Goal: Information Seeking & Learning: Learn about a topic

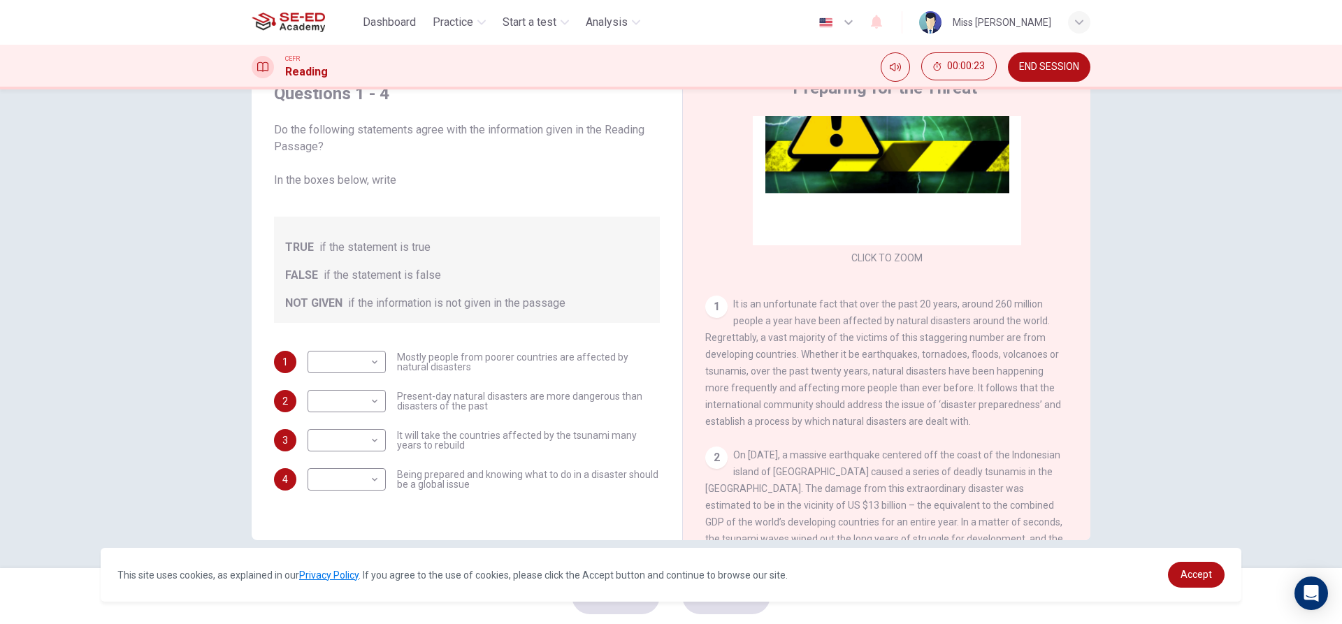
scroll to position [140, 0]
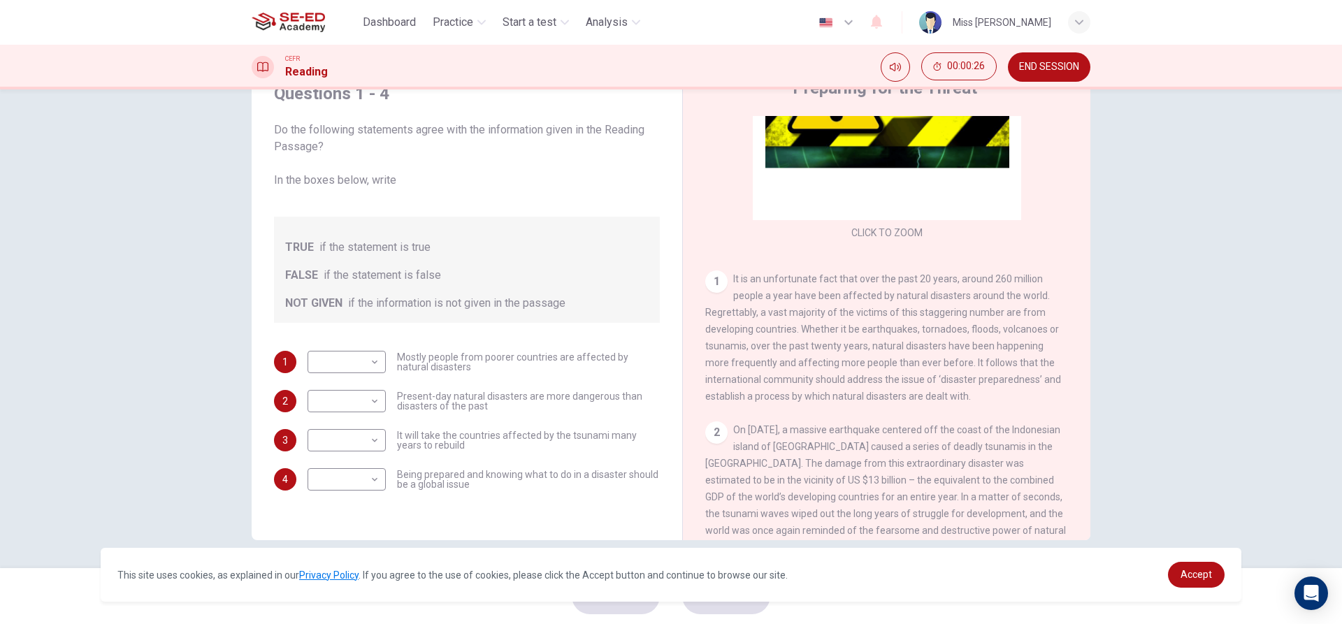
drag, startPoint x: 724, startPoint y: 270, endPoint x: 763, endPoint y: 280, distance: 40.5
click at [763, 279] on div "CLICK TO ZOOM Click to Zoom 1 It is an unfortunate fact that over the past 20 y…" at bounding box center [896, 328] width 382 height 424
drag, startPoint x: 733, startPoint y: 275, endPoint x: 928, endPoint y: 282, distance: 195.9
click at [928, 282] on span "It is an unfortunate fact that over the past 20 years, around 260 million peopl…" at bounding box center [883, 337] width 356 height 129
drag, startPoint x: 928, startPoint y: 282, endPoint x: 1014, endPoint y: 275, distance: 86.3
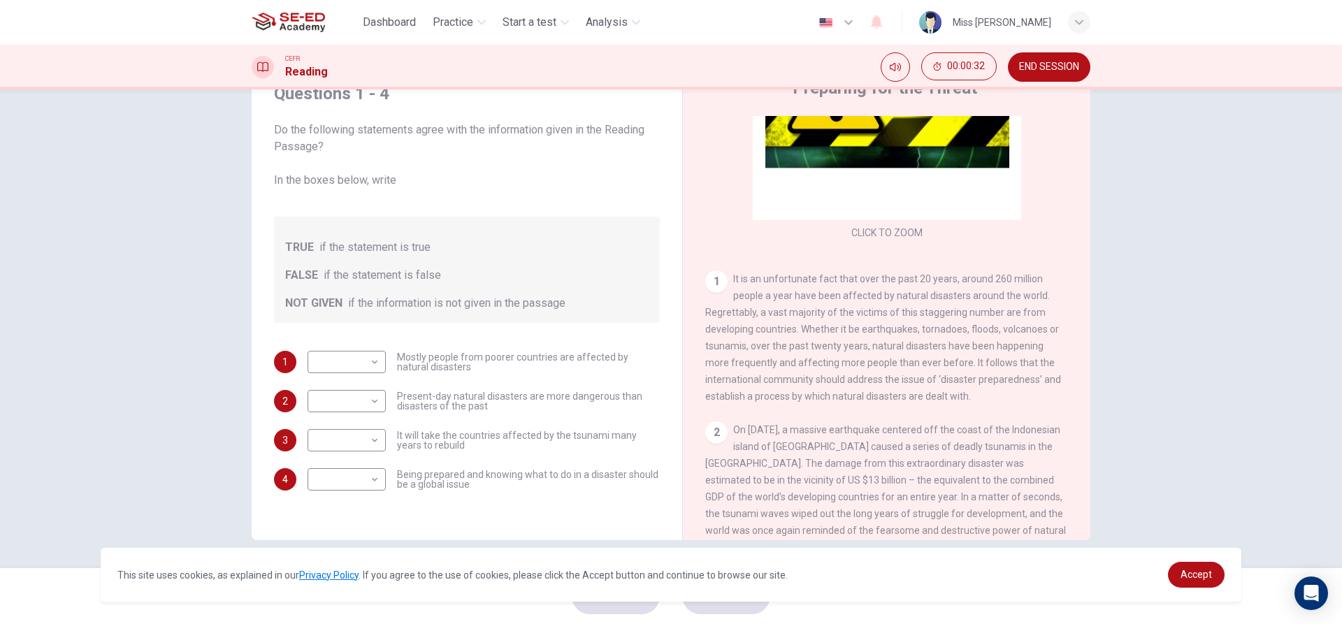
click at [1014, 275] on span "It is an unfortunate fact that over the past 20 years, around 260 million peopl…" at bounding box center [883, 337] width 356 height 129
click at [334, 361] on body "This site uses cookies, as explained in our Privacy Policy . If you agree to th…" at bounding box center [671, 312] width 1342 height 624
click at [331, 398] on li "FALSE" at bounding box center [343, 407] width 78 height 22
type input "FALSE"
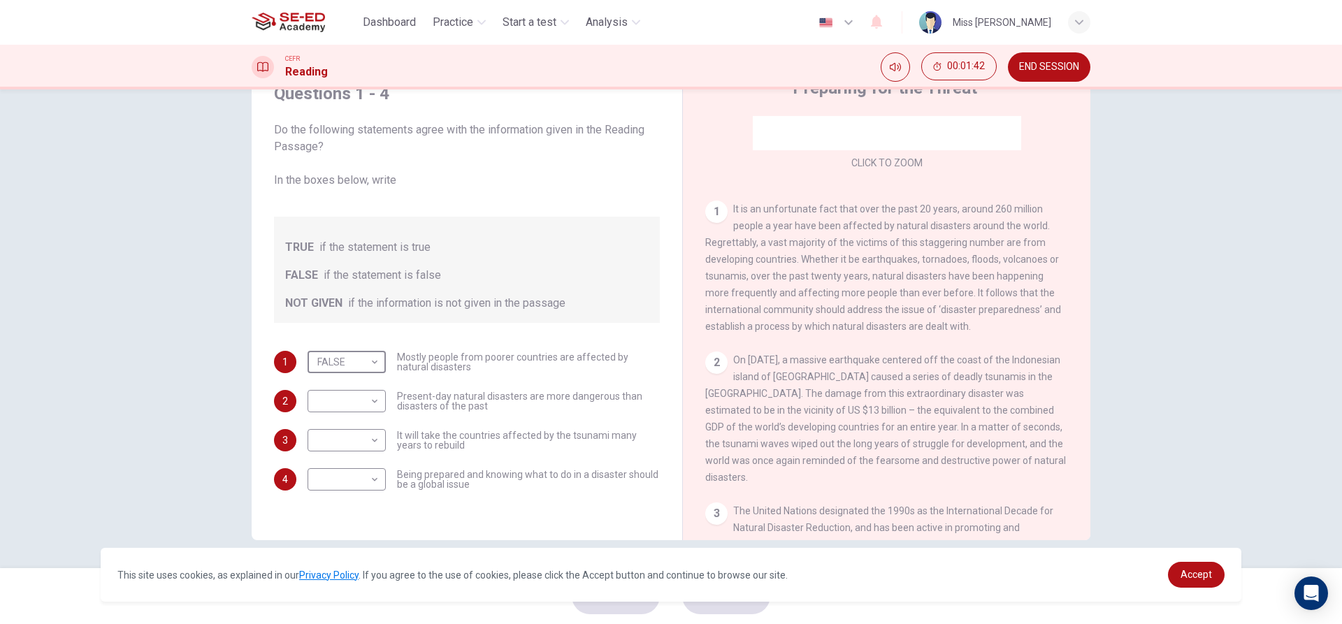
scroll to position [280, 0]
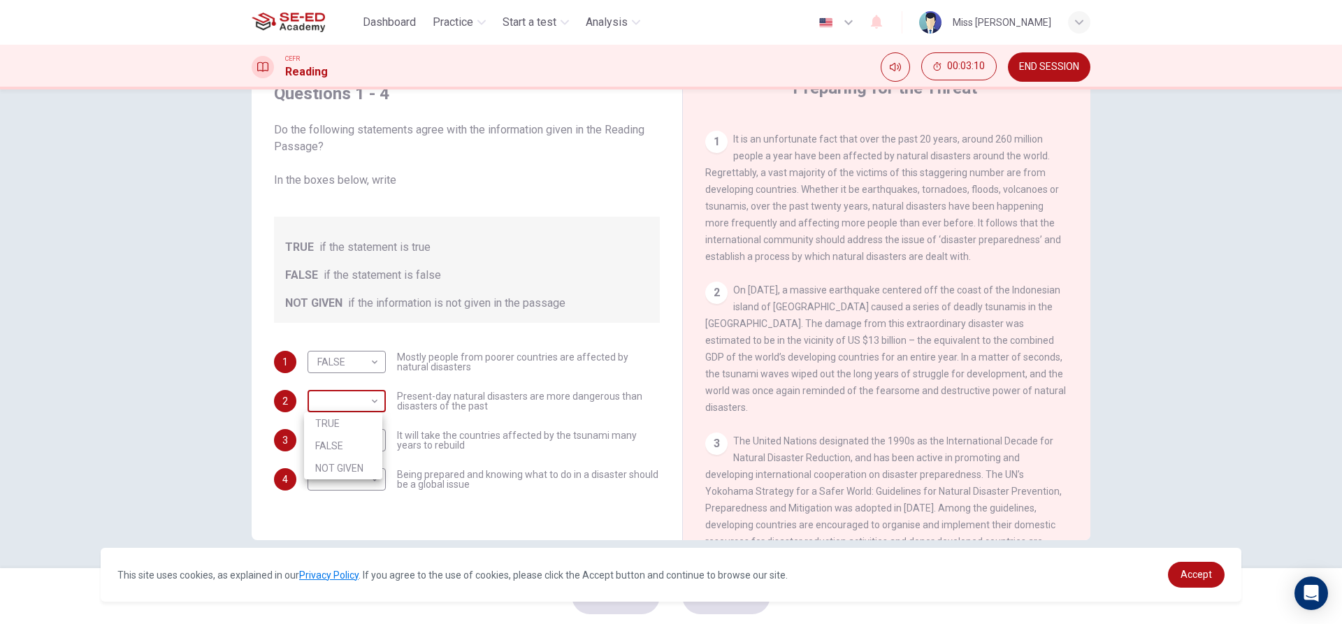
click at [360, 405] on body "This site uses cookies, as explained in our Privacy Policy . If you agree to th…" at bounding box center [671, 312] width 1342 height 624
click at [370, 464] on li "NOT GIVEN" at bounding box center [343, 468] width 78 height 22
type input "NOT GIVEN"
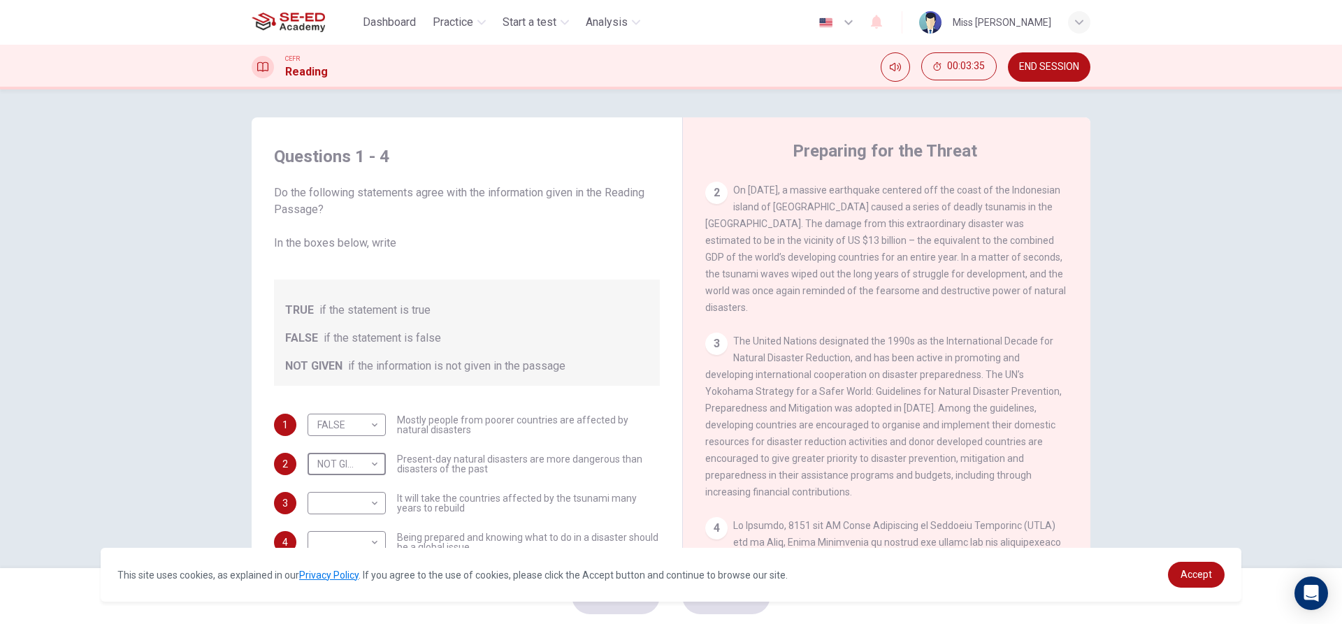
scroll to position [63, 0]
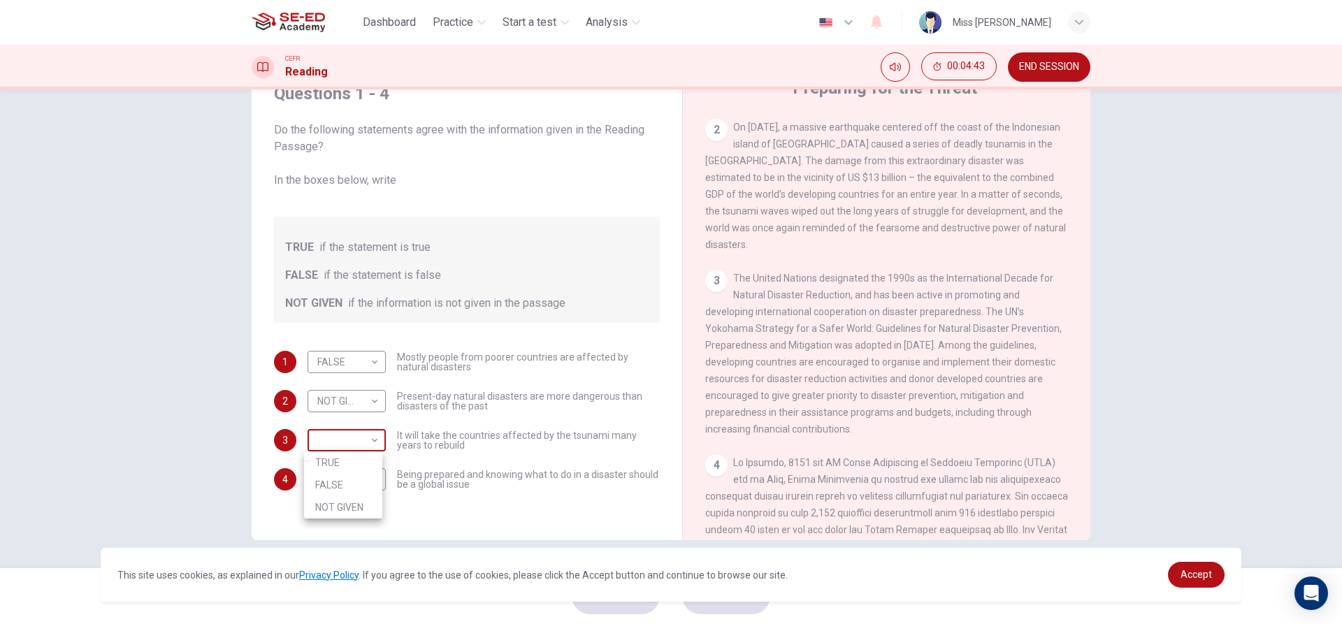
click at [333, 433] on body "This site uses cookies, as explained in our Privacy Policy . If you agree to th…" at bounding box center [671, 312] width 1342 height 624
click at [336, 513] on li "NOT GIVEN" at bounding box center [343, 507] width 78 height 22
type input "NOT GIVEN"
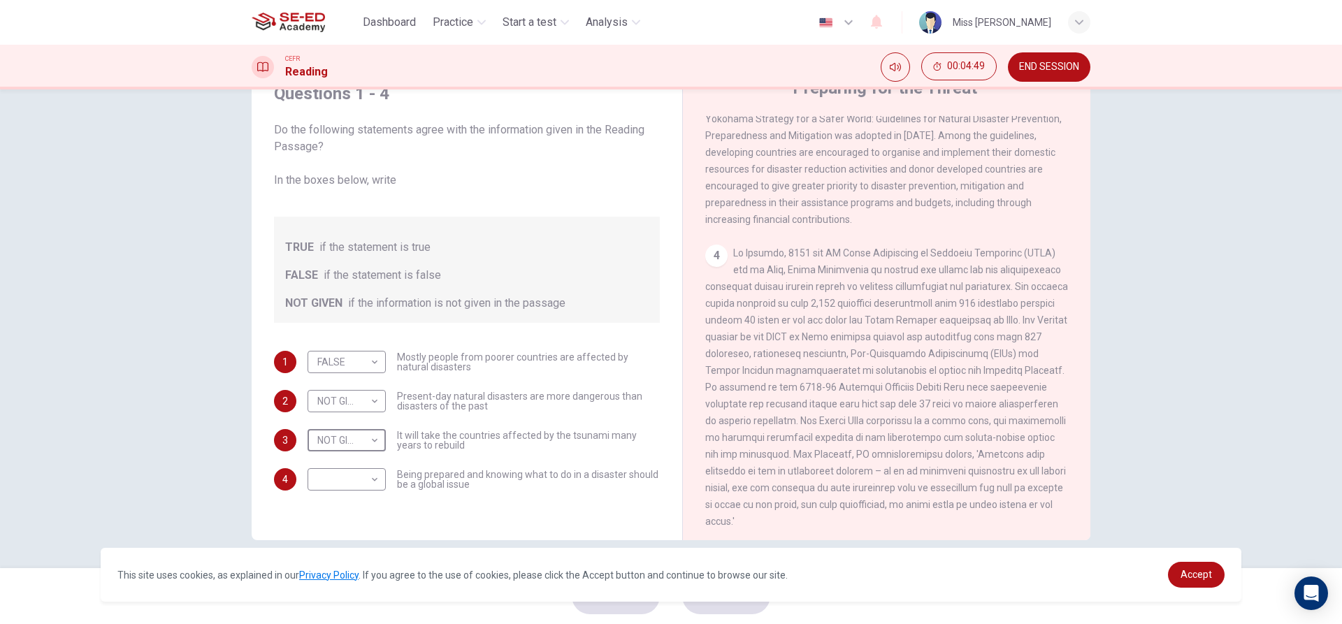
scroll to position [722, 0]
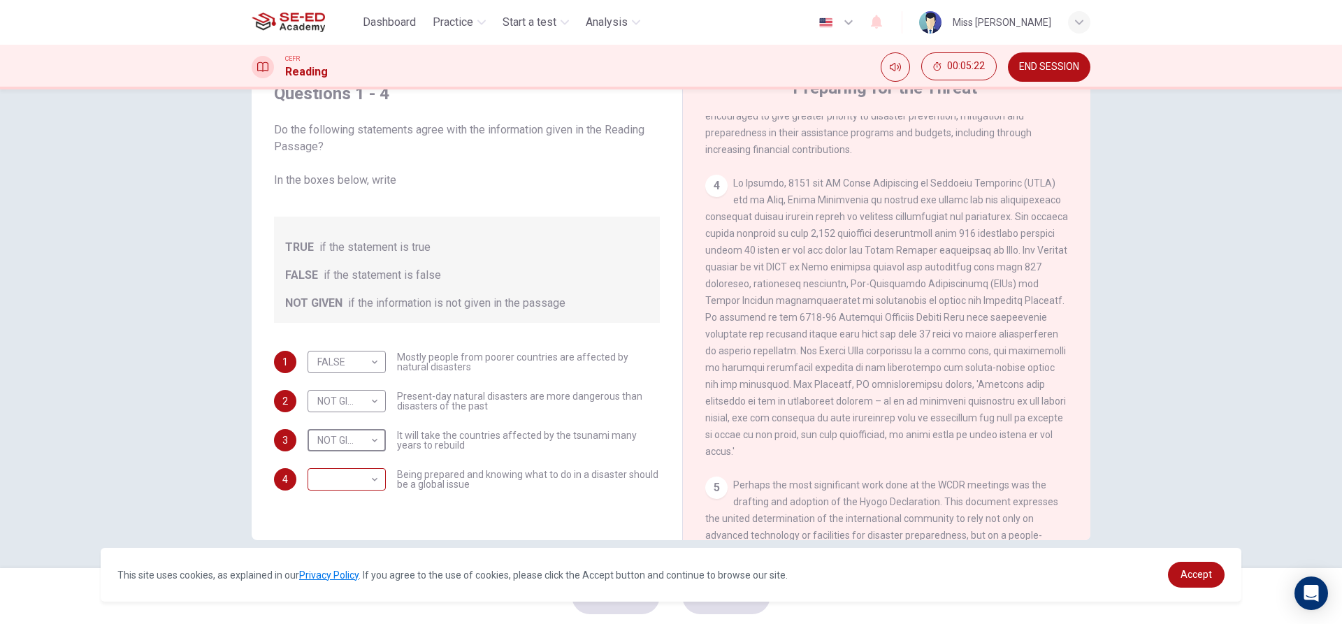
click at [366, 475] on body "This site uses cookies, as explained in our Privacy Policy . If you agree to th…" at bounding box center [671, 312] width 1342 height 624
click at [354, 500] on li "TRUE" at bounding box center [343, 502] width 78 height 22
type input "TRUE"
click at [366, 439] on body "This site uses cookies, as explained in our Privacy Policy . If you agree to th…" at bounding box center [671, 312] width 1342 height 624
click at [356, 470] on li "TRUE" at bounding box center [343, 463] width 78 height 22
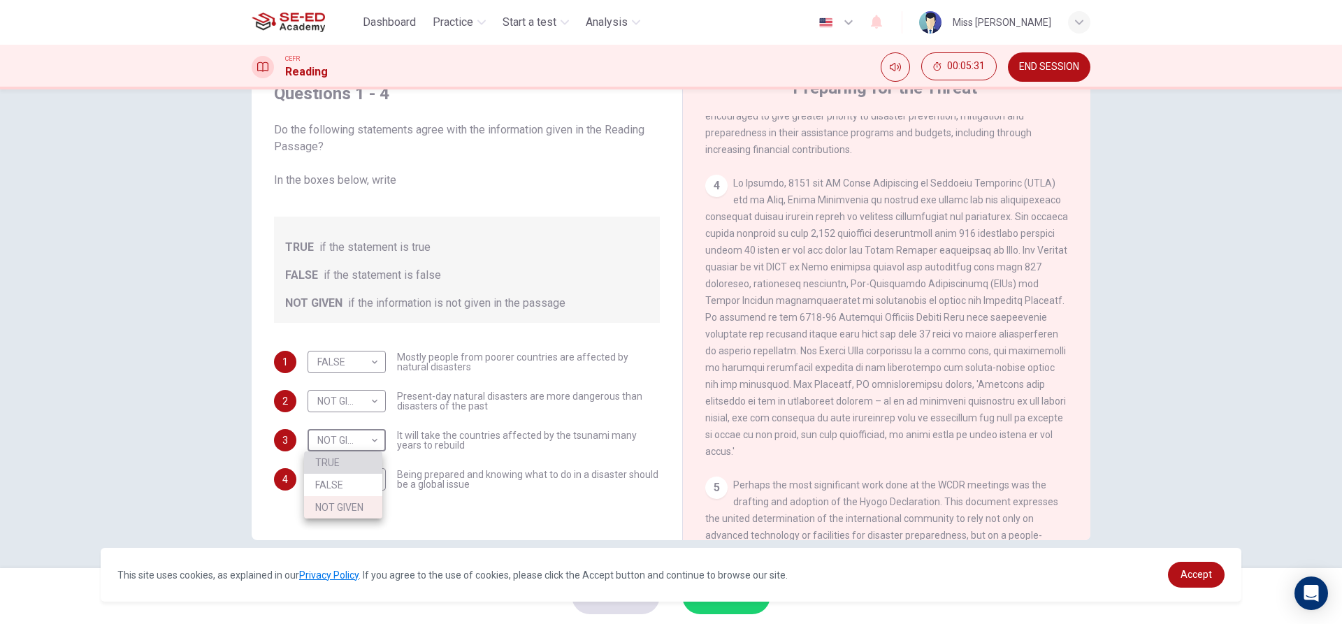
type input "TRUE"
click at [700, 609] on button "SUBMIT" at bounding box center [726, 596] width 88 height 36
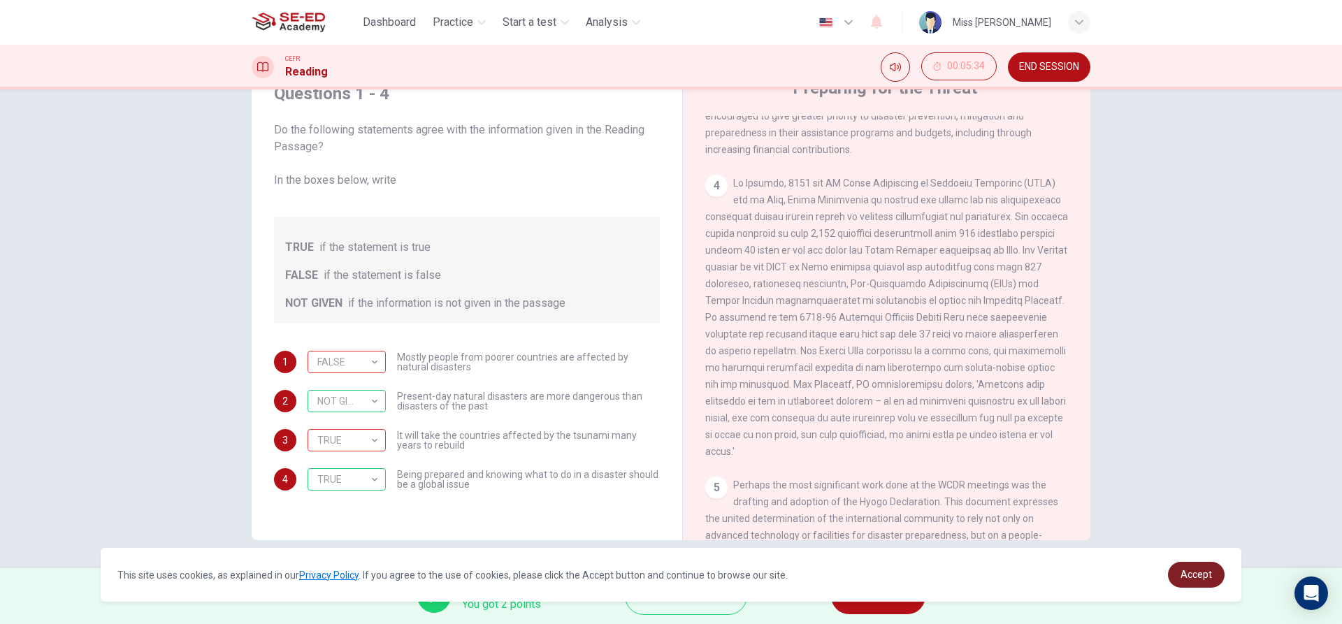
click at [1200, 569] on span "Accept" at bounding box center [1196, 574] width 31 height 11
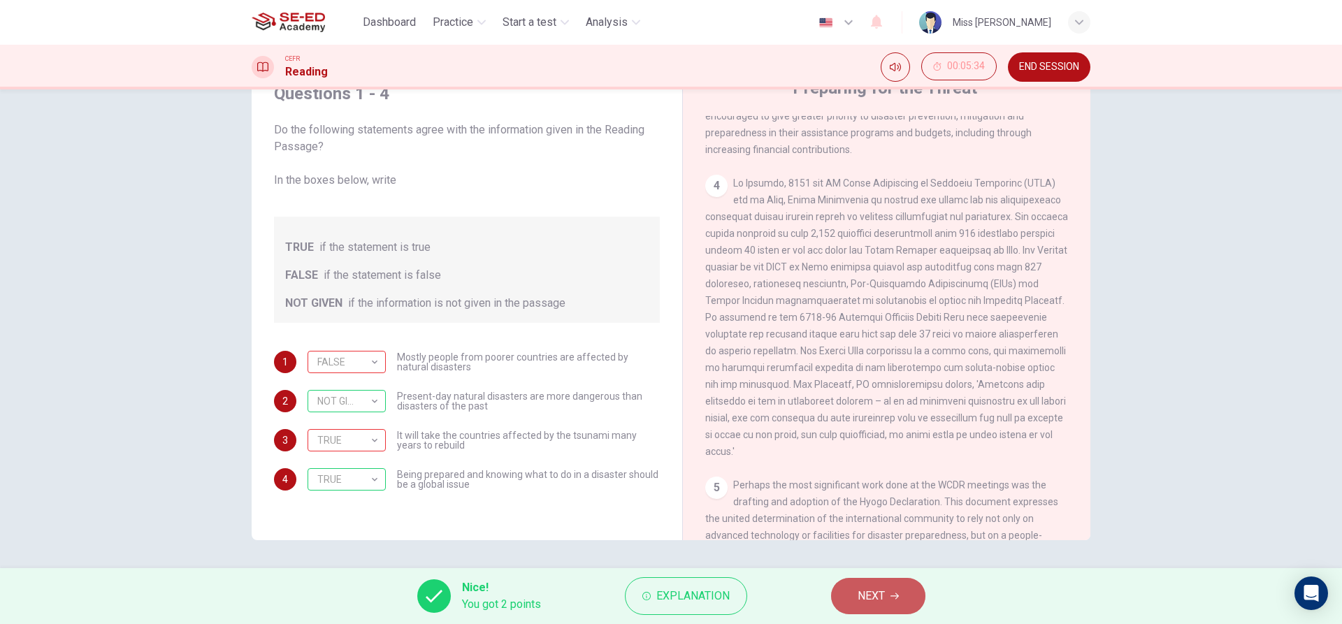
click at [869, 598] on span "NEXT" at bounding box center [871, 596] width 27 height 20
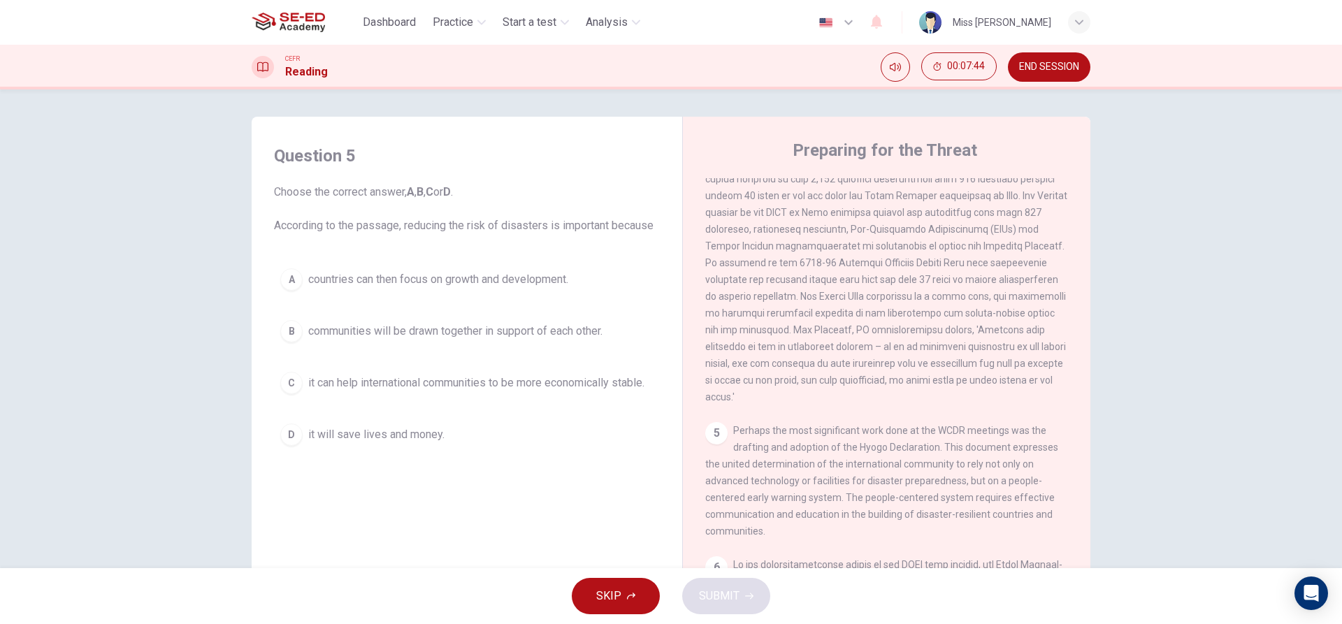
scroll to position [0, 0]
click at [1130, 177] on div "Question 5 Choose the correct answer, A , B , C or D . According to the passage…" at bounding box center [671, 328] width 1342 height 479
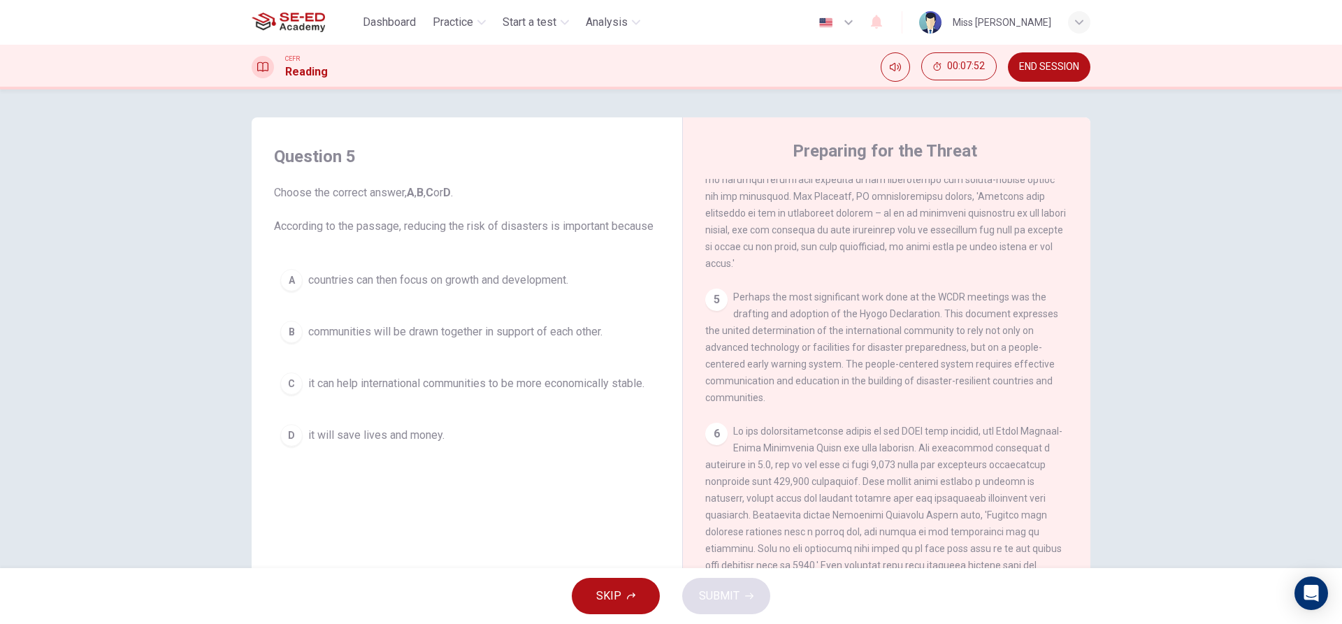
scroll to position [979, 0]
click at [433, 330] on span "communities will be drawn together in support of each other." at bounding box center [455, 332] width 294 height 17
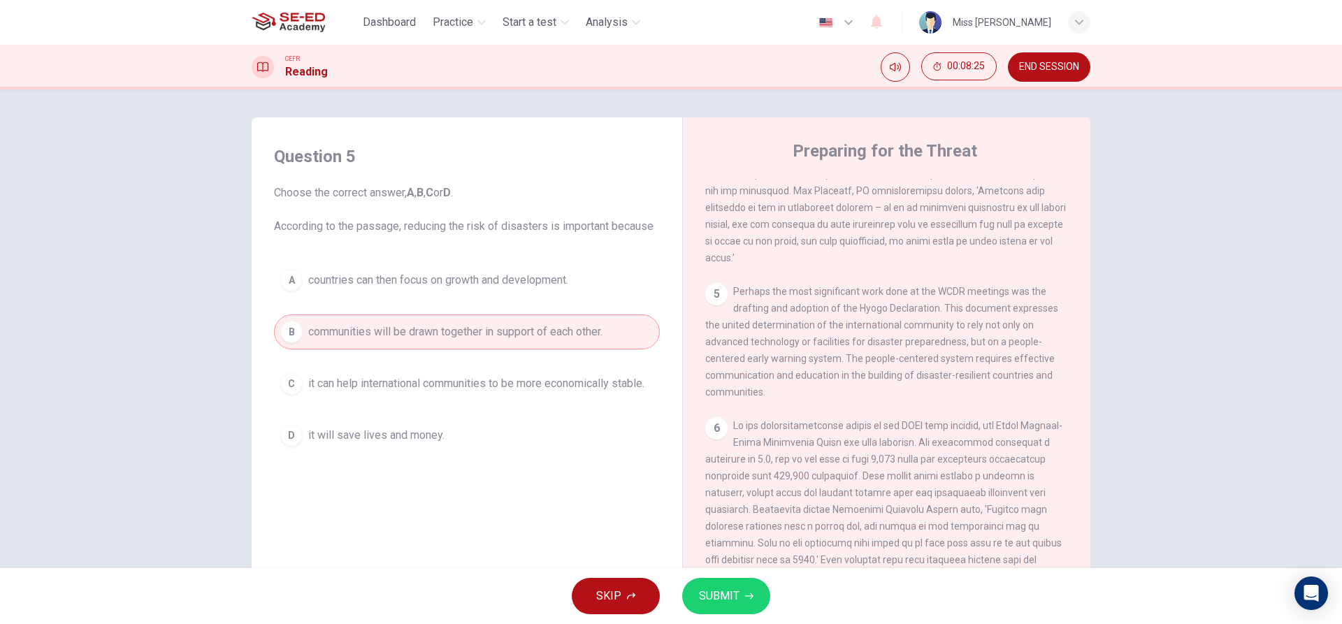
click at [721, 594] on span "SUBMIT" at bounding box center [719, 596] width 41 height 20
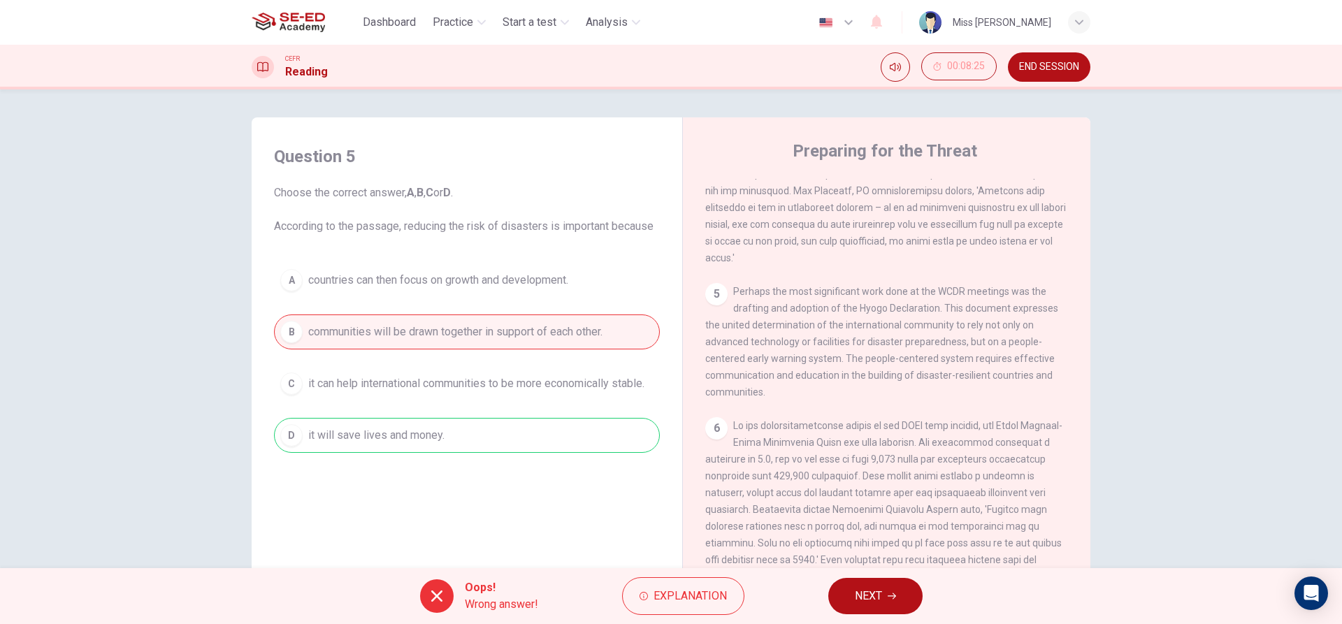
click at [893, 607] on button "NEXT" at bounding box center [875, 596] width 94 height 36
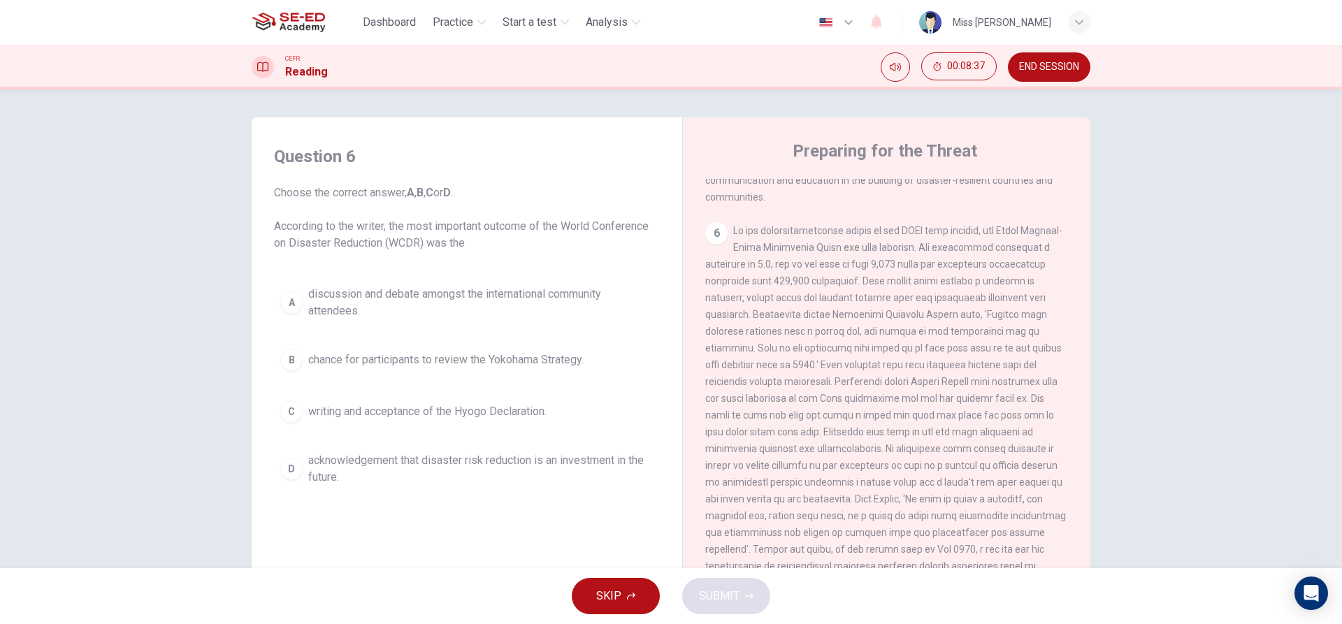
scroll to position [1211, 0]
click at [292, 303] on div "A" at bounding box center [291, 302] width 22 height 22
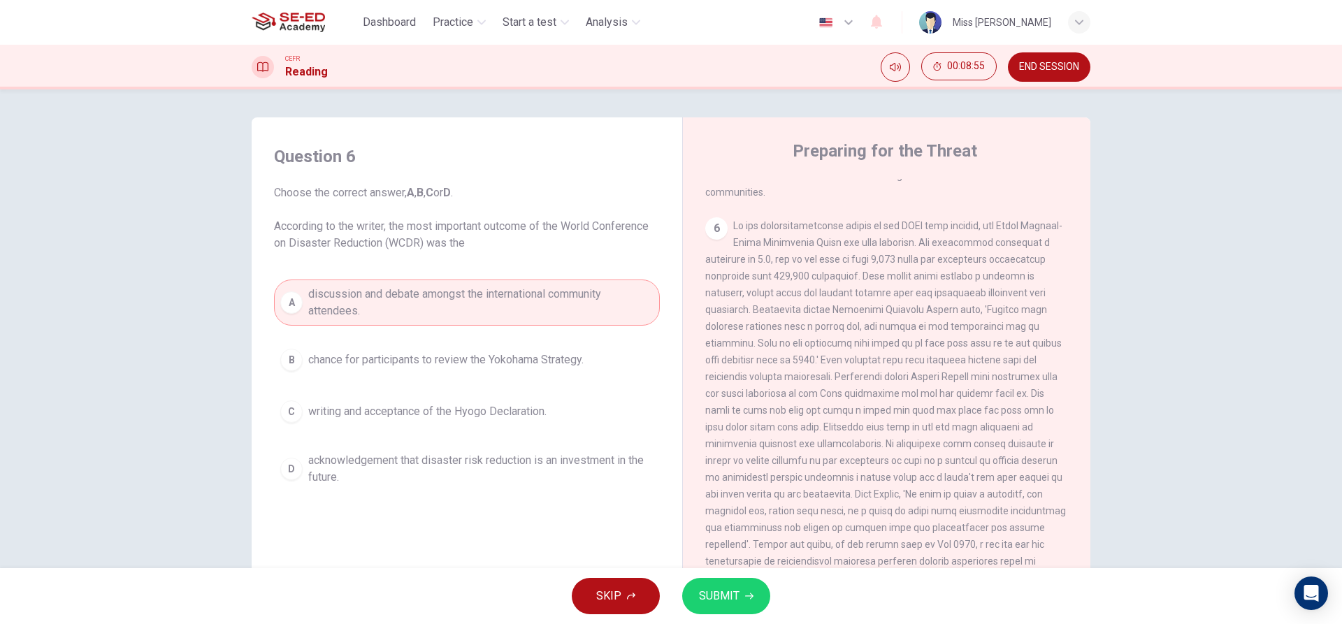
click at [282, 477] on div "D" at bounding box center [291, 469] width 22 height 22
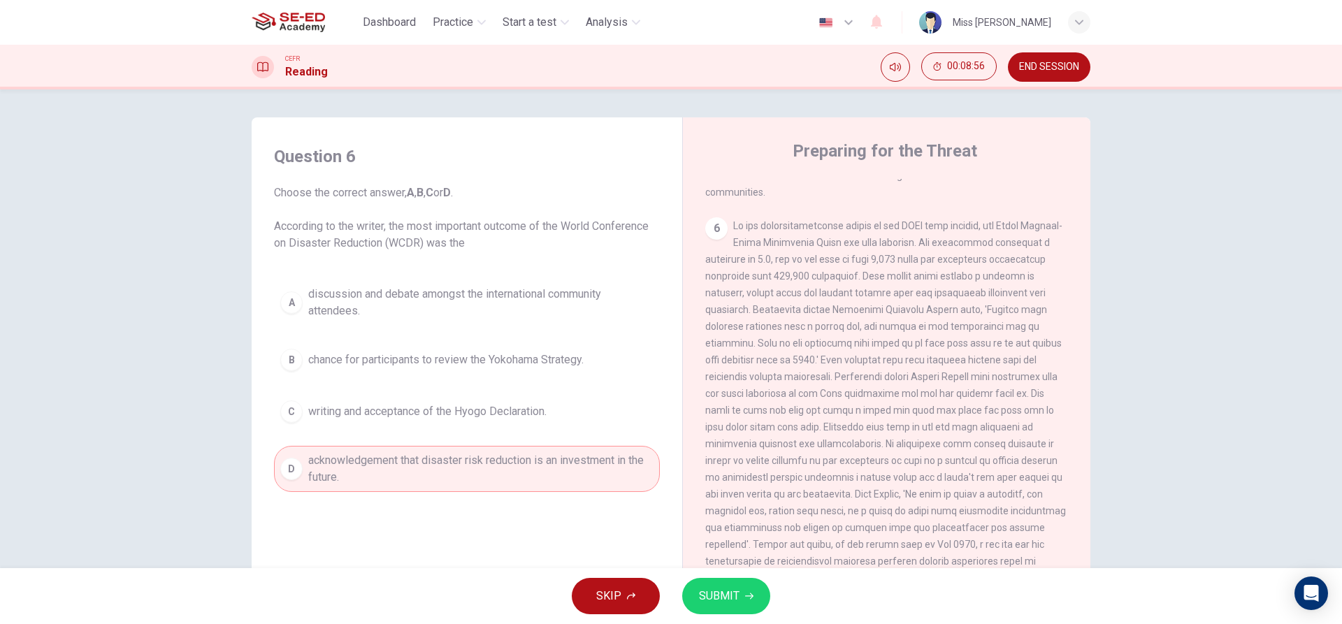
click at [745, 599] on icon "button" at bounding box center [749, 596] width 8 height 8
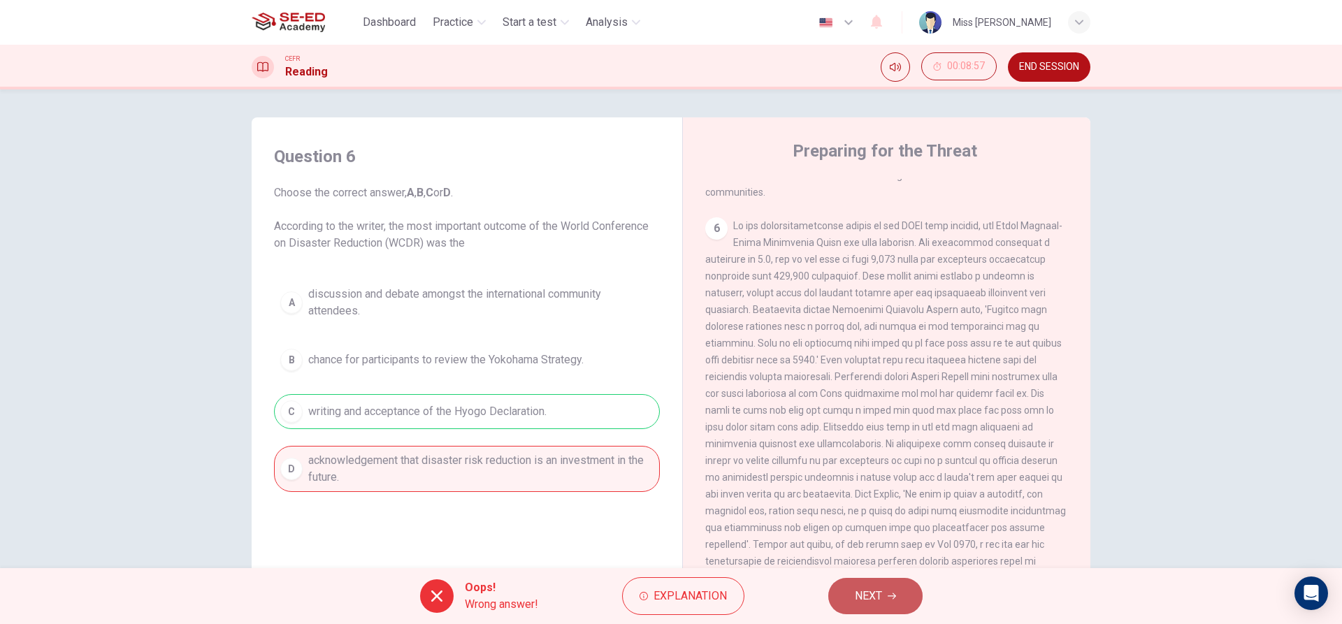
click at [901, 605] on button "NEXT" at bounding box center [875, 596] width 94 height 36
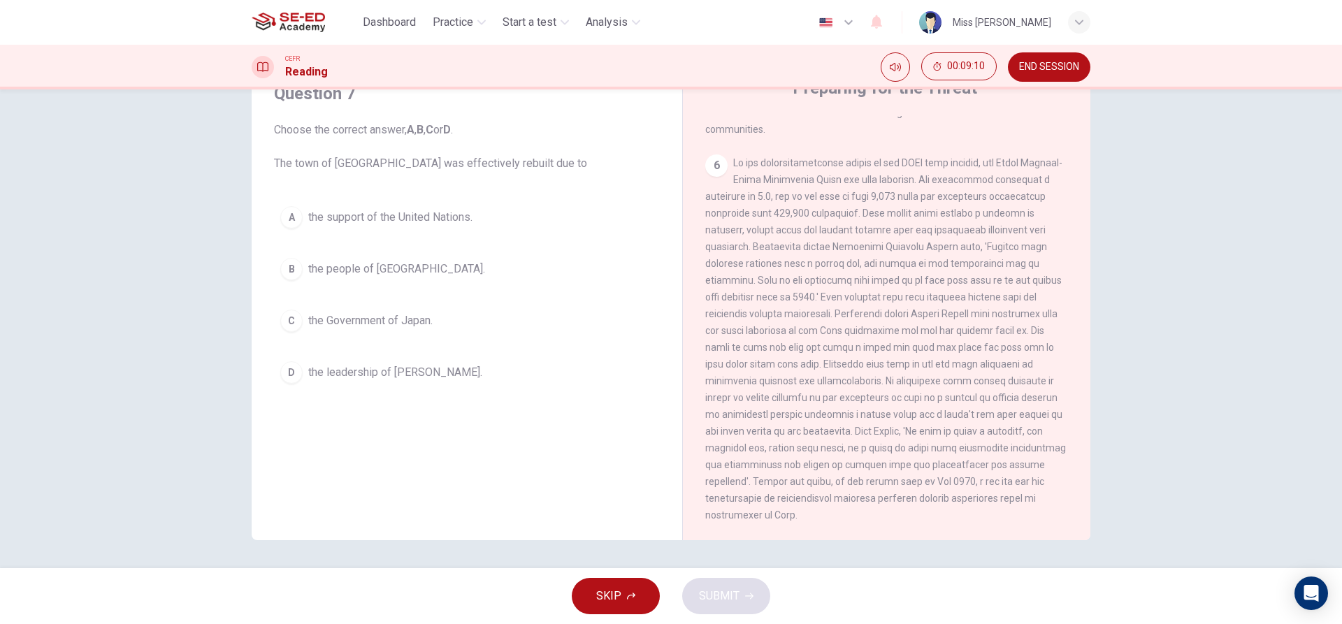
click at [291, 322] on div "C" at bounding box center [291, 321] width 22 height 22
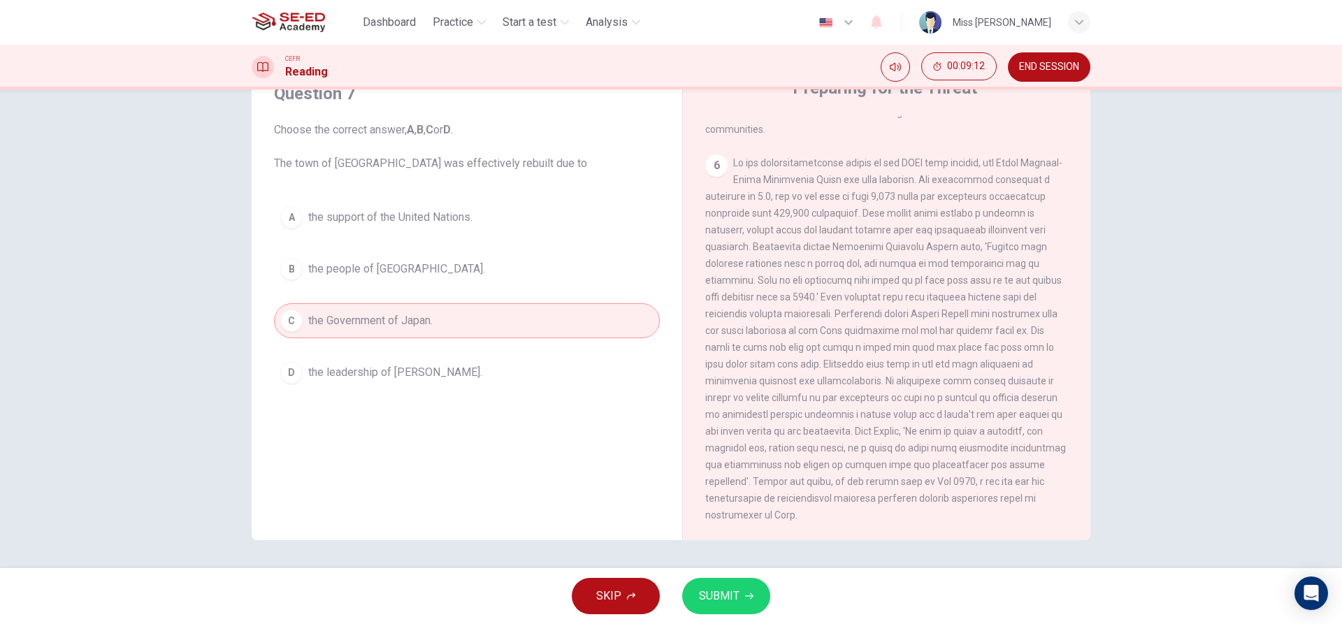
click at [726, 600] on span "SUBMIT" at bounding box center [719, 596] width 41 height 20
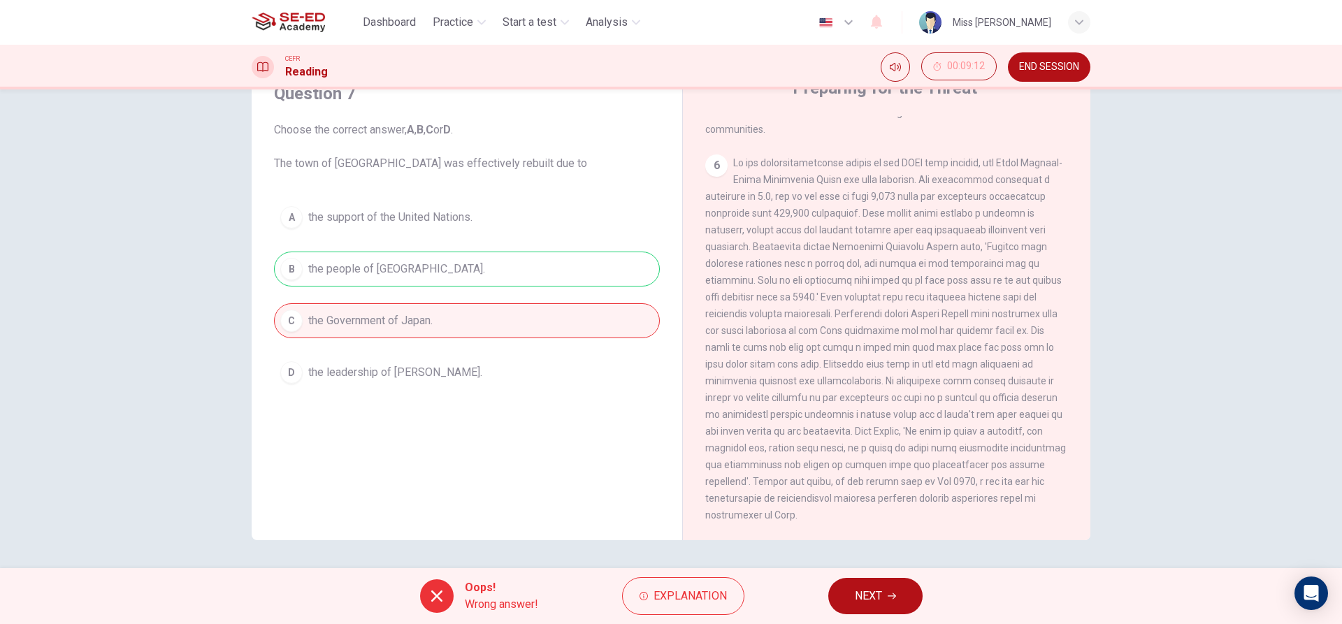
click at [891, 589] on button "NEXT" at bounding box center [875, 596] width 94 height 36
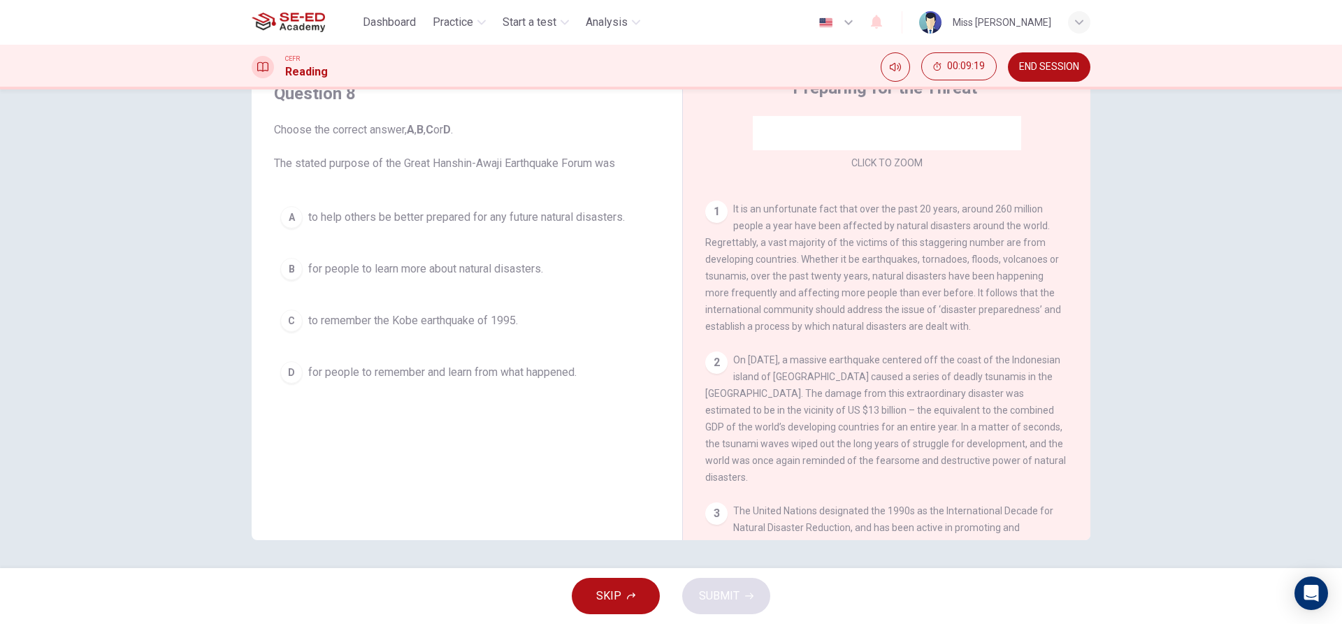
scroll to position [349, 0]
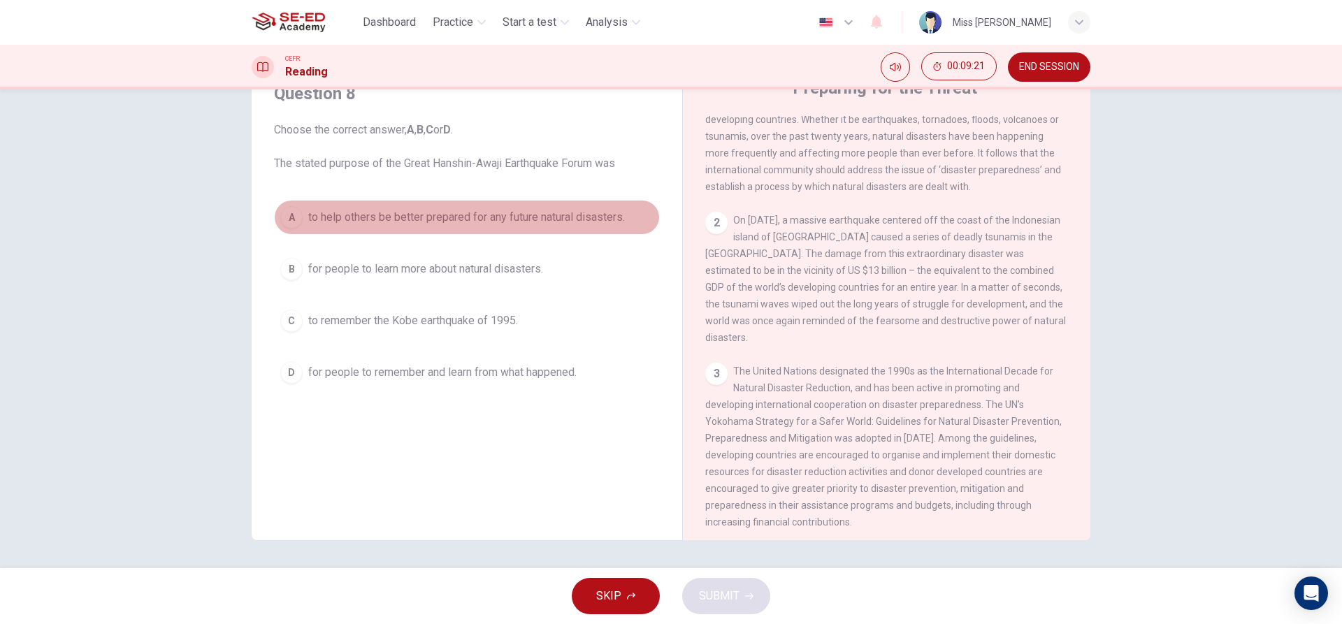
click at [391, 226] on button "A to help others be better prepared for any future natural disasters." at bounding box center [467, 217] width 386 height 35
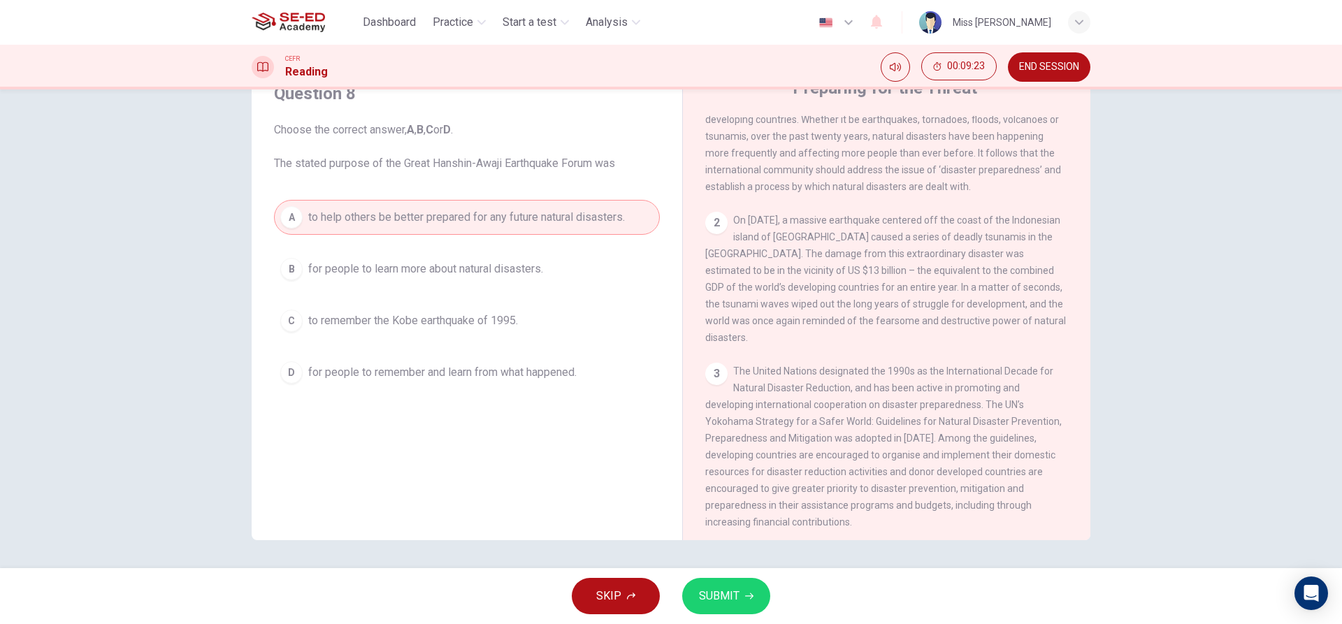
click at [726, 589] on span "SUBMIT" at bounding box center [719, 596] width 41 height 20
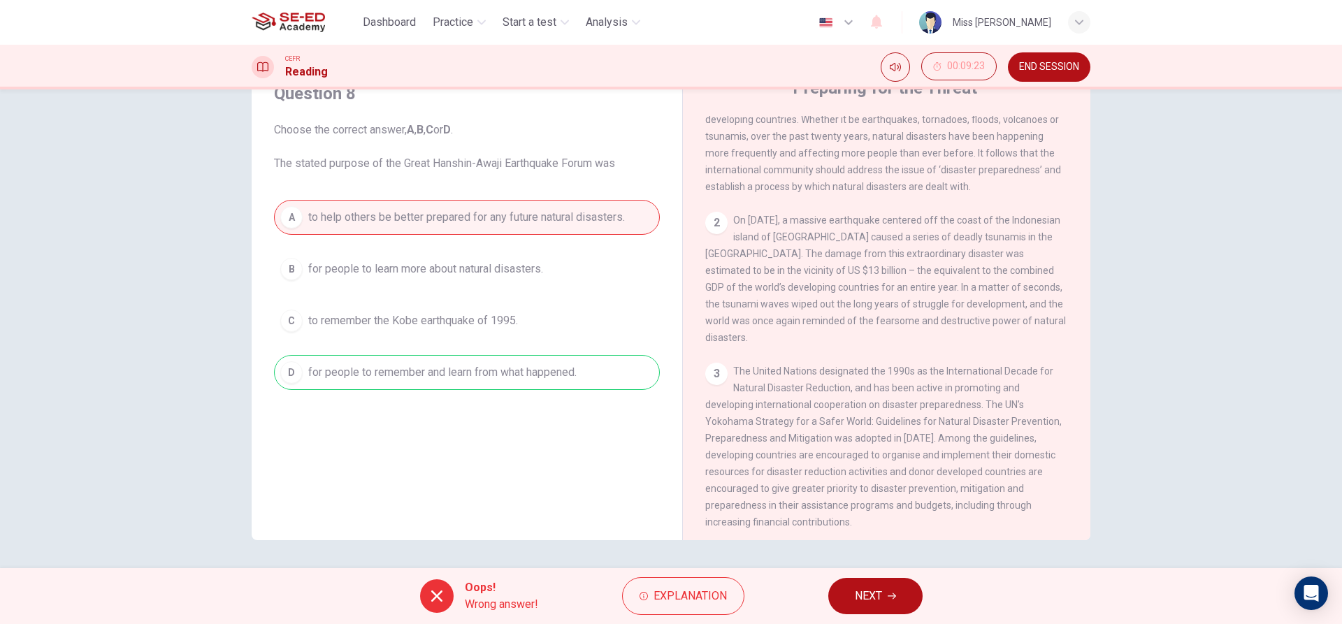
click at [862, 605] on span "NEXT" at bounding box center [868, 596] width 27 height 20
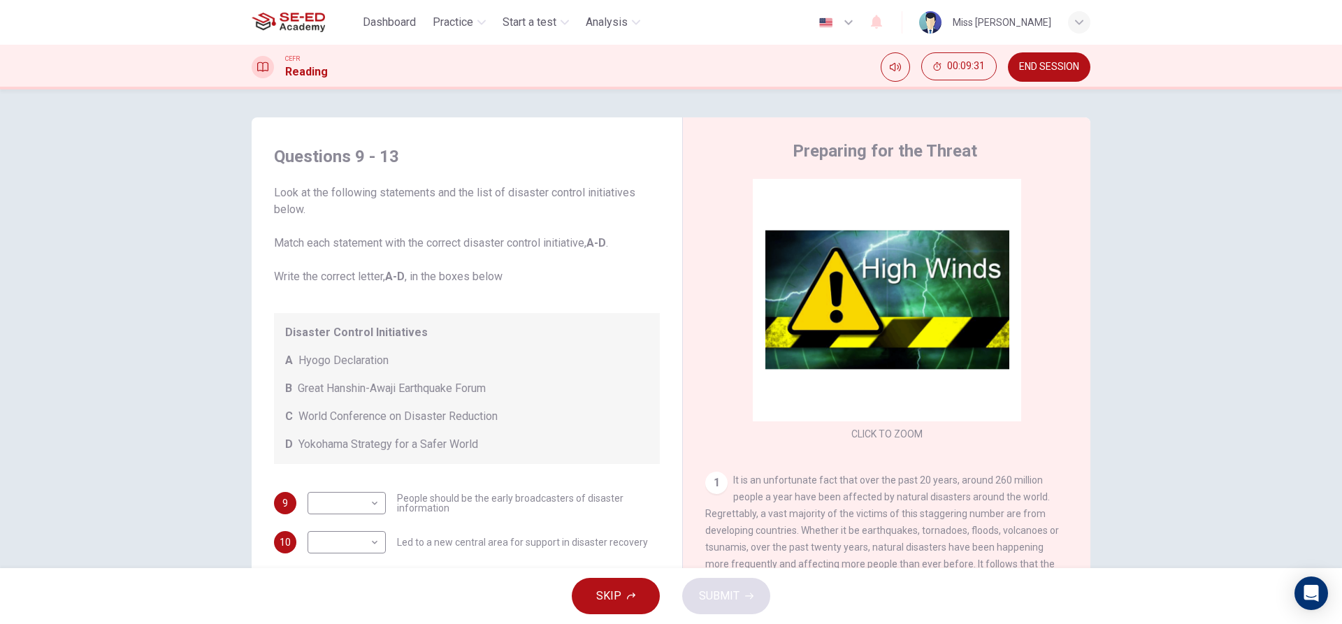
scroll to position [0, 0]
click at [384, 501] on div "​ ​ People should be the early broadcasters of disaster information" at bounding box center [484, 503] width 352 height 22
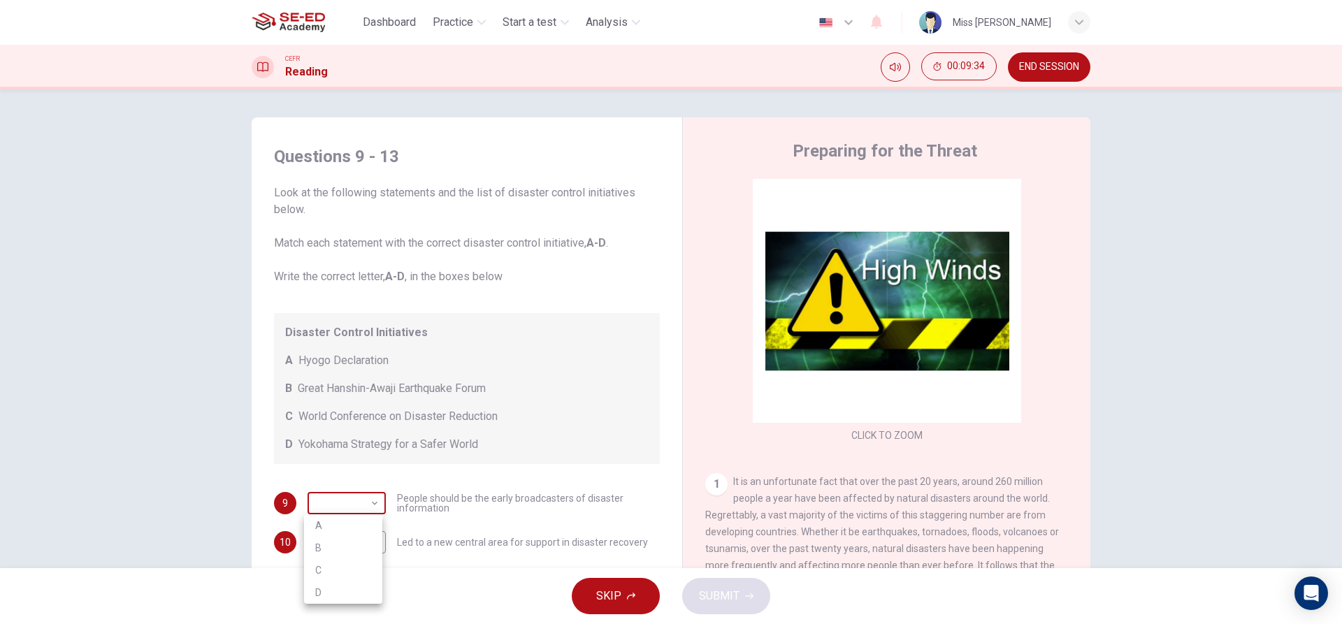
click at [370, 509] on body "This site uses cookies, as explained in our Privacy Policy . If you agree to th…" at bounding box center [671, 312] width 1342 height 624
click at [482, 496] on div at bounding box center [671, 312] width 1342 height 624
click at [366, 510] on body "This site uses cookies, as explained in our Privacy Policy . If you agree to th…" at bounding box center [671, 312] width 1342 height 624
click at [344, 566] on li "C" at bounding box center [343, 570] width 78 height 22
type input "C"
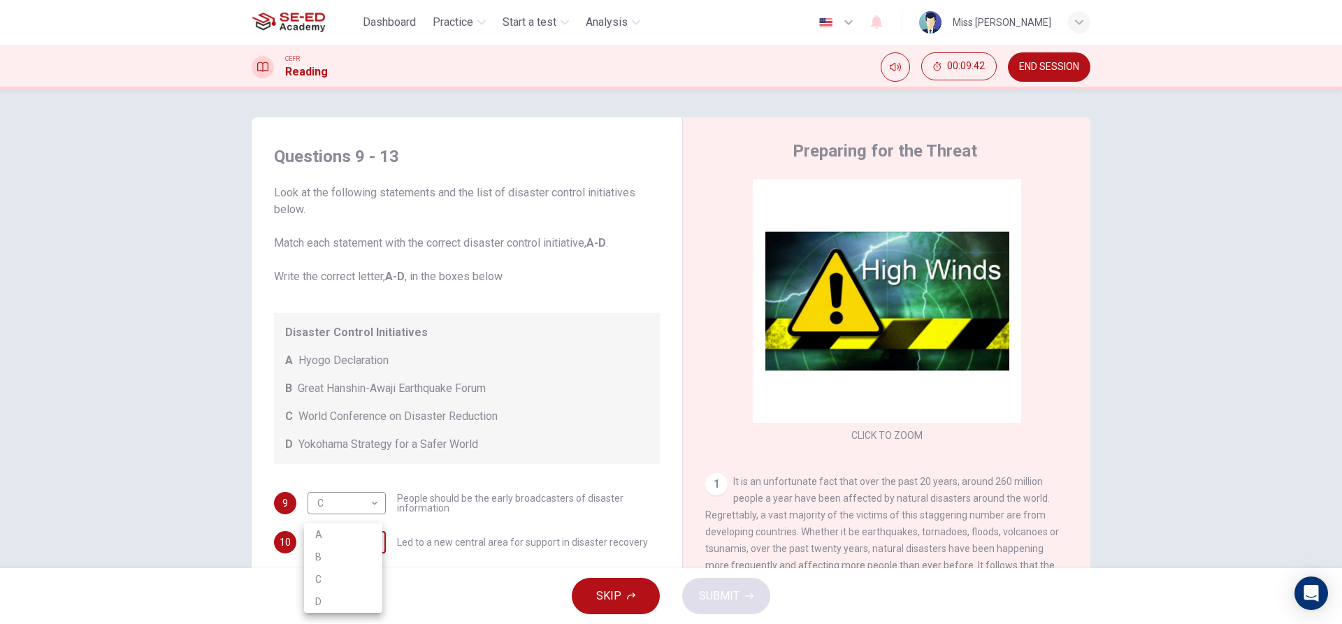
click at [347, 536] on body "This site uses cookies, as explained in our Privacy Policy . If you agree to th…" at bounding box center [671, 312] width 1342 height 624
click at [347, 536] on li "A" at bounding box center [343, 535] width 78 height 22
type input "A"
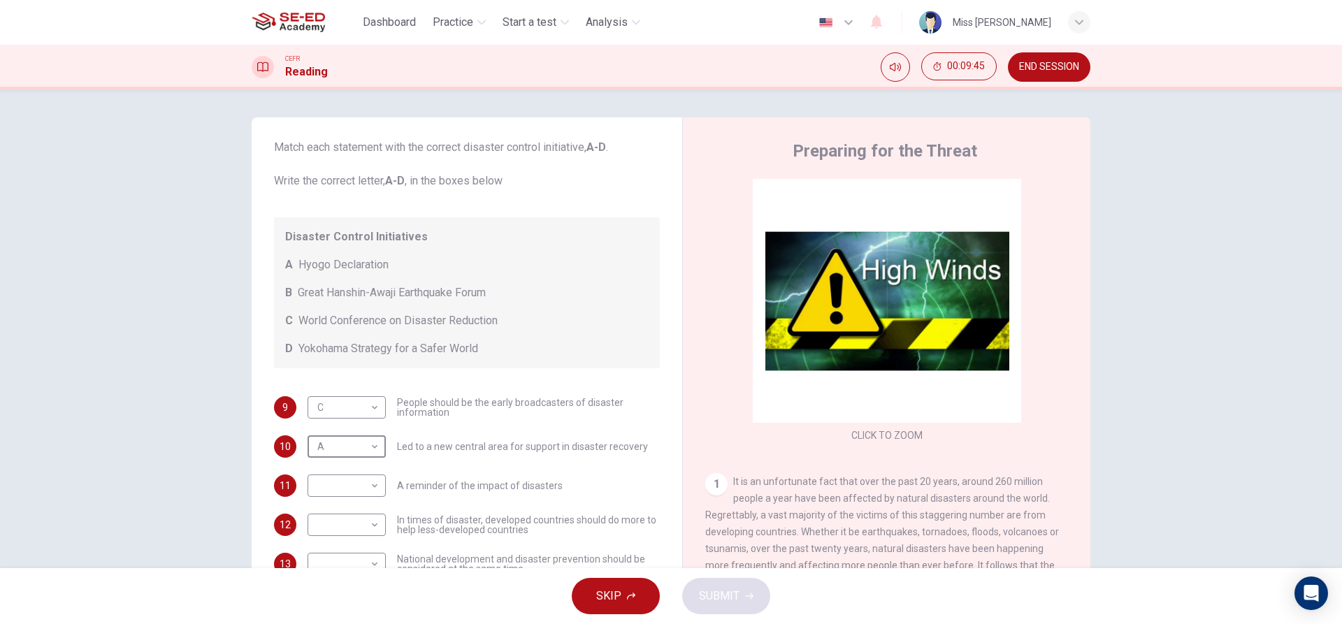
scroll to position [63, 0]
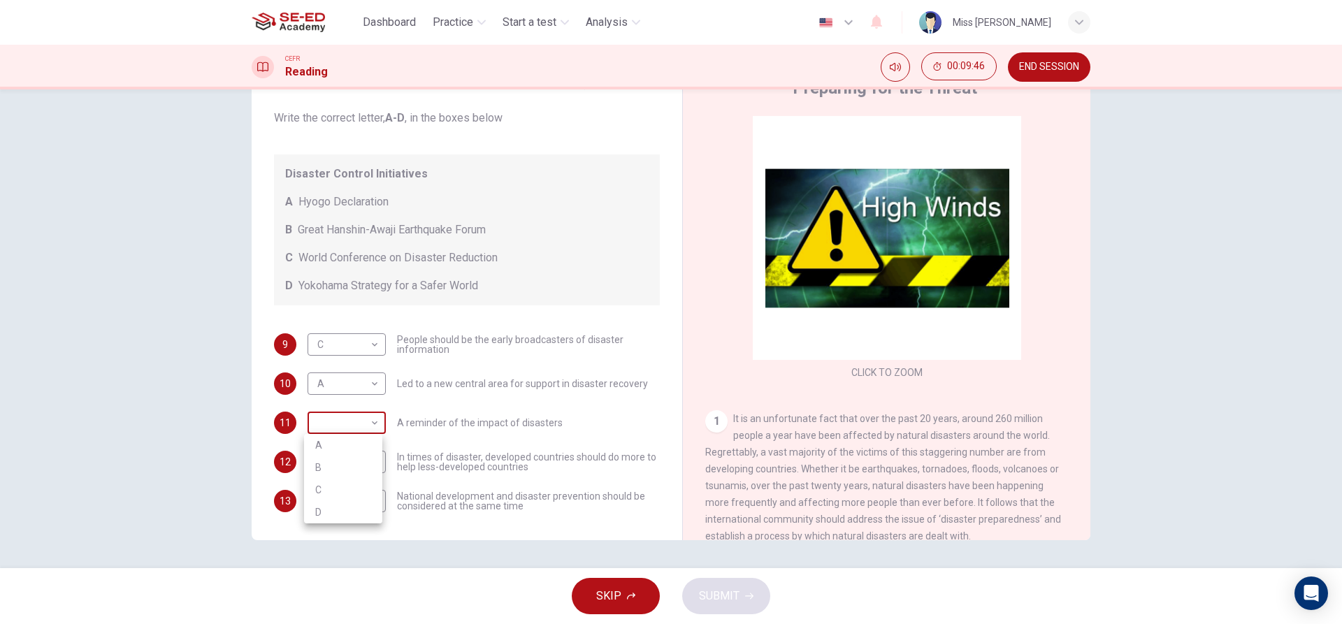
click at [354, 428] on body "This site uses cookies, as explained in our Privacy Policy . If you agree to th…" at bounding box center [671, 312] width 1342 height 624
click at [356, 459] on li "B" at bounding box center [343, 467] width 78 height 22
type input "B"
click at [366, 450] on body "This site uses cookies, as explained in our Privacy Policy . If you agree to th…" at bounding box center [671, 312] width 1342 height 624
click at [359, 482] on li "A" at bounding box center [343, 484] width 78 height 22
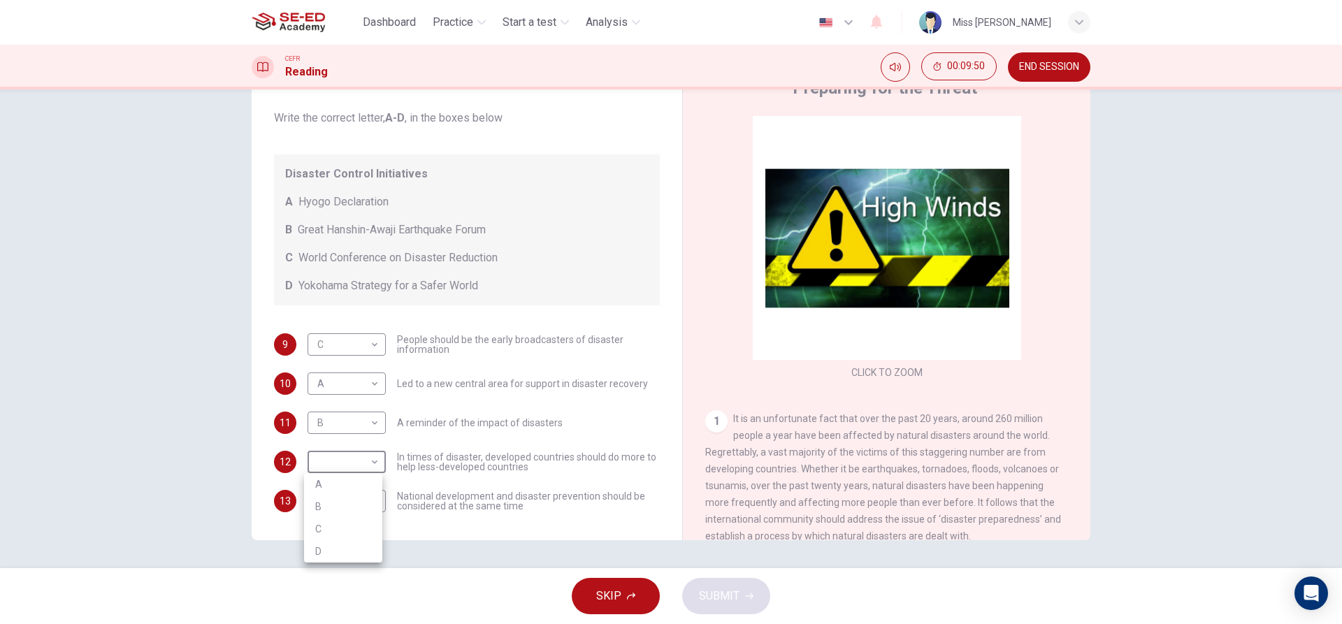
type input "A"
click at [361, 494] on body "This site uses cookies, as explained in our Privacy Policy . If you agree to th…" at bounding box center [671, 312] width 1342 height 624
click at [344, 598] on li "D" at bounding box center [343, 590] width 78 height 22
type input "D"
click at [735, 593] on span "SUBMIT" at bounding box center [719, 596] width 41 height 20
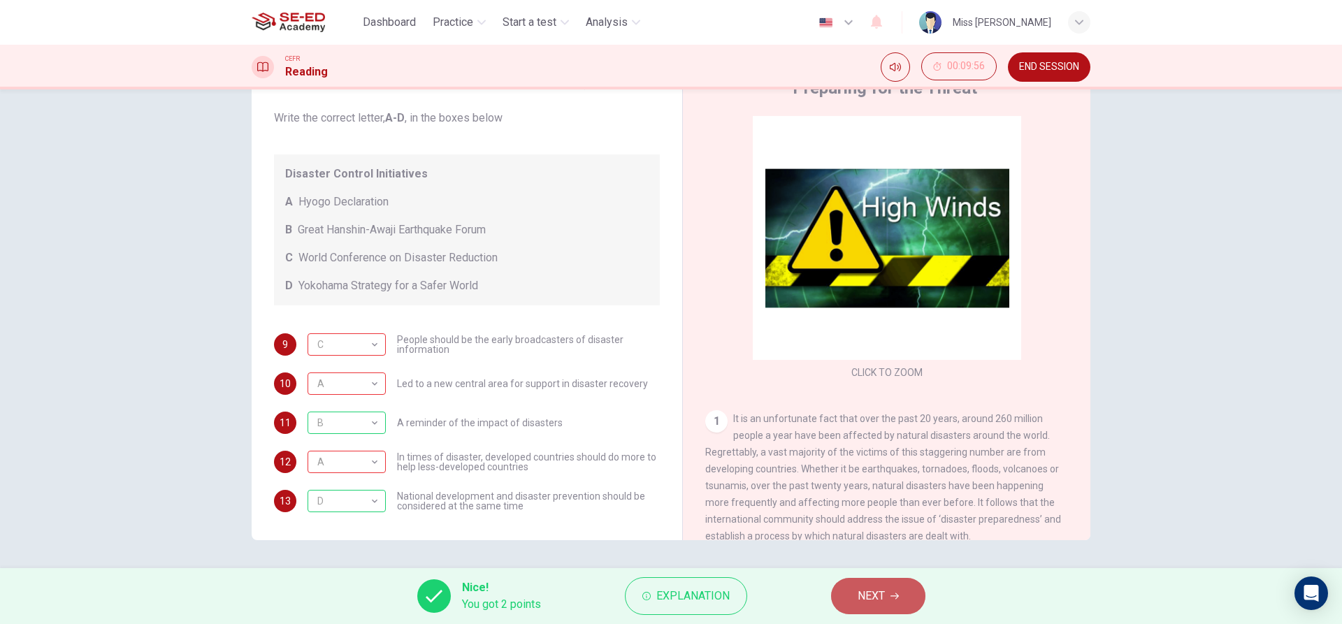
click at [859, 589] on span "NEXT" at bounding box center [871, 596] width 27 height 20
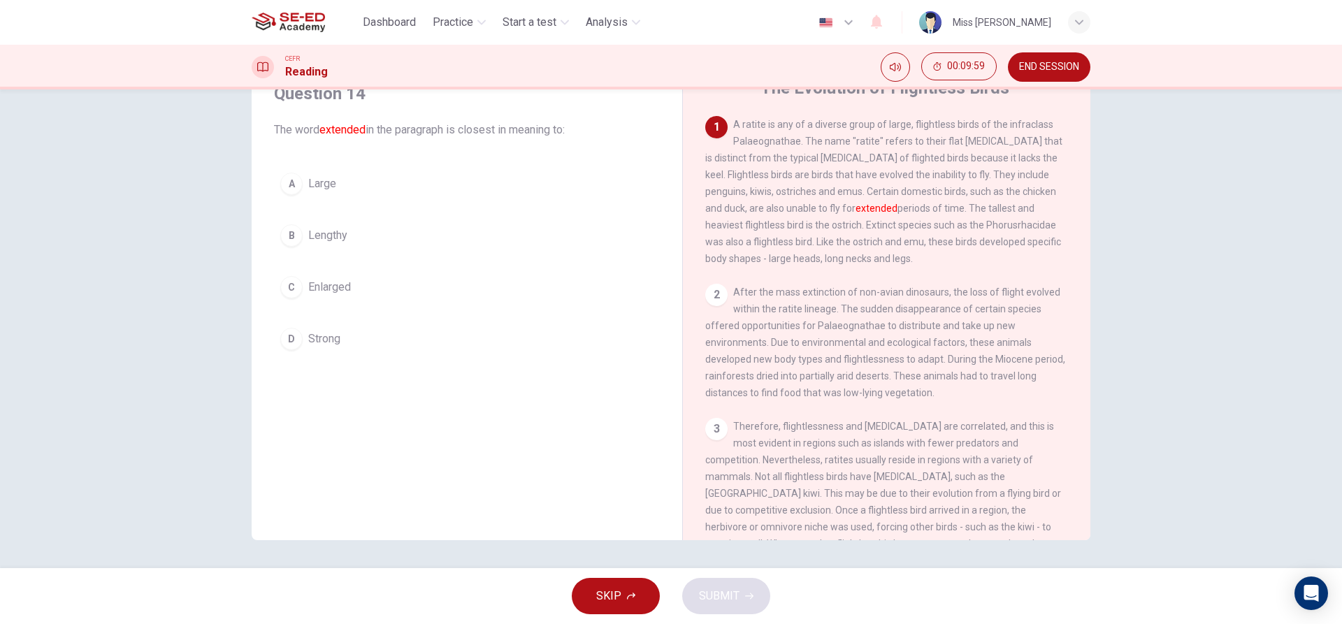
scroll to position [0, 0]
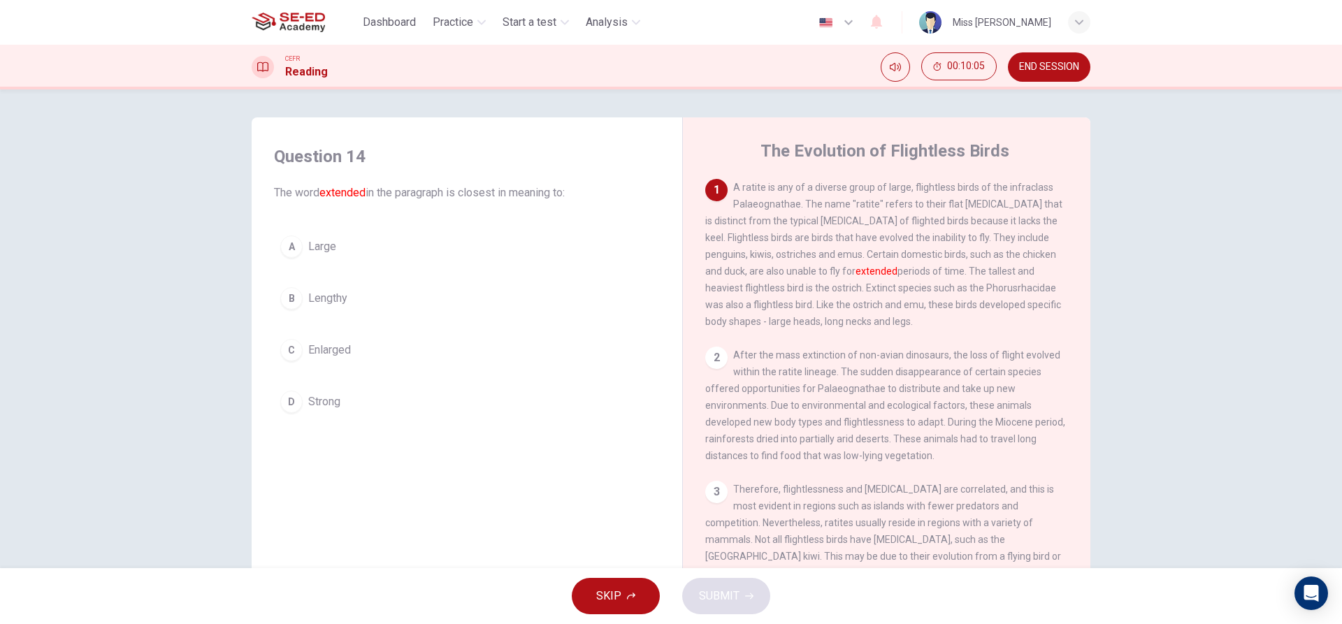
click at [263, 302] on div "Question 14 The word extended in the paragraph is closest in meaning to: A Larg…" at bounding box center [467, 282] width 408 height 302
click at [294, 290] on div "B" at bounding box center [291, 298] width 22 height 22
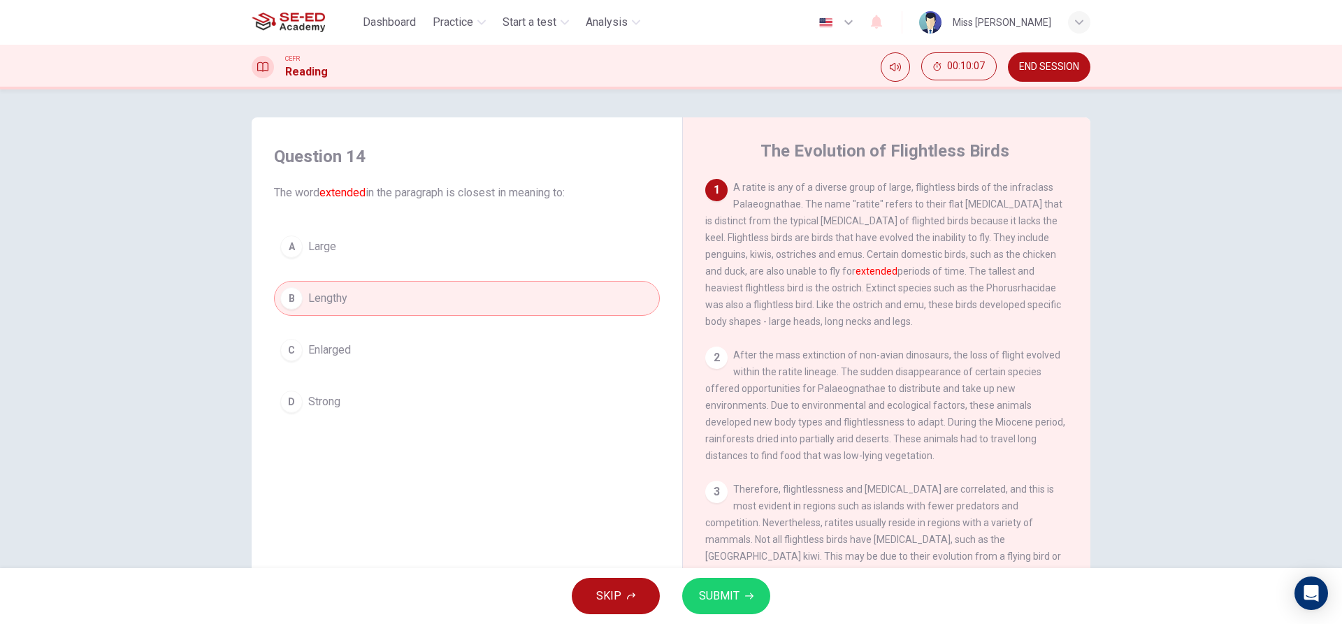
click at [733, 605] on span "SUBMIT" at bounding box center [719, 596] width 41 height 20
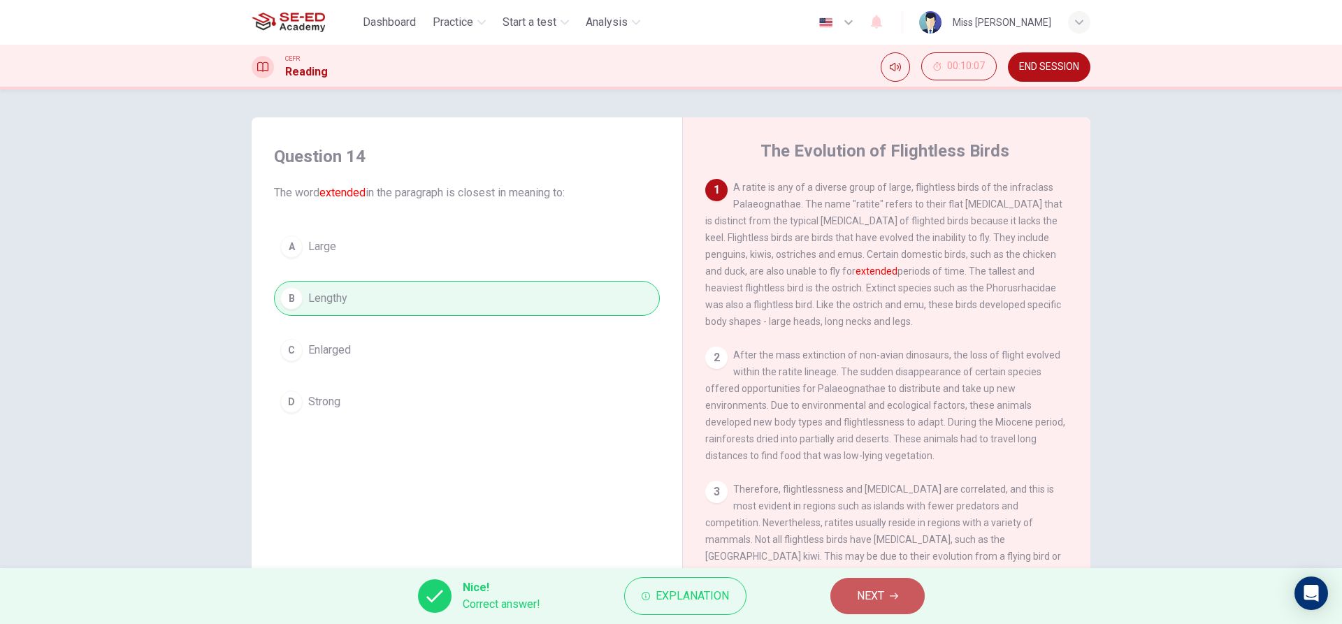
click at [875, 592] on span "NEXT" at bounding box center [870, 596] width 27 height 20
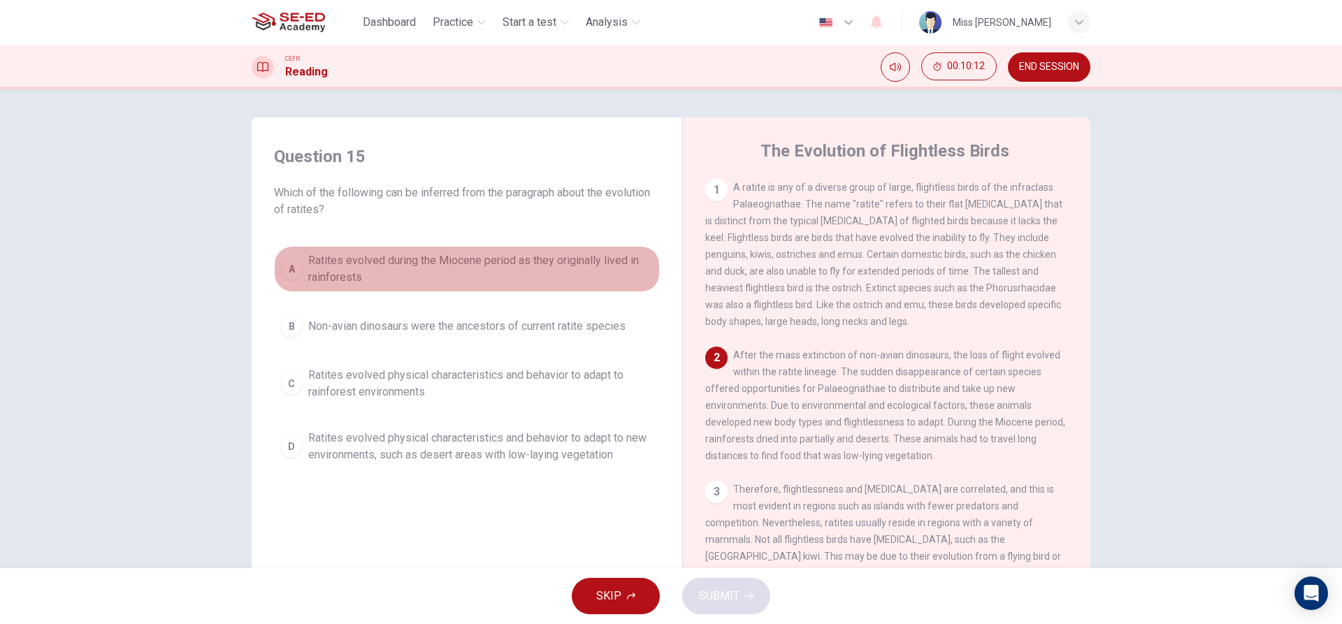
click at [381, 273] on span "Ratites evolved during the Miocene period as they originally lived in rainfores…" at bounding box center [480, 269] width 345 height 34
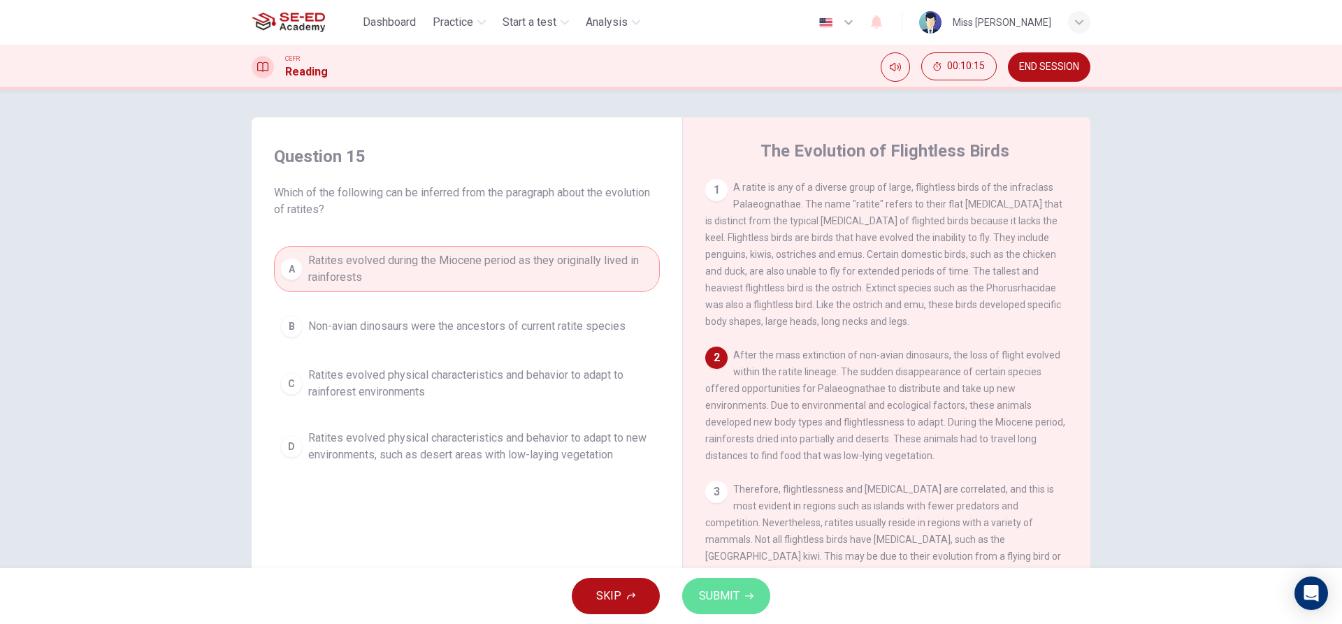
click at [740, 587] on button "SUBMIT" at bounding box center [726, 596] width 88 height 36
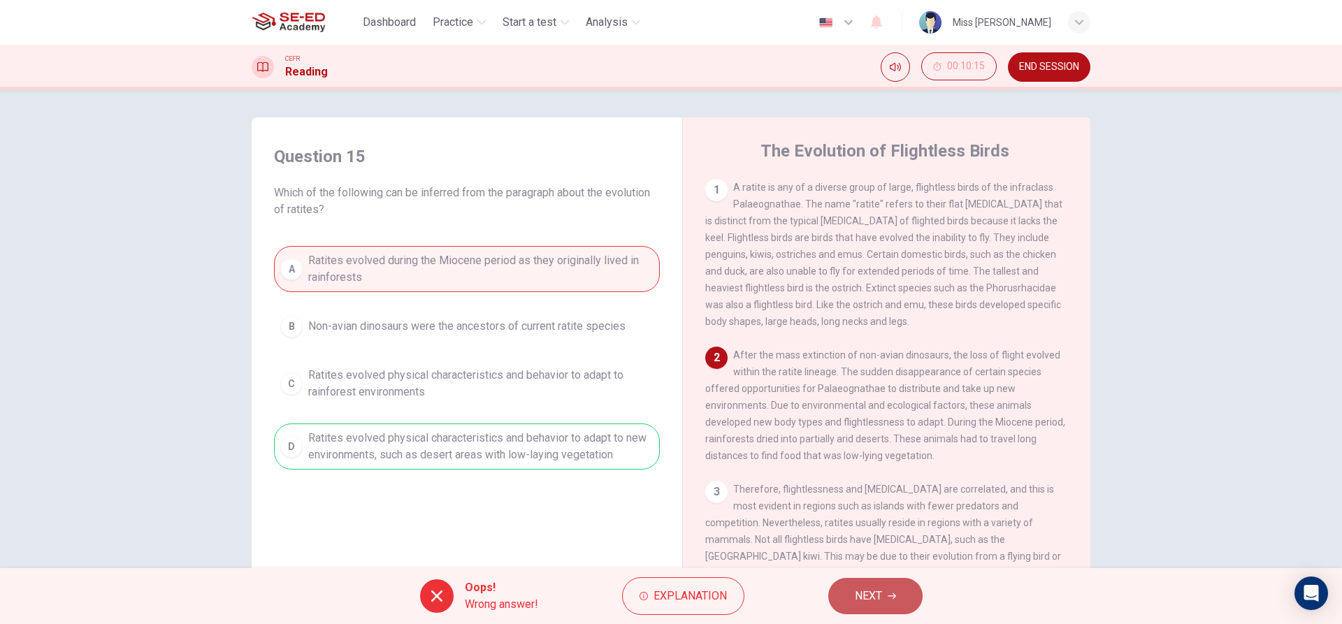
click at [884, 585] on button "NEXT" at bounding box center [875, 596] width 94 height 36
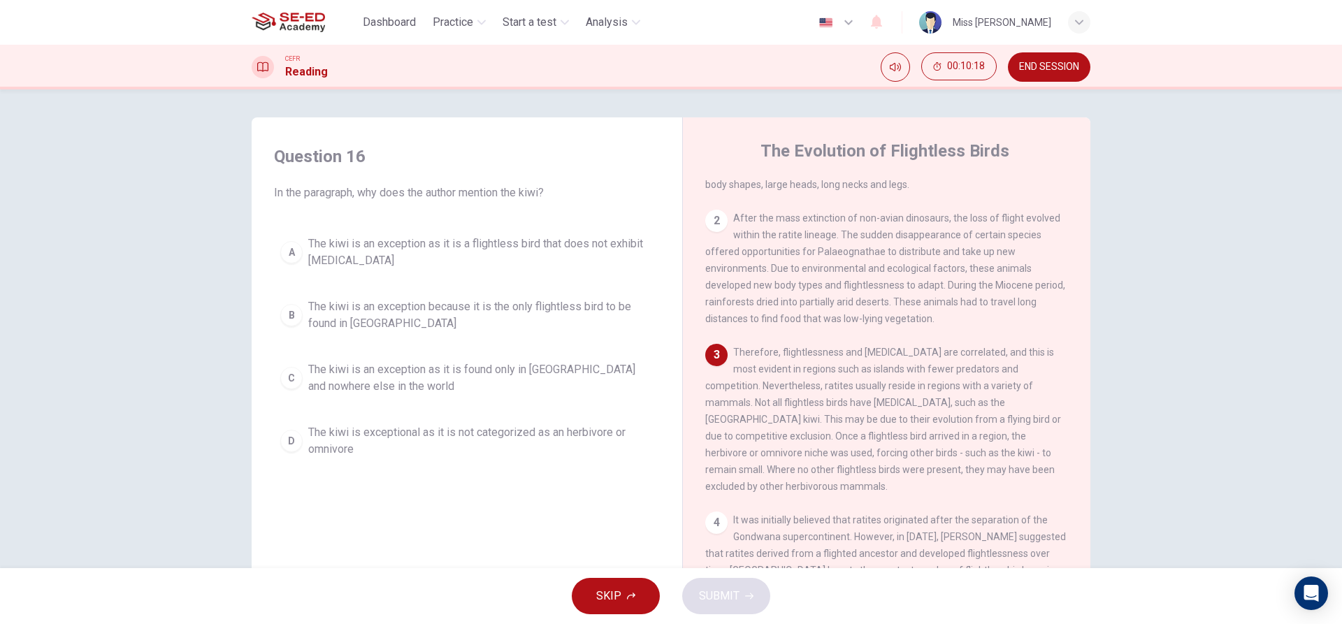
scroll to position [210, 0]
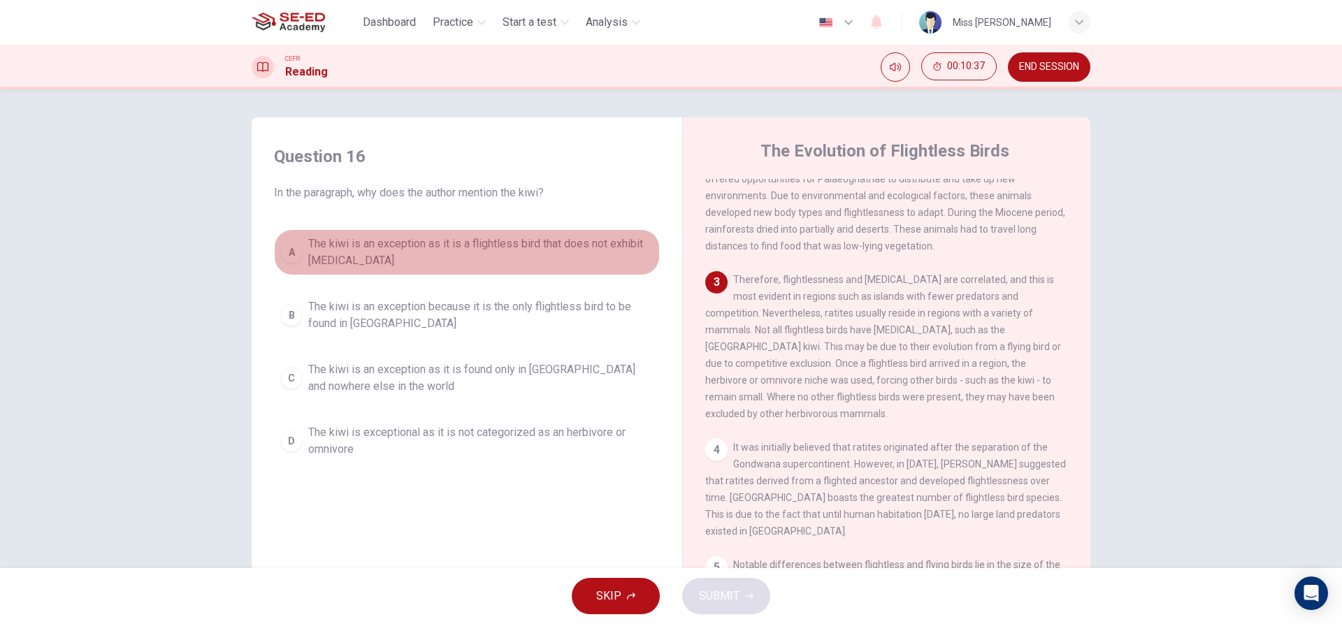
click at [294, 259] on div "A" at bounding box center [291, 252] width 22 height 22
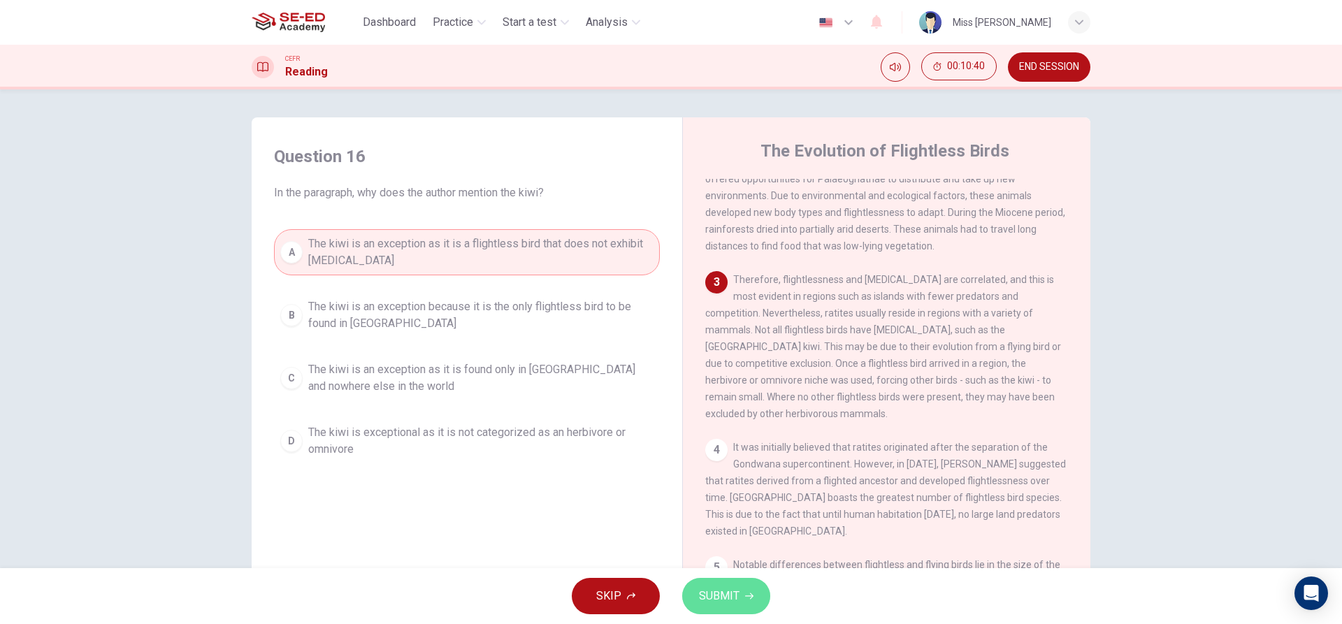
click at [718, 589] on span "SUBMIT" at bounding box center [719, 596] width 41 height 20
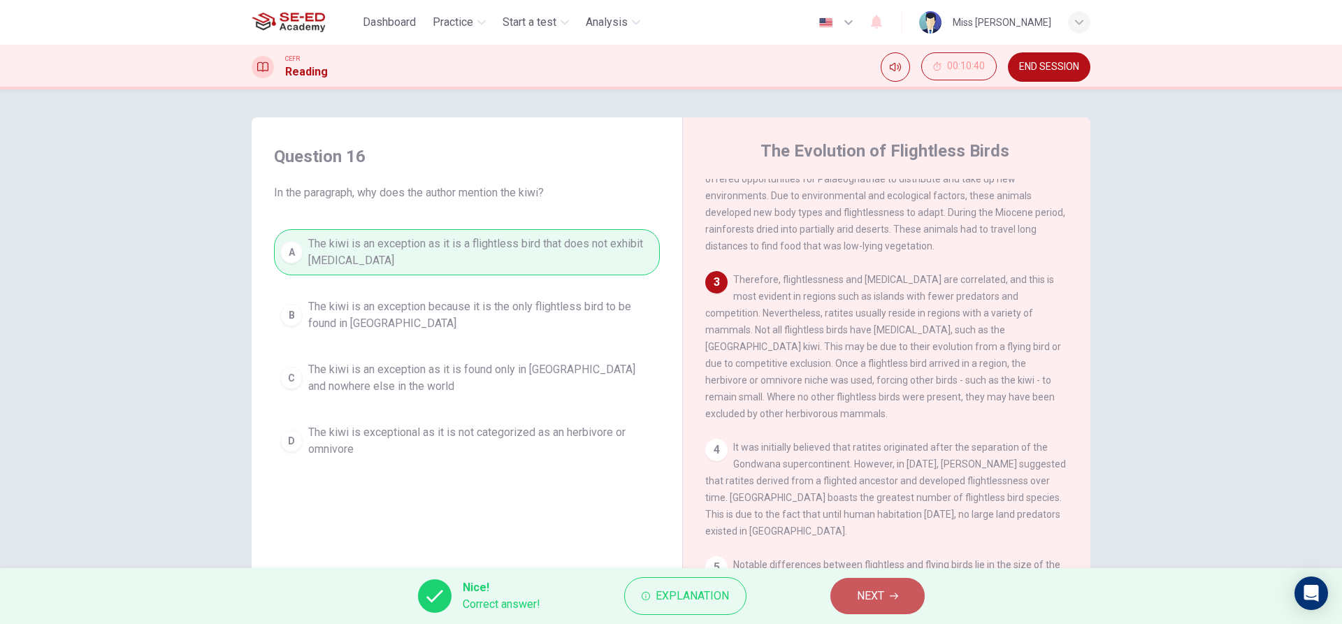
click at [879, 593] on span "NEXT" at bounding box center [870, 596] width 27 height 20
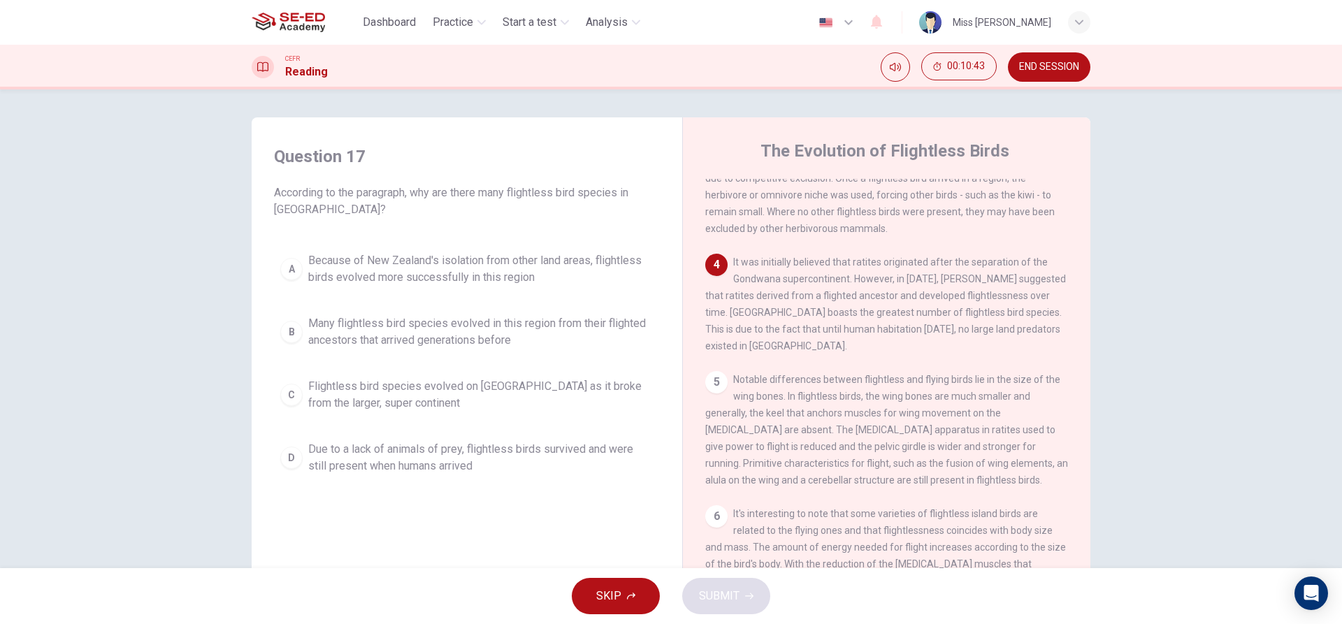
scroll to position [419, 0]
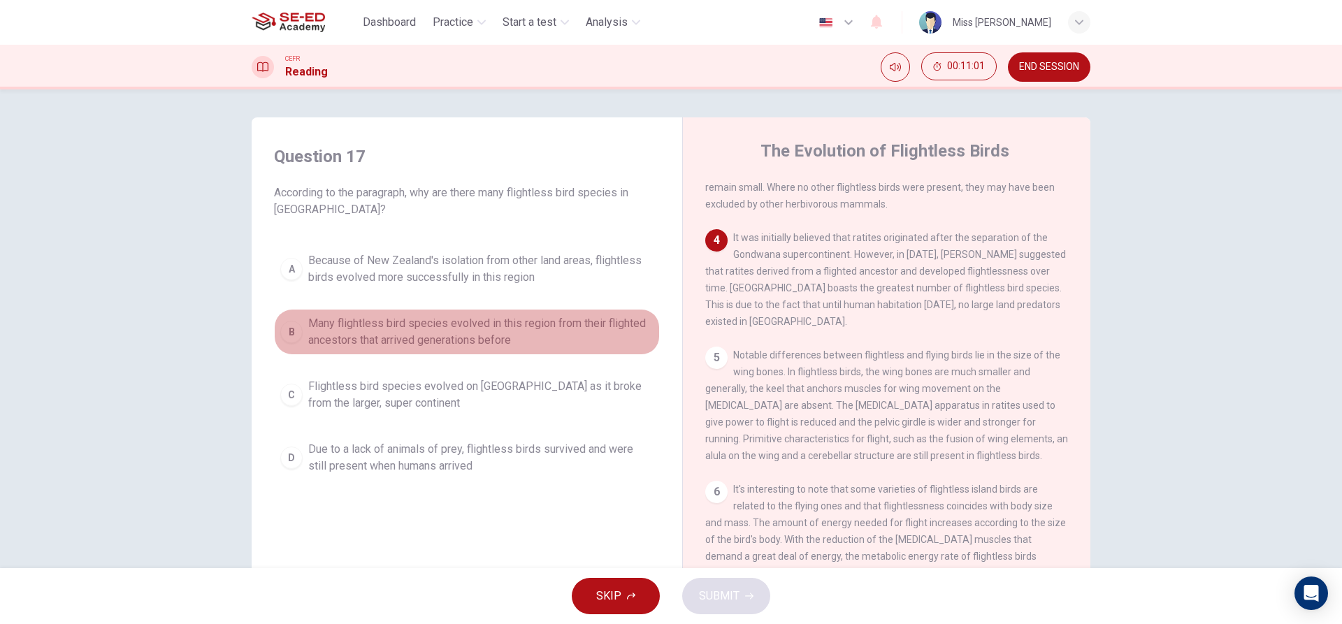
click at [319, 345] on span "Many flightless bird species evolved in this region from their flighted ancesto…" at bounding box center [480, 332] width 345 height 34
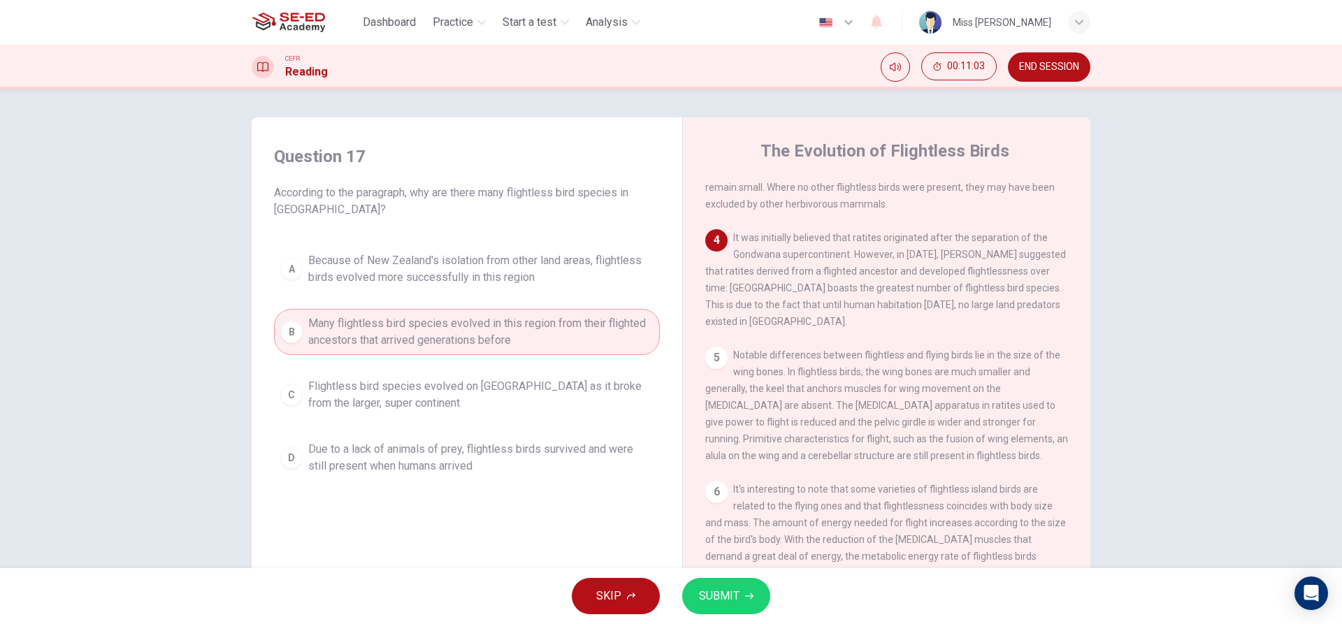
click at [721, 598] on span "SUBMIT" at bounding box center [719, 596] width 41 height 20
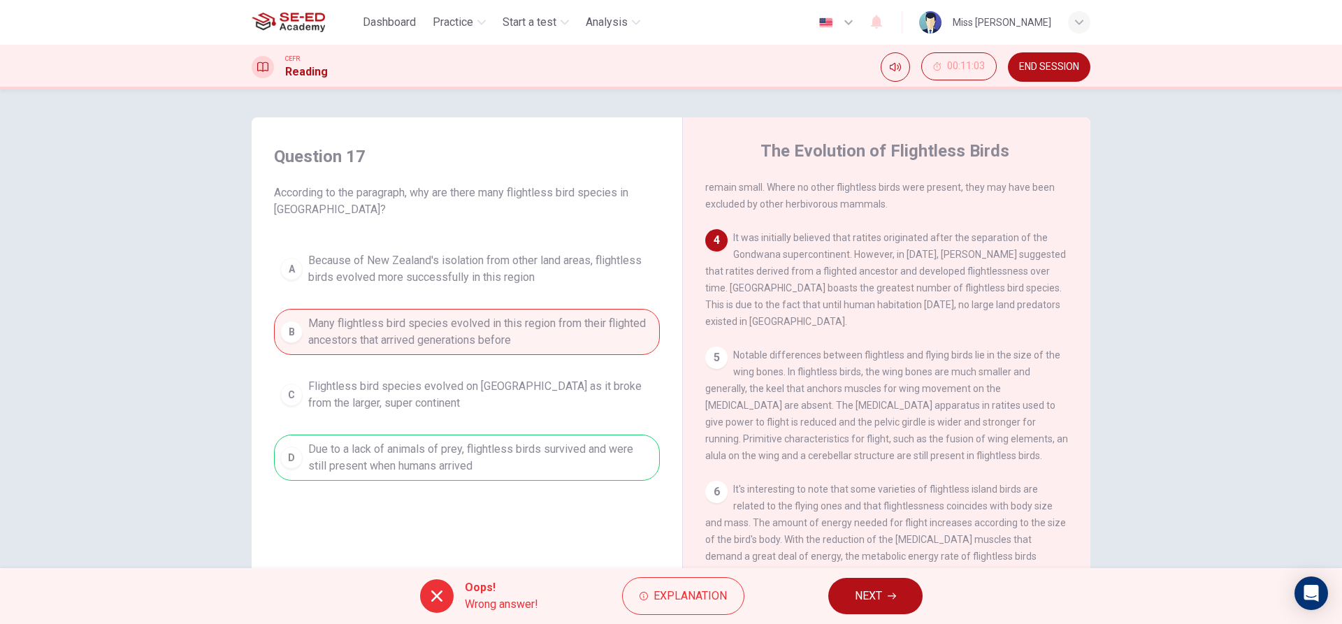
click at [860, 615] on div "Oops! Wrong answer! Explanation NEXT" at bounding box center [671, 596] width 1342 height 56
click at [859, 584] on button "NEXT" at bounding box center [875, 596] width 94 height 36
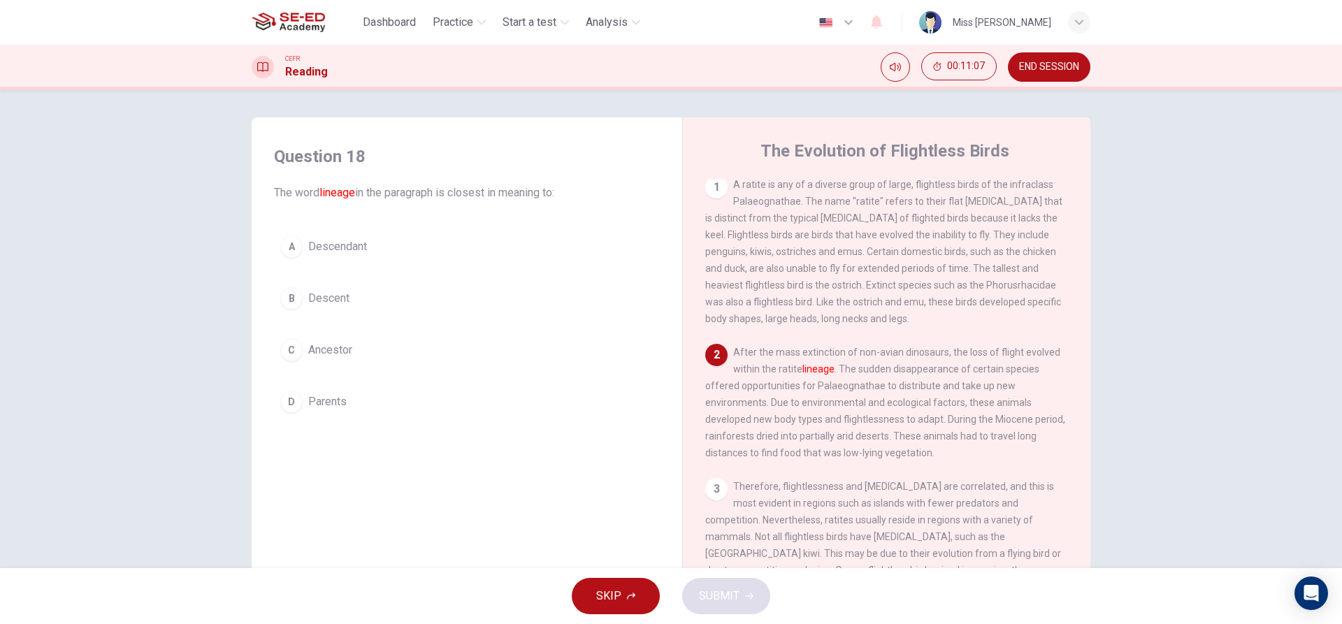
scroll to position [0, 0]
click at [321, 240] on span "Descendant" at bounding box center [337, 246] width 59 height 17
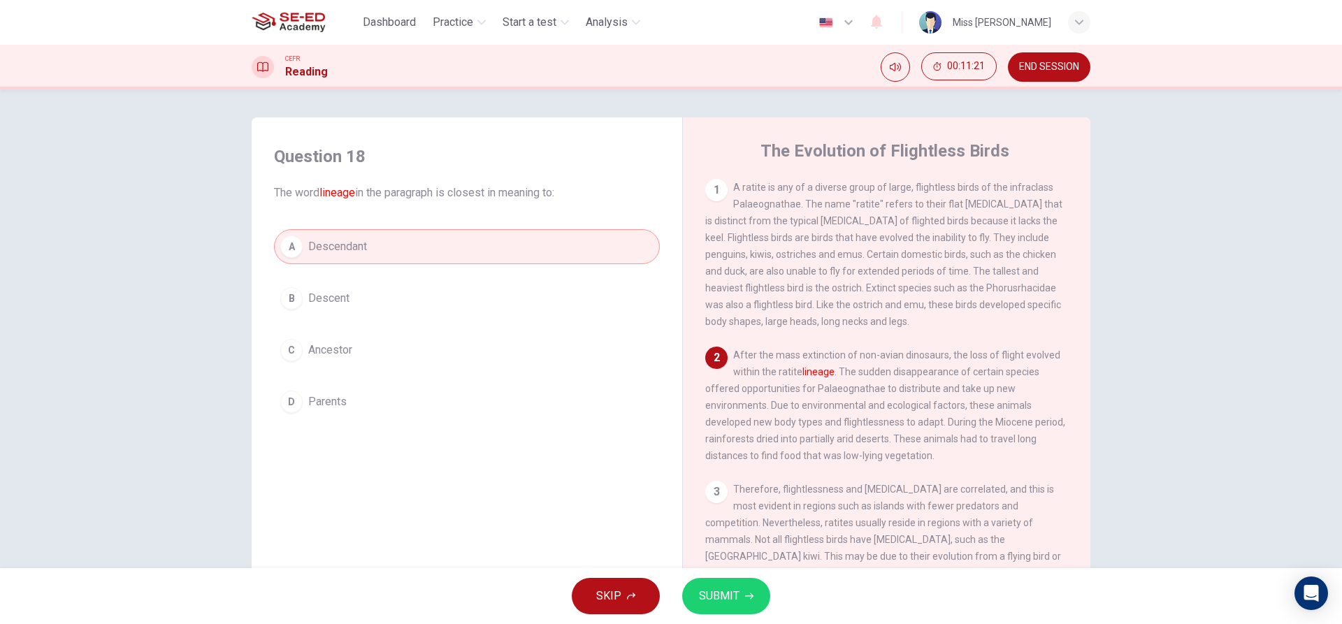
click at [721, 600] on span "SUBMIT" at bounding box center [719, 596] width 41 height 20
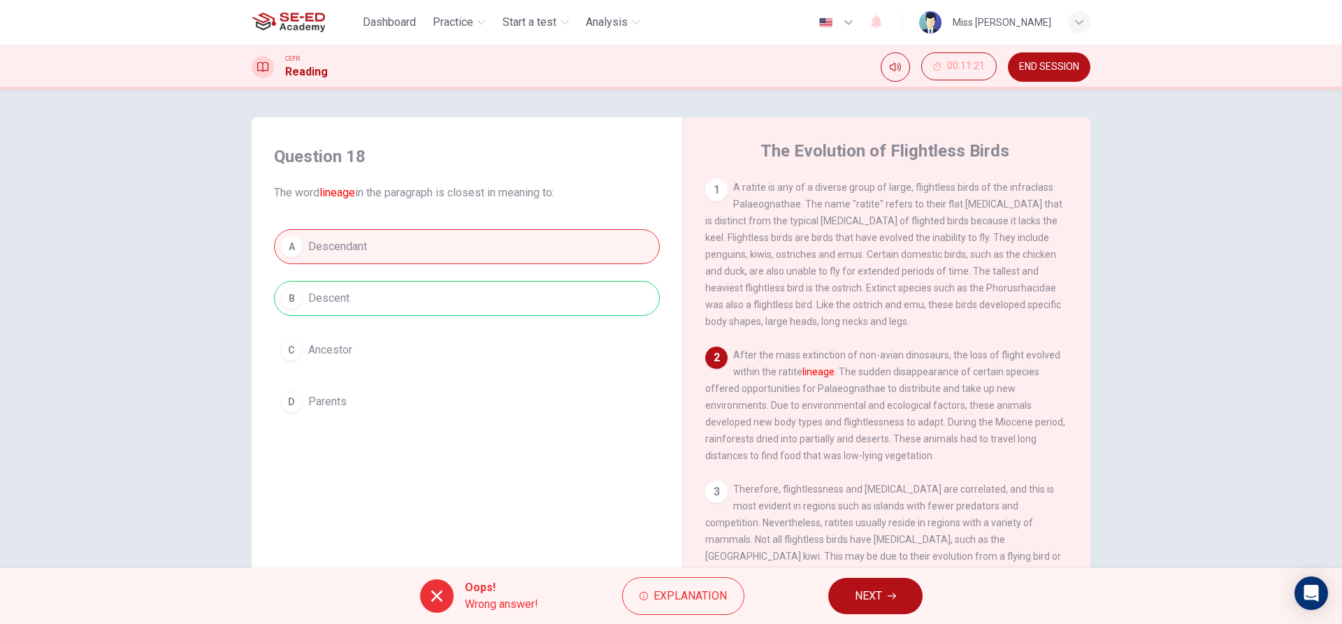
click at [875, 600] on span "NEXT" at bounding box center [868, 596] width 27 height 20
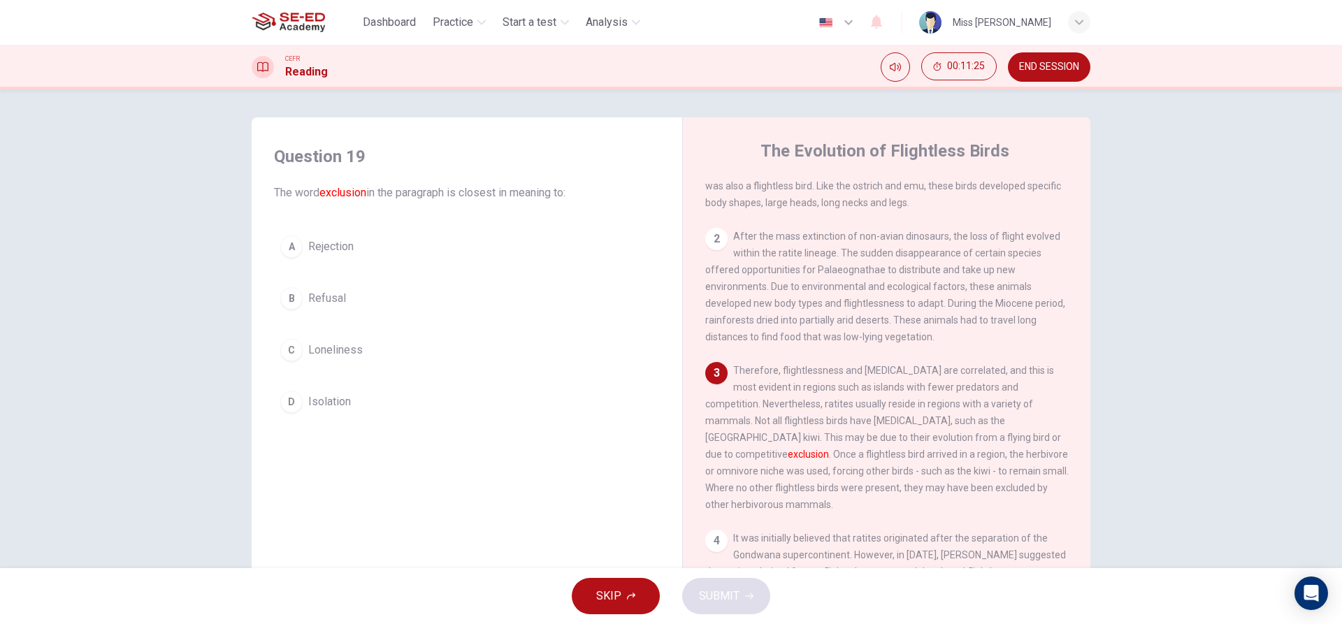
scroll to position [140, 0]
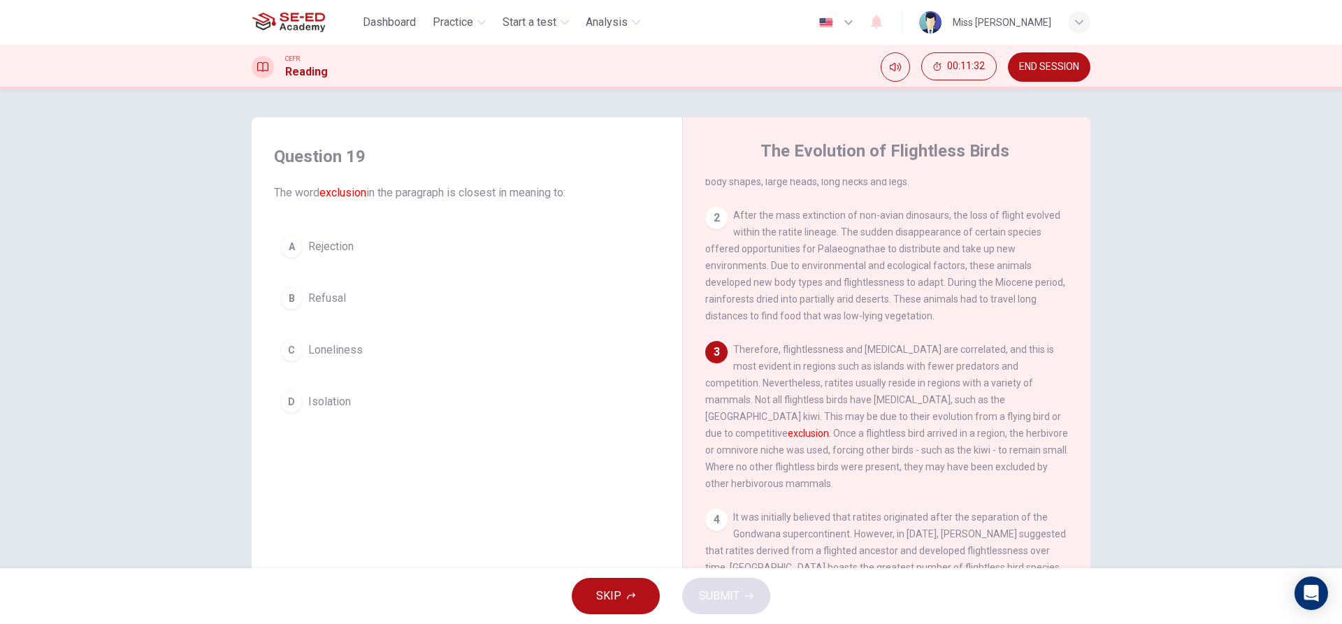
click at [342, 254] on span "Rejection" at bounding box center [330, 246] width 45 height 17
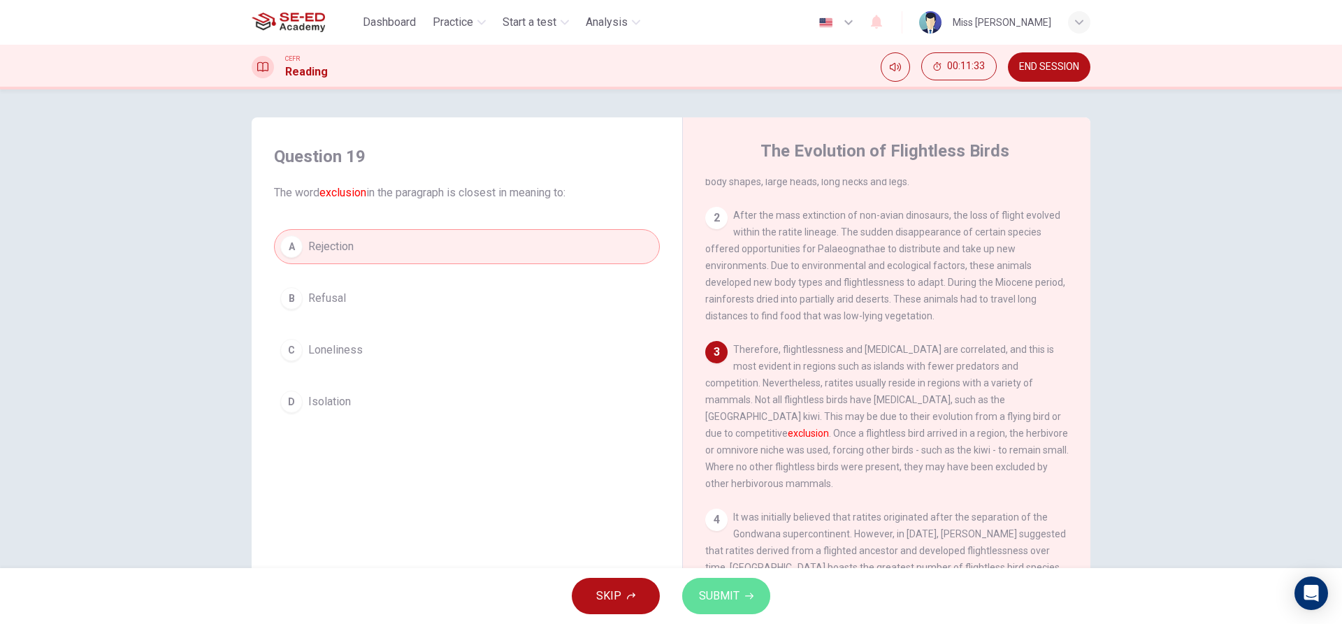
click at [754, 604] on button "SUBMIT" at bounding box center [726, 596] width 88 height 36
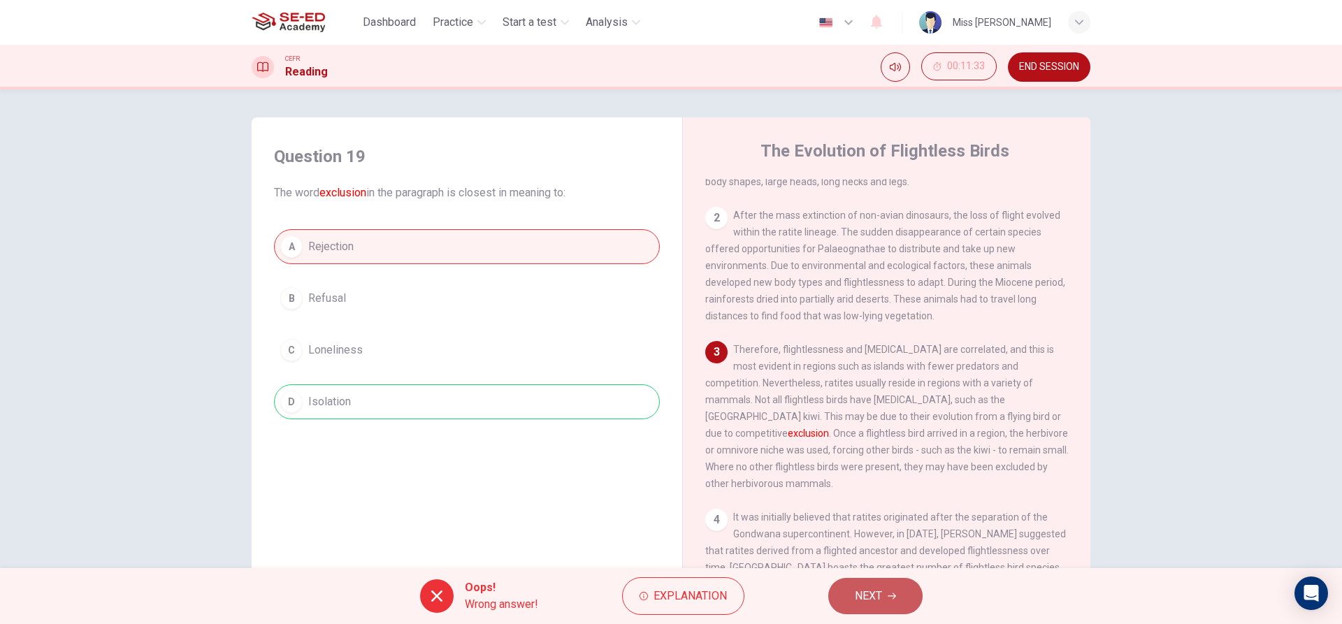
click at [881, 588] on span "NEXT" at bounding box center [868, 596] width 27 height 20
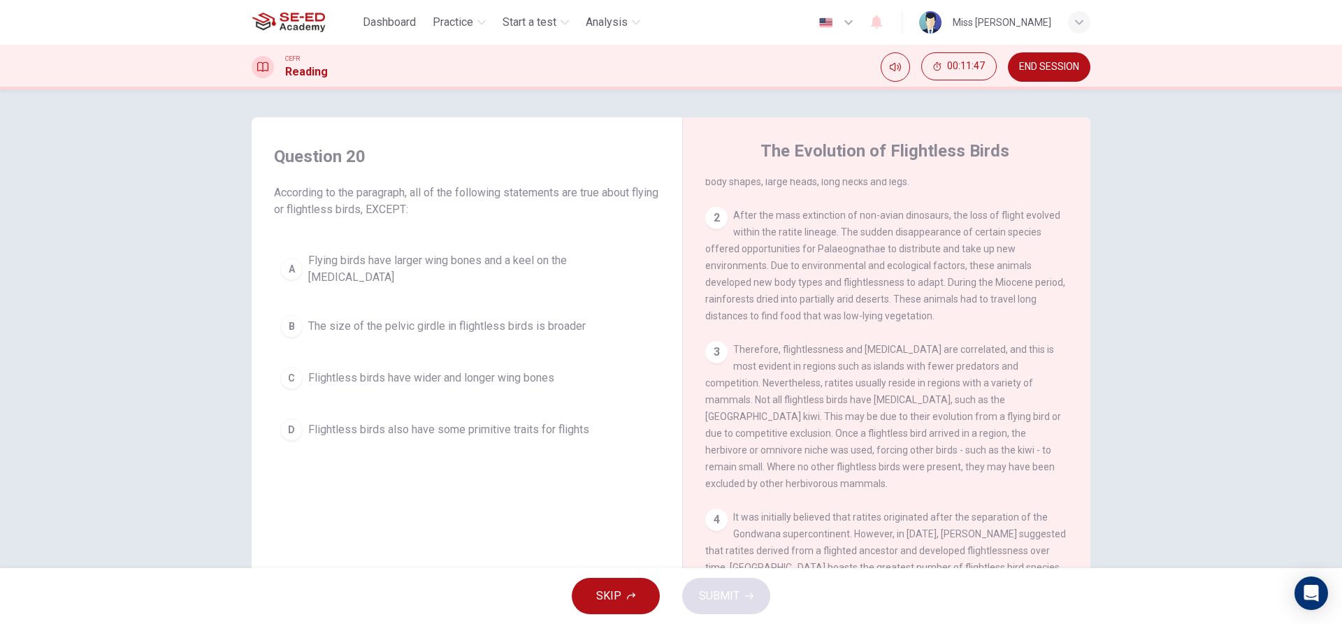
click at [592, 136] on div "Question 20 According to the paragraph, all of the following statements are tru…" at bounding box center [467, 296] width 408 height 330
click at [490, 377] on button "C Flightless birds have wider and longer wing bones" at bounding box center [467, 378] width 386 height 35
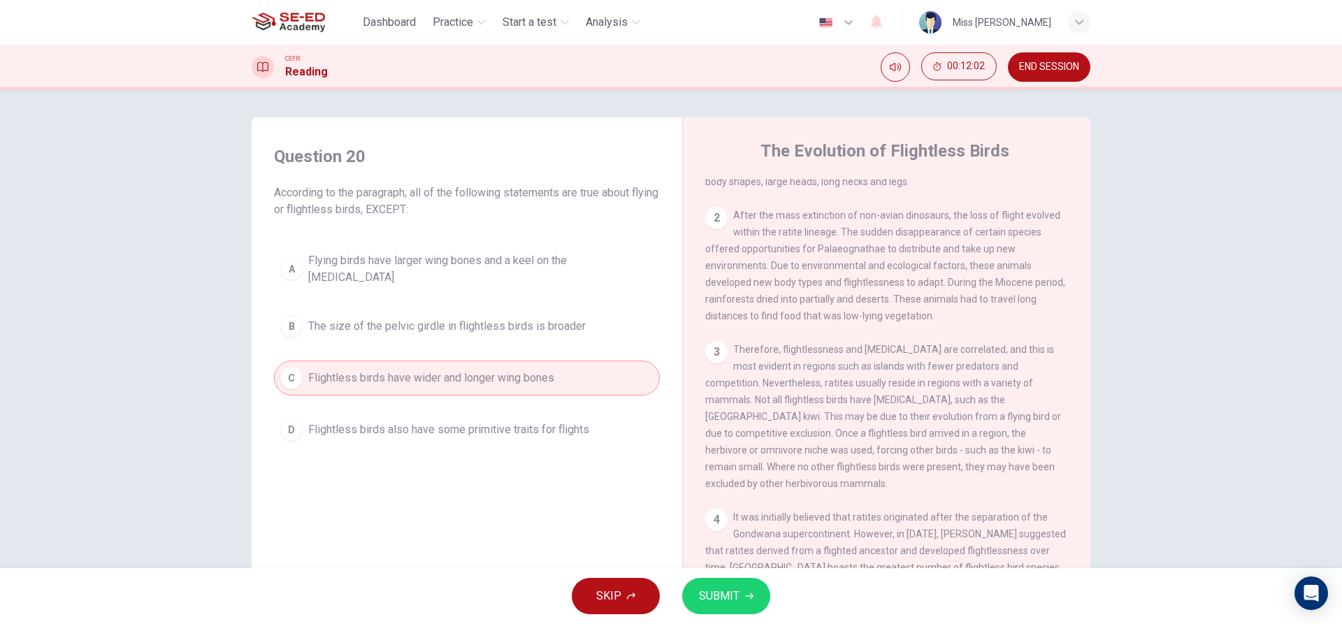
click at [761, 605] on button "SUBMIT" at bounding box center [726, 596] width 88 height 36
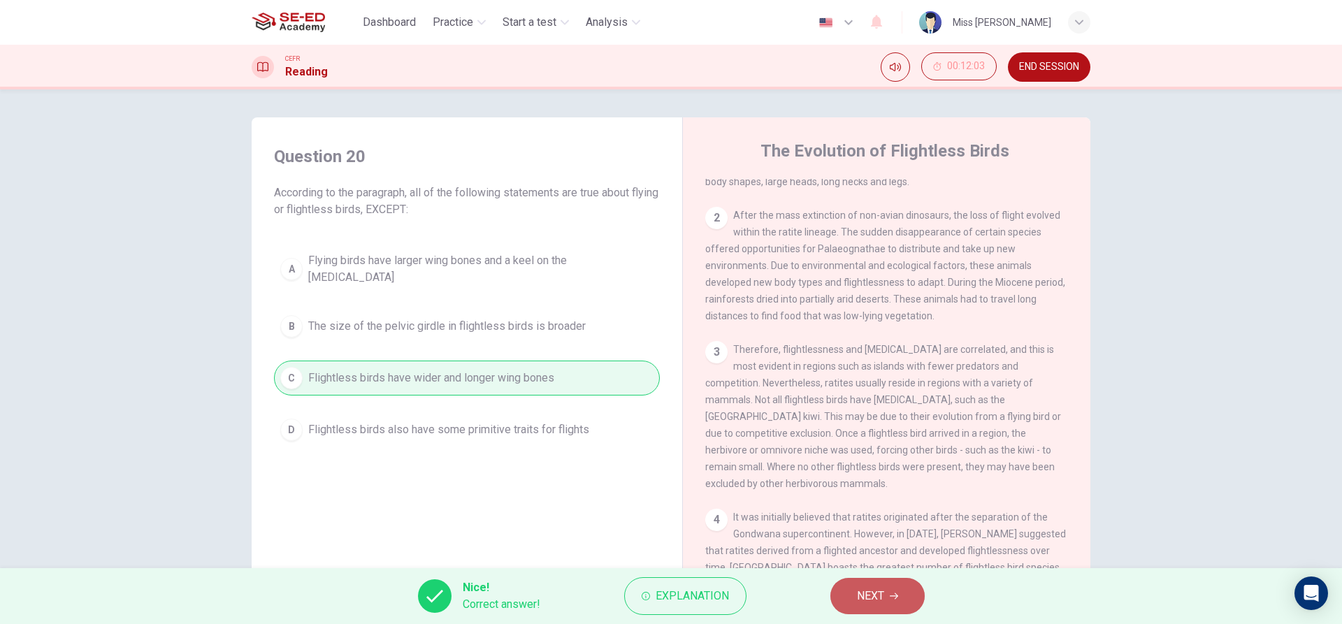
click at [889, 593] on button "NEXT" at bounding box center [877, 596] width 94 height 36
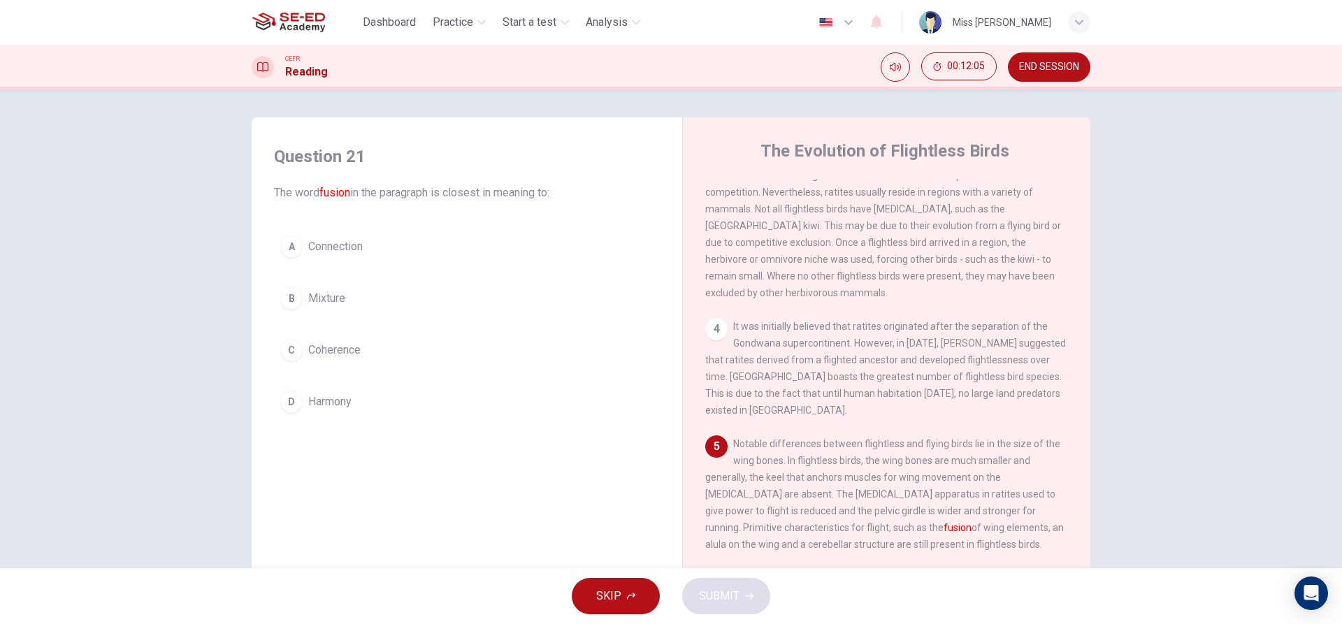
scroll to position [419, 0]
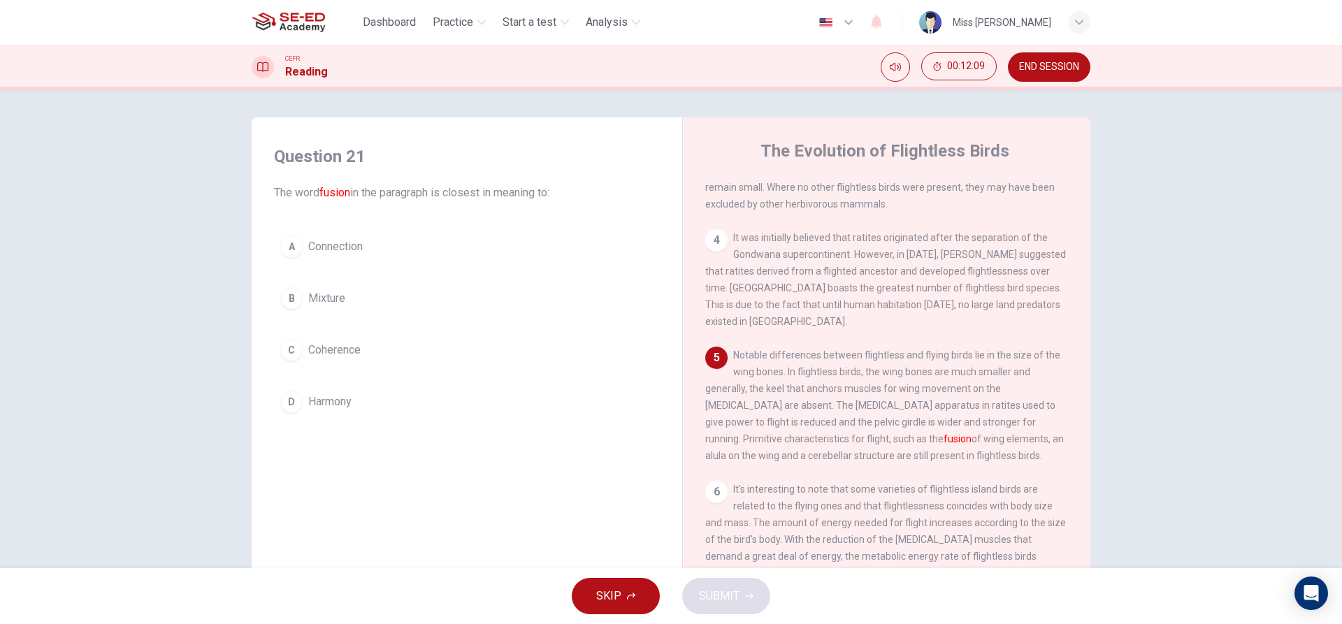
click at [303, 297] on button "B Mixture" at bounding box center [467, 298] width 386 height 35
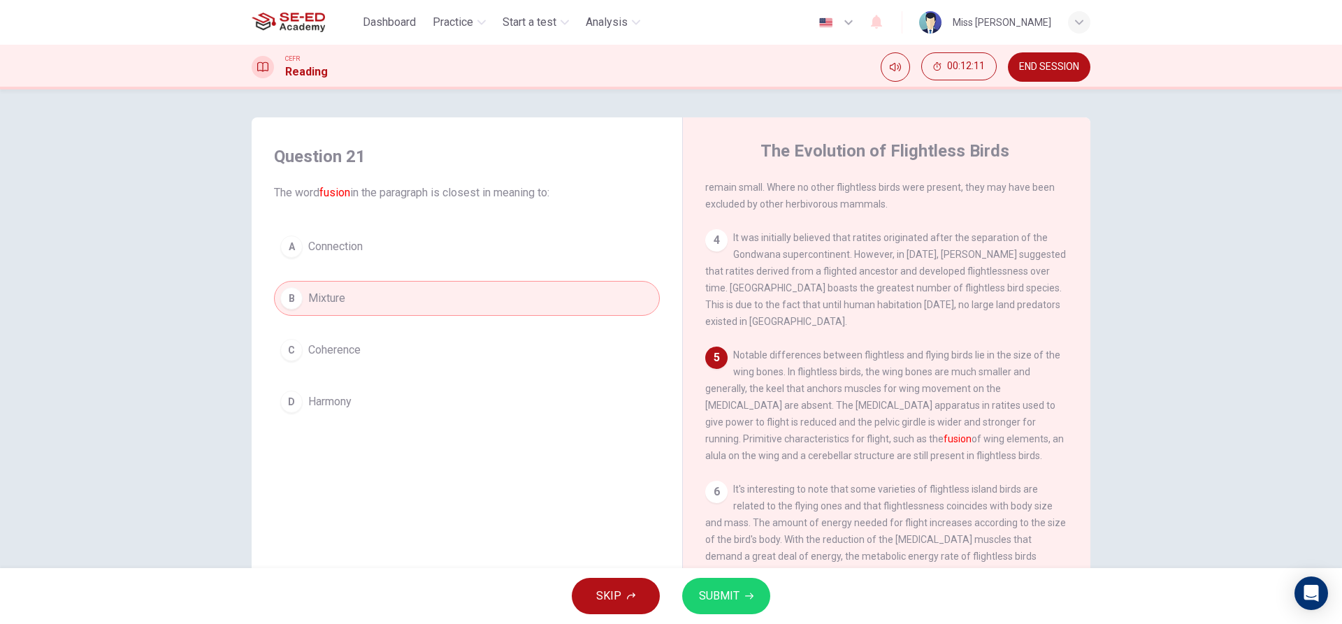
click at [745, 602] on button "SUBMIT" at bounding box center [726, 596] width 88 height 36
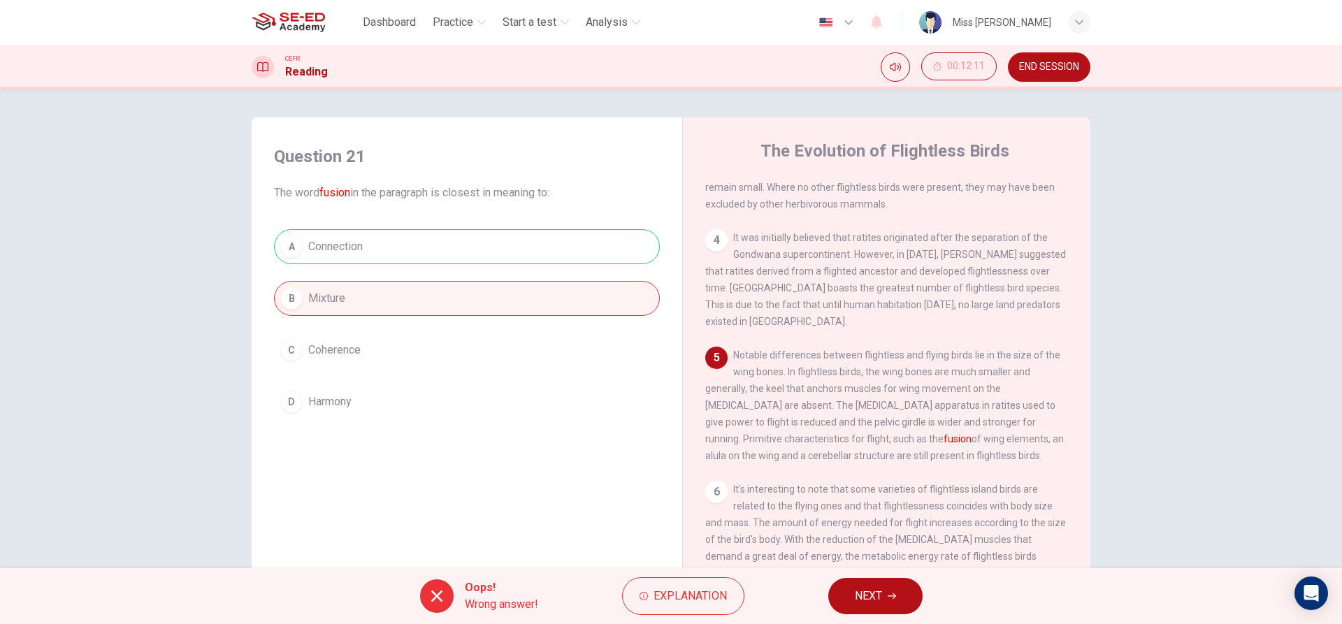
click at [864, 584] on button "NEXT" at bounding box center [875, 596] width 94 height 36
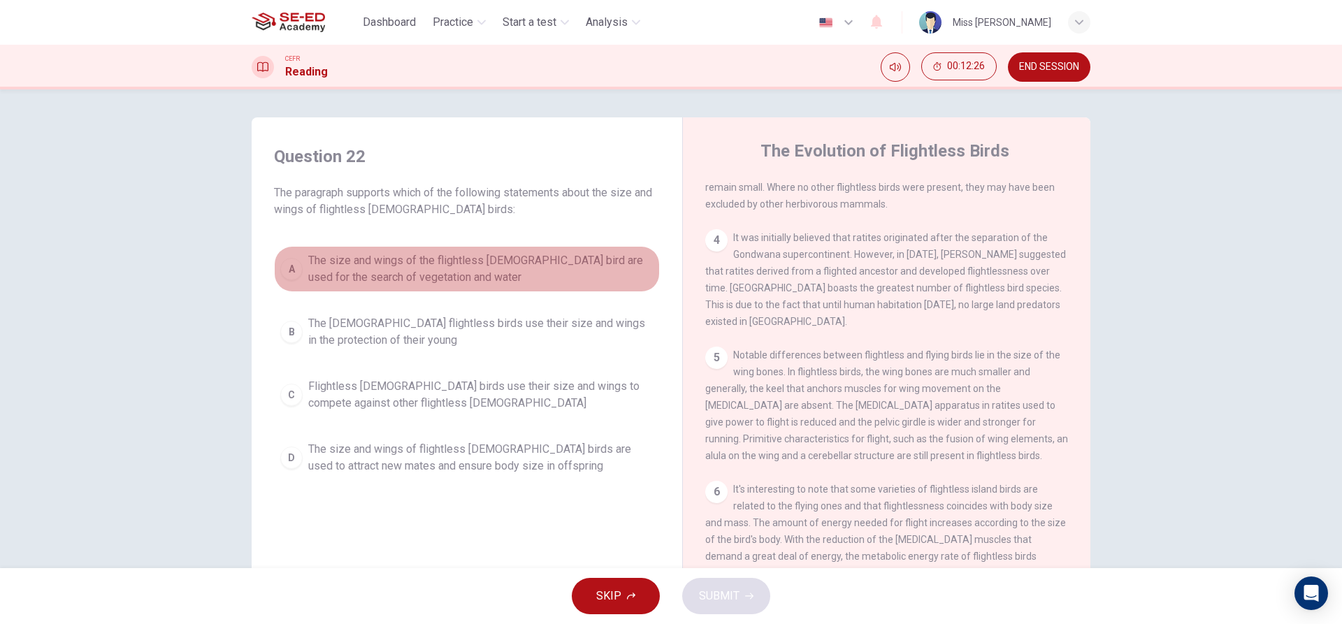
click at [278, 259] on button "A The size and wings of the flightless [DEMOGRAPHIC_DATA] bird are used for the…" at bounding box center [467, 269] width 386 height 46
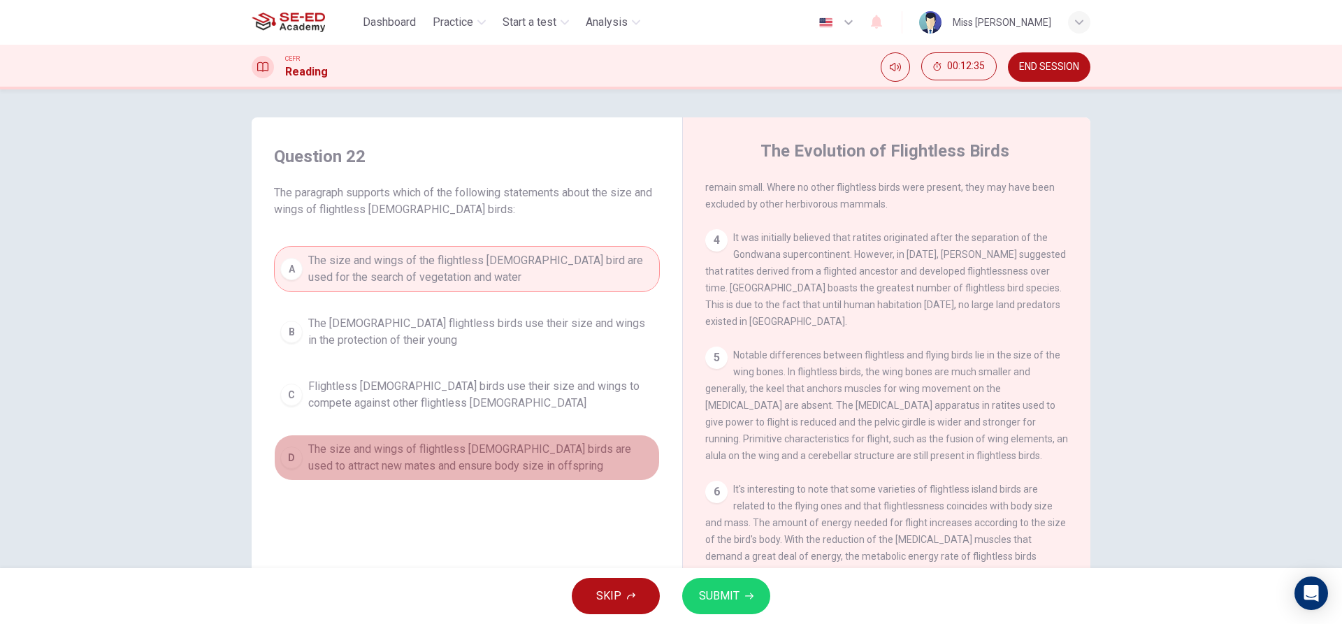
click at [524, 453] on span "The size and wings of flightless [DEMOGRAPHIC_DATA] birds are used to attract n…" at bounding box center [480, 458] width 345 height 34
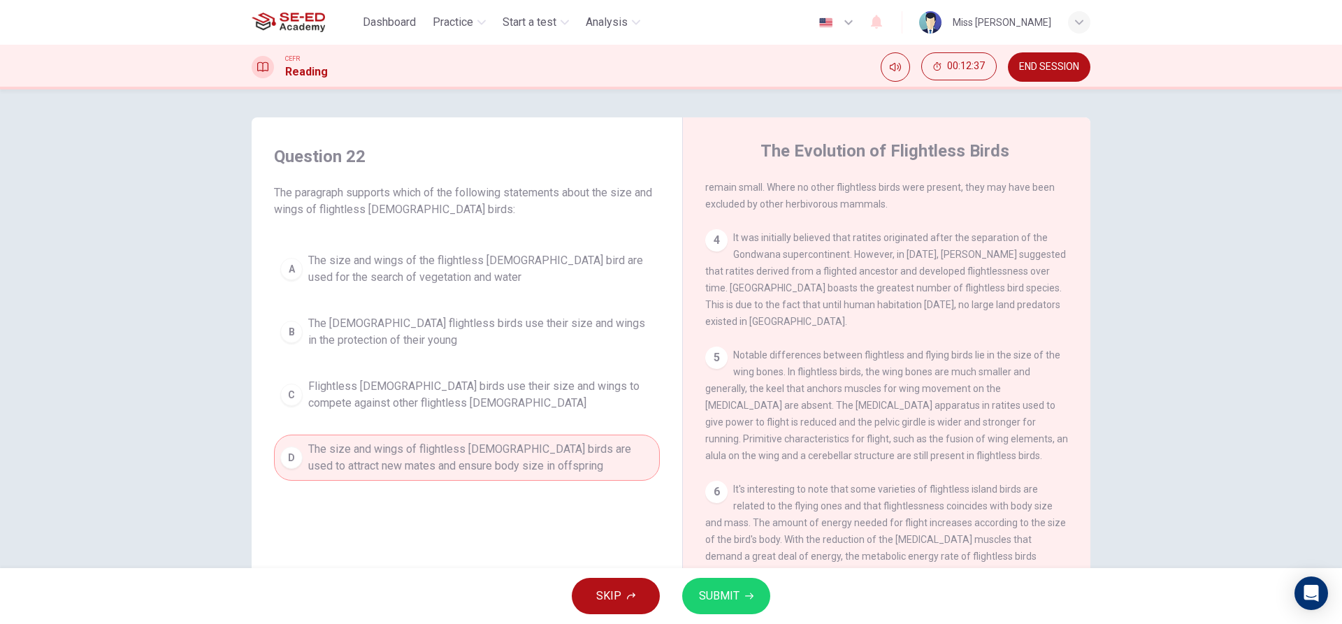
click at [737, 593] on span "SUBMIT" at bounding box center [719, 596] width 41 height 20
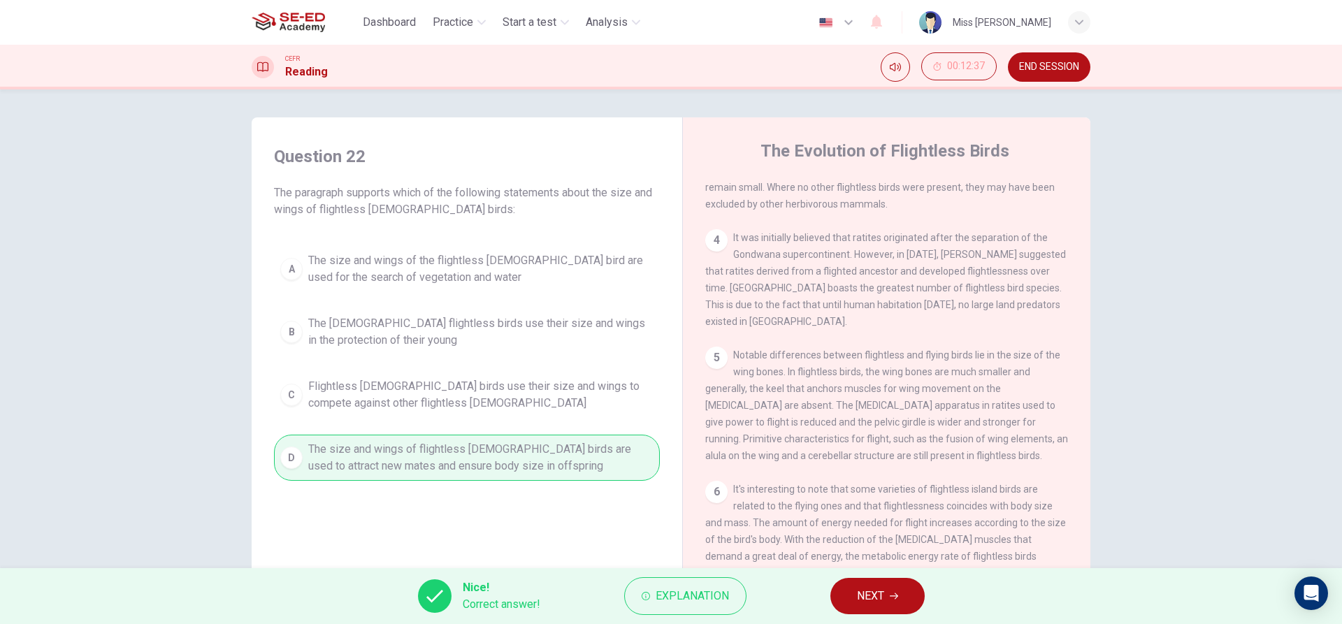
click at [856, 608] on button "NEXT" at bounding box center [877, 596] width 94 height 36
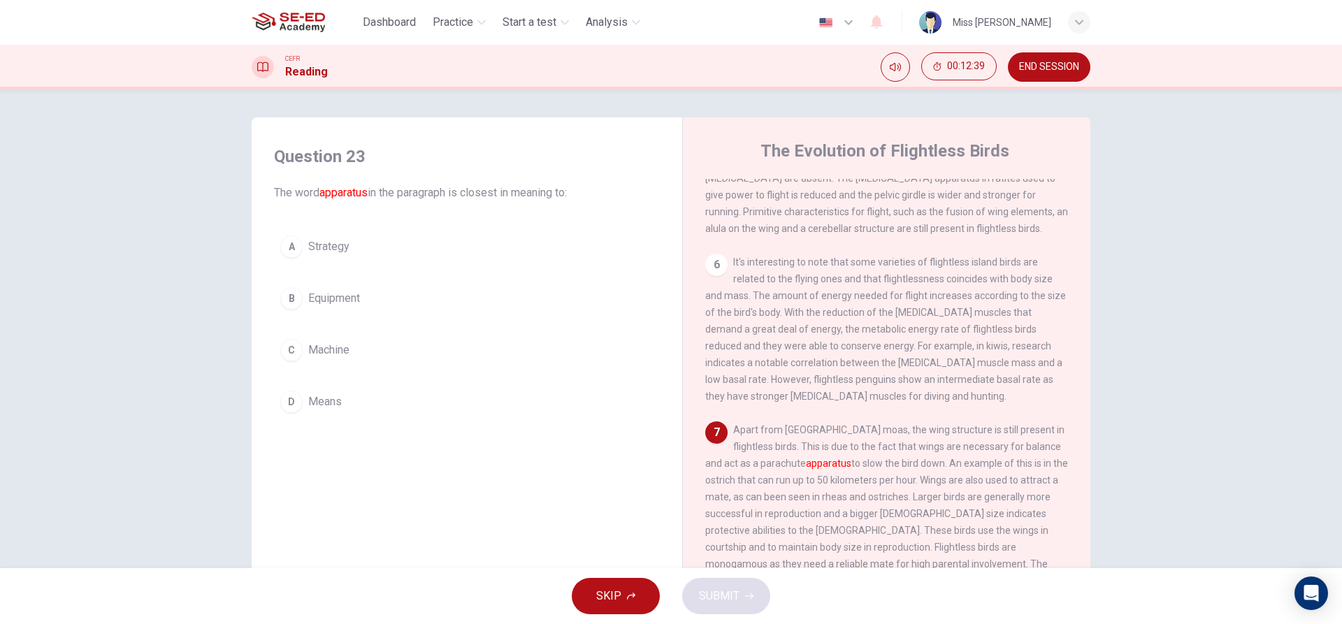
scroll to position [707, 0]
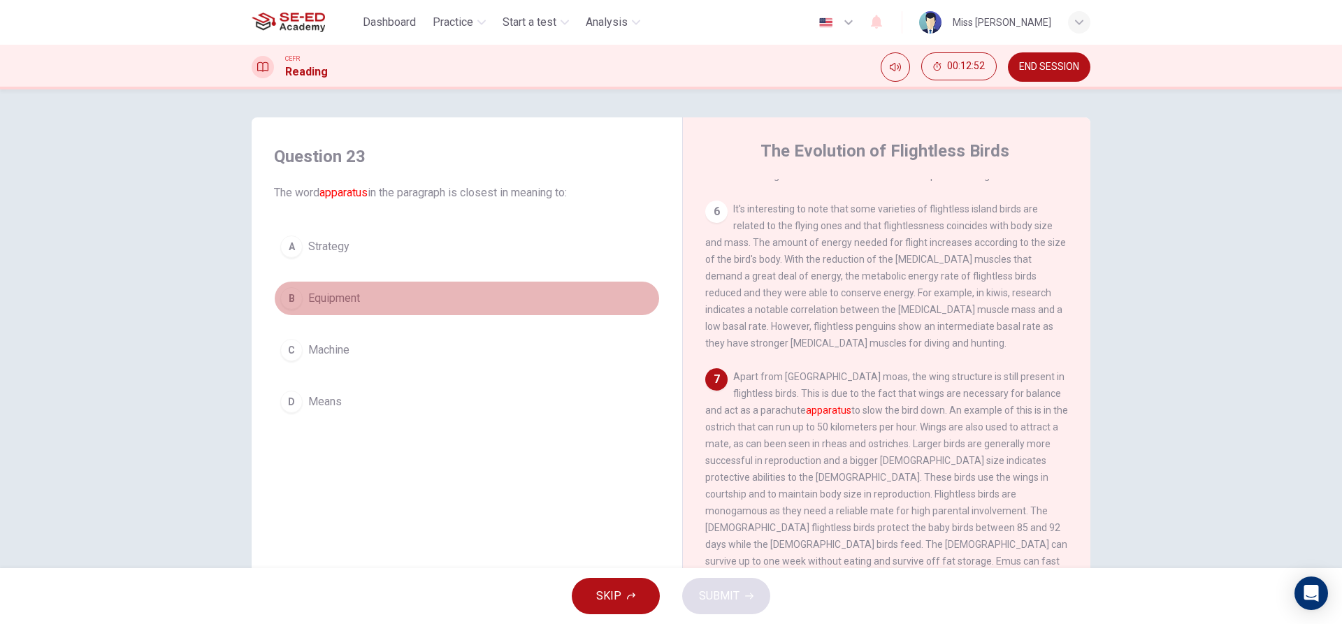
click at [290, 294] on div "B" at bounding box center [291, 298] width 22 height 22
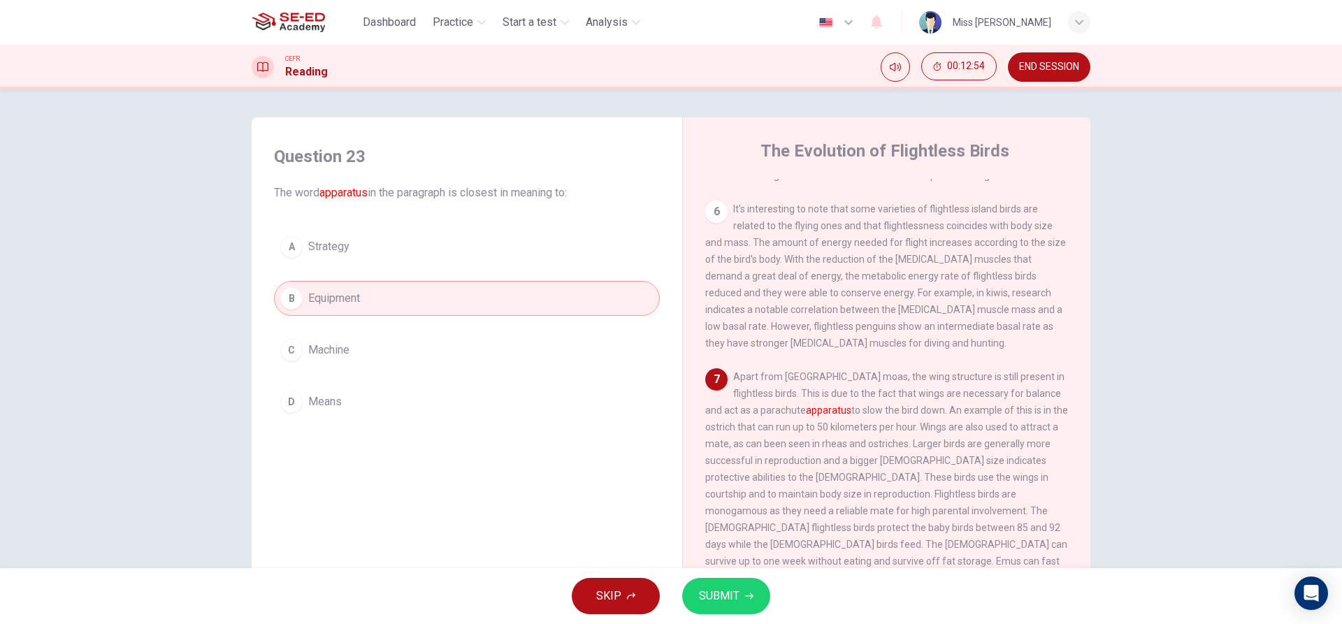
click at [739, 605] on button "SUBMIT" at bounding box center [726, 596] width 88 height 36
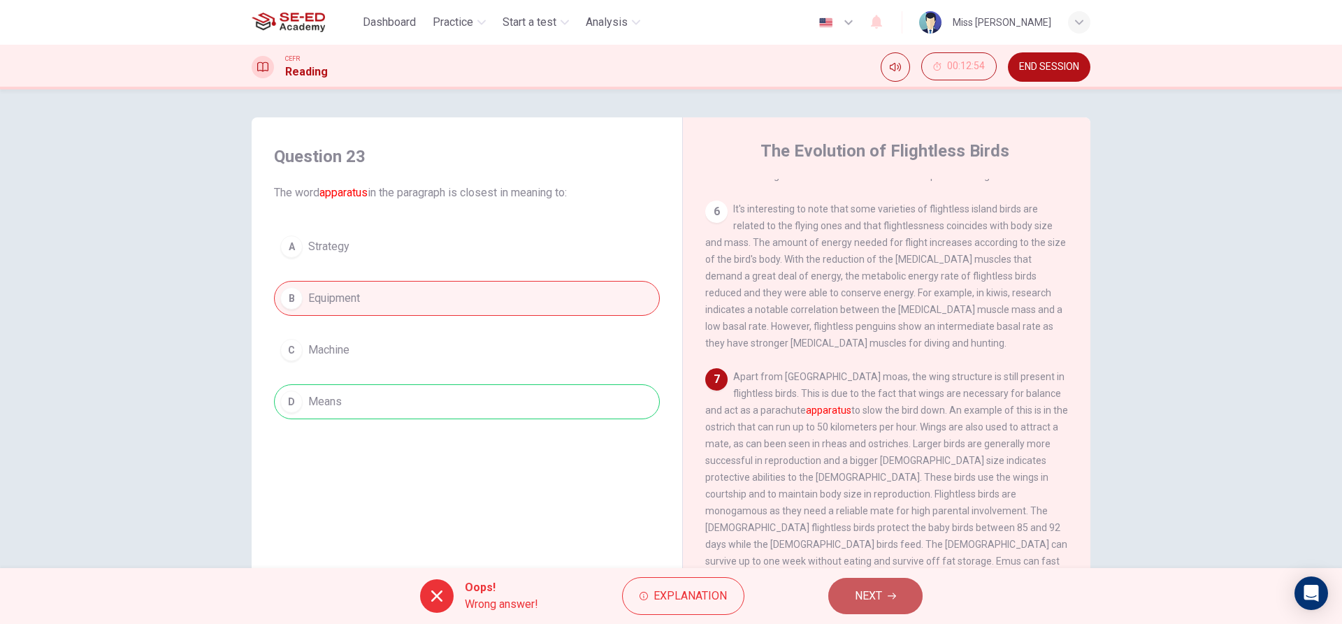
click at [907, 605] on button "NEXT" at bounding box center [875, 596] width 94 height 36
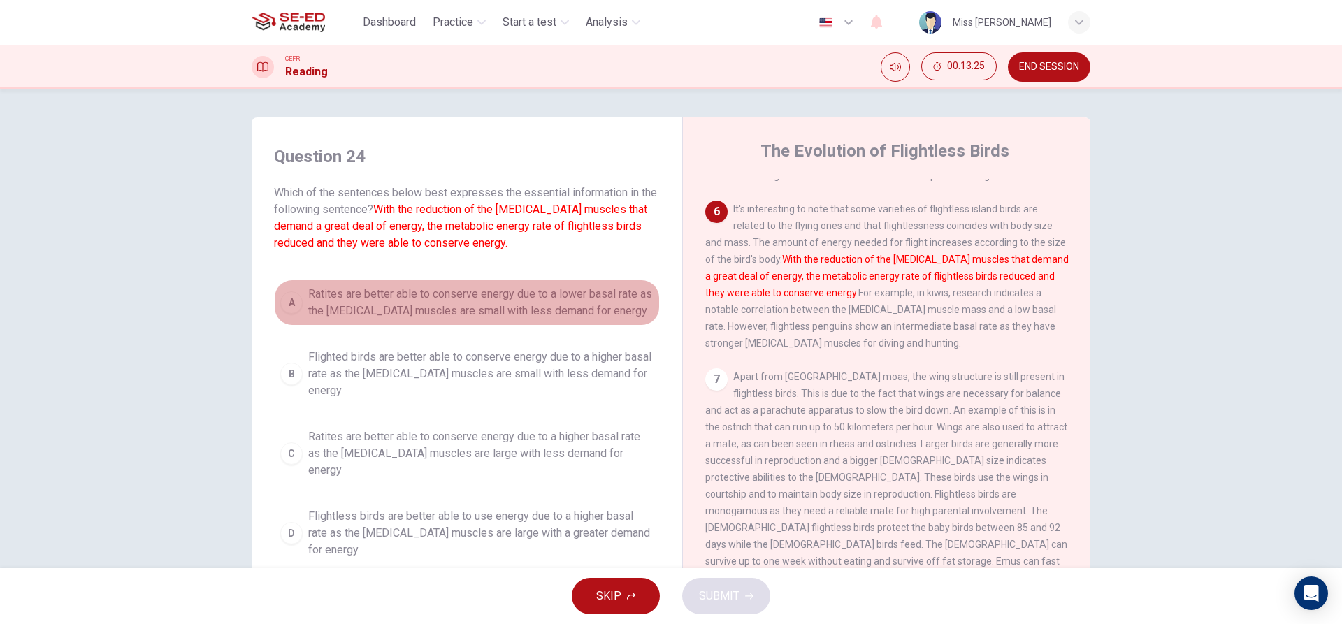
click at [319, 299] on span "Ratites are better able to conserve energy due to a lower basal rate as the [ME…" at bounding box center [480, 303] width 345 height 34
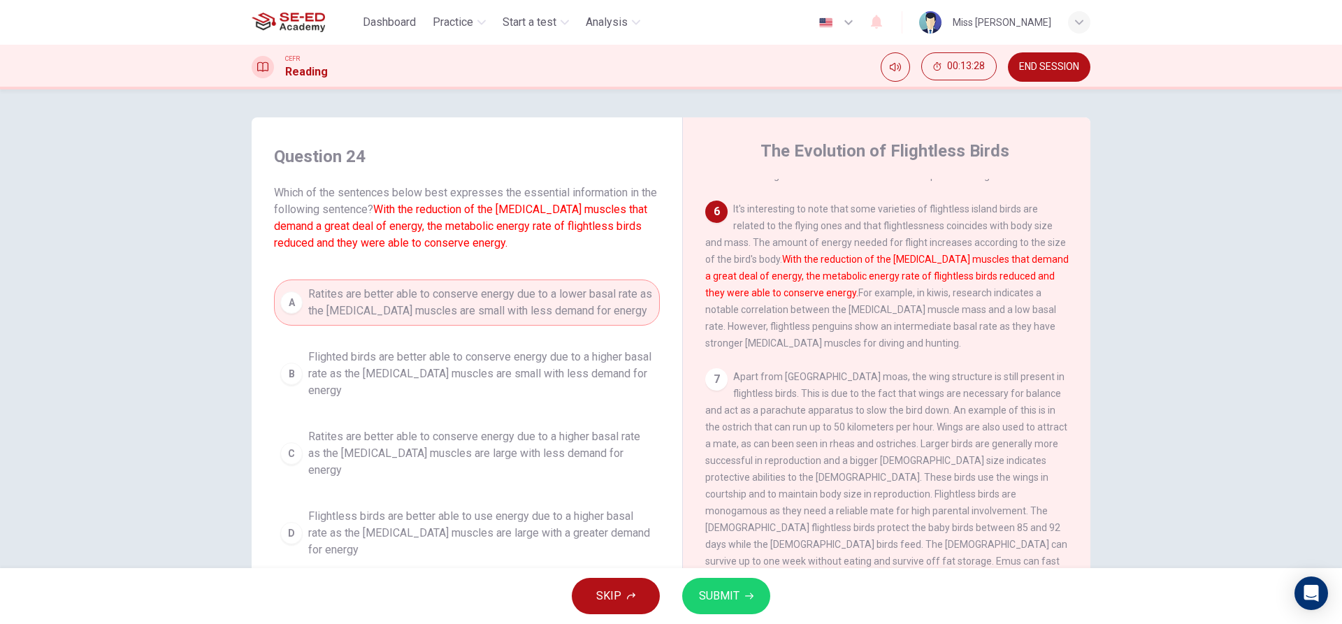
click at [689, 594] on button "SUBMIT" at bounding box center [726, 596] width 88 height 36
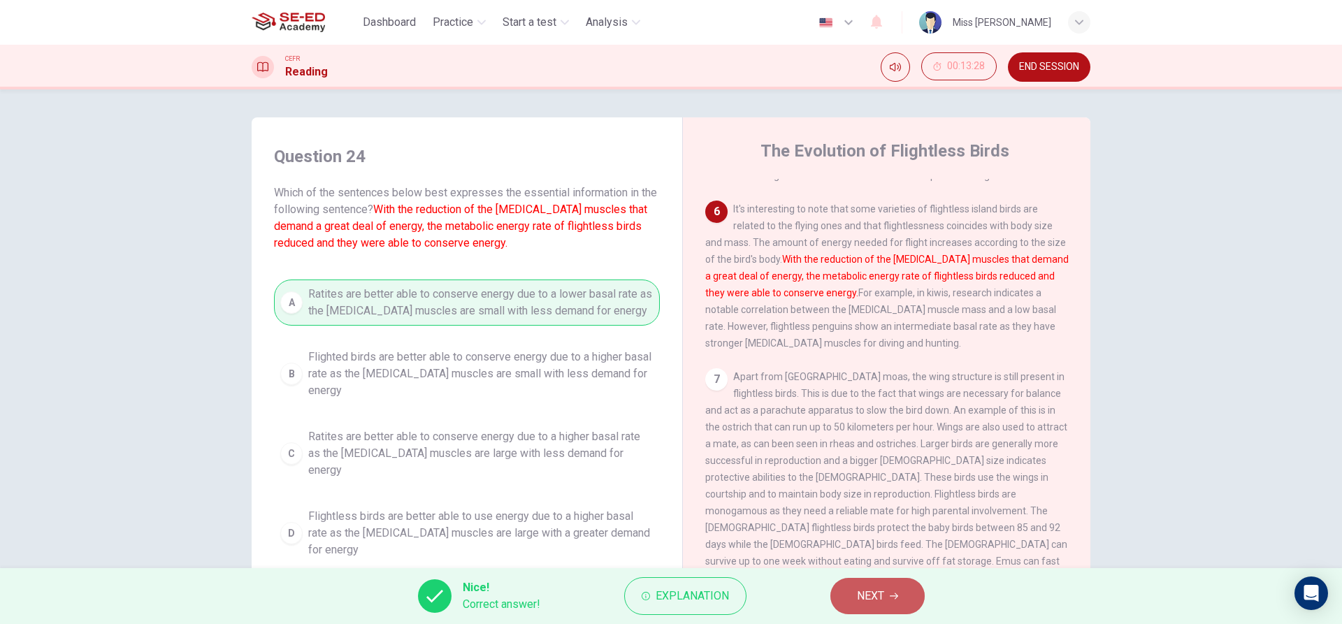
click at [861, 594] on span "NEXT" at bounding box center [870, 596] width 27 height 20
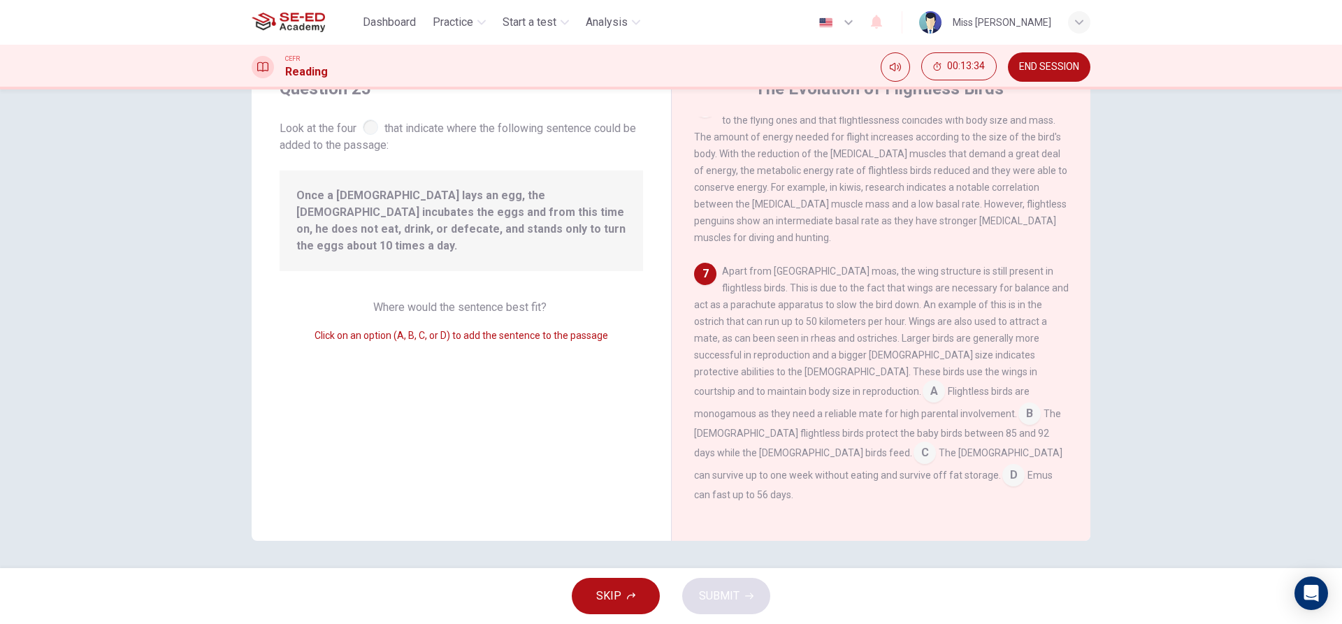
scroll to position [63, 0]
click at [914, 463] on input at bounding box center [925, 453] width 22 height 22
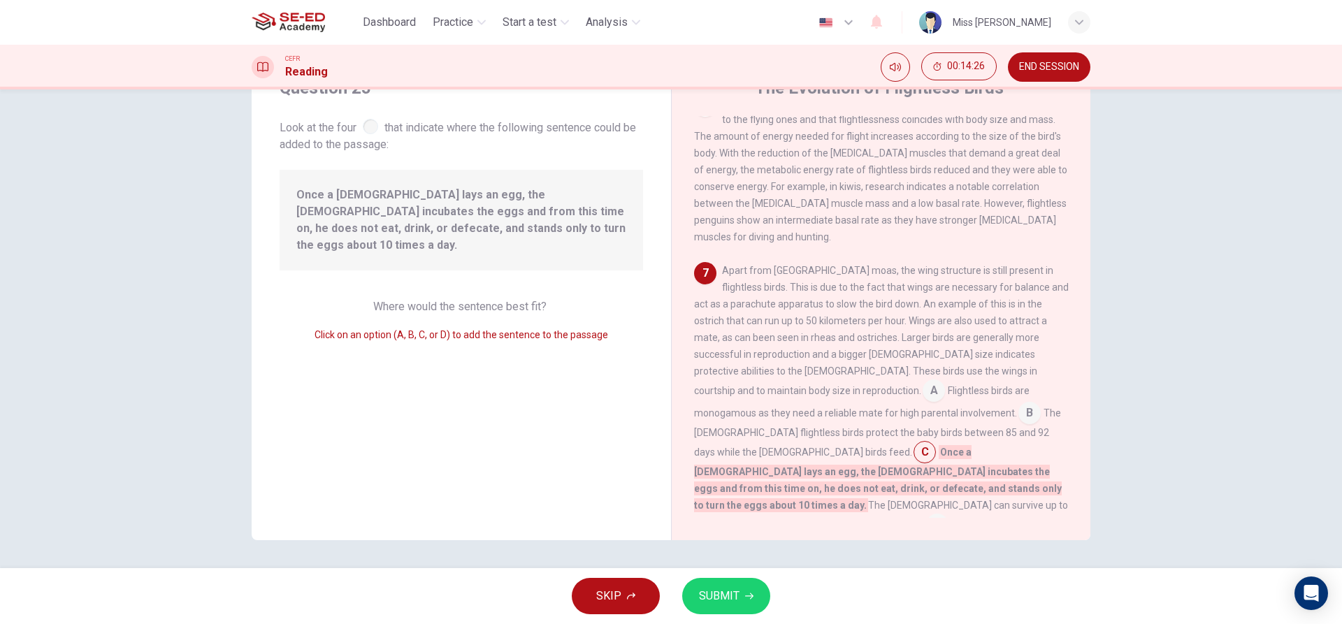
click at [1018, 426] on input at bounding box center [1029, 414] width 22 height 22
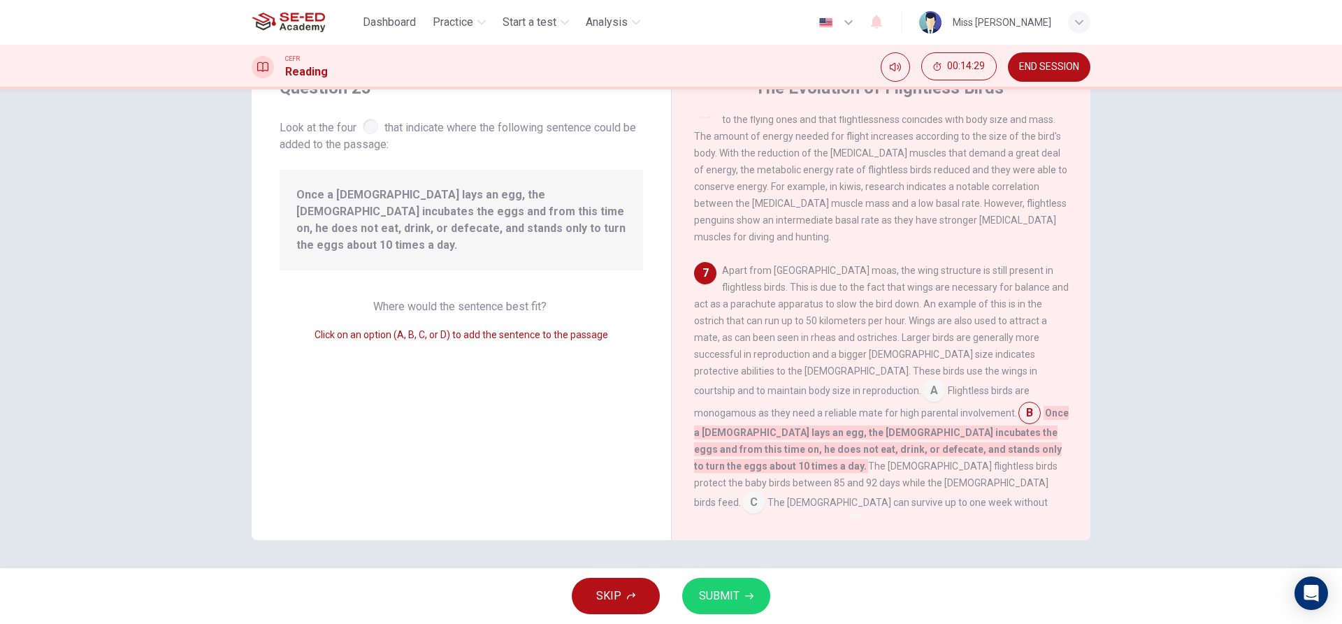
scroll to position [777, 0]
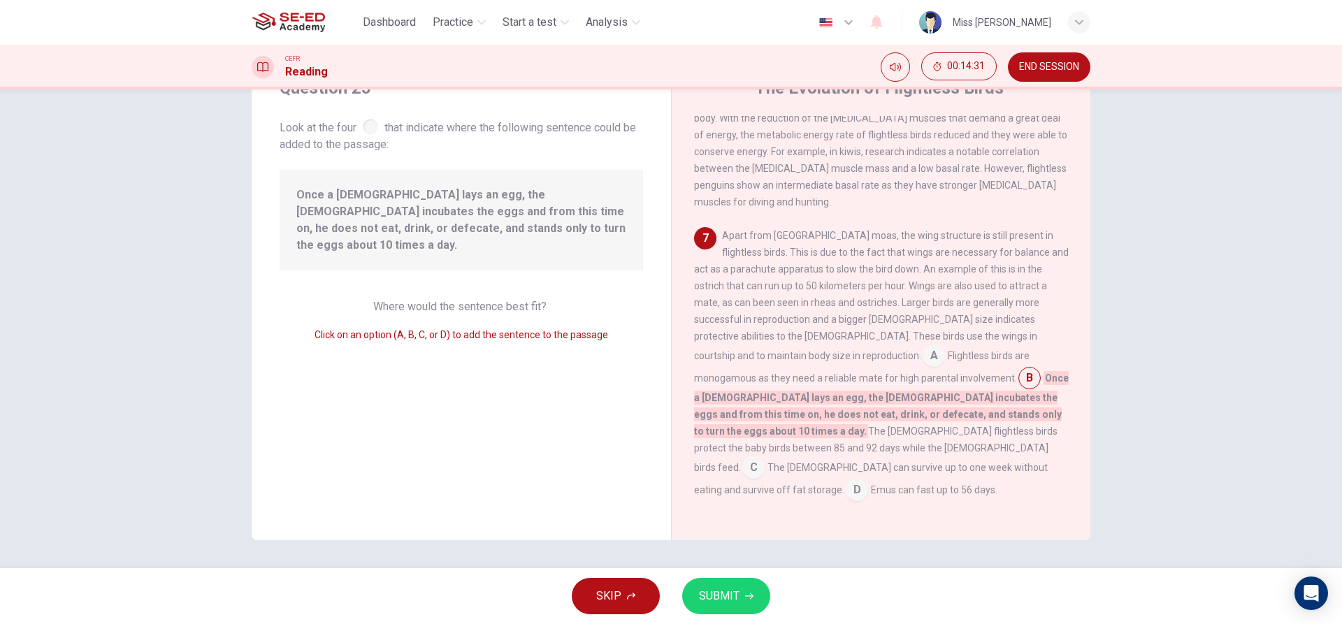
click at [765, 458] on input at bounding box center [753, 469] width 22 height 22
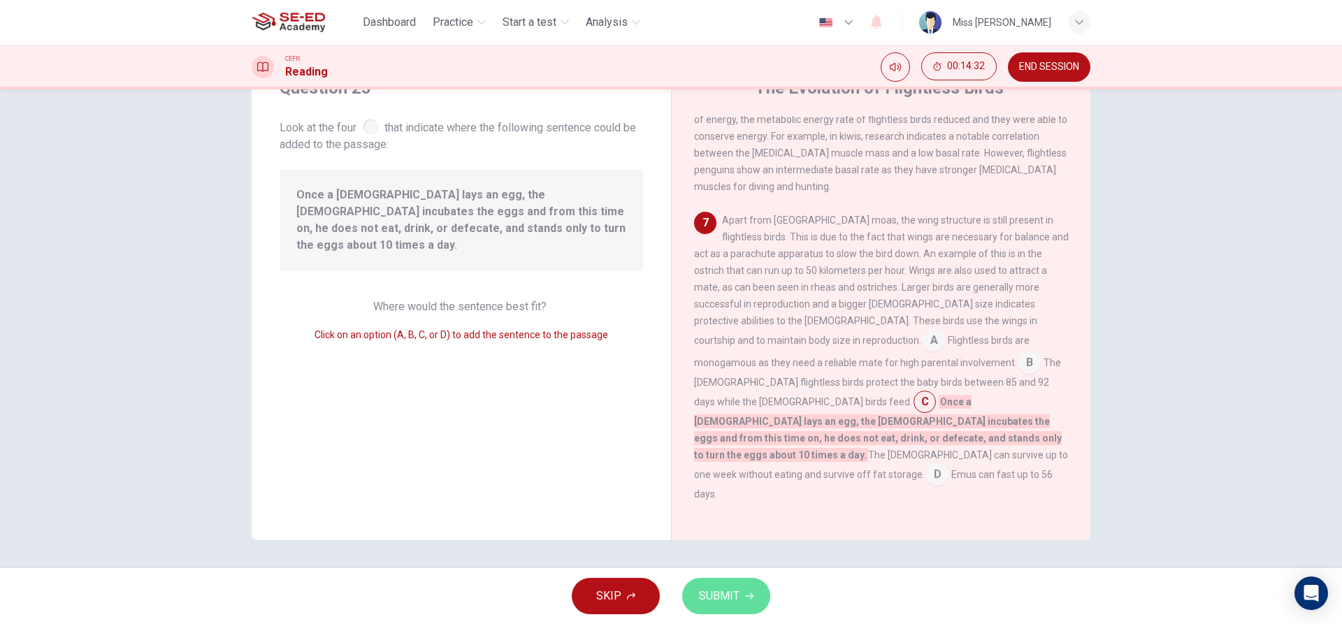
click at [727, 585] on button "SUBMIT" at bounding box center [726, 596] width 88 height 36
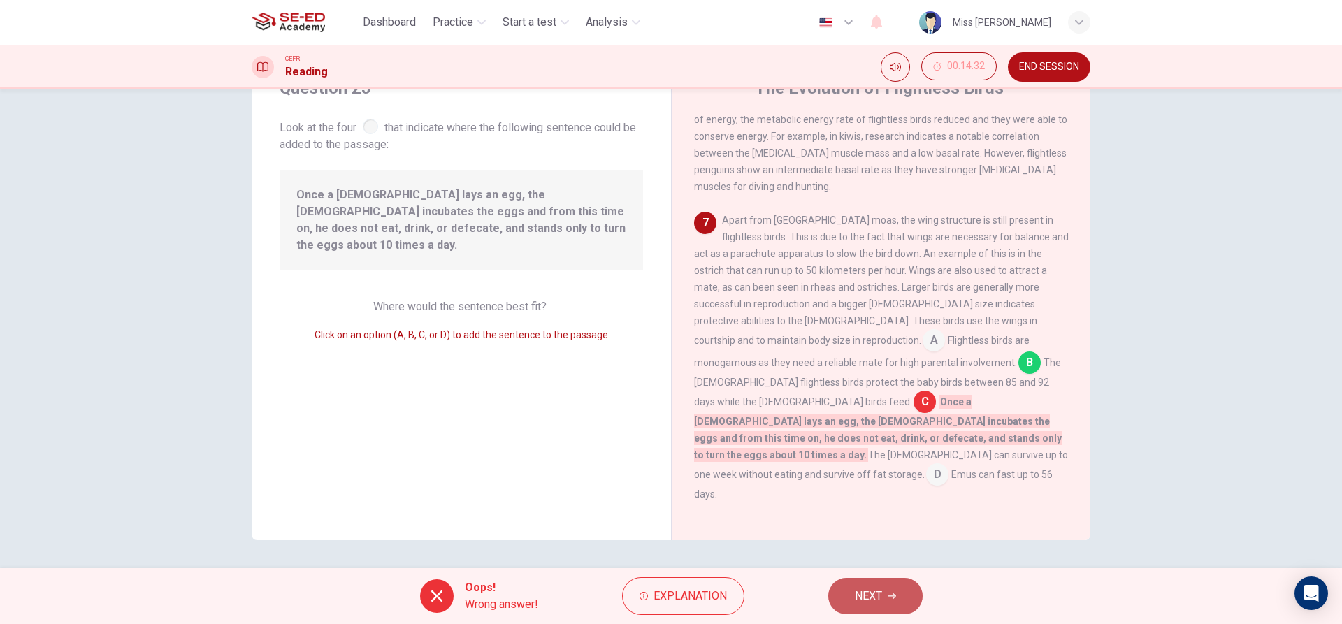
click at [846, 594] on button "NEXT" at bounding box center [875, 596] width 94 height 36
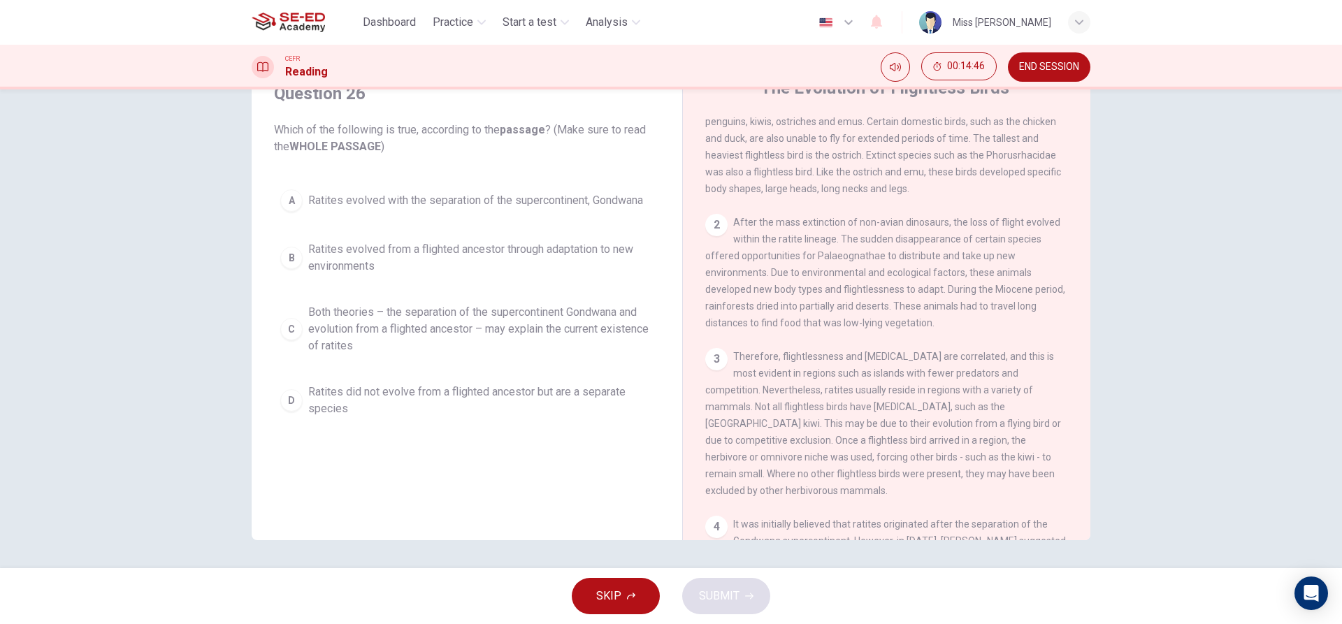
scroll to position [0, 0]
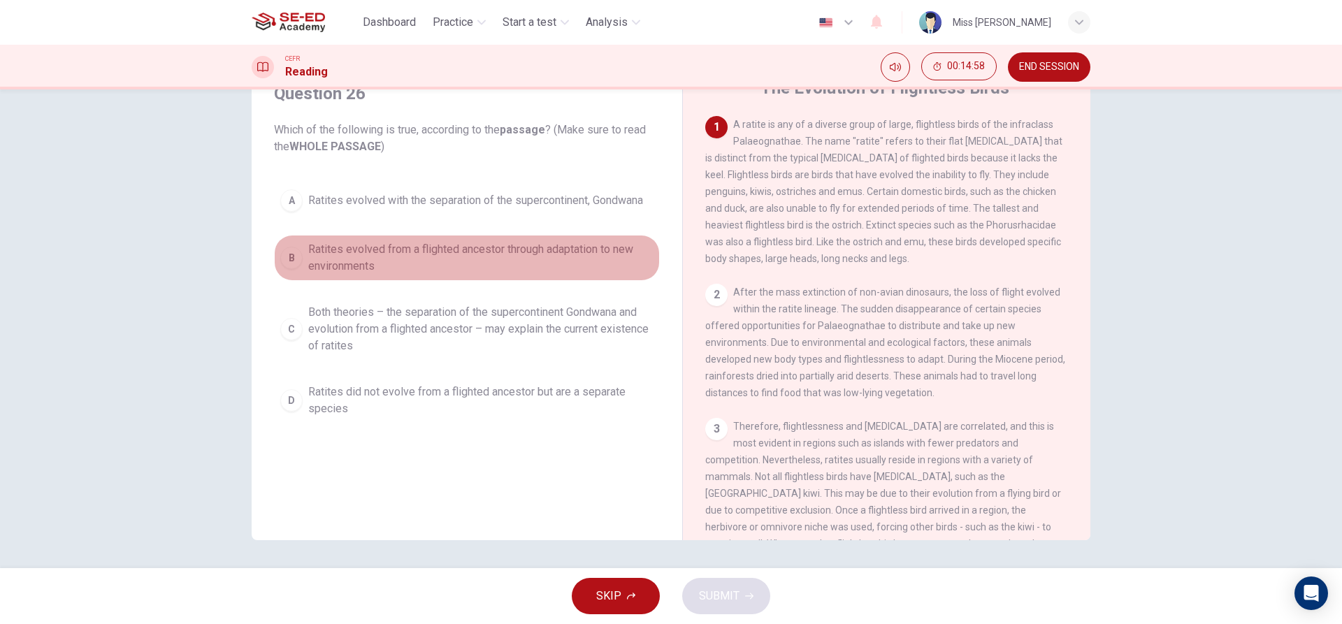
click at [297, 260] on div "B" at bounding box center [291, 258] width 22 height 22
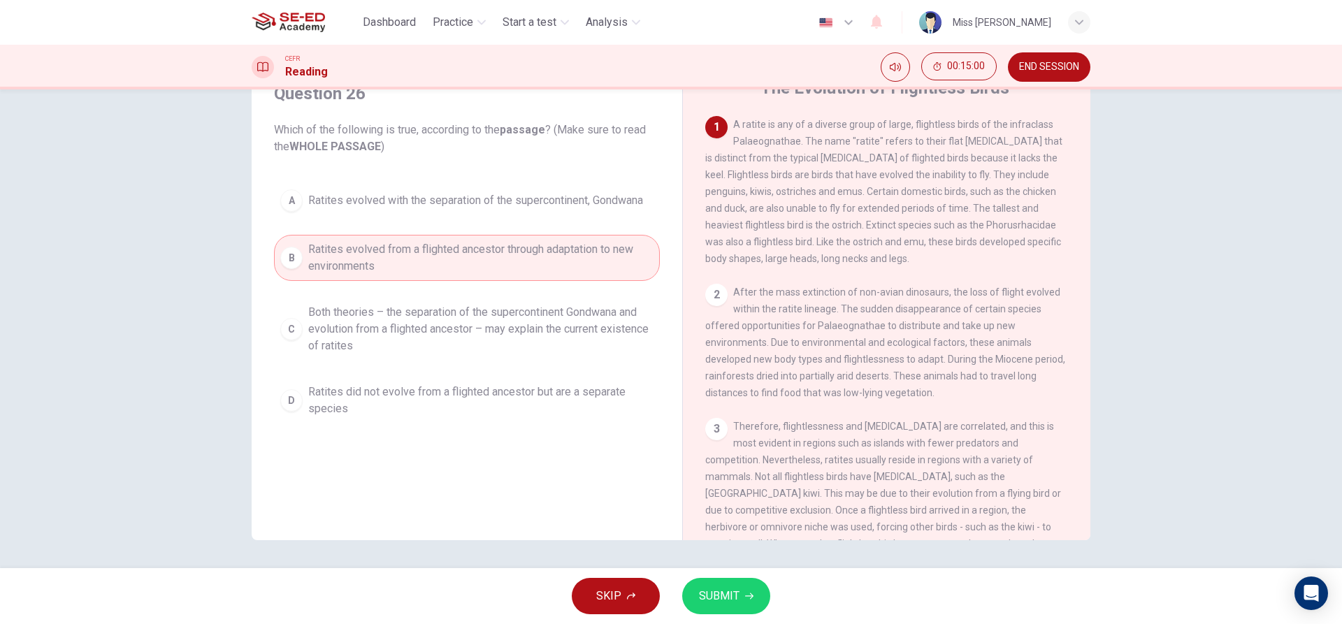
click at [738, 593] on span "SUBMIT" at bounding box center [719, 596] width 41 height 20
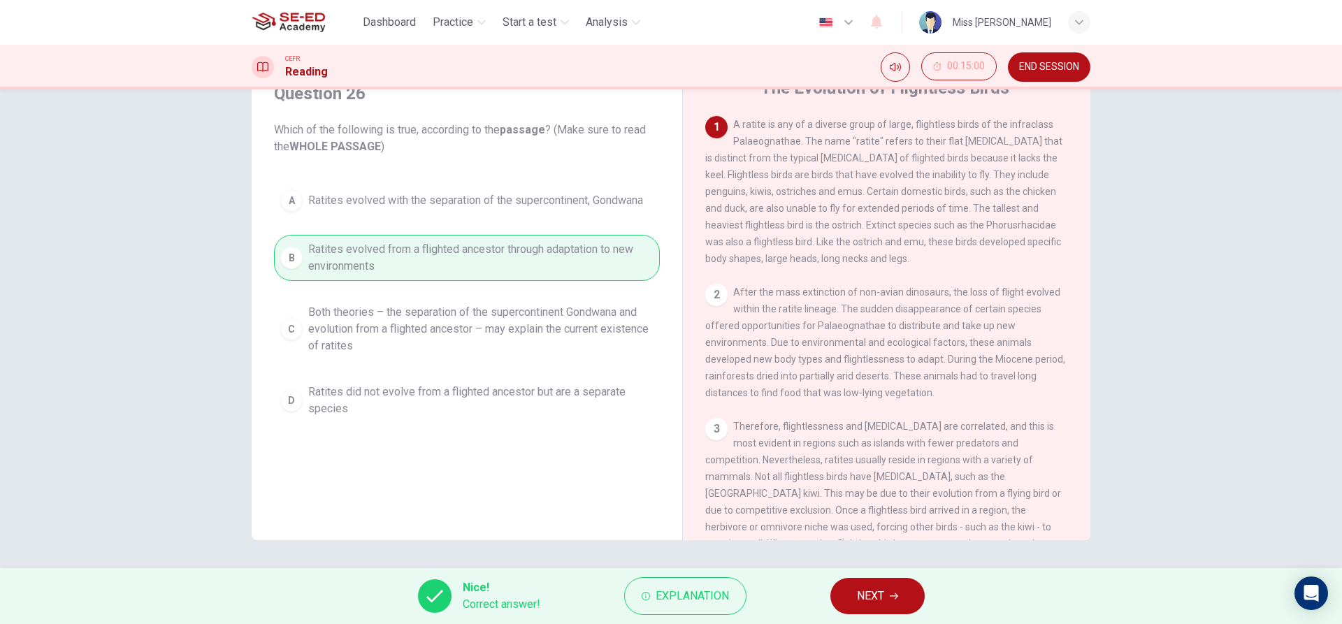
click at [873, 599] on span "NEXT" at bounding box center [870, 596] width 27 height 20
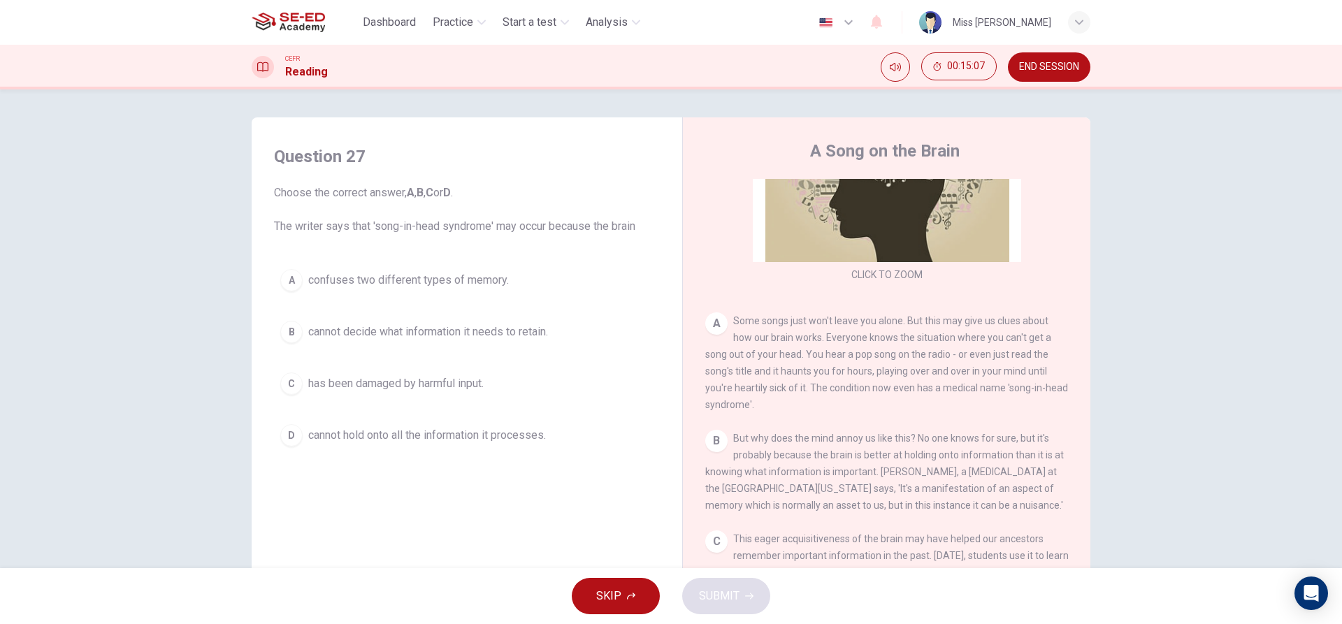
scroll to position [140, 0]
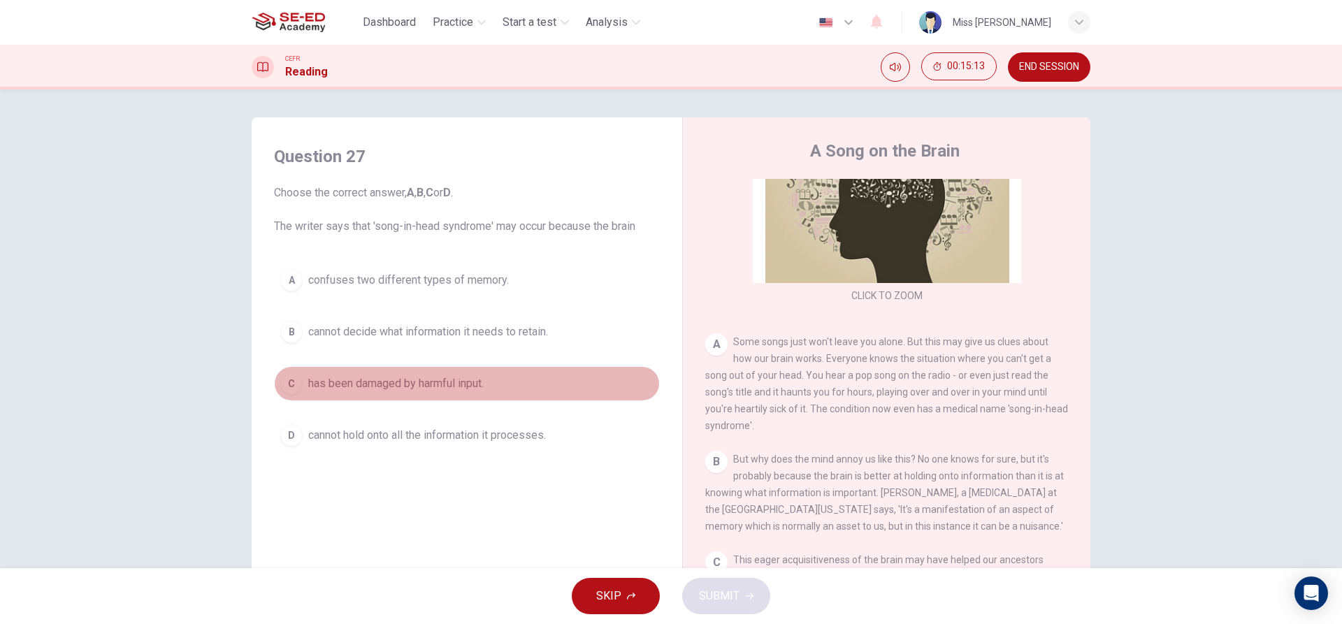
click at [324, 385] on span "has been damaged by harmful input." at bounding box center [395, 383] width 175 height 17
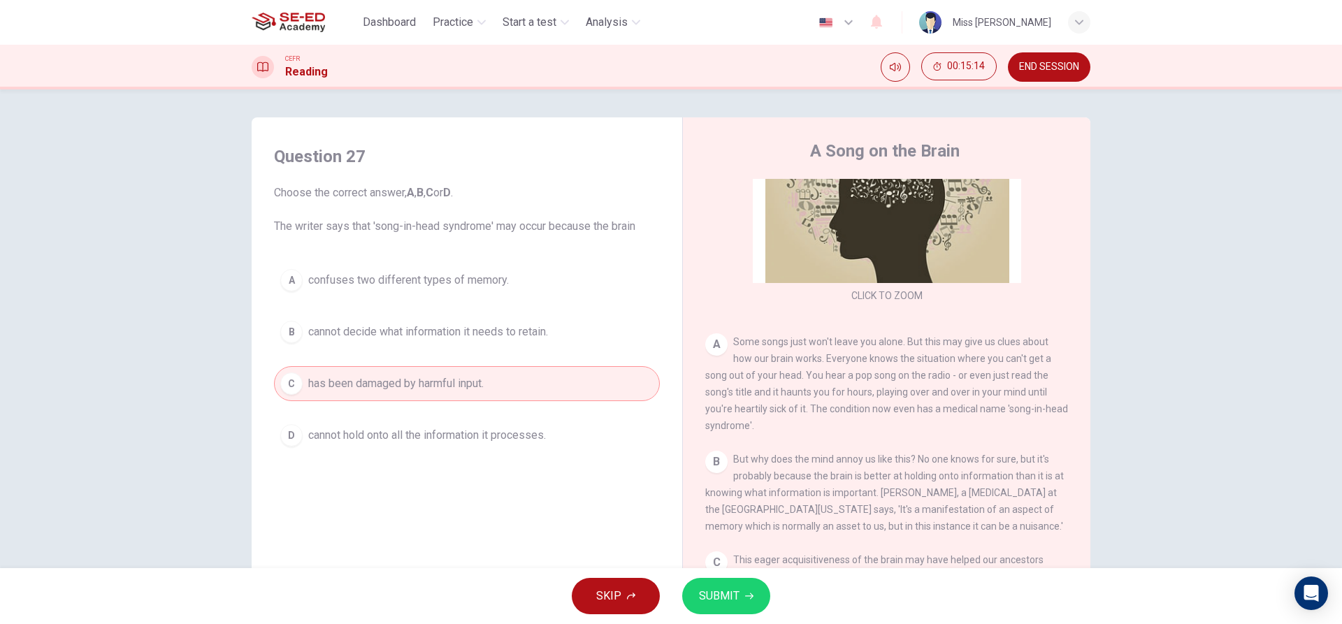
click at [709, 604] on span "SUBMIT" at bounding box center [719, 596] width 41 height 20
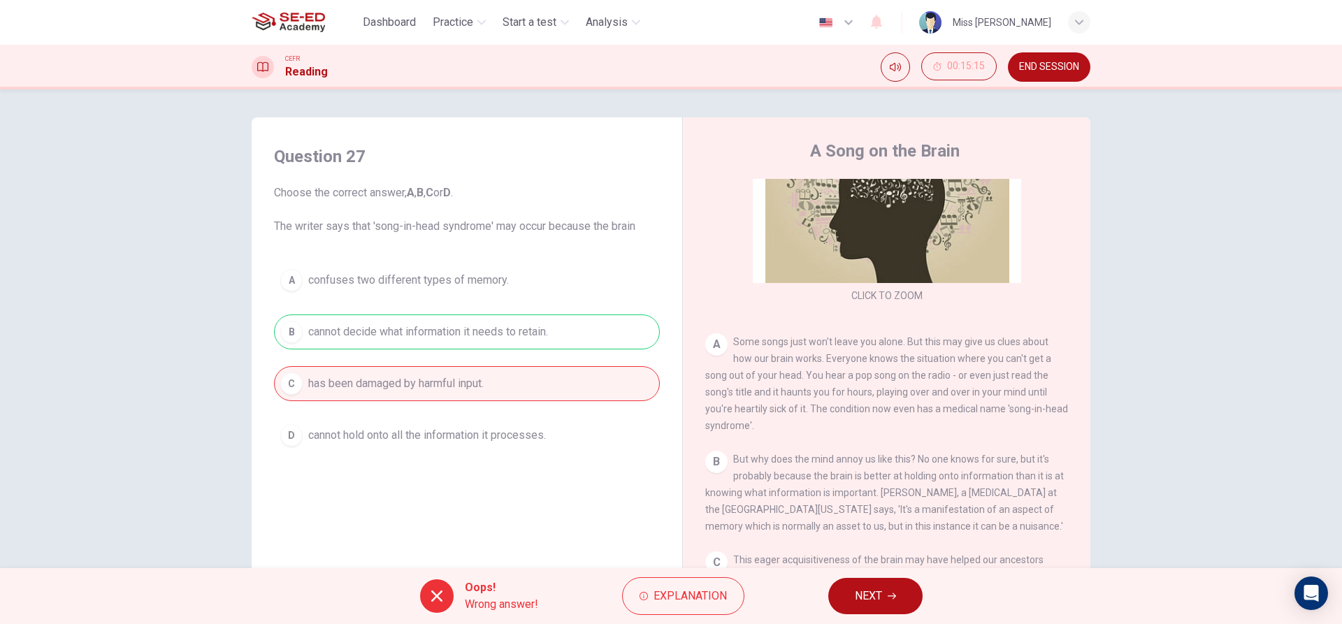
click at [846, 597] on button "NEXT" at bounding box center [875, 596] width 94 height 36
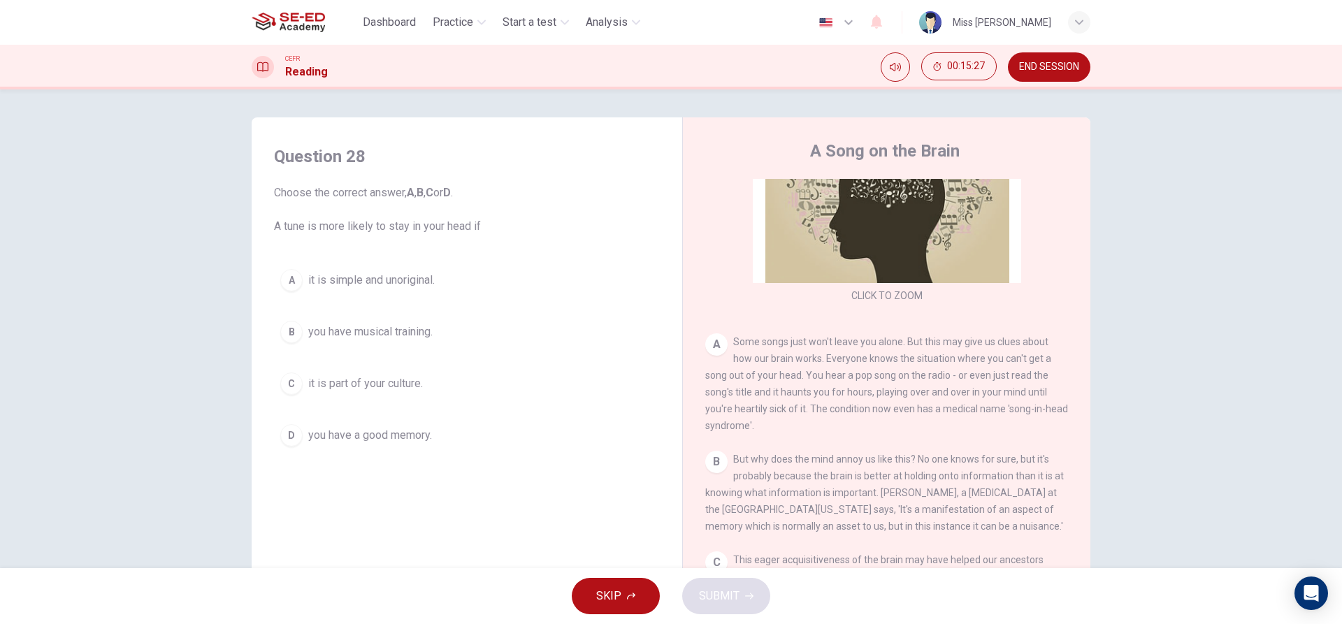
click at [298, 289] on button "A it is simple and unoriginal." at bounding box center [467, 280] width 386 height 35
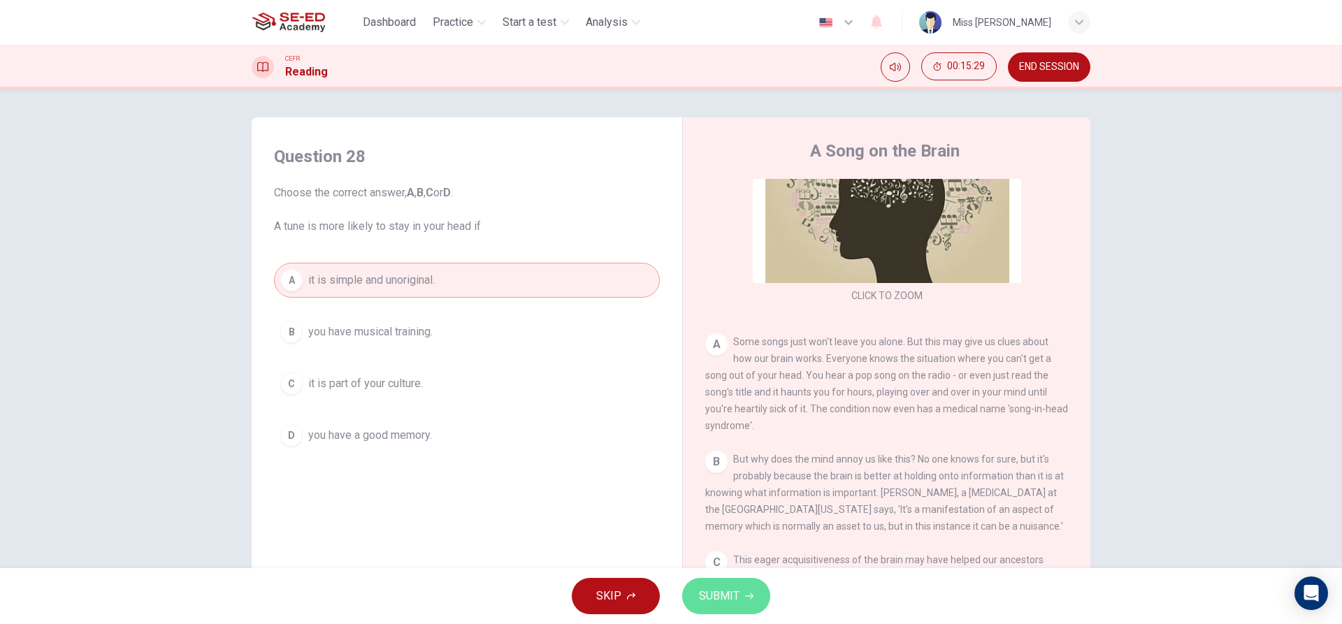
click at [745, 593] on icon "button" at bounding box center [749, 596] width 8 height 8
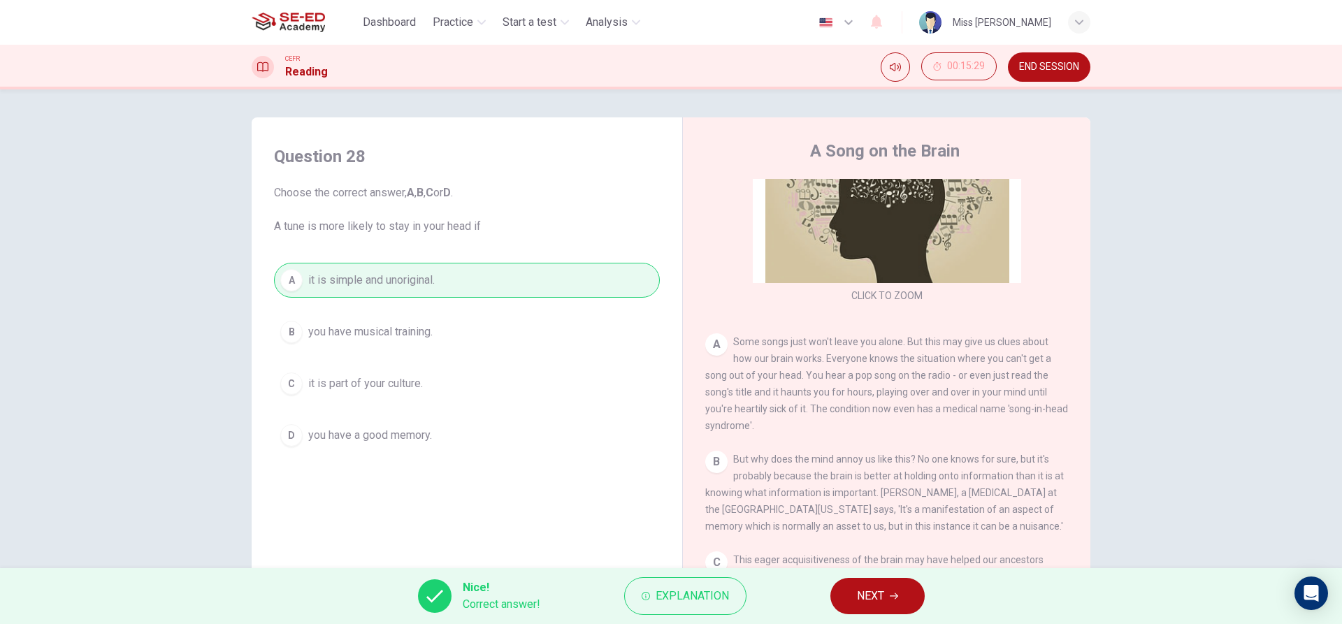
click at [849, 599] on button "NEXT" at bounding box center [877, 596] width 94 height 36
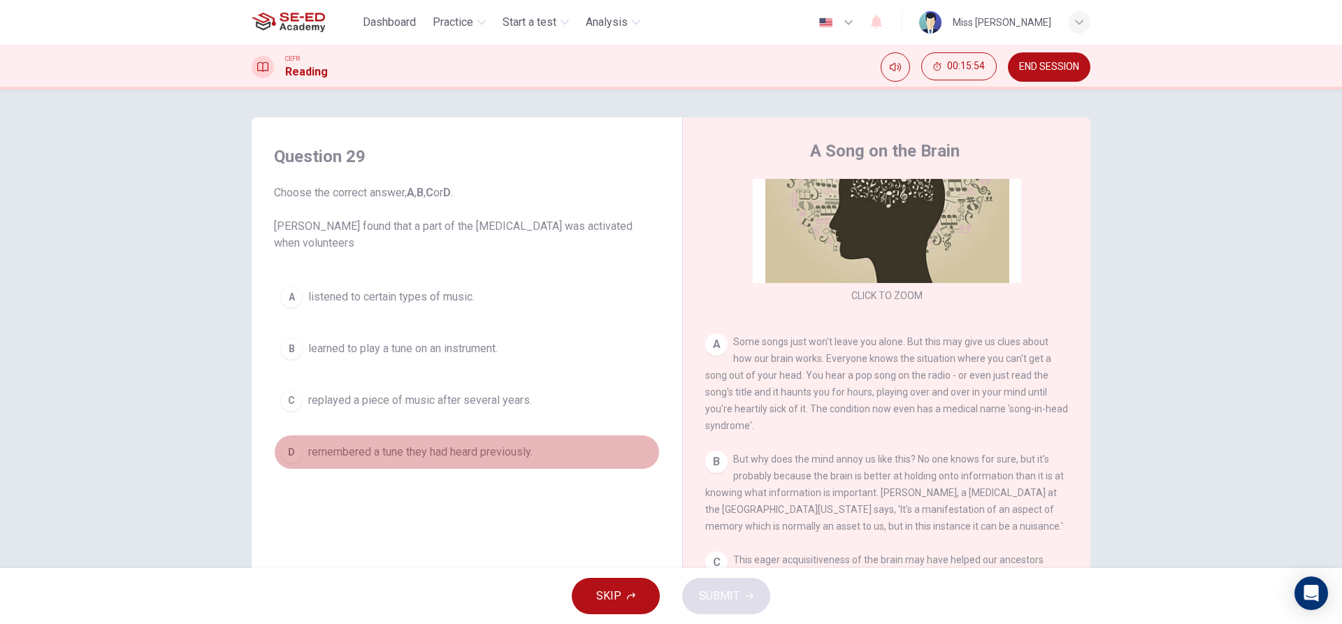
click at [370, 455] on span "remembered a tune they had heard previously." at bounding box center [420, 452] width 224 height 17
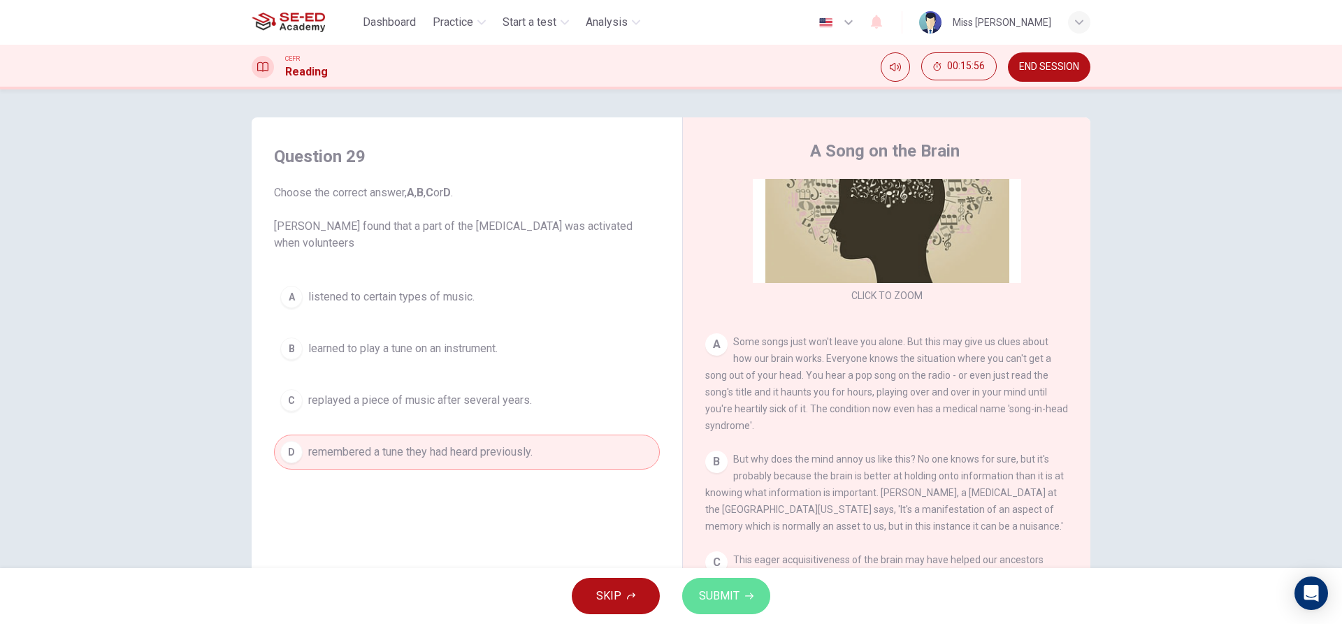
click at [702, 605] on span "SUBMIT" at bounding box center [719, 596] width 41 height 20
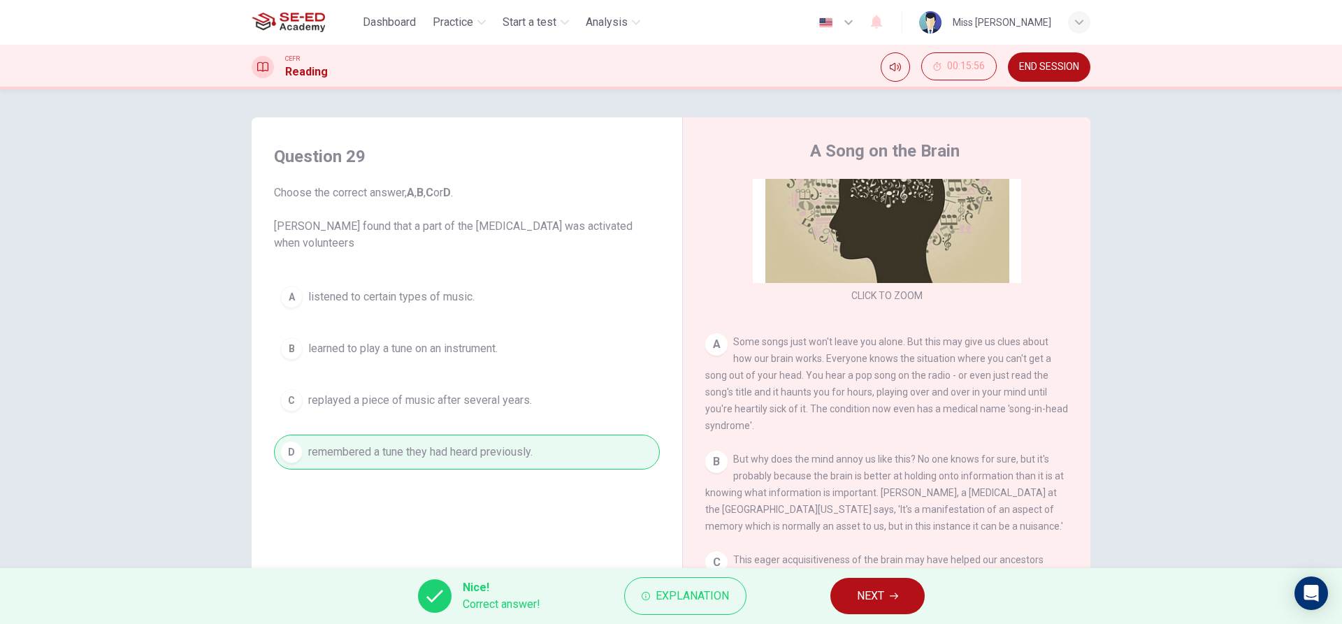
click at [898, 589] on button "NEXT" at bounding box center [877, 596] width 94 height 36
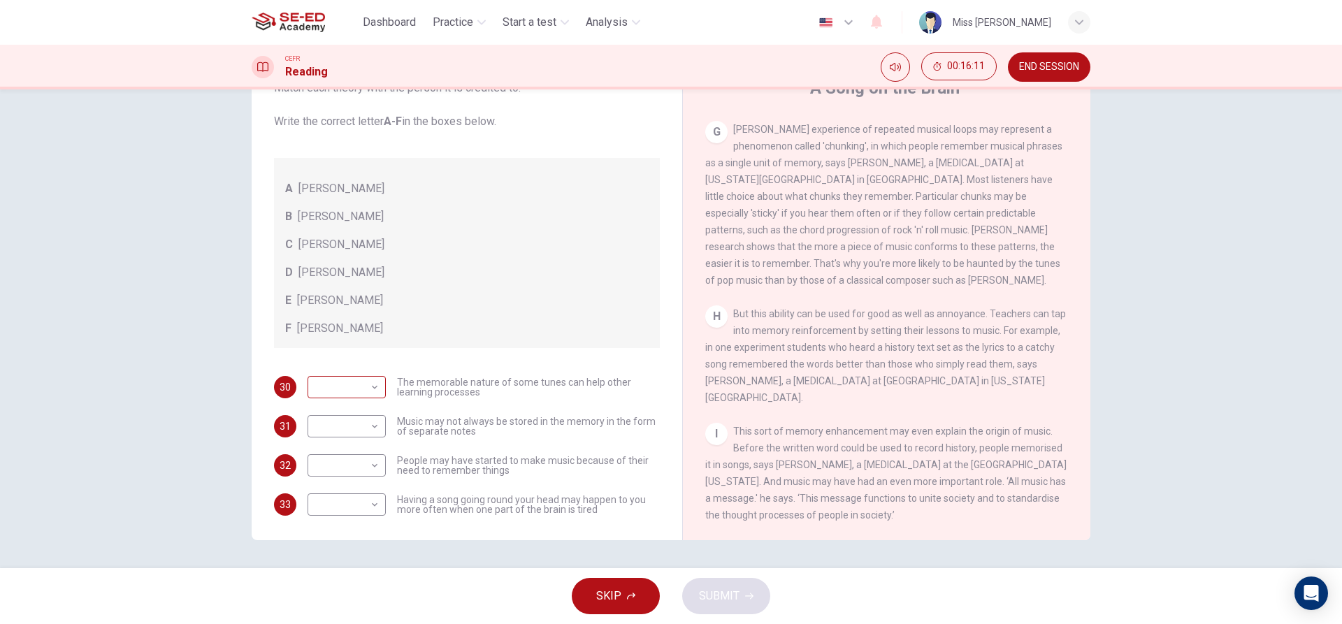
scroll to position [79, 0]
click at [347, 382] on body "This site uses cookies, as explained in our Privacy Policy . If you agree to th…" at bounding box center [671, 312] width 1342 height 624
click at [356, 461] on li "C" at bounding box center [343, 451] width 78 height 22
type input "C"
click at [356, 427] on body "This site uses cookies, as explained in our Privacy Policy . If you agree to th…" at bounding box center [671, 312] width 1342 height 624
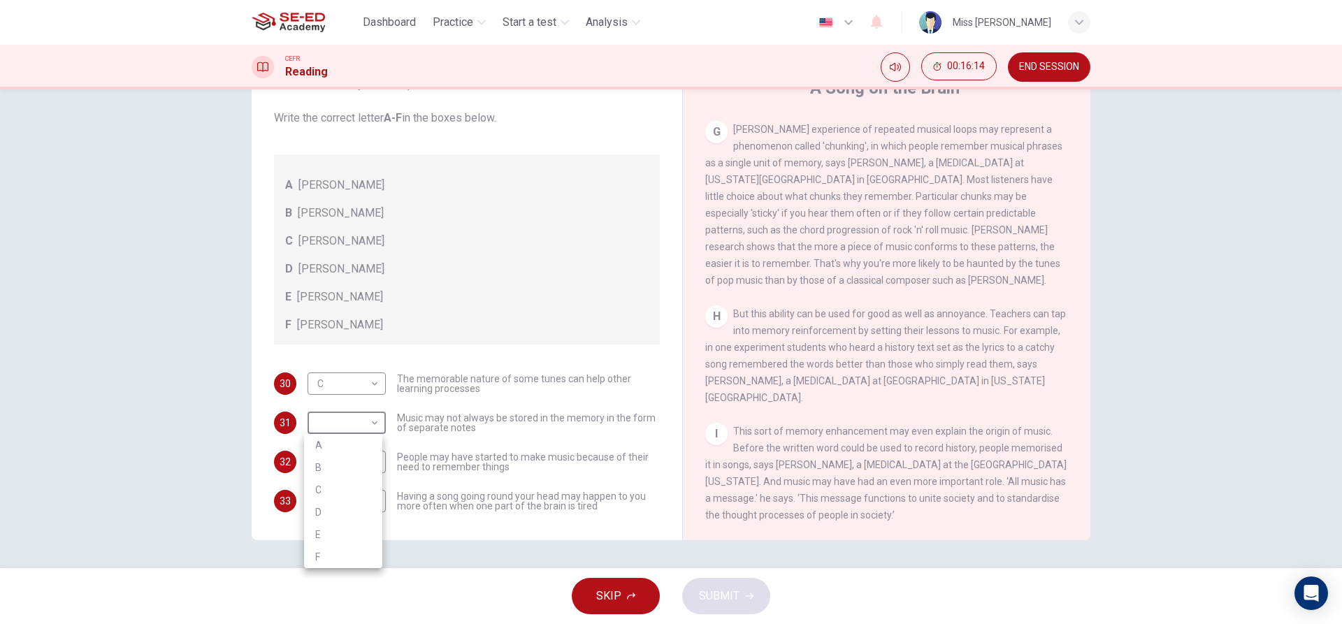
click at [366, 440] on li "A" at bounding box center [343, 445] width 78 height 22
type input "A"
click at [355, 461] on body "This site uses cookies, as explained in our Privacy Policy . If you agree to th…" at bounding box center [671, 312] width 1342 height 624
click at [350, 571] on li "E" at bounding box center [343, 574] width 78 height 22
type input "E"
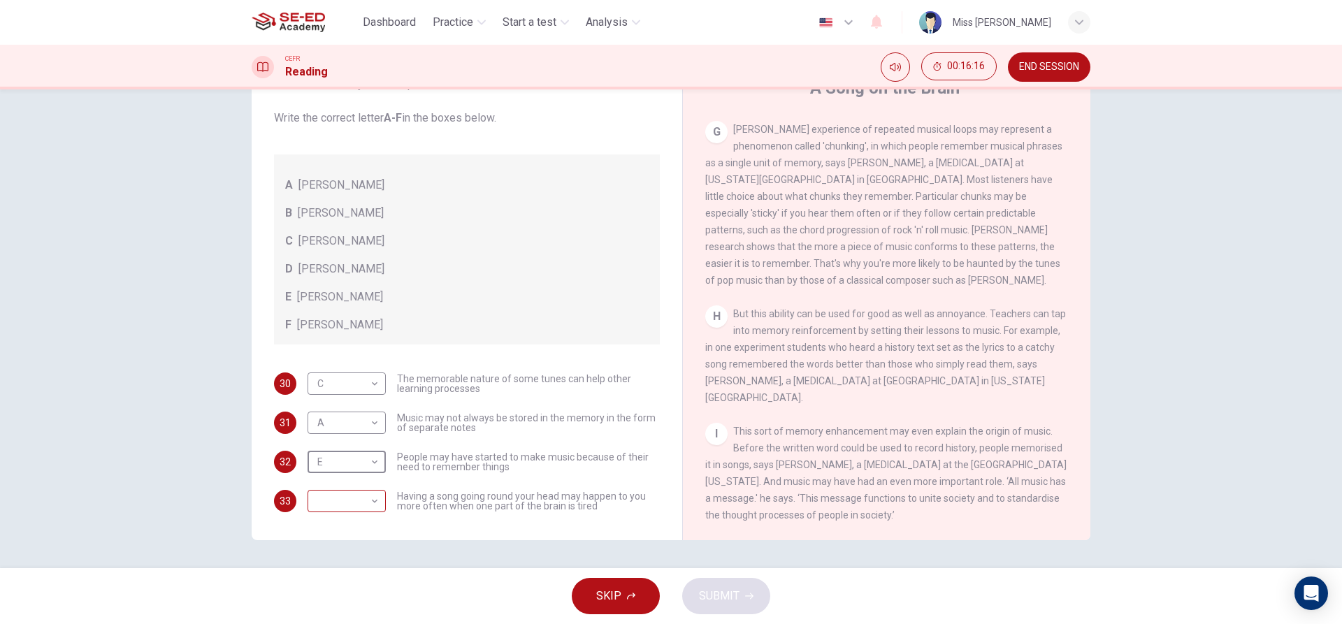
click at [349, 493] on body "This site uses cookies, as explained in our Privacy Policy . If you agree to th…" at bounding box center [671, 312] width 1342 height 624
click at [334, 600] on li "F" at bounding box center [343, 602] width 78 height 22
type input "F"
click at [317, 454] on body "This site uses cookies, as explained in our Privacy Policy . If you agree to th…" at bounding box center [671, 312] width 1342 height 624
click at [347, 601] on li "F" at bounding box center [343, 596] width 78 height 22
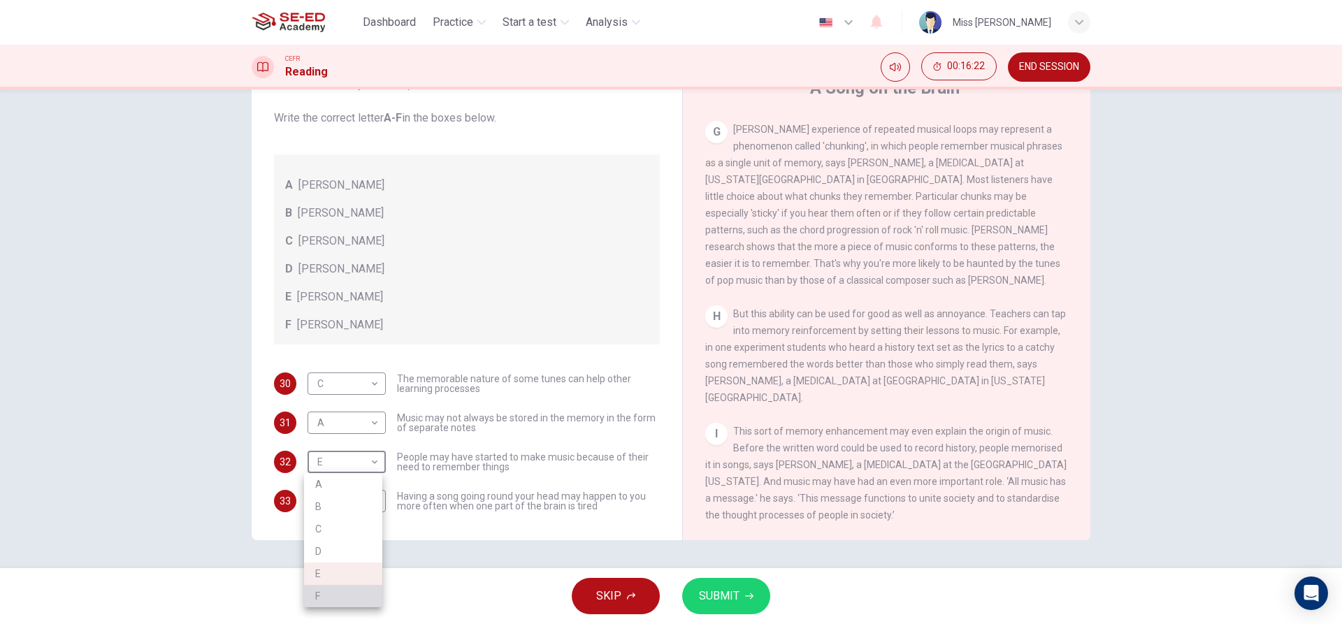
type input "F"
click at [335, 496] on body "This site uses cookies, as explained in our Privacy Policy . If you agree to th…" at bounding box center [671, 312] width 1342 height 624
click at [347, 584] on li "E" at bounding box center [343, 579] width 78 height 22
type input "E"
click at [725, 600] on span "SUBMIT" at bounding box center [719, 596] width 41 height 20
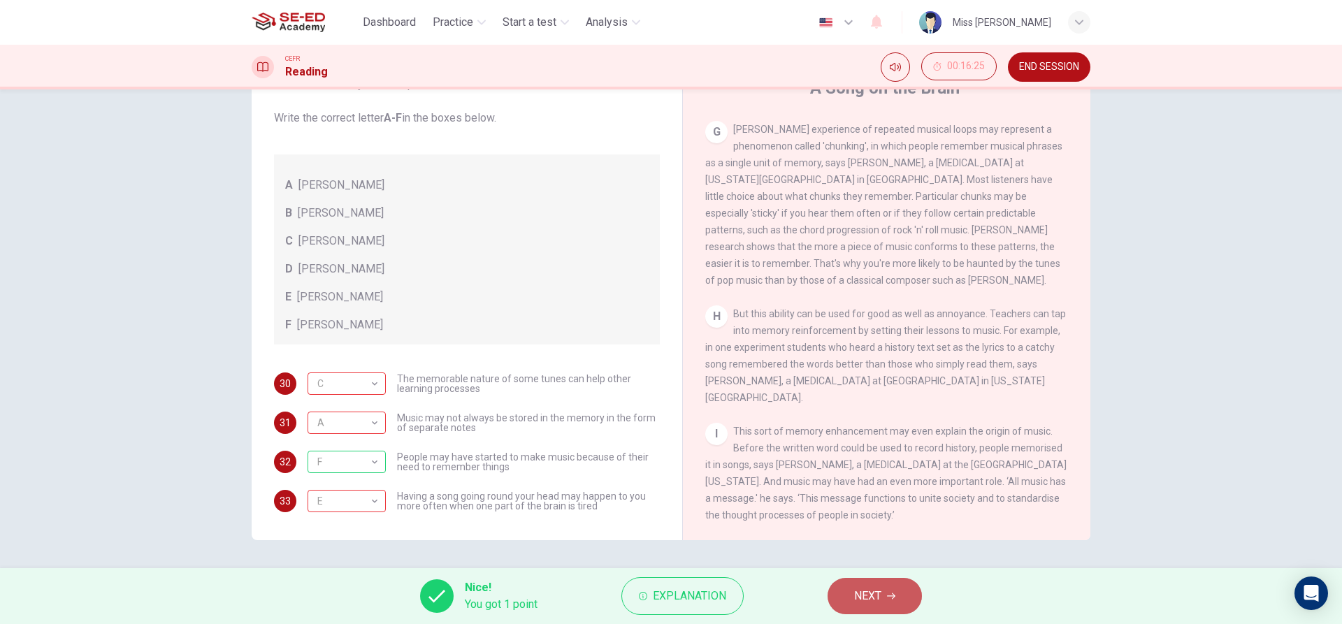
click at [881, 600] on span "NEXT" at bounding box center [867, 596] width 27 height 20
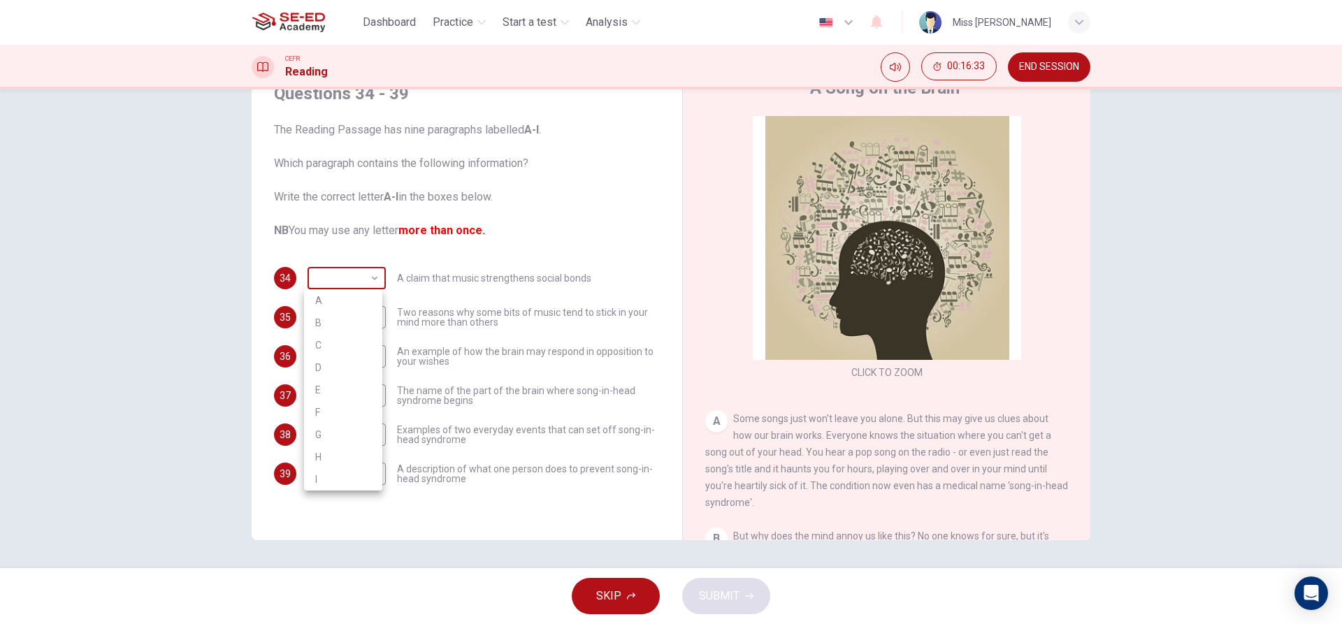
click at [368, 287] on body "This site uses cookies, as explained in our Privacy Policy . If you agree to th…" at bounding box center [671, 312] width 1342 height 624
click at [332, 477] on li "I" at bounding box center [343, 479] width 78 height 22
type input "I"
click at [363, 282] on body "This site uses cookies, as explained in our Privacy Policy . If you agree to th…" at bounding box center [671, 312] width 1342 height 624
click at [419, 288] on div at bounding box center [671, 312] width 1342 height 624
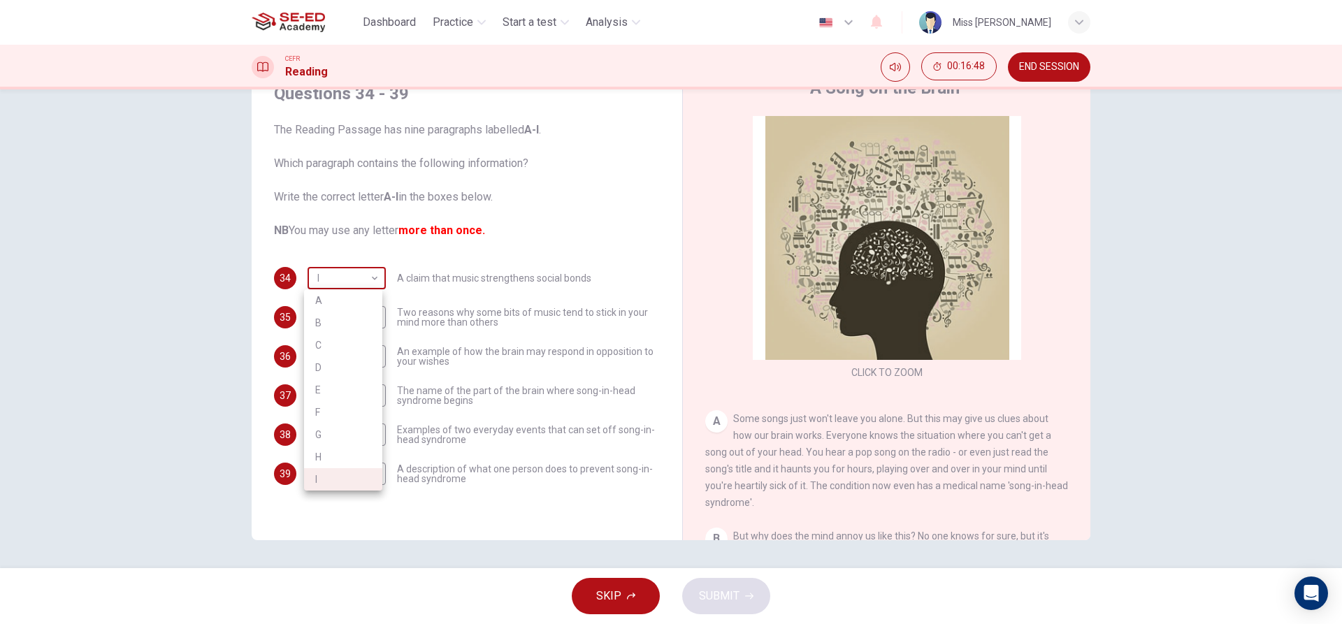
click at [357, 272] on body "This site uses cookies, as explained in our Privacy Policy . If you agree to th…" at bounding box center [671, 312] width 1342 height 624
click at [436, 380] on div at bounding box center [671, 312] width 1342 height 624
click at [343, 311] on body "This site uses cookies, as explained in our Privacy Policy . If you agree to th…" at bounding box center [671, 312] width 1342 height 624
click at [340, 344] on li "A" at bounding box center [343, 340] width 78 height 22
type input "A"
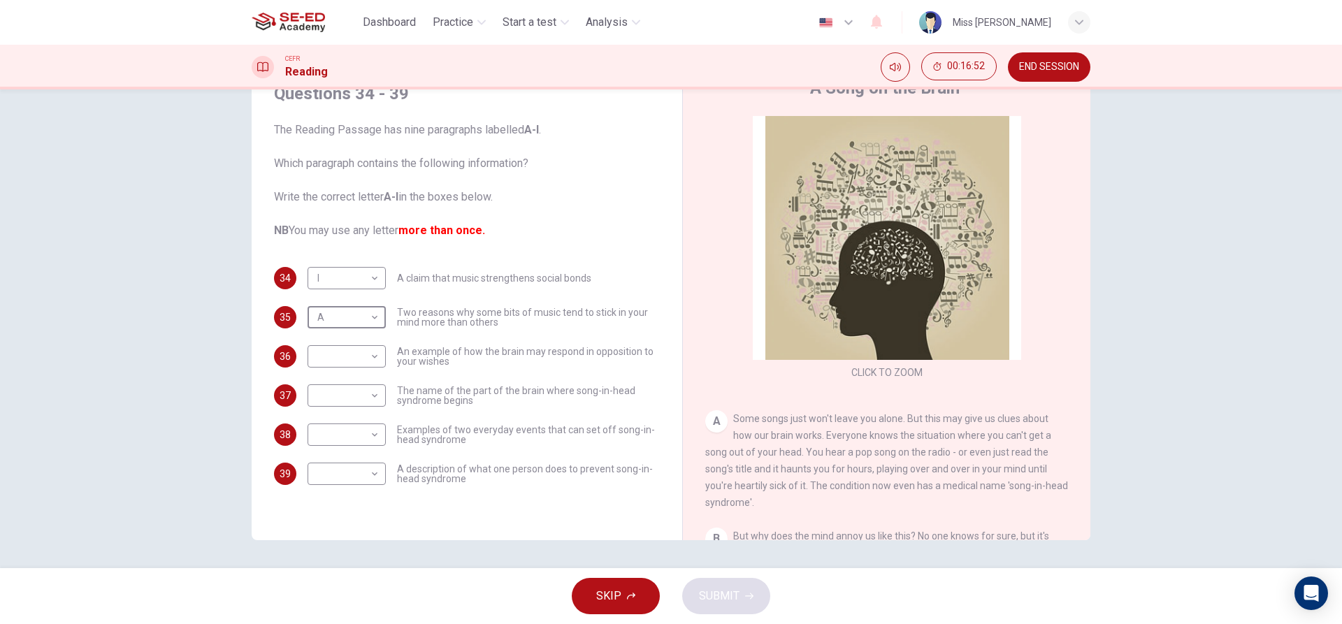
click at [341, 354] on body "This site uses cookies, as explained in our Privacy Policy . If you agree to th…" at bounding box center [671, 312] width 1342 height 624
click at [359, 466] on li "E" at bounding box center [343, 468] width 78 height 22
type input "E"
click at [349, 401] on body "This site uses cookies, as explained in our Privacy Policy . If you agree to th…" at bounding box center [671, 312] width 1342 height 624
click at [357, 574] on li "H" at bounding box center [343, 574] width 78 height 22
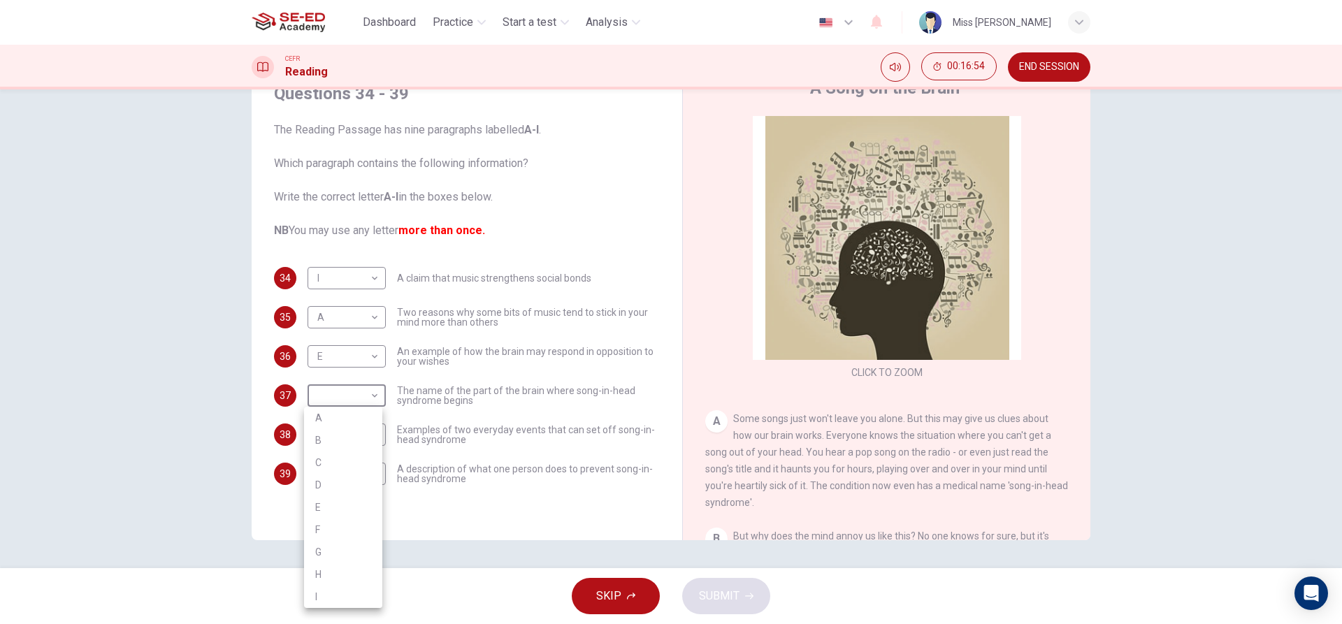
type input "H"
click at [321, 422] on body "This site uses cookies, as explained in our Privacy Policy . If you agree to th…" at bounding box center [671, 312] width 1342 height 624
click at [321, 454] on li "B" at bounding box center [343, 445] width 78 height 22
type input "B"
click at [321, 473] on body "This site uses cookies, as explained in our Privacy Policy . If you agree to th…" at bounding box center [671, 312] width 1342 height 624
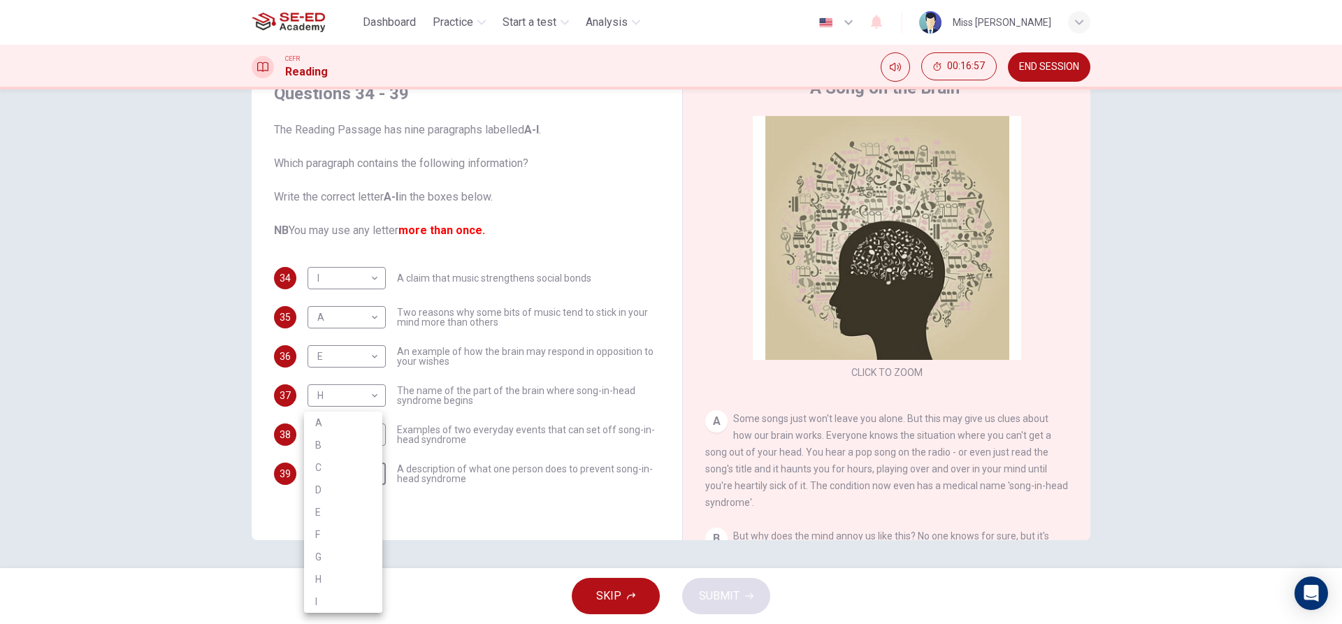
click at [332, 521] on li "E" at bounding box center [343, 512] width 78 height 22
click at [339, 475] on body "This site uses cookies, as explained in our Privacy Policy . If you agree to th…" at bounding box center [671, 312] width 1342 height 624
click at [341, 498] on li "D" at bounding box center [343, 490] width 78 height 22
type input "D"
click at [725, 591] on span "SUBMIT" at bounding box center [719, 596] width 41 height 20
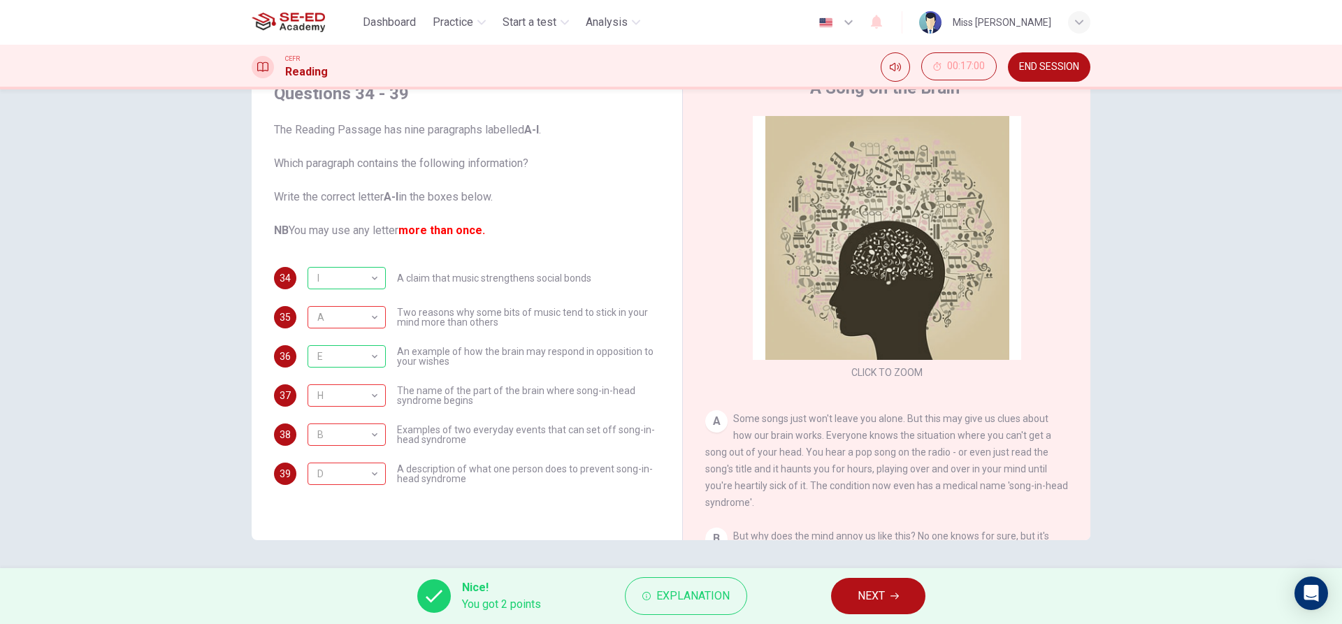
click at [850, 598] on button "NEXT" at bounding box center [878, 596] width 94 height 36
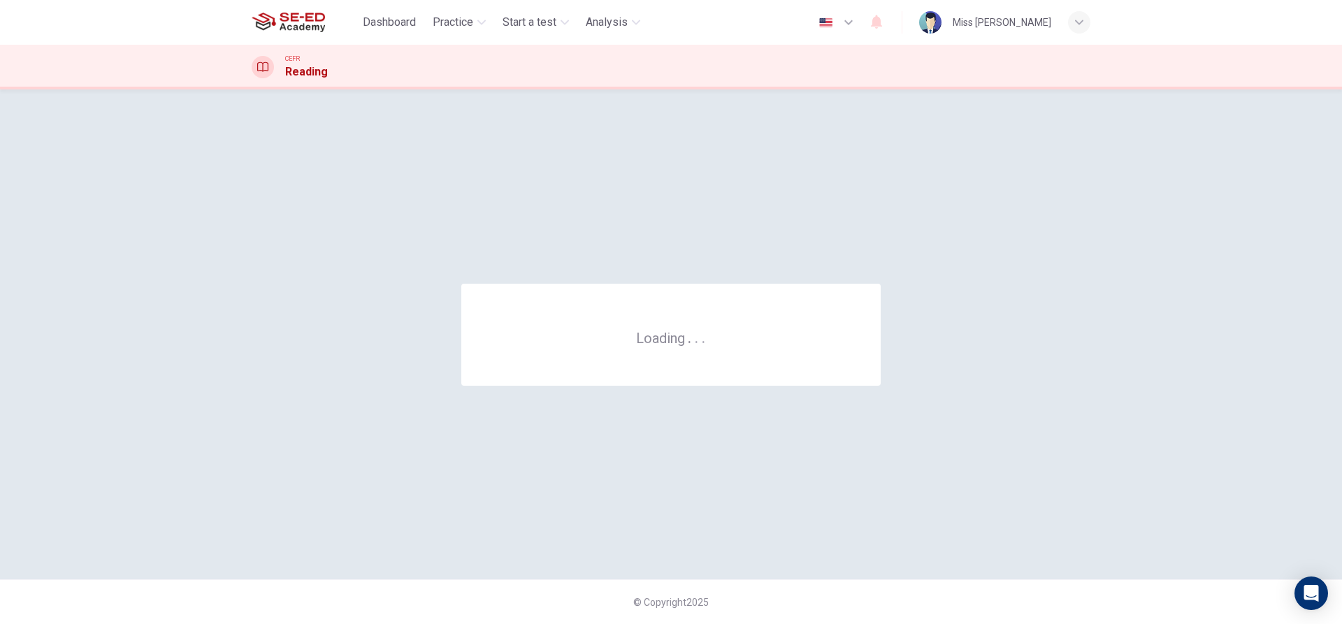
scroll to position [0, 0]
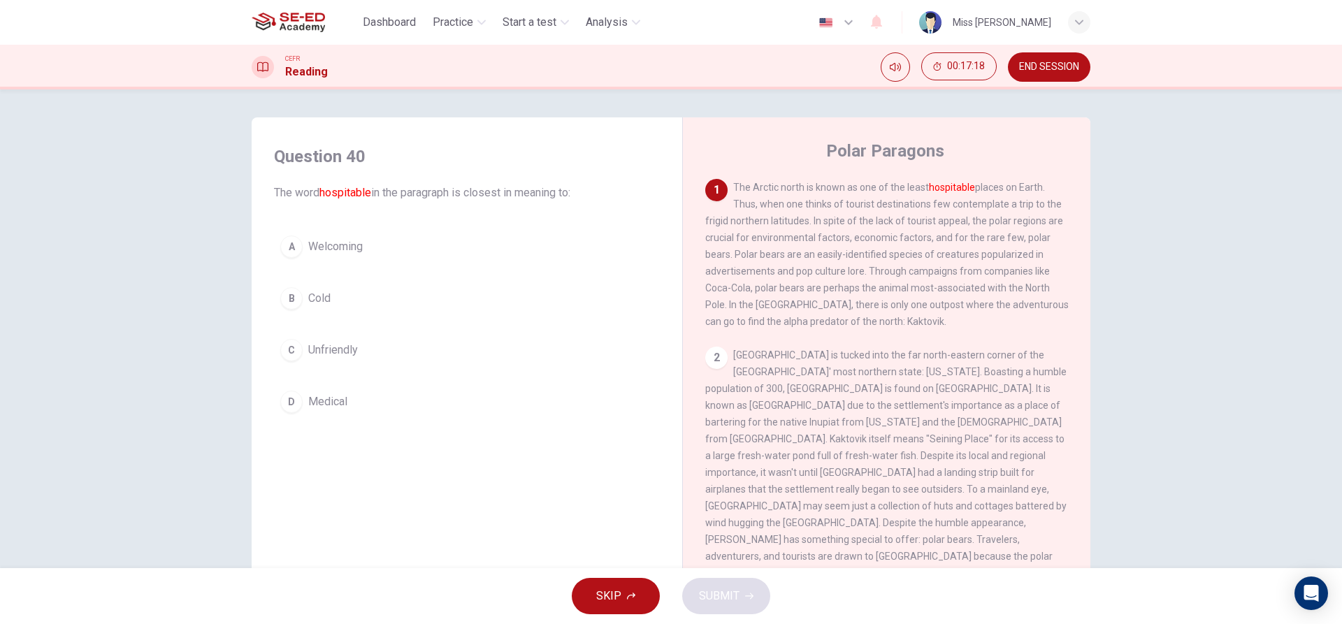
click at [329, 252] on span "Welcoming" at bounding box center [335, 246] width 55 height 17
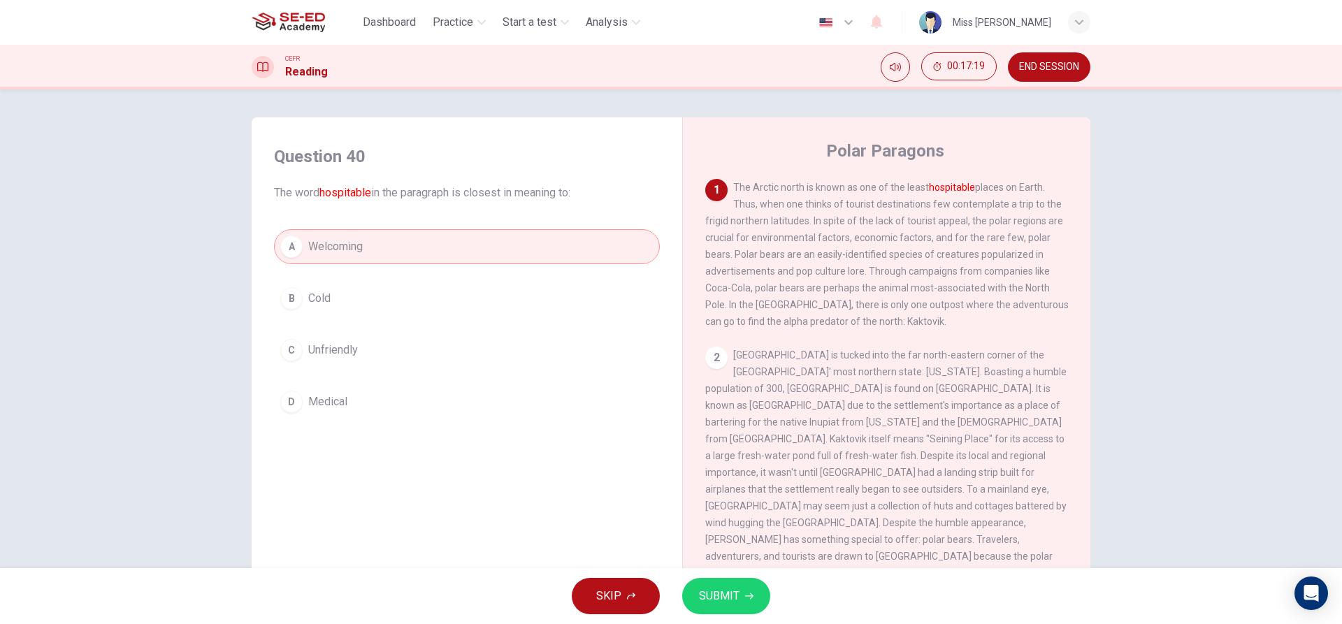
click at [742, 587] on button "SUBMIT" at bounding box center [726, 596] width 88 height 36
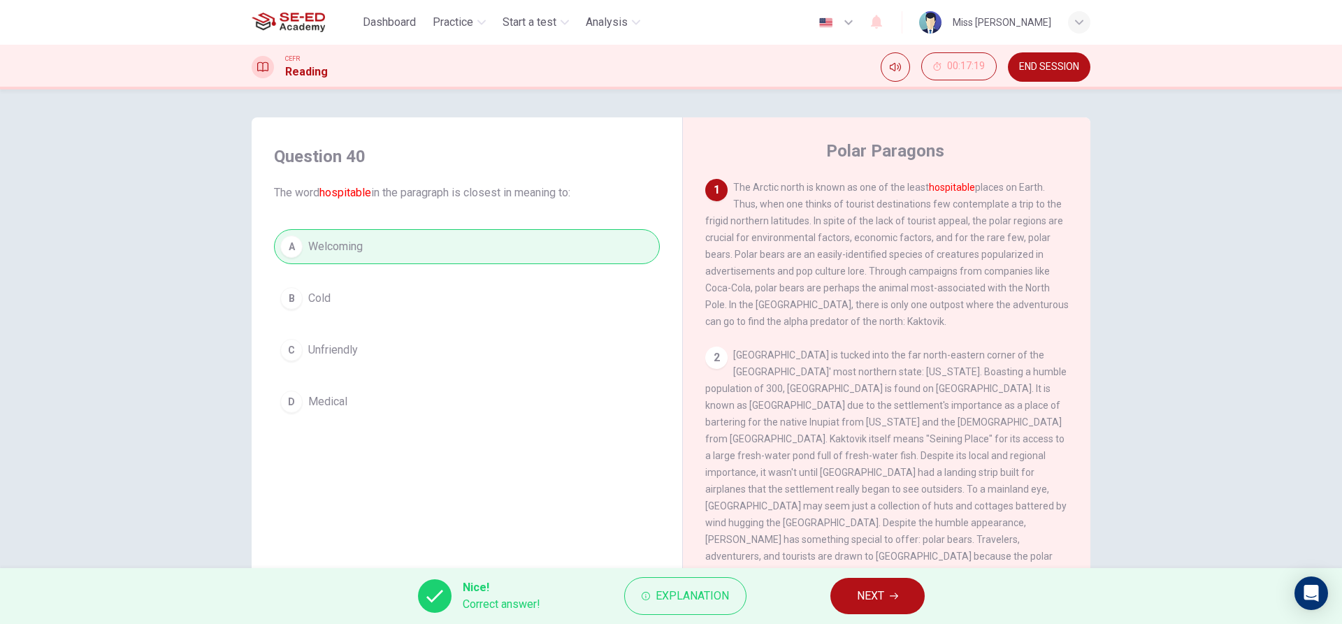
click at [910, 600] on button "NEXT" at bounding box center [877, 596] width 94 height 36
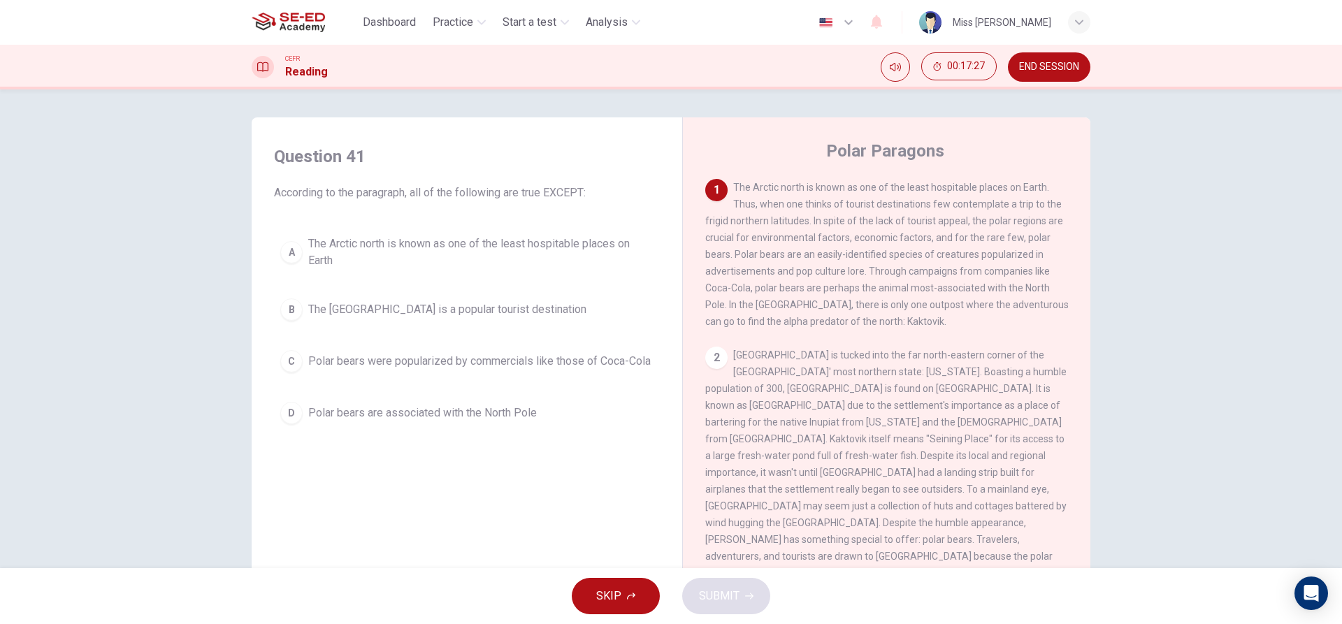
click at [842, 22] on icon "button" at bounding box center [848, 22] width 17 height 17
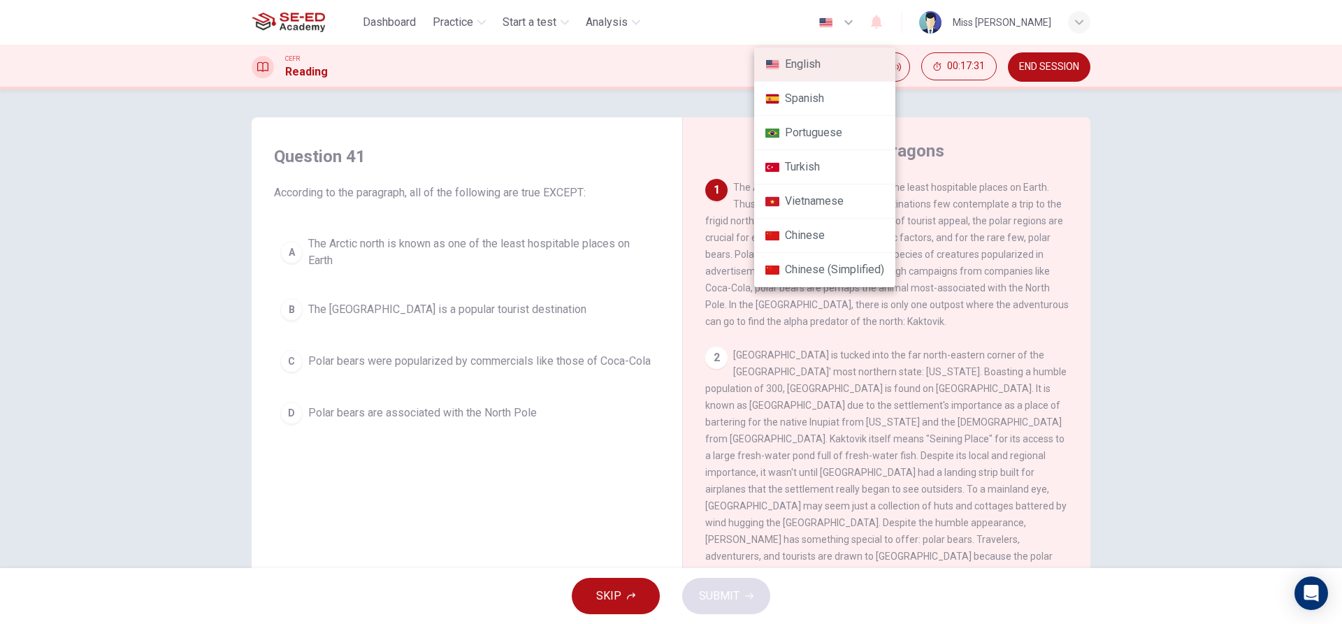
click at [833, 20] on div at bounding box center [671, 312] width 1342 height 624
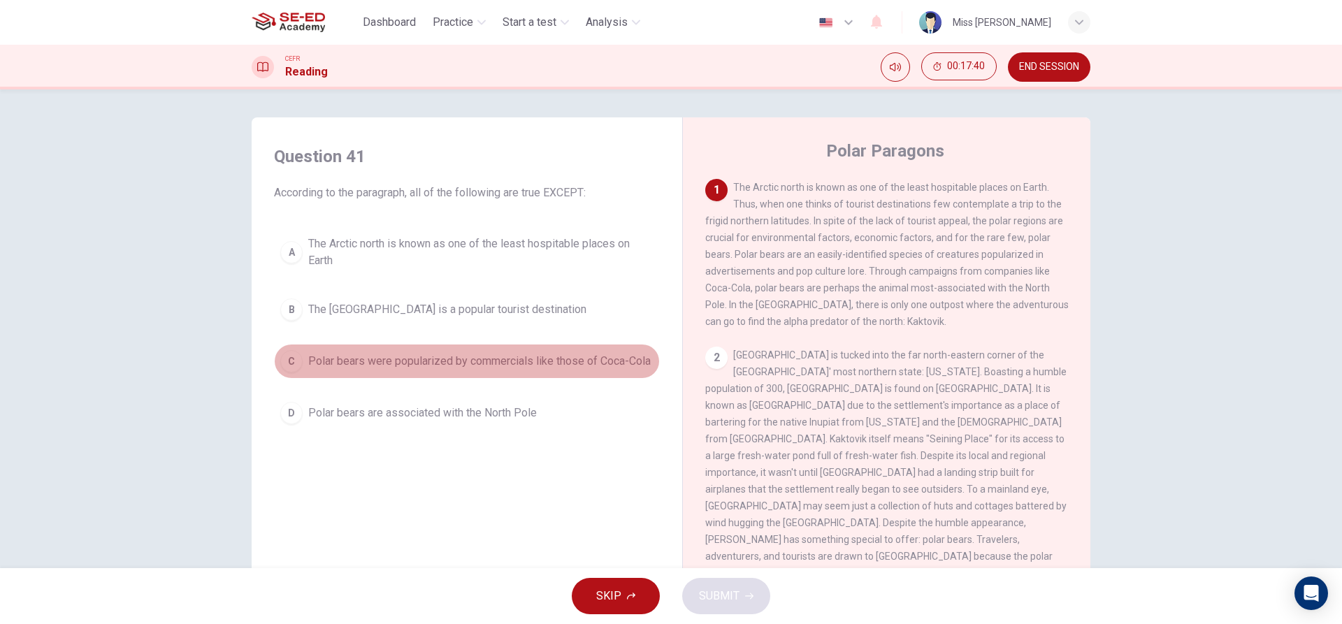
click at [471, 363] on span "Polar bears were popularized by commercials like those of Coca-Cola" at bounding box center [479, 361] width 343 height 17
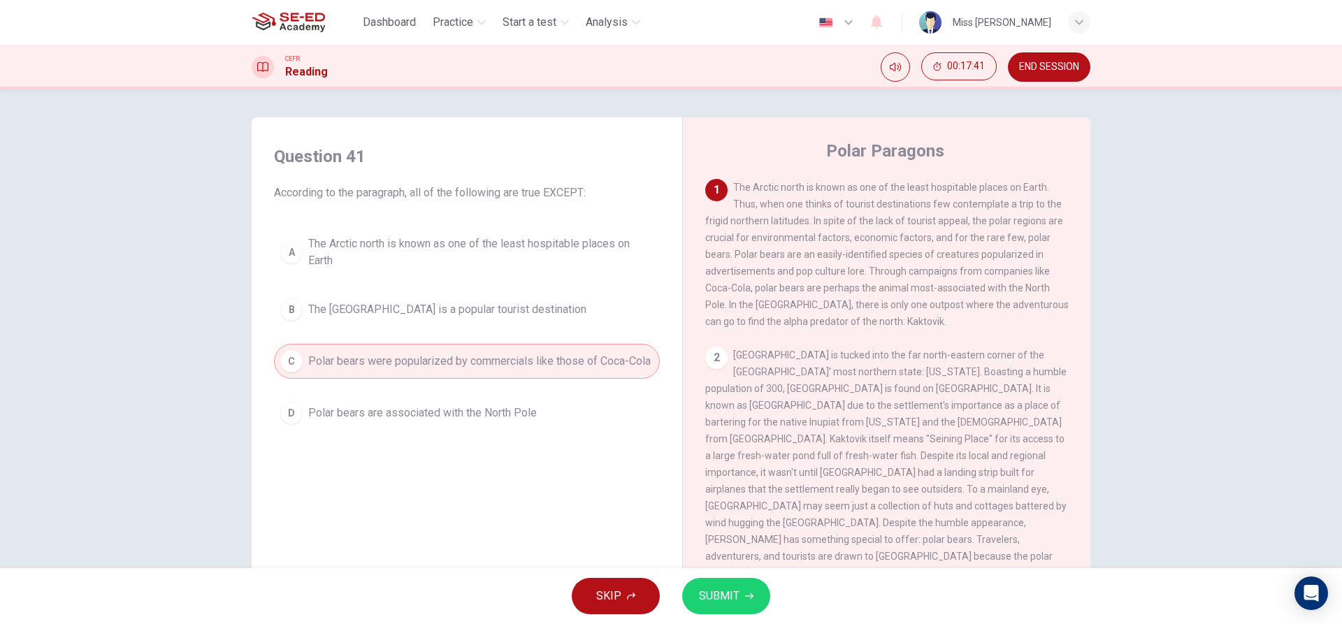
click at [681, 620] on div "SKIP SUBMIT" at bounding box center [671, 596] width 1342 height 56
click at [695, 596] on button "SUBMIT" at bounding box center [726, 596] width 88 height 36
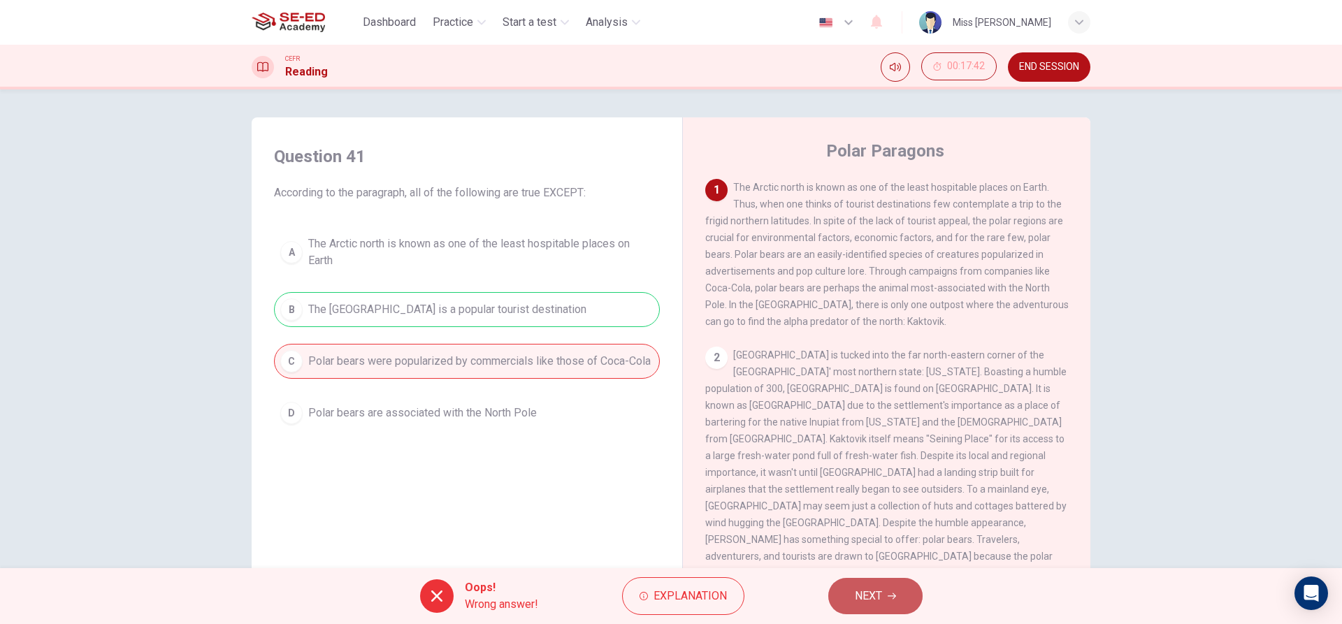
click at [857, 591] on span "NEXT" at bounding box center [868, 596] width 27 height 20
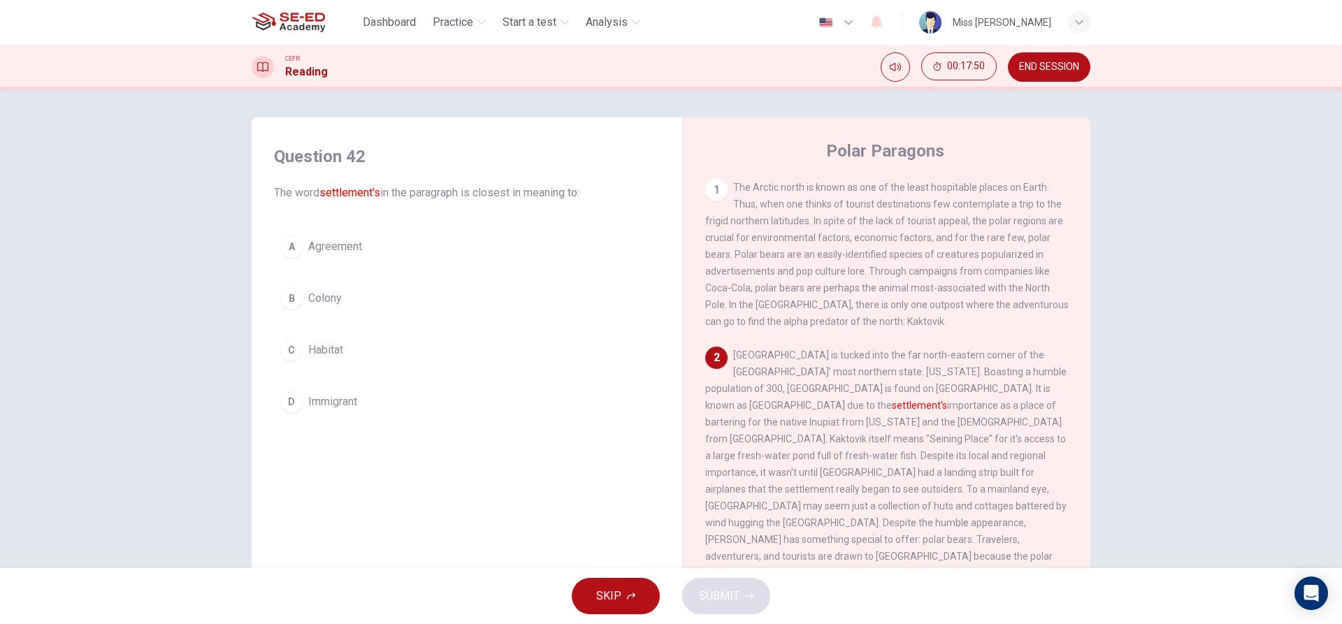
click at [332, 250] on span "Agreement" at bounding box center [335, 246] width 54 height 17
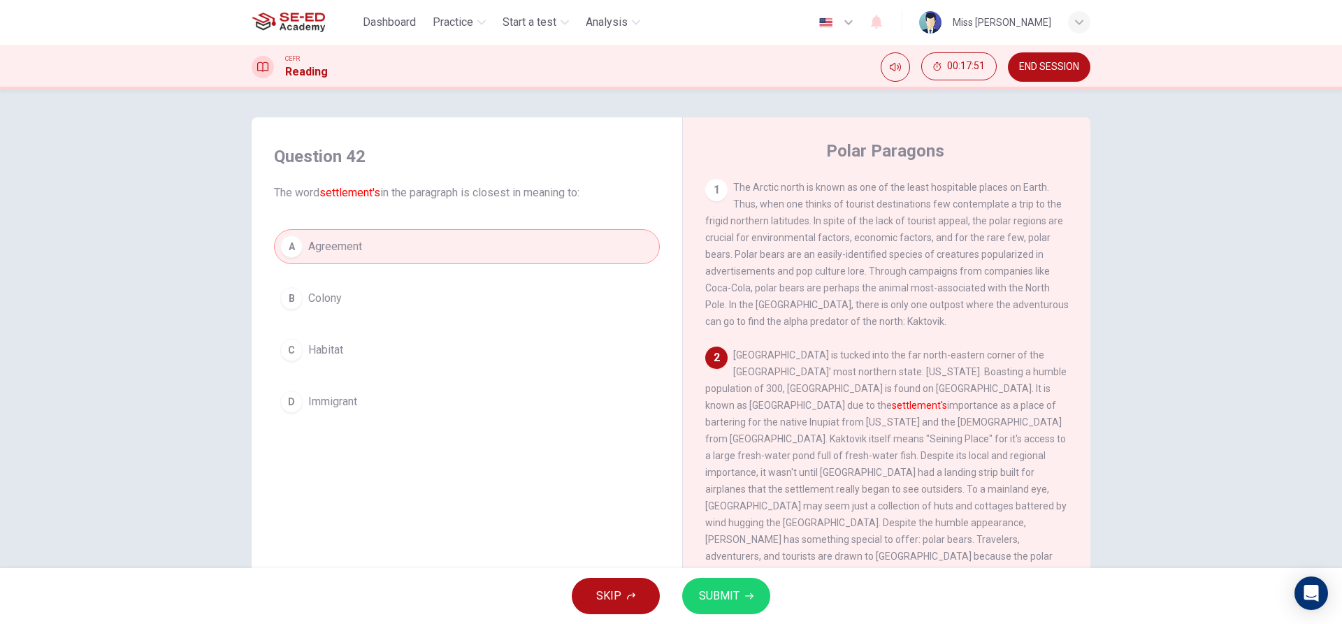
click at [700, 596] on span "SUBMIT" at bounding box center [719, 596] width 41 height 20
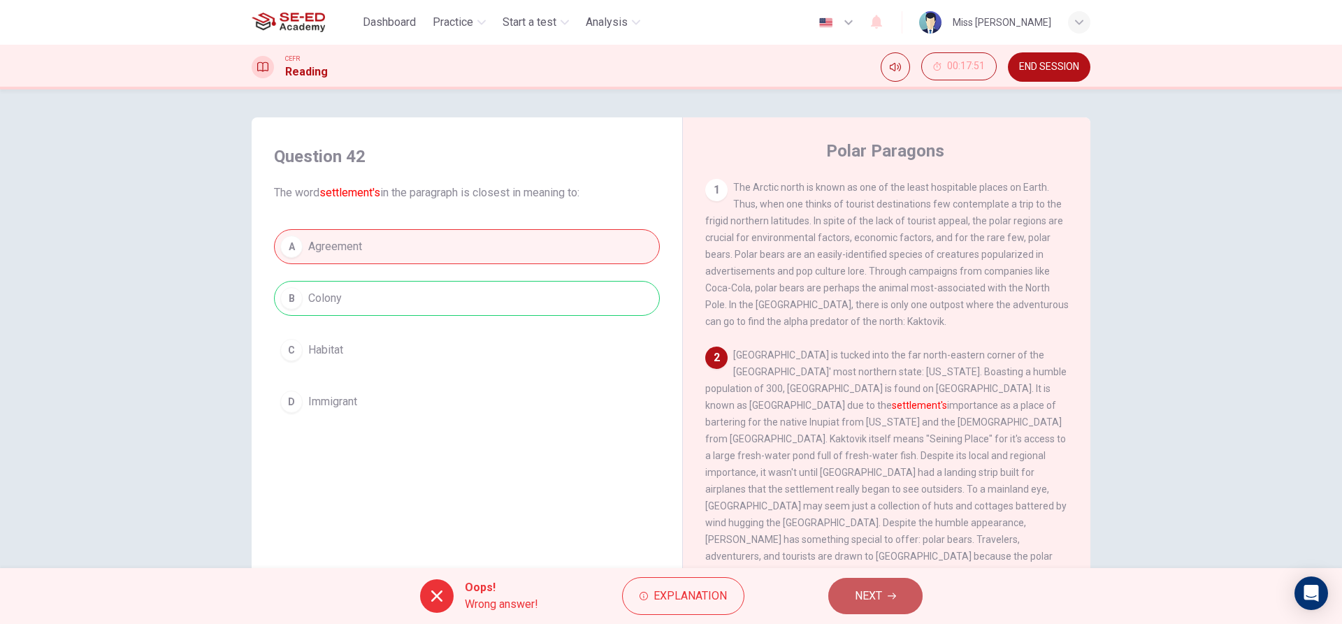
click at [882, 610] on button "NEXT" at bounding box center [875, 596] width 94 height 36
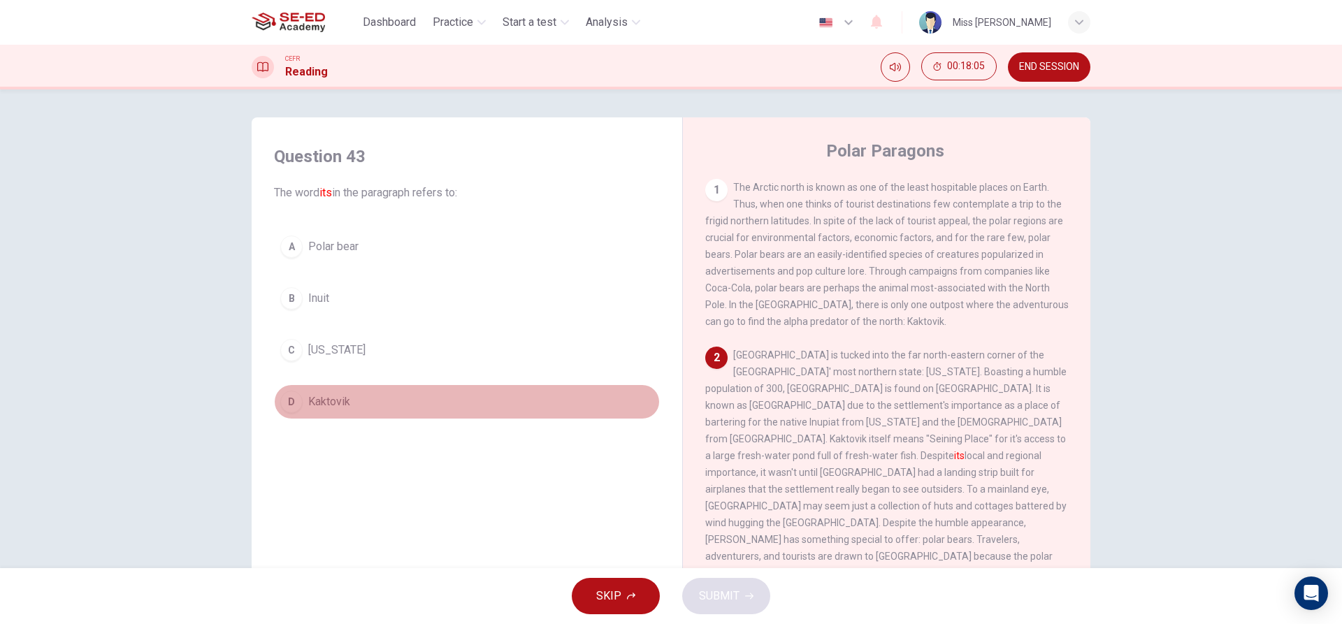
click at [348, 402] on button "D Kaktovik" at bounding box center [467, 401] width 386 height 35
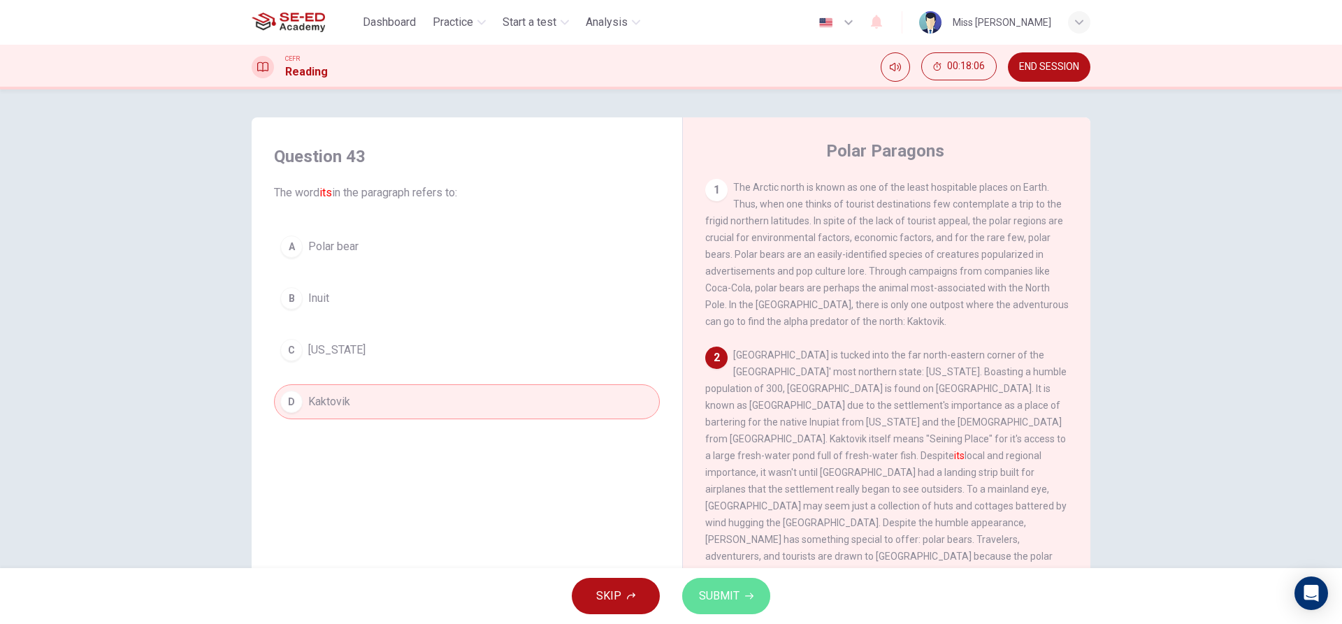
click at [708, 597] on span "SUBMIT" at bounding box center [719, 596] width 41 height 20
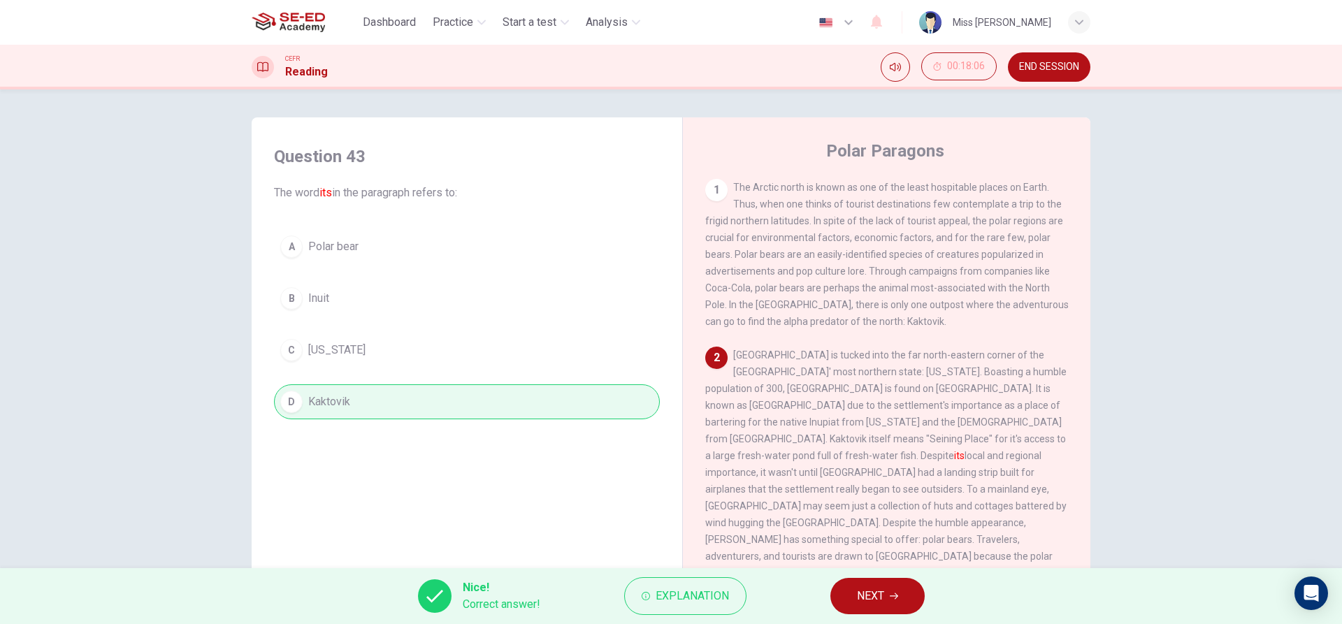
click at [838, 612] on div "Nice! Correct answer! Explanation NEXT" at bounding box center [671, 596] width 1342 height 56
click at [863, 588] on span "NEXT" at bounding box center [870, 596] width 27 height 20
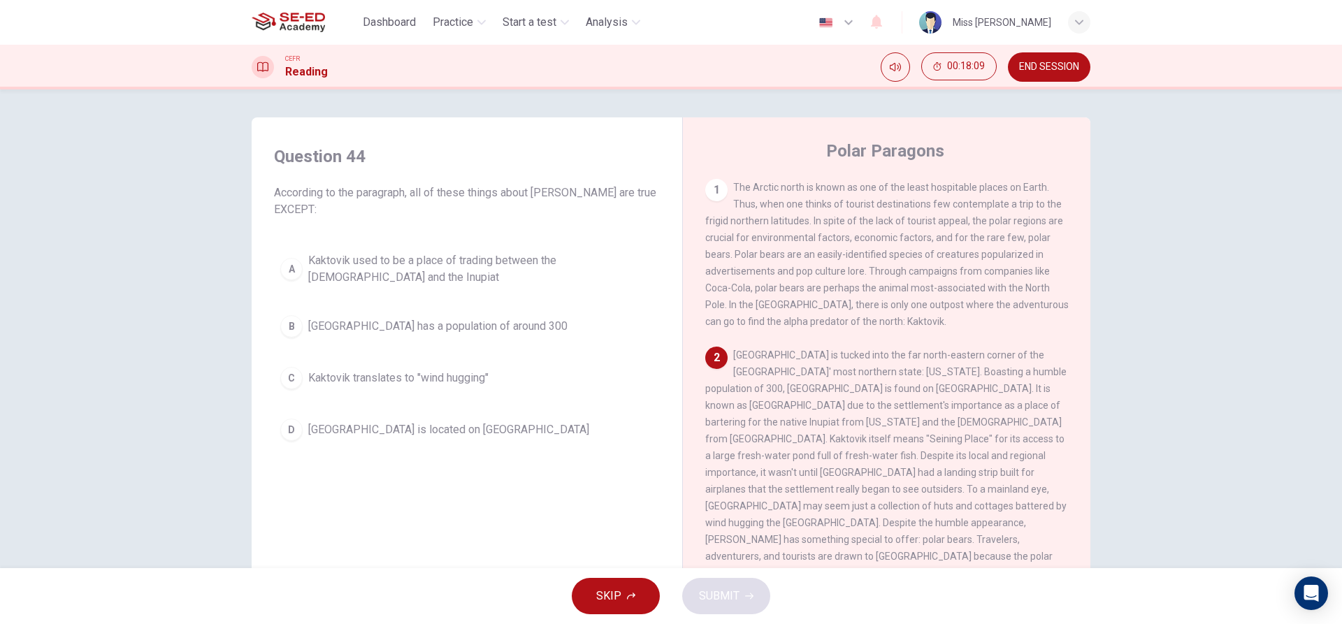
click at [322, 348] on div "A Kaktovik used to be a place of trading between the Inuit and the Inupiat [GEO…" at bounding box center [467, 346] width 386 height 201
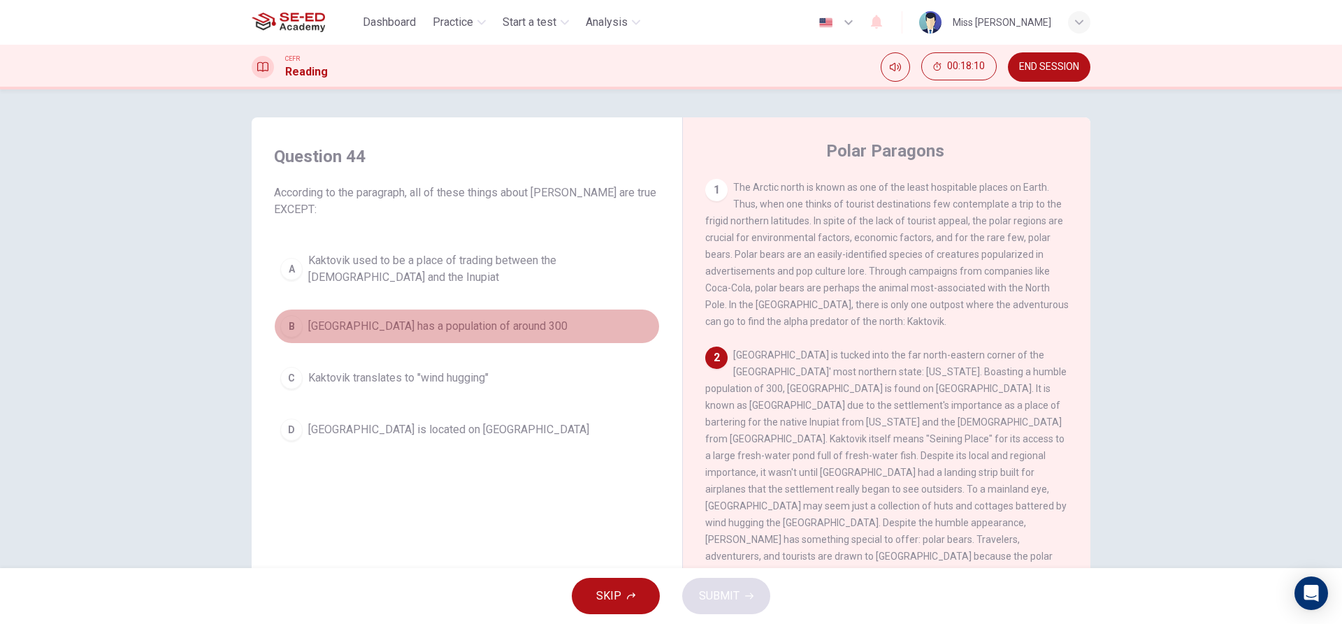
click at [316, 317] on button "B Kaktovik has a population of around 300" at bounding box center [467, 326] width 386 height 35
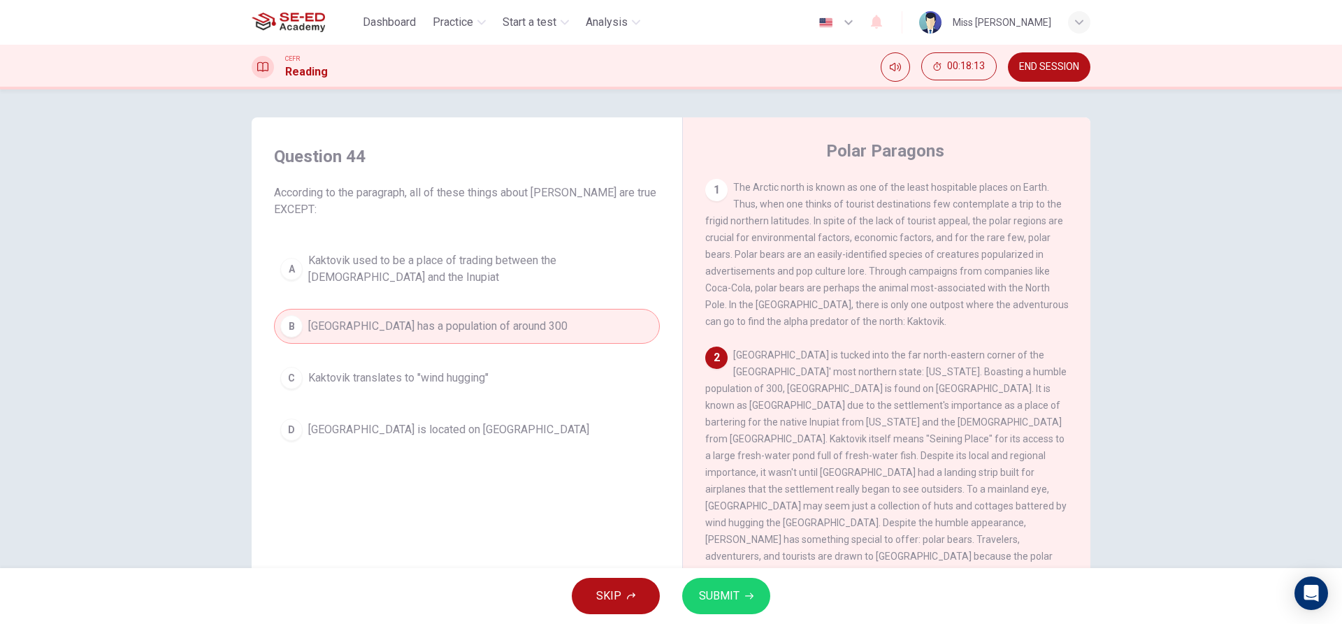
click at [749, 593] on icon "button" at bounding box center [749, 596] width 8 height 8
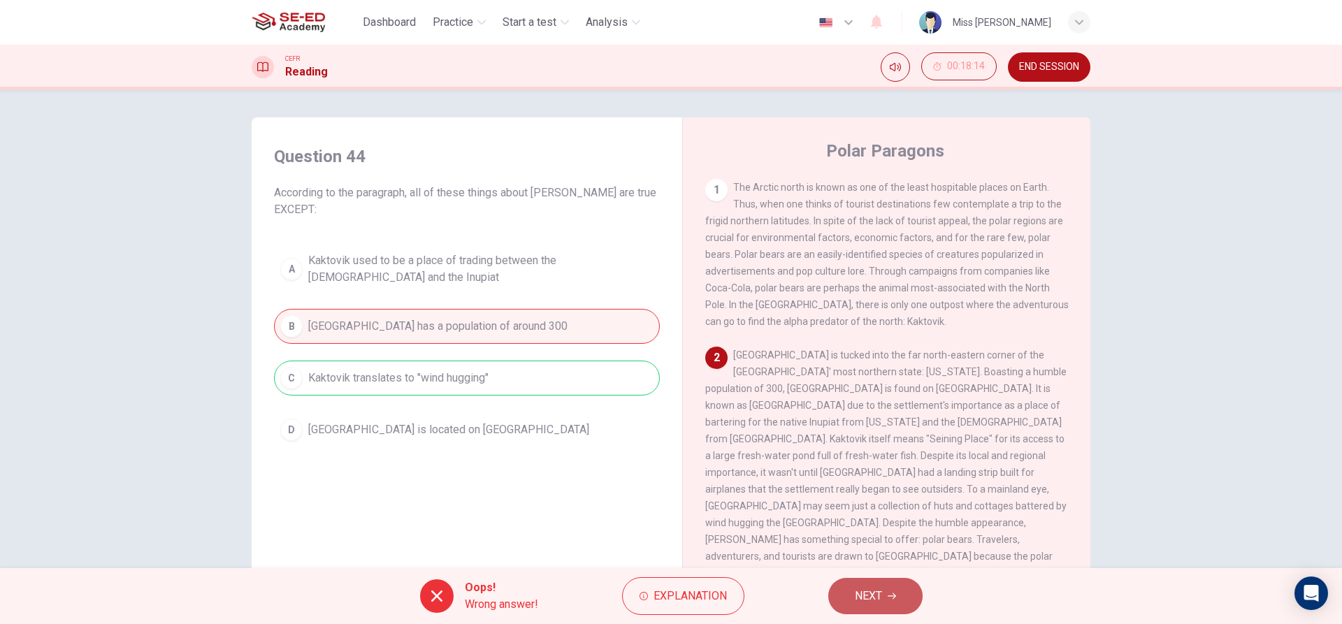
click at [863, 581] on button "NEXT" at bounding box center [875, 596] width 94 height 36
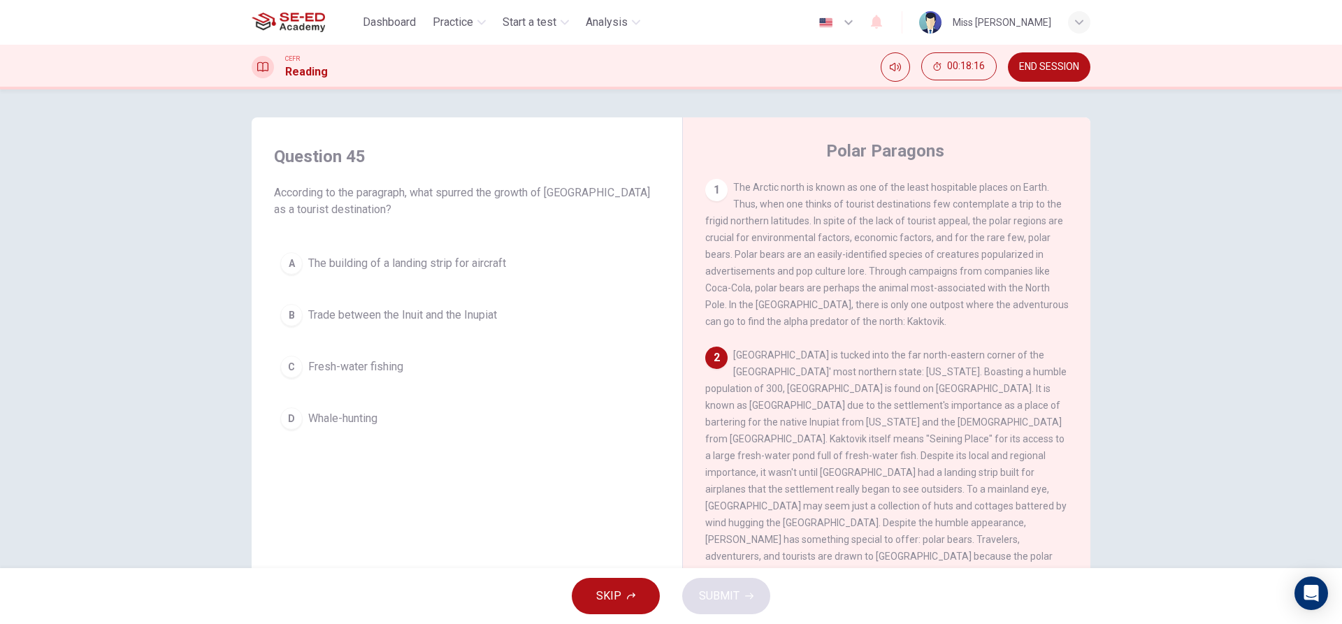
click at [410, 300] on button "B Trade between the Inuit and the Inupiat" at bounding box center [467, 315] width 386 height 35
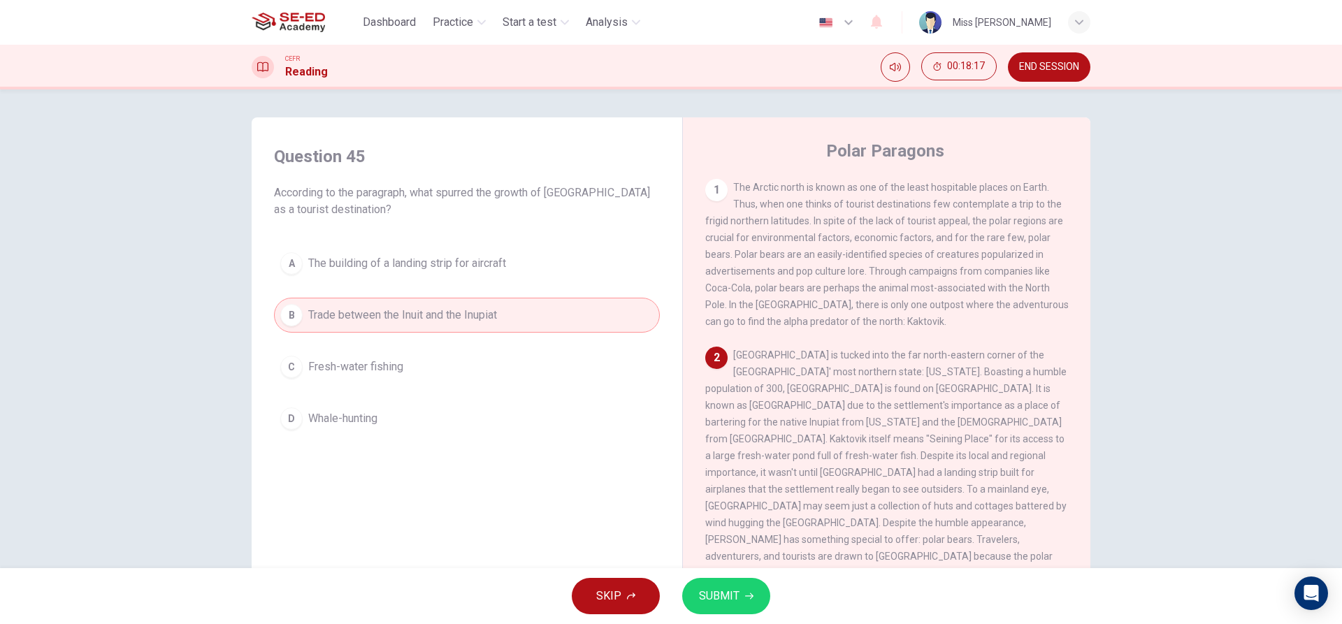
click at [707, 601] on span "SUBMIT" at bounding box center [719, 596] width 41 height 20
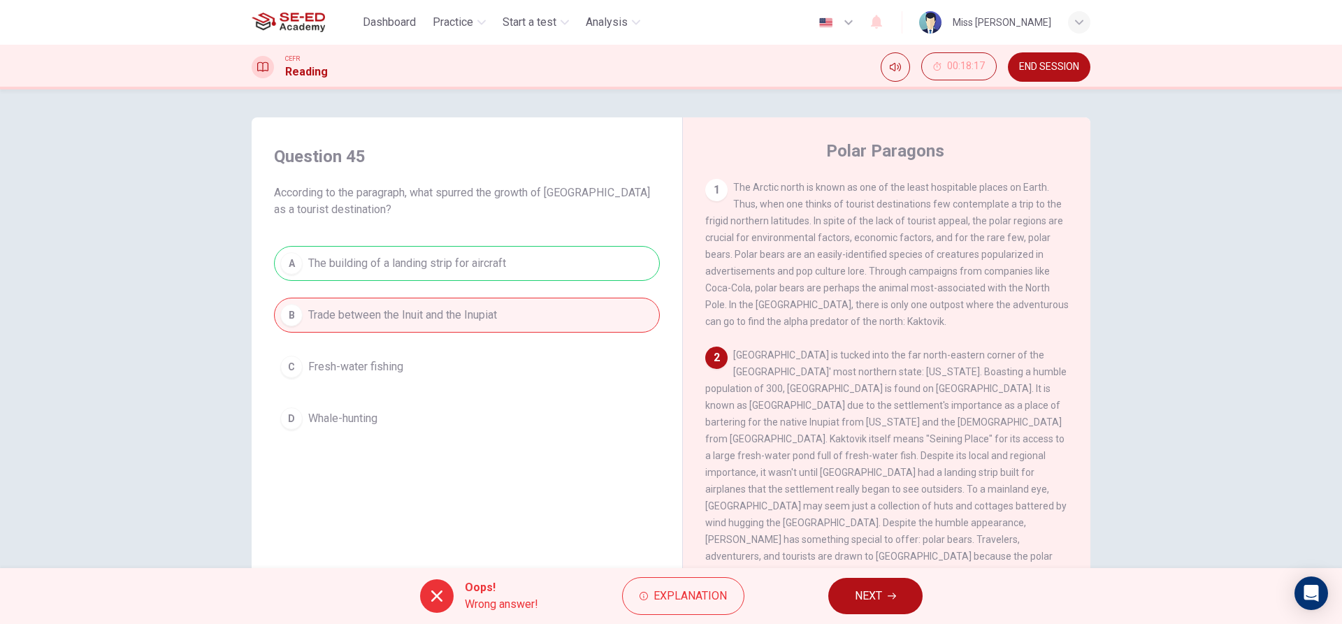
click at [894, 600] on button "NEXT" at bounding box center [875, 596] width 94 height 36
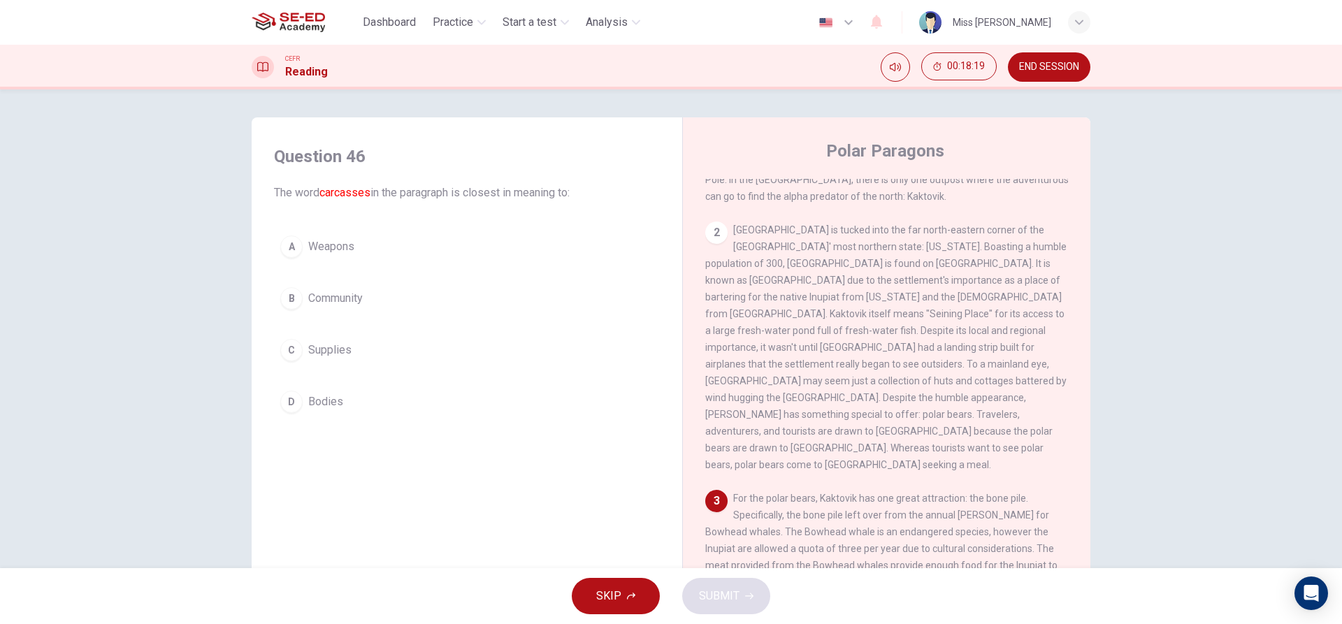
scroll to position [349, 0]
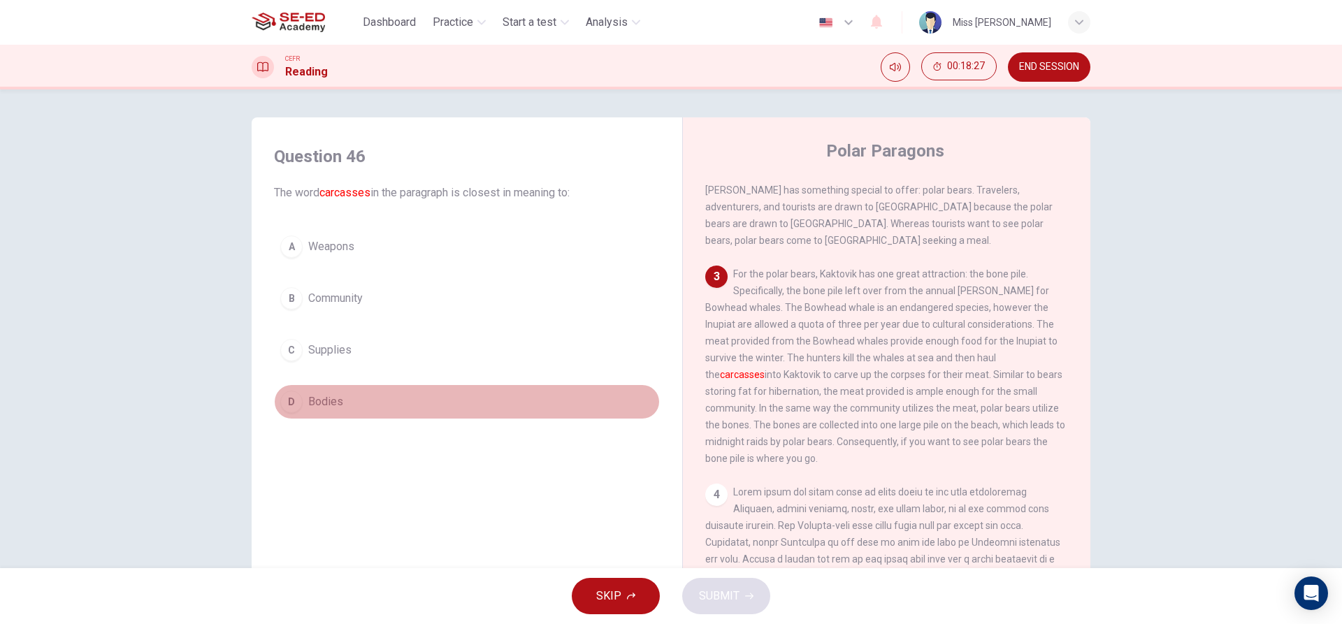
click at [338, 404] on span "Bodies" at bounding box center [325, 402] width 35 height 17
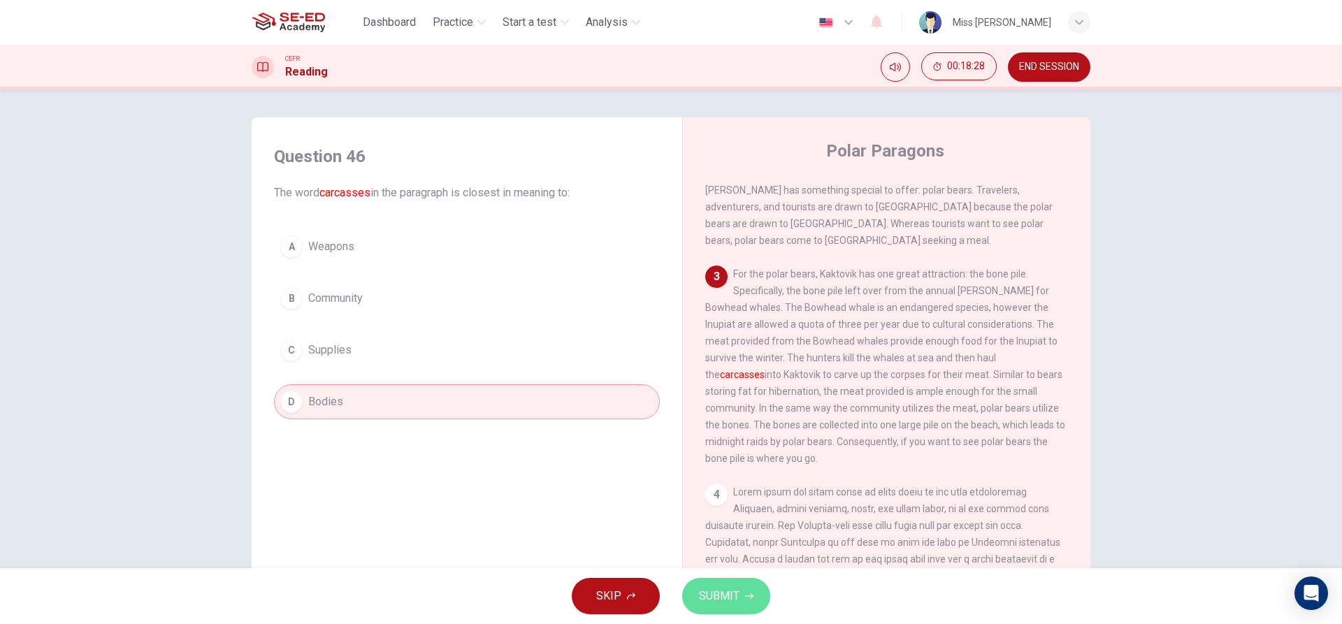
click at [714, 610] on button "SUBMIT" at bounding box center [726, 596] width 88 height 36
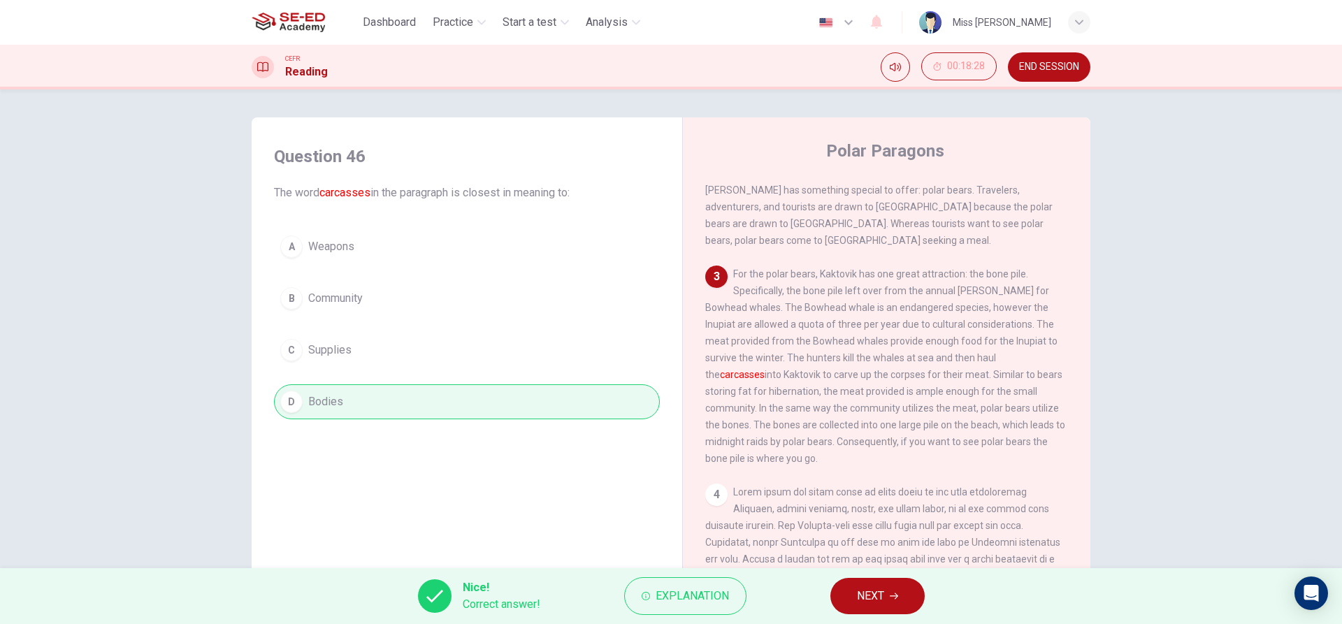
click at [842, 579] on button "NEXT" at bounding box center [877, 596] width 94 height 36
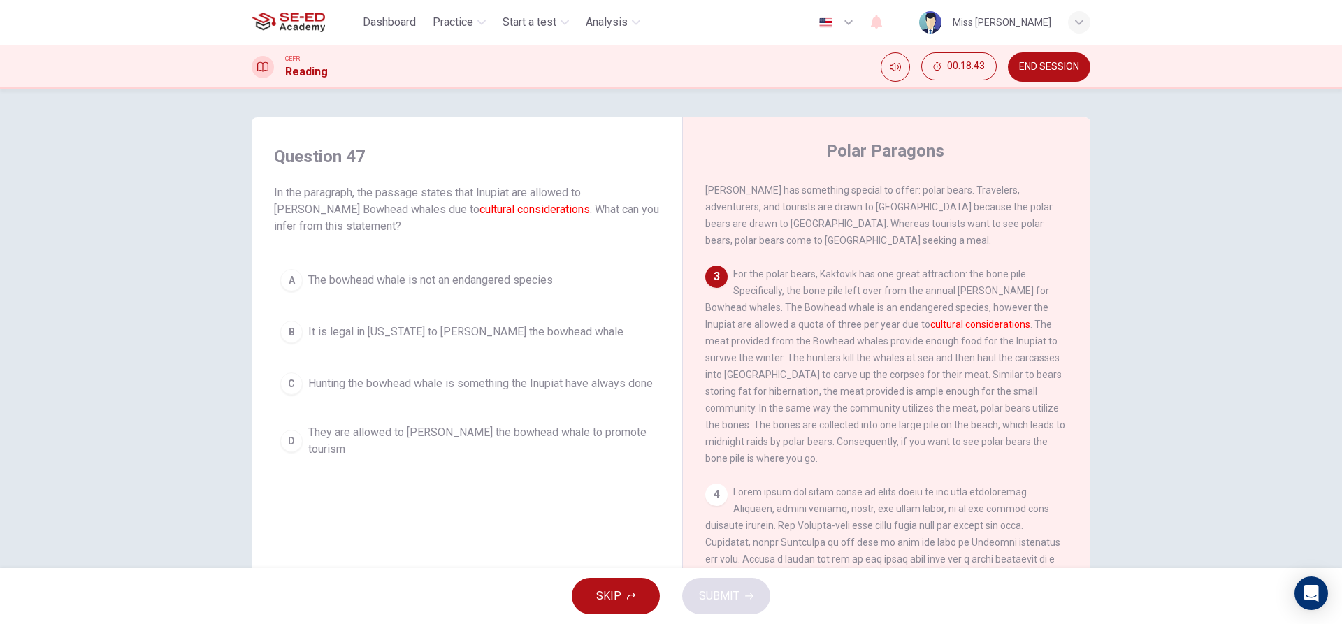
click at [568, 387] on span "Hunting the bowhead whale is something the Inupiat have always done" at bounding box center [480, 383] width 345 height 17
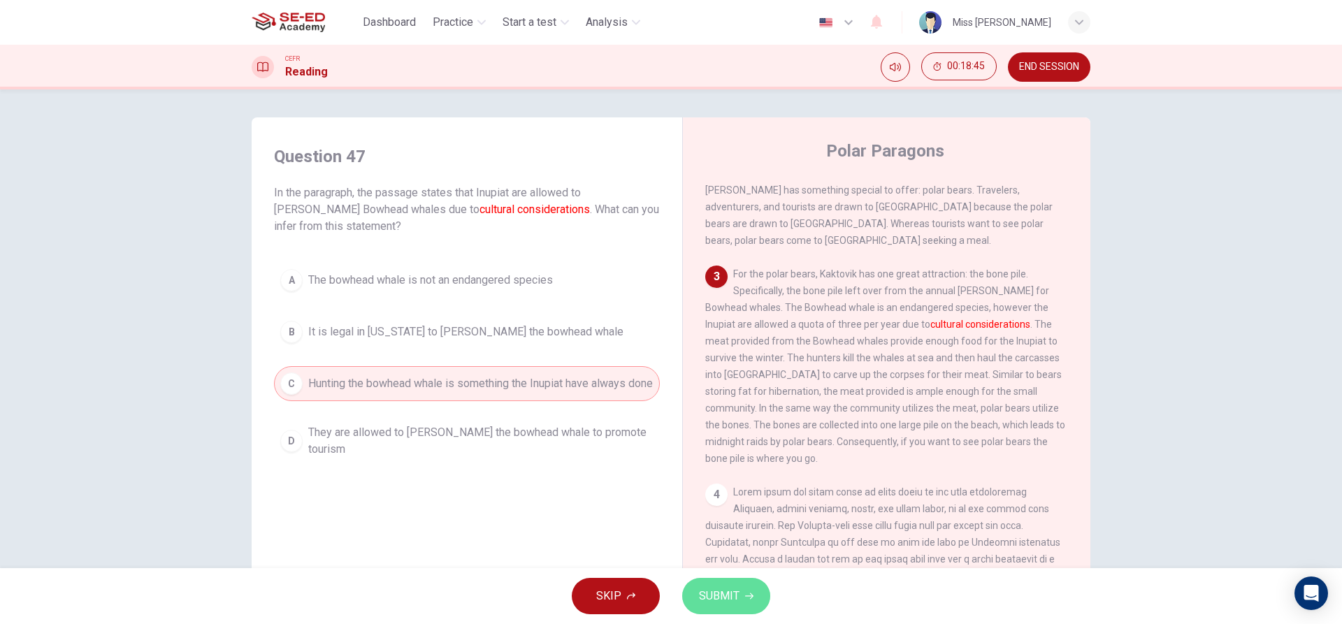
click at [732, 602] on span "SUBMIT" at bounding box center [719, 596] width 41 height 20
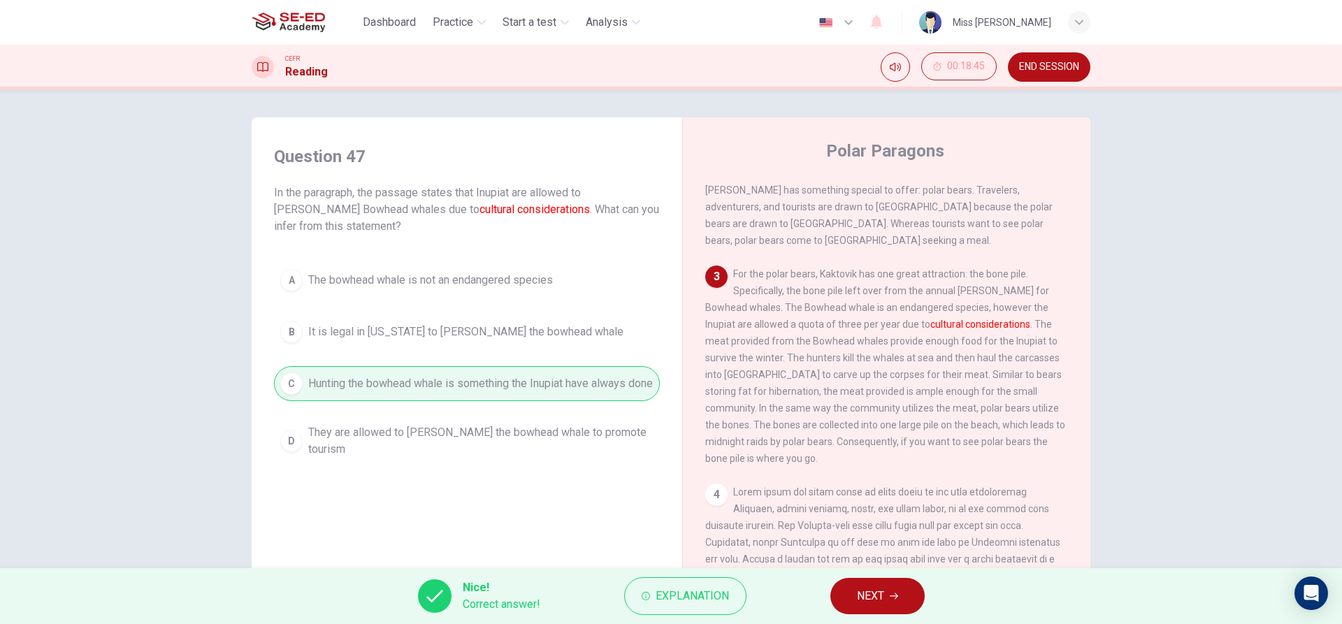
click at [914, 586] on button "NEXT" at bounding box center [877, 596] width 94 height 36
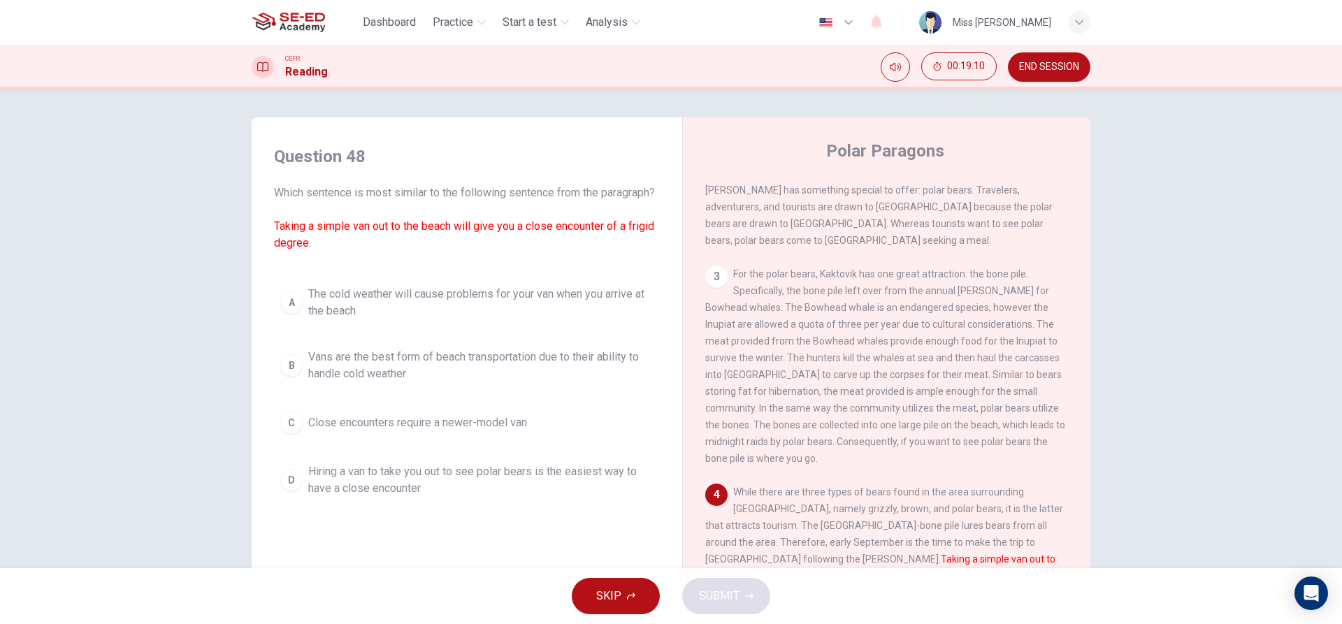
click at [348, 382] on span "Vans are the best form of beach transportation due to their ability to handle c…" at bounding box center [480, 366] width 345 height 34
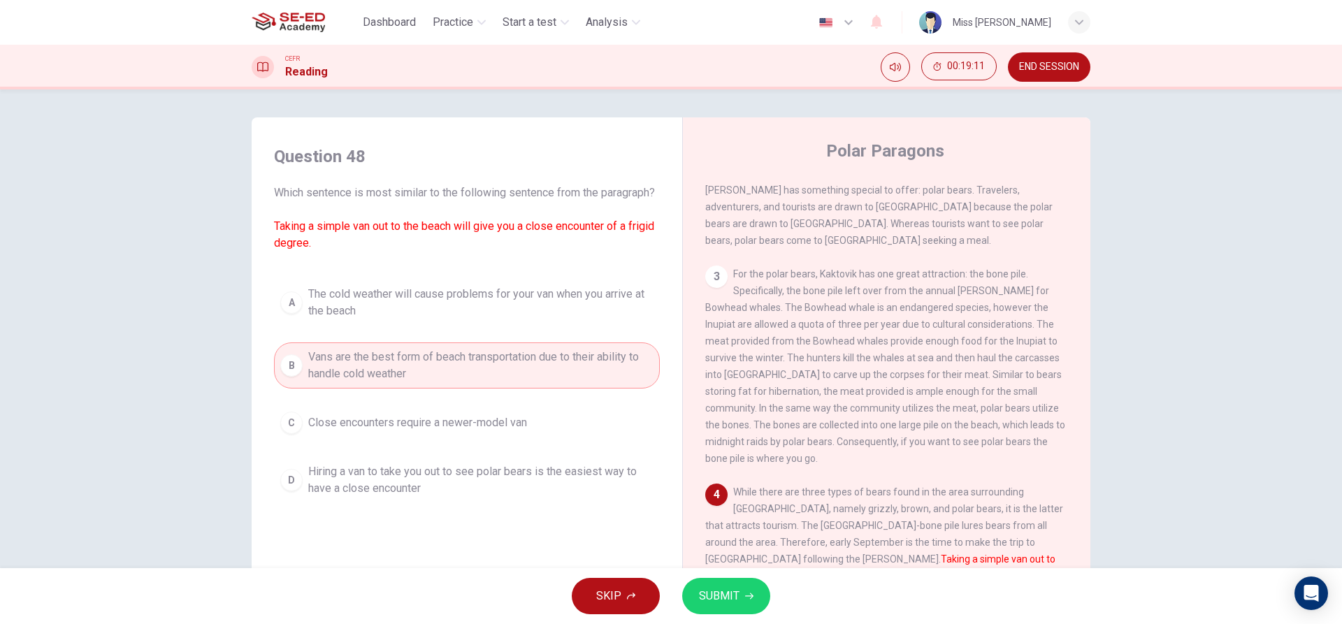
click at [723, 581] on button "SUBMIT" at bounding box center [726, 596] width 88 height 36
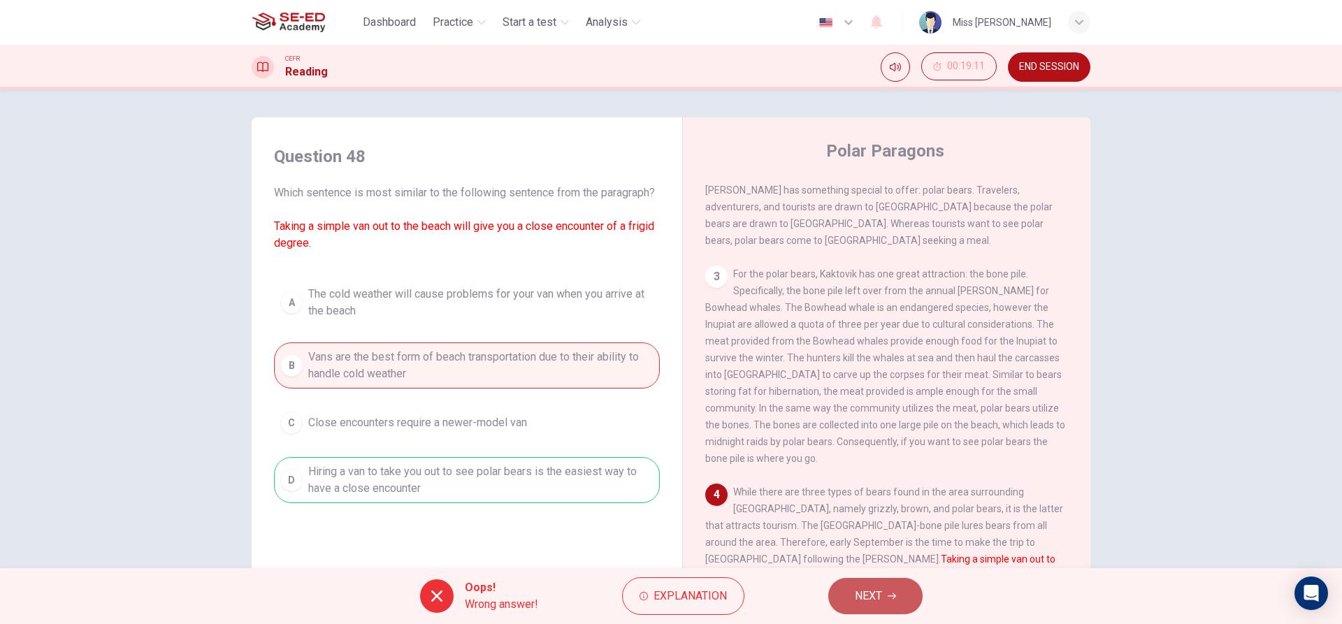
click at [866, 596] on span "NEXT" at bounding box center [868, 596] width 27 height 20
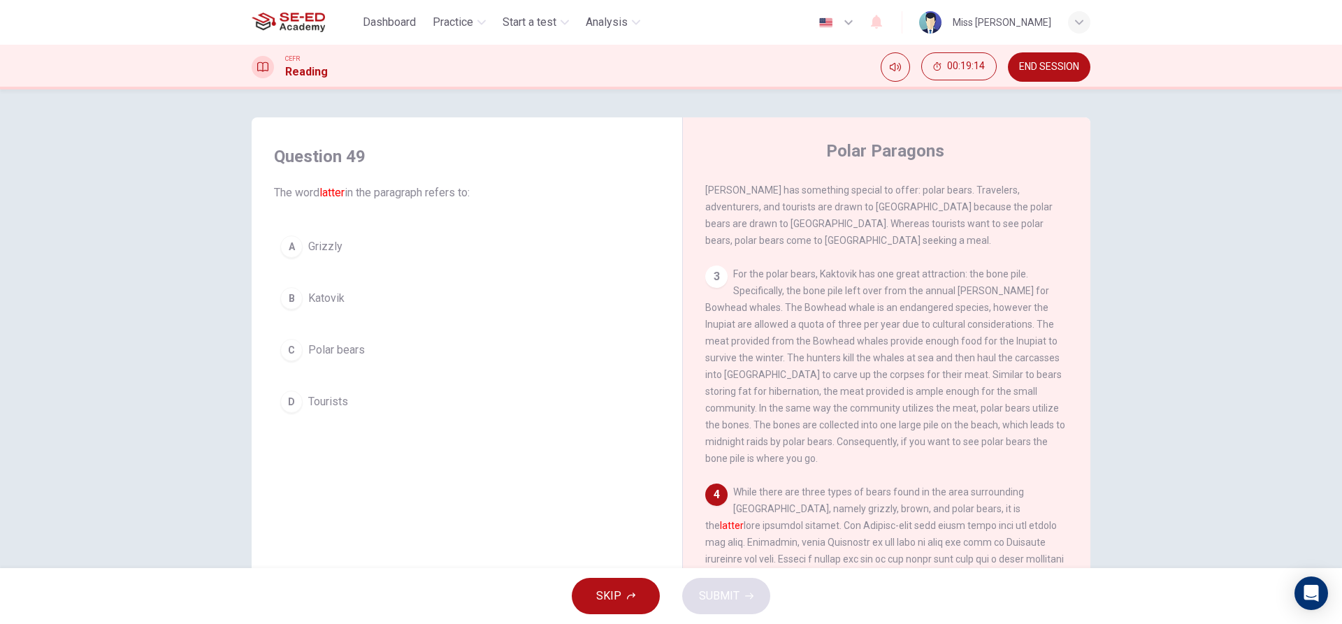
scroll to position [419, 0]
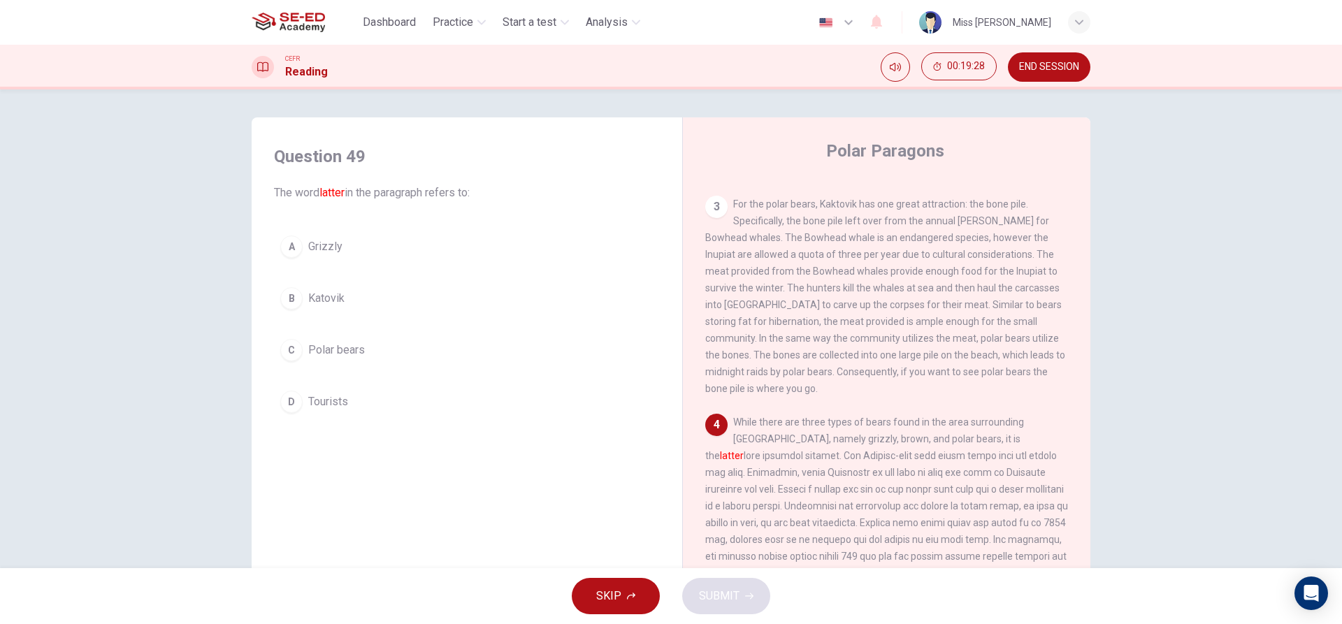
click at [352, 348] on span "Polar bears" at bounding box center [336, 350] width 57 height 17
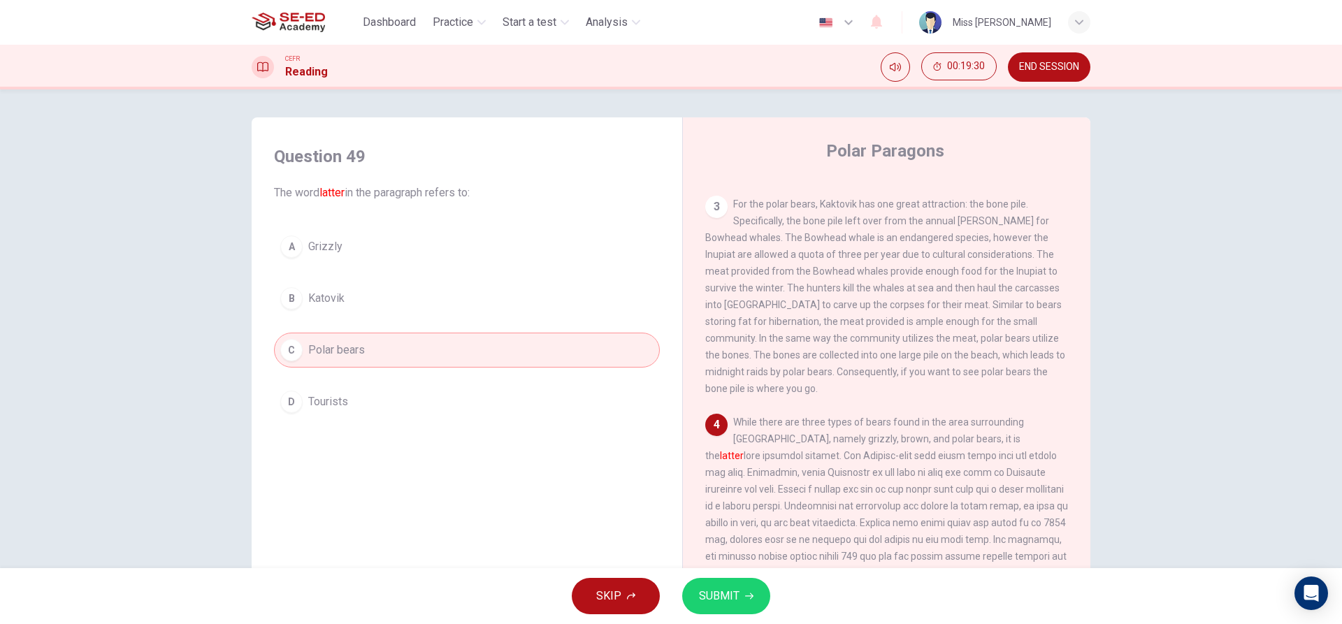
click at [721, 600] on span "SUBMIT" at bounding box center [719, 596] width 41 height 20
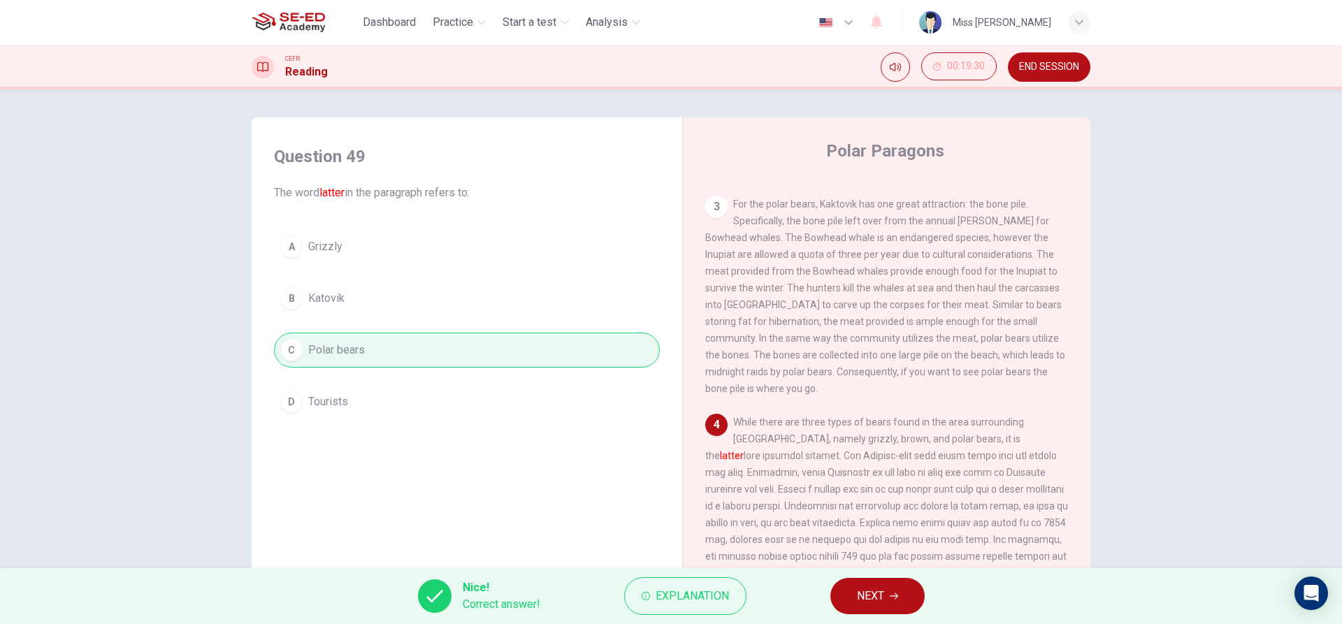
click at [915, 602] on button "NEXT" at bounding box center [877, 596] width 94 height 36
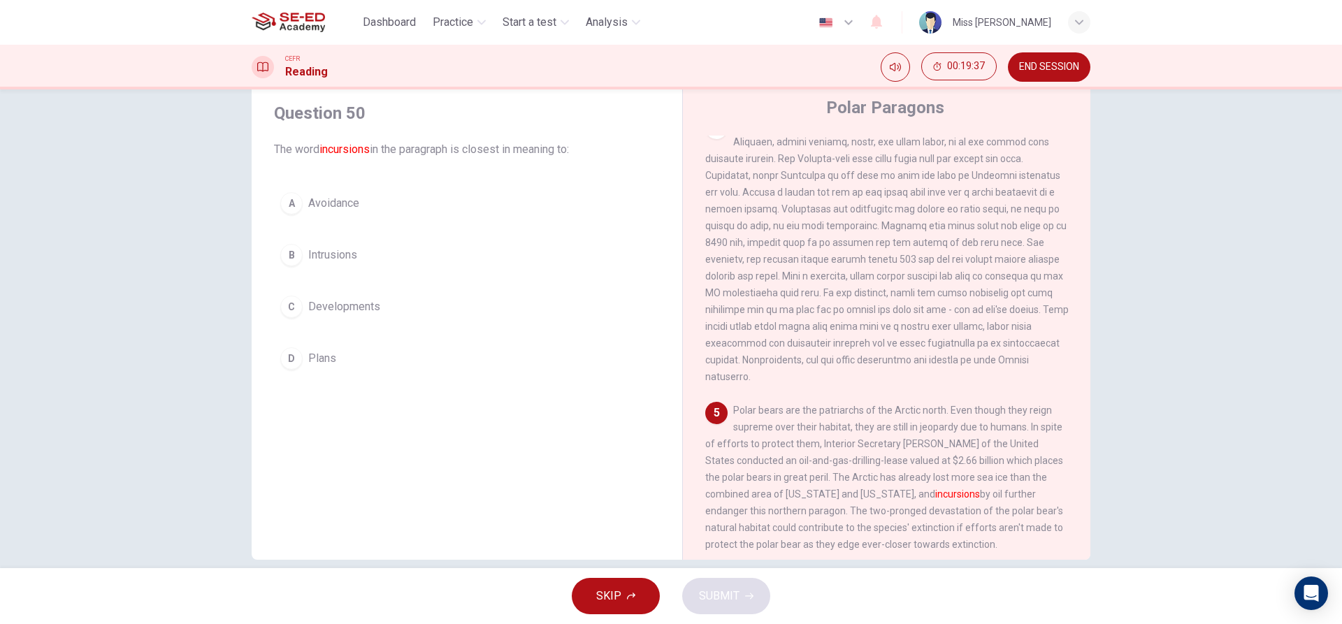
scroll to position [63, 0]
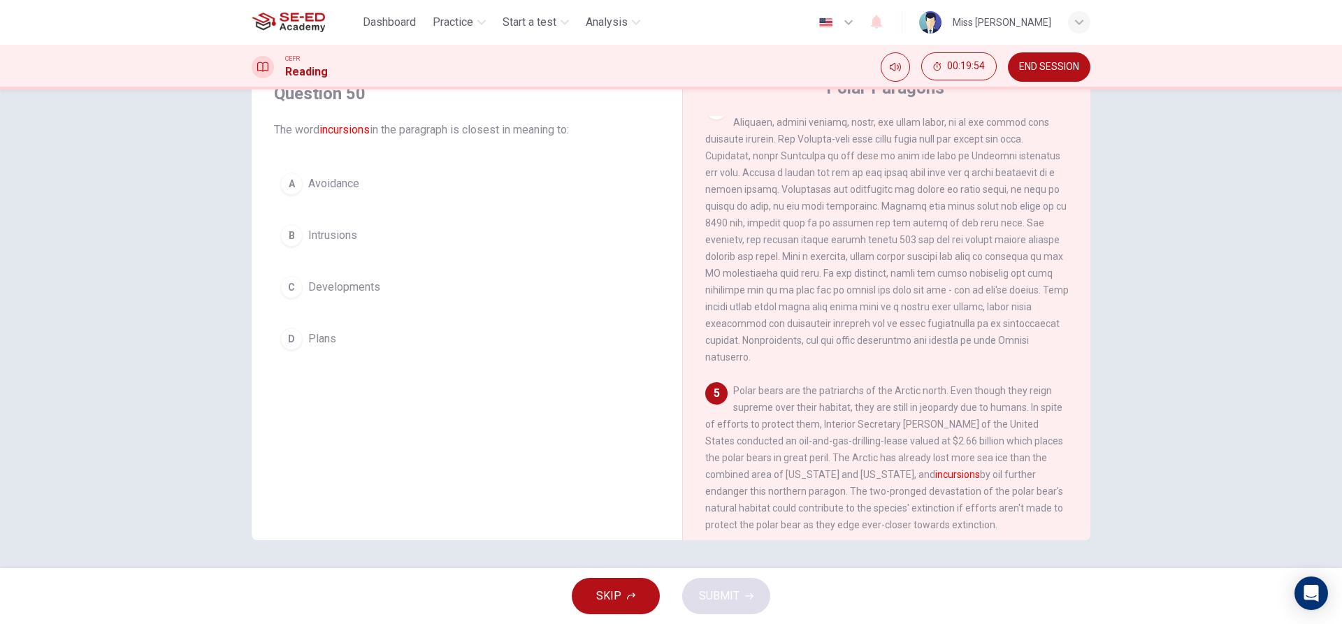
click at [328, 224] on button "B Intrusions" at bounding box center [467, 235] width 386 height 35
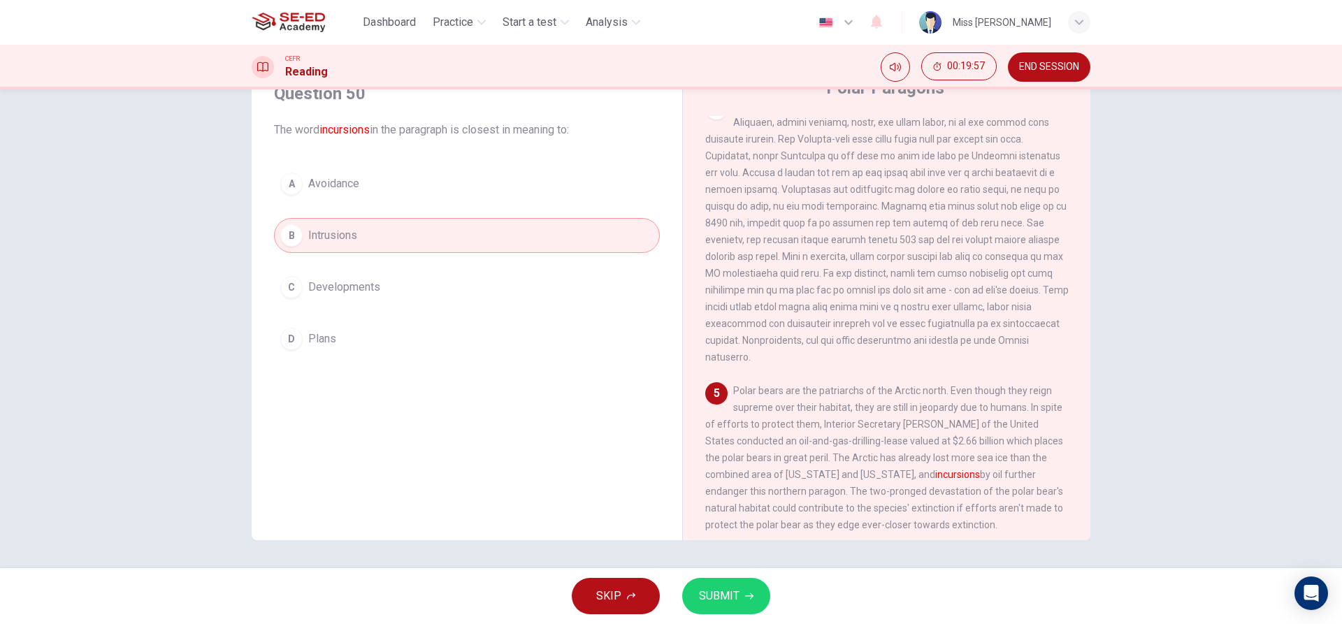
click at [735, 614] on div "SKIP SUBMIT" at bounding box center [671, 596] width 1342 height 56
click at [738, 588] on span "SUBMIT" at bounding box center [719, 596] width 41 height 20
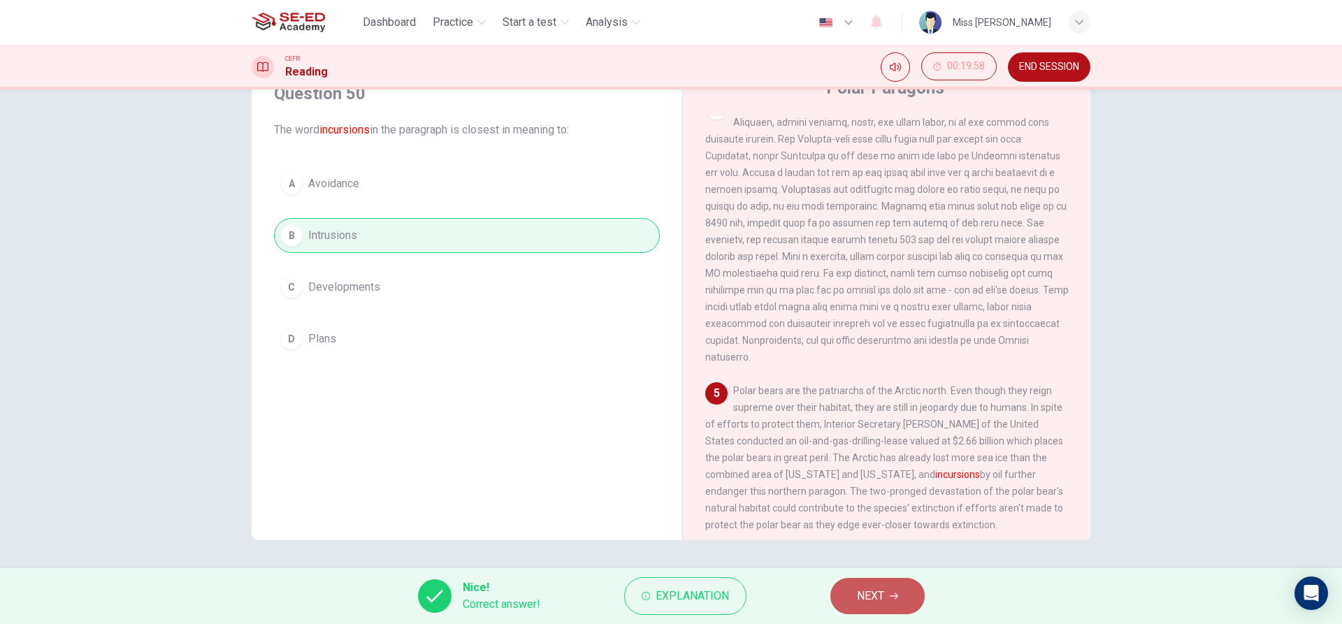
click at [861, 595] on span "NEXT" at bounding box center [870, 596] width 27 height 20
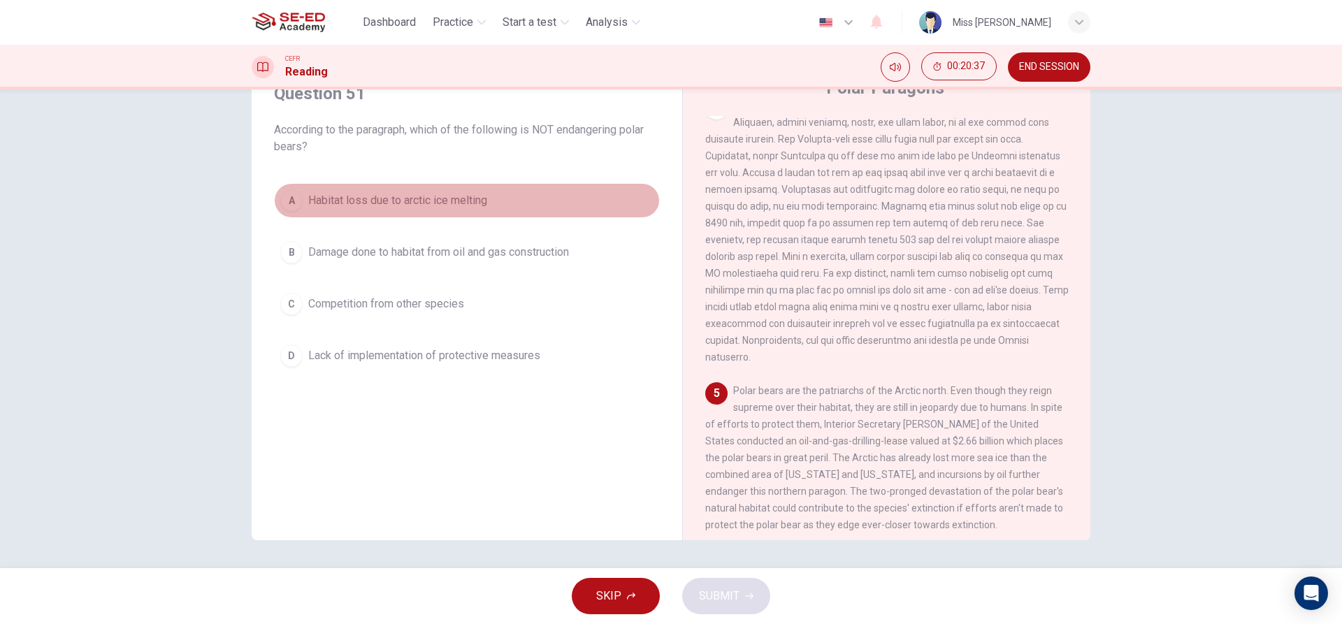
click at [405, 212] on button "A Habitat loss due to arctic ice melting" at bounding box center [467, 200] width 386 height 35
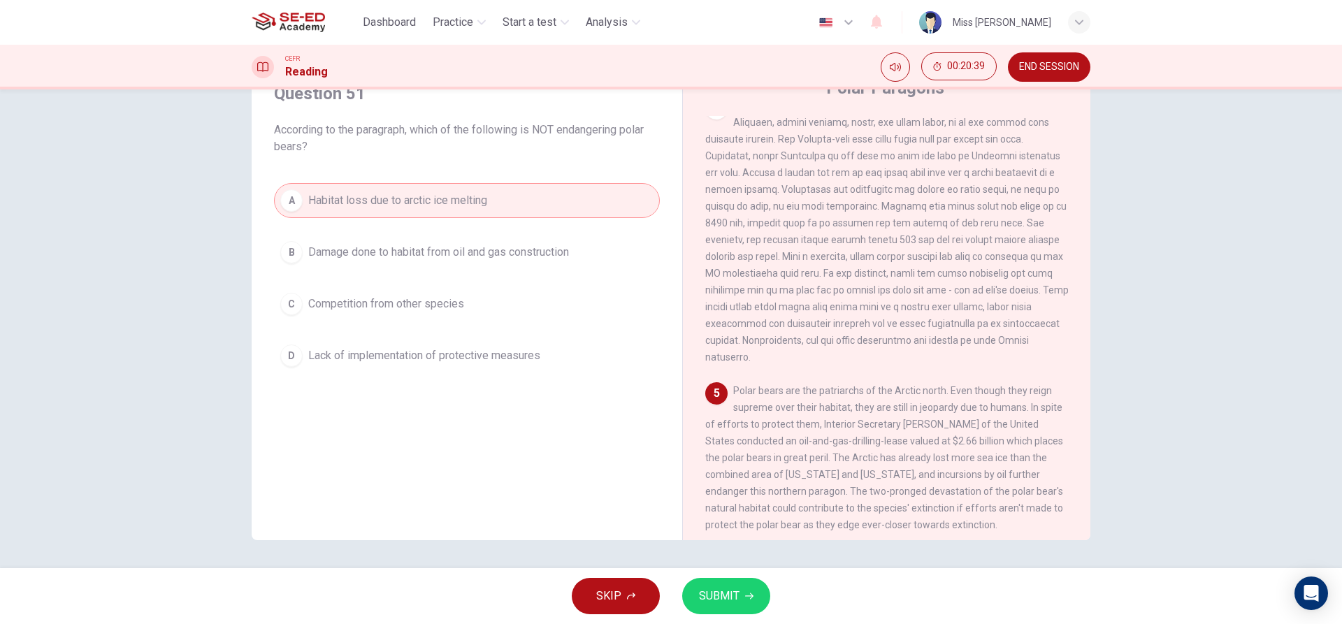
drag, startPoint x: 679, startPoint y: 600, endPoint x: 672, endPoint y: 595, distance: 8.5
click at [674, 595] on div "SKIP SUBMIT" at bounding box center [671, 596] width 1342 height 56
drag, startPoint x: 716, startPoint y: 565, endPoint x: 711, endPoint y: 570, distance: 7.9
click at [716, 564] on div "Dashboard Practice Start a test Analysis English en ​ Miss [PERSON_NAME] CEFR R…" at bounding box center [671, 312] width 1342 height 624
click at [718, 613] on button "SUBMIT" at bounding box center [726, 596] width 88 height 36
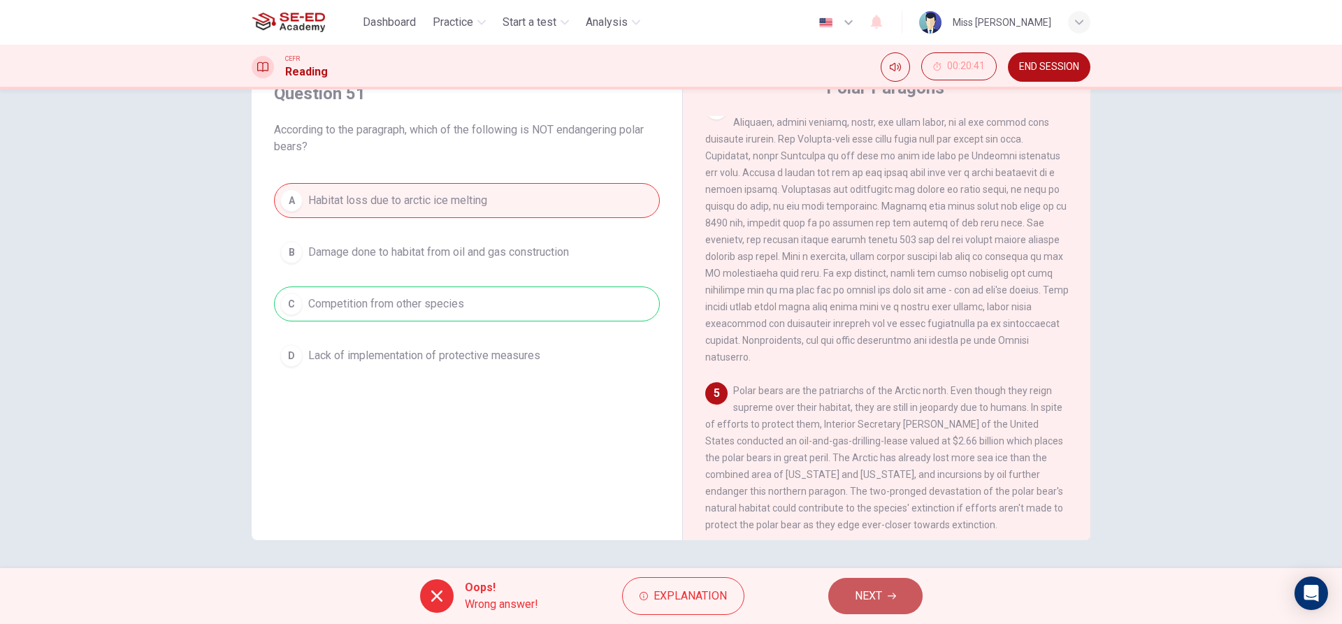
click at [894, 588] on button "NEXT" at bounding box center [875, 596] width 94 height 36
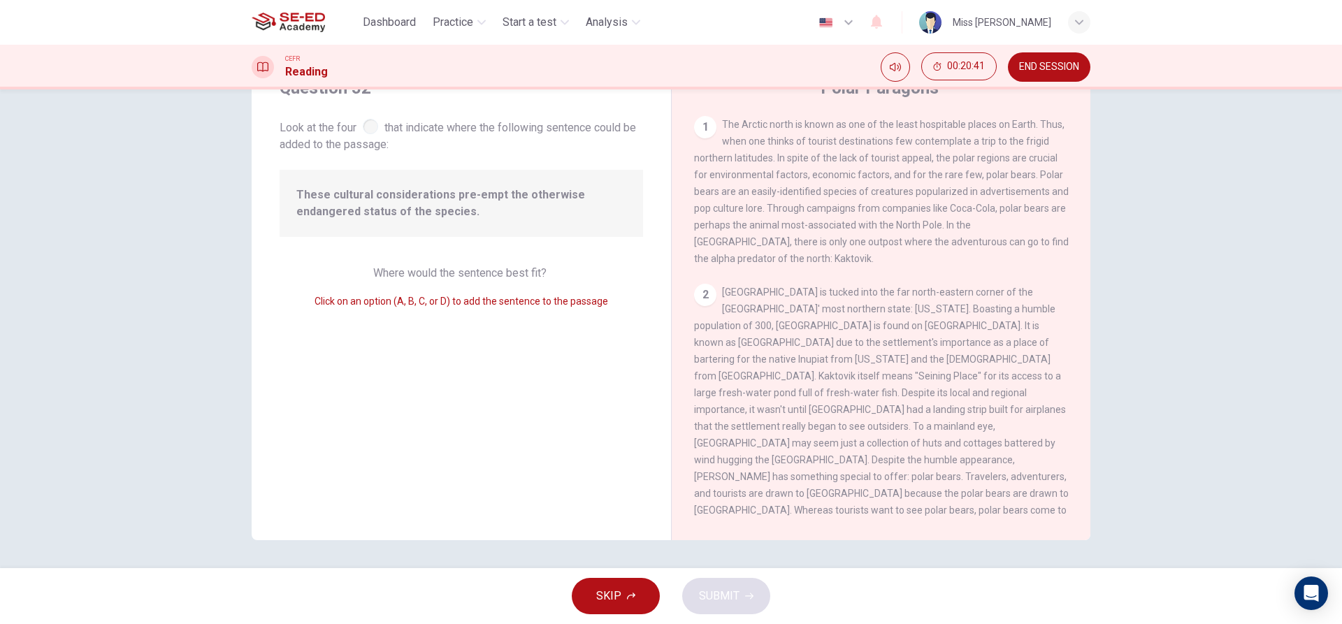
scroll to position [279, 0]
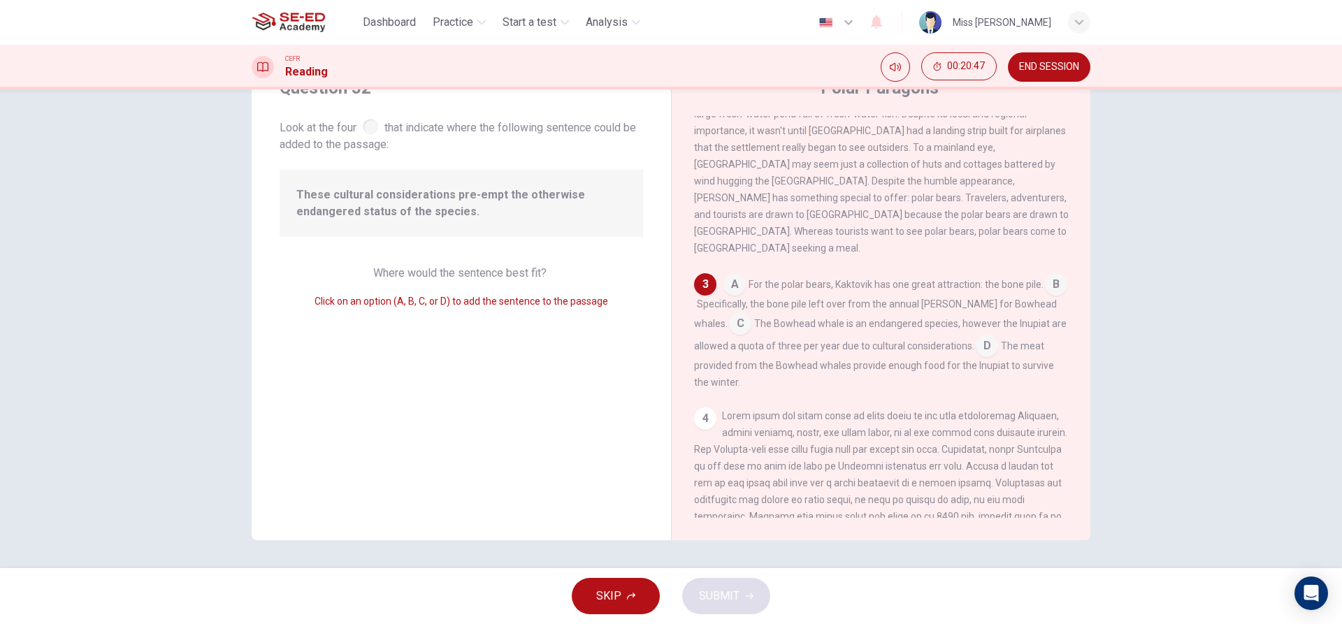
click at [979, 336] on input at bounding box center [987, 347] width 22 height 22
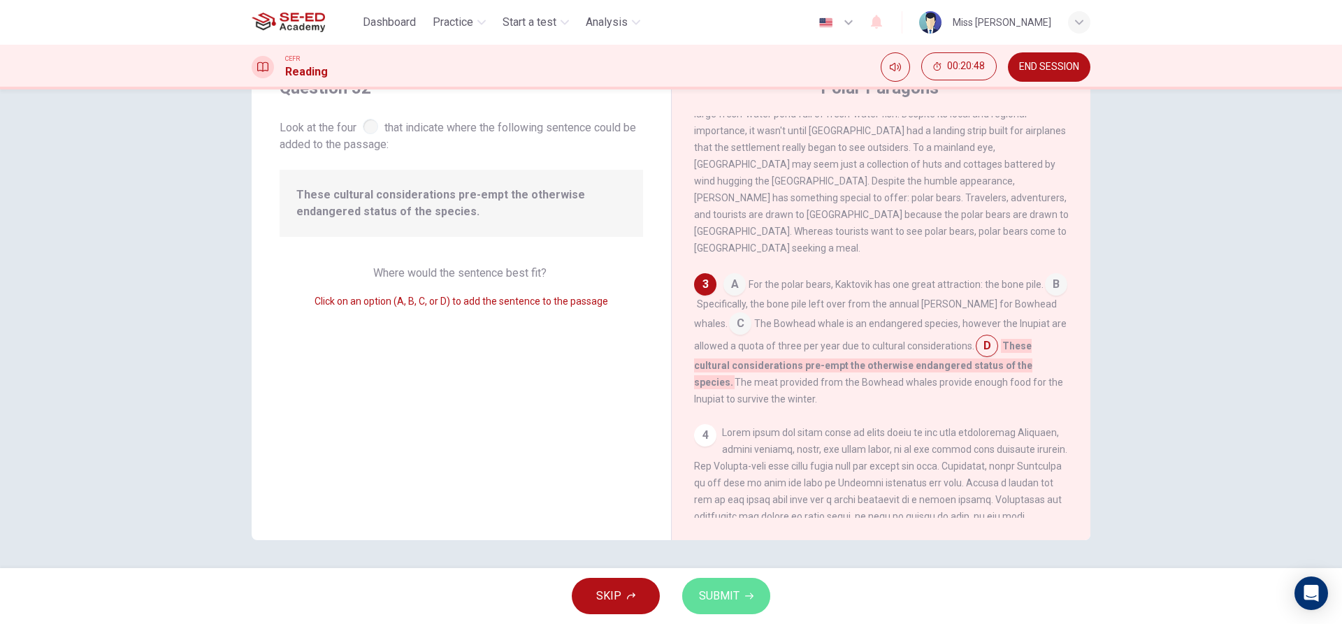
click at [752, 590] on button "SUBMIT" at bounding box center [726, 596] width 88 height 36
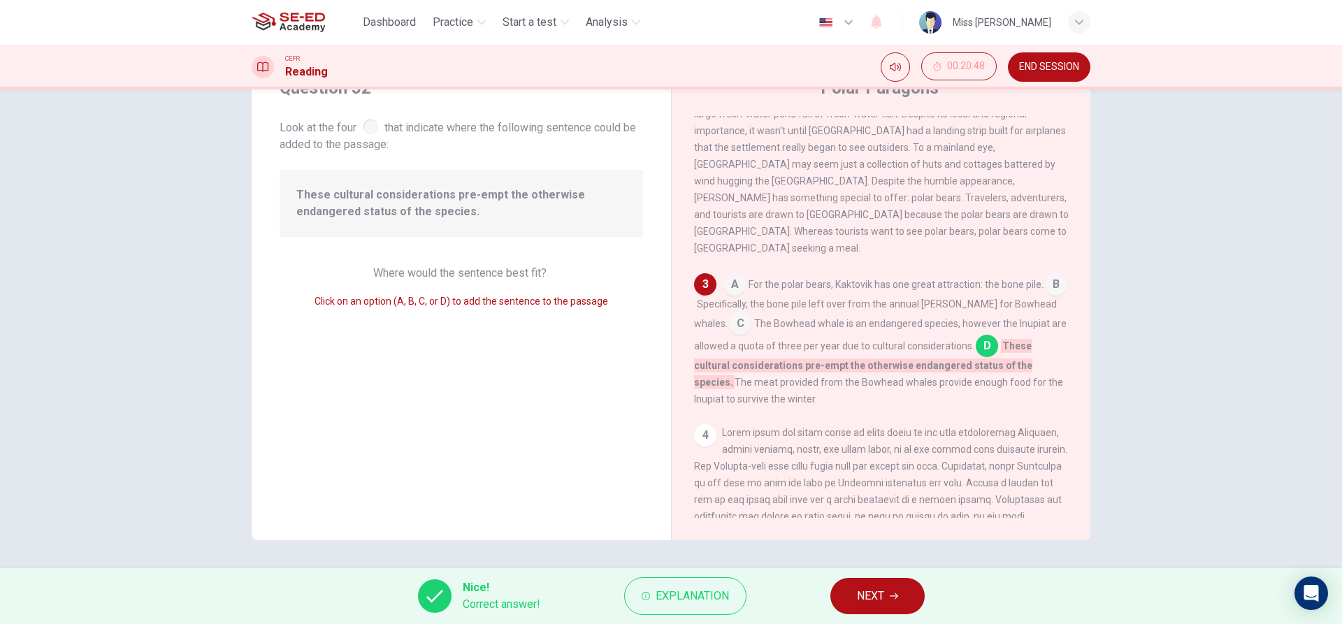
click at [863, 577] on div "Nice! Correct answer! Explanation NEXT" at bounding box center [671, 596] width 1342 height 56
click at [865, 604] on span "NEXT" at bounding box center [870, 596] width 27 height 20
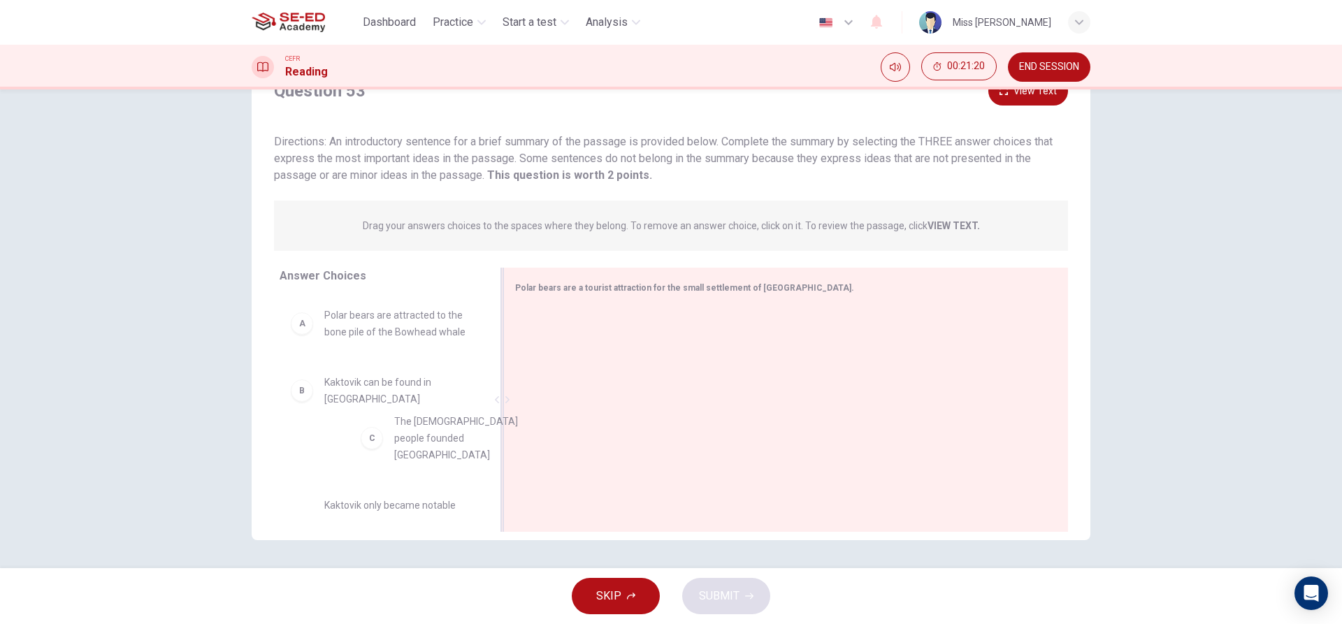
scroll to position [1, 0]
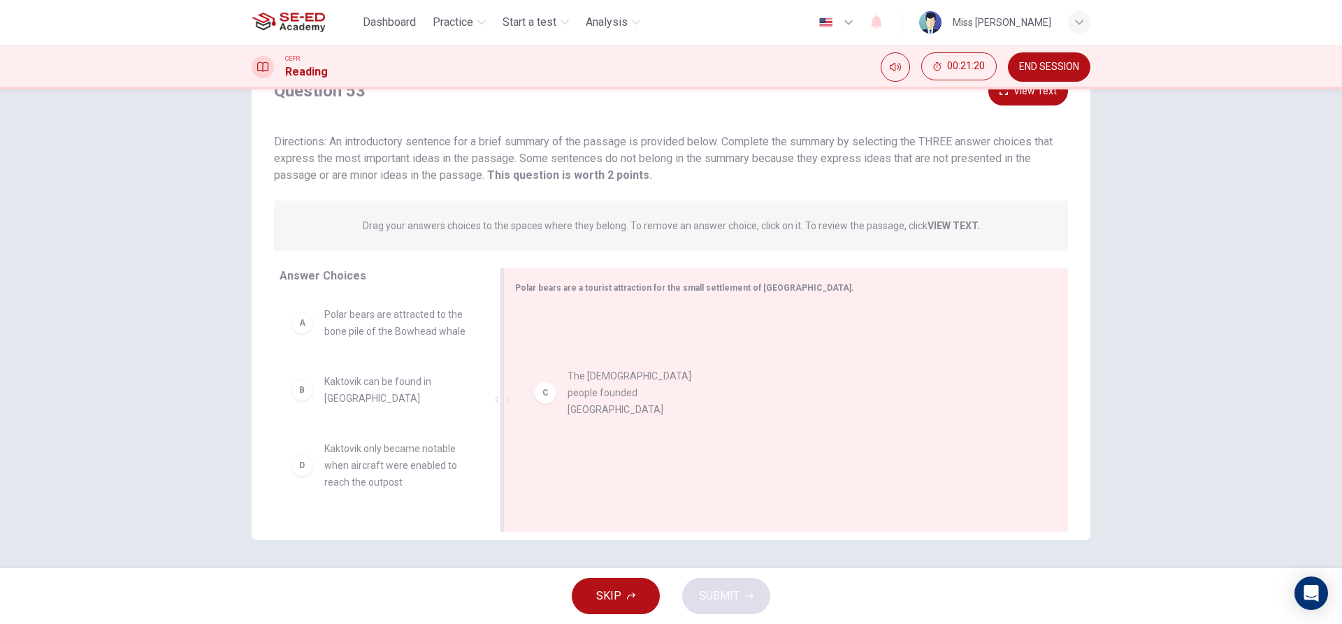
drag, startPoint x: 421, startPoint y: 461, endPoint x: 720, endPoint y: 387, distance: 308.4
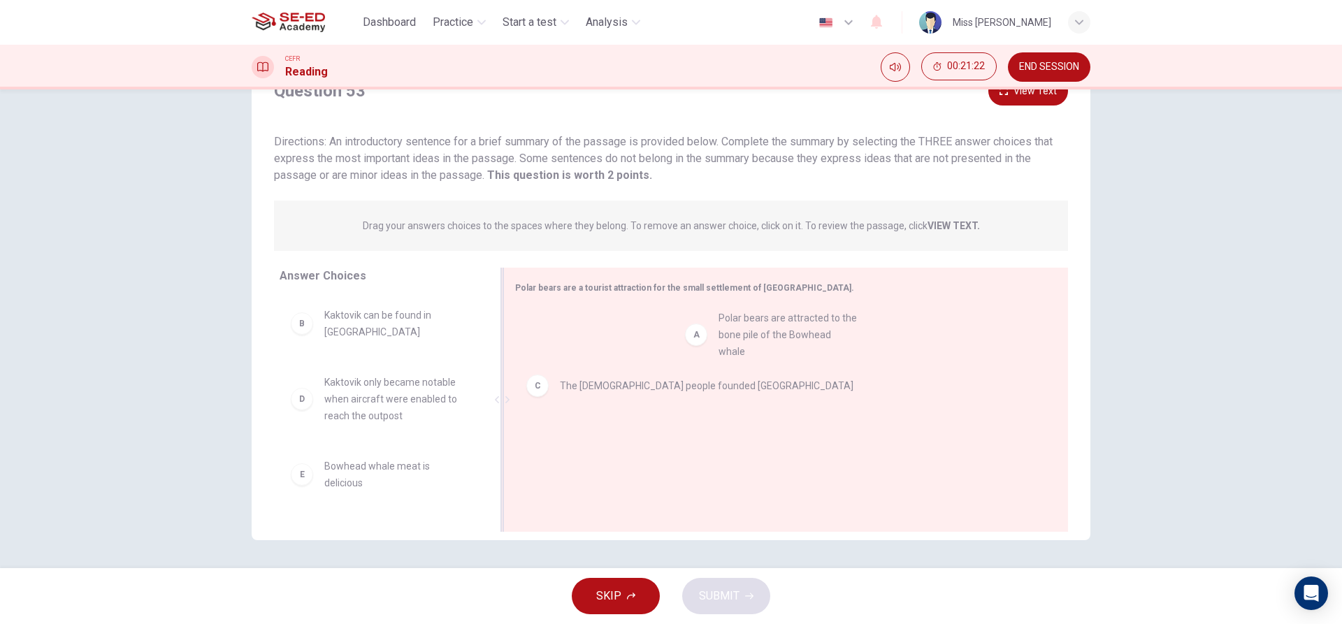
drag, startPoint x: 451, startPoint y: 329, endPoint x: 892, endPoint y: 352, distance: 441.7
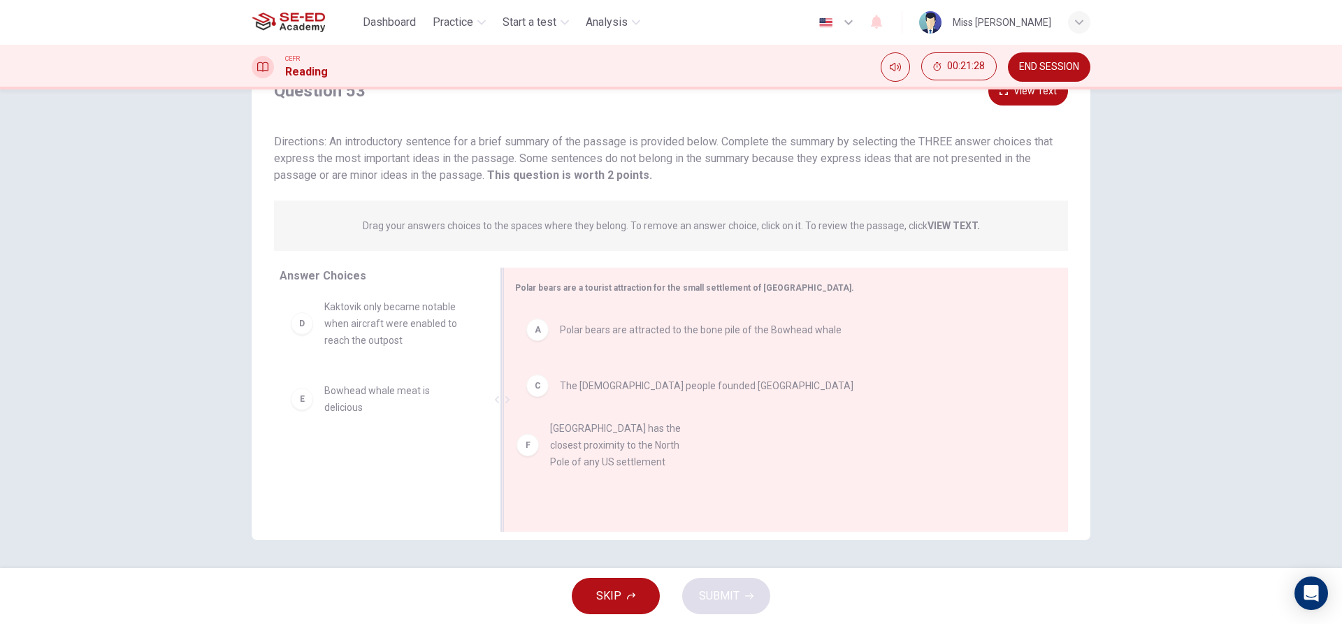
drag, startPoint x: 412, startPoint y: 472, endPoint x: 648, endPoint y: 443, distance: 237.3
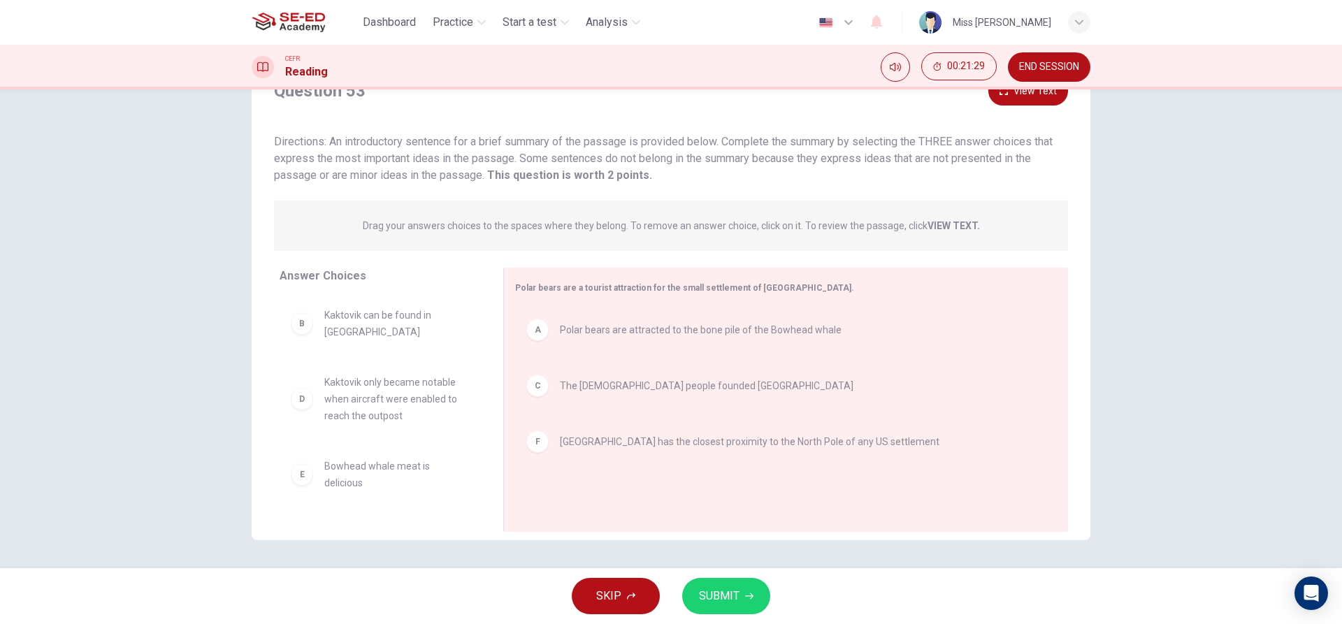
scroll to position [0, 0]
click at [711, 595] on span "SUBMIT" at bounding box center [719, 596] width 41 height 20
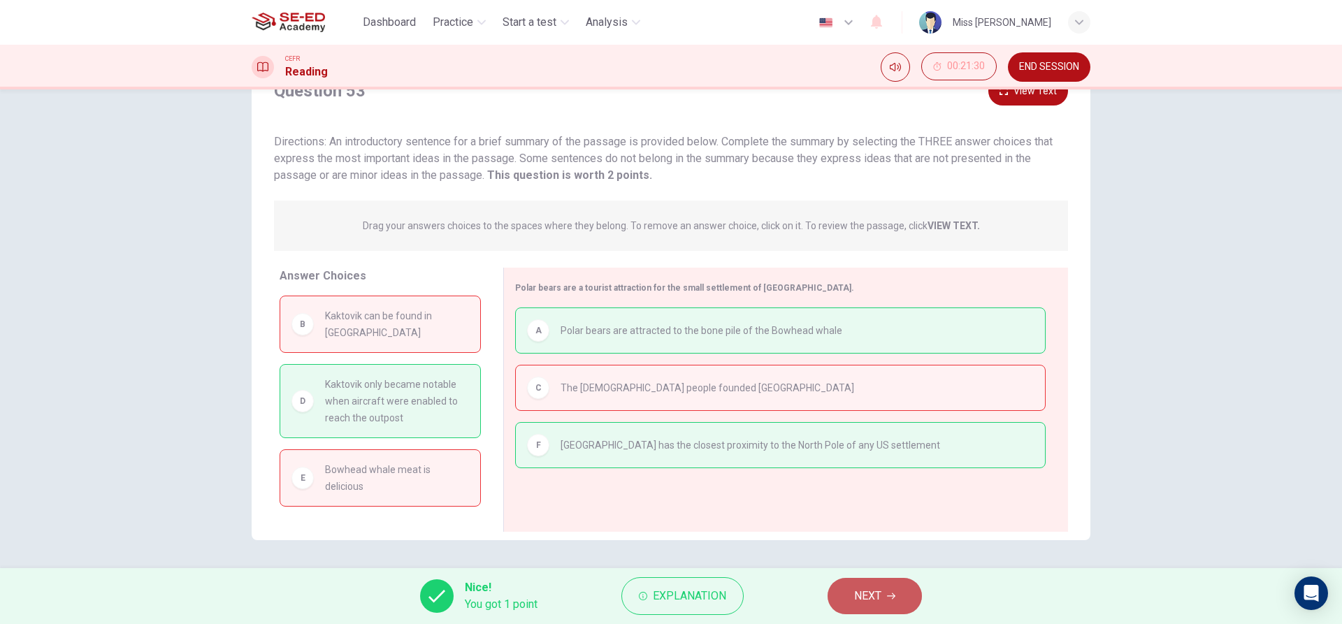
click at [867, 581] on button "NEXT" at bounding box center [875, 596] width 94 height 36
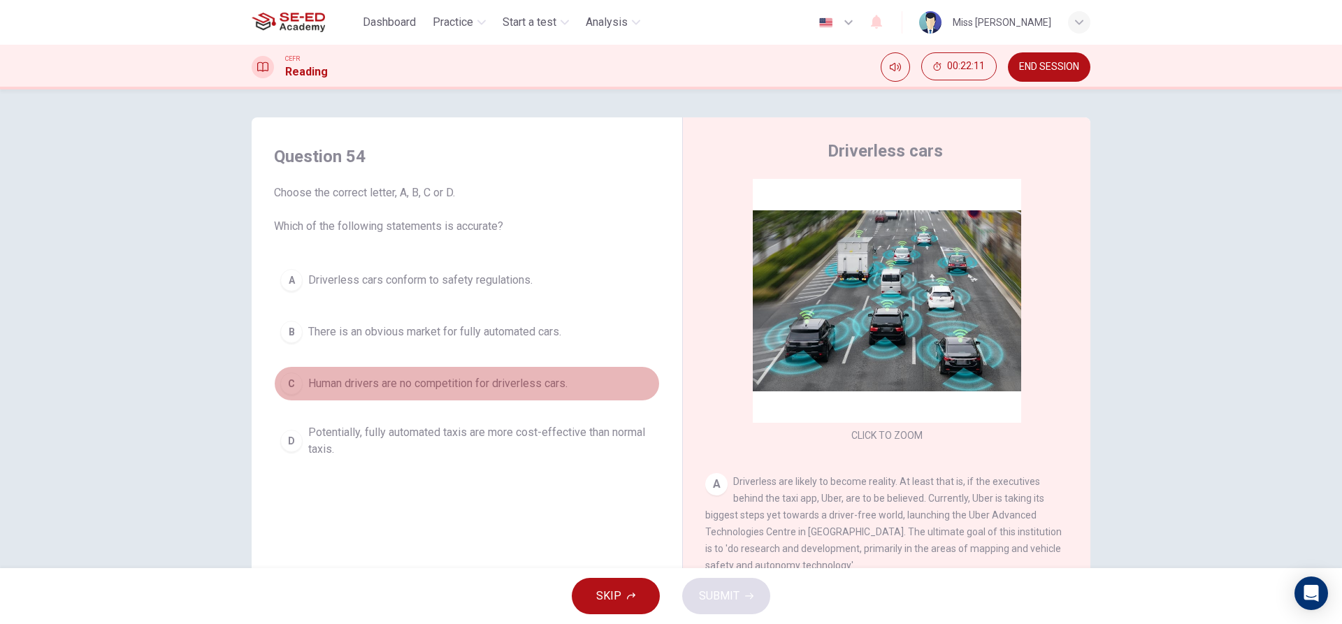
click at [280, 387] on div "C" at bounding box center [291, 384] width 22 height 22
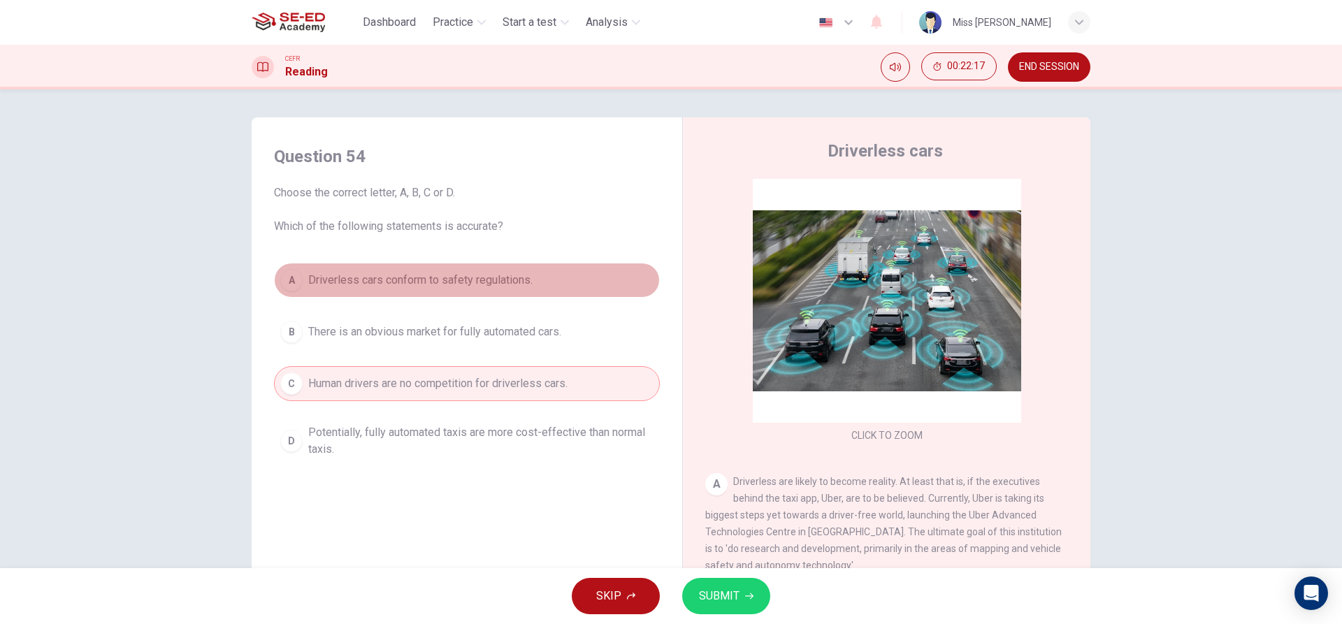
click at [454, 275] on span "Driverless cars conform to safety regulations." at bounding box center [420, 280] width 224 height 17
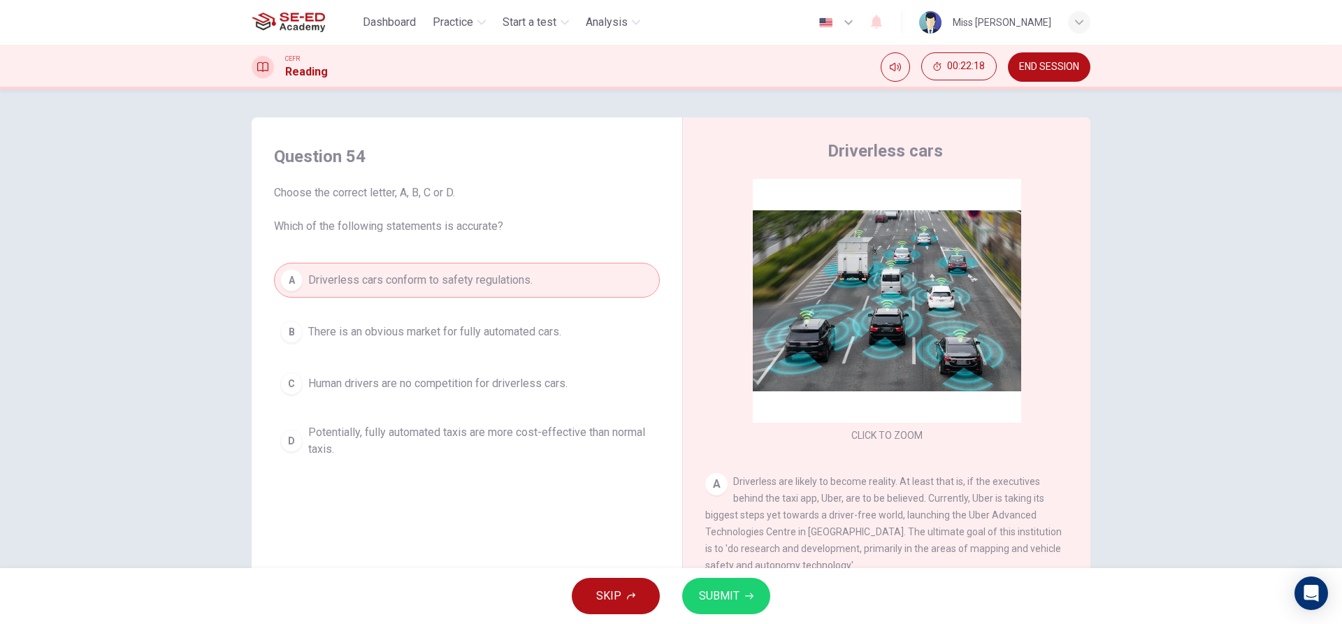
click at [705, 603] on span "SUBMIT" at bounding box center [719, 596] width 41 height 20
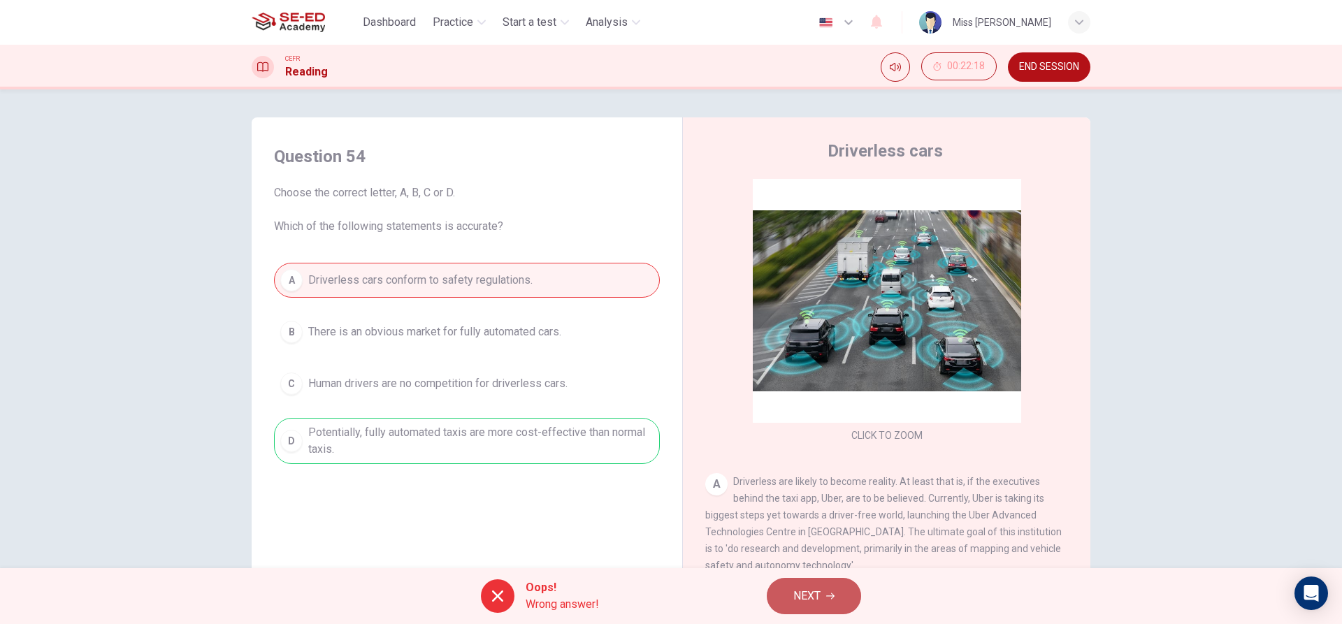
click at [823, 605] on button "NEXT" at bounding box center [814, 596] width 94 height 36
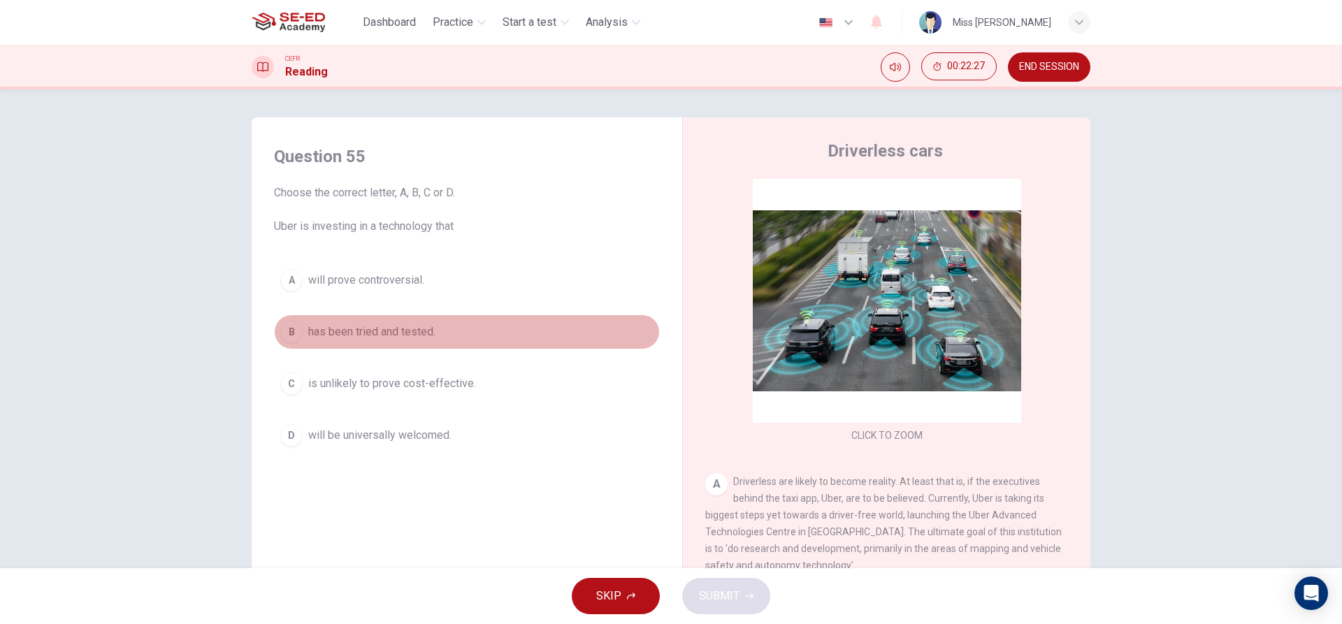
click at [382, 336] on span "has been tried and tested." at bounding box center [371, 332] width 127 height 17
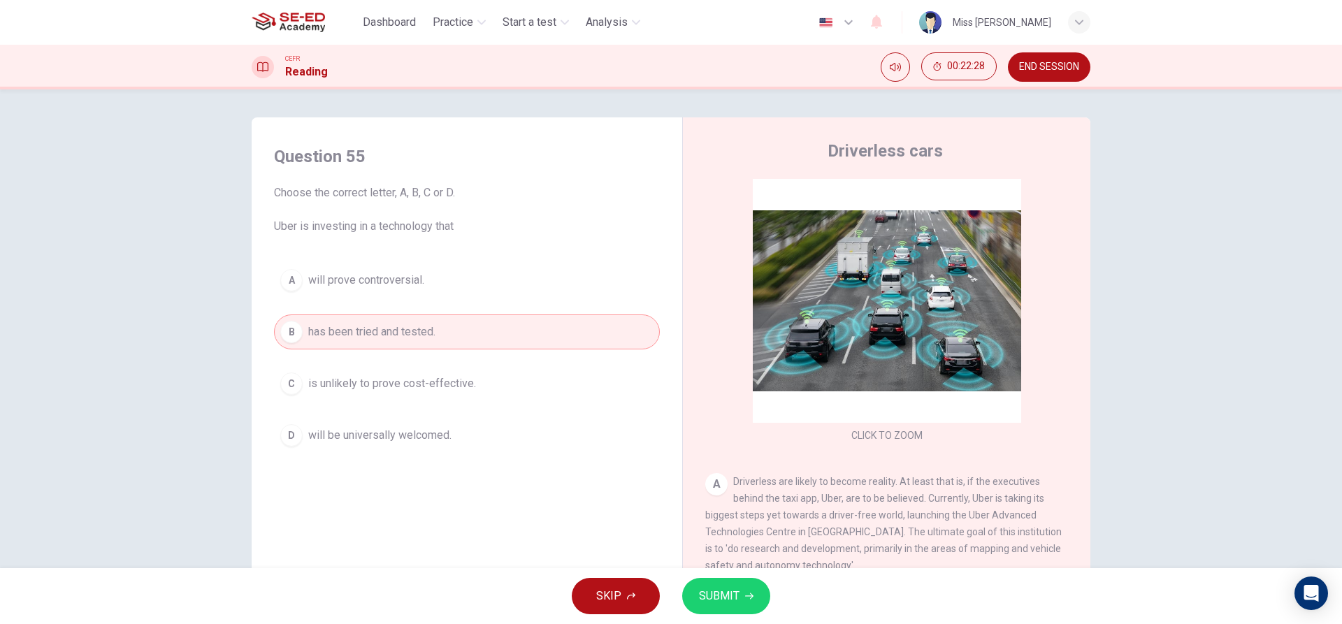
click at [372, 440] on span "will be universally welcomed." at bounding box center [379, 435] width 143 height 17
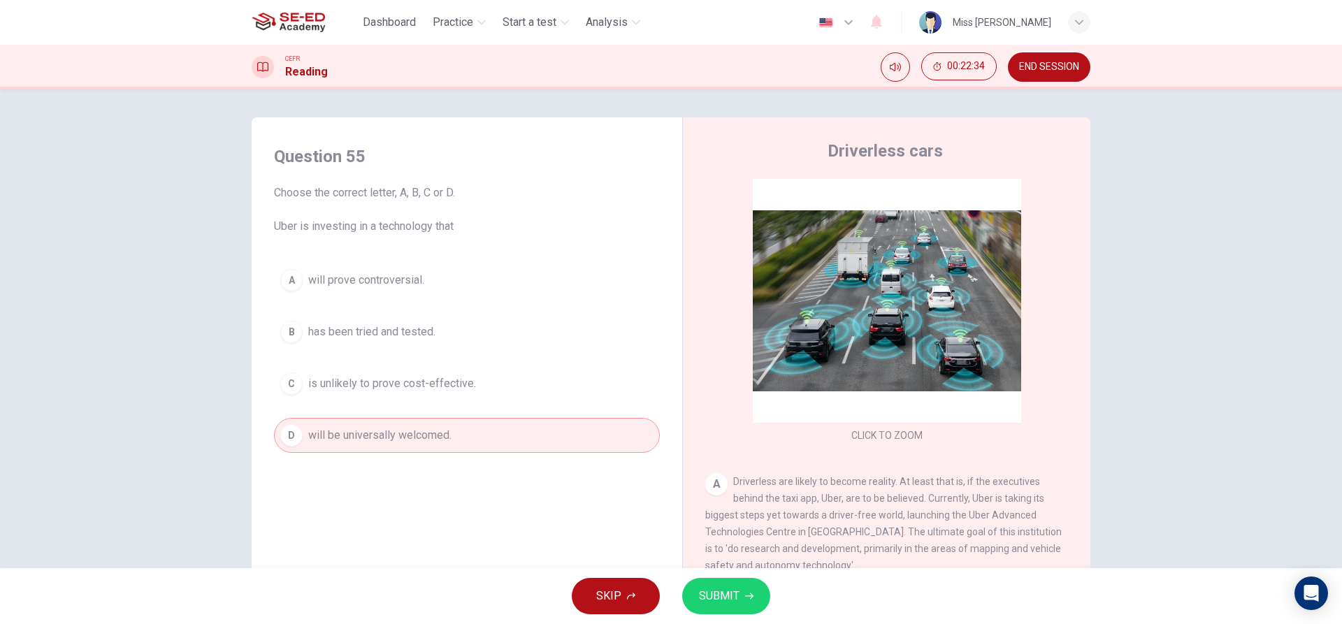
click at [450, 376] on span "is unlikely to prove cost-effective." at bounding box center [392, 383] width 168 height 17
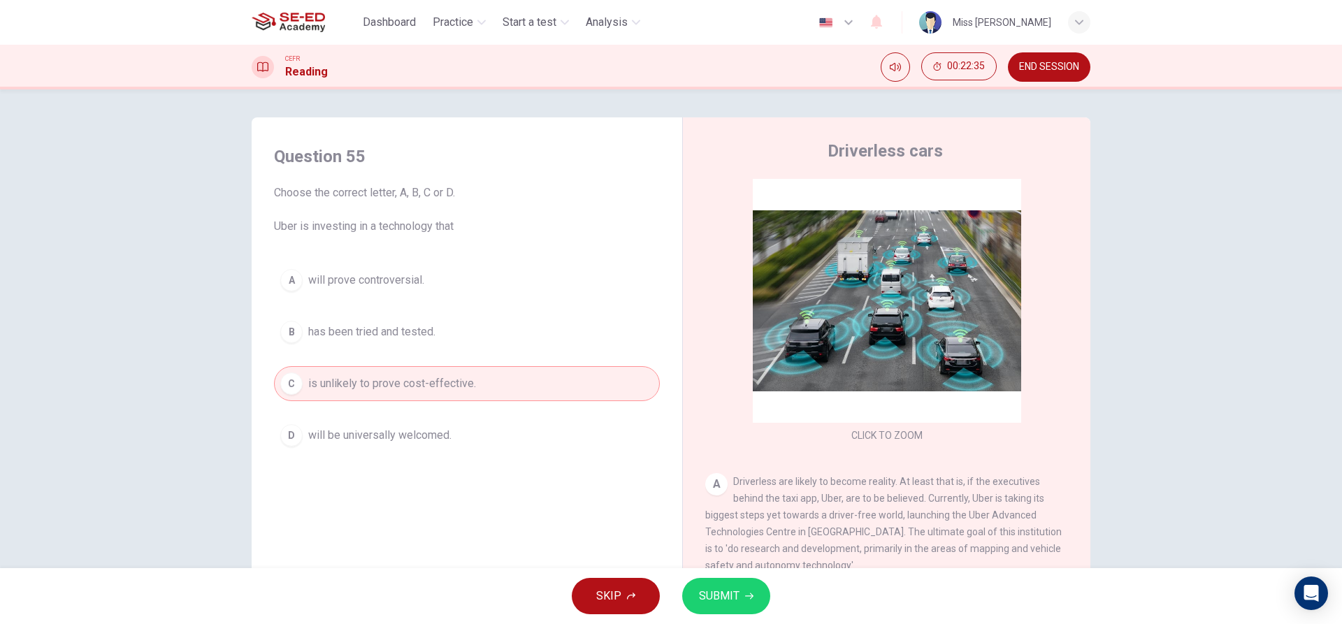
click at [715, 603] on span "SUBMIT" at bounding box center [719, 596] width 41 height 20
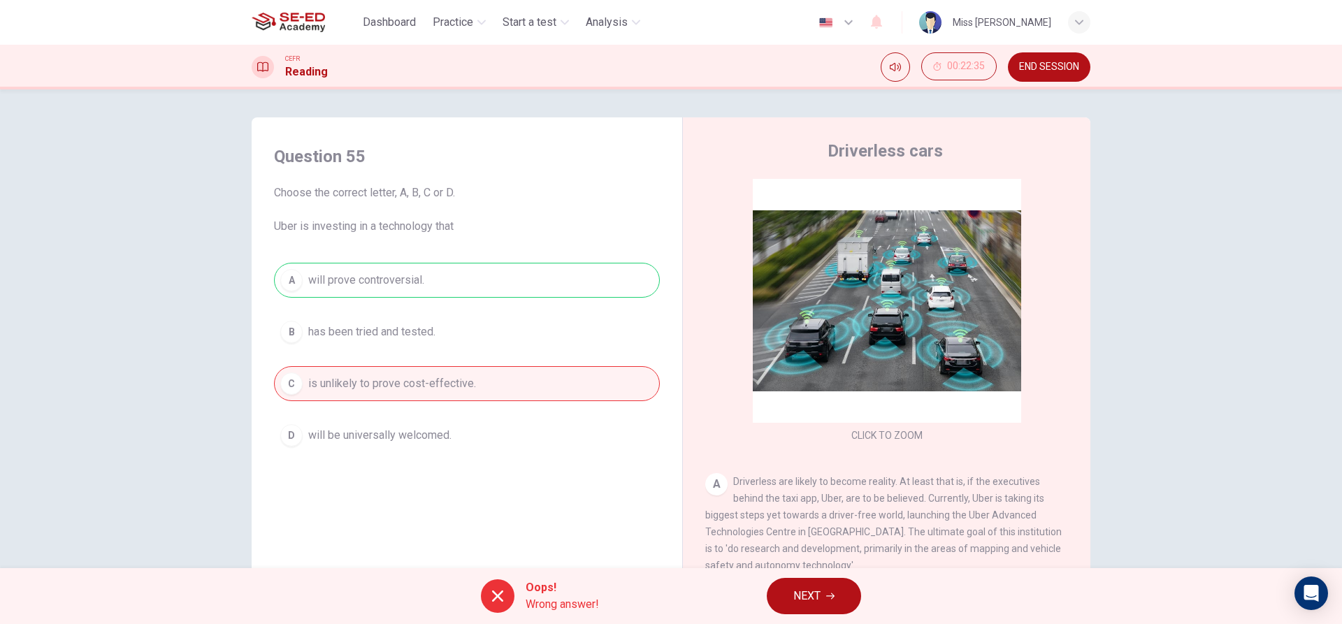
click at [772, 595] on button "NEXT" at bounding box center [814, 596] width 94 height 36
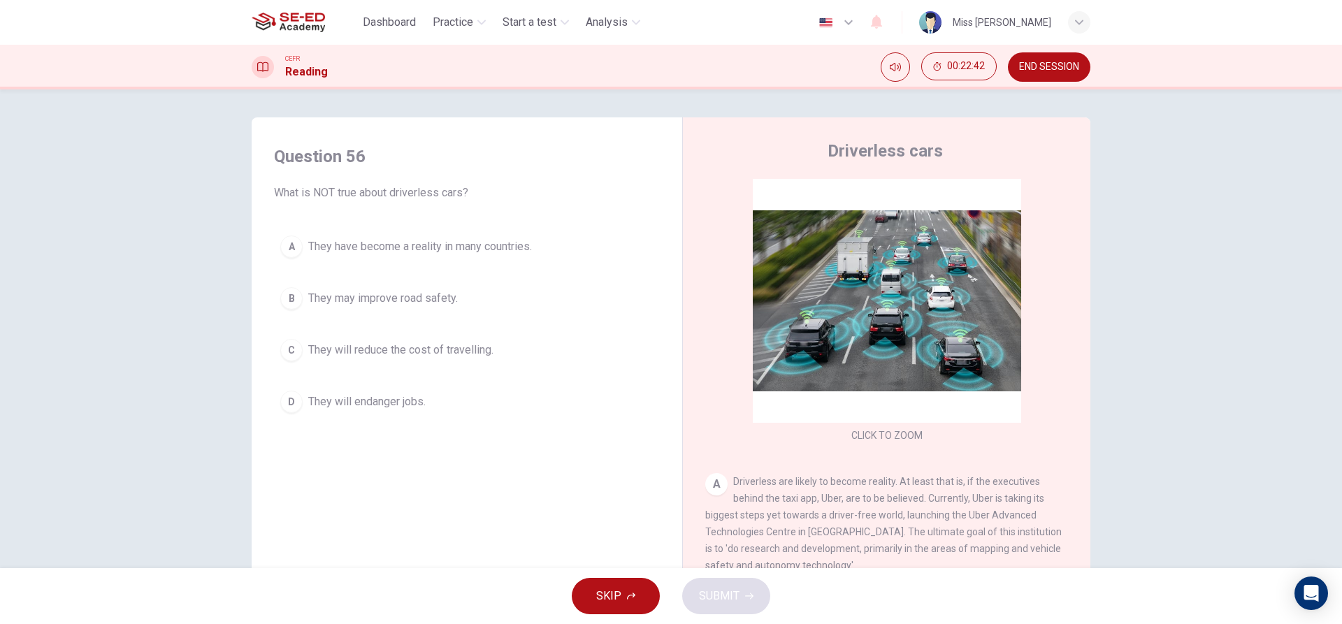
click at [433, 349] on span "They will reduce the cost of travelling." at bounding box center [400, 350] width 185 height 17
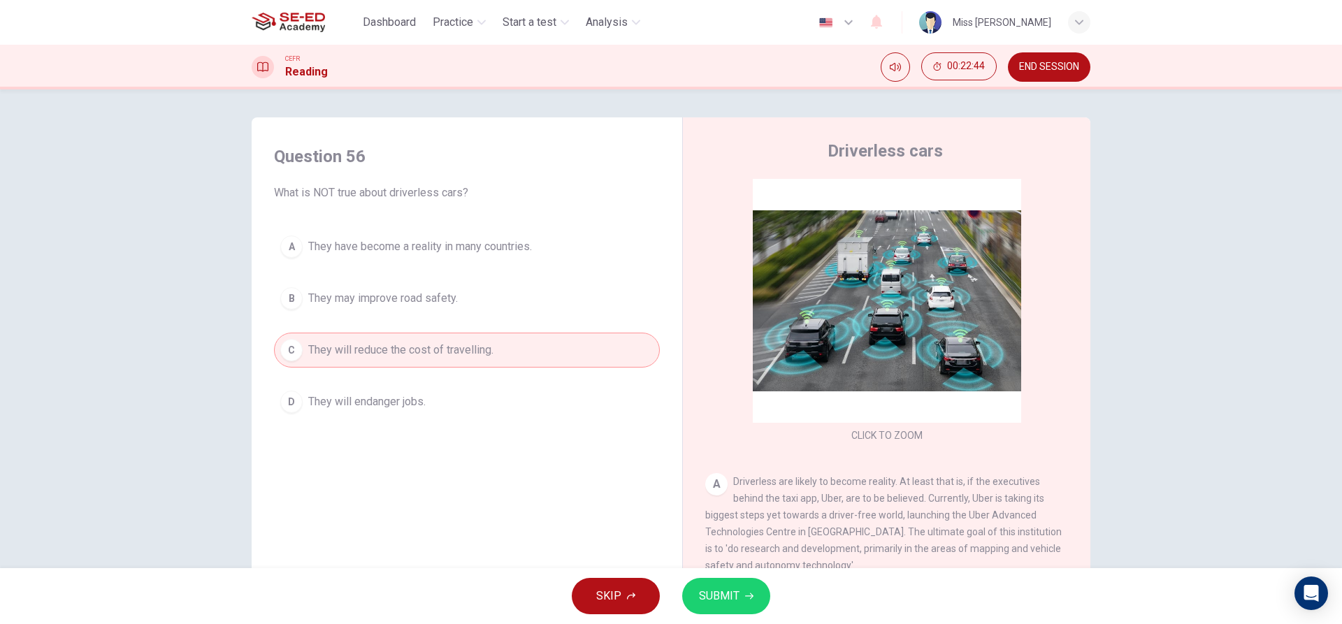
click at [751, 622] on div "SKIP SUBMIT" at bounding box center [671, 596] width 1342 height 56
click at [743, 602] on button "SUBMIT" at bounding box center [726, 596] width 88 height 36
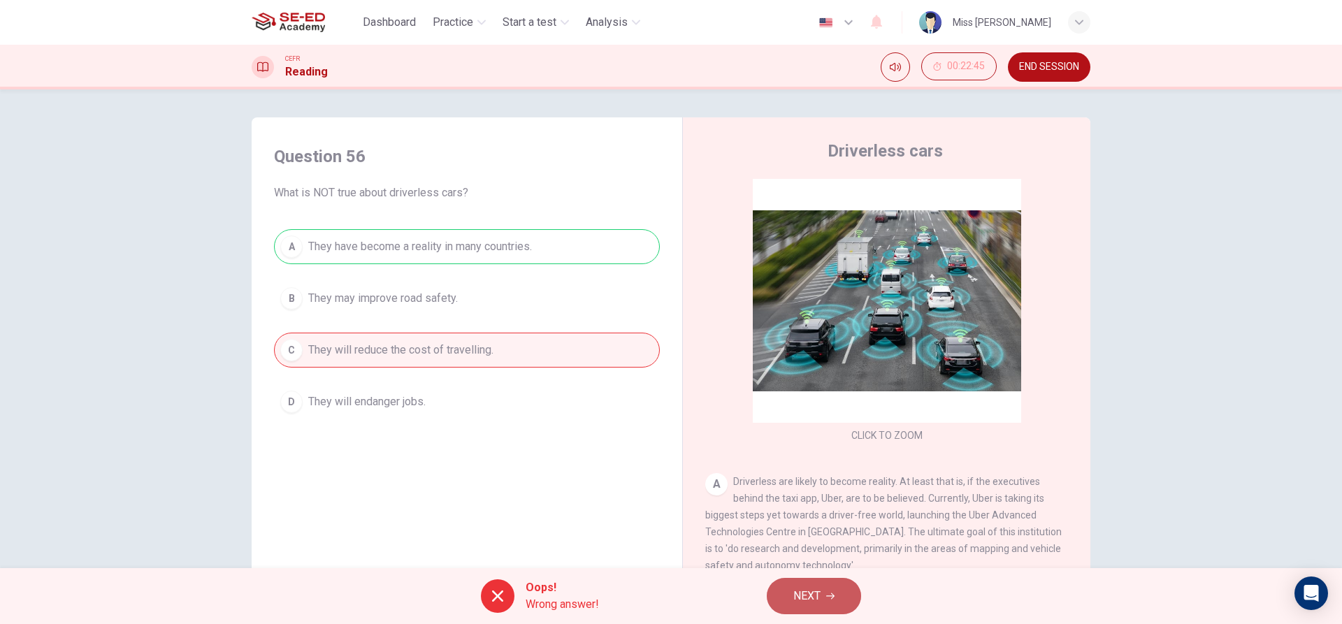
click at [770, 589] on button "NEXT" at bounding box center [814, 596] width 94 height 36
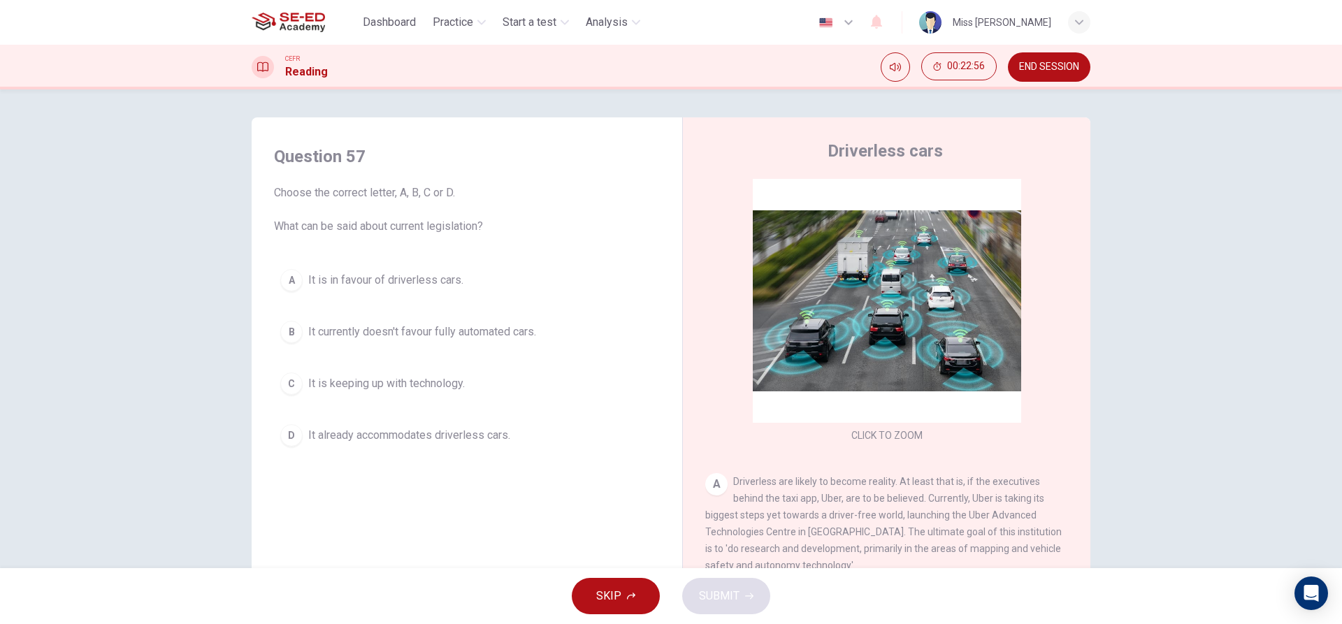
drag, startPoint x: 391, startPoint y: 394, endPoint x: 398, endPoint y: 398, distance: 8.2
click at [391, 397] on button "C It is keeping up with technology." at bounding box center [467, 383] width 386 height 35
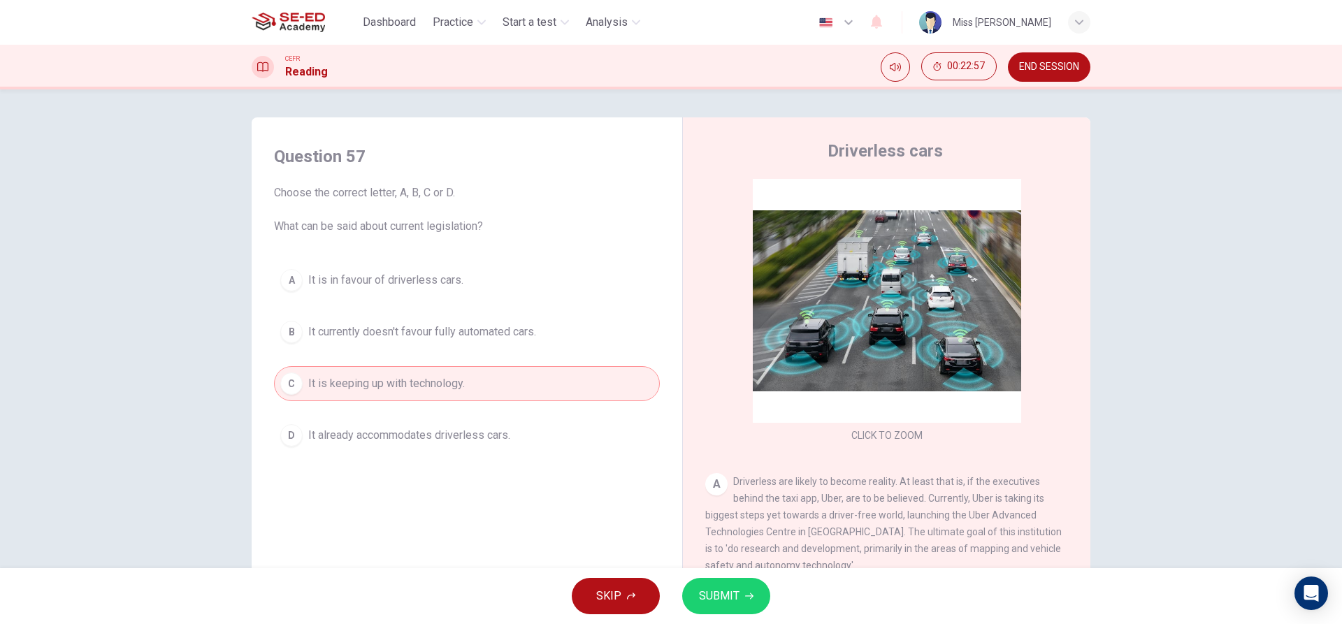
click at [710, 598] on span "SUBMIT" at bounding box center [719, 596] width 41 height 20
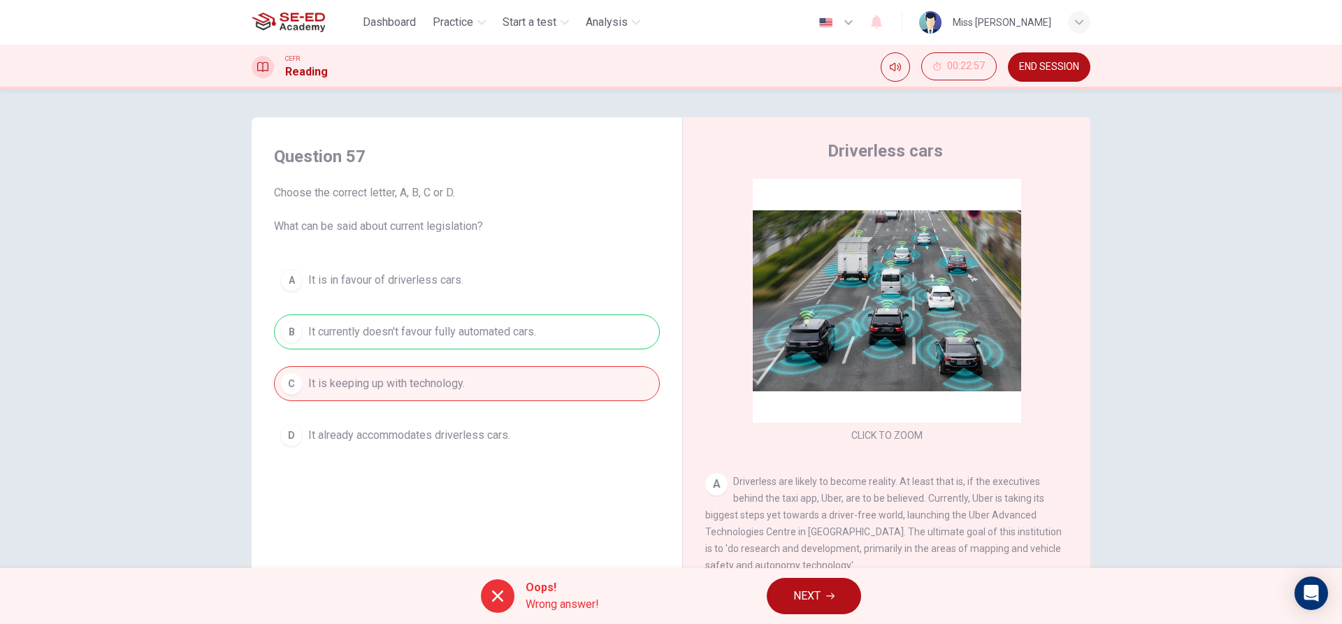
click at [842, 591] on button "NEXT" at bounding box center [814, 596] width 94 height 36
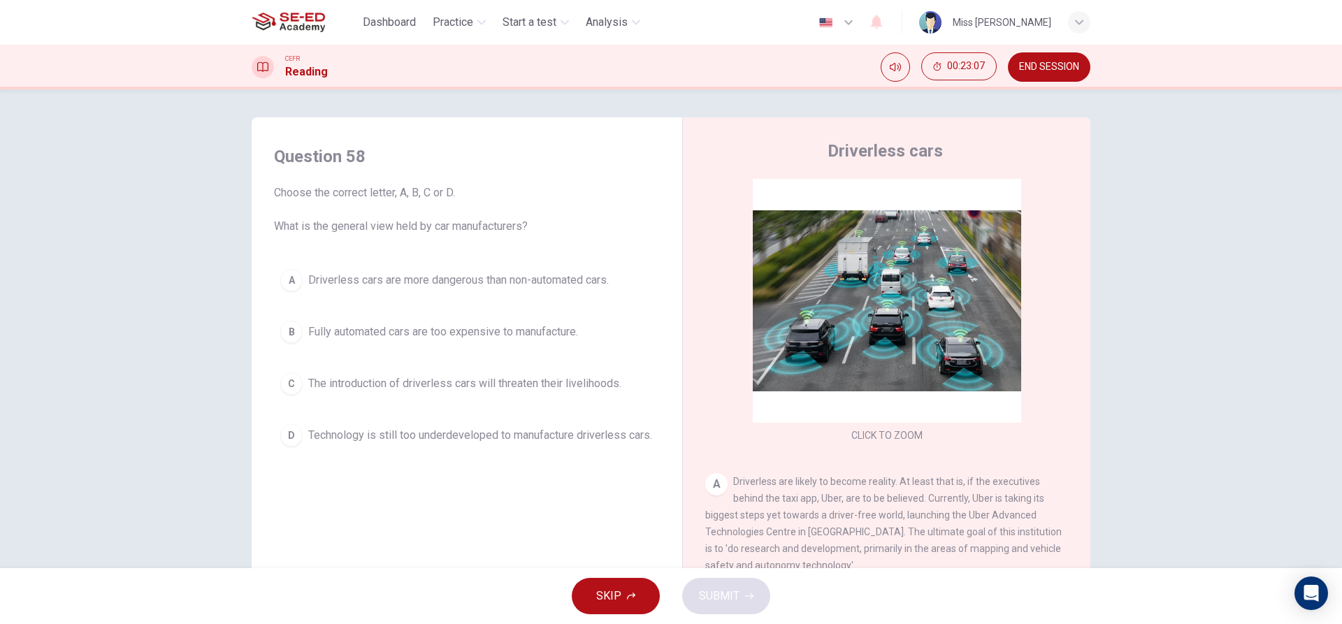
click at [301, 280] on button "A Driverless cars are more dangerous than non-automated cars." at bounding box center [467, 280] width 386 height 35
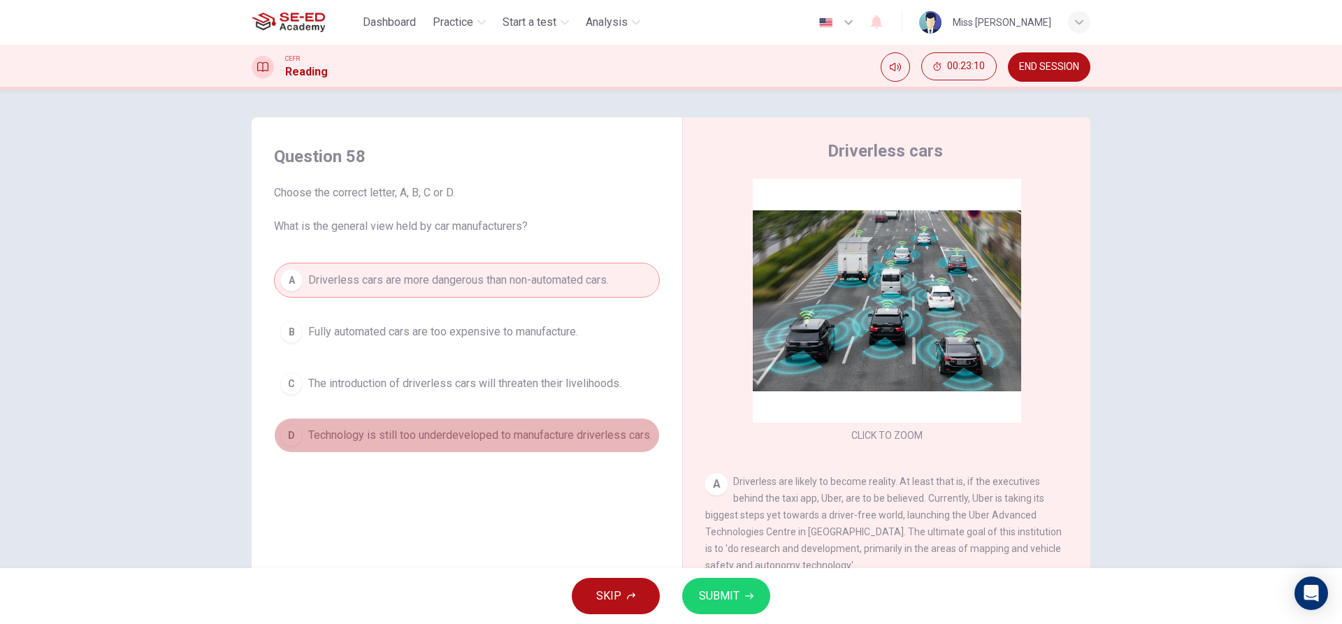
click at [492, 439] on span "Technology is still too underdeveloped to manufacture driverless cars." at bounding box center [480, 435] width 344 height 17
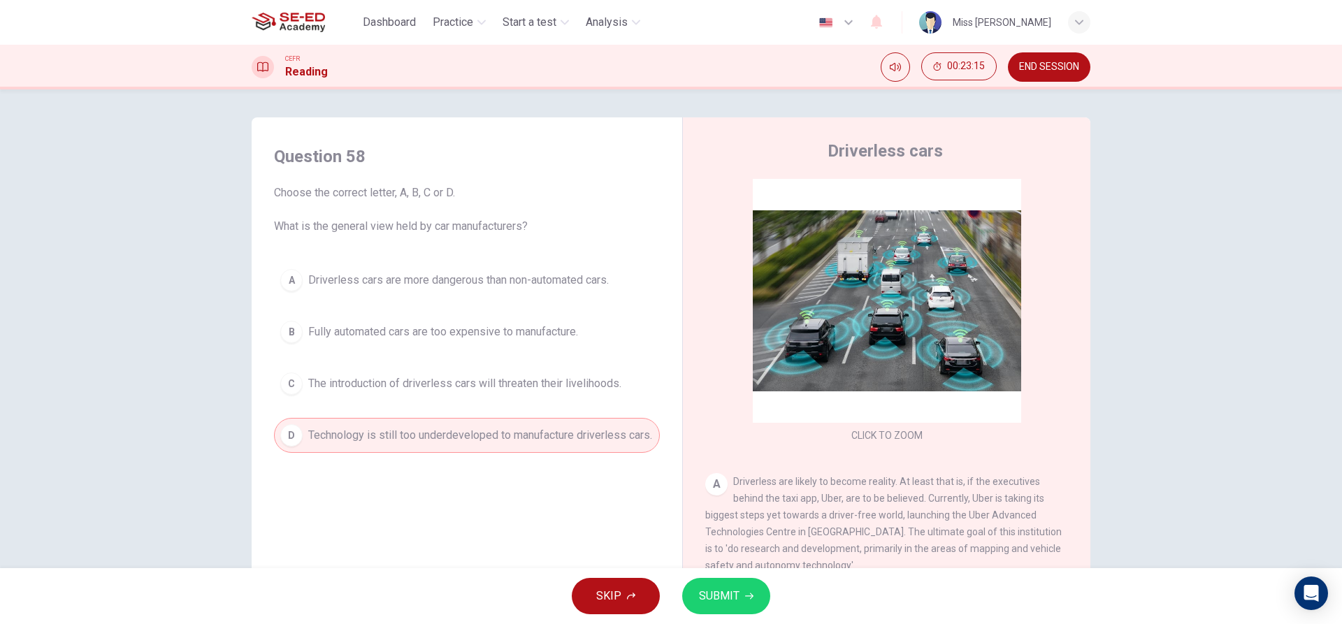
click at [729, 599] on span "SUBMIT" at bounding box center [719, 596] width 41 height 20
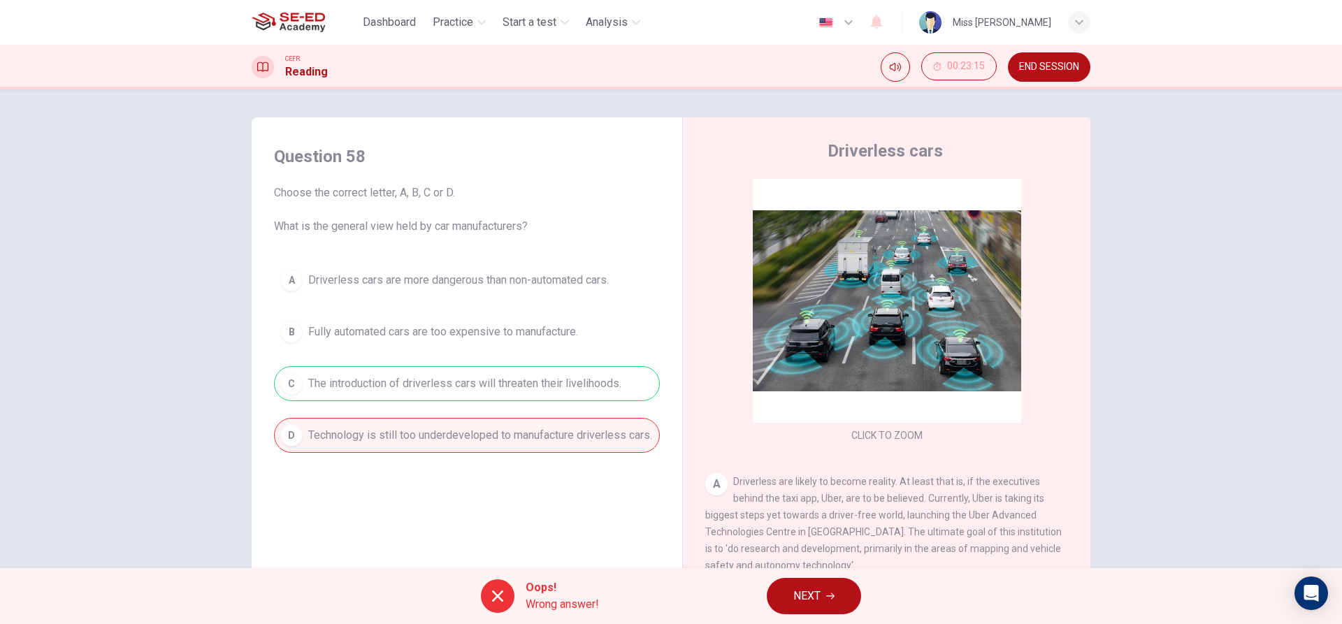
click at [760, 596] on div "Oops! Wrong answer! NEXT" at bounding box center [671, 596] width 1342 height 56
click at [787, 595] on button "NEXT" at bounding box center [814, 596] width 94 height 36
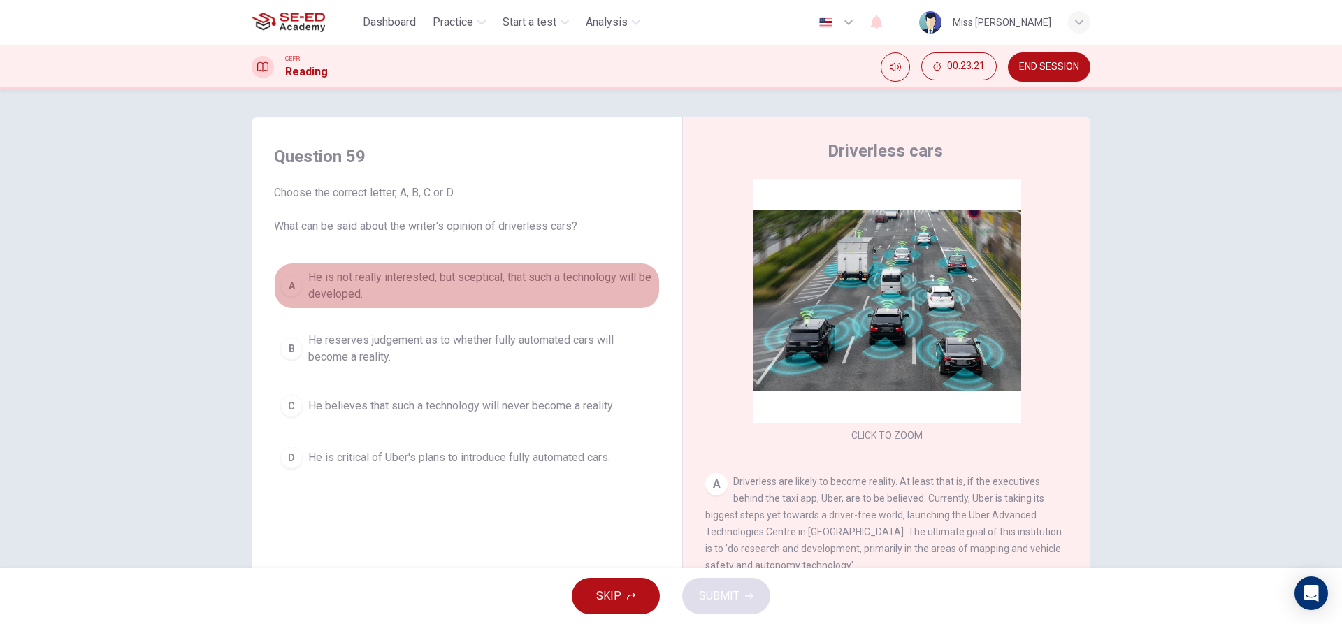
click at [366, 276] on span "He is not really interested, but sceptical, that such a technology will be deve…" at bounding box center [480, 286] width 345 height 34
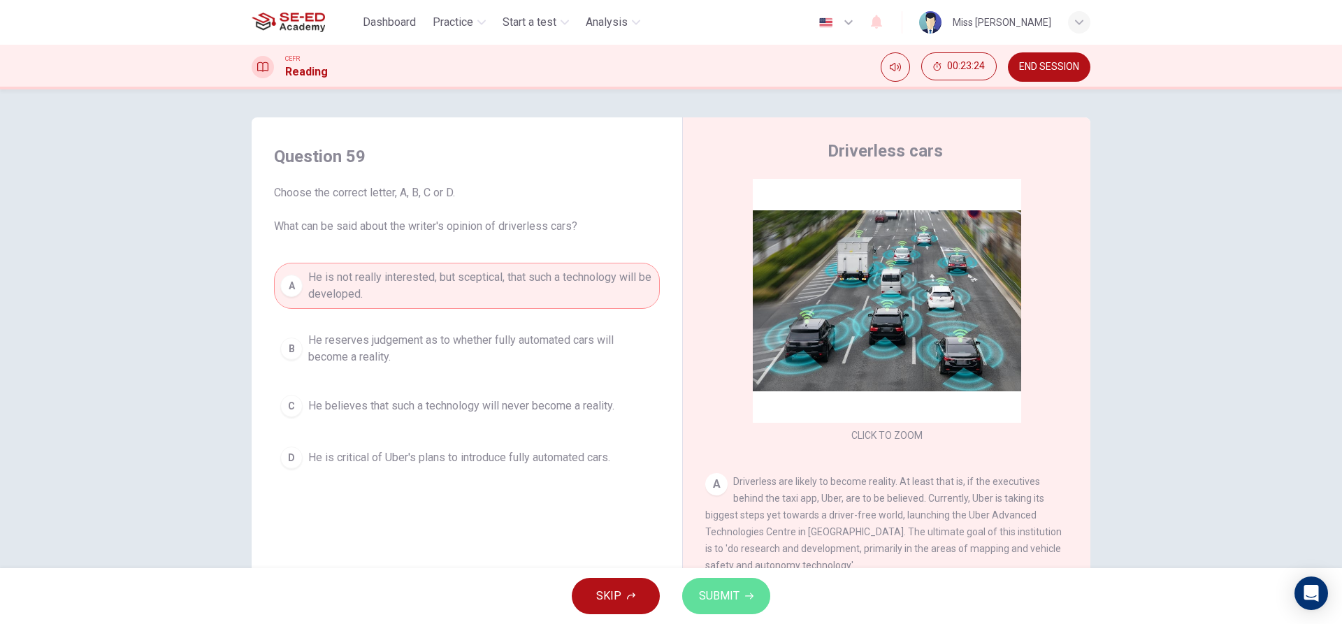
click at [714, 589] on span "SUBMIT" at bounding box center [719, 596] width 41 height 20
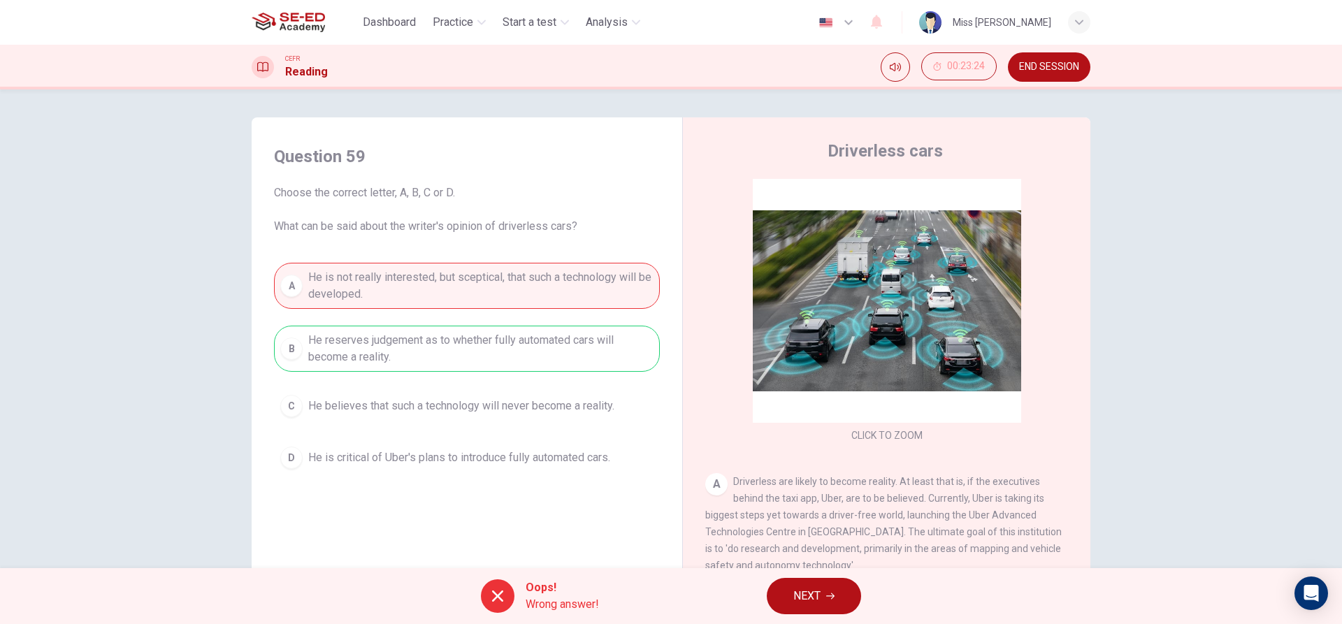
click at [801, 598] on span "NEXT" at bounding box center [806, 596] width 27 height 20
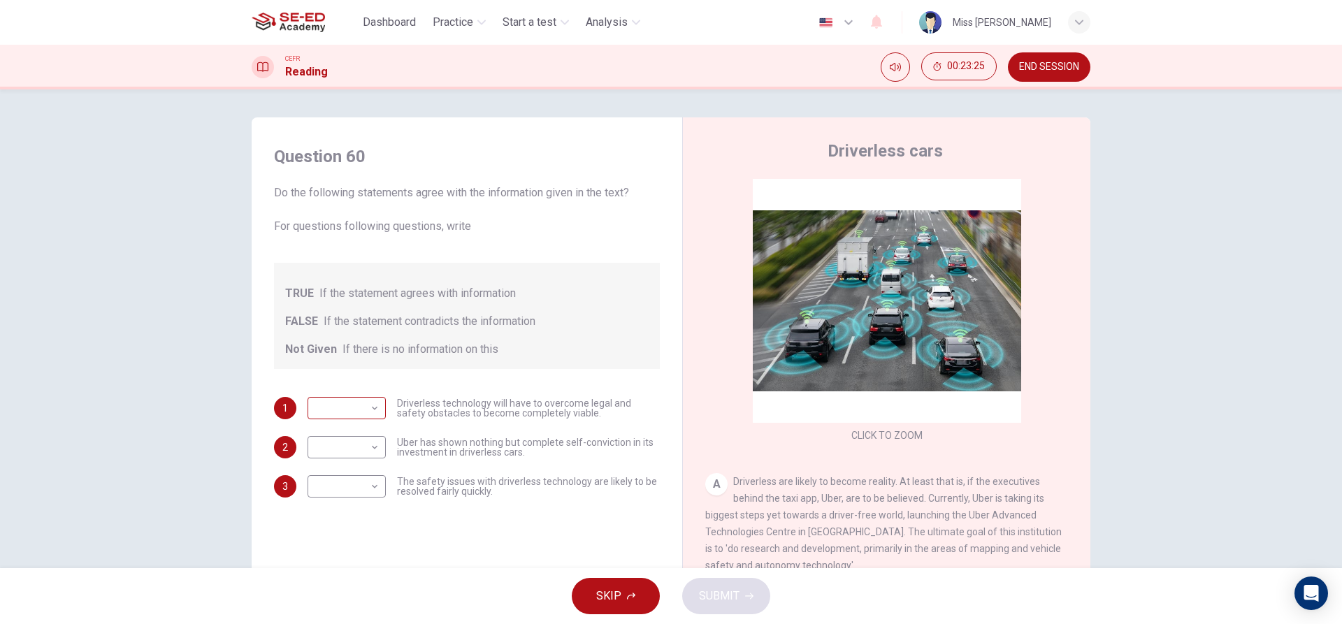
click at [354, 411] on body "This site uses cookies, as explained in our Privacy Policy . If you agree to th…" at bounding box center [671, 312] width 1342 height 624
click at [377, 430] on li "TRUE" at bounding box center [343, 430] width 78 height 22
type input "TRUE"
click at [368, 452] on body "This site uses cookies, as explained in our Privacy Policy . If you agree to th…" at bounding box center [671, 312] width 1342 height 624
click at [375, 489] on li "FALSE" at bounding box center [343, 492] width 78 height 22
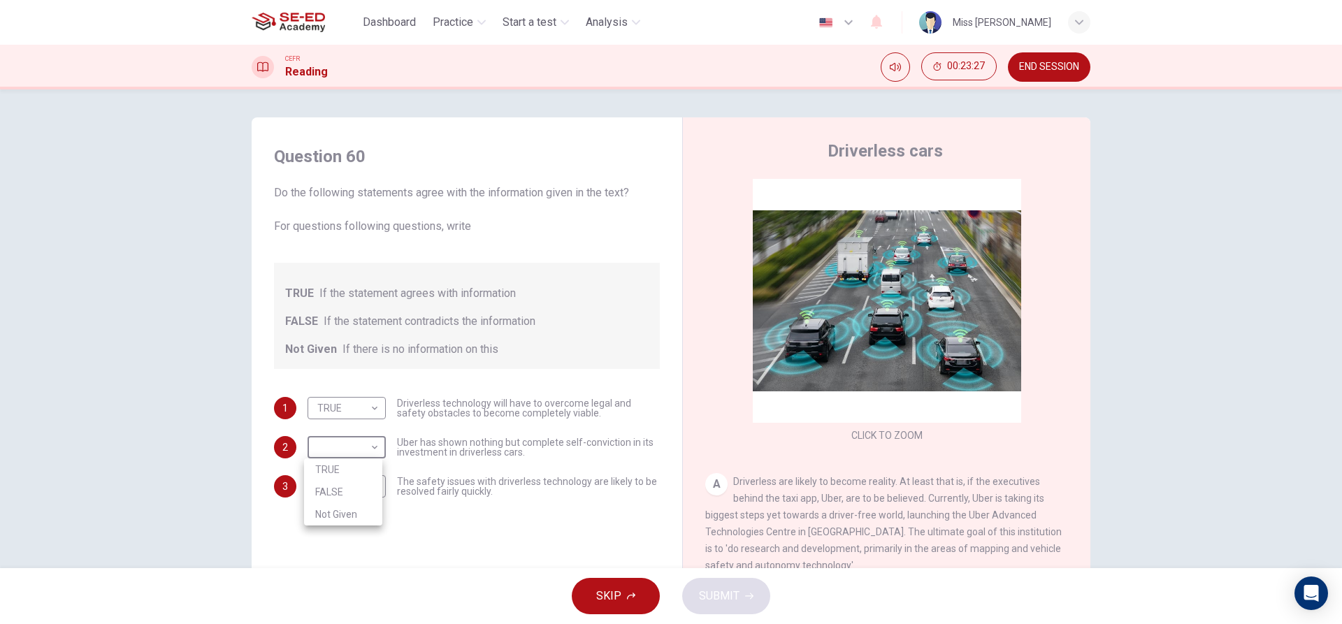
type input "FALSE"
click at [375, 484] on body "This site uses cookies, as explained in our Privacy Policy . If you agree to th…" at bounding box center [671, 312] width 1342 height 624
click at [377, 543] on li "Not Given" at bounding box center [343, 553] width 78 height 22
type input "Not Given"
click at [701, 591] on span "SUBMIT" at bounding box center [719, 596] width 41 height 20
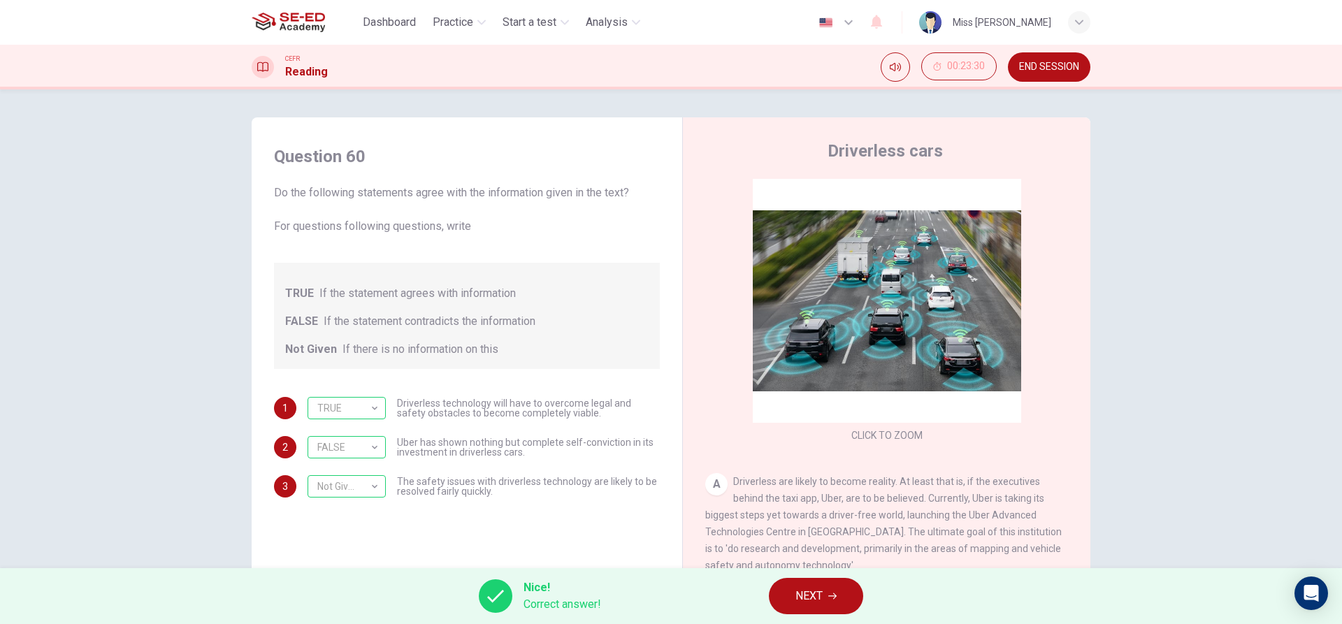
click at [815, 599] on span "NEXT" at bounding box center [808, 596] width 27 height 20
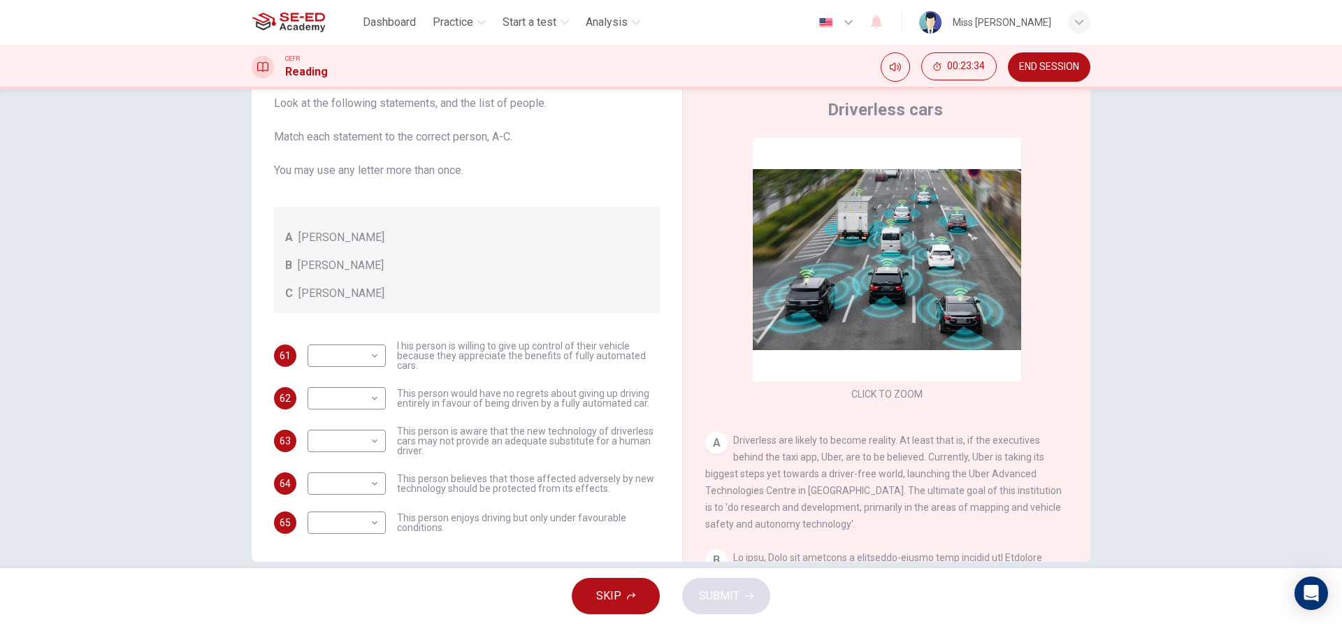
scroll to position [63, 0]
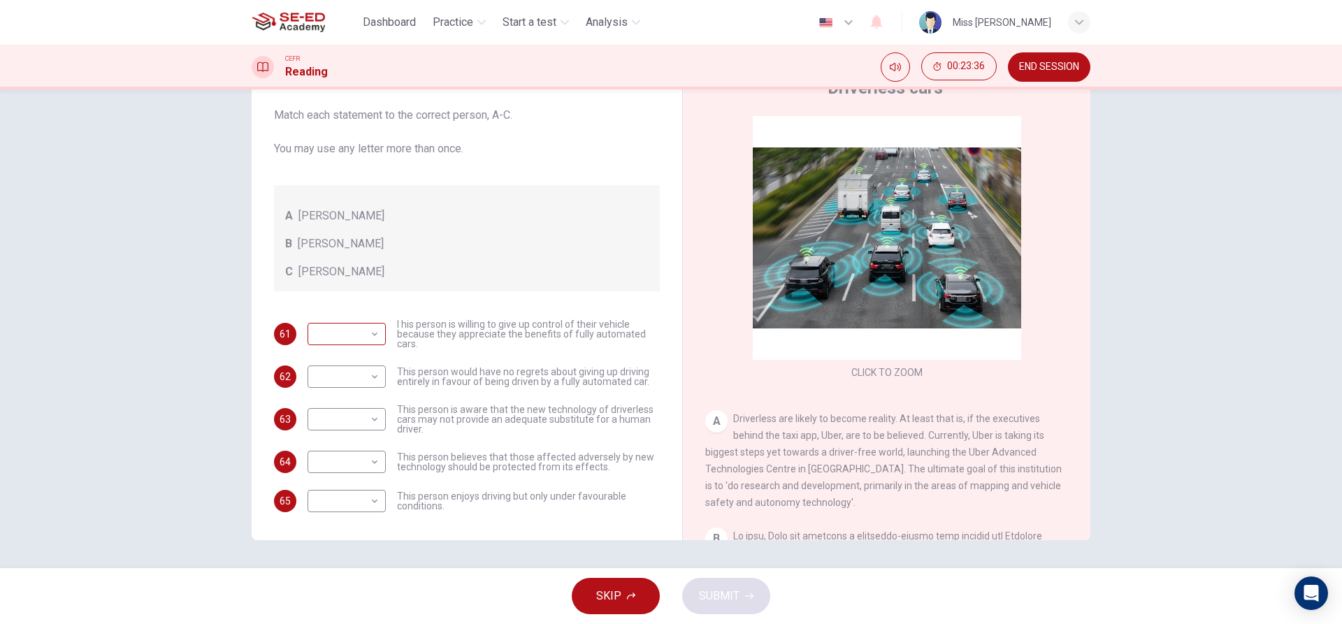
click at [358, 337] on body "This site uses cookies, as explained in our Privacy Policy . If you agree to th…" at bounding box center [671, 312] width 1342 height 624
click at [348, 398] on li "C" at bounding box center [343, 401] width 78 height 22
type input "C"
click at [353, 387] on body "This site uses cookies, as explained in our Privacy Policy . If you agree to th…" at bounding box center [671, 312] width 1342 height 624
click at [354, 394] on li "A" at bounding box center [343, 399] width 78 height 22
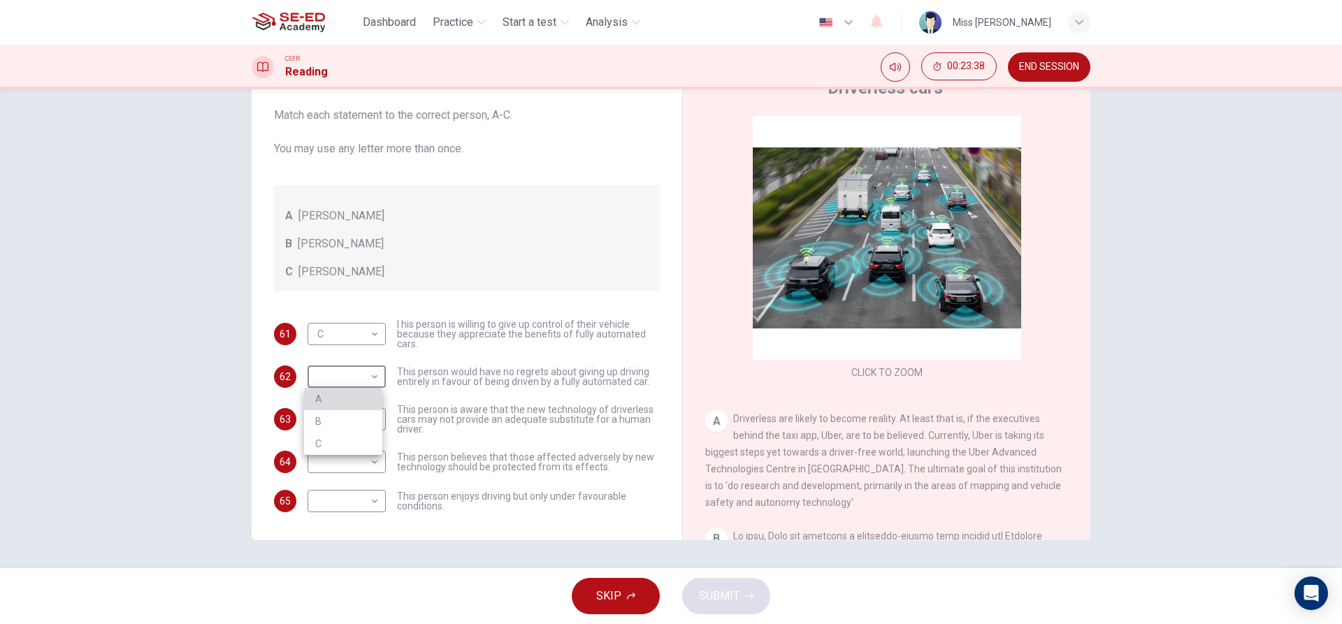
type input "A"
drag, startPoint x: 362, startPoint y: 408, endPoint x: 368, endPoint y: 429, distance: 21.7
click at [362, 409] on body "This site uses cookies, as explained in our Privacy Policy . If you agree to th…" at bounding box center [671, 312] width 1342 height 624
click at [372, 453] on li "B" at bounding box center [343, 464] width 78 height 22
type input "B"
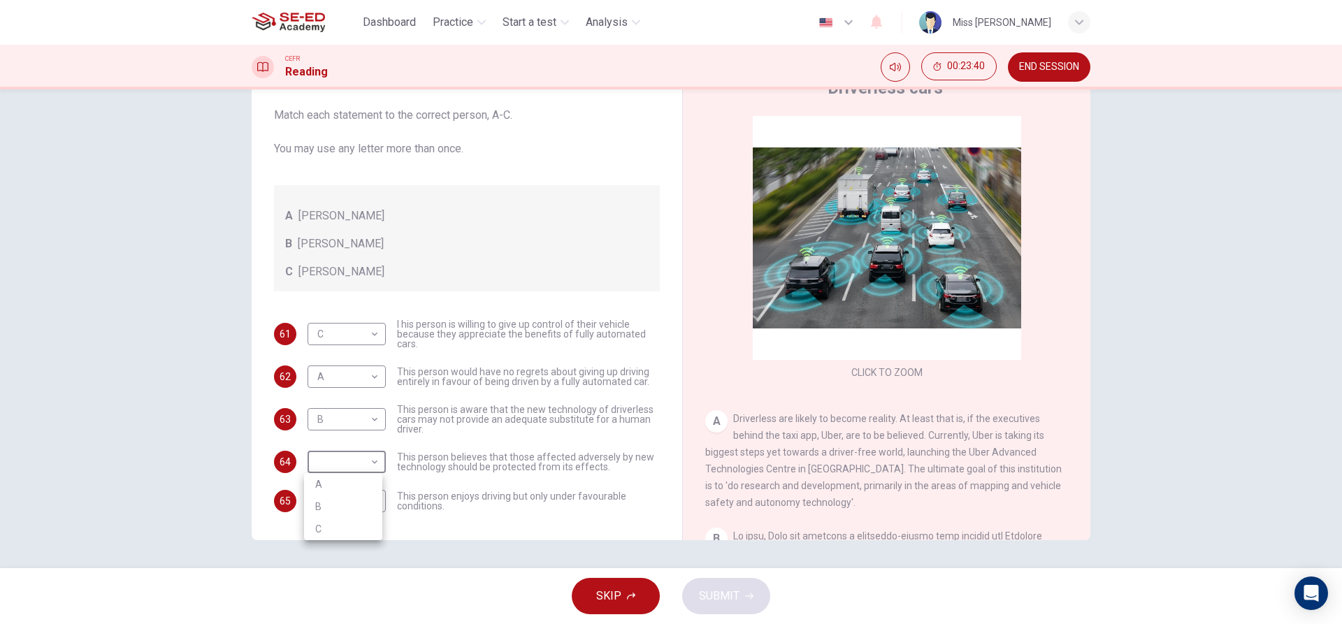
click at [375, 468] on body "This site uses cookies, as explained in our Privacy Policy . If you agree to th…" at bounding box center [671, 312] width 1342 height 624
click at [373, 501] on li "B" at bounding box center [343, 507] width 78 height 22
type input "B"
click at [373, 507] on body "This site uses cookies, as explained in our Privacy Policy . If you agree to th…" at bounding box center [671, 312] width 1342 height 624
click at [377, 517] on li "A" at bounding box center [343, 523] width 78 height 22
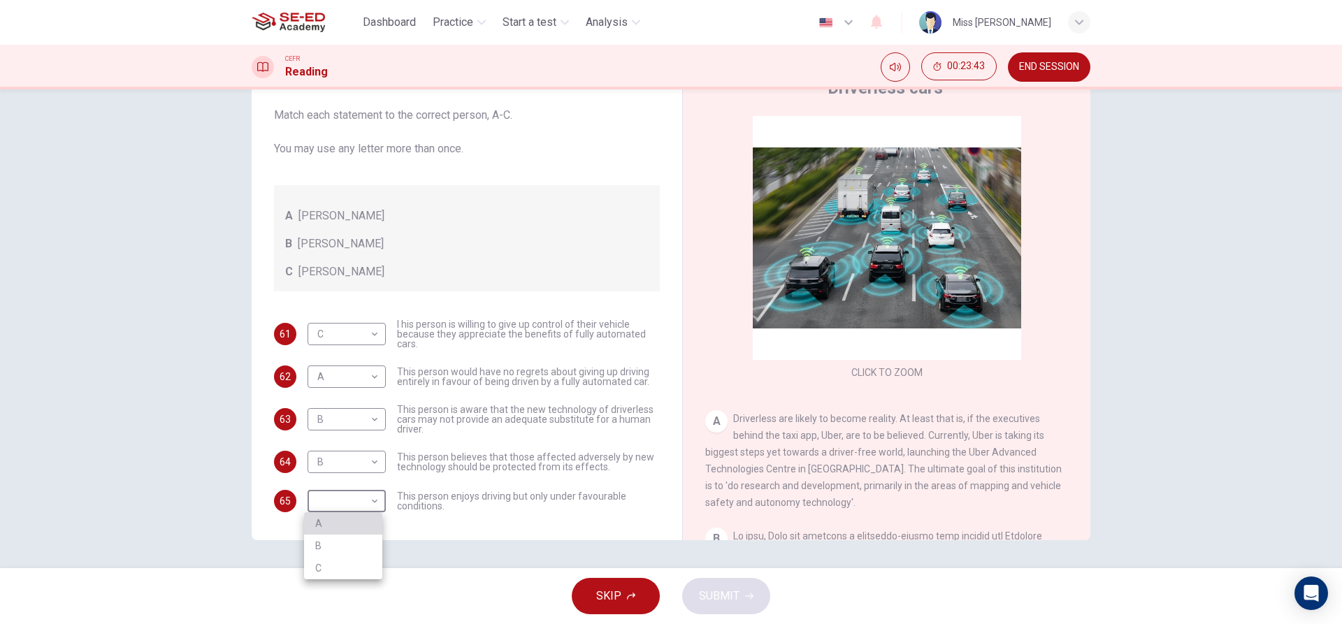
type input "A"
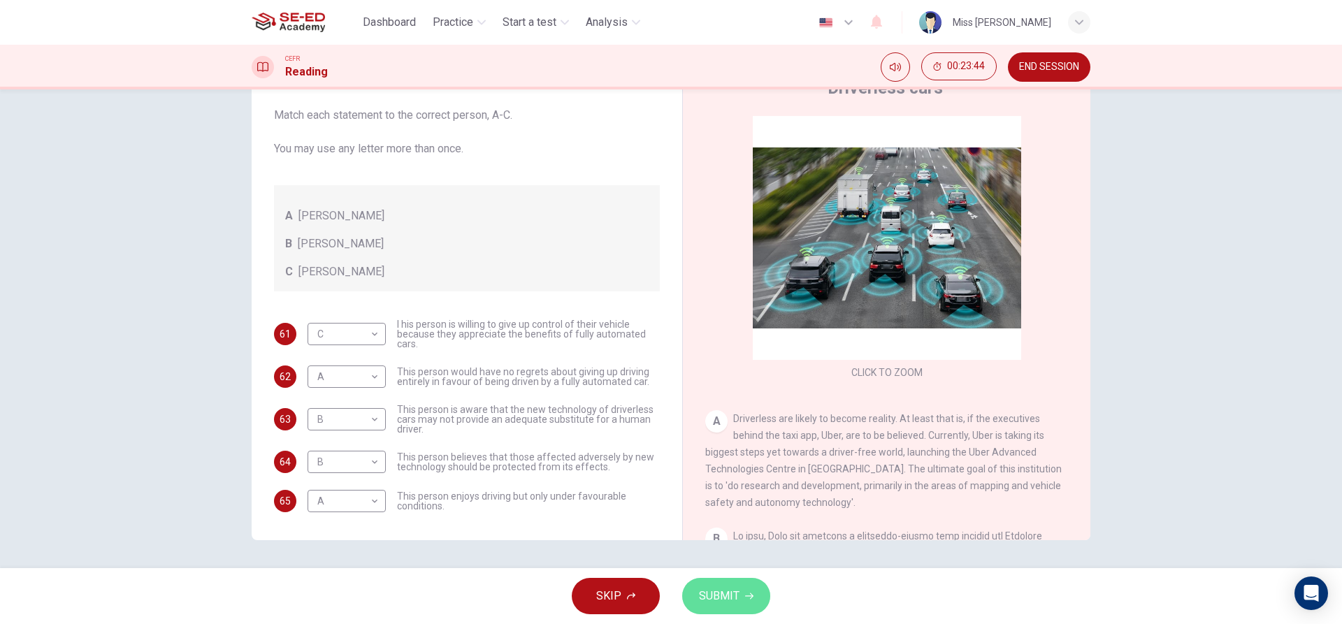
click at [733, 610] on button "SUBMIT" at bounding box center [726, 596] width 88 height 36
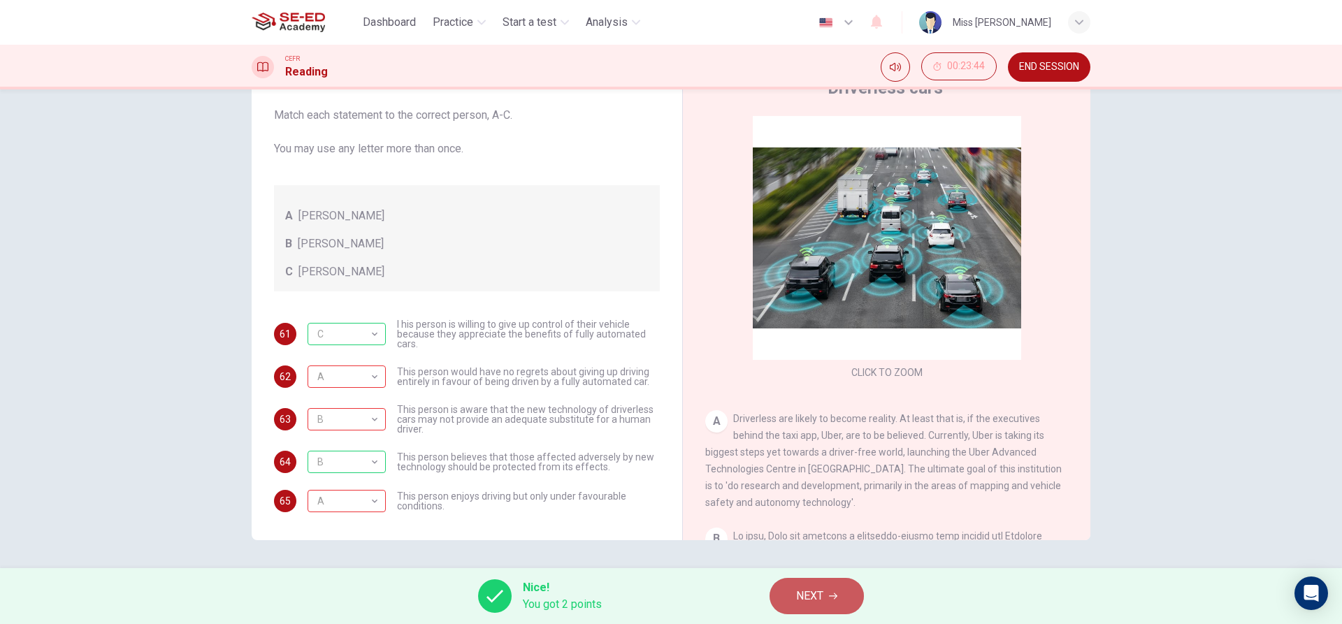
click at [839, 592] on button "NEXT" at bounding box center [817, 596] width 94 height 36
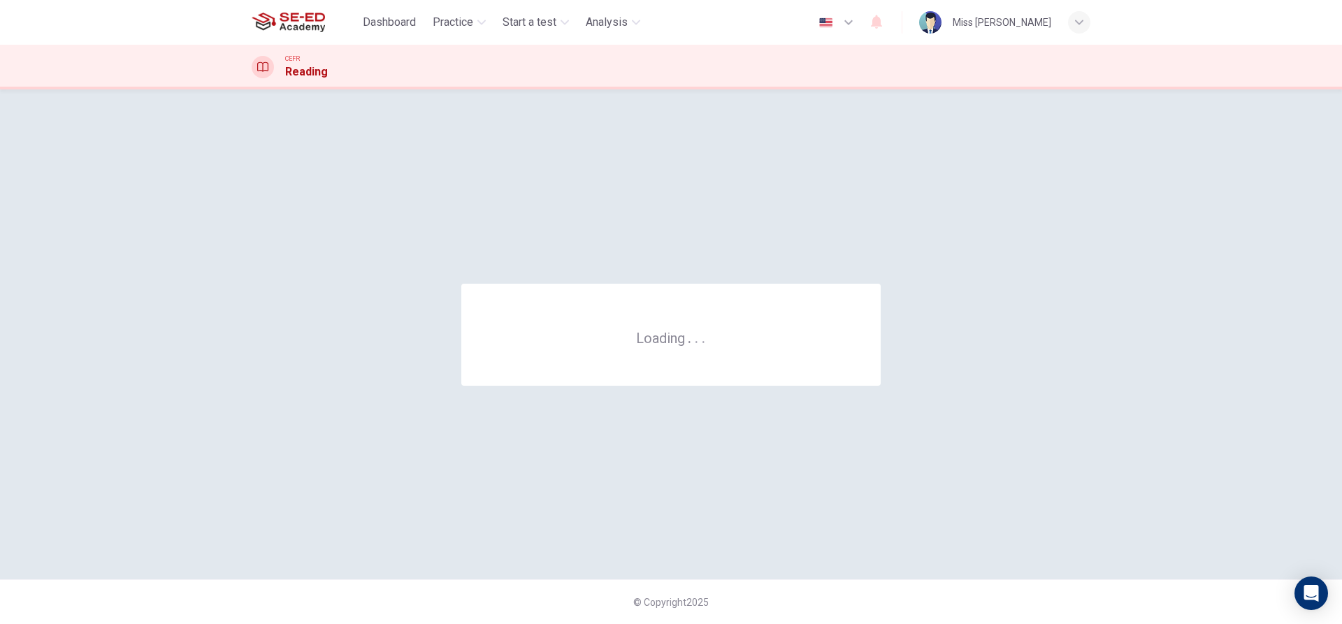
scroll to position [0, 0]
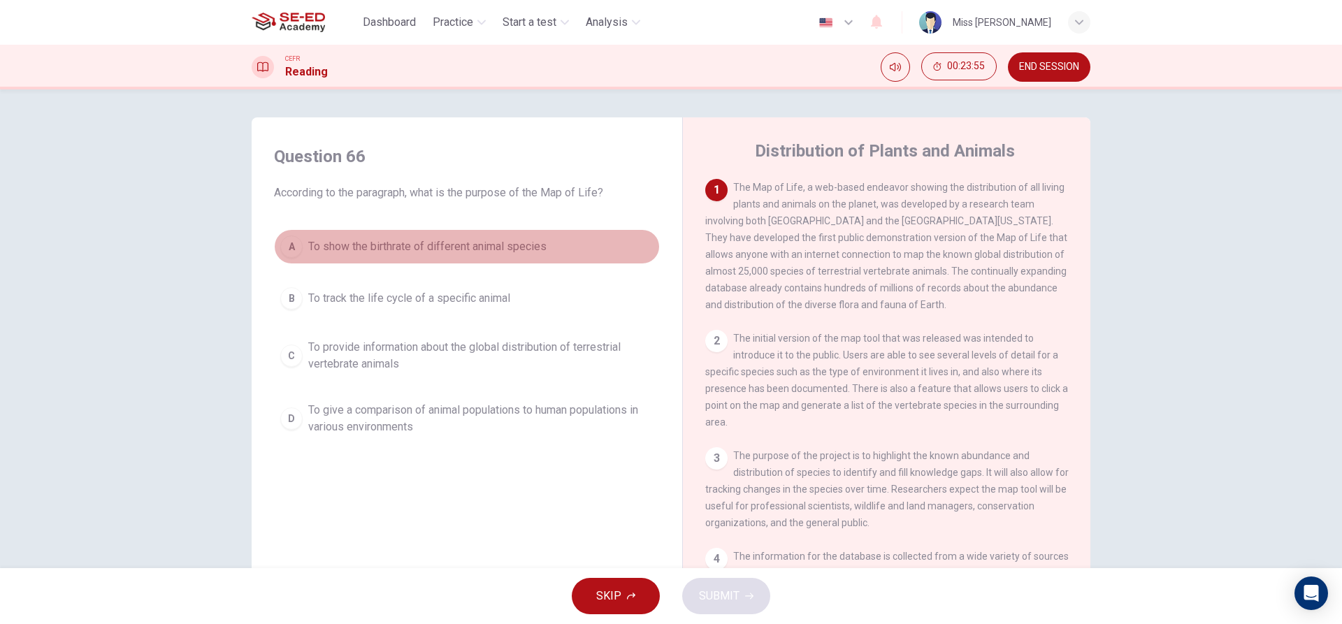
click at [304, 247] on button "A To show the birthrate of different animal species" at bounding box center [467, 246] width 386 height 35
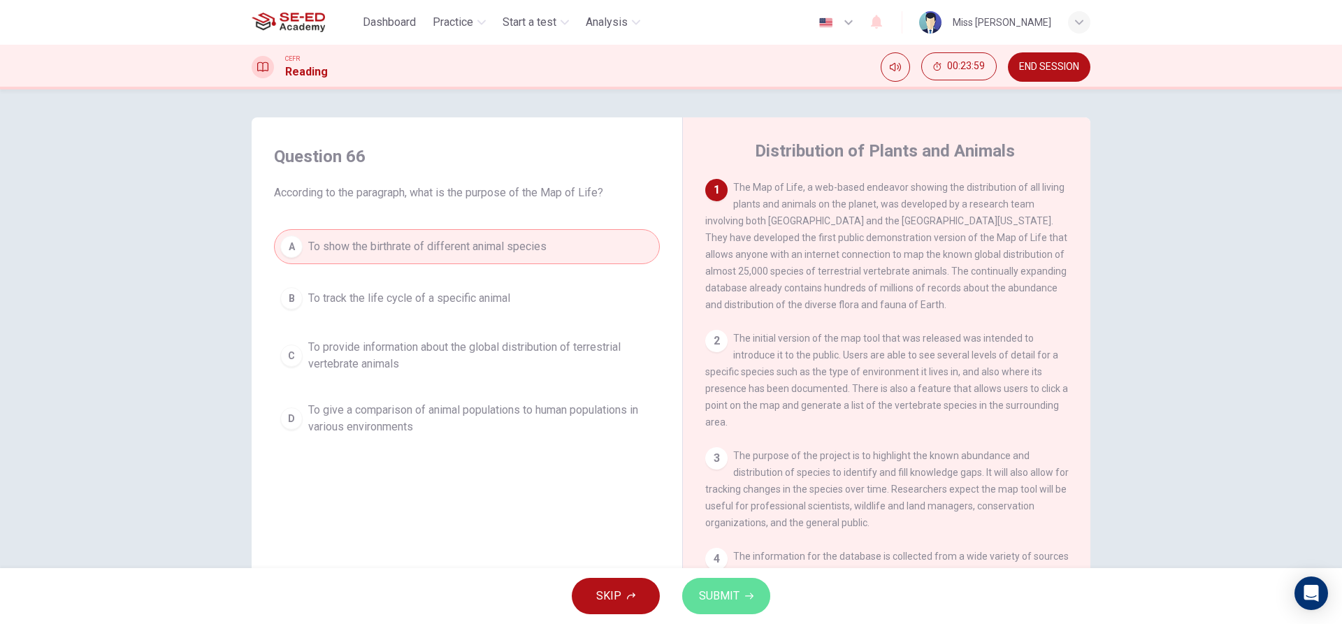
click at [738, 608] on button "SUBMIT" at bounding box center [726, 596] width 88 height 36
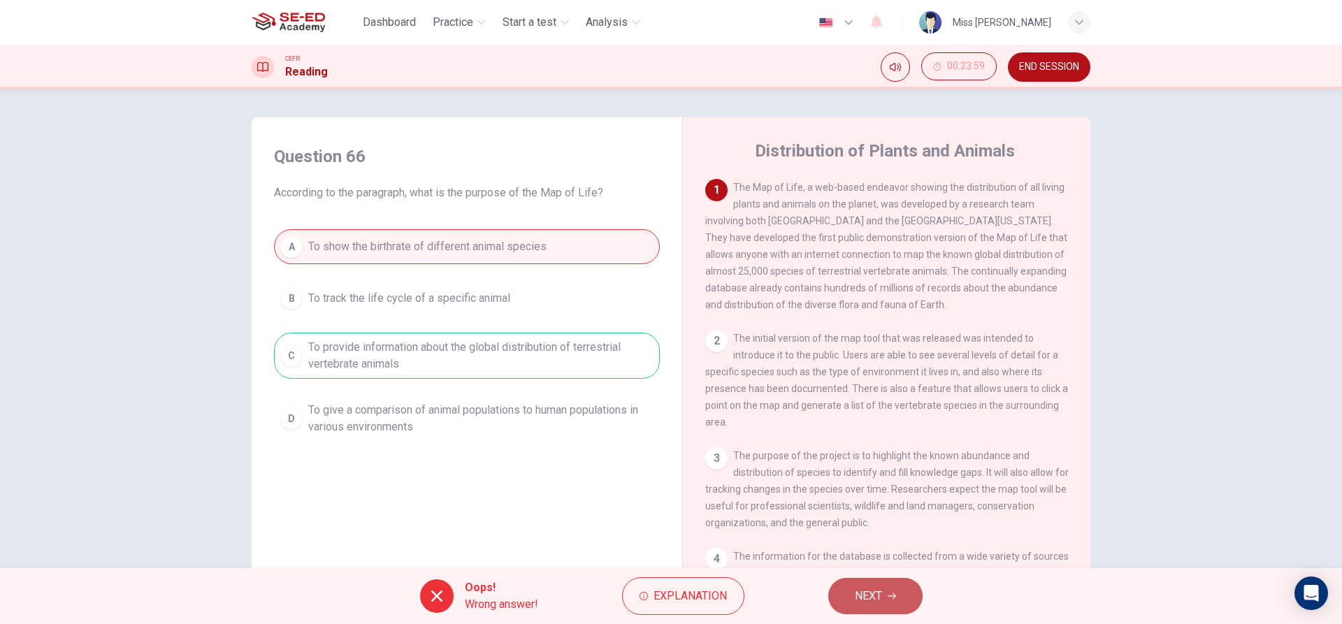
click at [872, 595] on span "NEXT" at bounding box center [868, 596] width 27 height 20
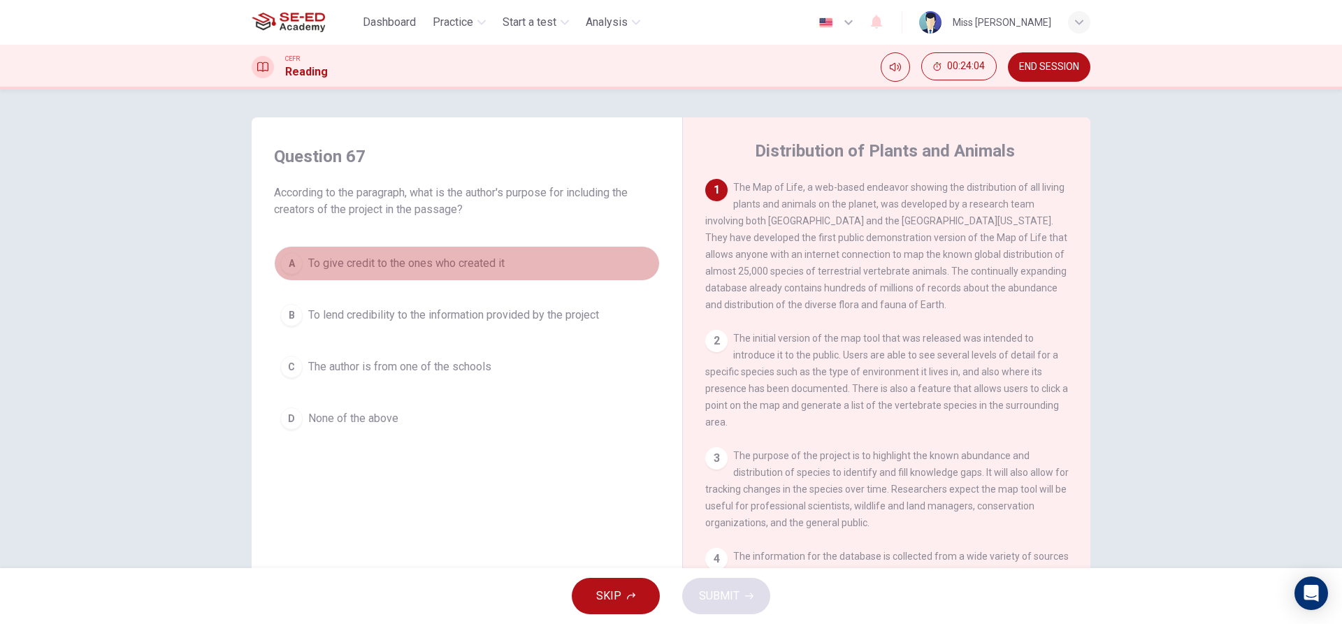
click at [336, 274] on button "A To give credit to the ones who created it" at bounding box center [467, 263] width 386 height 35
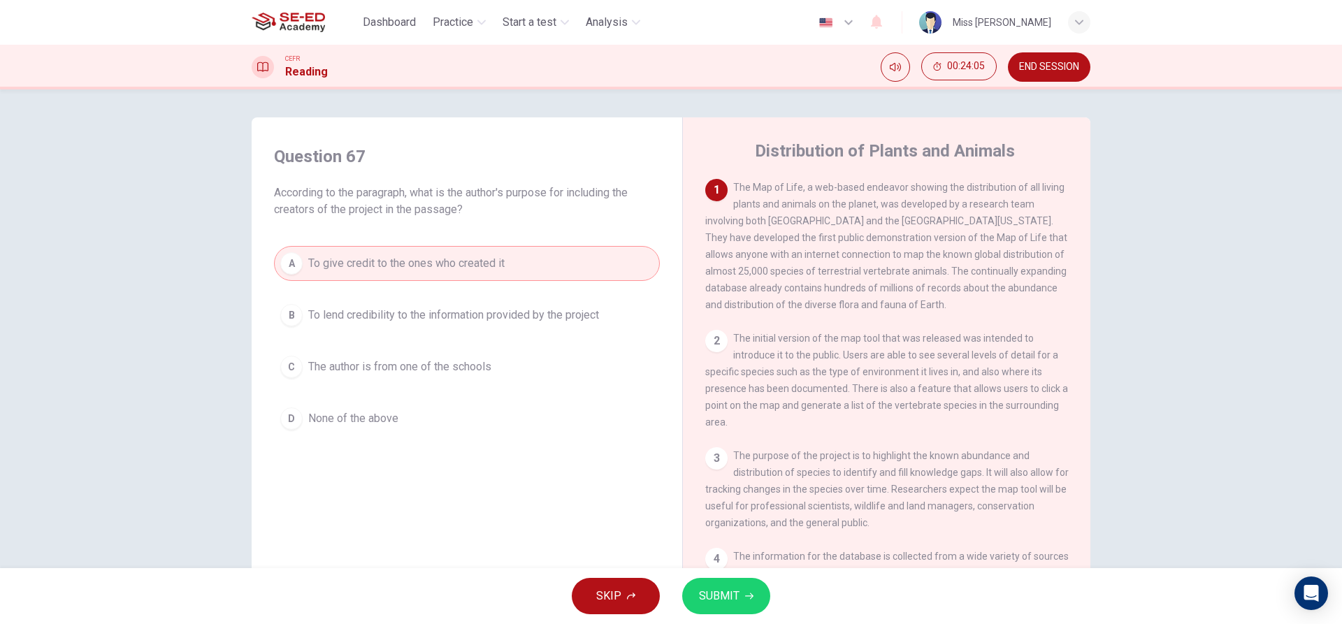
click at [723, 617] on div "SKIP SUBMIT" at bounding box center [671, 596] width 1342 height 56
click at [697, 577] on div "SKIP SUBMIT" at bounding box center [671, 596] width 1342 height 56
click at [700, 605] on span "SUBMIT" at bounding box center [719, 596] width 41 height 20
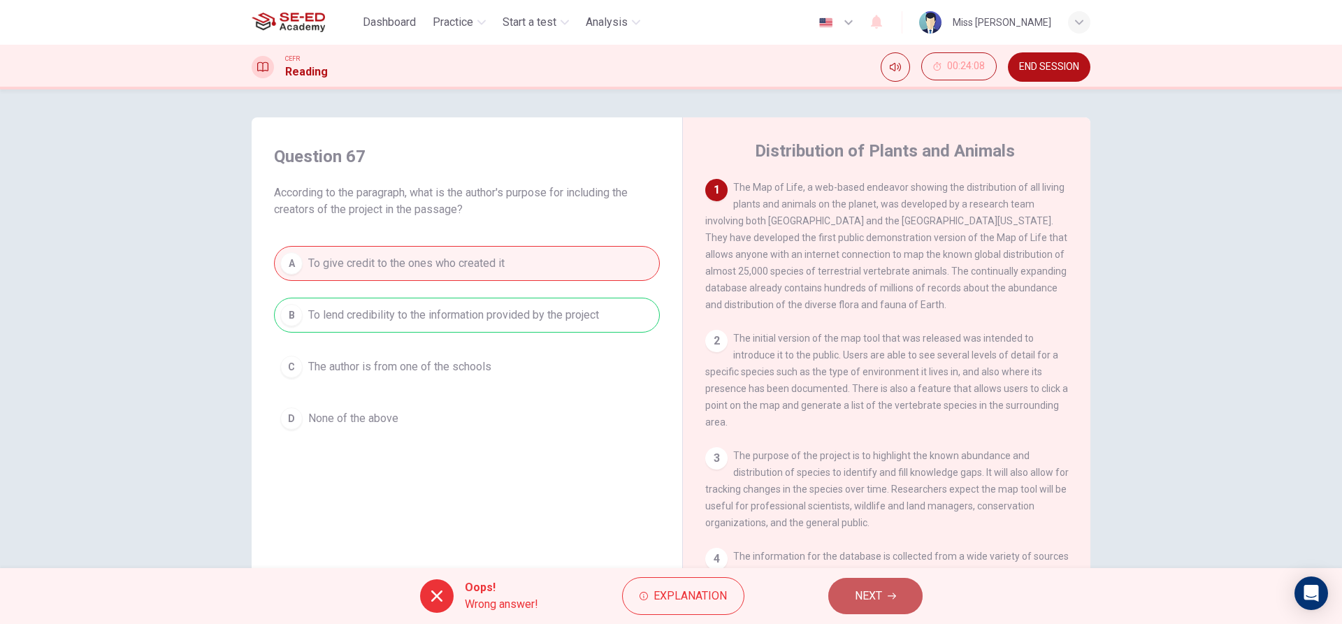
click at [907, 592] on button "NEXT" at bounding box center [875, 596] width 94 height 36
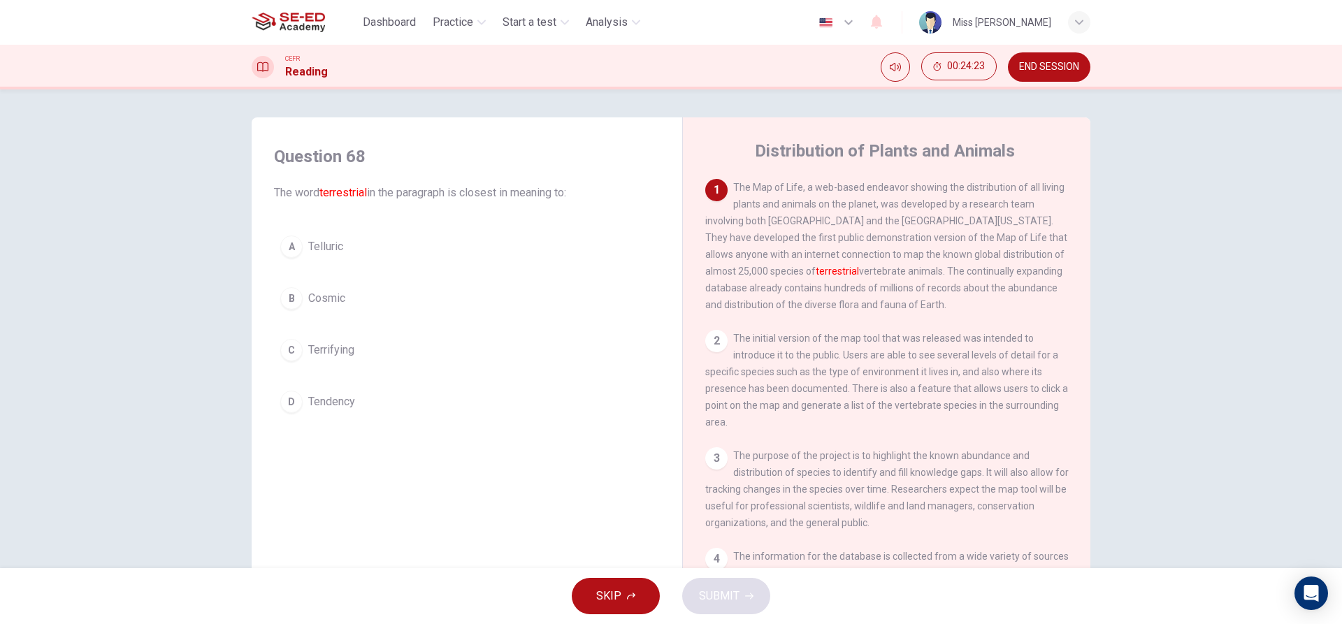
click at [428, 250] on button "A Telluric" at bounding box center [467, 246] width 386 height 35
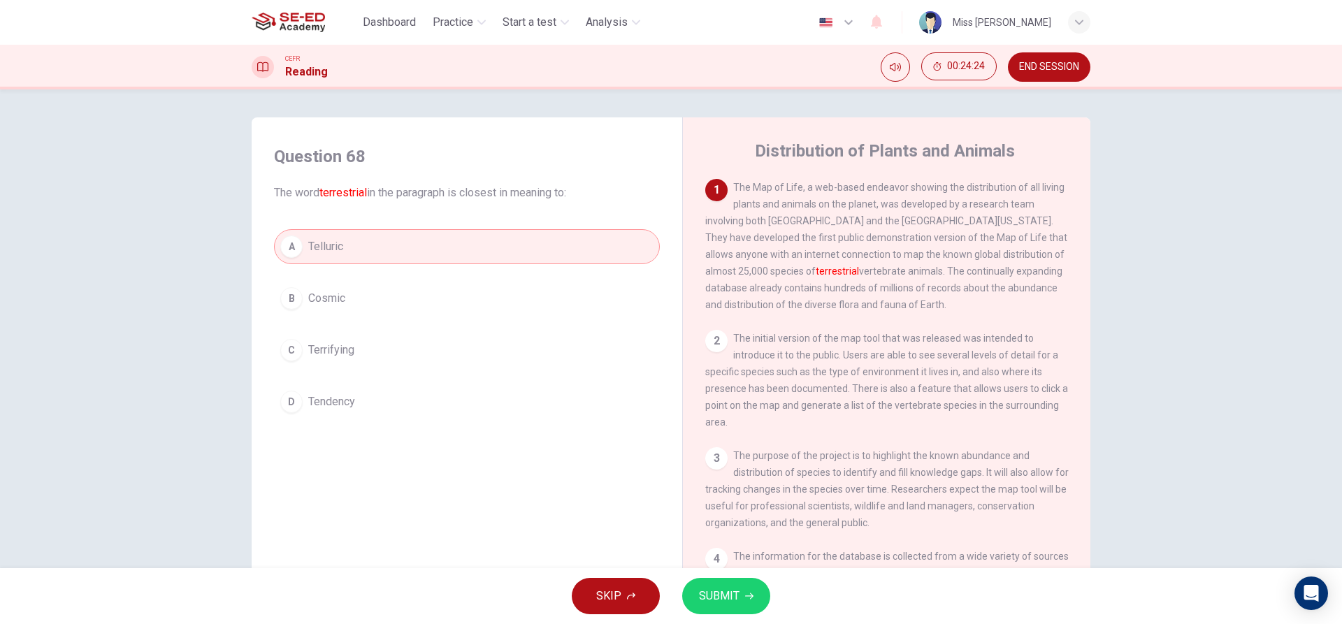
click at [754, 589] on button "SUBMIT" at bounding box center [726, 596] width 88 height 36
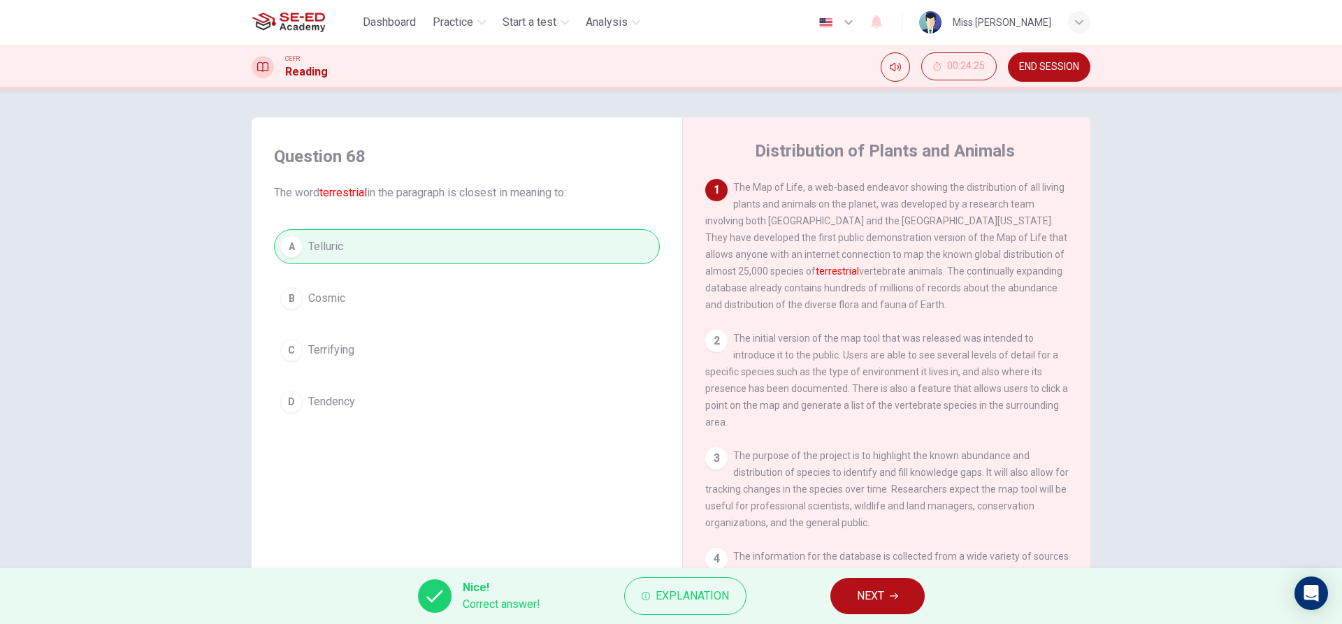
click at [873, 603] on span "NEXT" at bounding box center [870, 596] width 27 height 20
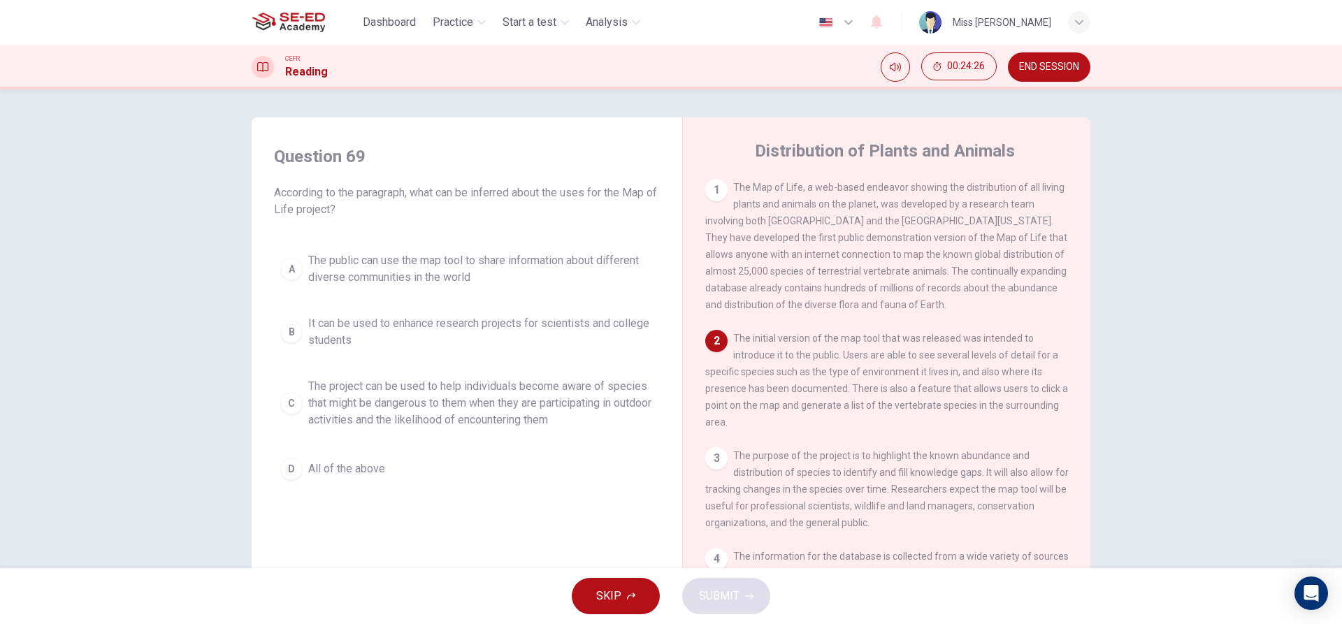
click at [408, 279] on span "The public can use the map tool to share information about different diverse co…" at bounding box center [480, 269] width 345 height 34
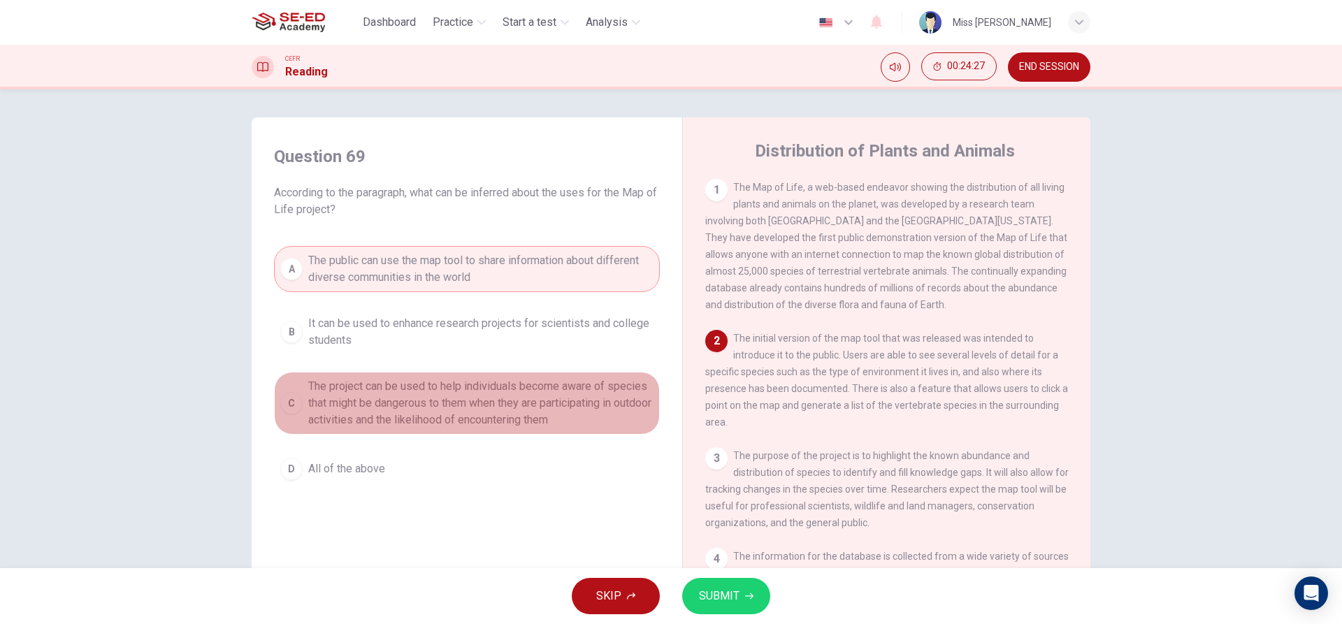
click at [532, 415] on span "The project can be used to help individuals become aware of species that might …" at bounding box center [480, 403] width 345 height 50
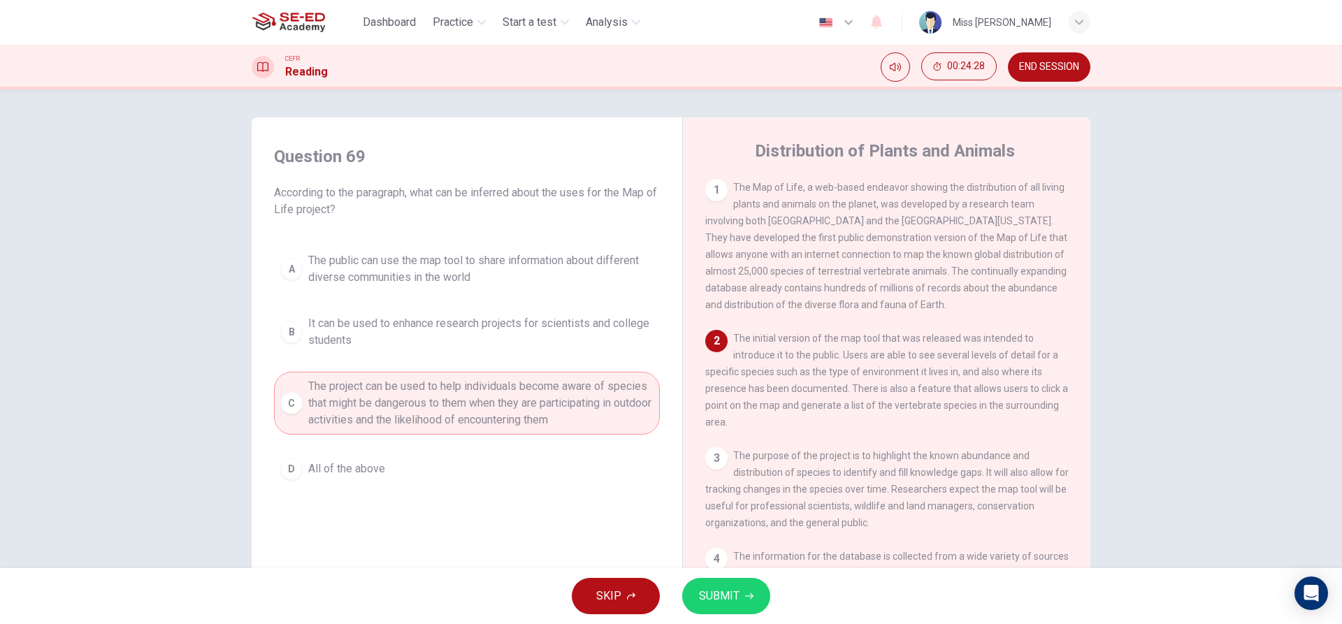
click at [745, 618] on div "SKIP SUBMIT" at bounding box center [671, 596] width 1342 height 56
click at [737, 601] on button "SUBMIT" at bounding box center [726, 596] width 88 height 36
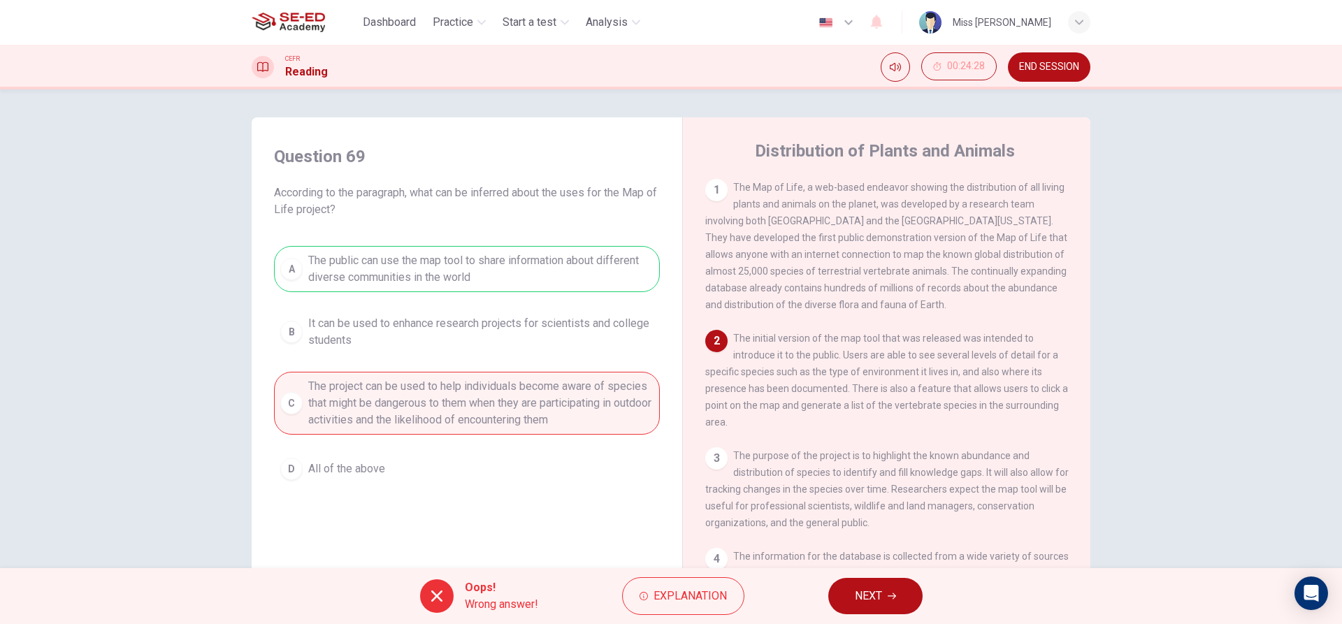
click at [876, 586] on span "NEXT" at bounding box center [868, 596] width 27 height 20
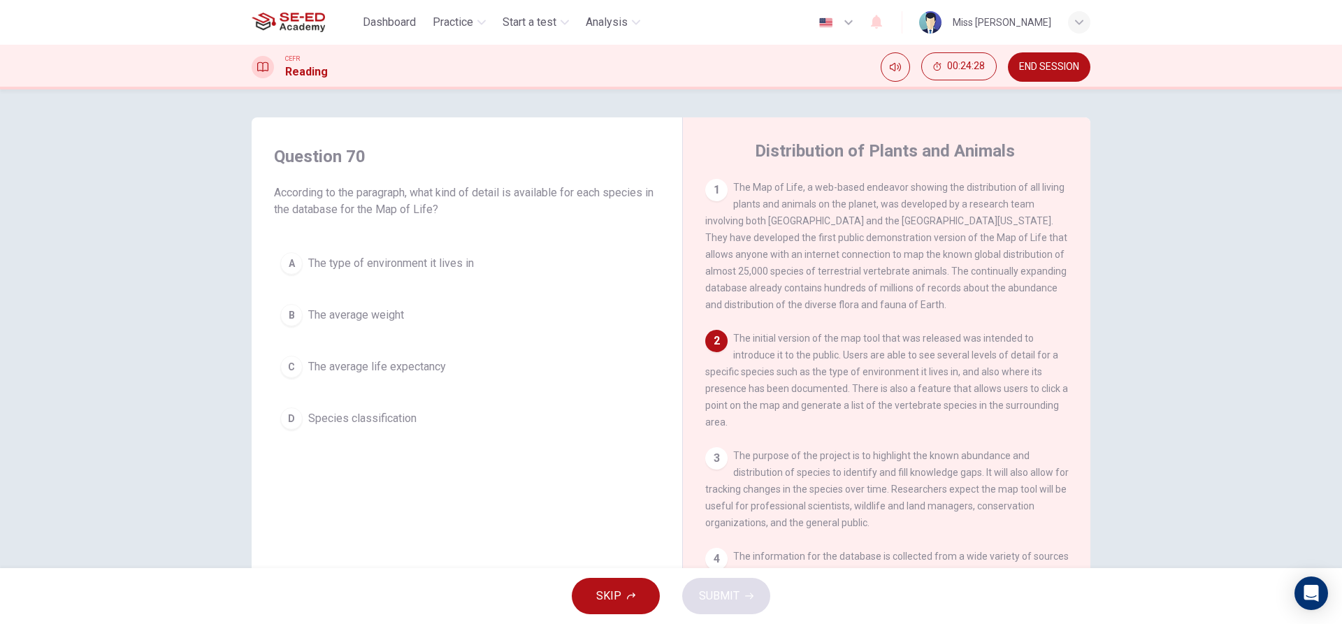
click at [382, 331] on button "B The average weight" at bounding box center [467, 315] width 386 height 35
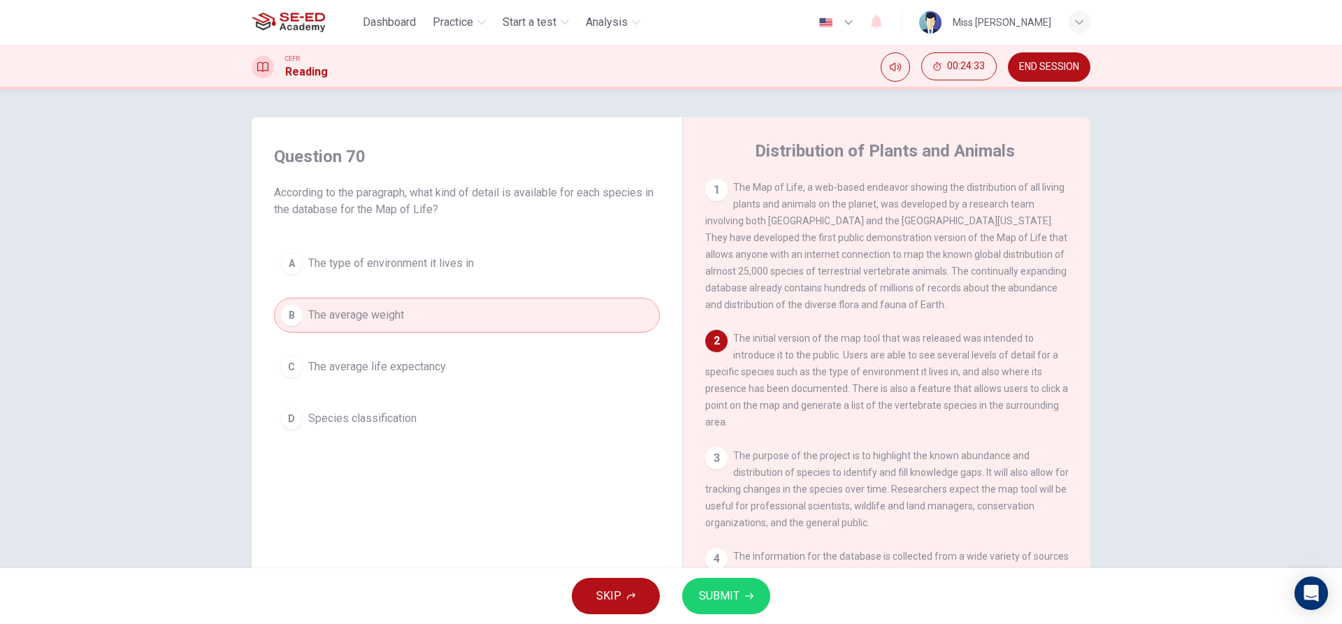
click at [514, 381] on button "C The average life expectancy" at bounding box center [467, 366] width 386 height 35
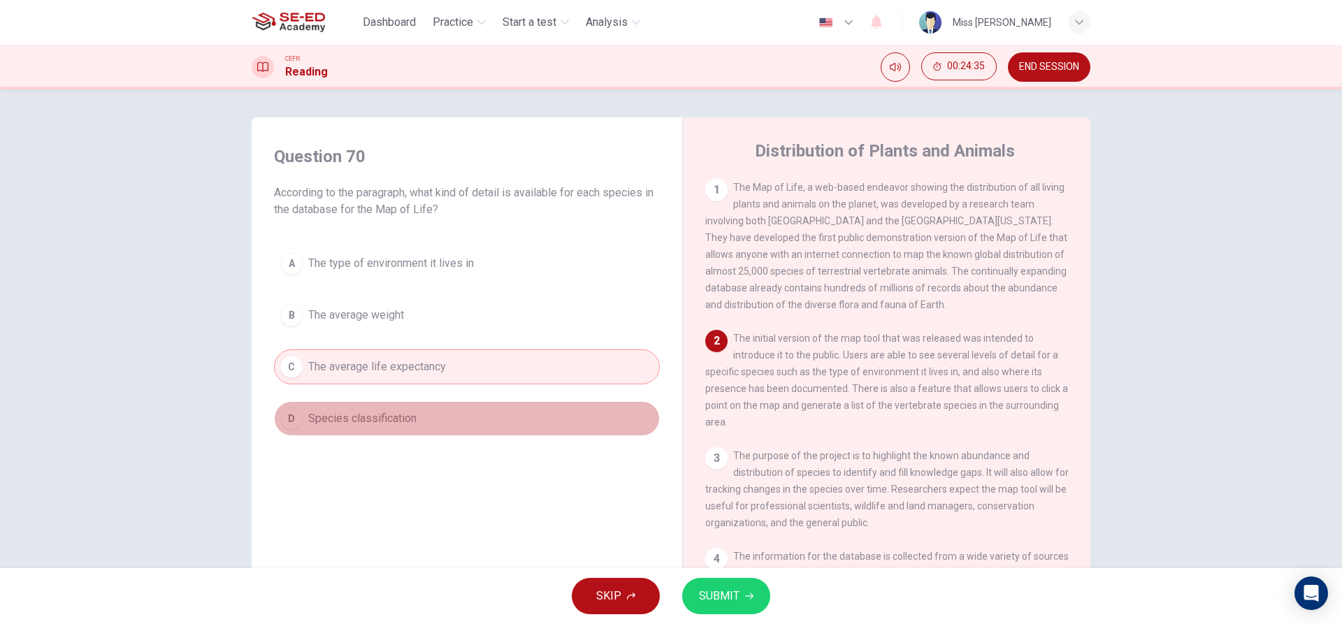
click at [516, 430] on button "D Species classification" at bounding box center [467, 418] width 386 height 35
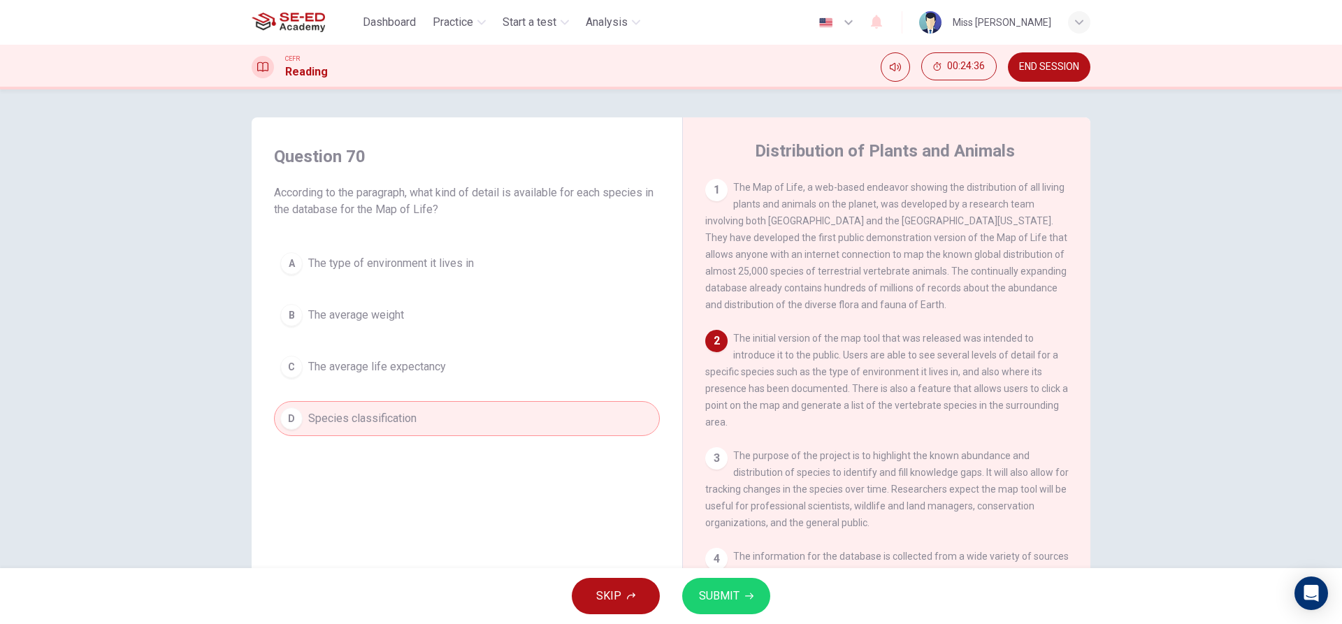
click at [712, 592] on span "SUBMIT" at bounding box center [719, 596] width 41 height 20
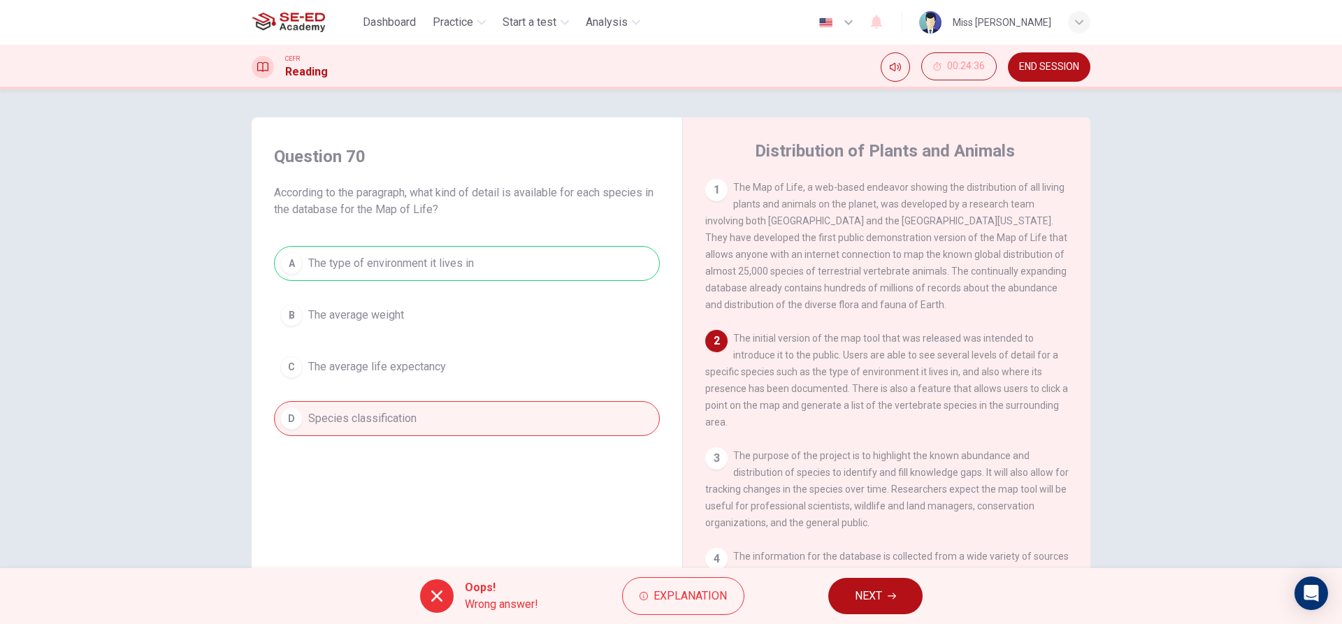
click at [894, 605] on button "NEXT" at bounding box center [875, 596] width 94 height 36
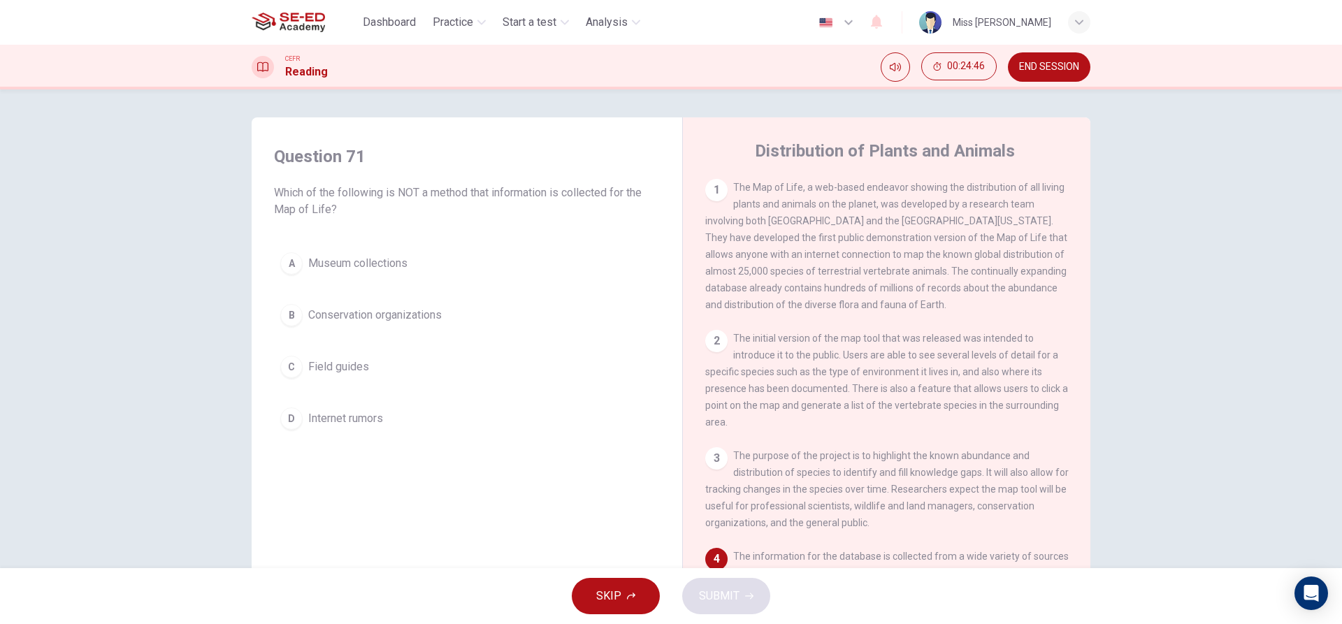
click at [356, 420] on span "Internet rumors" at bounding box center [345, 418] width 75 height 17
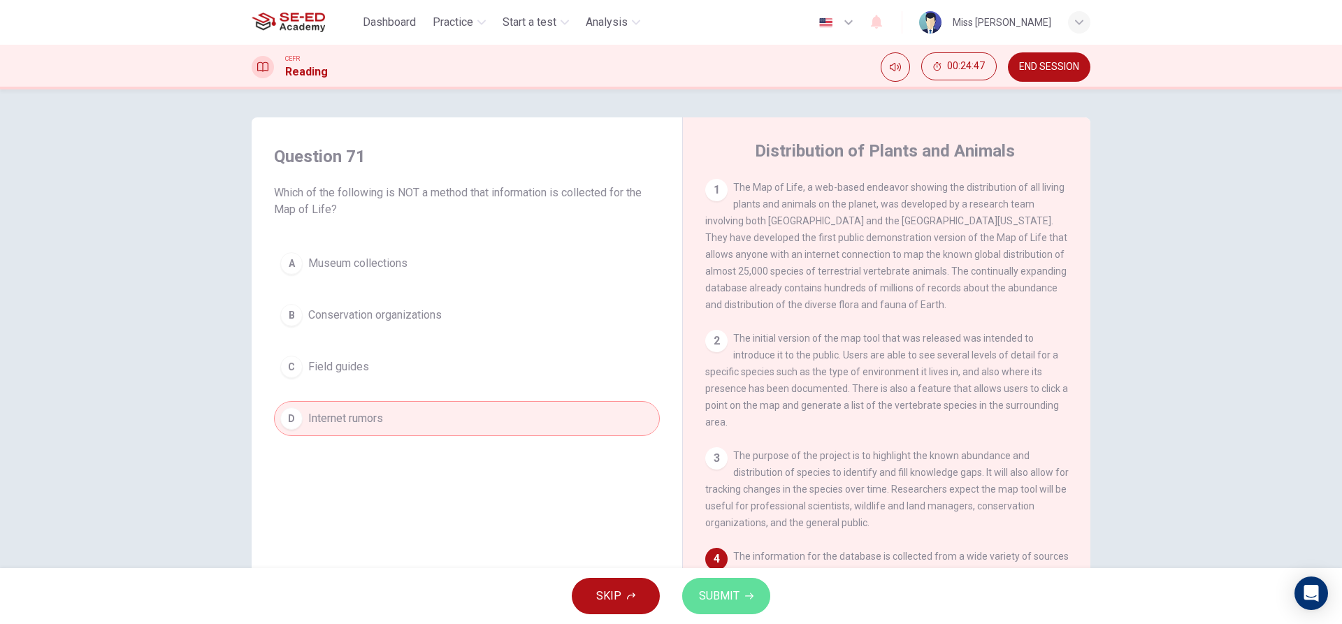
click at [728, 592] on span "SUBMIT" at bounding box center [719, 596] width 41 height 20
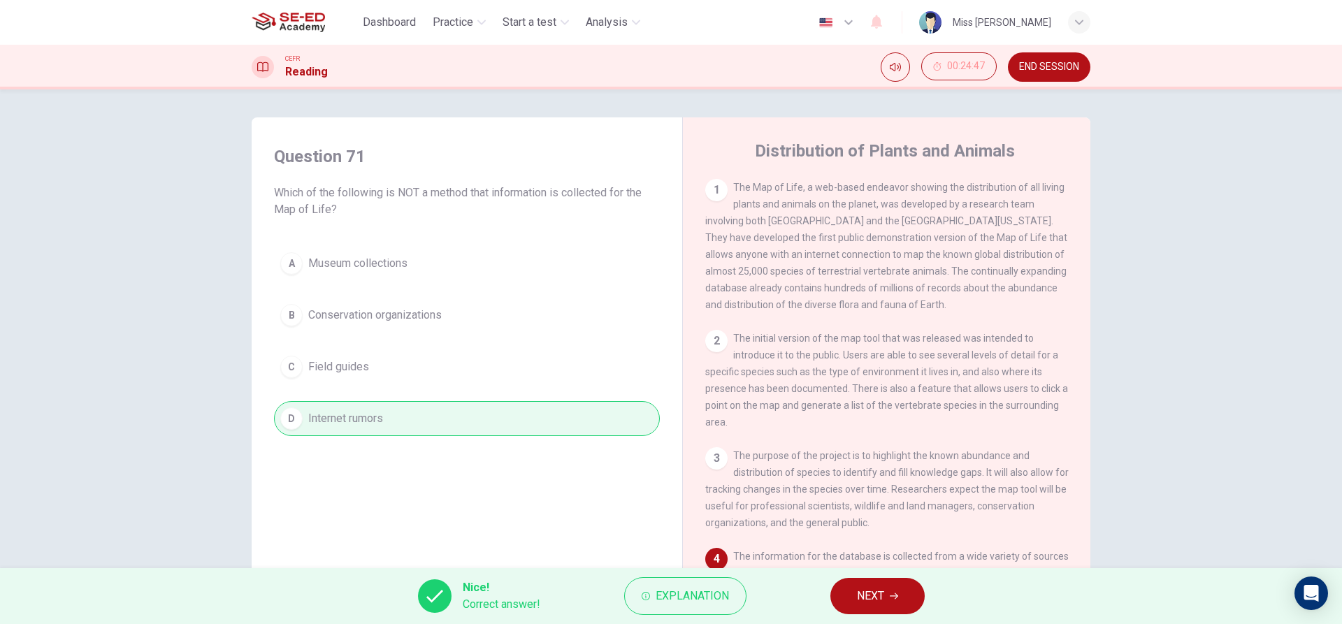
click at [852, 585] on button "NEXT" at bounding box center [877, 596] width 94 height 36
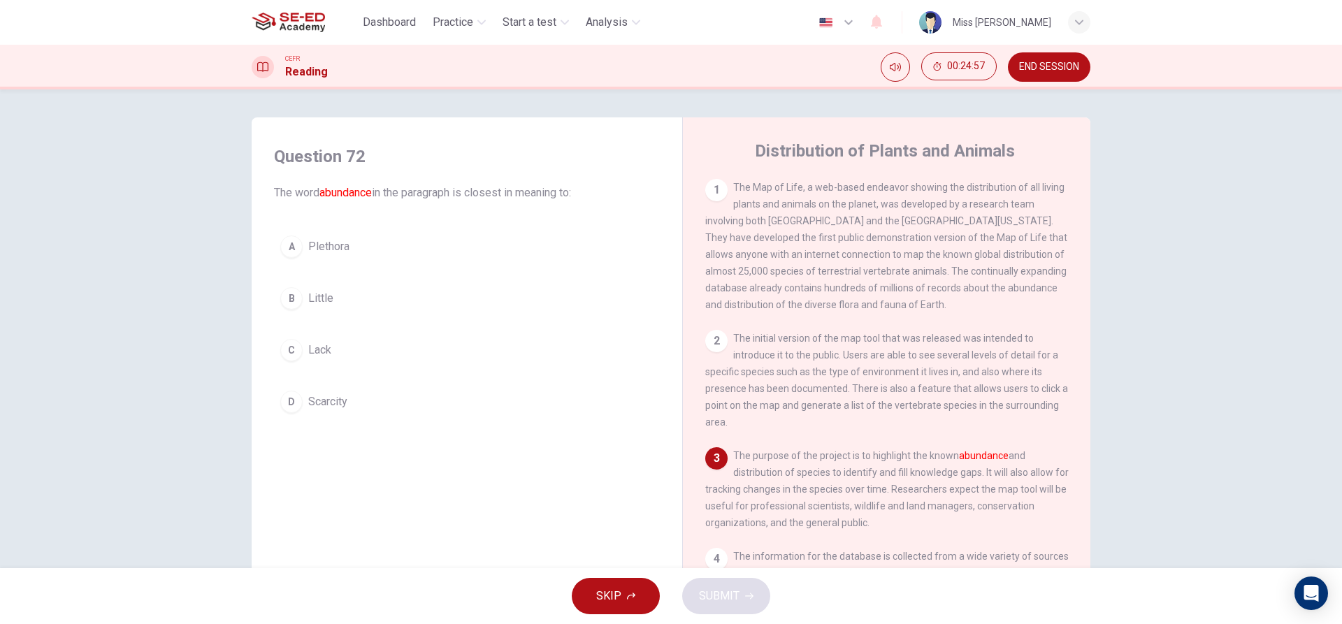
click at [394, 398] on button "D Scarcity" at bounding box center [467, 401] width 386 height 35
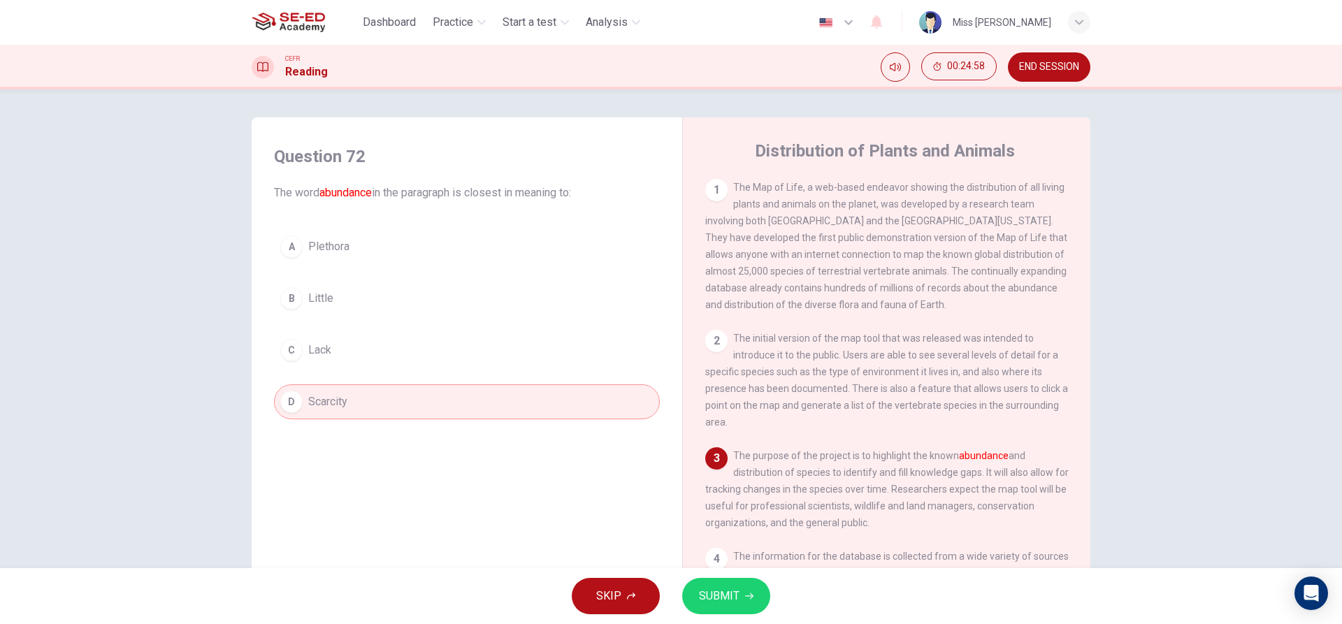
click at [745, 599] on icon "button" at bounding box center [749, 596] width 8 height 8
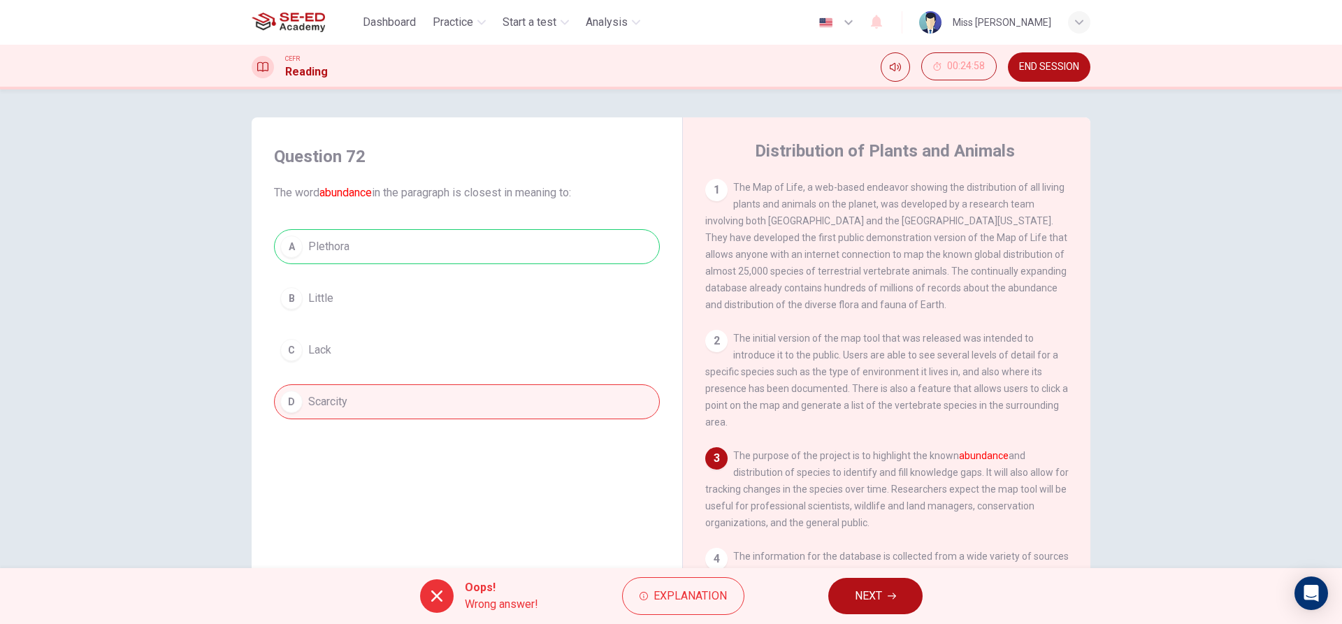
click at [867, 602] on span "NEXT" at bounding box center [868, 596] width 27 height 20
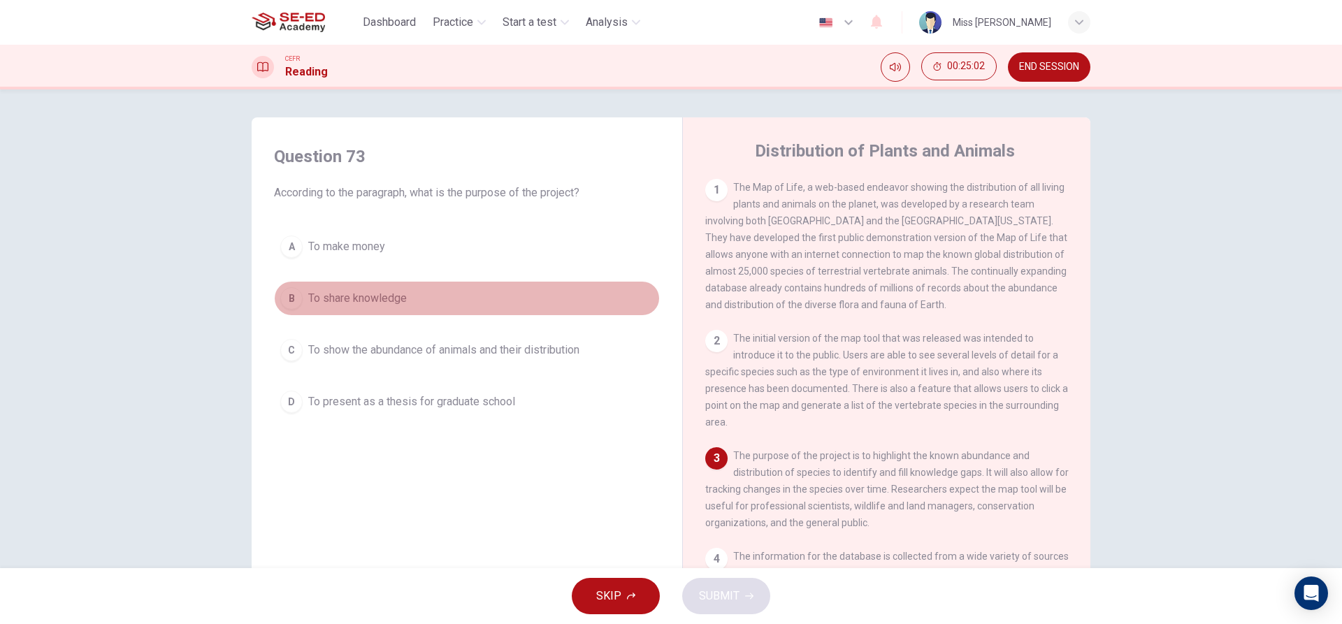
click at [432, 306] on button "B To share knowledge" at bounding box center [467, 298] width 386 height 35
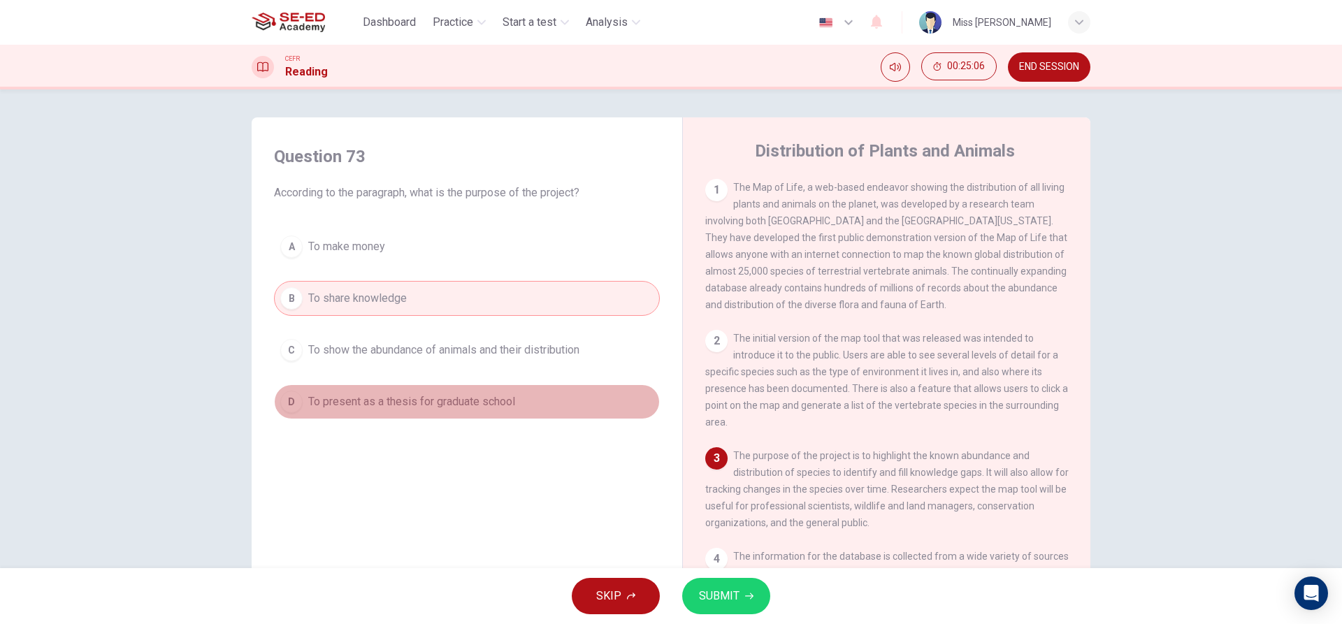
click at [406, 403] on span "To present as a thesis for graduate school" at bounding box center [411, 402] width 207 height 17
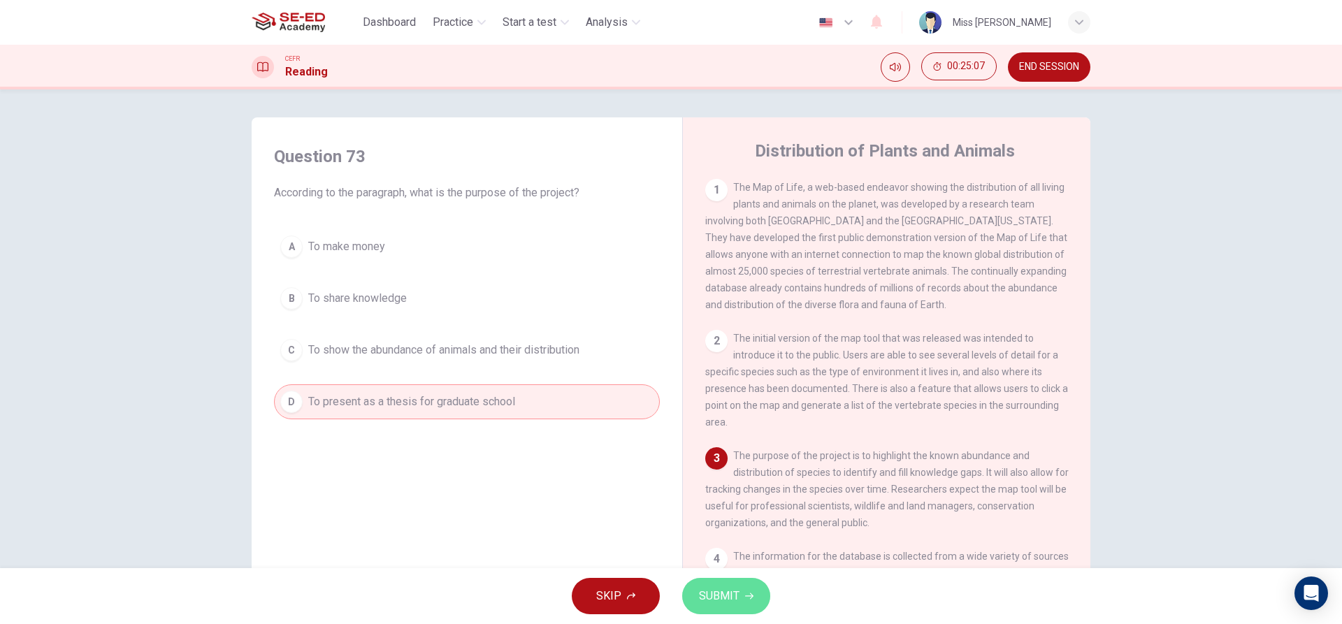
click at [740, 600] on button "SUBMIT" at bounding box center [726, 596] width 88 height 36
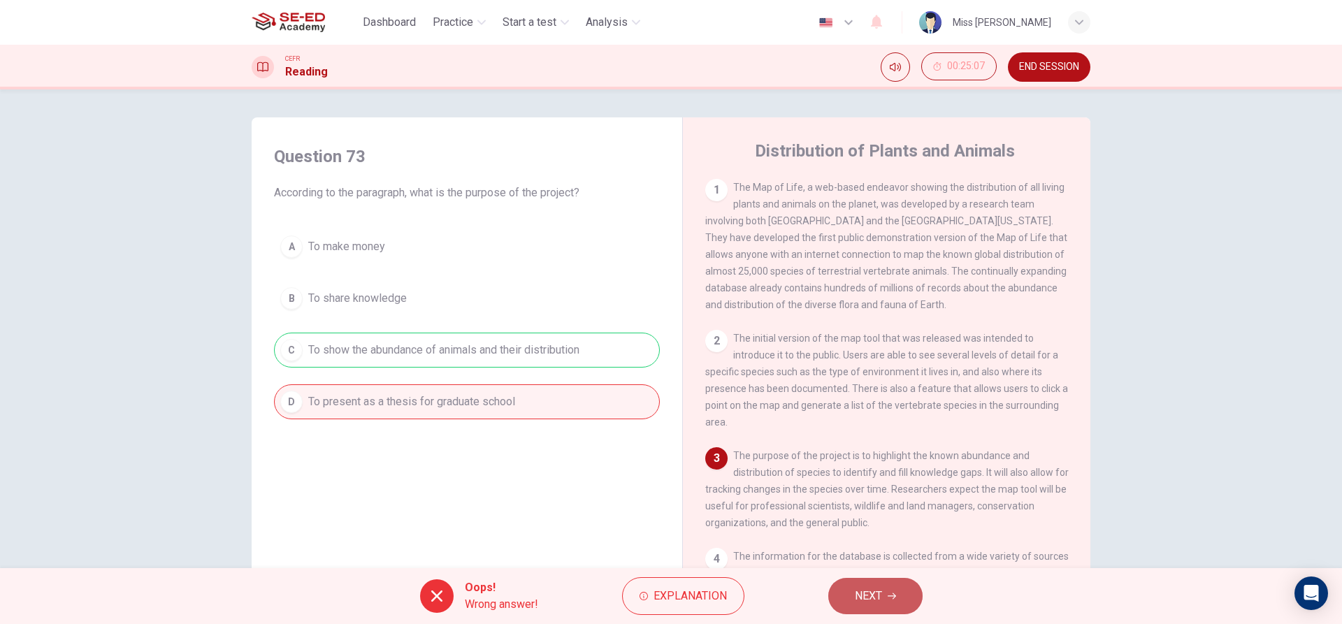
drag, startPoint x: 890, startPoint y: 605, endPoint x: 875, endPoint y: 609, distance: 15.1
click at [881, 607] on button "NEXT" at bounding box center [875, 596] width 94 height 36
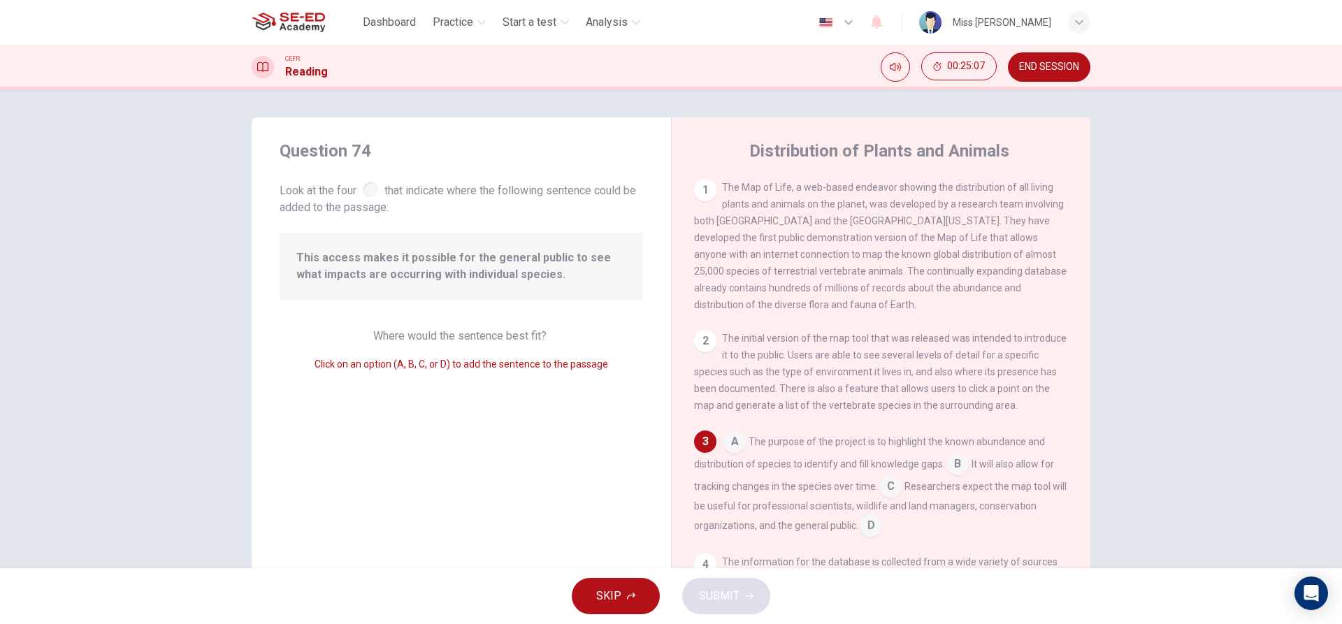
scroll to position [105, 0]
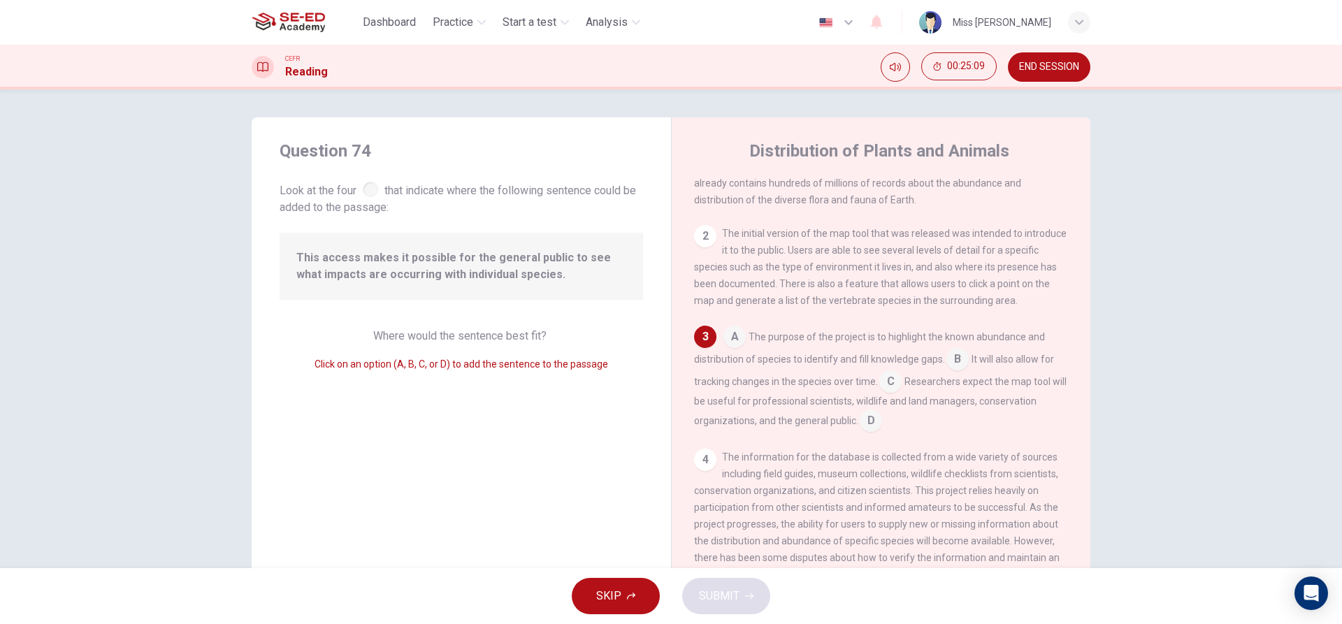
click at [887, 390] on input at bounding box center [890, 383] width 22 height 22
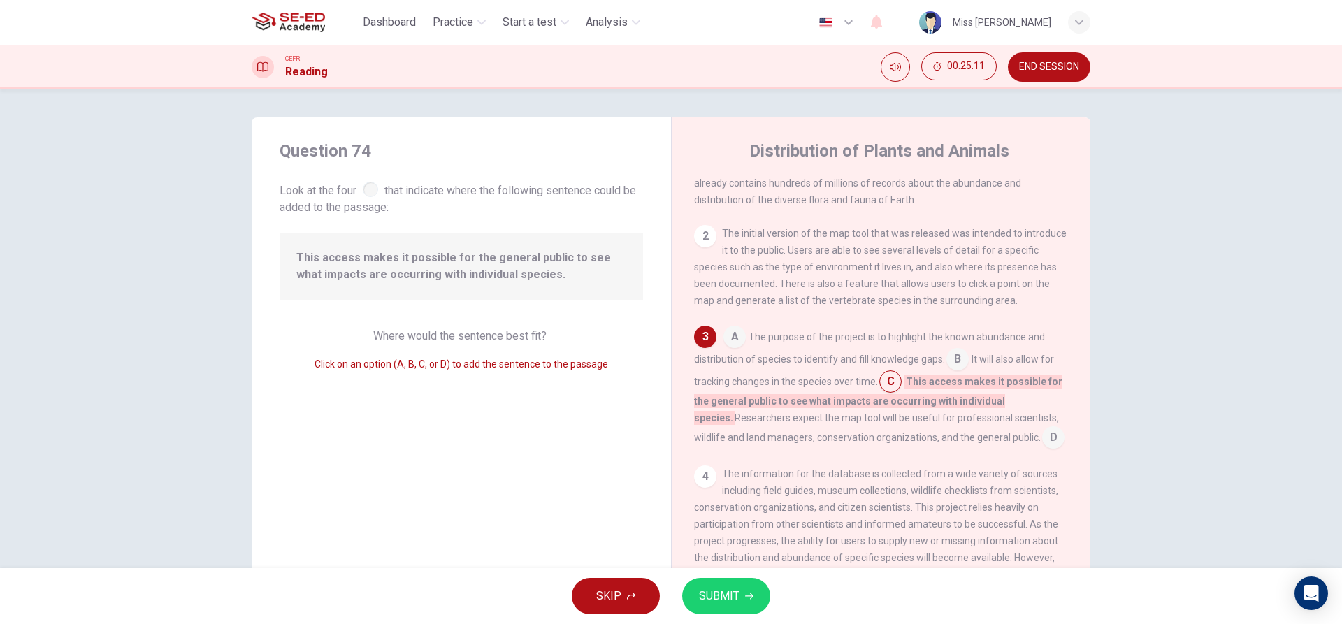
click at [728, 600] on span "SUBMIT" at bounding box center [719, 596] width 41 height 20
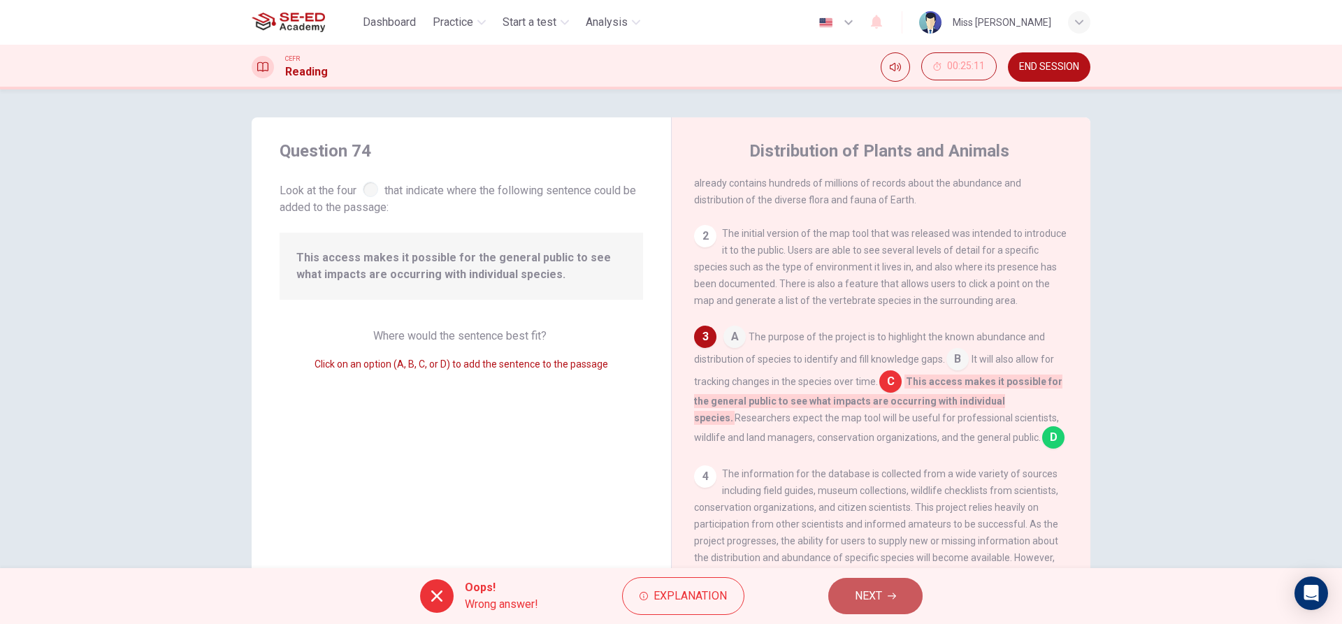
click at [889, 586] on button "NEXT" at bounding box center [875, 596] width 94 height 36
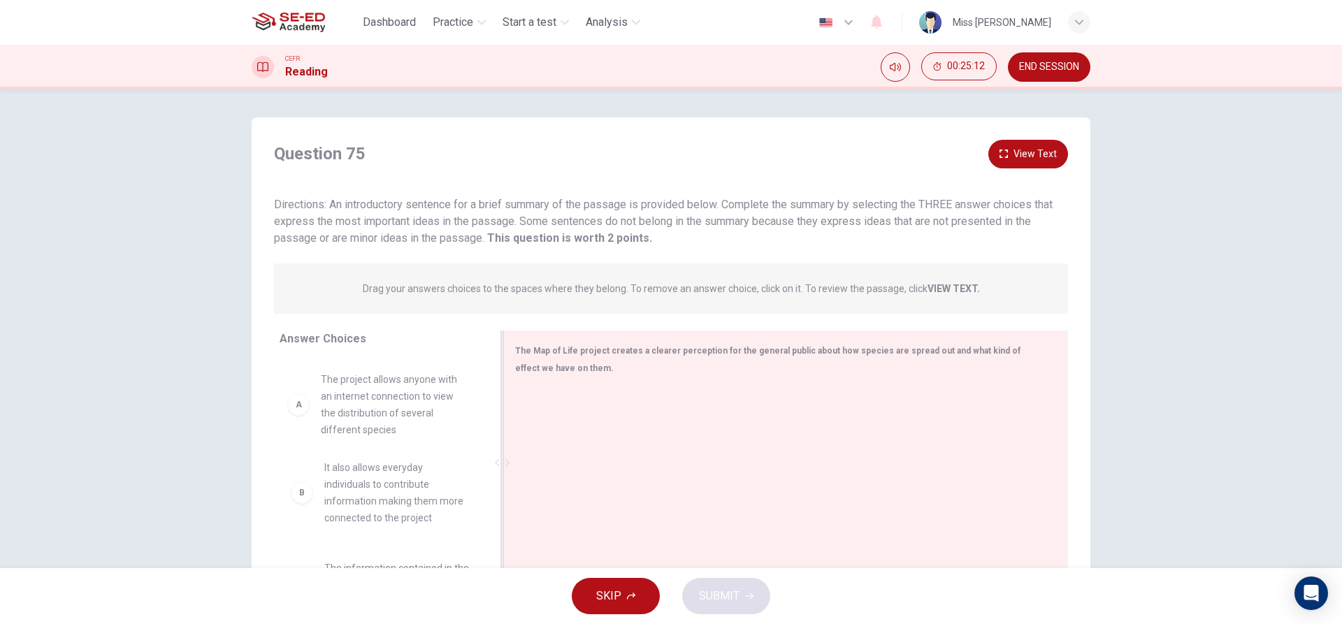
drag, startPoint x: 400, startPoint y: 421, endPoint x: 737, endPoint y: 475, distance: 341.8
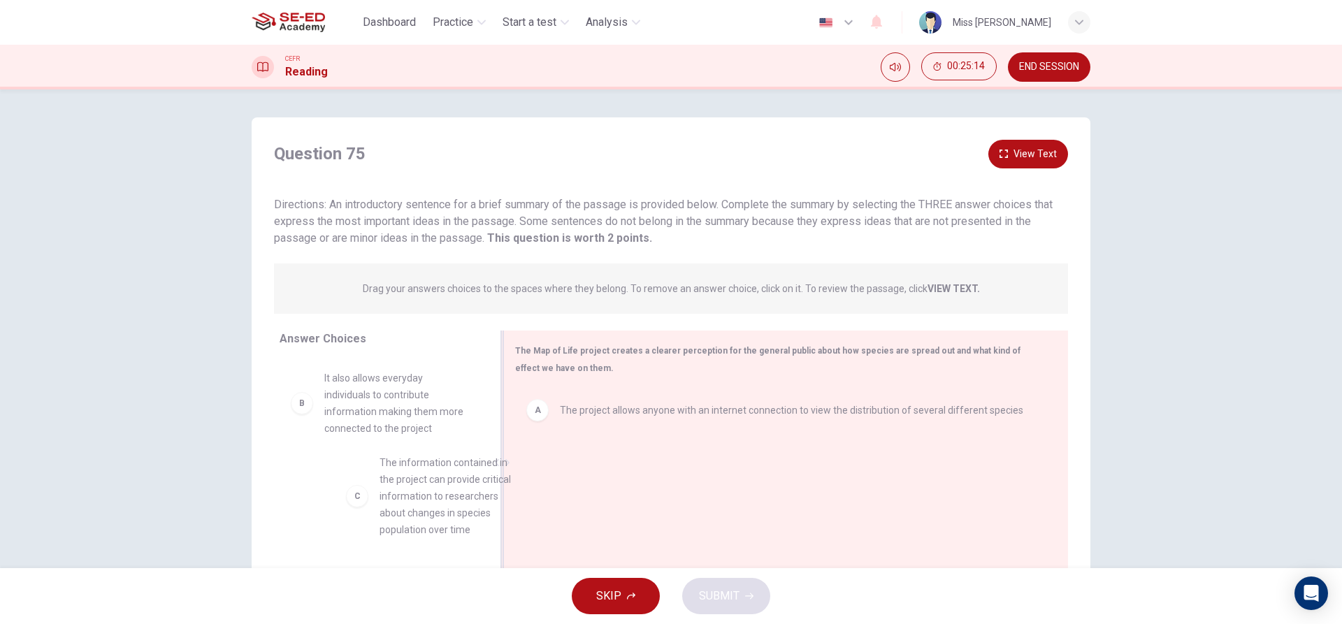
scroll to position [1, 0]
drag, startPoint x: 401, startPoint y: 538, endPoint x: 667, endPoint y: 476, distance: 273.5
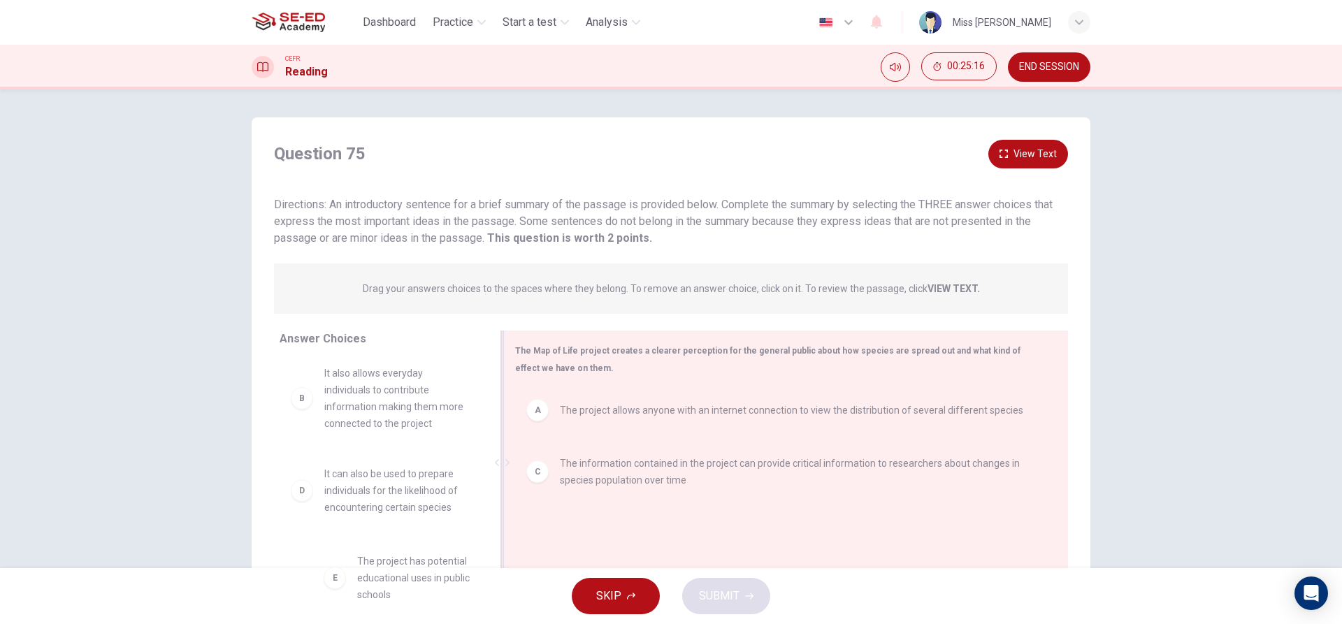
scroll to position [5, 0]
drag, startPoint x: 439, startPoint y: 559, endPoint x: 637, endPoint y: 513, distance: 203.1
click at [729, 594] on span "SUBMIT" at bounding box center [719, 596] width 41 height 20
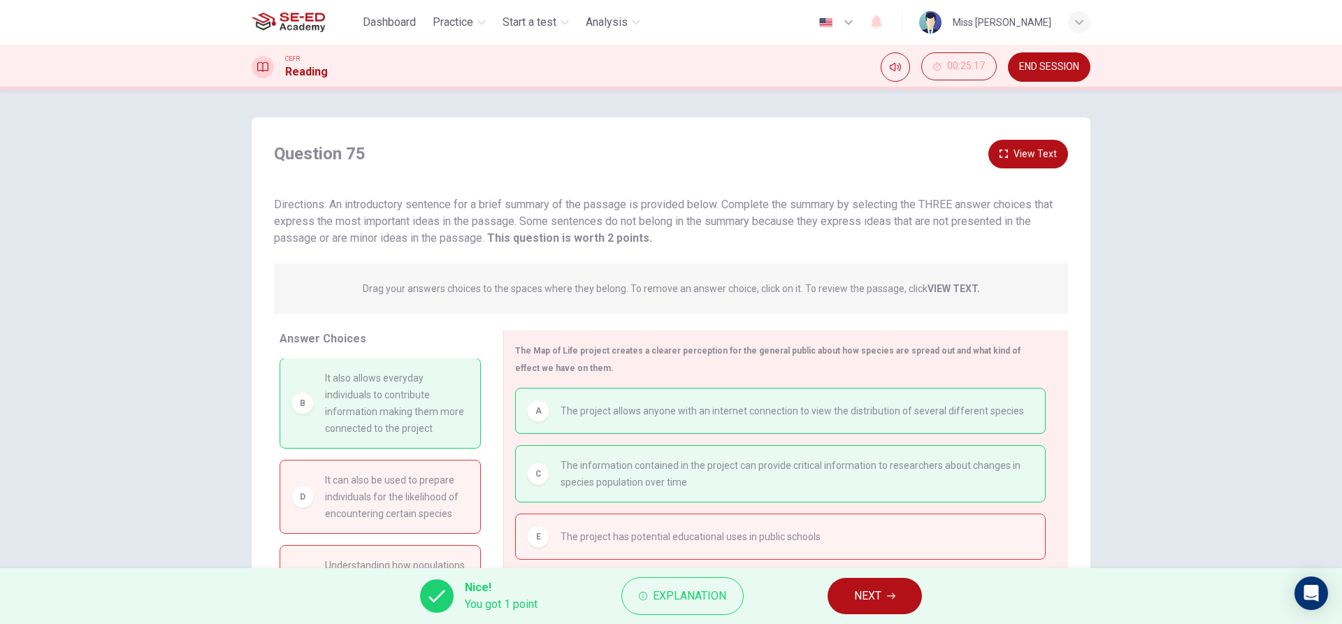
scroll to position [0, 0]
click at [879, 590] on span "NEXT" at bounding box center [867, 596] width 27 height 20
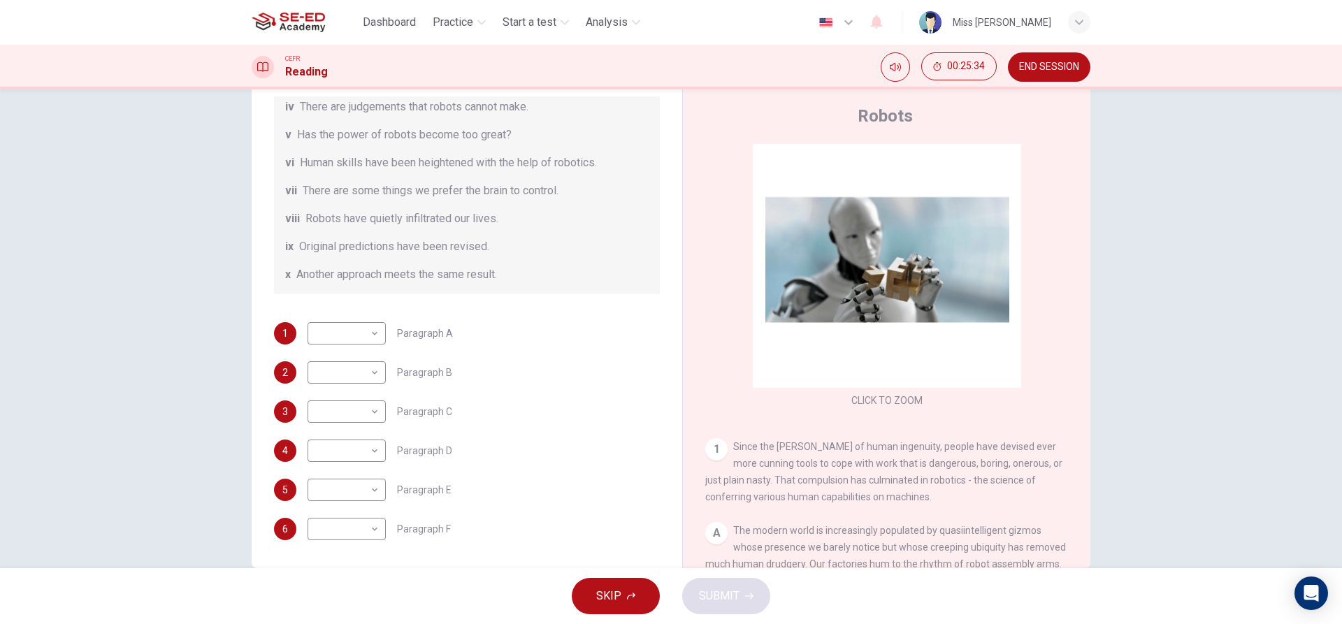
scroll to position [63, 0]
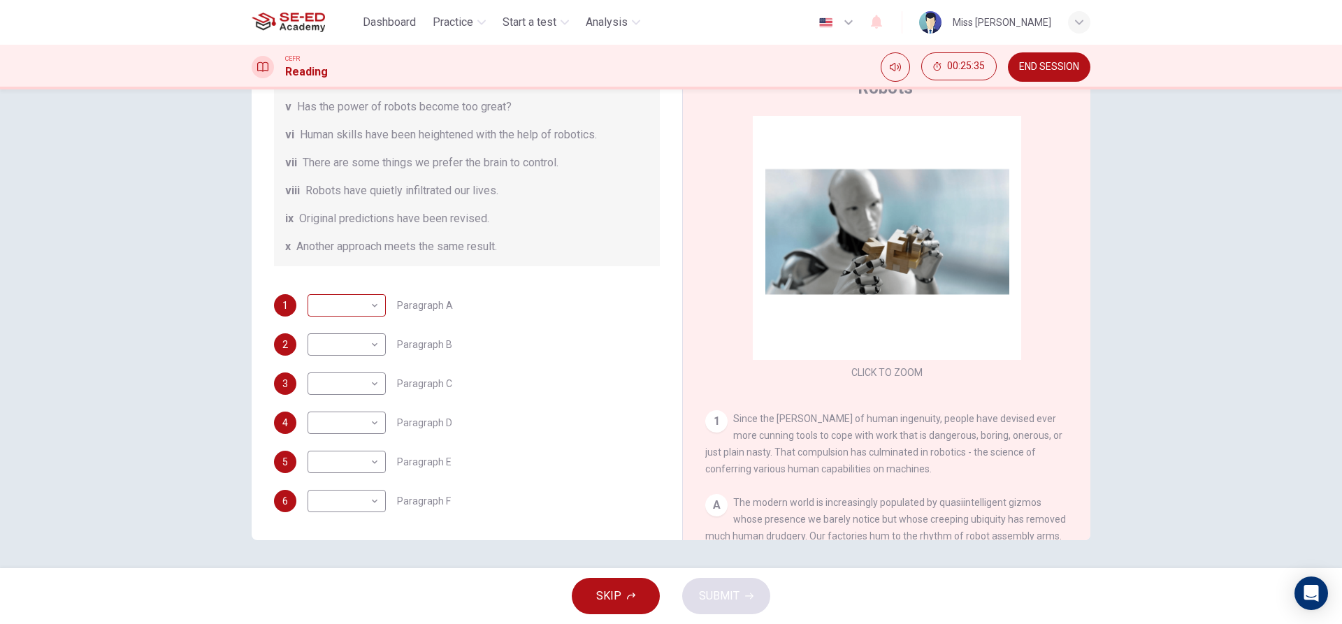
click at [349, 303] on body "This site uses cookies, as explained in our Privacy Policy . If you agree to th…" at bounding box center [671, 312] width 1342 height 624
click at [366, 426] on li "v" at bounding box center [343, 417] width 78 height 22
type input "v"
click at [355, 421] on body "This site uses cookies, as explained in our Privacy Policy . If you agree to th…" at bounding box center [671, 312] width 1342 height 624
click at [356, 422] on li "ii" at bounding box center [343, 423] width 78 height 22
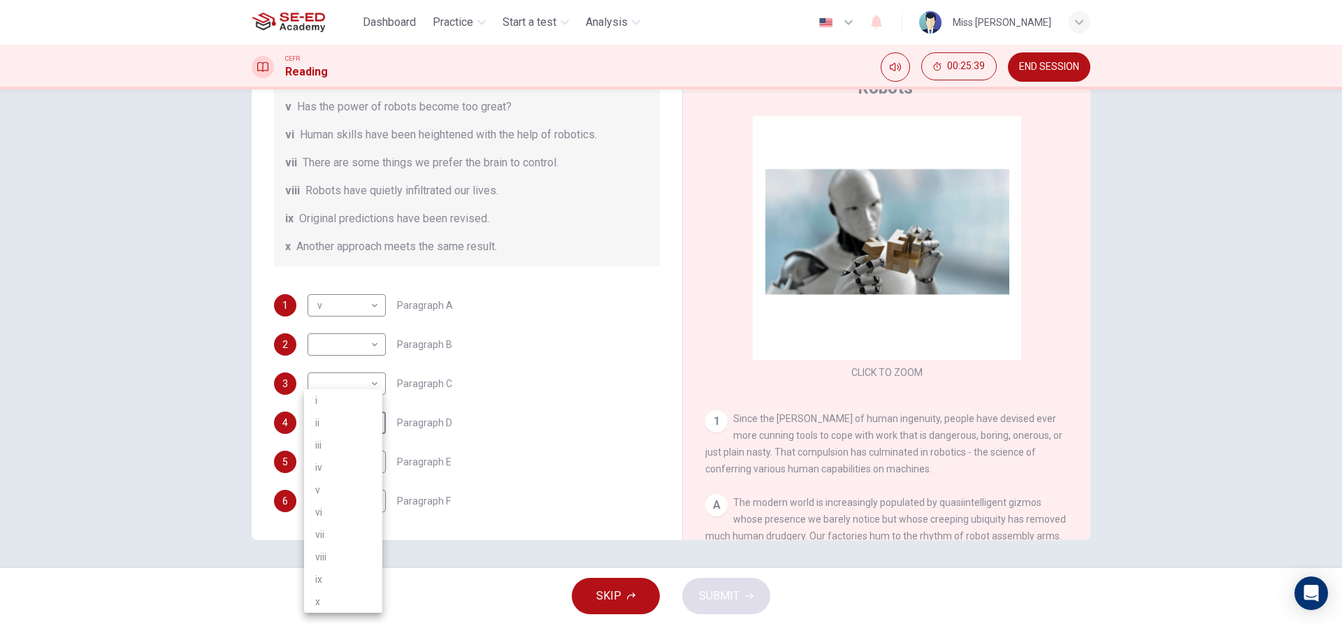
type input "ii"
click at [349, 363] on body "This site uses cookies, as explained in our Privacy Policy . If you agree to th…" at bounding box center [671, 312] width 1342 height 624
click at [363, 444] on li "iii" at bounding box center [343, 445] width 78 height 22
type input "iii"
click at [349, 335] on body "This site uses cookies, as explained in our Privacy Policy . If you agree to th…" at bounding box center [671, 312] width 1342 height 624
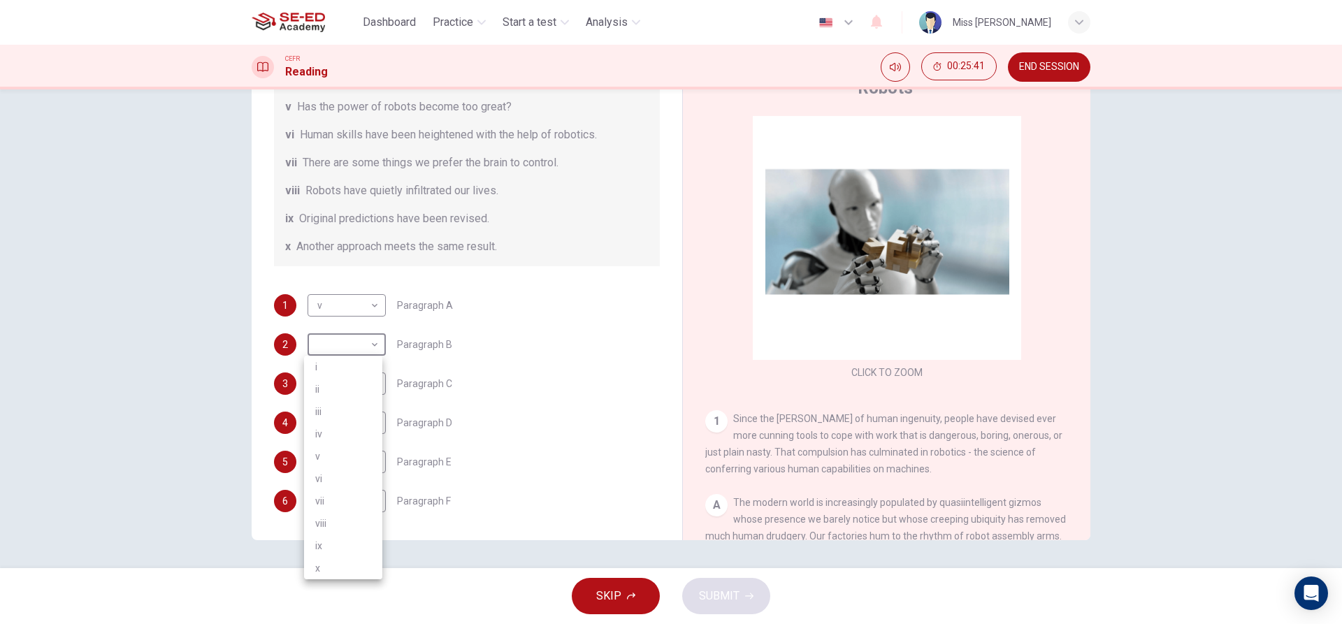
click at [361, 536] on li "ix" at bounding box center [343, 546] width 78 height 22
type input "ix"
drag, startPoint x: 366, startPoint y: 462, endPoint x: 369, endPoint y: 447, distance: 15.1
click at [366, 459] on body "This site uses cookies, as explained in our Privacy Policy . If you agree to th…" at bounding box center [671, 312] width 1342 height 624
click at [343, 392] on li "i" at bounding box center [343, 400] width 78 height 22
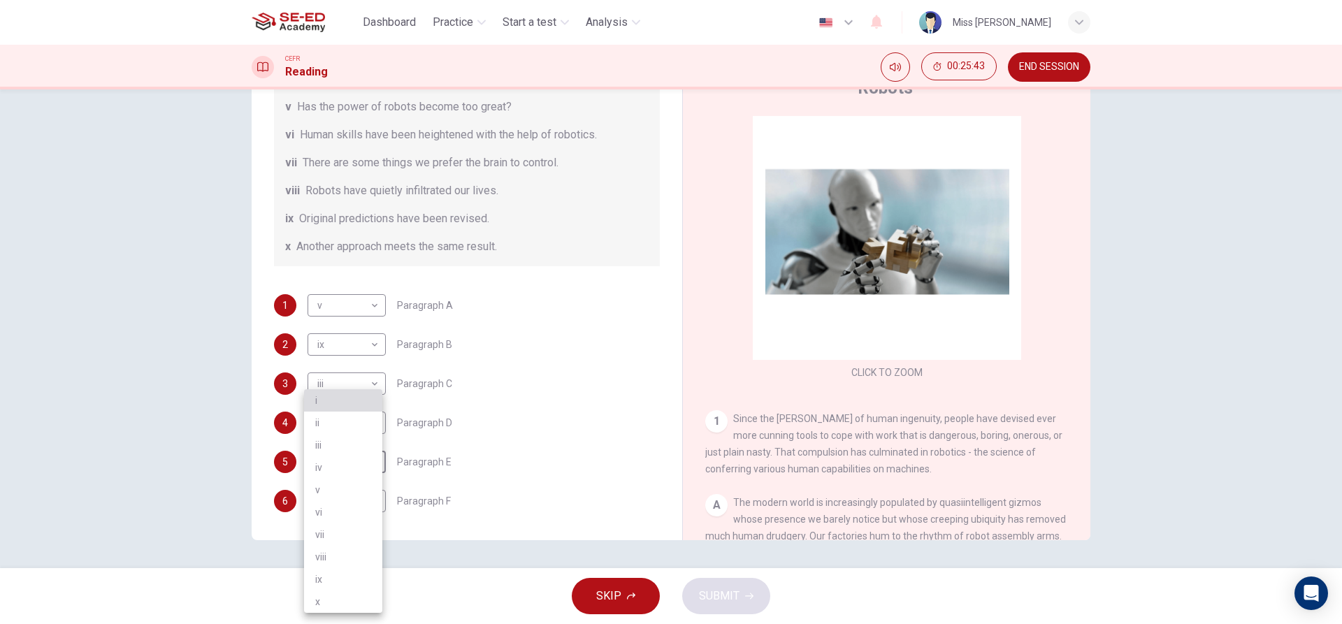
type input "i"
click at [345, 505] on body "This site uses cookies, as explained in our Privacy Policy . If you agree to th…" at bounding box center [671, 312] width 1342 height 624
click at [368, 612] on li "x" at bounding box center [343, 602] width 78 height 22
type input "x"
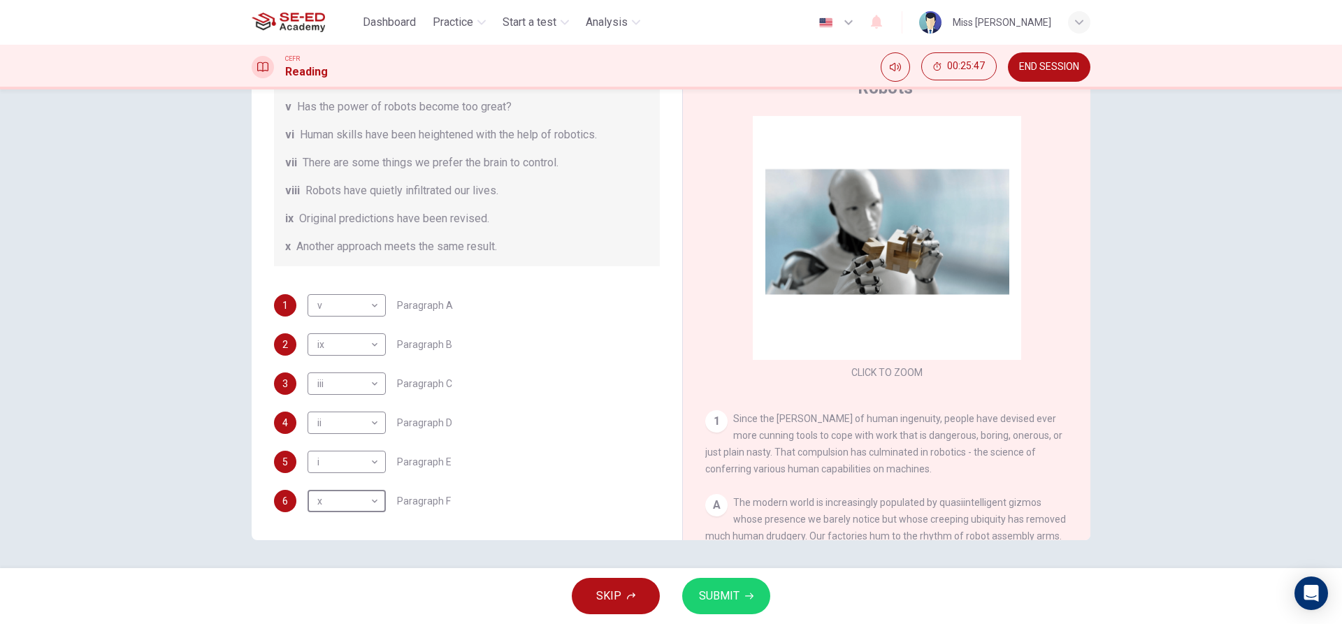
click at [682, 582] on div "SKIP SUBMIT" at bounding box center [671, 596] width 1342 height 56
click at [690, 598] on button "SUBMIT" at bounding box center [726, 596] width 88 height 36
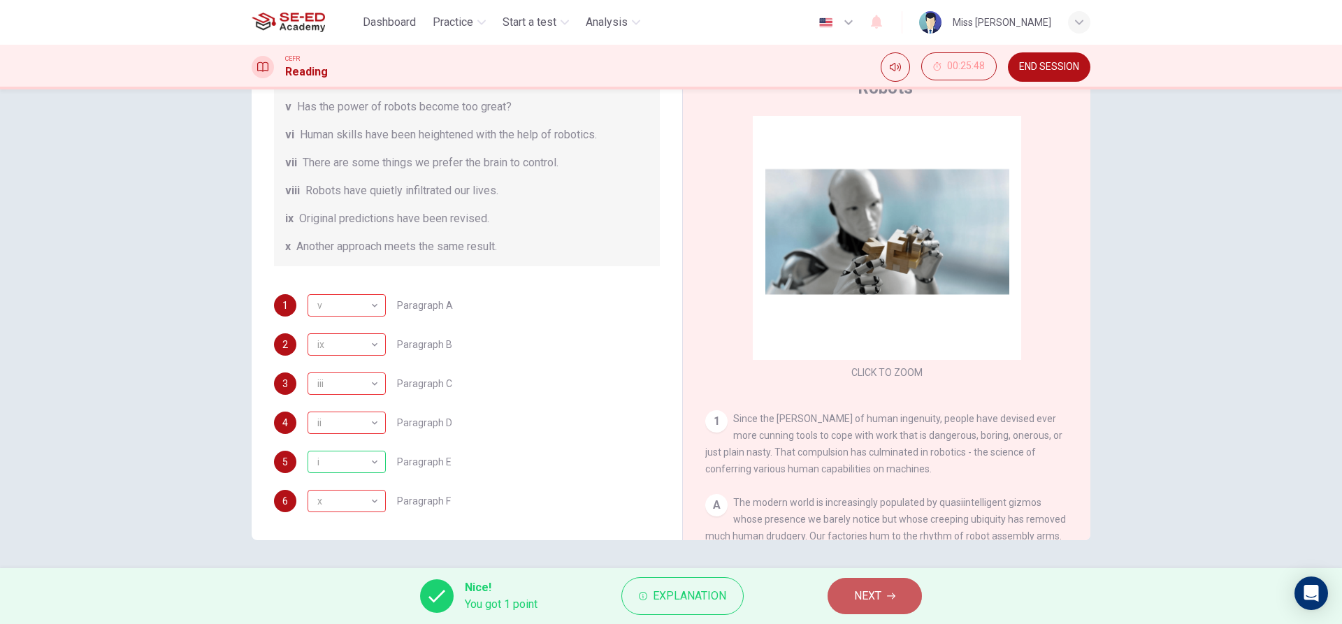
click at [849, 597] on button "NEXT" at bounding box center [875, 596] width 94 height 36
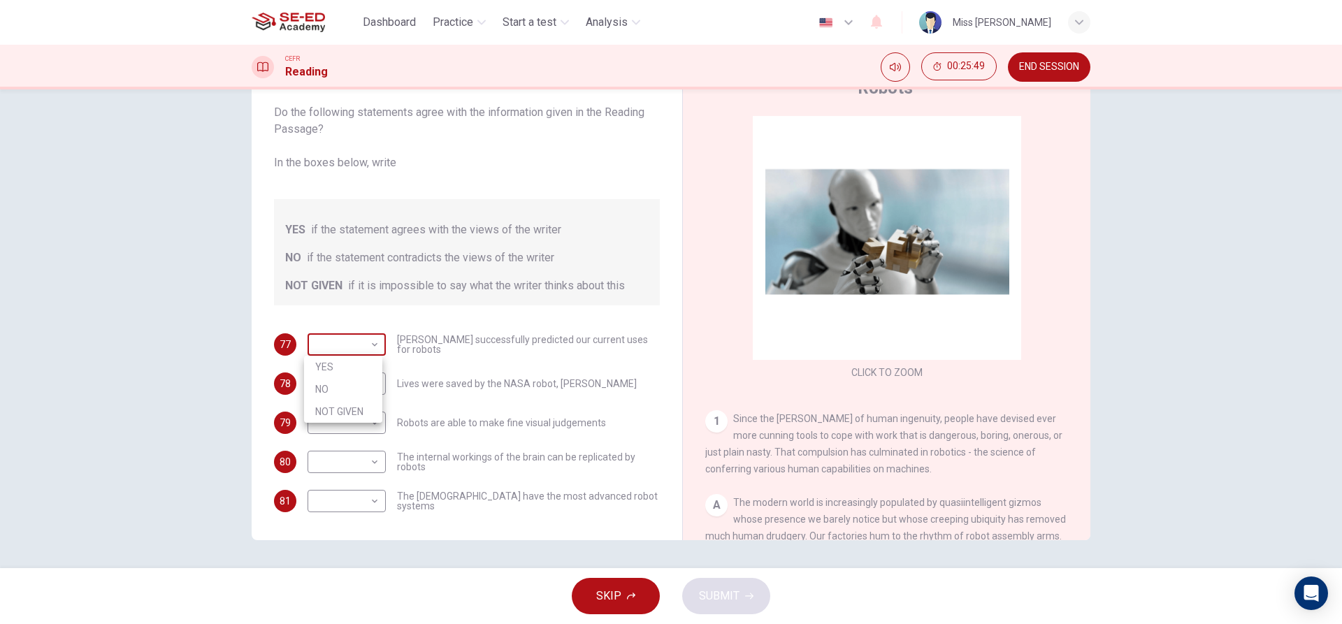
click at [338, 339] on body "This site uses cookies, as explained in our Privacy Policy . If you agree to th…" at bounding box center [671, 312] width 1342 height 624
click at [361, 369] on li "YES" at bounding box center [343, 367] width 78 height 22
type input "YES"
click at [365, 384] on body "This site uses cookies, as explained in our Privacy Policy . If you agree to th…" at bounding box center [671, 312] width 1342 height 624
click at [374, 427] on li "NO" at bounding box center [343, 428] width 78 height 22
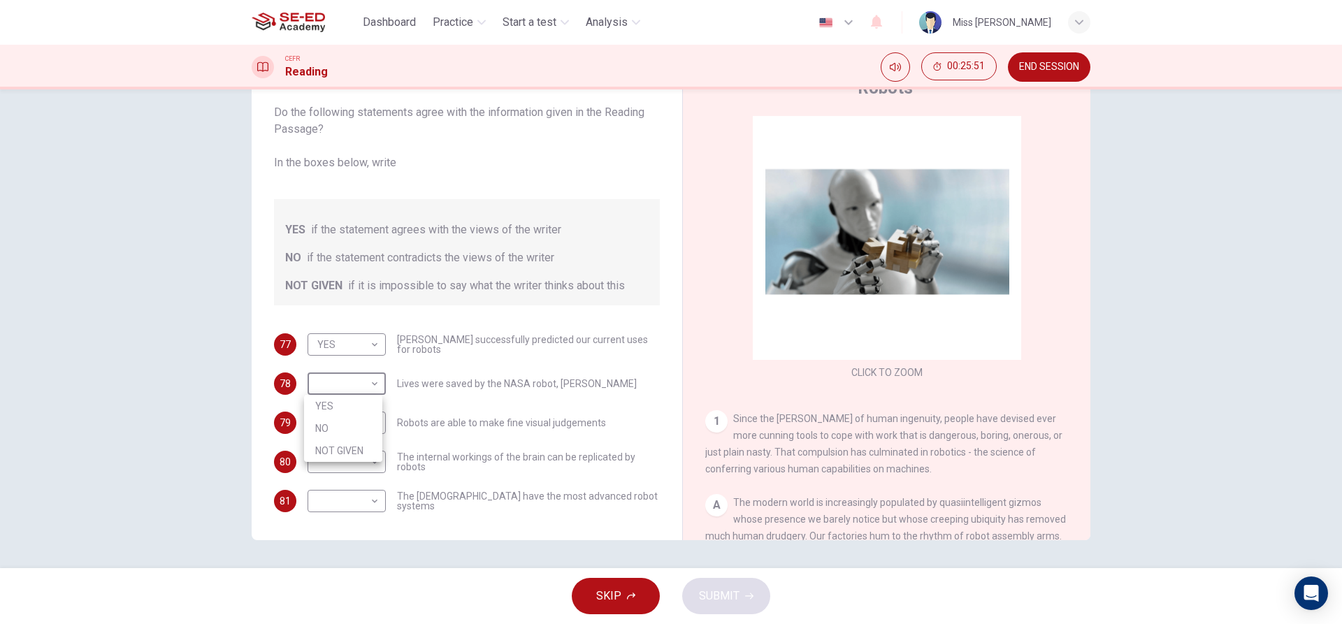
type input "NO"
click at [374, 427] on body "This site uses cookies, as explained in our Privacy Policy . If you agree to th…" at bounding box center [671, 312] width 1342 height 624
click at [360, 480] on li "NOT GIVEN" at bounding box center [343, 490] width 78 height 22
type input "NOT GIVEN"
click at [360, 467] on body "This site uses cookies, as explained in our Privacy Policy . If you agree to th…" at bounding box center [671, 312] width 1342 height 624
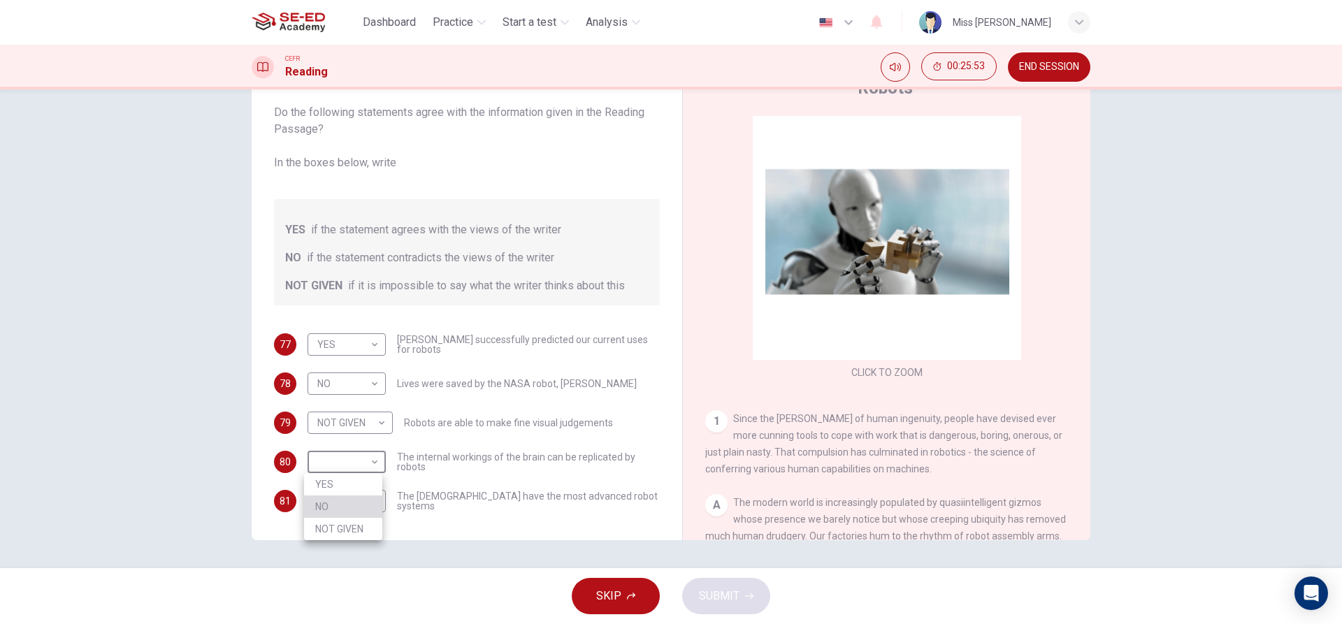
click at [359, 503] on li "NO" at bounding box center [343, 507] width 78 height 22
type input "NO"
click at [360, 502] on body "This site uses cookies, as explained in our Privacy Policy . If you agree to th…" at bounding box center [671, 312] width 1342 height 624
click at [362, 519] on li "YES" at bounding box center [343, 523] width 78 height 22
type input "YES"
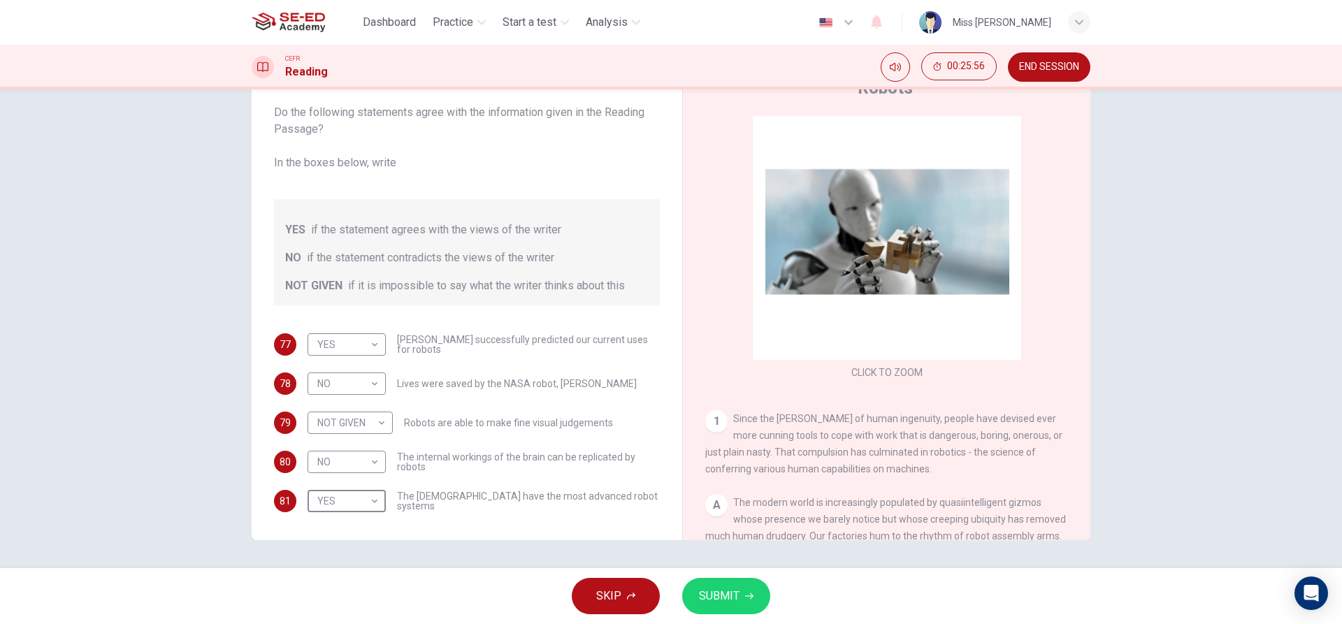
click at [713, 604] on span "SUBMIT" at bounding box center [719, 596] width 41 height 20
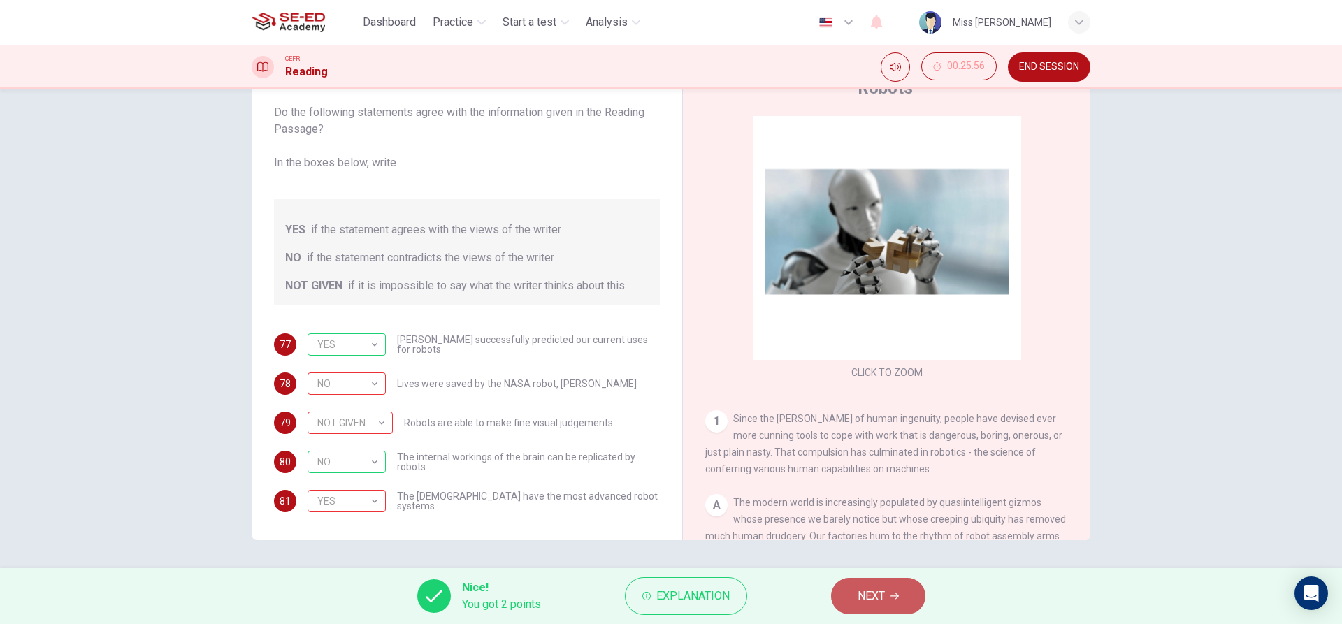
click at [907, 593] on button "NEXT" at bounding box center [878, 596] width 94 height 36
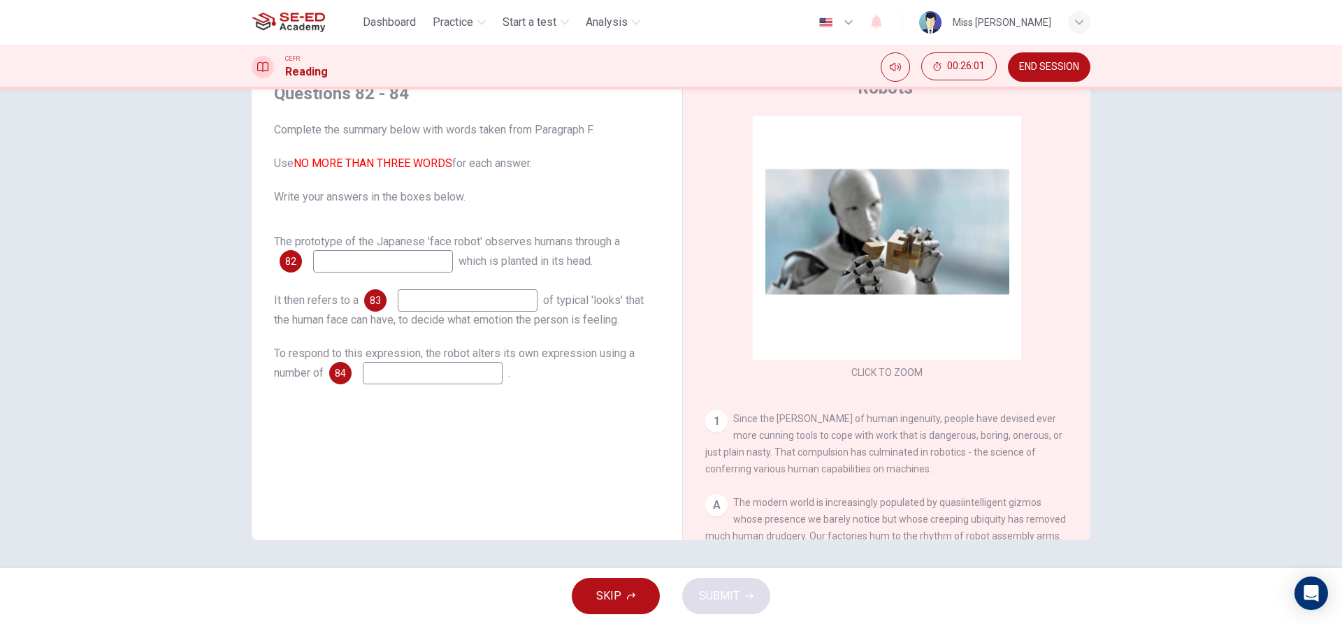
scroll to position [0, 0]
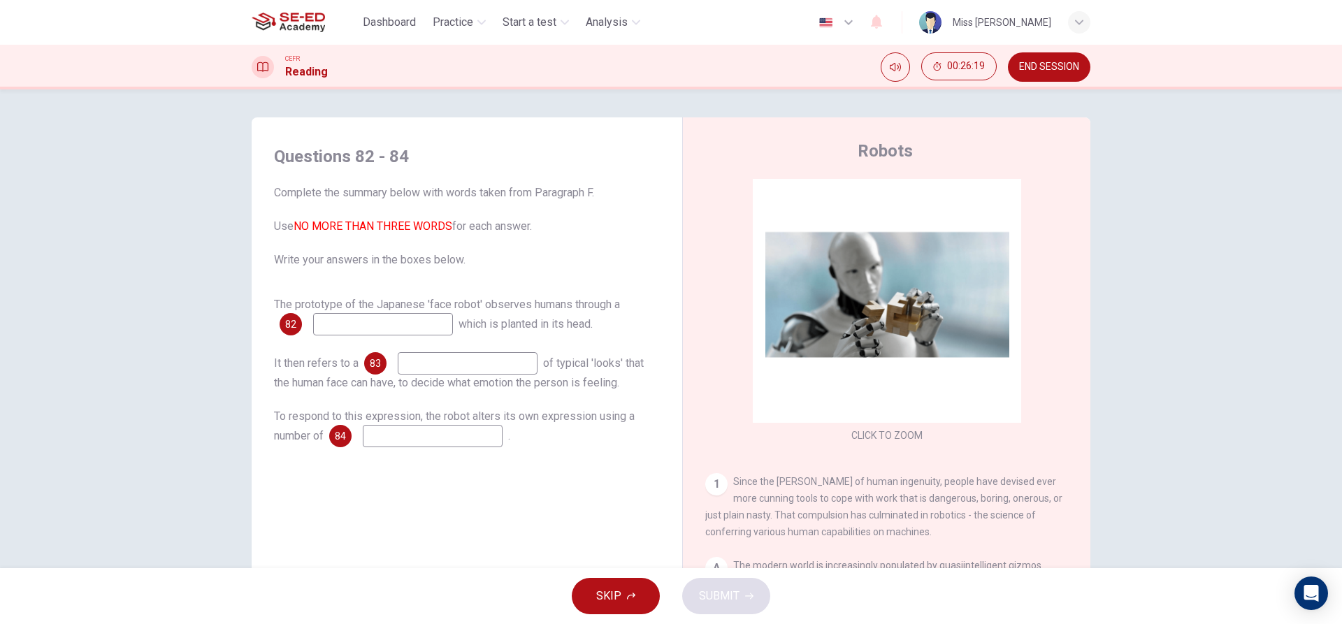
click at [365, 327] on input at bounding box center [383, 324] width 140 height 22
type input "microchip"
click at [485, 361] on input at bounding box center [468, 363] width 140 height 22
type input "robot"
click at [459, 442] on input at bounding box center [433, 436] width 140 height 22
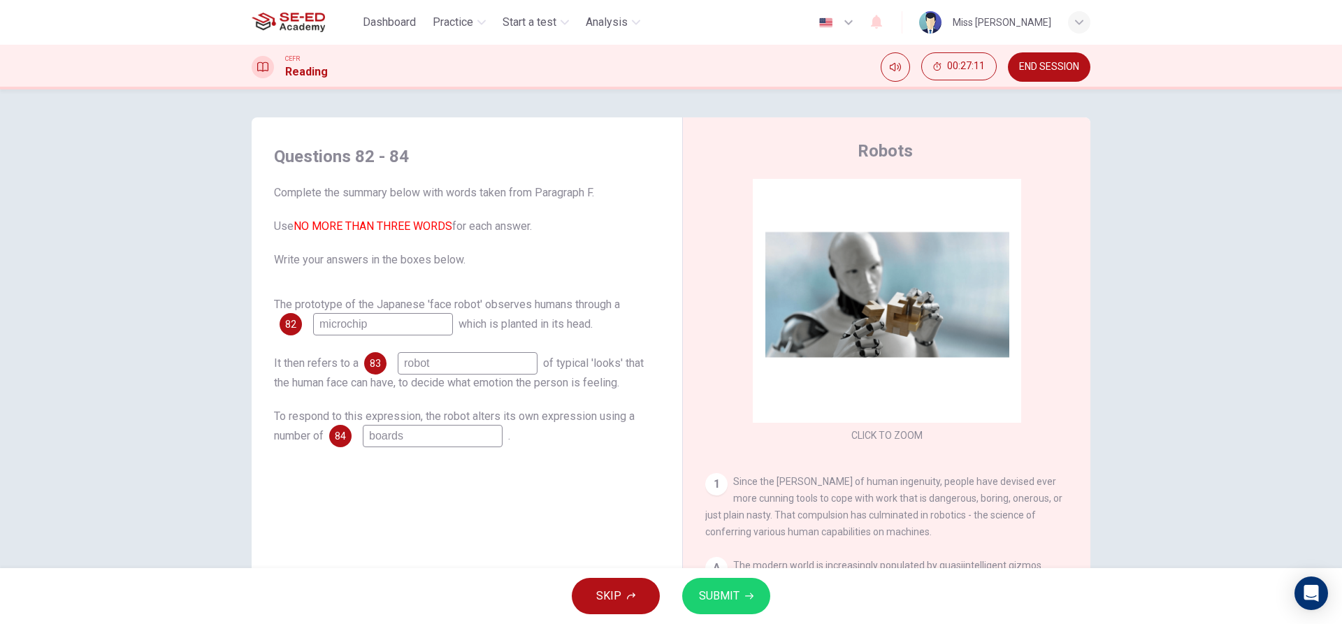
type input "boards"
click at [711, 601] on span "SUBMIT" at bounding box center [719, 596] width 41 height 20
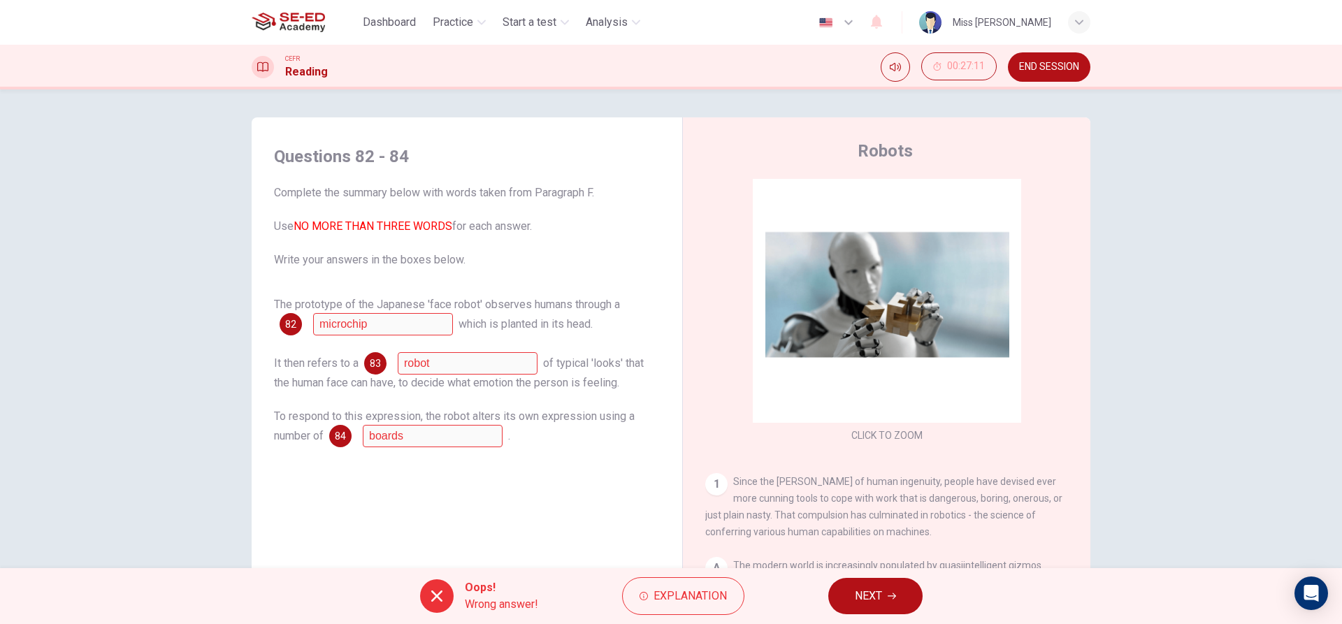
click at [908, 607] on button "NEXT" at bounding box center [875, 596] width 94 height 36
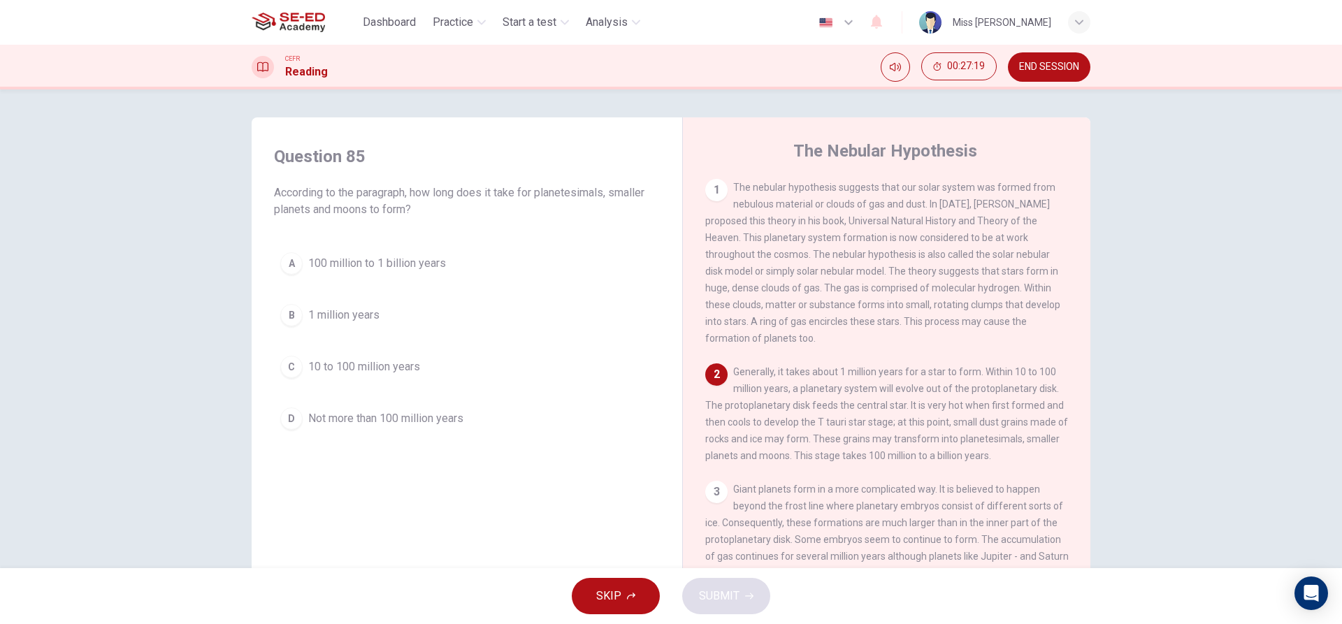
click at [336, 327] on button "B 1 million years" at bounding box center [467, 315] width 386 height 35
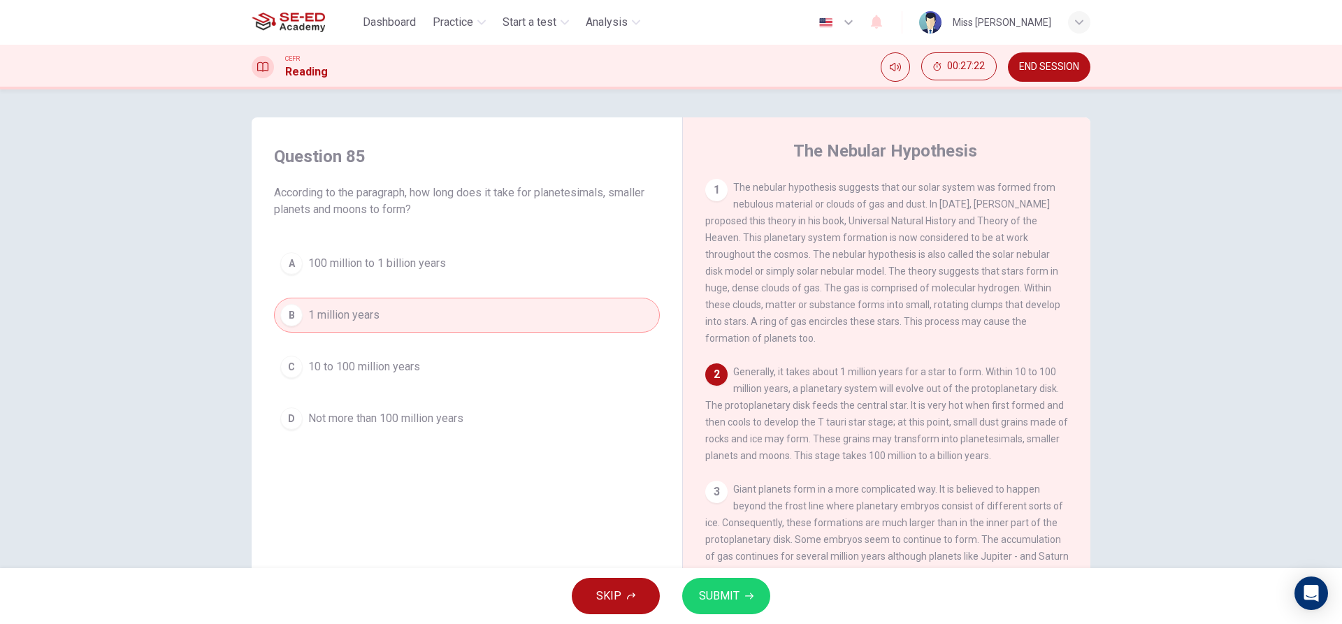
click at [438, 365] on button "C 10 to 100 million years" at bounding box center [467, 366] width 386 height 35
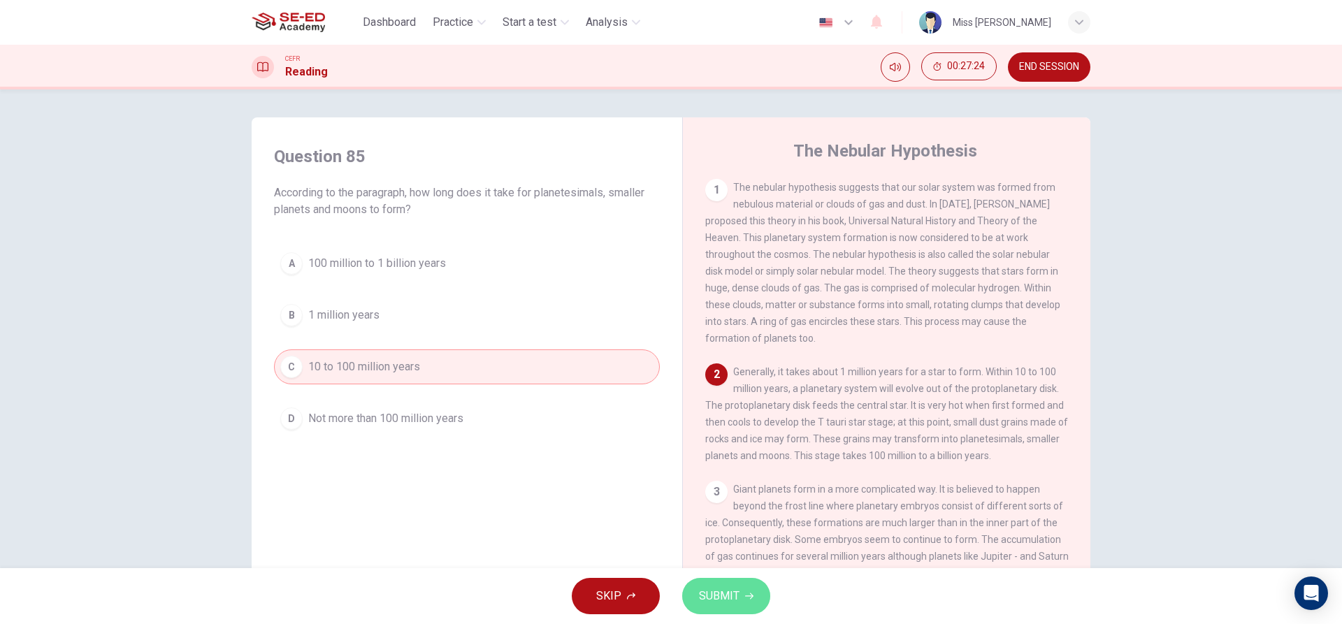
click at [744, 584] on button "SUBMIT" at bounding box center [726, 596] width 88 height 36
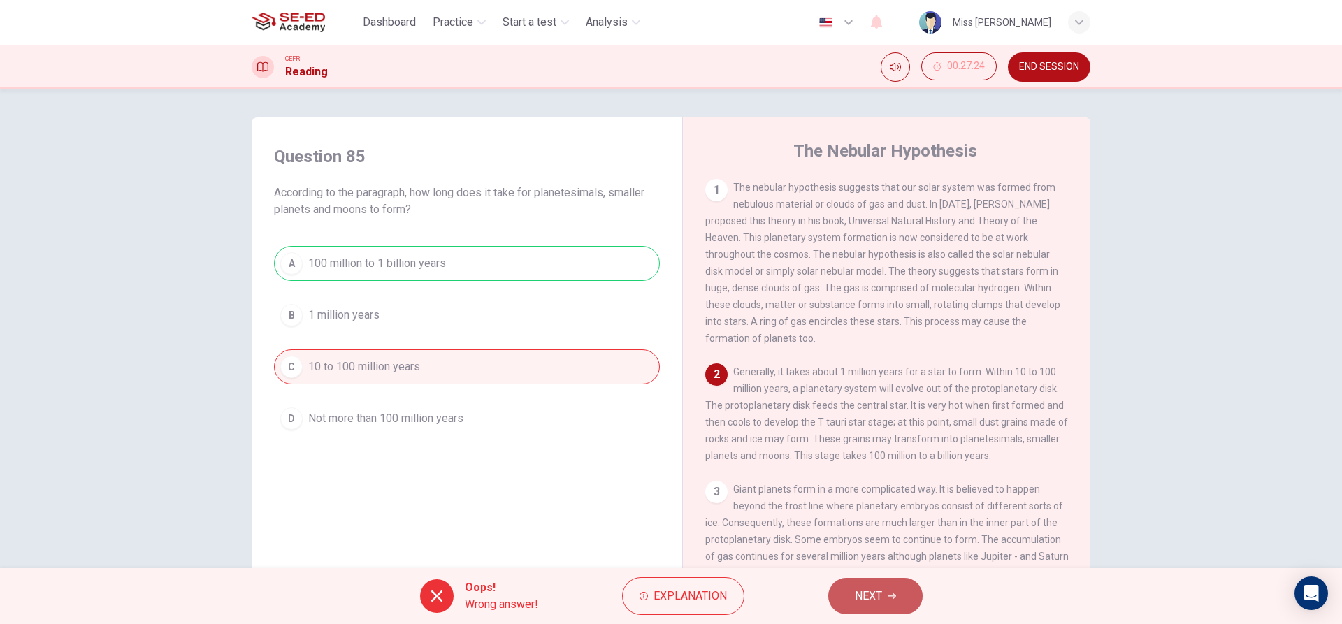
click at [859, 586] on button "NEXT" at bounding box center [875, 596] width 94 height 36
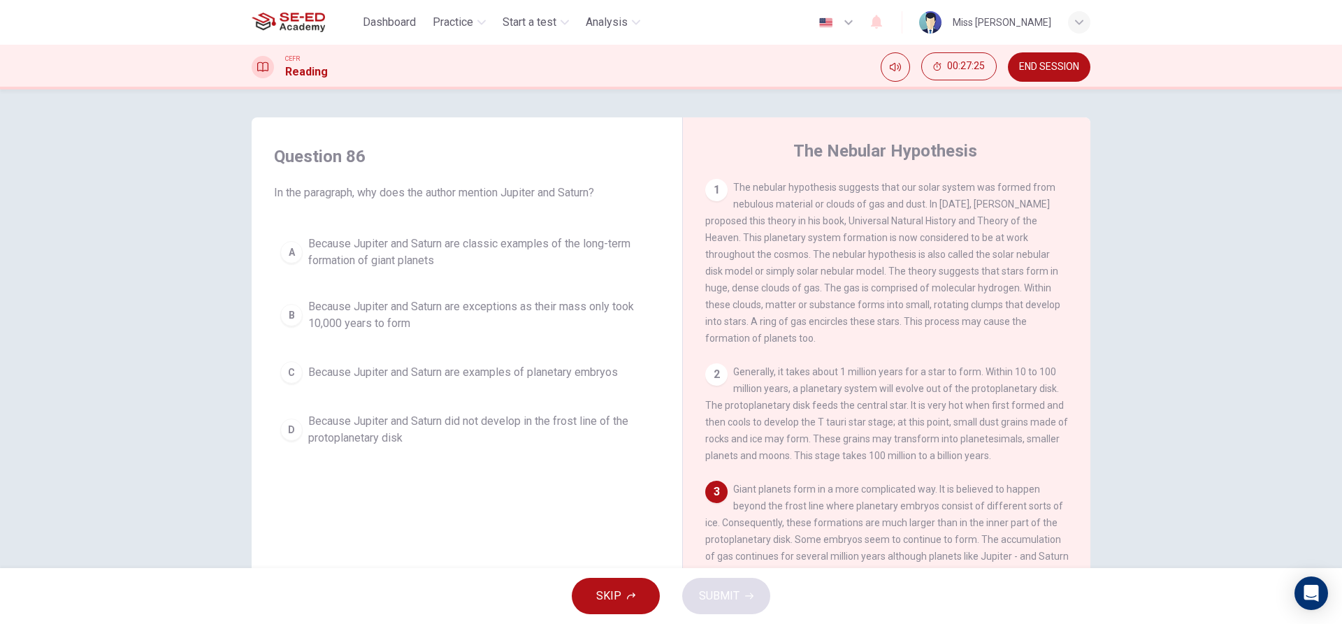
click at [574, 267] on span "Because Jupiter and Saturn are classic examples of the long-term formation of g…" at bounding box center [480, 253] width 345 height 34
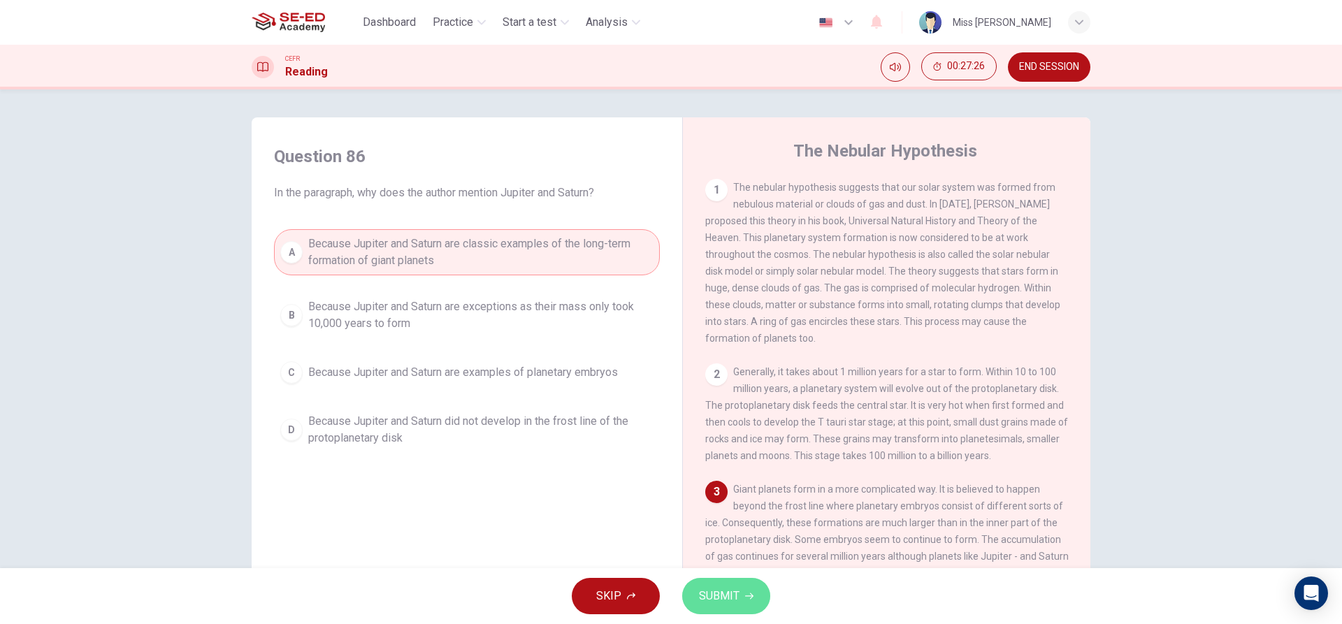
click at [723, 596] on span "SUBMIT" at bounding box center [719, 596] width 41 height 20
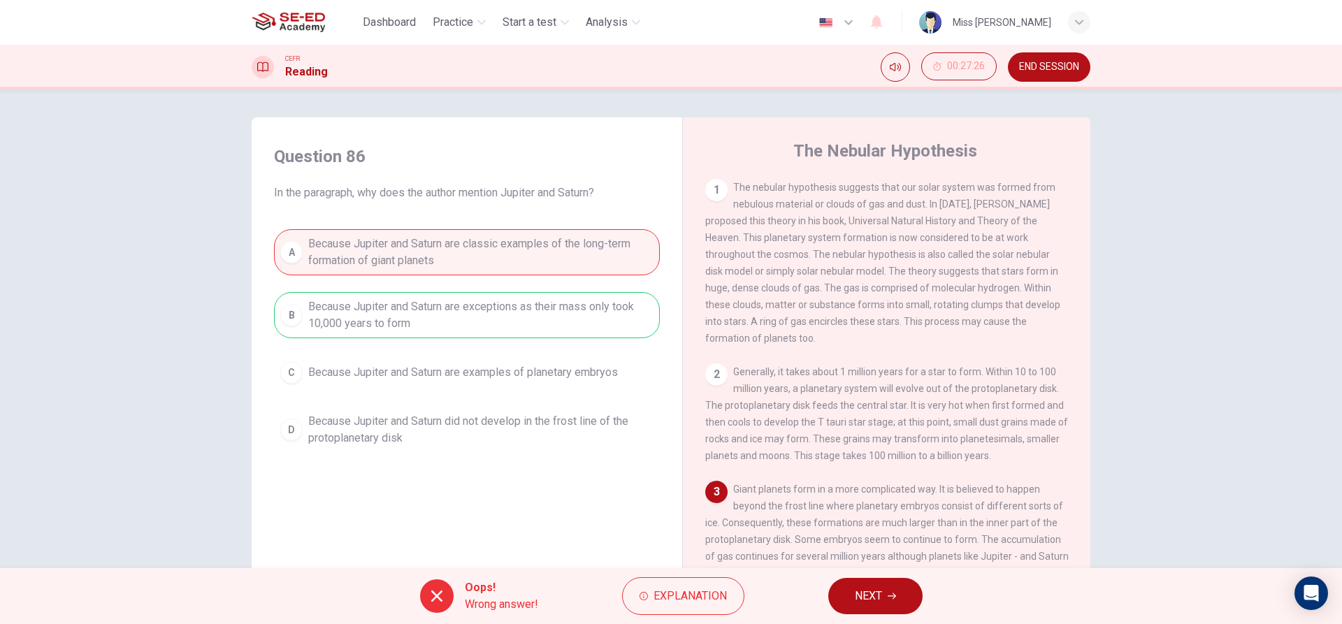
drag, startPoint x: 846, startPoint y: 592, endPoint x: 825, endPoint y: 549, distance: 47.8
click at [825, 549] on div "Dashboard Practice Start a test Analysis English en ​ Miss [PERSON_NAME] CEFR R…" at bounding box center [671, 312] width 1342 height 624
click at [902, 596] on button "NEXT" at bounding box center [875, 596] width 94 height 36
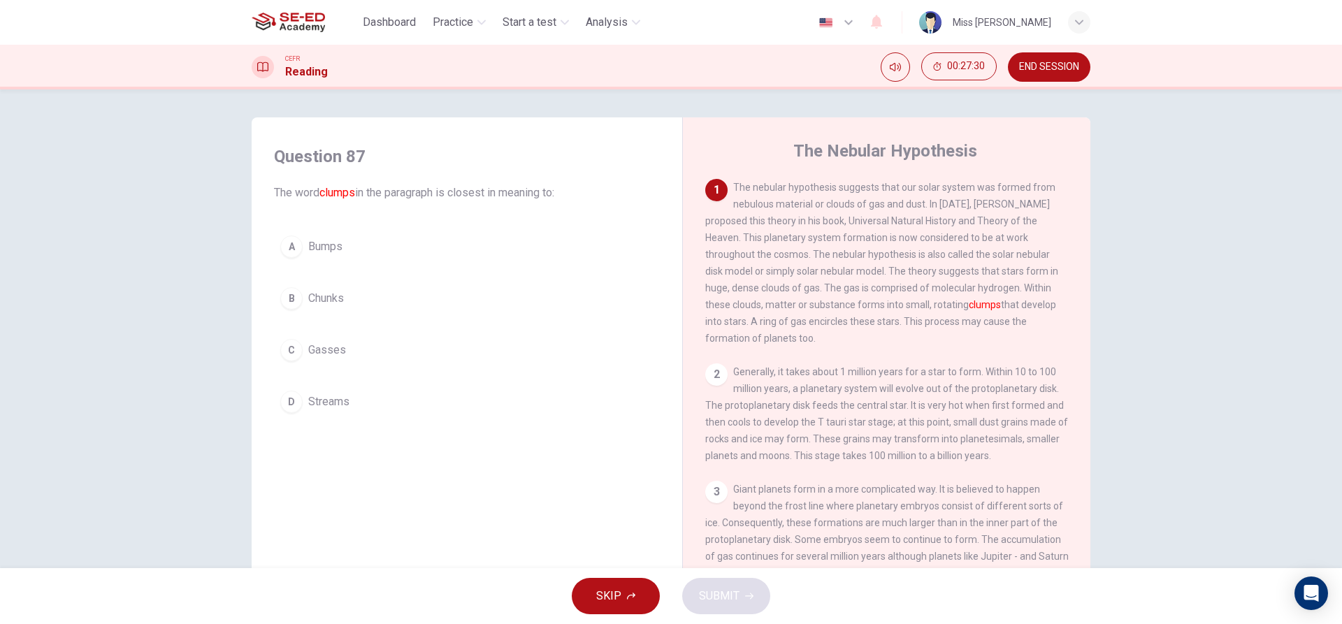
click at [354, 307] on button "B Chunks" at bounding box center [467, 298] width 386 height 35
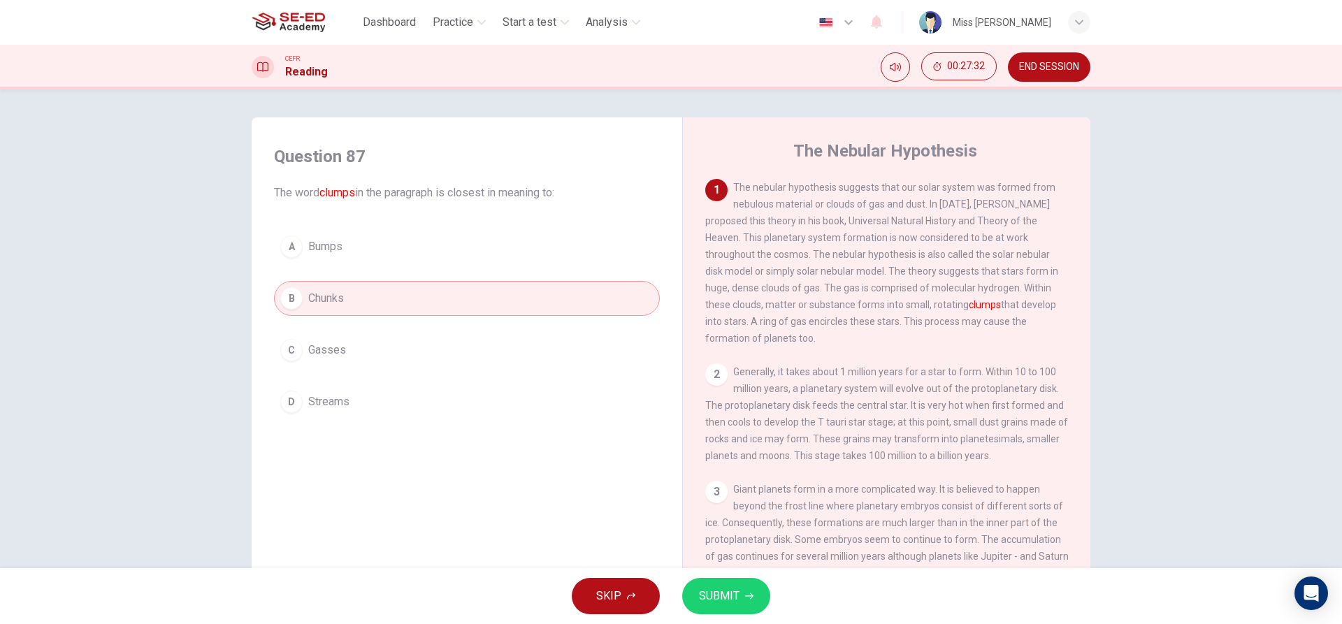
click at [742, 600] on button "SUBMIT" at bounding box center [726, 596] width 88 height 36
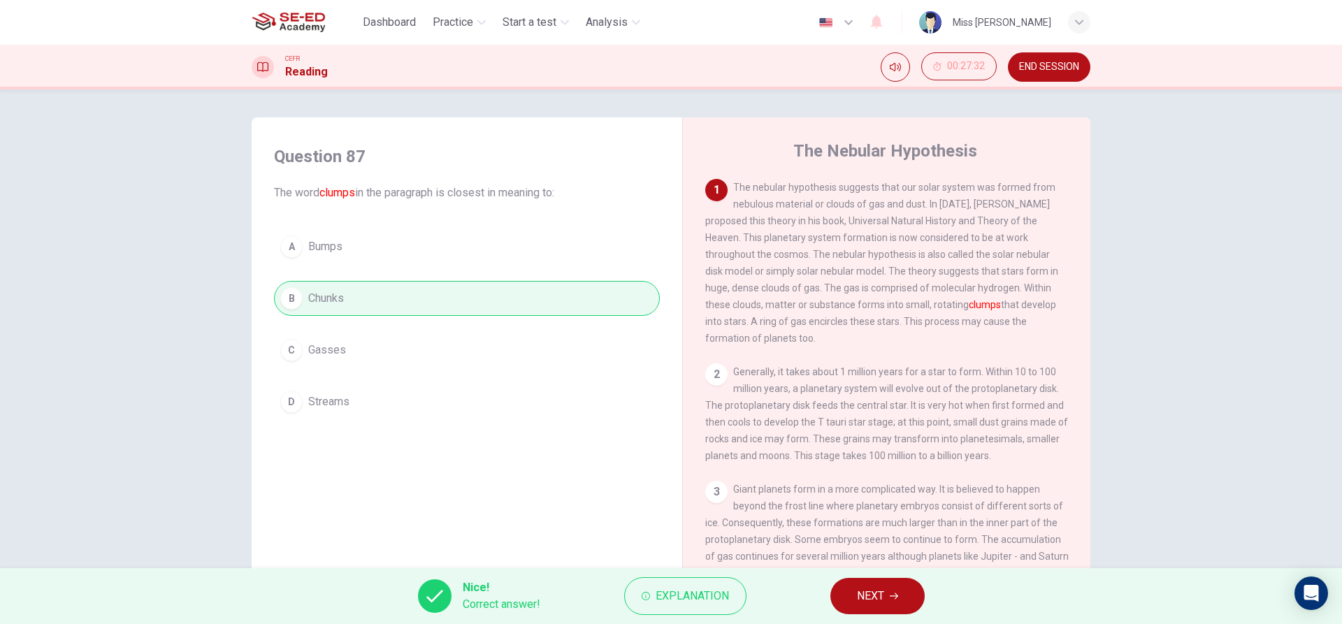
click at [912, 601] on button "NEXT" at bounding box center [877, 596] width 94 height 36
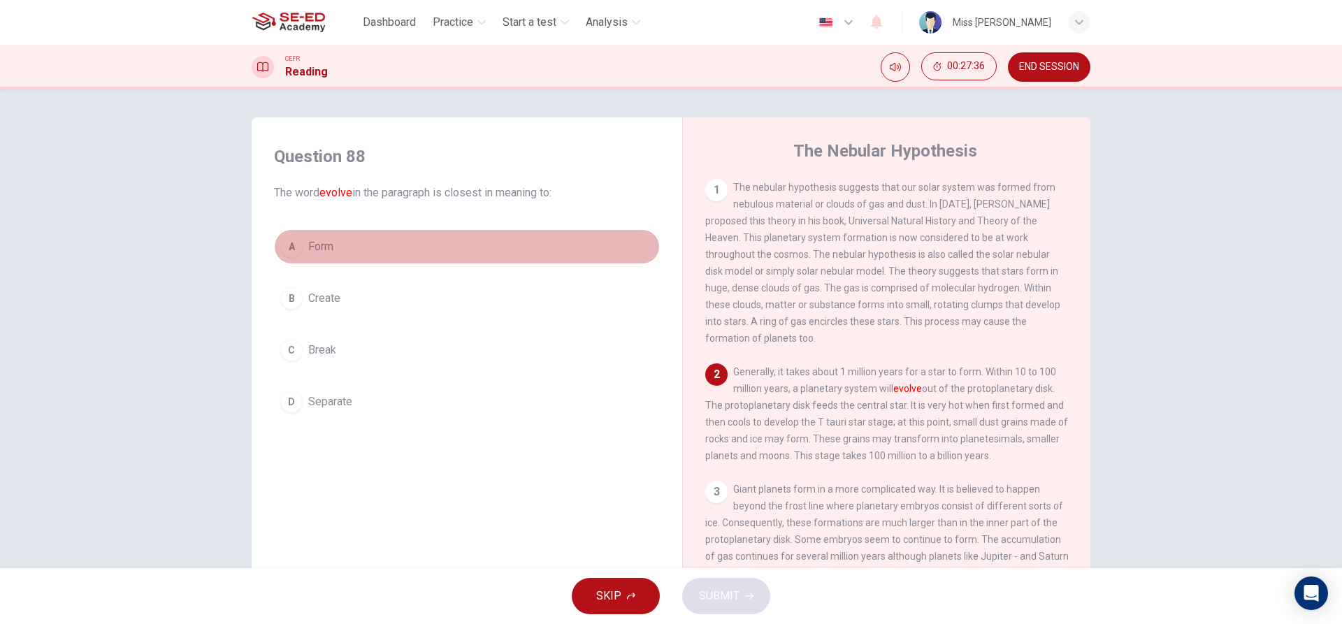
click at [472, 247] on button "A Form" at bounding box center [467, 246] width 386 height 35
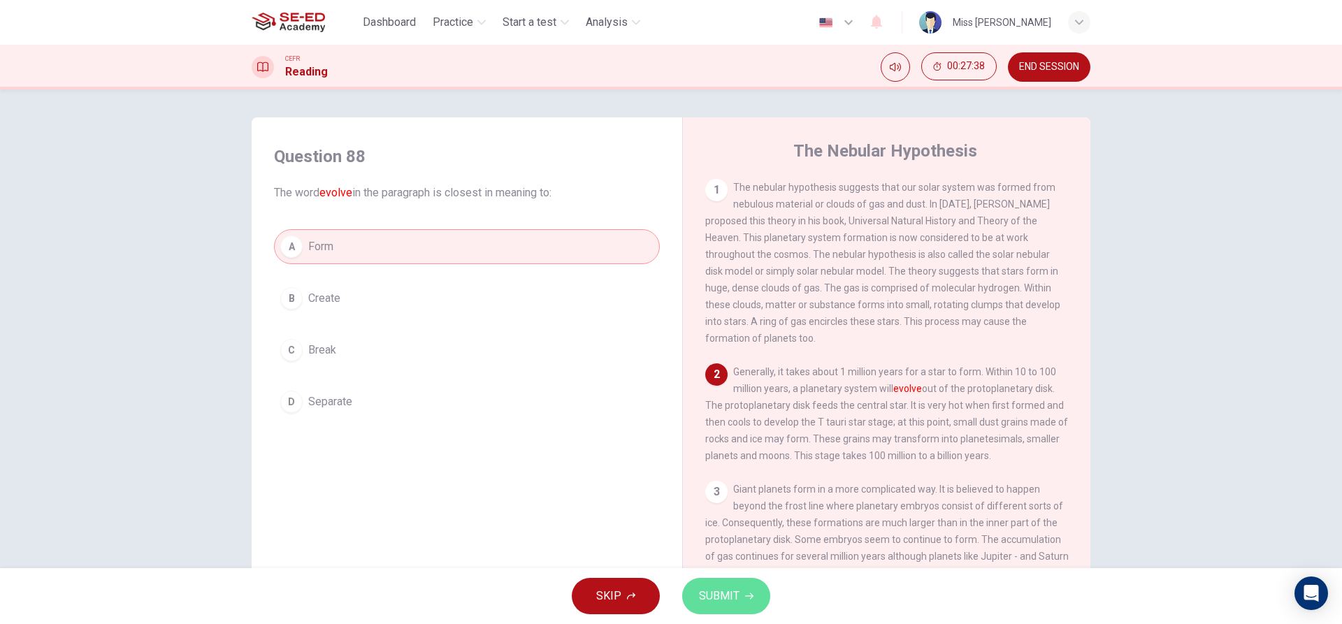
click at [735, 589] on span "SUBMIT" at bounding box center [719, 596] width 41 height 20
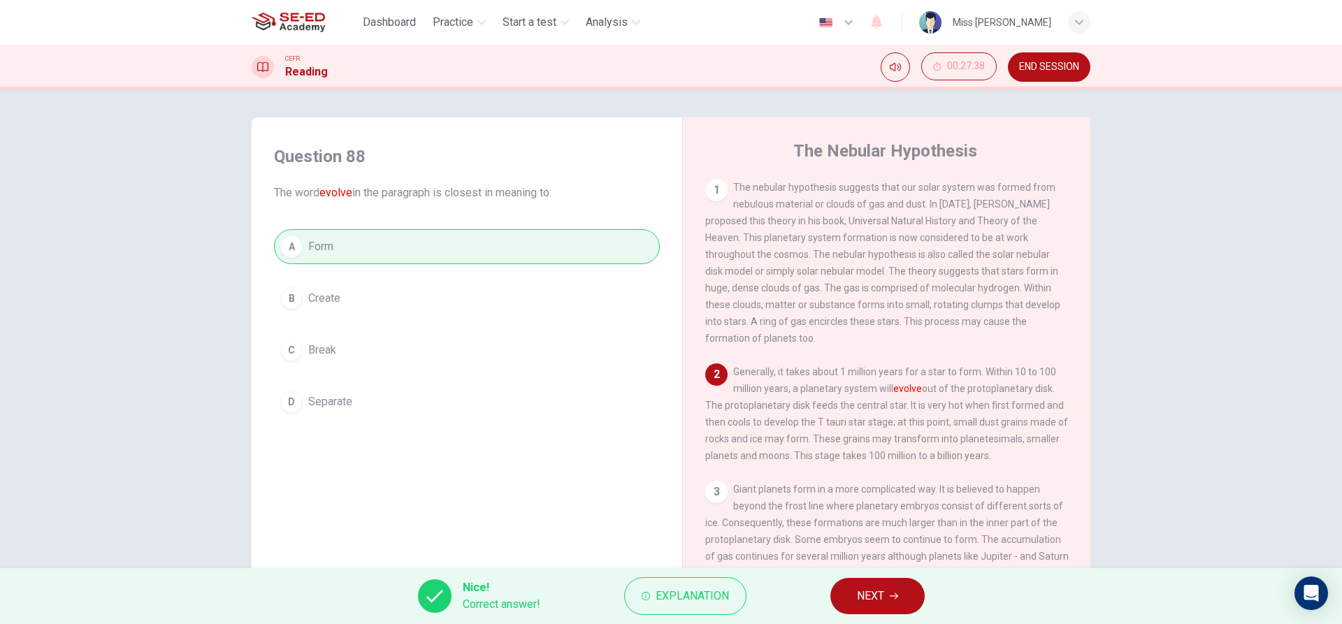
click at [842, 587] on button "NEXT" at bounding box center [877, 596] width 94 height 36
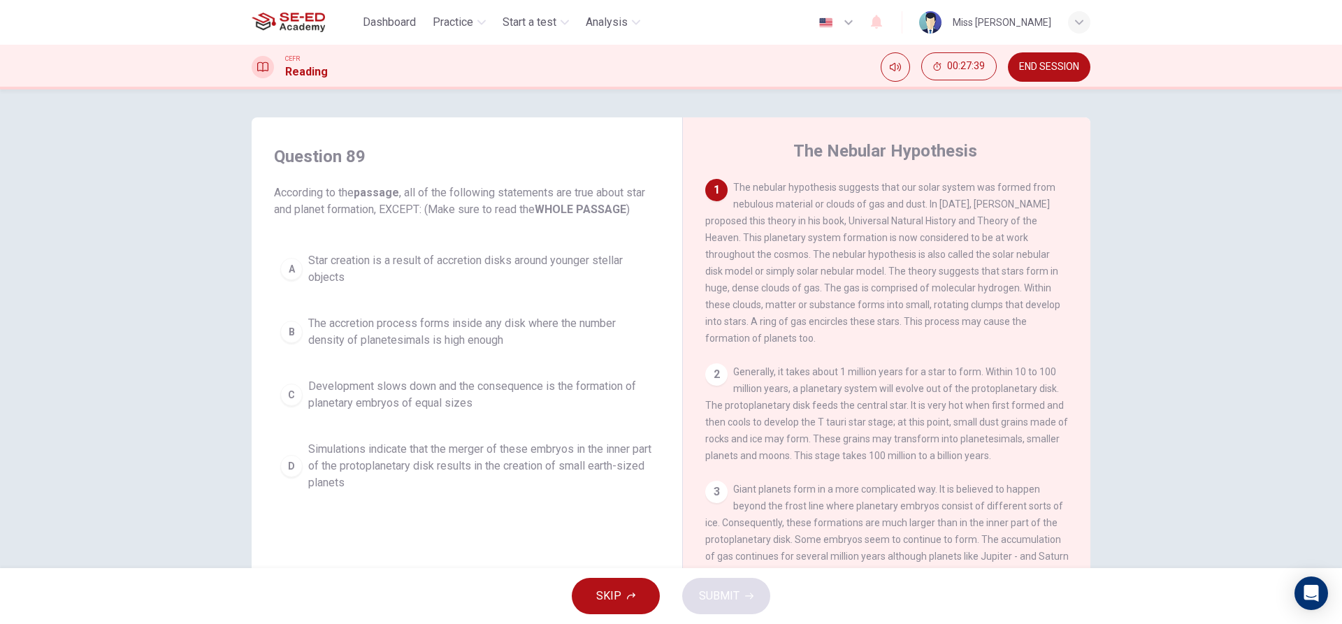
click at [447, 269] on span "Star creation is a result of accretion disks around younger stellar objects" at bounding box center [480, 269] width 345 height 34
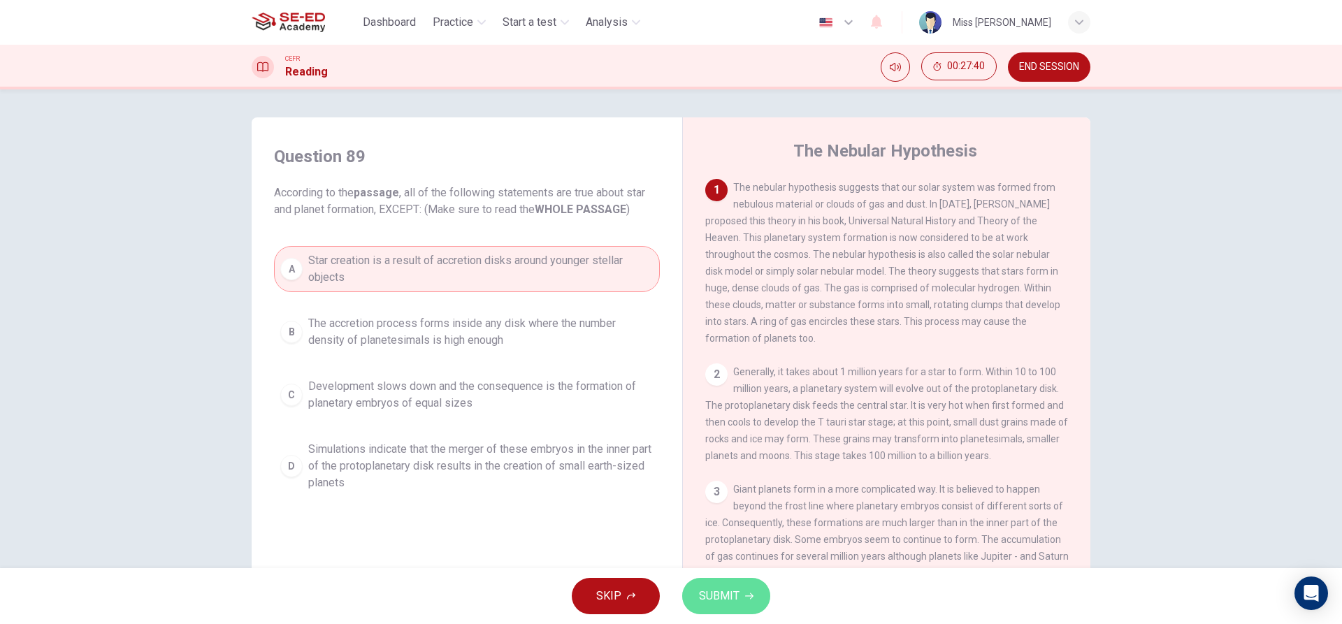
click at [758, 606] on button "SUBMIT" at bounding box center [726, 596] width 88 height 36
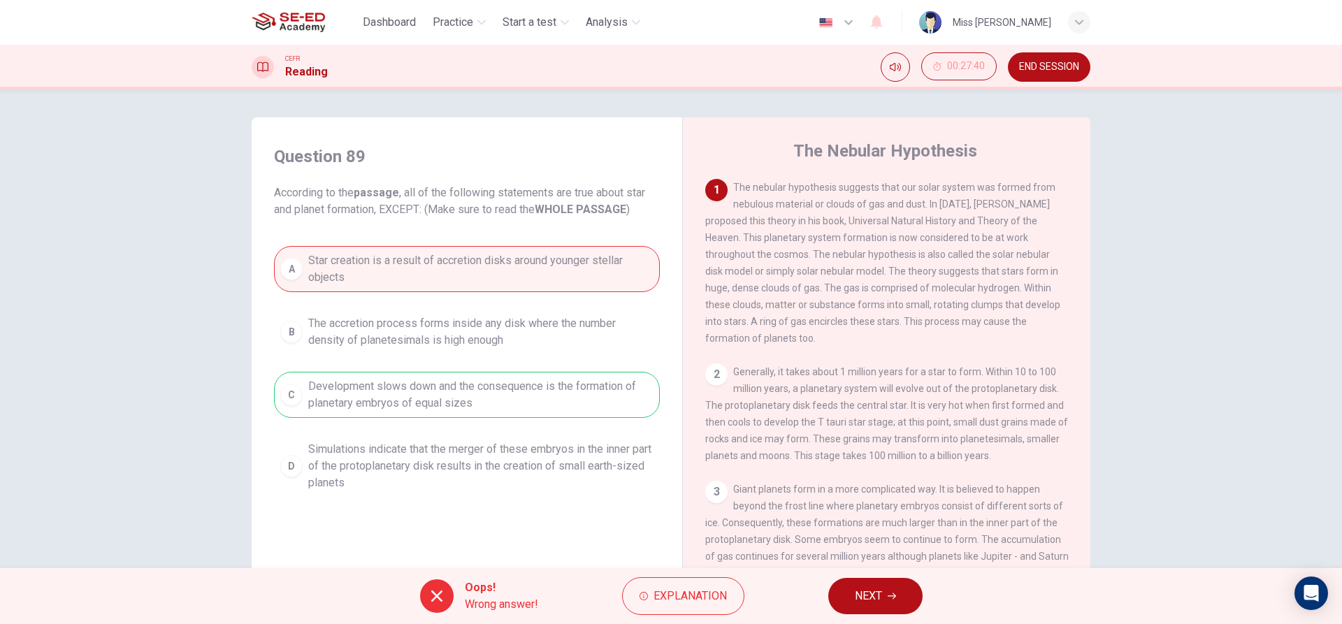
click at [846, 586] on button "NEXT" at bounding box center [875, 596] width 94 height 36
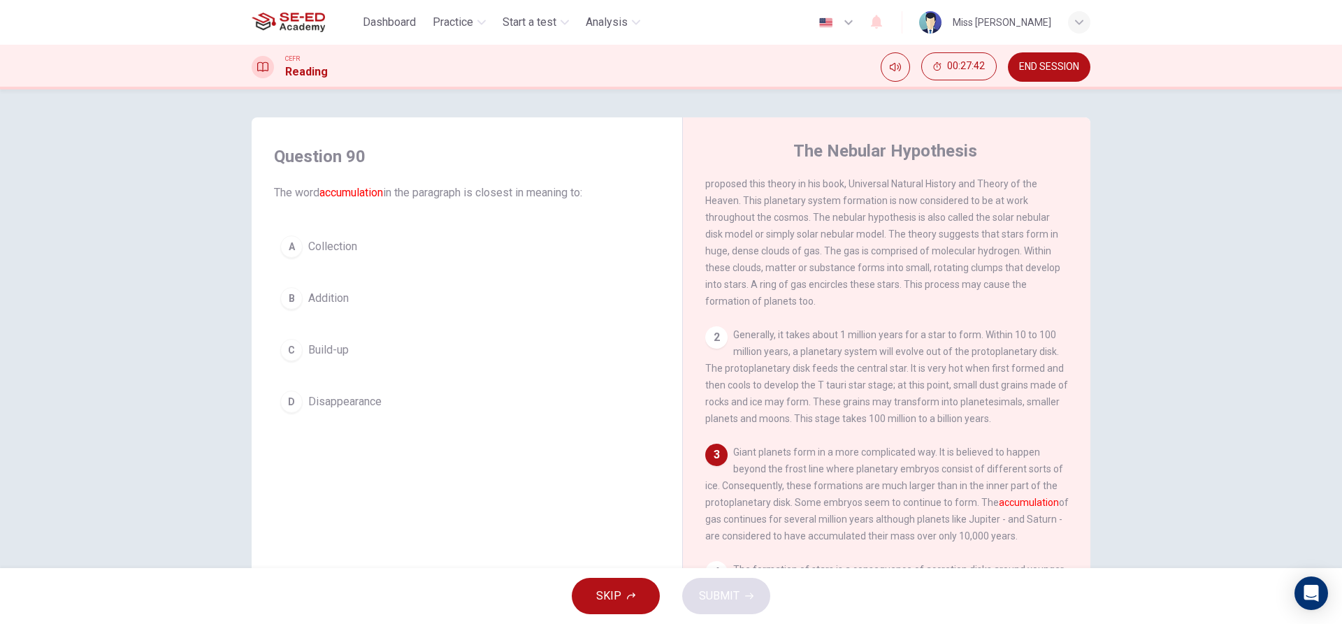
scroll to position [70, 0]
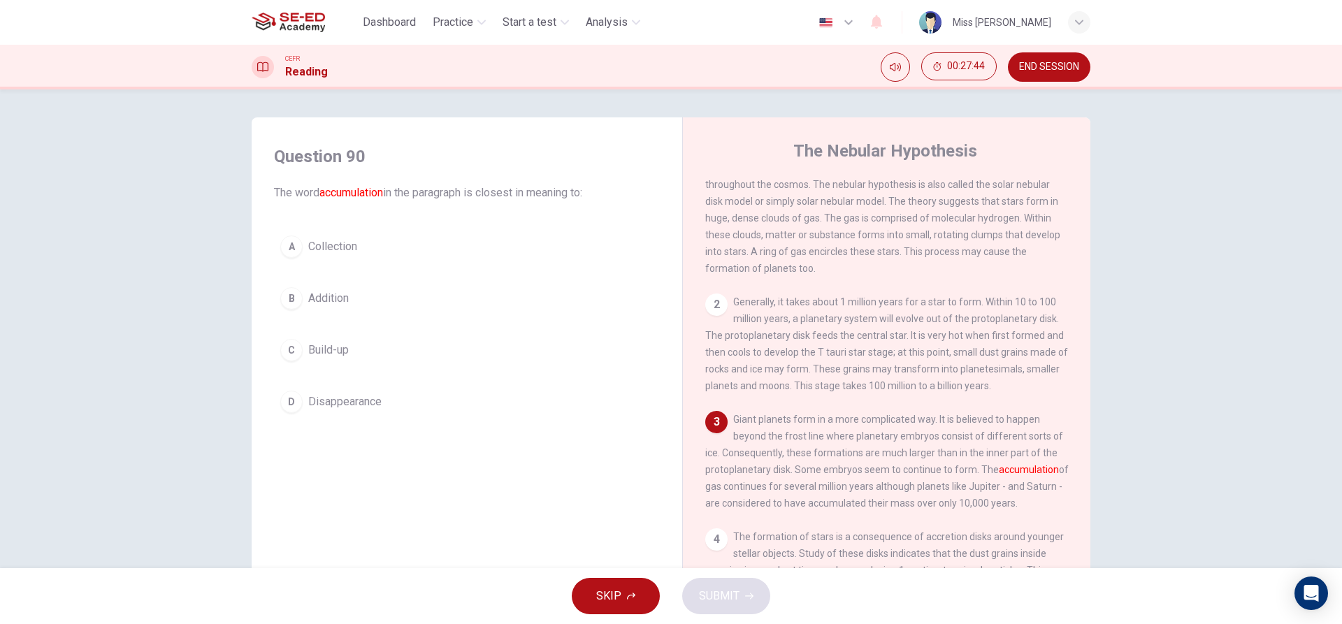
click at [313, 359] on button "C Build-up" at bounding box center [467, 350] width 386 height 35
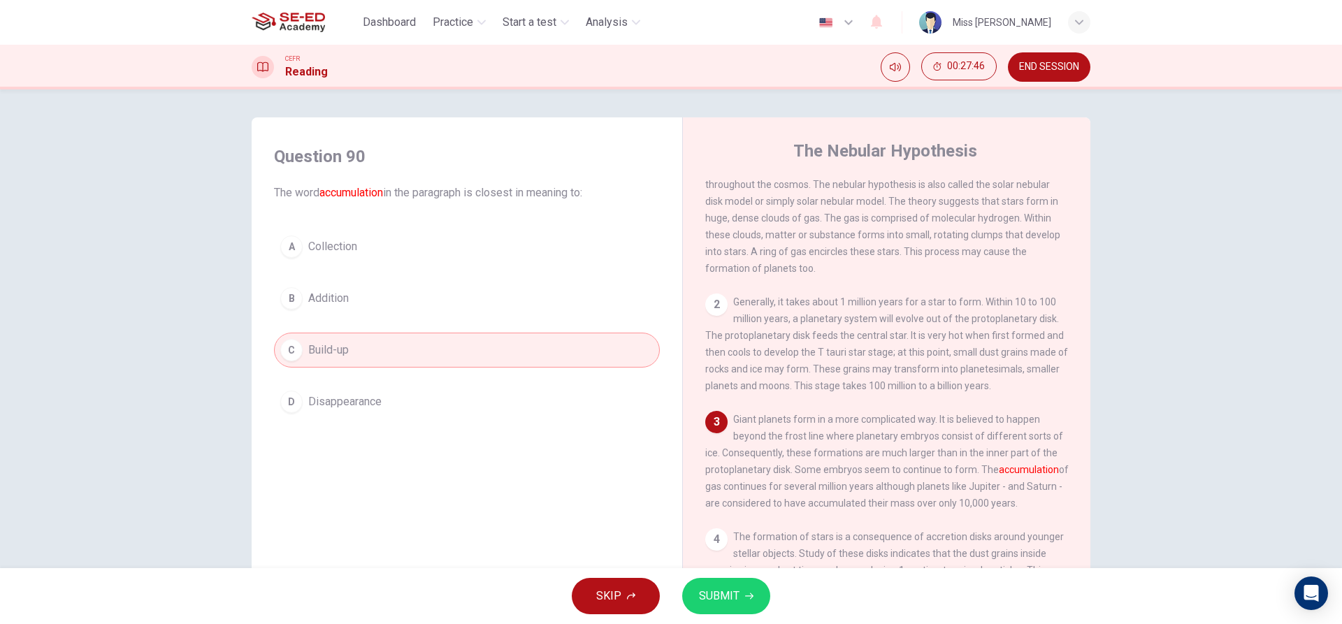
click at [709, 602] on span "SUBMIT" at bounding box center [719, 596] width 41 height 20
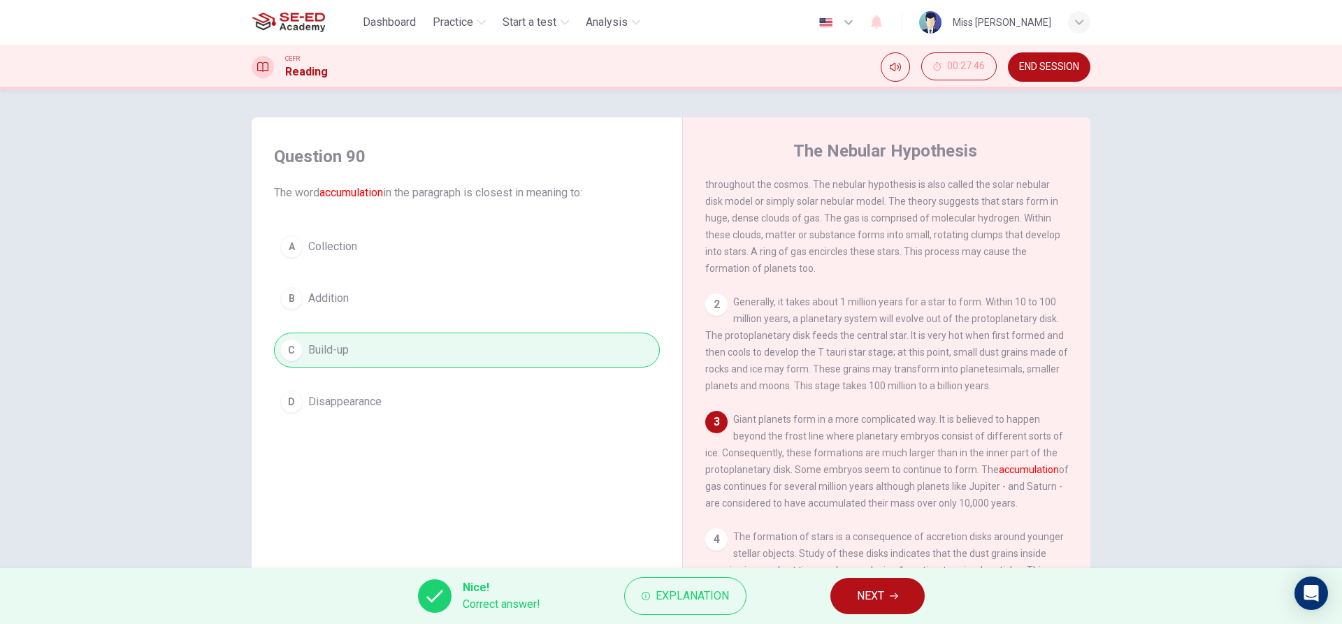
click at [867, 601] on span "NEXT" at bounding box center [870, 596] width 27 height 20
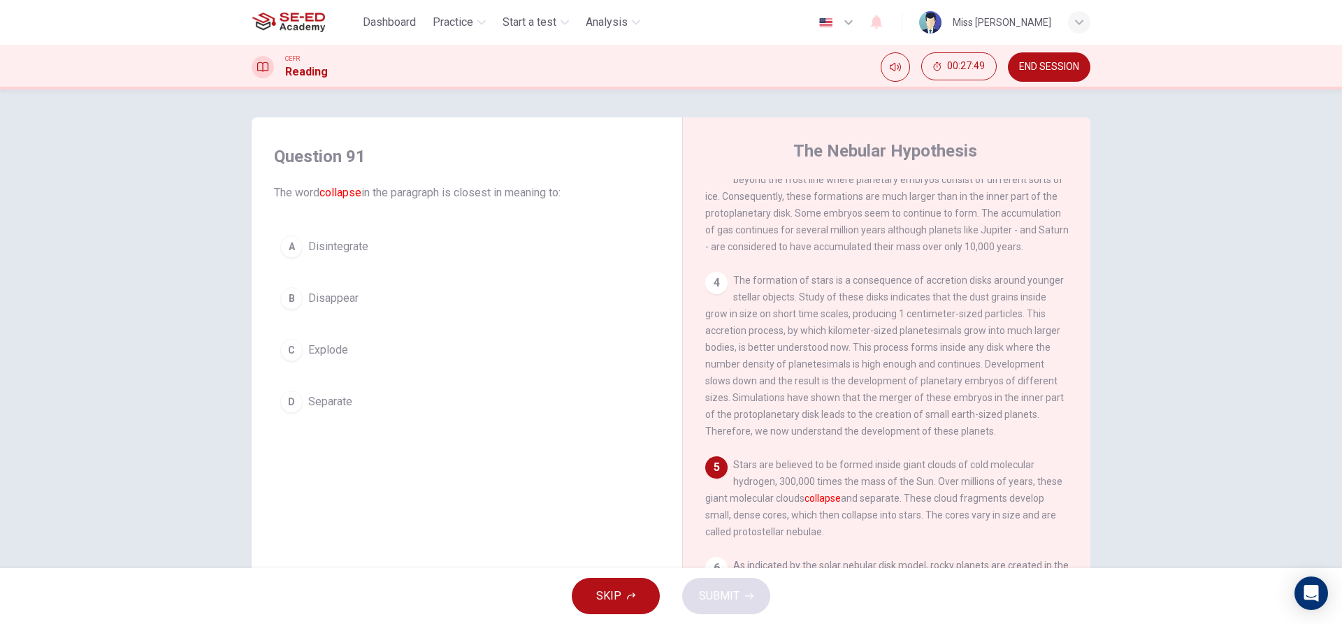
scroll to position [349, 0]
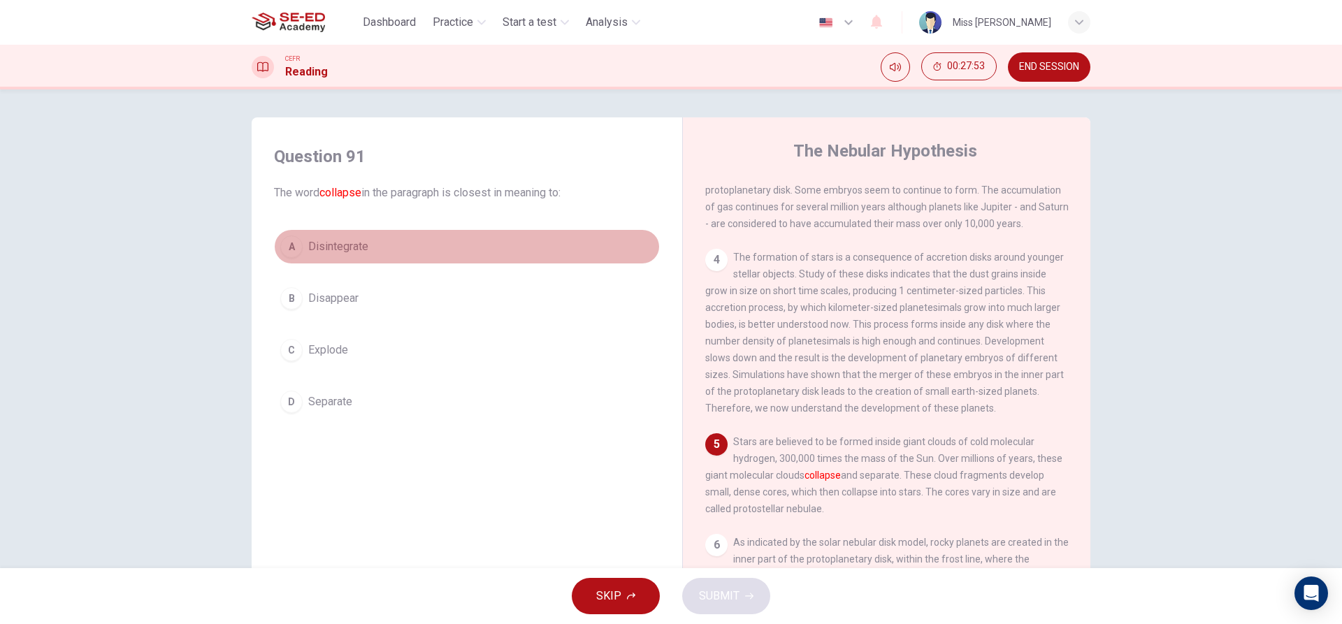
click at [384, 252] on button "A Disintegrate" at bounding box center [467, 246] width 386 height 35
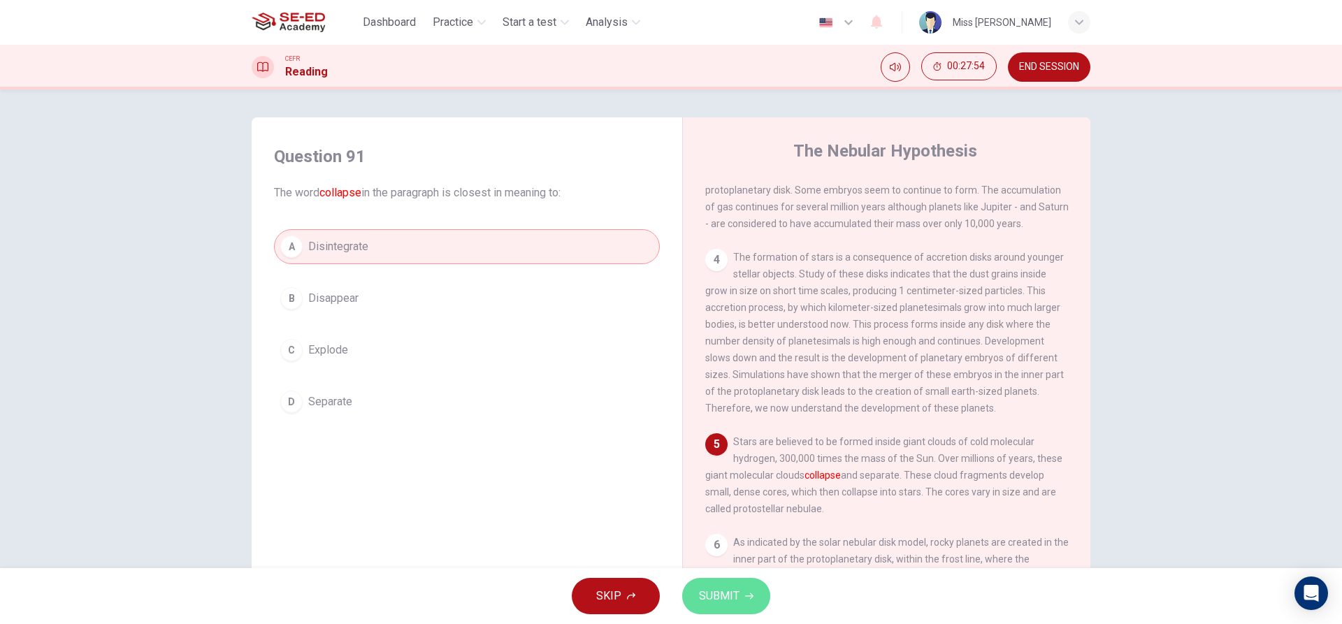
click at [696, 589] on button "SUBMIT" at bounding box center [726, 596] width 88 height 36
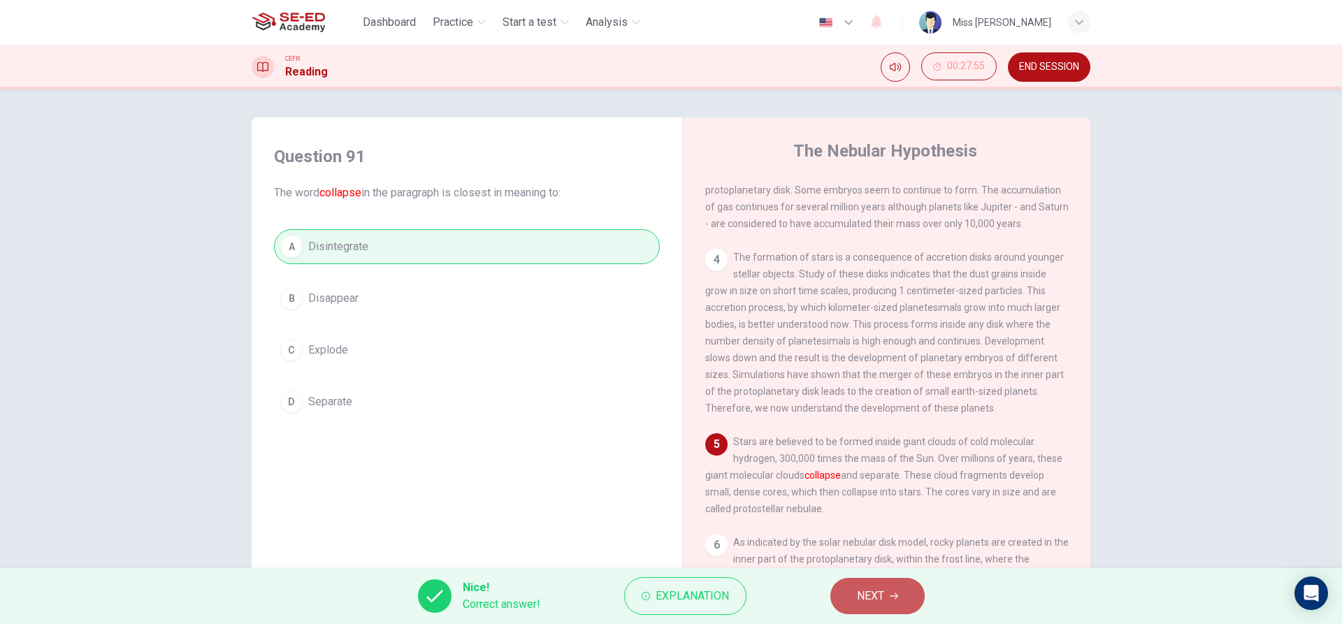
click at [864, 594] on span "NEXT" at bounding box center [870, 596] width 27 height 20
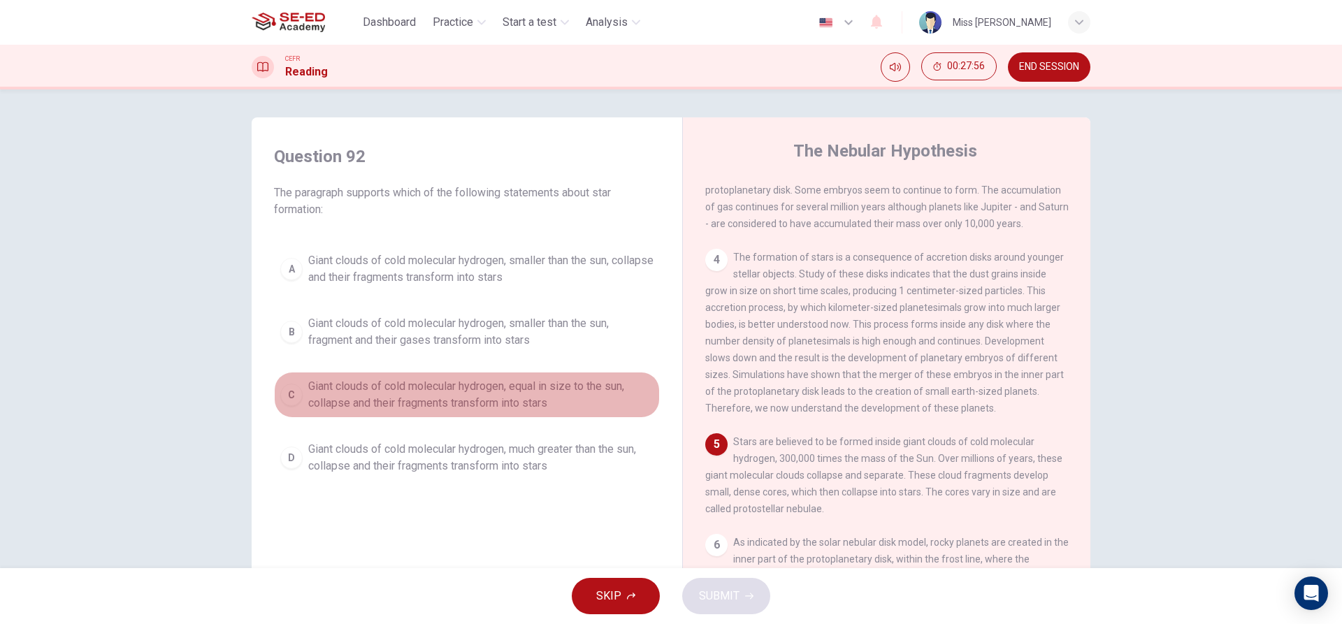
click at [539, 389] on span "Giant clouds of cold molecular hydrogen, equal in size to the sun, collapse and…" at bounding box center [480, 395] width 345 height 34
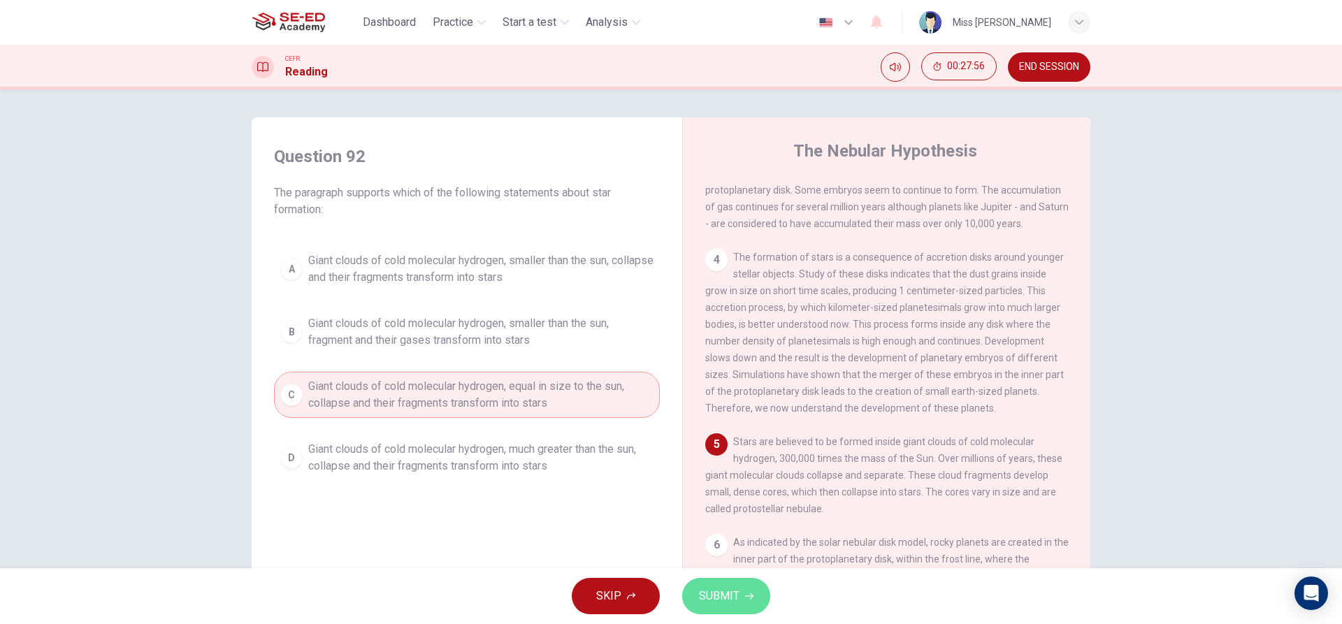
click at [747, 595] on icon "button" at bounding box center [749, 596] width 8 height 8
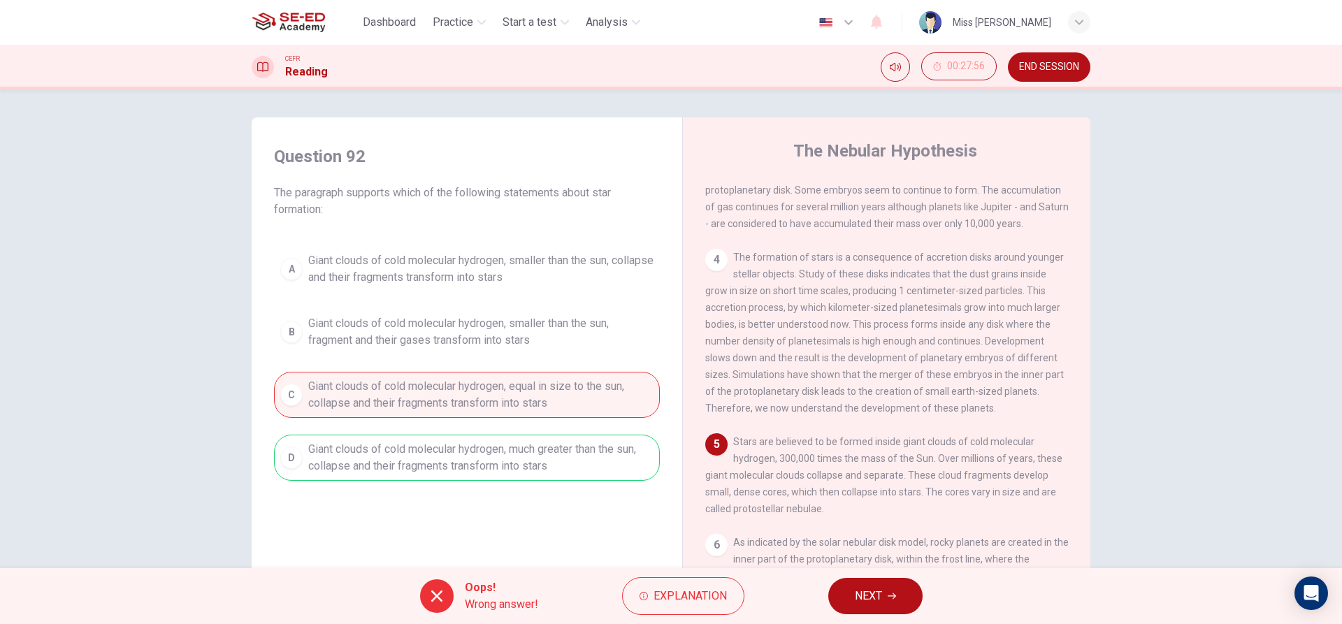
click at [872, 596] on span "NEXT" at bounding box center [868, 596] width 27 height 20
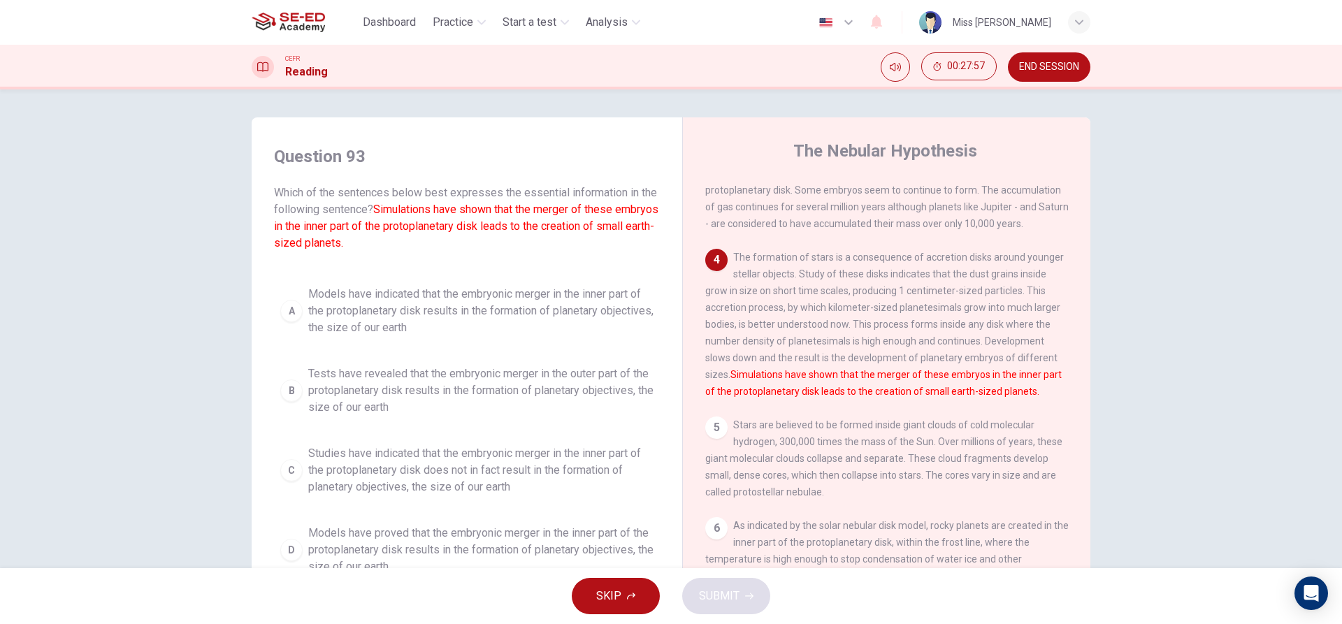
click at [474, 315] on span "Models have indicated that the embryonic merger in the inner part of the protop…" at bounding box center [480, 311] width 345 height 50
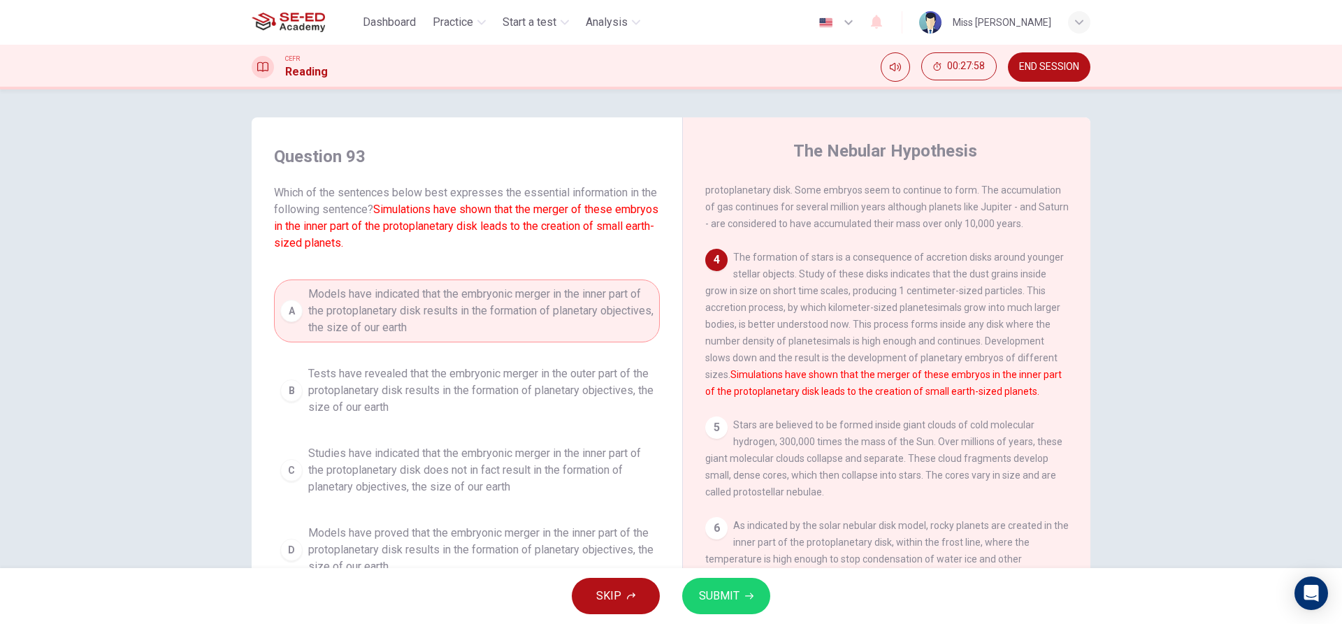
click at [745, 600] on icon "button" at bounding box center [749, 596] width 8 height 8
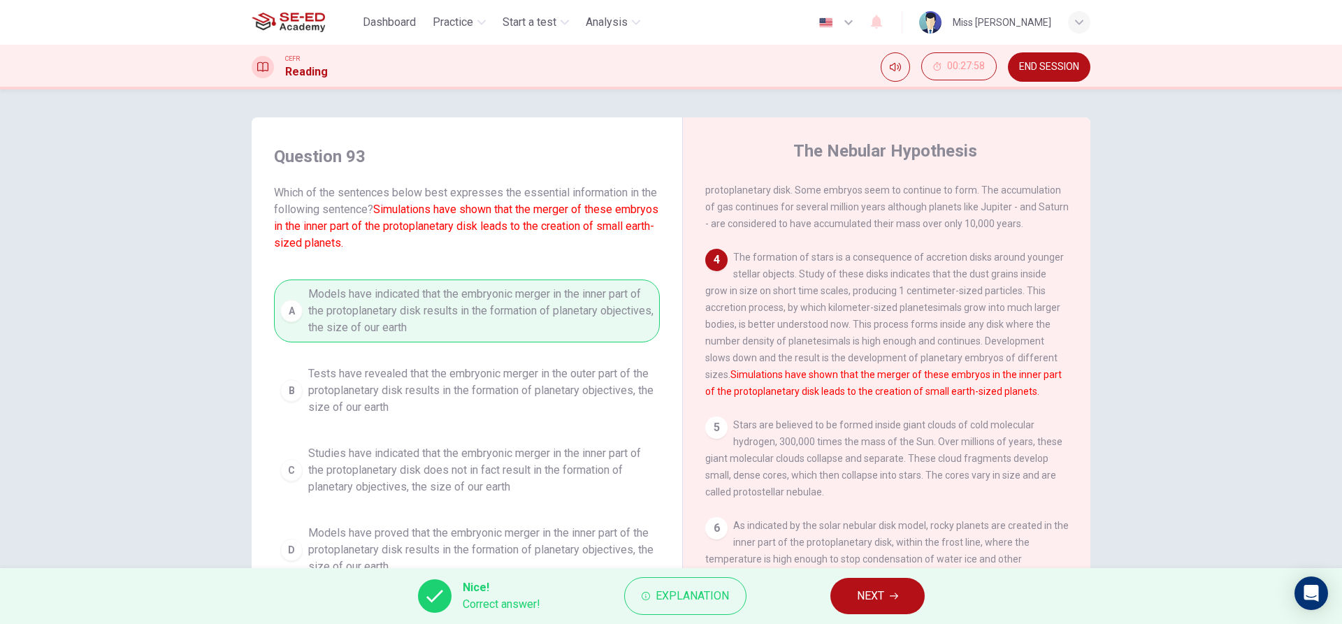
click at [844, 589] on button "NEXT" at bounding box center [877, 596] width 94 height 36
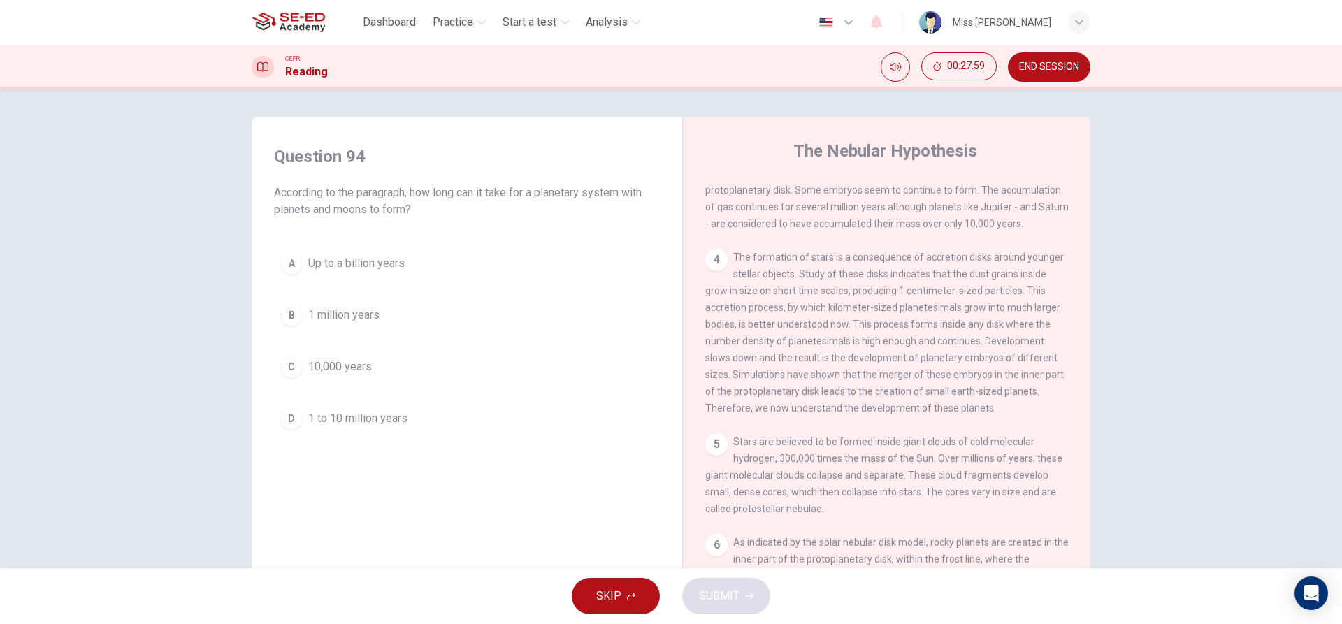
click at [516, 268] on button "A Up to a billion years" at bounding box center [467, 263] width 386 height 35
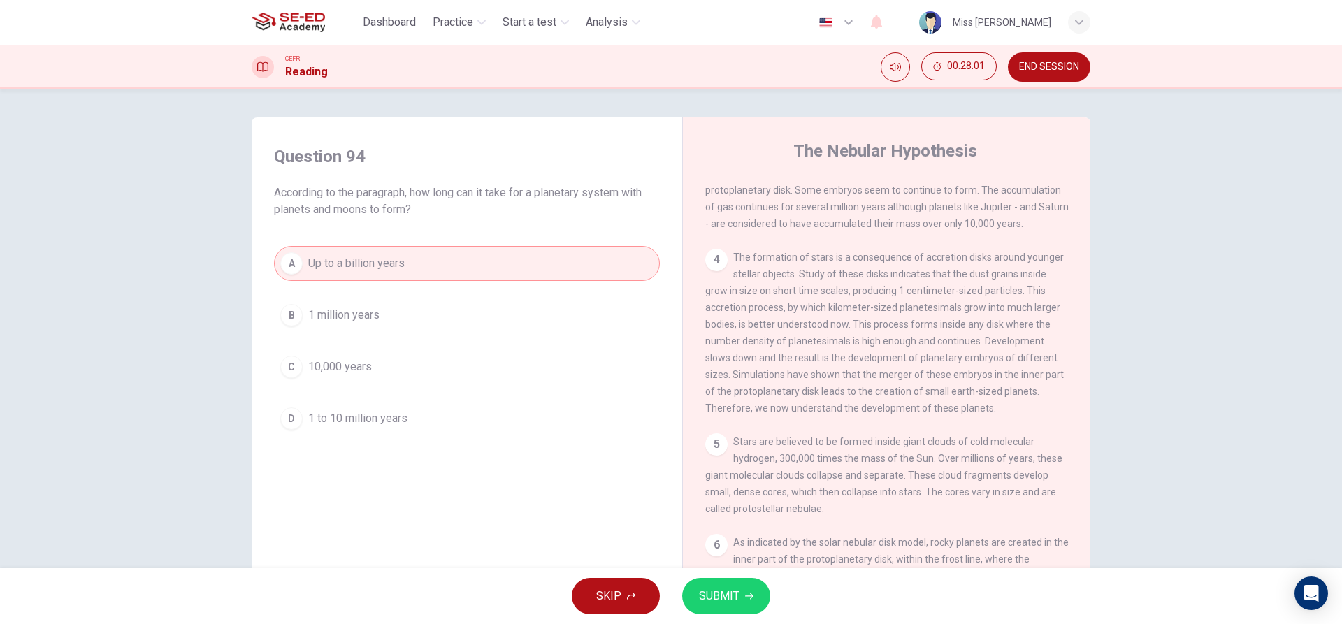
click at [744, 603] on button "SUBMIT" at bounding box center [726, 596] width 88 height 36
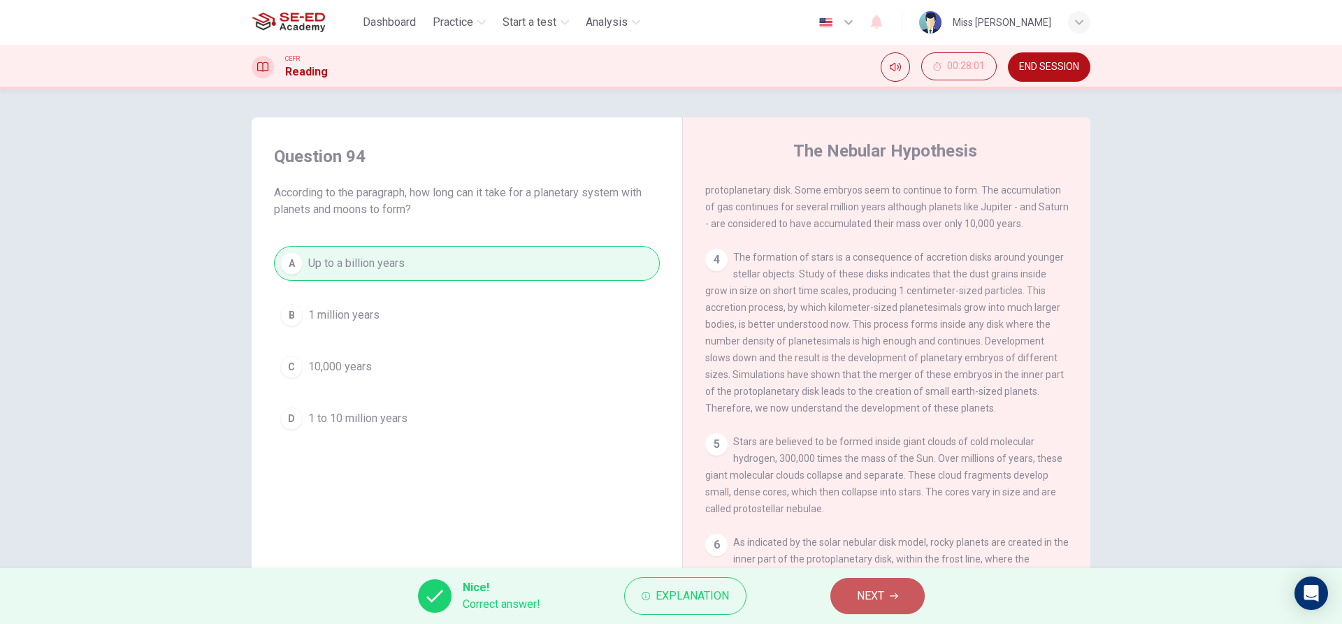
click at [853, 594] on button "NEXT" at bounding box center [877, 596] width 94 height 36
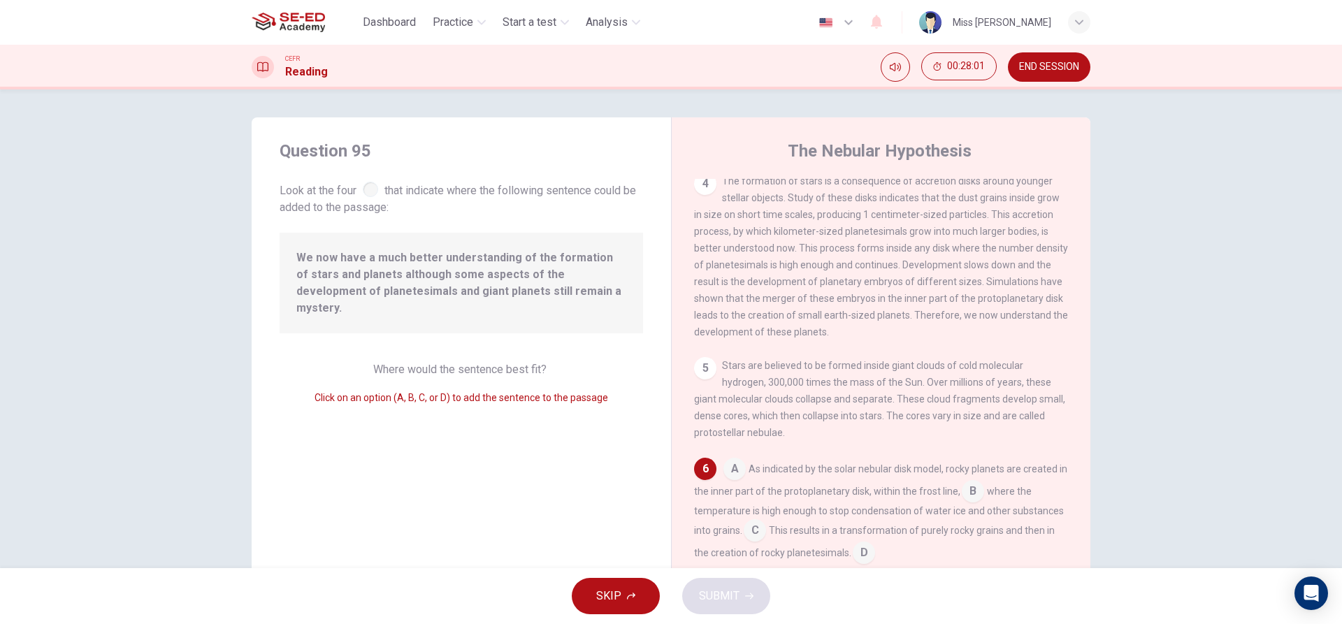
scroll to position [434, 0]
click at [725, 479] on input at bounding box center [734, 470] width 22 height 22
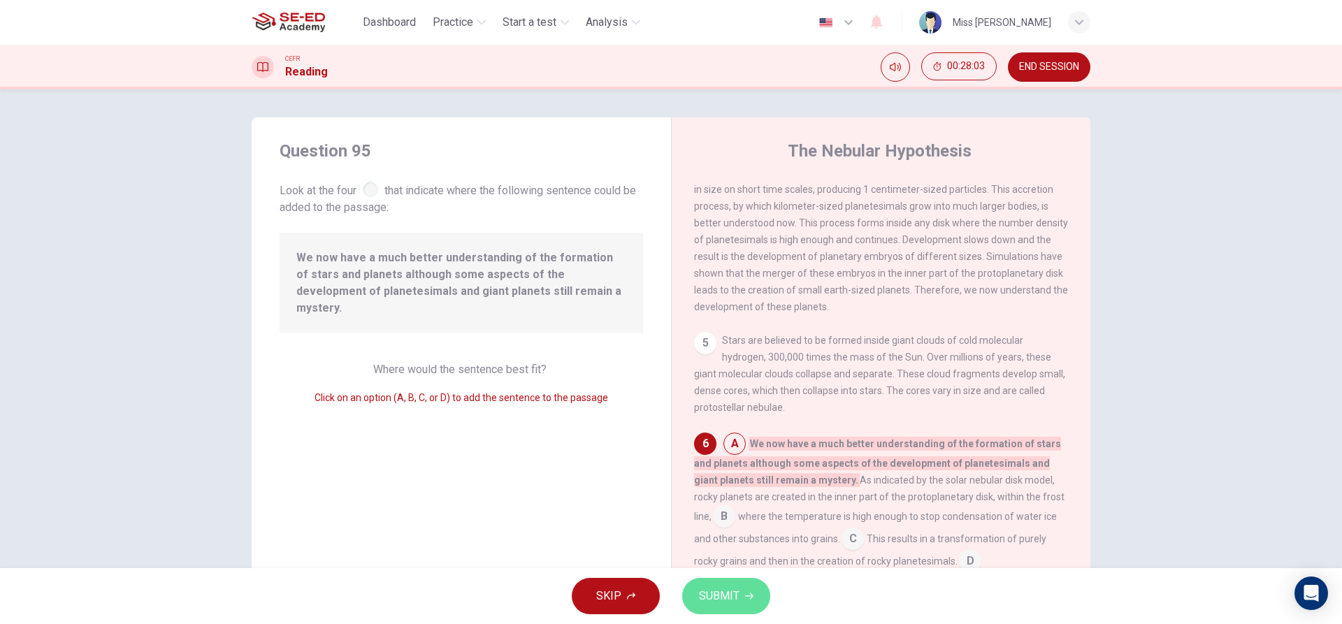
click at [752, 585] on button "SUBMIT" at bounding box center [726, 596] width 88 height 36
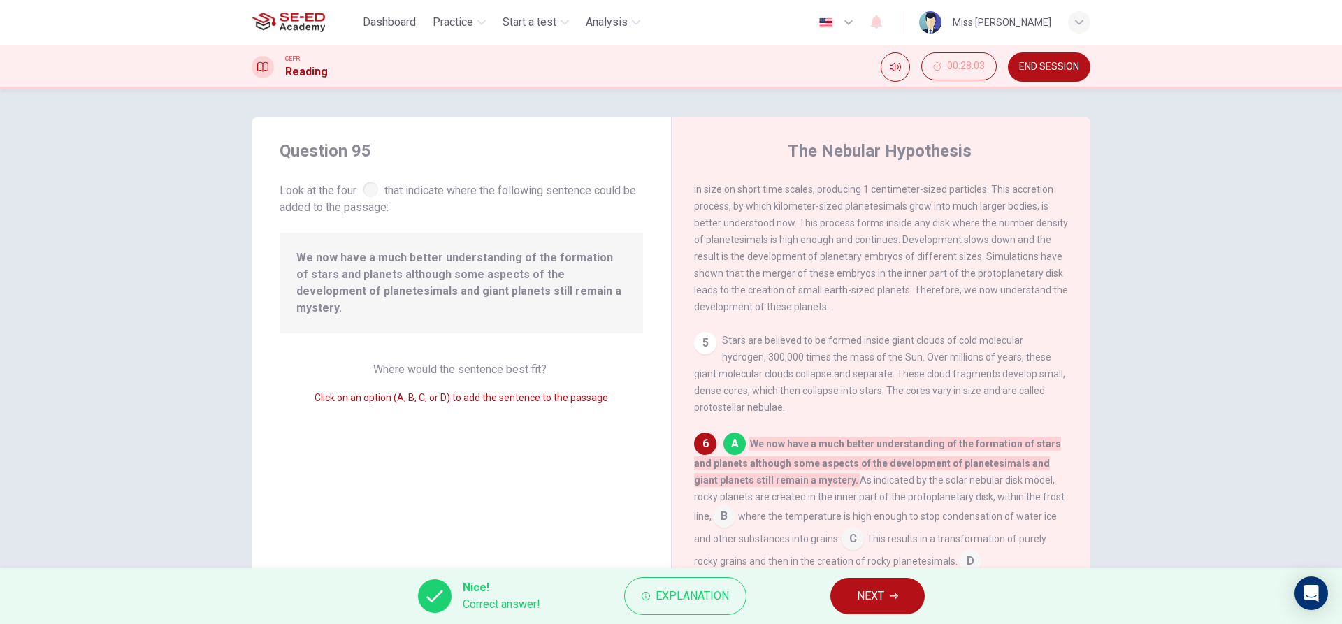
click at [842, 598] on button "NEXT" at bounding box center [877, 596] width 94 height 36
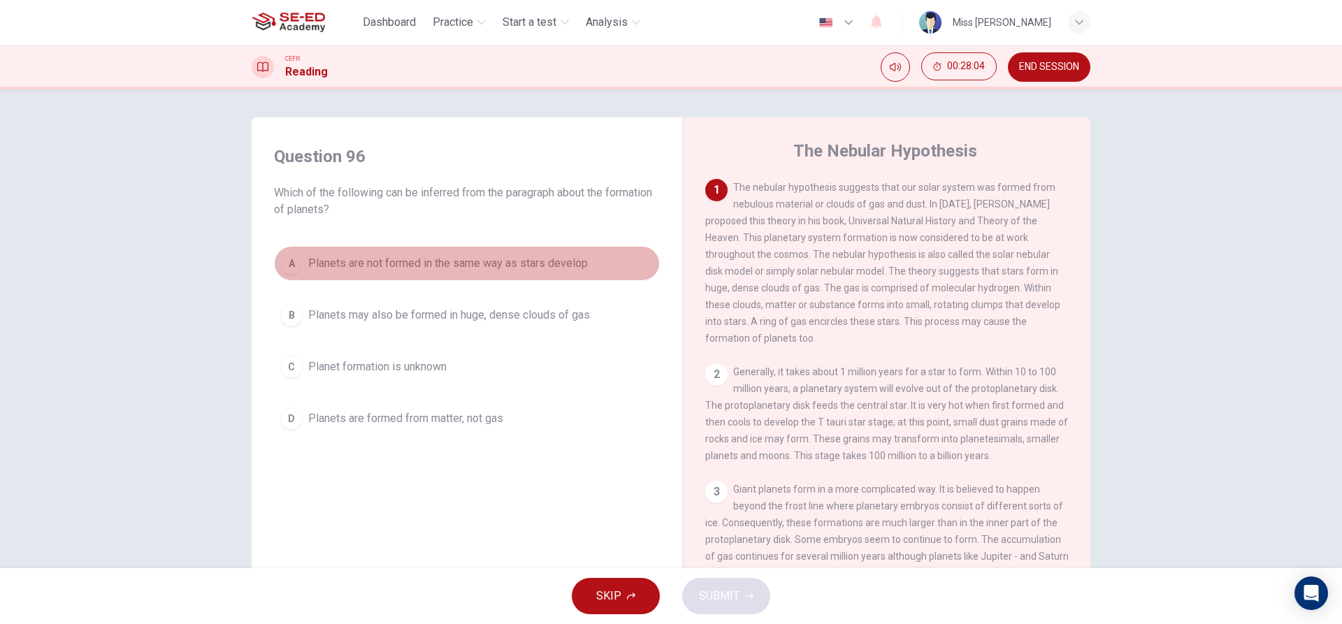
click at [525, 273] on button "A Planets are not formed in the same way as stars develop" at bounding box center [467, 263] width 386 height 35
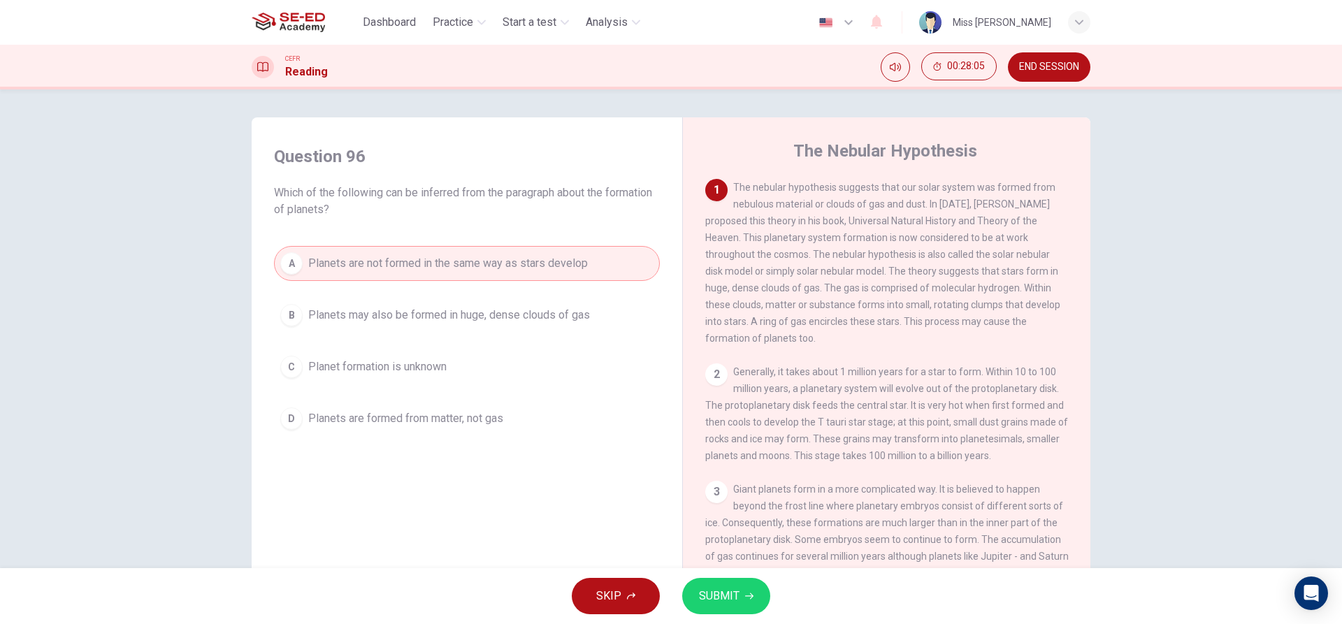
click at [760, 592] on button "SUBMIT" at bounding box center [726, 596] width 88 height 36
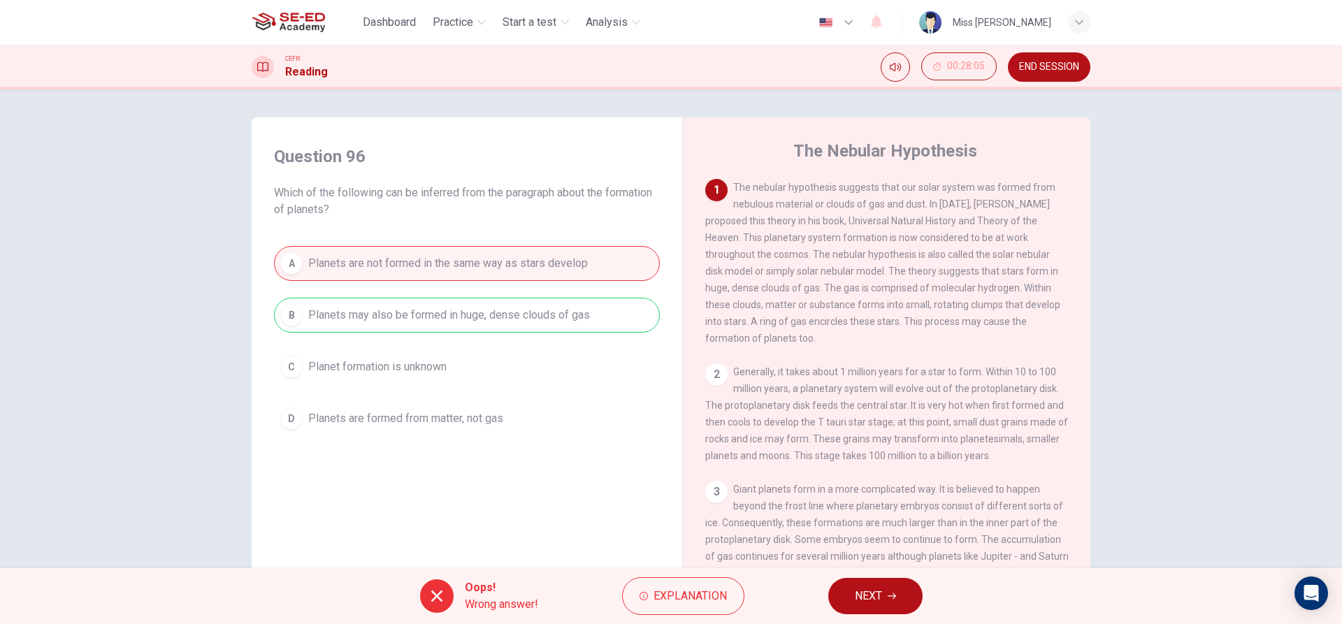
click at [865, 595] on span "NEXT" at bounding box center [868, 596] width 27 height 20
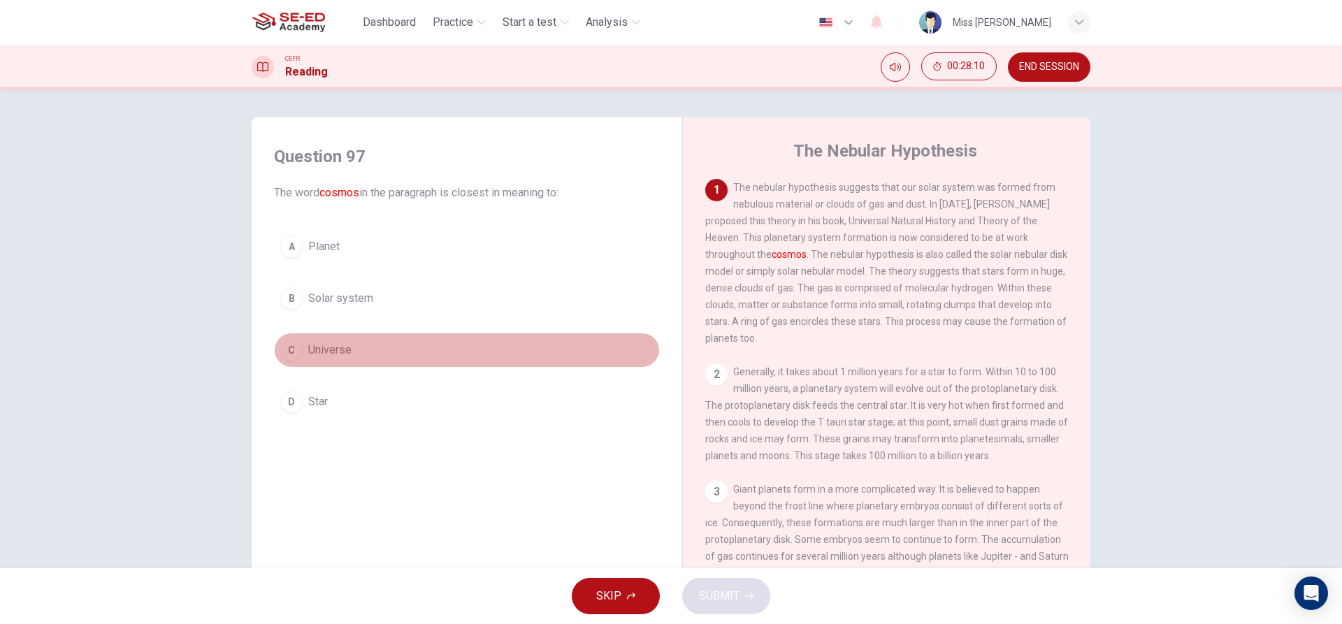
click at [373, 345] on button "C Universe" at bounding box center [467, 350] width 386 height 35
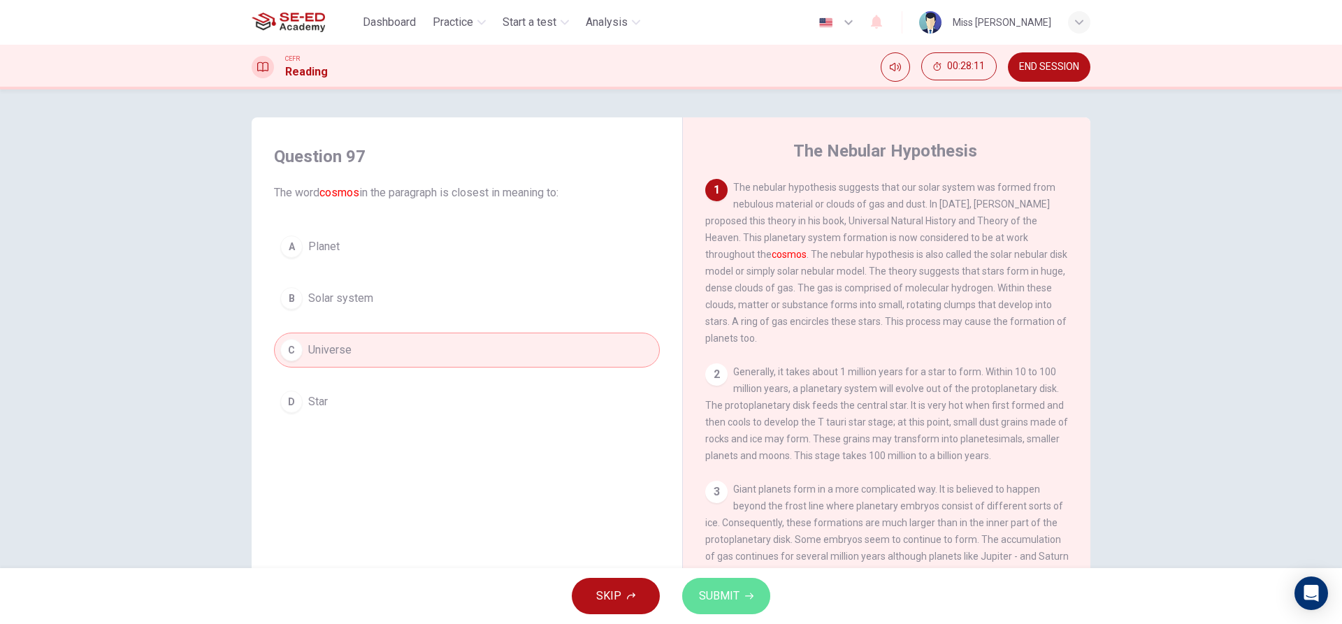
click at [712, 583] on button "SUBMIT" at bounding box center [726, 596] width 88 height 36
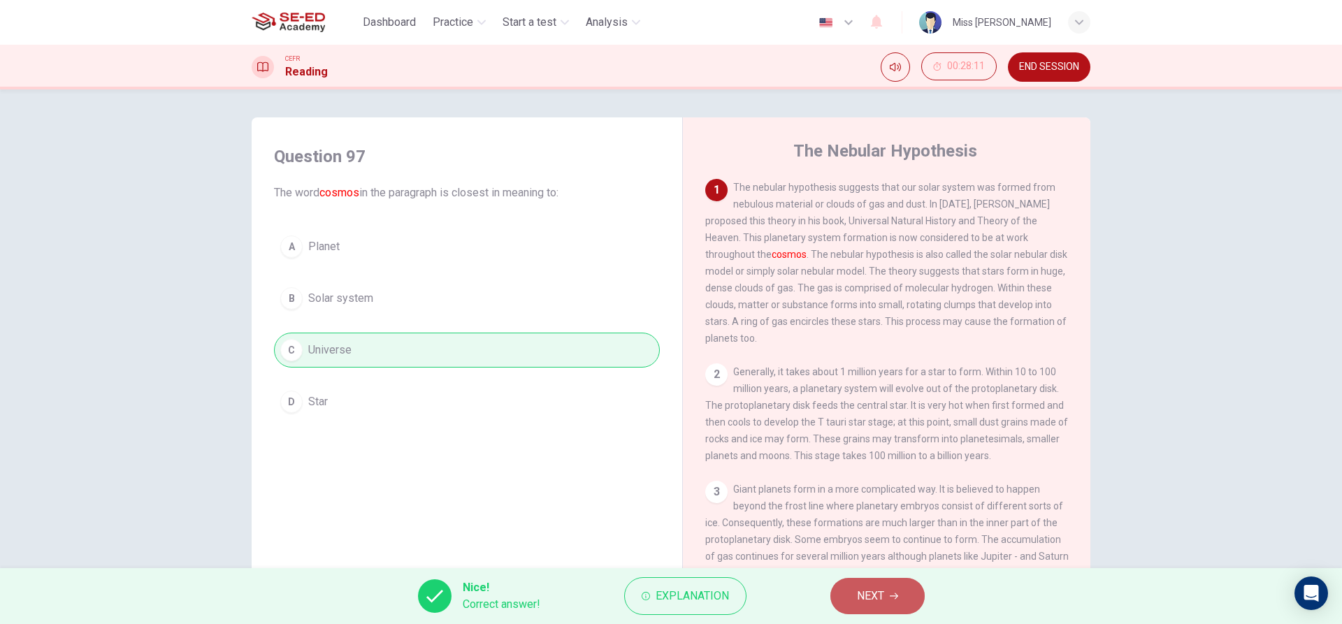
click at [873, 608] on button "NEXT" at bounding box center [877, 596] width 94 height 36
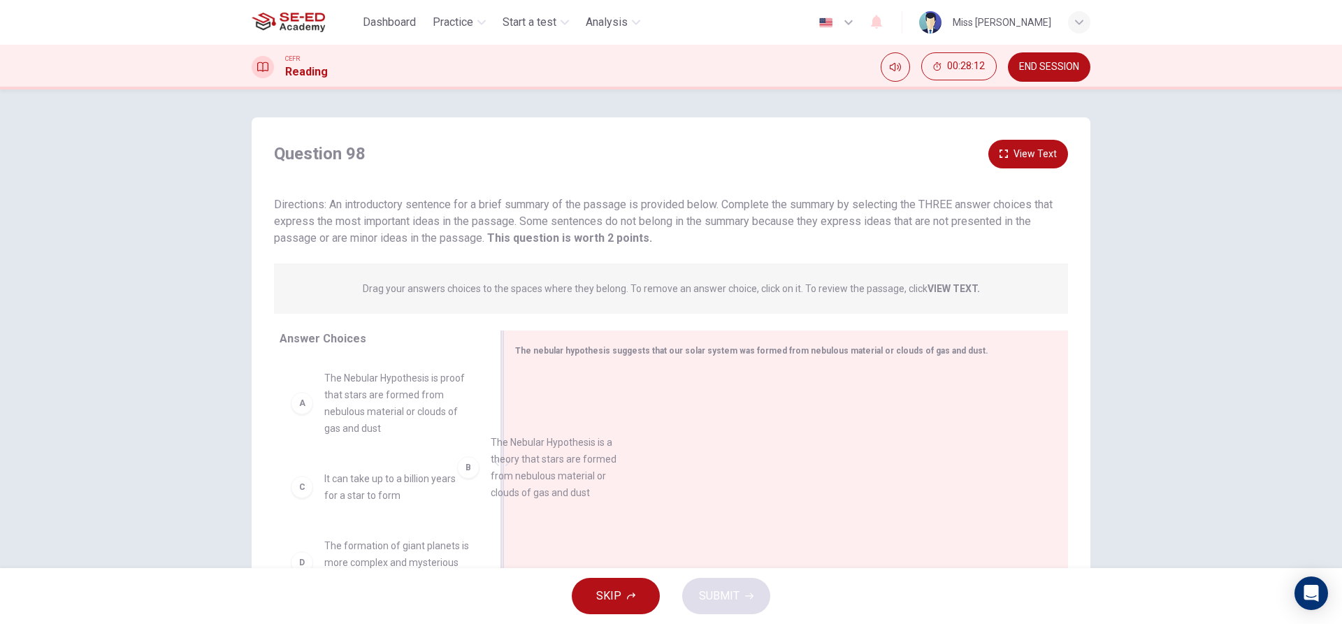
drag, startPoint x: 359, startPoint y: 471, endPoint x: 540, endPoint y: 433, distance: 184.9
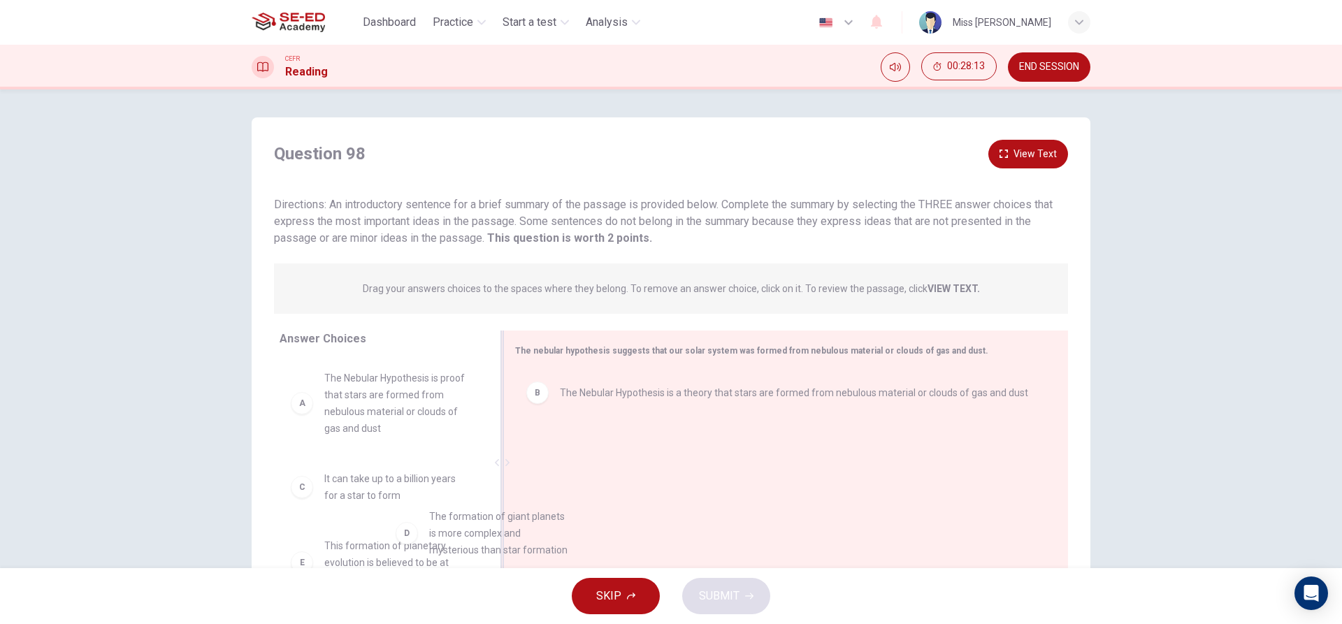
scroll to position [5, 0]
drag, startPoint x: 407, startPoint y: 555, endPoint x: 600, endPoint y: 486, distance: 205.0
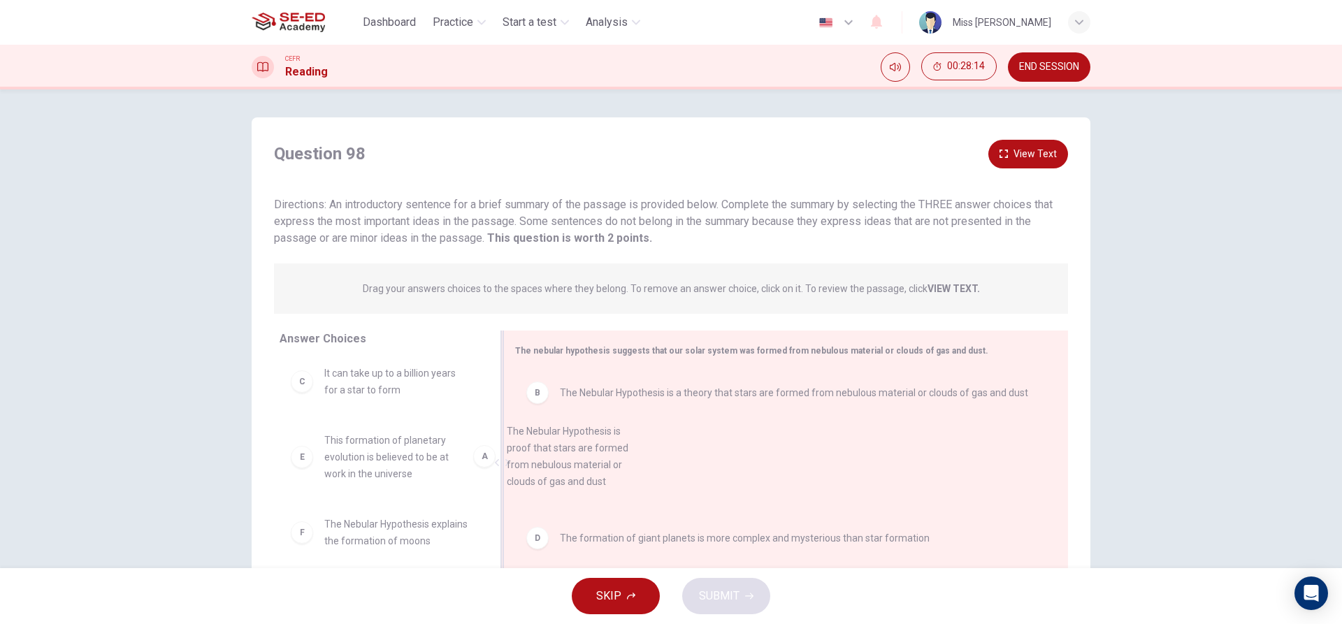
scroll to position [2, 0]
drag, startPoint x: 398, startPoint y: 408, endPoint x: 648, endPoint y: 490, distance: 263.3
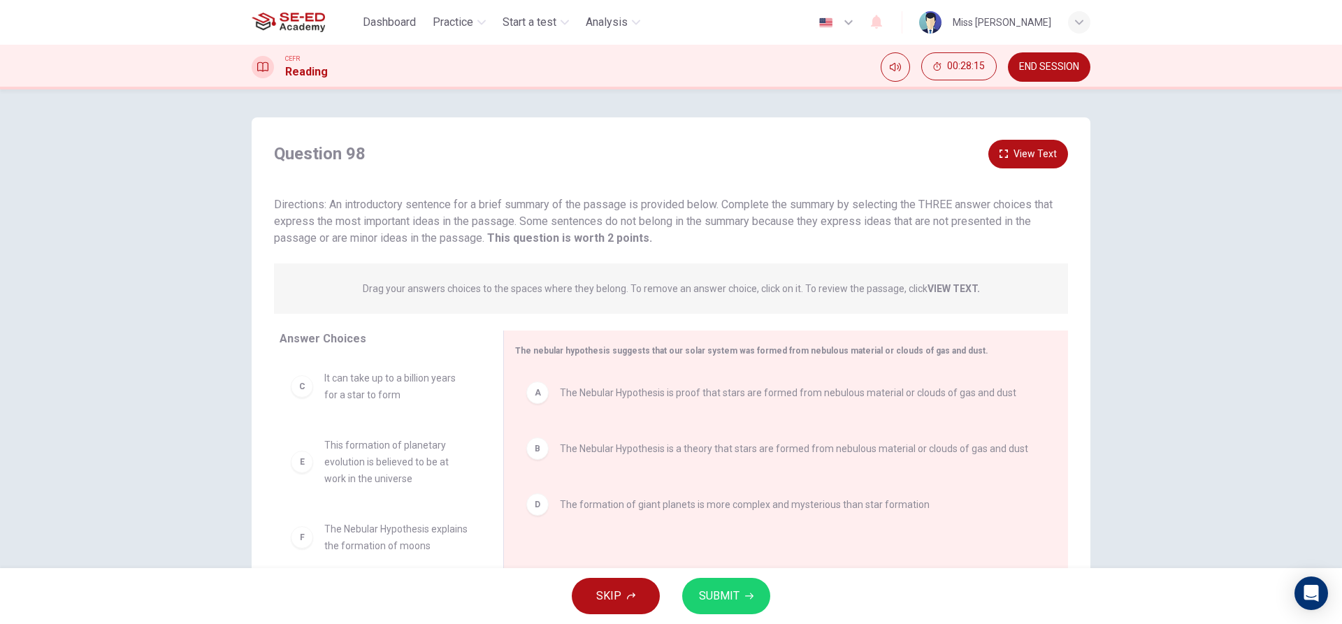
click at [703, 590] on span "SUBMIT" at bounding box center [719, 596] width 41 height 20
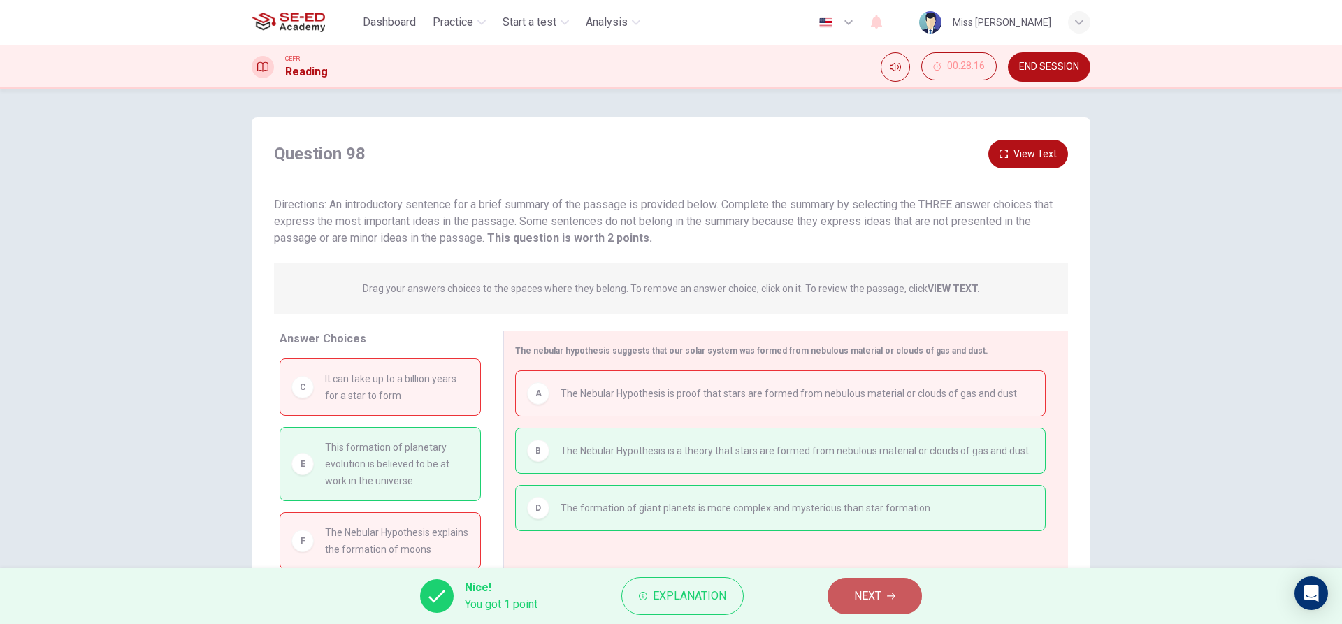
click at [865, 595] on span "NEXT" at bounding box center [867, 596] width 27 height 20
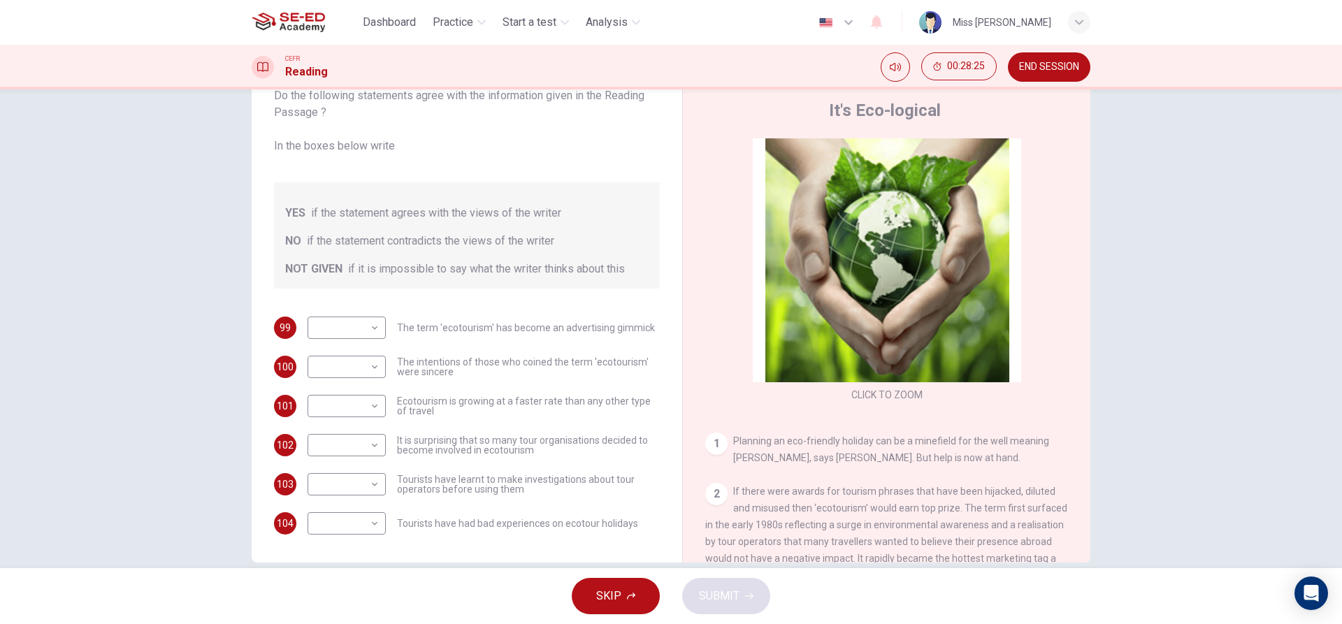
scroll to position [63, 0]
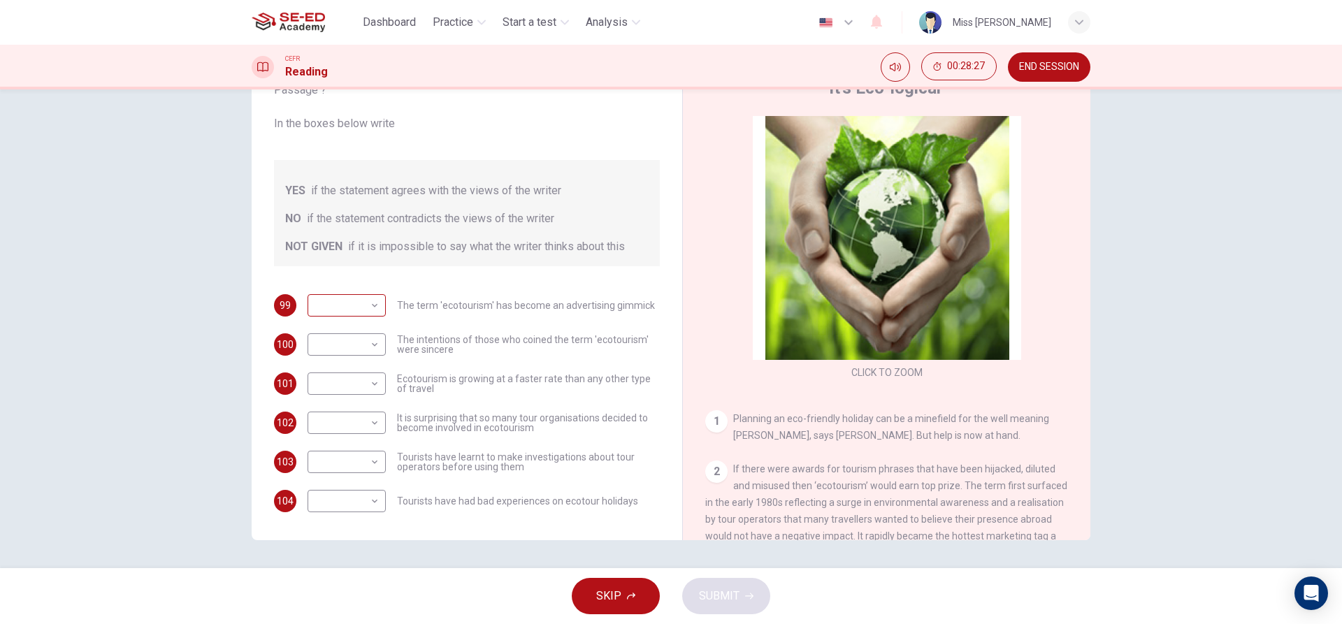
click at [358, 295] on body "This site uses cookies, as explained in our Privacy Policy . If you agree to th…" at bounding box center [671, 312] width 1342 height 624
click at [375, 334] on li "YES" at bounding box center [343, 328] width 78 height 22
type input "YES"
click at [370, 343] on body "This site uses cookies, as explained in our Privacy Policy . If you agree to th…" at bounding box center [671, 312] width 1342 height 624
click at [380, 386] on li "NO" at bounding box center [343, 389] width 78 height 22
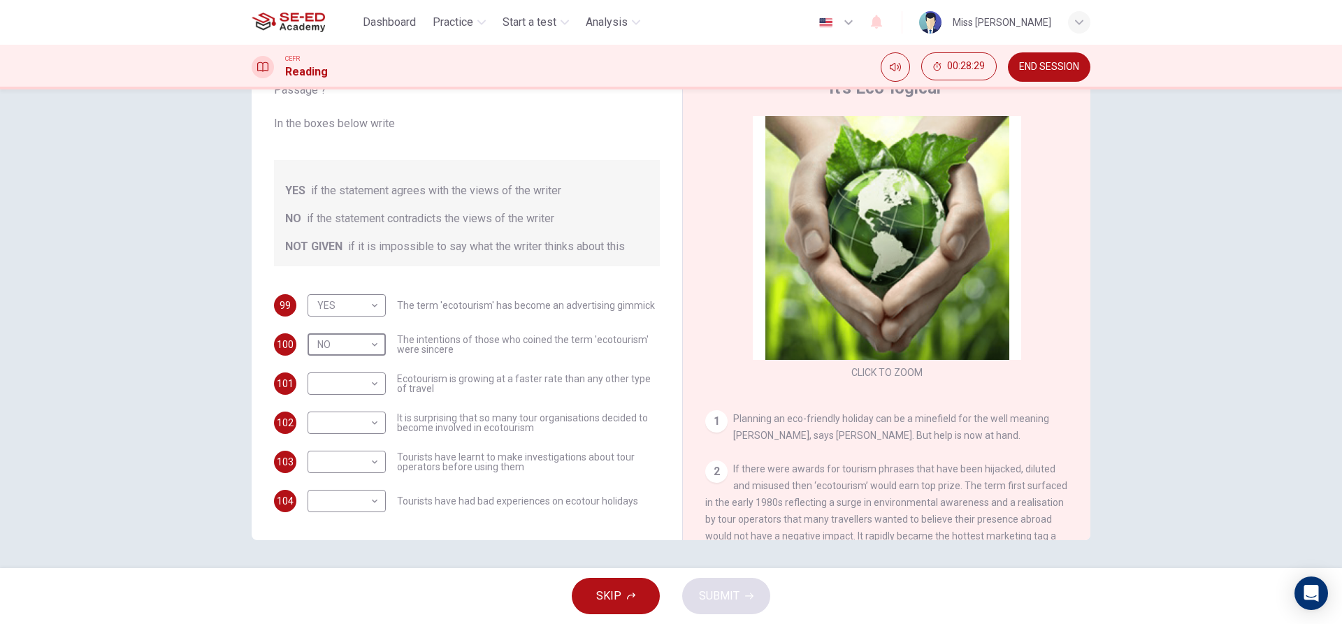
type input "NO"
click at [378, 387] on div "​ ​" at bounding box center [347, 384] width 78 height 22
click at [347, 387] on body "This site uses cookies, as explained in our Privacy Policy . If you agree to th…" at bounding box center [671, 312] width 1342 height 624
click at [368, 458] on li "NOT GIVEN" at bounding box center [343, 451] width 78 height 22
type input "NOT GIVEN"
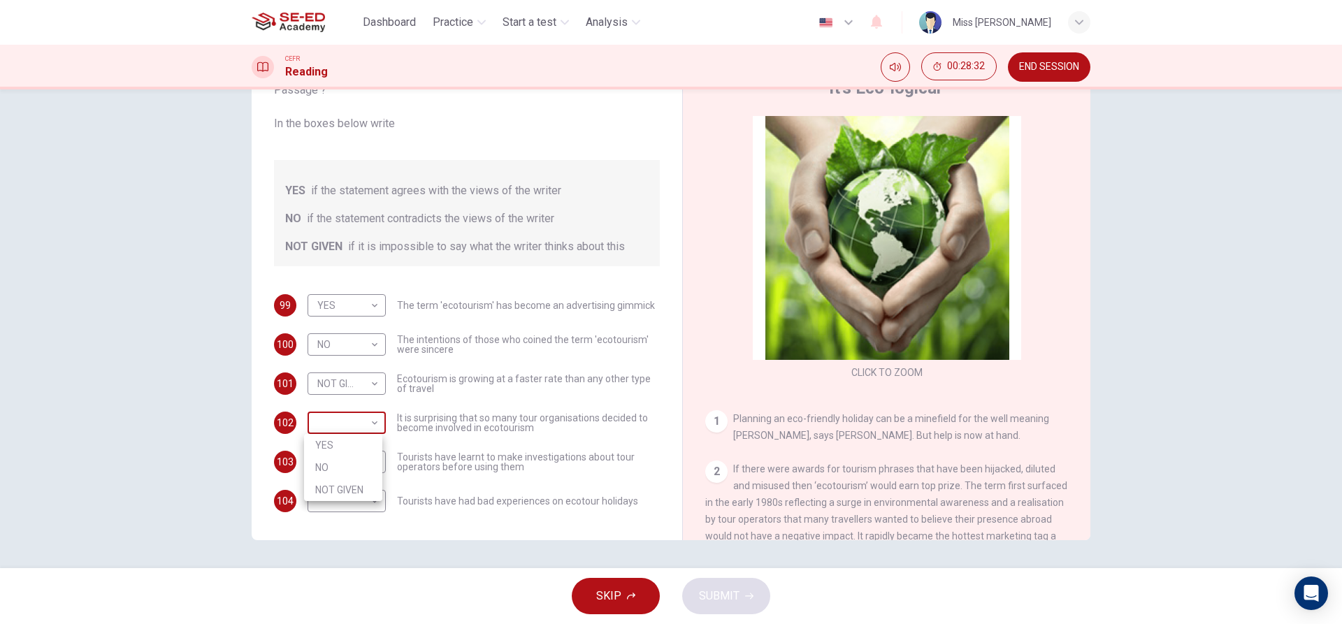
click at [356, 421] on body "This site uses cookies, as explained in our Privacy Policy . If you agree to th…" at bounding box center [671, 312] width 1342 height 624
click at [373, 479] on li "NOT GIVEN" at bounding box center [343, 490] width 78 height 22
type input "NOT GIVEN"
click at [370, 459] on body "This site uses cookies, as explained in our Privacy Policy . If you agree to th…" at bounding box center [671, 312] width 1342 height 624
click at [378, 499] on li "NO" at bounding box center [343, 507] width 78 height 22
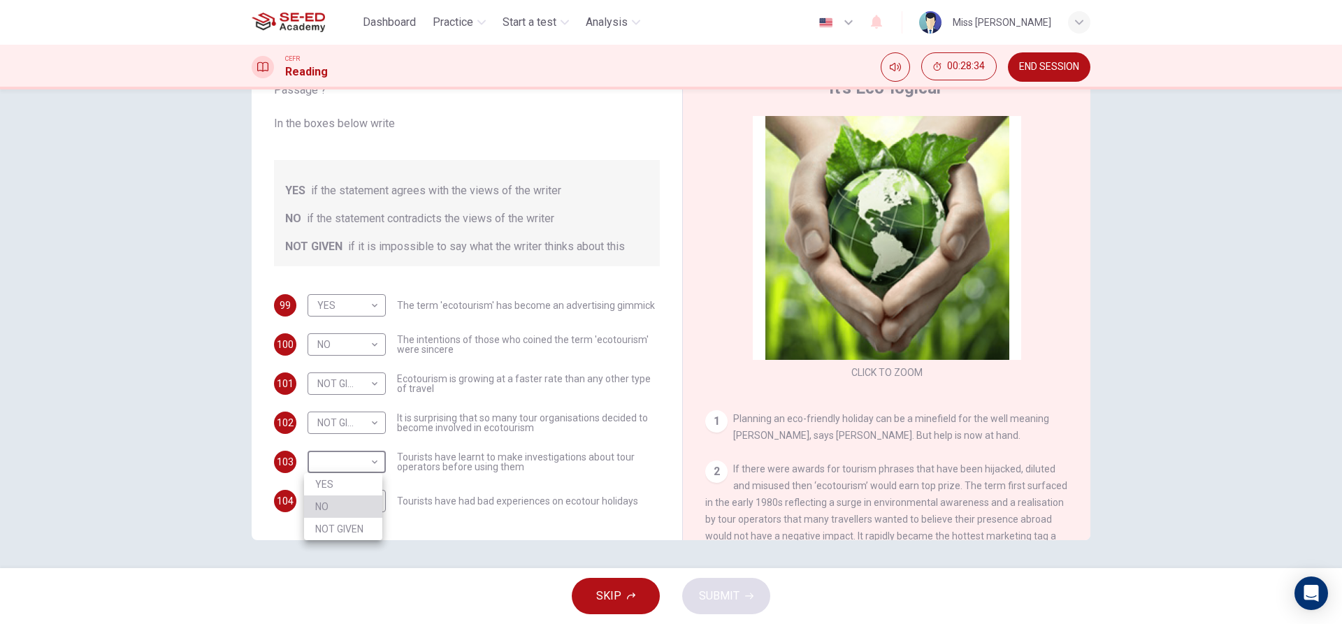
type input "NO"
click at [369, 498] on body "This site uses cookies, as explained in our Privacy Policy . If you agree to th…" at bounding box center [671, 312] width 1342 height 624
click at [377, 525] on li "YES" at bounding box center [343, 523] width 78 height 22
type input "YES"
click at [705, 591] on span "SUBMIT" at bounding box center [719, 596] width 41 height 20
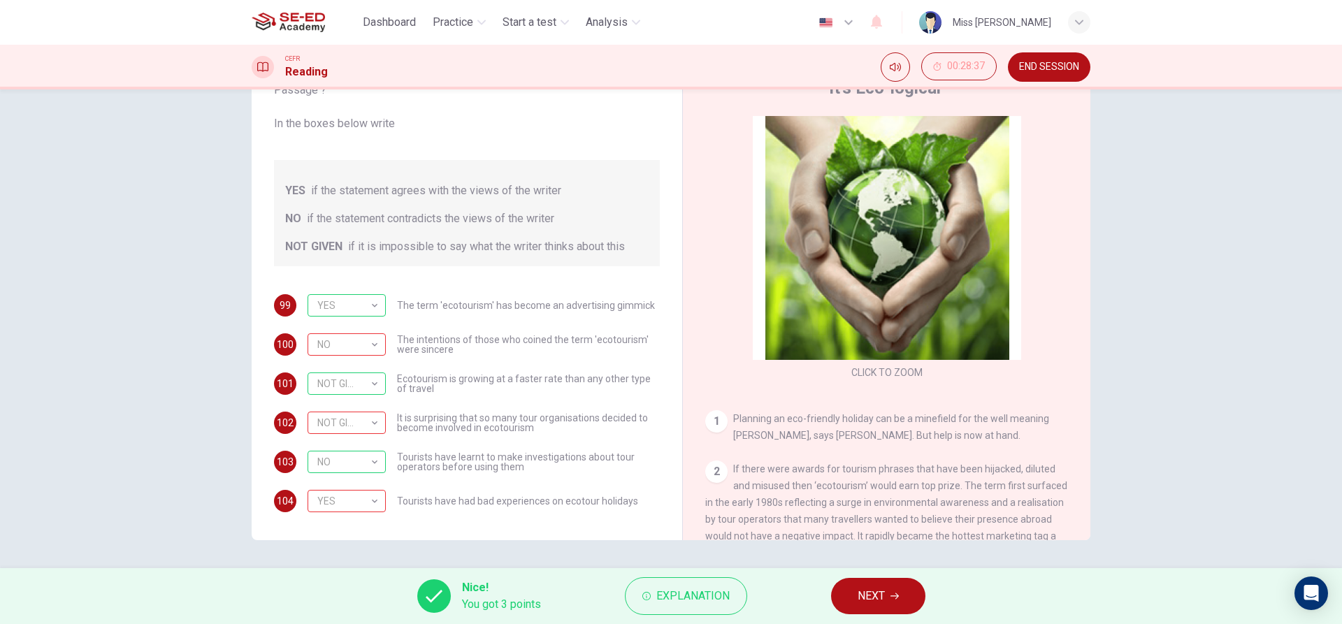
click at [863, 593] on span "NEXT" at bounding box center [871, 596] width 27 height 20
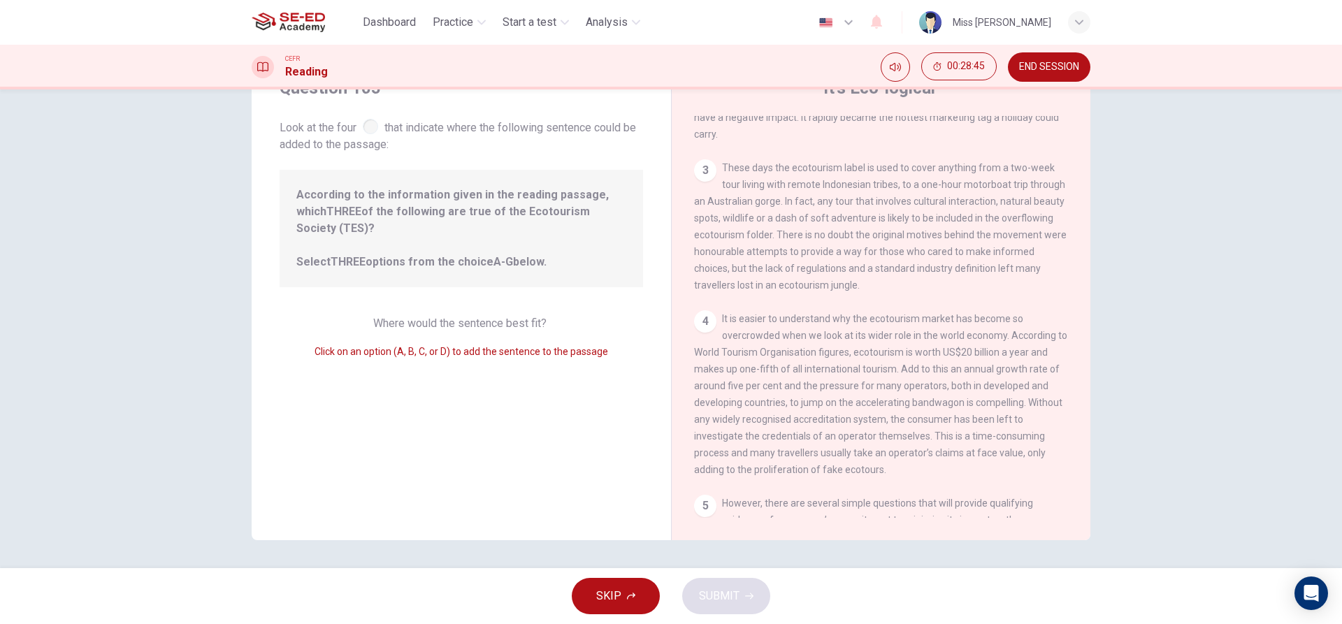
scroll to position [0, 0]
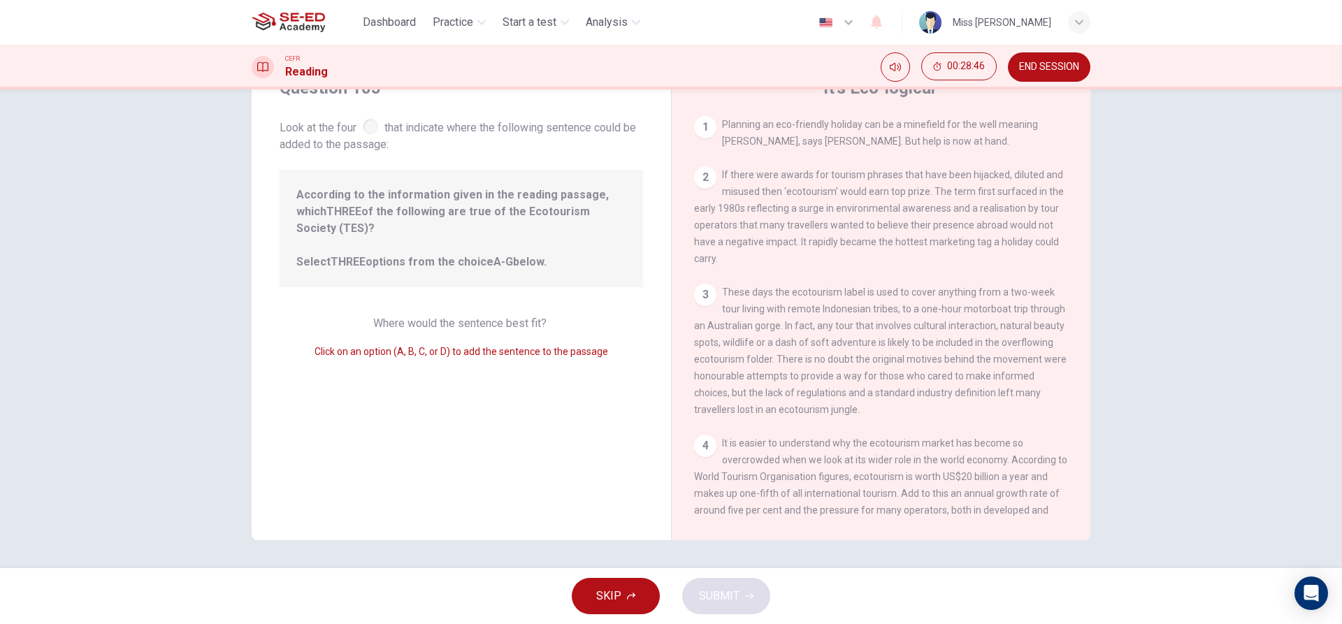
click at [691, 110] on div "It's Eco-logical 1 Planning an eco-friendly holiday can be a minefield for the …" at bounding box center [880, 298] width 419 height 486
click at [696, 125] on div "1" at bounding box center [705, 127] width 22 height 22
drag, startPoint x: 713, startPoint y: 190, endPoint x: 764, endPoint y: 274, distance: 98.2
click at [713, 191] on div "2 If there were awards for tourism phrases that have been hijacked, diluted and…" at bounding box center [881, 216] width 375 height 101
click at [776, 289] on div "3 These days the ecotourism label is used to cover anything from a two-week tou…" at bounding box center [881, 351] width 375 height 134
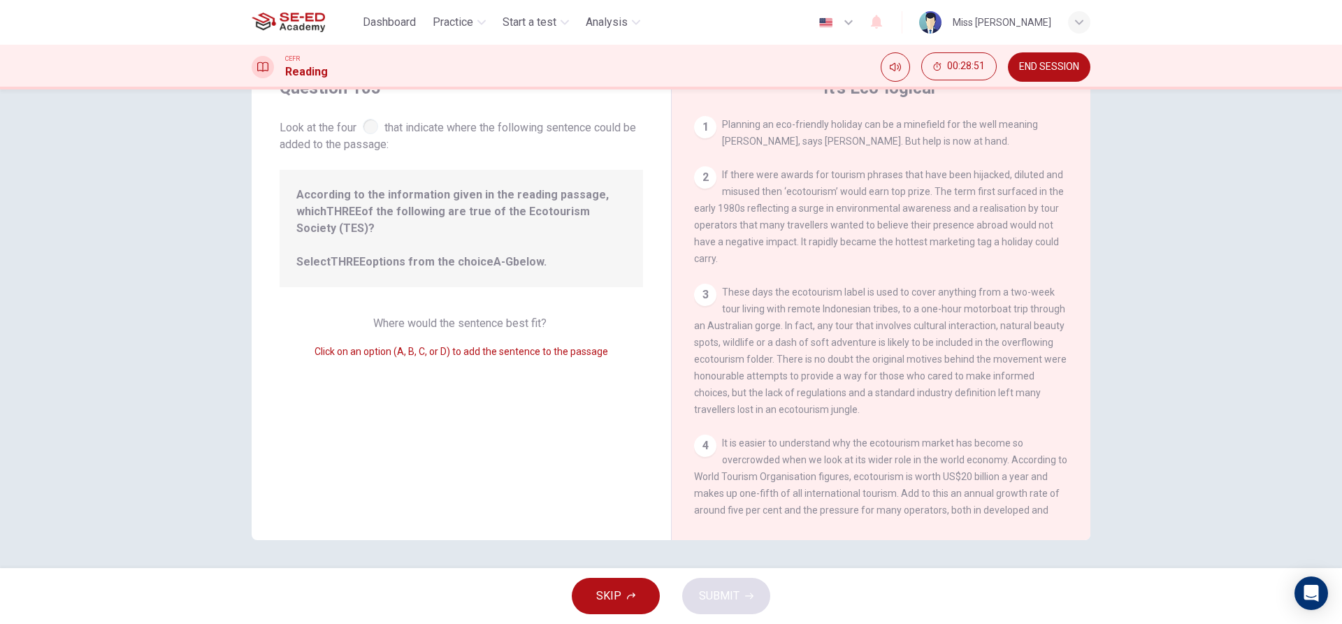
click at [575, 343] on div "Click on an option (A, B, C, or D) to add the sentence to the passage" at bounding box center [461, 351] width 363 height 17
click at [431, 226] on span "According to the information given in the reading passage, which THREE of the f…" at bounding box center [461, 229] width 330 height 84
click at [369, 125] on div at bounding box center [370, 126] width 15 height 15
drag, startPoint x: 696, startPoint y: 130, endPoint x: 549, endPoint y: 273, distance: 204.6
click at [549, 273] on div "Question 105 Look at the four that indicate where the following sentence could …" at bounding box center [671, 298] width 839 height 486
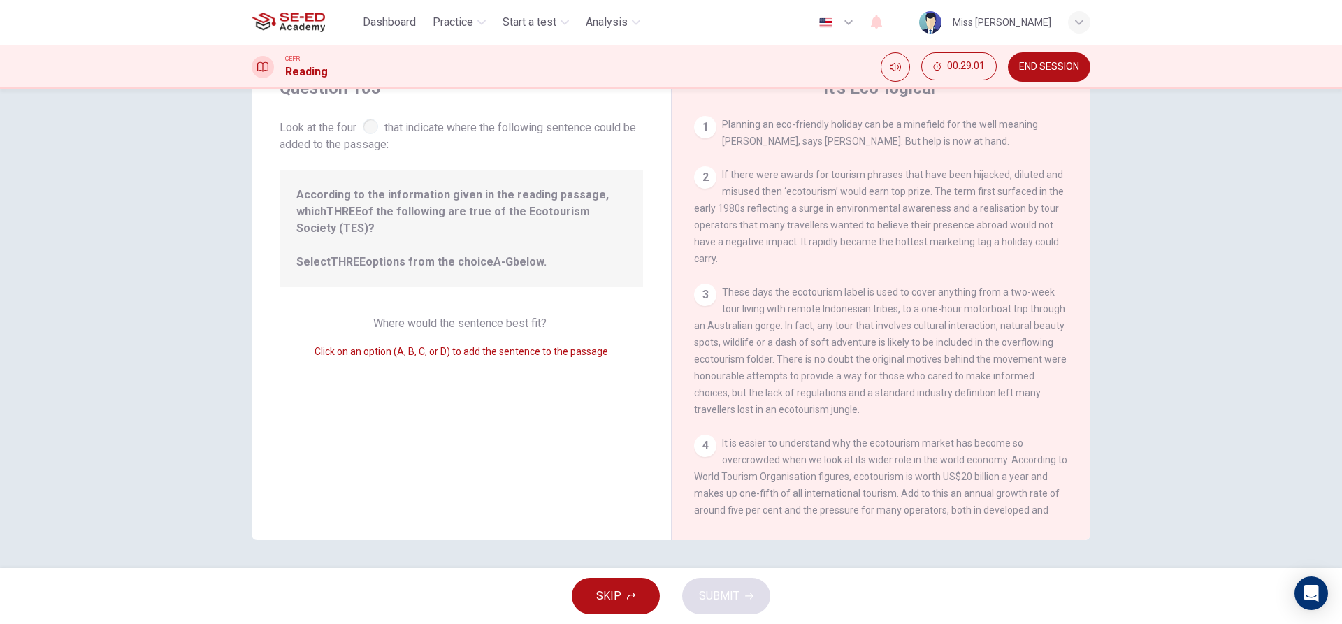
drag, startPoint x: 486, startPoint y: 353, endPoint x: 509, endPoint y: 338, distance: 27.3
click at [496, 350] on div "Question 105 Look at the four that indicate where the following sentence could …" at bounding box center [461, 298] width 419 height 486
click at [517, 318] on div "Where would the sentence best fit? Click on an option (A, B, C, or D) to add th…" at bounding box center [461, 337] width 363 height 45
click at [447, 346] on div "Question 105 Look at the four that indicate where the following sentence could …" at bounding box center [461, 298] width 419 height 486
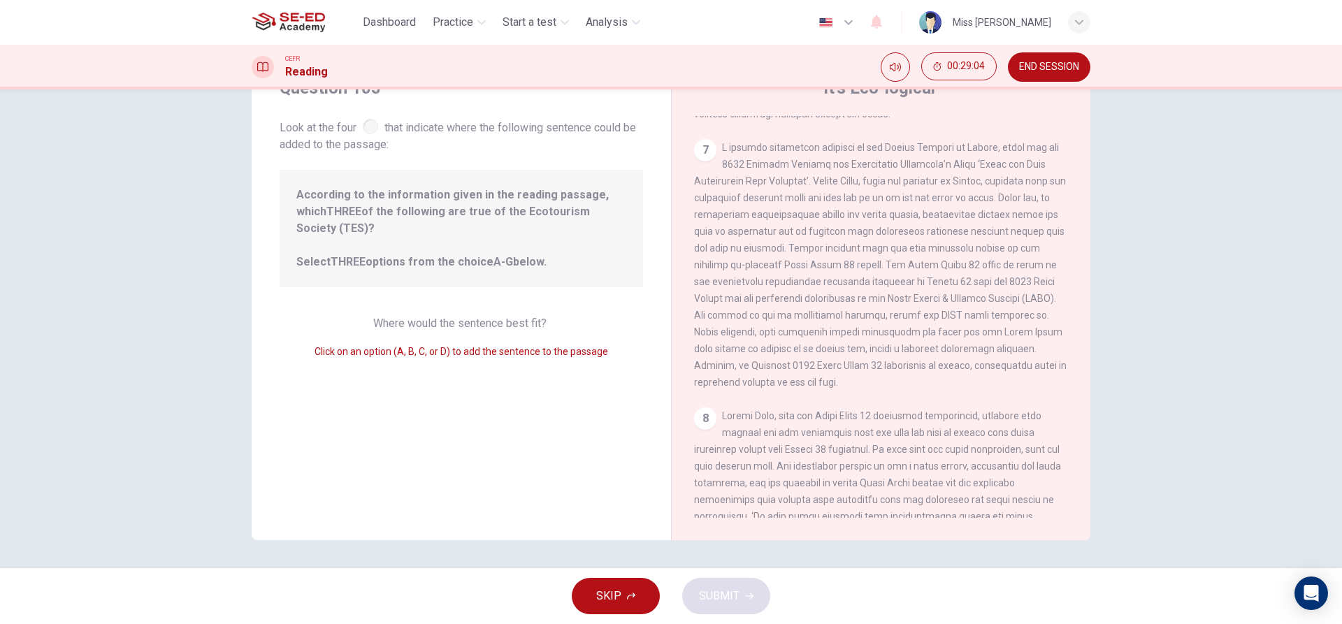
scroll to position [1113, 0]
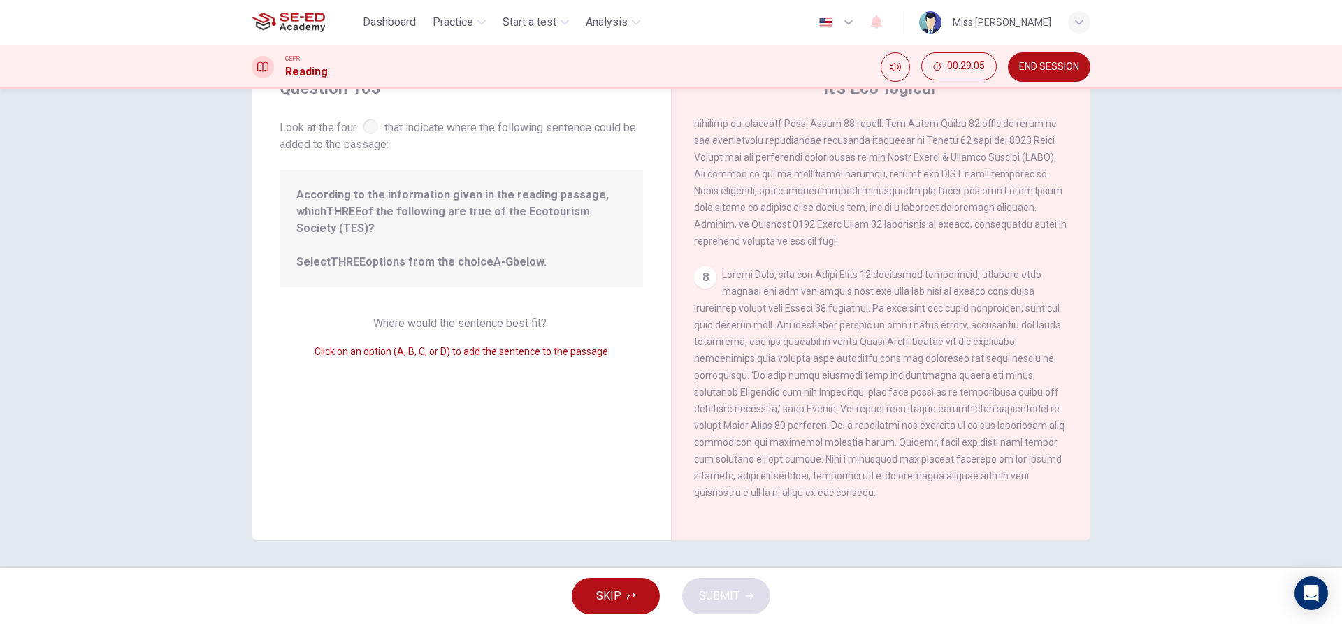
click at [794, 443] on span at bounding box center [879, 383] width 370 height 229
click at [826, 449] on div "8" at bounding box center [881, 383] width 375 height 235
drag, startPoint x: 600, startPoint y: 231, endPoint x: 635, endPoint y: 250, distance: 39.7
click at [600, 235] on span "According to the information given in the reading passage, which THREE of the f…" at bounding box center [461, 229] width 330 height 84
click at [713, 272] on div "8" at bounding box center [881, 383] width 375 height 235
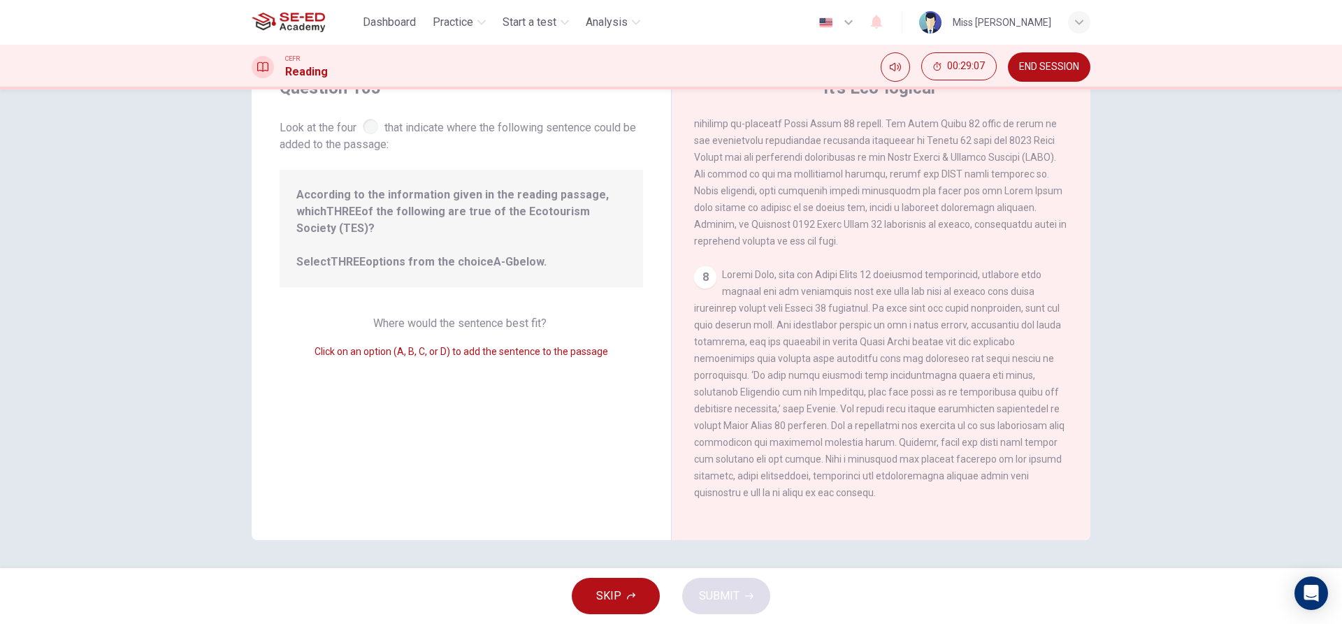
click at [366, 346] on span "Click on an option (A, B, C, or D) to add the sentence to the passage" at bounding box center [462, 351] width 294 height 11
click at [384, 317] on div "Where would the sentence best fit? Click on an option (A, B, C, or D) to add th…" at bounding box center [461, 337] width 363 height 45
click at [401, 346] on span "Click on an option (A, B, C, or D) to add the sentence to the passage" at bounding box center [462, 351] width 294 height 11
drag, startPoint x: 331, startPoint y: 180, endPoint x: 391, endPoint y: 259, distance: 99.7
click at [391, 259] on div "According to the information given in the reading passage, which THREE of the f…" at bounding box center [461, 228] width 363 height 117
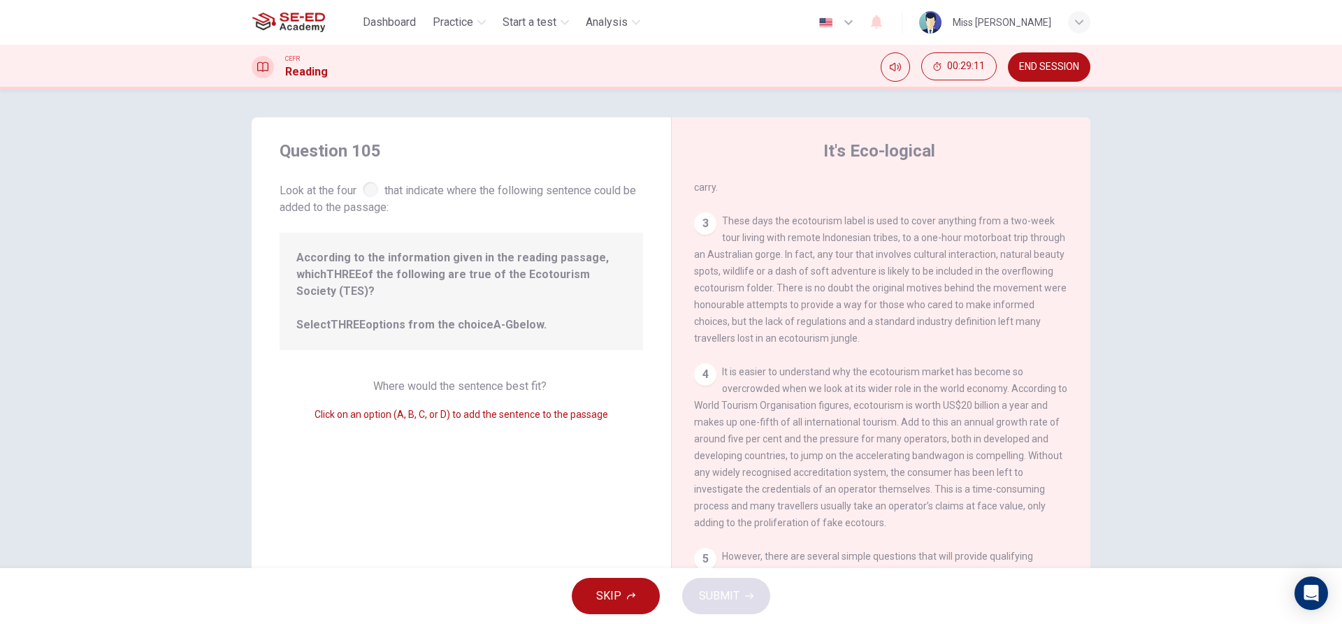
scroll to position [0, 0]
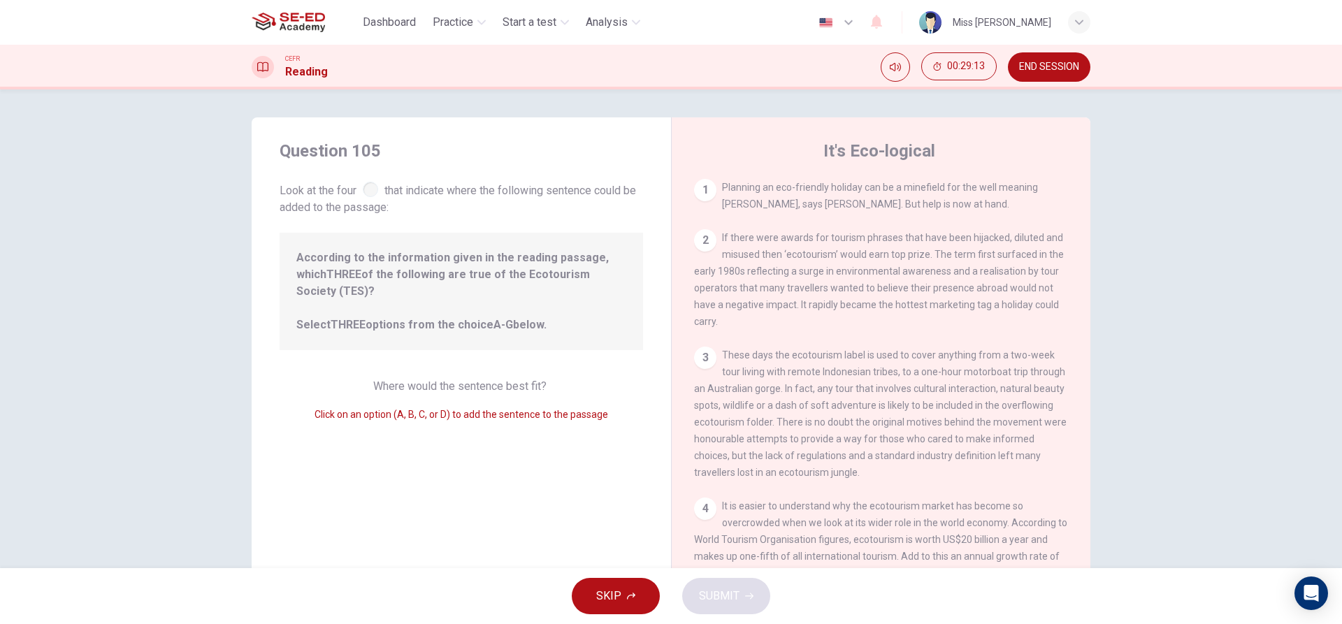
click at [702, 189] on div "1" at bounding box center [705, 190] width 22 height 22
click at [698, 246] on div "2" at bounding box center [705, 240] width 22 height 22
click at [716, 340] on div "1 Planning an eco-friendly holiday can be a minefield for the well meaning [PER…" at bounding box center [890, 380] width 393 height 402
click at [694, 384] on div "3 These days the ecotourism label is used to cover anything from a two-week tou…" at bounding box center [881, 414] width 375 height 134
click at [701, 361] on div "3" at bounding box center [705, 358] width 22 height 22
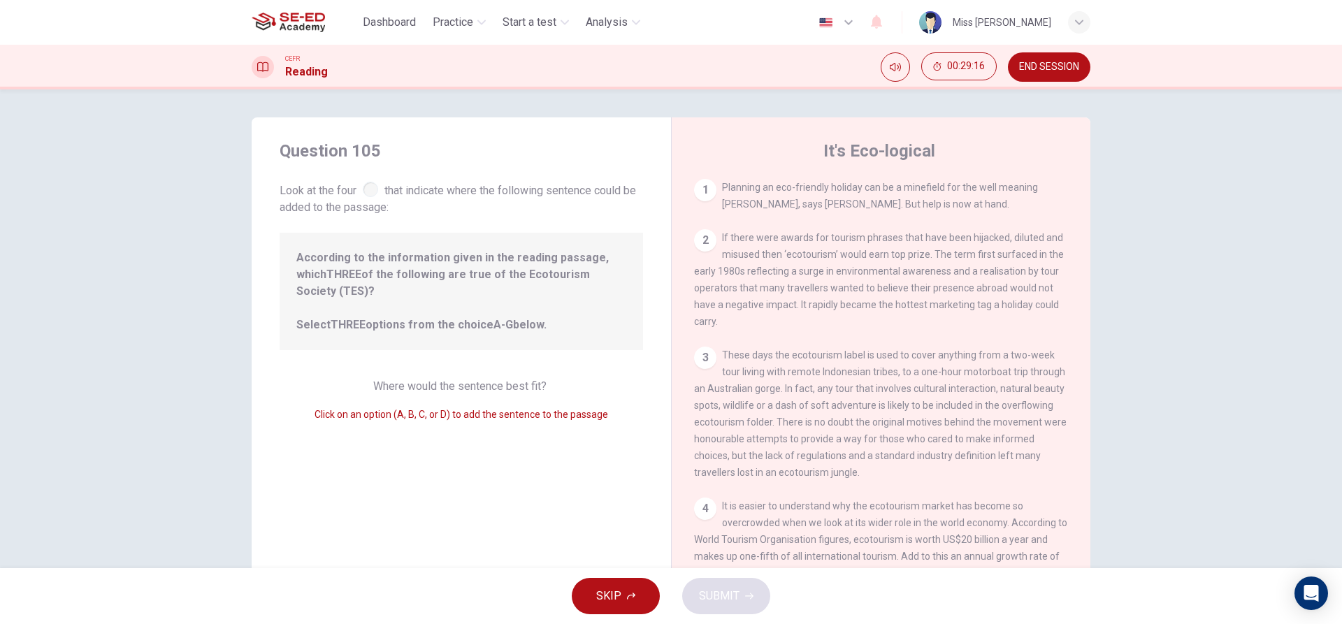
click at [707, 520] on div "4" at bounding box center [705, 509] width 22 height 22
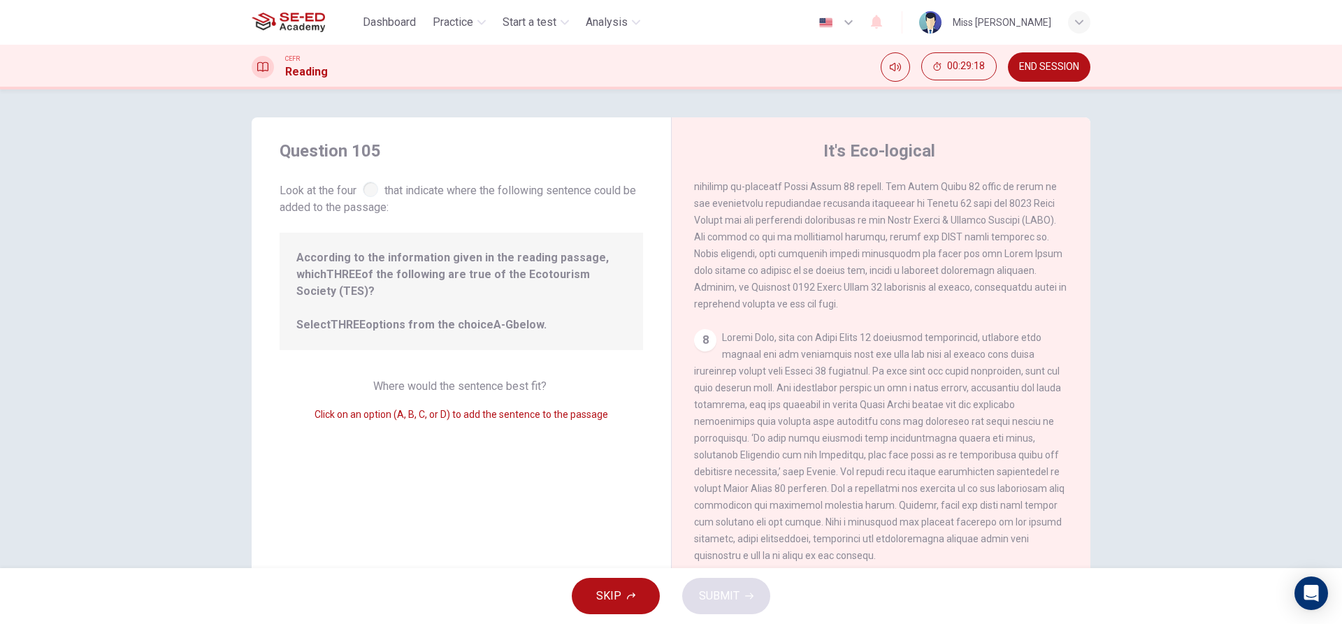
scroll to position [63, 0]
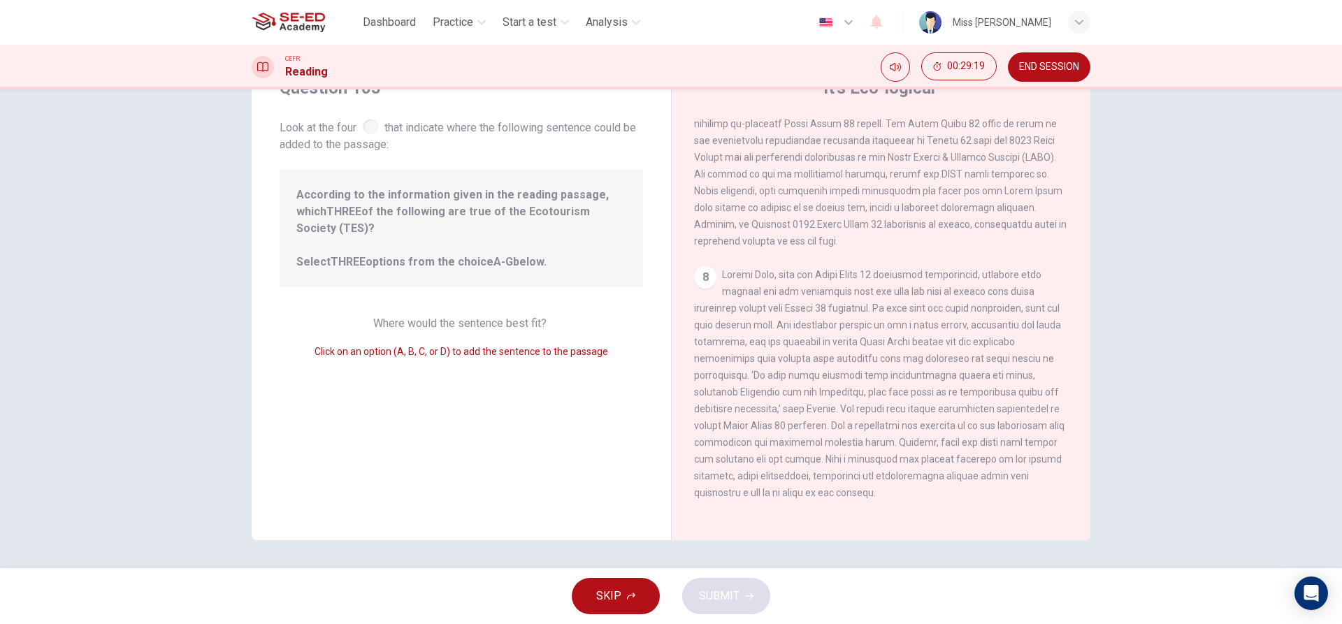
click at [698, 266] on div "8" at bounding box center [705, 277] width 22 height 22
click at [709, 271] on div "8" at bounding box center [705, 277] width 22 height 22
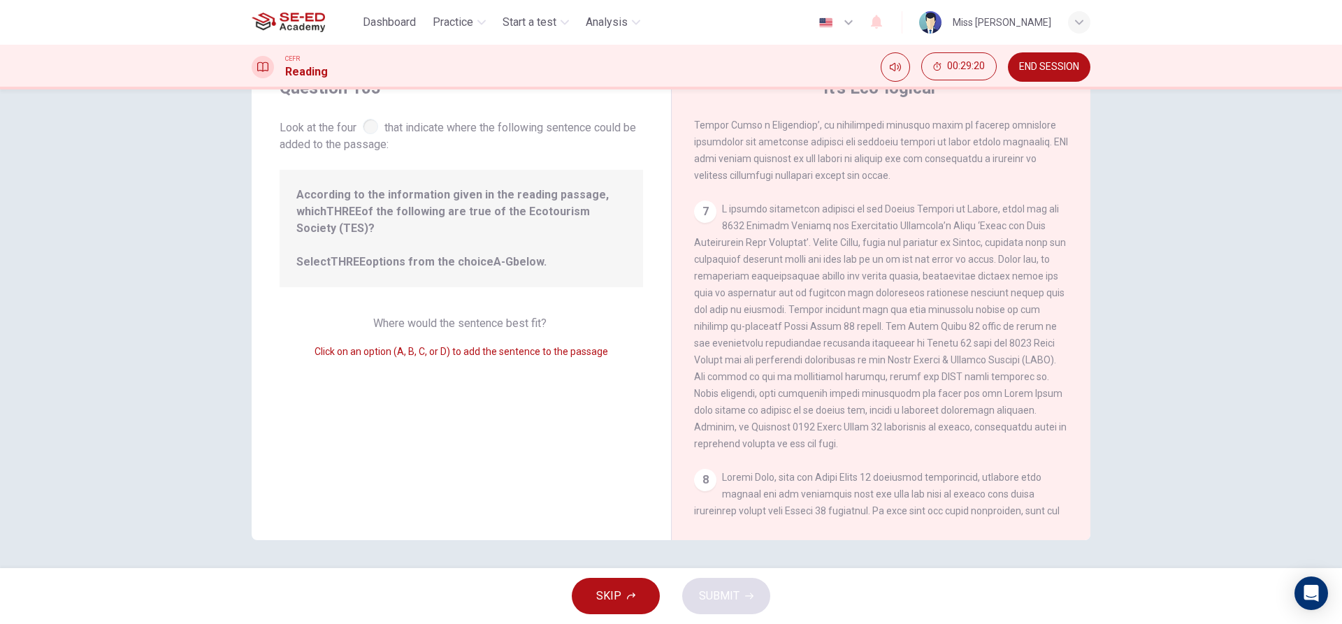
scroll to position [833, 0]
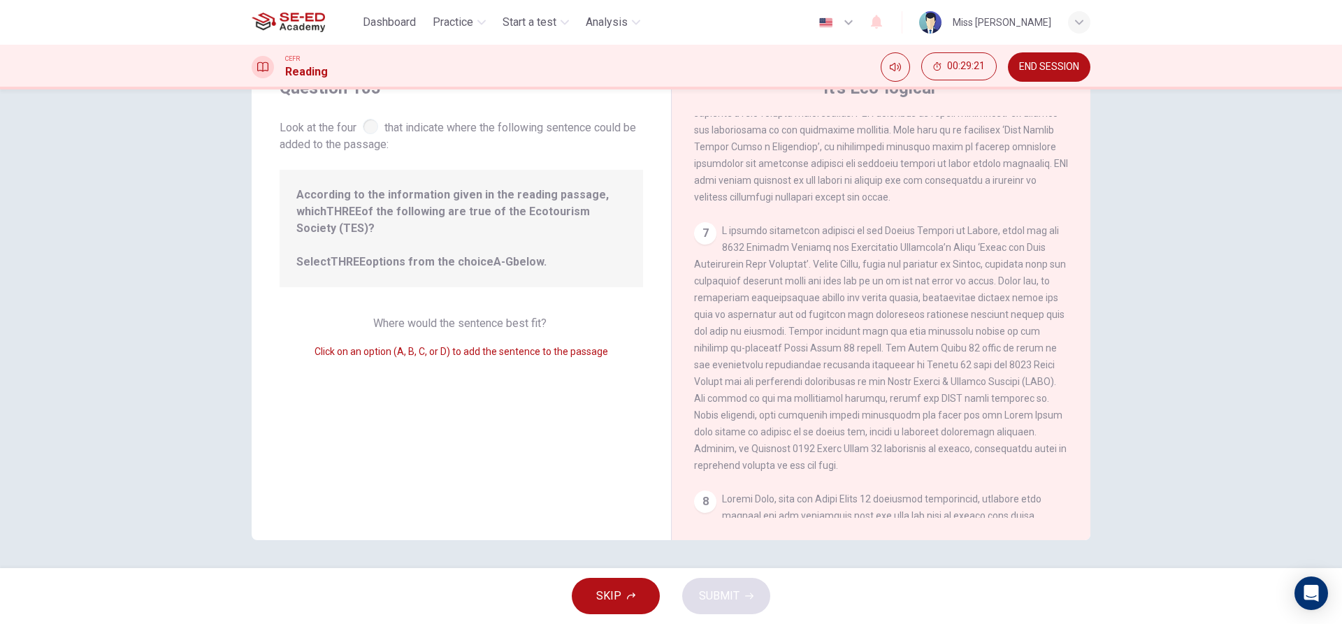
click at [699, 245] on div "7" at bounding box center [705, 233] width 22 height 22
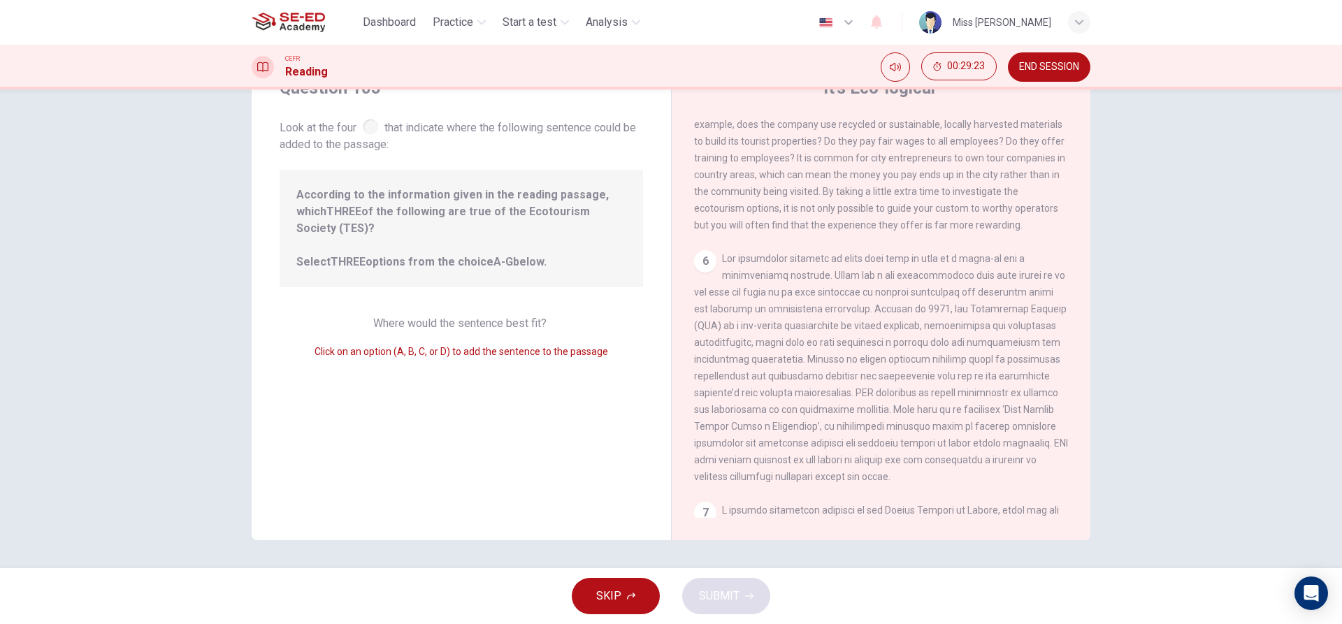
click at [701, 273] on div "6" at bounding box center [705, 261] width 22 height 22
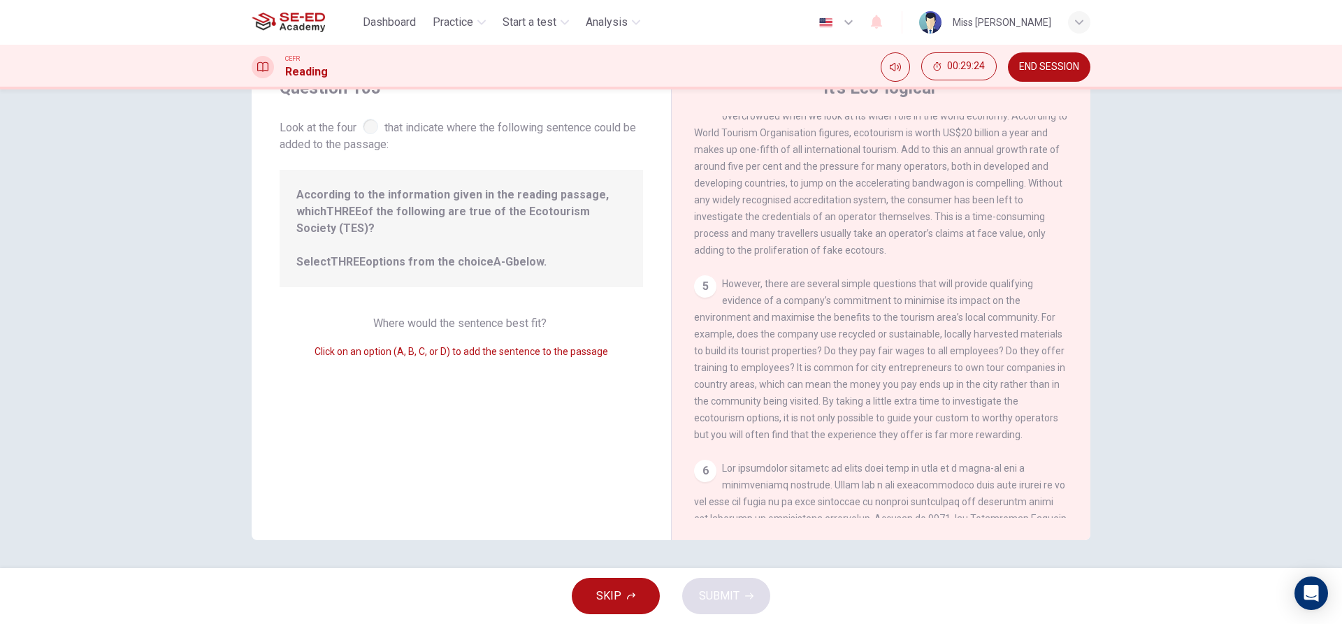
click at [707, 298] on div "5" at bounding box center [705, 286] width 22 height 22
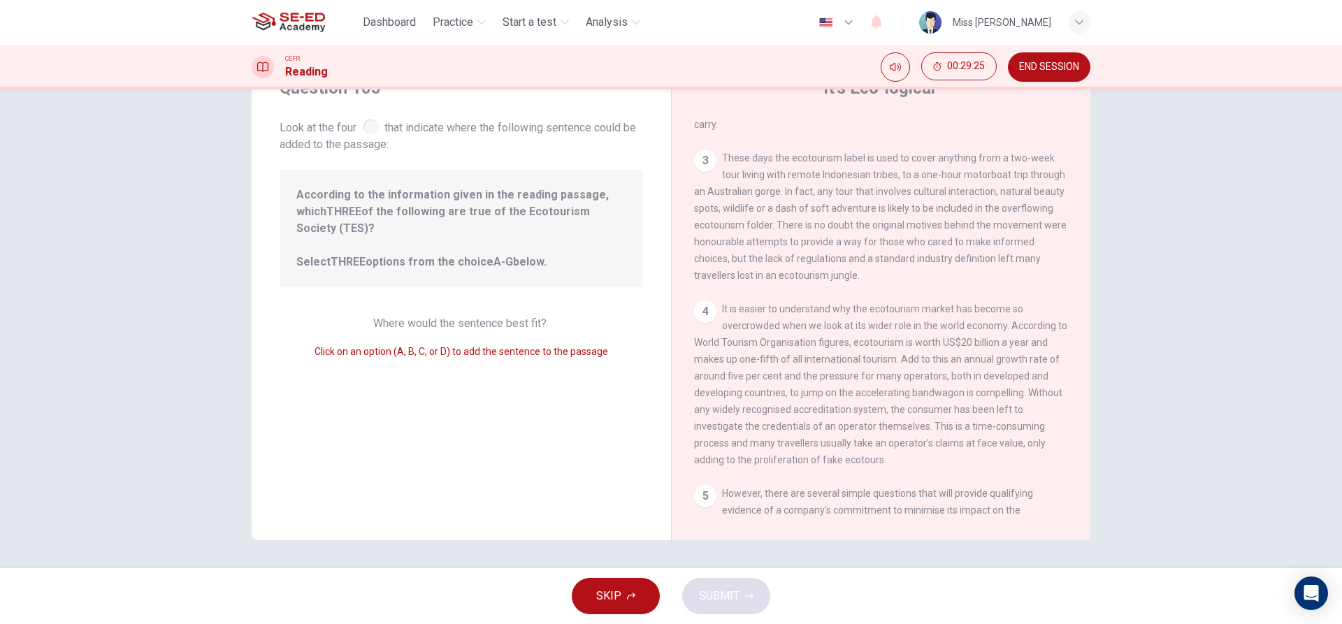
click at [706, 317] on div "4" at bounding box center [705, 312] width 22 height 22
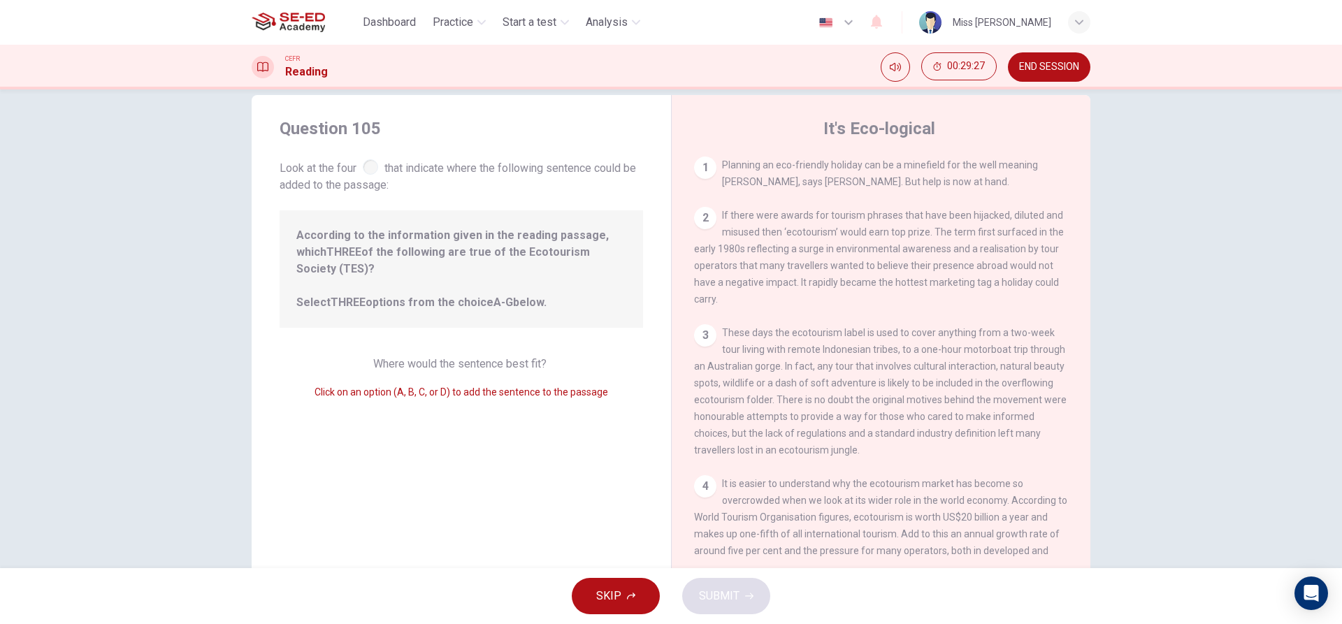
scroll to position [0, 0]
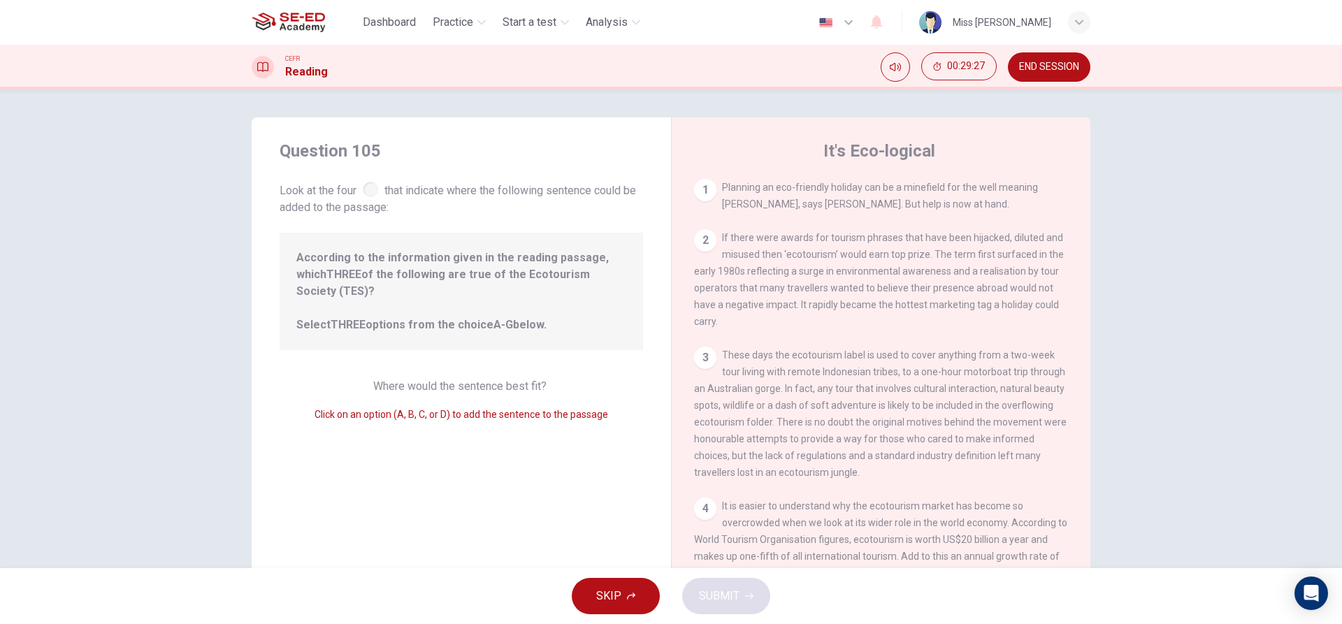
click at [554, 361] on div "Question 105 Look at the four that indicate where the following sentence could …" at bounding box center [461, 360] width 419 height 486
click at [556, 417] on div "Question 105 Look at the four that indicate where the following sentence could …" at bounding box center [461, 360] width 419 height 486
click at [523, 363] on div "Question 105 Look at the four that indicate where the following sentence could …" at bounding box center [461, 360] width 419 height 486
click at [436, 409] on span "Click on an option (A, B, C, or D) to add the sentence to the passage" at bounding box center [462, 414] width 294 height 11
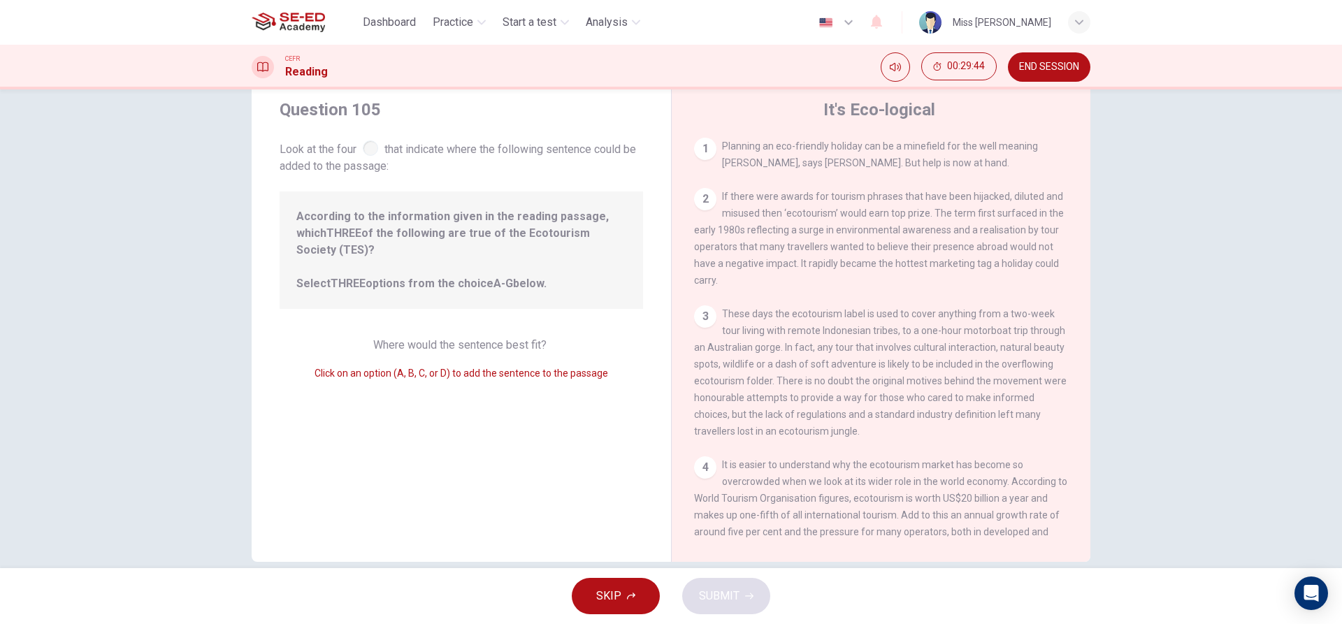
scroll to position [63, 0]
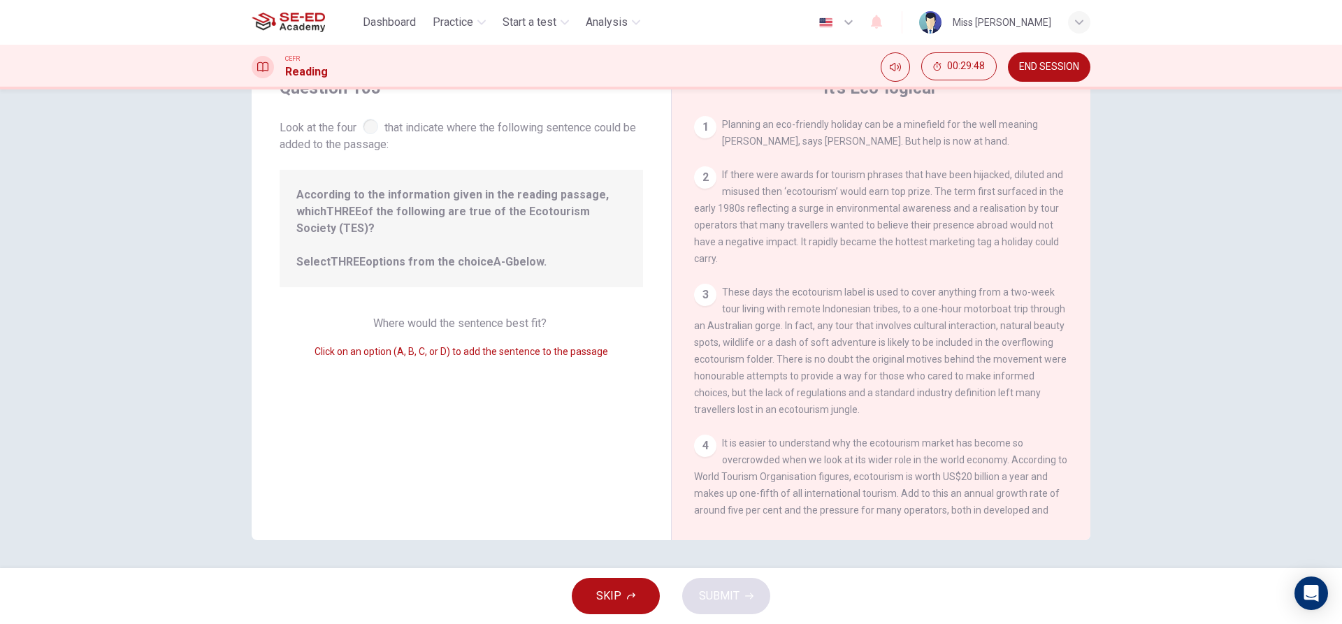
click at [599, 593] on span "SKIP" at bounding box center [608, 596] width 25 height 20
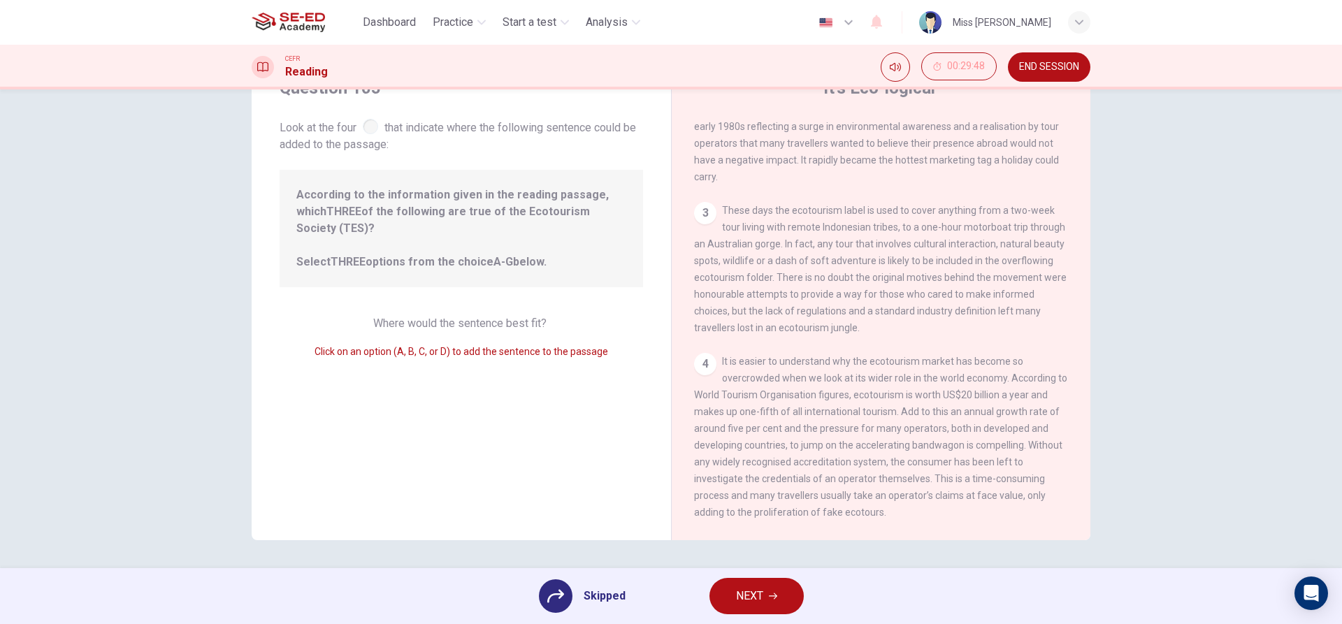
scroll to position [0, 0]
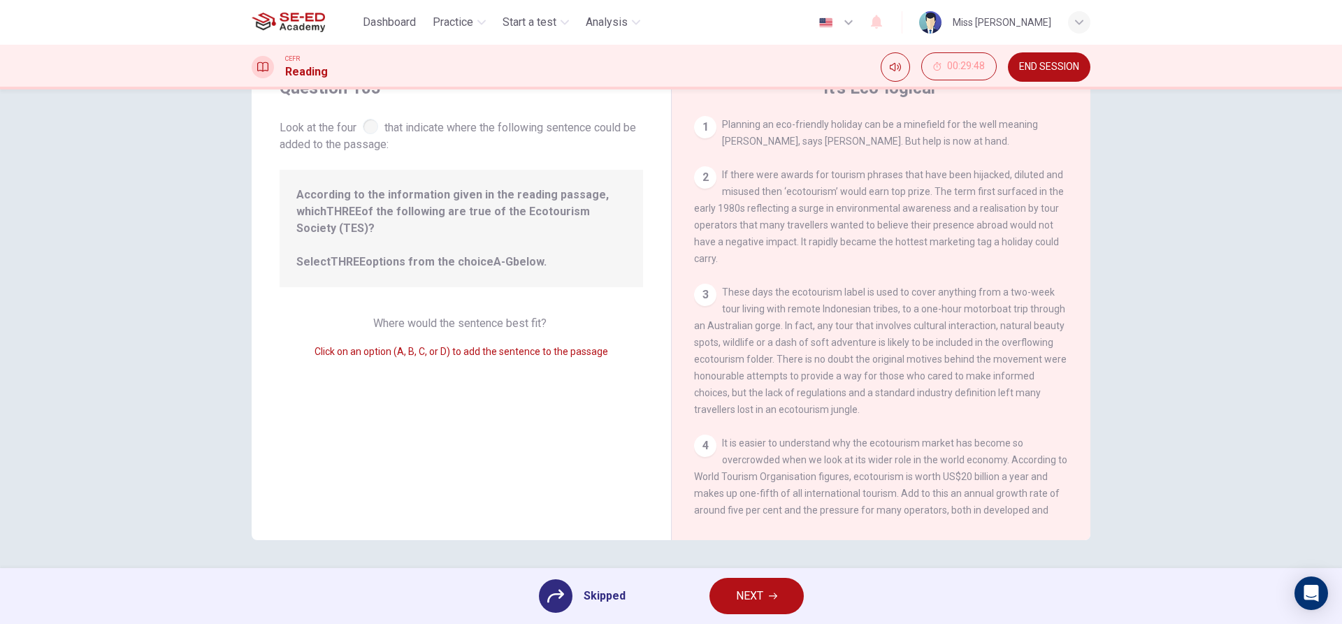
click at [781, 591] on button "NEXT" at bounding box center [756, 596] width 94 height 36
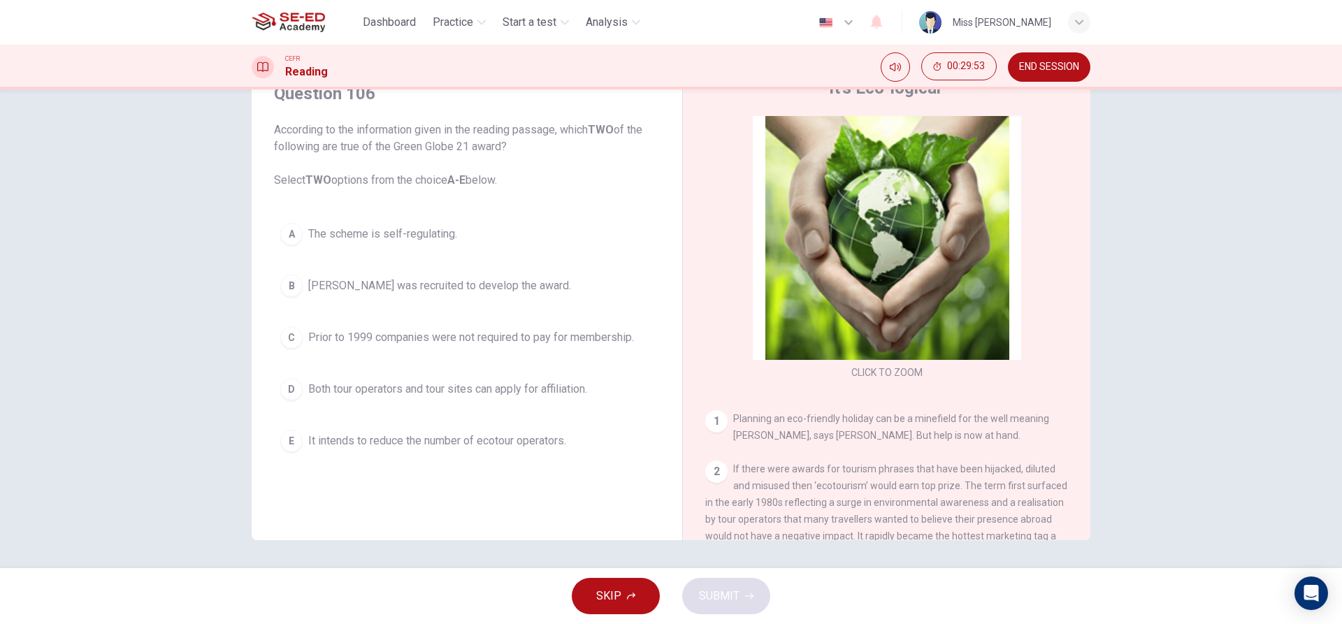
click at [285, 231] on div "A" at bounding box center [291, 234] width 22 height 22
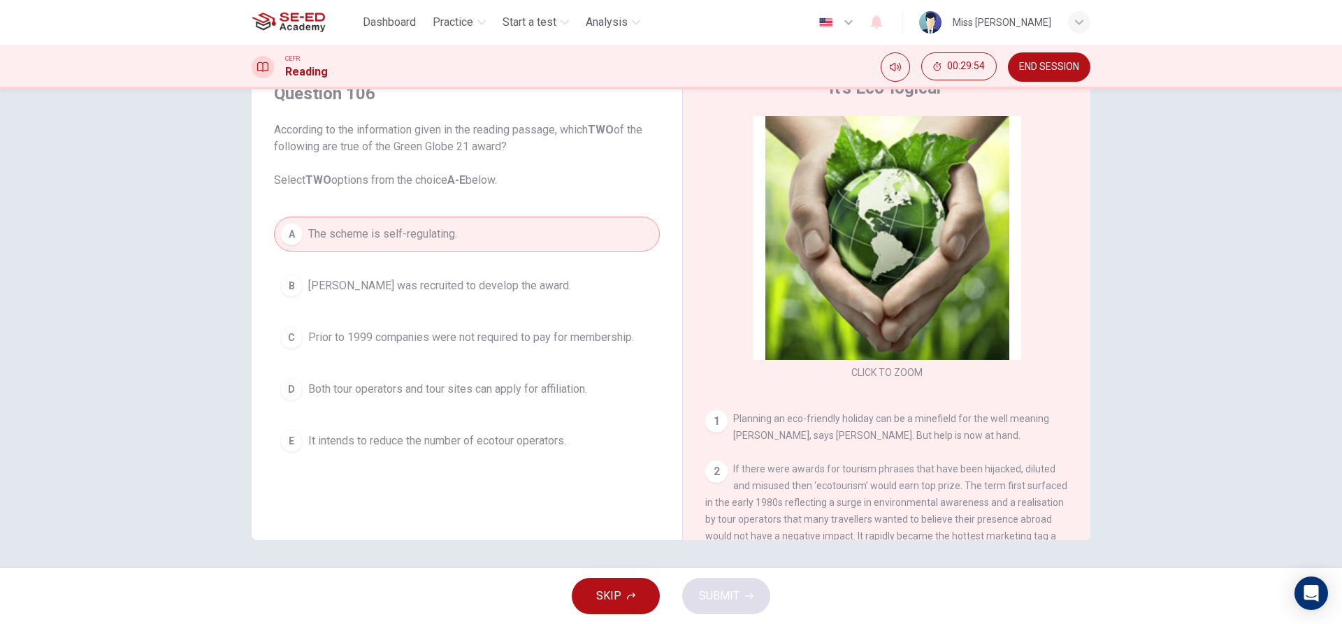
click at [313, 440] on span "It intends to reduce the number of ecotour operators." at bounding box center [437, 441] width 258 height 17
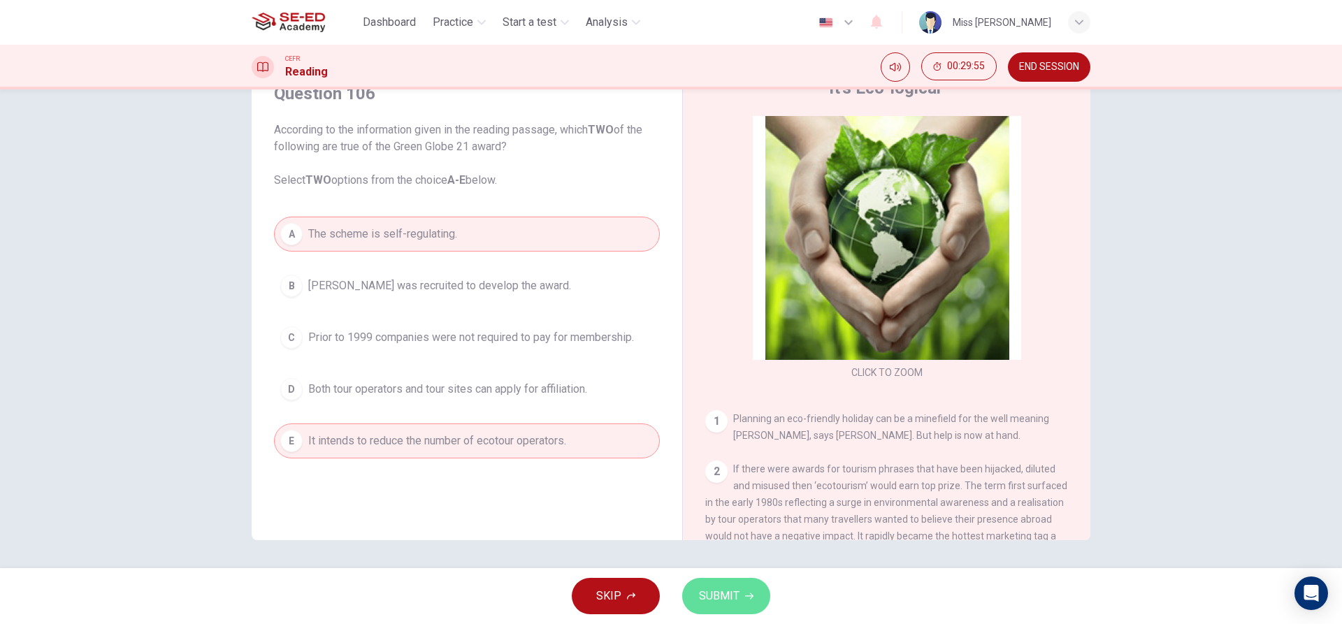
click at [755, 597] on button "SUBMIT" at bounding box center [726, 596] width 88 height 36
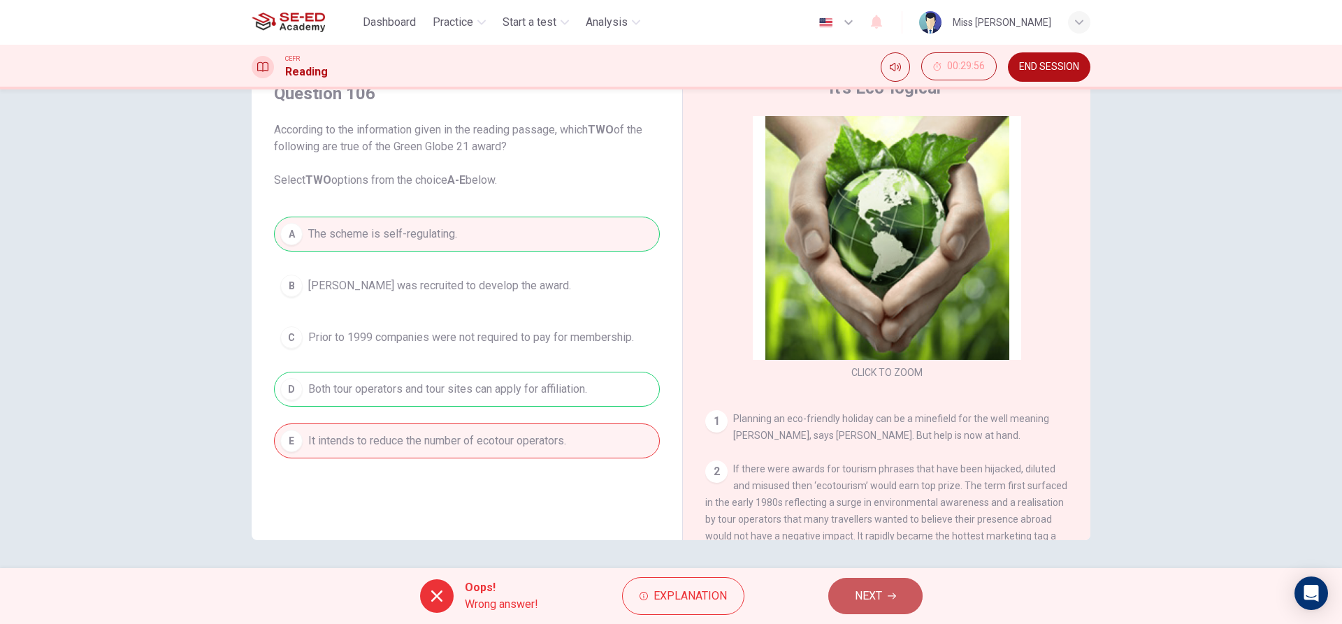
click at [876, 598] on span "NEXT" at bounding box center [868, 596] width 27 height 20
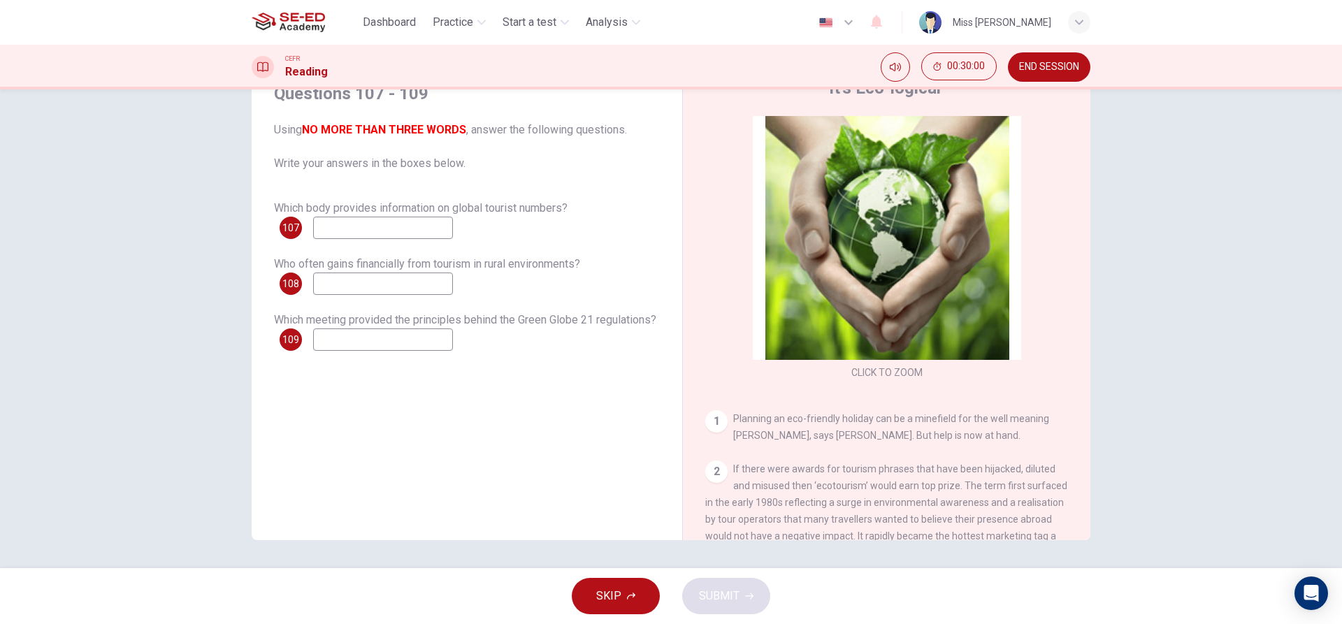
click at [324, 237] on input at bounding box center [383, 228] width 140 height 22
click at [392, 336] on input at bounding box center [383, 340] width 140 height 22
click at [354, 241] on div "Which body provides information on global tourist numbers? 107 Who often gains …" at bounding box center [467, 275] width 386 height 151
type input "brain"
click at [333, 289] on input at bounding box center [383, 284] width 140 height 22
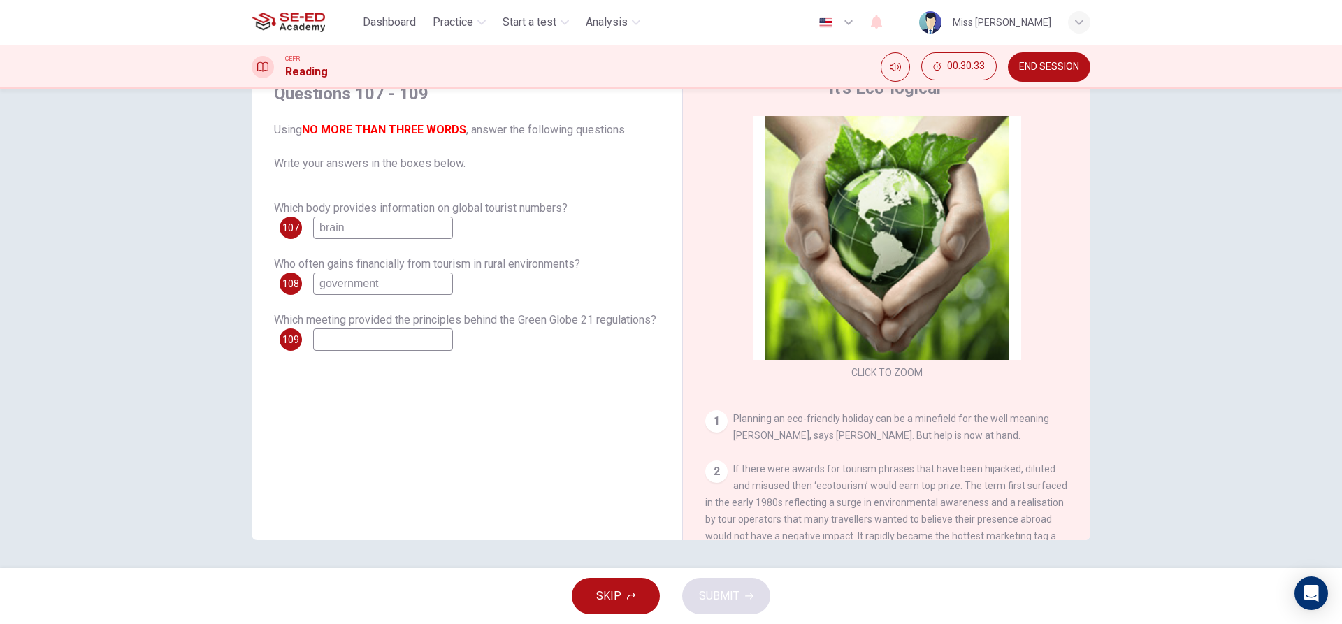
type input "government"
click at [438, 349] on input at bounding box center [383, 340] width 140 height 22
type input "gonvernment"
click at [705, 593] on span "SUBMIT" at bounding box center [719, 596] width 41 height 20
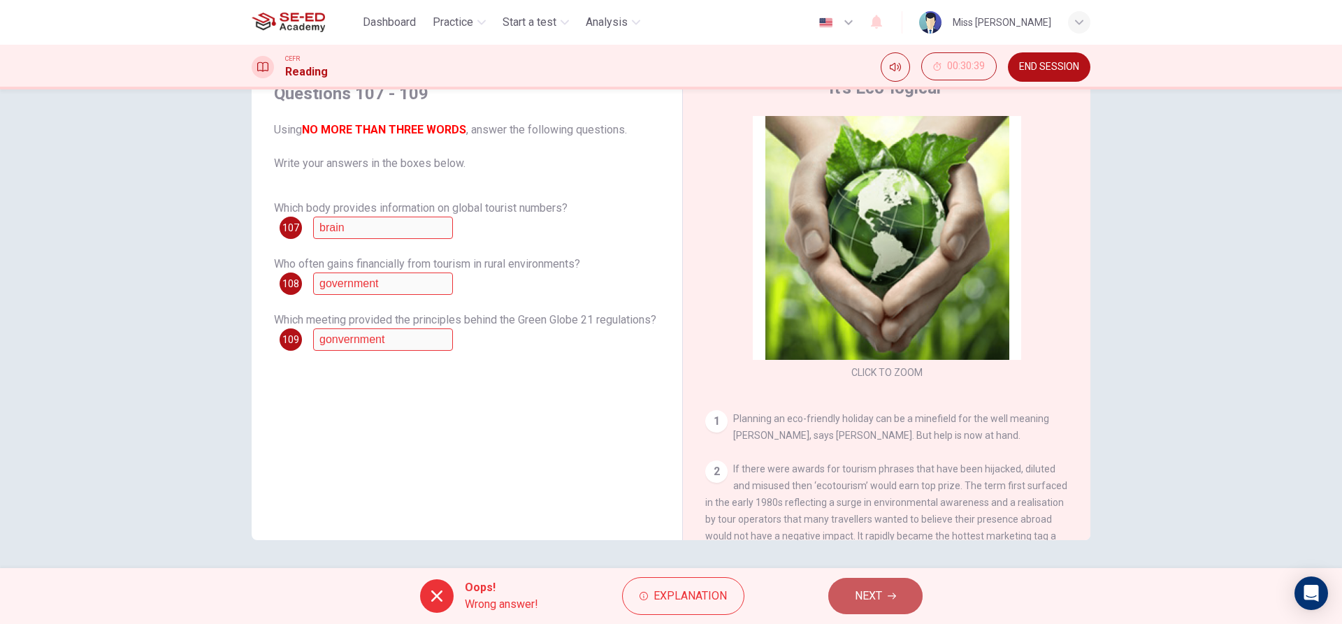
click at [857, 604] on span "NEXT" at bounding box center [868, 596] width 27 height 20
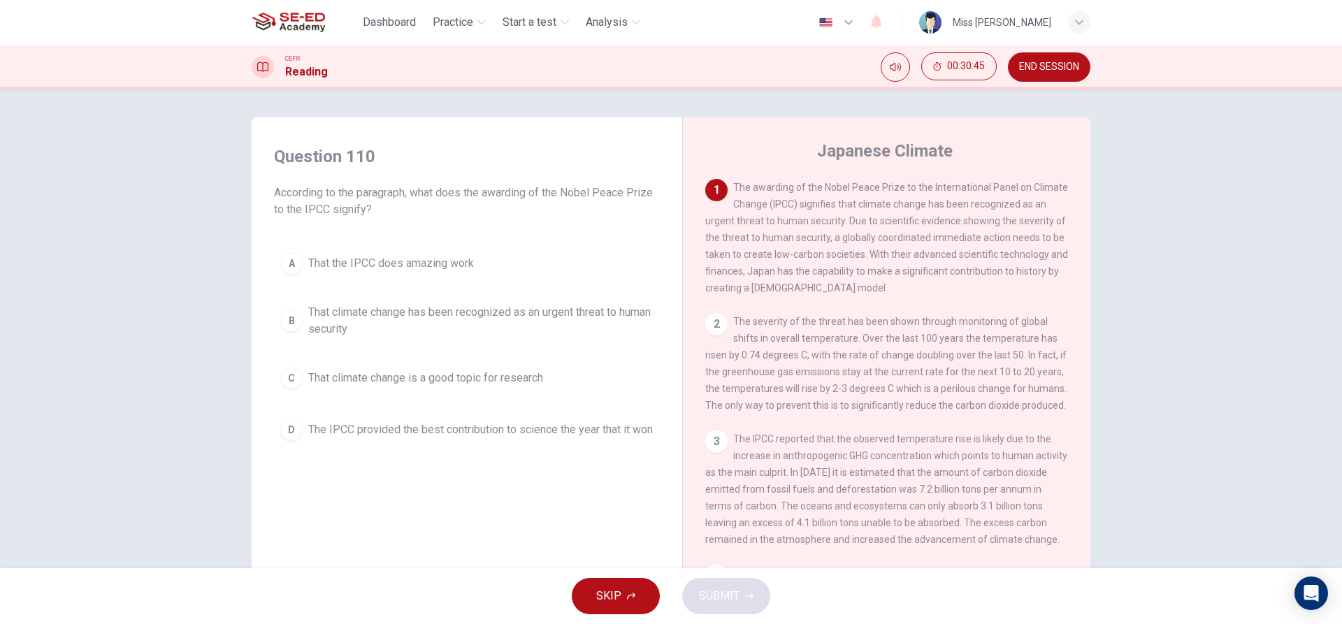
click at [387, 259] on span "That the IPCC does amazing work" at bounding box center [391, 263] width 166 height 17
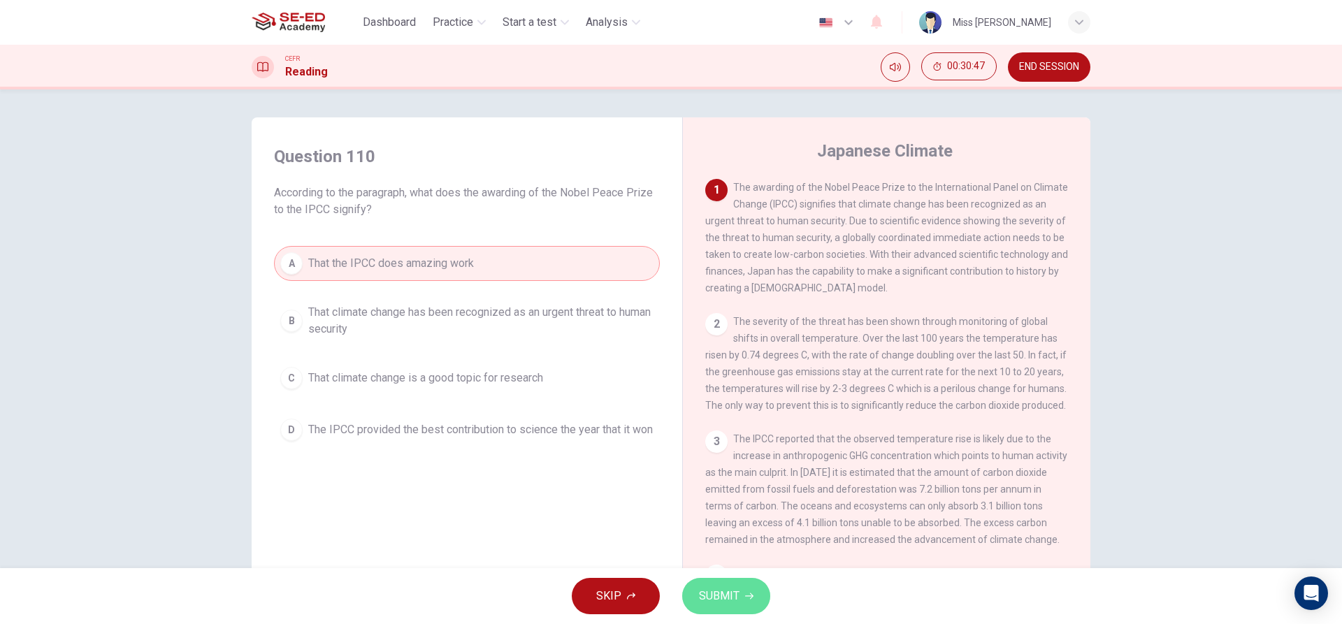
click at [733, 586] on button "SUBMIT" at bounding box center [726, 596] width 88 height 36
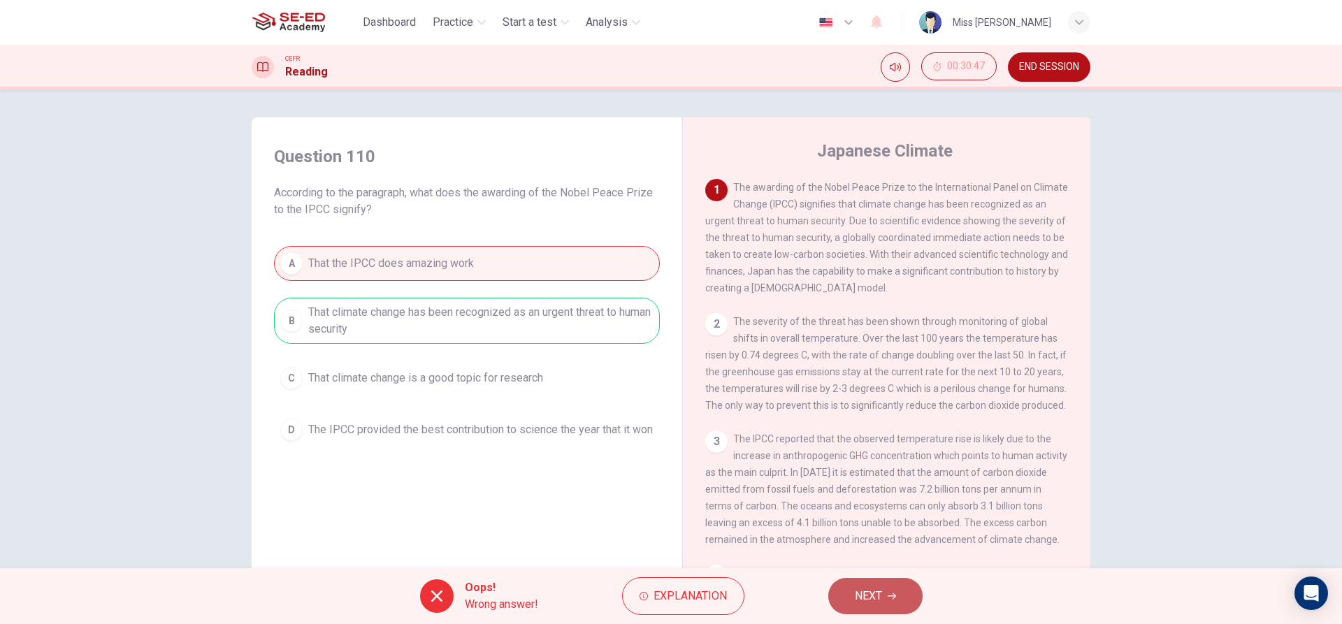
click at [886, 607] on button "NEXT" at bounding box center [875, 596] width 94 height 36
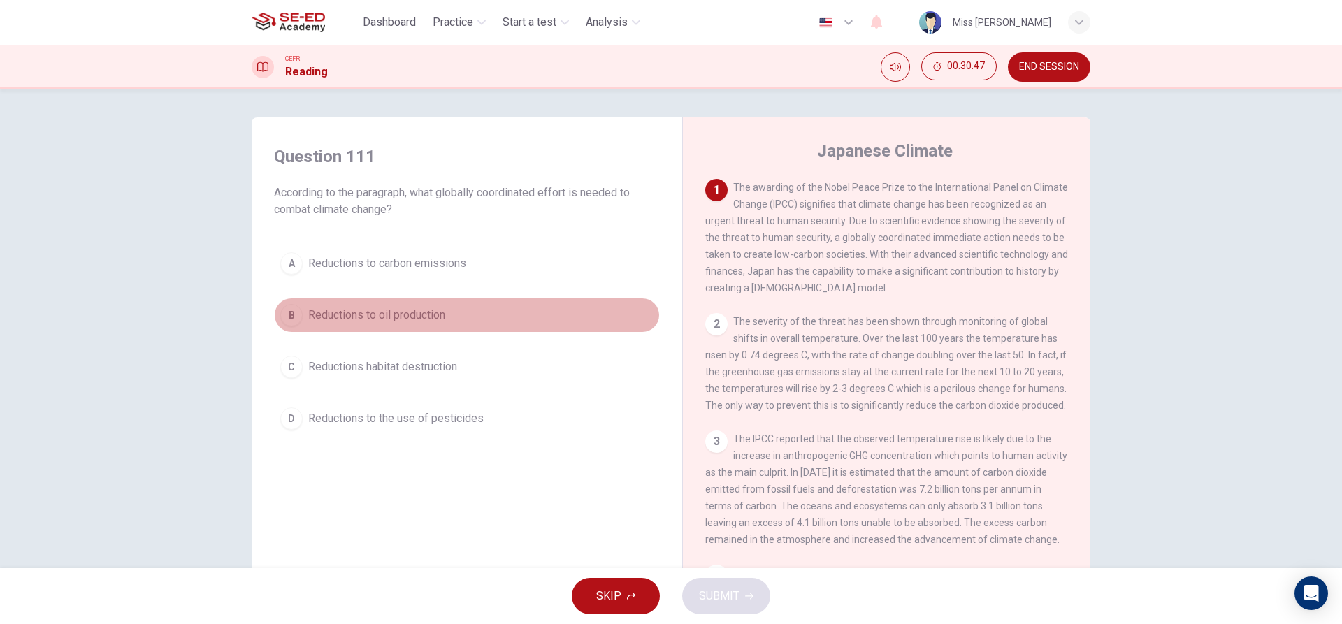
click at [337, 312] on span "Reductions to oil production" at bounding box center [376, 315] width 137 height 17
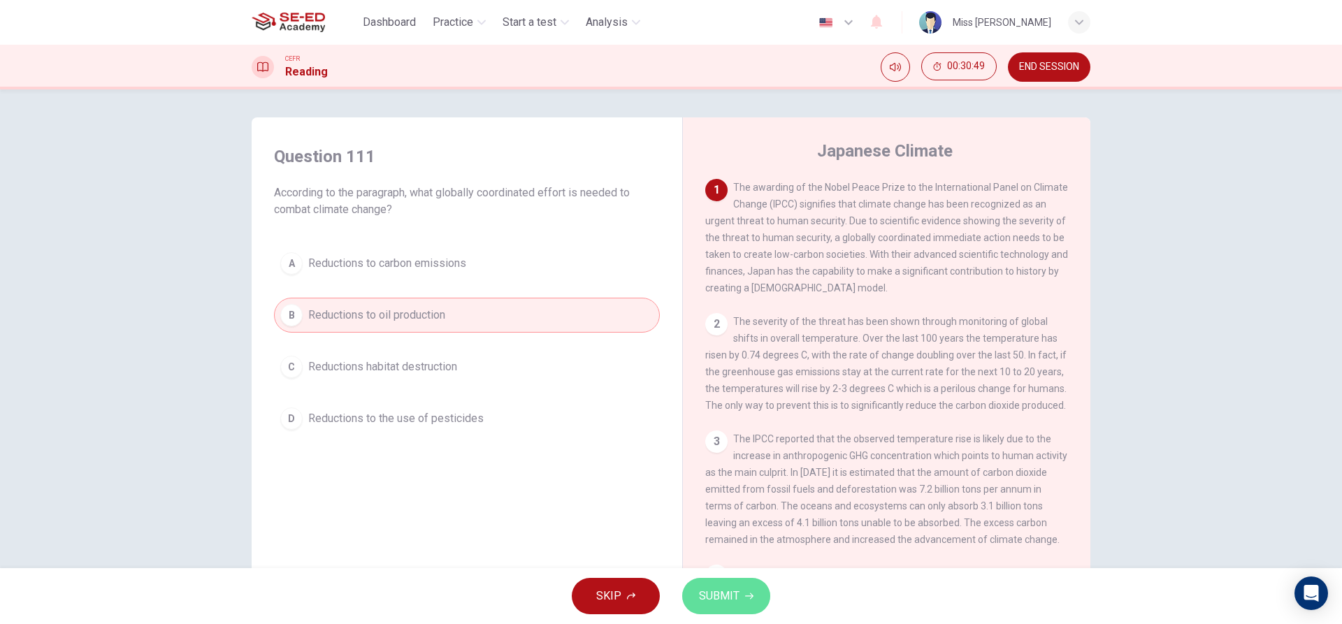
click at [719, 589] on span "SUBMIT" at bounding box center [719, 596] width 41 height 20
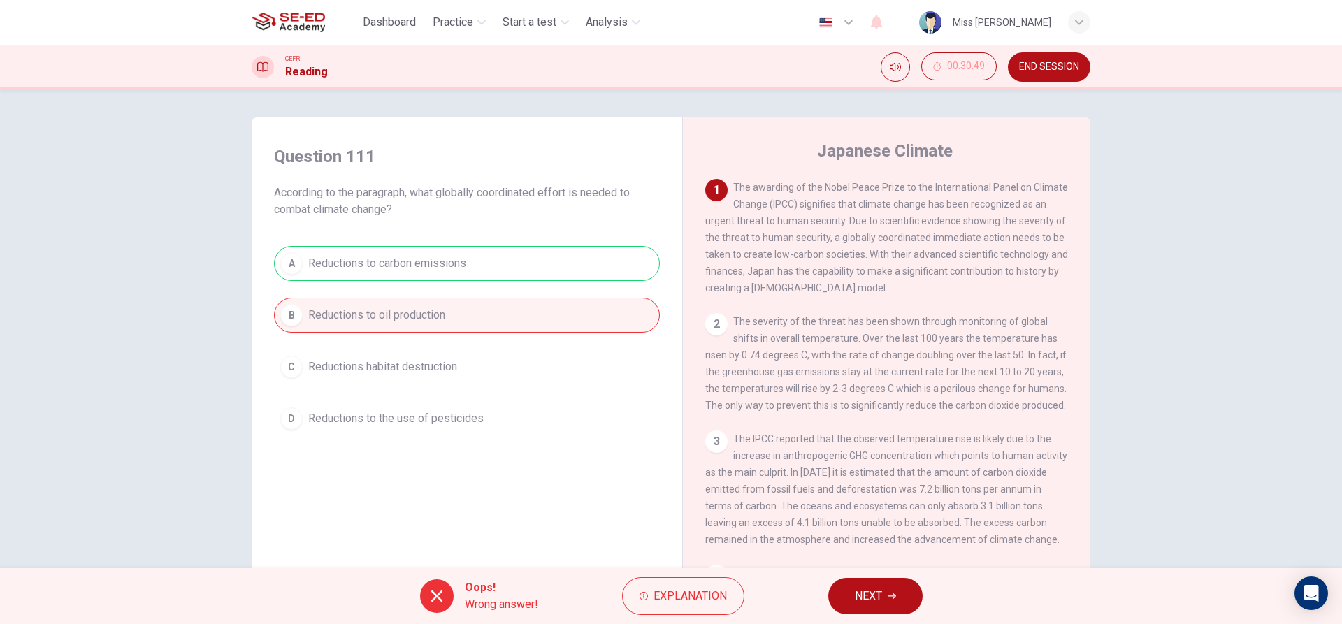
click at [869, 603] on span "NEXT" at bounding box center [868, 596] width 27 height 20
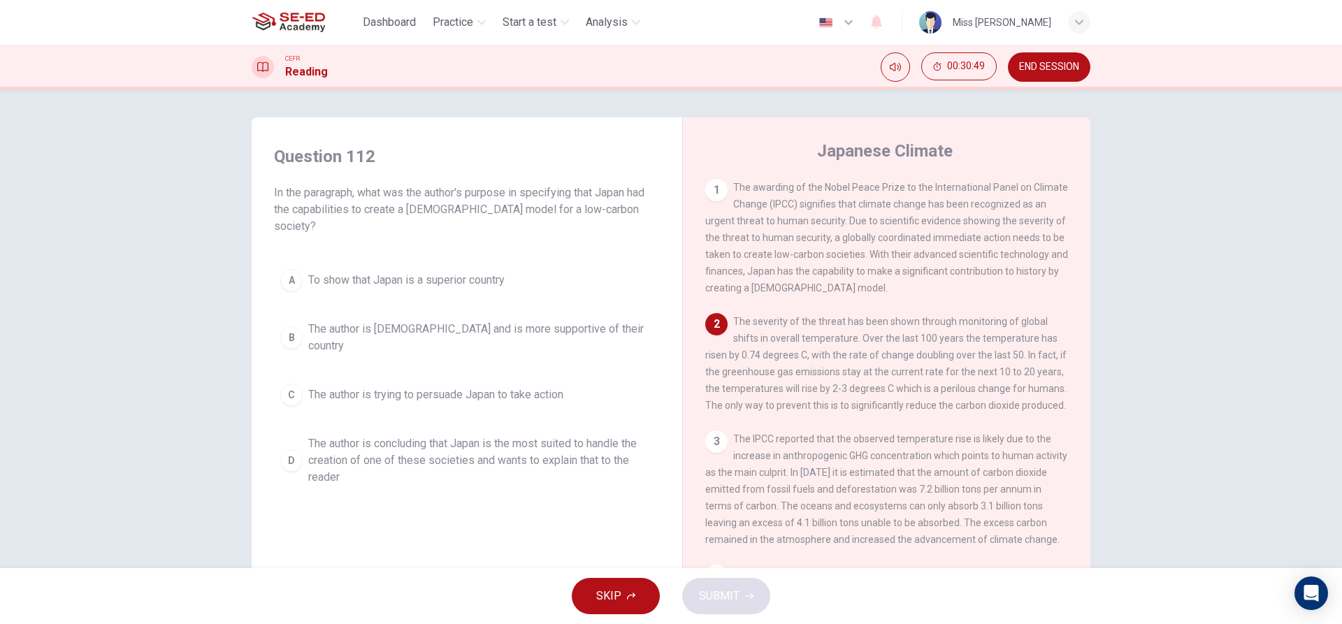
click at [459, 321] on span "The author is [DEMOGRAPHIC_DATA] and is more supportive of their country" at bounding box center [480, 338] width 345 height 34
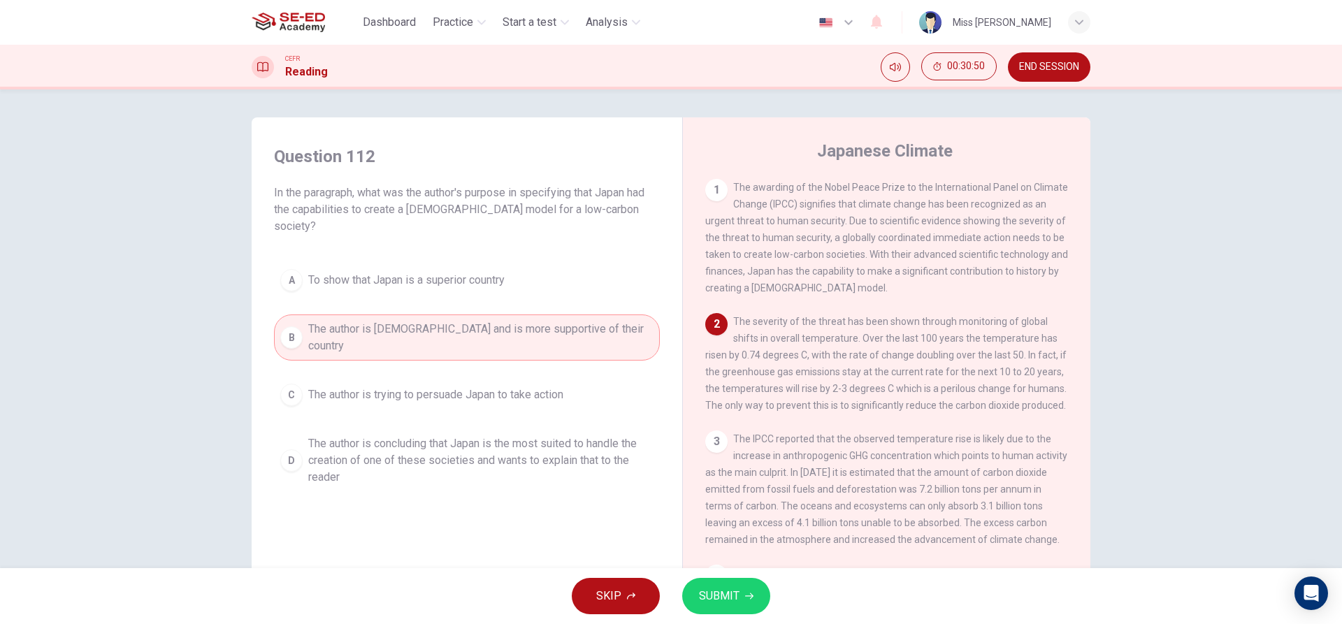
click at [717, 598] on span "SUBMIT" at bounding box center [719, 596] width 41 height 20
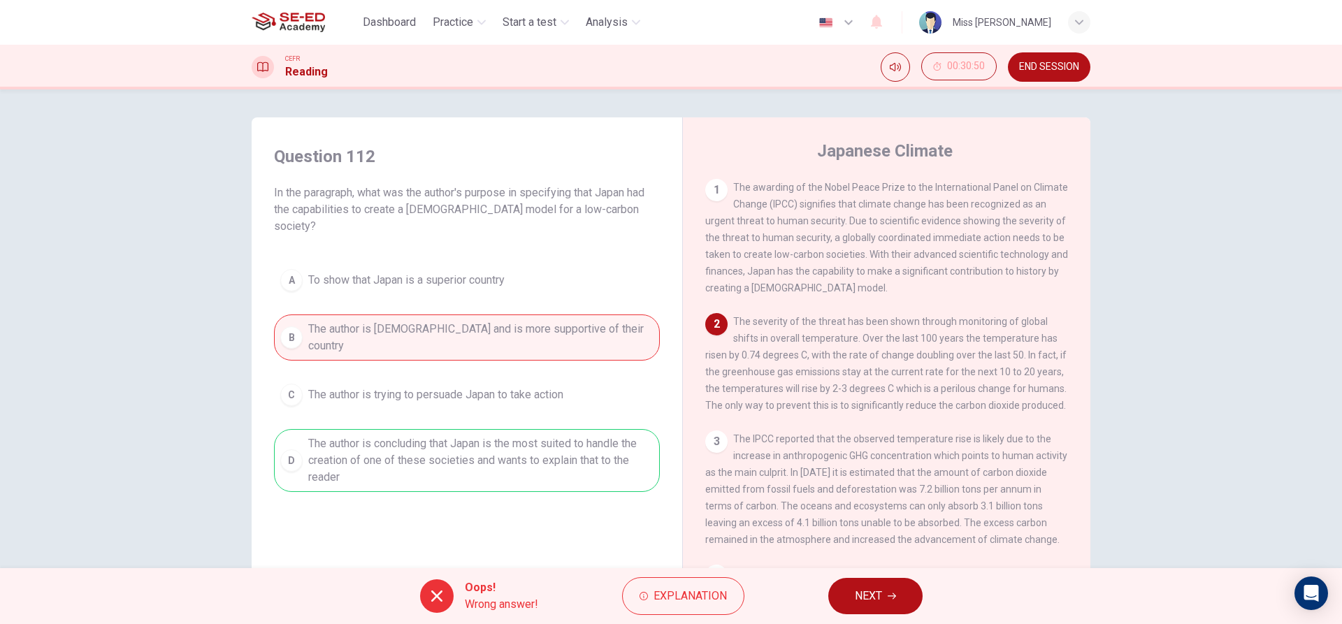
click at [856, 593] on span "NEXT" at bounding box center [868, 596] width 27 height 20
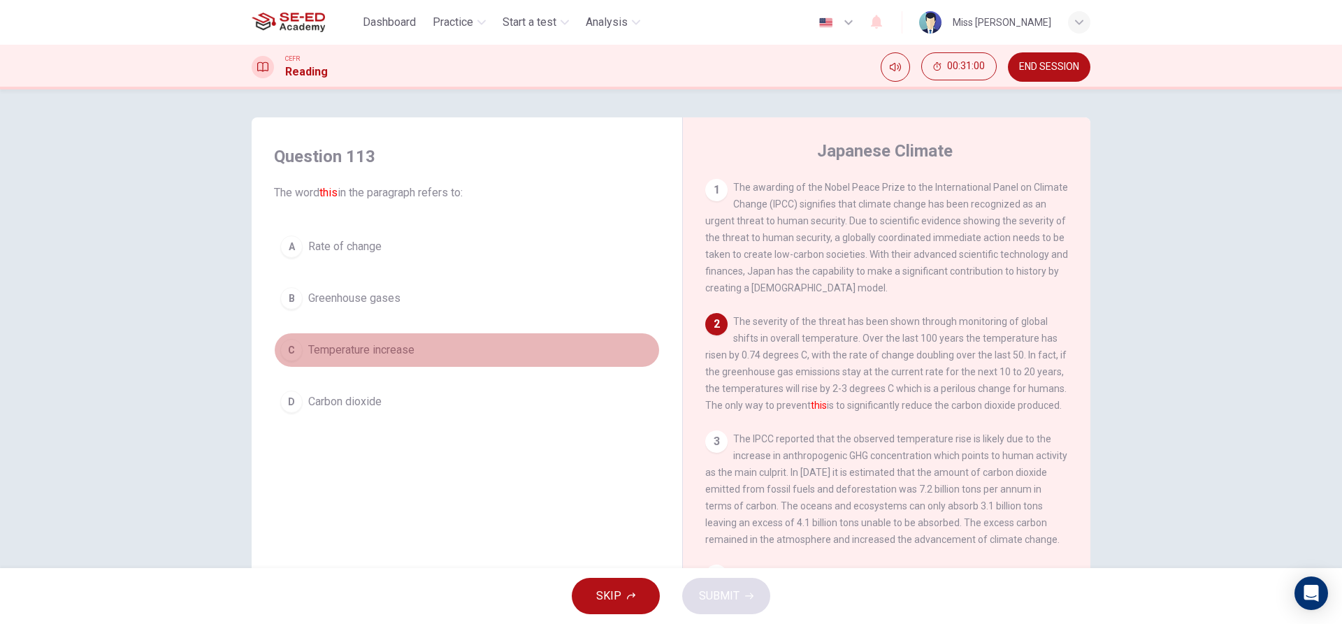
click at [384, 355] on span "Temperature increase" at bounding box center [361, 350] width 106 height 17
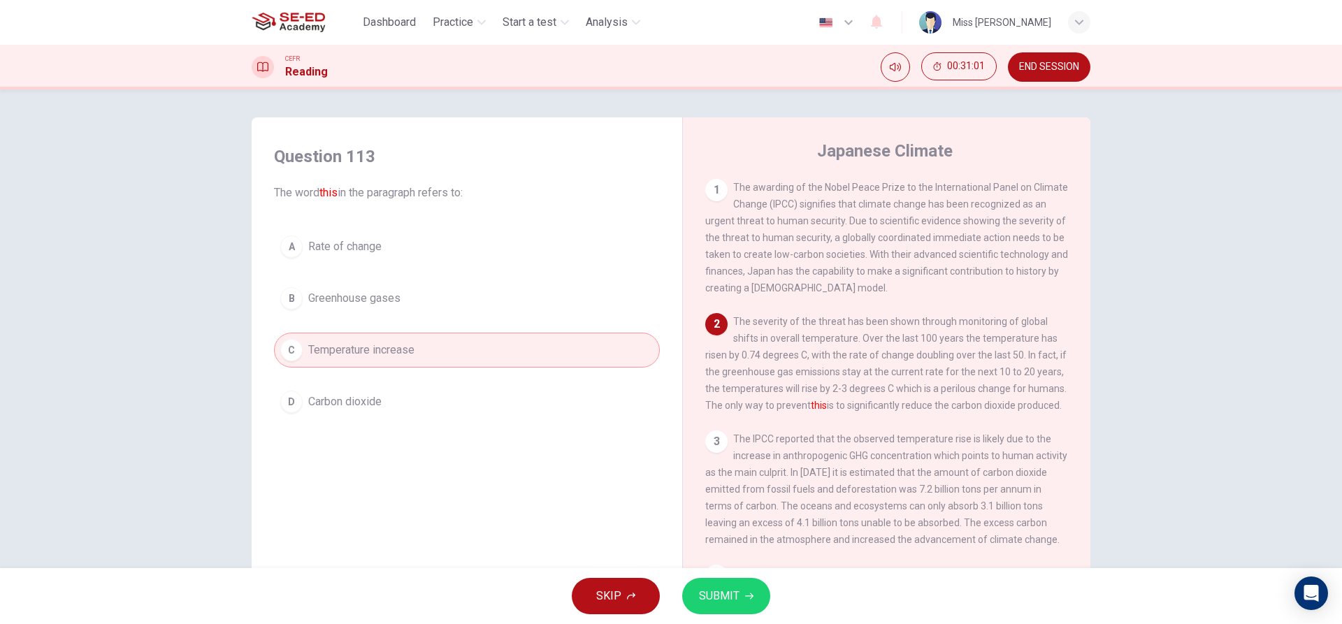
click at [756, 606] on button "SUBMIT" at bounding box center [726, 596] width 88 height 36
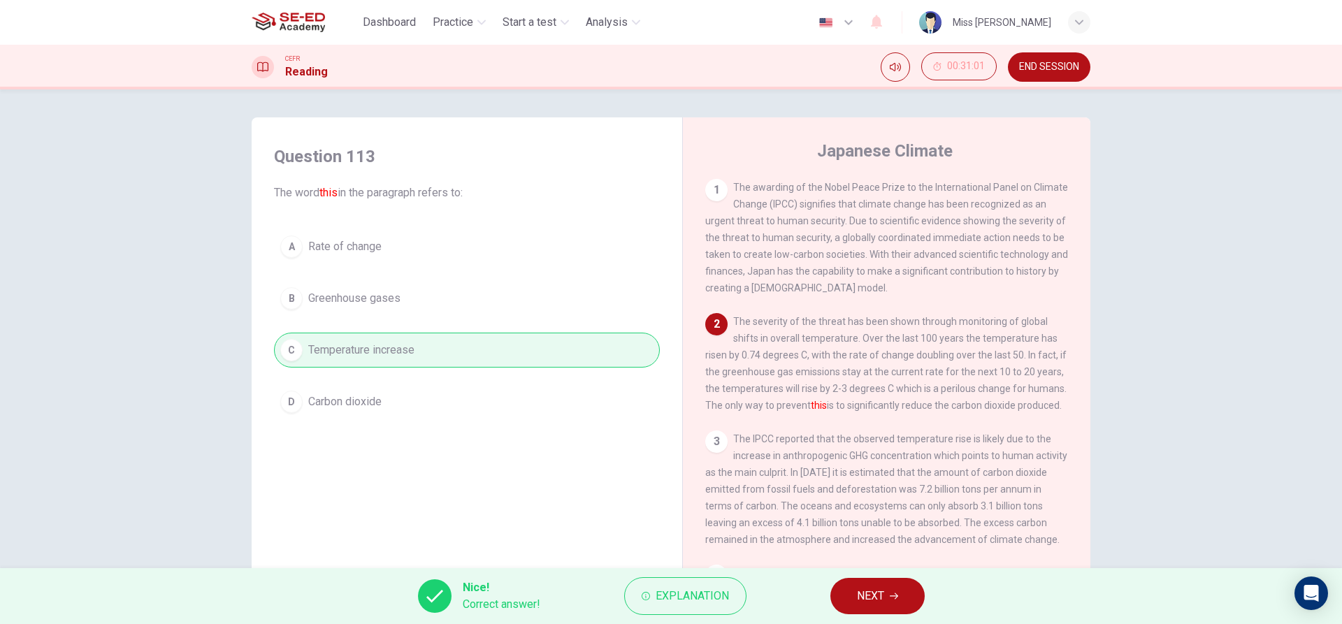
click at [851, 600] on button "NEXT" at bounding box center [877, 596] width 94 height 36
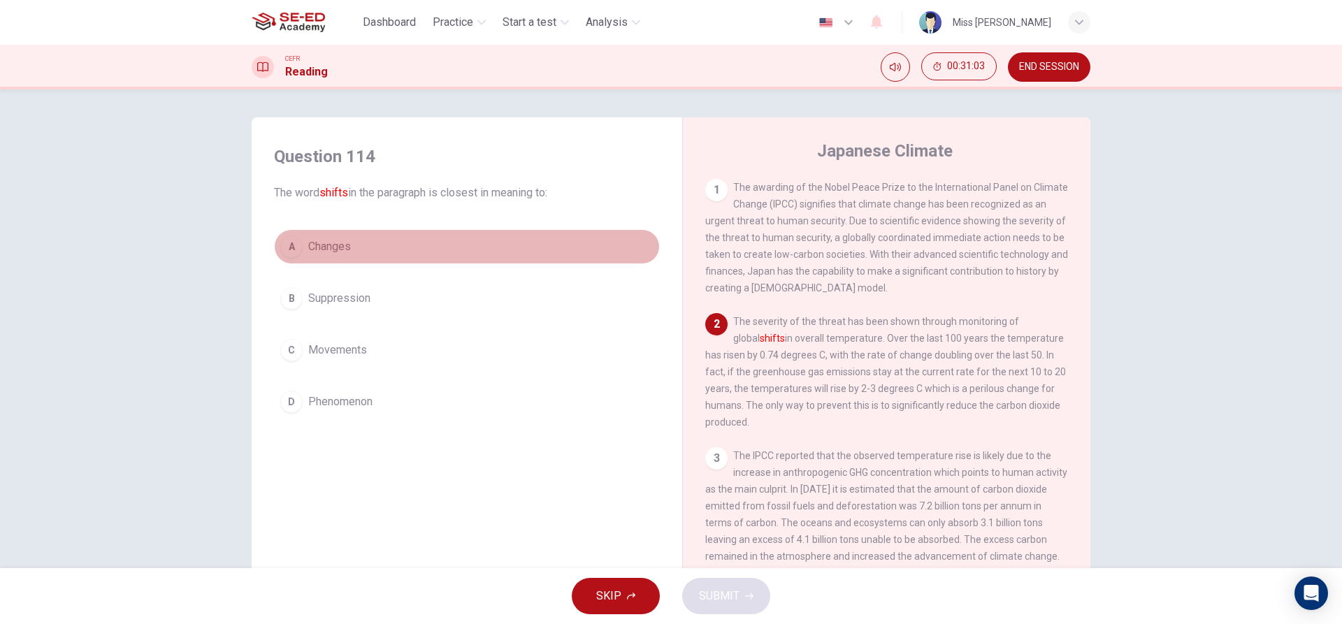
click at [329, 252] on span "Changes" at bounding box center [329, 246] width 43 height 17
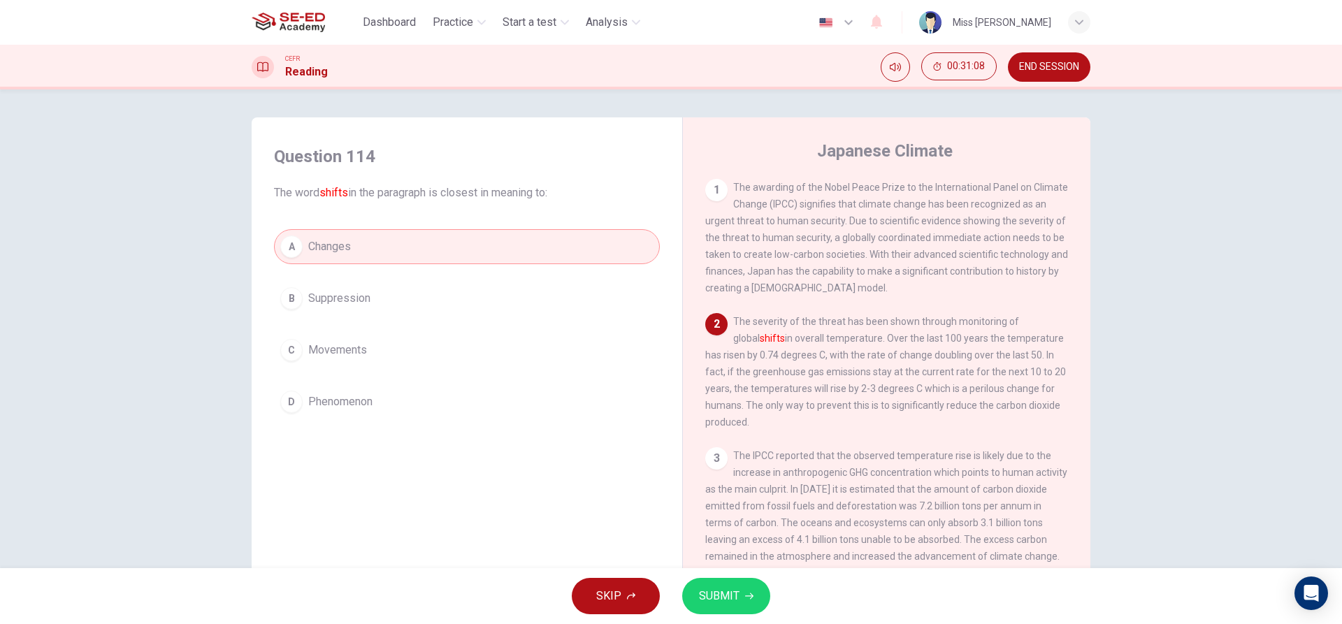
click at [702, 591] on span "SUBMIT" at bounding box center [719, 596] width 41 height 20
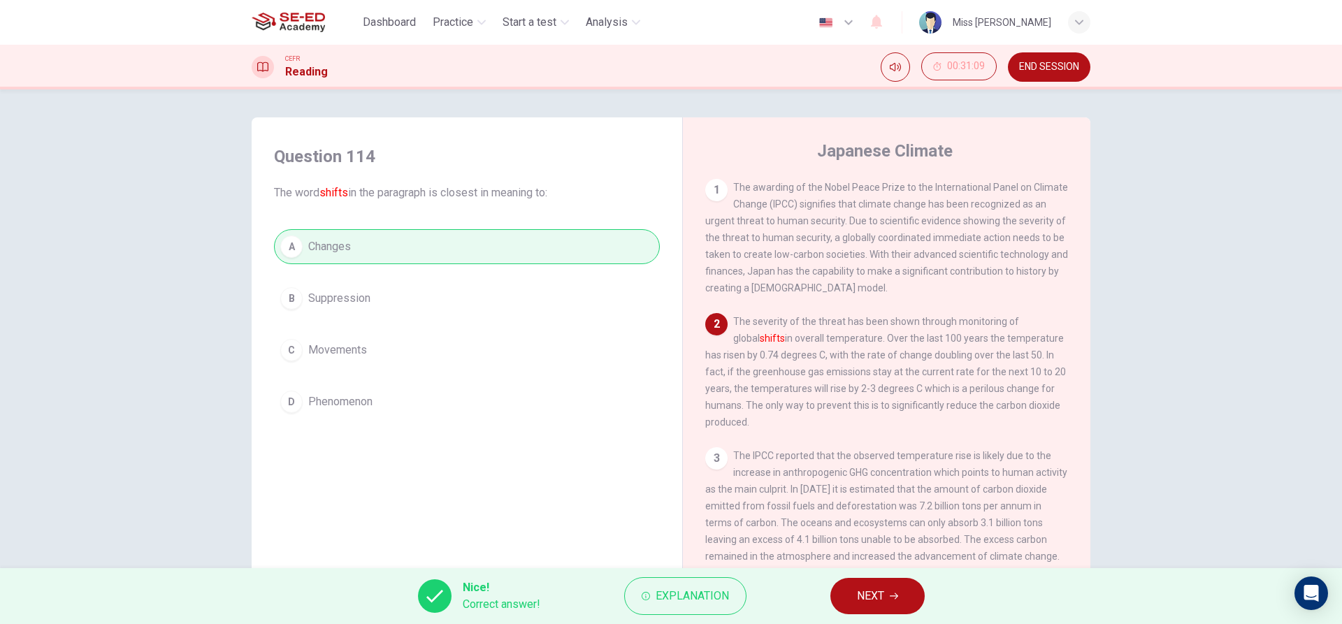
click at [842, 587] on button "NEXT" at bounding box center [877, 596] width 94 height 36
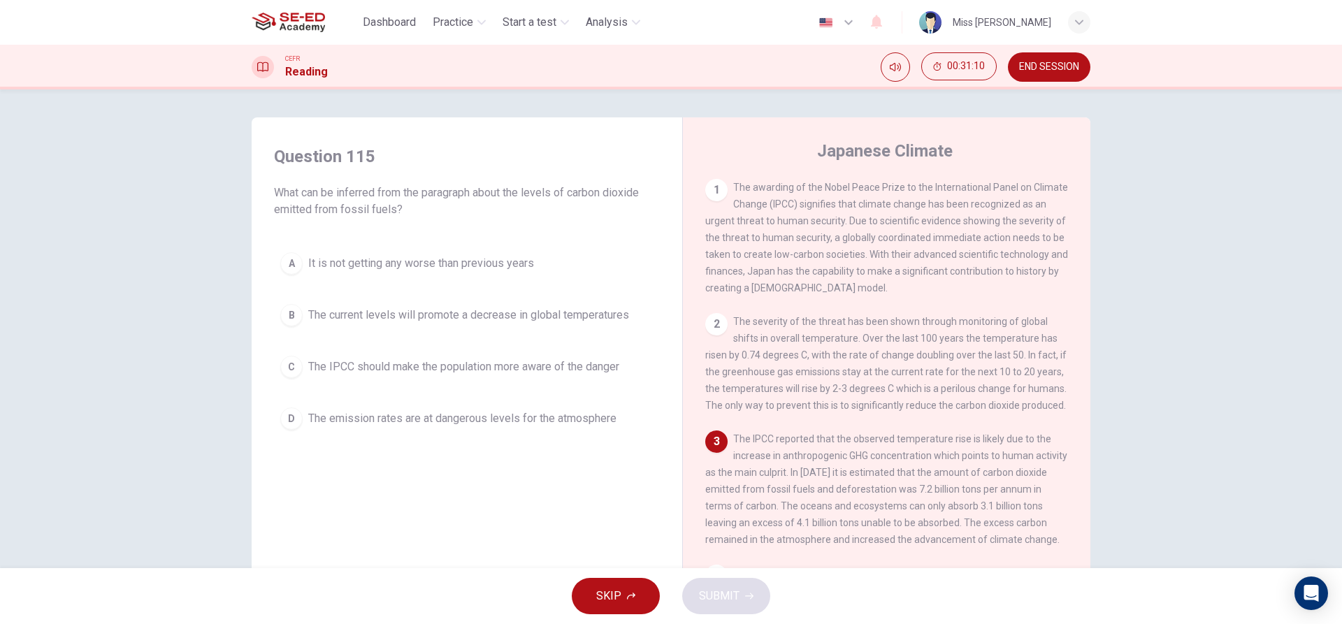
click at [411, 268] on span "It is not getting any worse than previous years" at bounding box center [421, 263] width 226 height 17
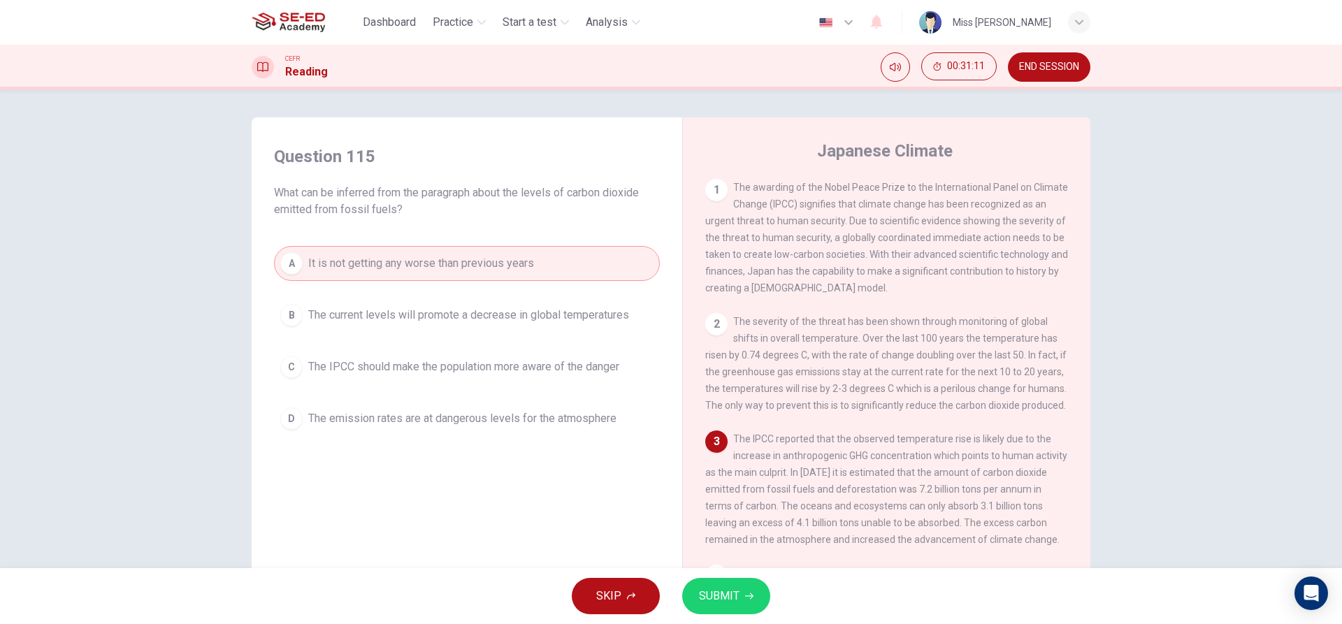
click at [749, 598] on icon "button" at bounding box center [749, 596] width 8 height 8
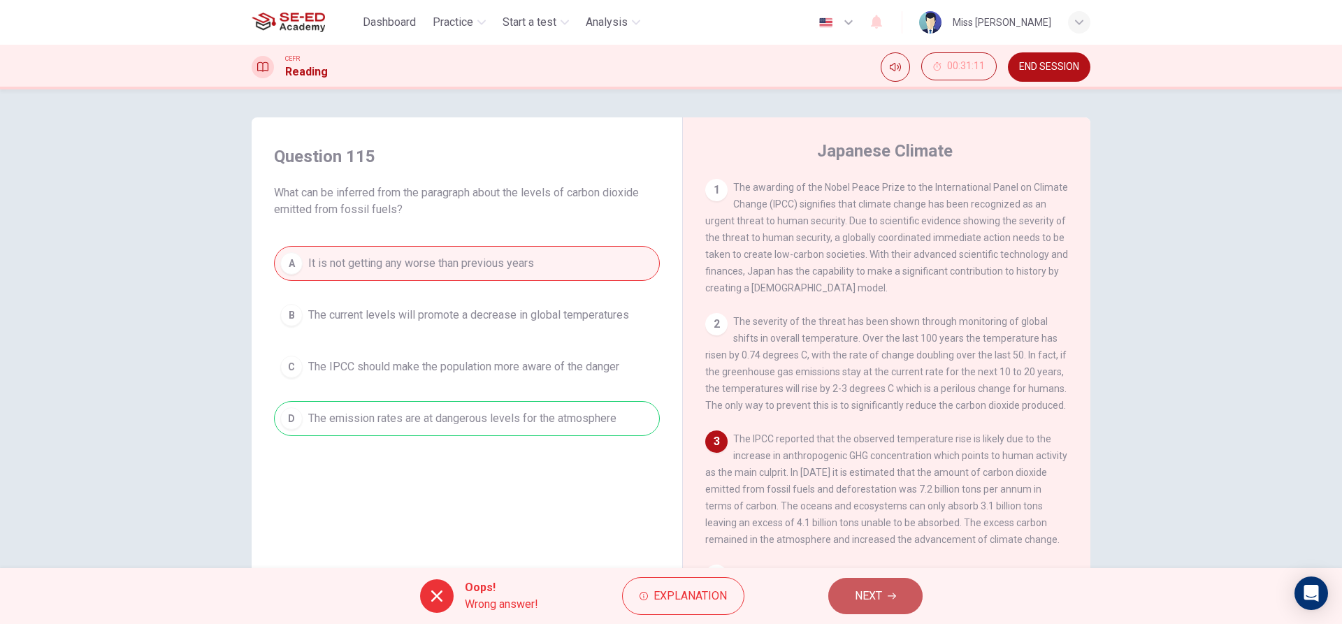
click at [858, 605] on span "NEXT" at bounding box center [868, 596] width 27 height 20
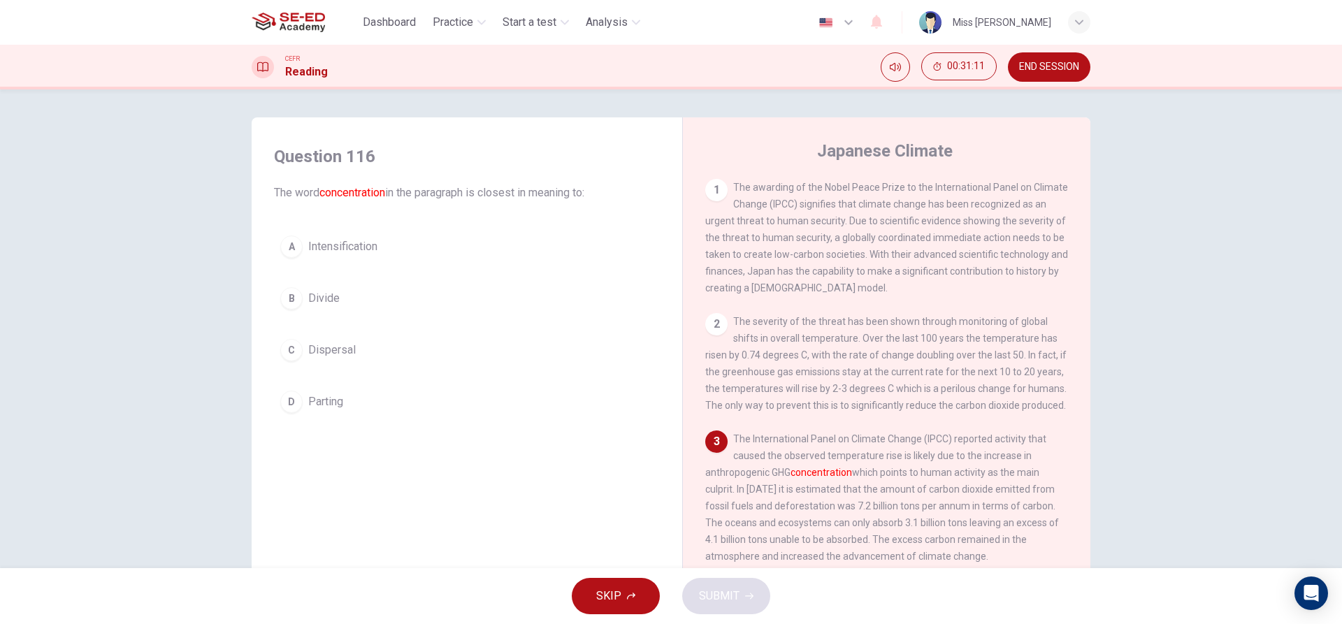
click at [442, 407] on button "D Parting" at bounding box center [467, 401] width 386 height 35
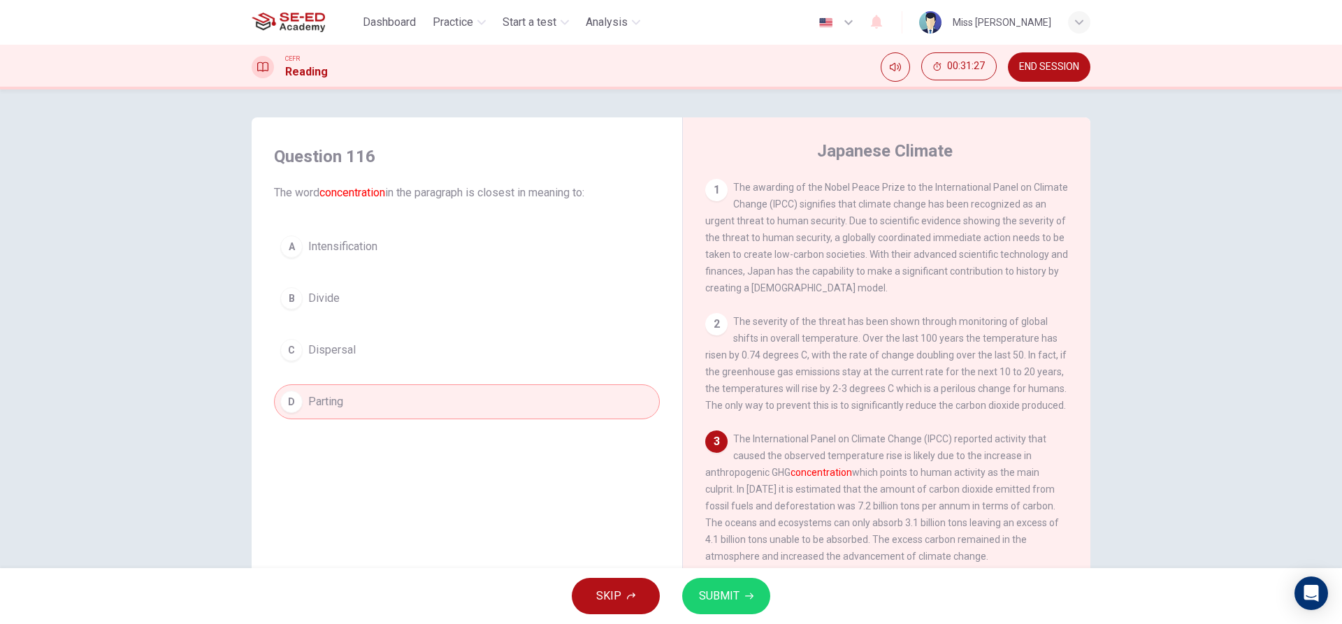
click at [334, 241] on span "Intensification" at bounding box center [342, 246] width 69 height 17
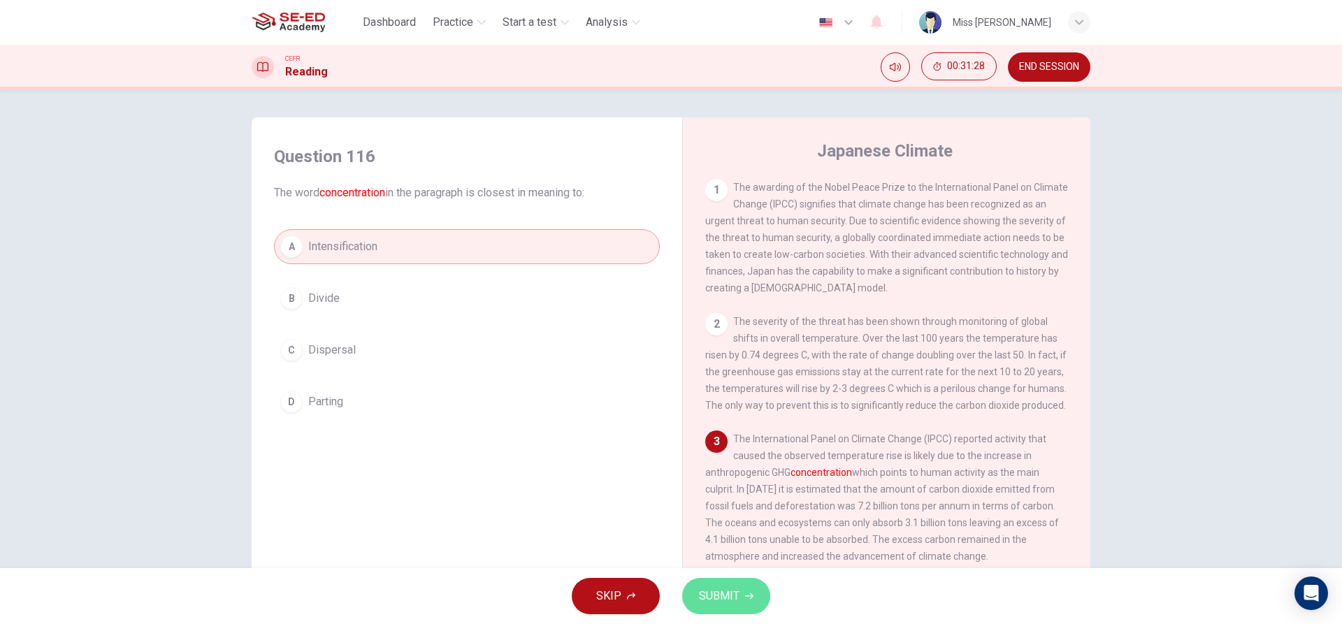
click at [713, 606] on button "SUBMIT" at bounding box center [726, 596] width 88 height 36
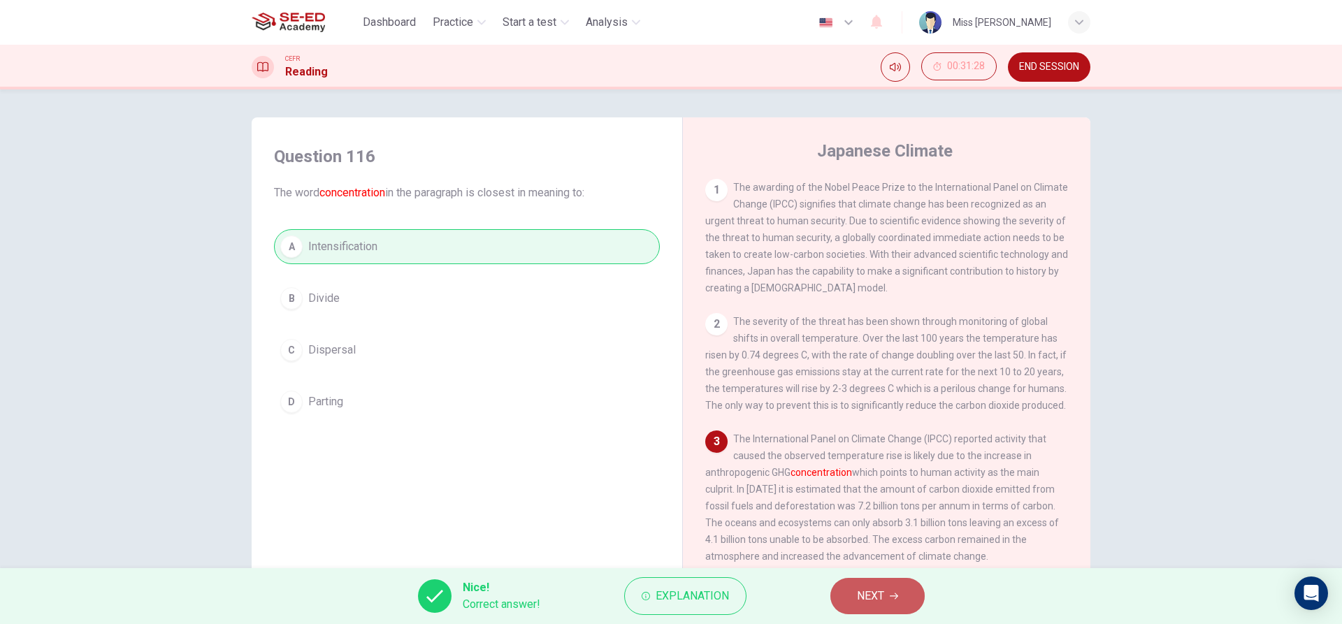
click at [851, 596] on button "NEXT" at bounding box center [877, 596] width 94 height 36
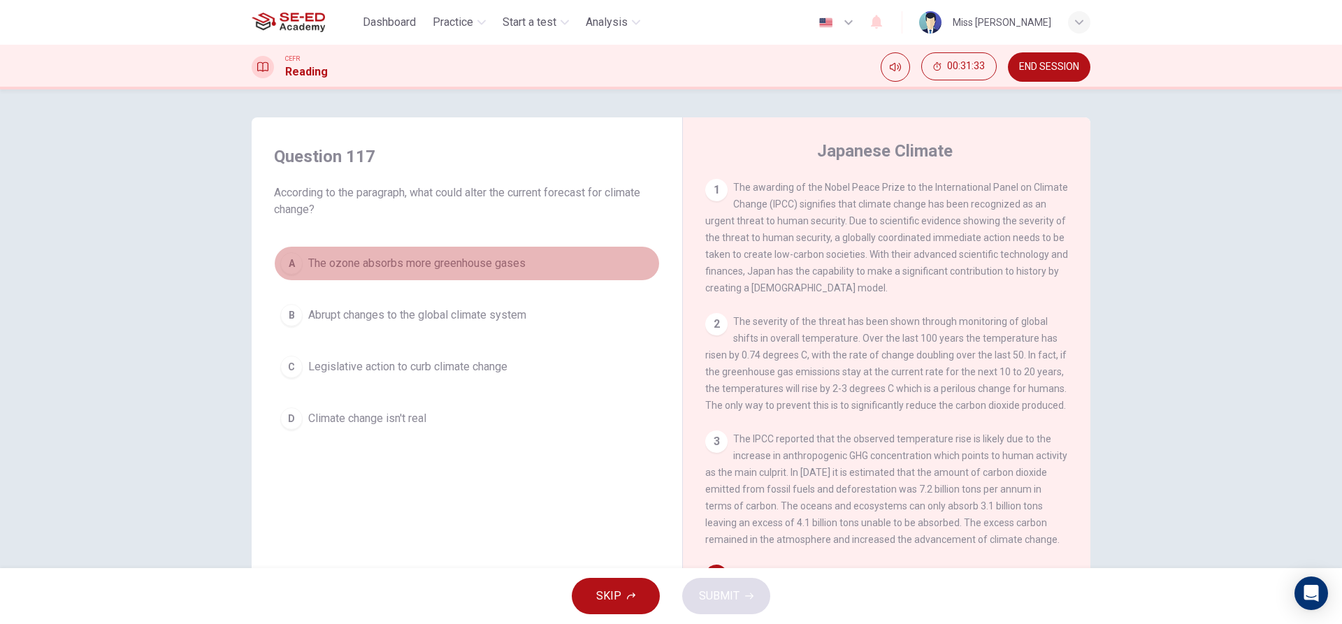
click at [317, 272] on button "A The ozone absorbs more greenhouse gases" at bounding box center [467, 263] width 386 height 35
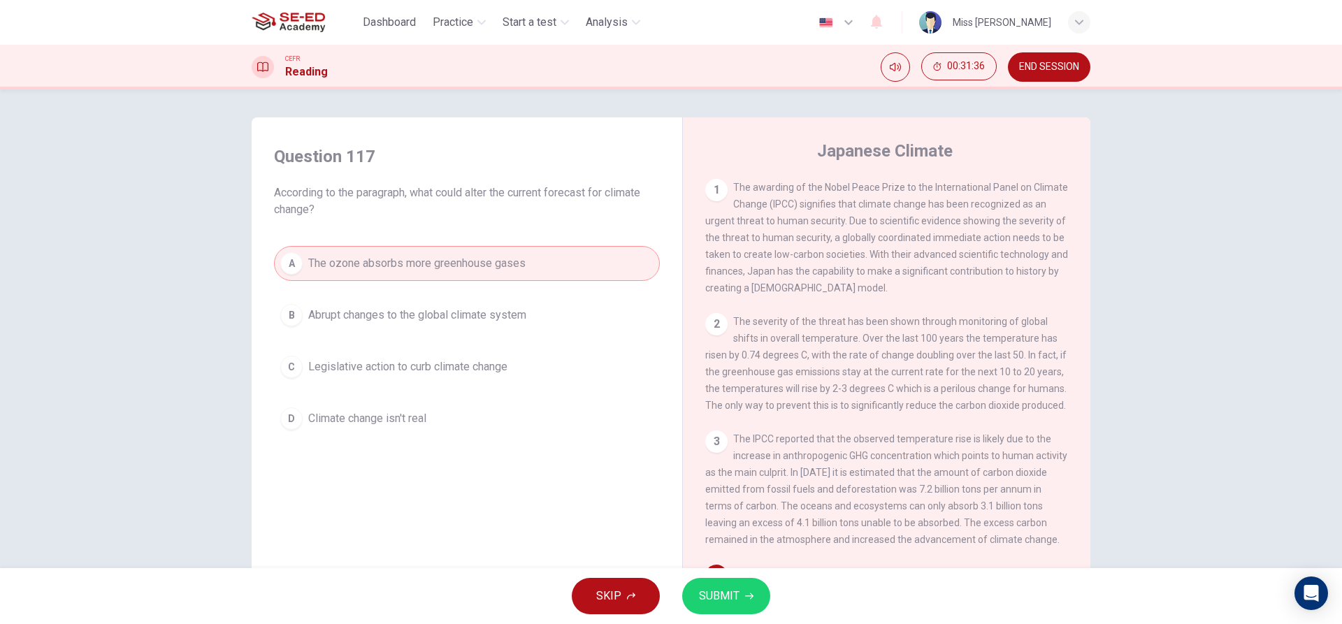
click at [363, 324] on button "B Abrupt changes to the global climate system" at bounding box center [467, 315] width 386 height 35
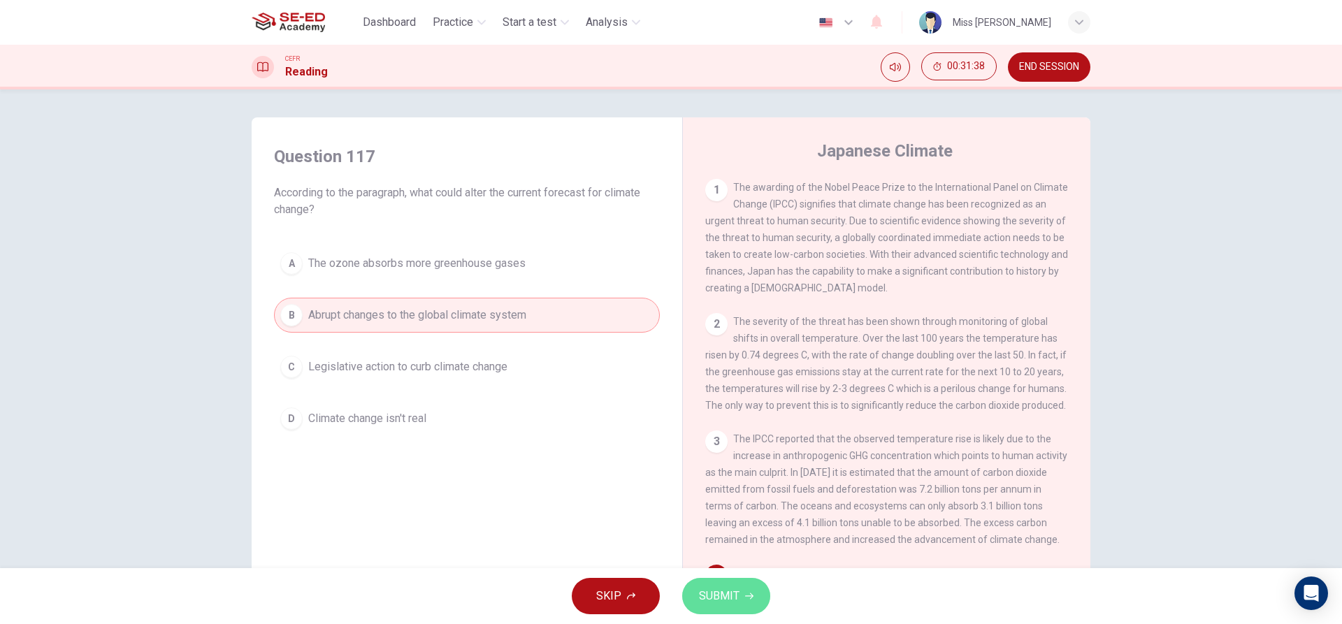
click at [737, 596] on span "SUBMIT" at bounding box center [719, 596] width 41 height 20
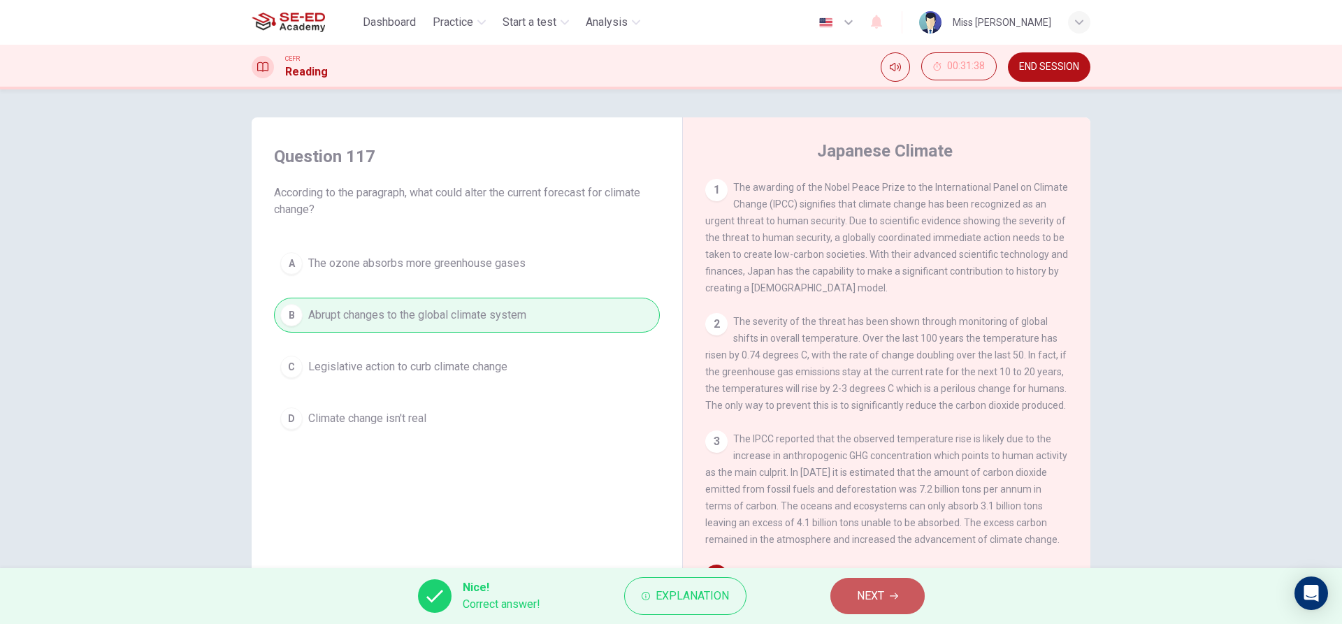
click at [874, 586] on button "NEXT" at bounding box center [877, 596] width 94 height 36
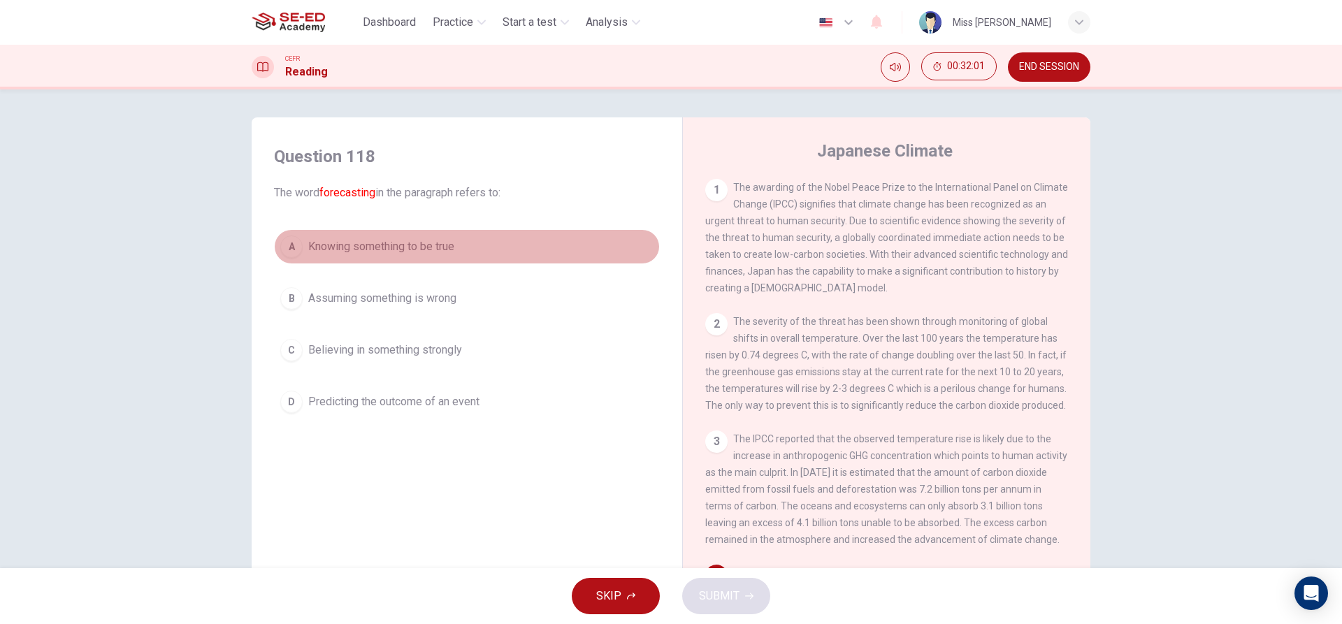
click at [482, 250] on button "A Knowing something to be true" at bounding box center [467, 246] width 386 height 35
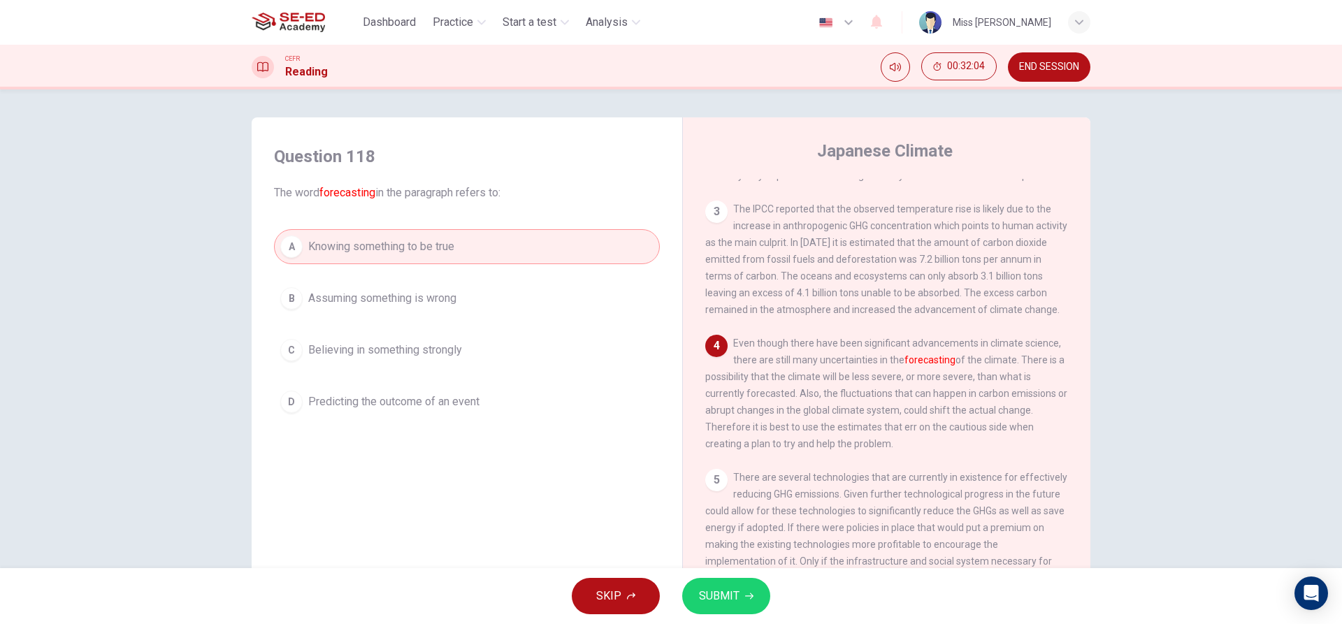
scroll to position [271, 0]
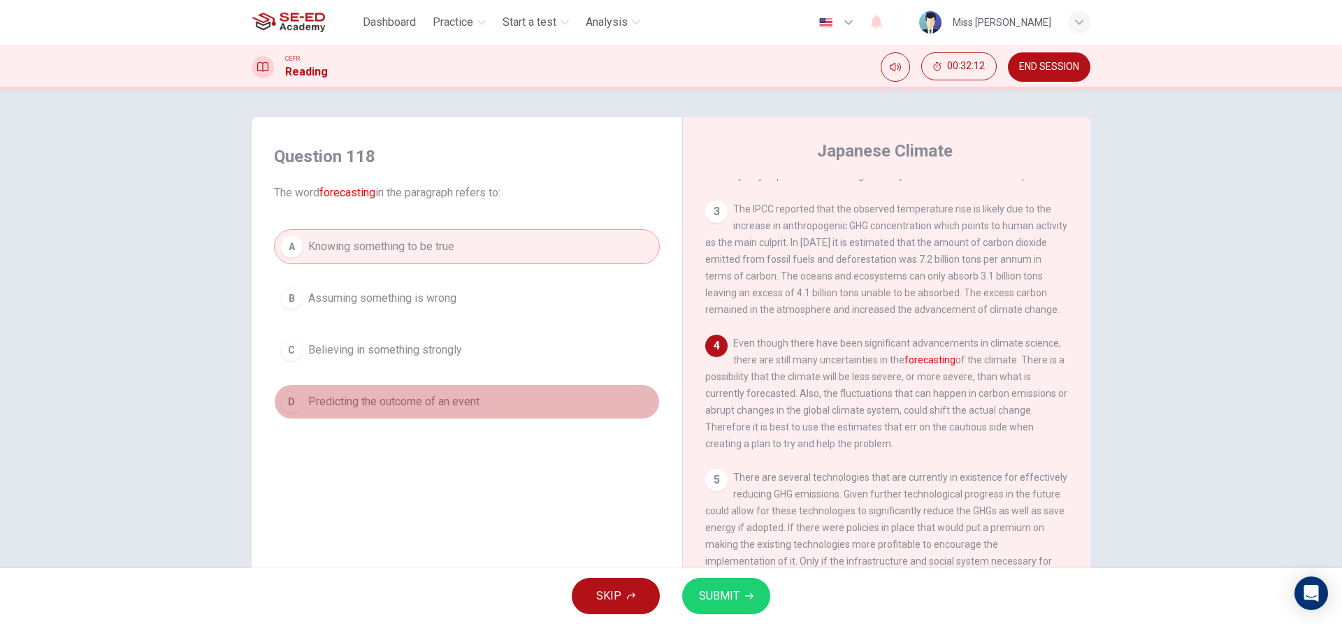
click at [531, 389] on button "D Predicting the outcome of an event" at bounding box center [467, 401] width 386 height 35
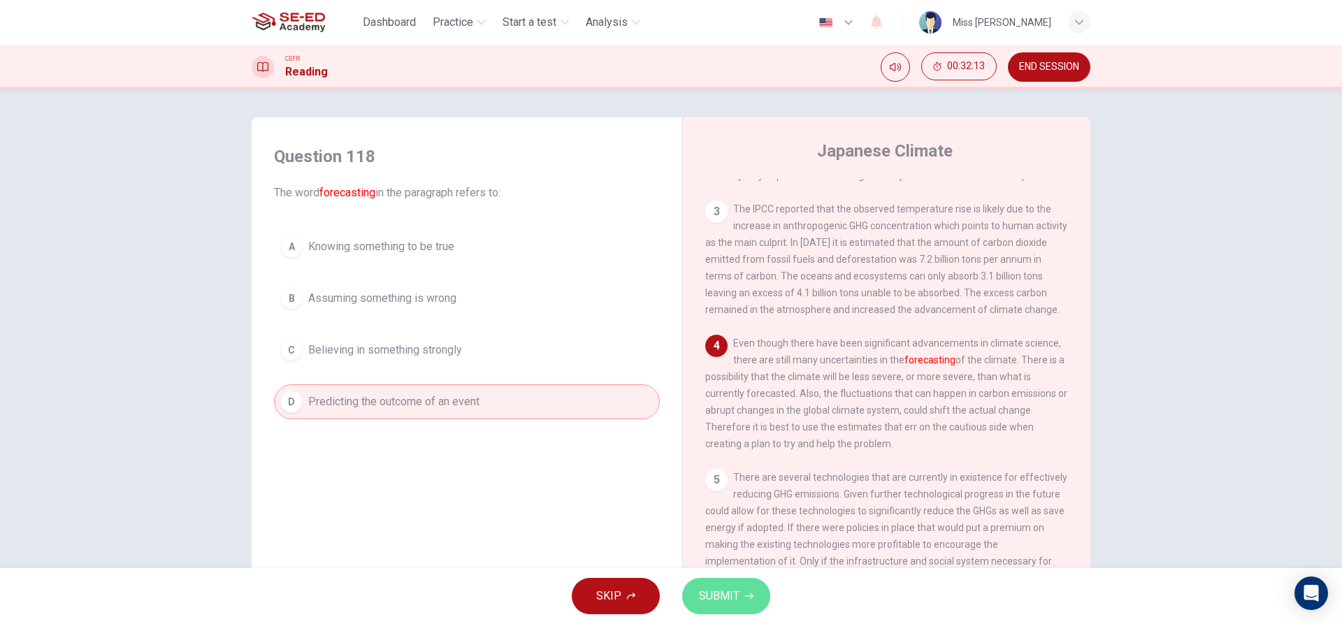
click at [737, 595] on span "SUBMIT" at bounding box center [719, 596] width 41 height 20
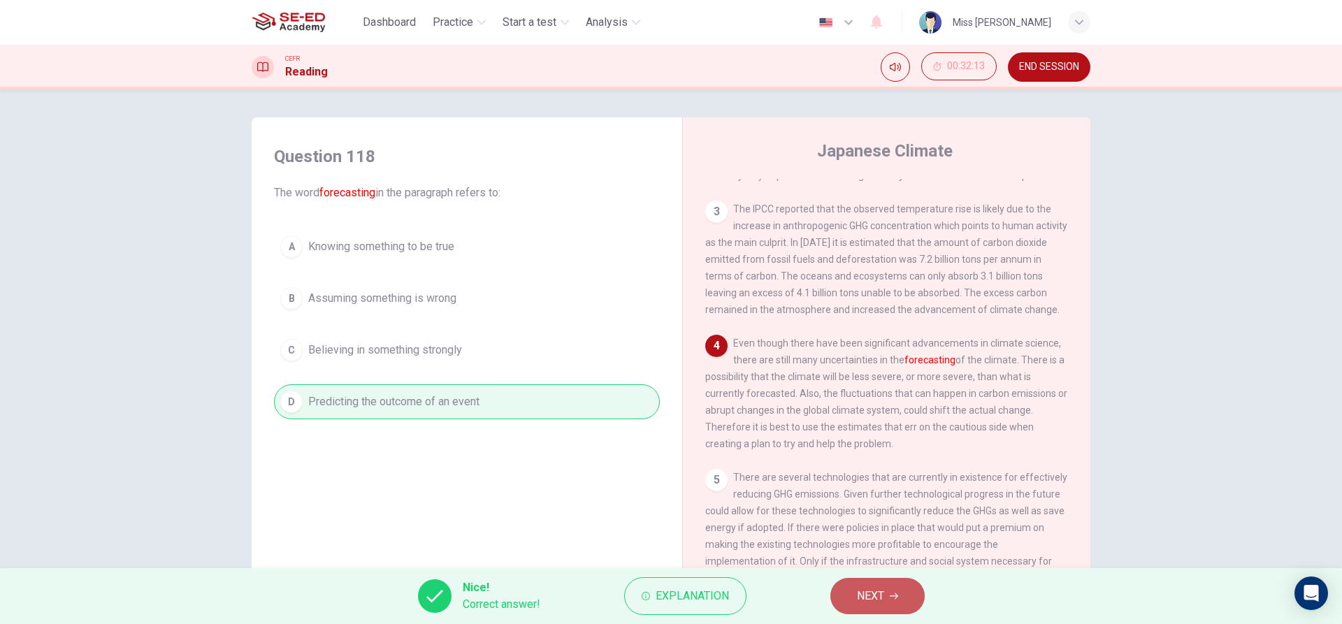
click at [911, 599] on button "NEXT" at bounding box center [877, 596] width 94 height 36
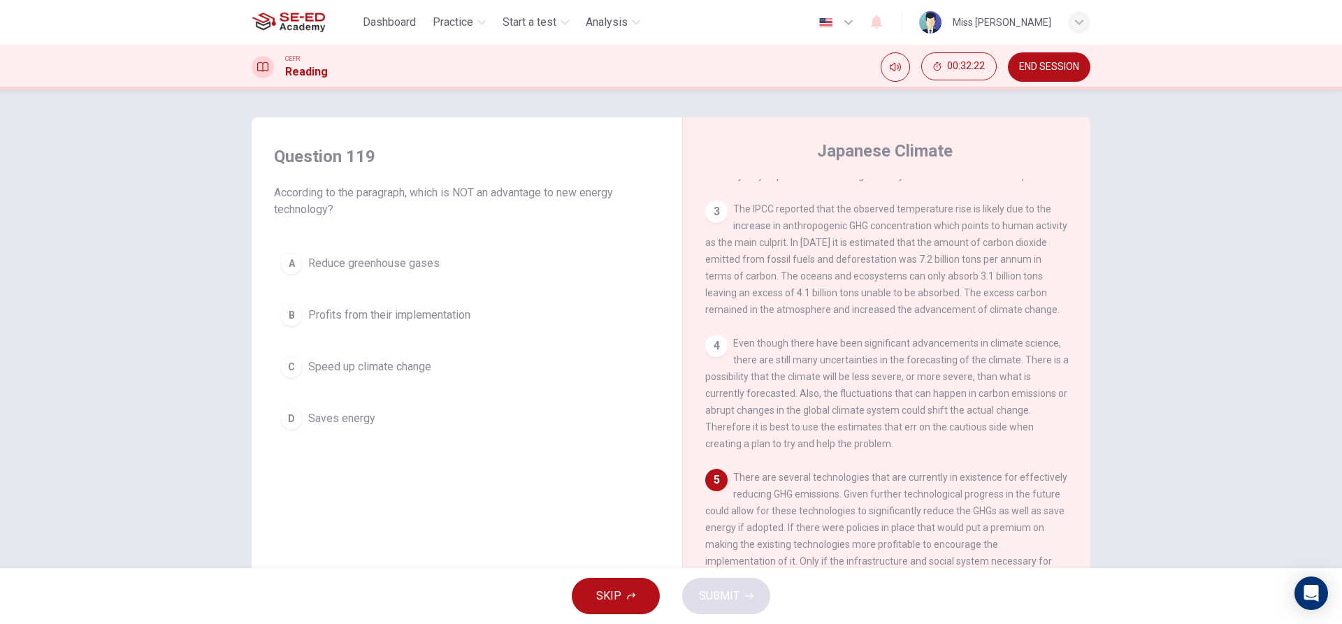
click at [345, 264] on span "Reduce greenhouse gases" at bounding box center [373, 263] width 131 height 17
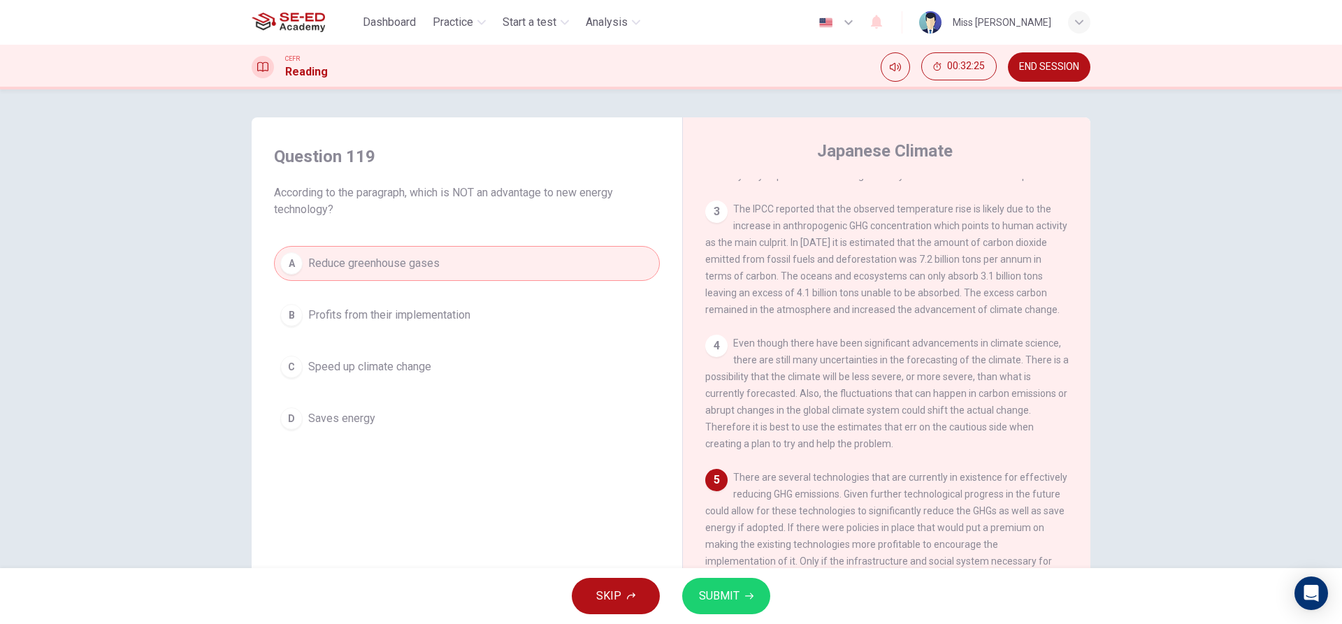
click at [468, 411] on button "D Saves energy" at bounding box center [467, 418] width 386 height 35
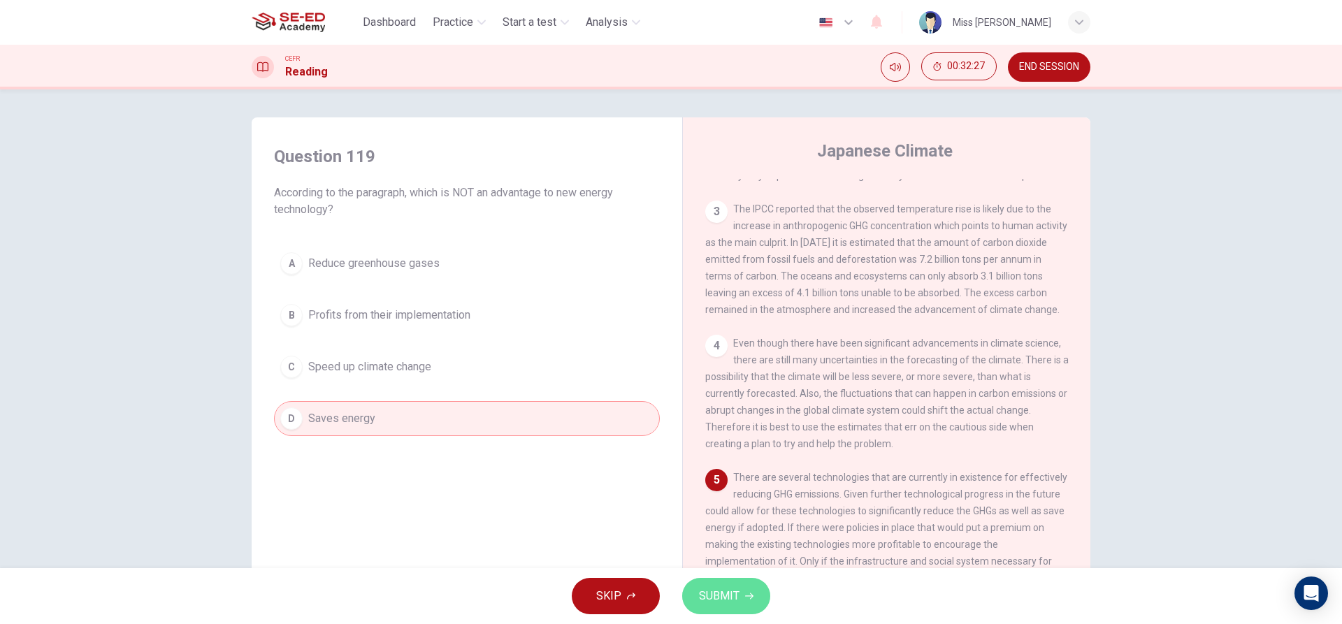
click at [718, 596] on span "SUBMIT" at bounding box center [719, 596] width 41 height 20
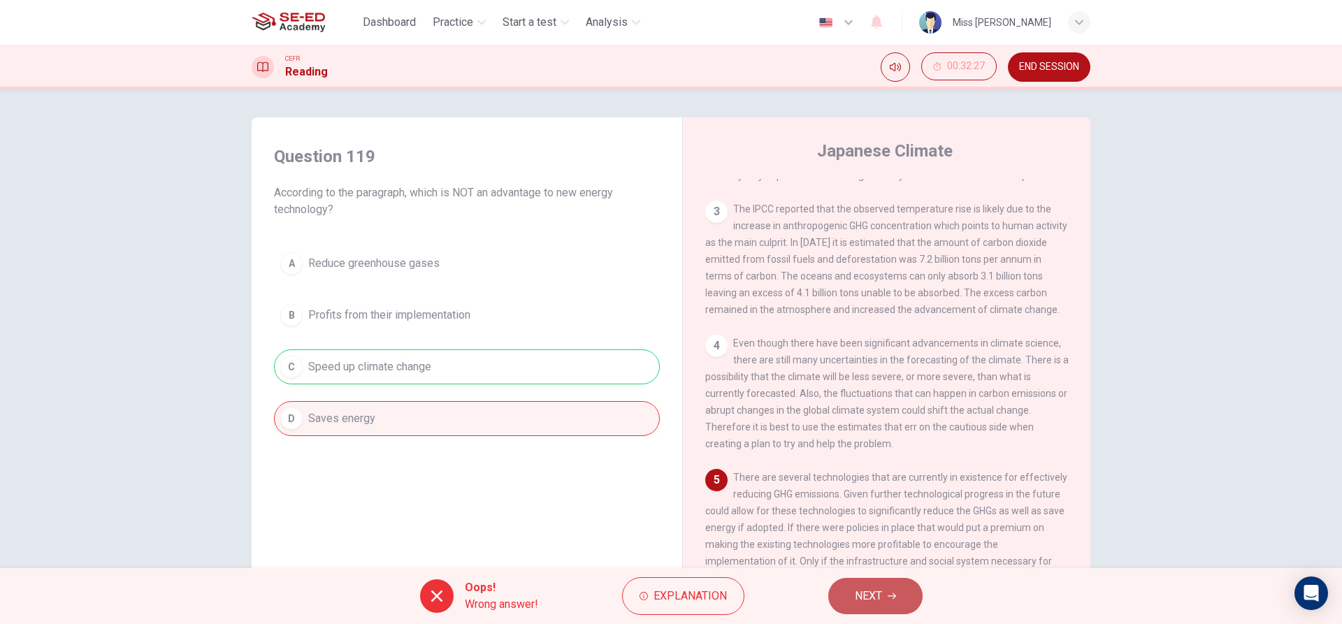
click at [865, 590] on span "NEXT" at bounding box center [868, 596] width 27 height 20
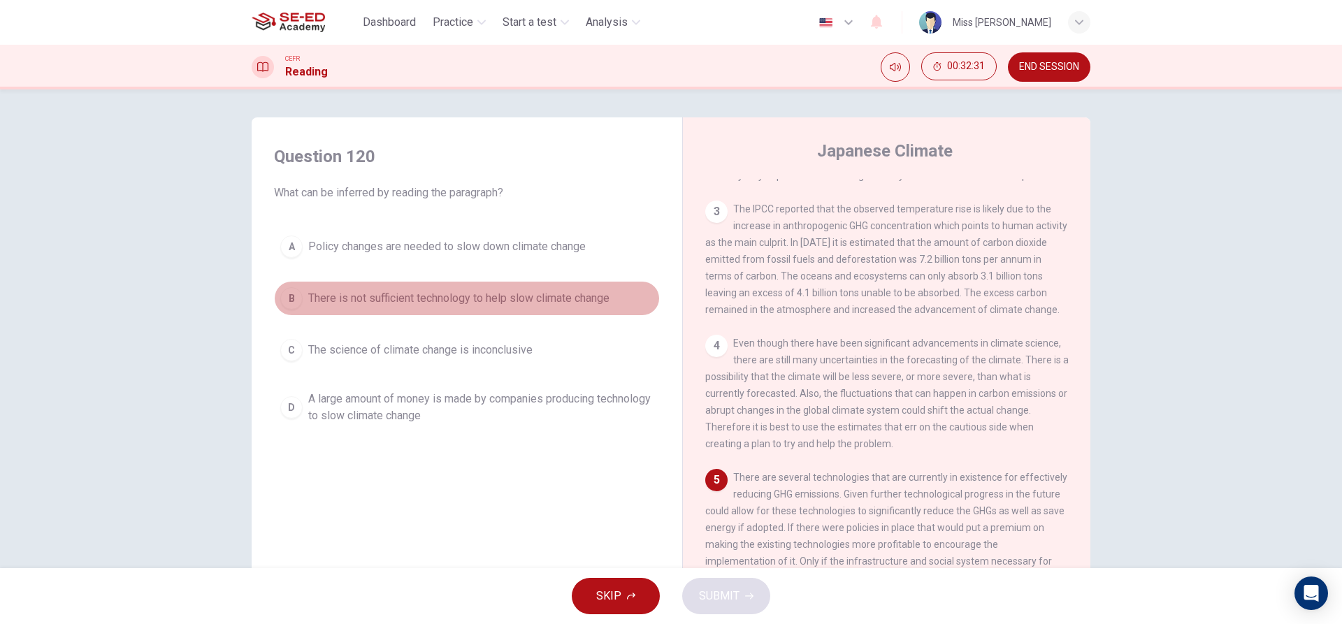
click at [397, 291] on span "There is not sufficient technology to help slow climate change" at bounding box center [458, 298] width 301 height 17
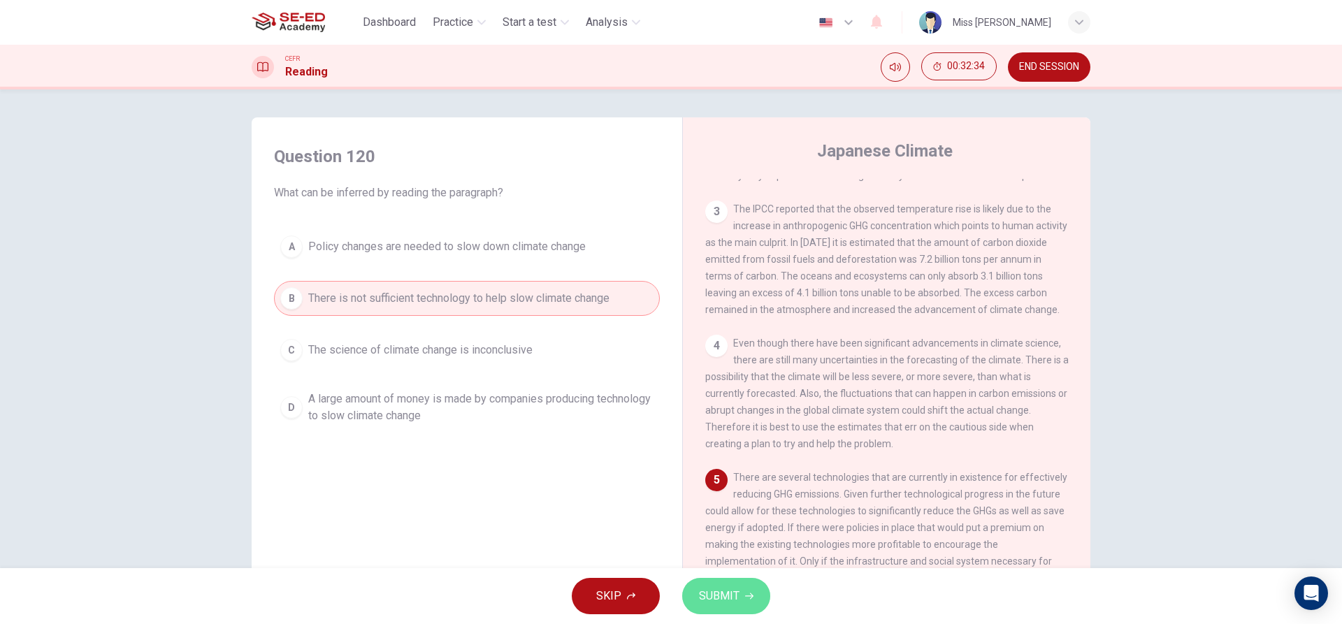
click at [698, 582] on button "SUBMIT" at bounding box center [726, 596] width 88 height 36
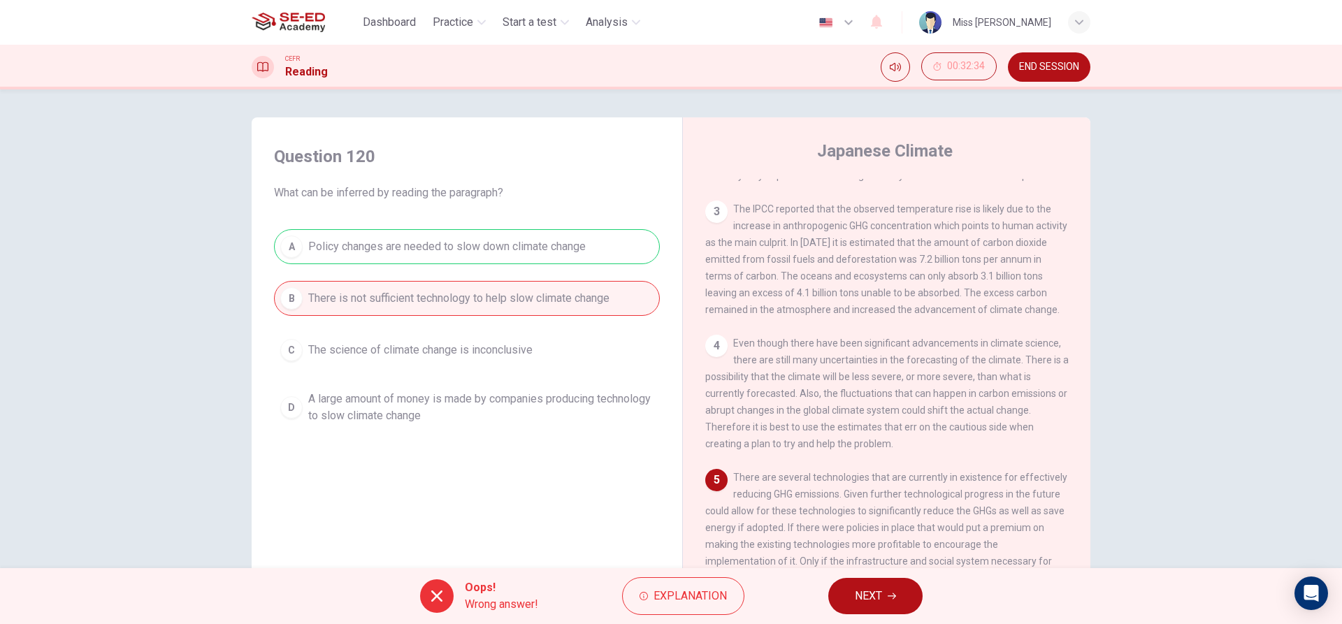
click at [867, 594] on span "NEXT" at bounding box center [868, 596] width 27 height 20
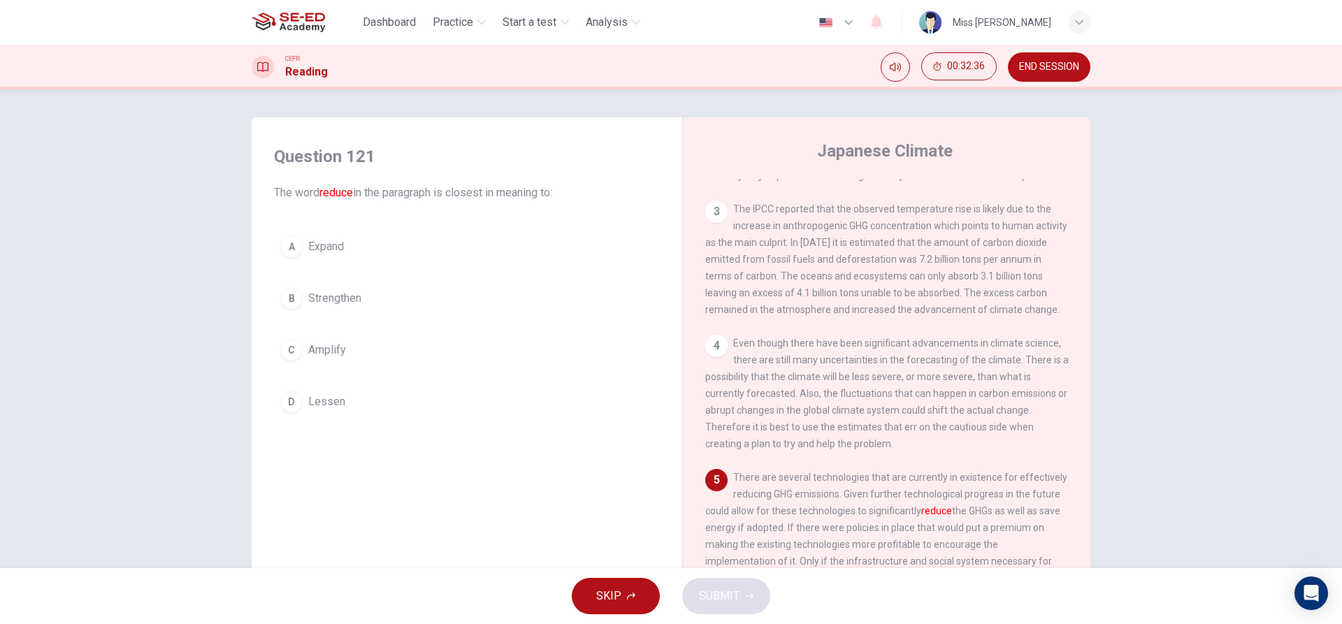
click at [410, 393] on button "D Lessen" at bounding box center [467, 401] width 386 height 35
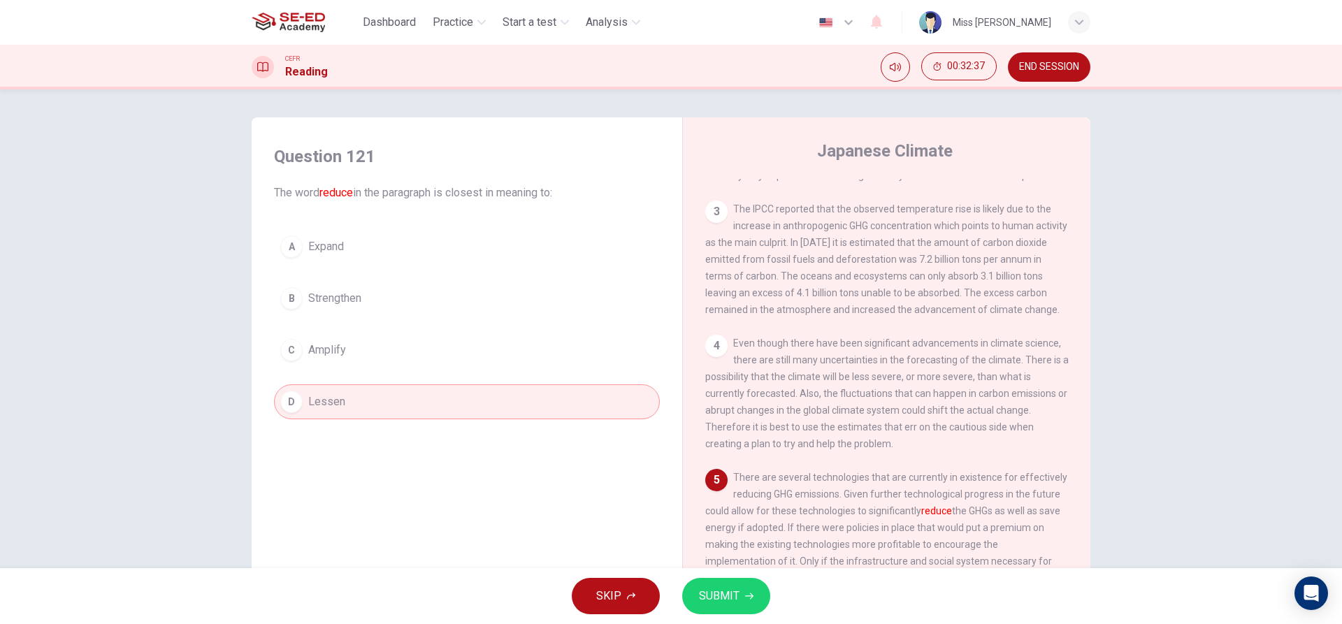
click at [754, 607] on button "SUBMIT" at bounding box center [726, 596] width 88 height 36
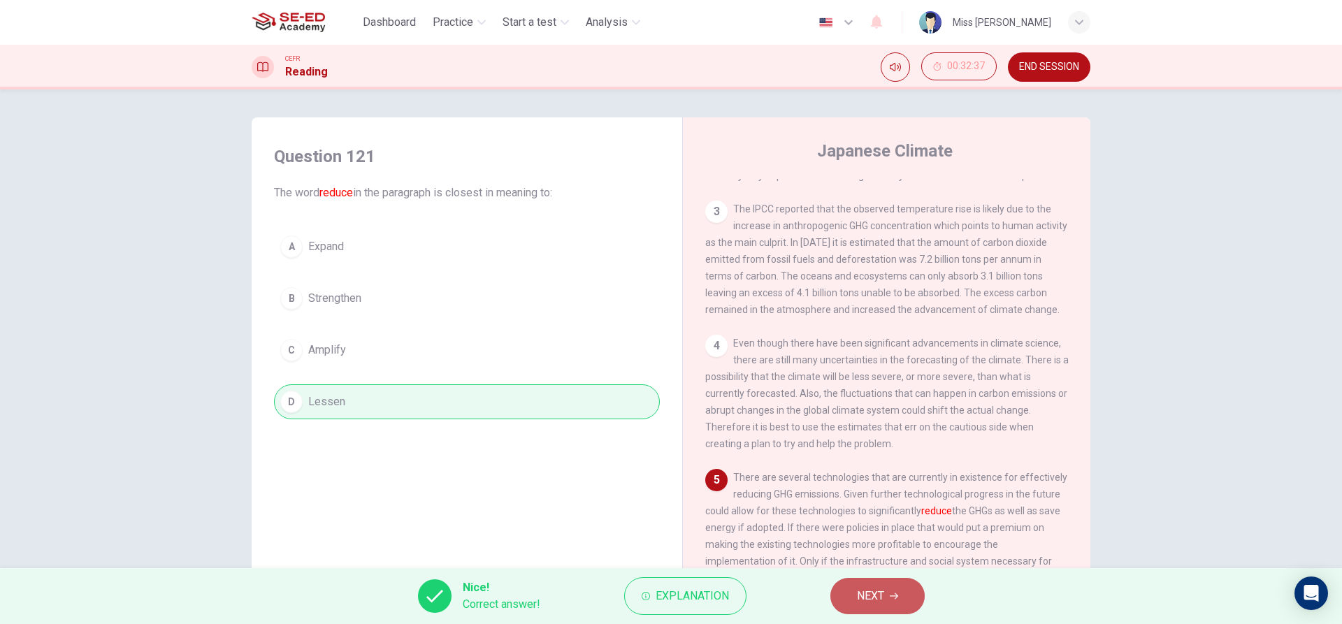
click at [856, 593] on button "NEXT" at bounding box center [877, 596] width 94 height 36
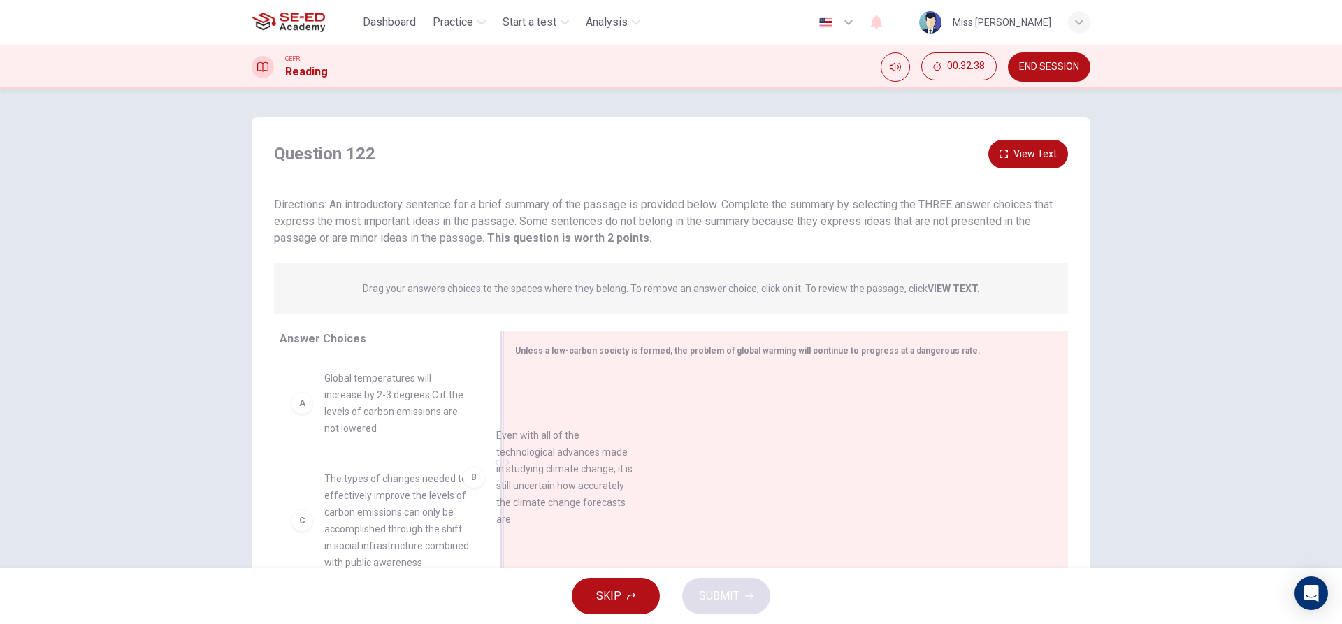
drag, startPoint x: 401, startPoint y: 493, endPoint x: 853, endPoint y: 435, distance: 455.3
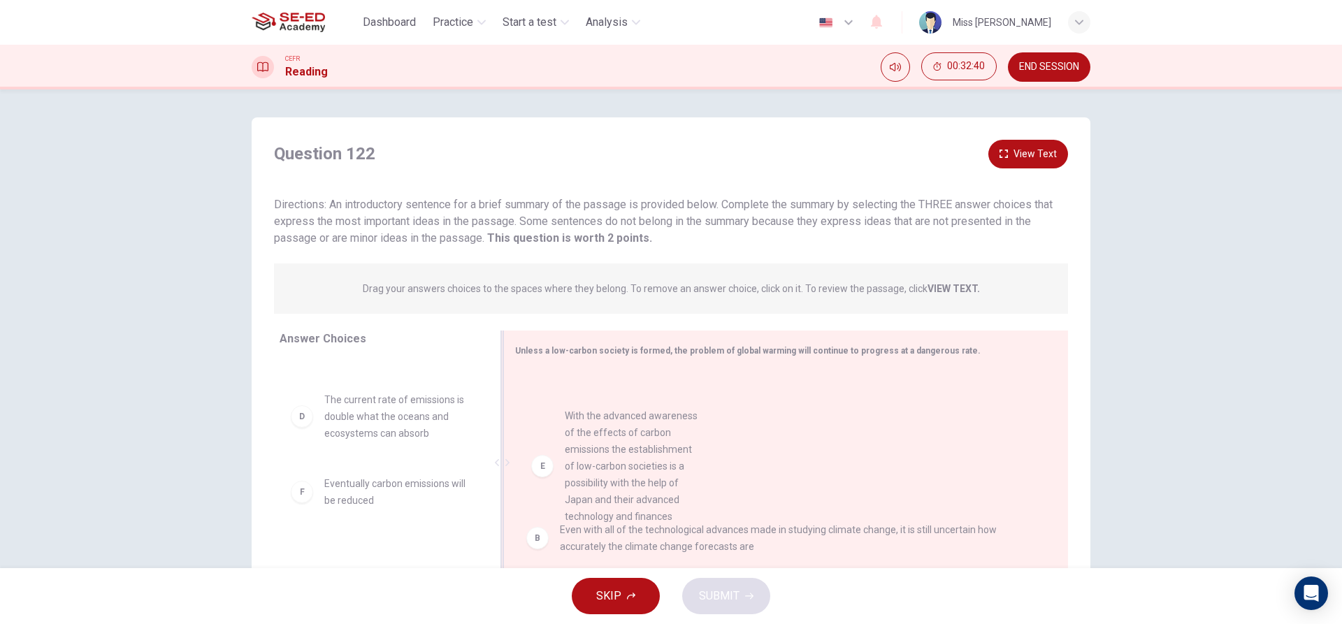
drag, startPoint x: 395, startPoint y: 528, endPoint x: 670, endPoint y: 429, distance: 292.1
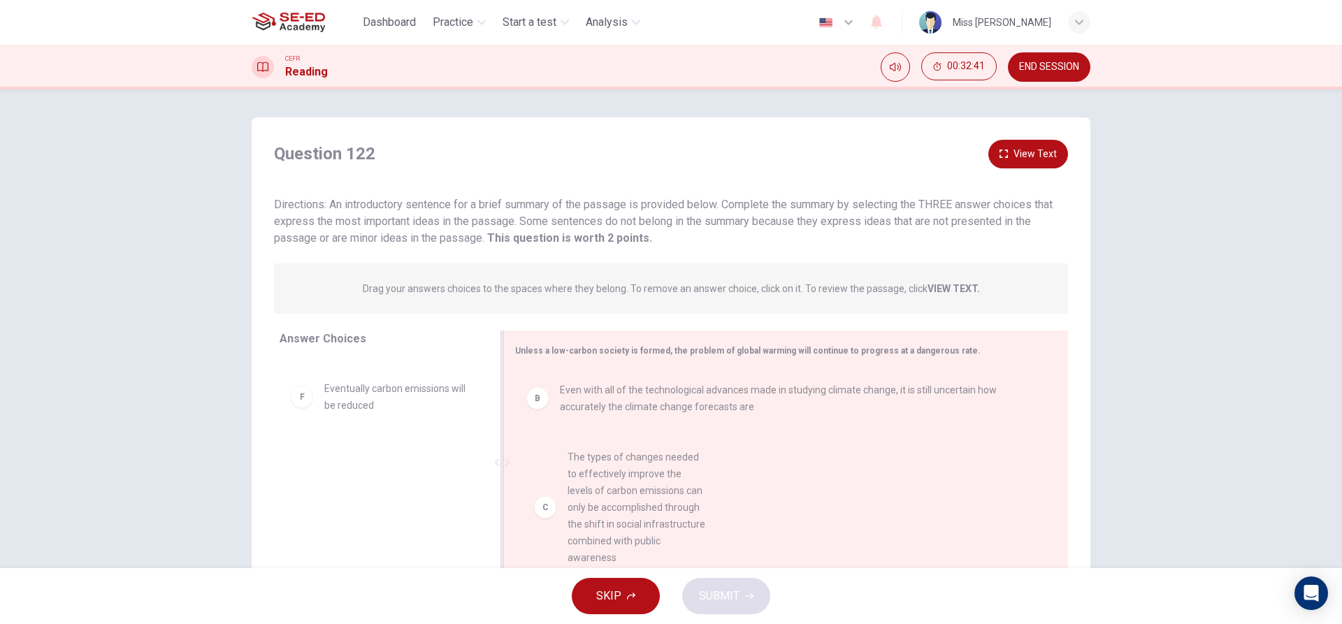
drag, startPoint x: 422, startPoint y: 394, endPoint x: 697, endPoint y: 565, distance: 323.3
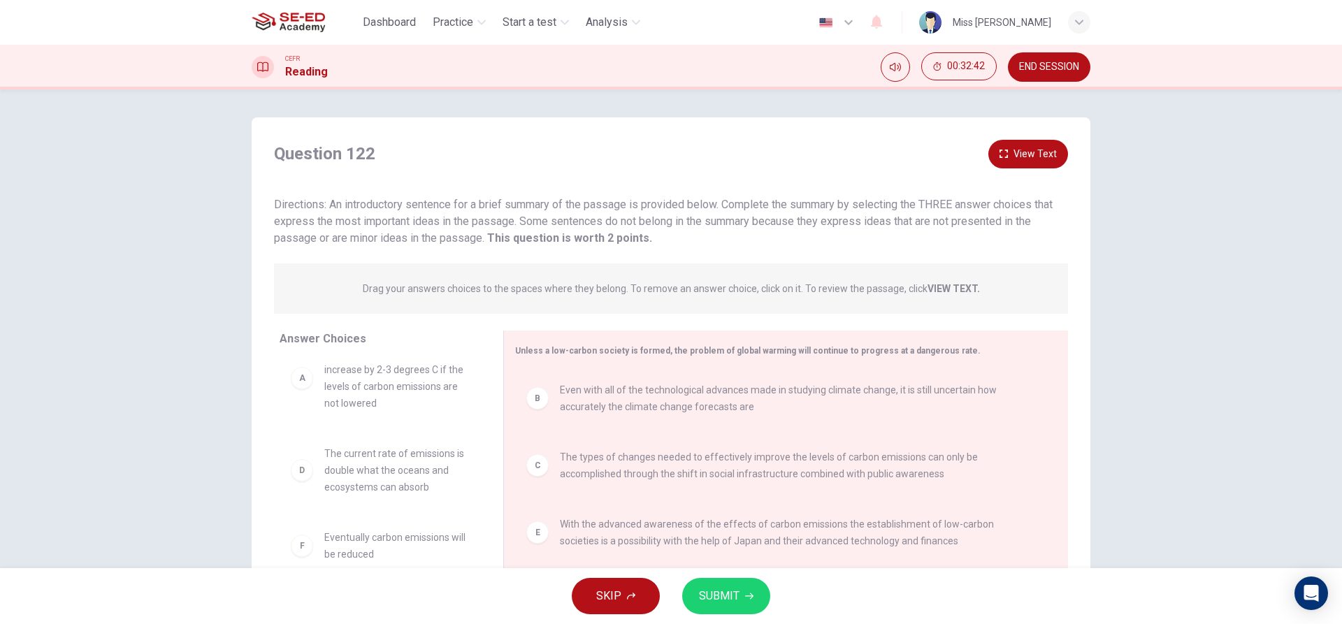
scroll to position [25, 0]
click at [730, 594] on span "SUBMIT" at bounding box center [719, 596] width 41 height 20
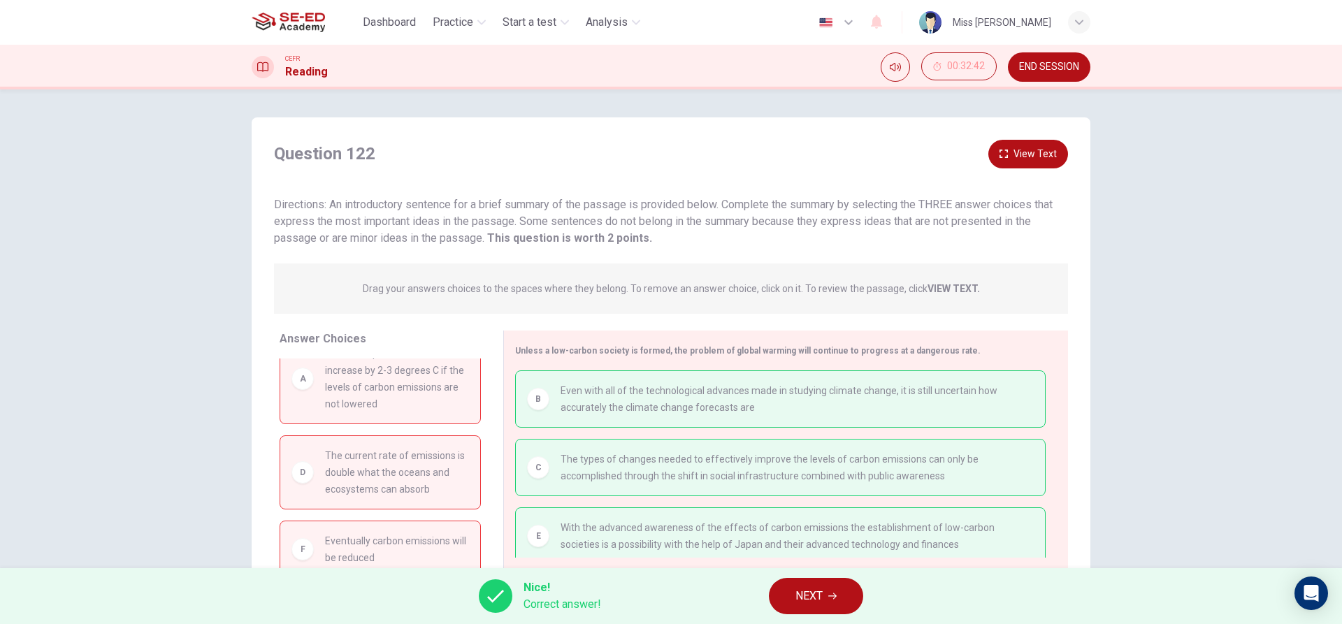
click at [790, 590] on button "NEXT" at bounding box center [816, 596] width 94 height 36
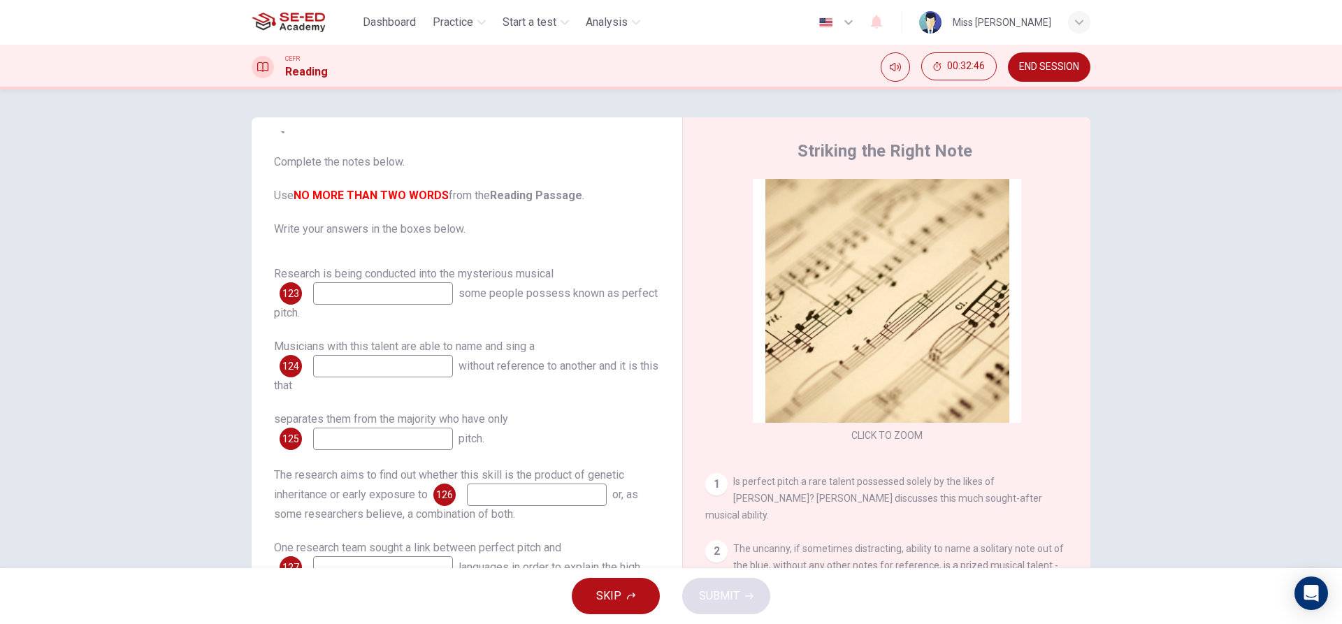
scroll to position [0, 0]
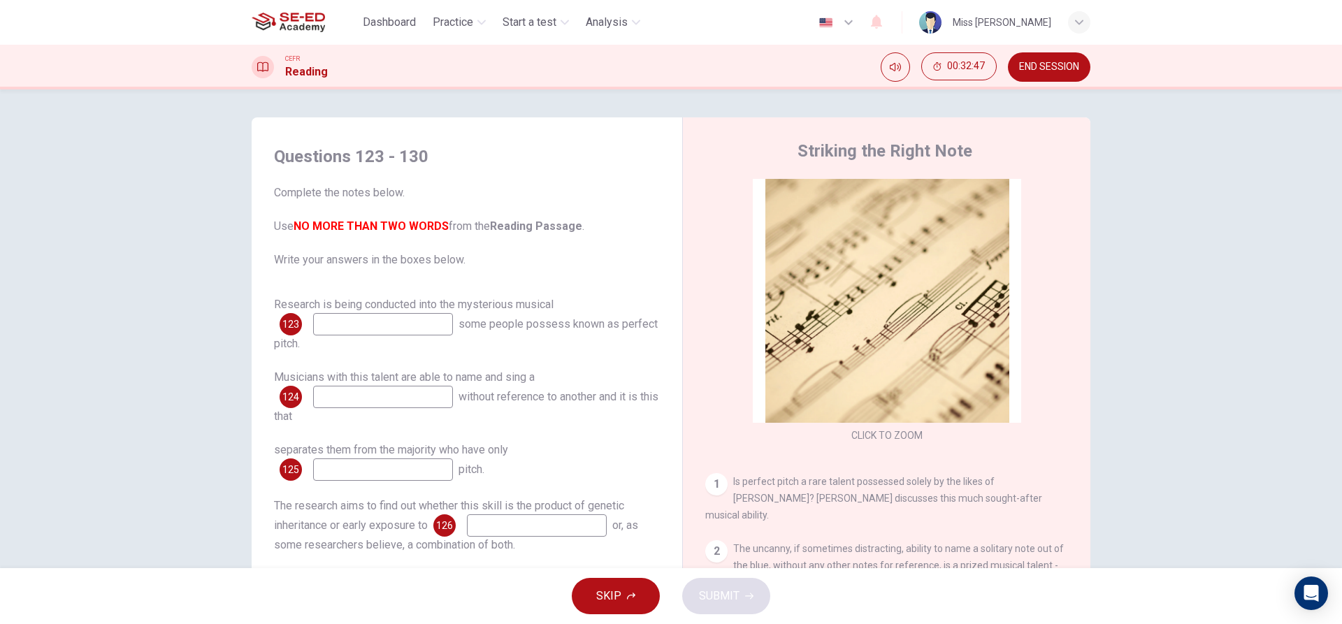
click at [433, 326] on input at bounding box center [383, 324] width 140 height 22
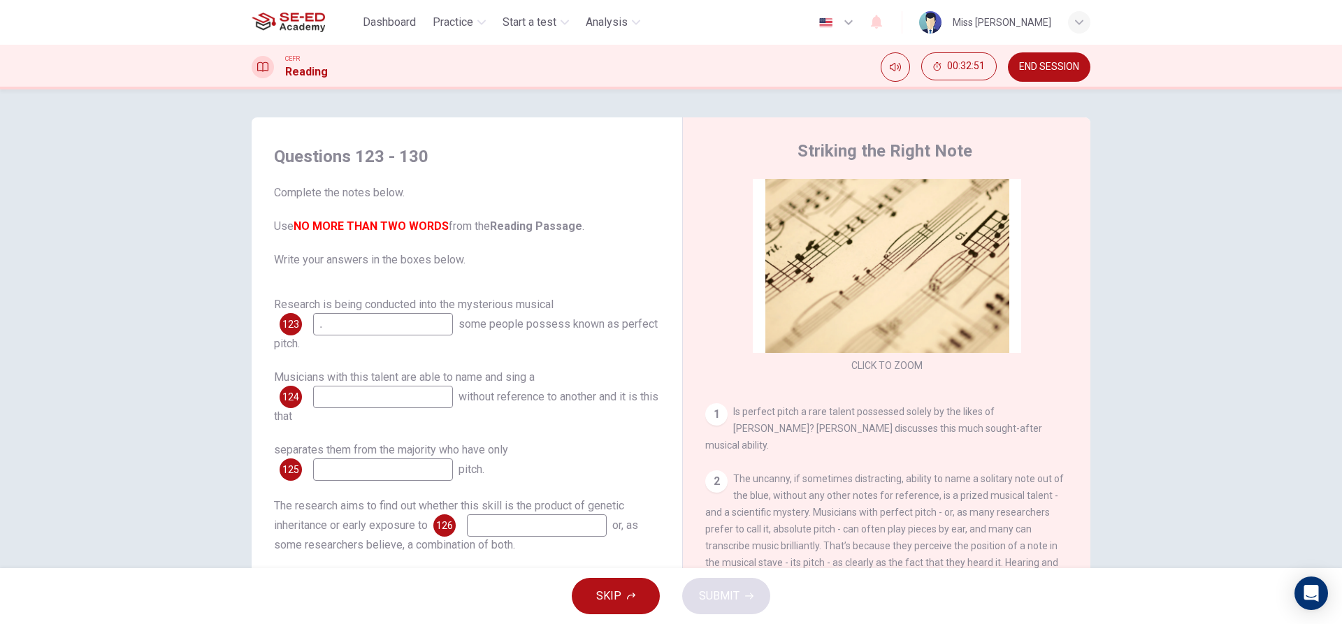
type input "."
click at [390, 395] on input at bounding box center [383, 397] width 140 height 22
type input "."
click at [426, 474] on input at bounding box center [383, 470] width 140 height 22
type input "."
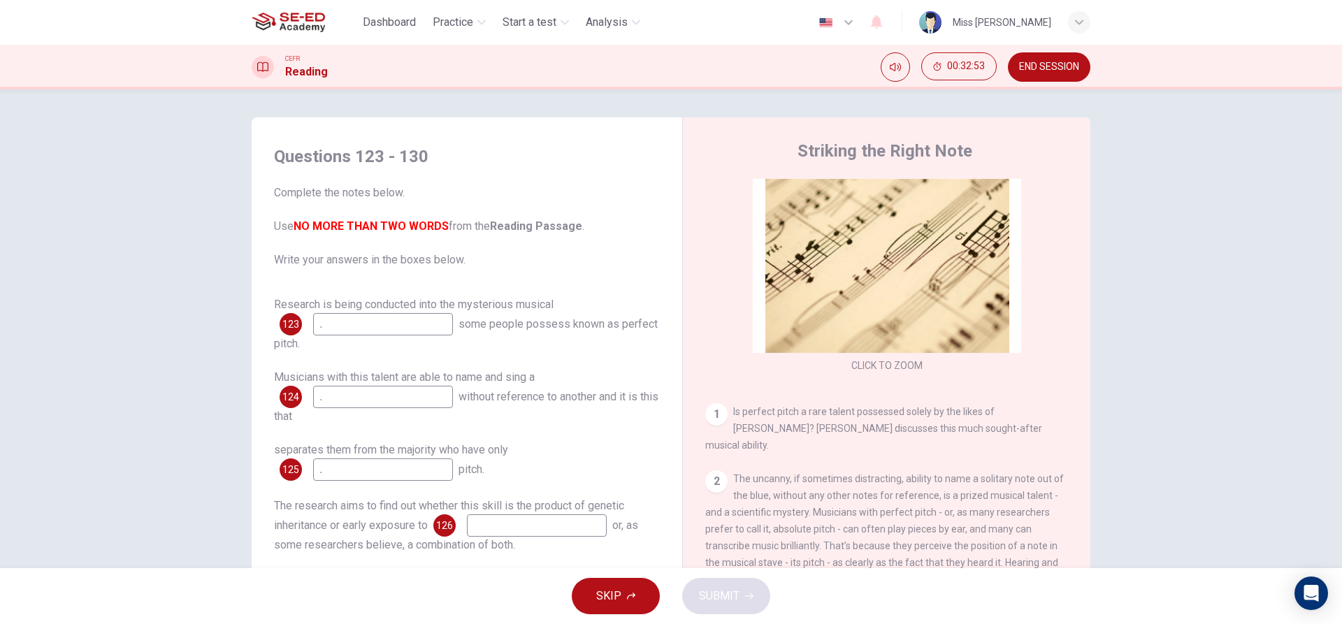
click at [503, 519] on input at bounding box center [537, 525] width 140 height 22
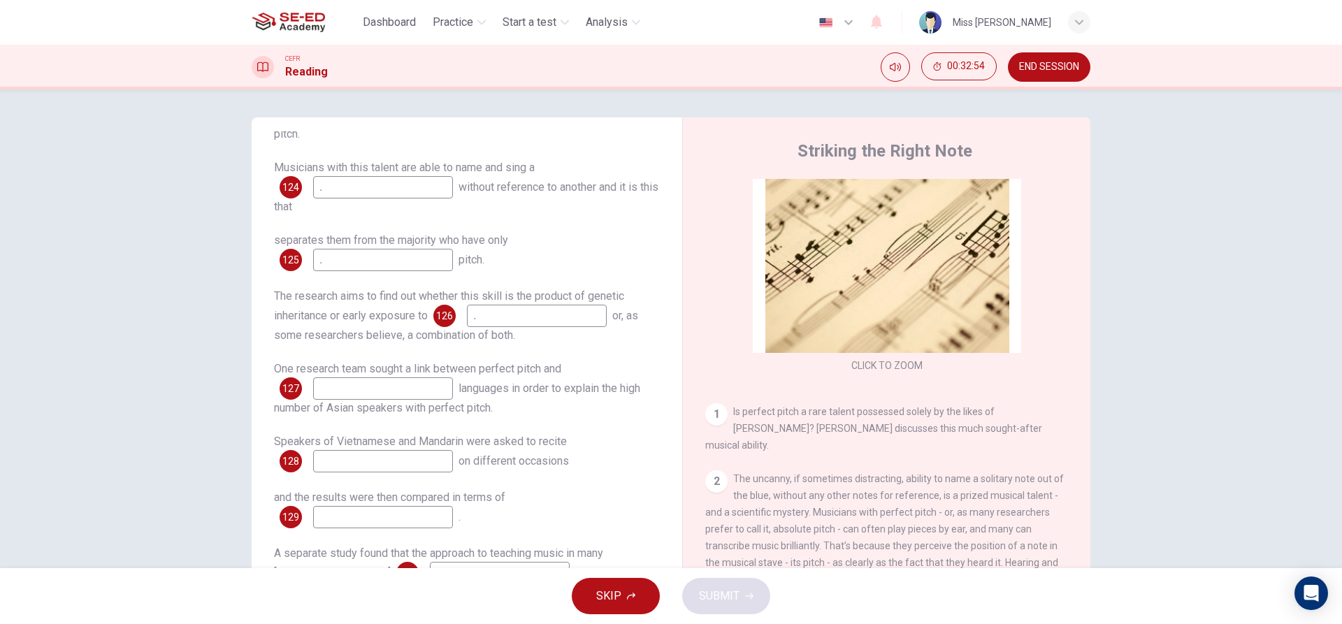
type input "."
click at [421, 387] on input at bounding box center [383, 388] width 140 height 22
type input "."
click at [434, 463] on input at bounding box center [383, 461] width 140 height 22
type input "."
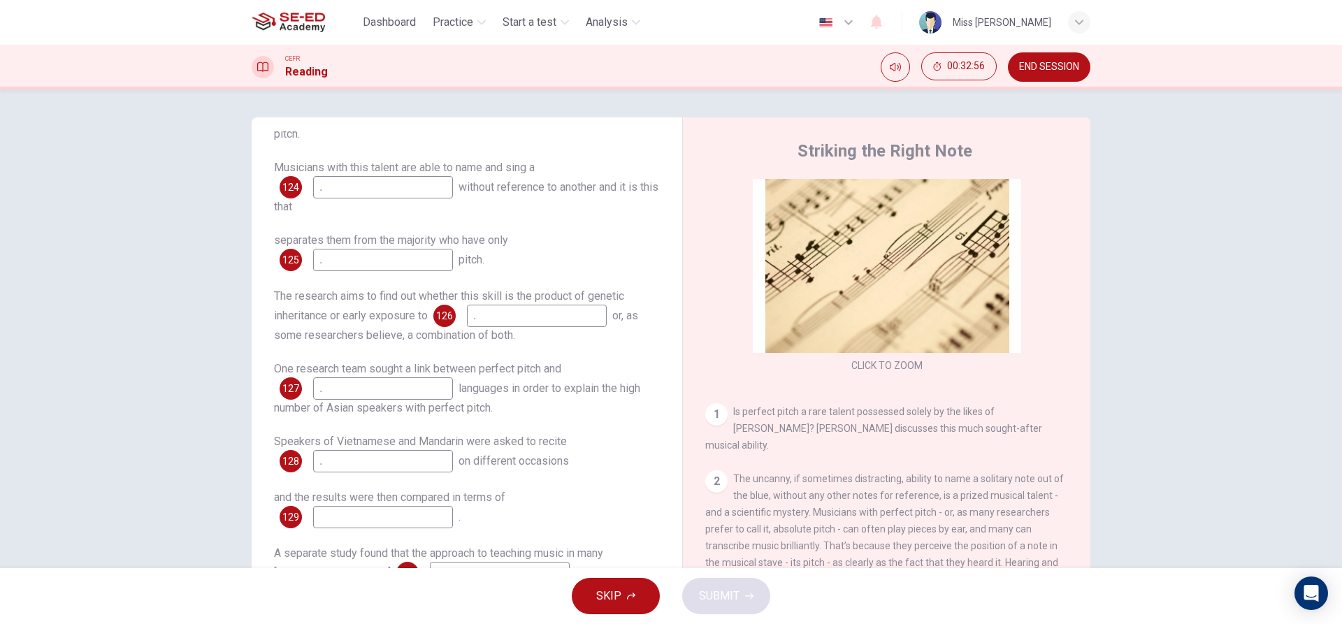
click at [442, 520] on input at bounding box center [383, 517] width 140 height 22
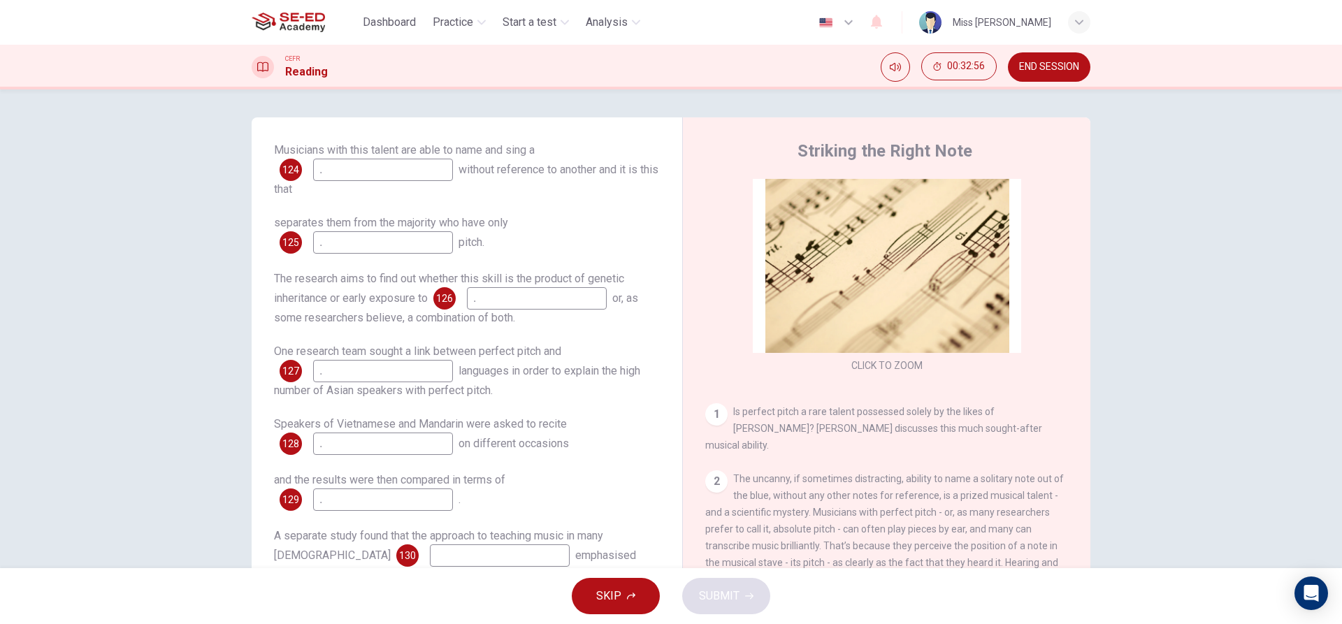
scroll to position [236, 0]
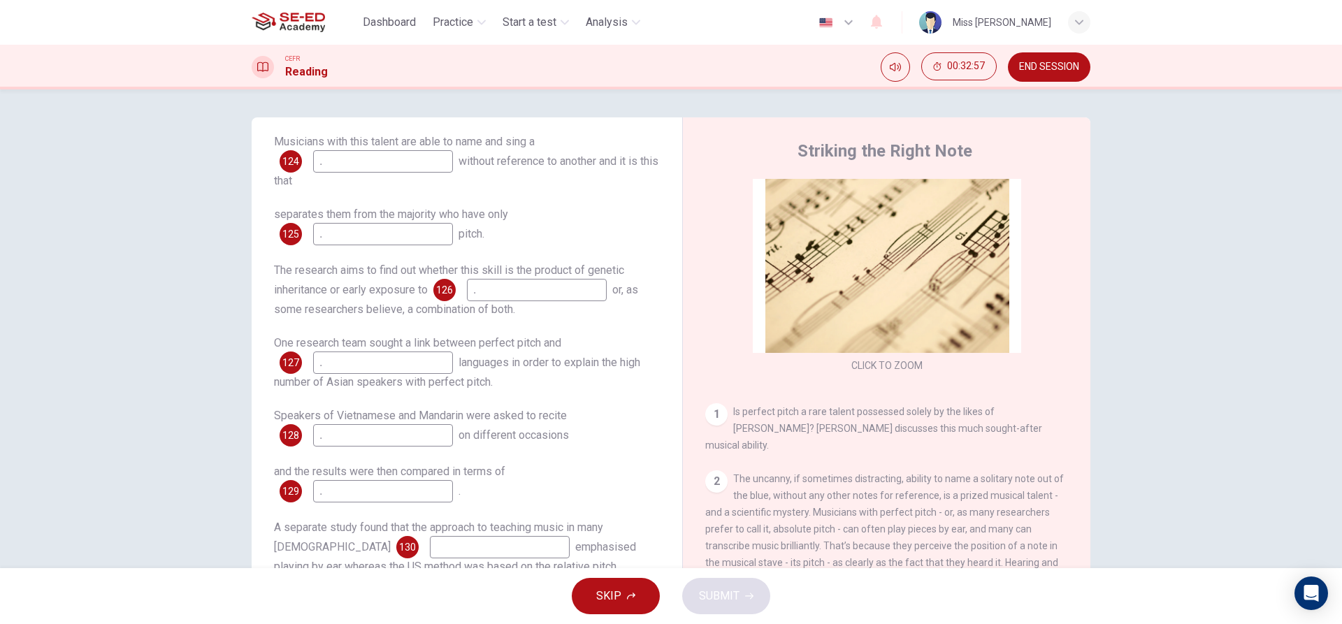
type input "."
click at [445, 549] on input at bounding box center [500, 547] width 140 height 22
type input "."
click at [729, 593] on span "SUBMIT" at bounding box center [719, 596] width 41 height 20
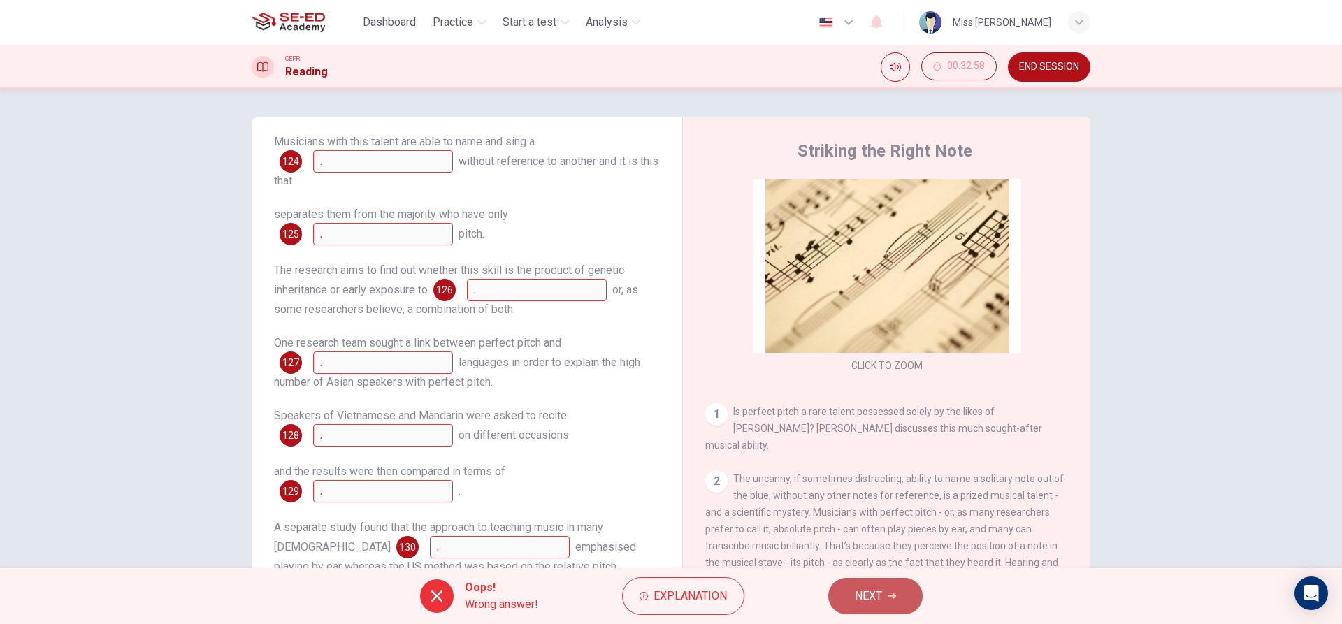
click at [874, 605] on span "NEXT" at bounding box center [868, 596] width 27 height 20
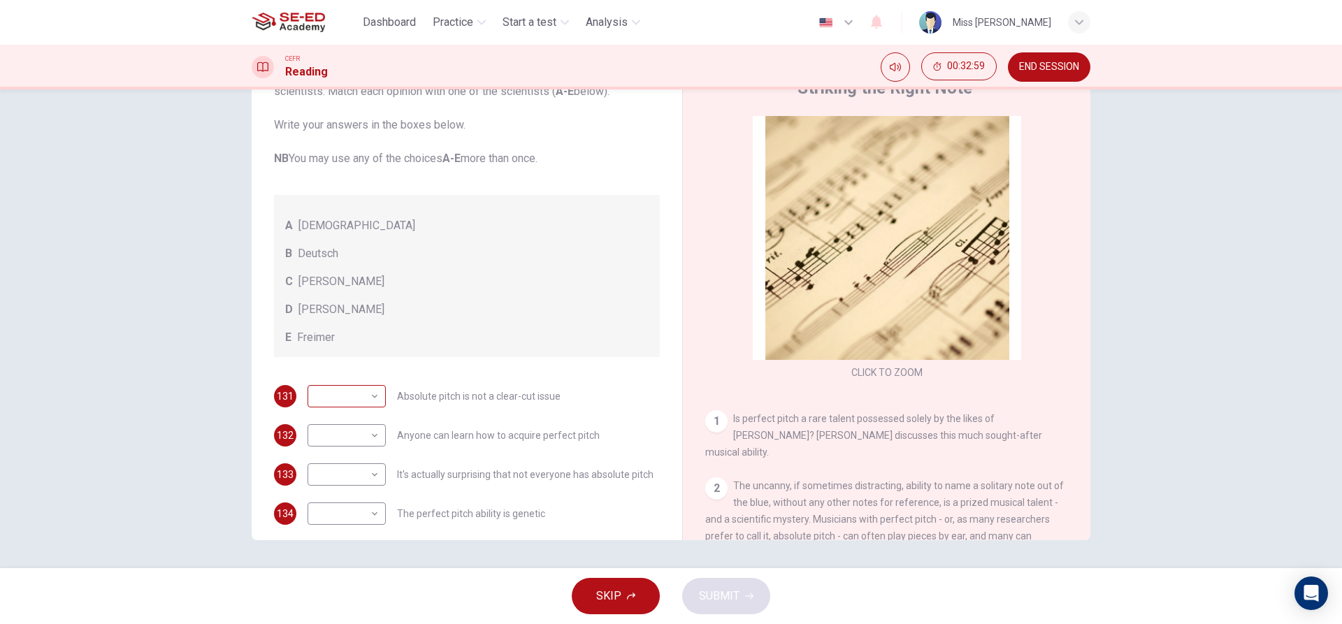
scroll to position [124, 0]
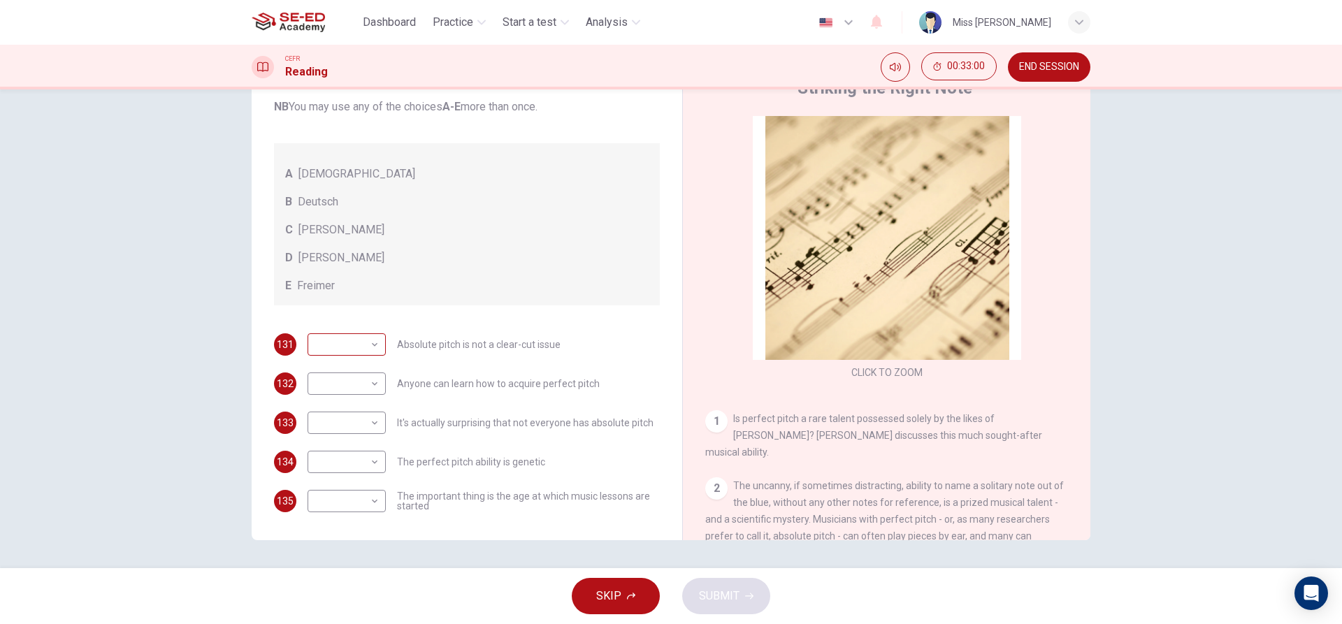
click at [354, 329] on body "This site uses cookies, as explained in our Privacy Policy . If you agree to th…" at bounding box center [671, 312] width 1342 height 624
click at [363, 387] on li "B" at bounding box center [343, 389] width 78 height 22
type input "B"
click at [368, 396] on body "This site uses cookies, as explained in our Privacy Policy . If you agree to th…" at bounding box center [671, 312] width 1342 height 624
click at [373, 484] on li "D" at bounding box center [343, 473] width 78 height 22
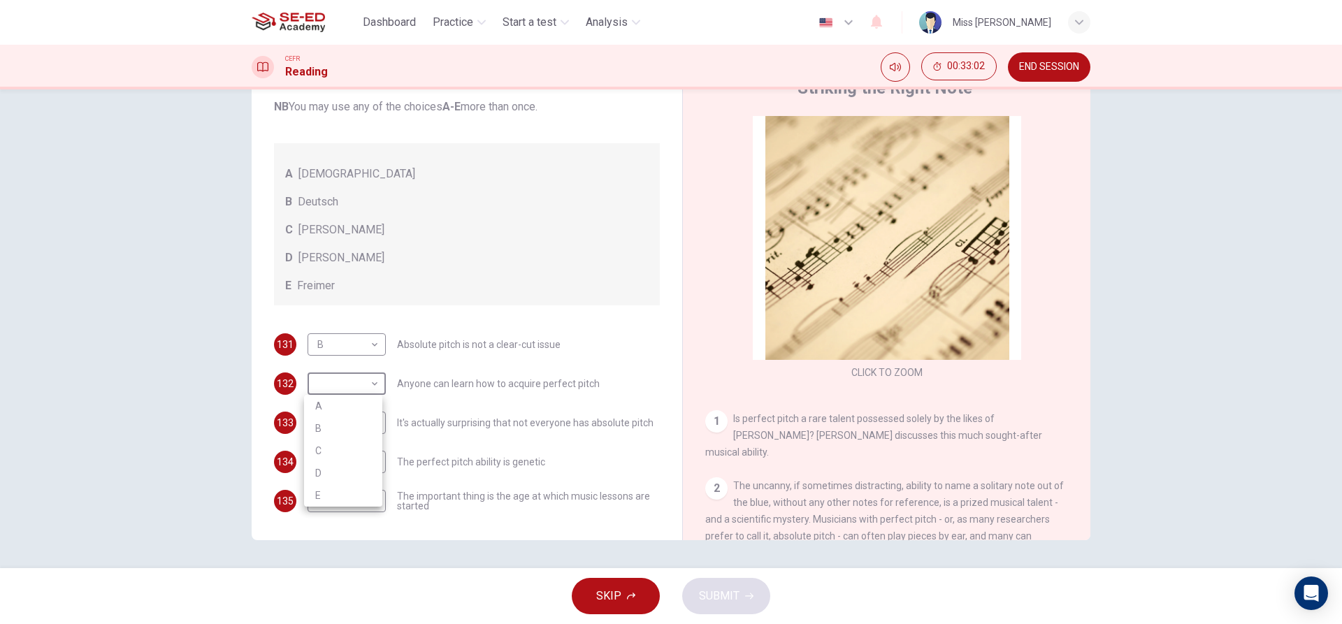
type input "D"
click at [356, 423] on body "This site uses cookies, as explained in our Privacy Policy . If you agree to th…" at bounding box center [671, 312] width 1342 height 624
click at [356, 442] on li "A" at bounding box center [343, 445] width 78 height 22
type input "A"
click at [357, 460] on body "This site uses cookies, as explained in our Privacy Policy . If you agree to th…" at bounding box center [671, 312] width 1342 height 624
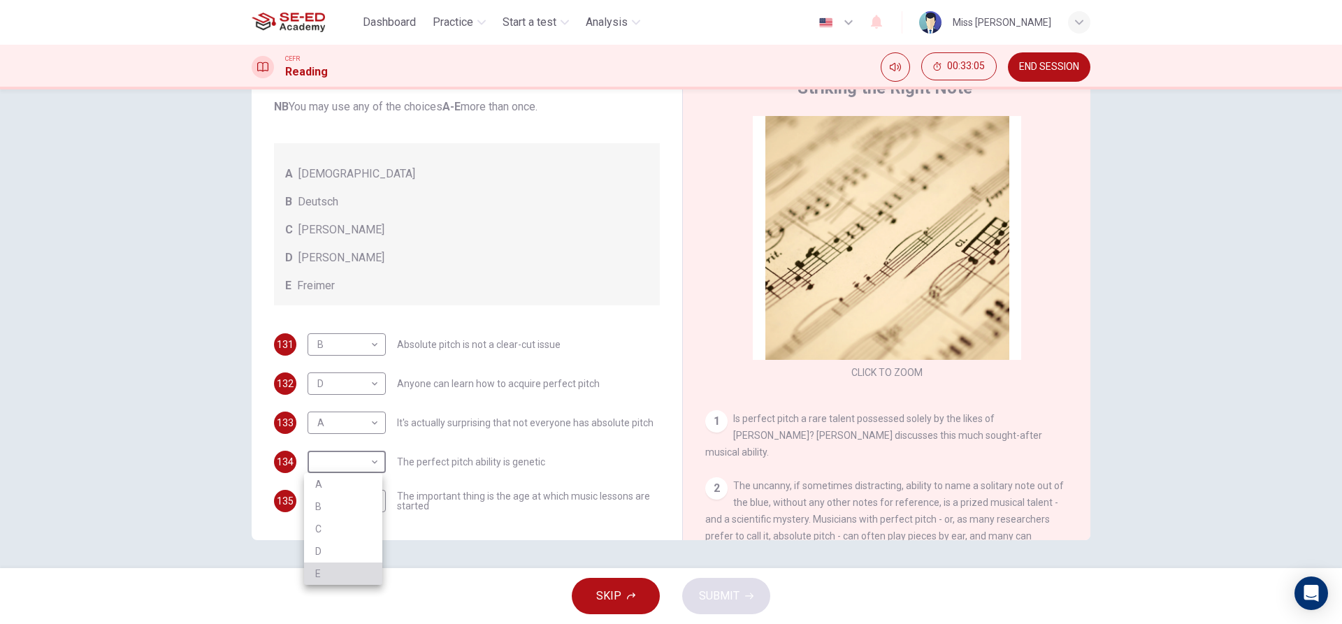
click at [375, 563] on li "E" at bounding box center [343, 574] width 78 height 22
type input "E"
click at [347, 496] on body "This site uses cookies, as explained in our Privacy Policy . If you agree to th…" at bounding box center [671, 312] width 1342 height 624
click at [357, 546] on li "C" at bounding box center [343, 557] width 78 height 22
type input "C"
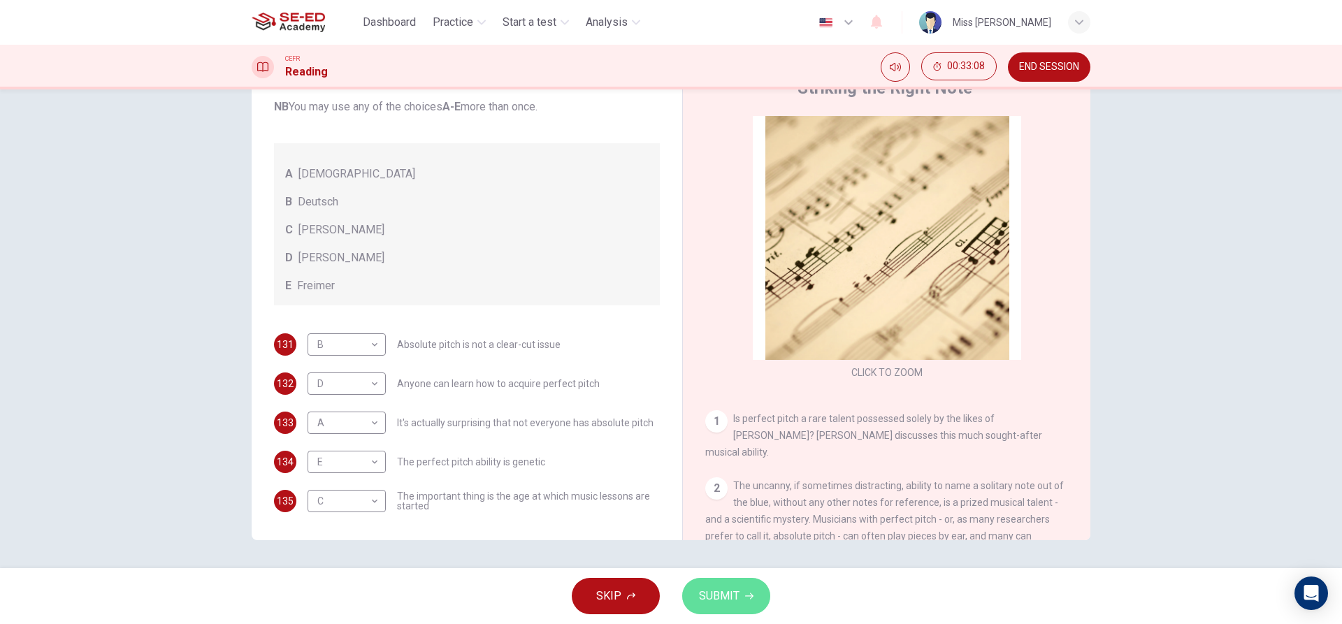
click at [719, 588] on span "SUBMIT" at bounding box center [719, 596] width 41 height 20
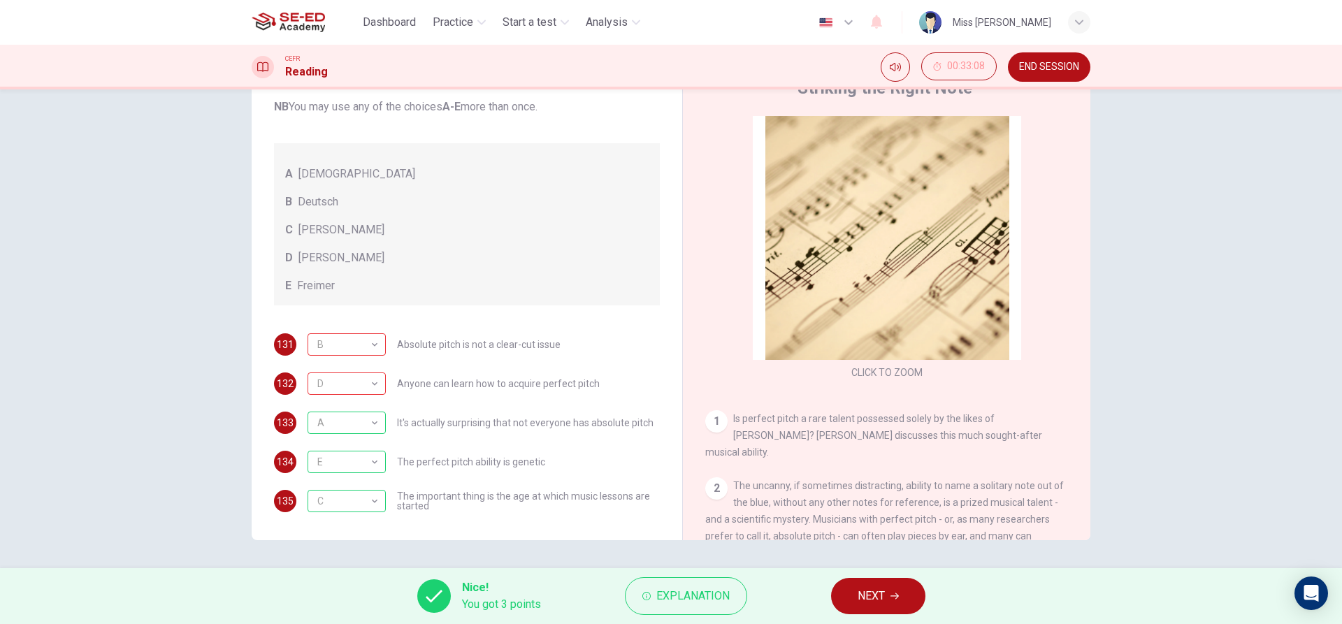
click at [842, 588] on button "NEXT" at bounding box center [878, 596] width 94 height 36
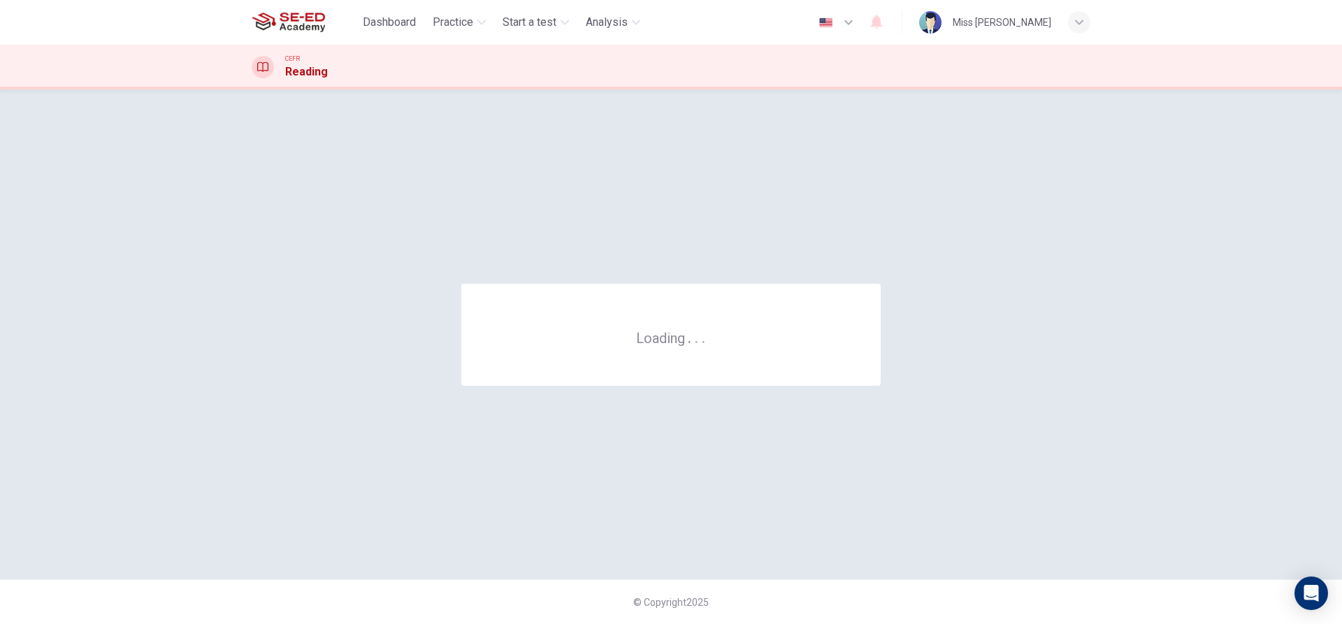
scroll to position [0, 0]
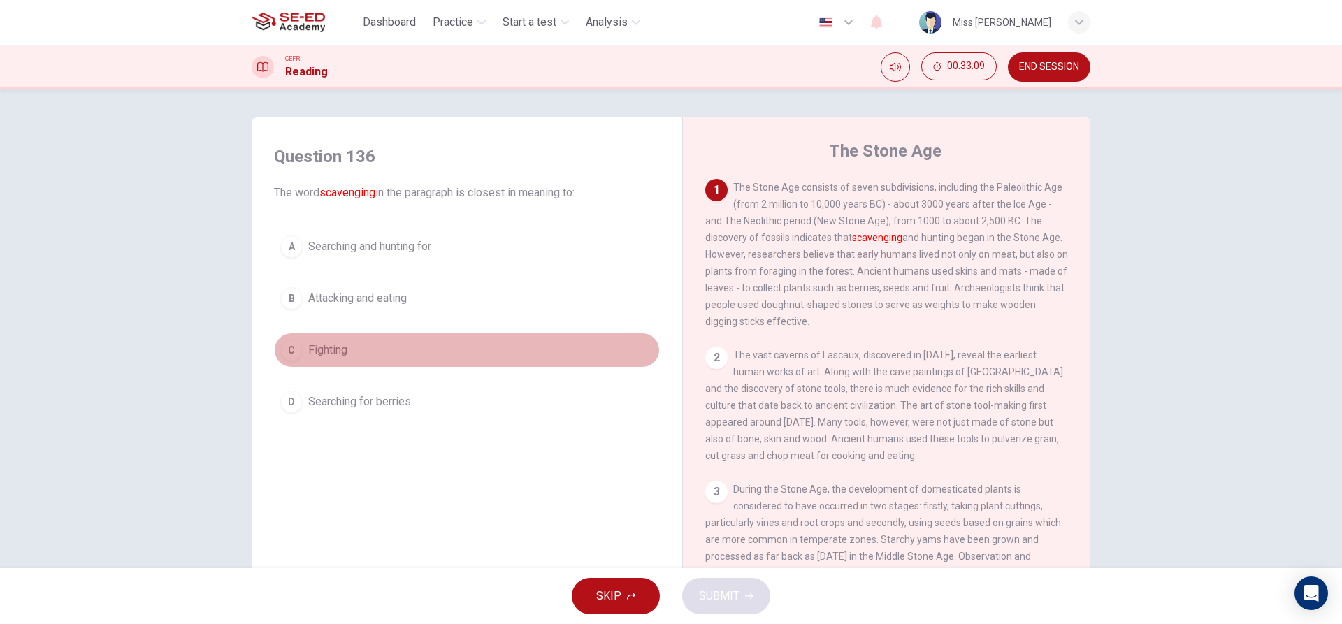
drag, startPoint x: 512, startPoint y: 345, endPoint x: 614, endPoint y: 338, distance: 102.3
click at [514, 345] on button "C Fighting" at bounding box center [467, 350] width 386 height 35
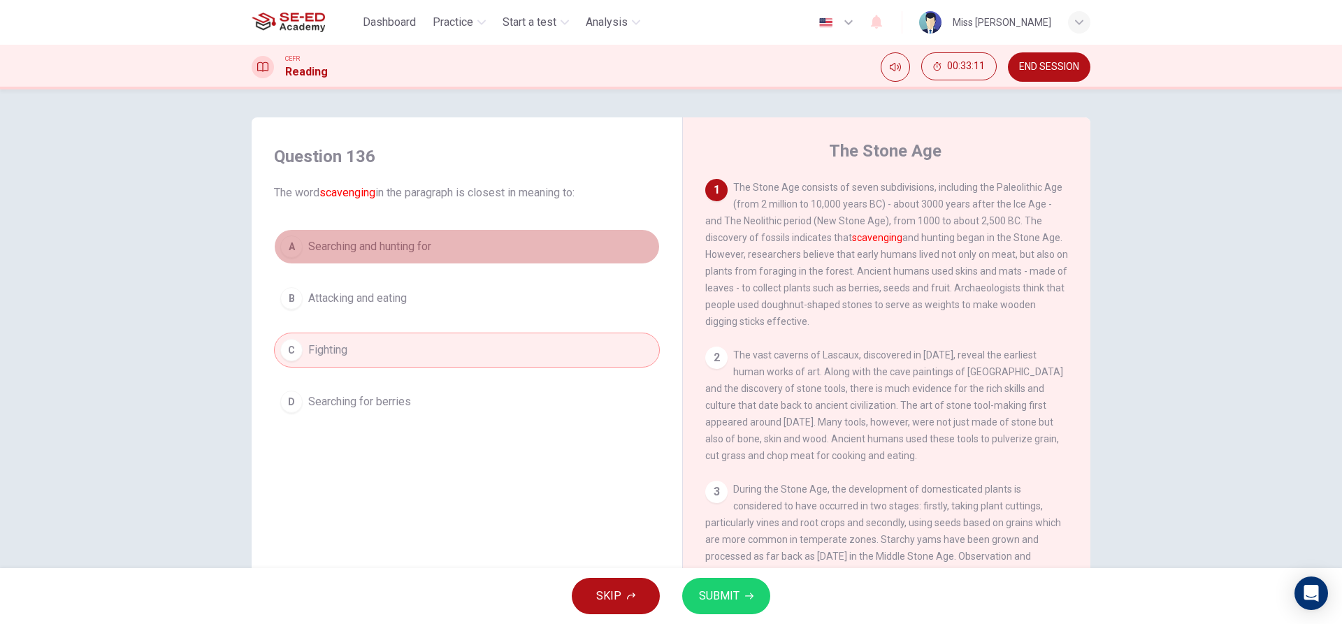
click at [474, 240] on button "A Searching and hunting for" at bounding box center [467, 246] width 386 height 35
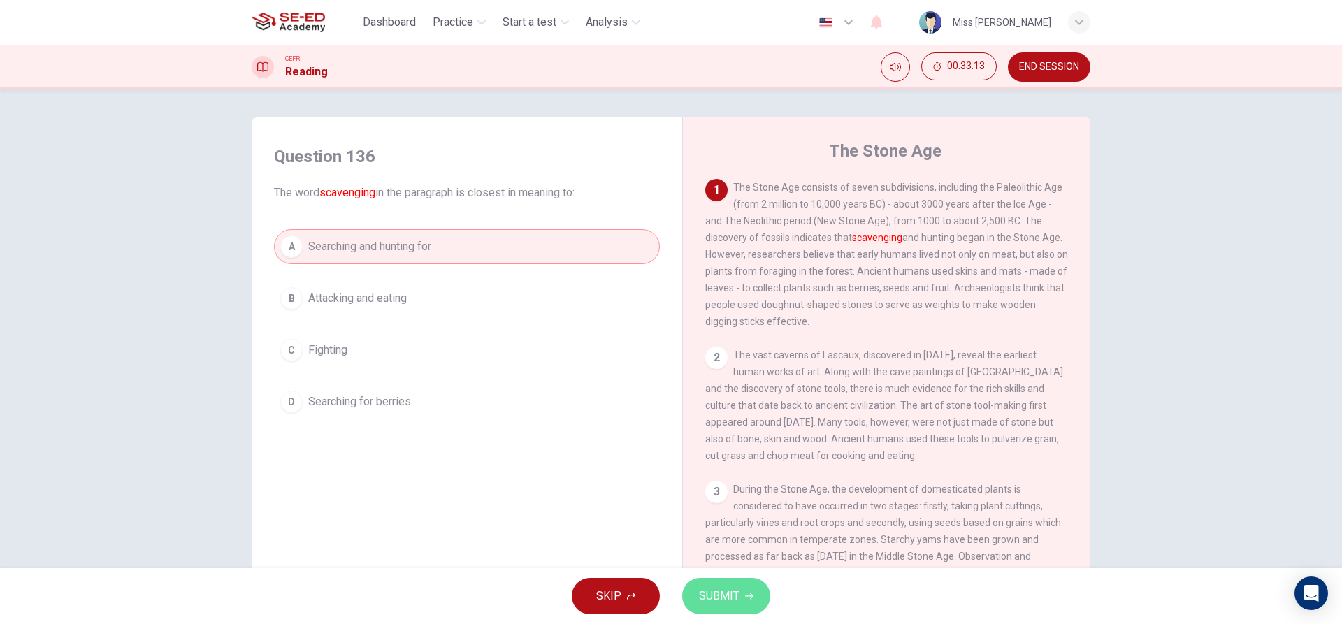
click at [739, 598] on button "SUBMIT" at bounding box center [726, 596] width 88 height 36
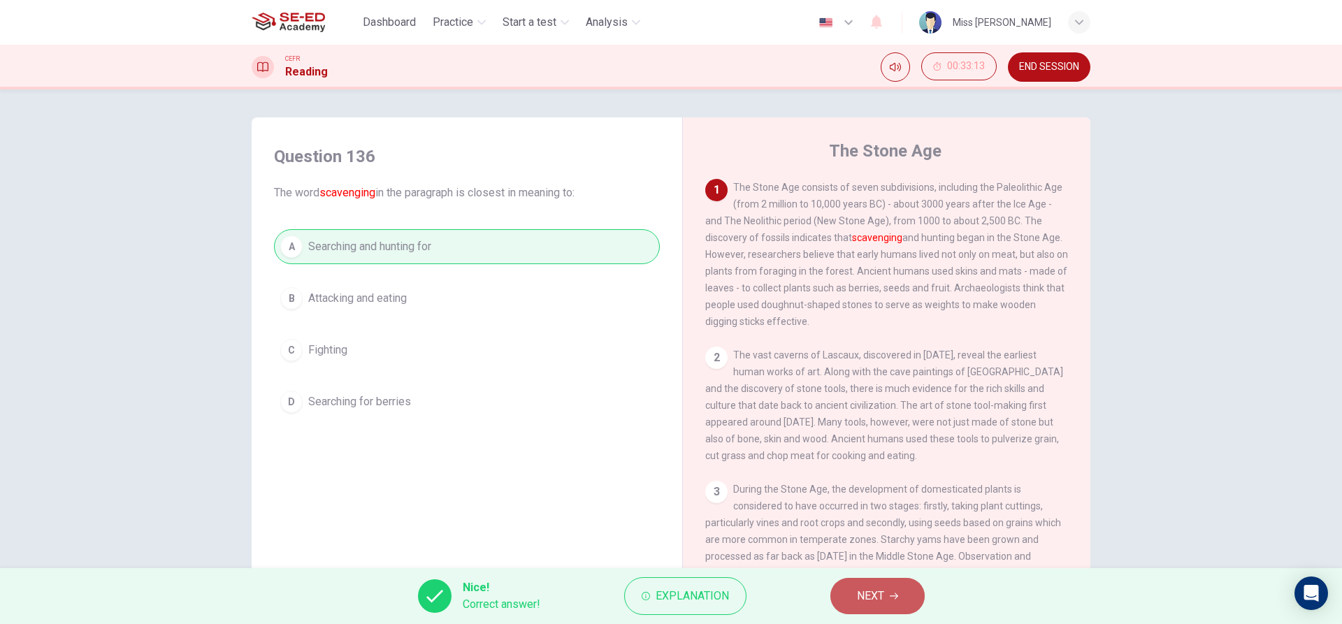
click at [874, 608] on button "NEXT" at bounding box center [877, 596] width 94 height 36
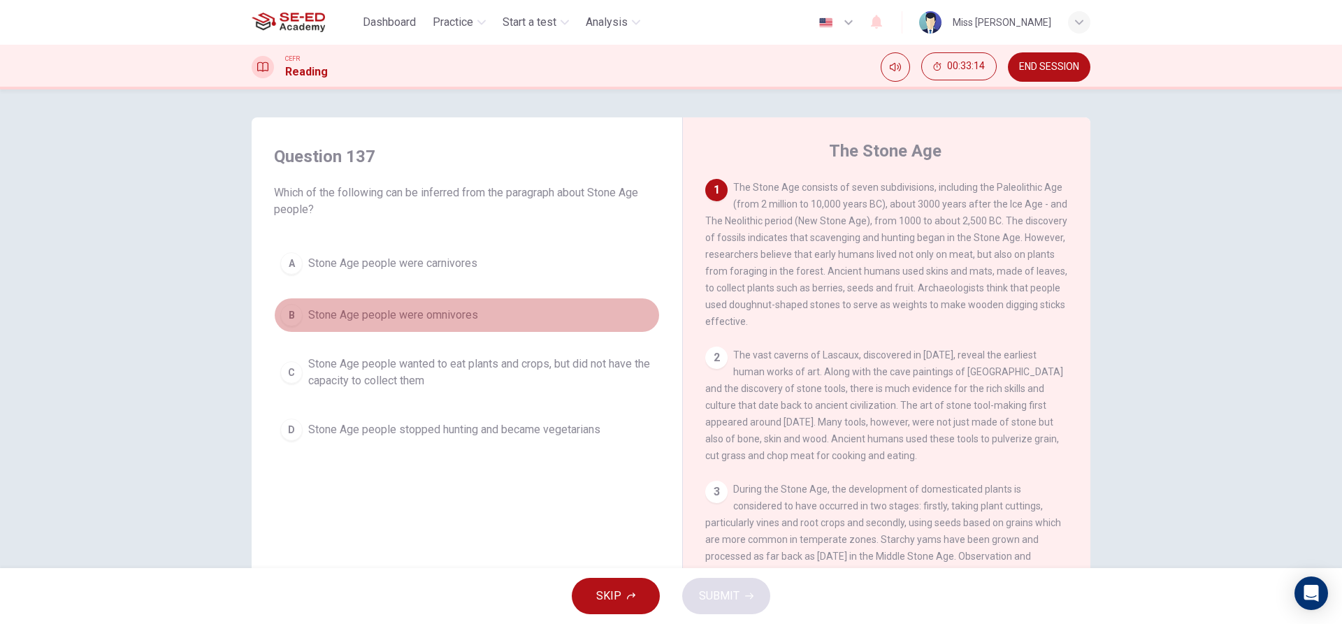
click at [473, 308] on span "Stone Age people were omnivores" at bounding box center [393, 315] width 170 height 17
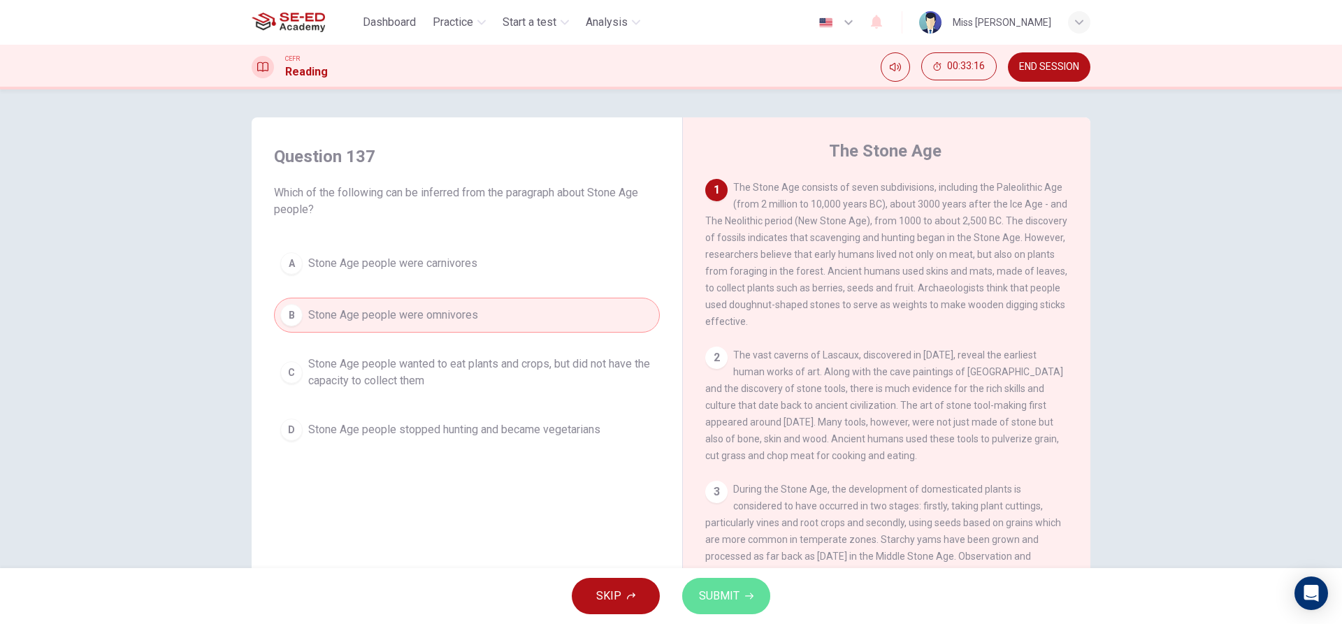
click at [745, 599] on icon "button" at bounding box center [749, 596] width 8 height 8
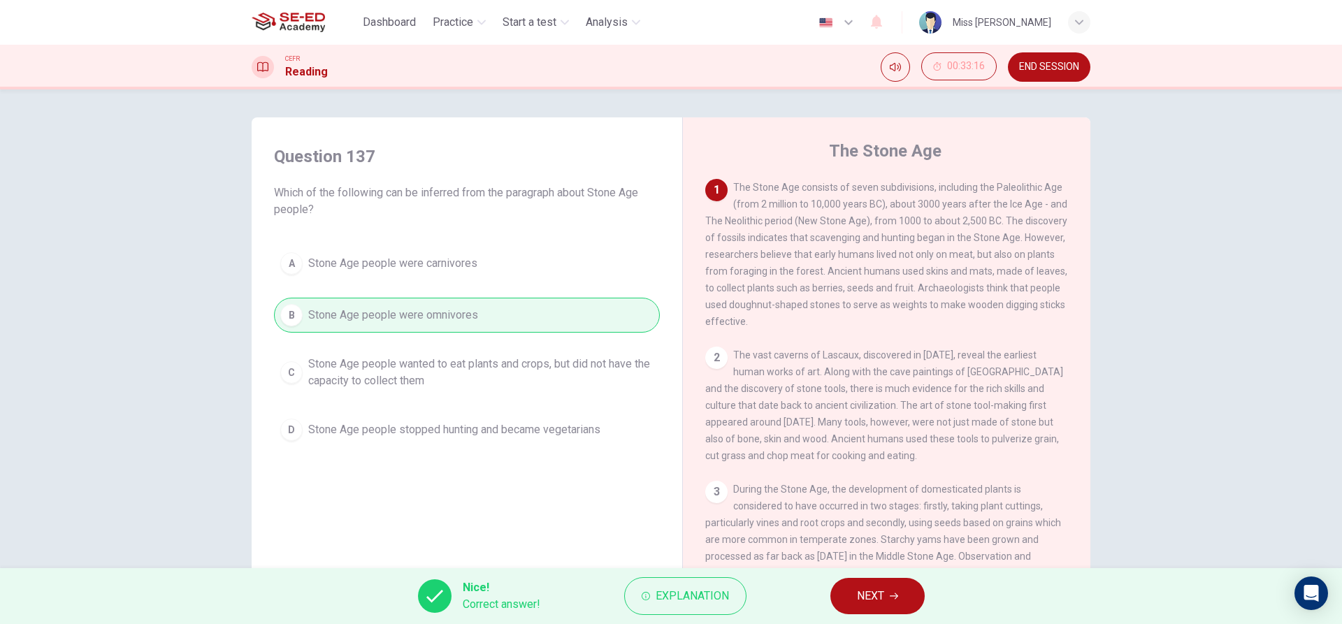
click at [854, 598] on button "NEXT" at bounding box center [877, 596] width 94 height 36
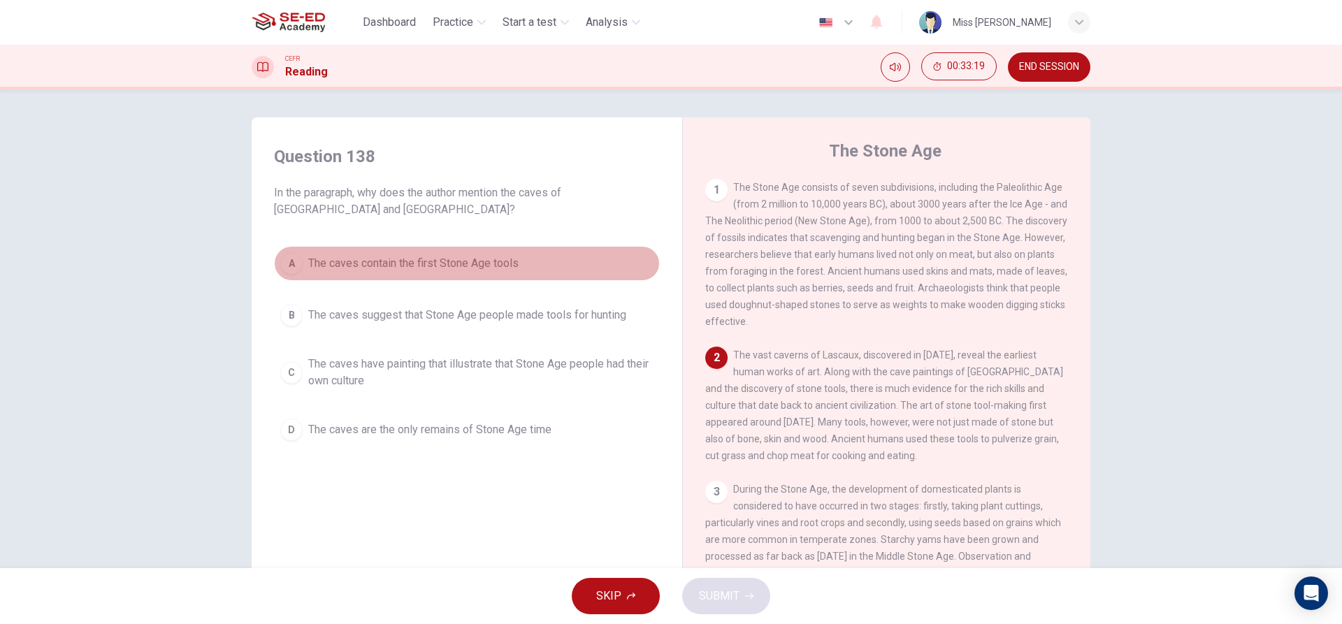
click at [459, 264] on span "The caves contain the first Stone Age tools" at bounding box center [413, 263] width 210 height 17
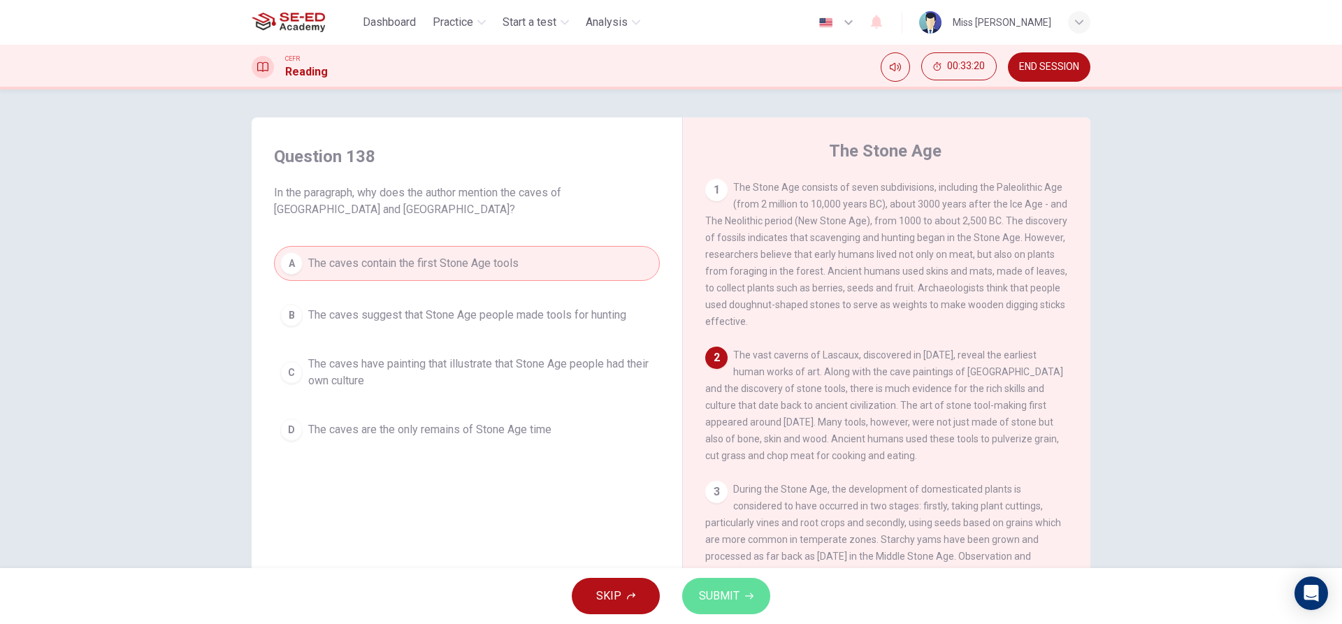
click at [742, 607] on button "SUBMIT" at bounding box center [726, 596] width 88 height 36
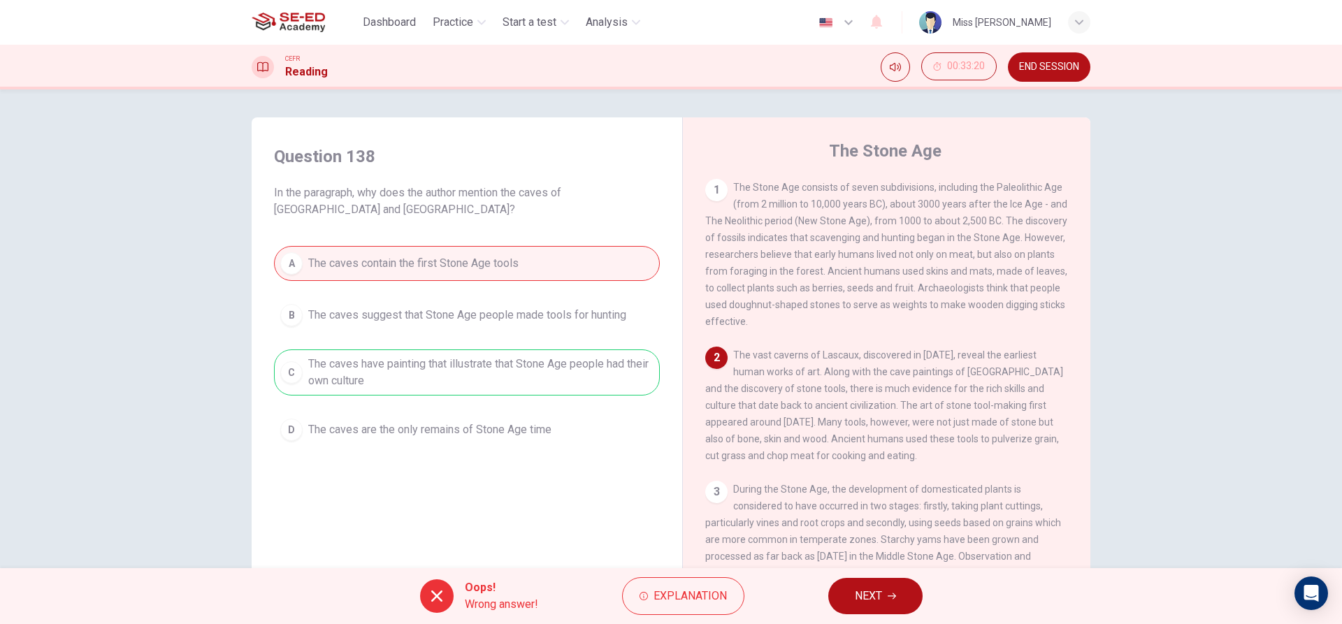
click at [909, 593] on button "NEXT" at bounding box center [875, 596] width 94 height 36
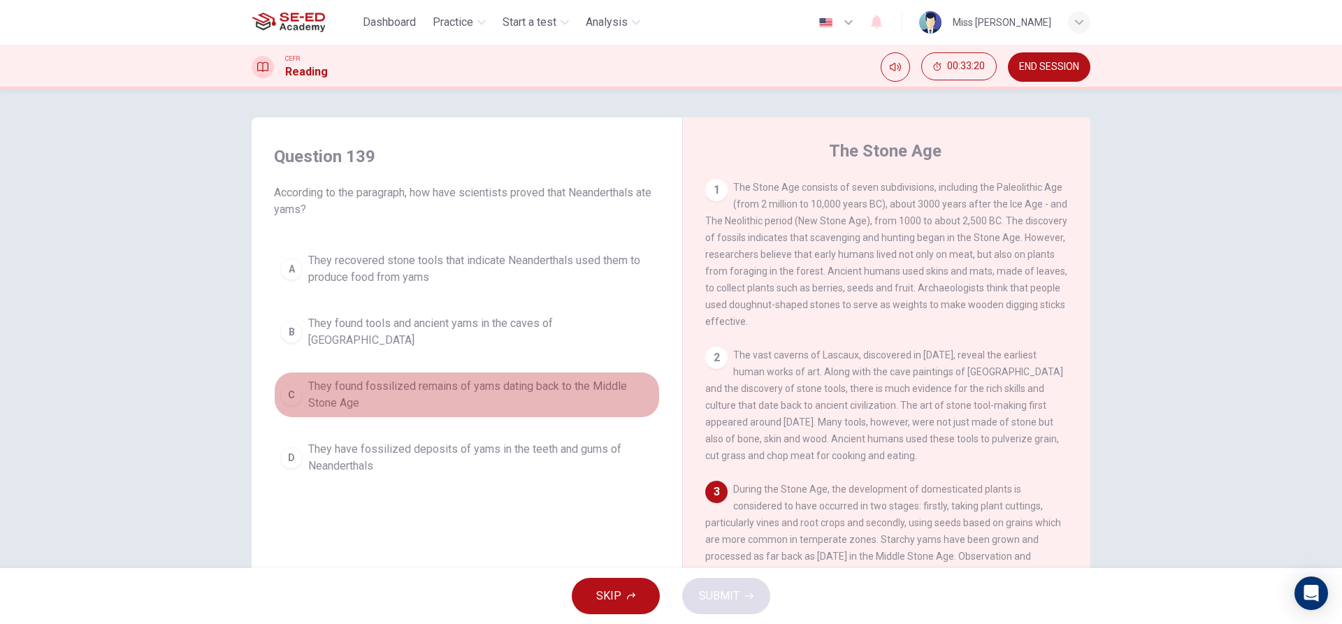
click at [498, 384] on span "They found fossilized remains of yams dating back to the Middle Stone Age" at bounding box center [480, 395] width 345 height 34
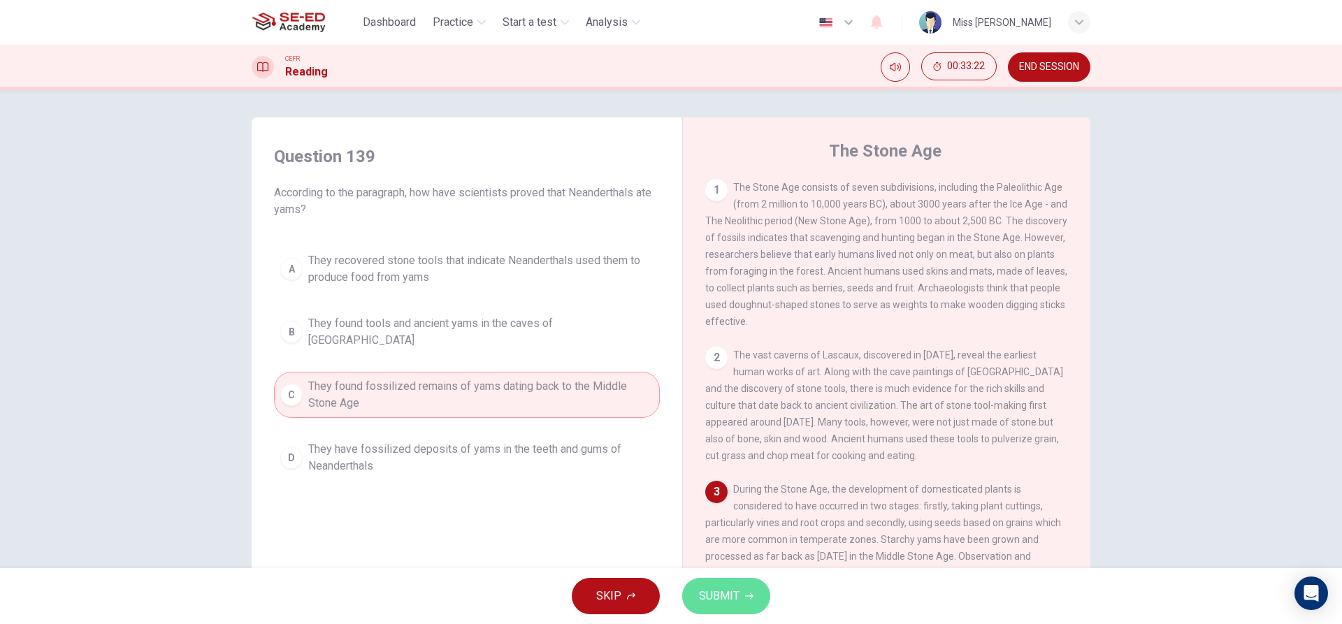
click at [728, 596] on span "SUBMIT" at bounding box center [719, 596] width 41 height 20
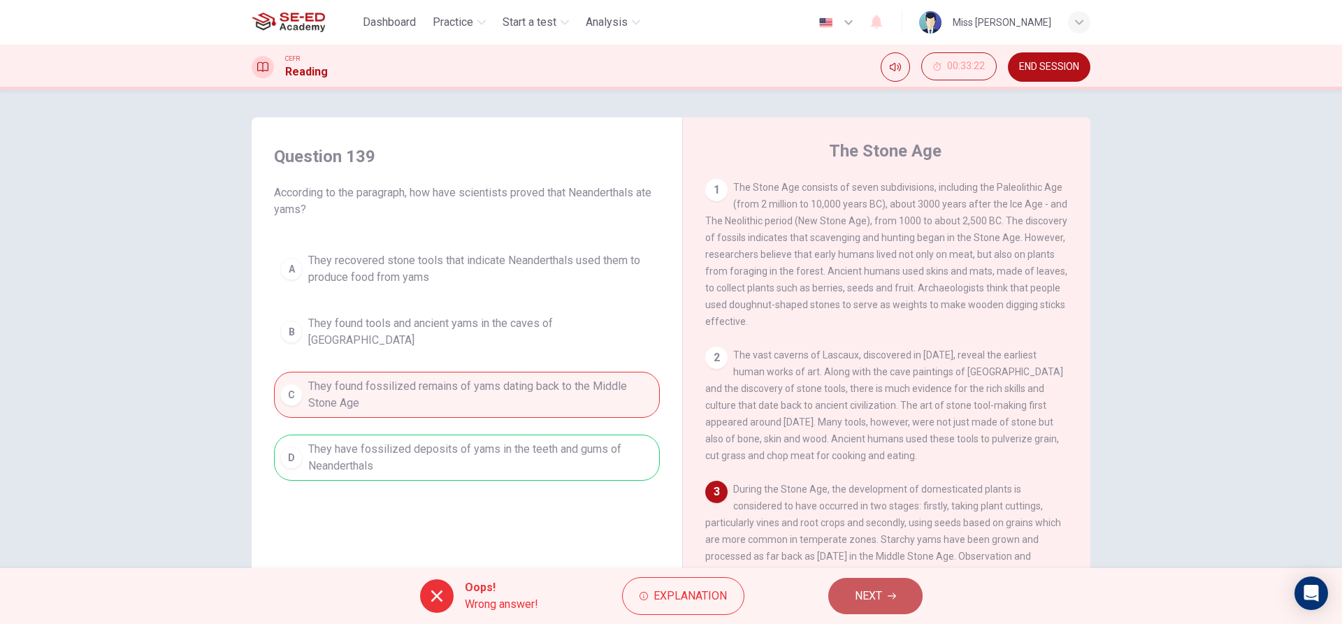
click at [855, 582] on button "NEXT" at bounding box center [875, 596] width 94 height 36
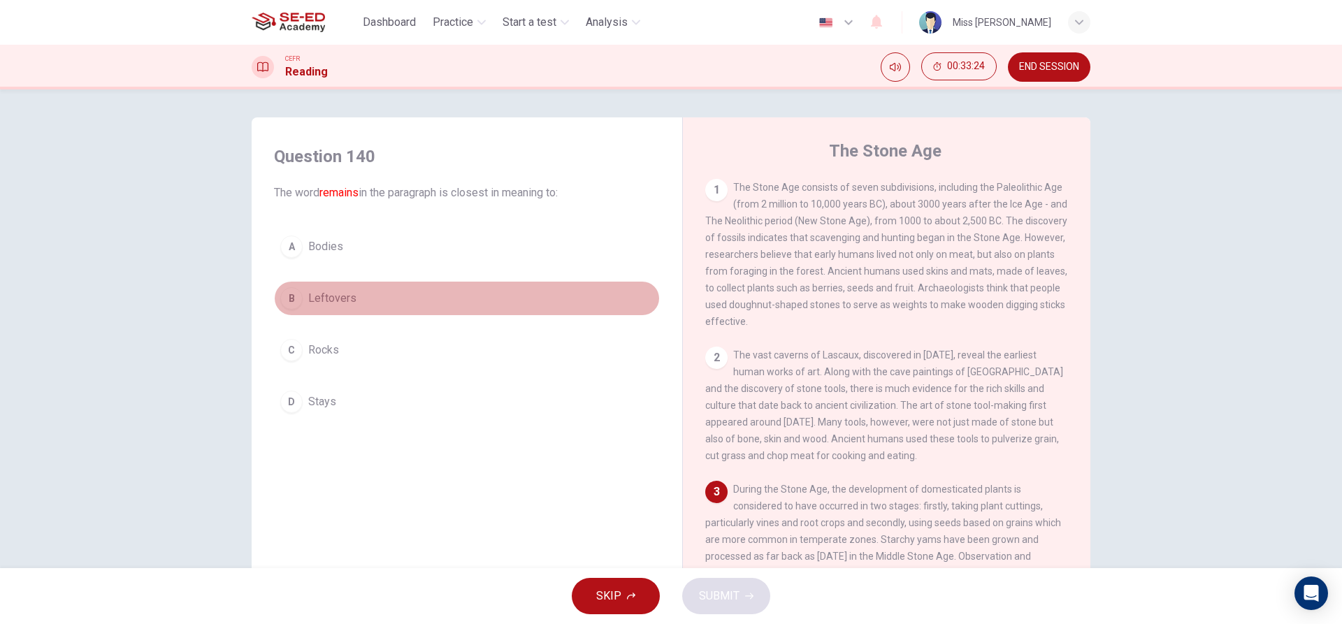
click at [408, 299] on button "B Leftovers" at bounding box center [467, 298] width 386 height 35
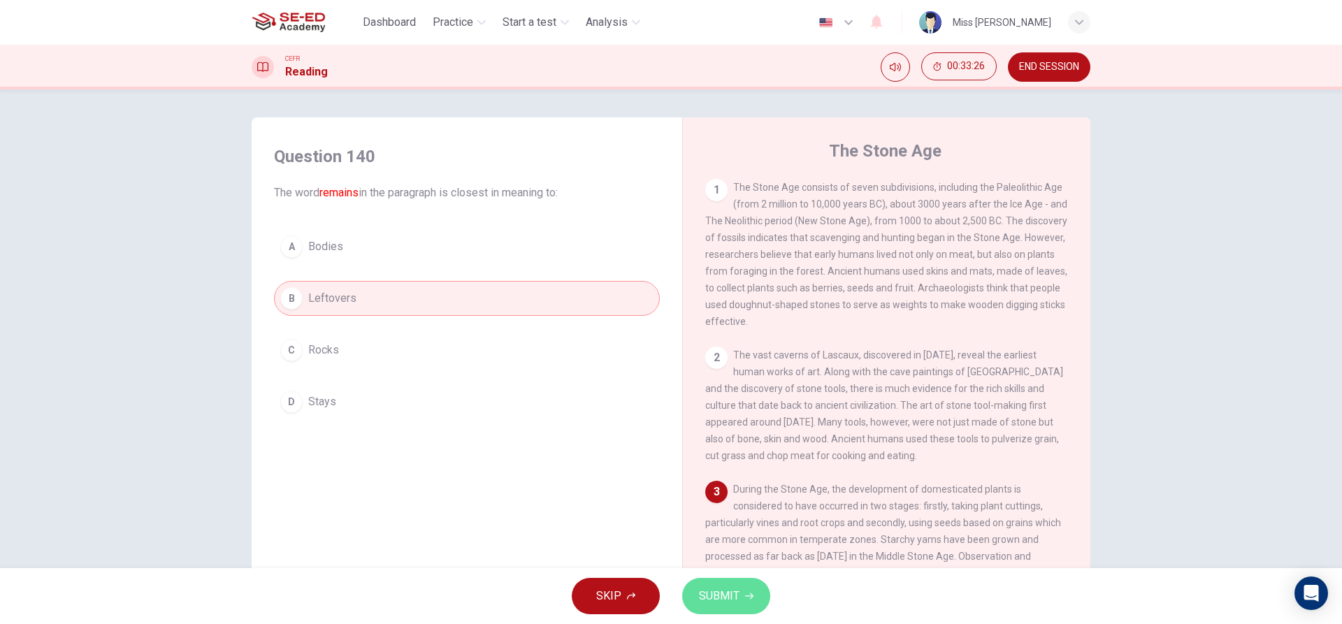
click at [692, 596] on button "SUBMIT" at bounding box center [726, 596] width 88 height 36
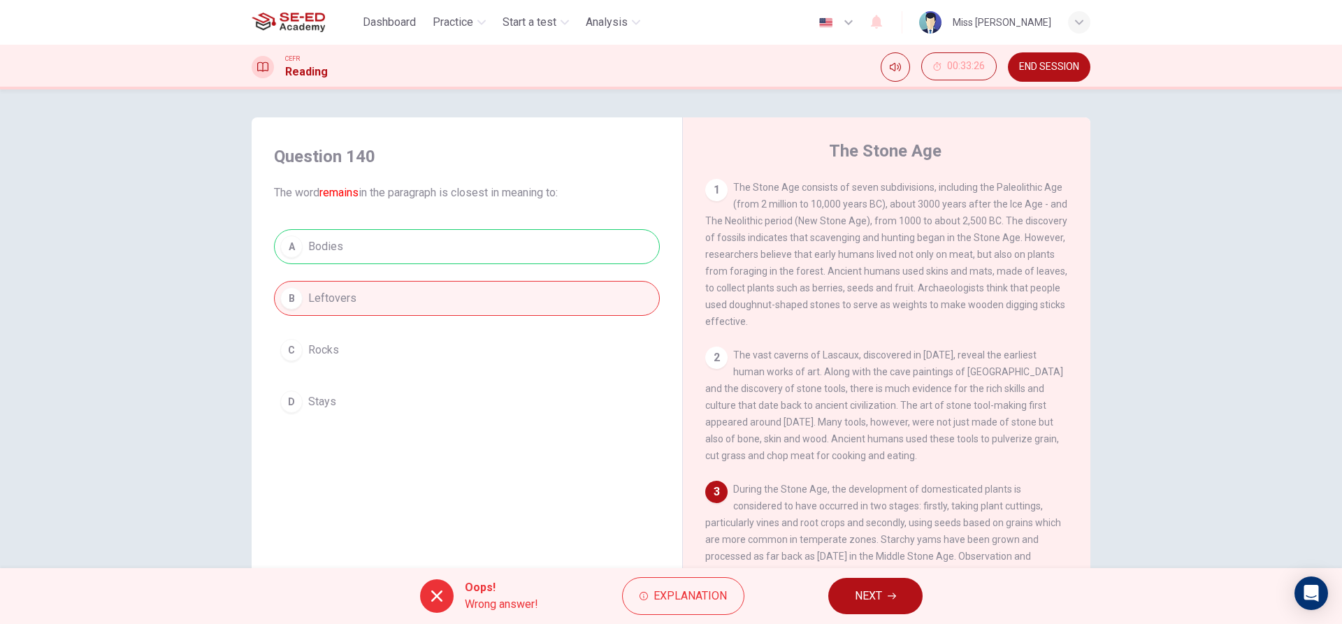
click at [836, 594] on button "NEXT" at bounding box center [875, 596] width 94 height 36
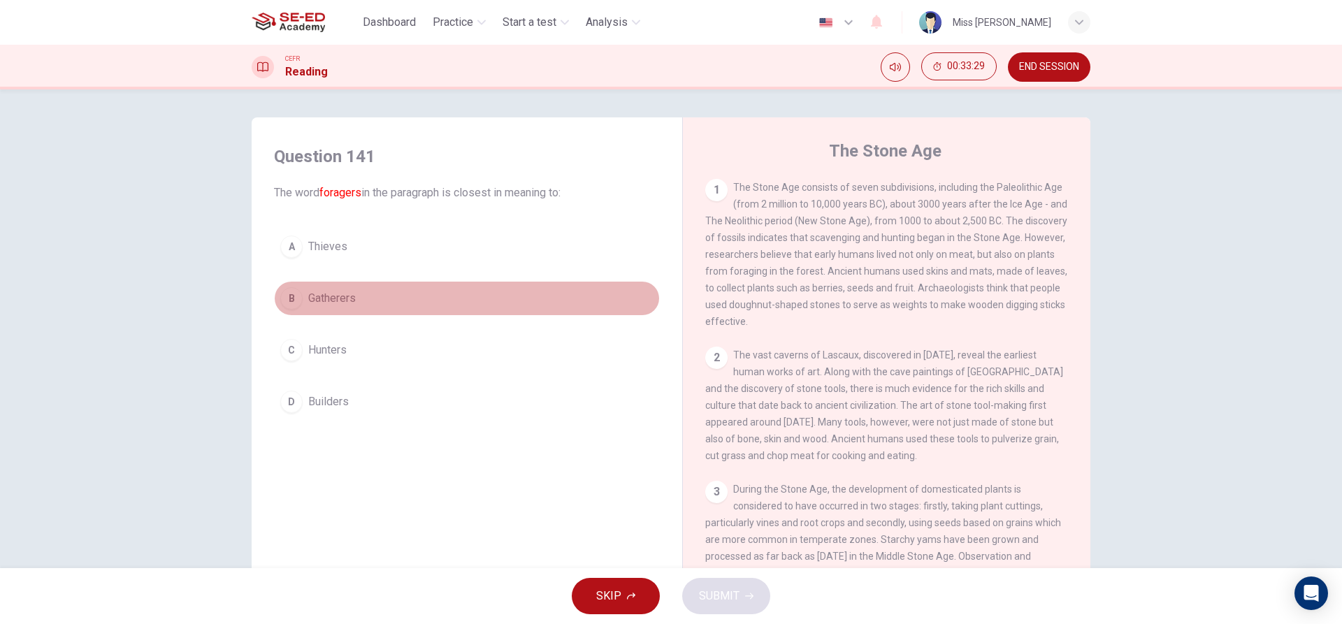
click at [366, 307] on button "B Gatherers" at bounding box center [467, 298] width 386 height 35
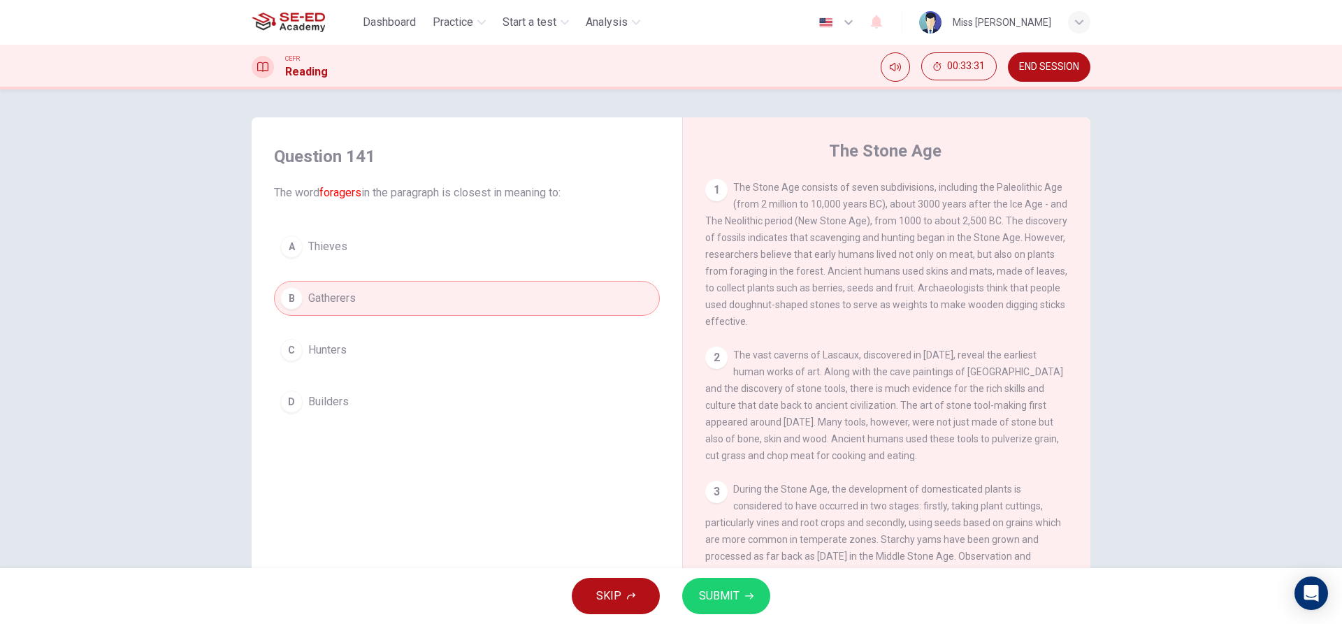
click at [690, 598] on button "SUBMIT" at bounding box center [726, 596] width 88 height 36
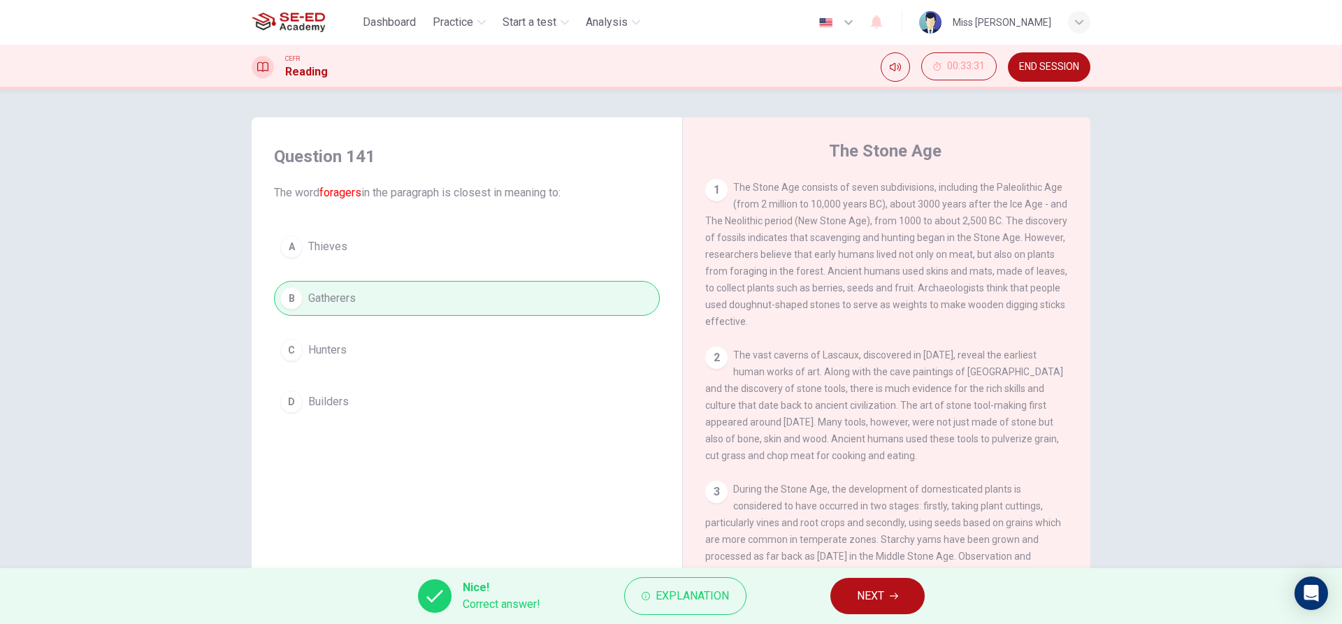
click at [843, 599] on button "NEXT" at bounding box center [877, 596] width 94 height 36
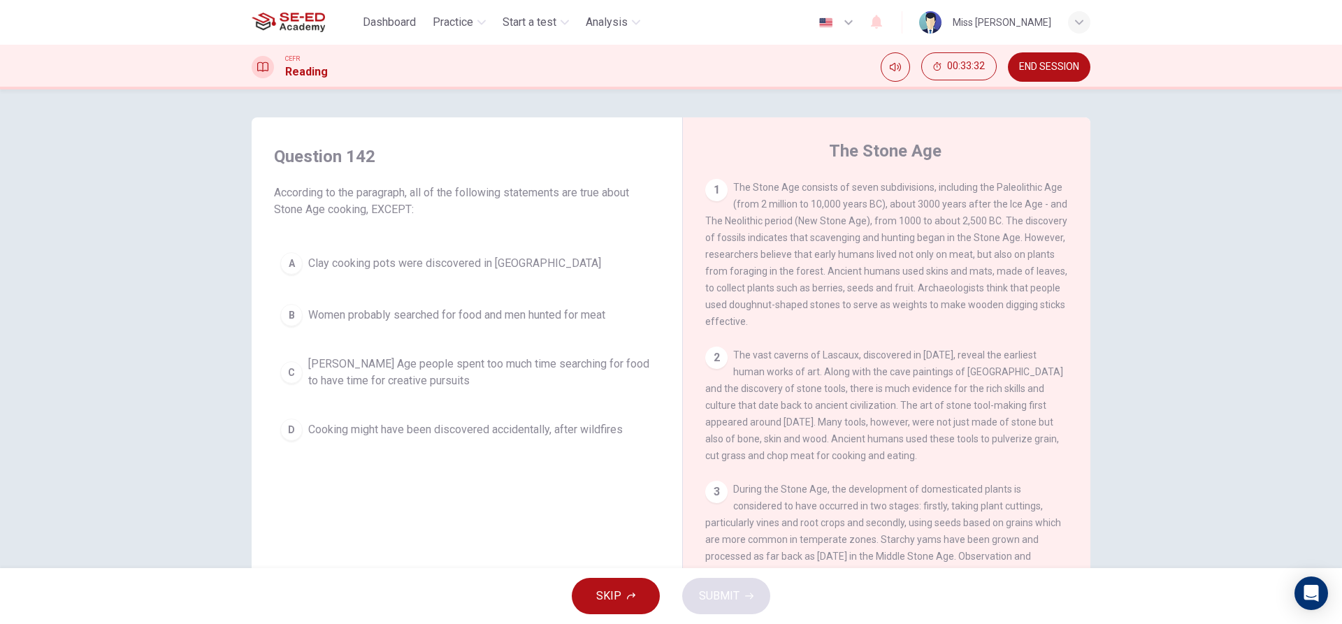
drag, startPoint x: 393, startPoint y: 343, endPoint x: 381, endPoint y: 360, distance: 20.6
click at [389, 349] on div "A Clay cooking pots were discovered in [GEOGRAPHIC_DATA][PERSON_NAME] Women pro…" at bounding box center [467, 346] width 386 height 201
click at [375, 387] on span "[PERSON_NAME] Age people spent too much time searching for food to have time fo…" at bounding box center [480, 373] width 345 height 34
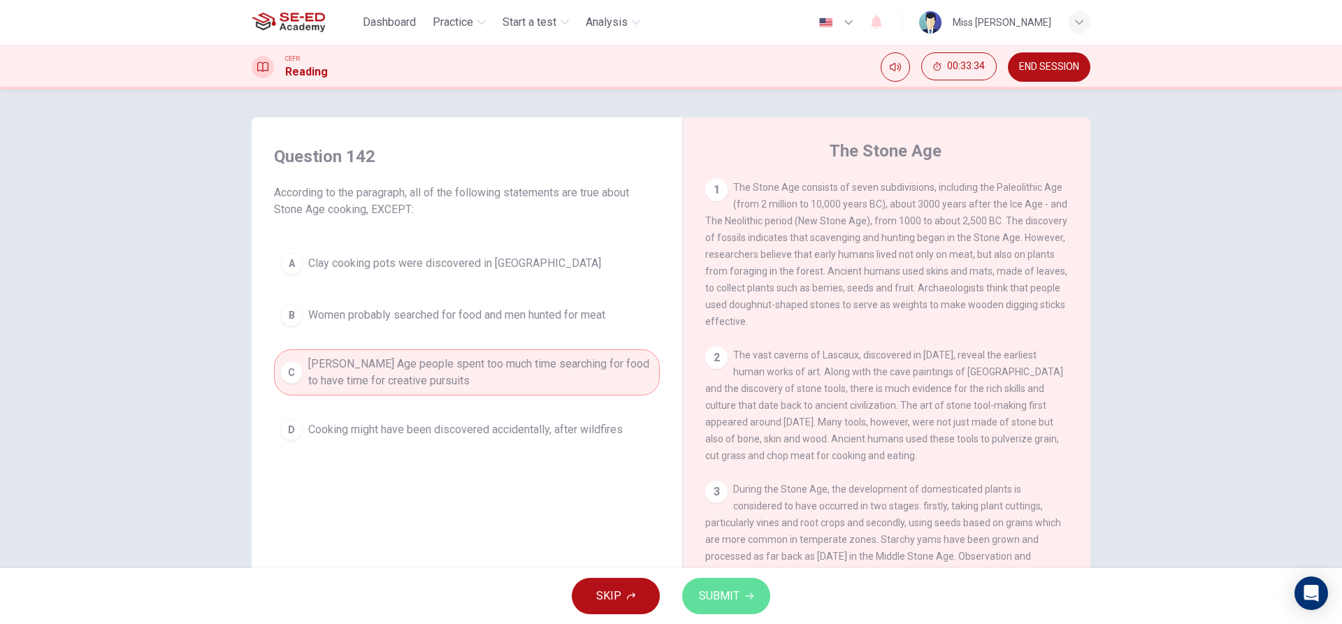
click at [717, 594] on span "SUBMIT" at bounding box center [719, 596] width 41 height 20
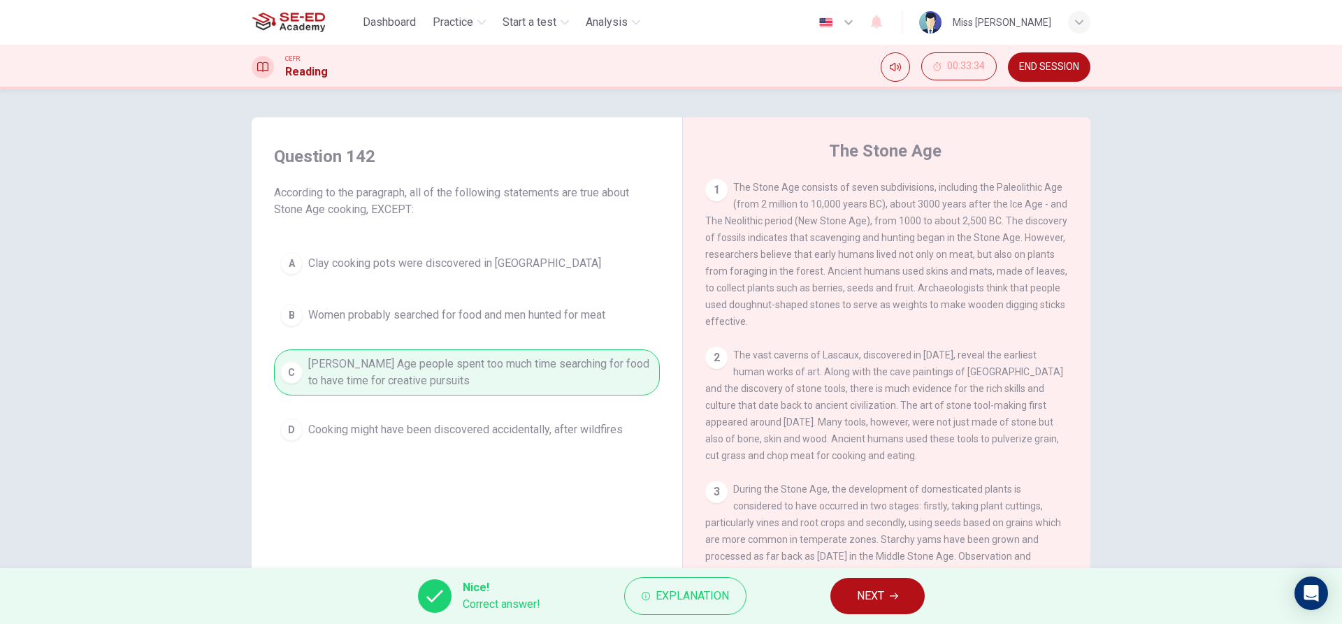
click at [839, 595] on button "NEXT" at bounding box center [877, 596] width 94 height 36
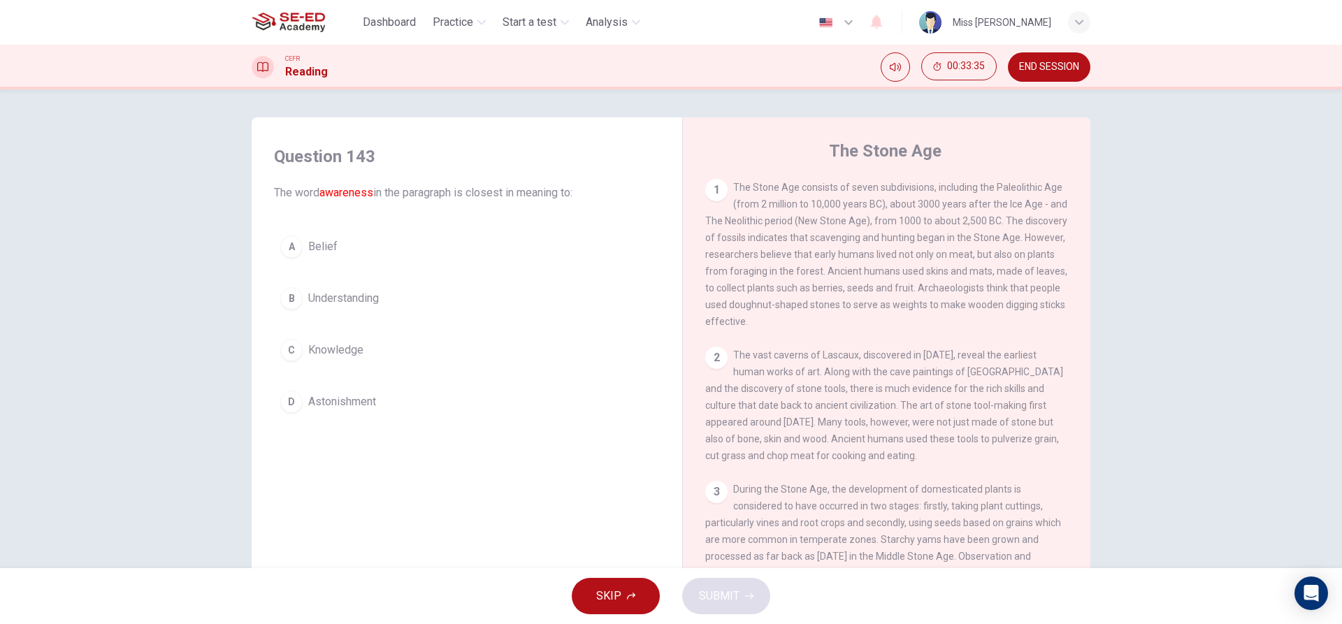
click at [333, 301] on span "Understanding" at bounding box center [343, 298] width 71 height 17
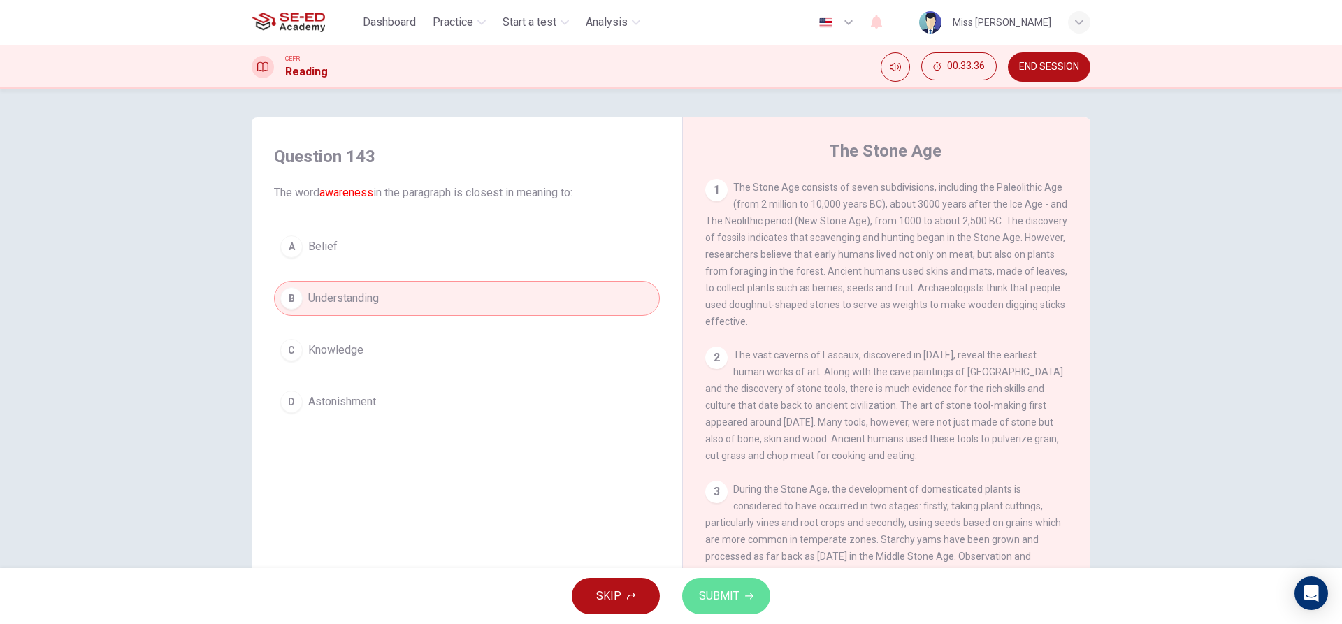
click at [696, 584] on button "SUBMIT" at bounding box center [726, 596] width 88 height 36
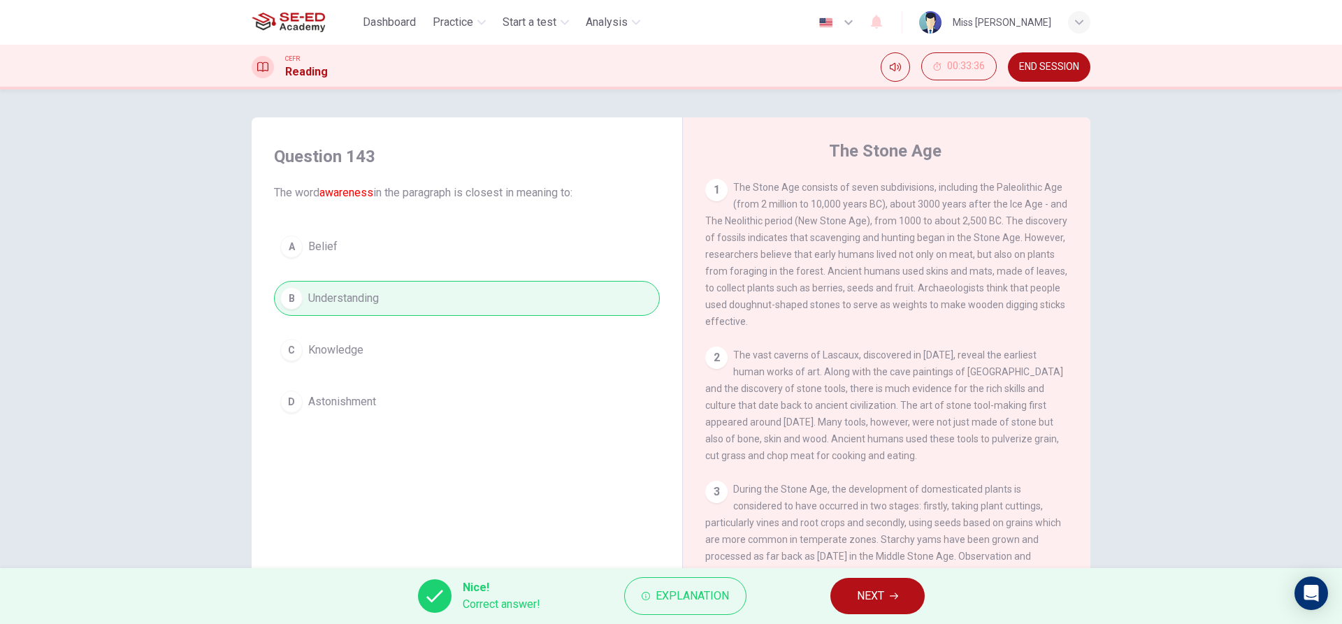
click at [855, 584] on button "NEXT" at bounding box center [877, 596] width 94 height 36
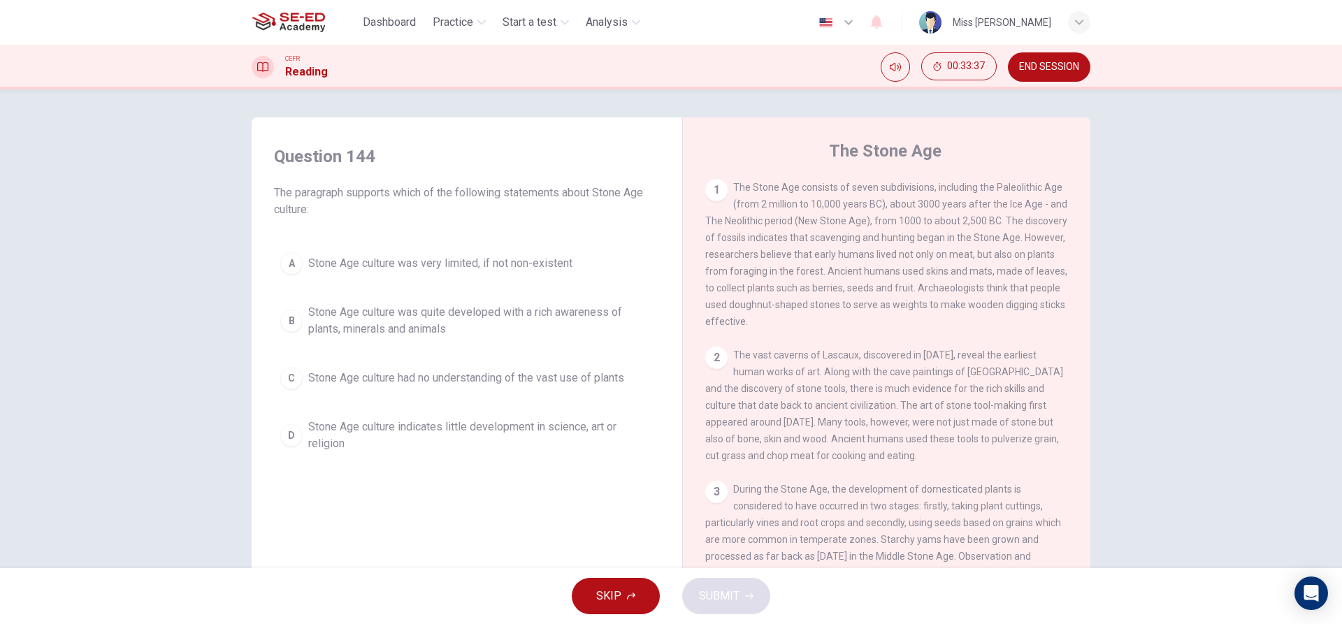
click at [408, 249] on button "A Stone Age culture was very limited, if not non-existent" at bounding box center [467, 263] width 386 height 35
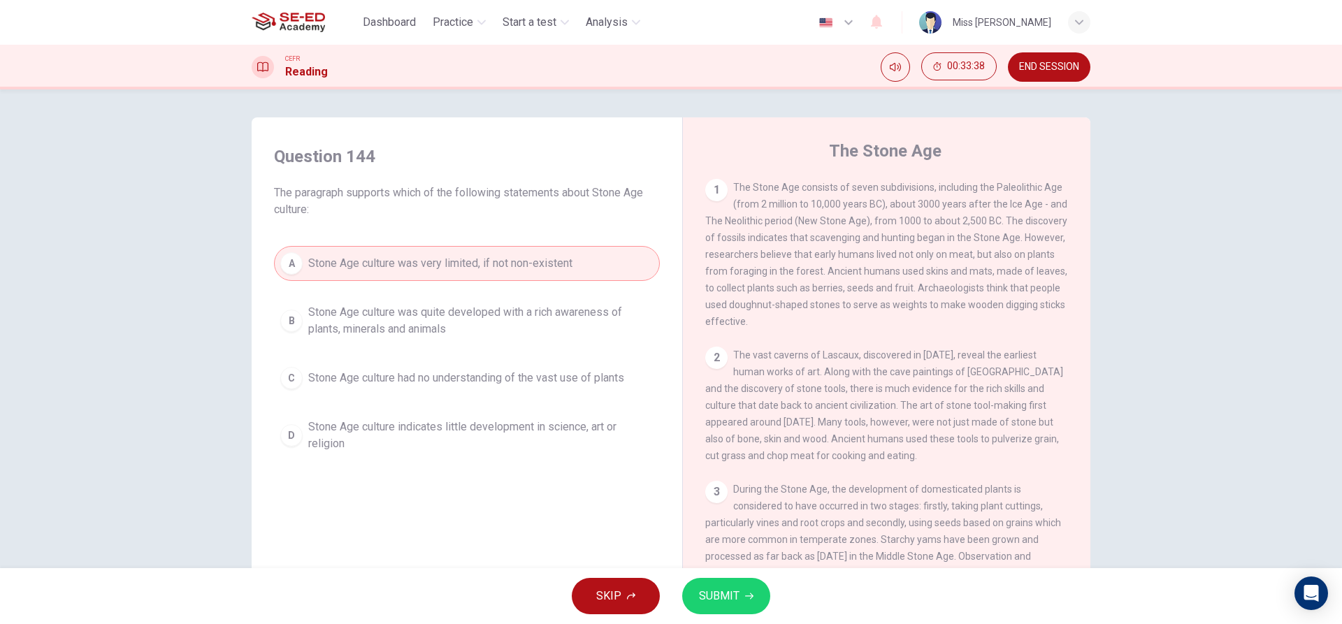
click at [716, 597] on span "SUBMIT" at bounding box center [719, 596] width 41 height 20
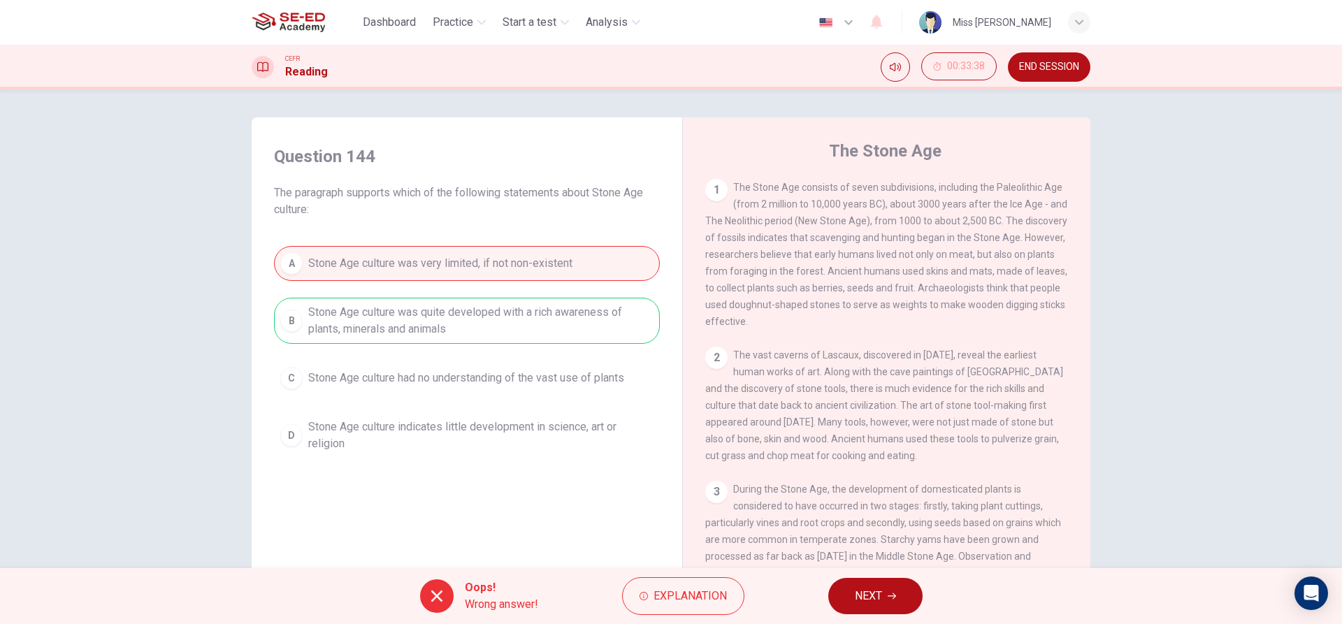
click at [870, 600] on span "NEXT" at bounding box center [868, 596] width 27 height 20
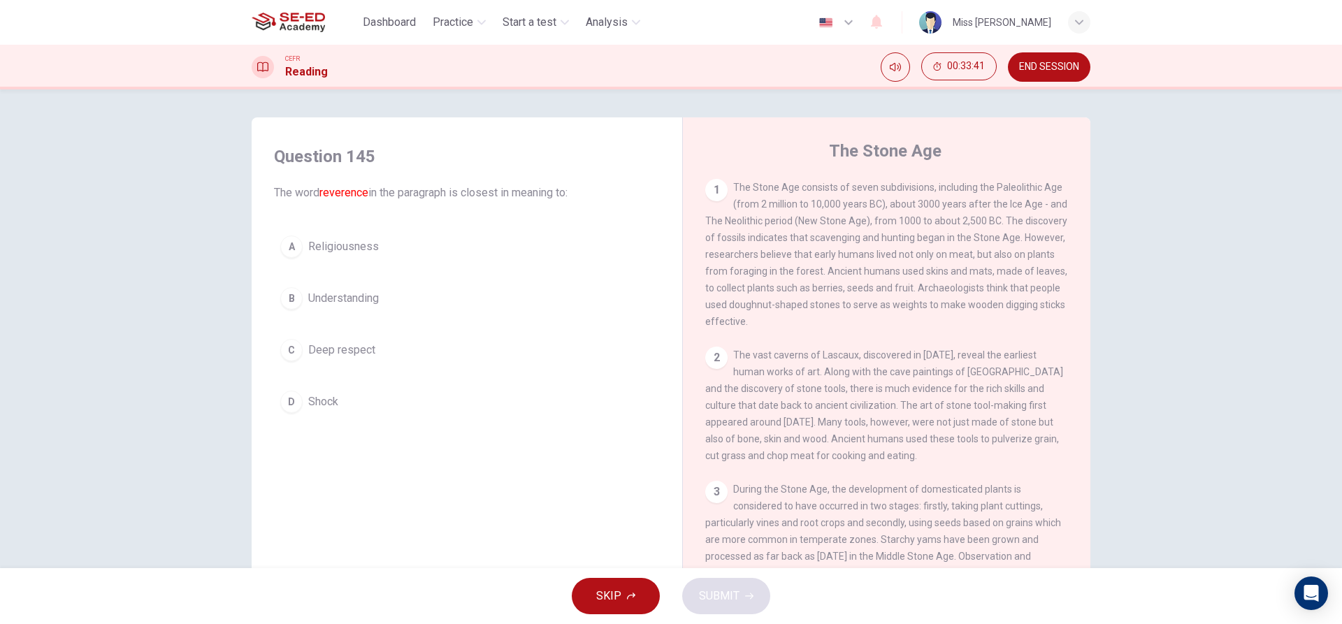
click at [375, 347] on button "C Deep respect" at bounding box center [467, 350] width 386 height 35
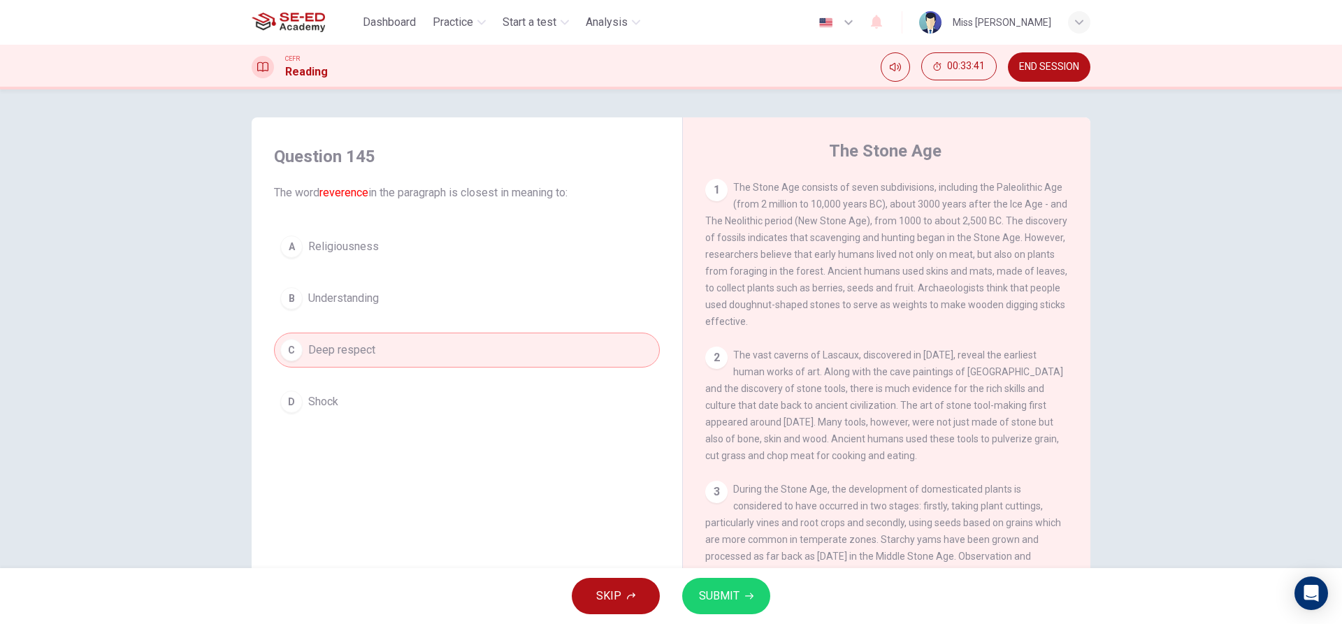
click at [373, 312] on button "B Understanding" at bounding box center [467, 298] width 386 height 35
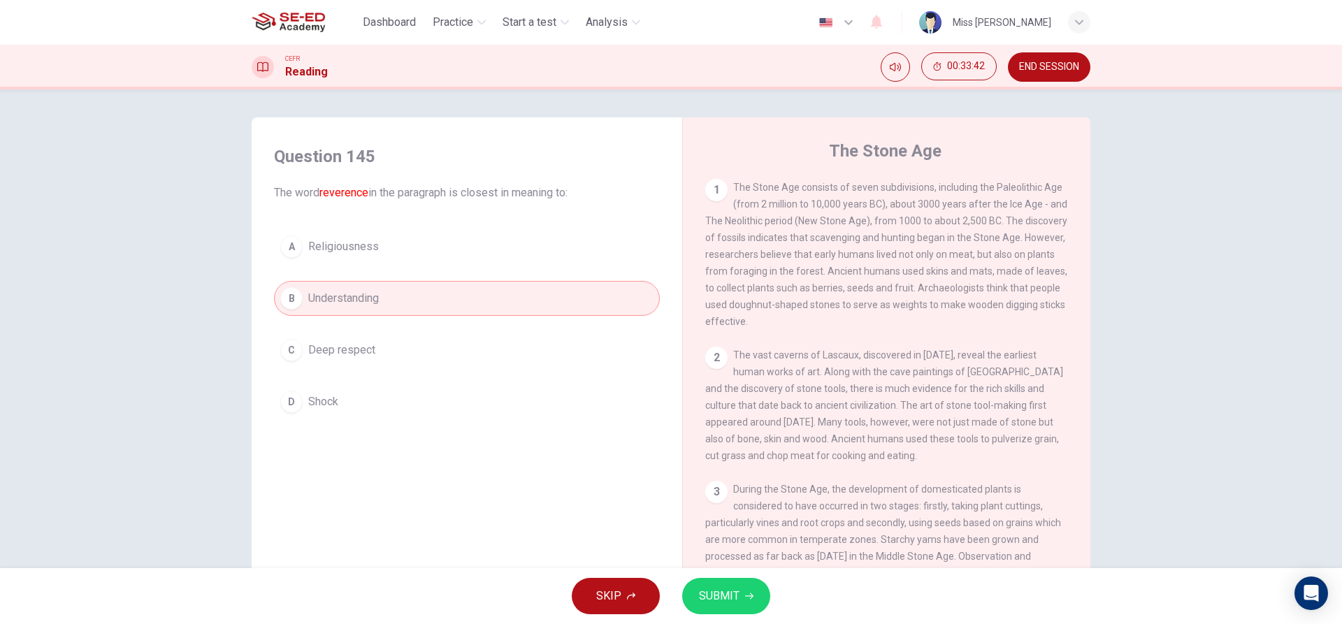
click at [470, 373] on div "A Religiousness B Understanding C Deep respect D Shock" at bounding box center [467, 324] width 386 height 190
click at [380, 338] on button "C Deep respect" at bounding box center [467, 350] width 386 height 35
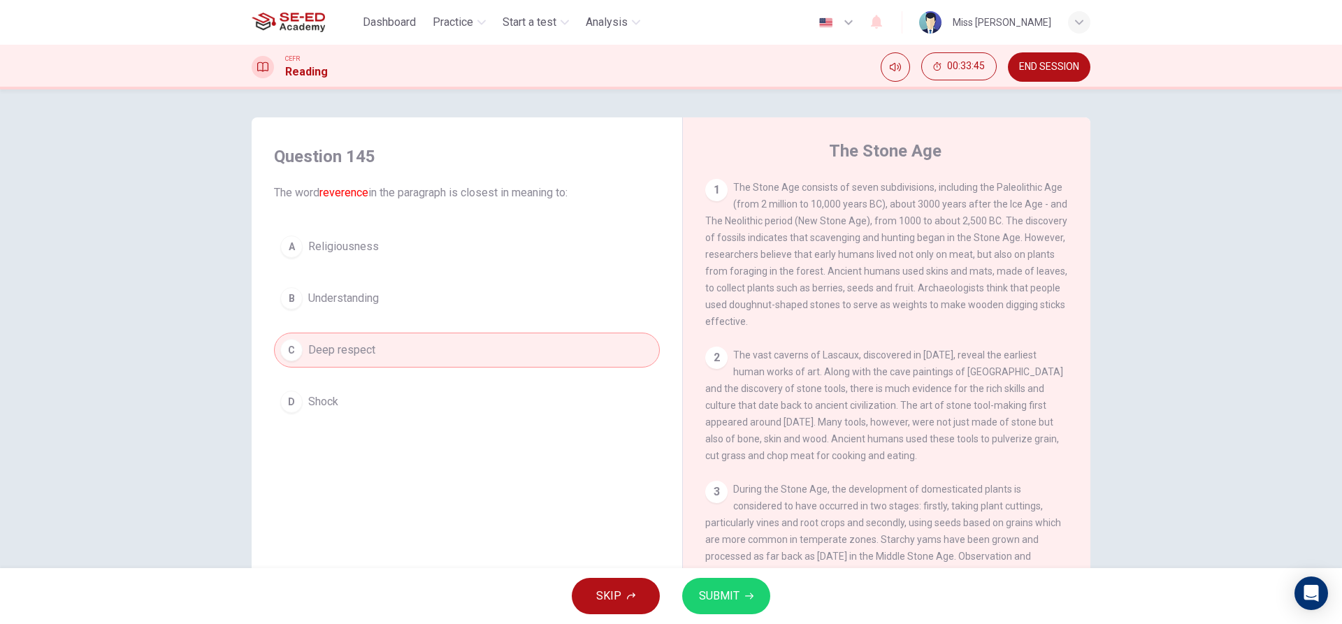
click at [755, 595] on button "SUBMIT" at bounding box center [726, 596] width 88 height 36
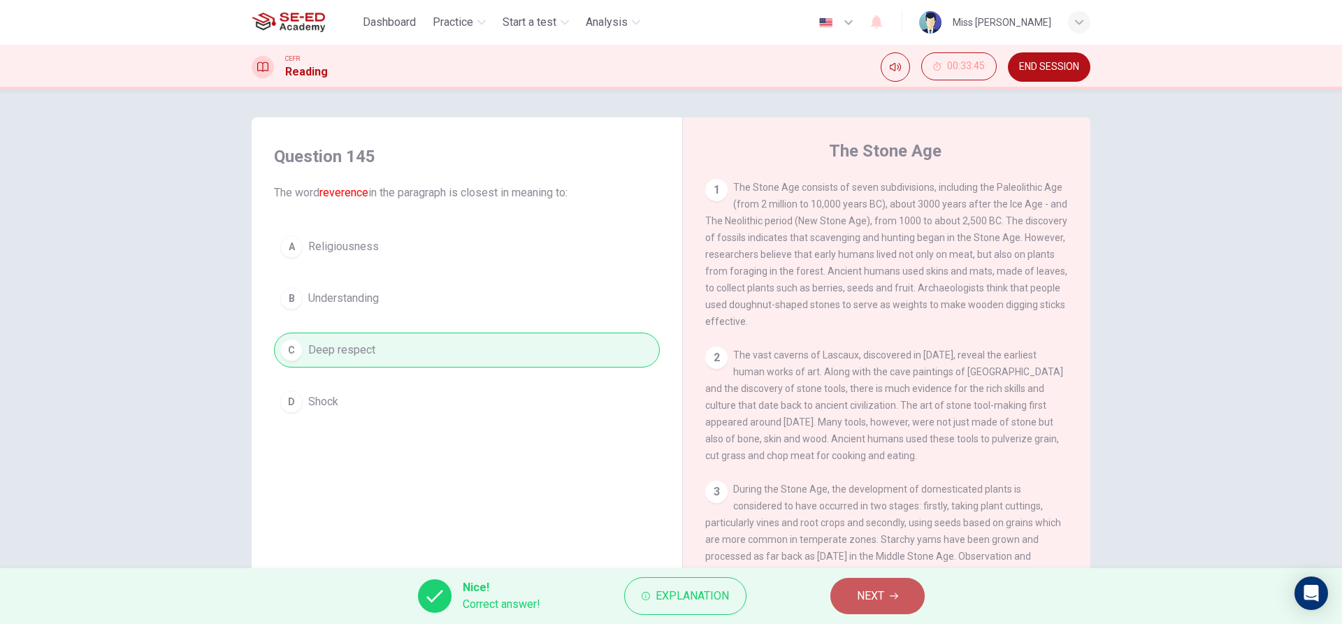
click at [838, 592] on button "NEXT" at bounding box center [877, 596] width 94 height 36
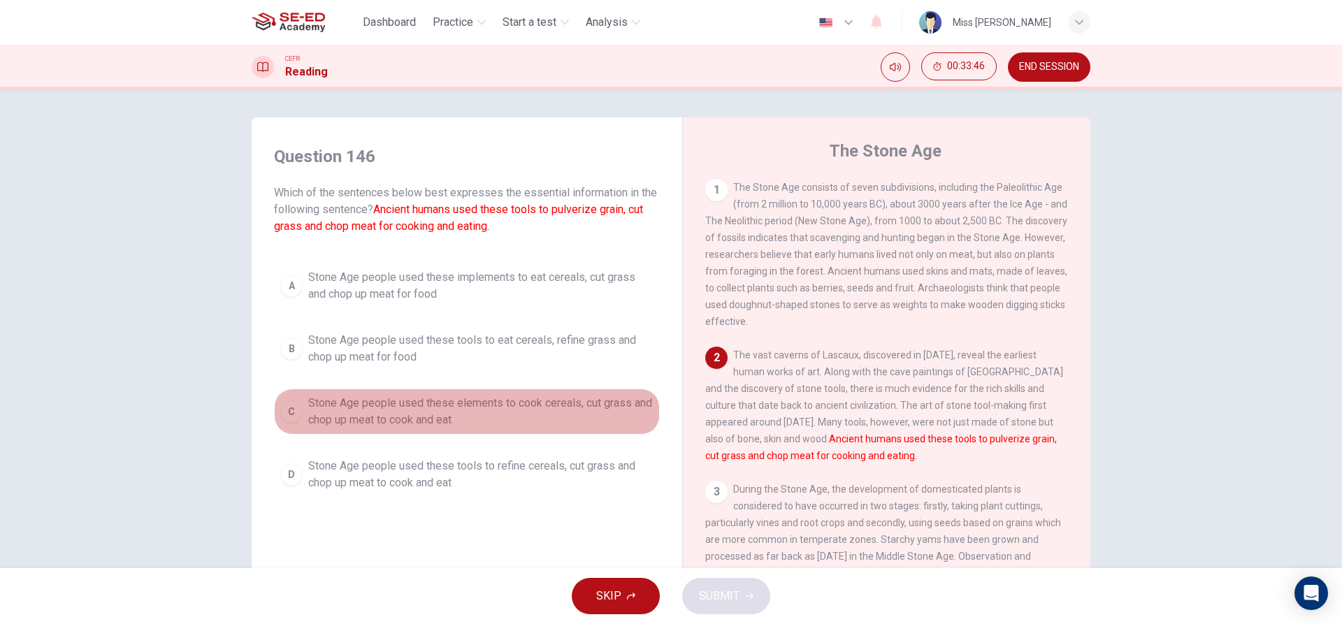
click at [481, 390] on button "C Stone Age people used these elements to cook cereals, cut grass and chop up m…" at bounding box center [467, 412] width 386 height 46
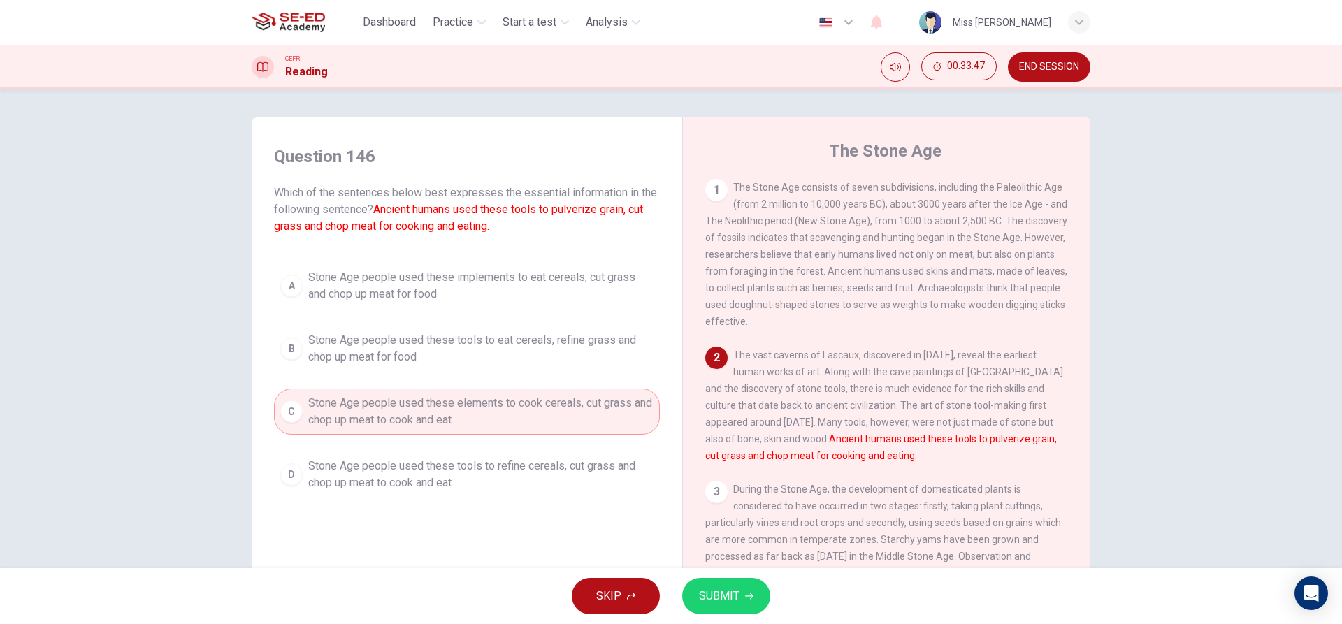
click at [731, 607] on button "SUBMIT" at bounding box center [726, 596] width 88 height 36
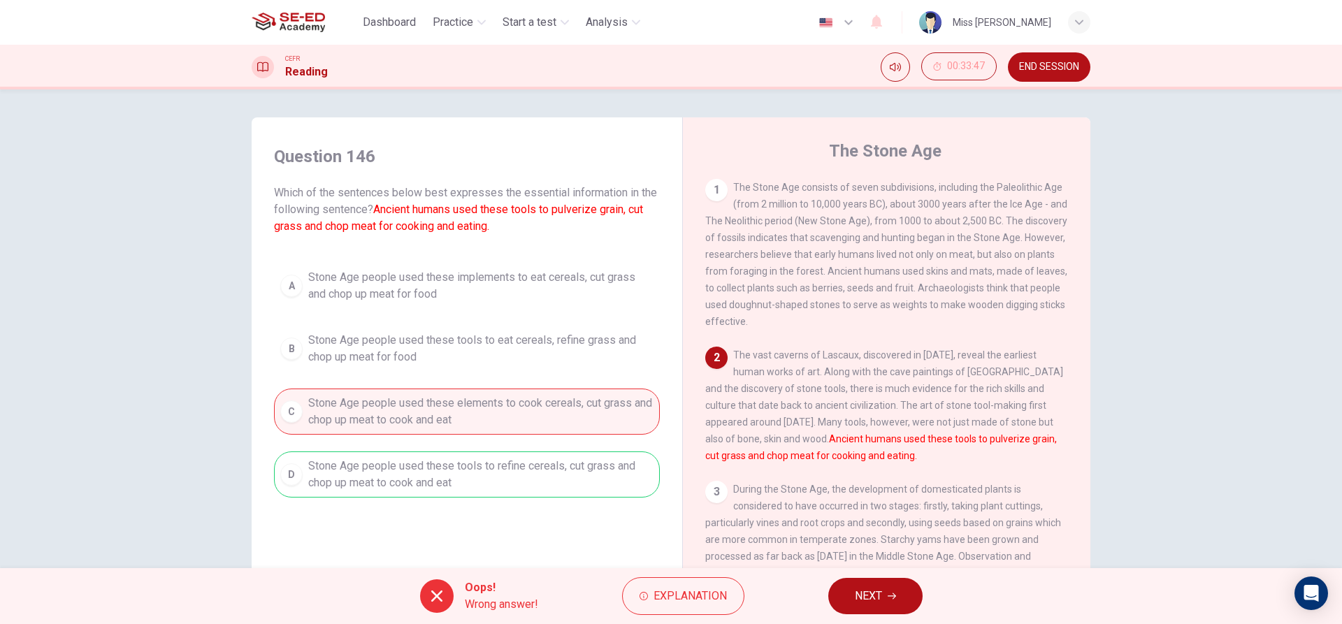
click at [855, 587] on span "NEXT" at bounding box center [868, 596] width 27 height 20
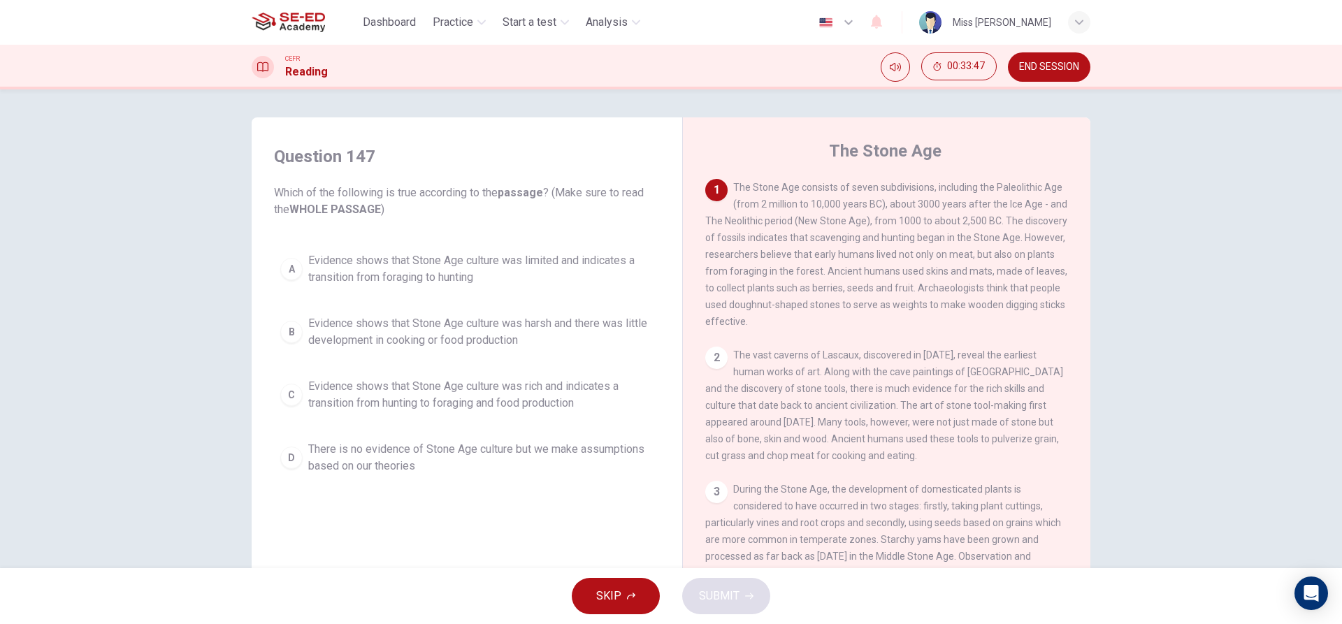
click at [539, 383] on span "Evidence shows that Stone Age culture was rich and indicates a transition from …" at bounding box center [480, 395] width 345 height 34
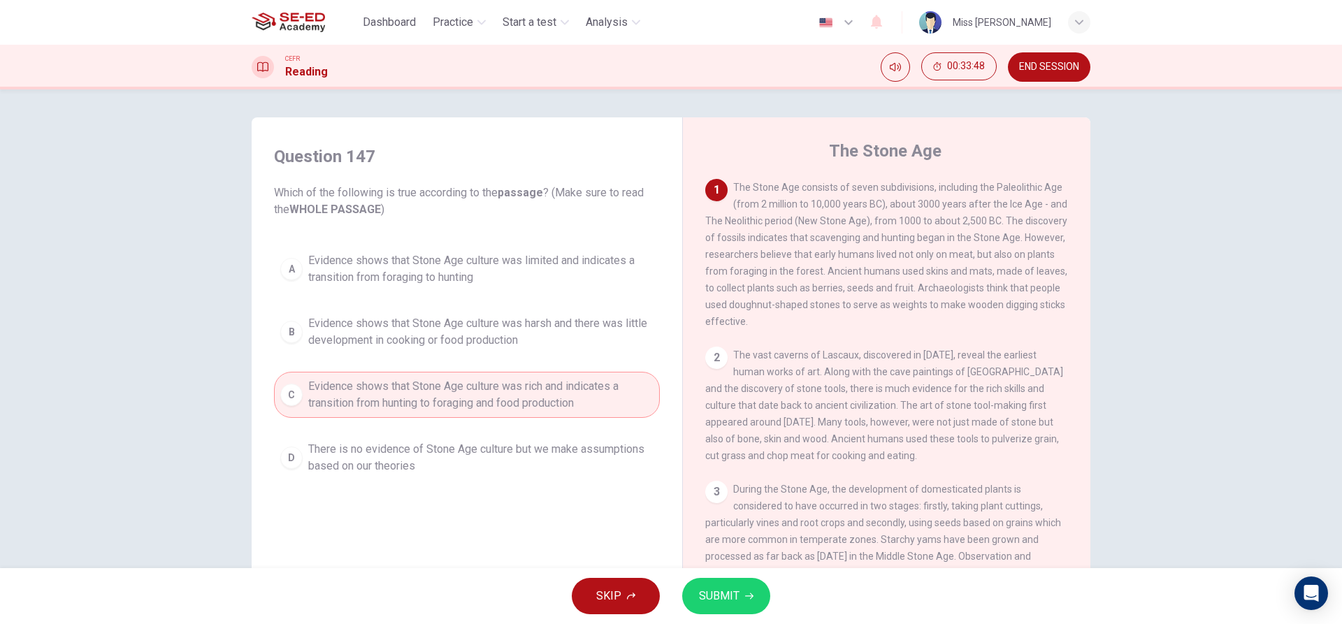
click at [707, 597] on span "SUBMIT" at bounding box center [719, 596] width 41 height 20
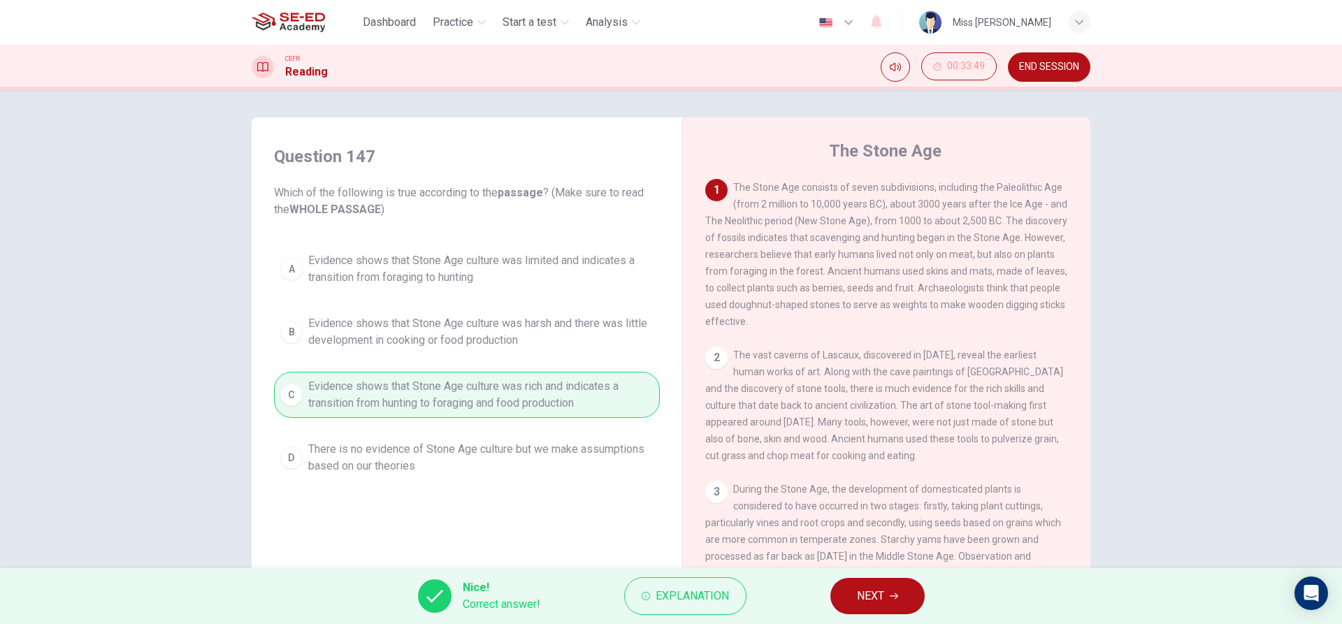
click at [878, 593] on span "NEXT" at bounding box center [870, 596] width 27 height 20
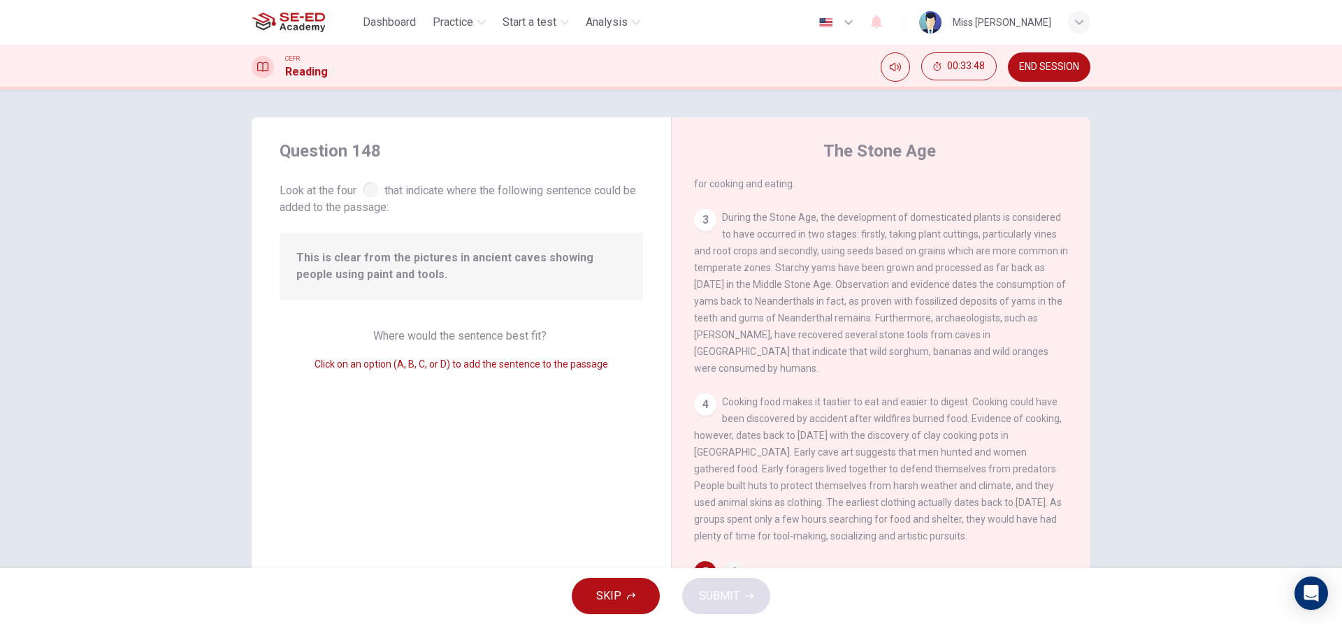
scroll to position [521, 0]
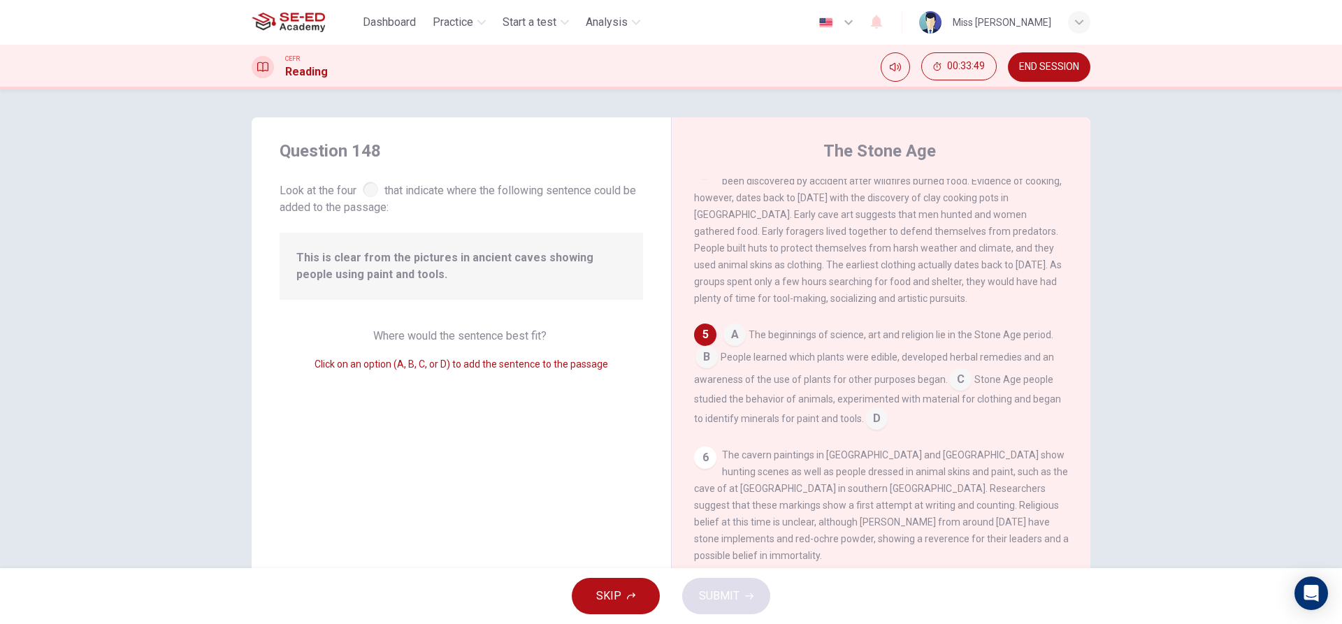
click at [725, 344] on input at bounding box center [734, 336] width 22 height 22
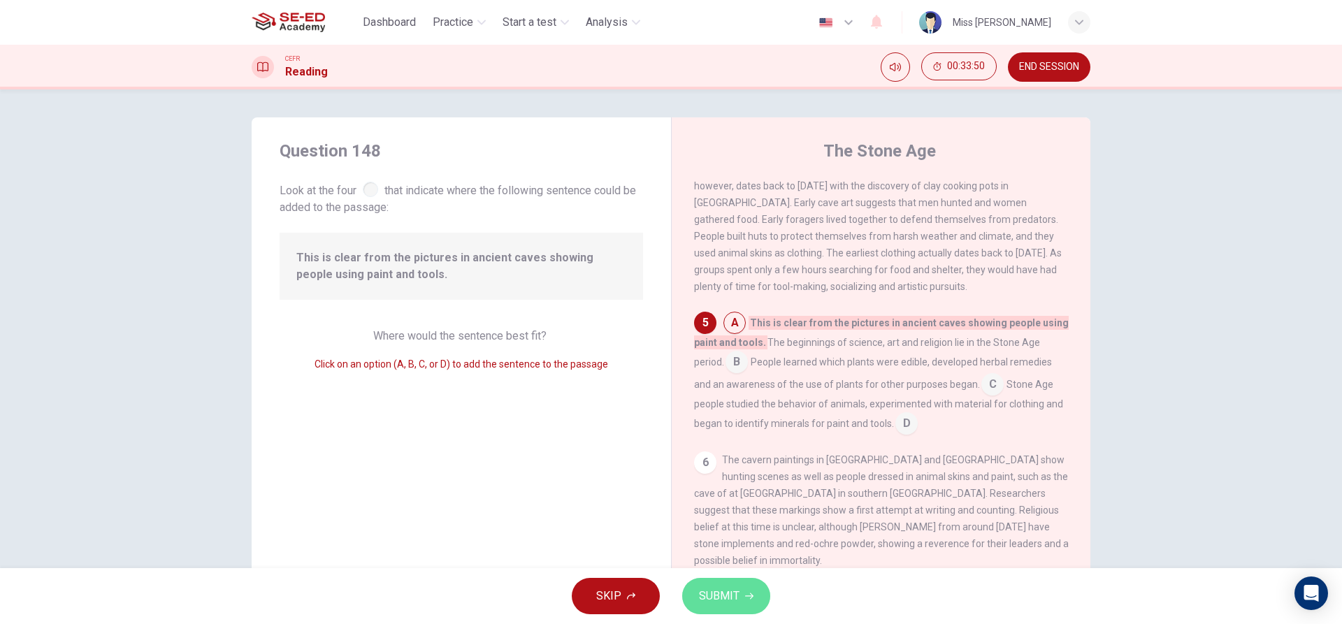
click at [721, 603] on span "SUBMIT" at bounding box center [719, 596] width 41 height 20
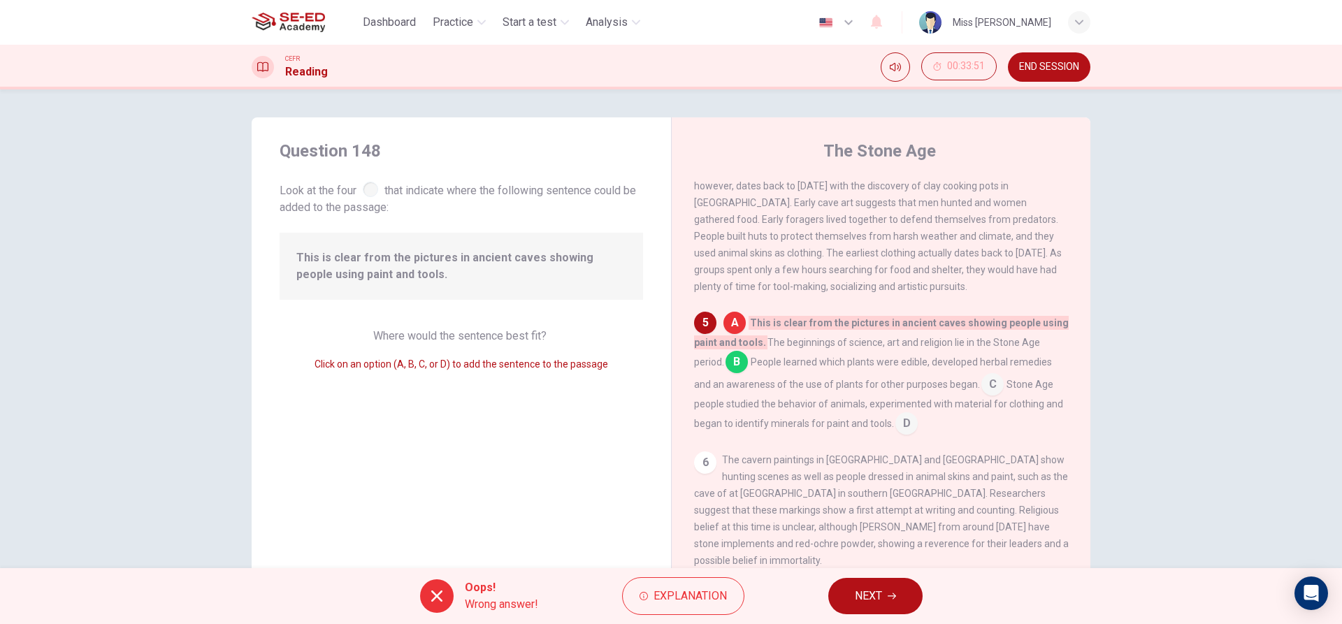
click at [839, 589] on button "NEXT" at bounding box center [875, 596] width 94 height 36
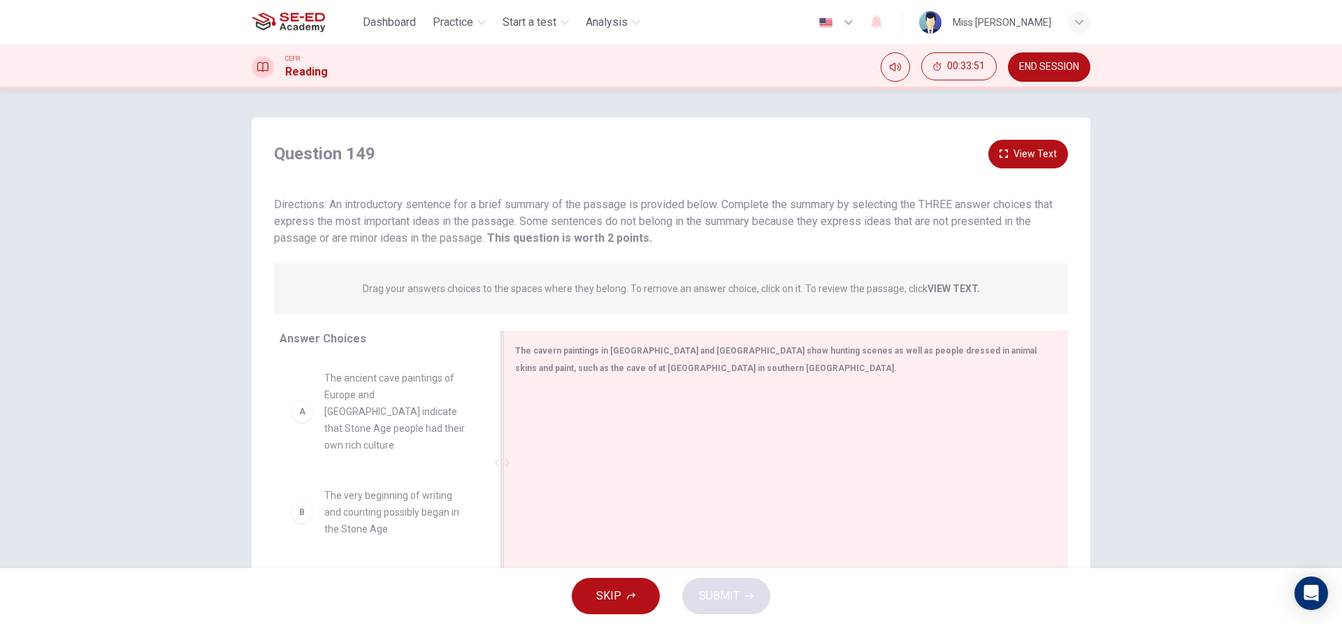
drag, startPoint x: 401, startPoint y: 539, endPoint x: 860, endPoint y: 447, distance: 468.3
click at [860, 447] on div "Answer Choices A The ancient cave paintings of [GEOGRAPHIC_DATA] and [GEOGRAPHI…" at bounding box center [671, 466] width 839 height 271
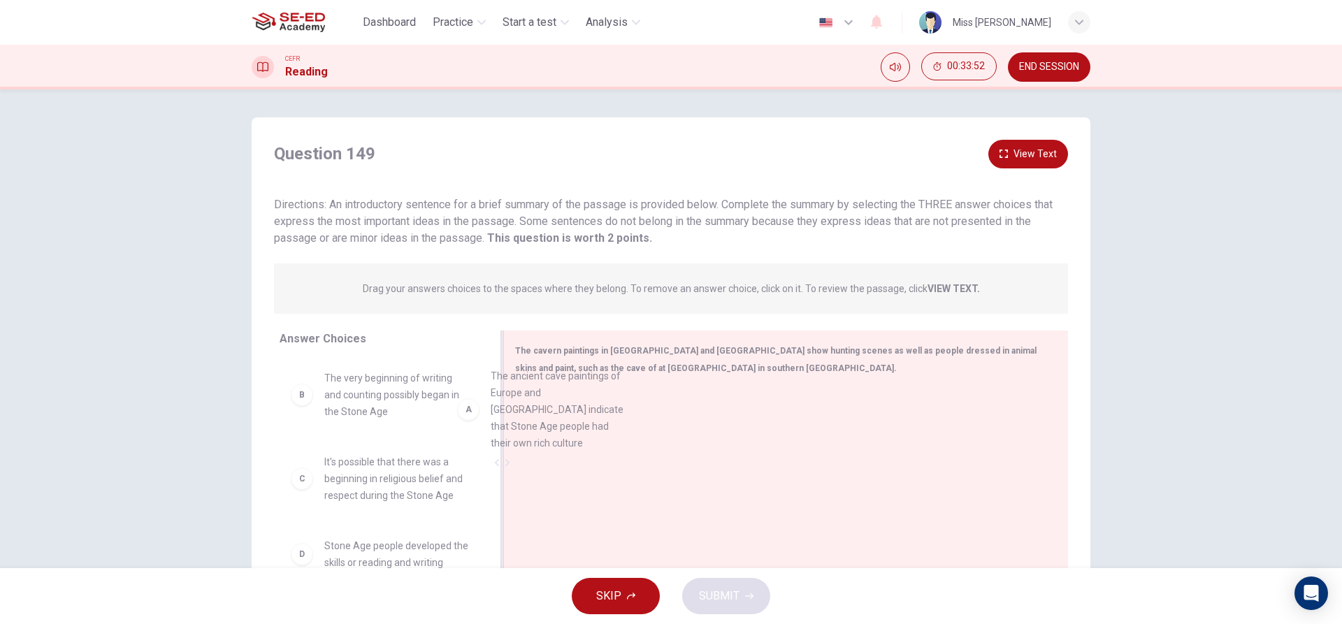
drag, startPoint x: 433, startPoint y: 433, endPoint x: 523, endPoint y: 482, distance: 102.0
drag, startPoint x: 393, startPoint y: 500, endPoint x: 658, endPoint y: 466, distance: 267.1
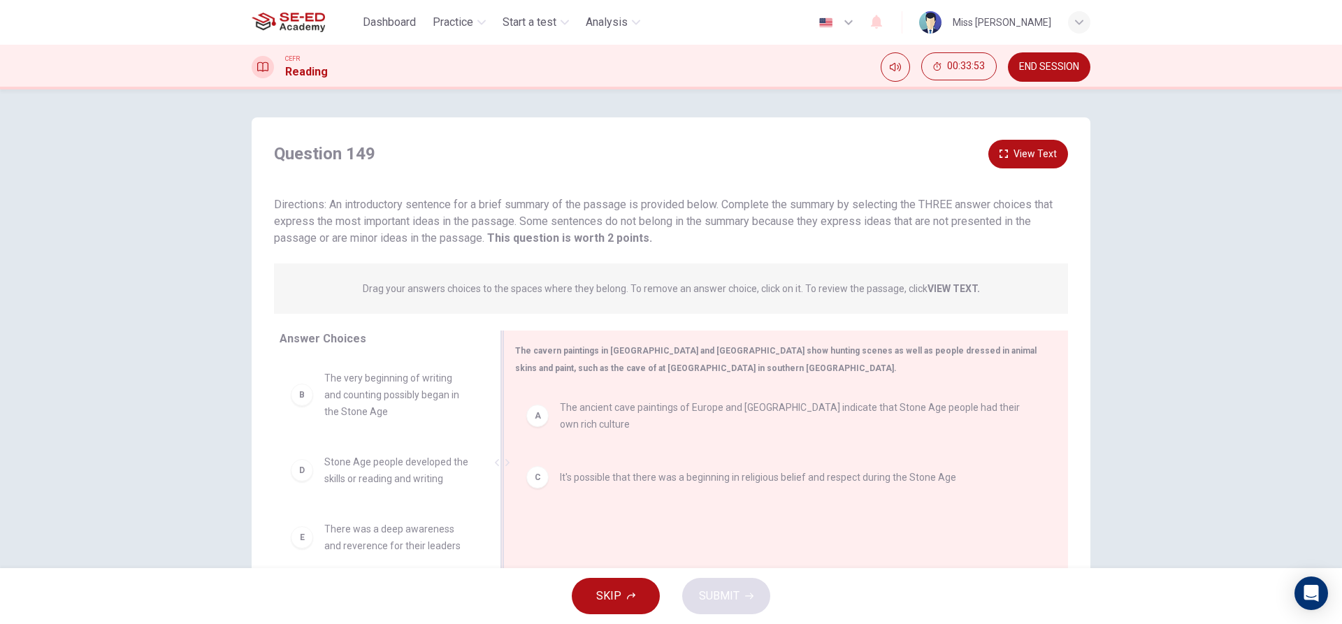
scroll to position [1, 0]
drag, startPoint x: 419, startPoint y: 550, endPoint x: 613, endPoint y: 473, distance: 209.0
click at [723, 607] on button "SUBMIT" at bounding box center [726, 596] width 88 height 36
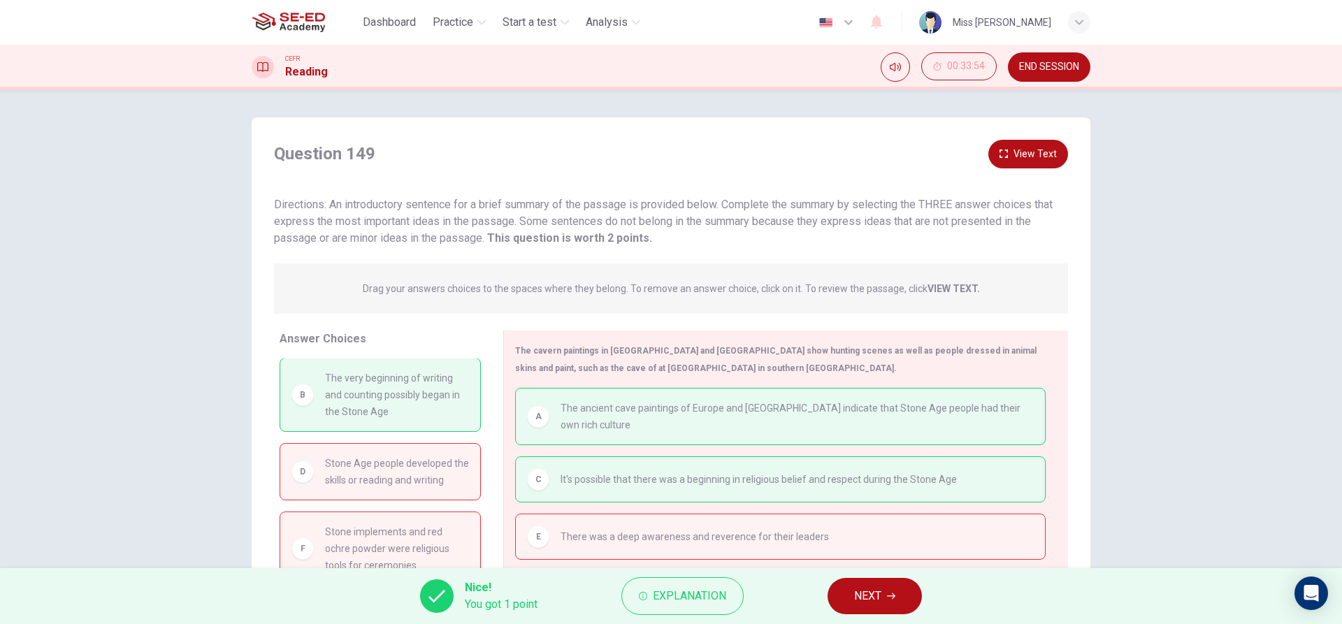
click at [903, 586] on button "NEXT" at bounding box center [875, 596] width 94 height 36
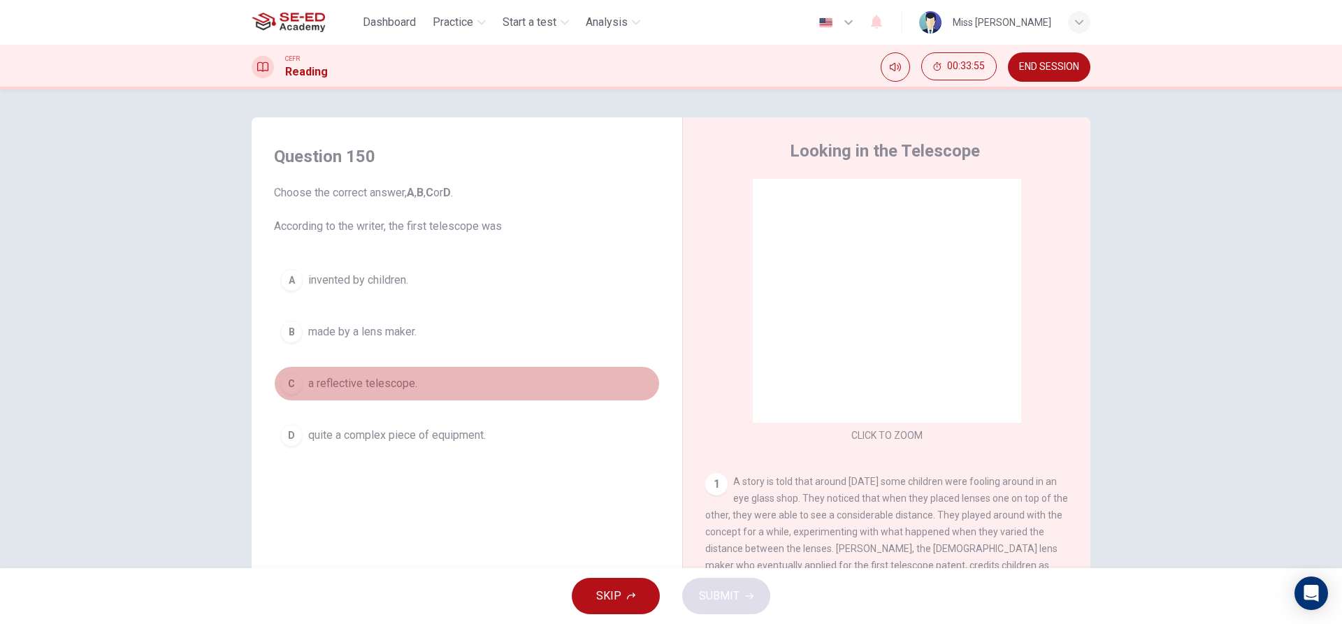
click at [369, 372] on button "C a reflective telescope." at bounding box center [467, 383] width 386 height 35
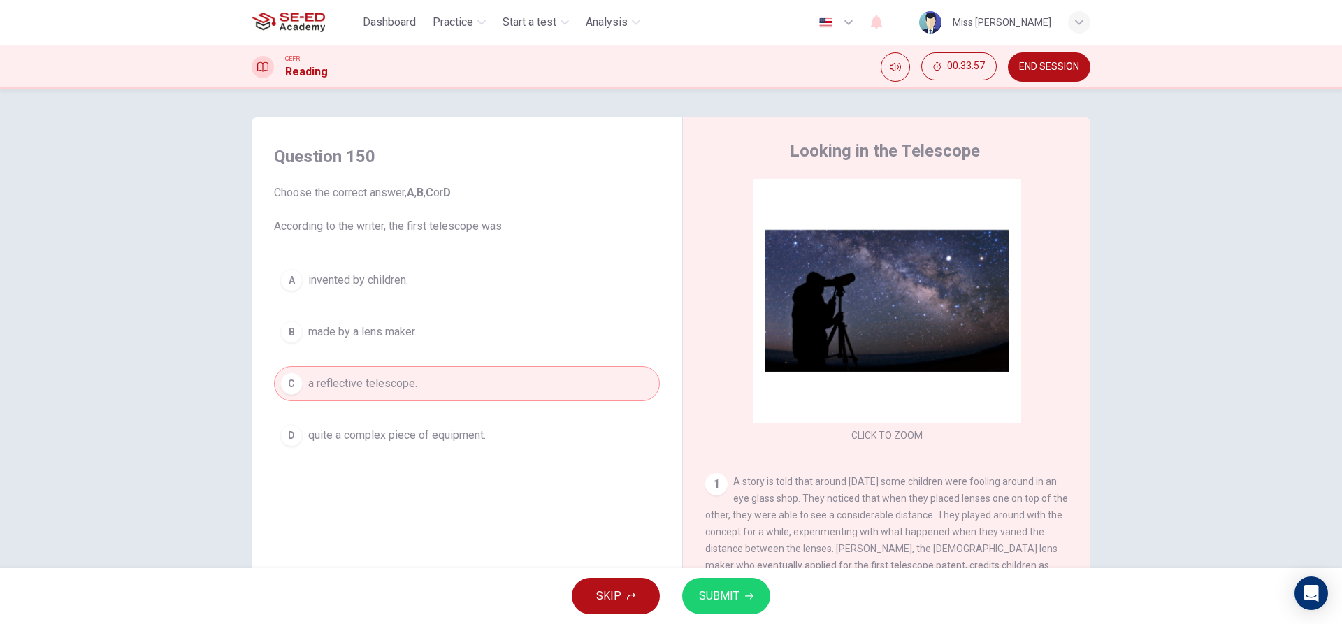
click at [720, 603] on span "SUBMIT" at bounding box center [719, 596] width 41 height 20
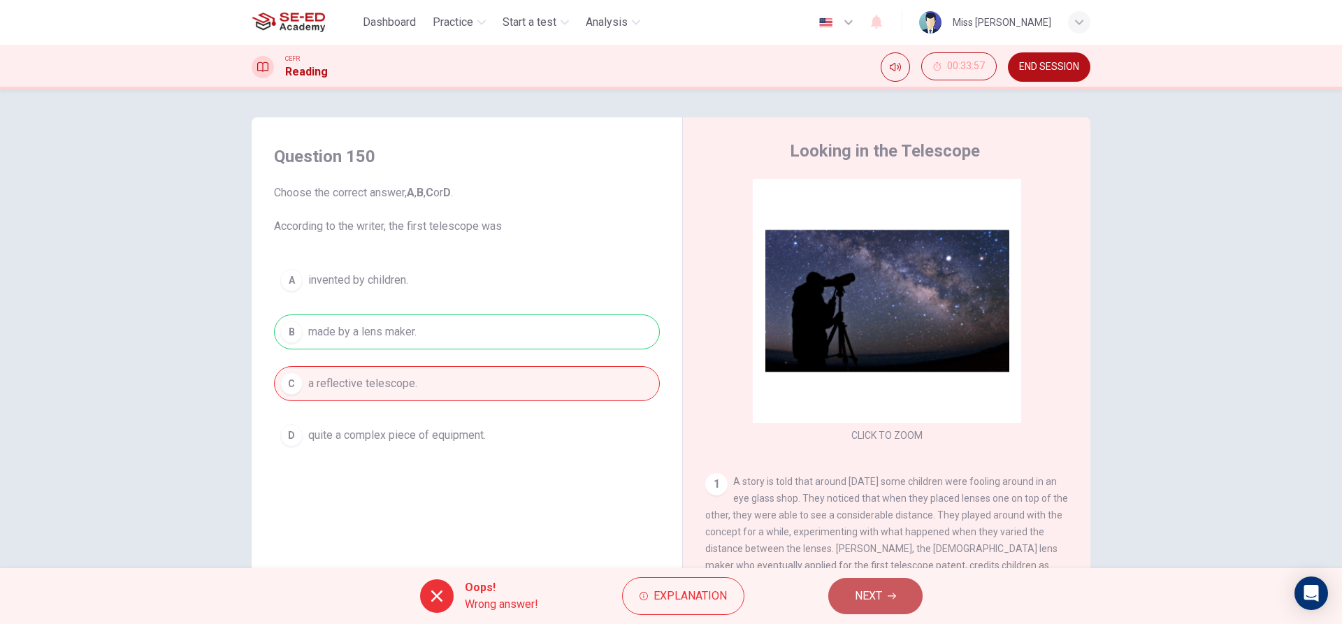
click at [858, 599] on span "NEXT" at bounding box center [868, 596] width 27 height 20
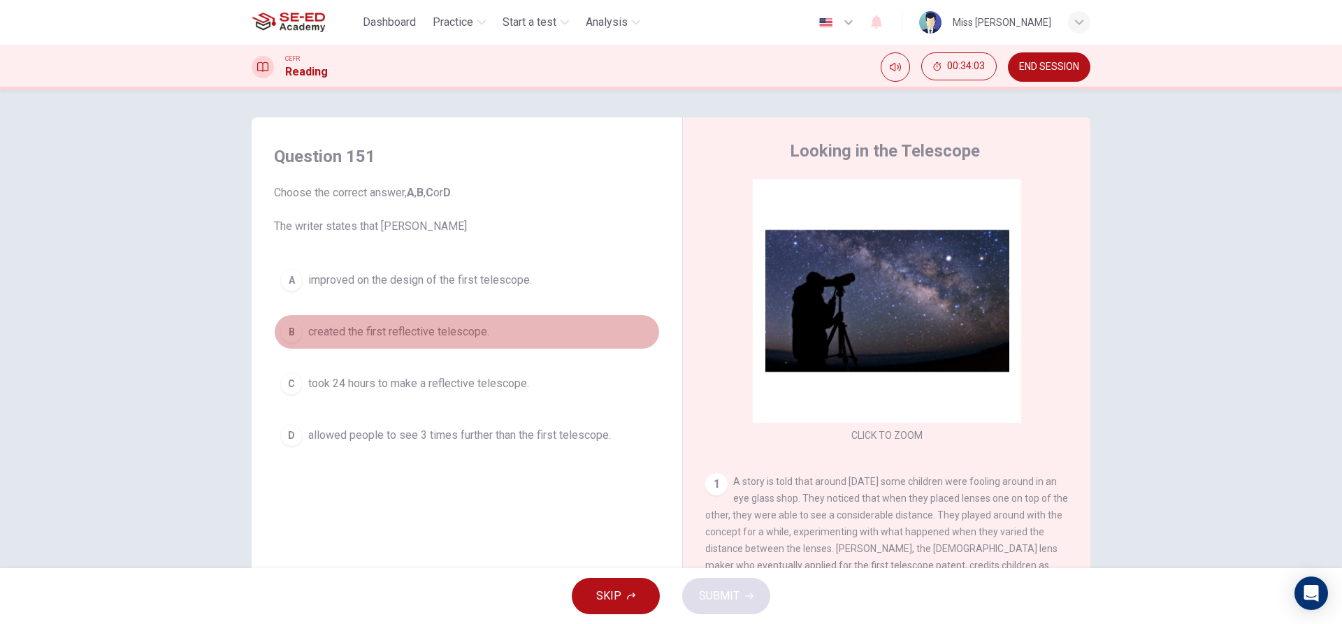
click at [448, 345] on button "B created the first reflective telescope." at bounding box center [467, 332] width 386 height 35
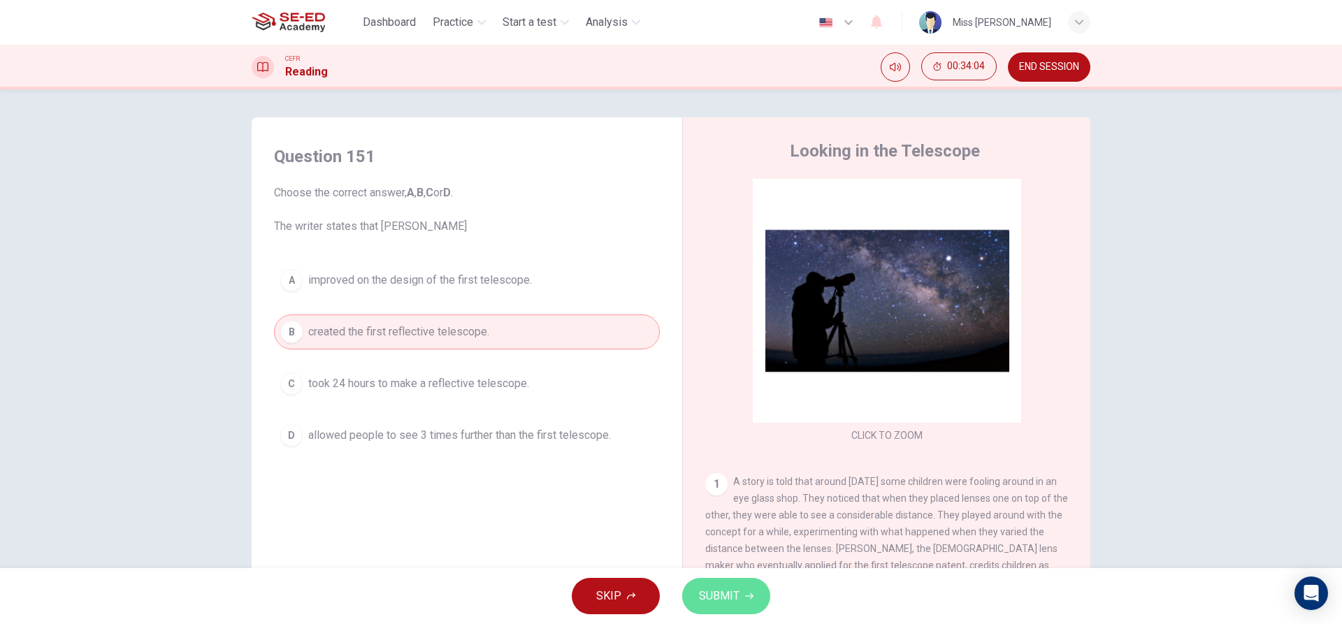
click at [747, 597] on icon "button" at bounding box center [749, 596] width 8 height 8
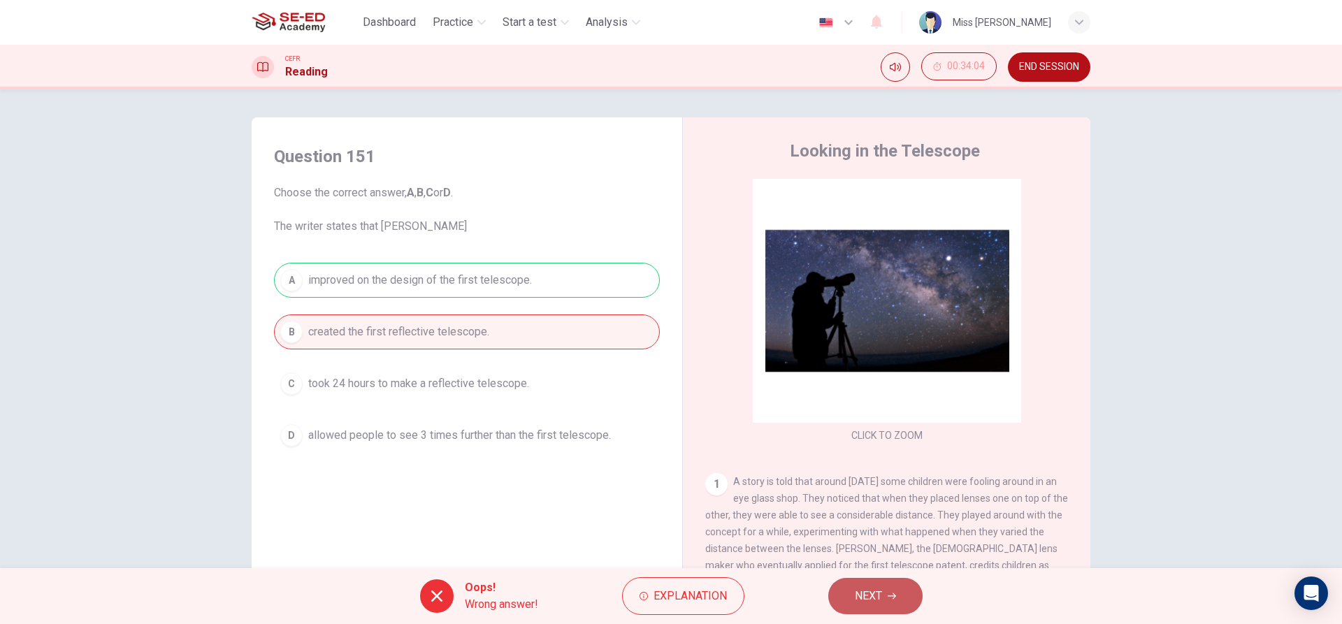
click at [874, 595] on span "NEXT" at bounding box center [868, 596] width 27 height 20
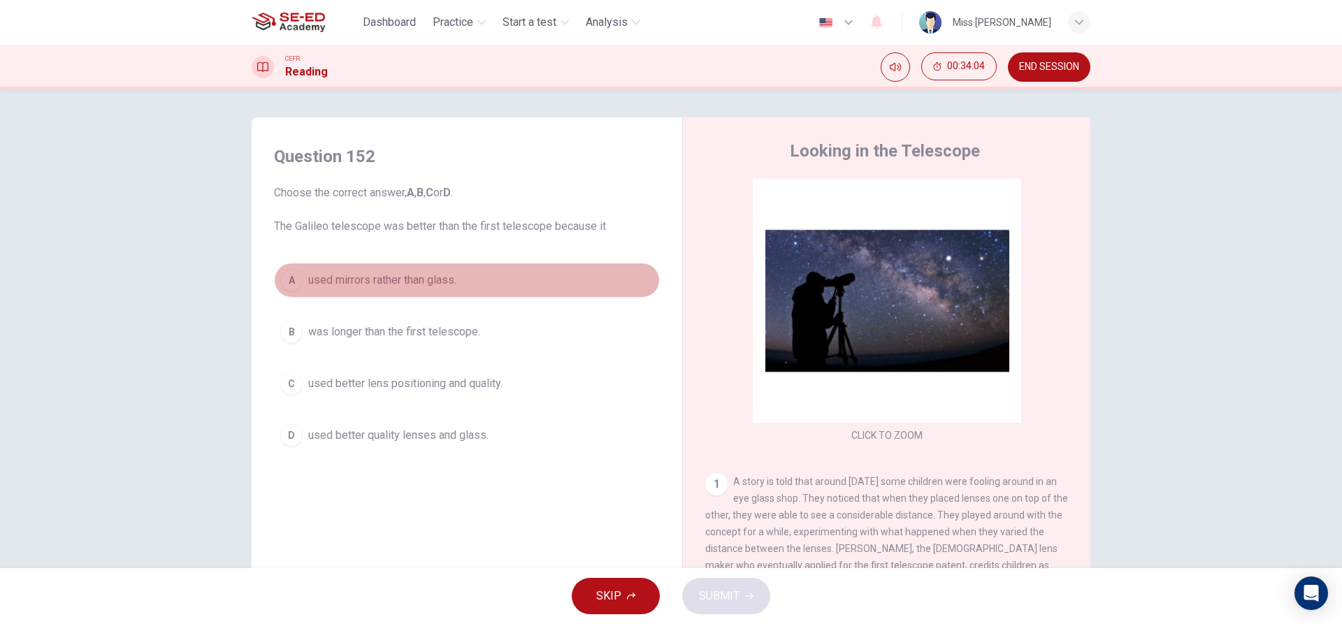
click at [505, 281] on button "A used mirrors rather than glass." at bounding box center [467, 280] width 386 height 35
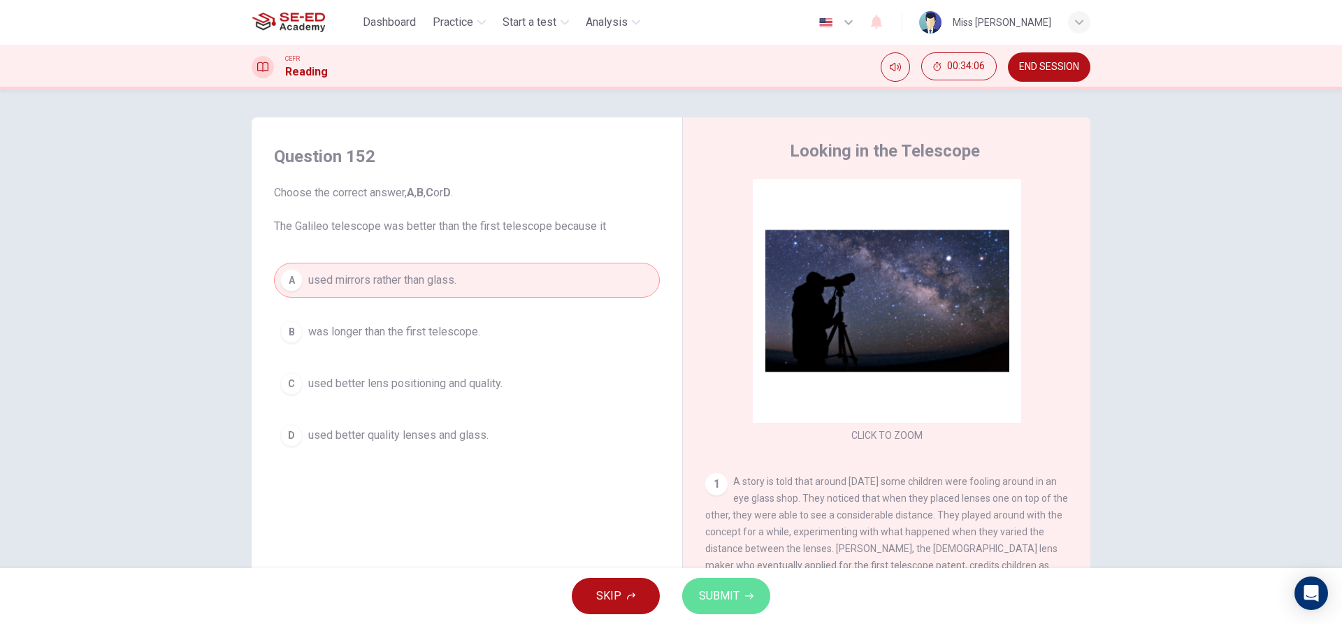
click at [733, 594] on span "SUBMIT" at bounding box center [719, 596] width 41 height 20
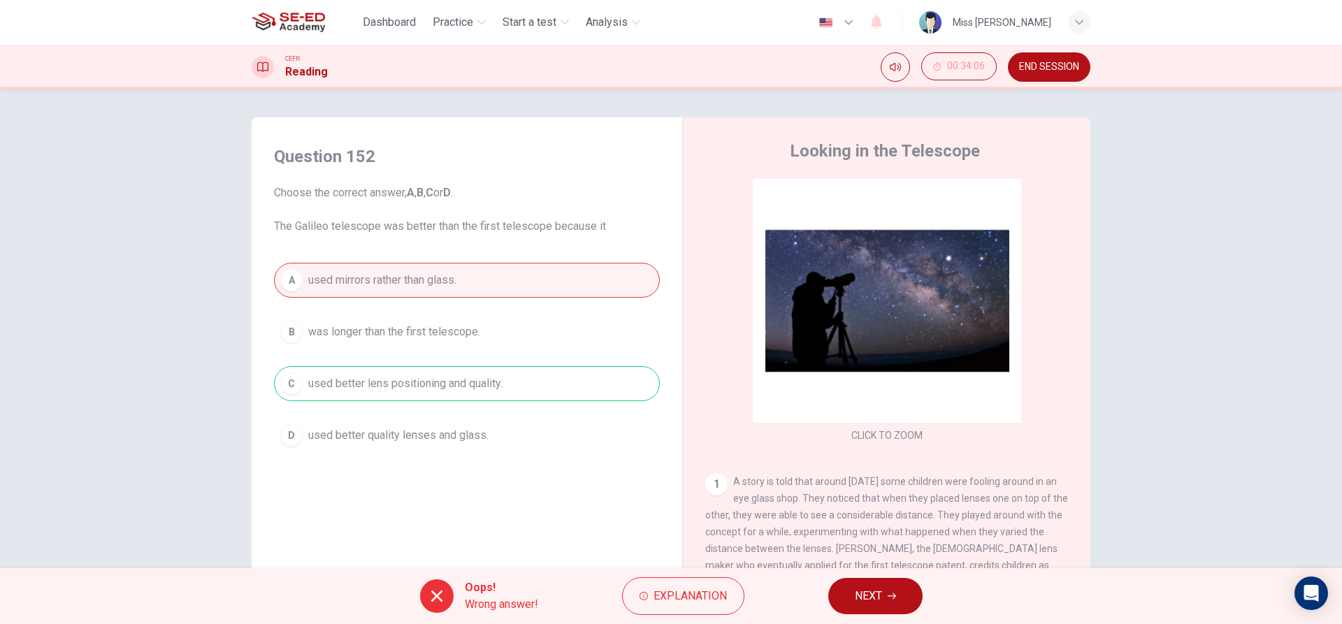
click at [870, 606] on button "NEXT" at bounding box center [875, 596] width 94 height 36
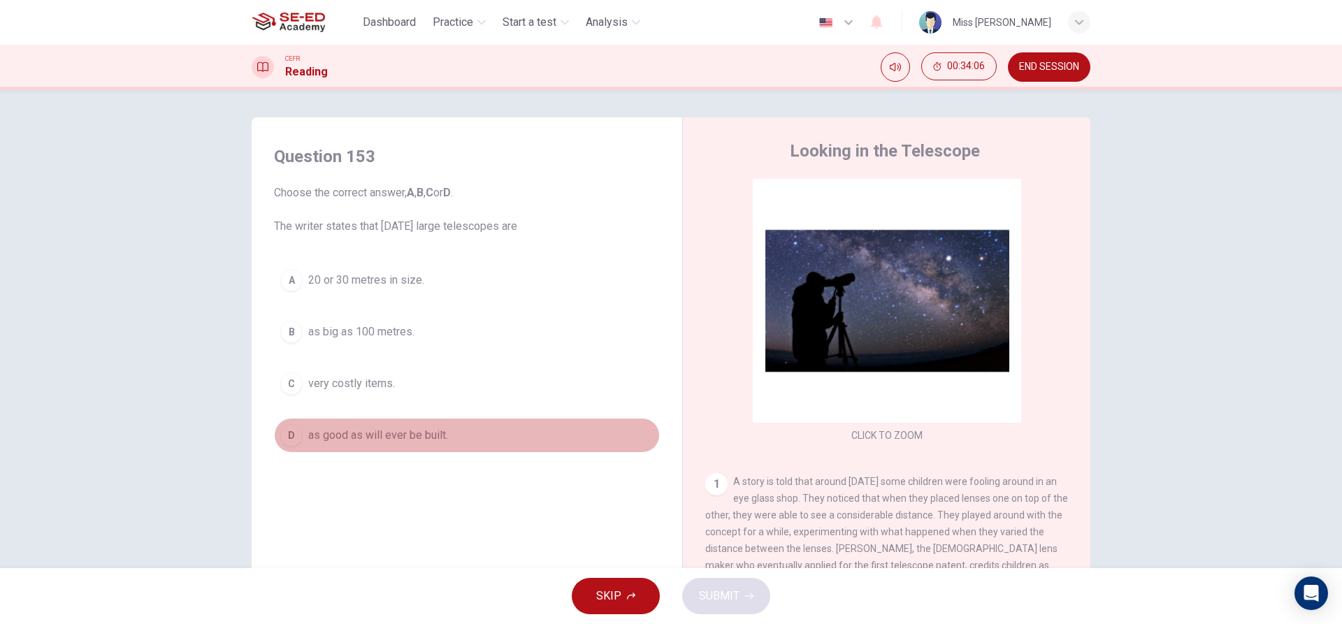
click at [567, 430] on button "D as good as will ever be built." at bounding box center [467, 435] width 386 height 35
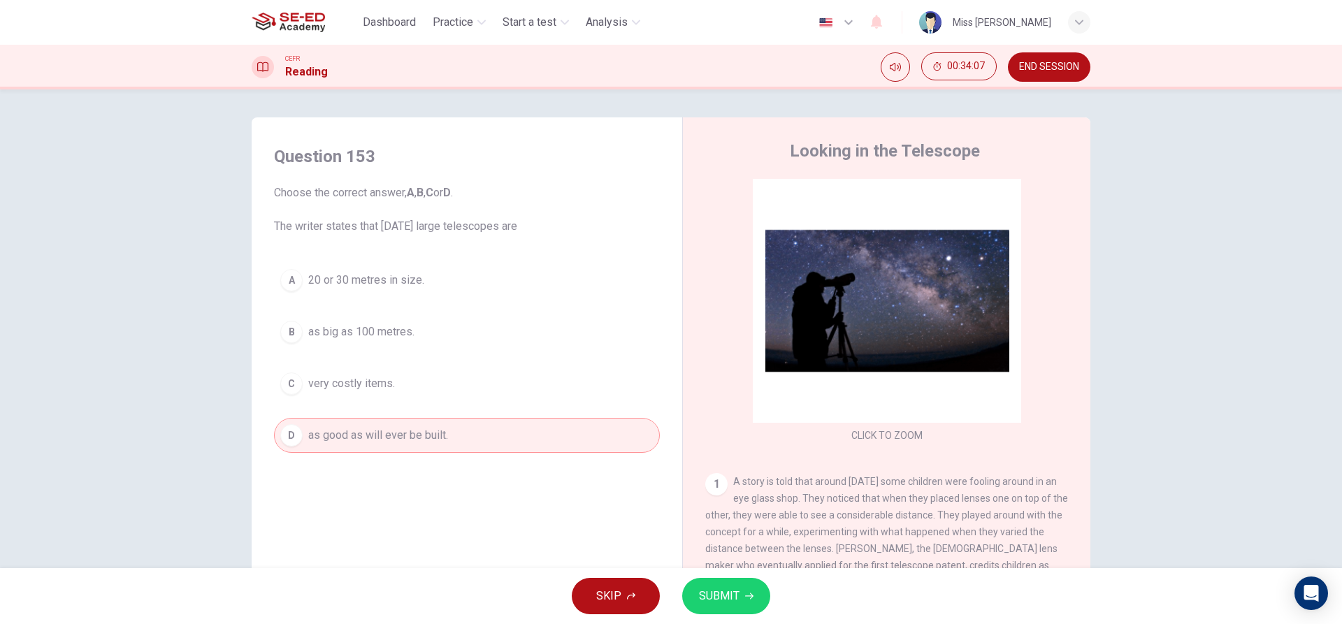
click at [740, 590] on button "SUBMIT" at bounding box center [726, 596] width 88 height 36
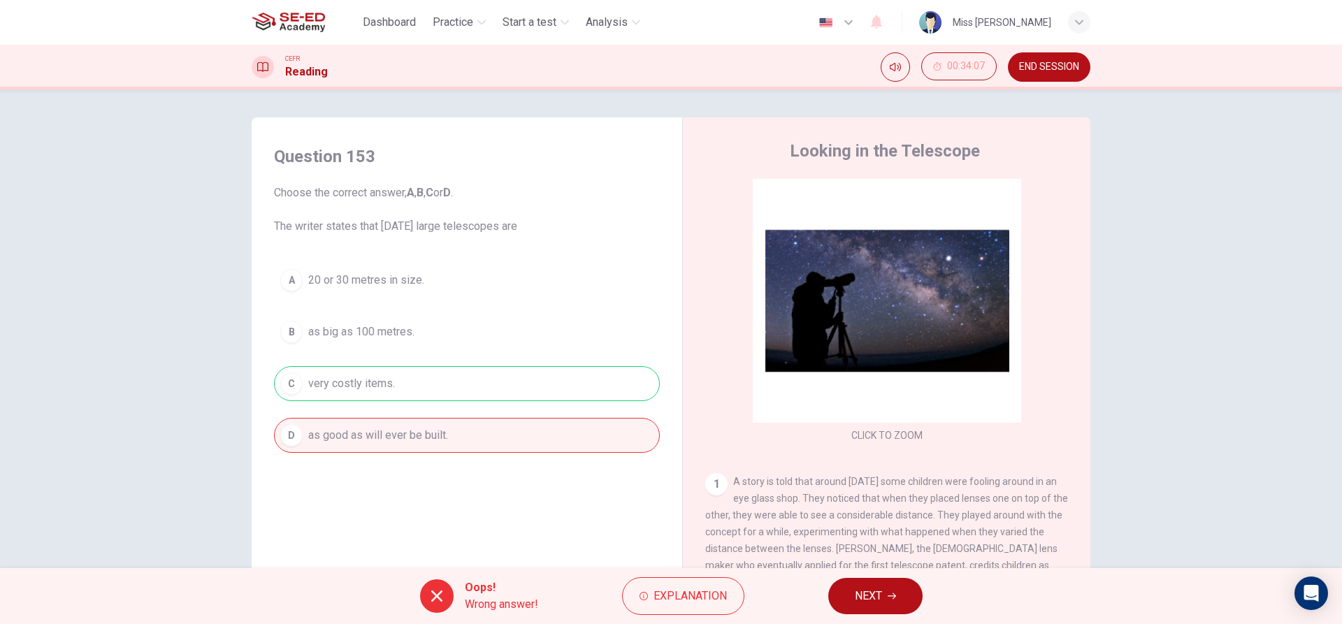
click at [891, 590] on button "NEXT" at bounding box center [875, 596] width 94 height 36
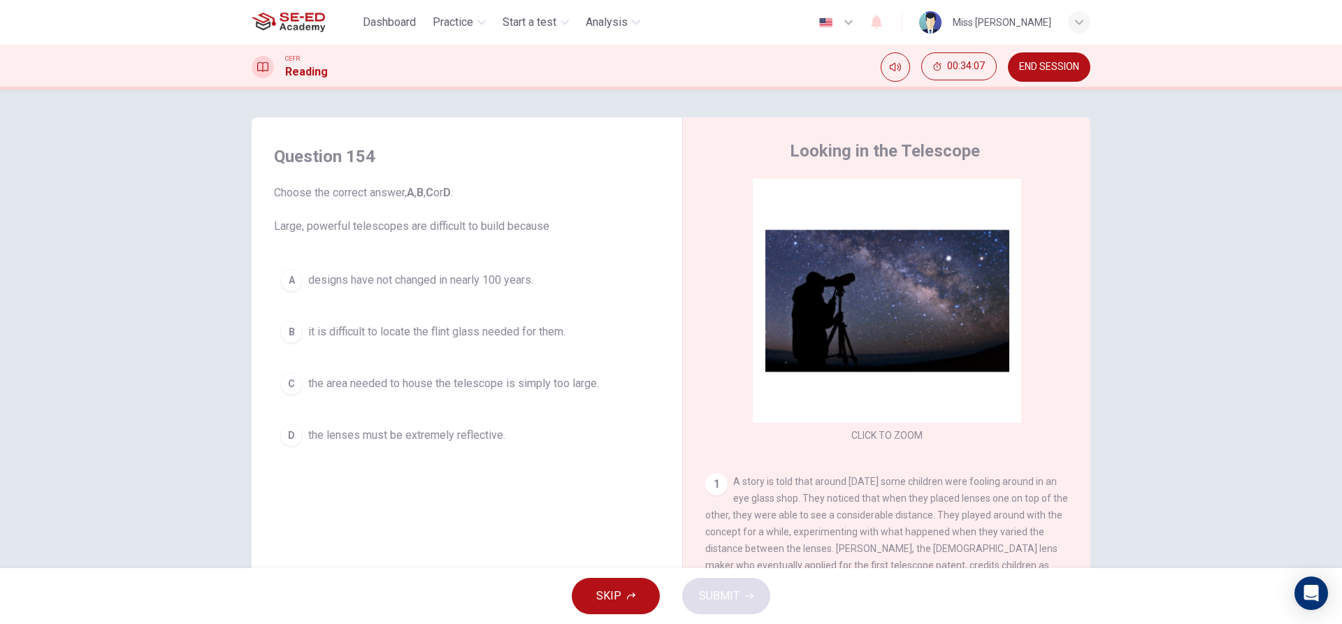
click at [570, 353] on div "A designs have not changed in nearly 100 years. B it is difficult to locate the…" at bounding box center [467, 358] width 386 height 190
click at [582, 375] on span "the area needed to house the telescope is simply too large." at bounding box center [453, 383] width 291 height 17
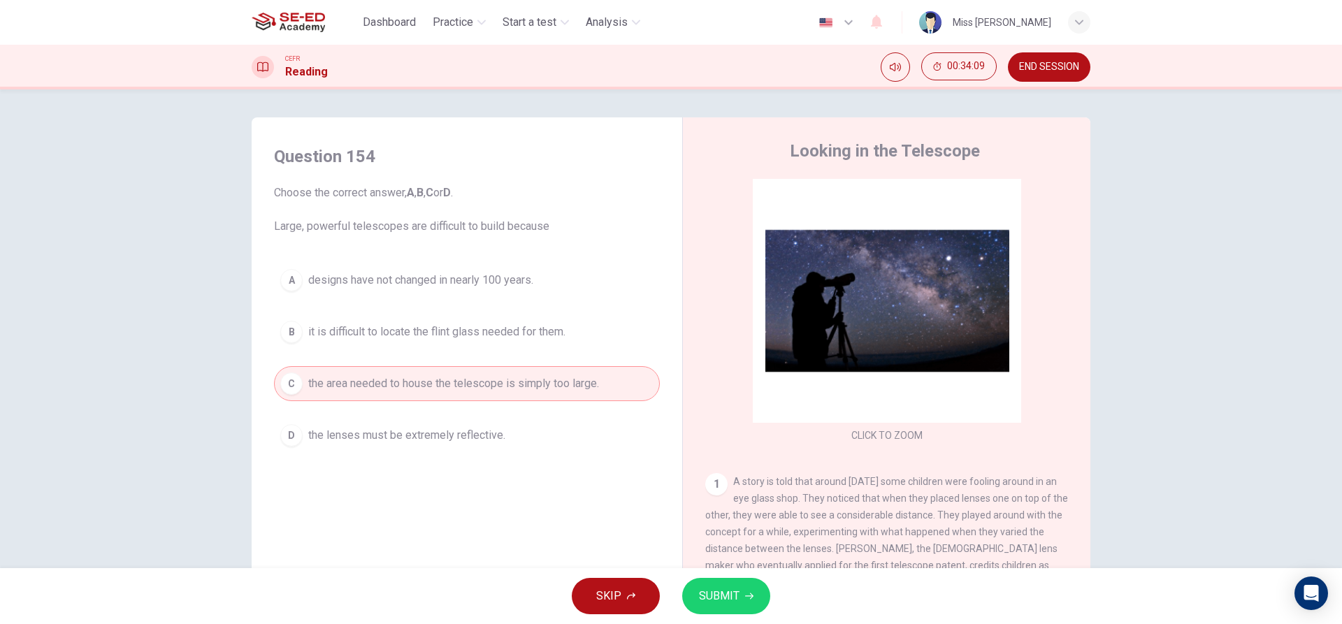
click at [716, 593] on span "SUBMIT" at bounding box center [719, 596] width 41 height 20
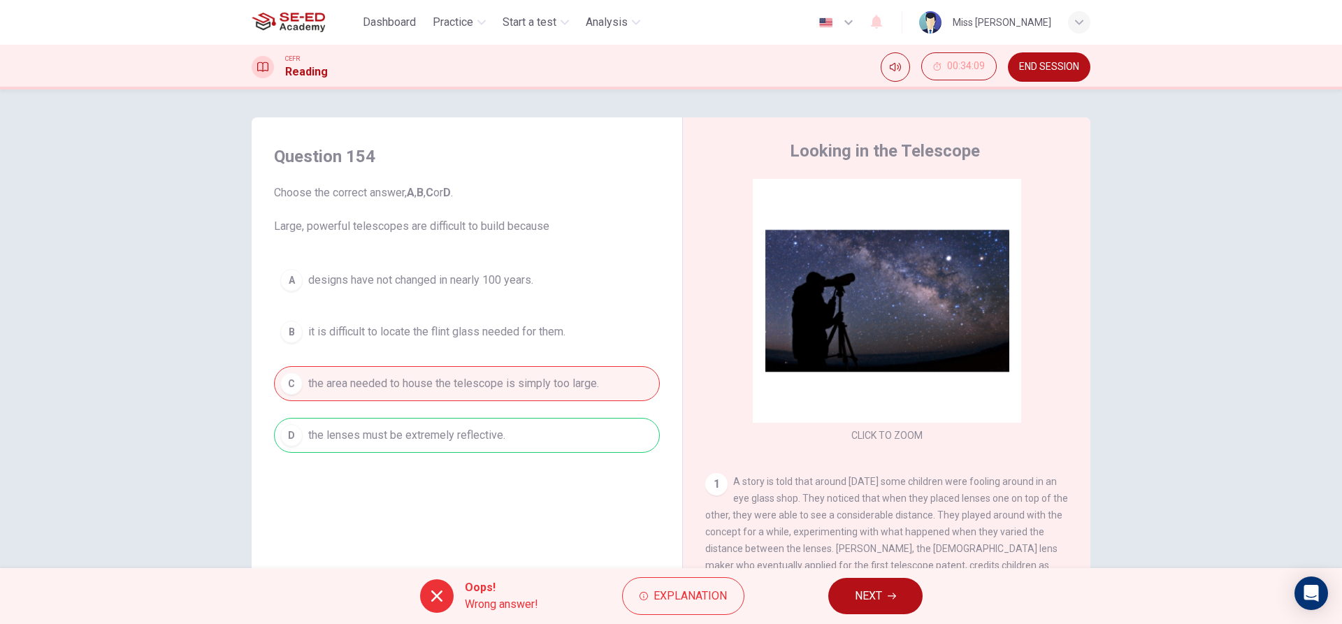
click at [873, 621] on div "Oops! Wrong answer! Explanation NEXT" at bounding box center [671, 596] width 1342 height 56
click at [883, 600] on button "NEXT" at bounding box center [875, 596] width 94 height 36
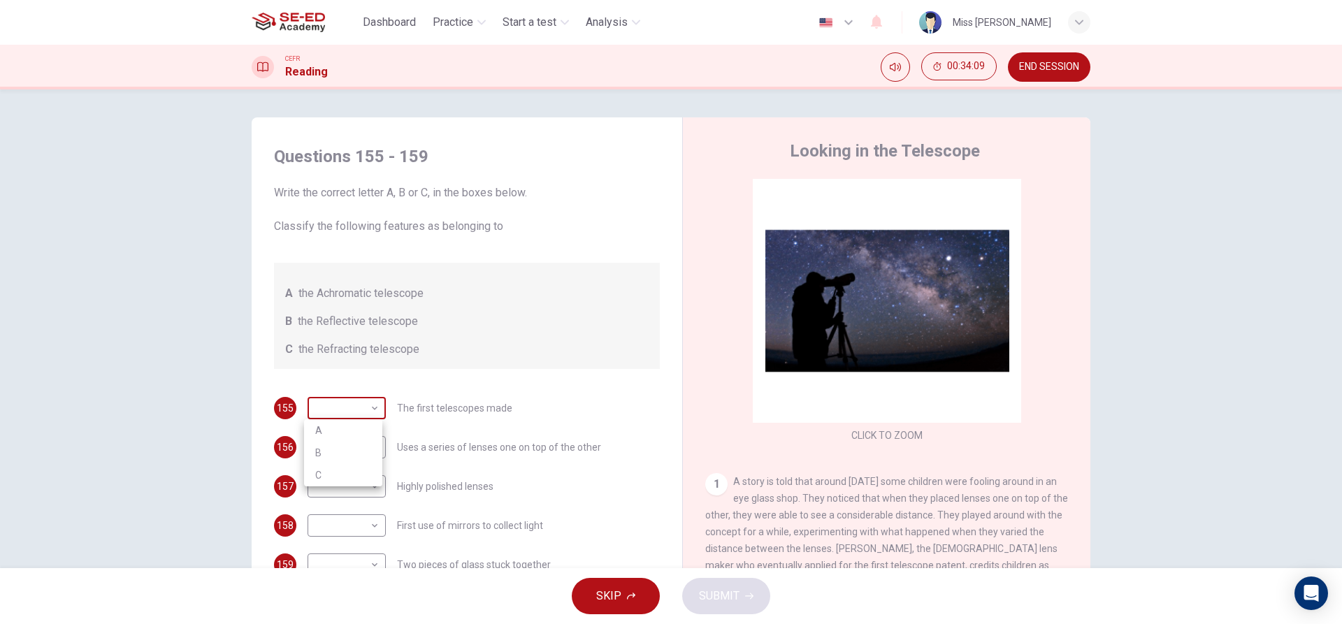
click at [377, 402] on body "This site uses cookies, as explained in our Privacy Policy . If you agree to th…" at bounding box center [671, 312] width 1342 height 624
click at [340, 477] on li "C" at bounding box center [343, 475] width 78 height 22
type input "C"
click at [341, 475] on body "This site uses cookies, as explained in our Privacy Policy . If you agree to th…" at bounding box center [671, 312] width 1342 height 624
click at [347, 490] on div at bounding box center [671, 312] width 1342 height 624
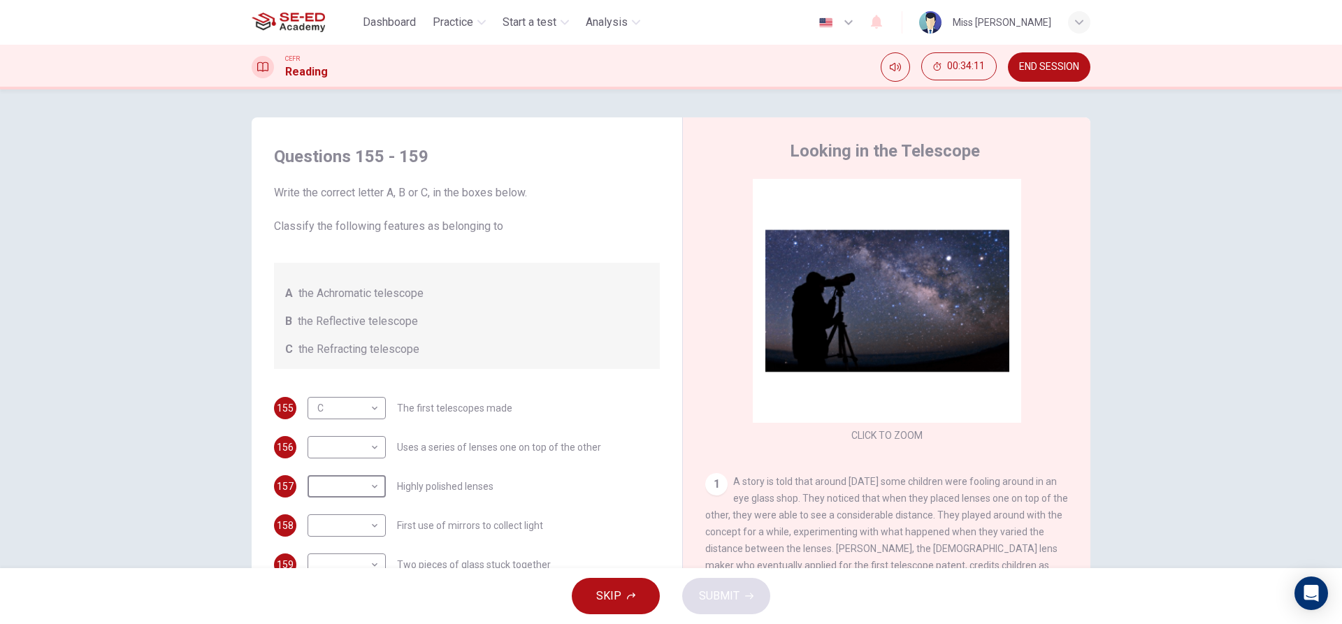
click at [349, 503] on body "This site uses cookies, as explained in our Privacy Policy . If you agree to th…" at bounding box center [671, 312] width 1342 height 624
click at [349, 508] on li "A" at bounding box center [343, 509] width 78 height 22
type input "A"
click at [358, 452] on body "This site uses cookies, as explained in our Privacy Policy . If you agree to th…" at bounding box center [671, 312] width 1342 height 624
click at [363, 463] on li "A" at bounding box center [343, 470] width 78 height 22
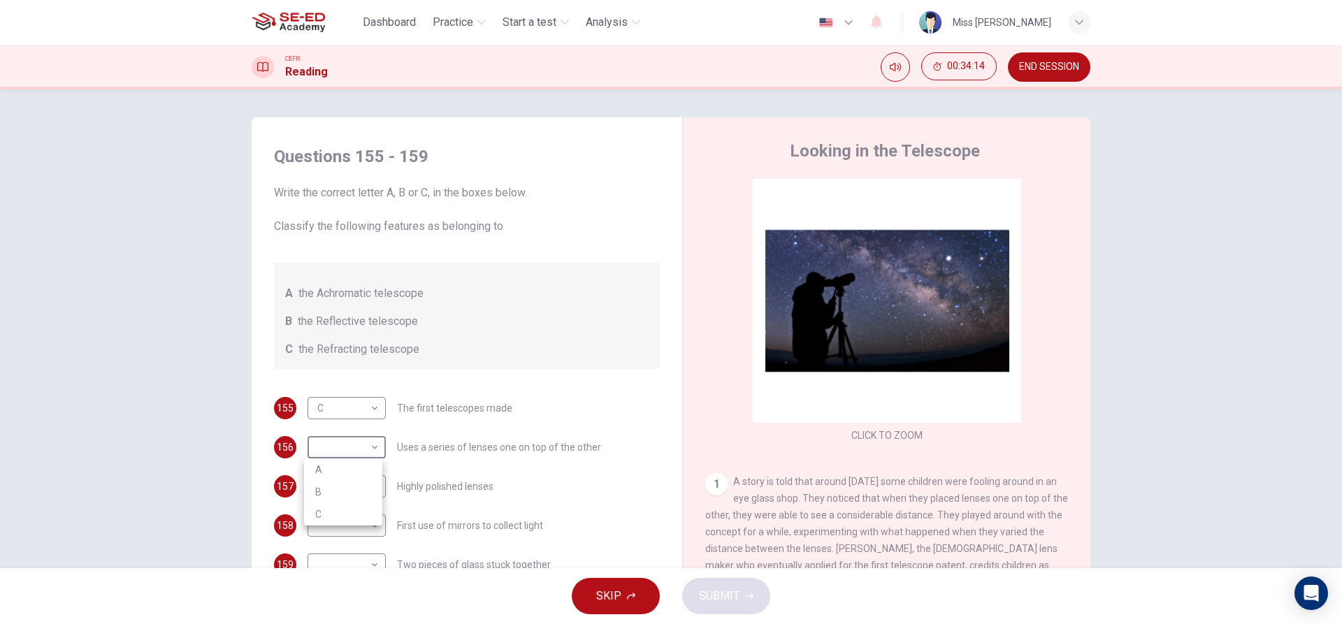
type input "A"
click at [364, 523] on body "This site uses cookies, as explained in our Privacy Policy . If you agree to th…" at bounding box center [671, 312] width 1342 height 624
click at [358, 566] on li "B" at bounding box center [343, 570] width 78 height 22
type input "B"
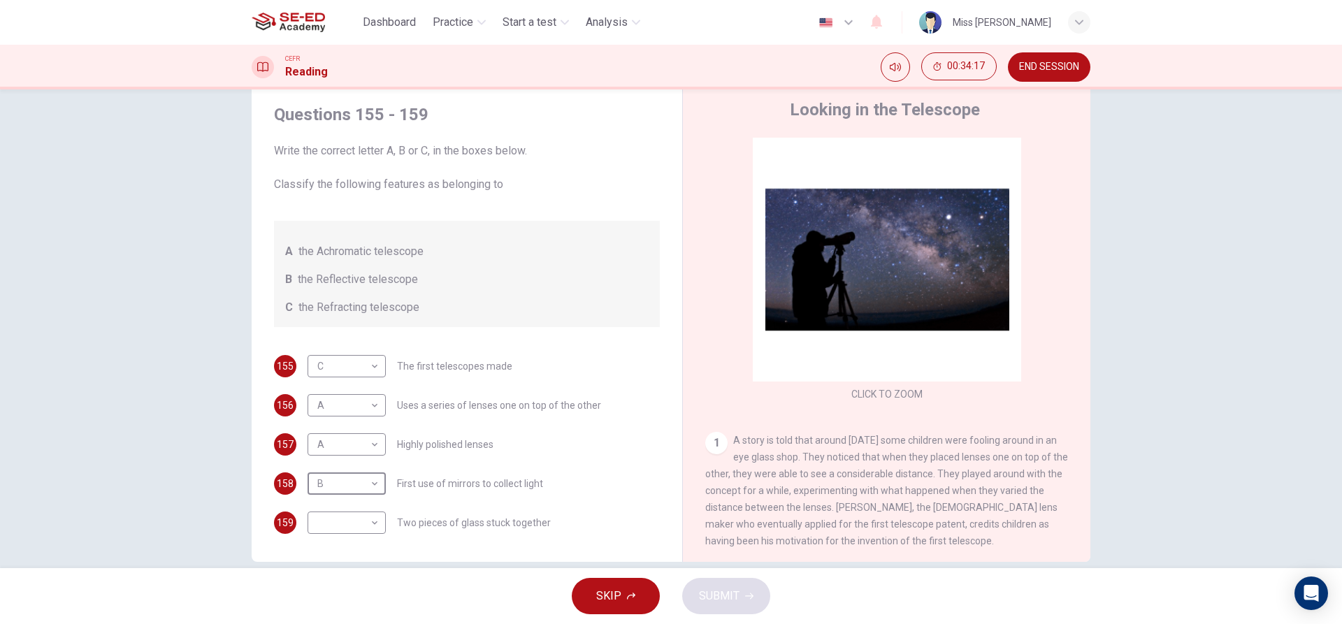
scroll to position [63, 0]
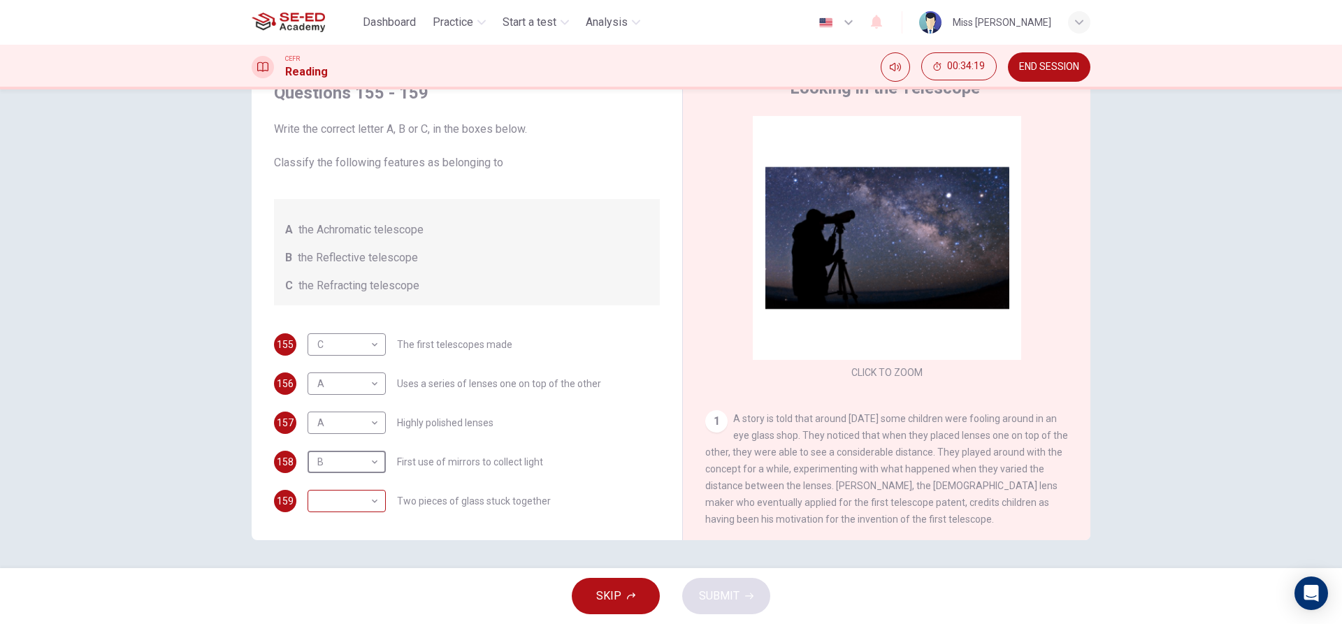
click at [359, 510] on body "This site uses cookies, as explained in our Privacy Policy . If you agree to th…" at bounding box center [671, 312] width 1342 height 624
click at [356, 561] on li "C" at bounding box center [343, 568] width 78 height 22
type input "C"
click at [713, 612] on button "SUBMIT" at bounding box center [726, 596] width 88 height 36
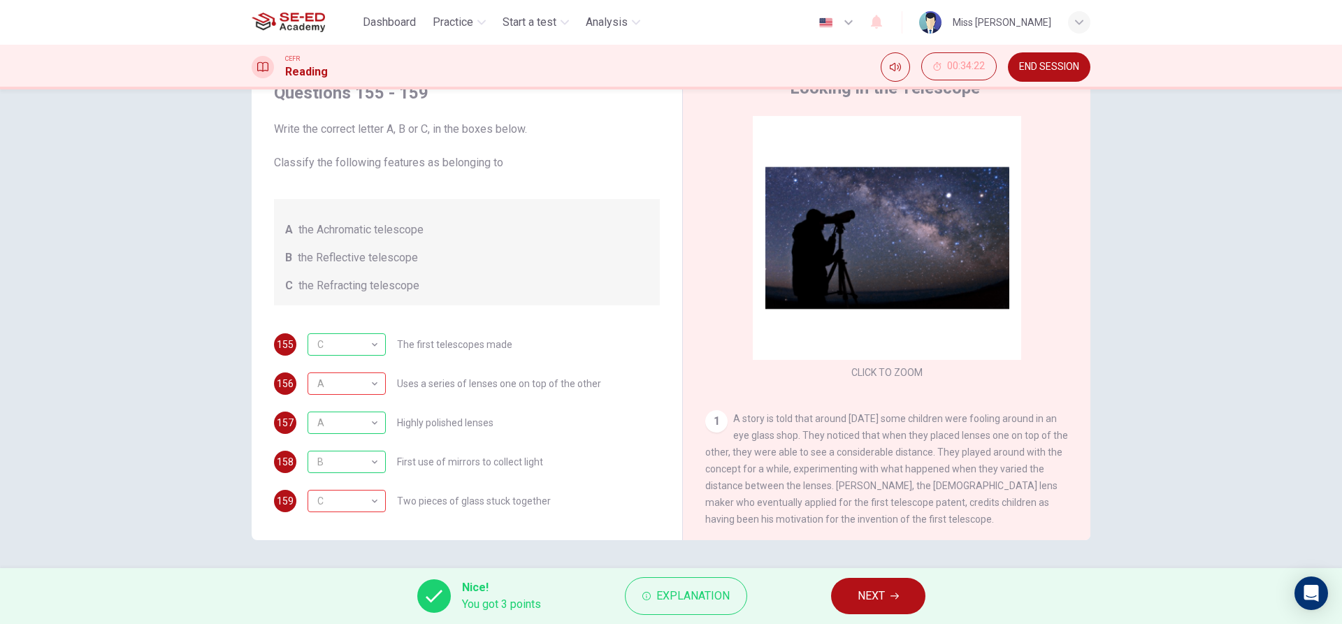
click at [872, 596] on span "NEXT" at bounding box center [871, 596] width 27 height 20
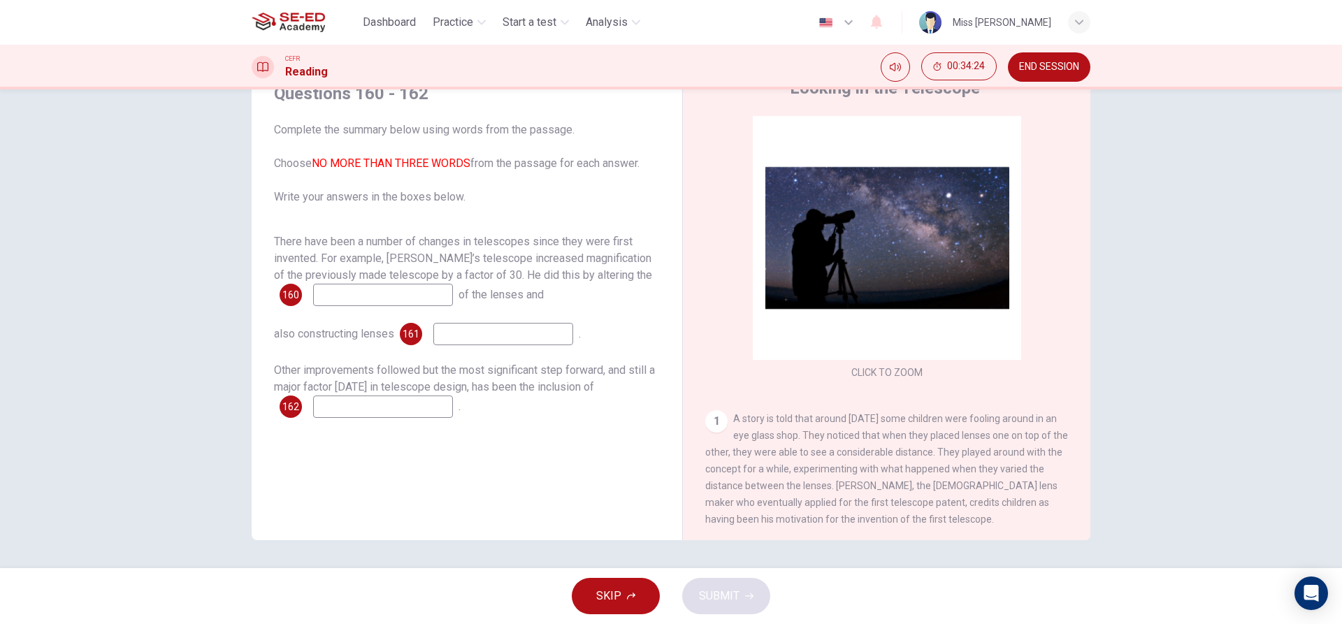
click at [385, 296] on input at bounding box center [383, 295] width 140 height 22
type input "."
click at [454, 332] on input at bounding box center [503, 334] width 140 height 22
type input "."
click at [373, 412] on input at bounding box center [383, 407] width 140 height 22
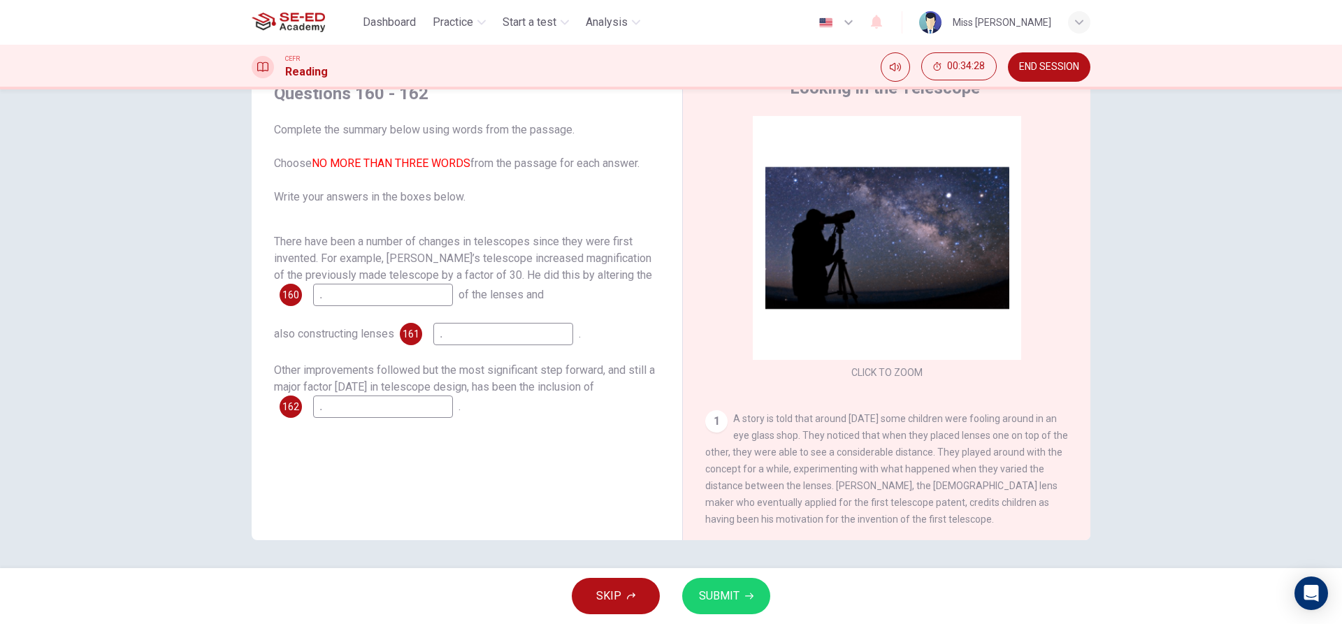
type input "."
click at [747, 598] on icon "button" at bounding box center [749, 596] width 8 height 8
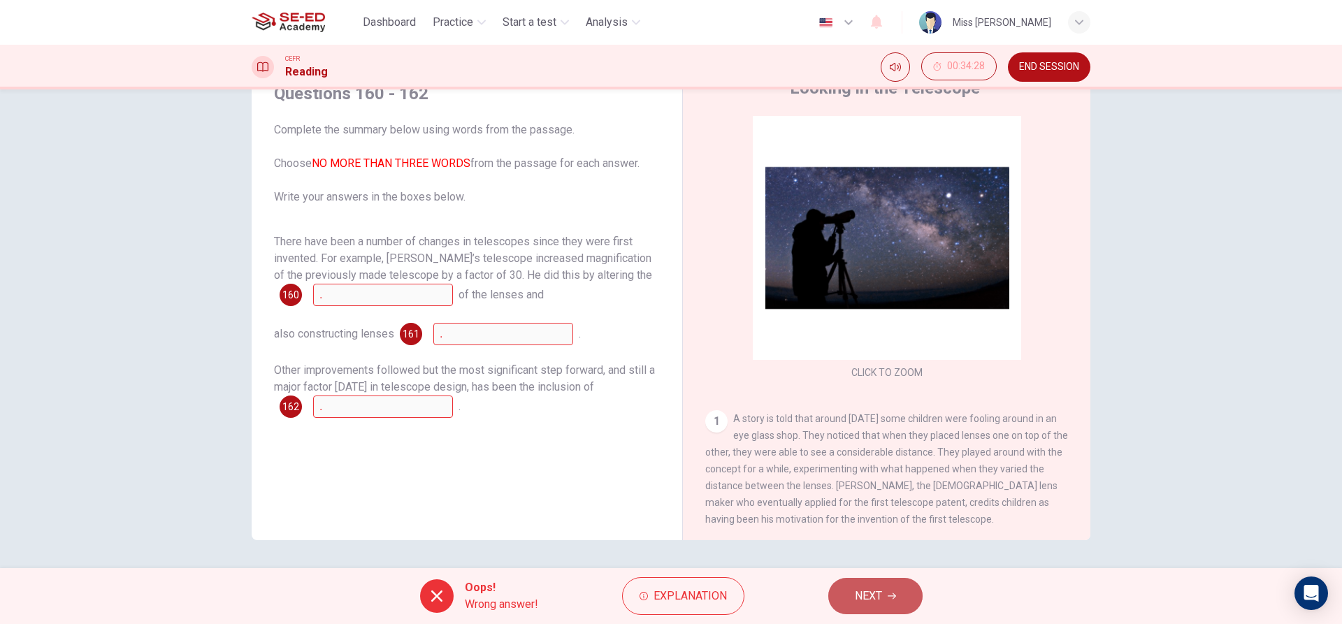
click at [849, 604] on button "NEXT" at bounding box center [875, 596] width 94 height 36
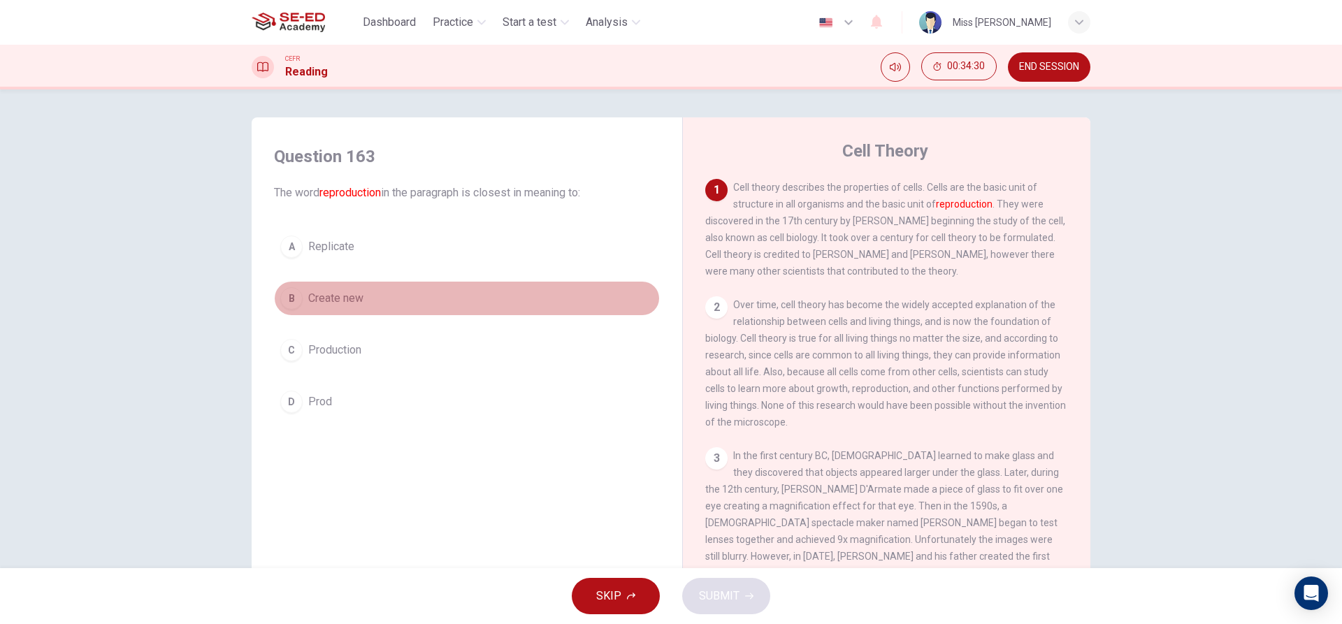
click at [351, 302] on span "Create new" at bounding box center [335, 298] width 55 height 17
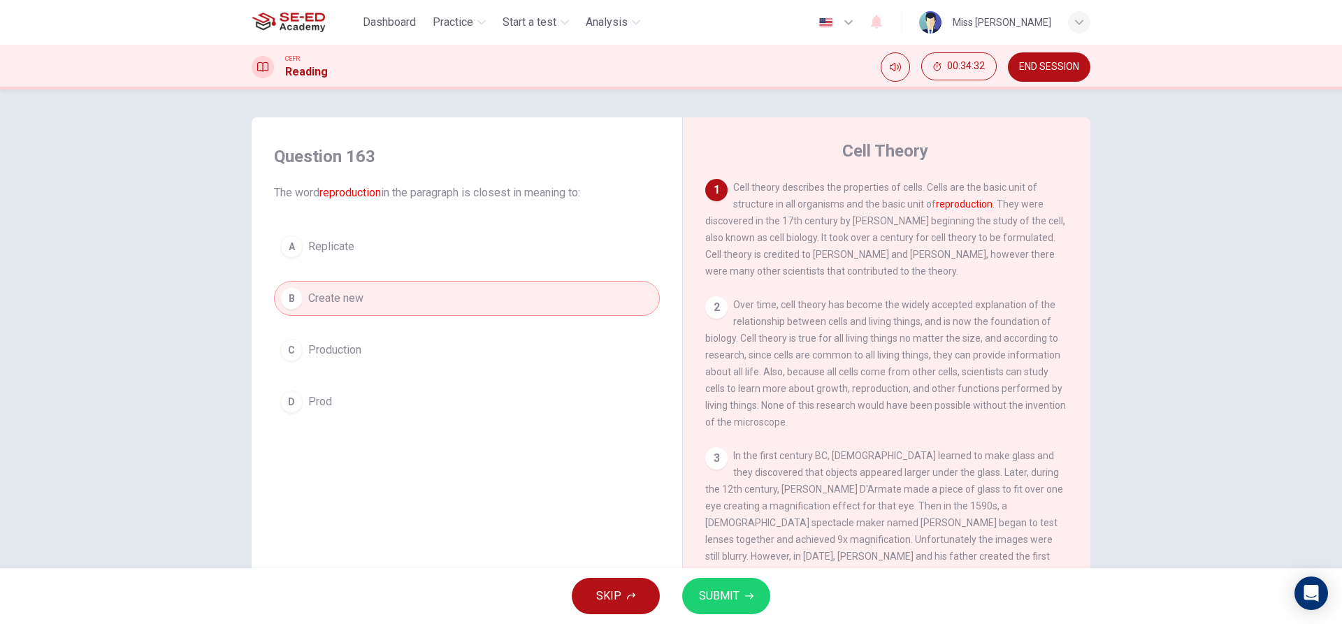
click at [720, 594] on span "SUBMIT" at bounding box center [719, 596] width 41 height 20
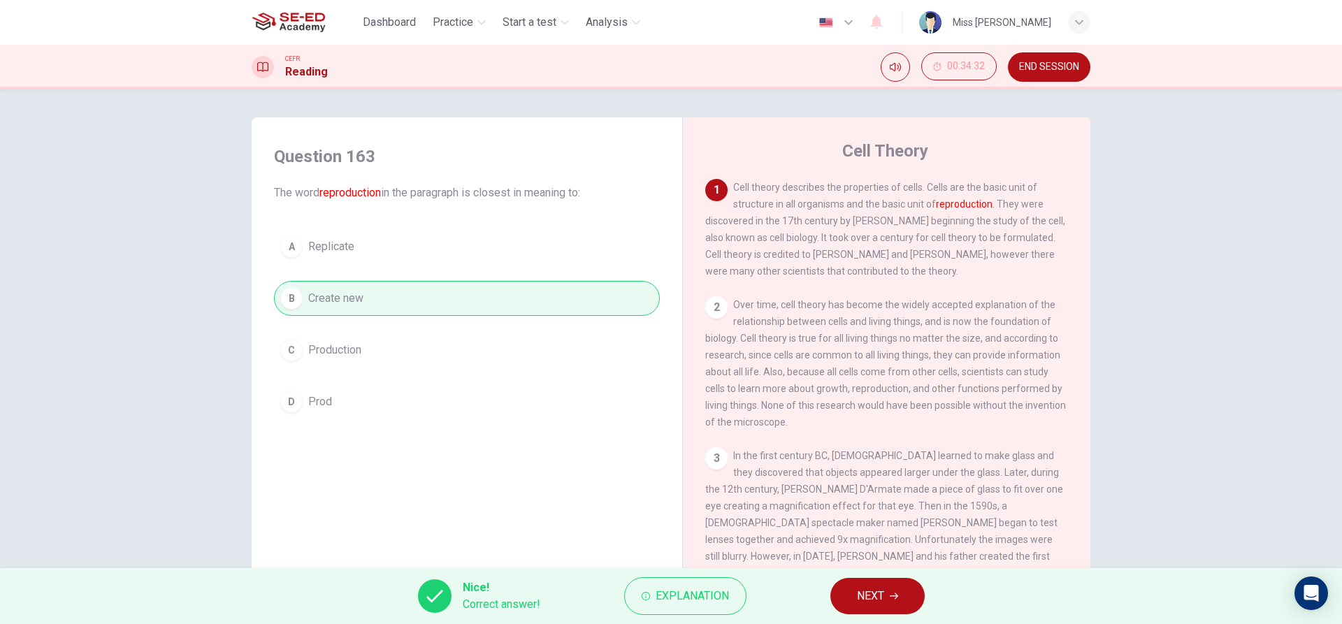
click at [887, 593] on button "NEXT" at bounding box center [877, 596] width 94 height 36
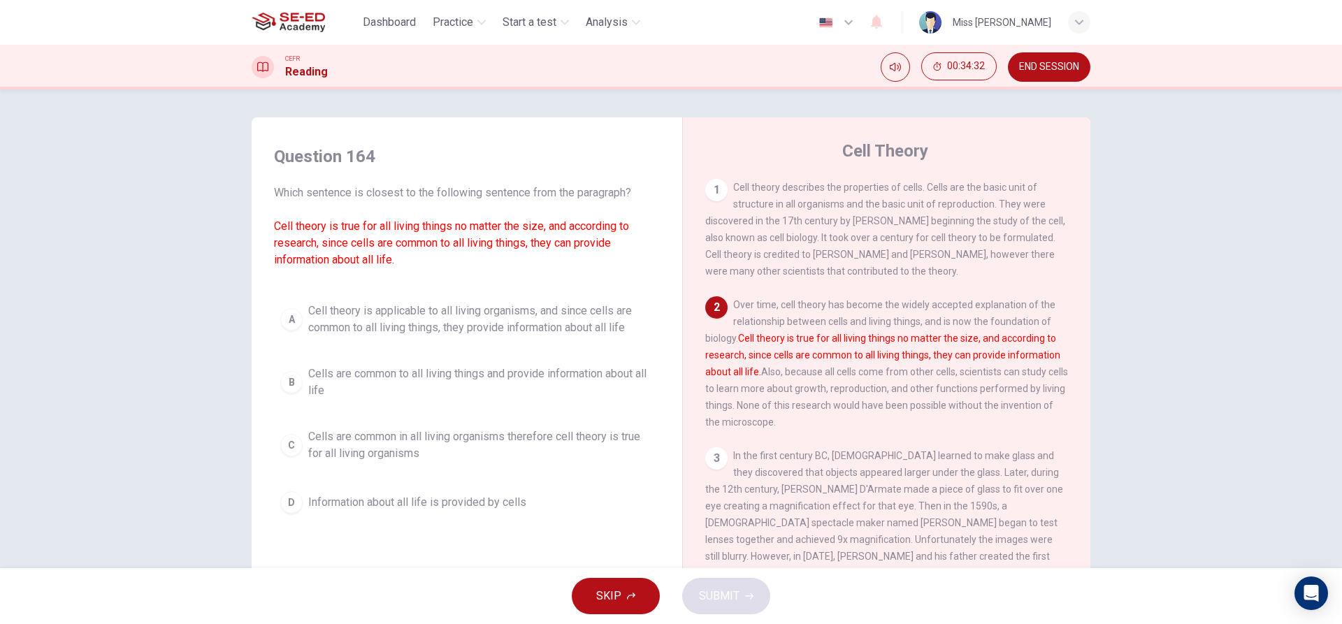
click at [350, 417] on div "A Cell theory is applicable to all living organisms, and since cells are common…" at bounding box center [467, 408] width 386 height 224
click at [448, 413] on div "A Cell theory is applicable to all living organisms, and since cells are common…" at bounding box center [467, 408] width 386 height 224
click at [486, 375] on span "Cells are common to all living things and provide information about all life" at bounding box center [480, 383] width 345 height 34
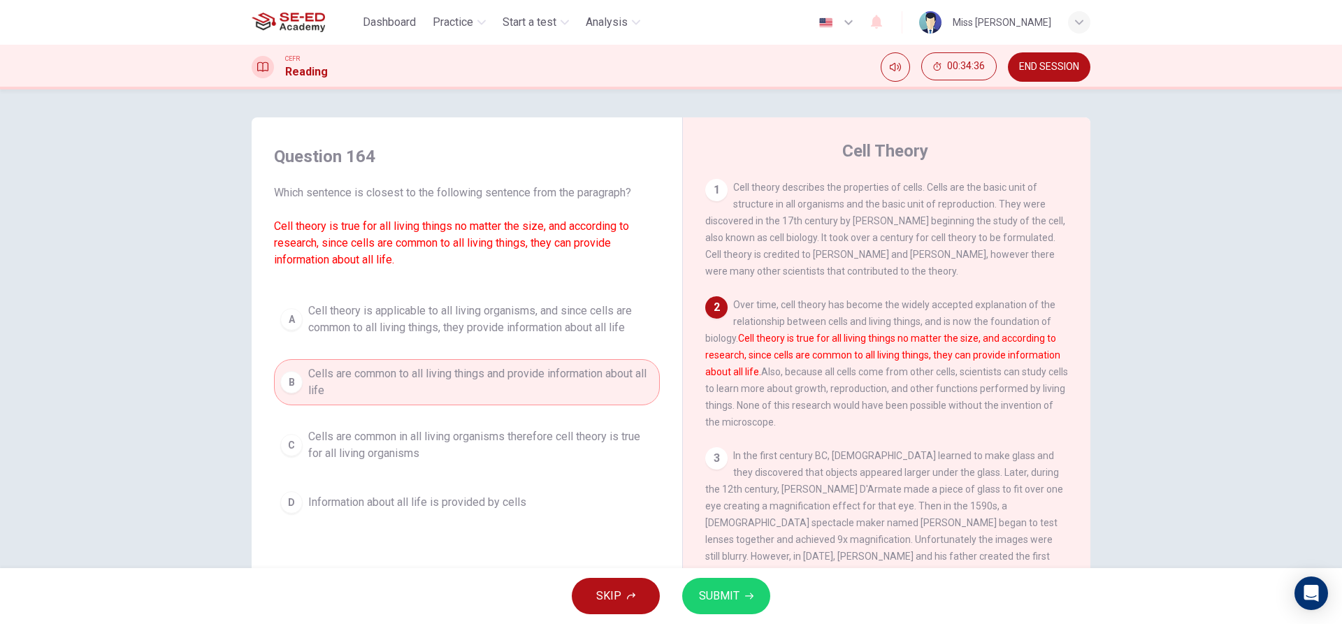
click at [692, 582] on button "SUBMIT" at bounding box center [726, 596] width 88 height 36
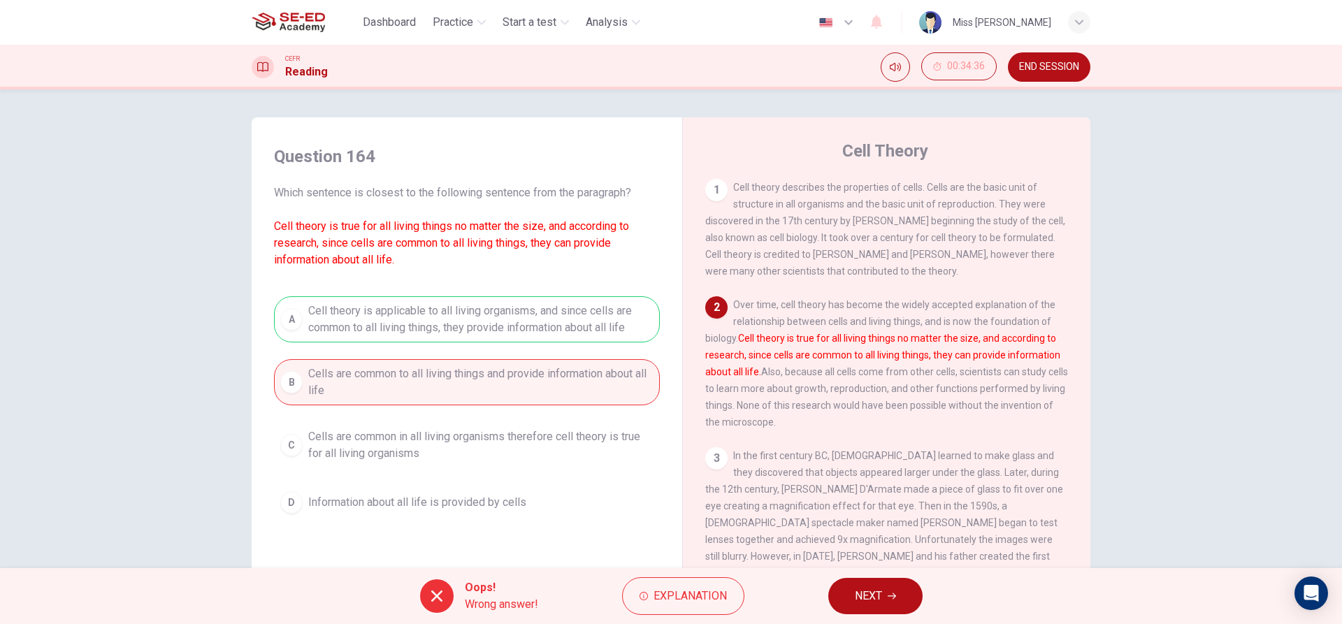
click at [850, 593] on button "NEXT" at bounding box center [875, 596] width 94 height 36
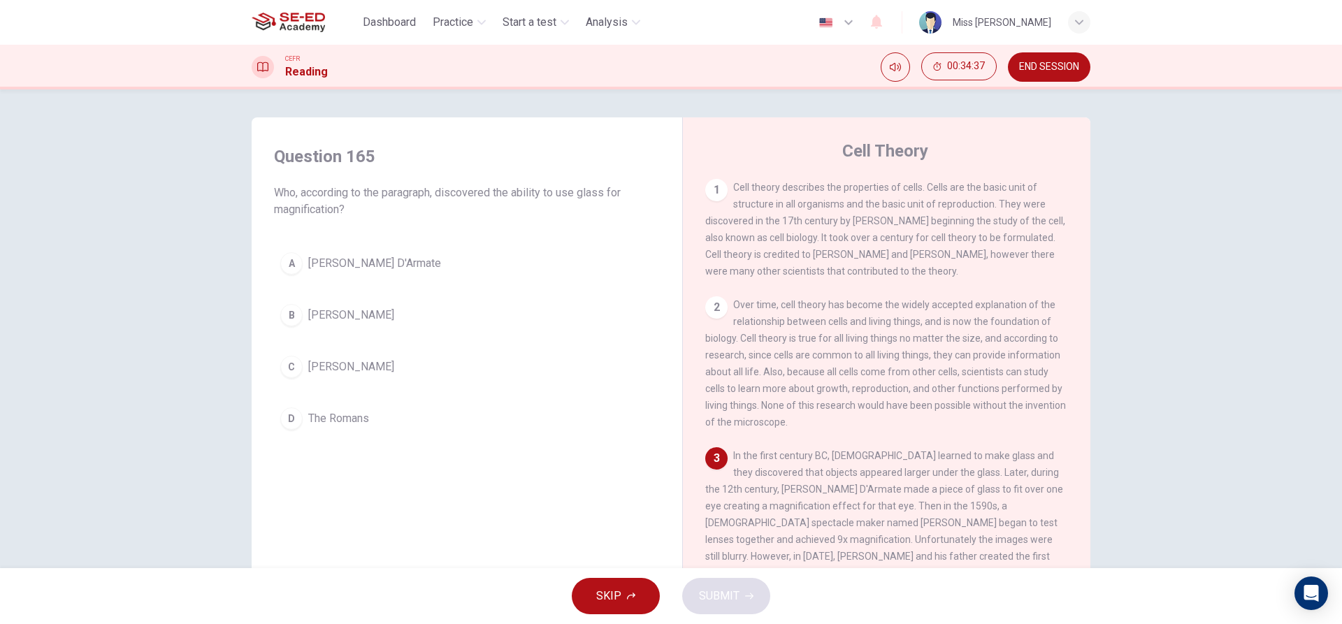
click at [354, 292] on div "A [PERSON_NAME] D'Armate B [PERSON_NAME] C [PERSON_NAME] D The Romans" at bounding box center [467, 341] width 386 height 190
click at [371, 268] on span "[PERSON_NAME] D'Armate" at bounding box center [374, 263] width 133 height 17
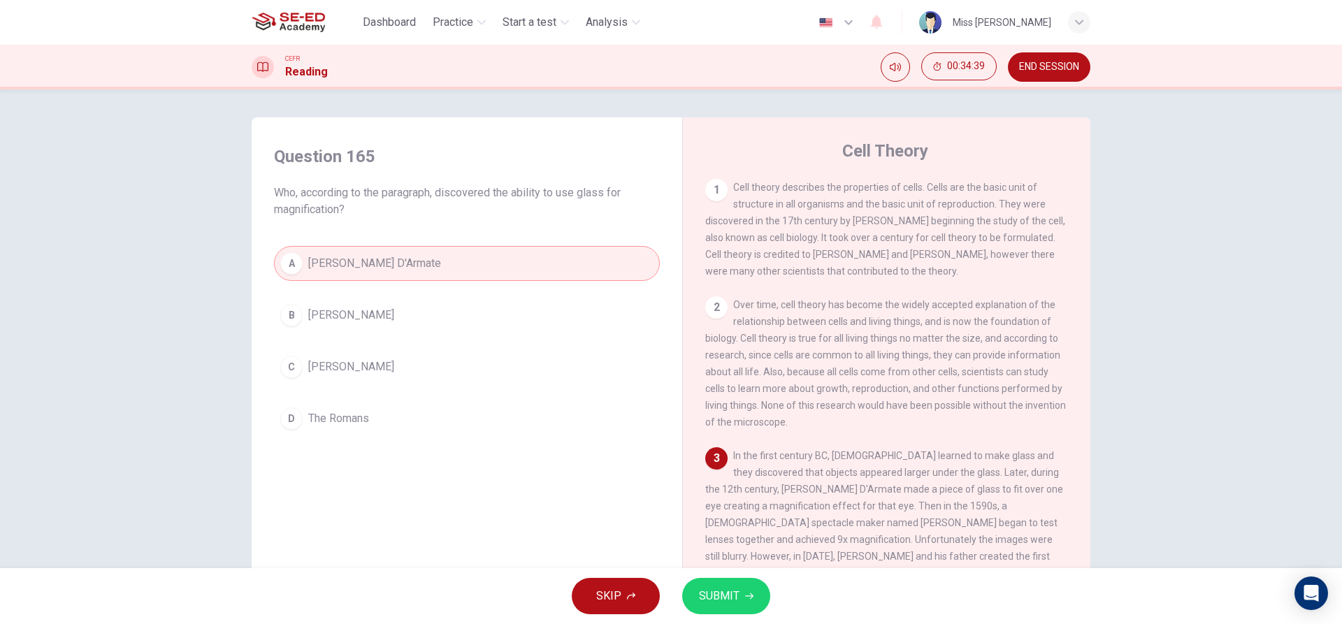
click at [556, 405] on button "D The [DEMOGRAPHIC_DATA]" at bounding box center [467, 418] width 386 height 35
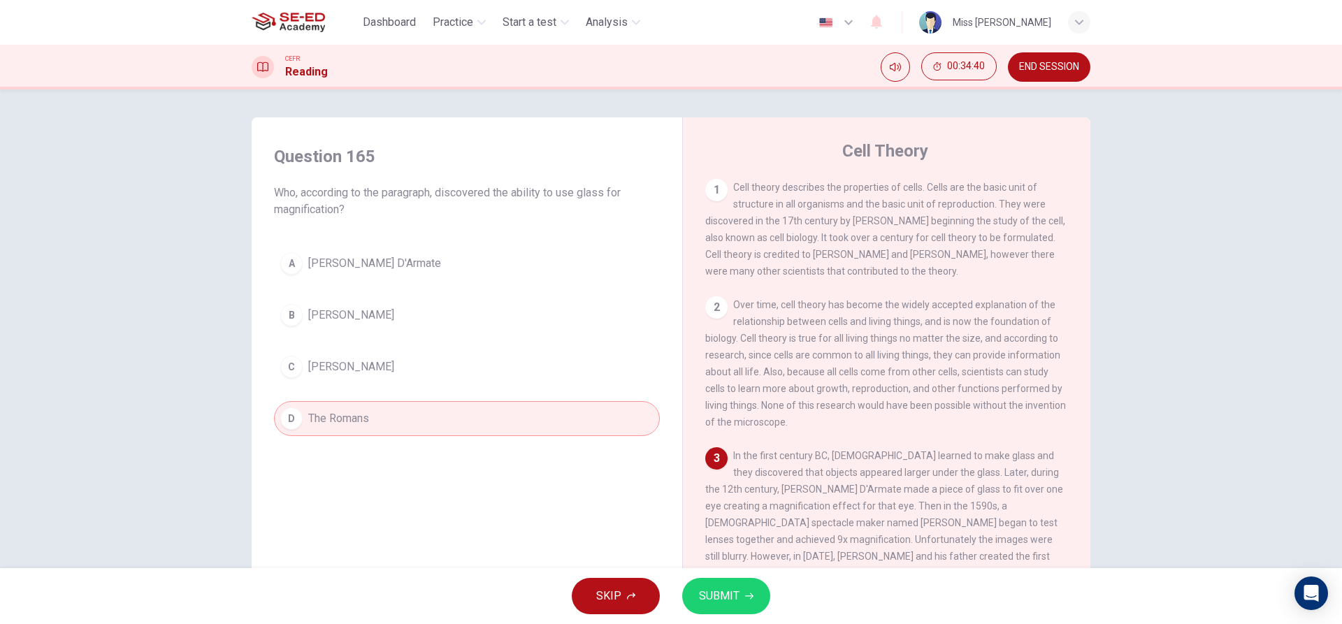
click at [700, 600] on span "SUBMIT" at bounding box center [719, 596] width 41 height 20
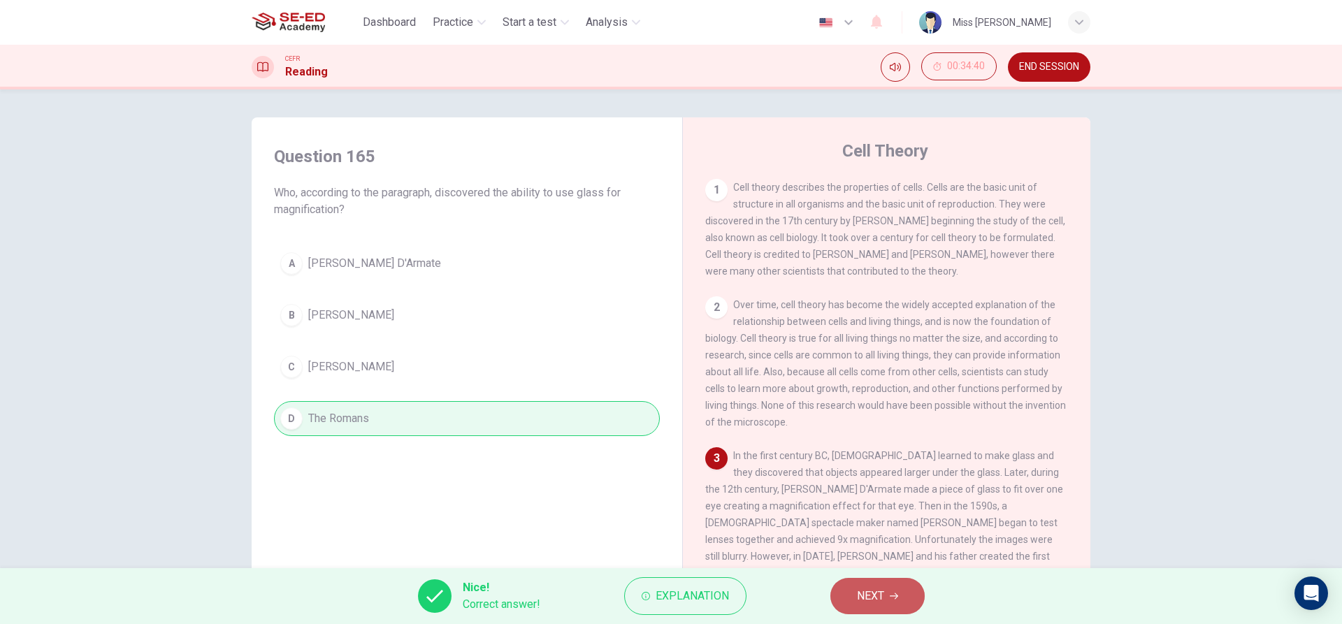
click at [872, 597] on span "NEXT" at bounding box center [870, 596] width 27 height 20
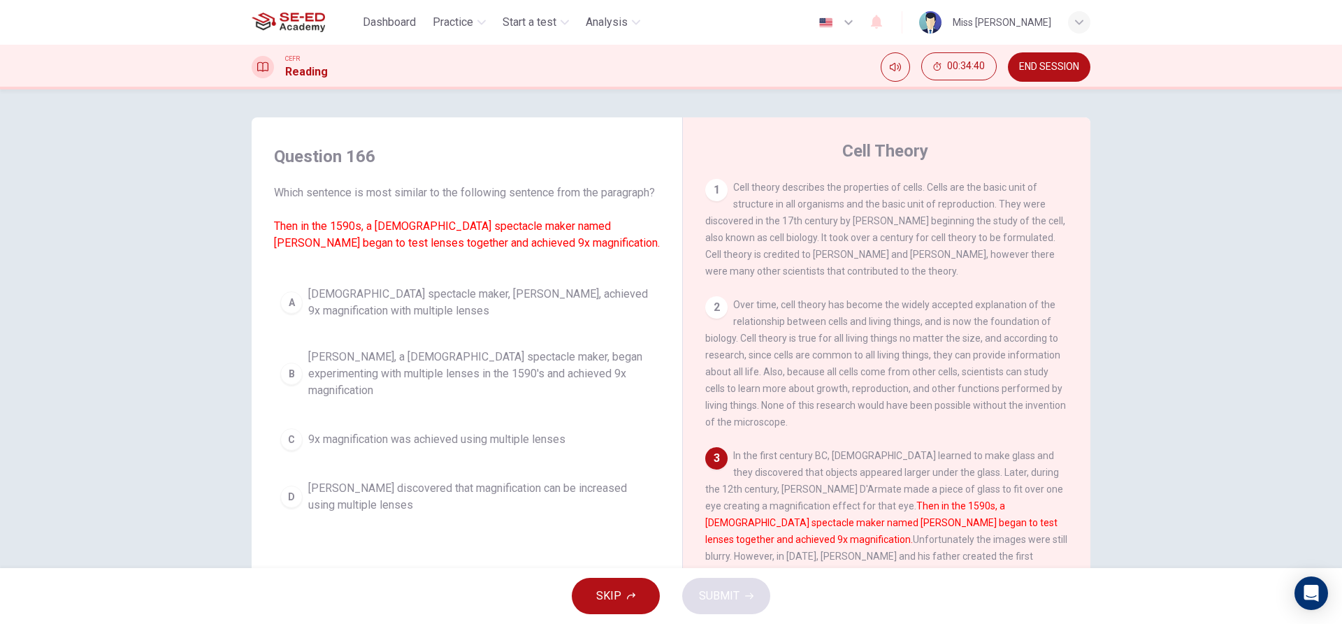
click at [301, 306] on button "A [DEMOGRAPHIC_DATA] spectacle maker, [PERSON_NAME], achieved 9x magnification …" at bounding box center [467, 303] width 386 height 46
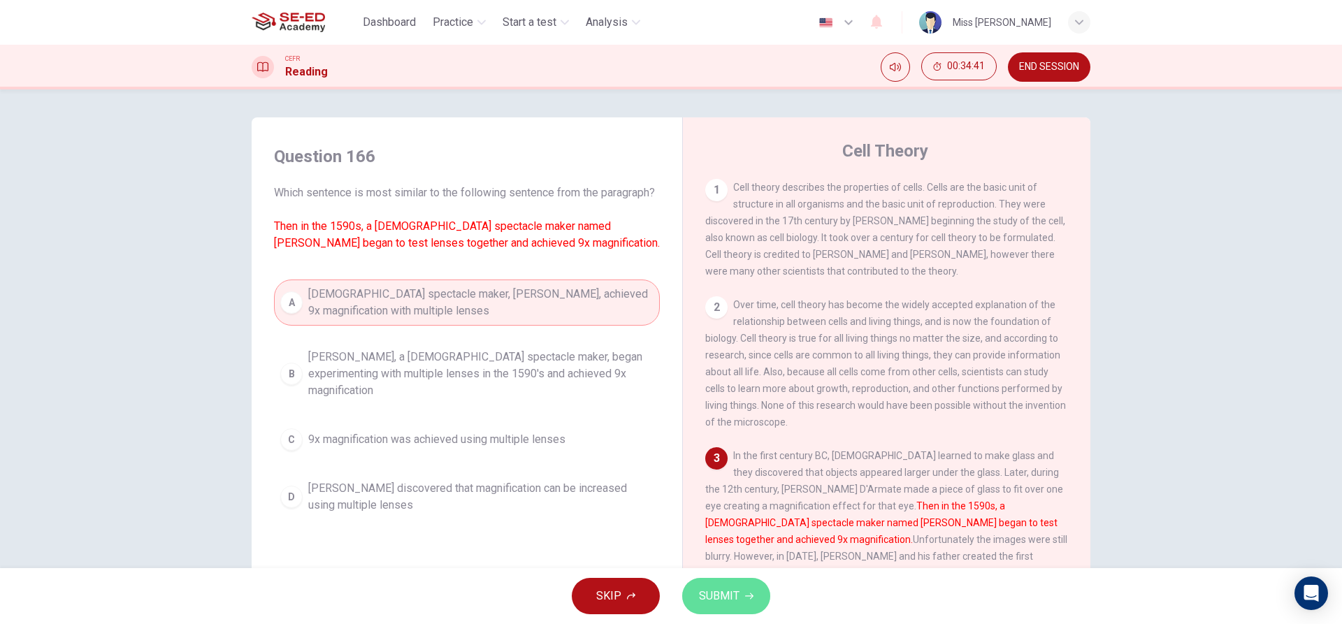
click at [740, 591] on button "SUBMIT" at bounding box center [726, 596] width 88 height 36
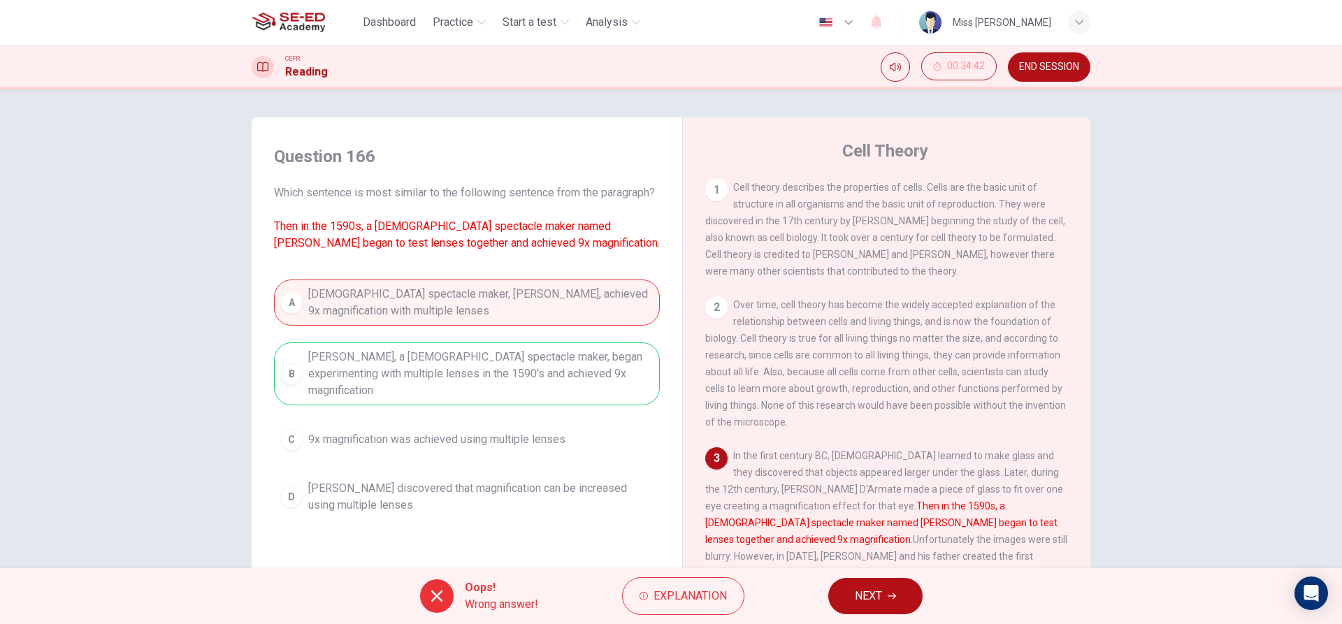
click at [868, 586] on button "NEXT" at bounding box center [875, 596] width 94 height 36
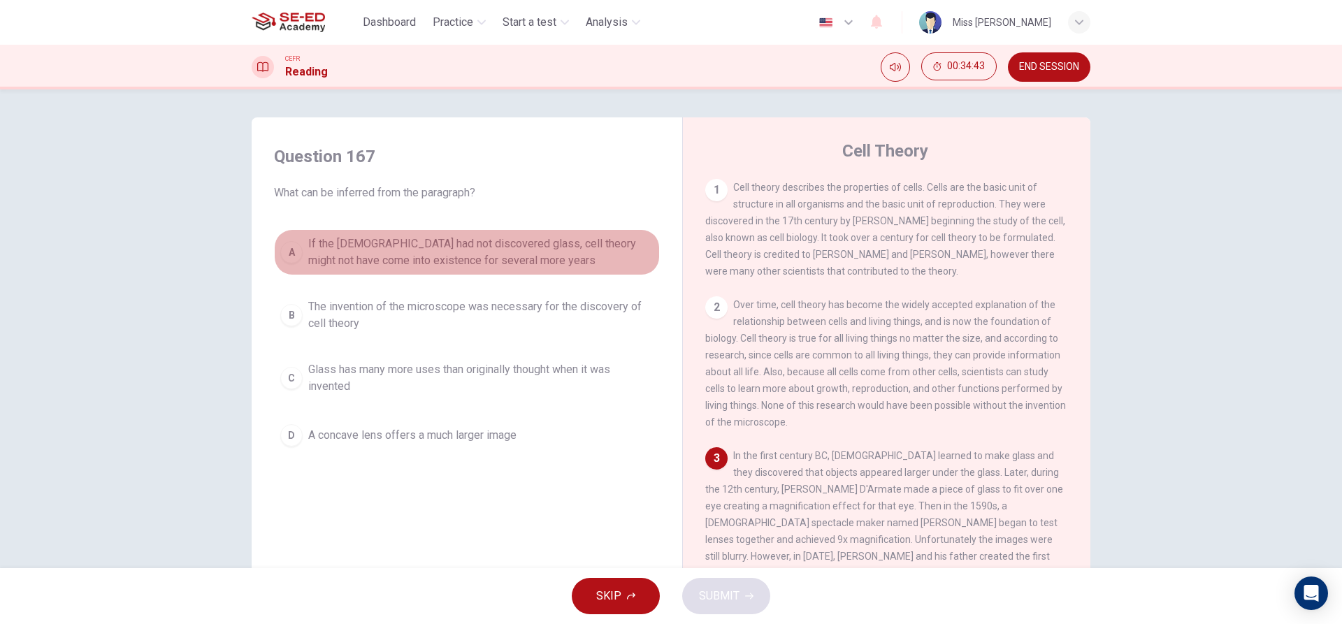
click at [309, 240] on span "If the [DEMOGRAPHIC_DATA] had not discovered glass, cell theory might not have …" at bounding box center [480, 253] width 345 height 34
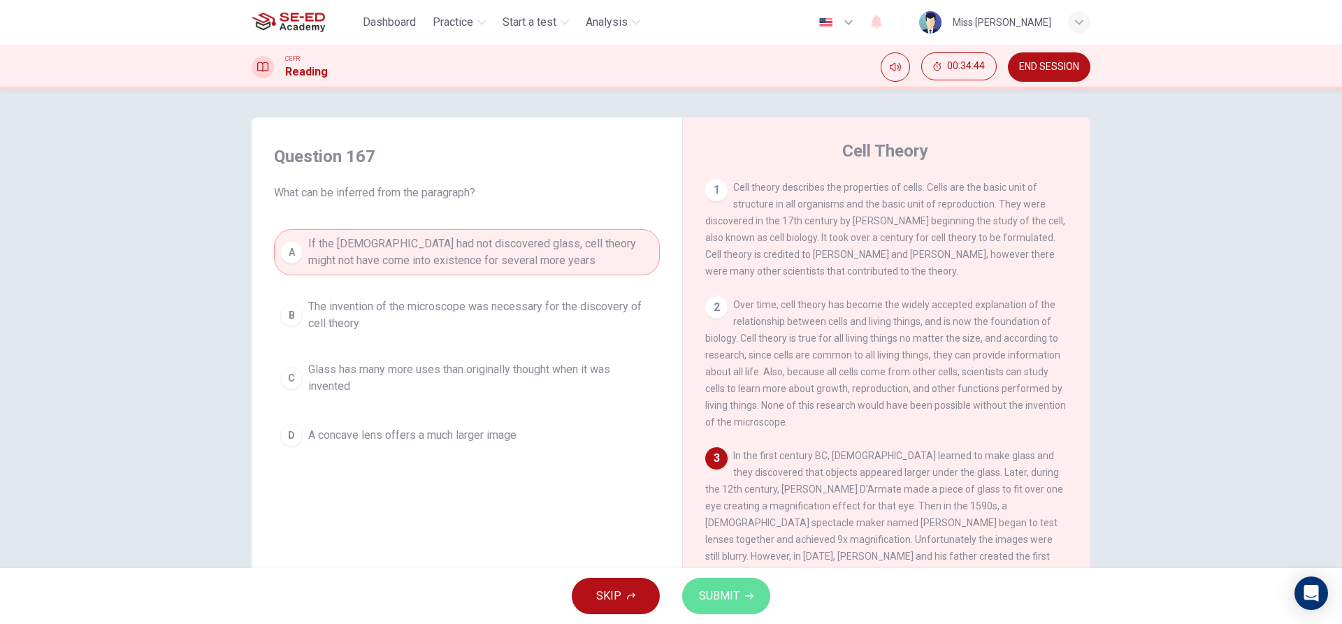
click at [702, 597] on span "SUBMIT" at bounding box center [719, 596] width 41 height 20
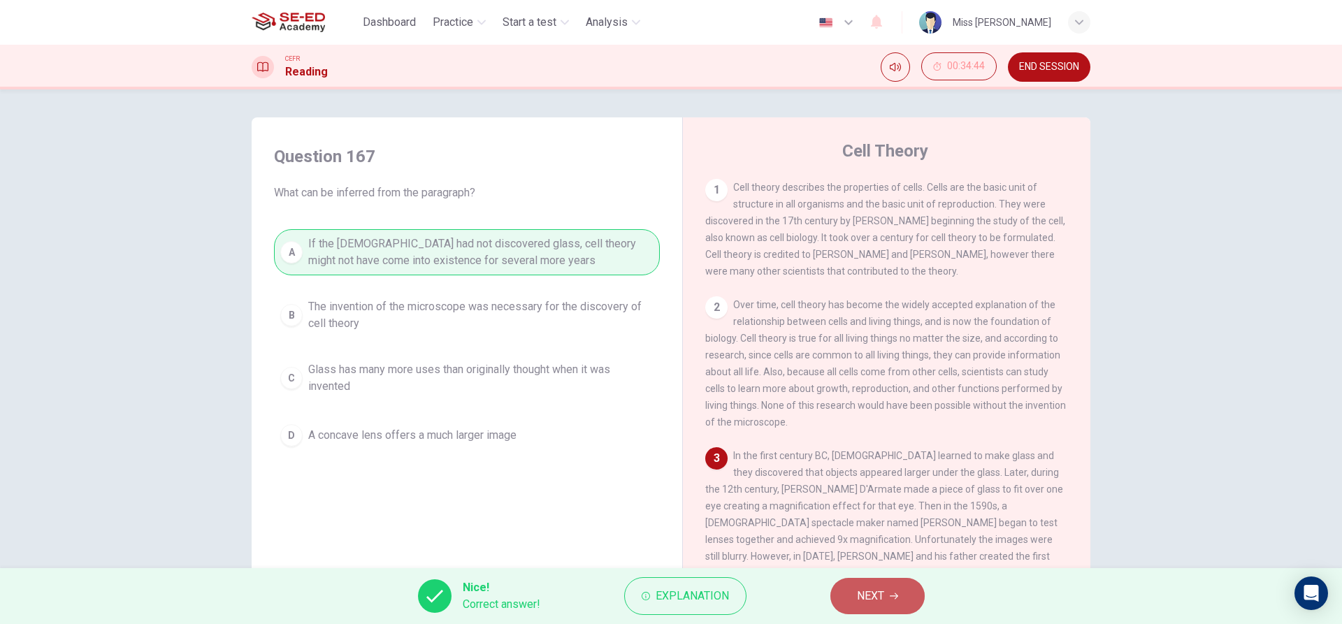
click at [835, 593] on button "NEXT" at bounding box center [877, 596] width 94 height 36
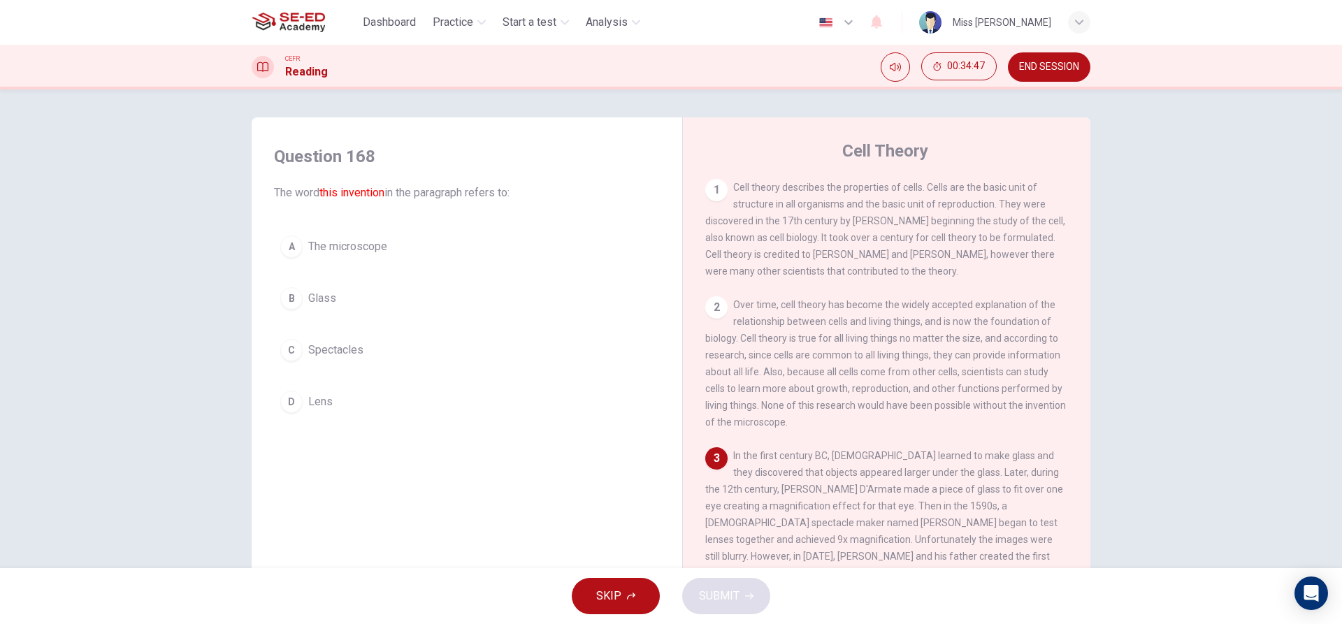
click at [356, 242] on span "The microscope" at bounding box center [347, 246] width 79 height 17
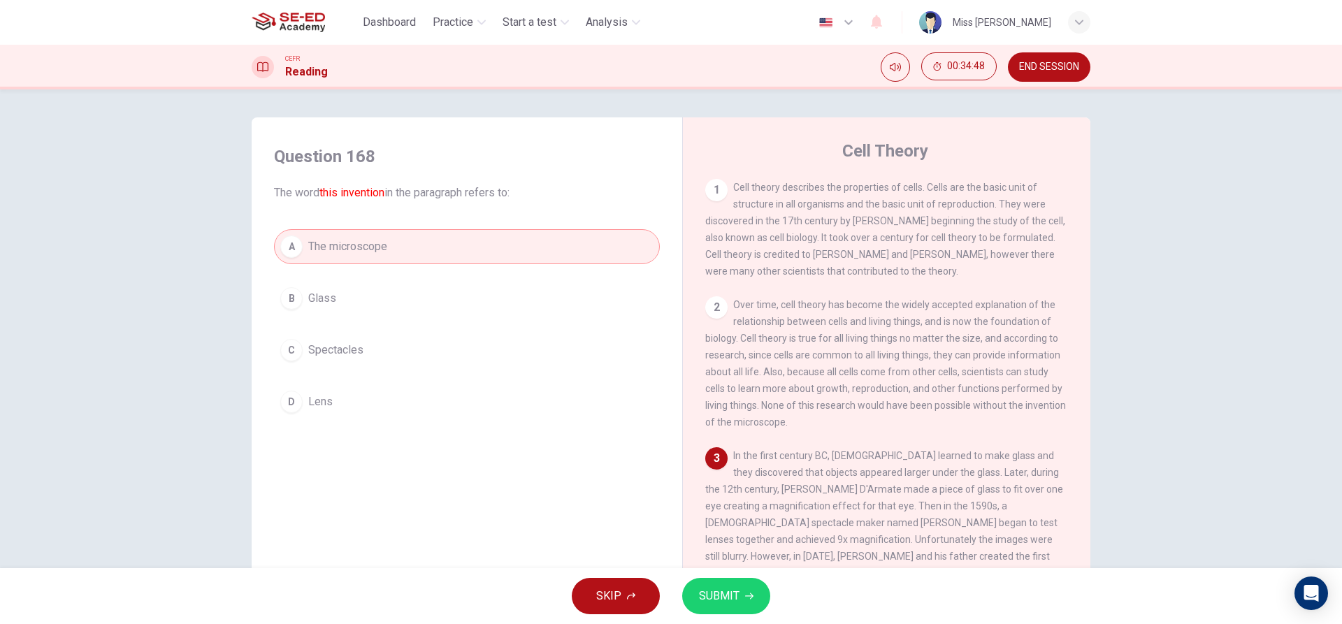
drag, startPoint x: 725, startPoint y: 593, endPoint x: 714, endPoint y: 593, distance: 10.5
click at [714, 593] on span "SUBMIT" at bounding box center [719, 596] width 41 height 20
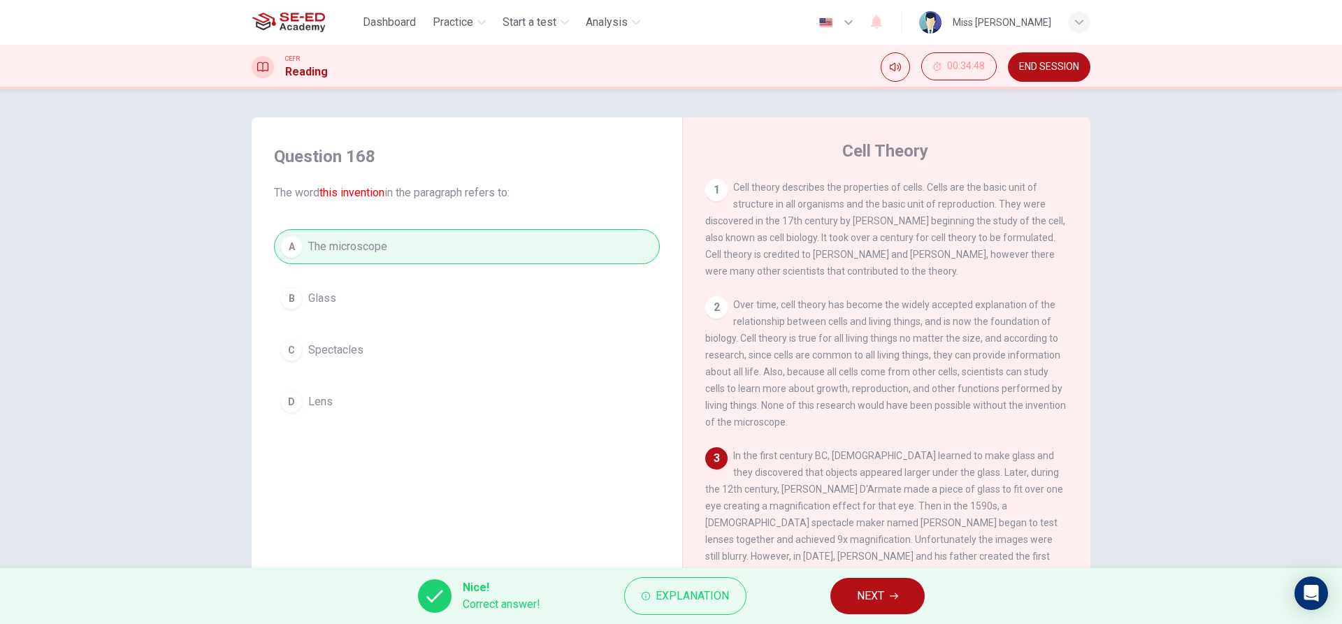
click at [852, 601] on button "NEXT" at bounding box center [877, 596] width 94 height 36
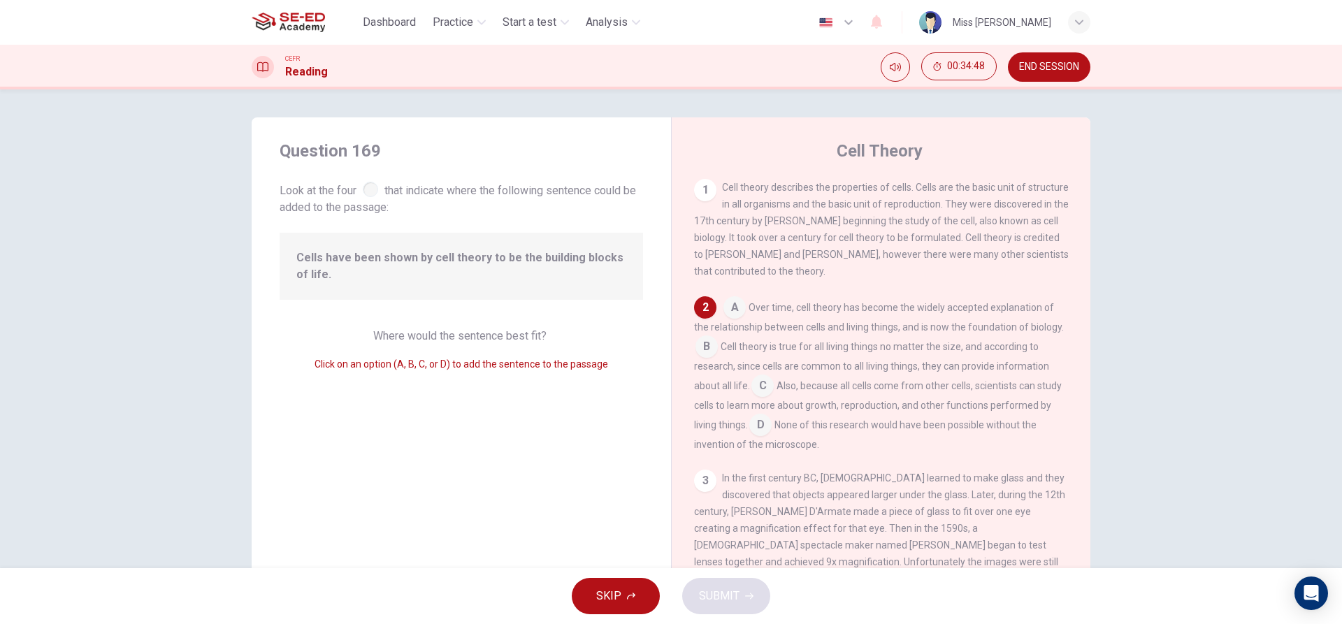
scroll to position [122, 0]
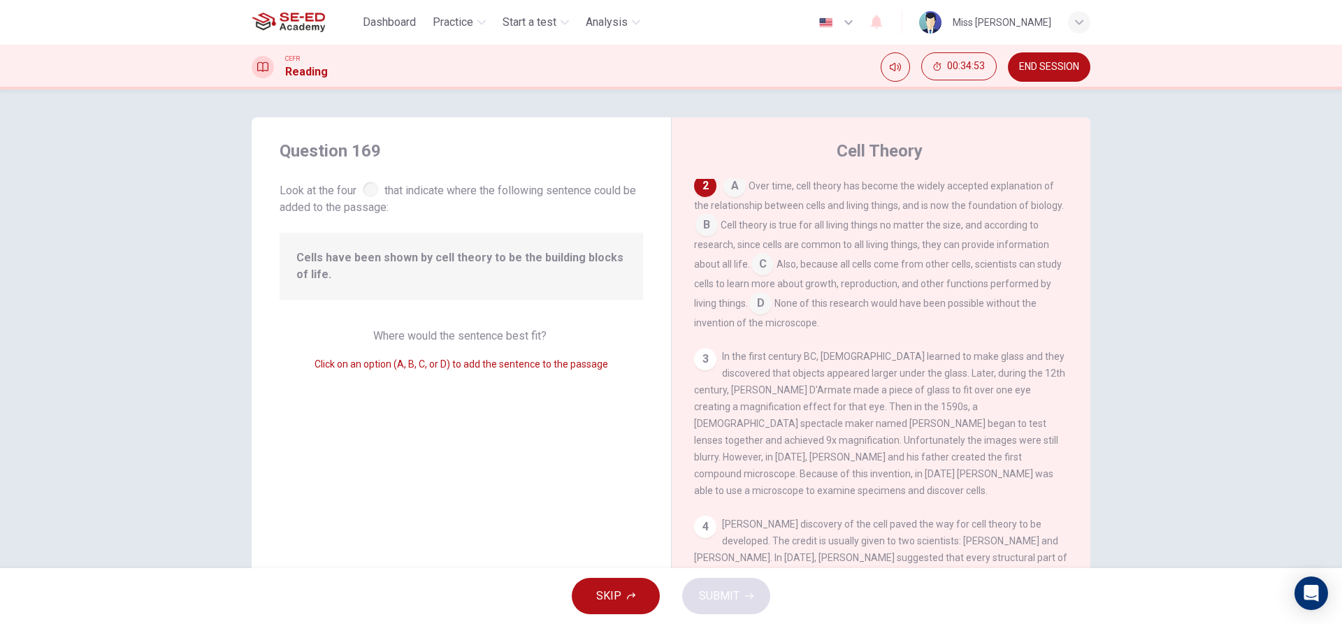
click at [728, 197] on input at bounding box center [734, 187] width 22 height 22
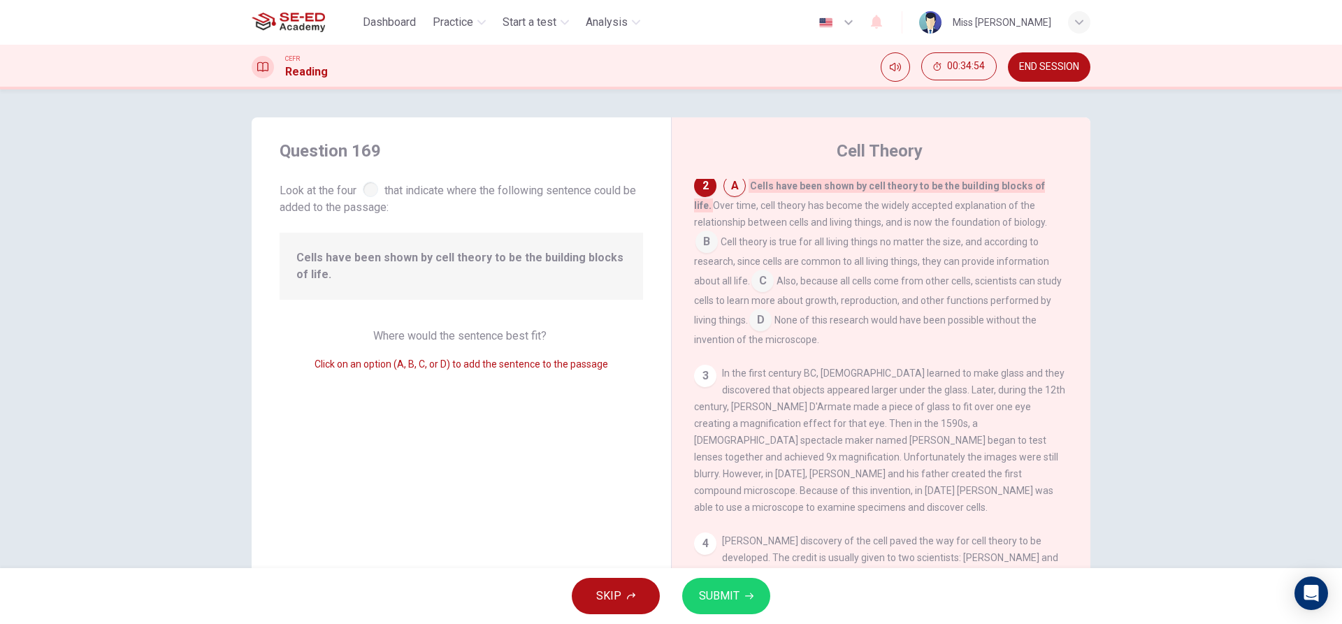
click at [742, 593] on button "SUBMIT" at bounding box center [726, 596] width 88 height 36
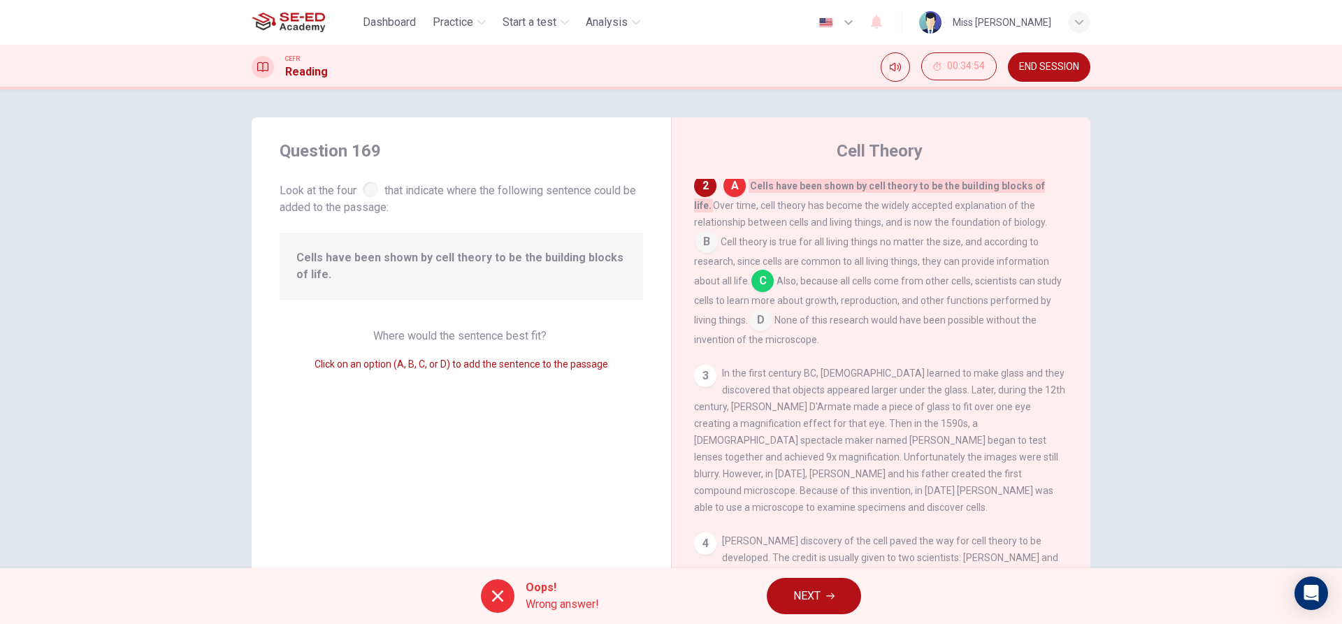
click at [792, 601] on button "NEXT" at bounding box center [814, 596] width 94 height 36
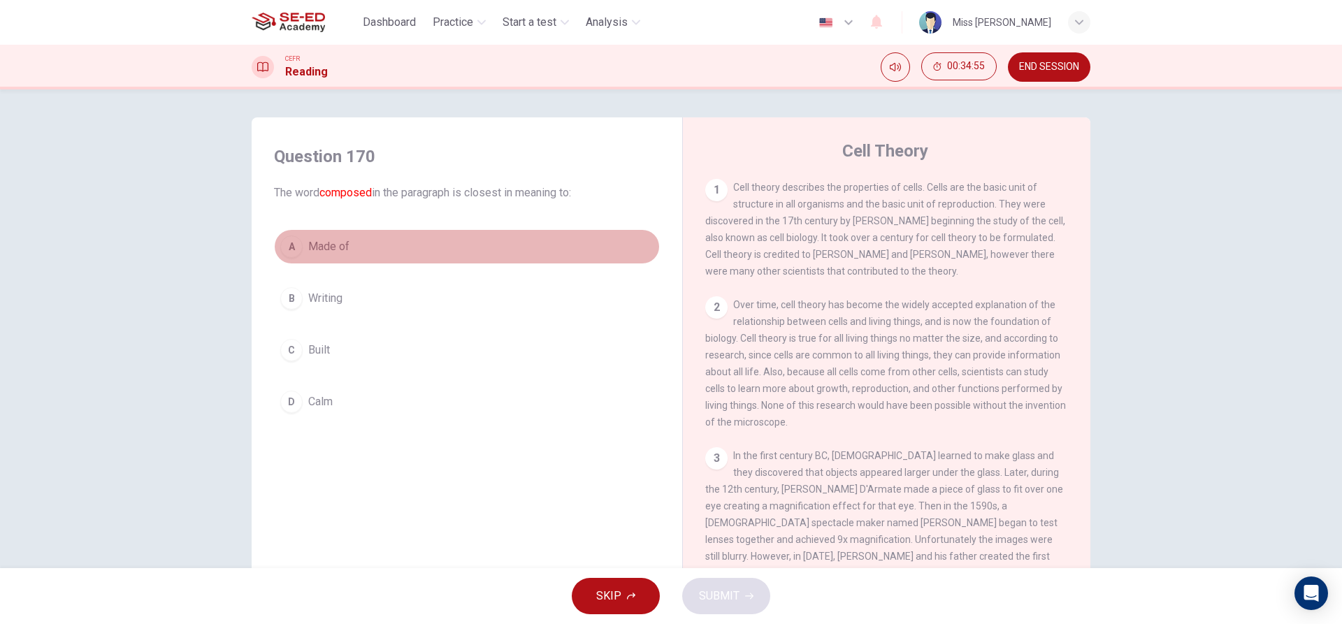
click at [300, 245] on button "A Made of" at bounding box center [467, 246] width 386 height 35
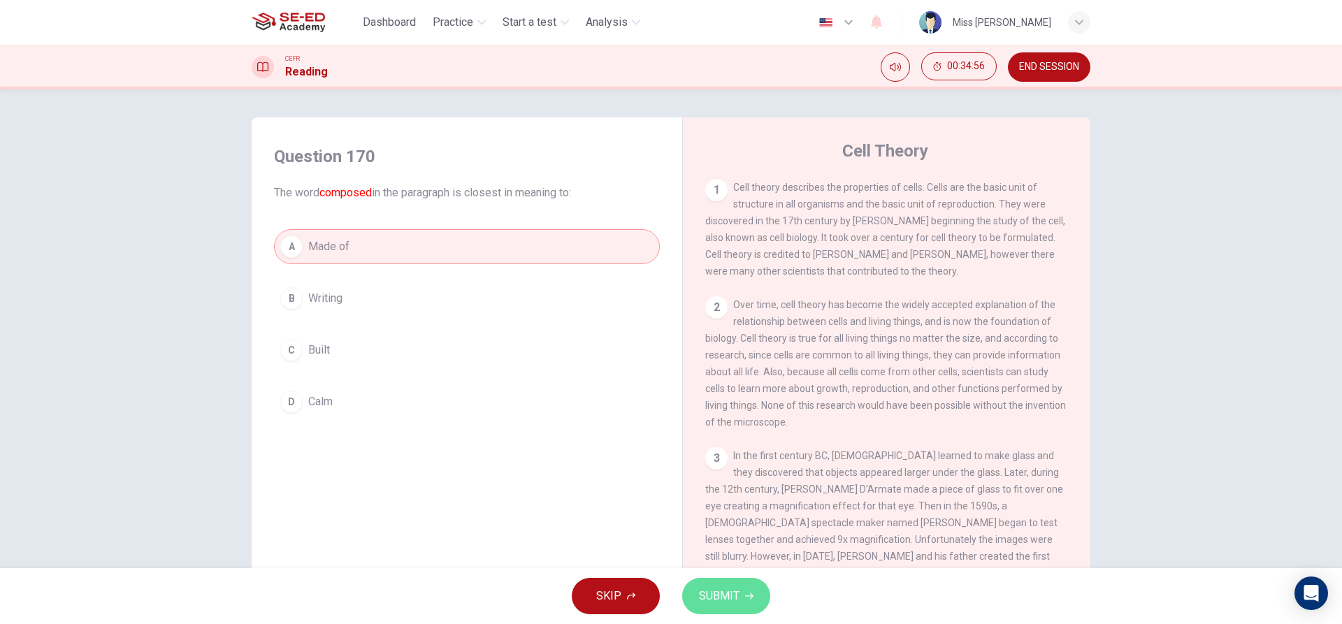
click at [728, 609] on button "SUBMIT" at bounding box center [726, 596] width 88 height 36
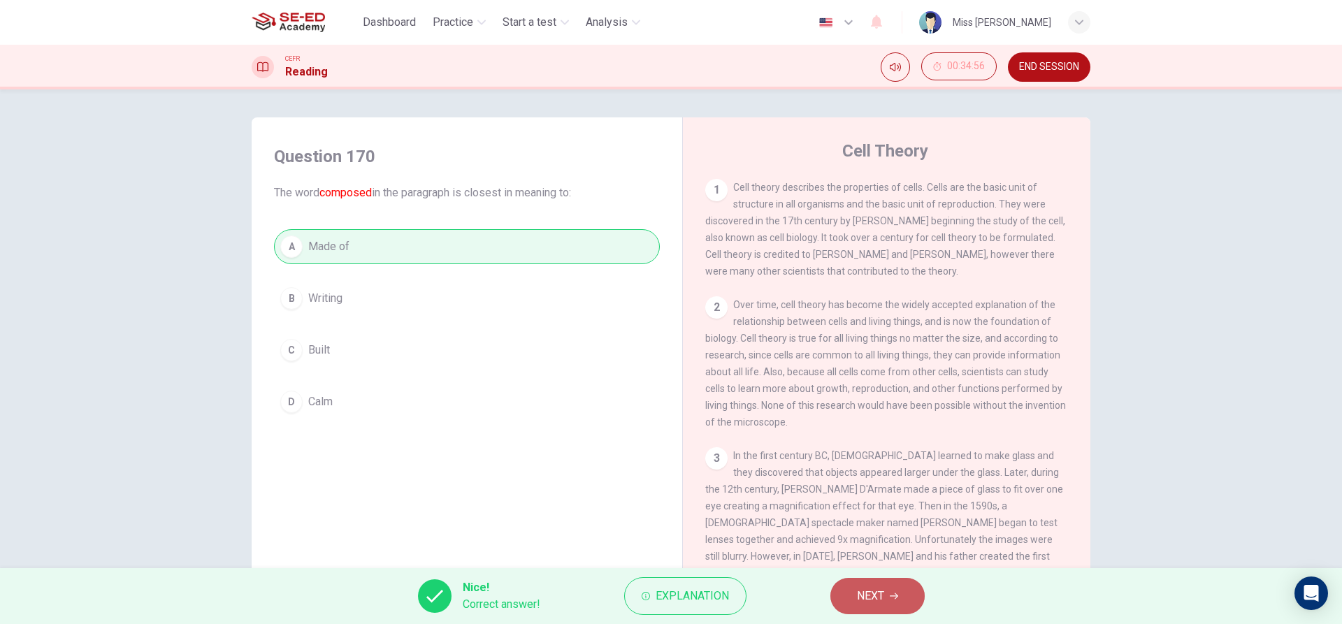
click at [877, 591] on span "NEXT" at bounding box center [870, 596] width 27 height 20
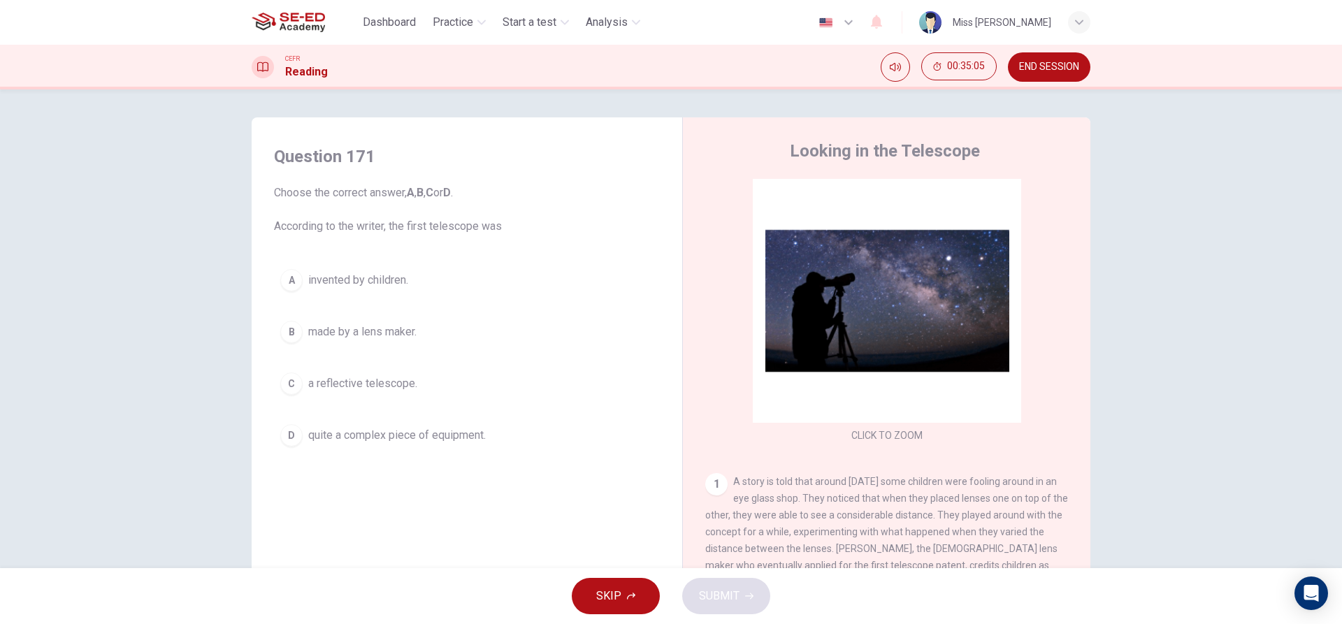
click at [308, 442] on span "quite a complex piece of equipment." at bounding box center [397, 435] width 178 height 17
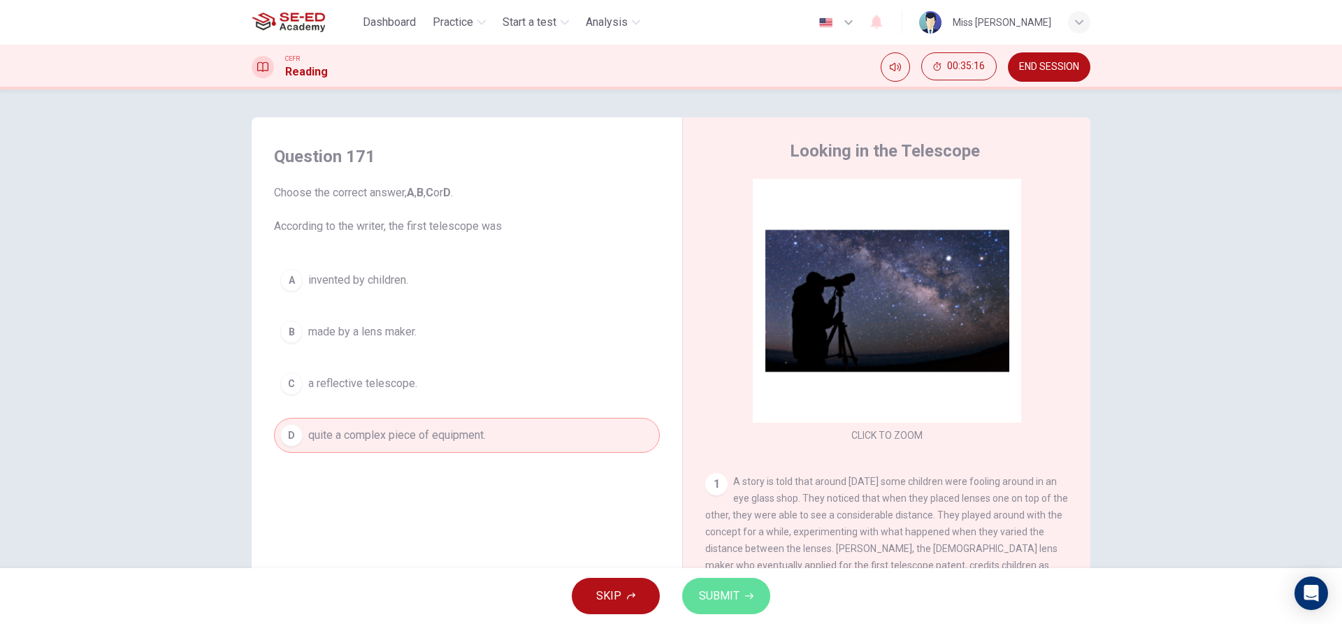
drag, startPoint x: 741, startPoint y: 593, endPoint x: 758, endPoint y: 653, distance: 62.6
click at [758, 624] on html "This site uses cookies, as explained in our Privacy Policy . If you agree to th…" at bounding box center [671, 312] width 1342 height 624
click at [728, 594] on span "SUBMIT" at bounding box center [719, 596] width 41 height 20
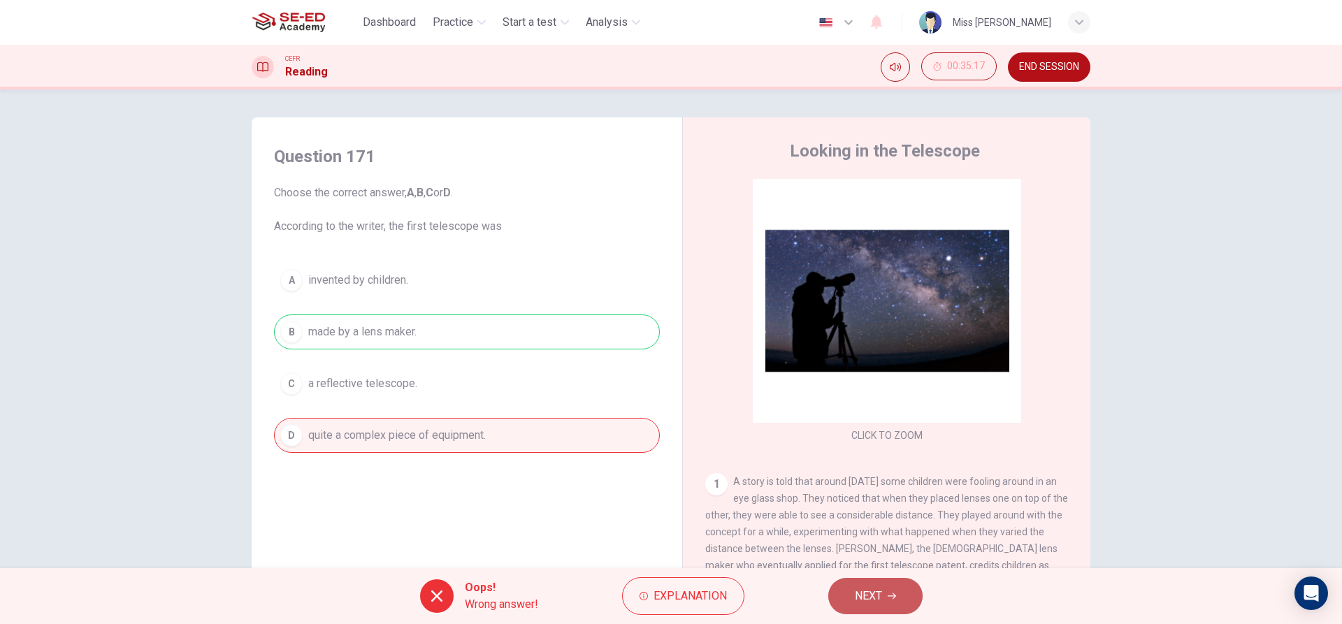
click at [904, 606] on button "NEXT" at bounding box center [875, 596] width 94 height 36
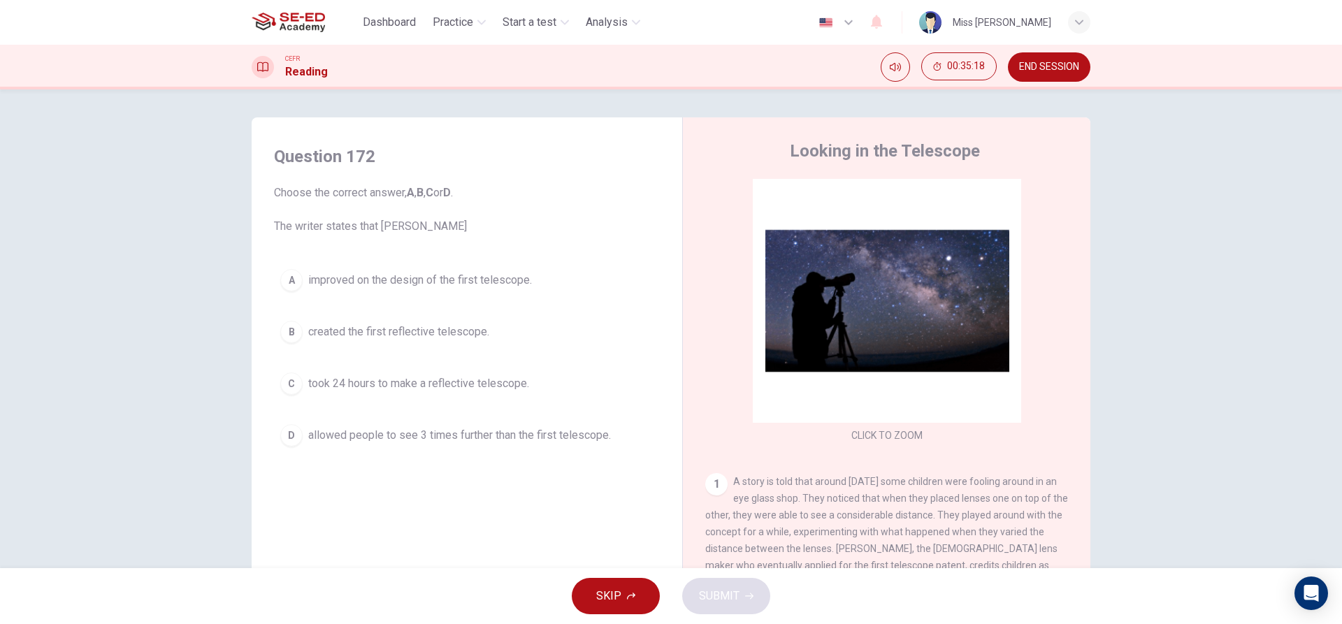
click at [356, 371] on button "C took 24 hours to make a reflective telescope." at bounding box center [467, 383] width 386 height 35
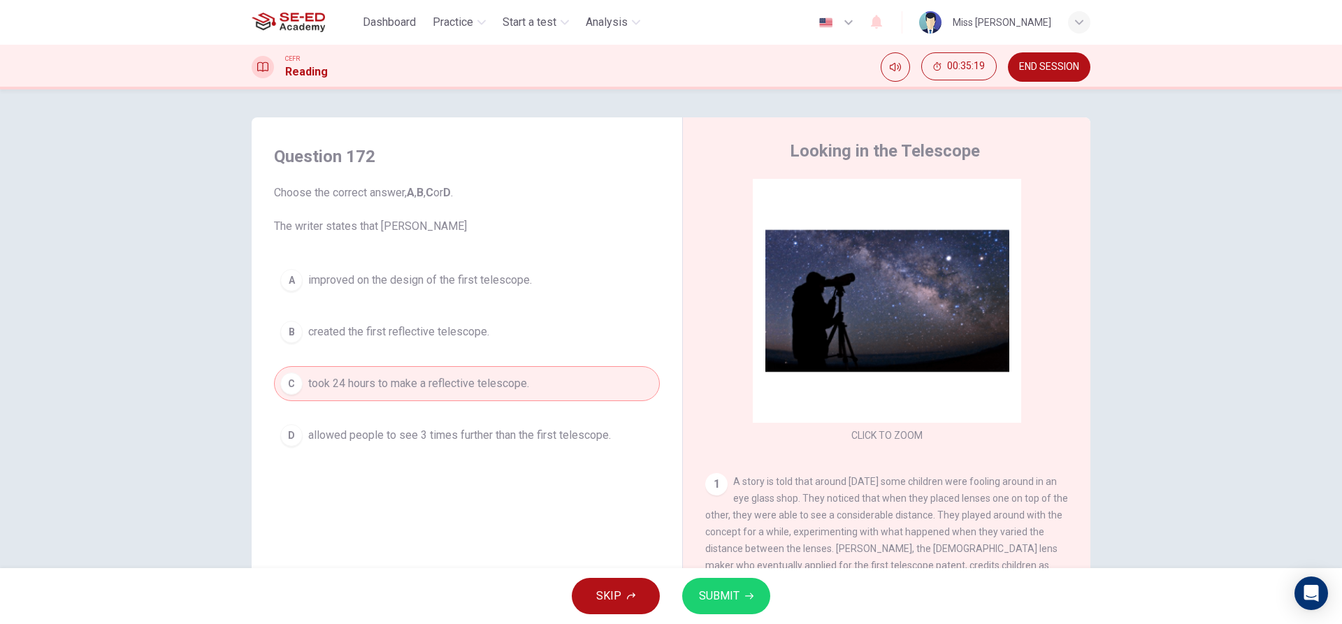
click at [719, 597] on span "SUBMIT" at bounding box center [719, 596] width 41 height 20
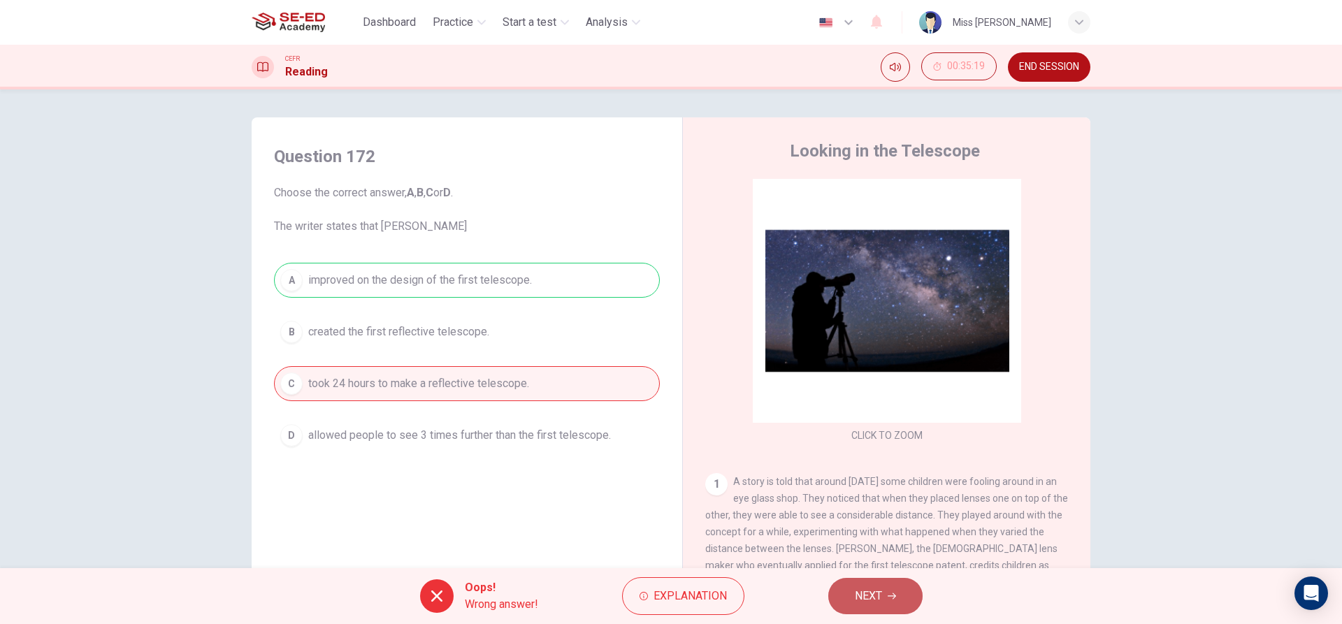
click at [885, 593] on button "NEXT" at bounding box center [875, 596] width 94 height 36
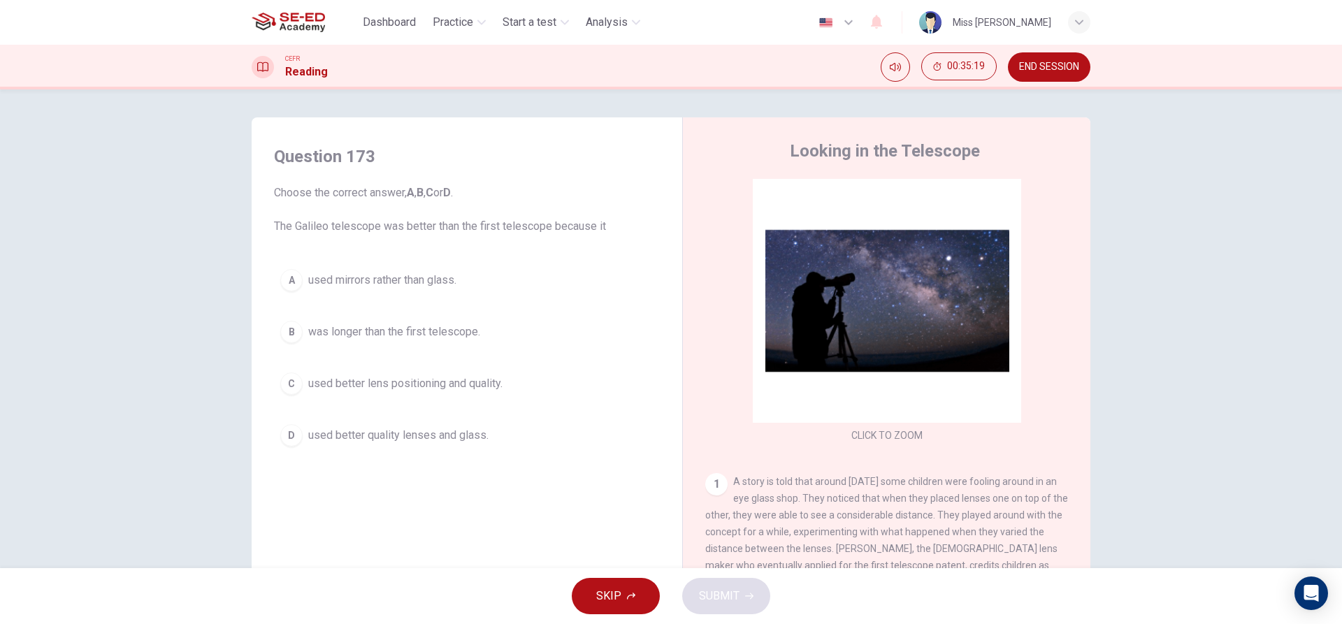
click at [431, 302] on div "A used mirrors rather than glass. B was longer than the first telescope. C used…" at bounding box center [467, 358] width 386 height 190
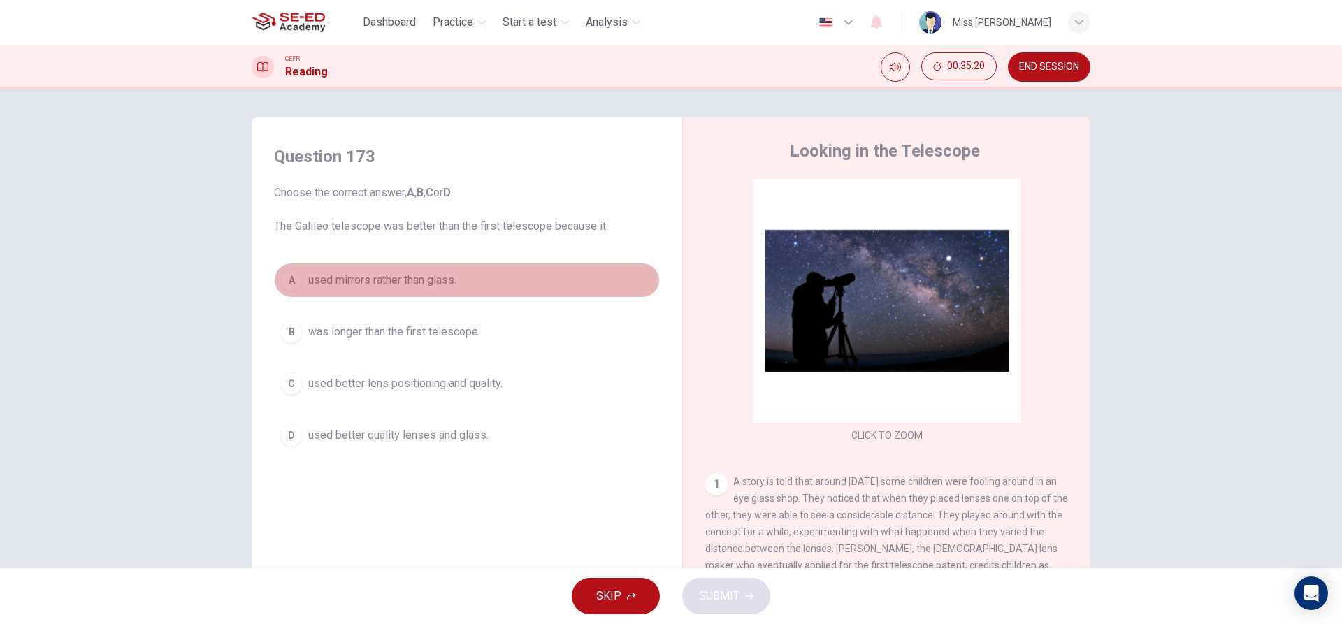
click at [433, 279] on span "used mirrors rather than glass." at bounding box center [382, 280] width 148 height 17
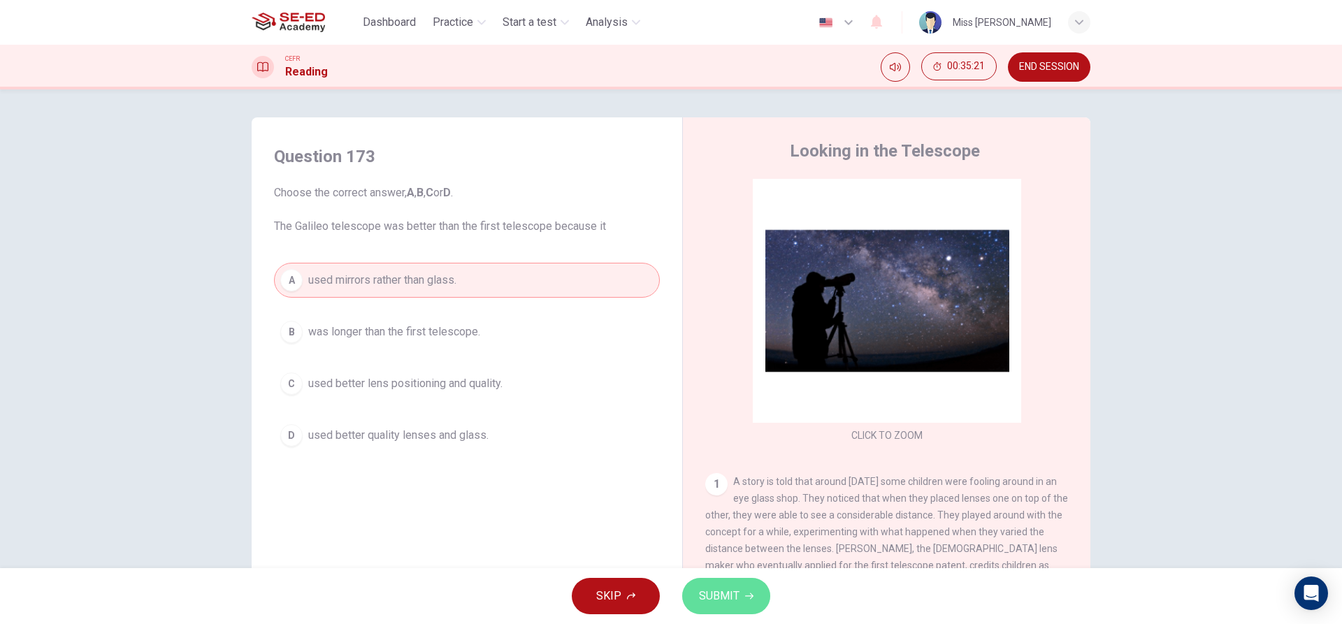
click at [759, 602] on button "SUBMIT" at bounding box center [726, 596] width 88 height 36
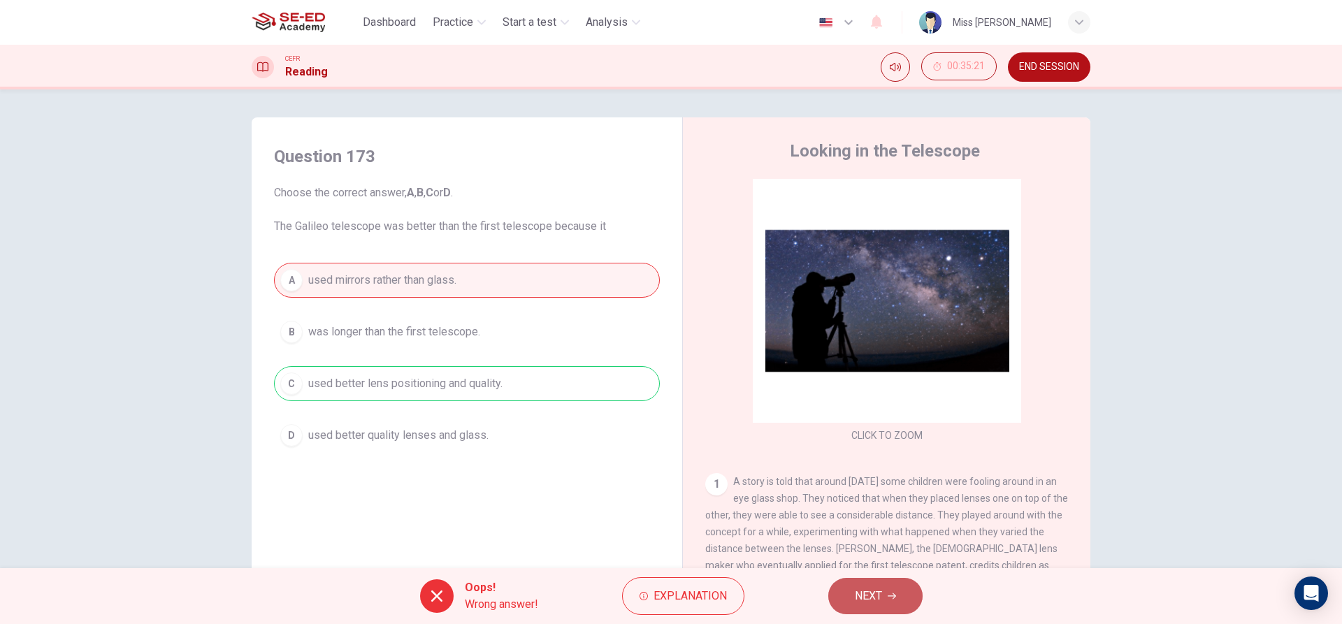
click at [877, 598] on span "NEXT" at bounding box center [868, 596] width 27 height 20
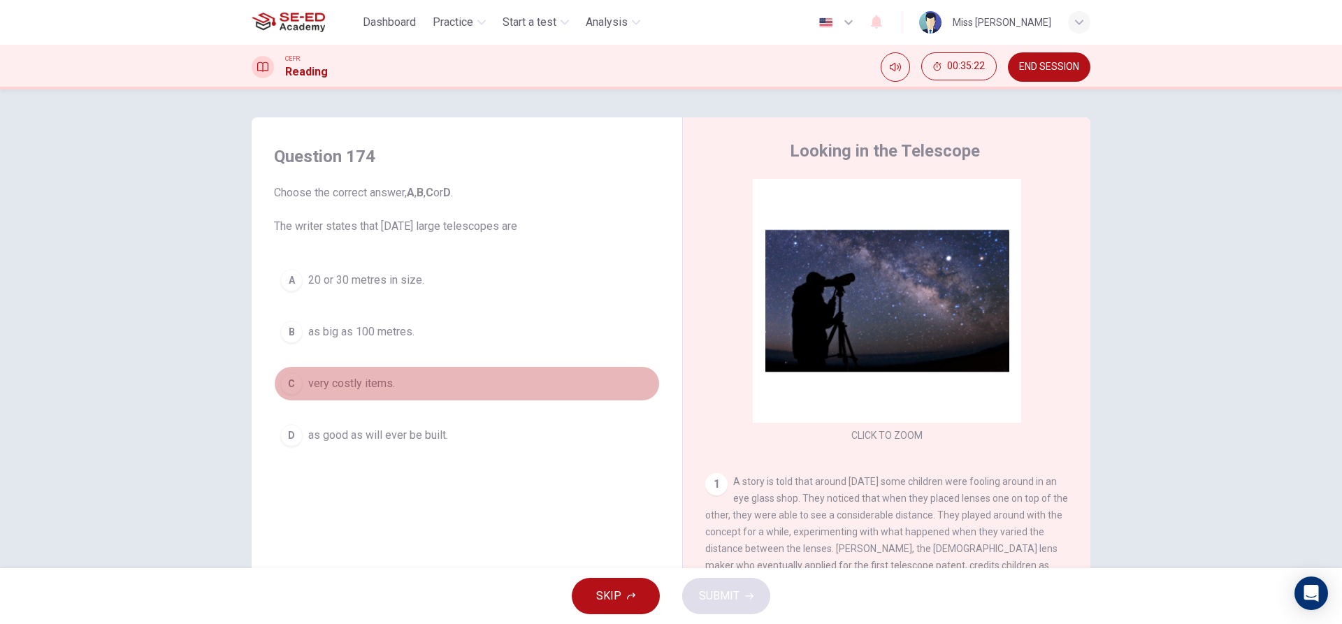
click at [399, 377] on button "C very costly items." at bounding box center [467, 383] width 386 height 35
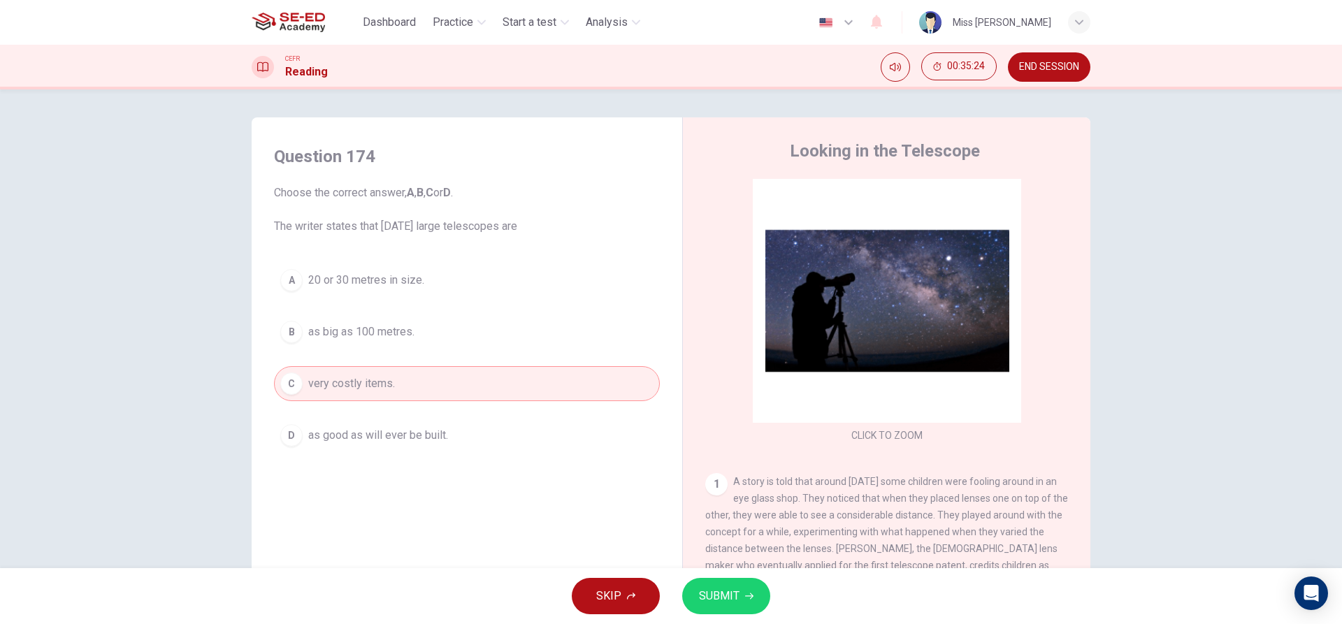
click at [445, 293] on button "A 20 or 30 metres in size." at bounding box center [467, 280] width 386 height 35
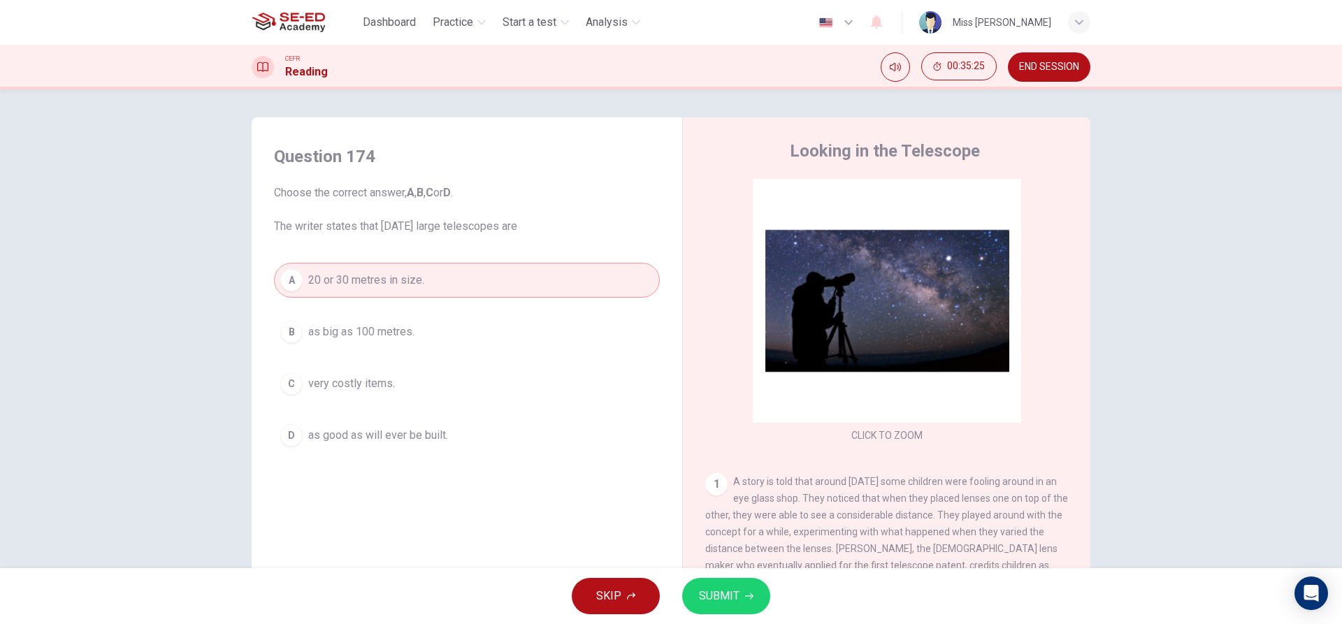
click at [700, 596] on span "SUBMIT" at bounding box center [719, 596] width 41 height 20
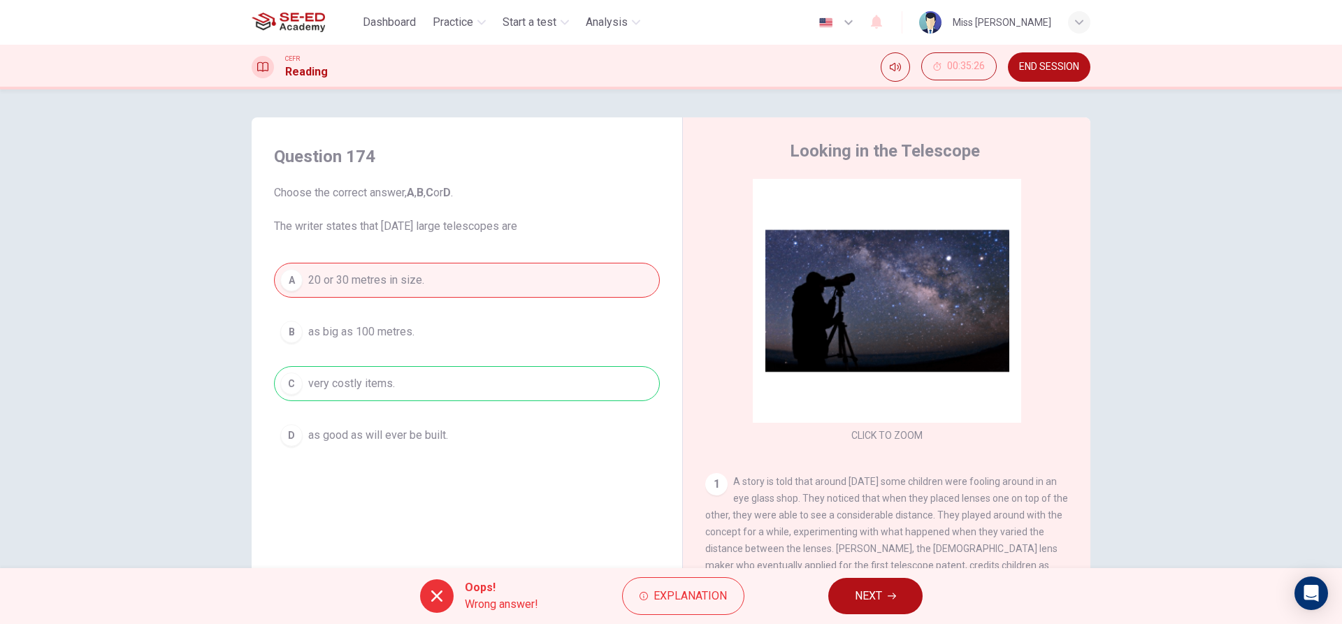
click at [902, 598] on button "NEXT" at bounding box center [875, 596] width 94 height 36
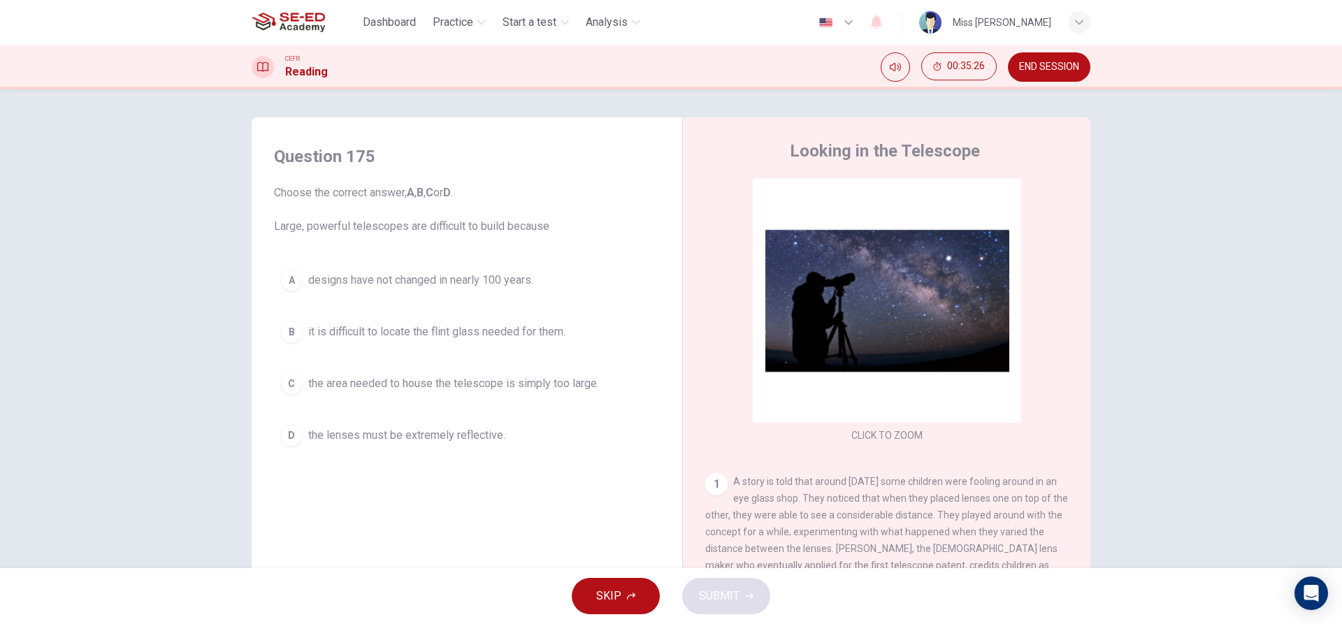
click at [450, 403] on div "A designs have not changed in nearly 100 years. B it is difficult to locate the…" at bounding box center [467, 358] width 386 height 190
click at [538, 368] on button "C the area needed to house the telescope is simply too large." at bounding box center [467, 383] width 386 height 35
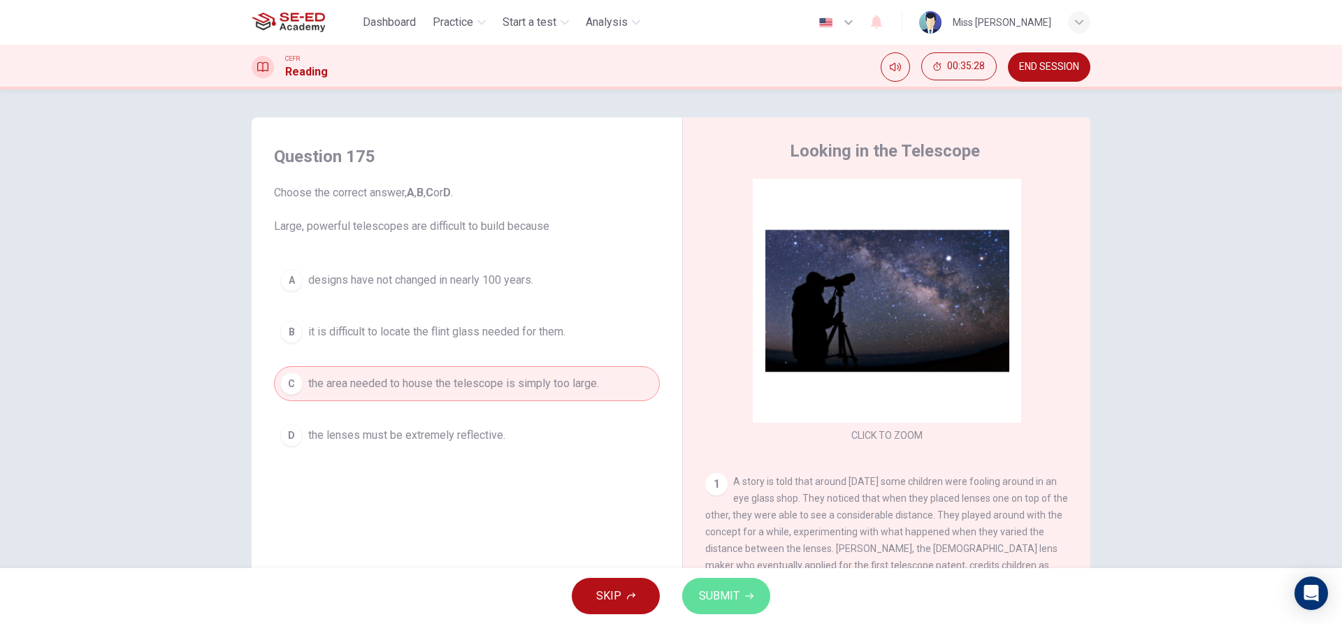
click at [709, 605] on span "SUBMIT" at bounding box center [719, 596] width 41 height 20
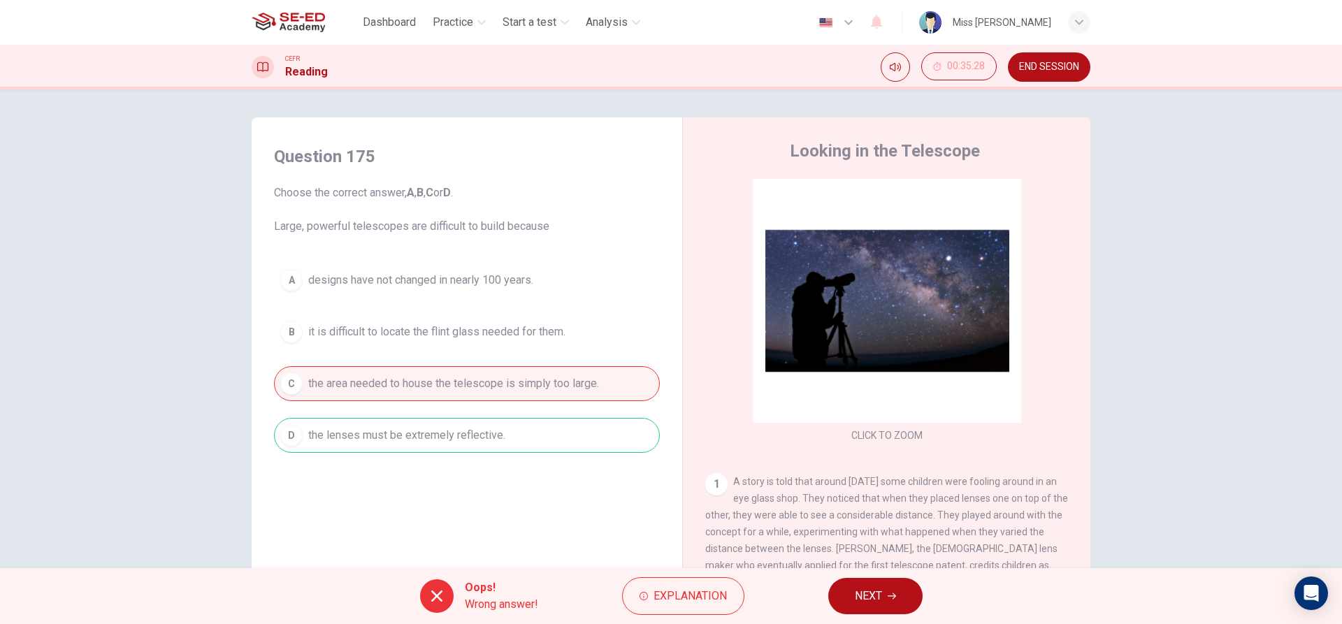
click at [907, 600] on button "NEXT" at bounding box center [875, 596] width 94 height 36
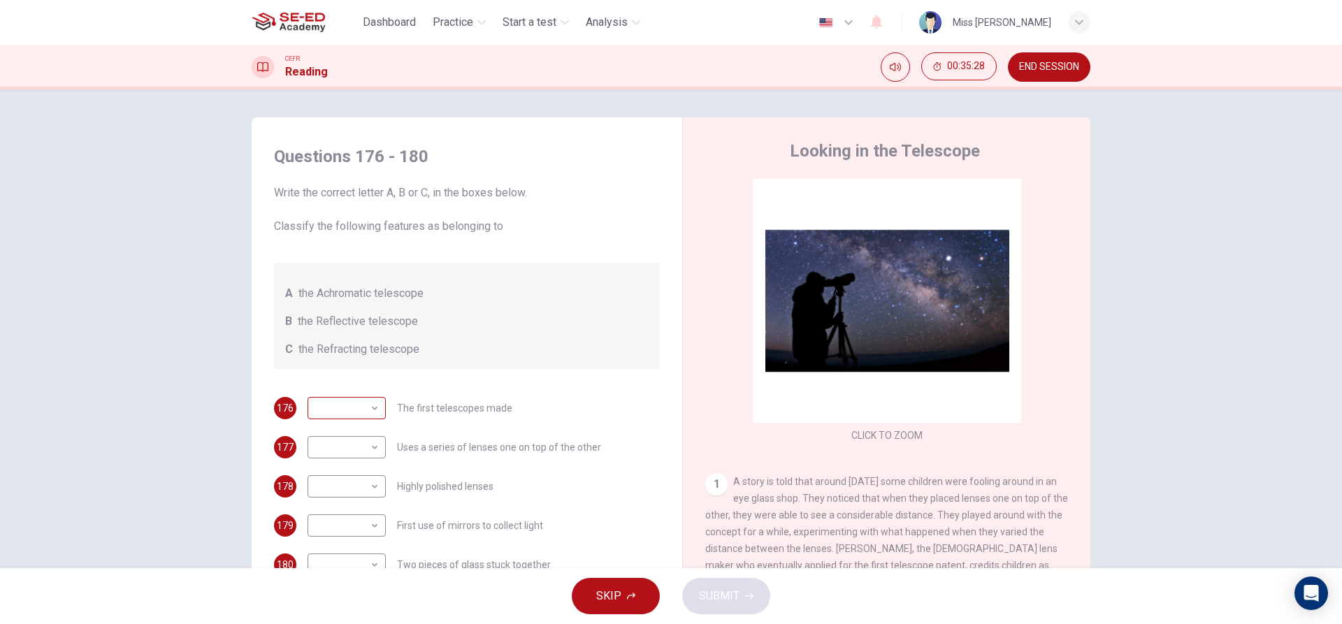
click at [354, 399] on body "This site uses cookies, as explained in our Privacy Policy . If you agree to th…" at bounding box center [671, 312] width 1342 height 624
click at [381, 470] on li "C" at bounding box center [343, 475] width 78 height 22
type input "C"
click at [363, 468] on body "This site uses cookies, as explained in our Privacy Policy . If you agree to th…" at bounding box center [671, 312] width 1342 height 624
click at [355, 526] on li "B" at bounding box center [343, 531] width 78 height 22
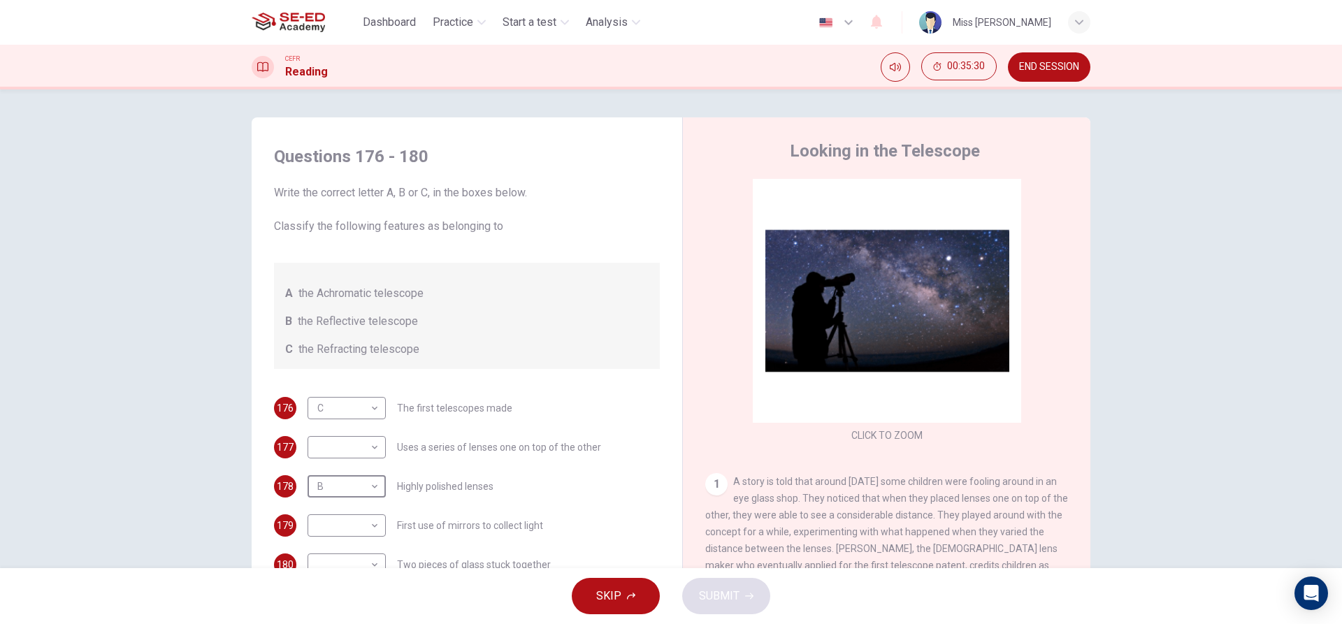
type input "B"
click at [354, 441] on body "This site uses cookies, as explained in our Privacy Policy . If you agree to th…" at bounding box center [671, 312] width 1342 height 624
click at [336, 484] on li "B" at bounding box center [343, 492] width 78 height 22
type input "B"
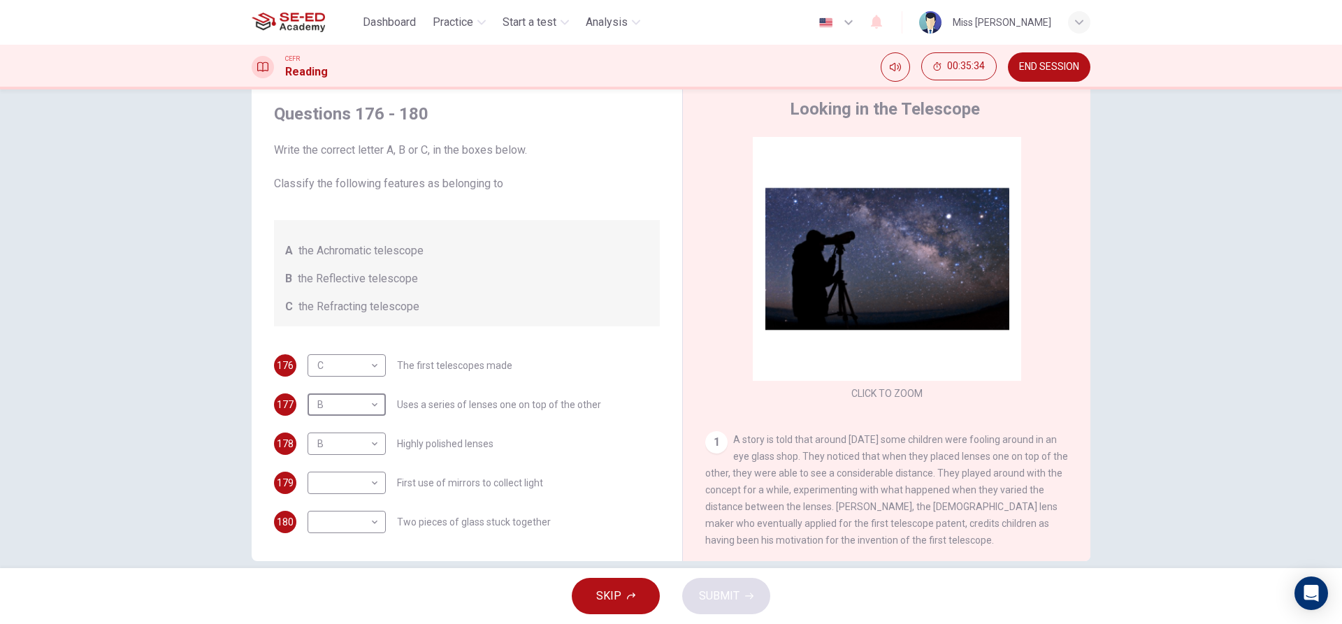
scroll to position [63, 0]
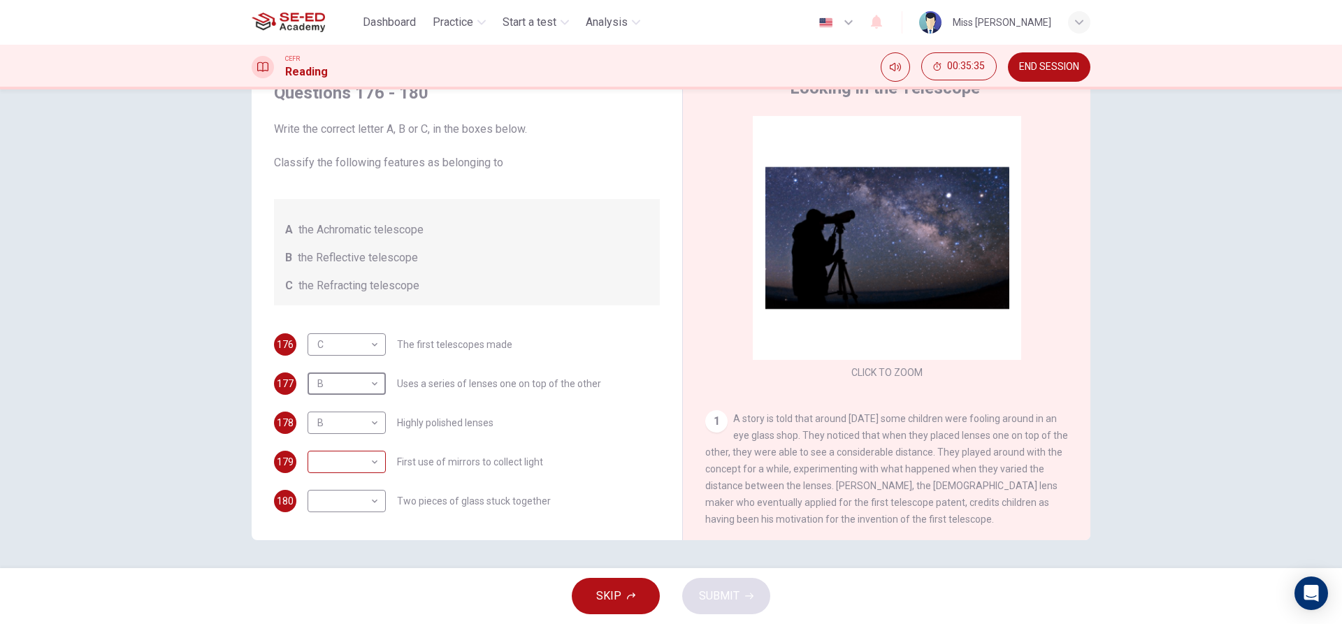
click at [368, 472] on body "This site uses cookies, as explained in our Privacy Policy . If you agree to th…" at bounding box center [671, 312] width 1342 height 624
click at [352, 499] on li "B" at bounding box center [343, 507] width 78 height 22
click at [348, 455] on body "This site uses cookies, as explained in our Privacy Policy . If you agree to th…" at bounding box center [671, 312] width 1342 height 624
click at [341, 483] on li "A" at bounding box center [343, 484] width 78 height 22
type input "A"
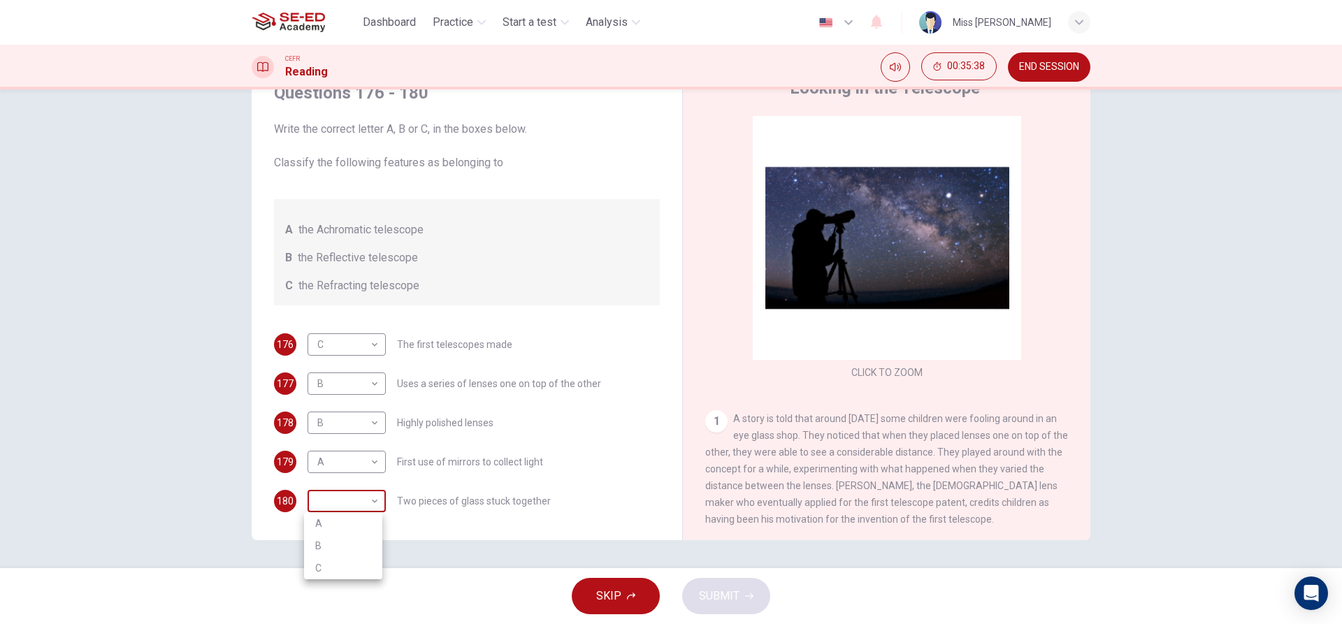
click at [339, 503] on body "This site uses cookies, as explained in our Privacy Policy . If you agree to th…" at bounding box center [671, 312] width 1342 height 624
click at [317, 575] on li "C" at bounding box center [343, 568] width 78 height 22
type input "C"
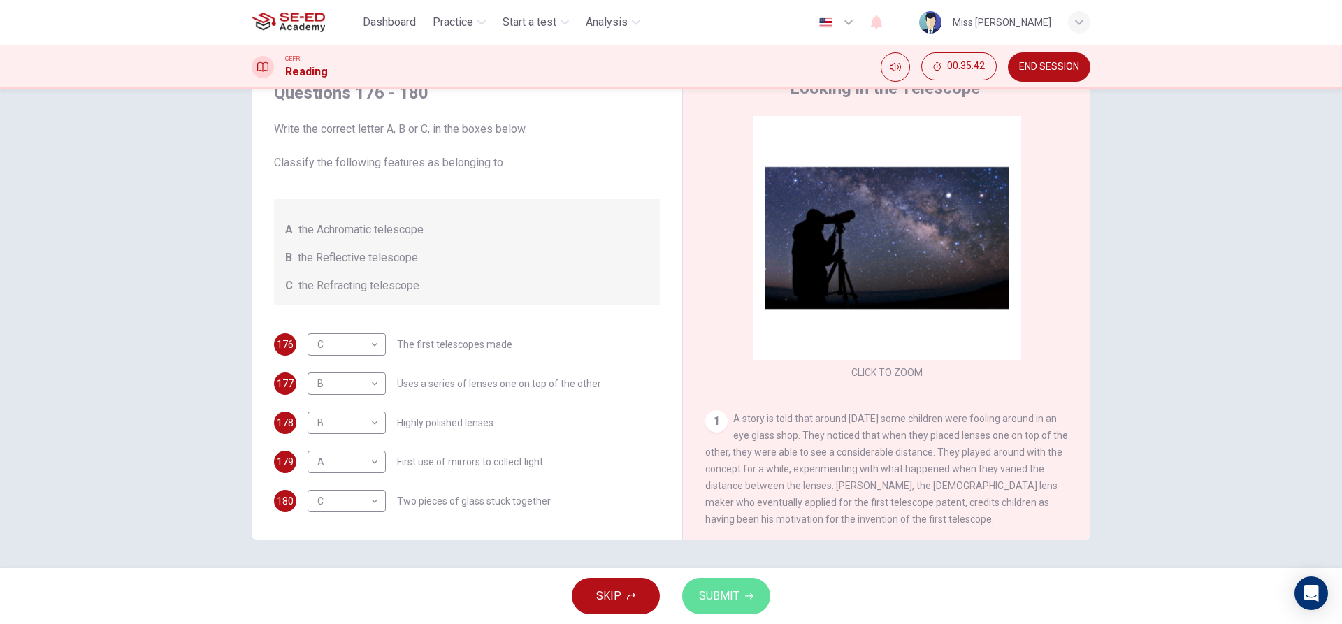
click at [721, 600] on span "SUBMIT" at bounding box center [719, 596] width 41 height 20
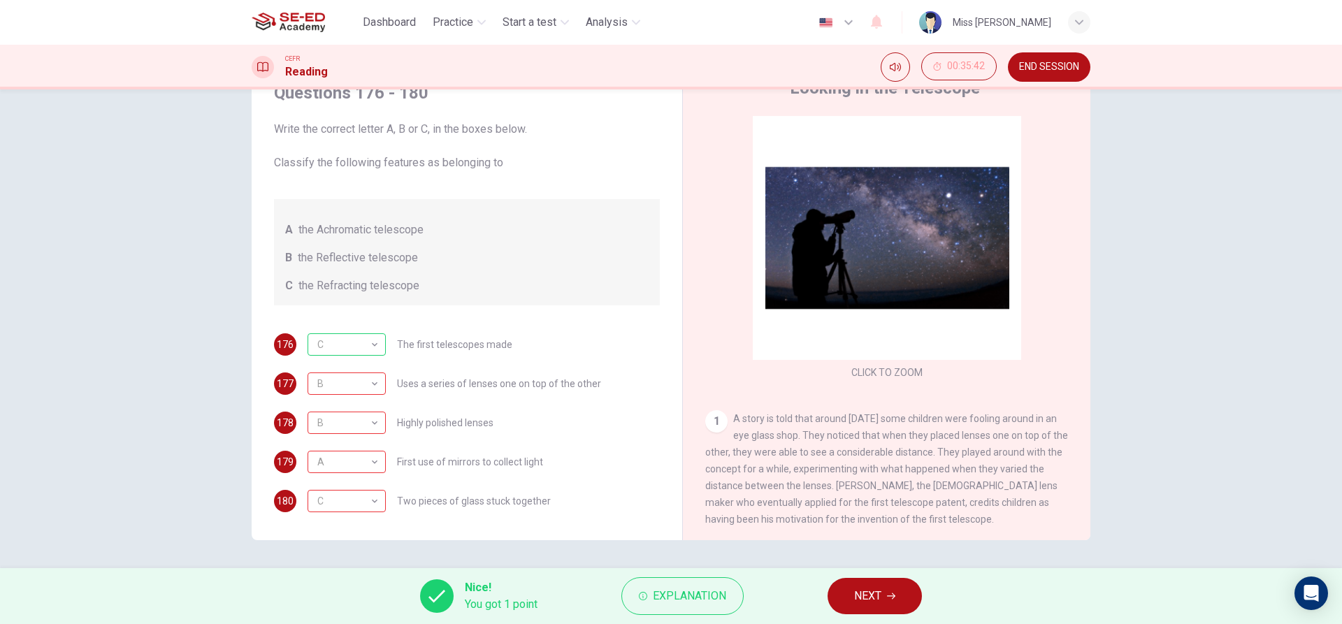
click at [867, 605] on span "NEXT" at bounding box center [867, 596] width 27 height 20
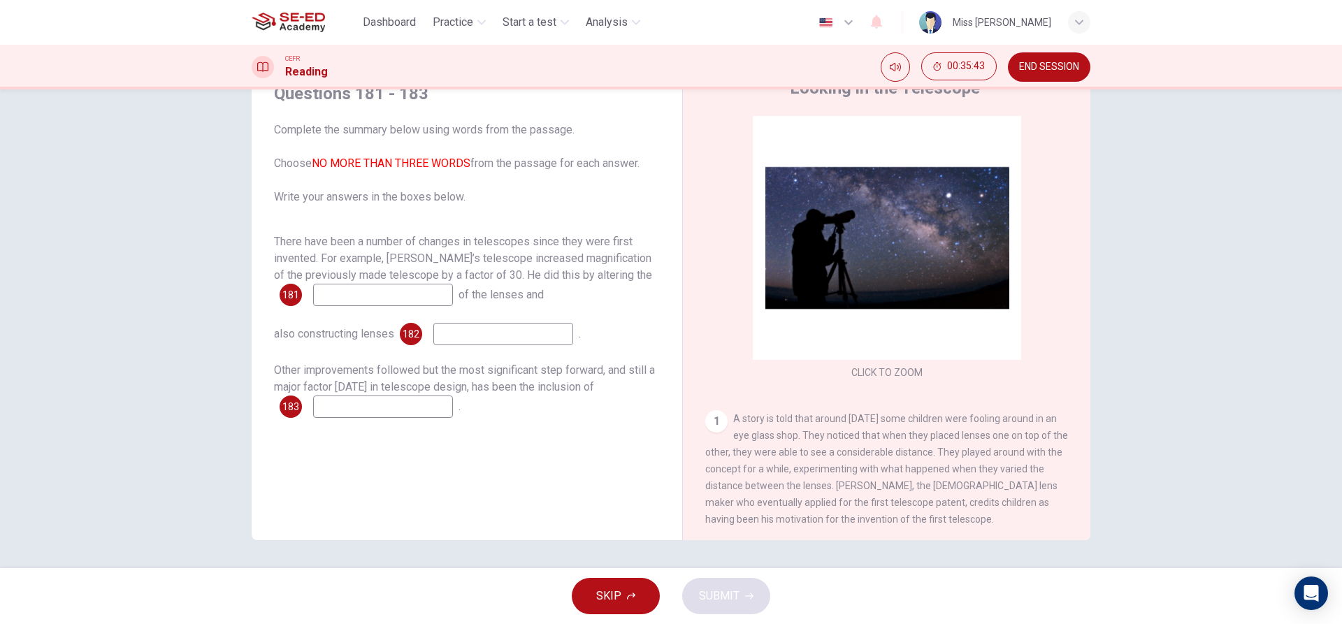
click at [383, 291] on input at bounding box center [383, 295] width 140 height 22
type input "."
click at [554, 336] on input at bounding box center [503, 334] width 140 height 22
type input "."
drag, startPoint x: 387, startPoint y: 410, endPoint x: 406, endPoint y: 411, distance: 18.9
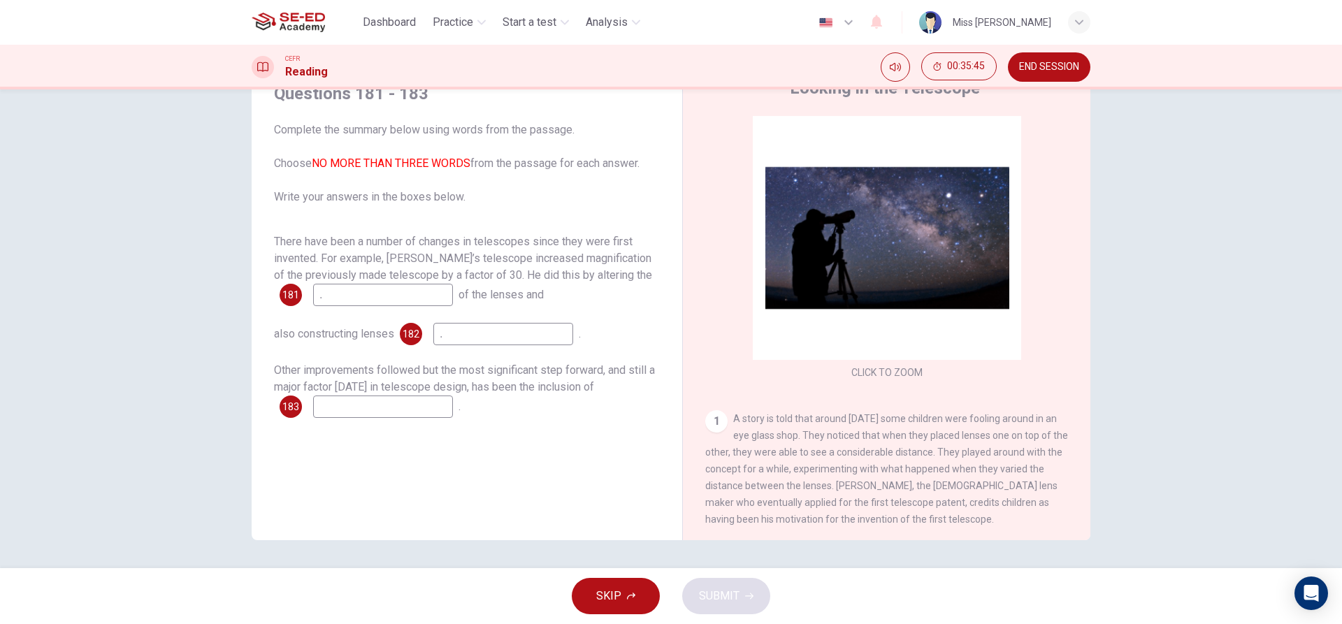
click at [387, 411] on input at bounding box center [383, 407] width 140 height 22
type input "."
click at [735, 591] on span "SUBMIT" at bounding box center [719, 596] width 41 height 20
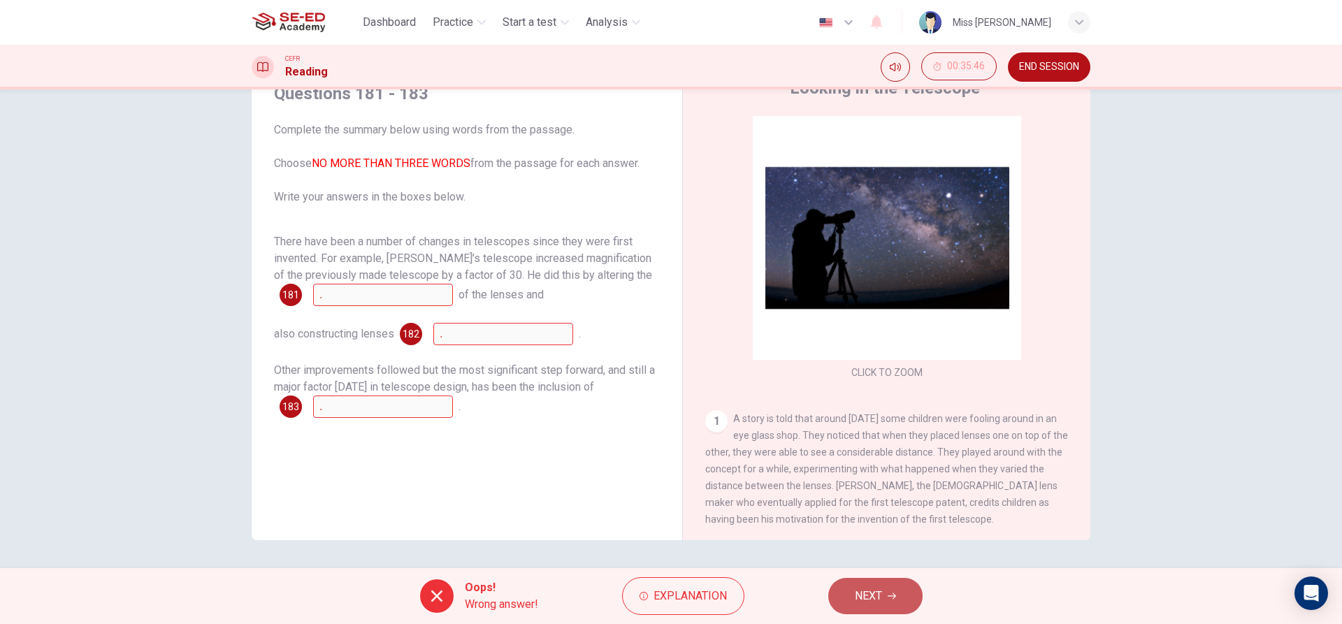
click at [900, 596] on button "NEXT" at bounding box center [875, 596] width 94 height 36
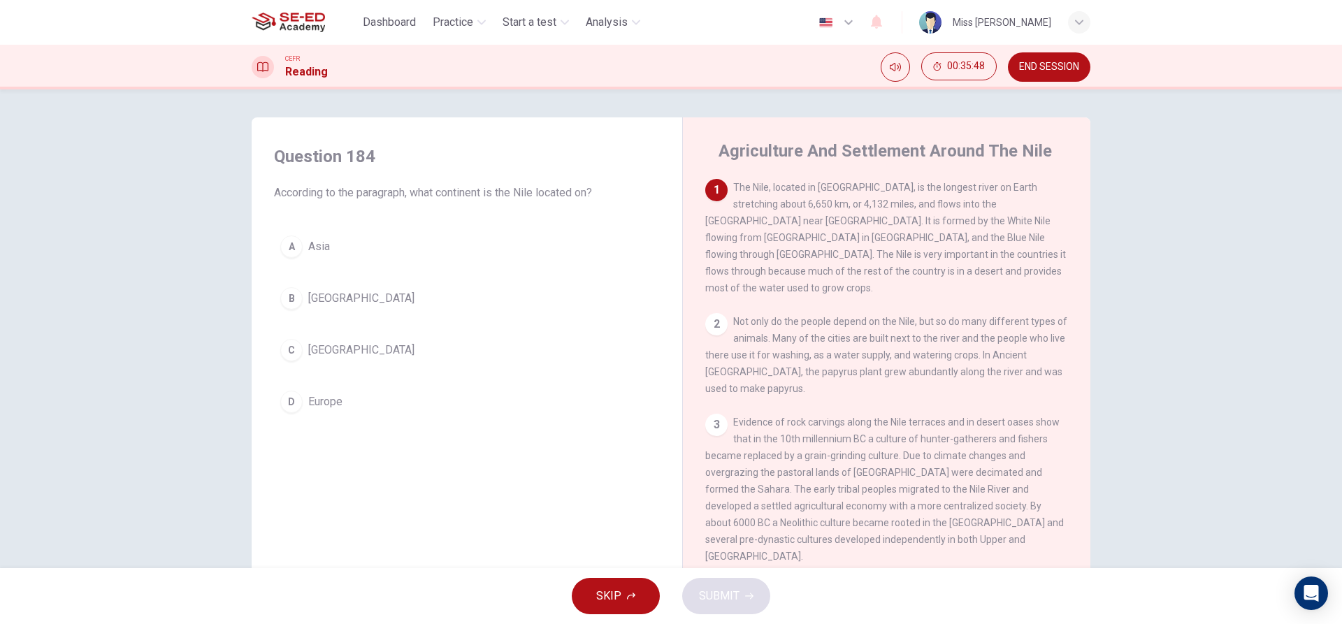
click at [386, 273] on div "A [PERSON_NAME] [GEOGRAPHIC_DATA] C [GEOGRAPHIC_DATA] D [GEOGRAPHIC_DATA]" at bounding box center [467, 324] width 386 height 190
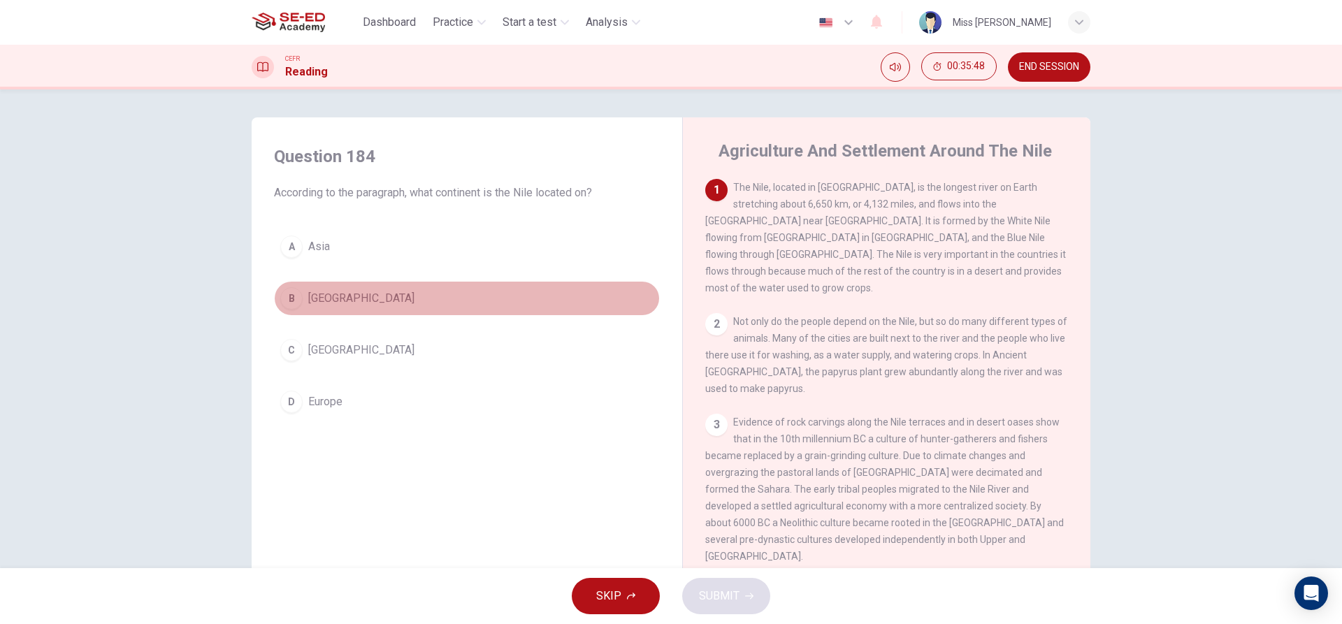
click at [378, 303] on button "B [GEOGRAPHIC_DATA]" at bounding box center [467, 298] width 386 height 35
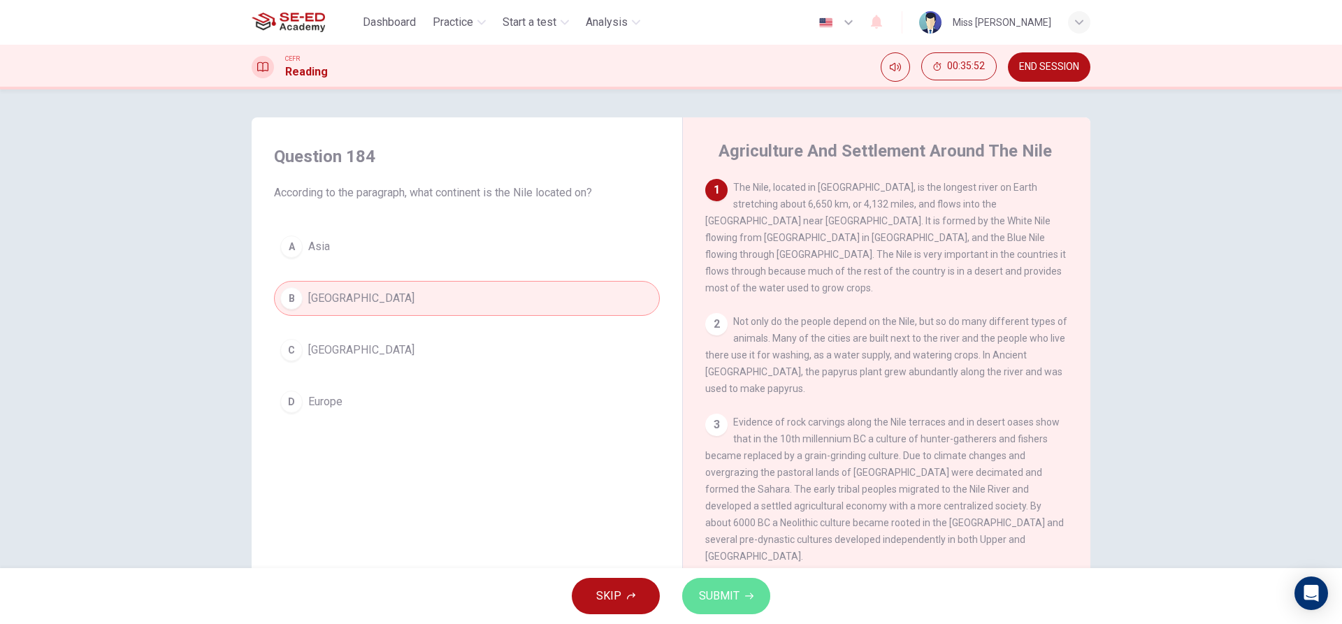
click at [715, 600] on span "SUBMIT" at bounding box center [719, 596] width 41 height 20
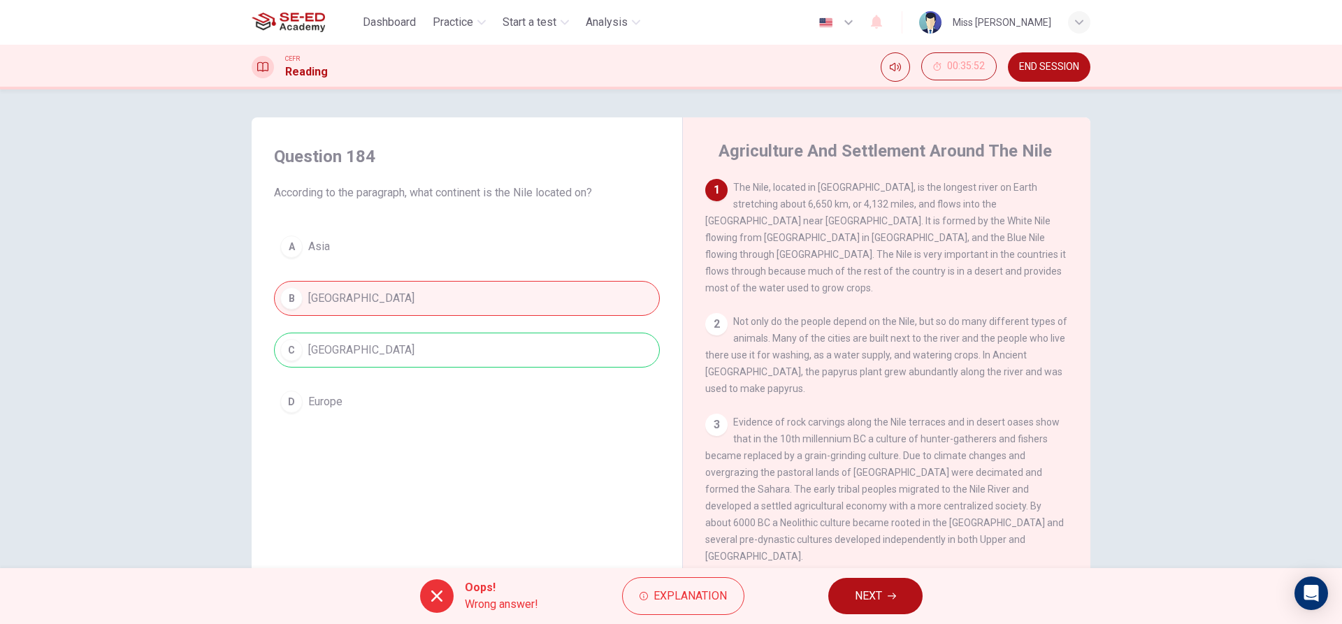
click at [859, 593] on span "NEXT" at bounding box center [868, 596] width 27 height 20
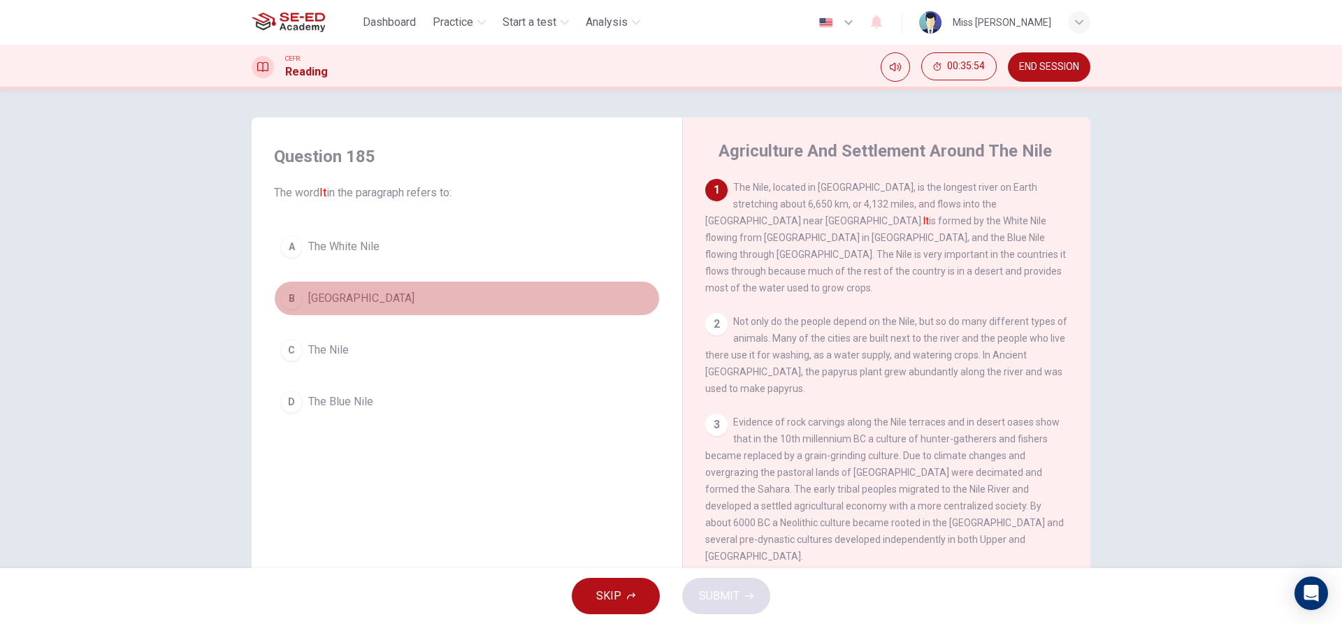
drag, startPoint x: 348, startPoint y: 298, endPoint x: 649, endPoint y: 500, distance: 362.5
click at [348, 301] on span "[GEOGRAPHIC_DATA]" at bounding box center [361, 298] width 106 height 17
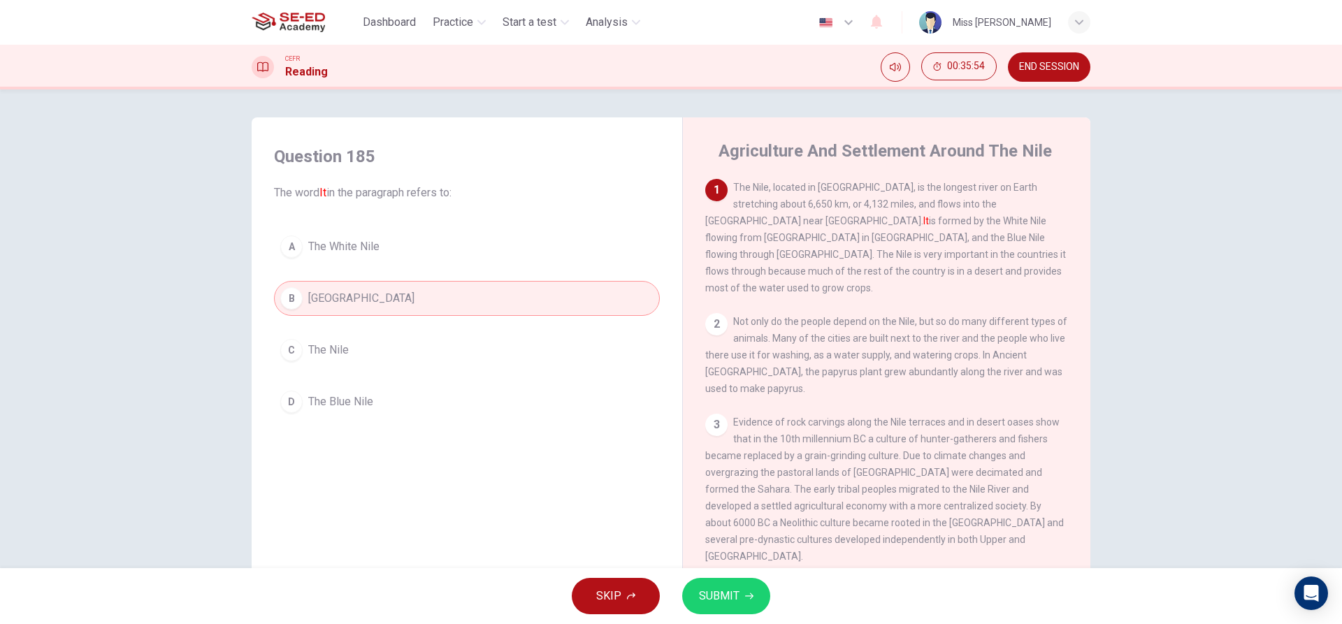
click at [734, 607] on button "SUBMIT" at bounding box center [726, 596] width 88 height 36
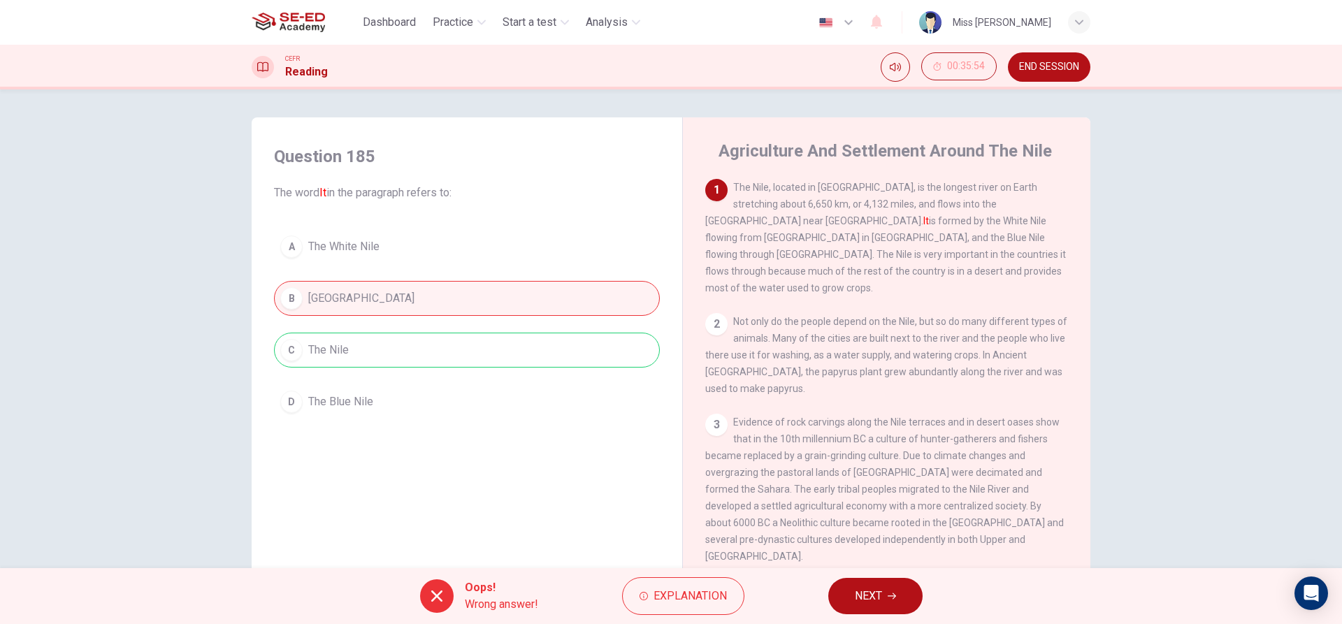
drag, startPoint x: 868, startPoint y: 565, endPoint x: 868, endPoint y: 581, distance: 15.4
click at [868, 572] on div "Dashboard Practice Start a test Analysis English en ​ Miss Rilnapas Nuanlaong C…" at bounding box center [671, 312] width 1342 height 624
click at [870, 592] on span "NEXT" at bounding box center [868, 596] width 27 height 20
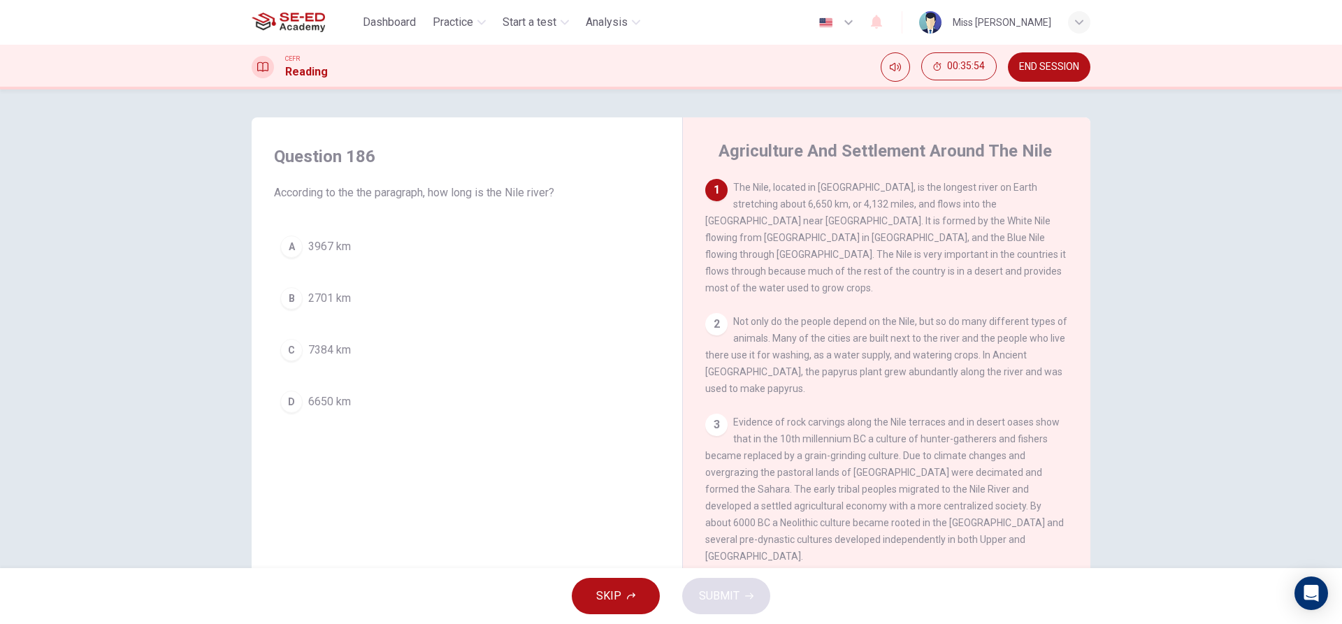
click at [430, 238] on button "A 3967 km" at bounding box center [467, 246] width 386 height 35
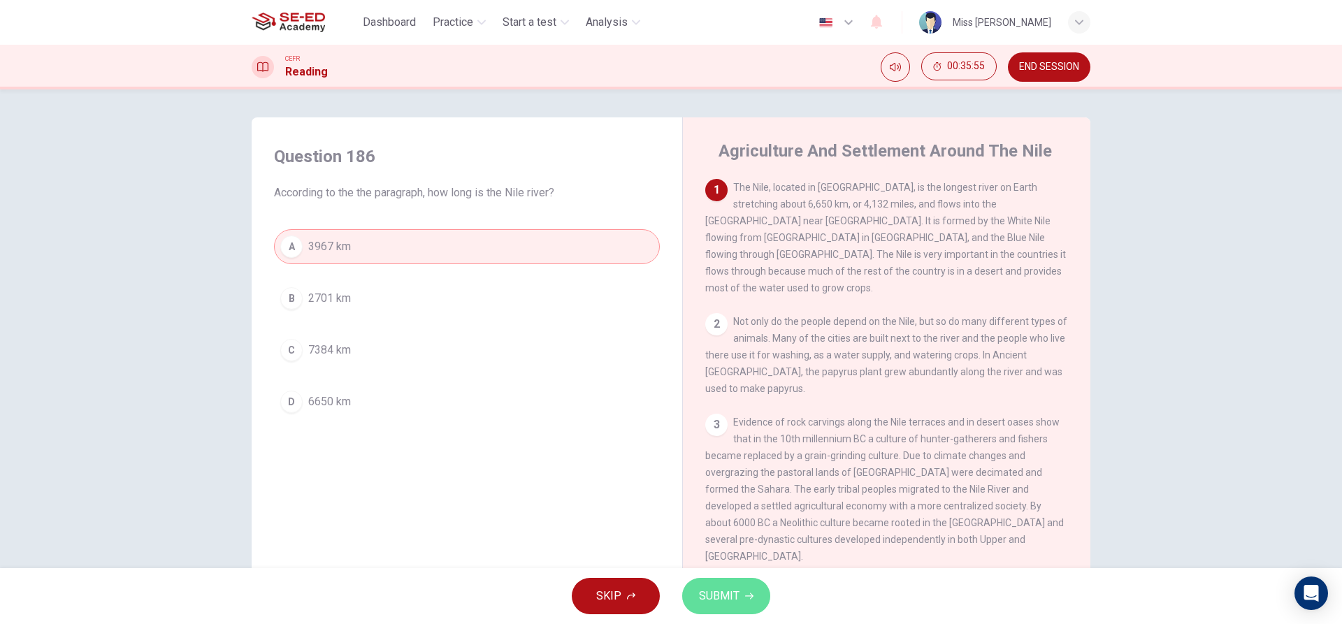
click at [745, 594] on icon "button" at bounding box center [749, 596] width 8 height 8
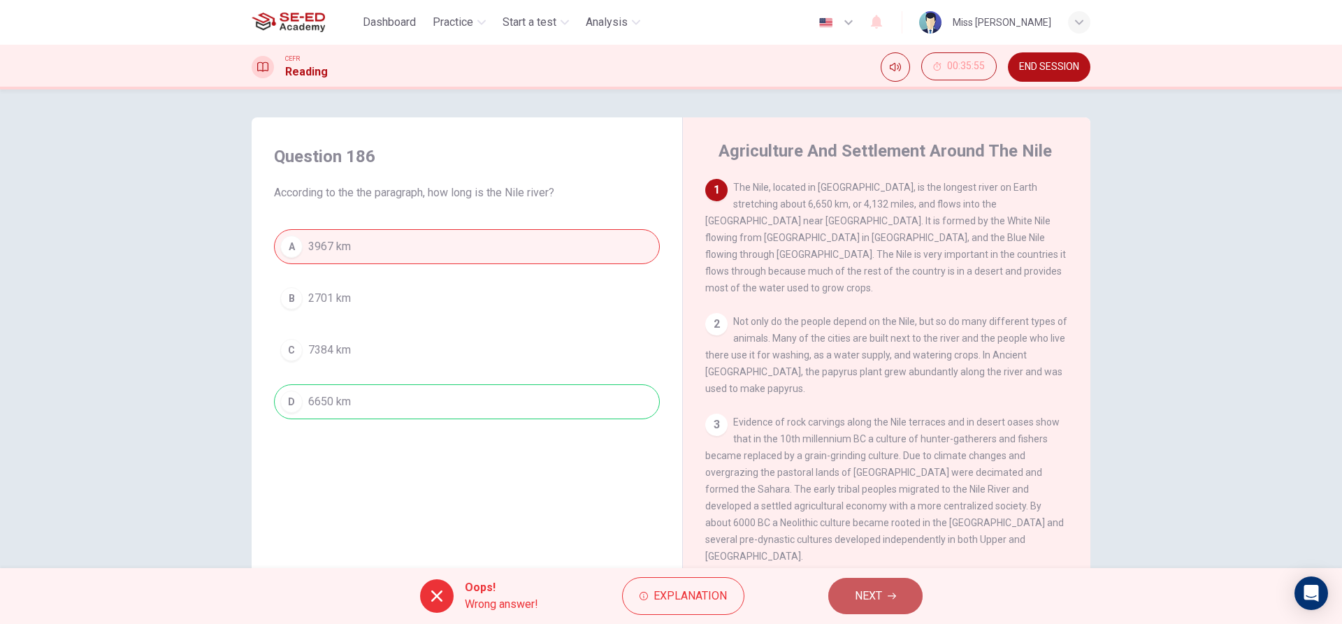
click at [877, 602] on span "NEXT" at bounding box center [868, 596] width 27 height 20
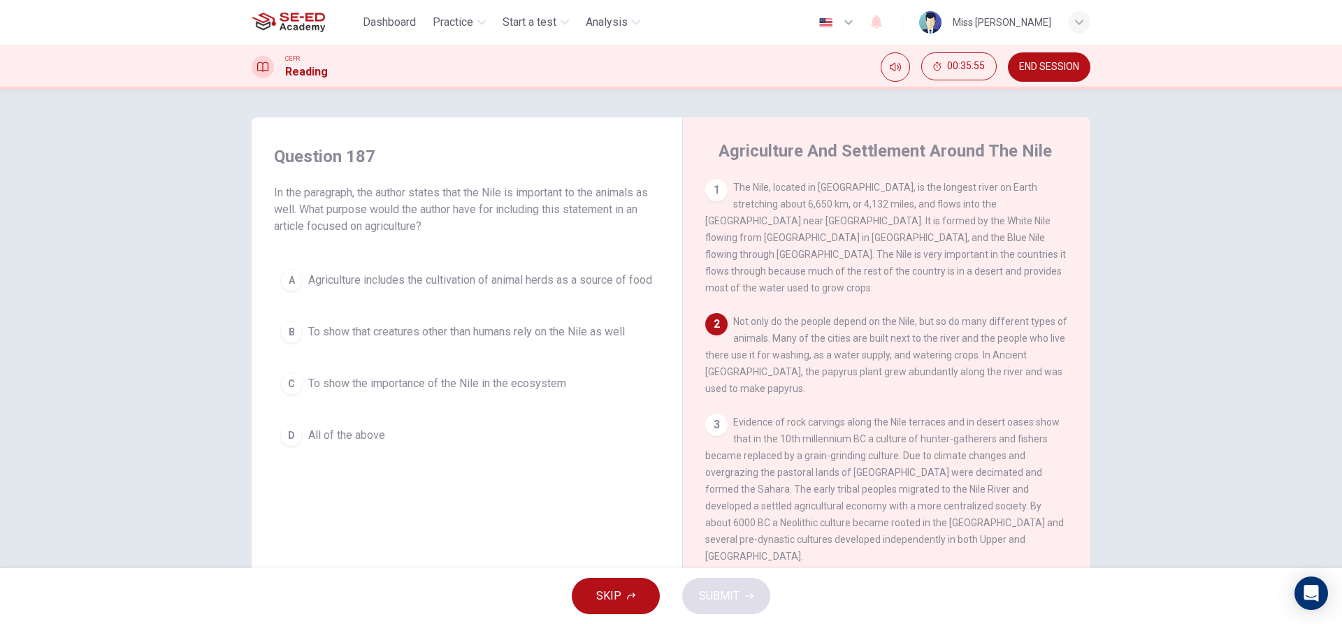
click at [375, 272] on span "Agriculture includes the cultivation of animal herds as a source of food" at bounding box center [480, 280] width 344 height 17
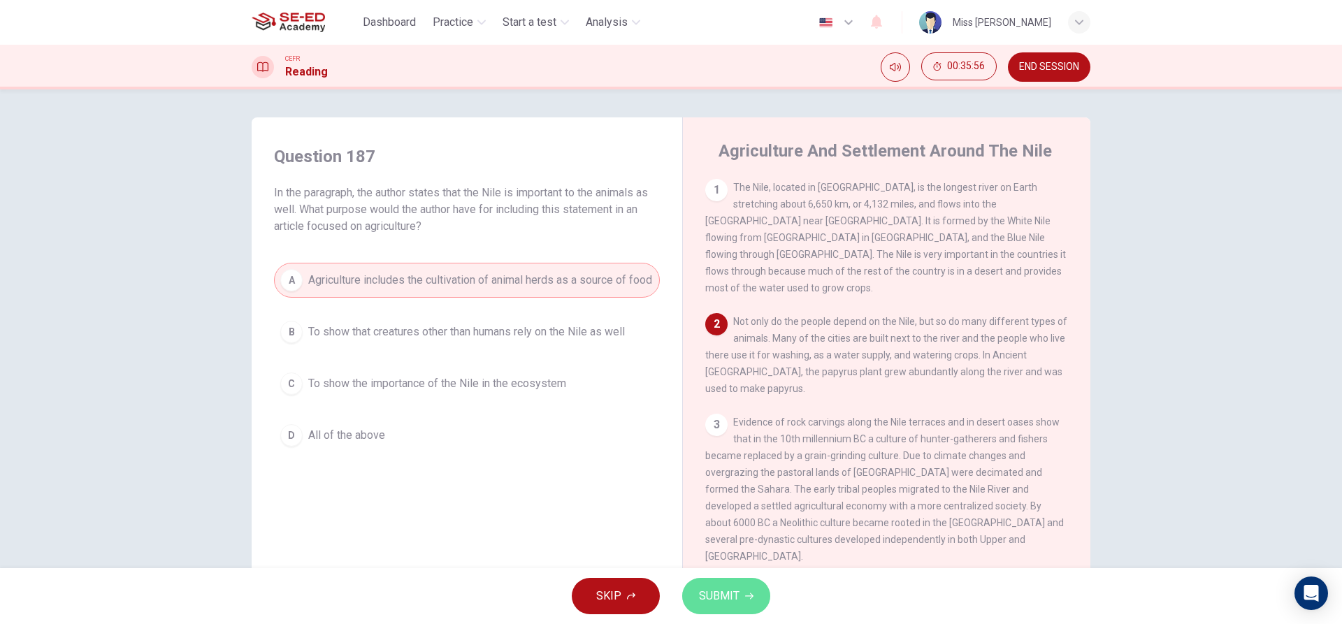
click at [733, 584] on button "SUBMIT" at bounding box center [726, 596] width 88 height 36
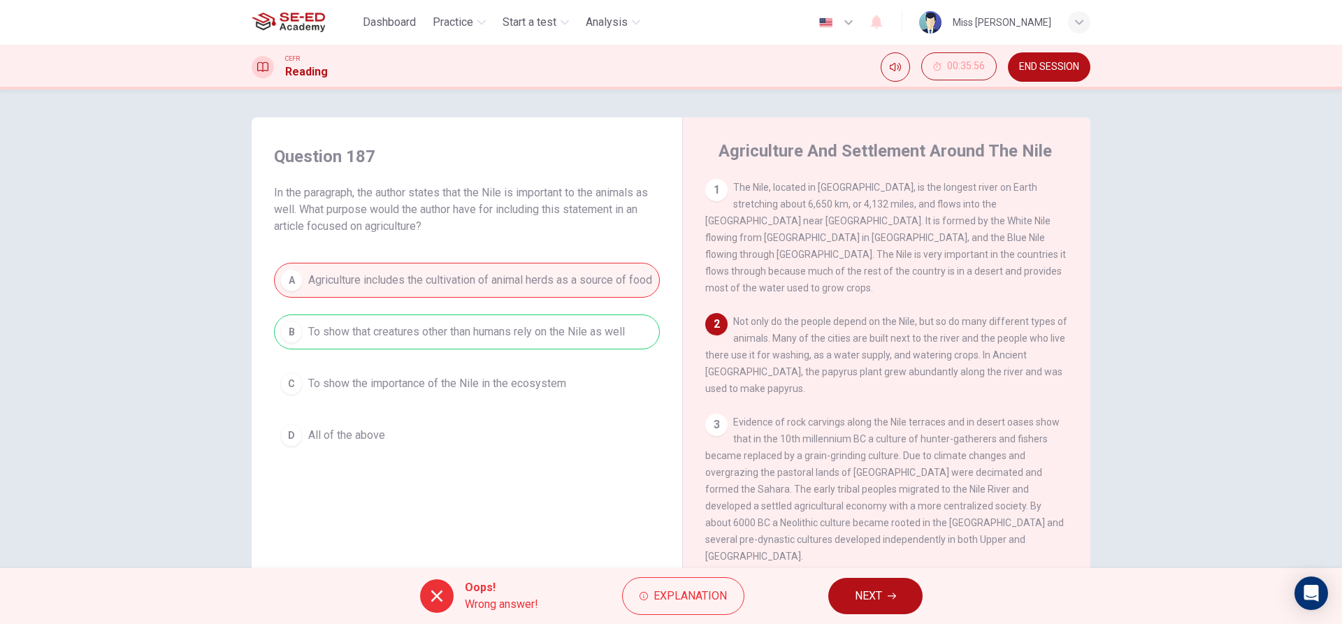
drag, startPoint x: 902, startPoint y: 602, endPoint x: 893, endPoint y: 603, distance: 9.8
click at [902, 602] on button "NEXT" at bounding box center [875, 596] width 94 height 36
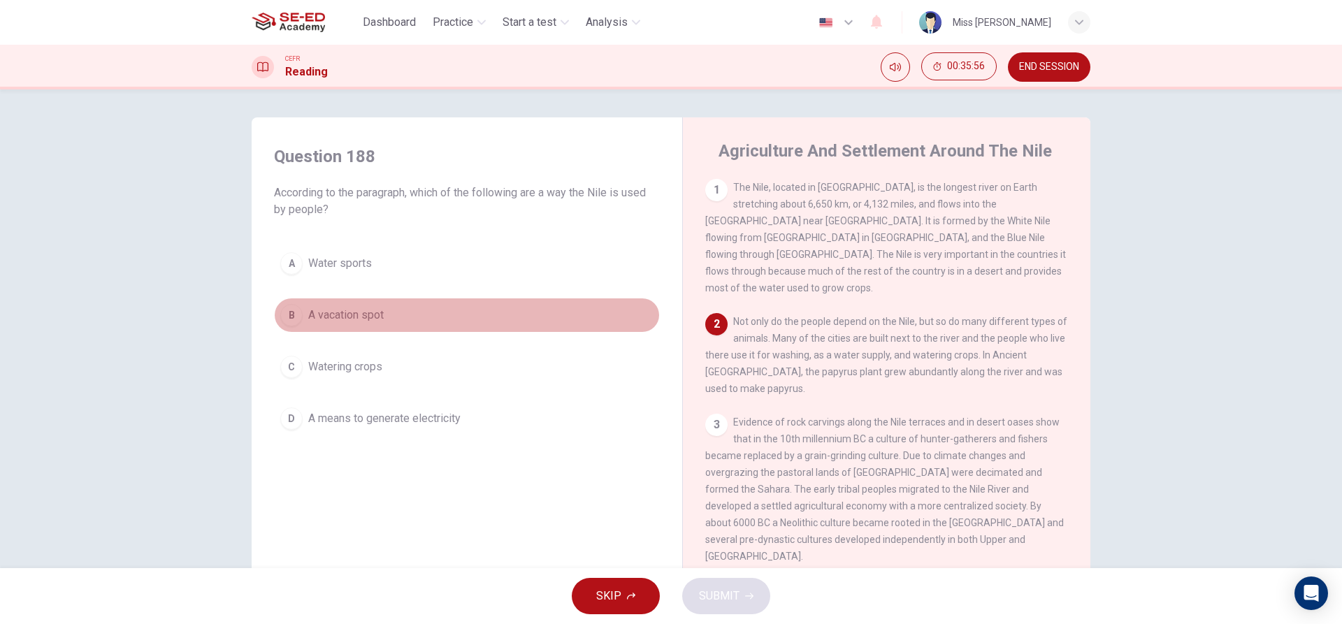
click at [378, 317] on span "A vacation spot" at bounding box center [345, 315] width 75 height 17
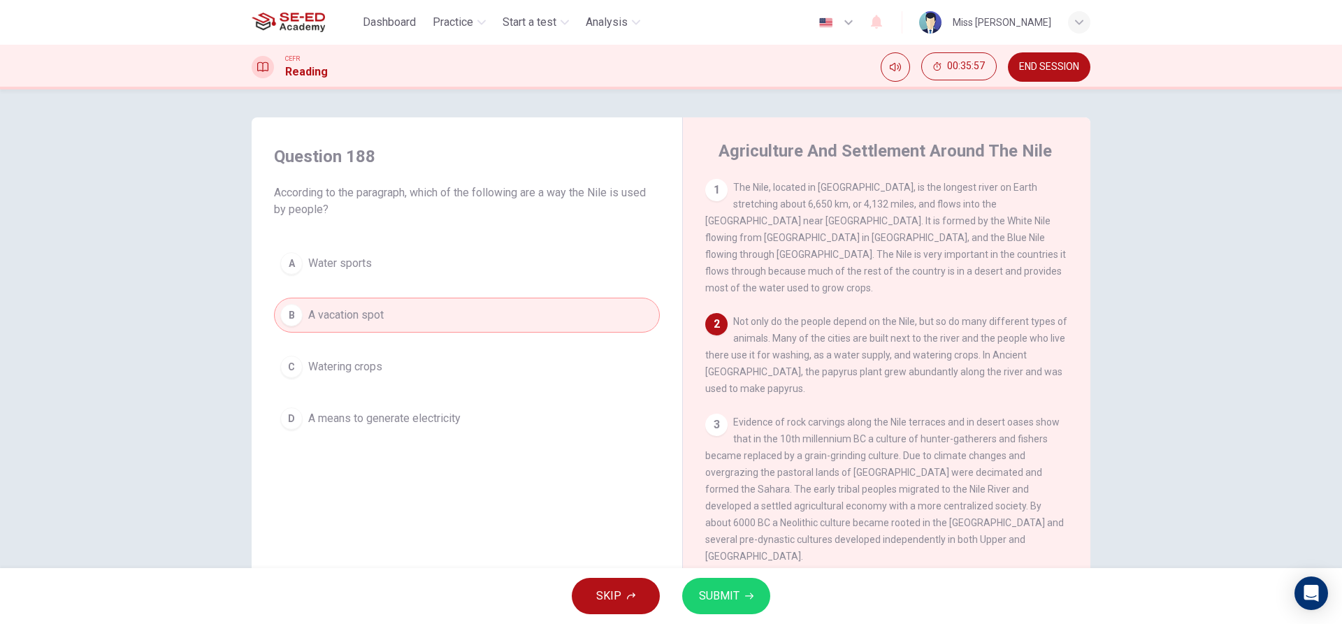
click at [728, 605] on span "SUBMIT" at bounding box center [719, 596] width 41 height 20
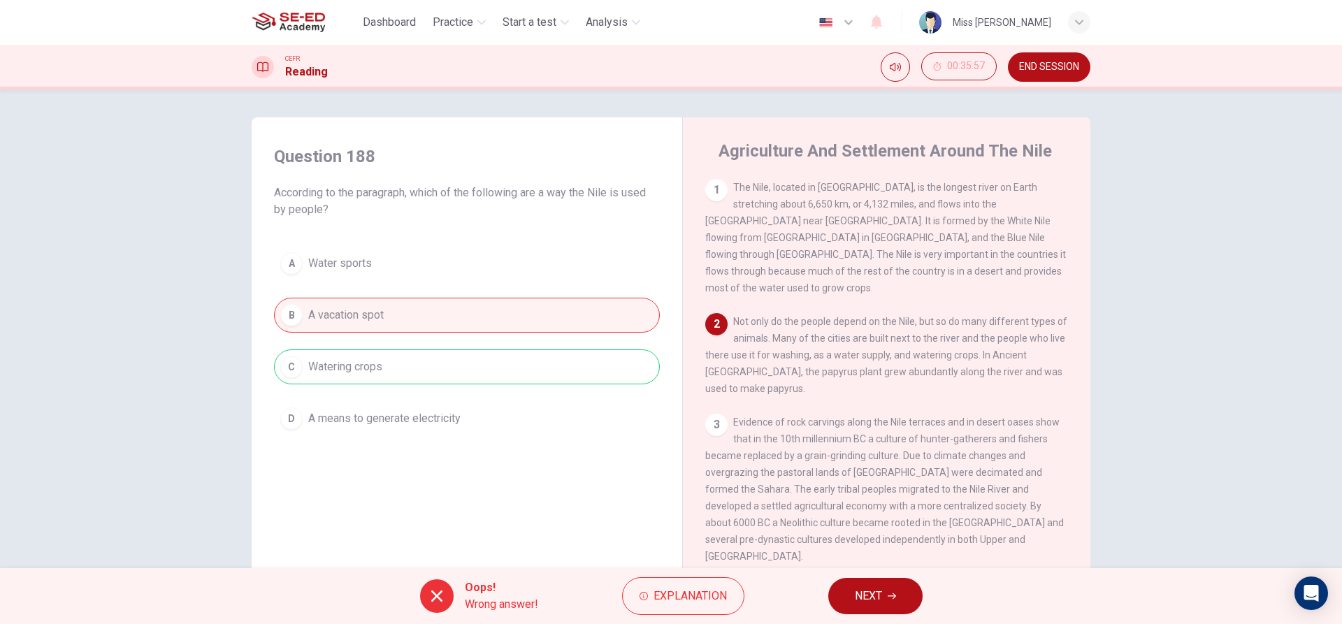
click at [883, 589] on button "NEXT" at bounding box center [875, 596] width 94 height 36
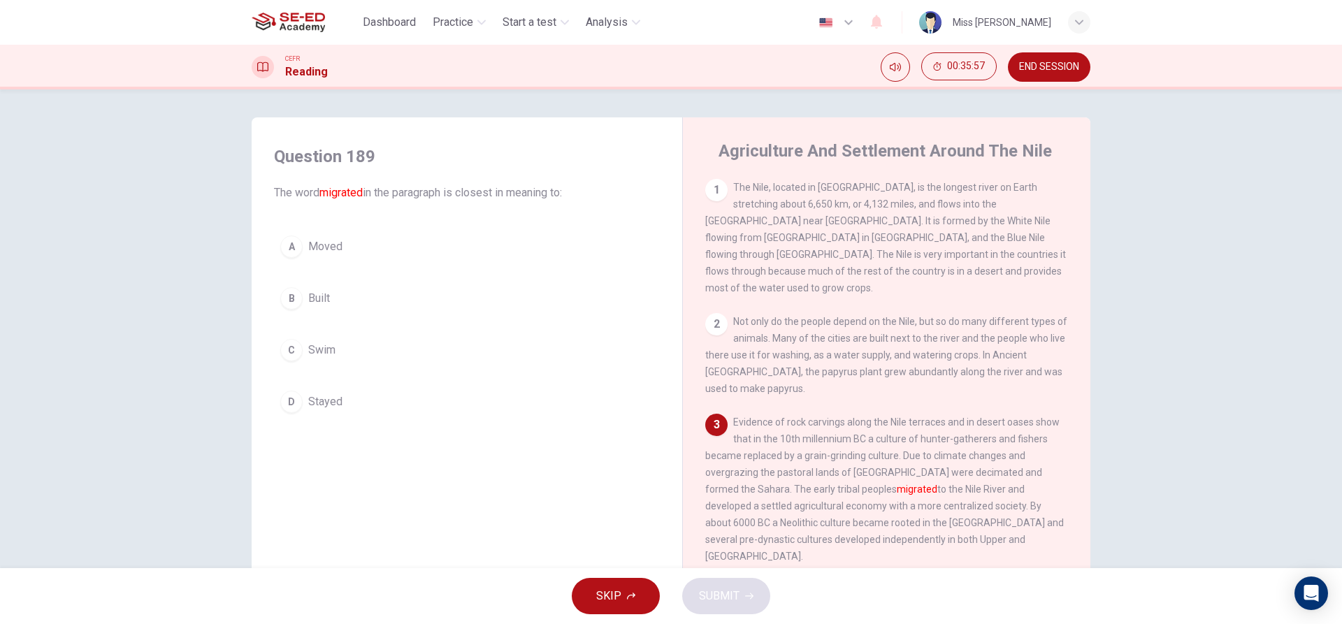
click at [405, 344] on button "C Swim" at bounding box center [467, 350] width 386 height 35
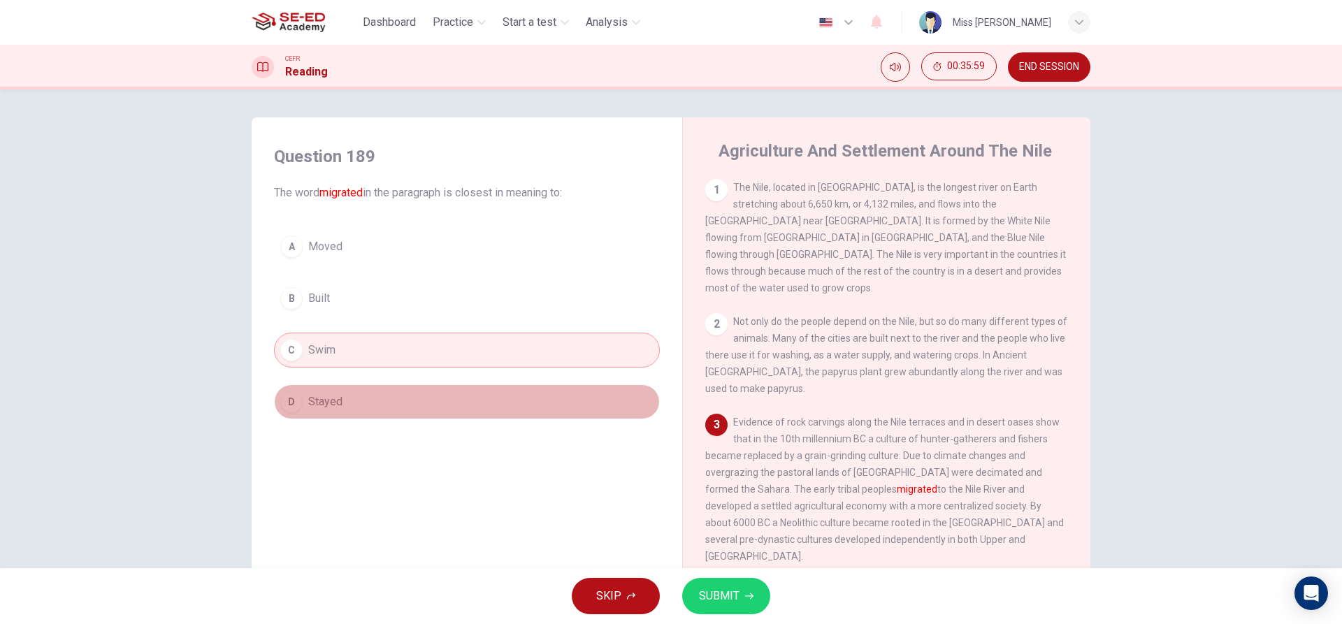
click at [380, 396] on button "D Stayed" at bounding box center [467, 401] width 386 height 35
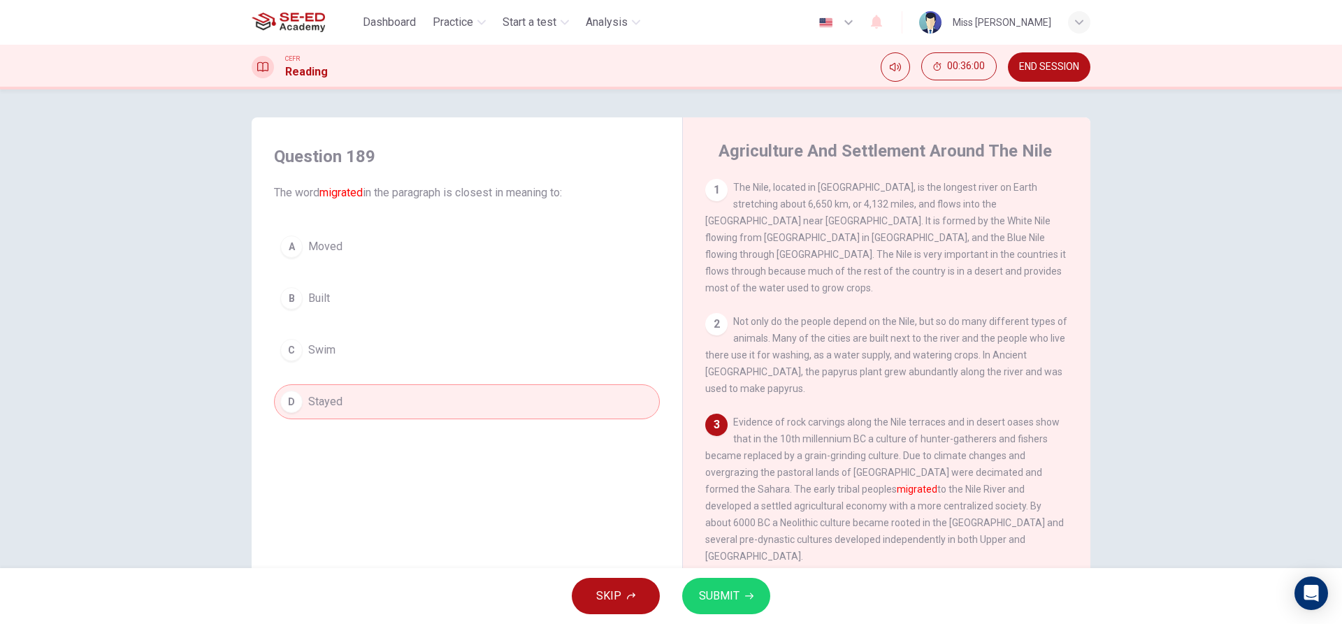
click at [701, 614] on div "SKIP SUBMIT" at bounding box center [671, 596] width 1342 height 56
click at [702, 599] on span "SUBMIT" at bounding box center [719, 596] width 41 height 20
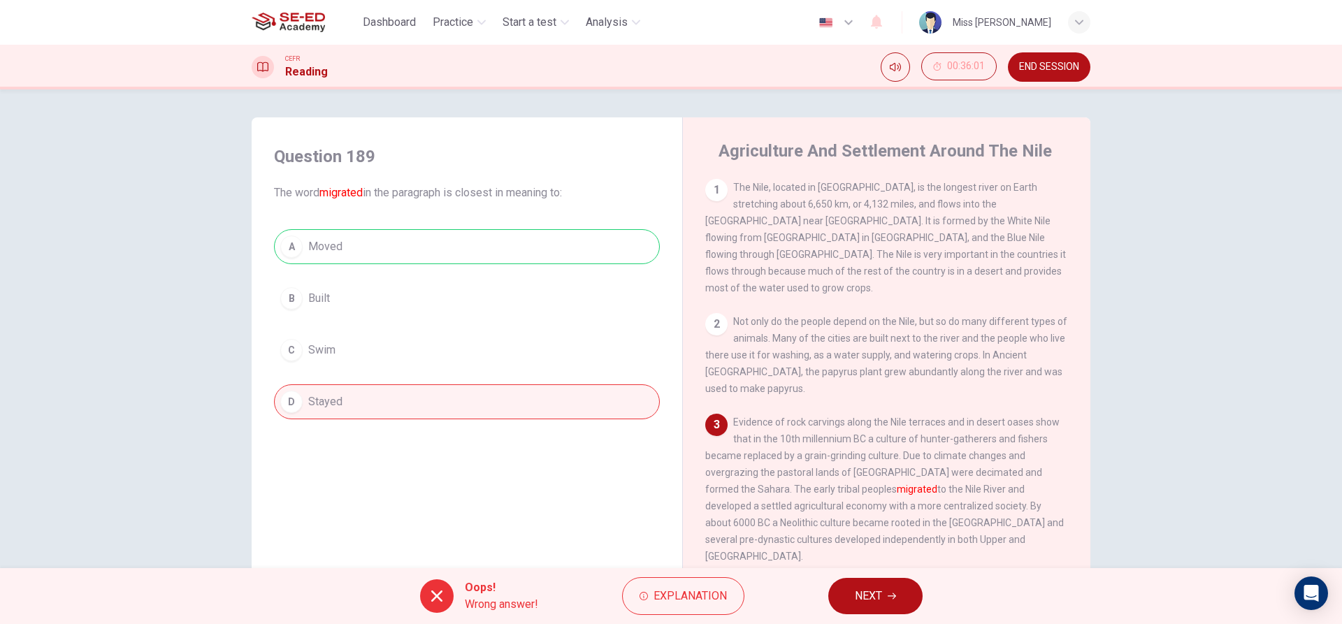
click at [848, 596] on button "NEXT" at bounding box center [875, 596] width 94 height 36
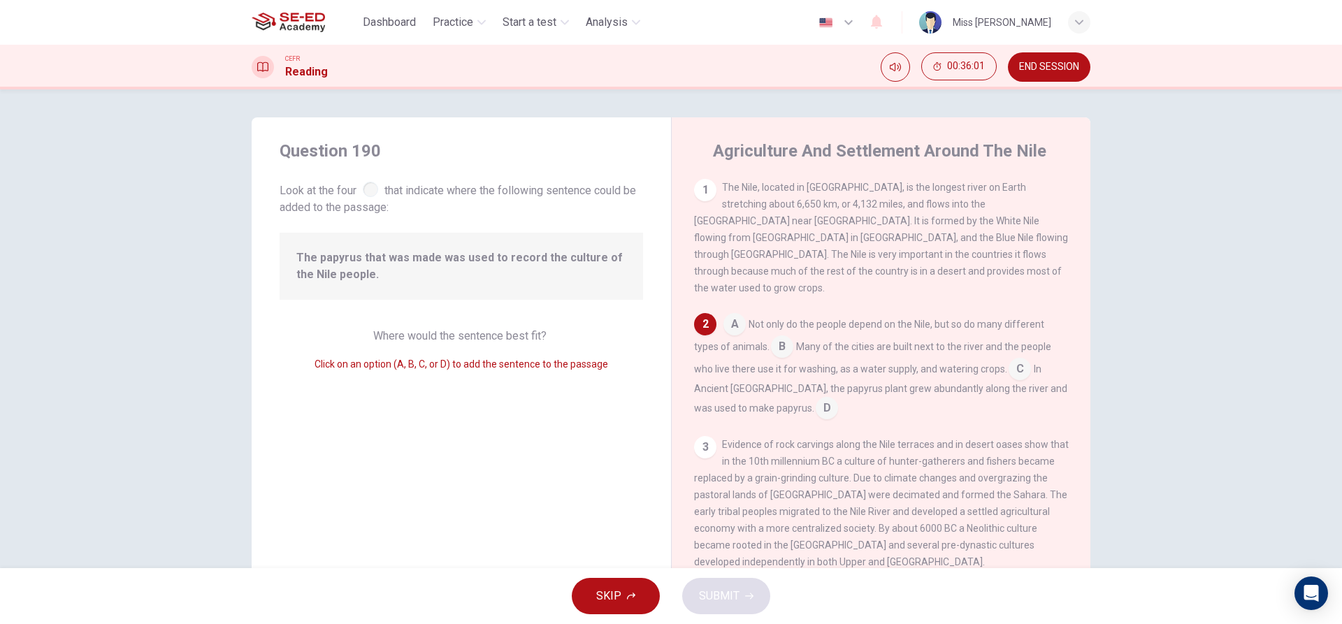
scroll to position [122, 0]
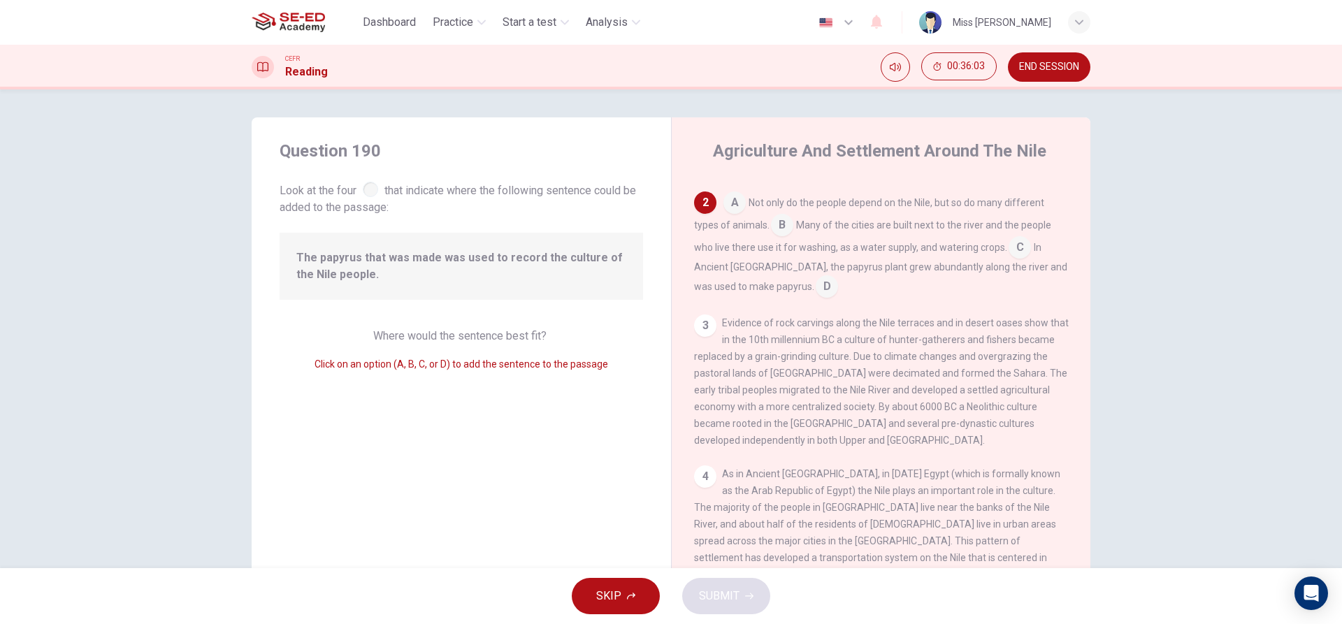
click at [816, 277] on input at bounding box center [827, 288] width 22 height 22
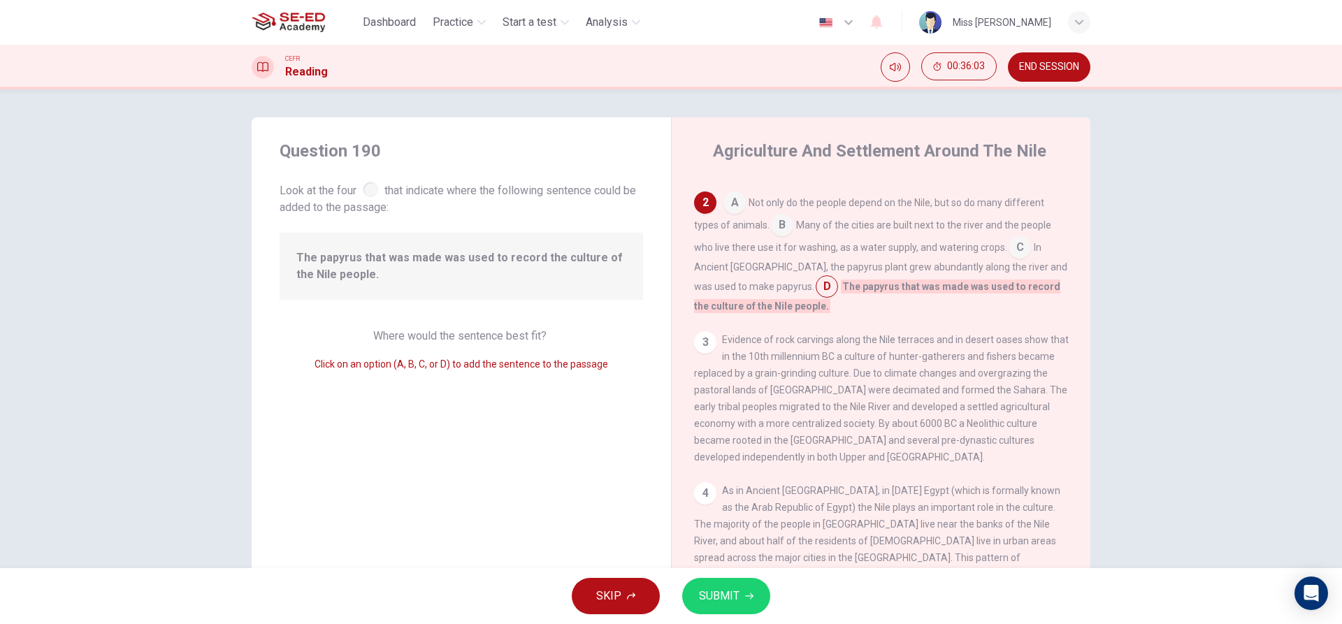
click at [747, 591] on button "SUBMIT" at bounding box center [726, 596] width 88 height 36
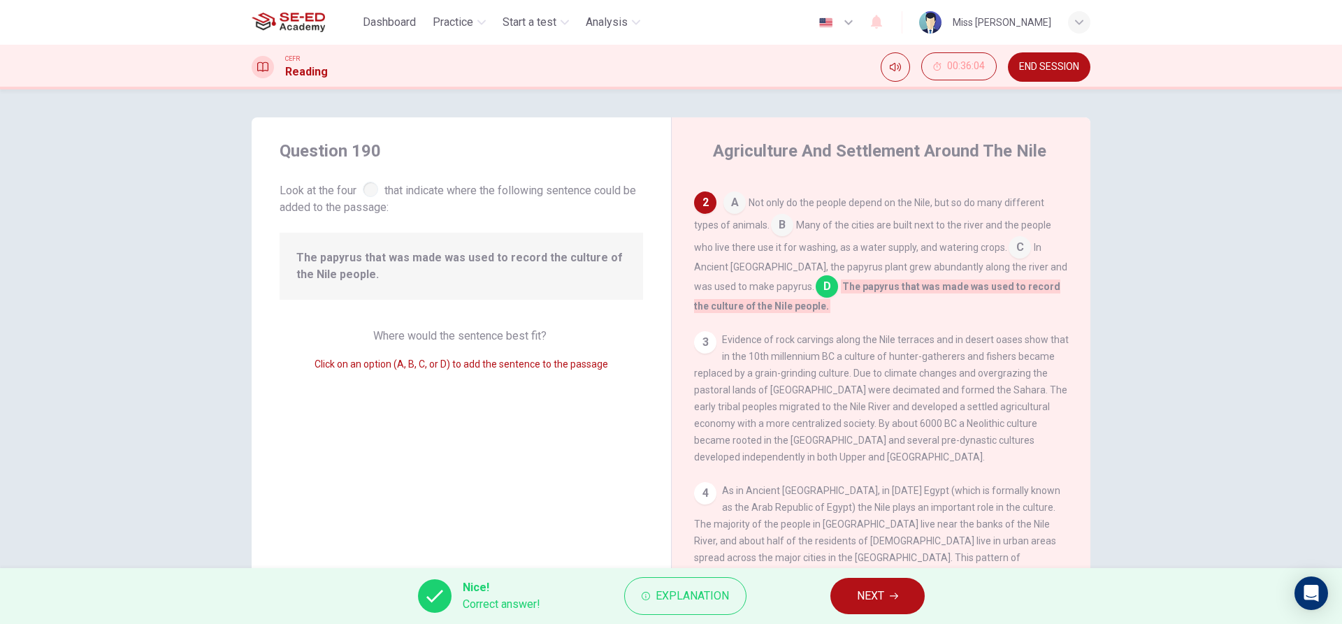
click at [861, 598] on span "NEXT" at bounding box center [870, 596] width 27 height 20
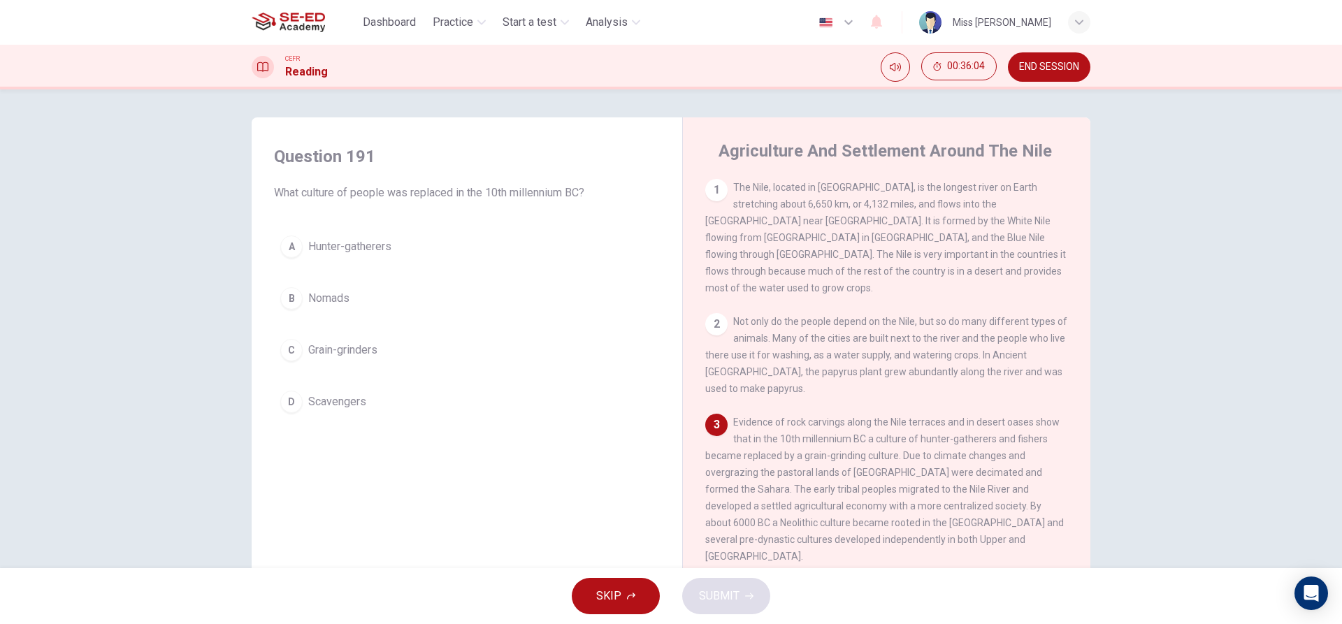
click at [372, 349] on span "Grain-grinders" at bounding box center [342, 350] width 69 height 17
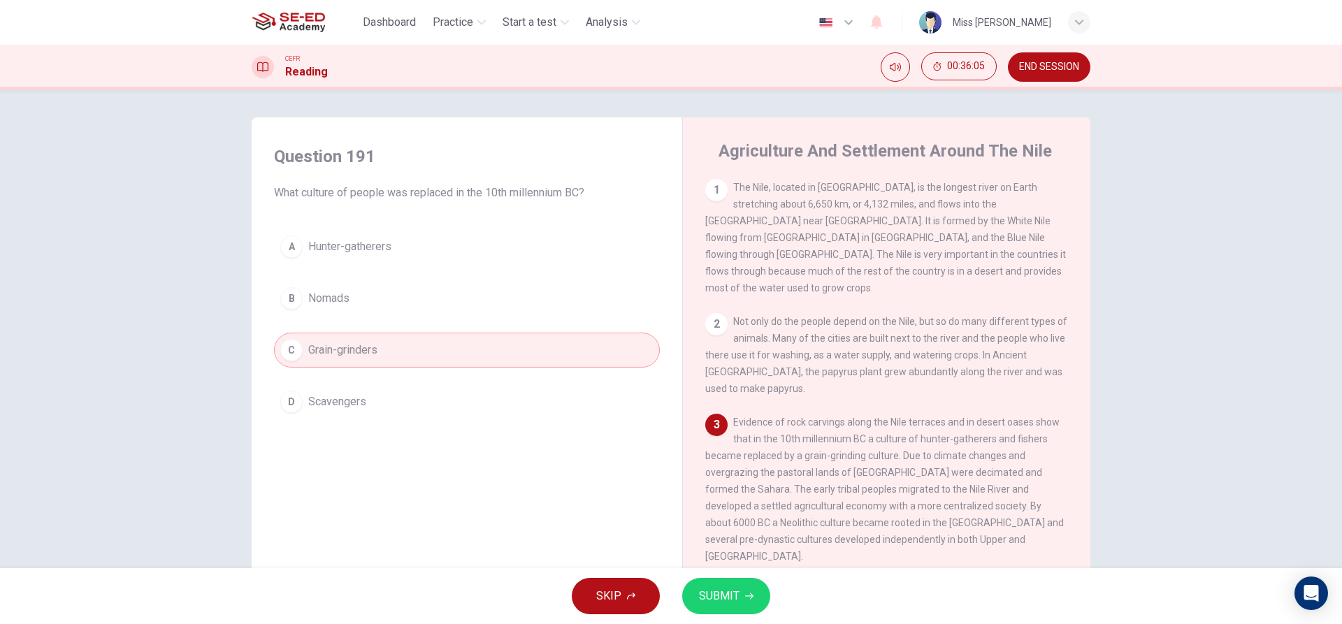
click at [708, 597] on span "SUBMIT" at bounding box center [719, 596] width 41 height 20
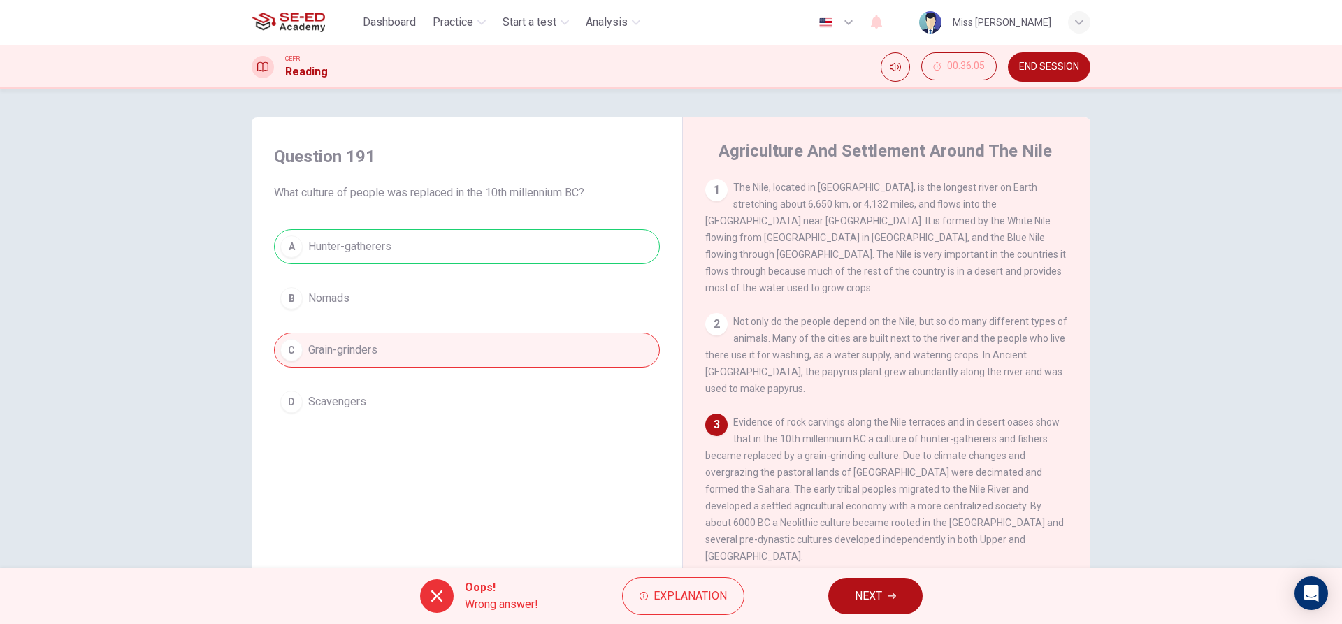
click at [874, 595] on span "NEXT" at bounding box center [868, 596] width 27 height 20
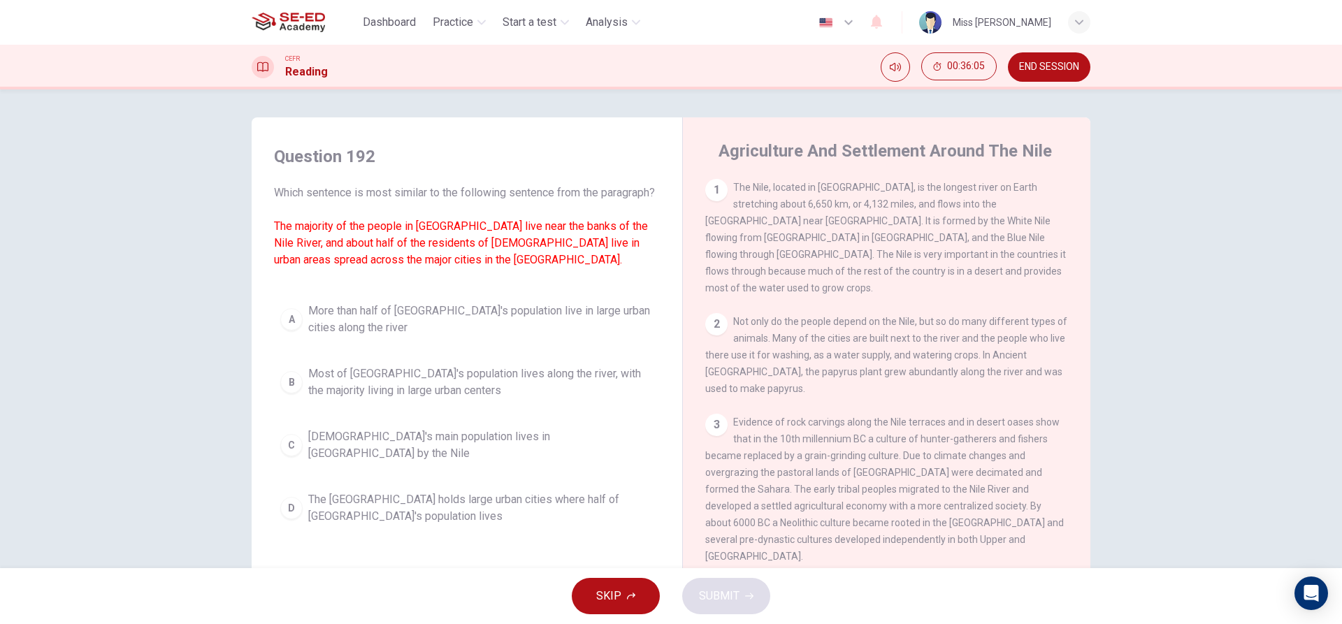
click at [453, 329] on span "More than half of [GEOGRAPHIC_DATA]'s population live in large urban cities alo…" at bounding box center [480, 320] width 345 height 34
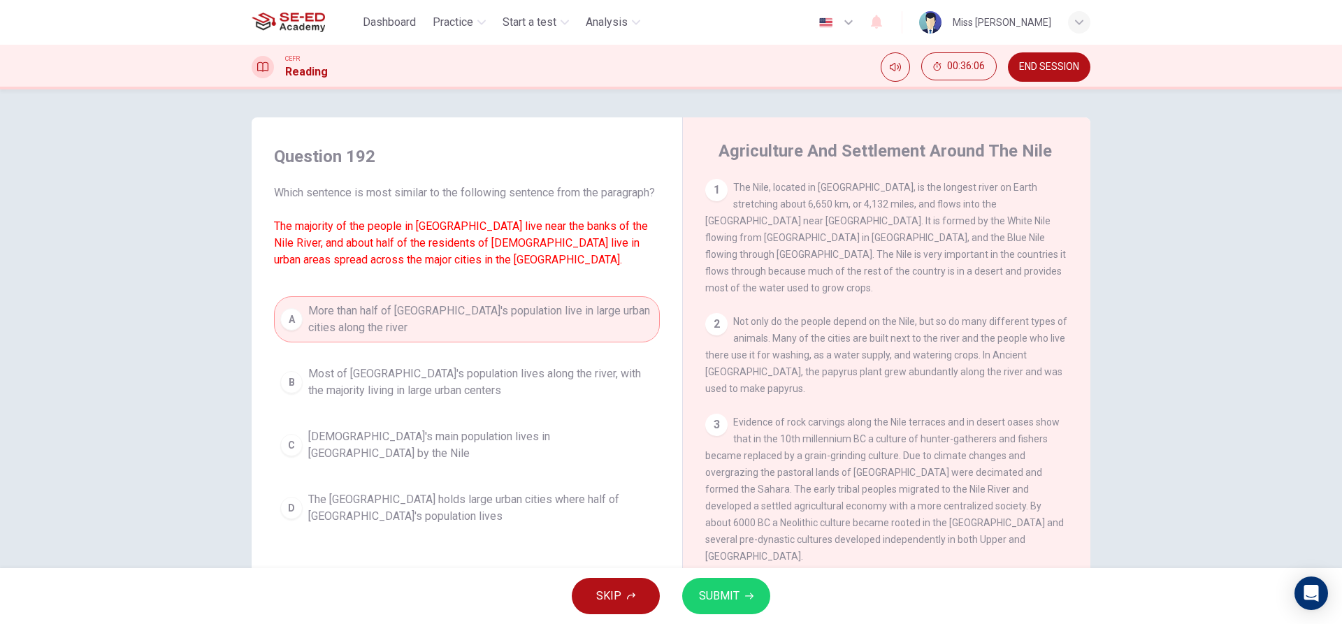
click at [712, 601] on span "SUBMIT" at bounding box center [719, 596] width 41 height 20
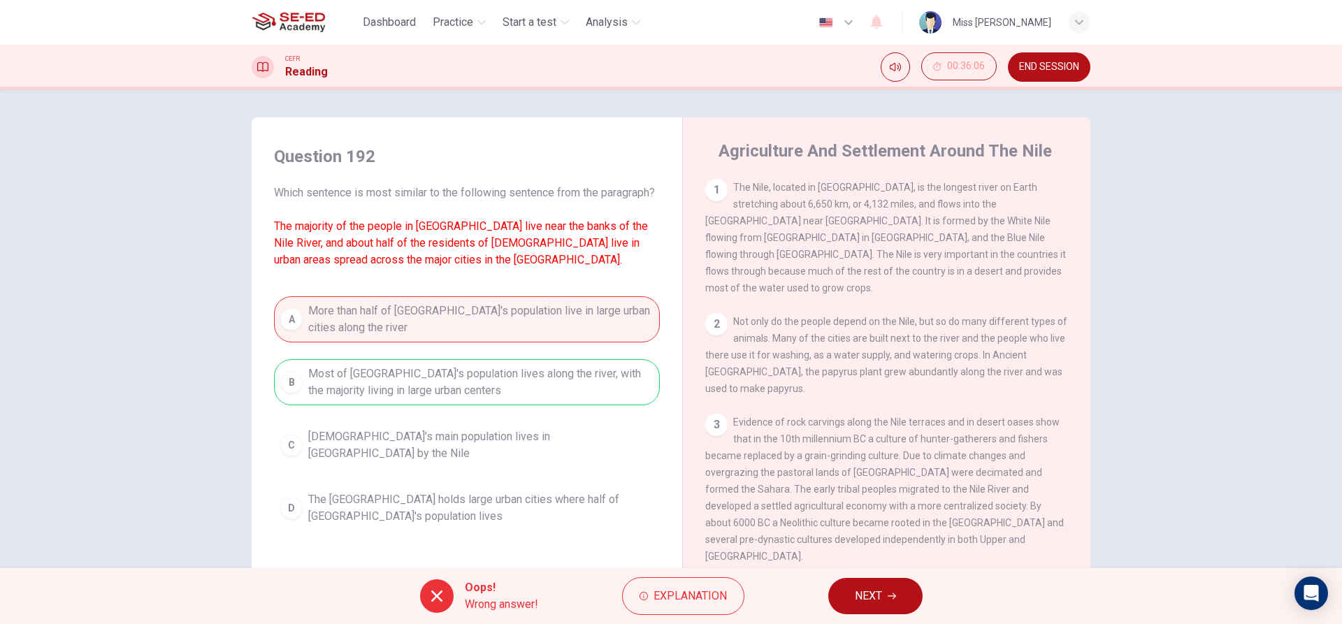
click at [861, 610] on button "NEXT" at bounding box center [875, 596] width 94 height 36
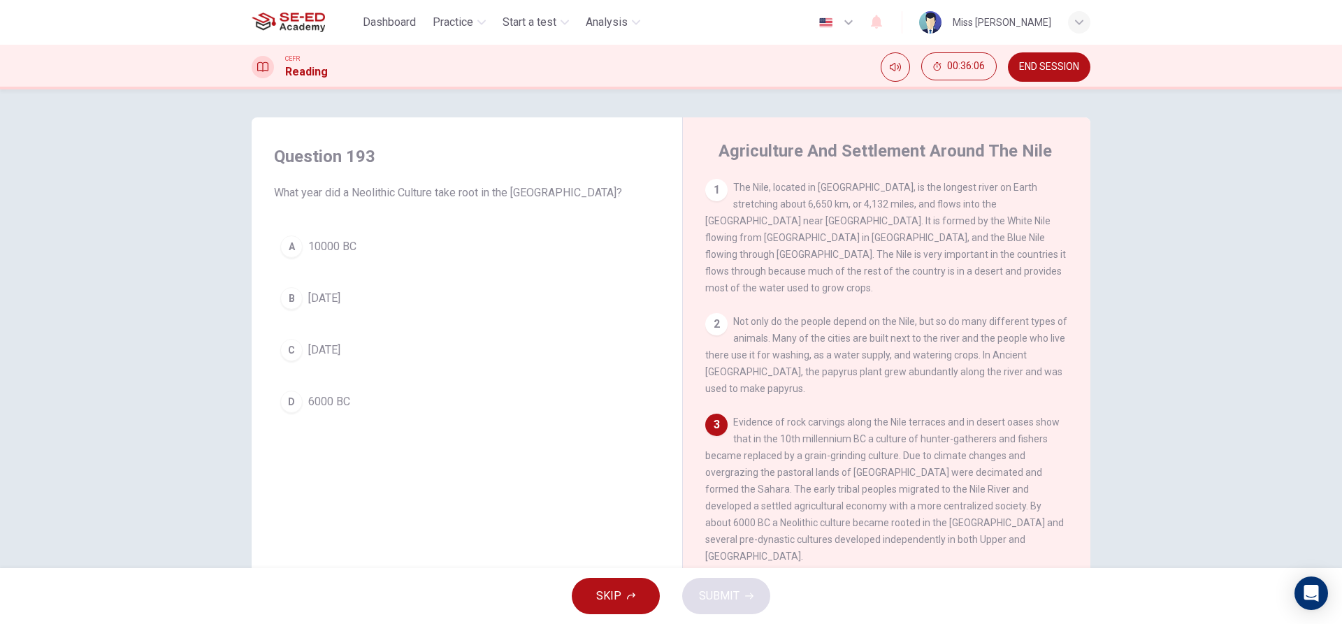
click at [340, 343] on span "[DATE]" at bounding box center [324, 350] width 32 height 17
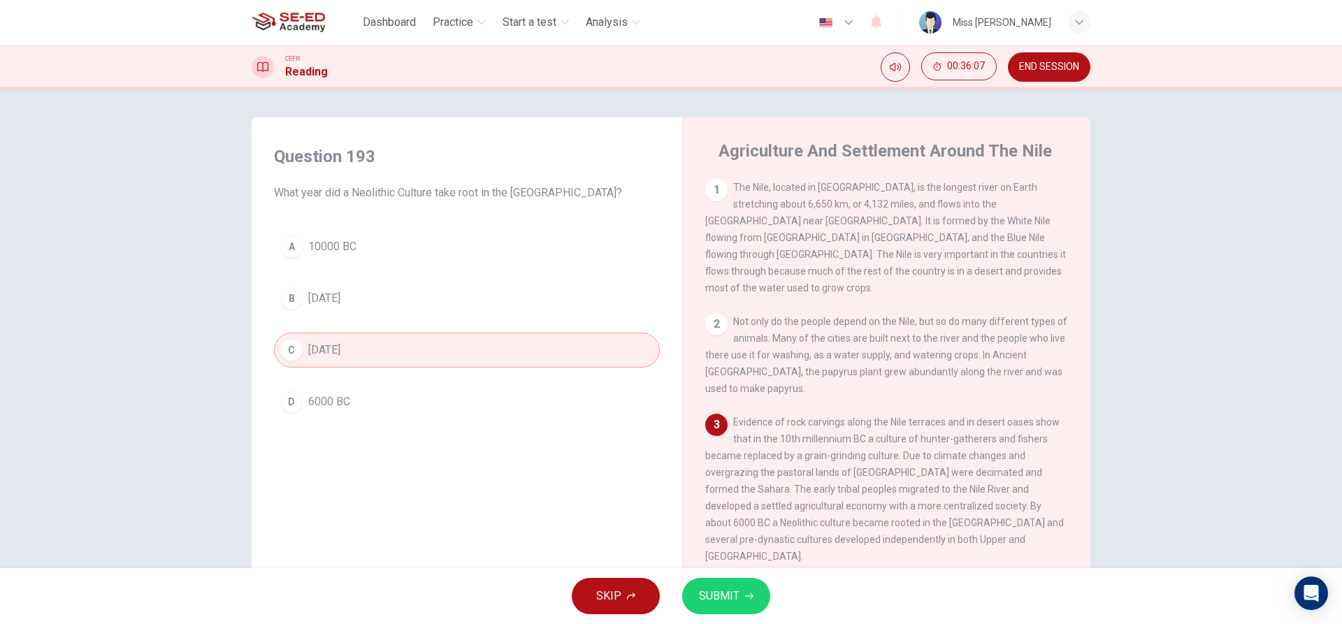
click at [753, 600] on button "SUBMIT" at bounding box center [726, 596] width 88 height 36
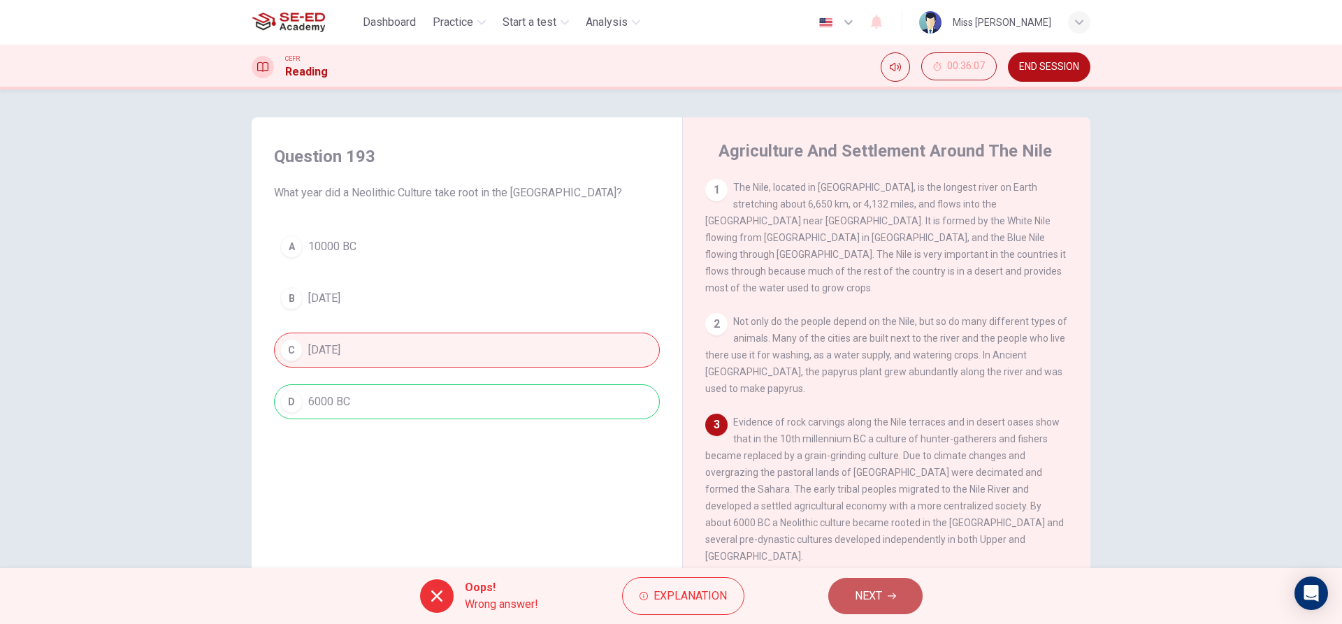
click at [850, 609] on button "NEXT" at bounding box center [875, 596] width 94 height 36
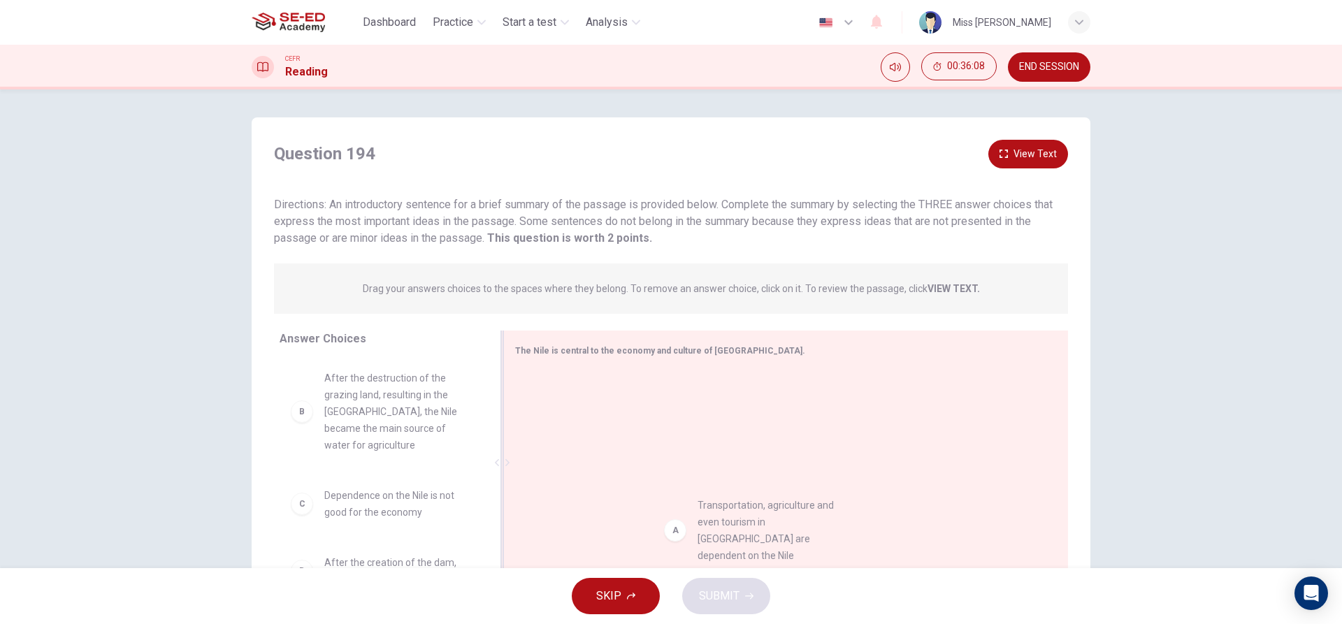
drag, startPoint x: 377, startPoint y: 396, endPoint x: 781, endPoint y: 538, distance: 428.6
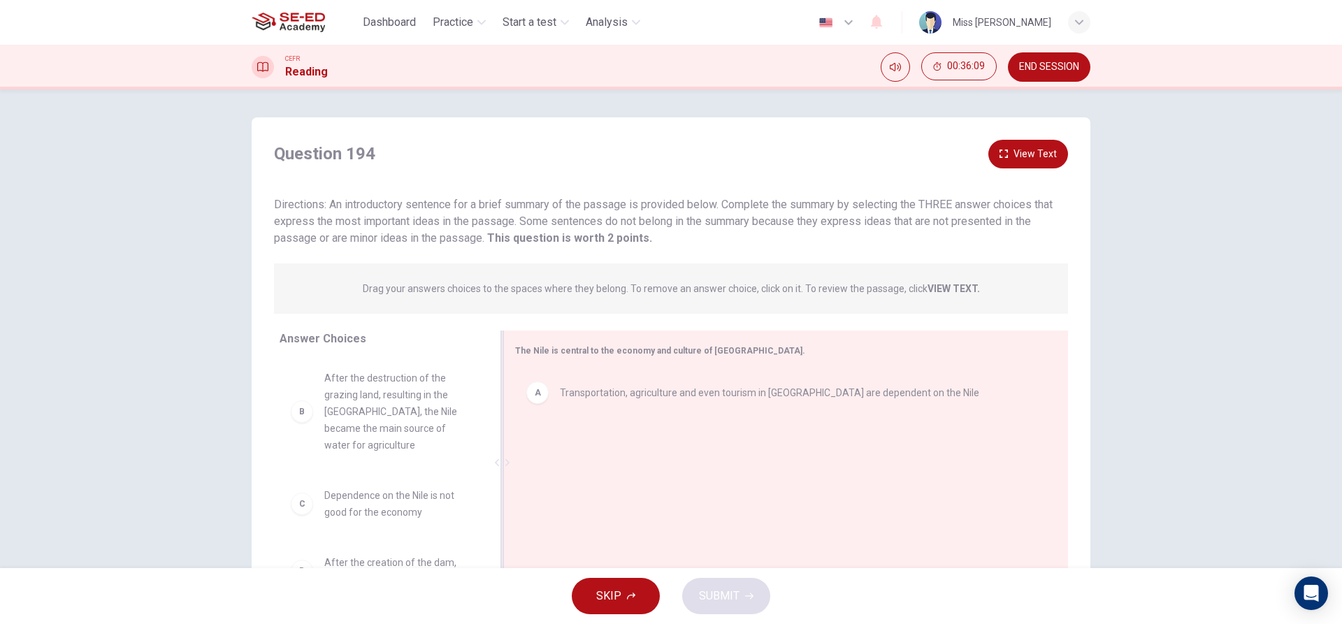
scroll to position [4, 0]
drag, startPoint x: 390, startPoint y: 567, endPoint x: 692, endPoint y: 499, distance: 309.5
drag, startPoint x: 392, startPoint y: 468, endPoint x: 532, endPoint y: 477, distance: 140.1
click at [547, 477] on div "Answer Choices B After the destruction of the grazing land, resulting in the Sa…" at bounding box center [671, 466] width 839 height 271
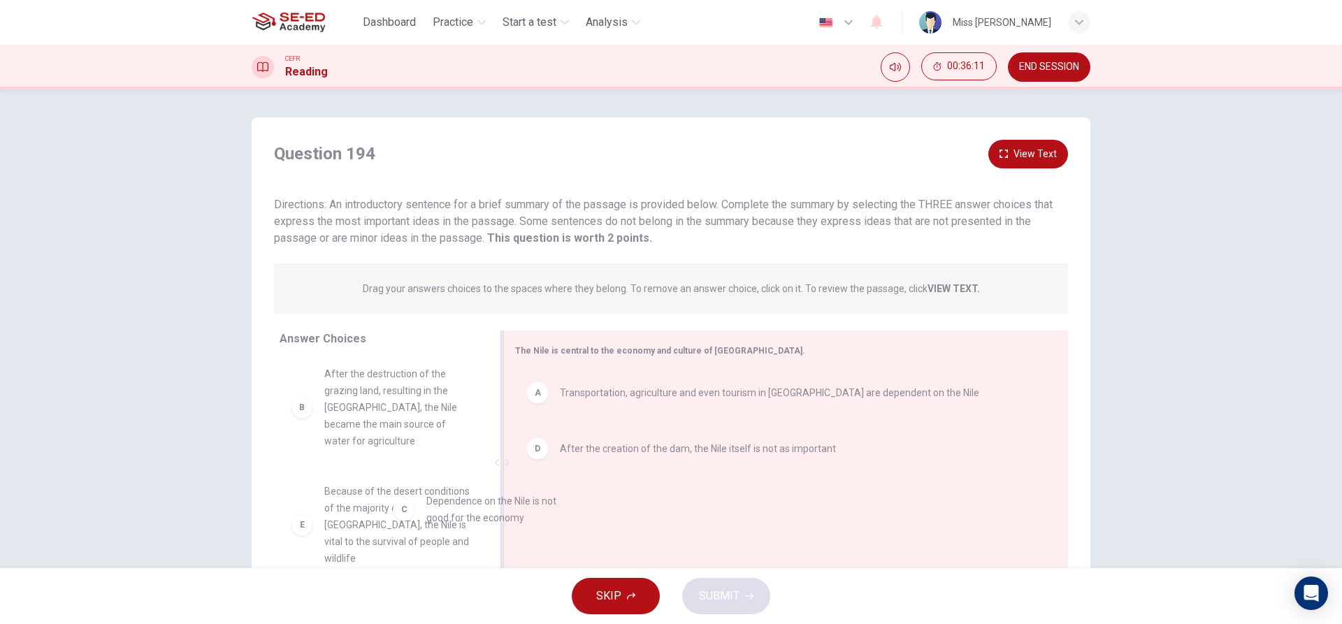
drag, startPoint x: 440, startPoint y: 496, endPoint x: 608, endPoint y: 511, distance: 169.1
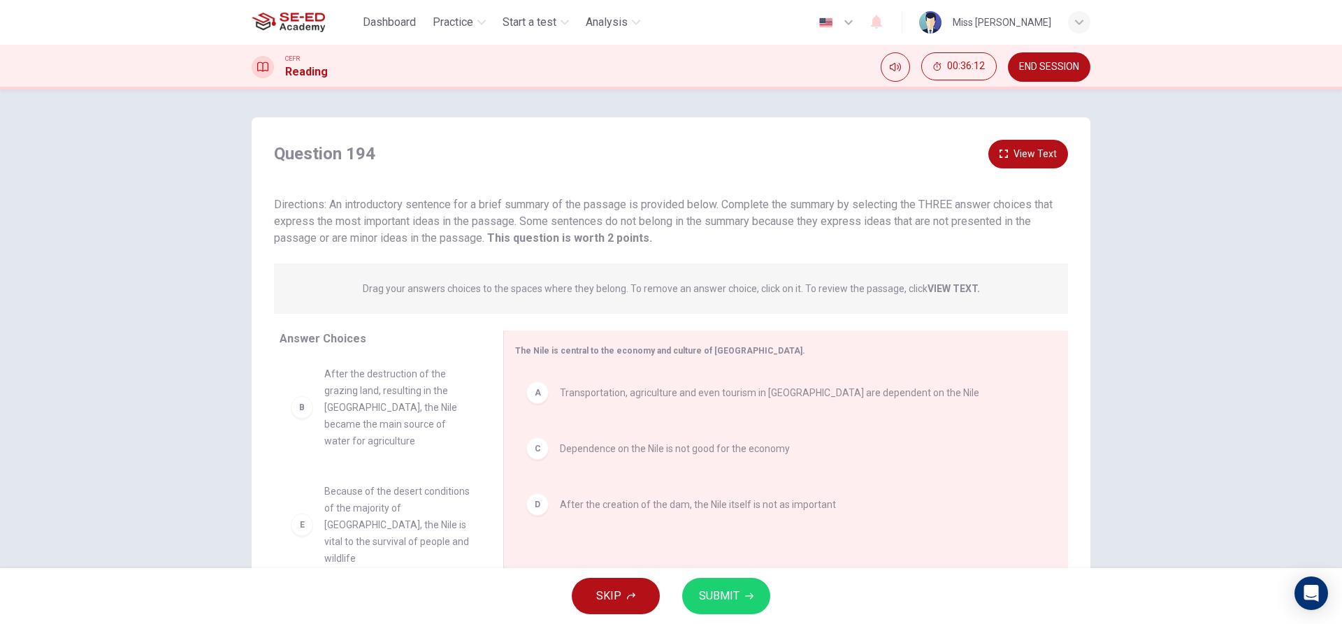
click at [736, 603] on span "SUBMIT" at bounding box center [719, 596] width 41 height 20
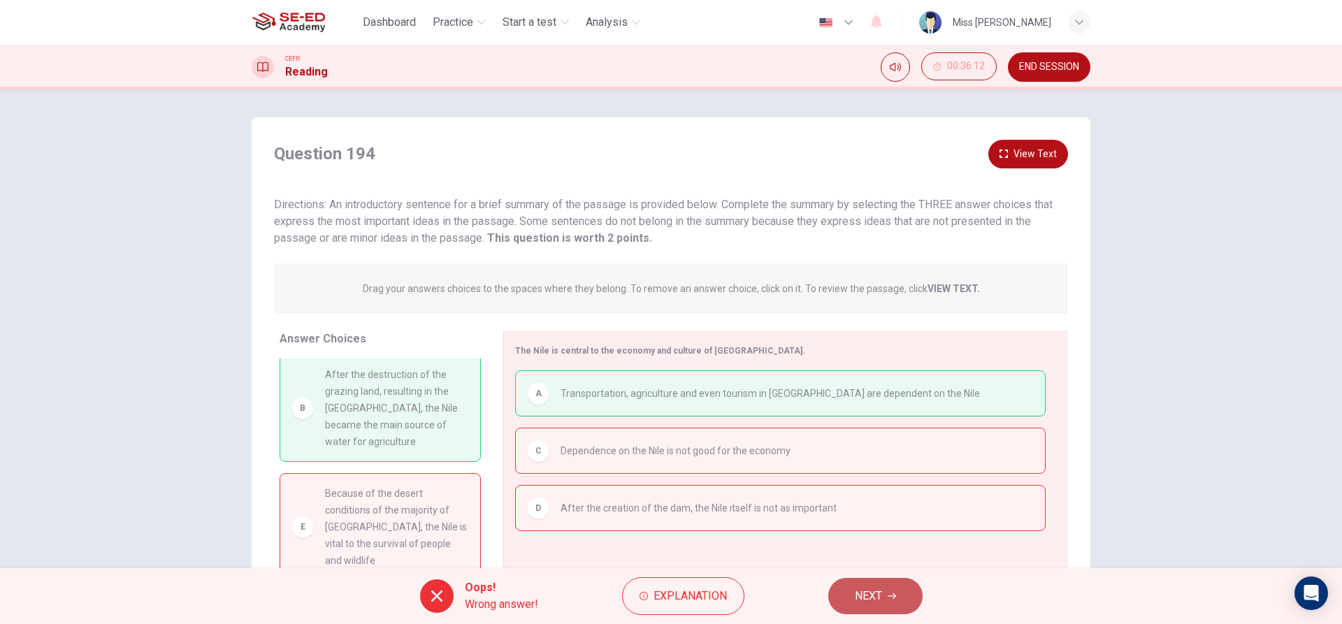
click at [899, 609] on button "NEXT" at bounding box center [875, 596] width 94 height 36
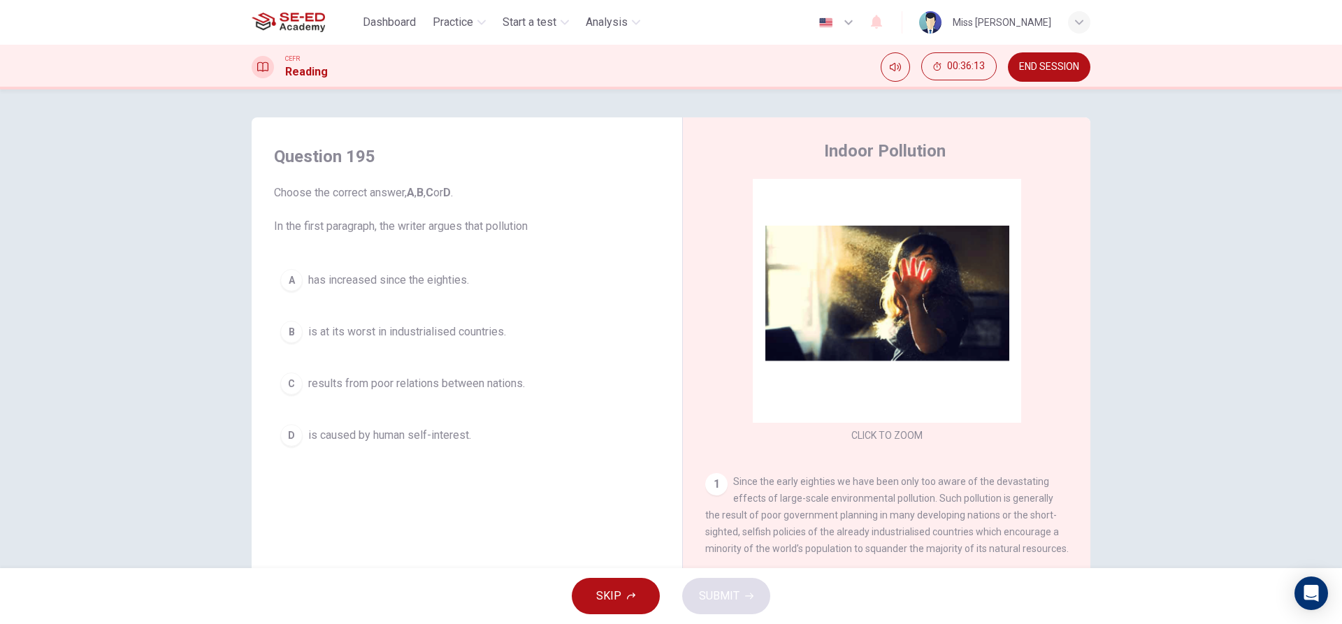
drag, startPoint x: 431, startPoint y: 398, endPoint x: 701, endPoint y: 393, distance: 269.9
click at [701, 393] on div "Question 195 Choose the correct answer, A , B , C or D . In the first paragraph…" at bounding box center [671, 360] width 839 height 486
click at [464, 385] on span "results from poor relations between nations." at bounding box center [416, 383] width 217 height 17
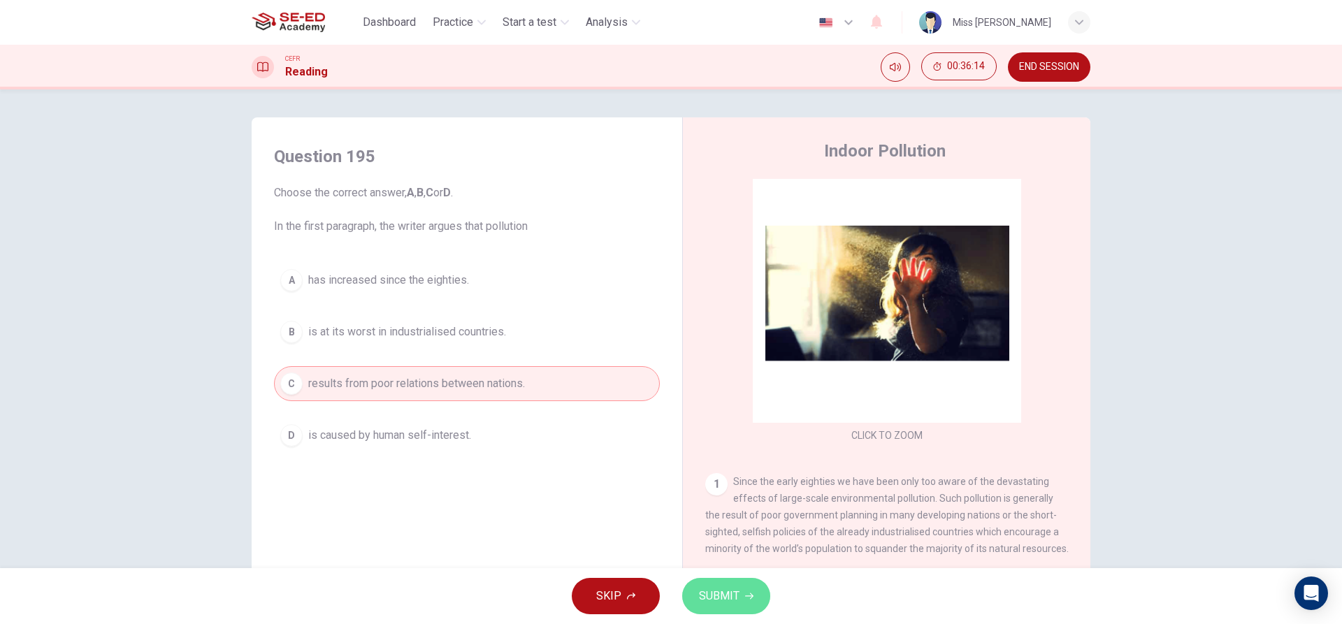
click at [750, 596] on icon "button" at bounding box center [749, 596] width 8 height 8
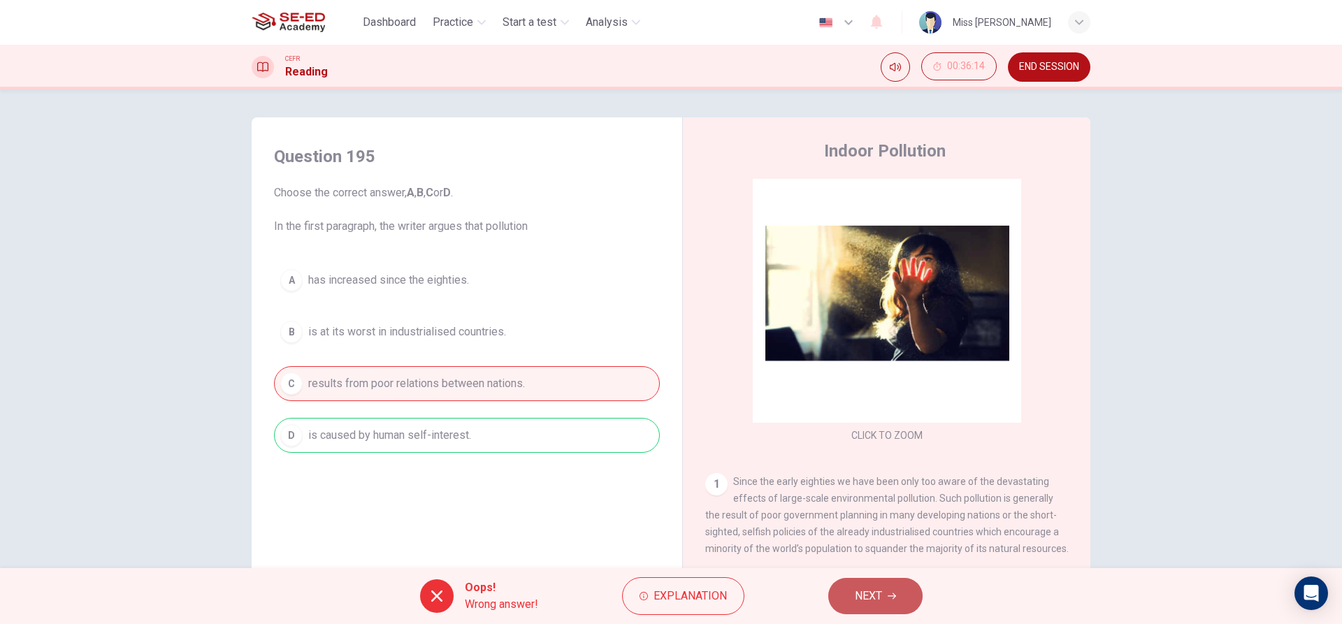
click at [905, 596] on button "NEXT" at bounding box center [875, 596] width 94 height 36
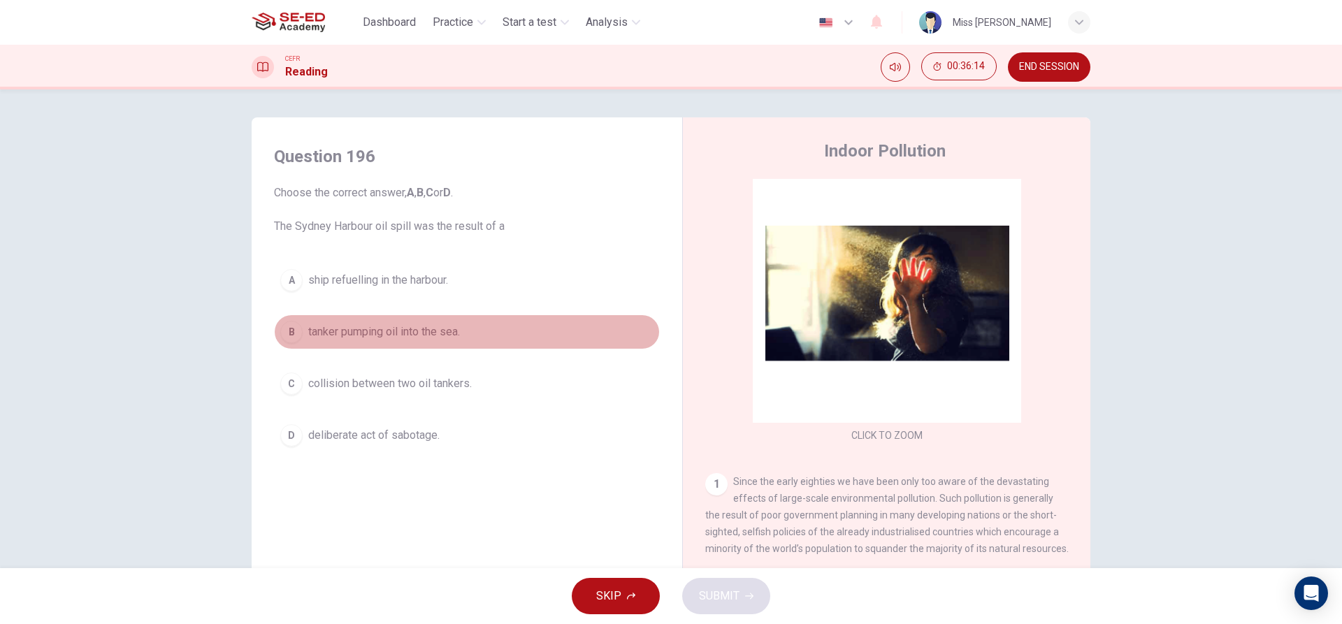
drag, startPoint x: 466, startPoint y: 333, endPoint x: 626, endPoint y: 491, distance: 224.4
click at [470, 335] on button "B tanker pumping oil into the sea." at bounding box center [467, 332] width 386 height 35
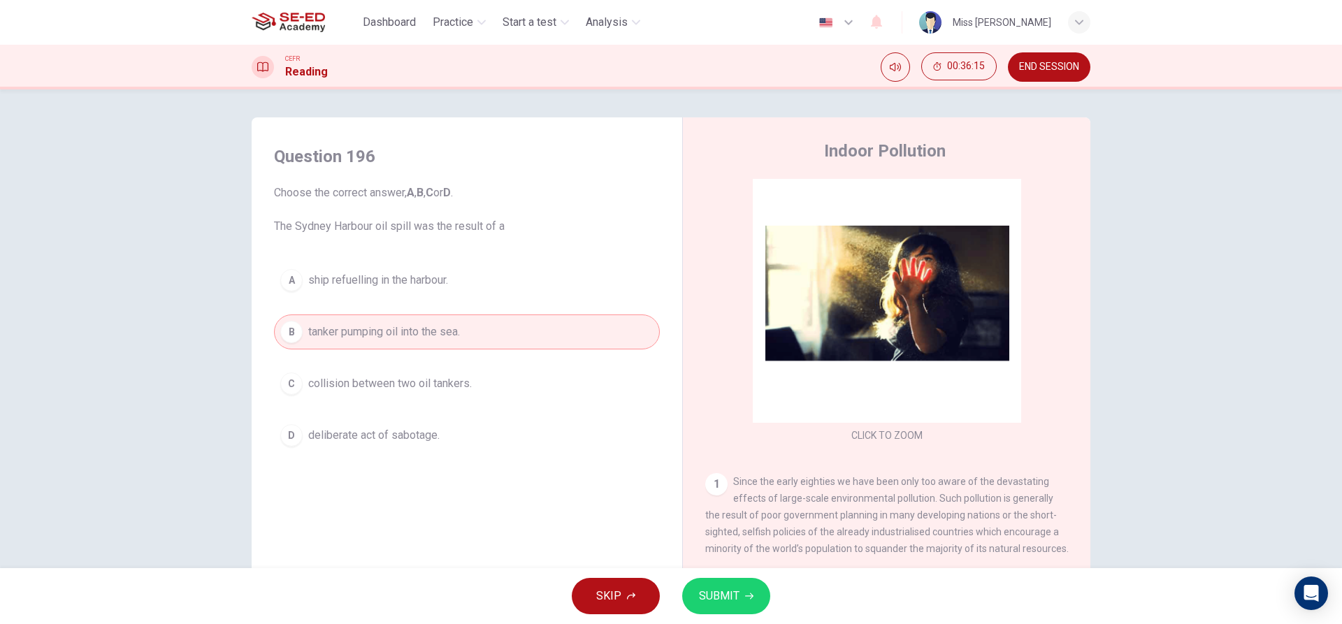
click at [741, 601] on button "SUBMIT" at bounding box center [726, 596] width 88 height 36
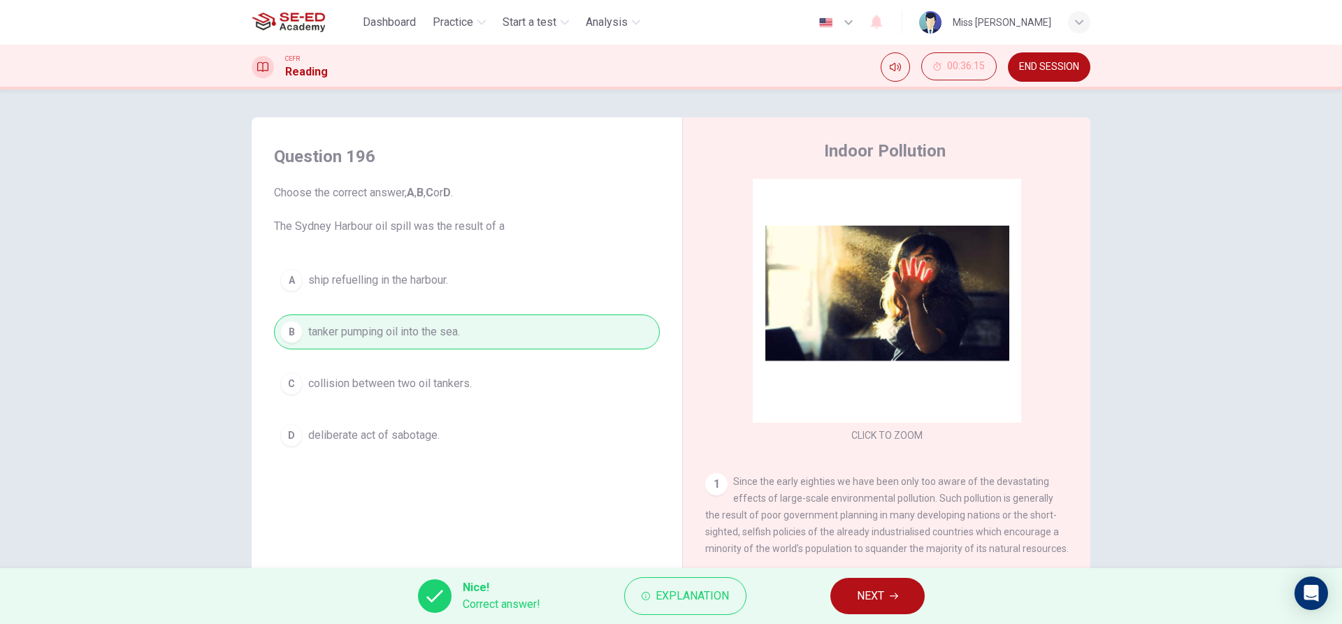
drag, startPoint x: 914, startPoint y: 600, endPoint x: 902, endPoint y: 584, distance: 20.0
click at [914, 600] on button "NEXT" at bounding box center [877, 596] width 94 height 36
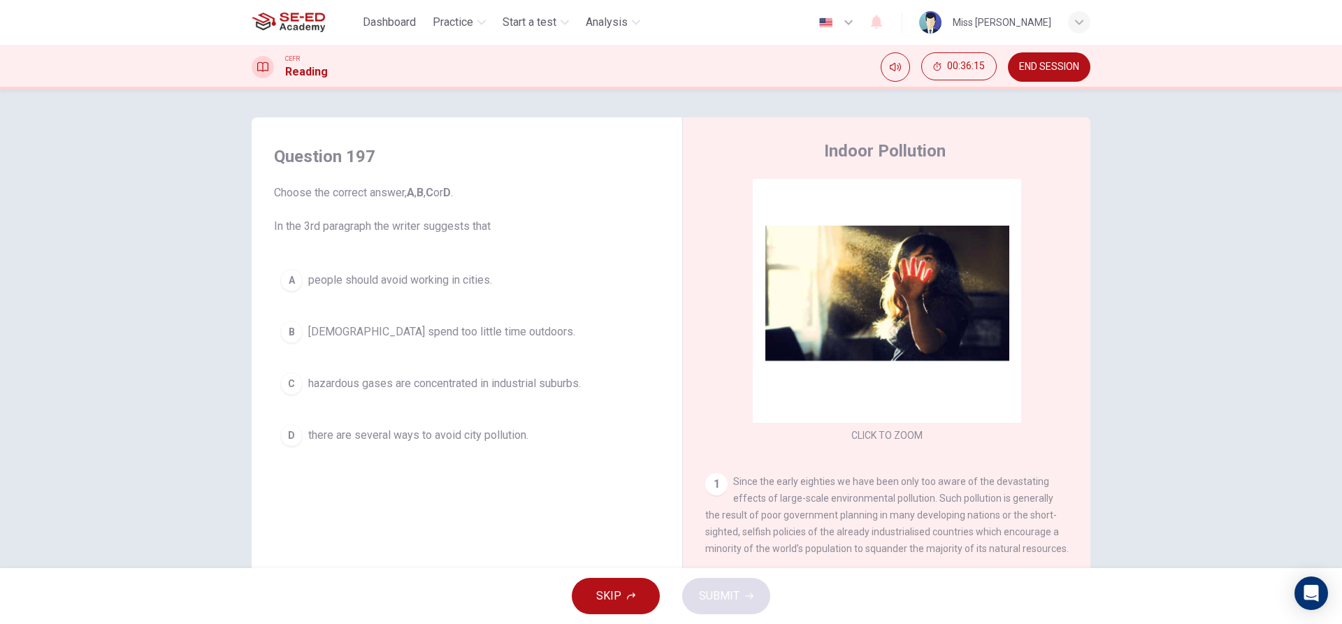
click at [416, 280] on span "people should avoid working in cities." at bounding box center [400, 280] width 184 height 17
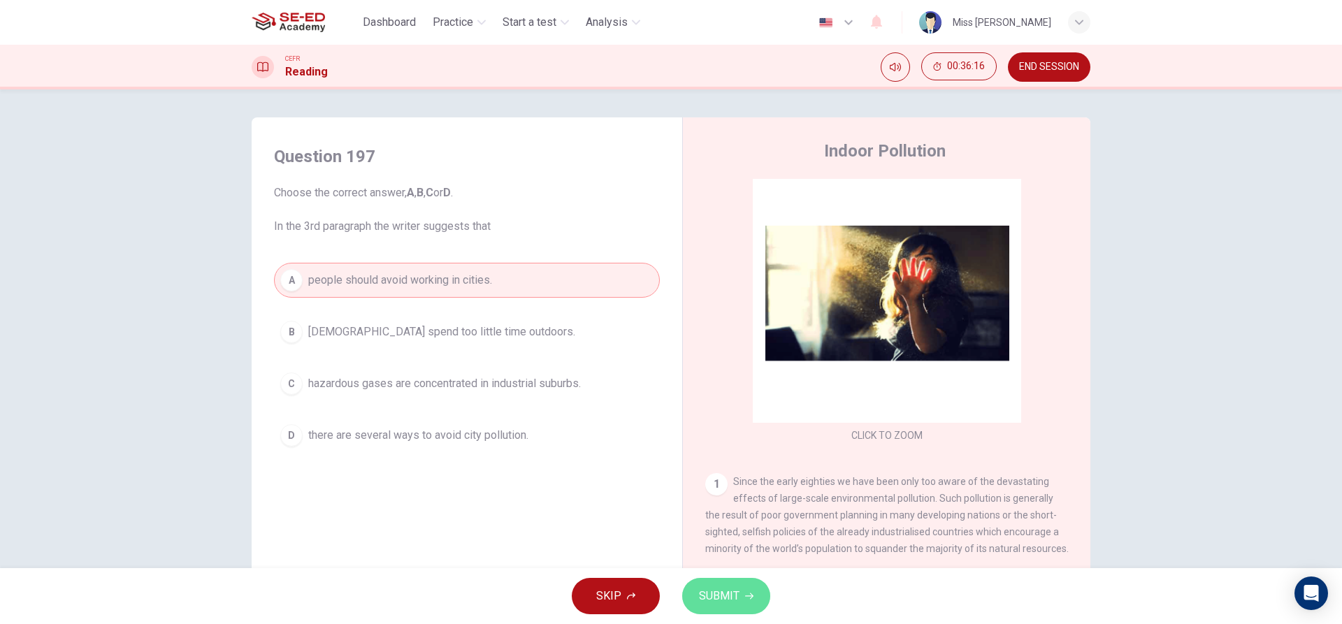
click at [712, 594] on span "SUBMIT" at bounding box center [719, 596] width 41 height 20
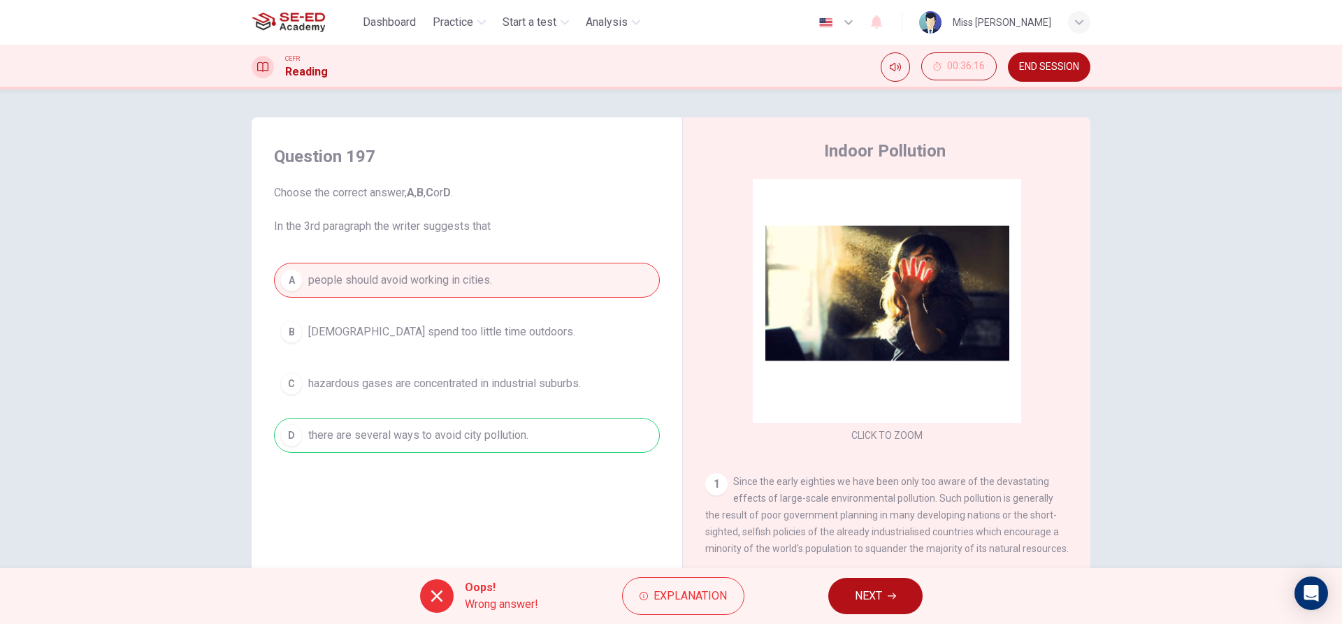
click at [869, 597] on span "NEXT" at bounding box center [868, 596] width 27 height 20
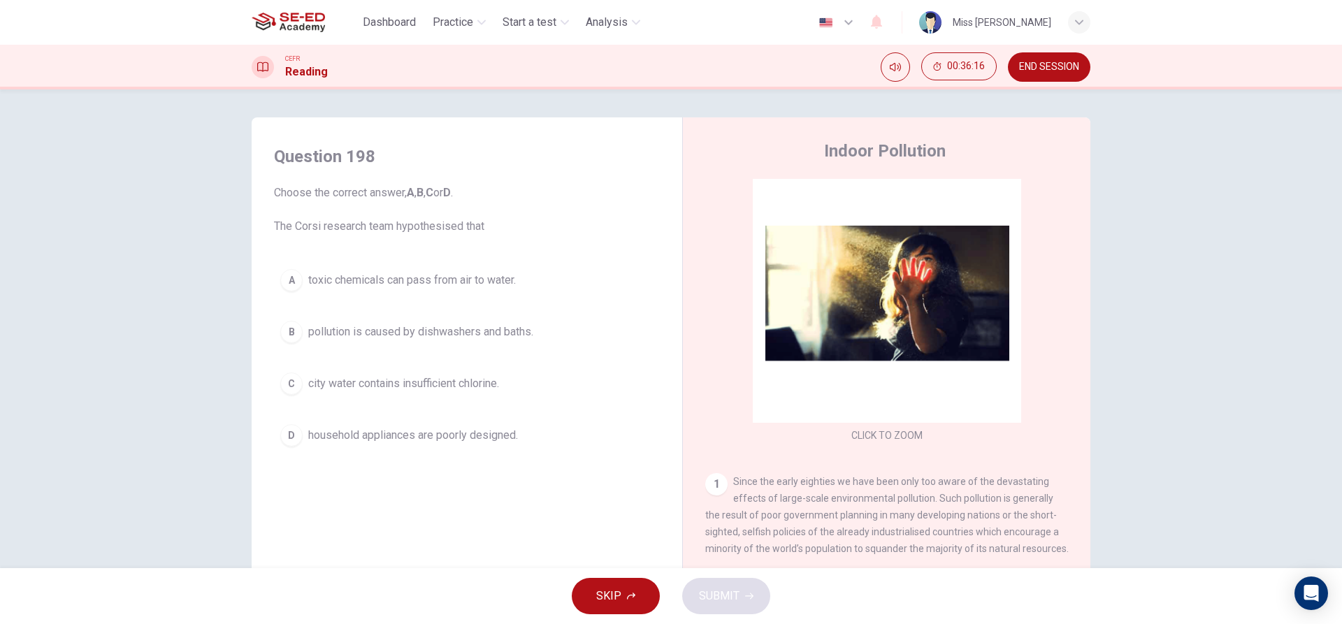
click at [421, 324] on span "pollution is caused by dishwashers and baths." at bounding box center [420, 332] width 225 height 17
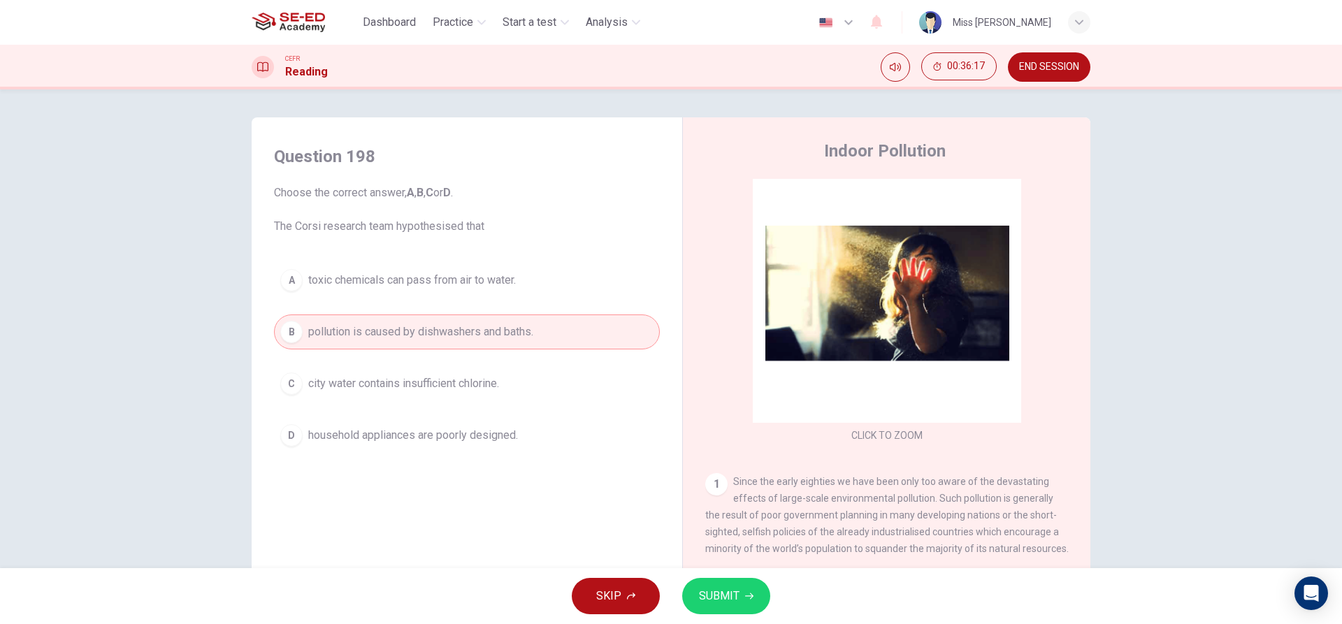
click at [747, 596] on icon "button" at bounding box center [749, 596] width 8 height 8
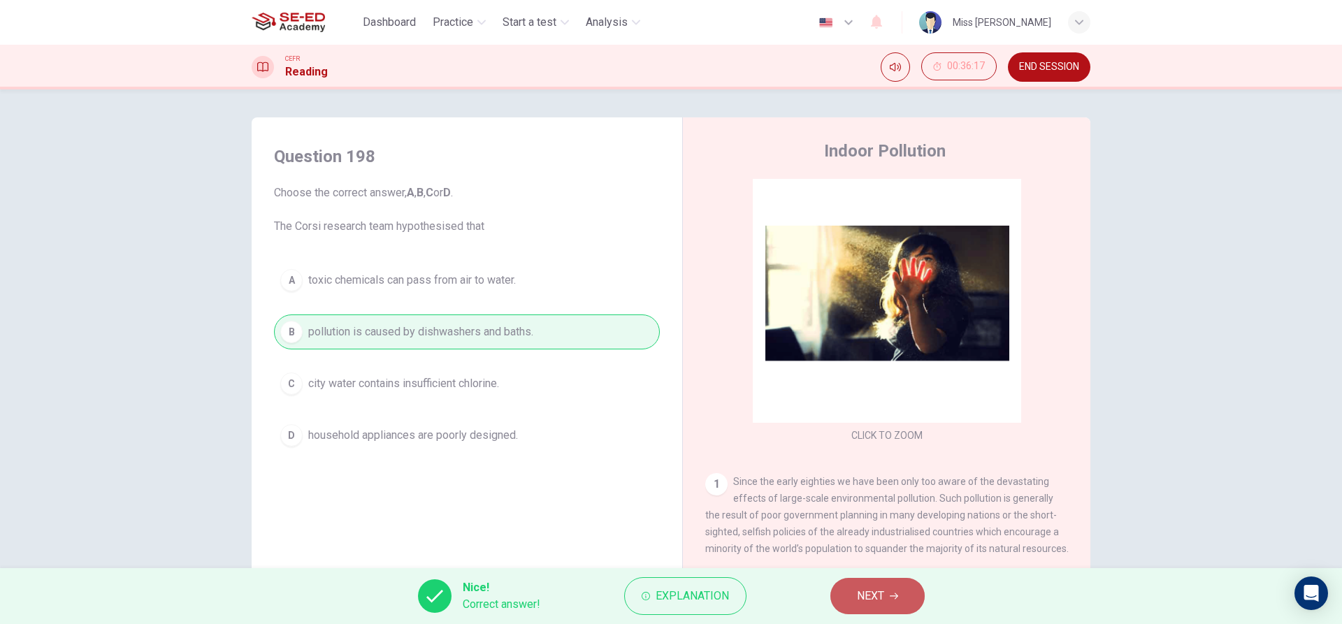
click at [880, 596] on span "NEXT" at bounding box center [870, 596] width 27 height 20
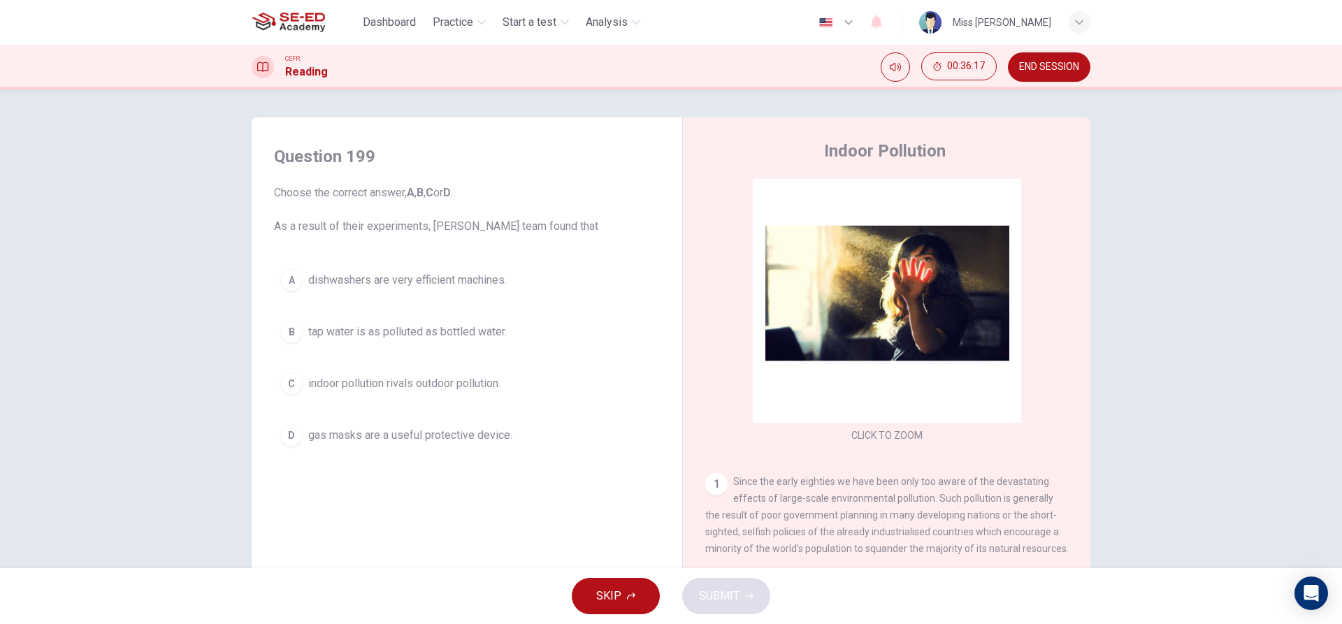
click at [468, 432] on span "gas masks are a useful protective device." at bounding box center [410, 435] width 204 height 17
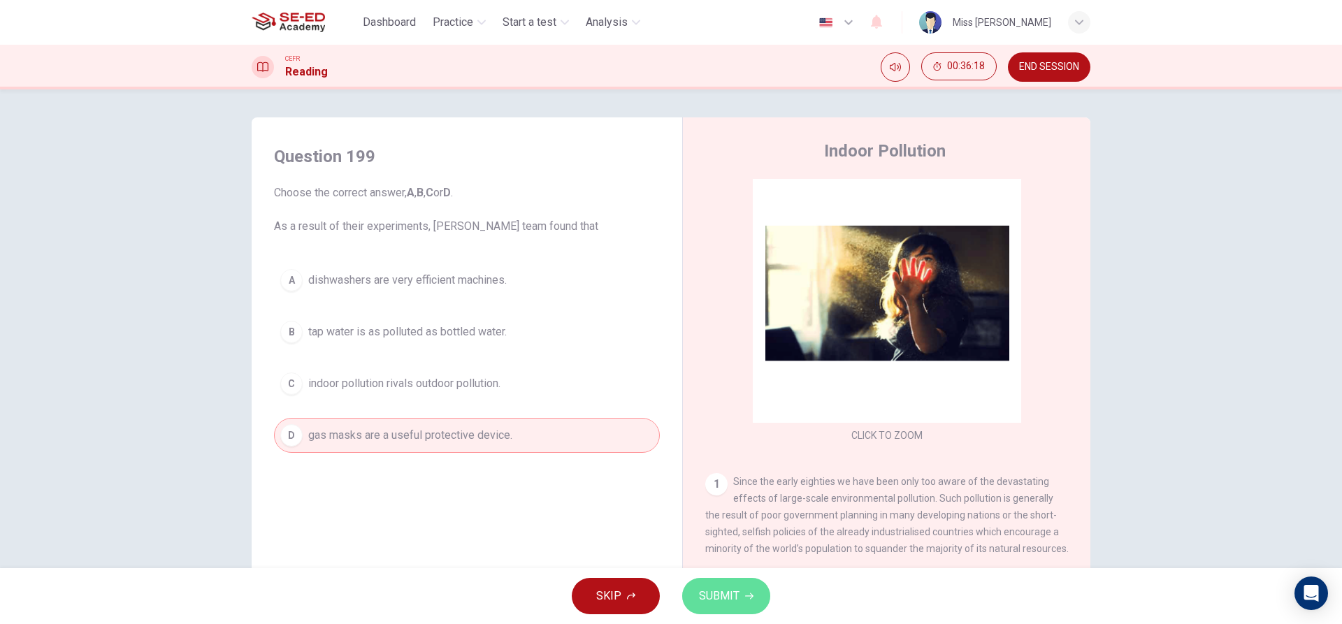
drag, startPoint x: 714, startPoint y: 589, endPoint x: 738, endPoint y: 584, distance: 24.4
click at [715, 589] on span "SUBMIT" at bounding box center [719, 596] width 41 height 20
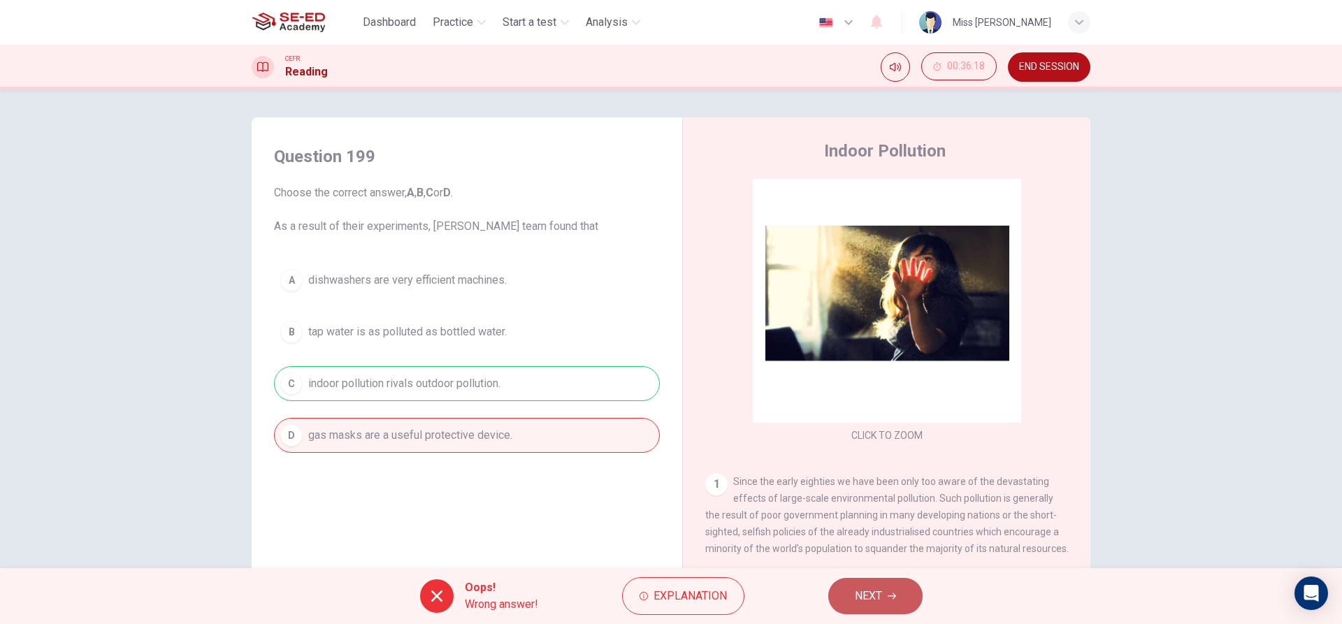
click at [905, 591] on button "NEXT" at bounding box center [875, 596] width 94 height 36
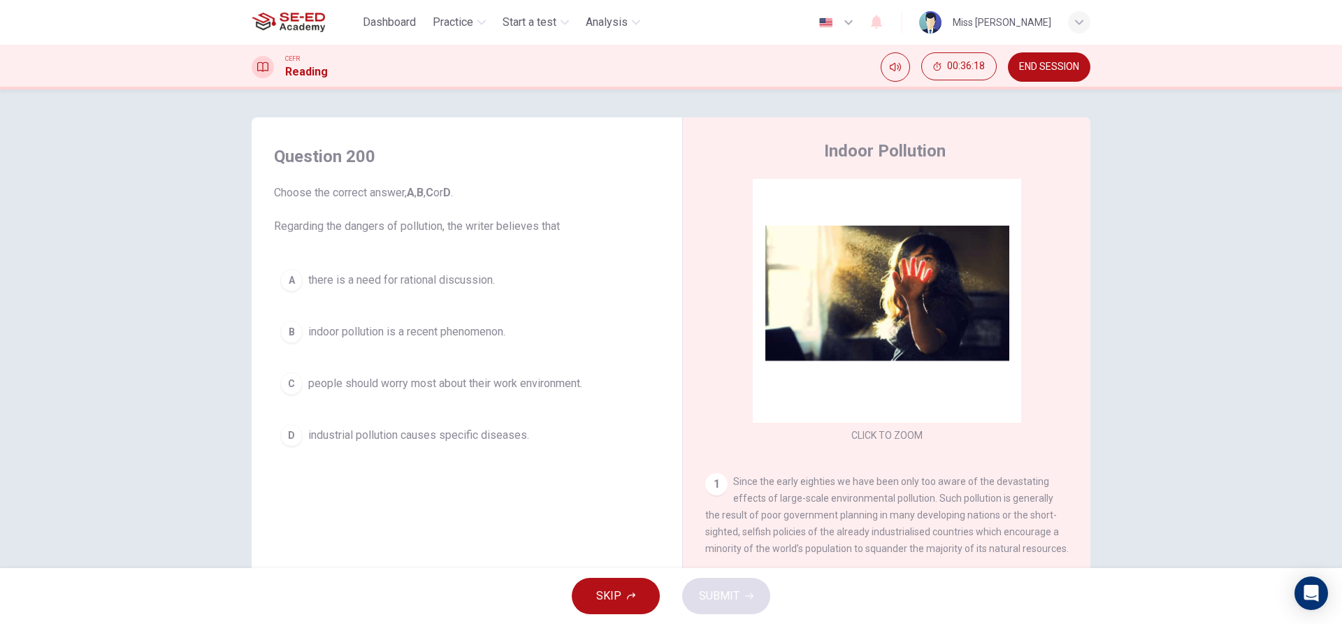
click at [497, 403] on div "A there is a need for rational discussion. B indoor pollution is a recent pheno…" at bounding box center [467, 358] width 386 height 190
click at [560, 396] on button "C people should worry most about their work environment." at bounding box center [467, 383] width 386 height 35
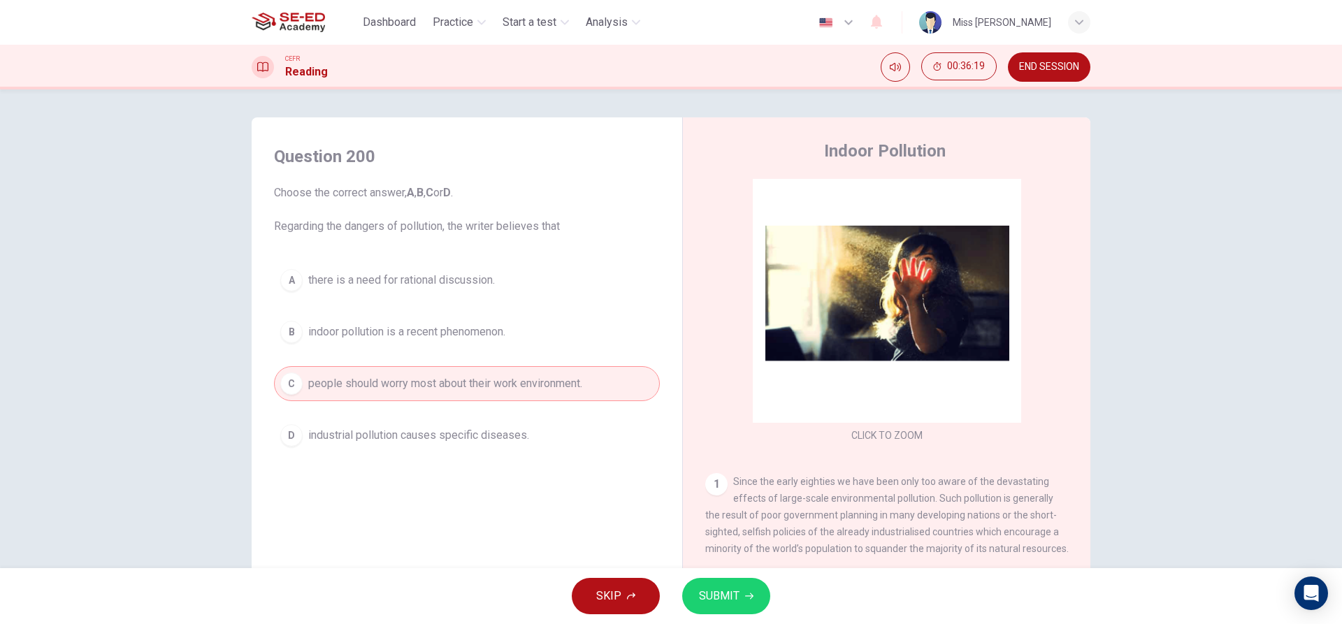
click at [709, 595] on span "SUBMIT" at bounding box center [719, 596] width 41 height 20
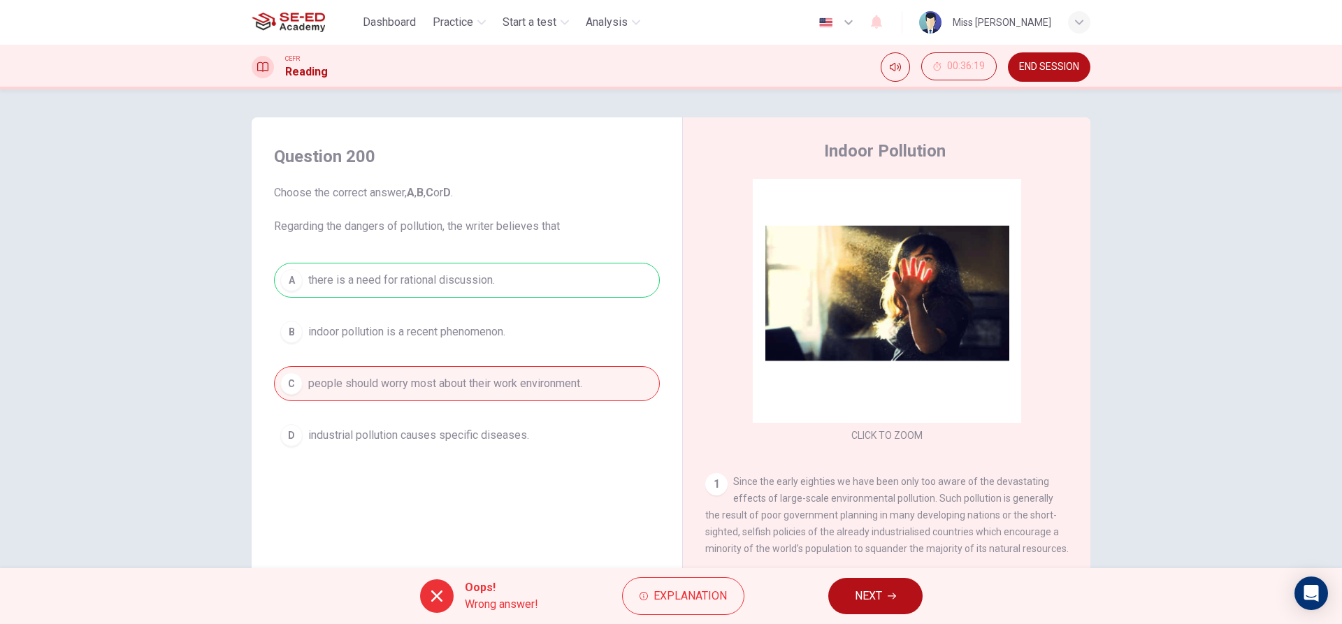
click at [867, 604] on span "NEXT" at bounding box center [868, 596] width 27 height 20
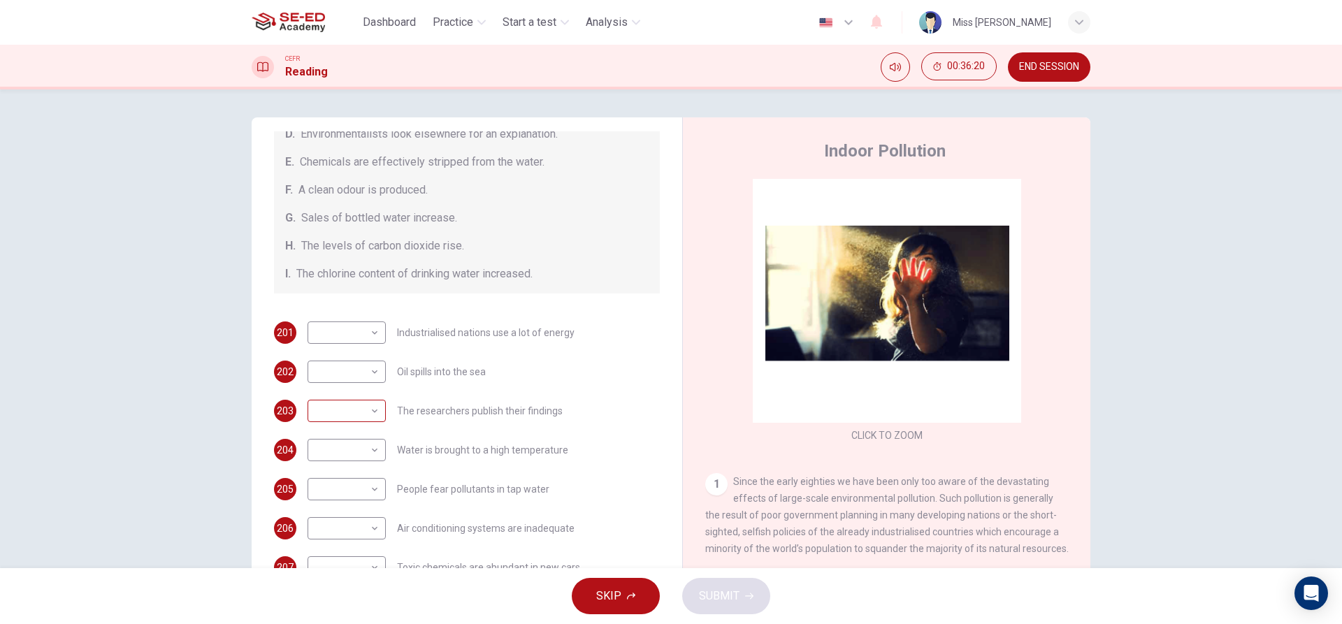
scroll to position [297, 0]
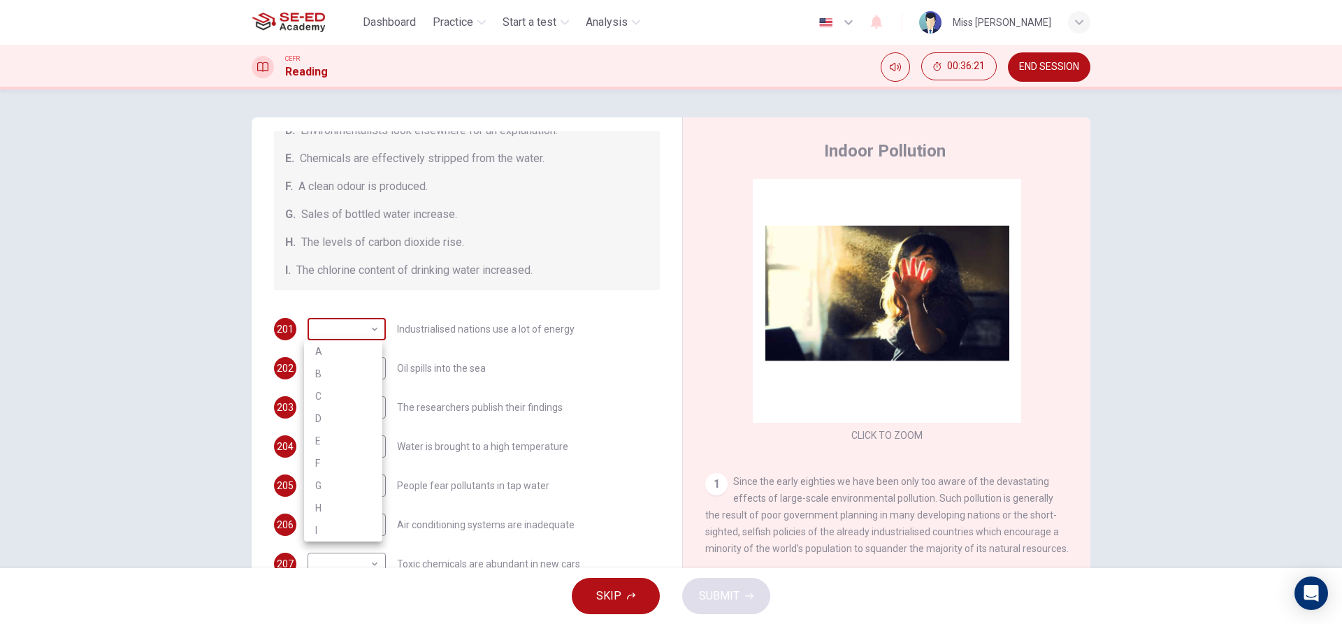
click at [324, 328] on body "This site uses cookies, as explained in our Privacy Policy . If you agree to th…" at bounding box center [671, 312] width 1342 height 624
click at [356, 427] on li "D" at bounding box center [343, 419] width 78 height 22
type input "D"
click at [353, 373] on body "This site uses cookies, as explained in our Privacy Policy . If you agree to th…" at bounding box center [671, 312] width 1342 height 624
click at [345, 401] on li "A" at bounding box center [343, 391] width 78 height 22
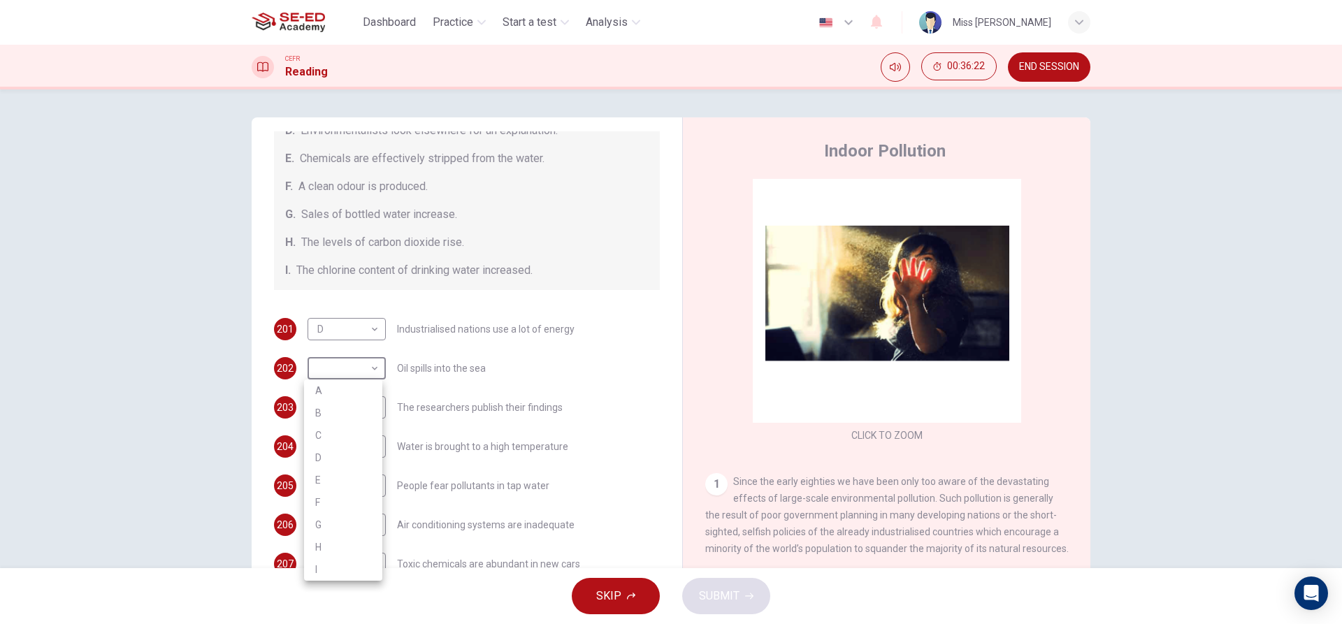
type input "A"
click at [340, 403] on body "This site uses cookies, as explained in our Privacy Policy . If you agree to th…" at bounding box center [671, 312] width 1342 height 624
click at [326, 457] on li "C" at bounding box center [343, 467] width 78 height 22
type input "C"
click at [329, 454] on body "This site uses cookies, as explained in our Privacy Policy . If you agree to th…" at bounding box center [671, 312] width 1342 height 624
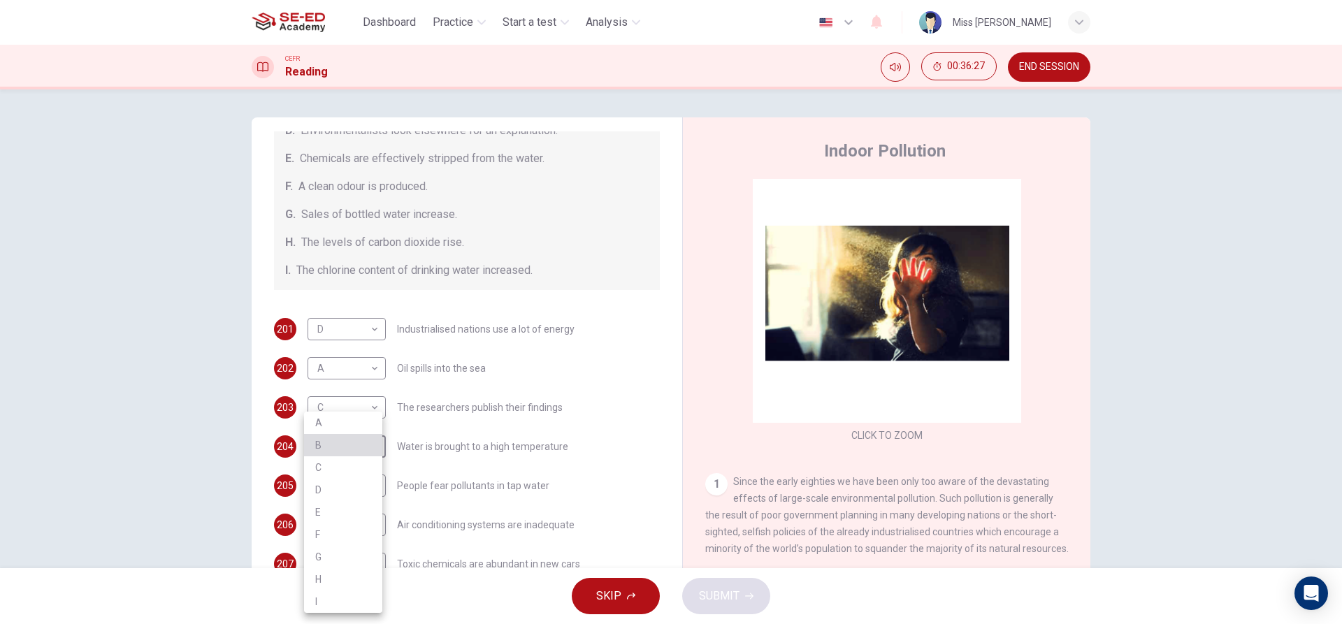
click at [324, 451] on li "B" at bounding box center [343, 445] width 78 height 22
type input "B"
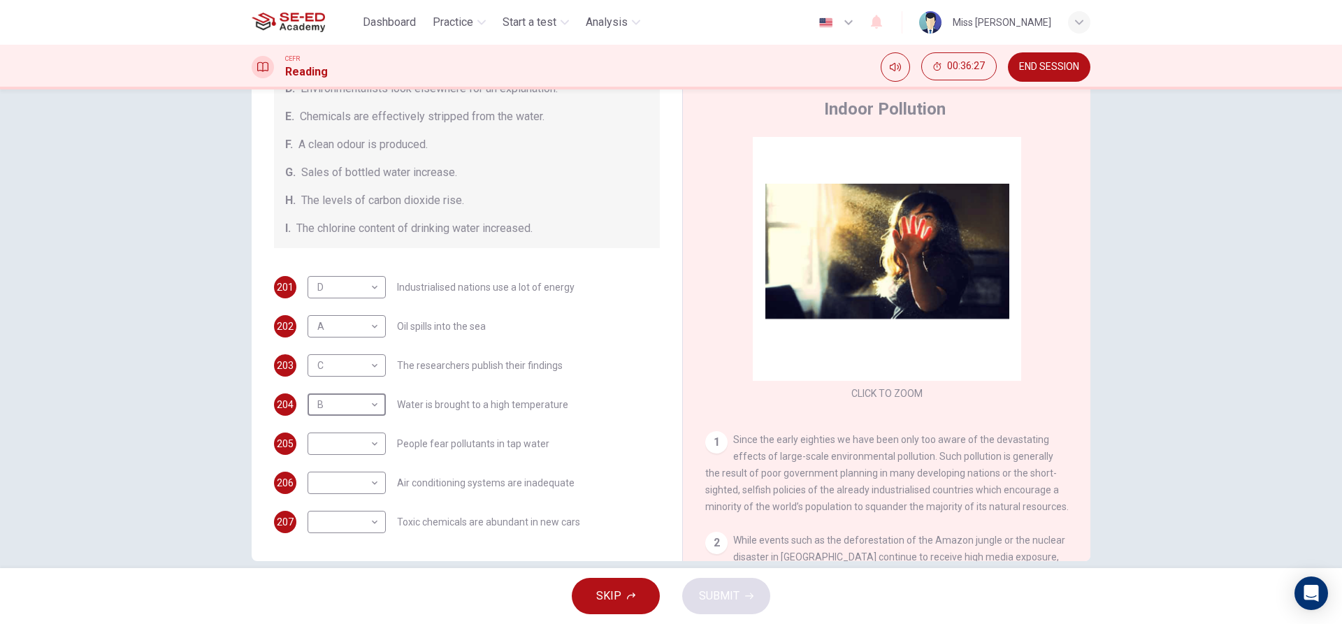
scroll to position [63, 0]
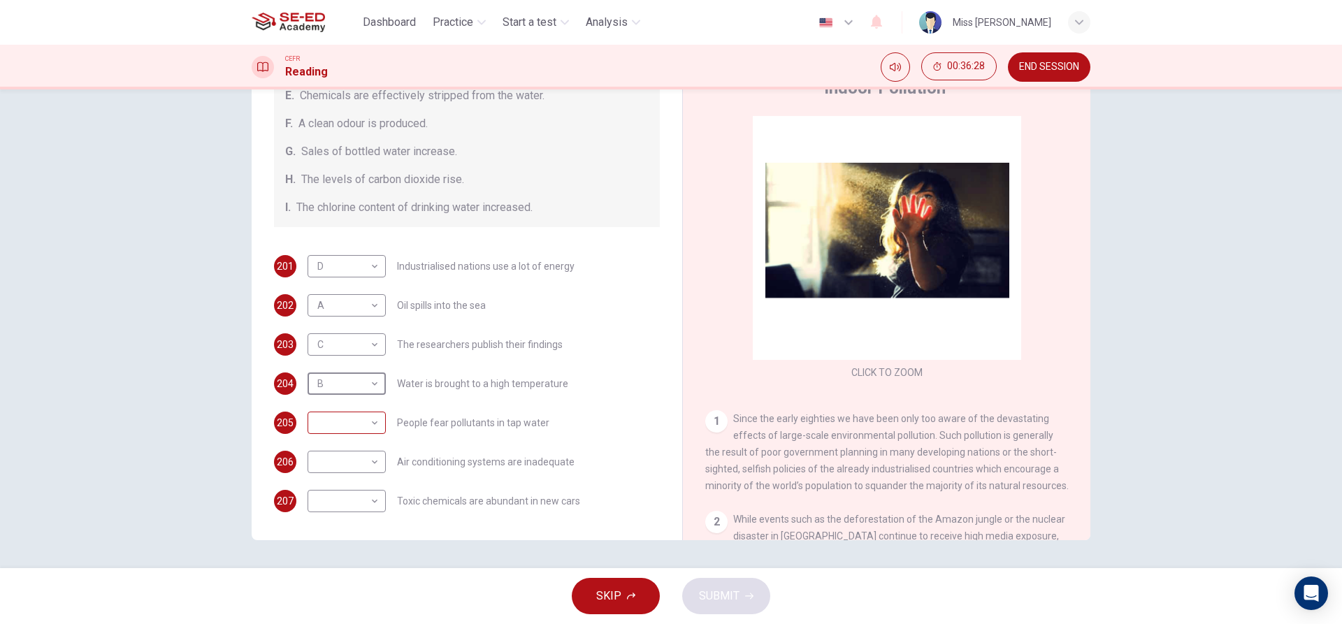
click at [374, 428] on body "This site uses cookies, as explained in our Privacy Policy . If you agree to th…" at bounding box center [671, 312] width 1342 height 624
click at [321, 599] on li "I" at bounding box center [343, 602] width 78 height 22
type input "I"
click at [333, 470] on body "This site uses cookies, as explained in our Privacy Policy . If you agree to th…" at bounding box center [671, 312] width 1342 height 624
click at [313, 537] on li "F" at bounding box center [343, 535] width 78 height 22
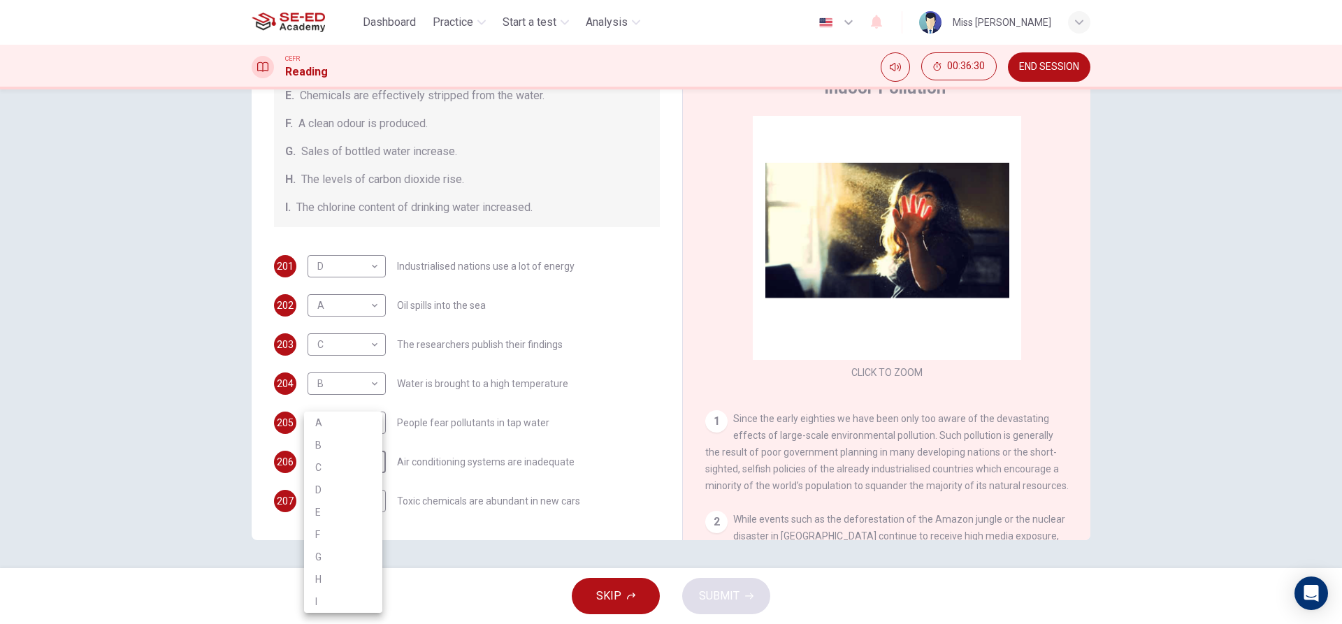
type input "F"
click at [345, 492] on body "This site uses cookies, as explained in our Privacy Policy . If you agree to th…" at bounding box center [671, 312] width 1342 height 624
click at [343, 579] on li "H" at bounding box center [343, 579] width 78 height 22
type input "H"
click at [720, 603] on span "SUBMIT" at bounding box center [719, 596] width 41 height 20
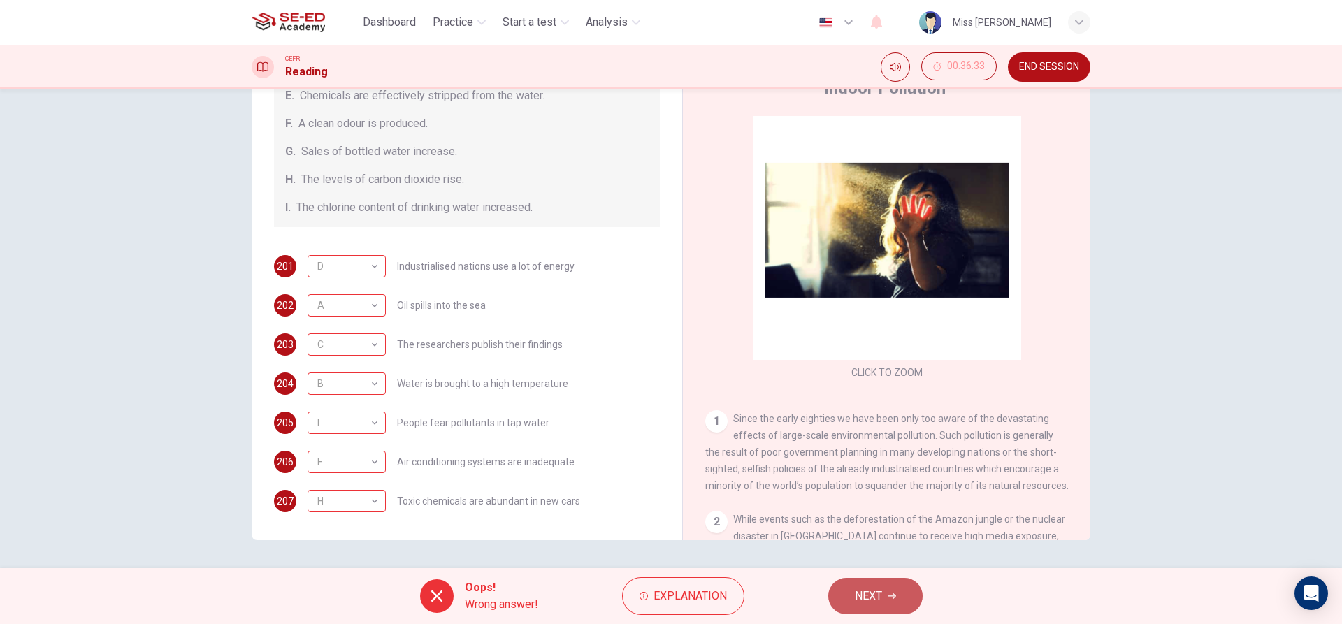
click at [877, 605] on span "NEXT" at bounding box center [868, 596] width 27 height 20
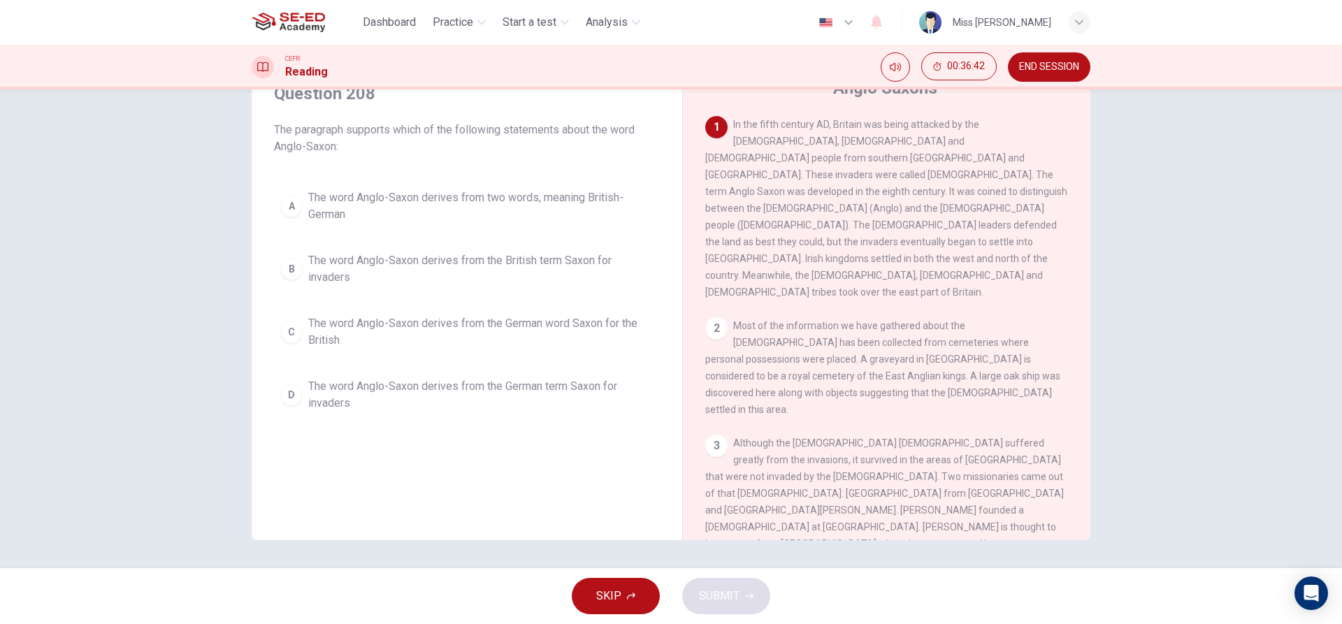
click at [419, 296] on div "A The word Anglo-Saxon derives from two words, meaning British-German B The wor…" at bounding box center [467, 300] width 386 height 235
click at [440, 362] on div "A The word Anglo-Saxon derives from two words, meaning British-German B The wor…" at bounding box center [467, 300] width 386 height 235
click at [417, 327] on span "The word Anglo-Saxon derives from the German word Saxon for the British" at bounding box center [480, 332] width 345 height 34
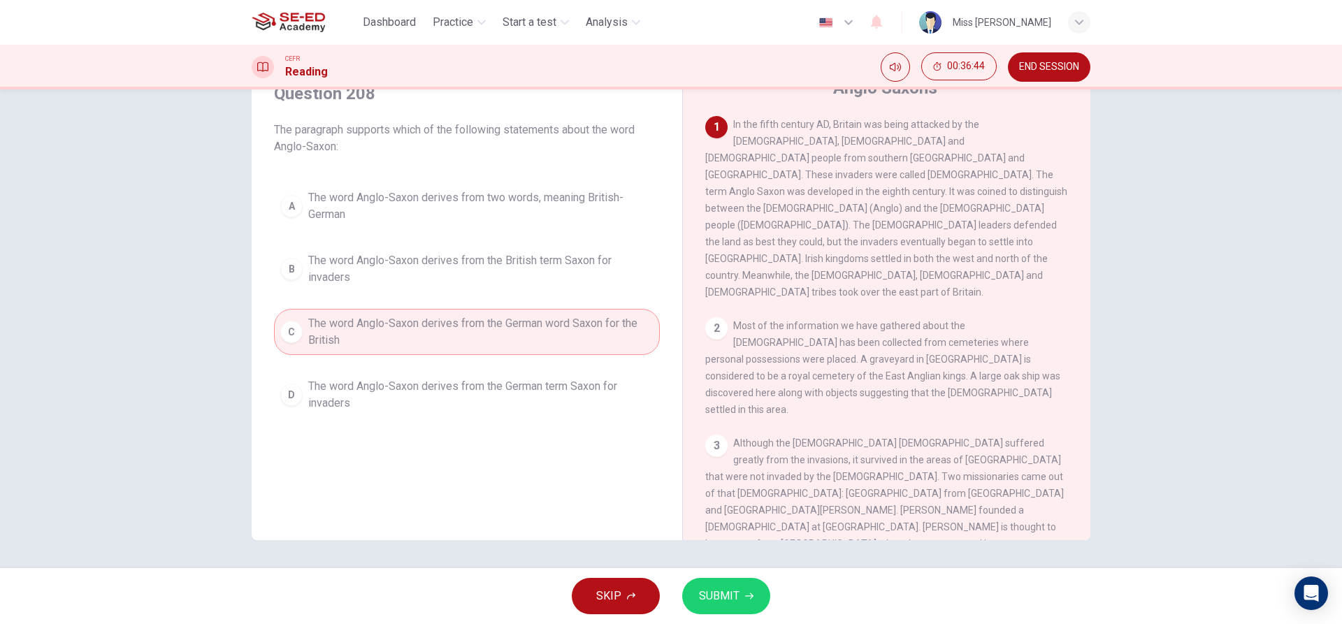
click at [707, 610] on button "SUBMIT" at bounding box center [726, 596] width 88 height 36
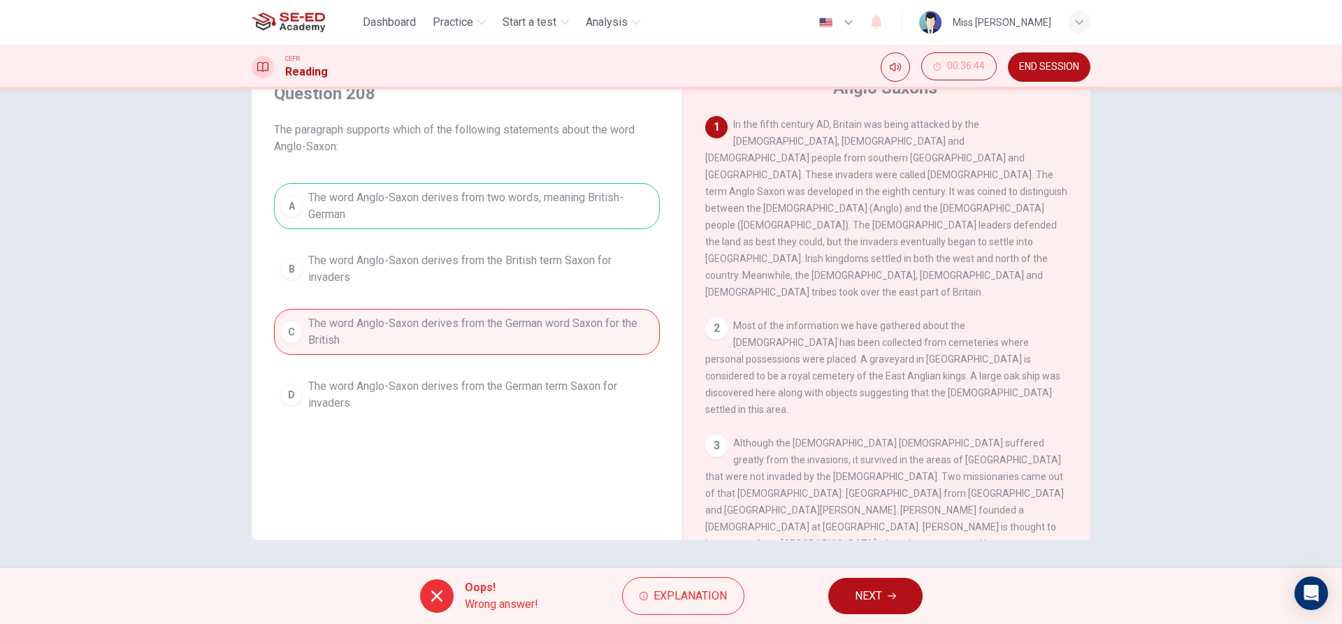
drag, startPoint x: 865, startPoint y: 603, endPoint x: 860, endPoint y: 593, distance: 11.9
click at [867, 608] on button "NEXT" at bounding box center [875, 596] width 94 height 36
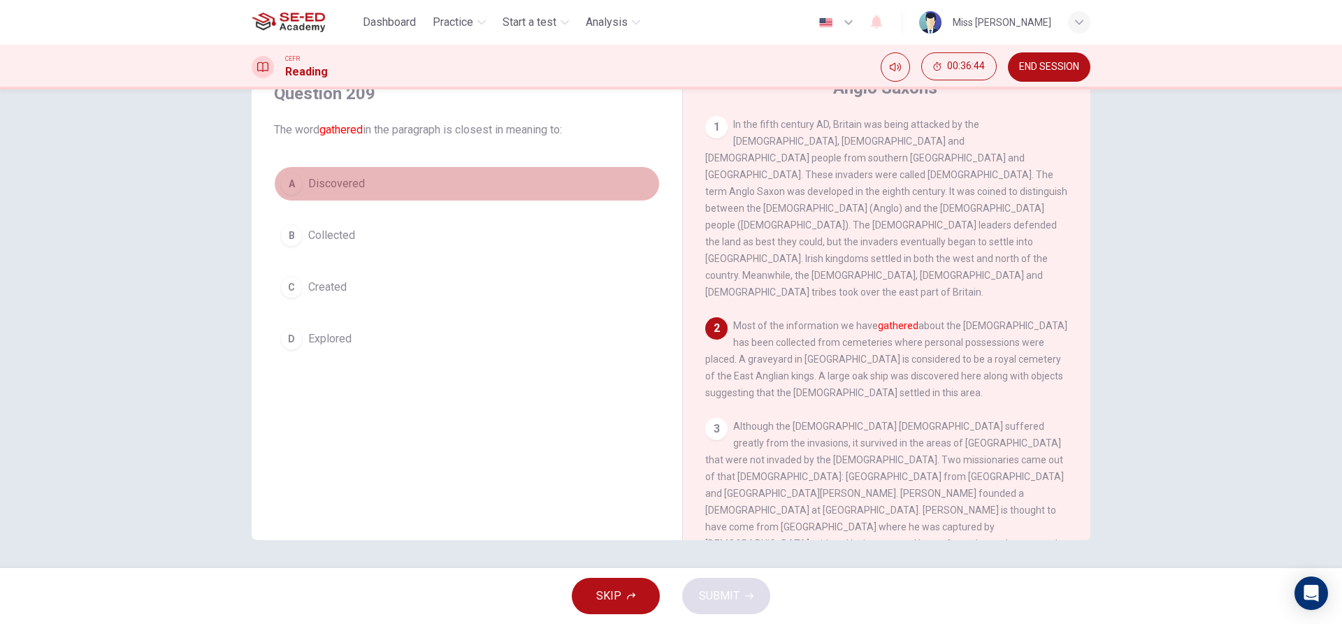
click at [315, 175] on button "A Discovered" at bounding box center [467, 183] width 386 height 35
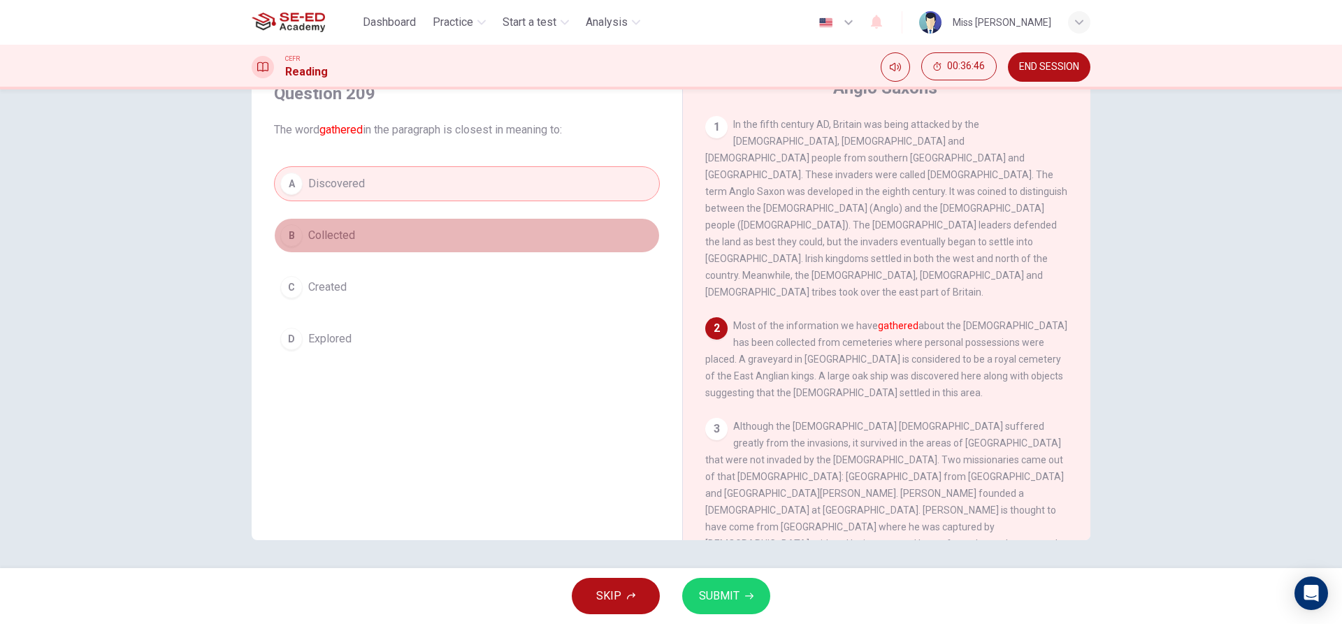
click at [342, 233] on span "Collected" at bounding box center [331, 235] width 47 height 17
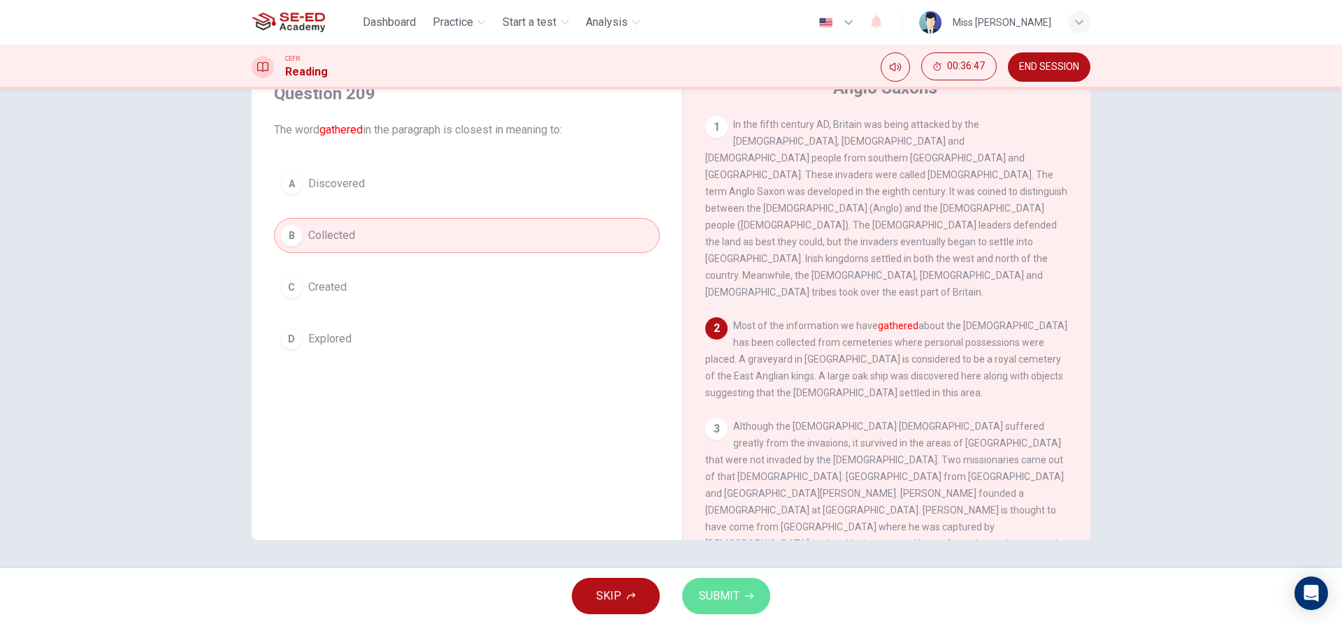
click at [700, 600] on span "SUBMIT" at bounding box center [719, 596] width 41 height 20
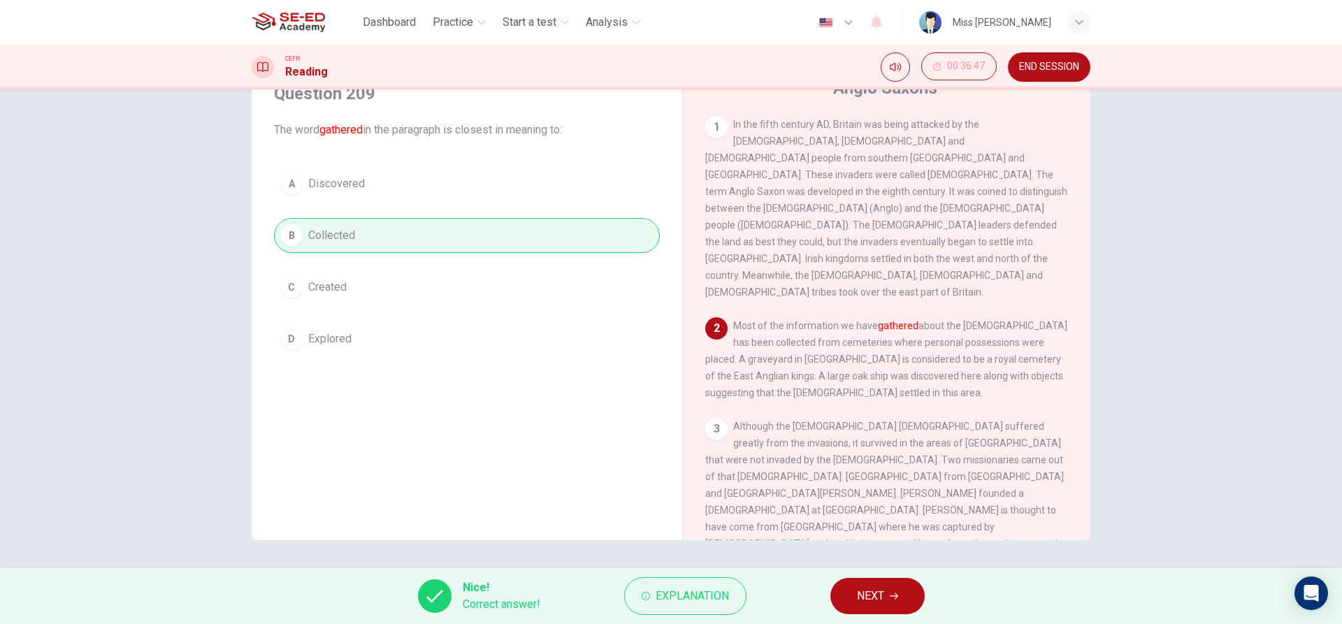
click at [865, 591] on span "NEXT" at bounding box center [870, 596] width 27 height 20
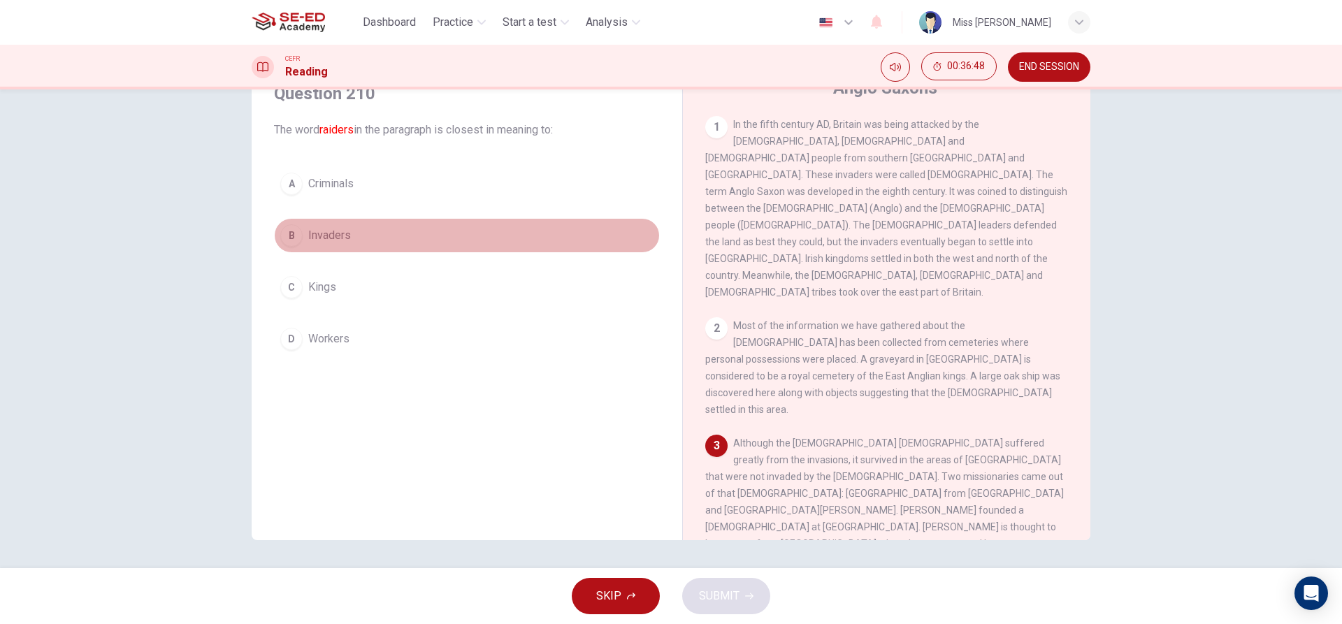
click at [302, 245] on button "B Invaders" at bounding box center [467, 235] width 386 height 35
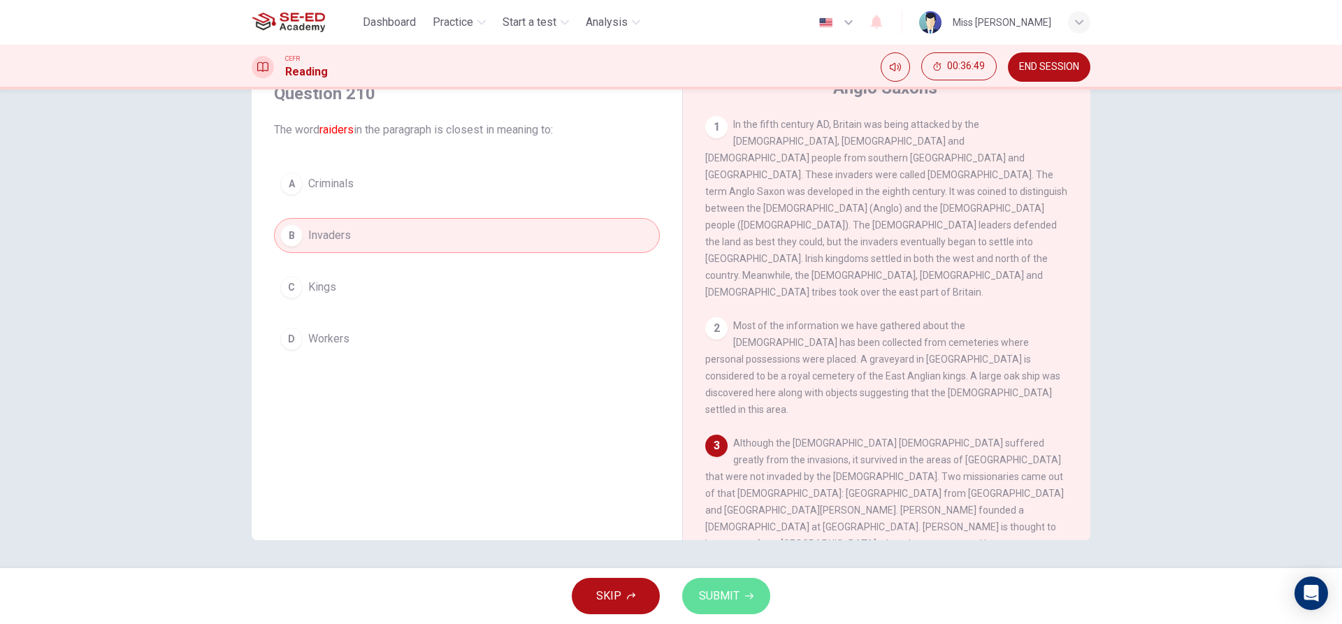
click at [754, 598] on button "SUBMIT" at bounding box center [726, 596] width 88 height 36
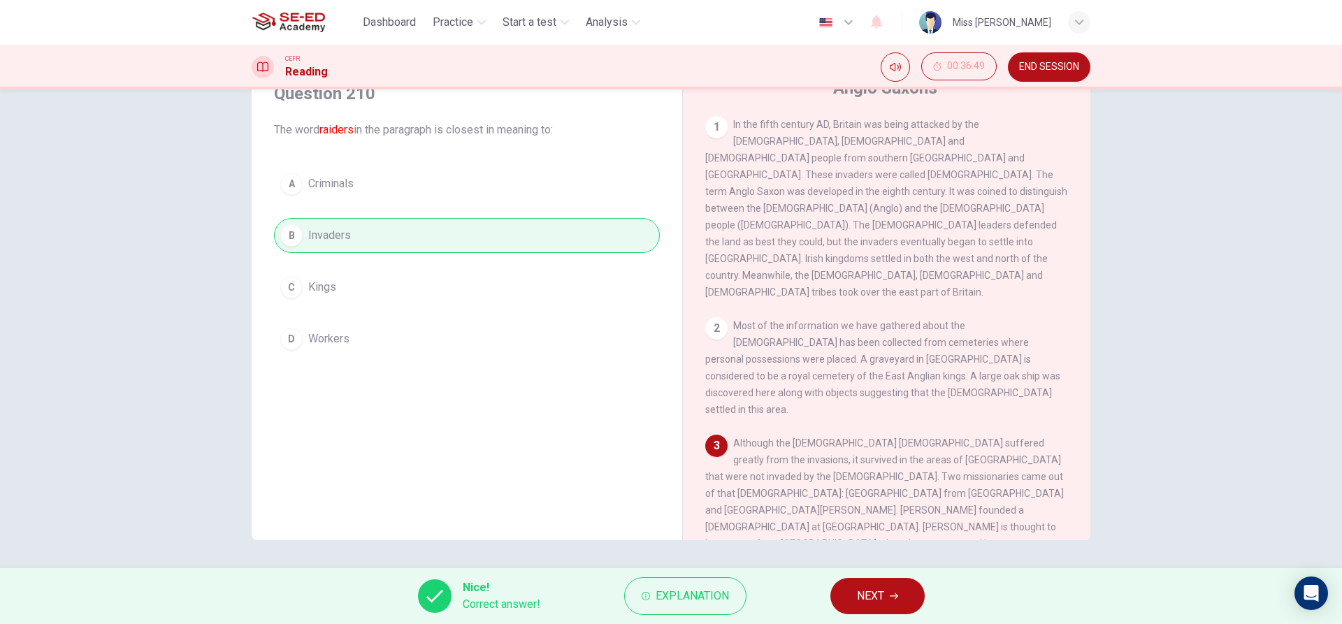
click at [907, 600] on button "NEXT" at bounding box center [877, 596] width 94 height 36
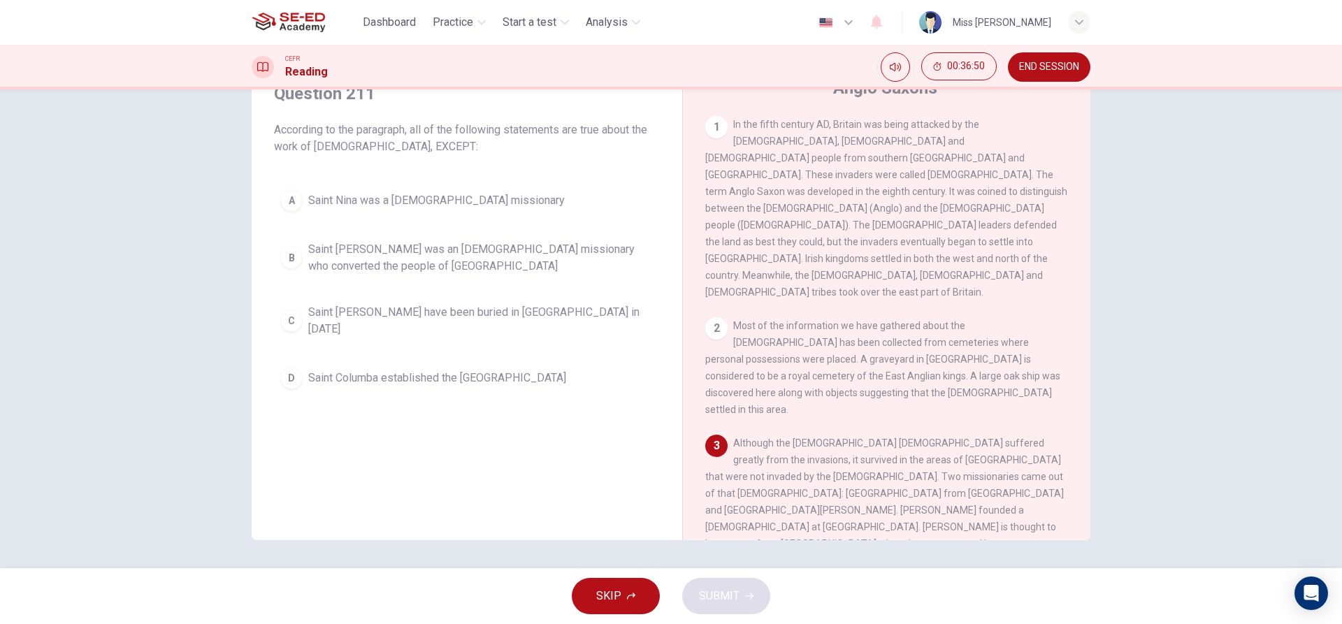
click at [361, 292] on div "A Saint Nina was a [DEMOGRAPHIC_DATA] missionary B Saint [PERSON_NAME] was an […" at bounding box center [467, 289] width 386 height 212
click at [370, 296] on div "A Saint Nina was a [DEMOGRAPHIC_DATA] missionary B Saint [PERSON_NAME] was an […" at bounding box center [467, 289] width 386 height 212
click at [389, 322] on span "Saint [PERSON_NAME] have been buried in [GEOGRAPHIC_DATA] in [DATE]" at bounding box center [480, 321] width 345 height 34
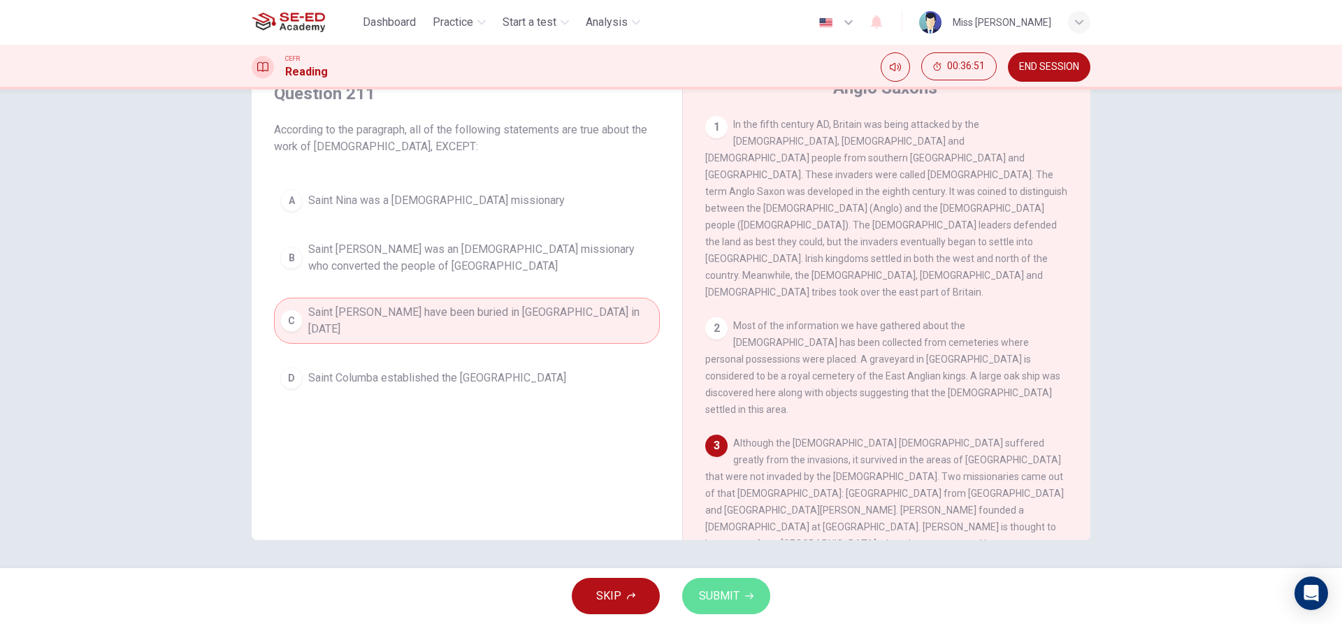
click at [745, 596] on icon "button" at bounding box center [749, 596] width 8 height 6
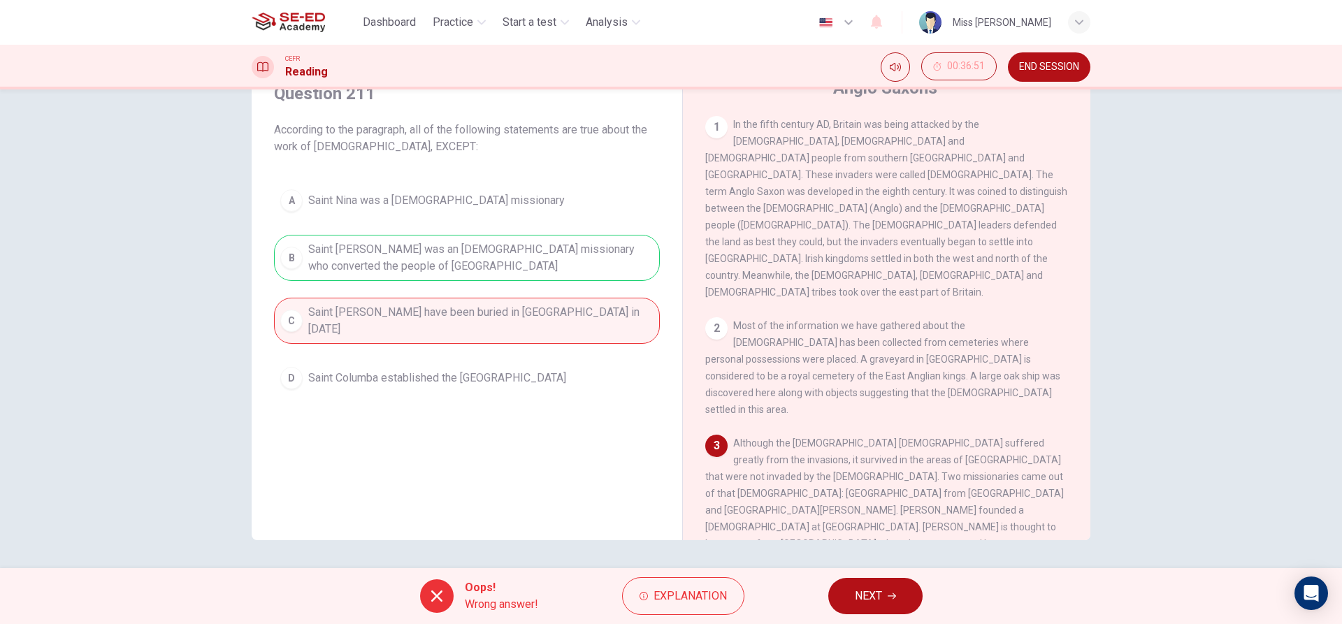
click at [842, 584] on button "NEXT" at bounding box center [875, 596] width 94 height 36
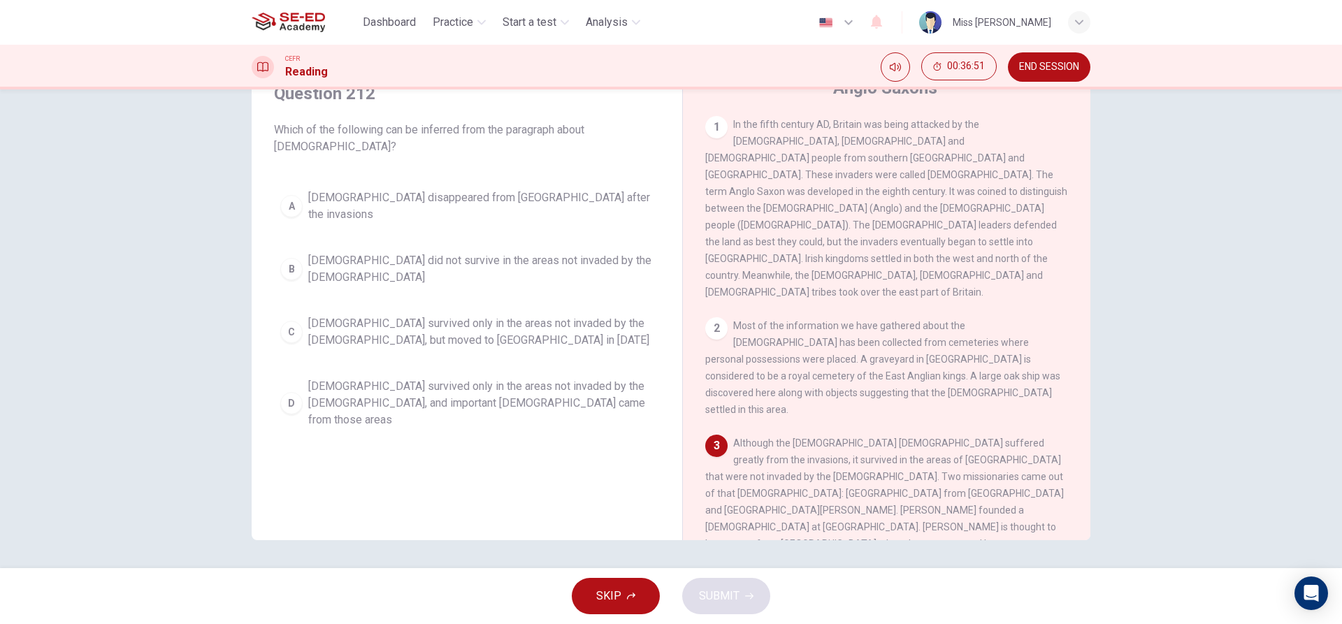
click at [388, 217] on div "A [DEMOGRAPHIC_DATA] disappeared from [GEOGRAPHIC_DATA] after the invasions B […" at bounding box center [467, 309] width 386 height 252
click at [455, 252] on span "[DEMOGRAPHIC_DATA] did not survive in the areas not invaded by the [DEMOGRAPHIC…" at bounding box center [480, 269] width 345 height 34
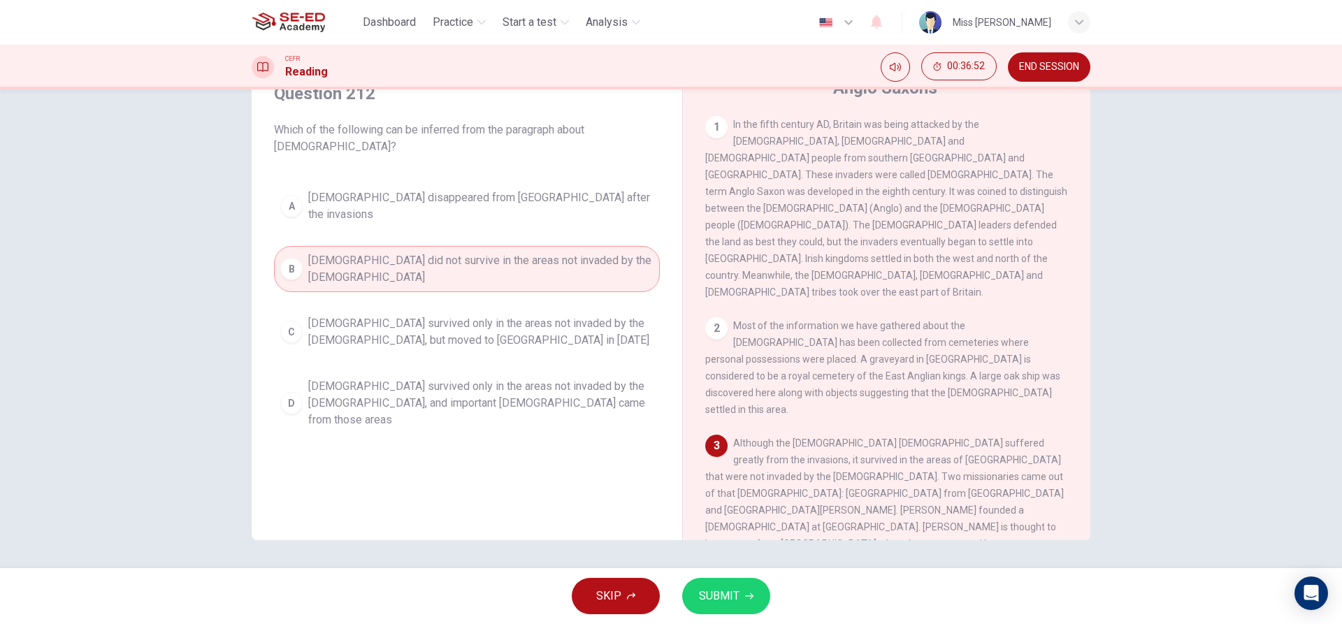
click at [705, 578] on button "SUBMIT" at bounding box center [726, 596] width 88 height 36
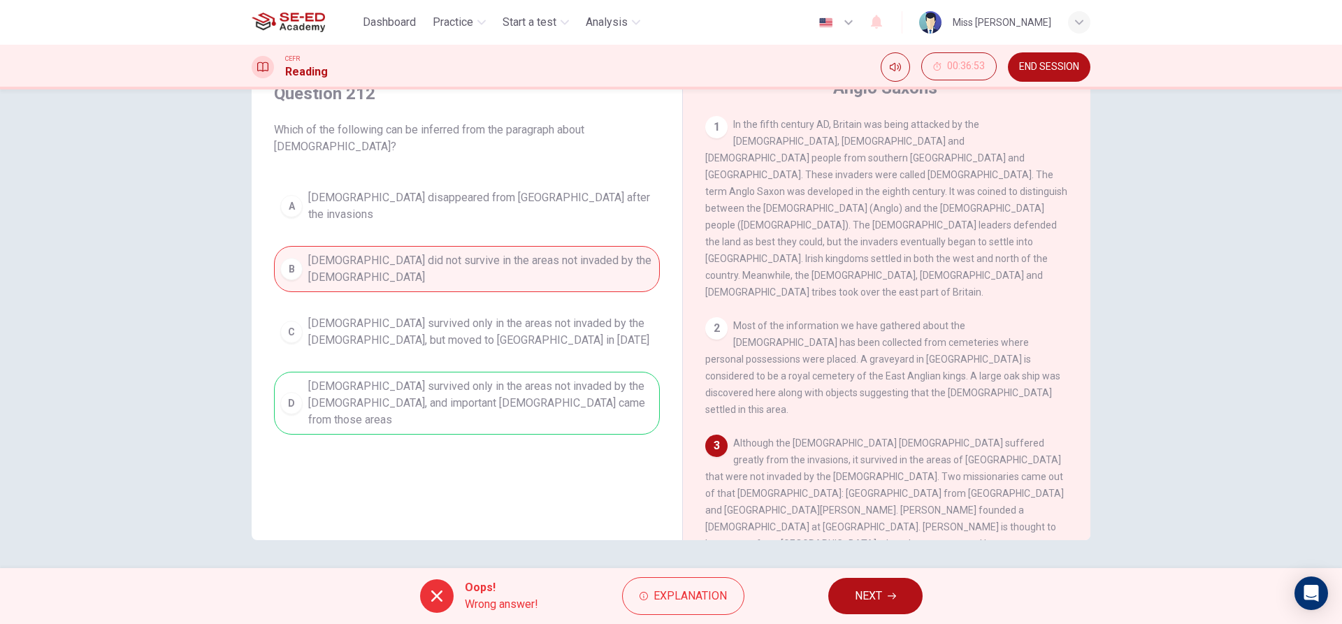
click at [895, 598] on icon "button" at bounding box center [892, 596] width 8 height 6
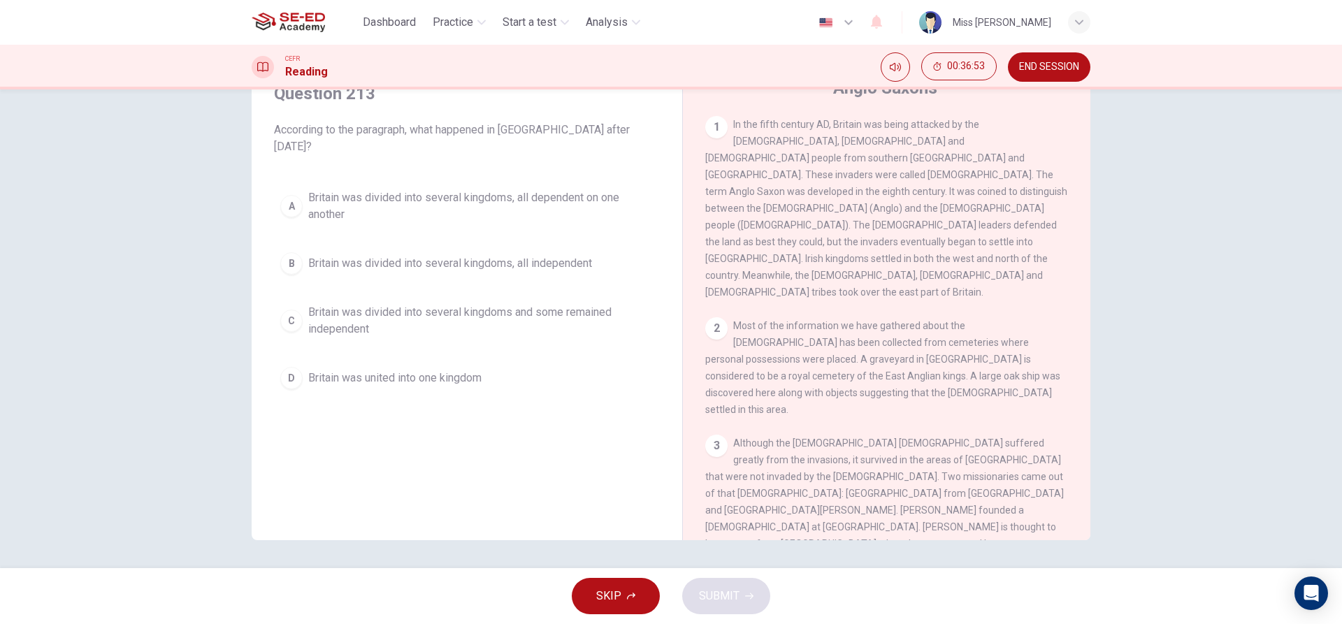
click at [392, 334] on div "A Britain was divided into several kingdoms, all dependent on one another B Bri…" at bounding box center [467, 289] width 386 height 212
click at [405, 370] on span "Britain was united into one kingdom" at bounding box center [394, 378] width 173 height 17
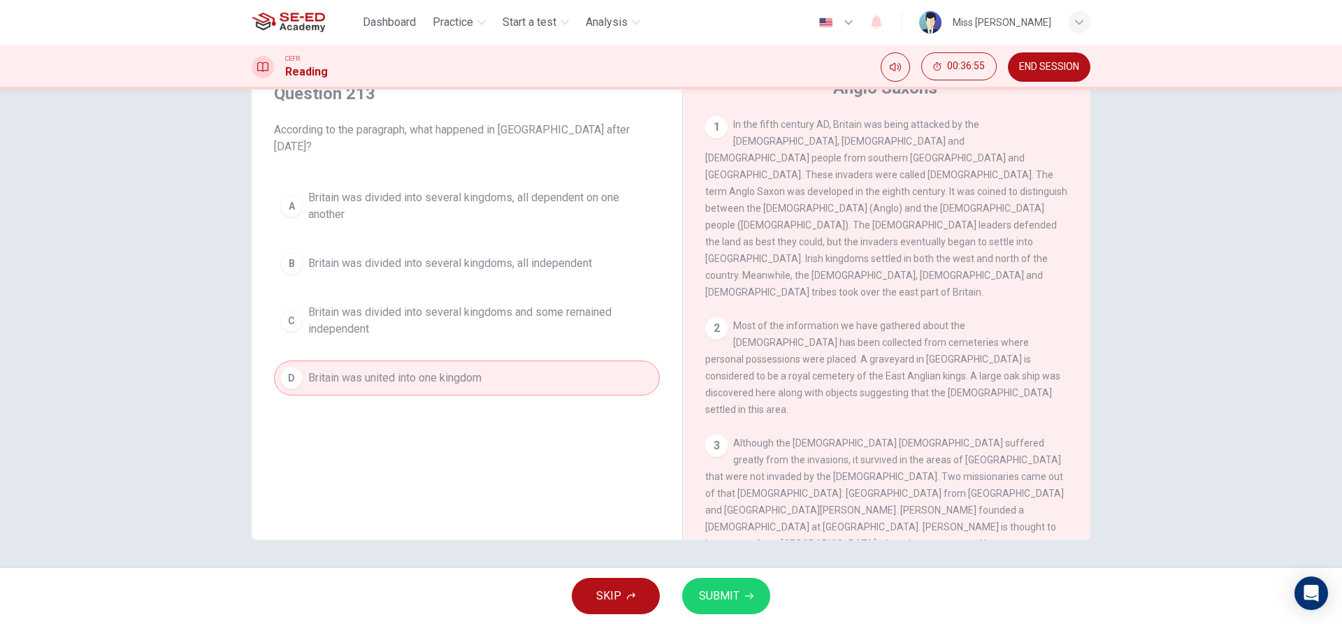
click at [741, 591] on button "SUBMIT" at bounding box center [726, 596] width 88 height 36
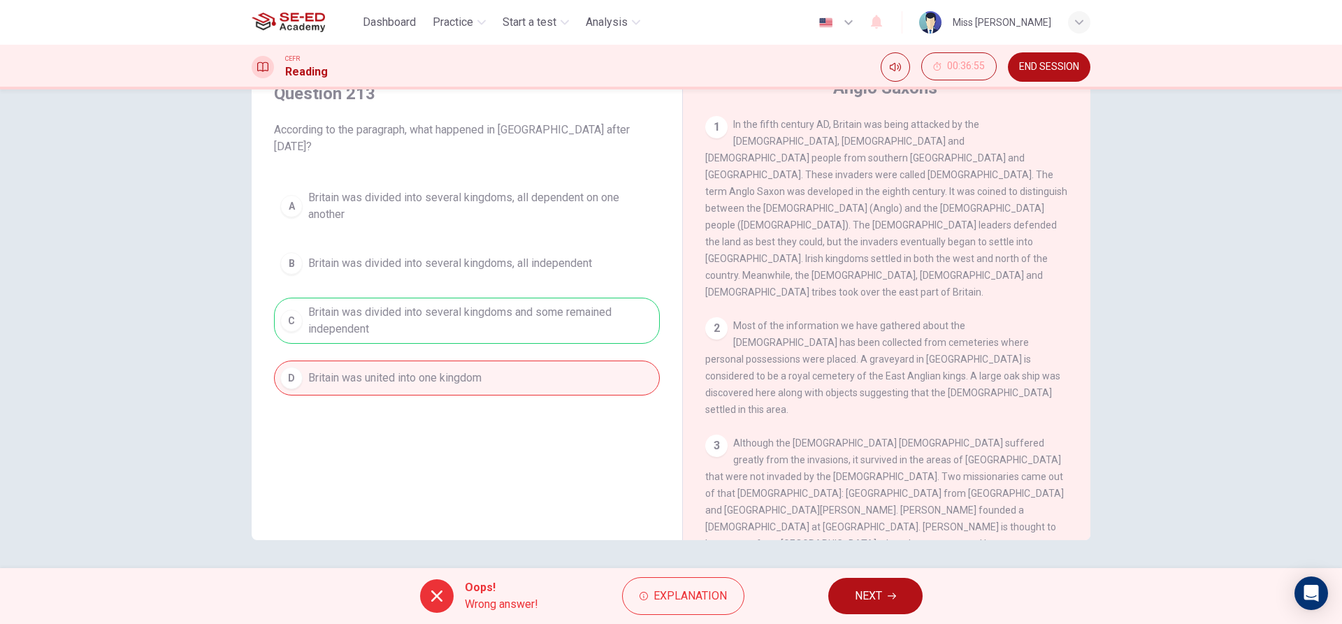
click at [877, 593] on span "NEXT" at bounding box center [868, 596] width 27 height 20
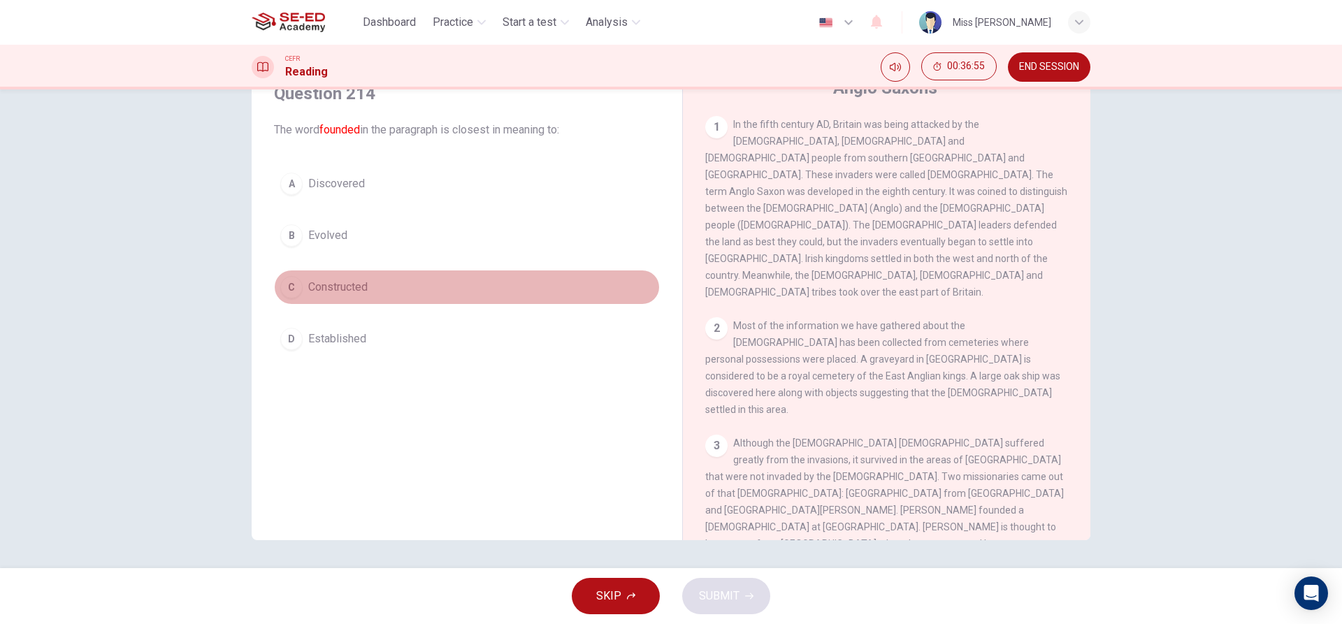
click at [324, 273] on button "C Constructed" at bounding box center [467, 287] width 386 height 35
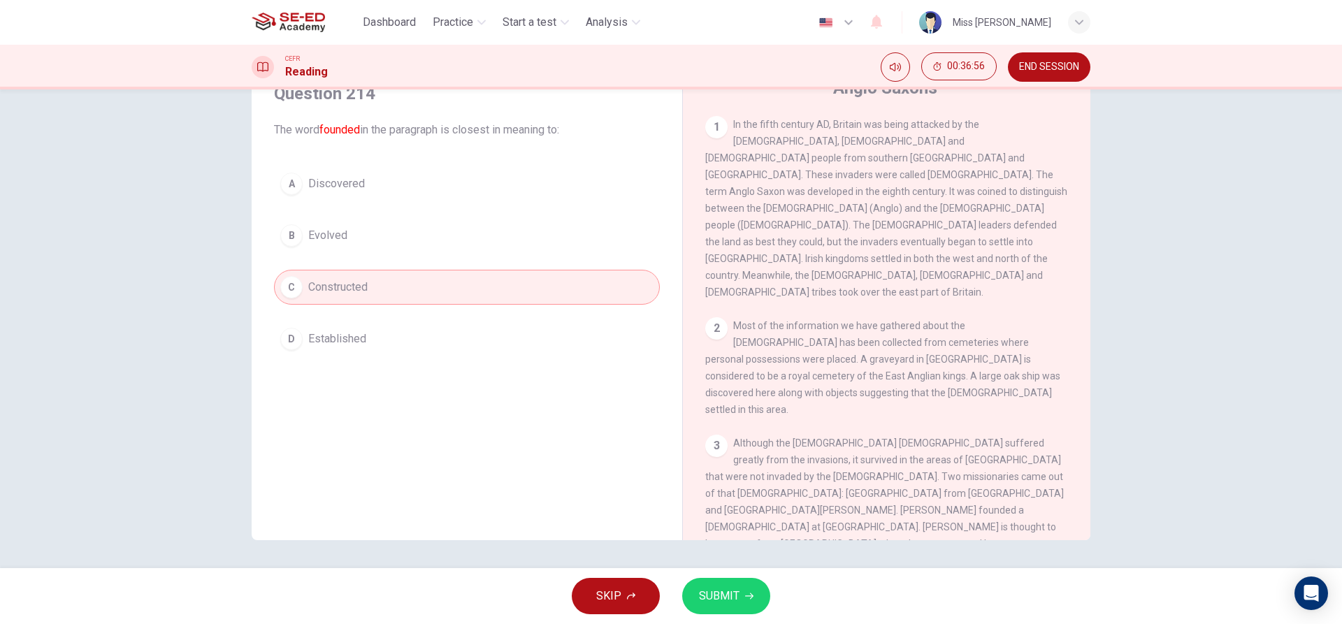
click at [324, 187] on span "Discovered" at bounding box center [336, 183] width 57 height 17
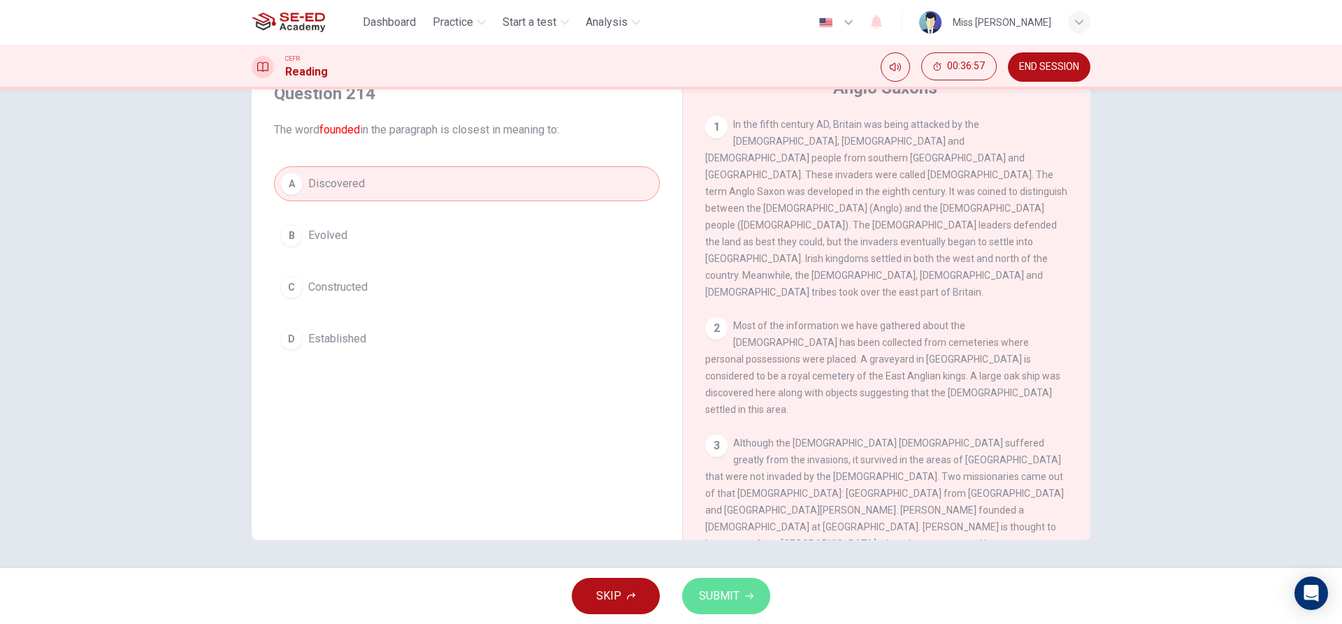
click at [749, 598] on button "SUBMIT" at bounding box center [726, 596] width 88 height 36
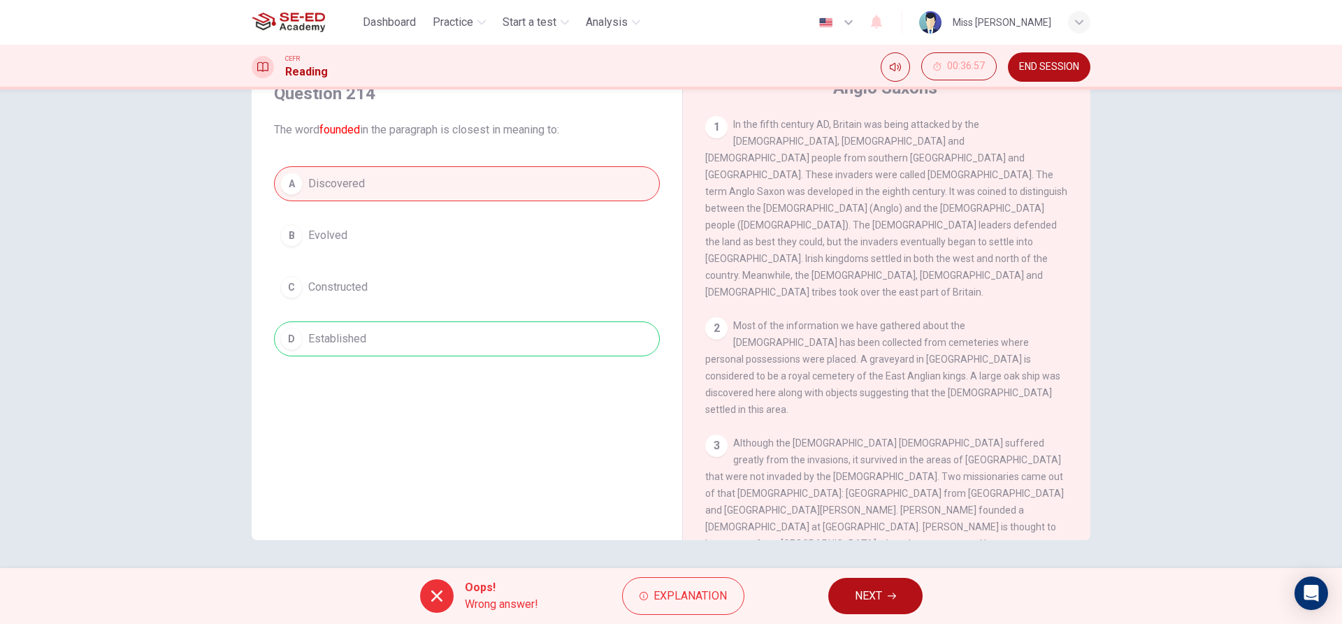
click at [839, 605] on button "NEXT" at bounding box center [875, 596] width 94 height 36
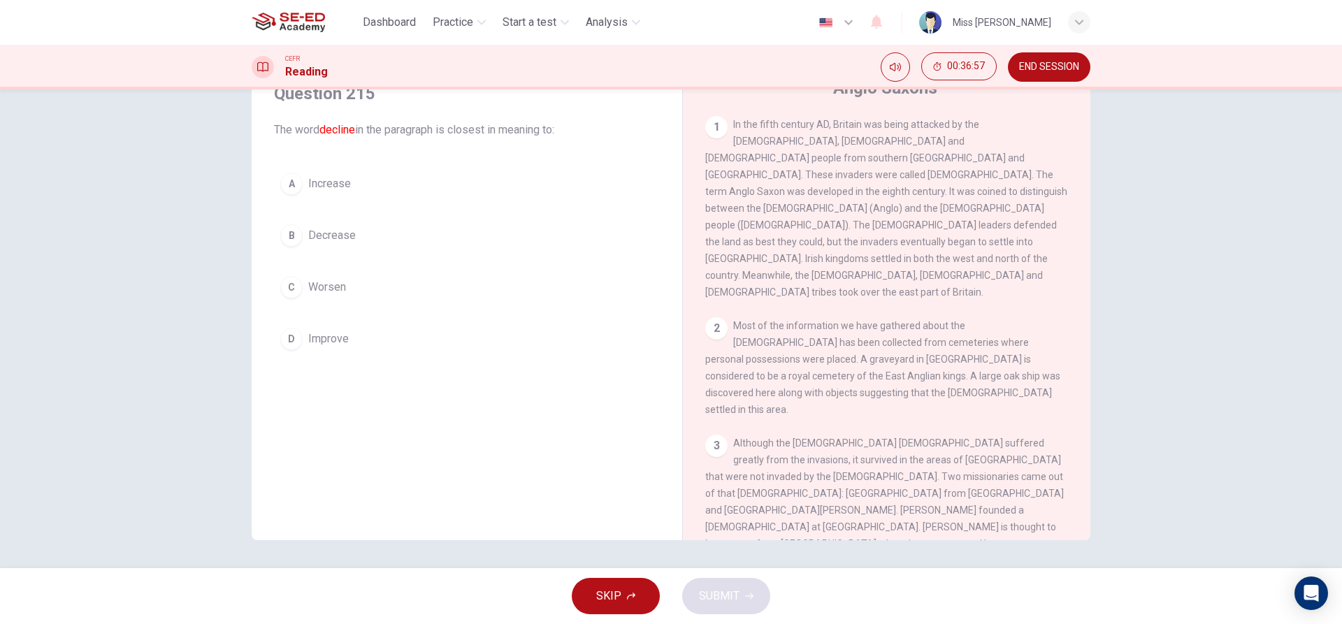
click at [298, 271] on button "C Worsen" at bounding box center [467, 287] width 386 height 35
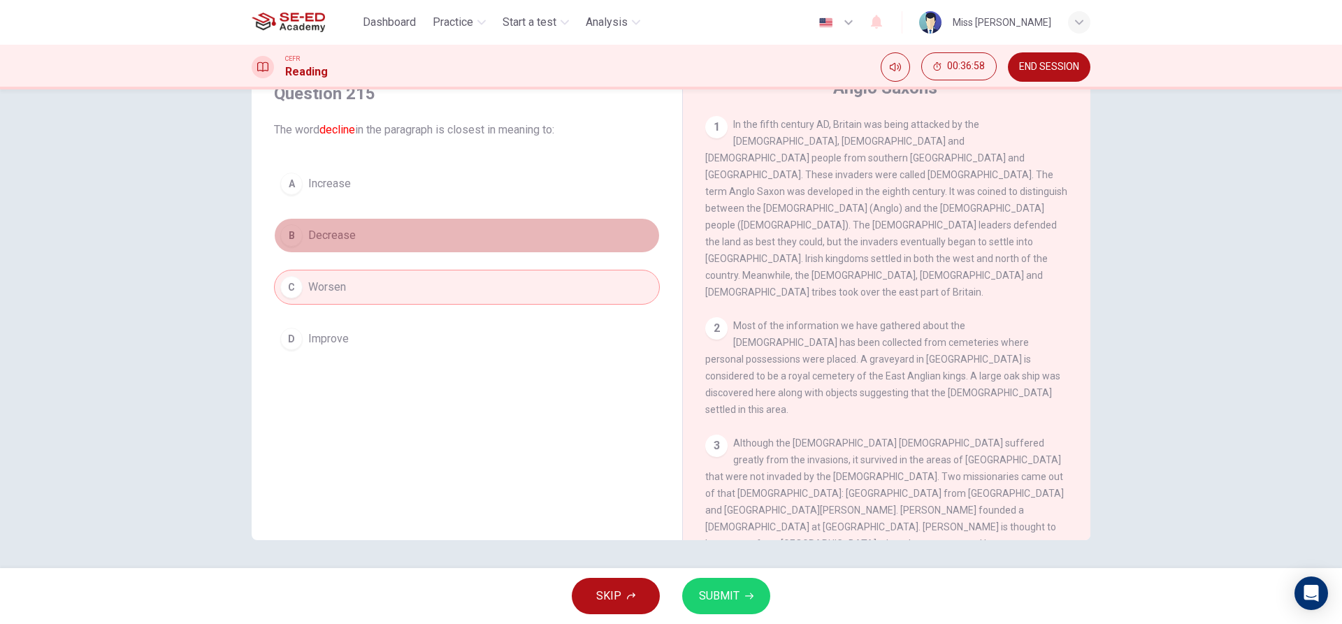
click at [302, 224] on button "B Decrease" at bounding box center [467, 235] width 386 height 35
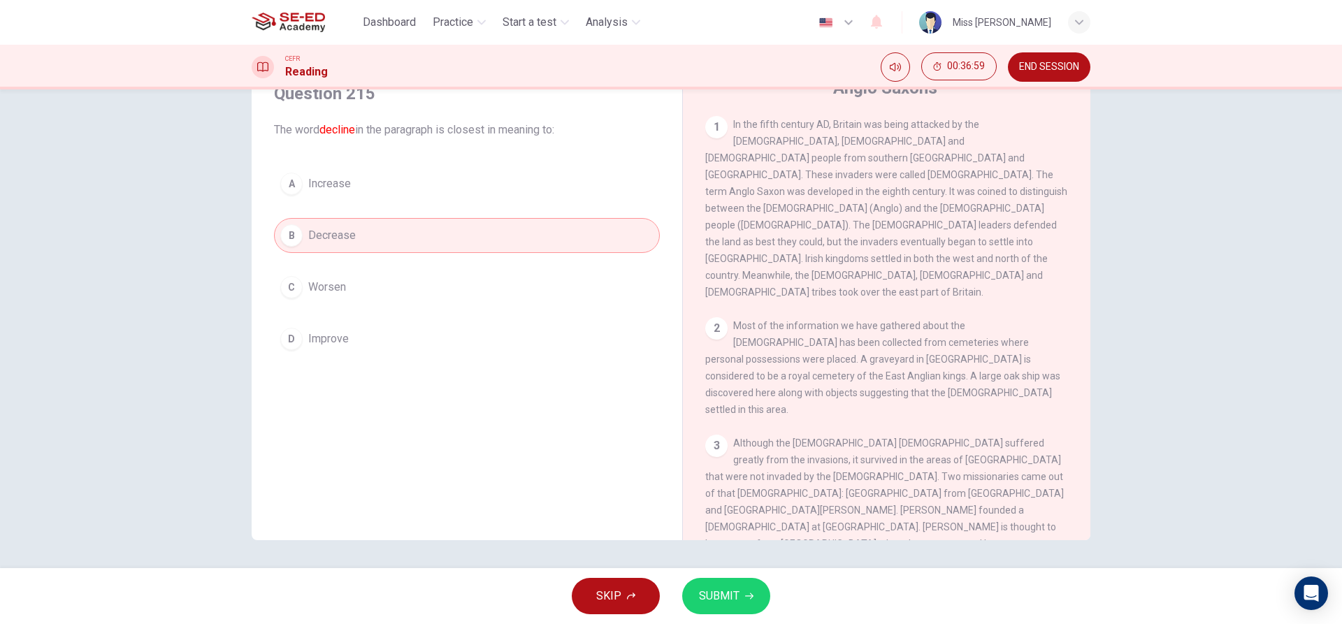
click at [714, 605] on span "SUBMIT" at bounding box center [719, 596] width 41 height 20
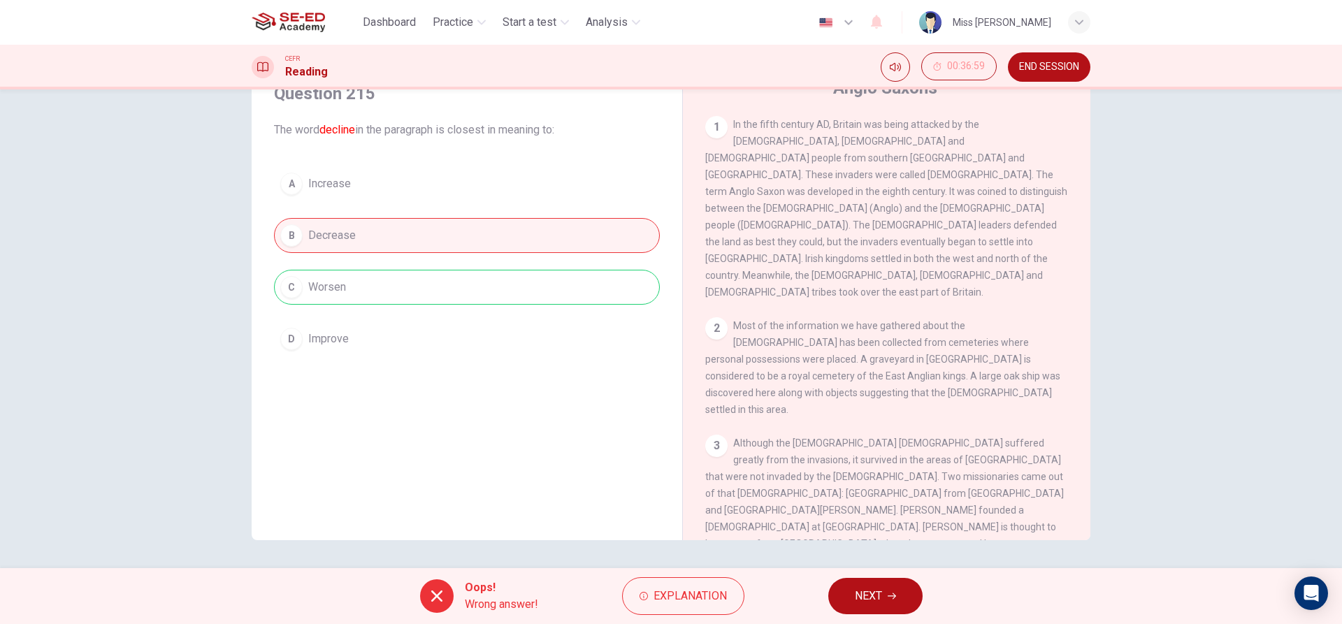
click at [849, 590] on button "NEXT" at bounding box center [875, 596] width 94 height 36
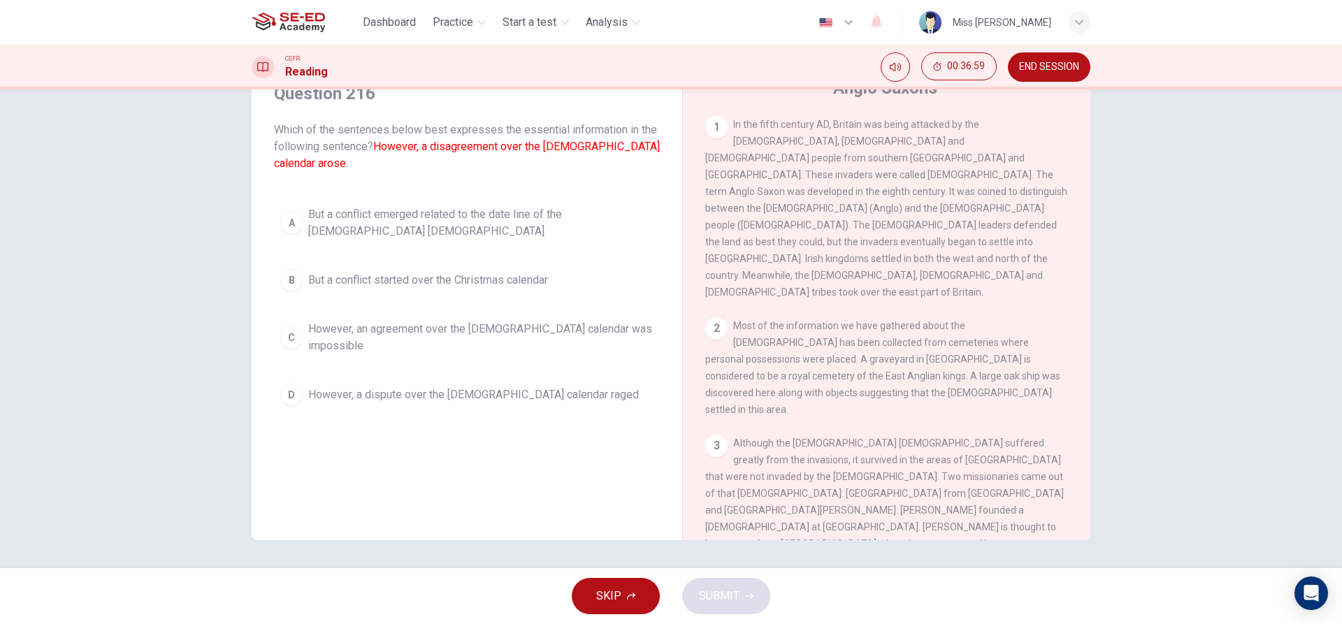
click at [477, 321] on span "However, an agreement over the [DEMOGRAPHIC_DATA] calendar was impossible" at bounding box center [480, 338] width 345 height 34
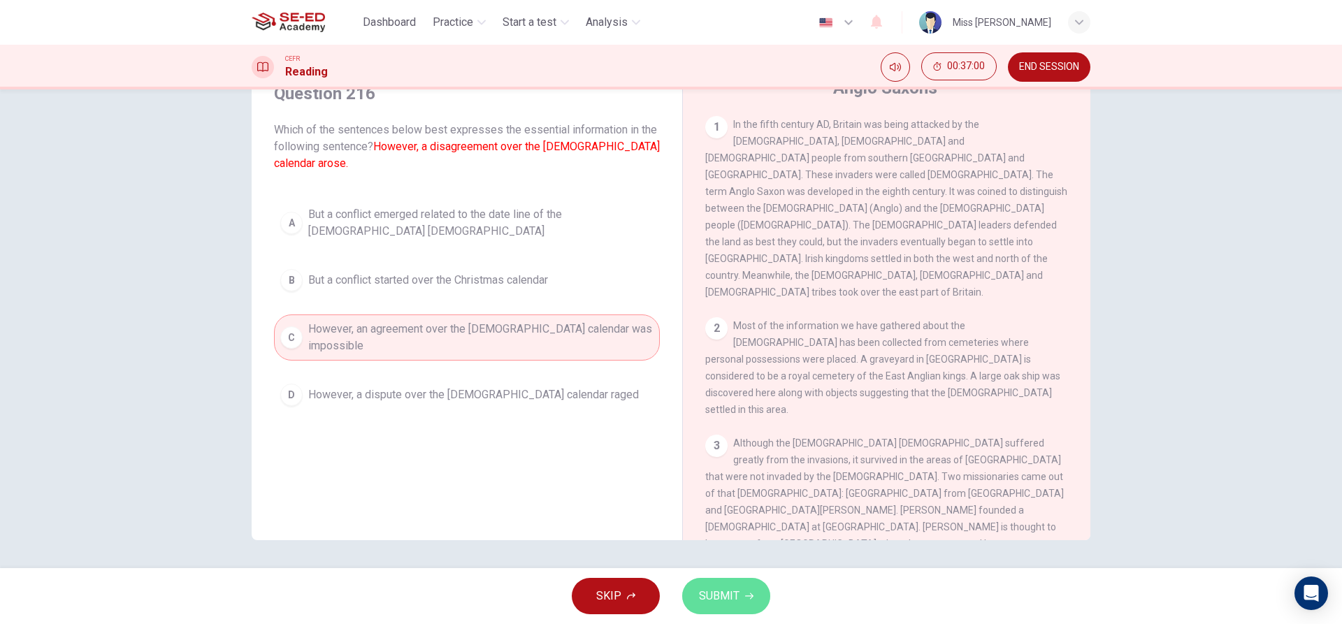
click at [703, 596] on span "SUBMIT" at bounding box center [719, 596] width 41 height 20
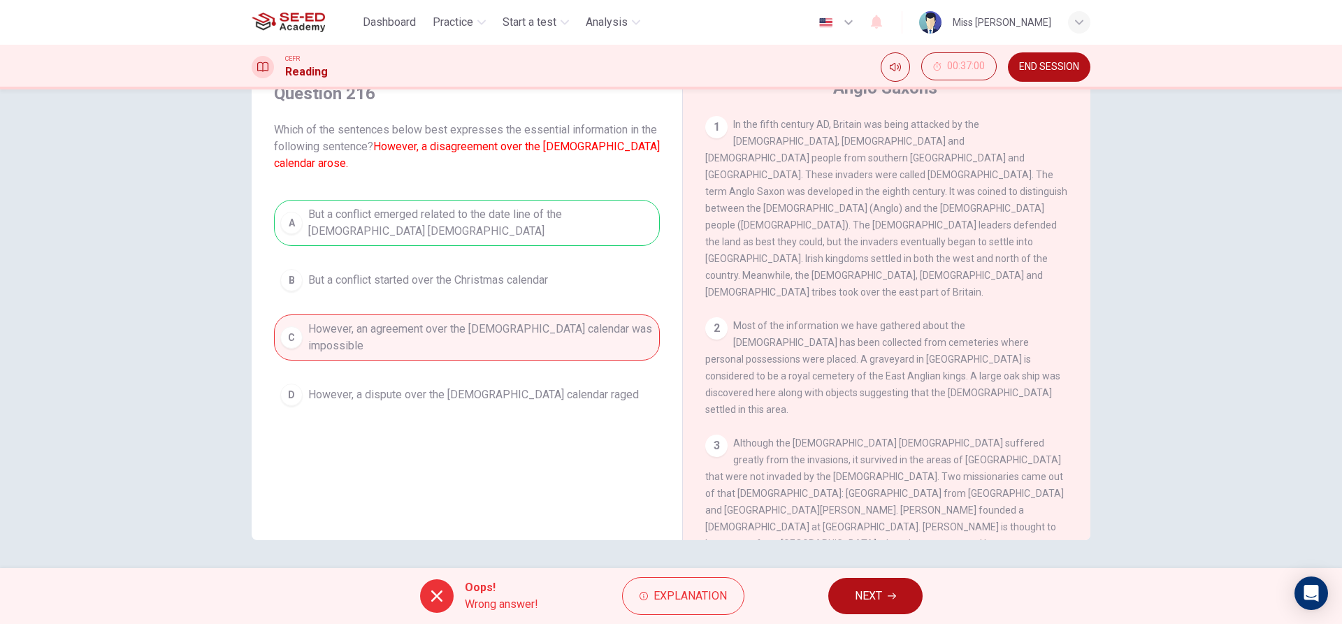
click at [837, 586] on button "NEXT" at bounding box center [875, 596] width 94 height 36
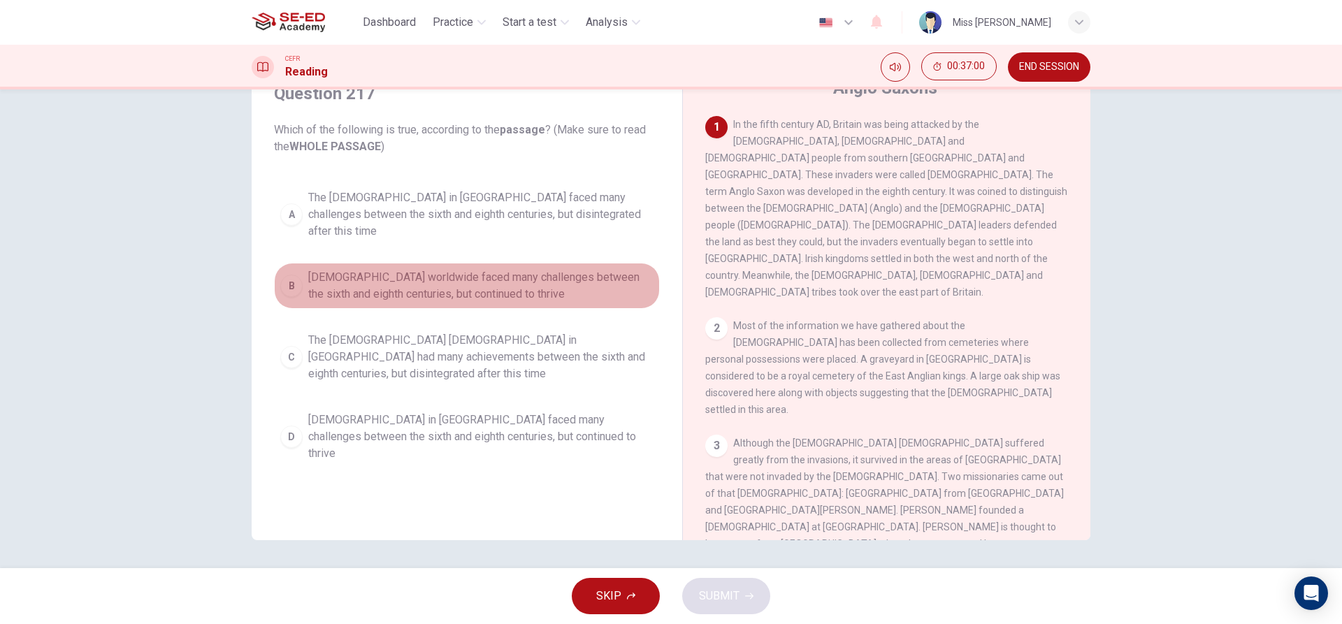
click at [435, 269] on span "[DEMOGRAPHIC_DATA] worldwide faced many challenges between the sixth and eighth…" at bounding box center [480, 286] width 345 height 34
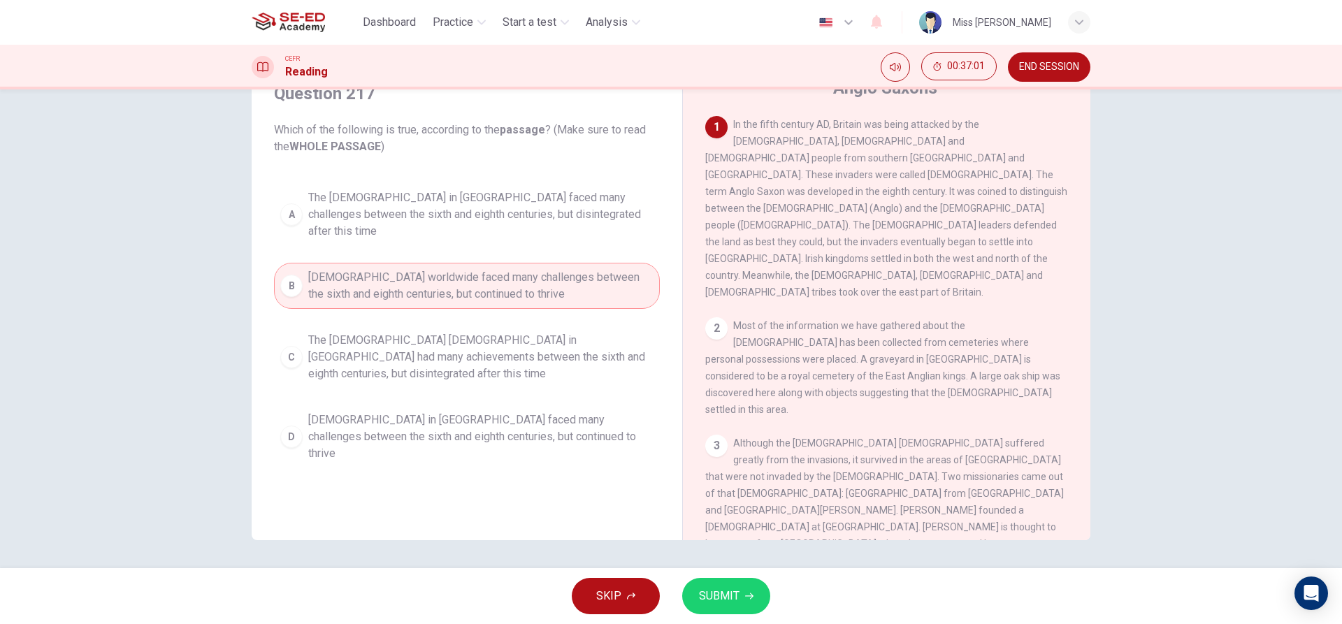
click at [692, 607] on button "SUBMIT" at bounding box center [726, 596] width 88 height 36
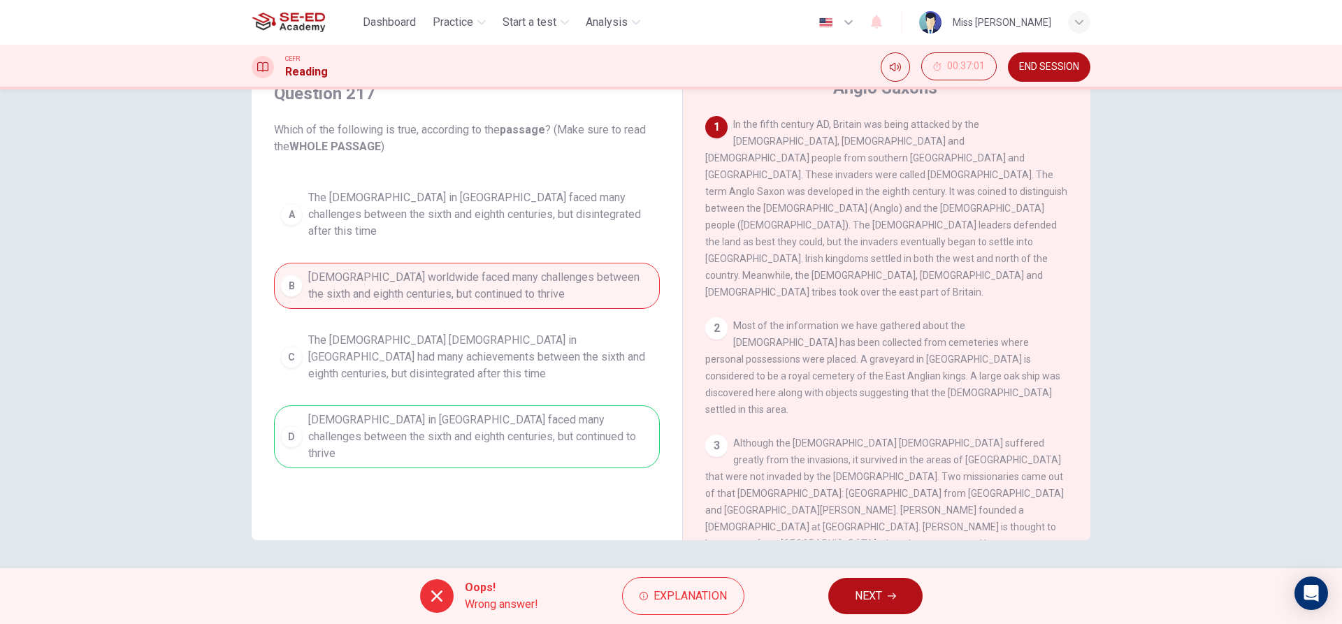
click at [843, 595] on button "NEXT" at bounding box center [875, 596] width 94 height 36
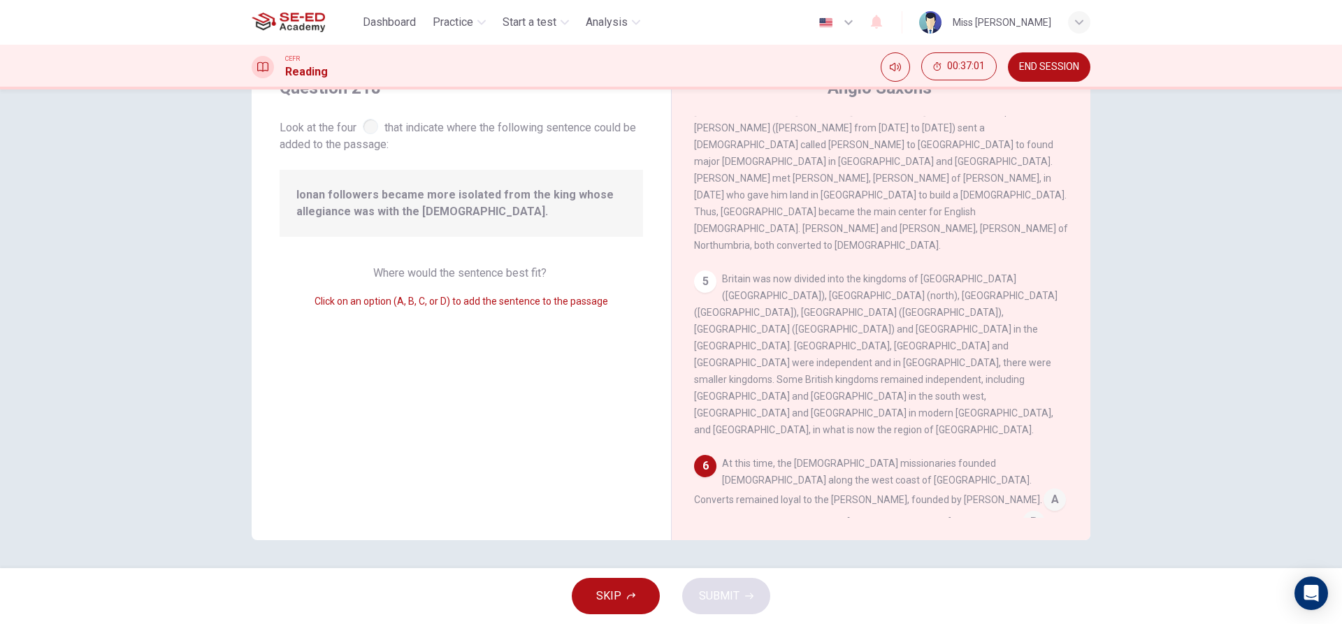
scroll to position [601, 0]
click at [1044, 489] on input at bounding box center [1055, 500] width 22 height 22
click at [754, 603] on button "SUBMIT" at bounding box center [726, 596] width 88 height 36
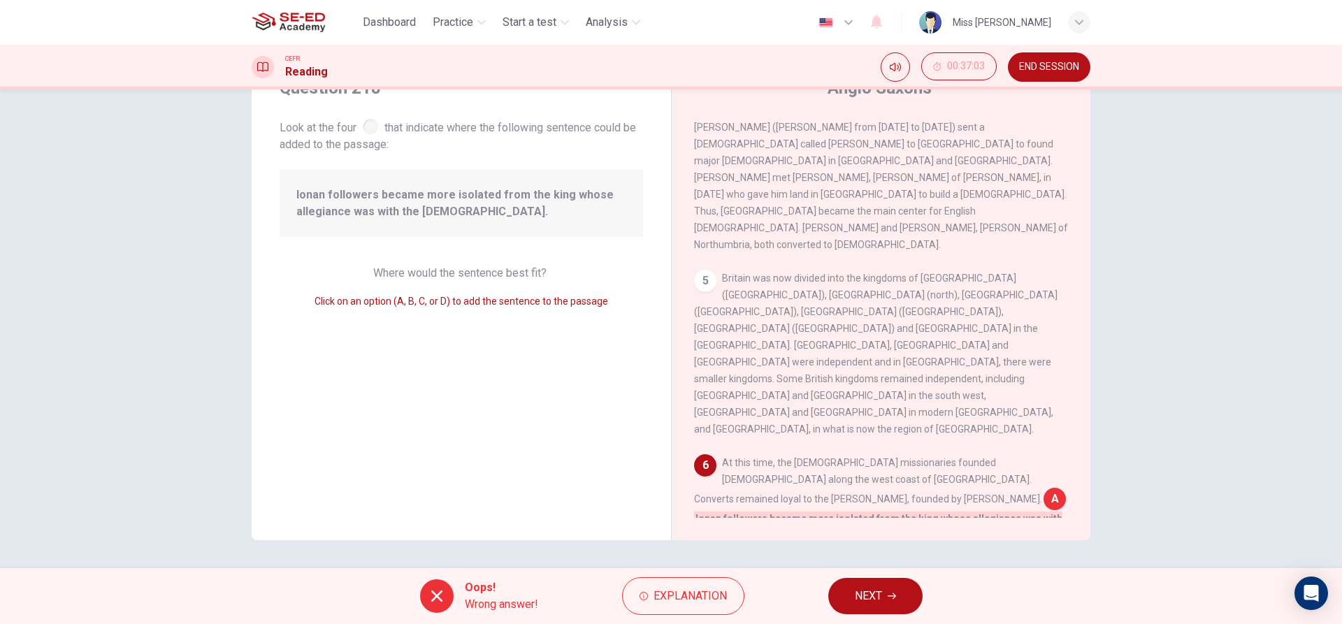
click at [856, 601] on span "NEXT" at bounding box center [868, 596] width 27 height 20
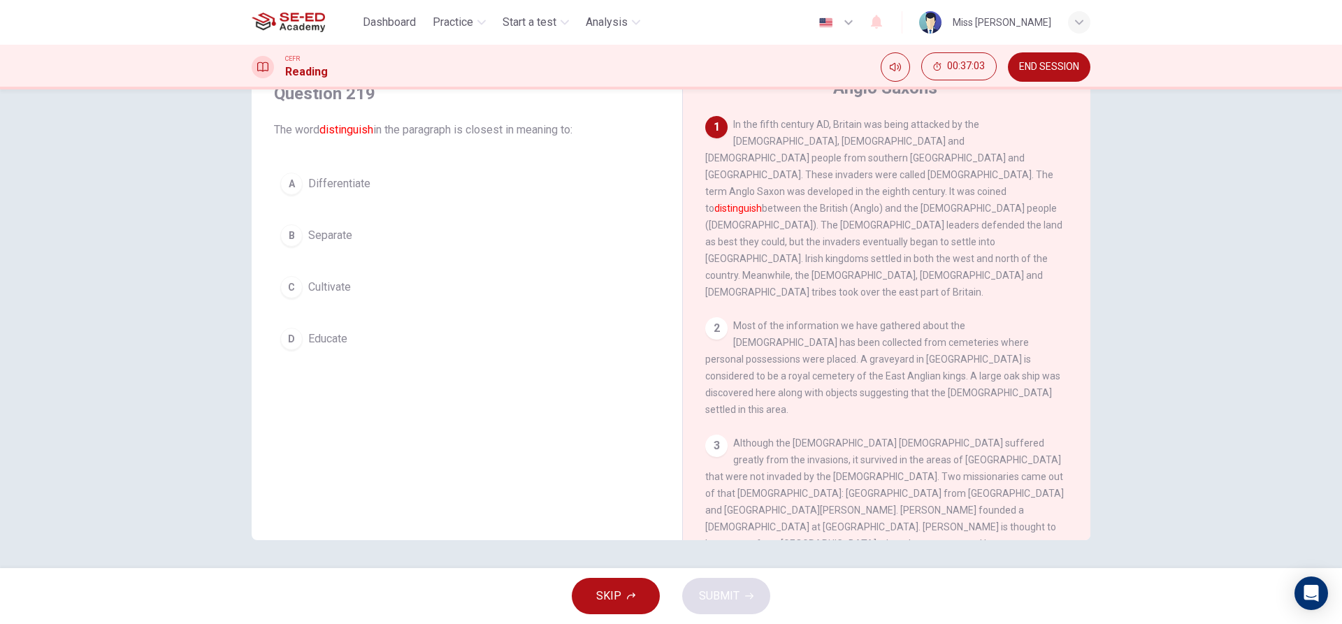
click at [358, 290] on button "C Cultivate" at bounding box center [467, 287] width 386 height 35
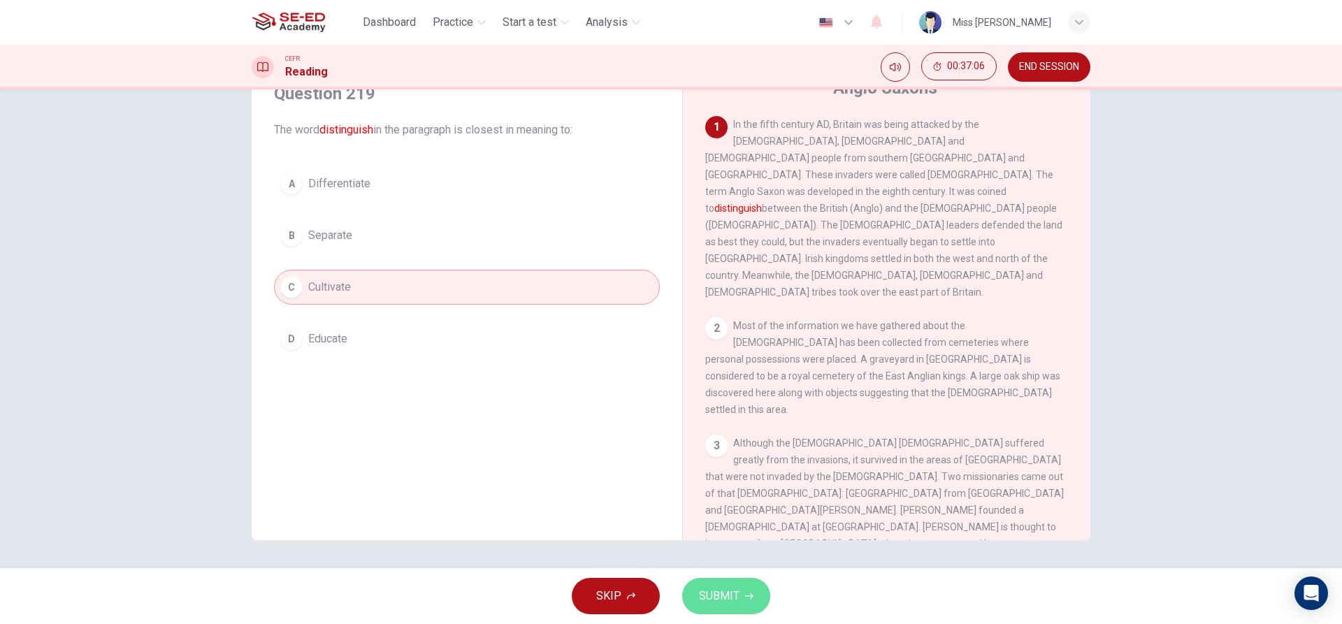
click at [713, 590] on span "SUBMIT" at bounding box center [719, 596] width 41 height 20
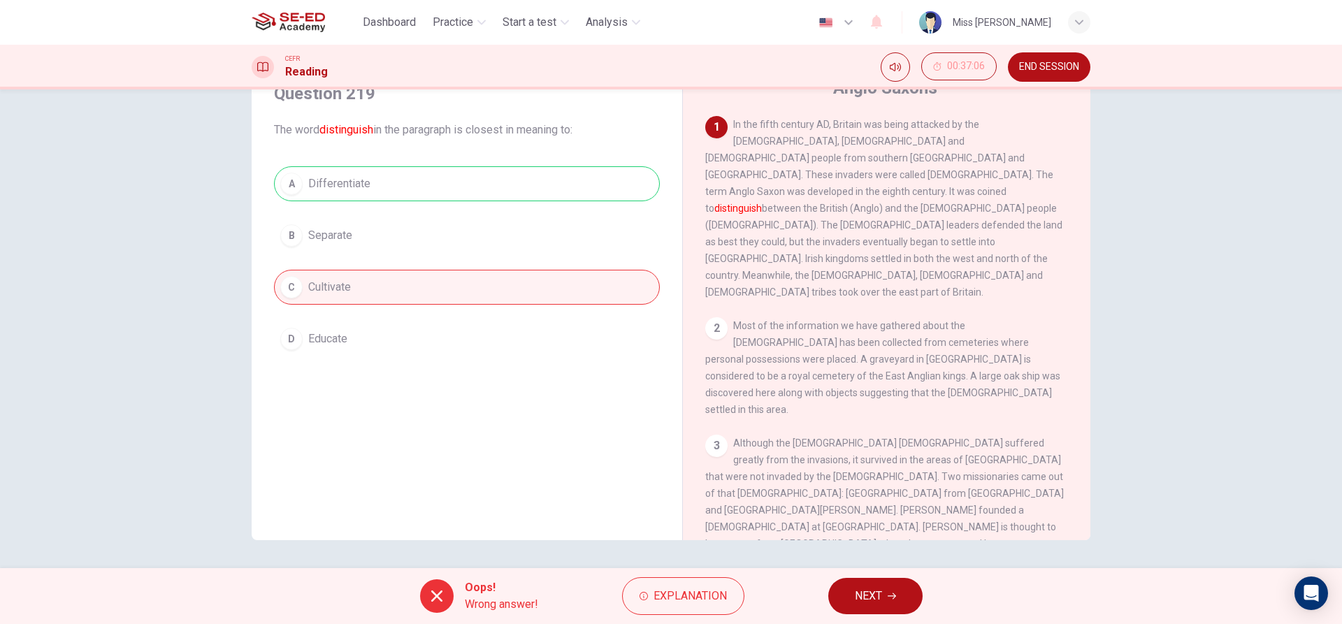
click at [836, 599] on button "NEXT" at bounding box center [875, 596] width 94 height 36
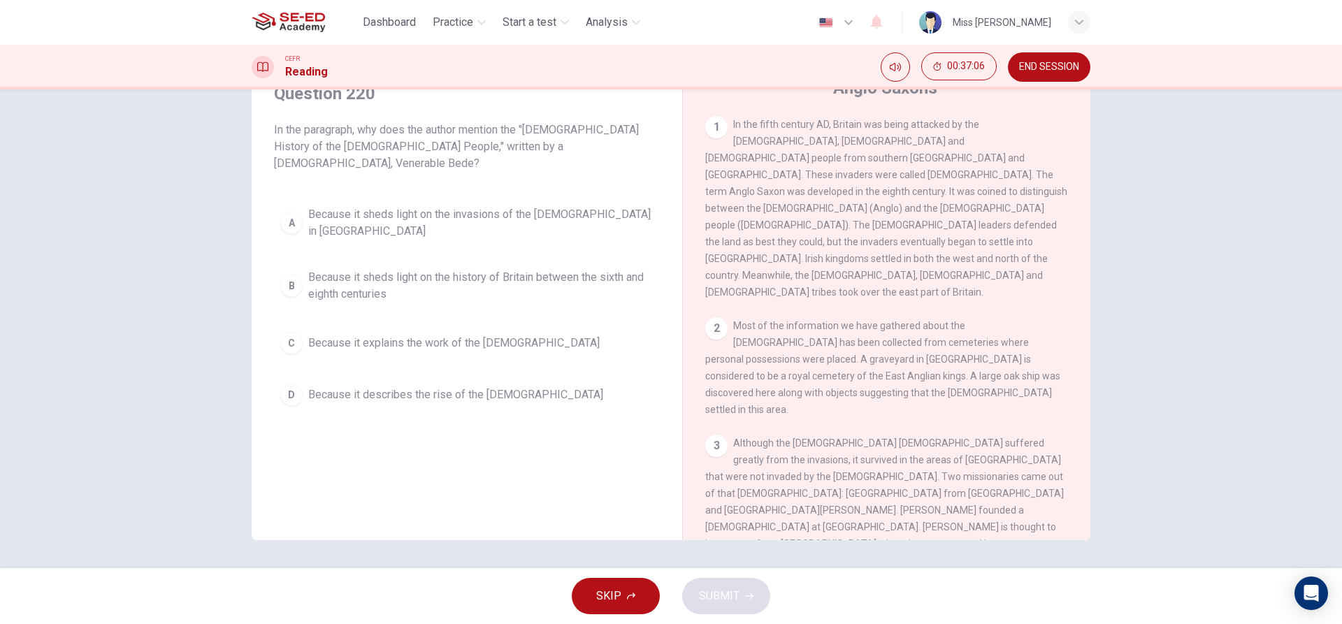
click at [363, 269] on span "Because it sheds light on the history of Britain between the sixth and eighth c…" at bounding box center [480, 286] width 345 height 34
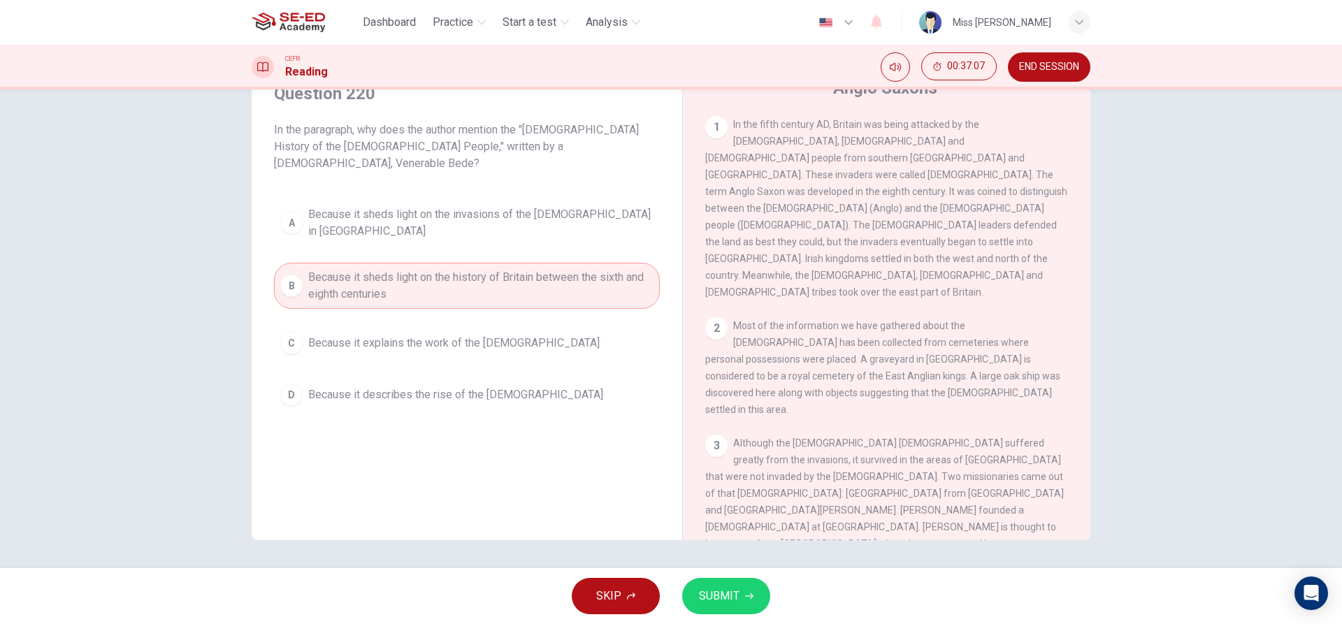
click at [715, 600] on span "SUBMIT" at bounding box center [719, 596] width 41 height 20
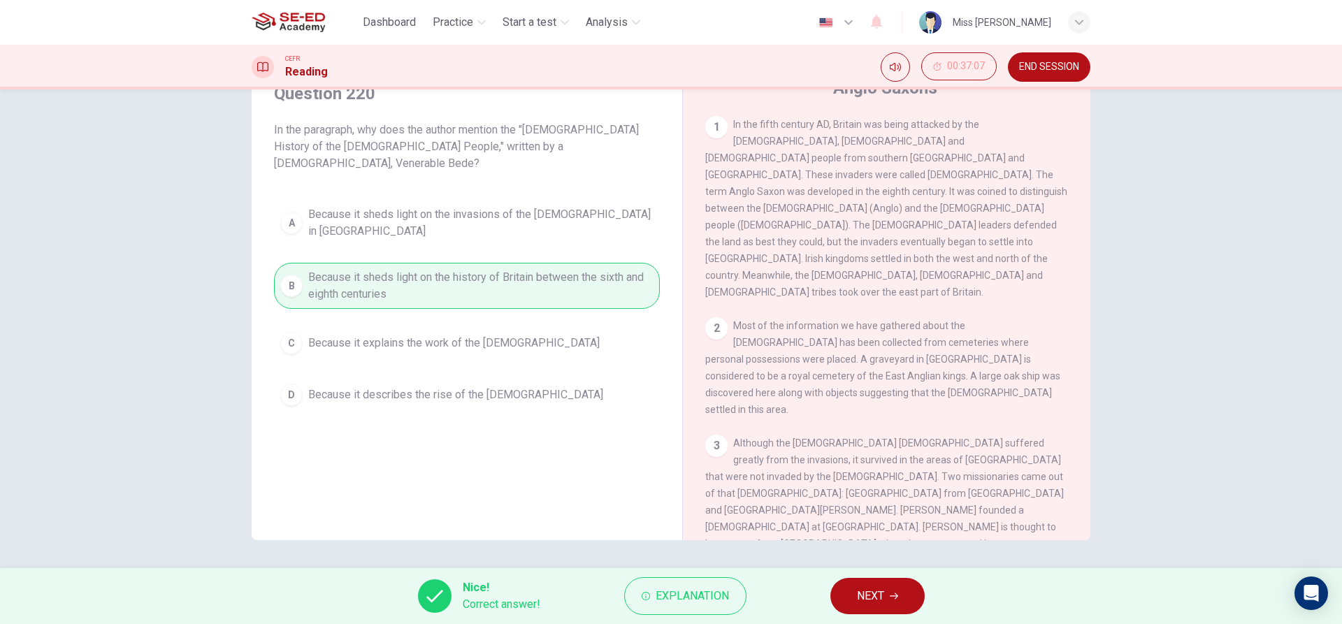
click at [850, 596] on button "NEXT" at bounding box center [877, 596] width 94 height 36
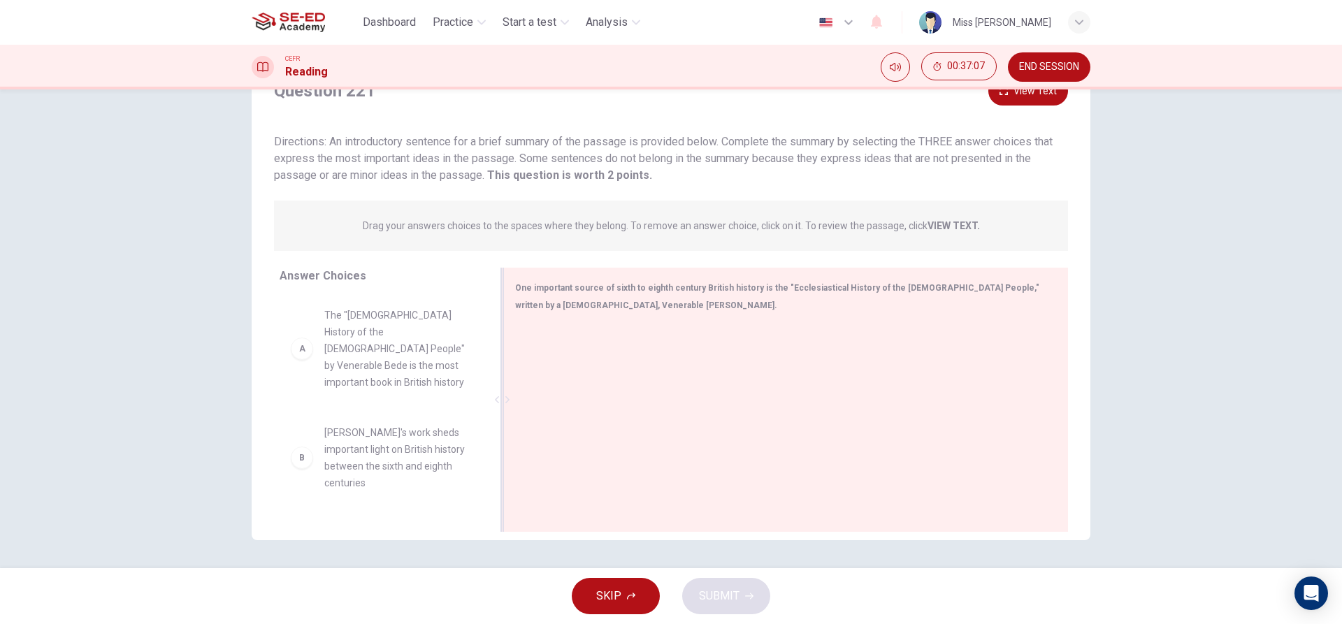
drag, startPoint x: 412, startPoint y: 359, endPoint x: 526, endPoint y: 368, distance: 115.1
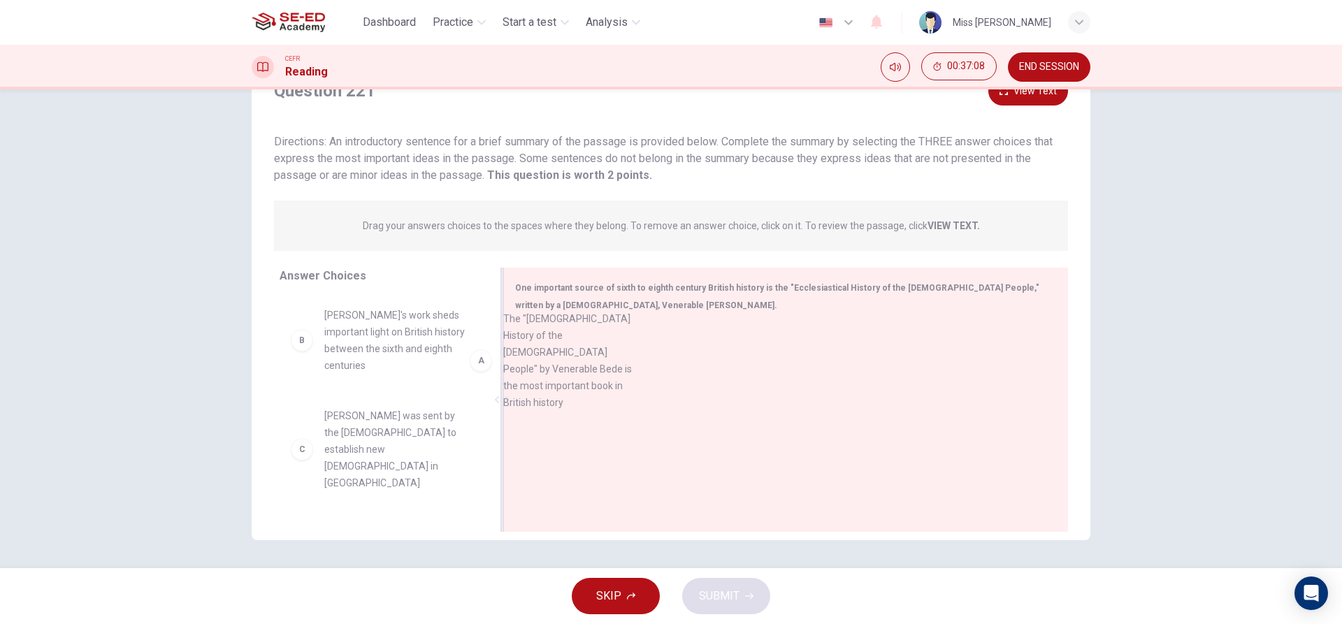
drag, startPoint x: 390, startPoint y: 364, endPoint x: 650, endPoint y: 415, distance: 264.9
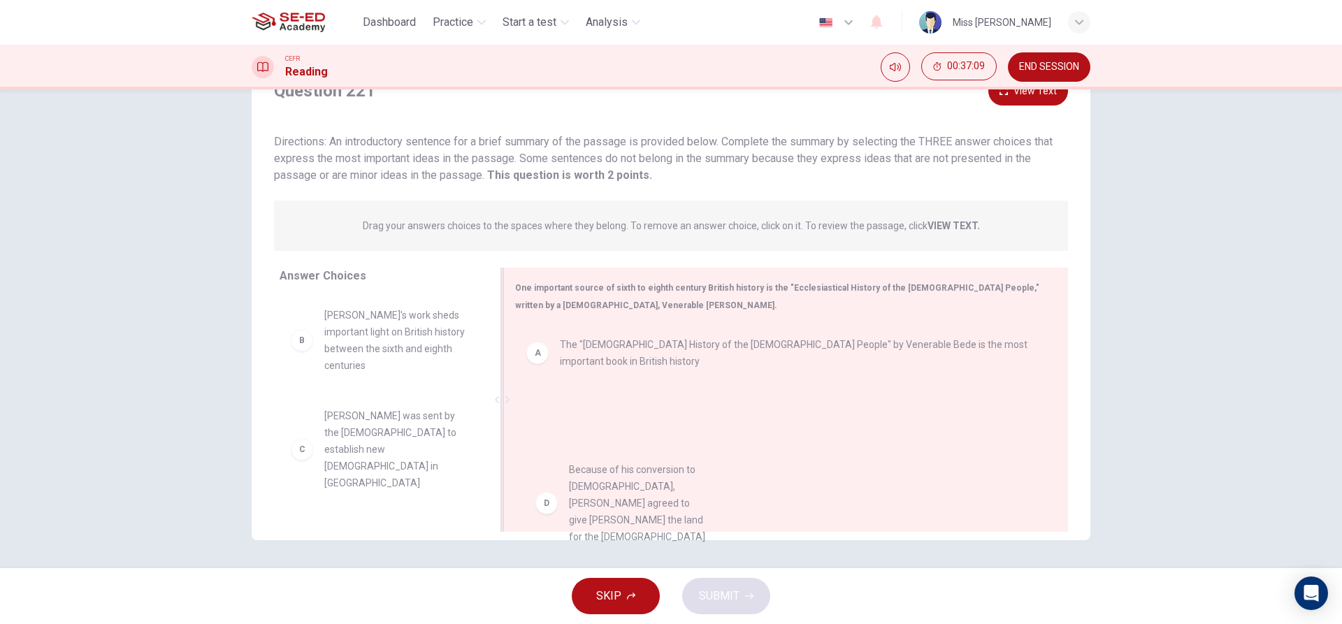
scroll to position [3, 0]
drag, startPoint x: 362, startPoint y: 494, endPoint x: 675, endPoint y: 490, distance: 312.5
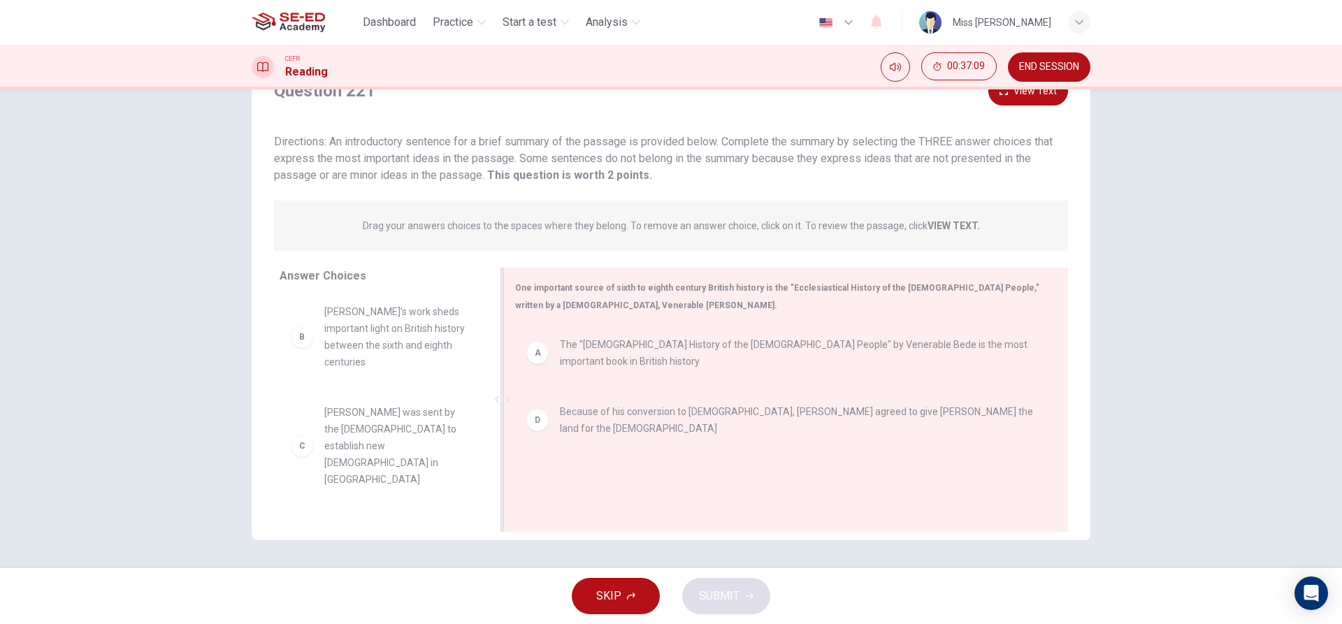
drag, startPoint x: 362, startPoint y: 427, endPoint x: 742, endPoint y: 424, distance: 379.6
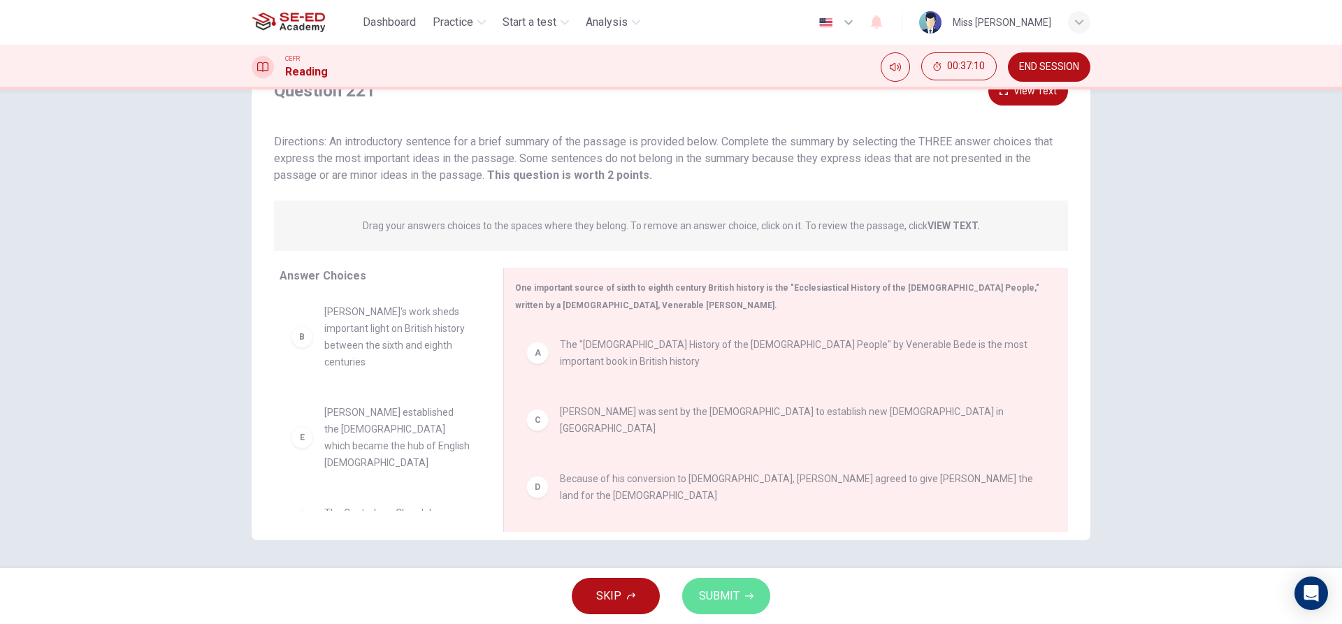
click at [745, 596] on icon "button" at bounding box center [749, 596] width 8 height 8
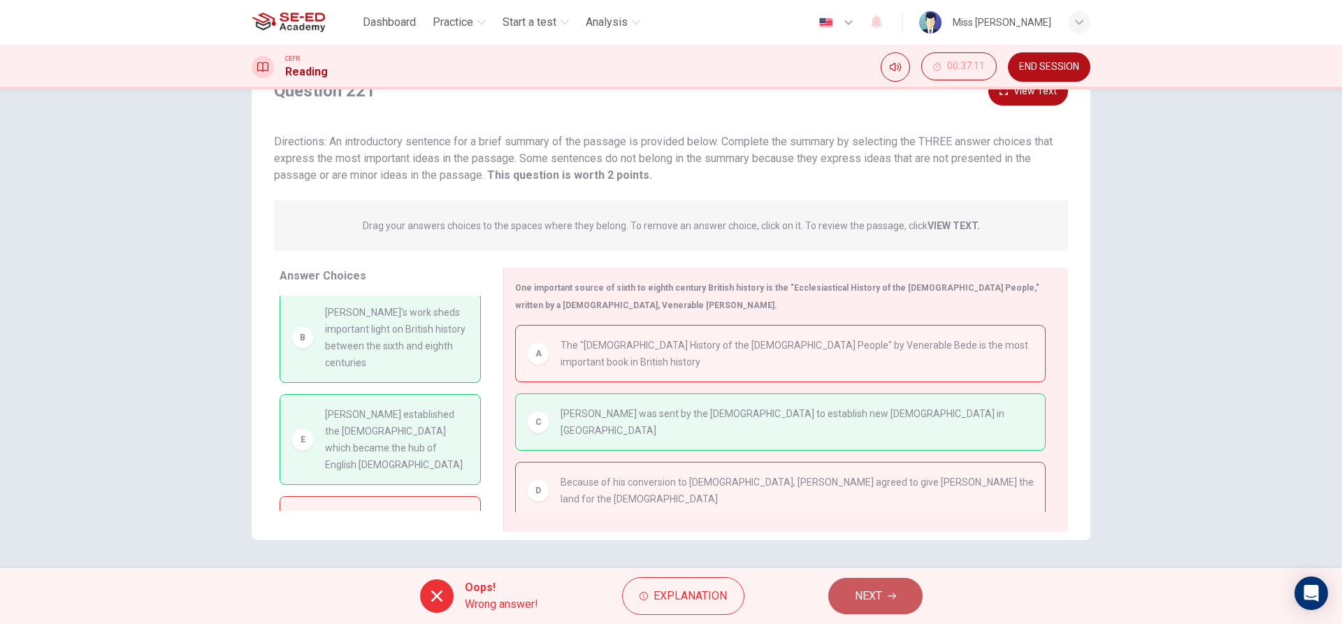
click at [844, 602] on button "NEXT" at bounding box center [875, 596] width 94 height 36
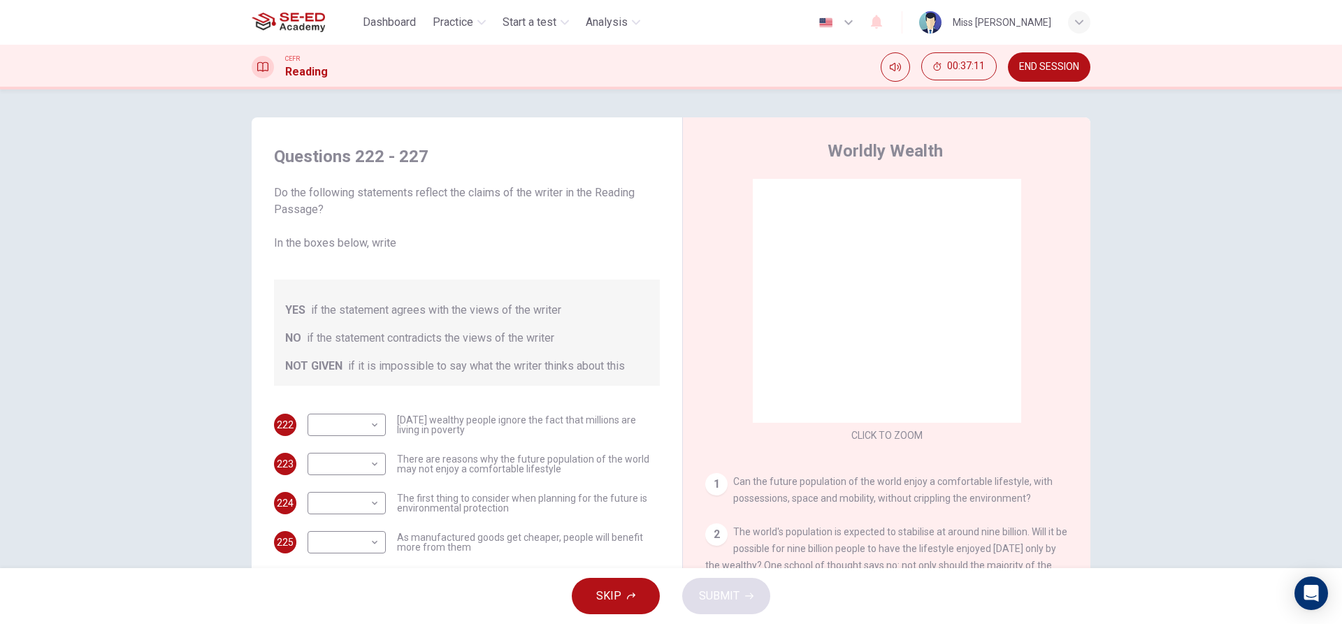
scroll to position [57, 0]
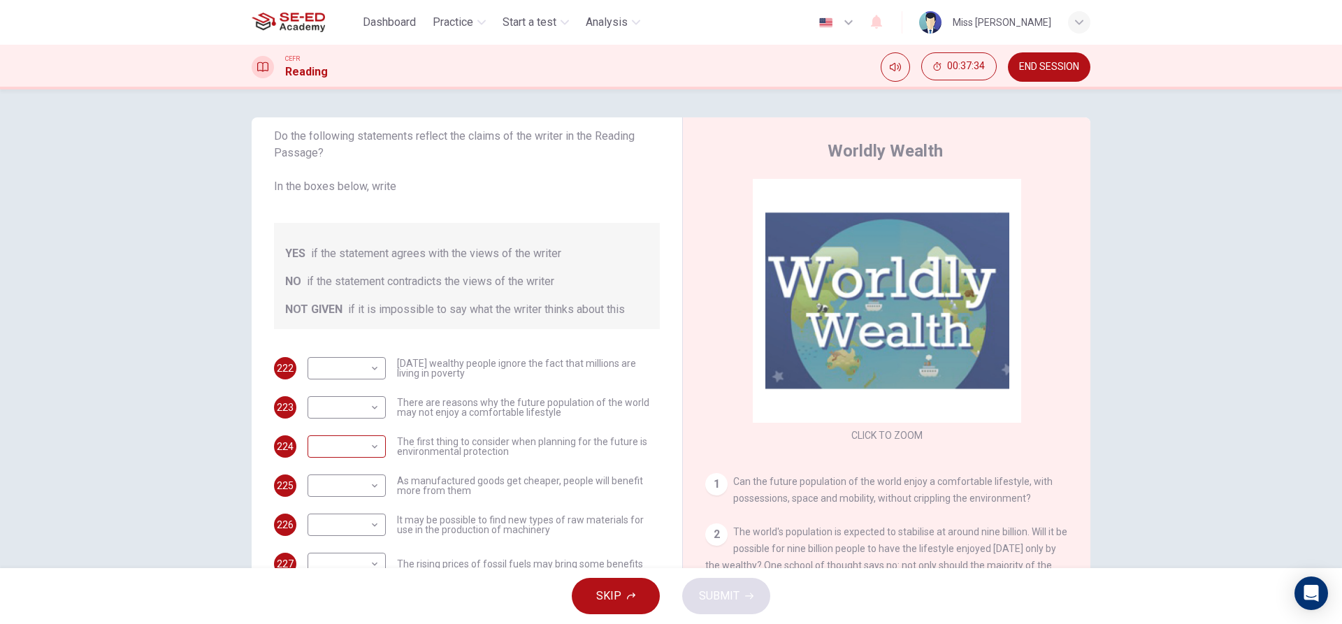
click at [355, 447] on body "This site uses cookies, as explained in our Privacy Policy . If you agree to th…" at bounding box center [671, 312] width 1342 height 624
click at [349, 510] on li "NOT GIVEN" at bounding box center [343, 514] width 78 height 22
type input "NOT GIVEN"
click at [338, 396] on body "This site uses cookies, as explained in our Privacy Policy . If you agree to th…" at bounding box center [671, 312] width 1342 height 624
click at [361, 445] on li "NO" at bounding box center [343, 452] width 78 height 22
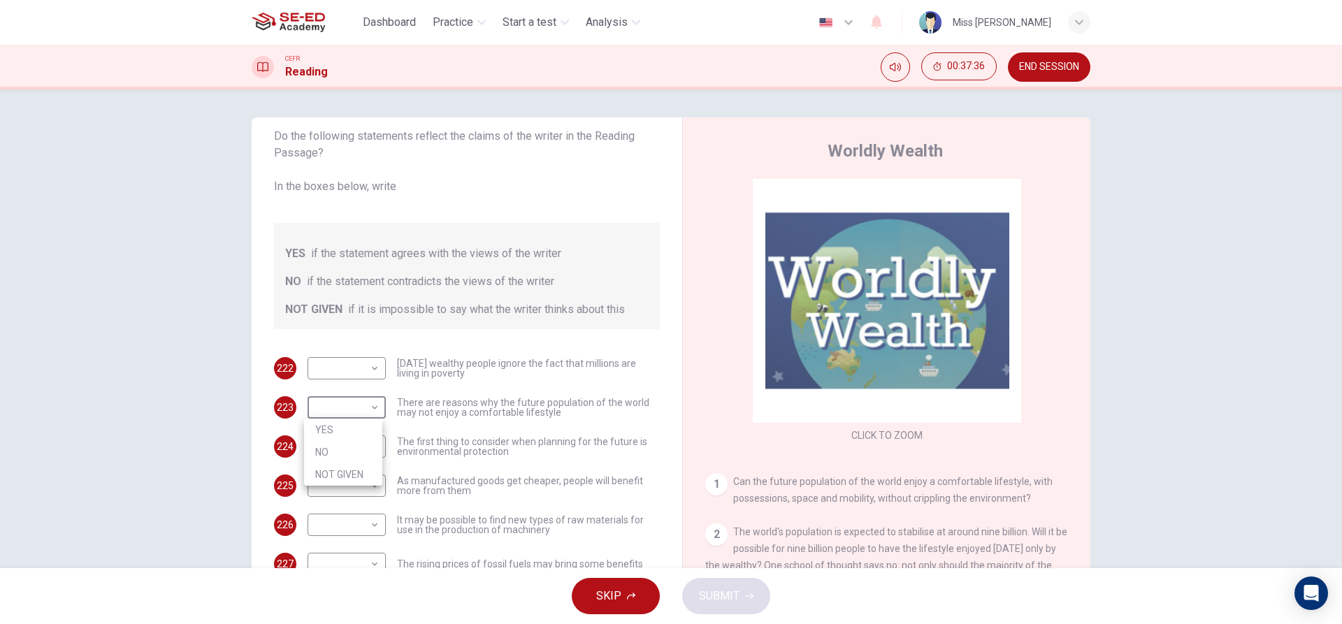
type input "NO"
click at [352, 354] on body "This site uses cookies, as explained in our Privacy Policy . If you agree to th…" at bounding box center [671, 312] width 1342 height 624
click at [338, 428] on li "NOT GIVEN" at bounding box center [343, 435] width 78 height 22
type input "NOT GIVEN"
click at [315, 501] on body "This site uses cookies, as explained in our Privacy Policy . If you agree to th…" at bounding box center [671, 312] width 1342 height 624
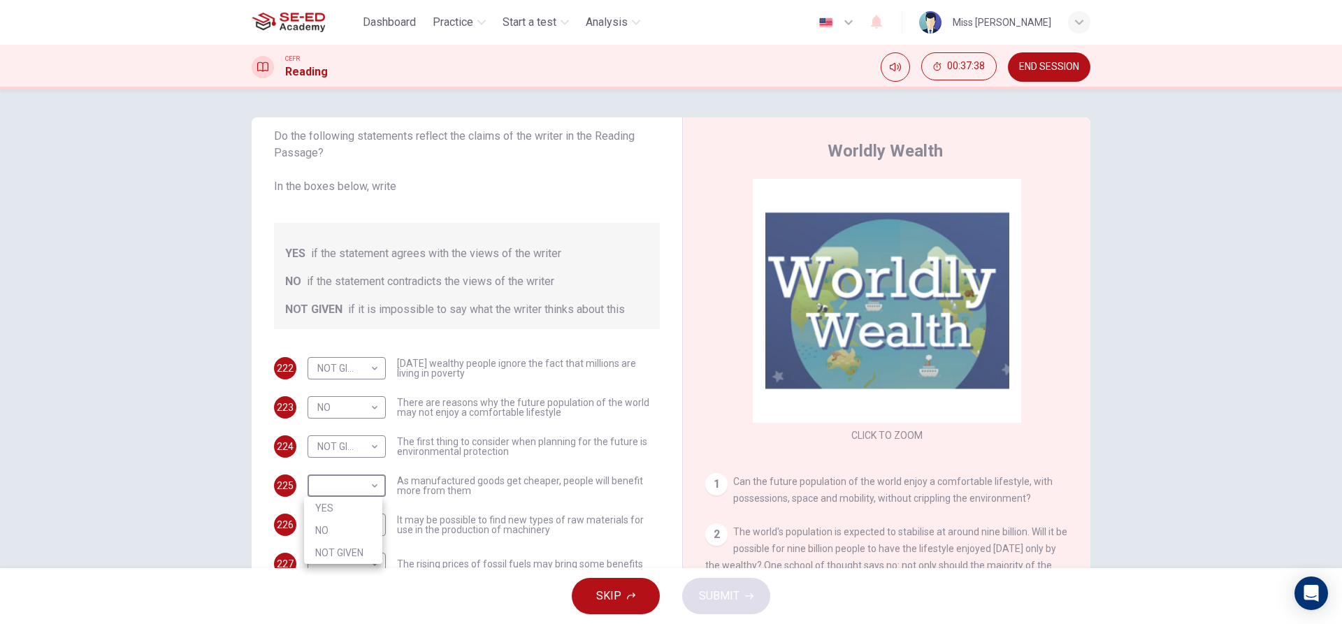
click at [317, 492] on div at bounding box center [671, 312] width 1342 height 624
click at [333, 491] on body "This site uses cookies, as explained in our Privacy Policy . If you agree to th…" at bounding box center [671, 312] width 1342 height 624
click at [335, 509] on li "YES" at bounding box center [343, 508] width 78 height 22
type input "YES"
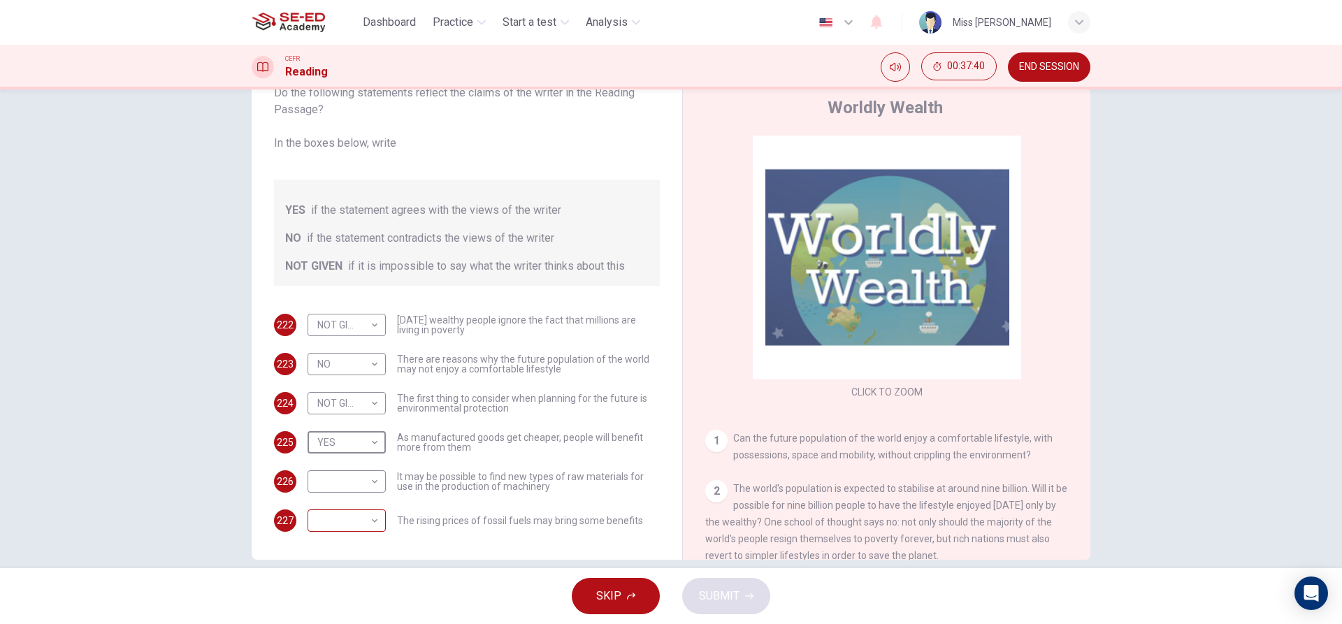
scroll to position [63, 0]
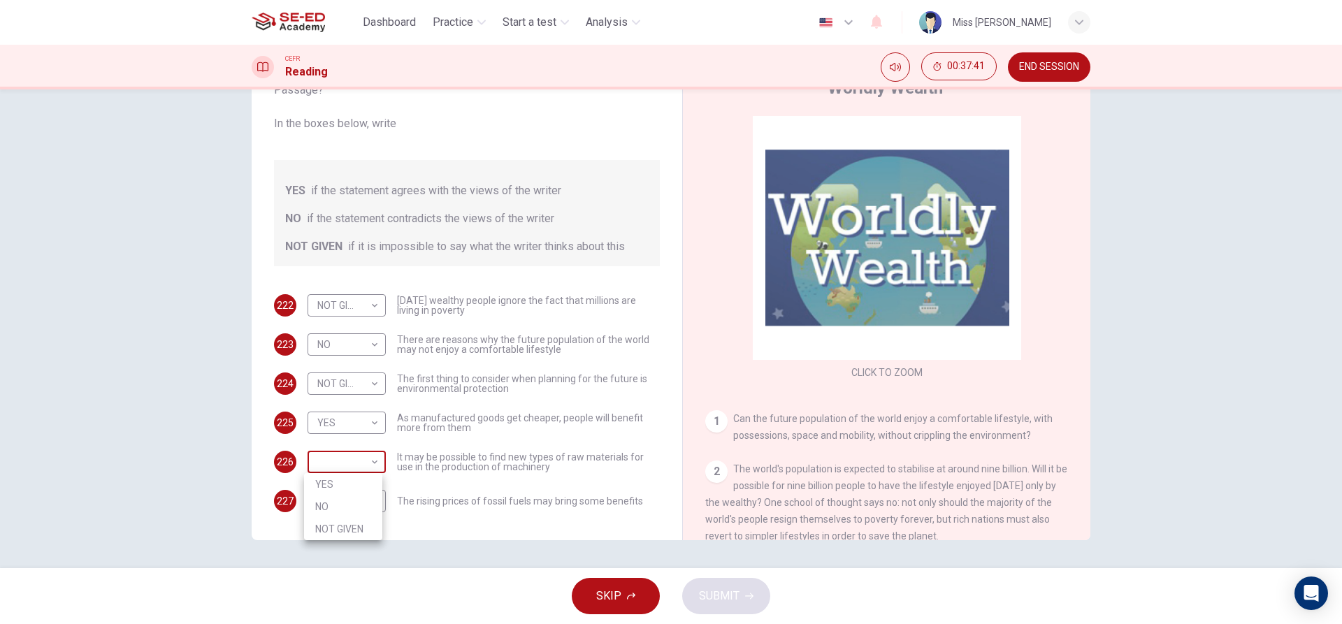
click at [347, 456] on body "This site uses cookies, as explained in our Privacy Policy . If you agree to th…" at bounding box center [671, 312] width 1342 height 624
click at [343, 482] on li "YES" at bounding box center [343, 484] width 78 height 22
type input "YES"
click at [343, 491] on body "This site uses cookies, as explained in our Privacy Policy . If you agree to th…" at bounding box center [671, 312] width 1342 height 624
click at [338, 552] on li "NO" at bounding box center [343, 546] width 78 height 22
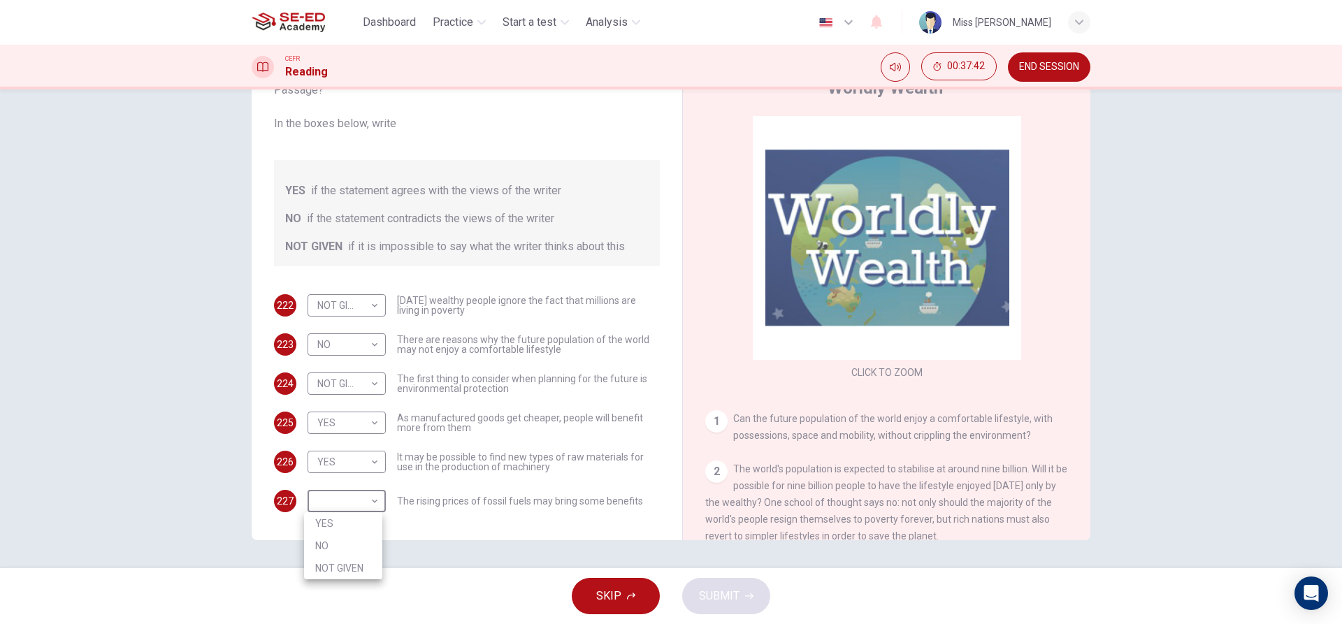
type input "NO"
click at [723, 598] on span "SUBMIT" at bounding box center [719, 596] width 41 height 20
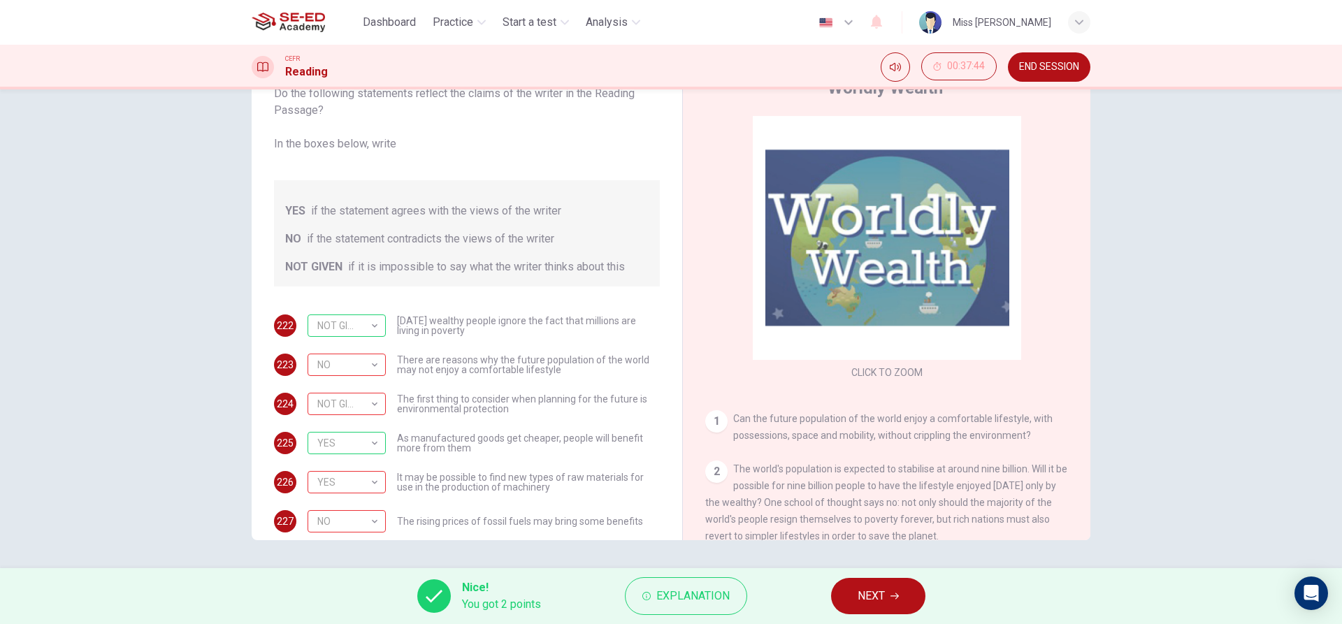
scroll to position [57, 0]
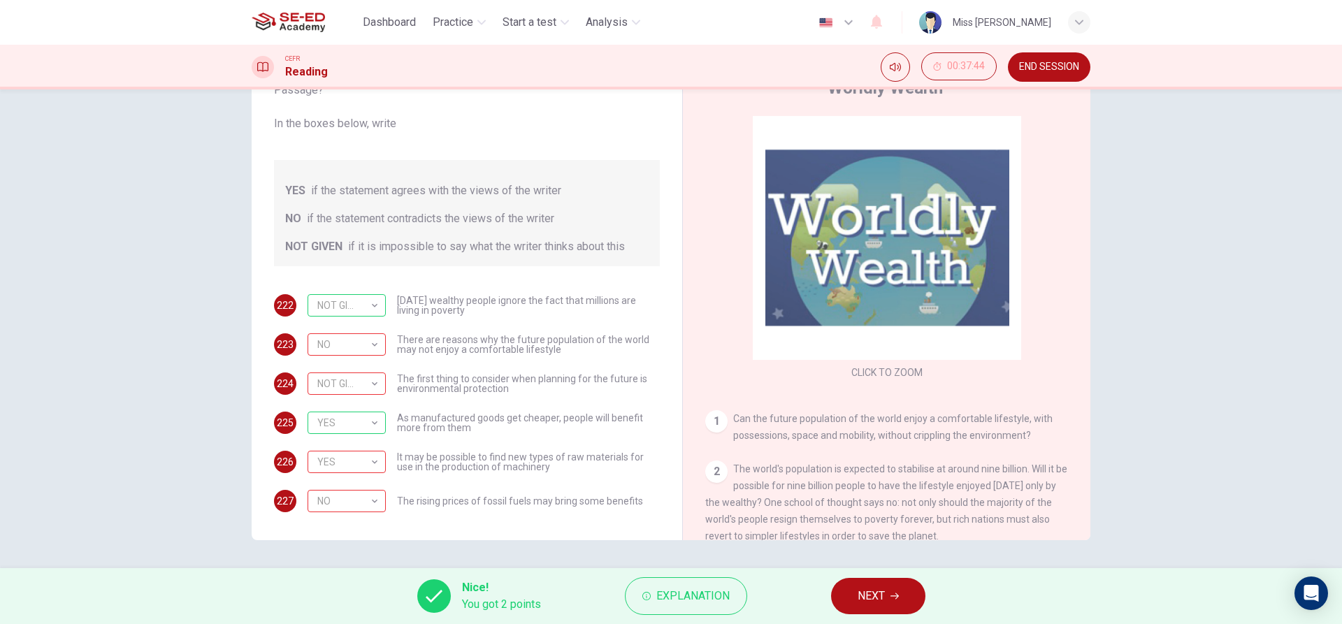
click at [858, 601] on span "NEXT" at bounding box center [871, 596] width 27 height 20
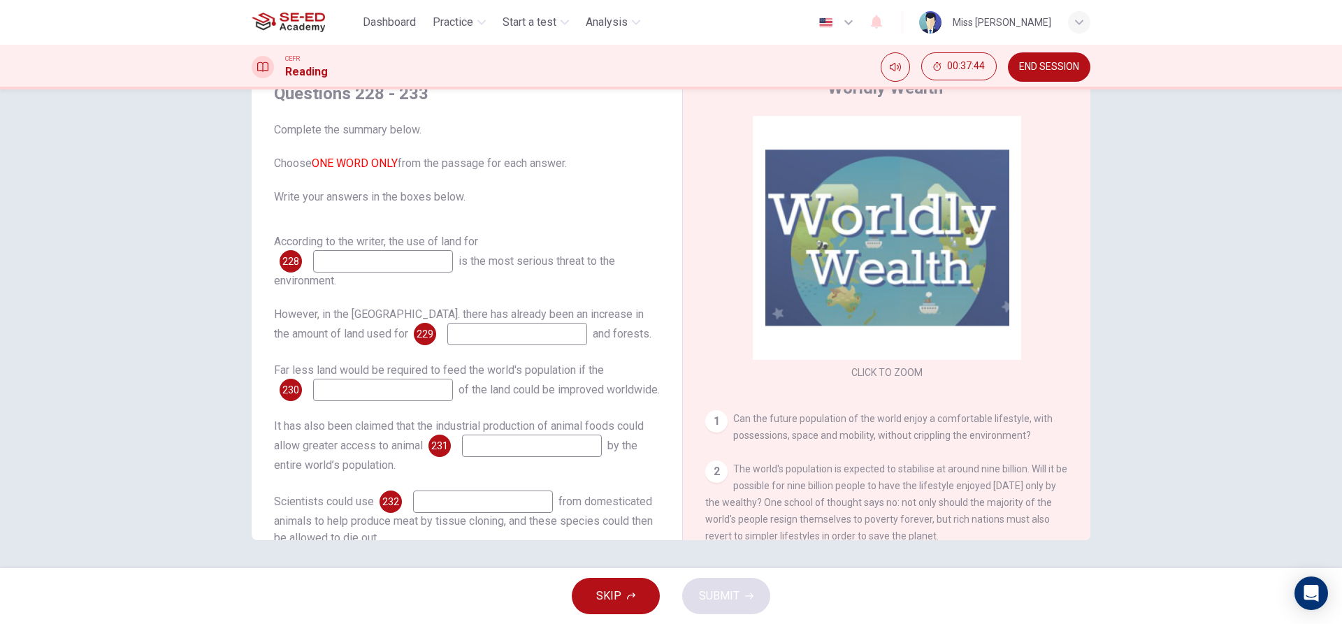
click at [375, 261] on input at bounding box center [383, 261] width 140 height 22
type input "."
click at [447, 334] on input at bounding box center [517, 334] width 140 height 22
type input "."
click at [419, 391] on input at bounding box center [383, 390] width 140 height 22
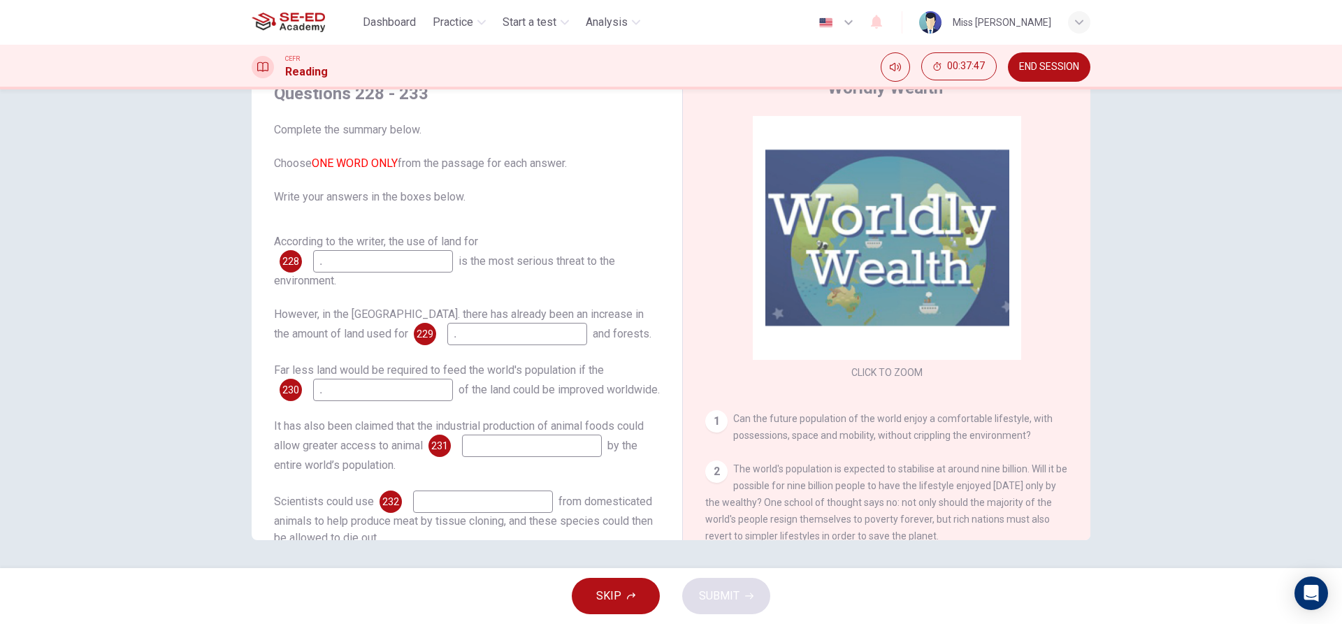
type input "."
click at [503, 457] on input at bounding box center [532, 446] width 140 height 22
type input "."
click at [526, 513] on input at bounding box center [483, 502] width 140 height 22
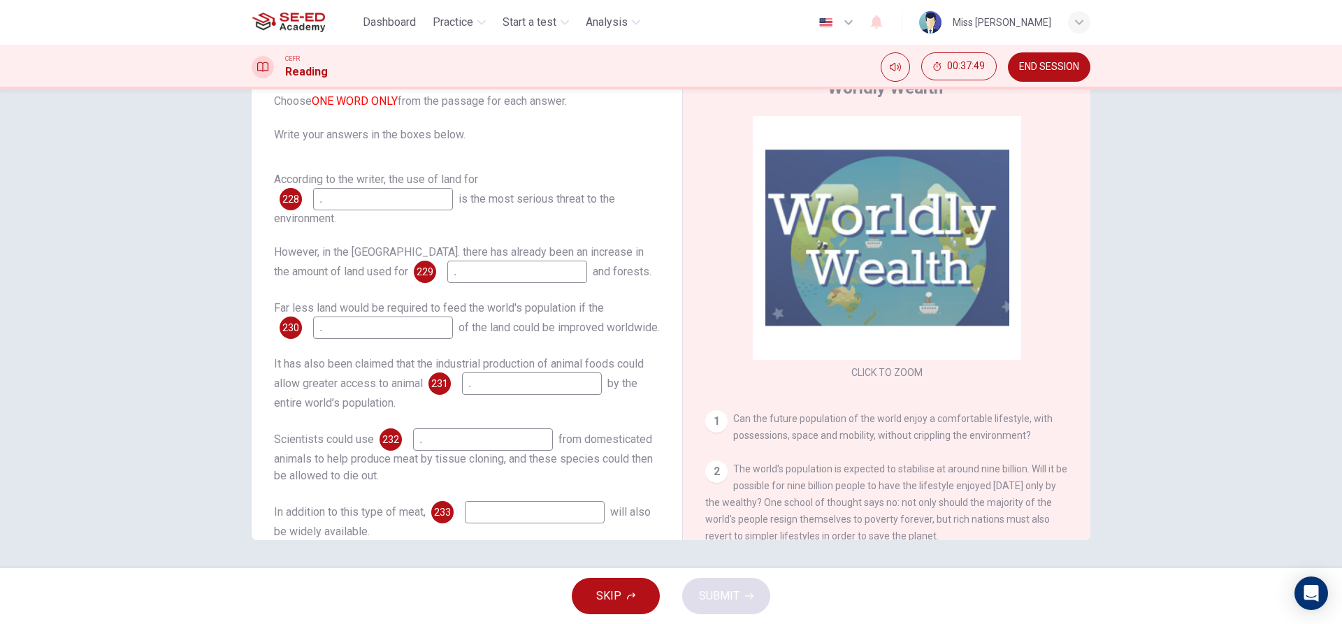
scroll to position [107, 0]
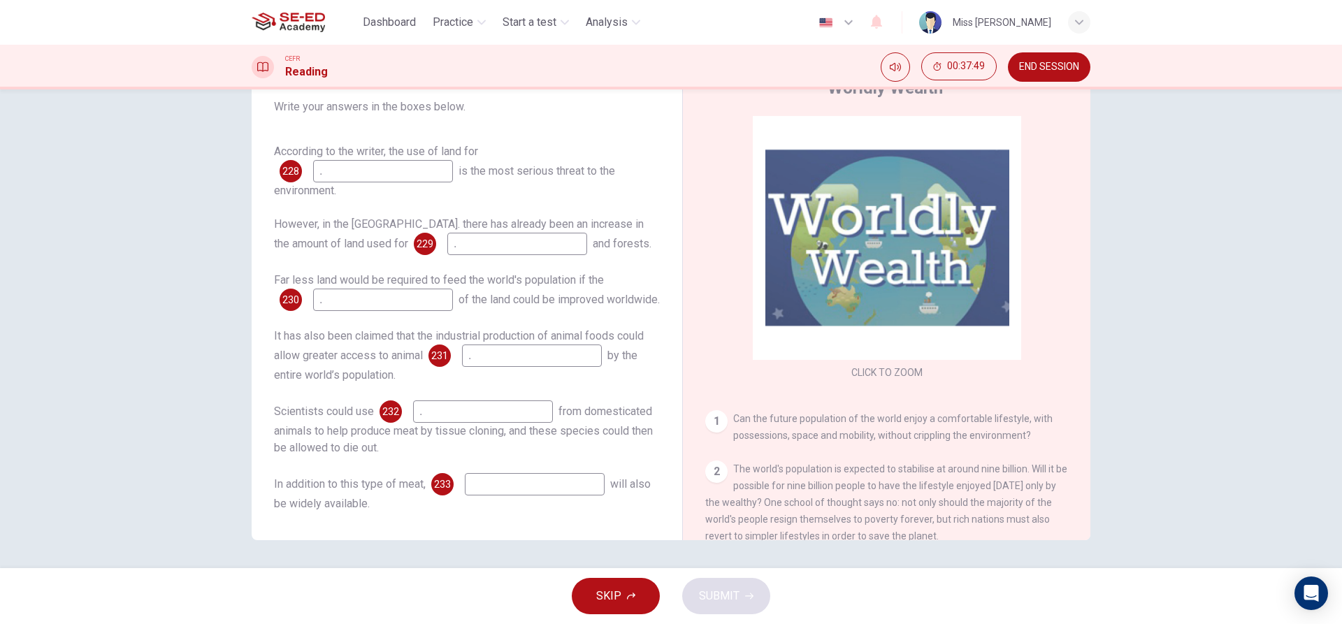
type input "."
click at [517, 481] on input at bounding box center [535, 484] width 140 height 22
type input "."
click at [714, 590] on span "SUBMIT" at bounding box center [719, 596] width 41 height 20
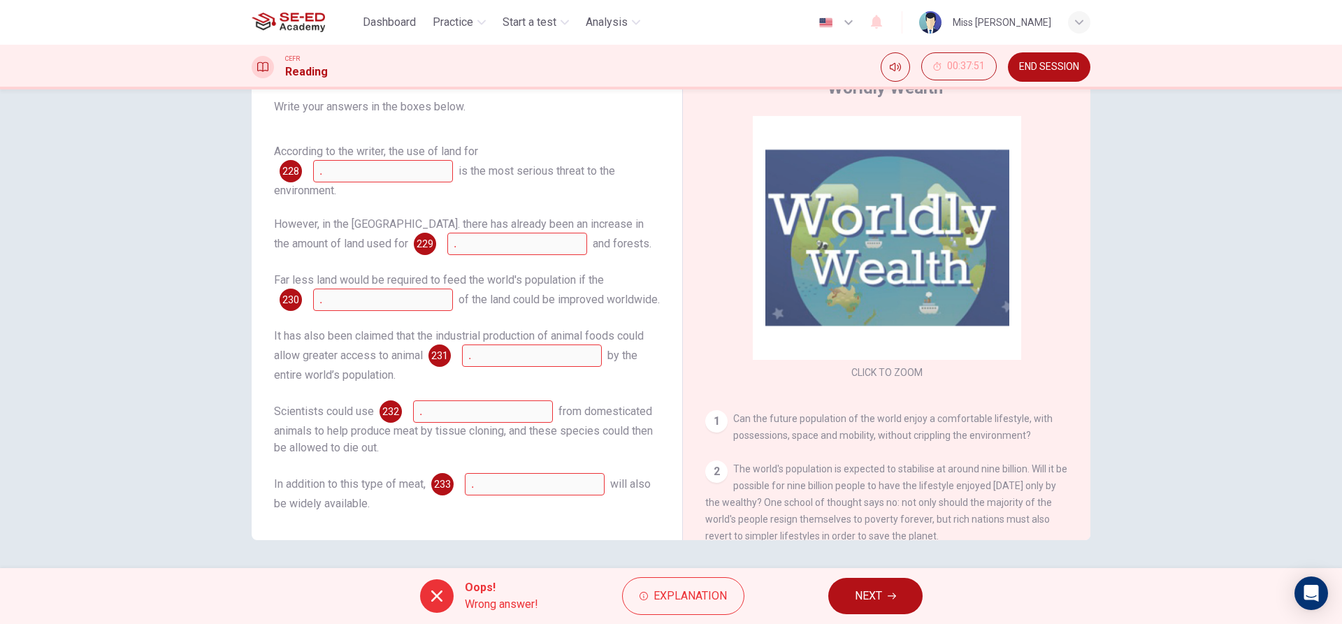
click at [859, 596] on span "NEXT" at bounding box center [868, 596] width 27 height 20
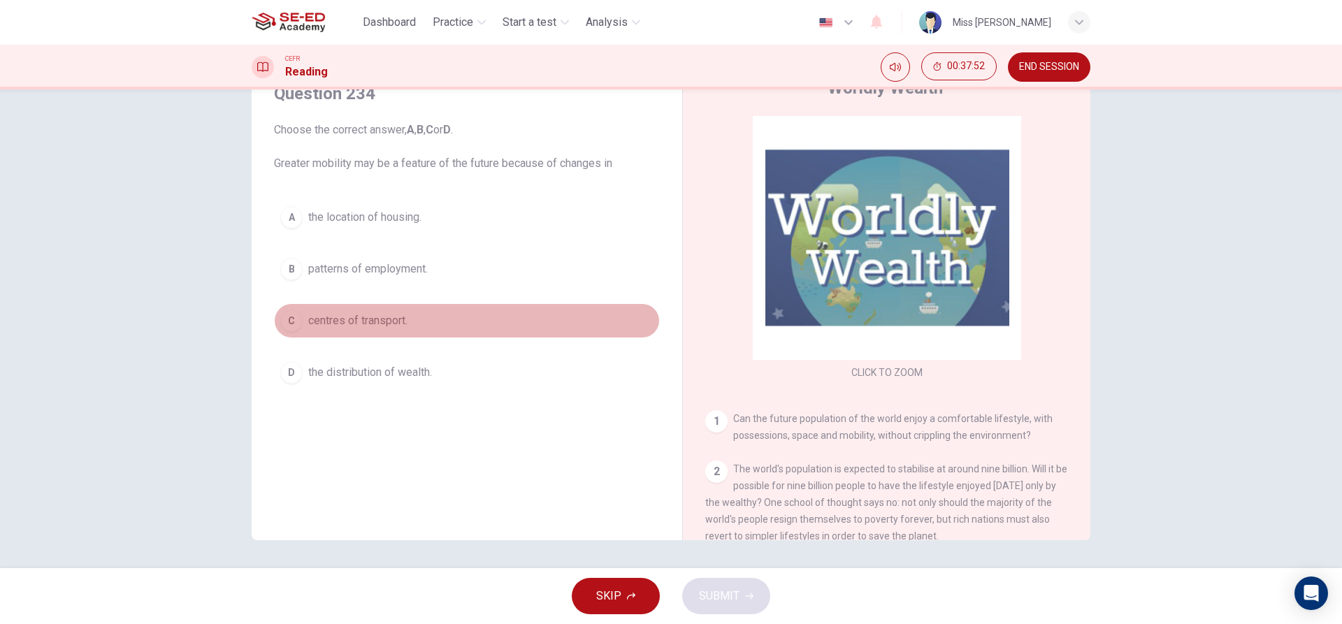
click at [380, 329] on span "centres of transport." at bounding box center [357, 320] width 99 height 17
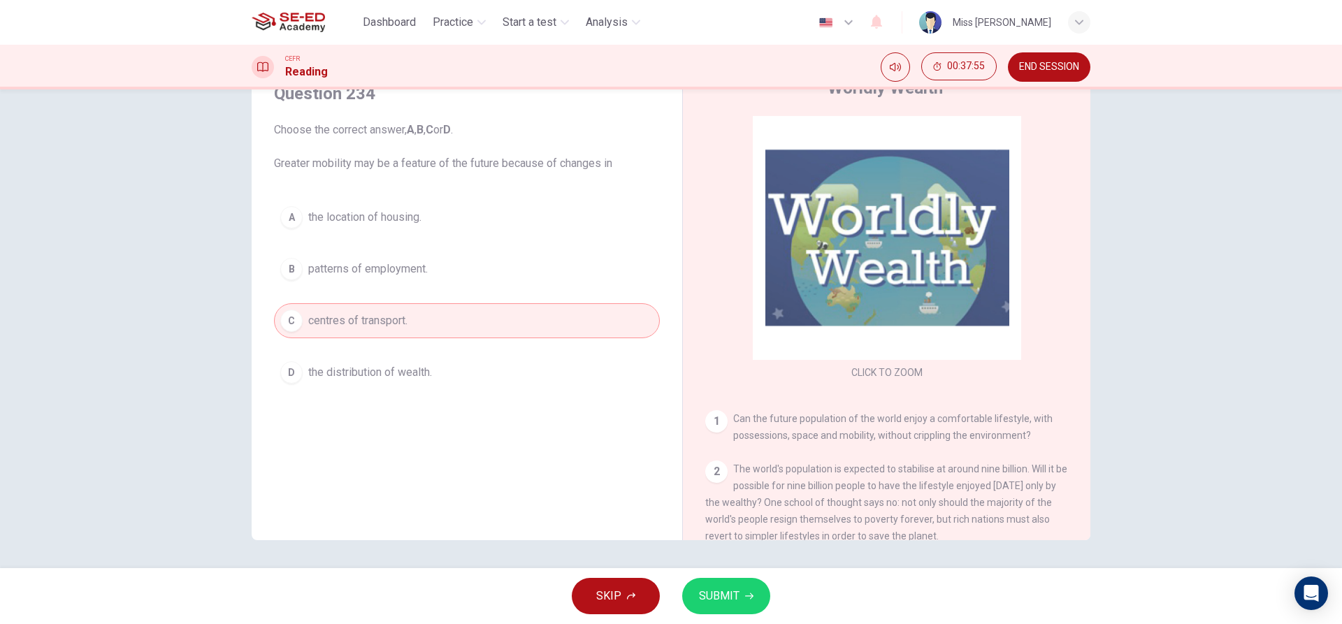
click at [696, 584] on button "SUBMIT" at bounding box center [726, 596] width 88 height 36
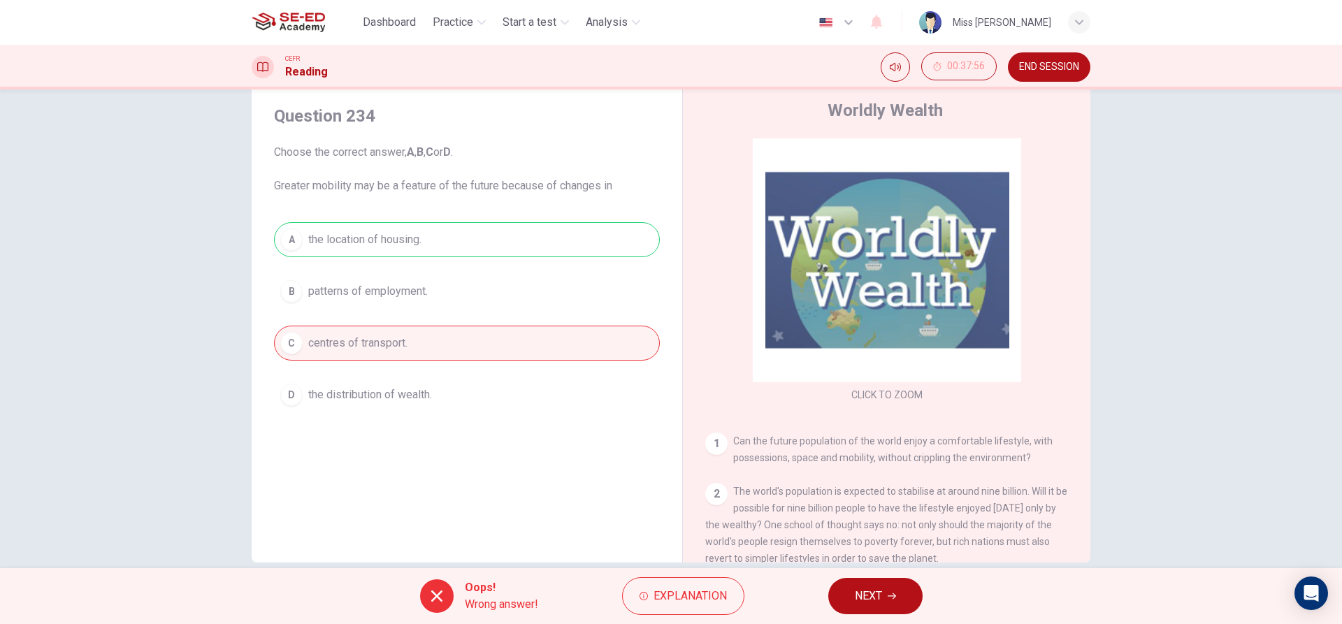
scroll to position [63, 0]
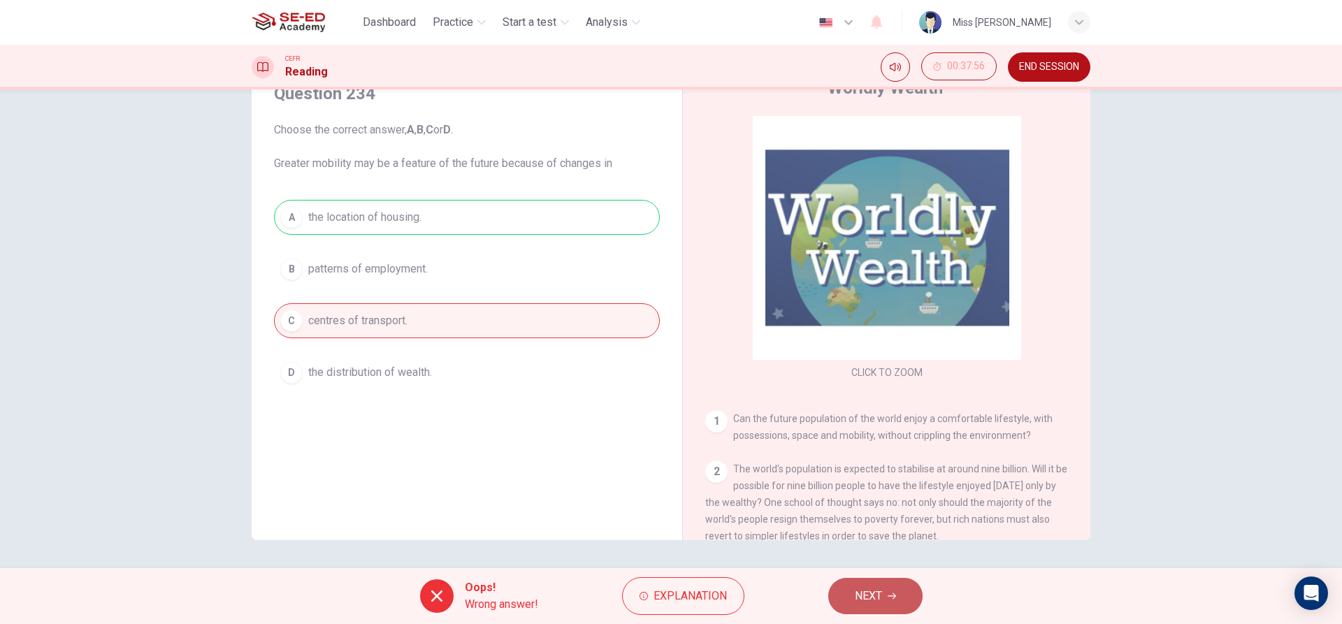
click at [895, 602] on button "NEXT" at bounding box center [875, 596] width 94 height 36
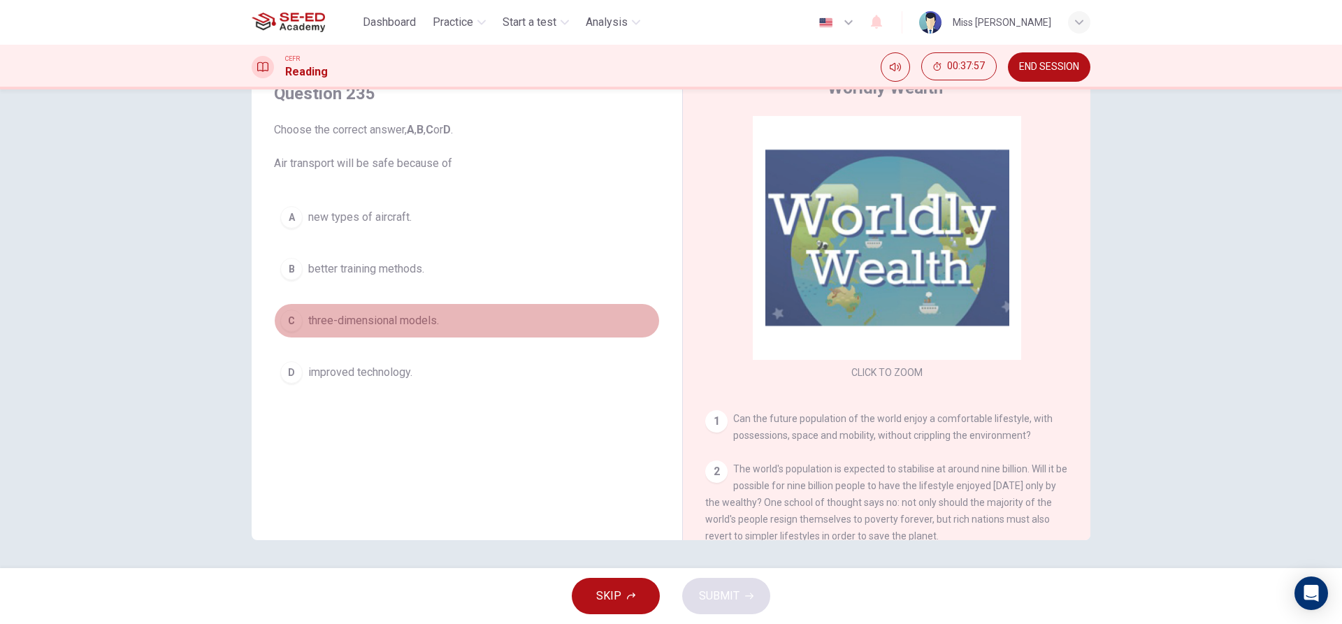
click at [475, 310] on button "C three-dimensional models." at bounding box center [467, 320] width 386 height 35
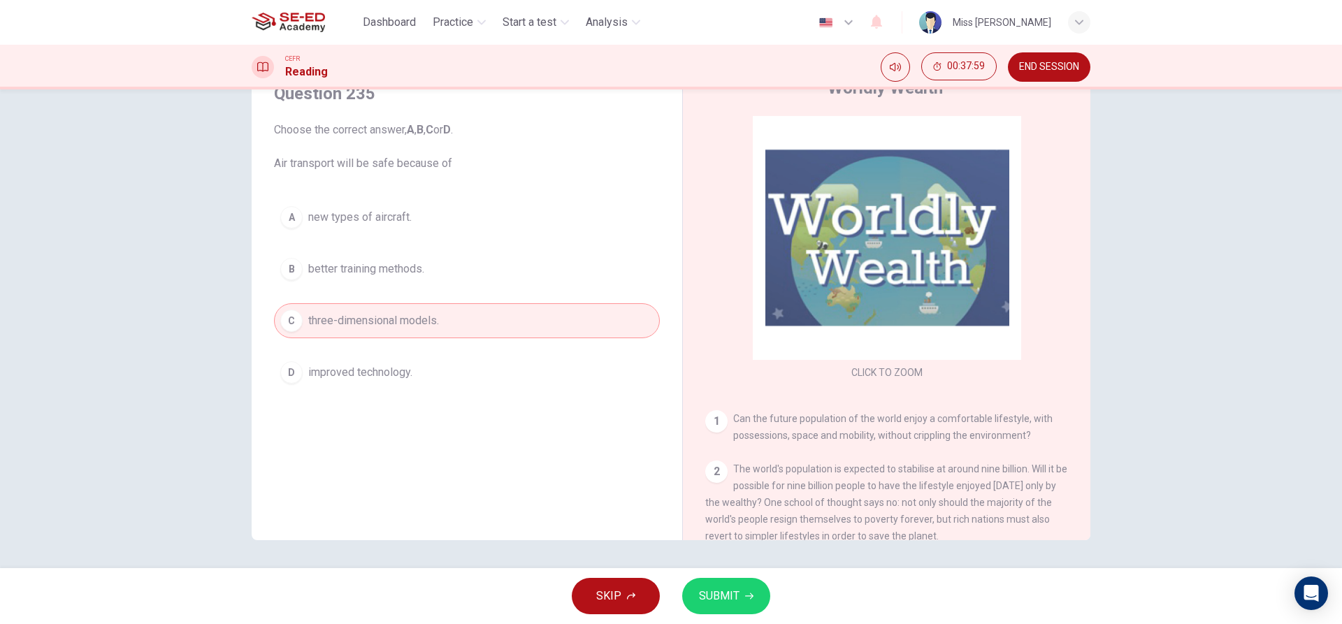
click at [713, 603] on span "SUBMIT" at bounding box center [719, 596] width 41 height 20
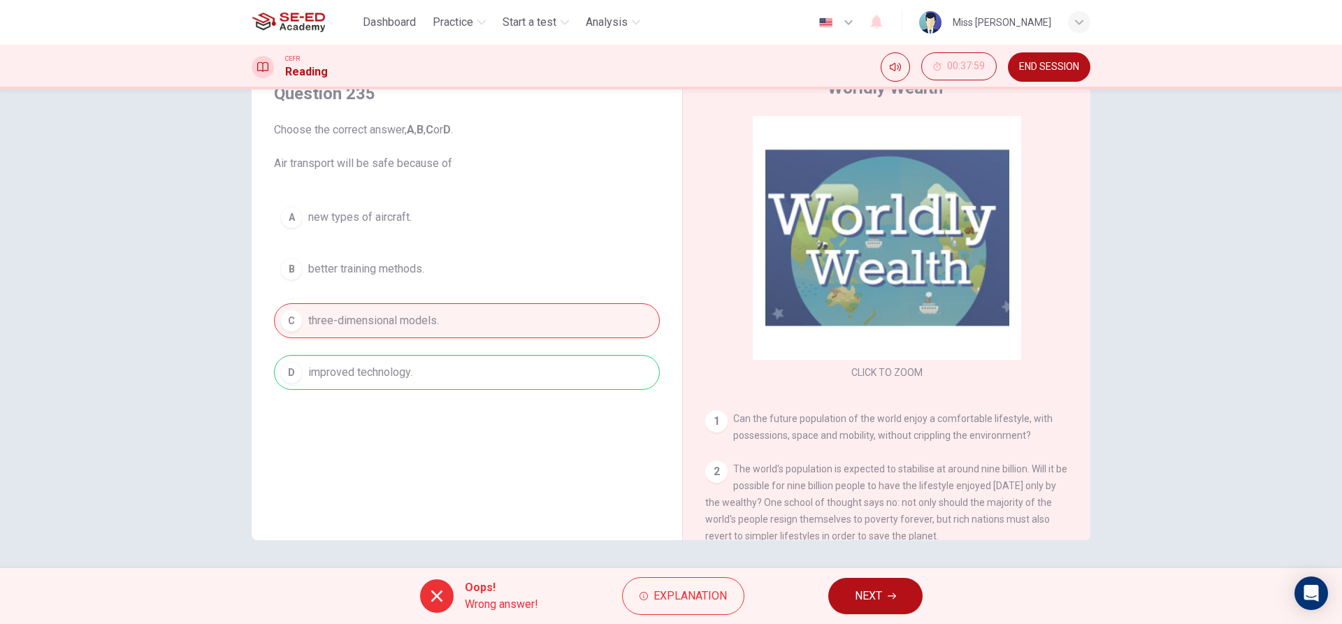
click at [882, 602] on span "NEXT" at bounding box center [868, 596] width 27 height 20
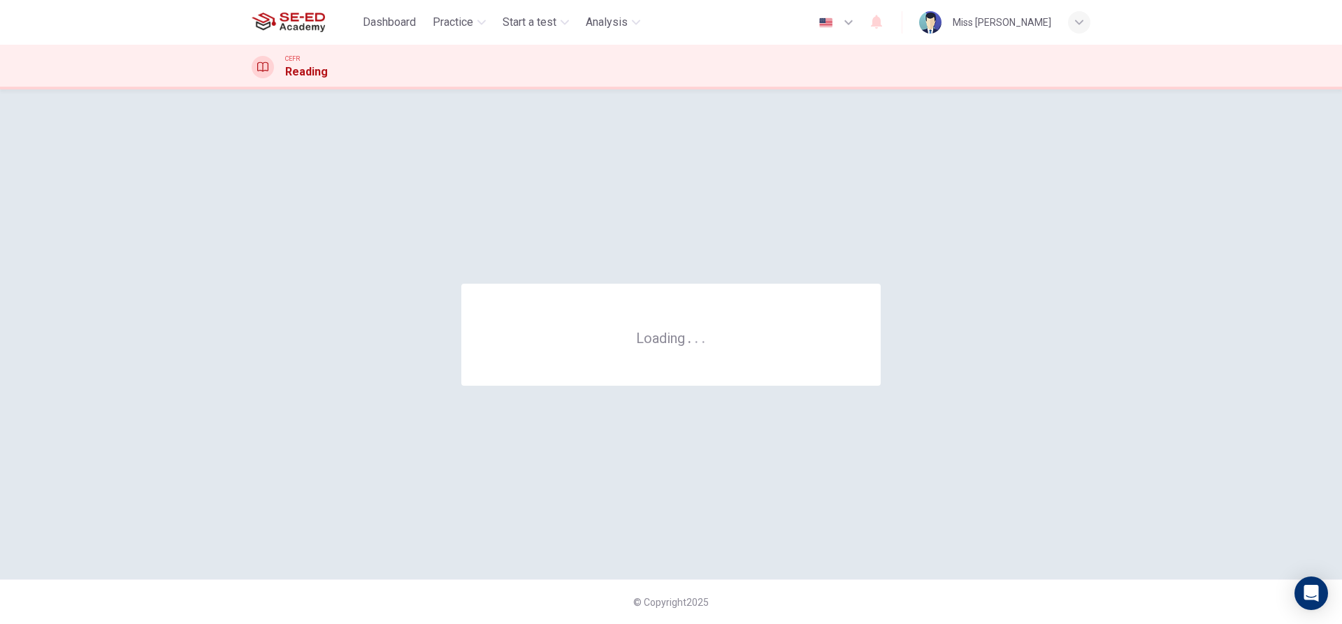
scroll to position [0, 0]
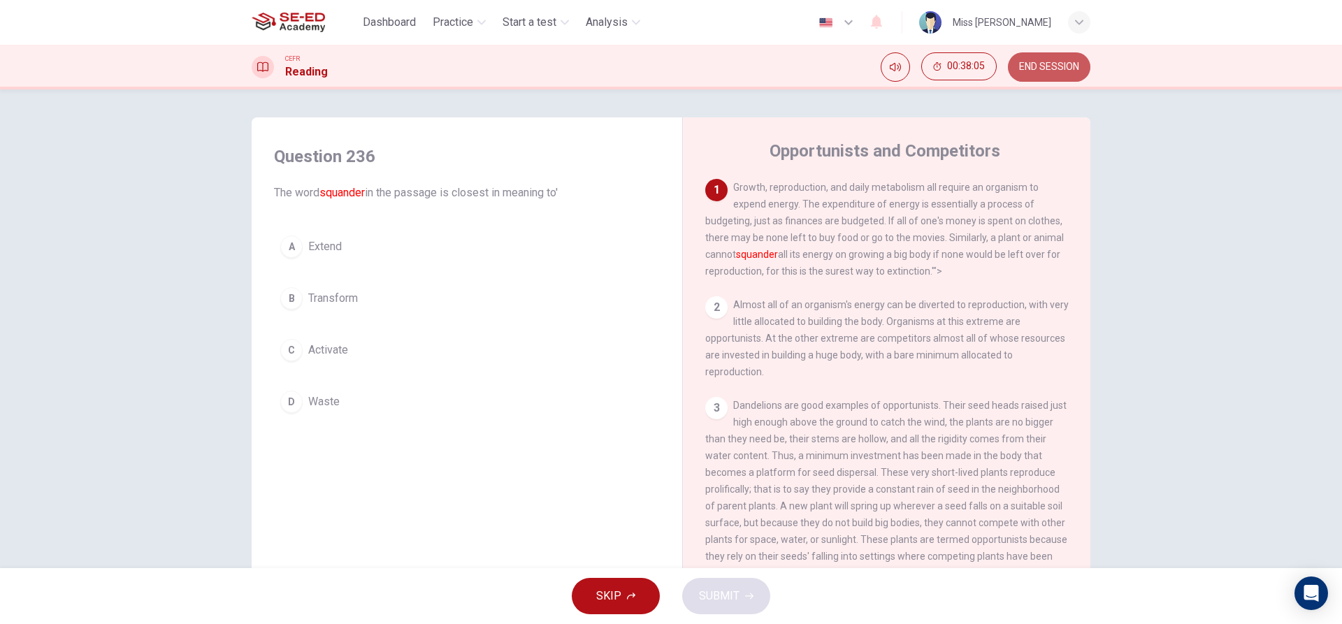
click at [1032, 66] on span "END SESSION" at bounding box center [1049, 67] width 60 height 11
